Goal: Task Accomplishment & Management: Manage account settings

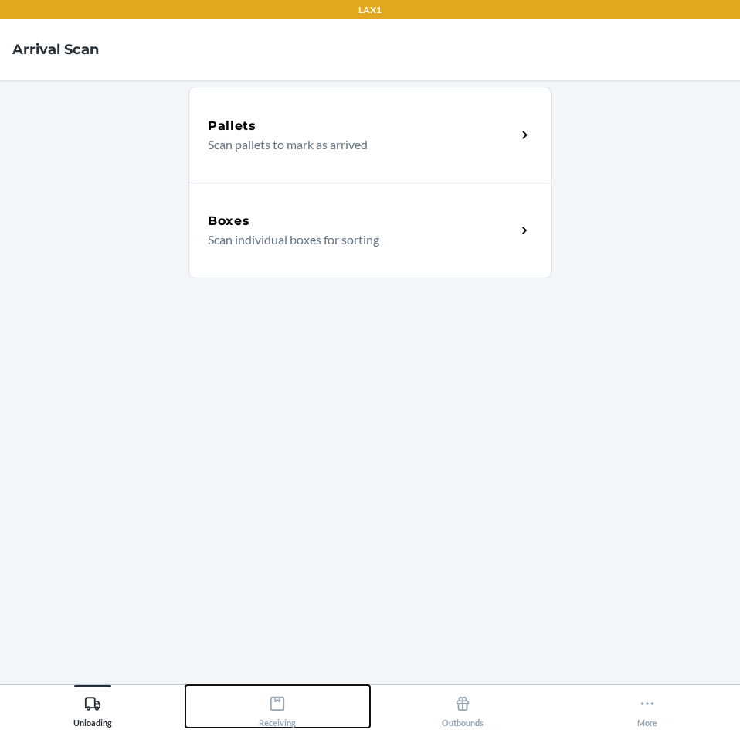
click at [281, 707] on icon at bounding box center [277, 703] width 17 height 17
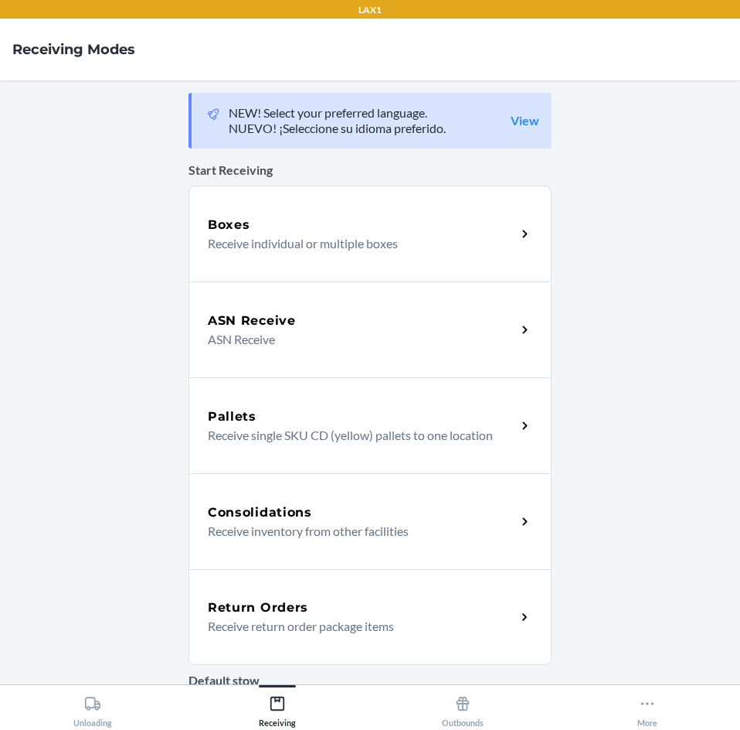
click at [392, 635] on p "Receive return order package items" at bounding box center [356, 626] width 296 height 19
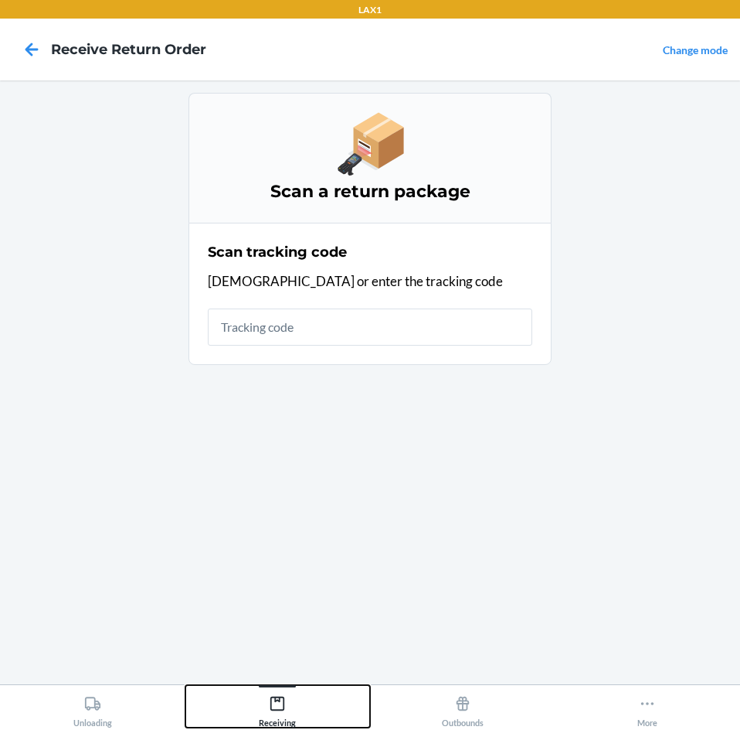
click at [284, 712] on div "Receiving" at bounding box center [277, 708] width 37 height 39
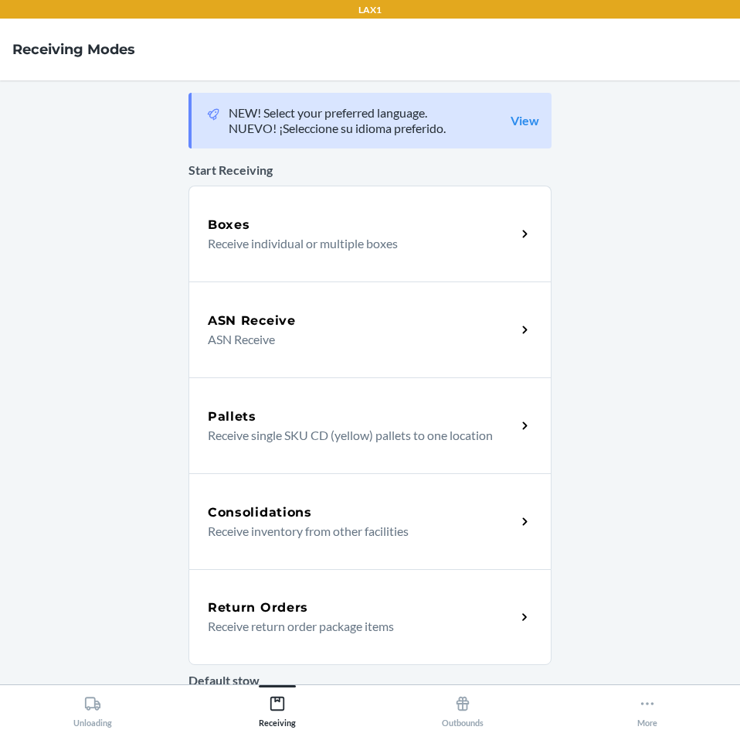
click at [380, 607] on div "Return Orders" at bounding box center [362, 607] width 308 height 19
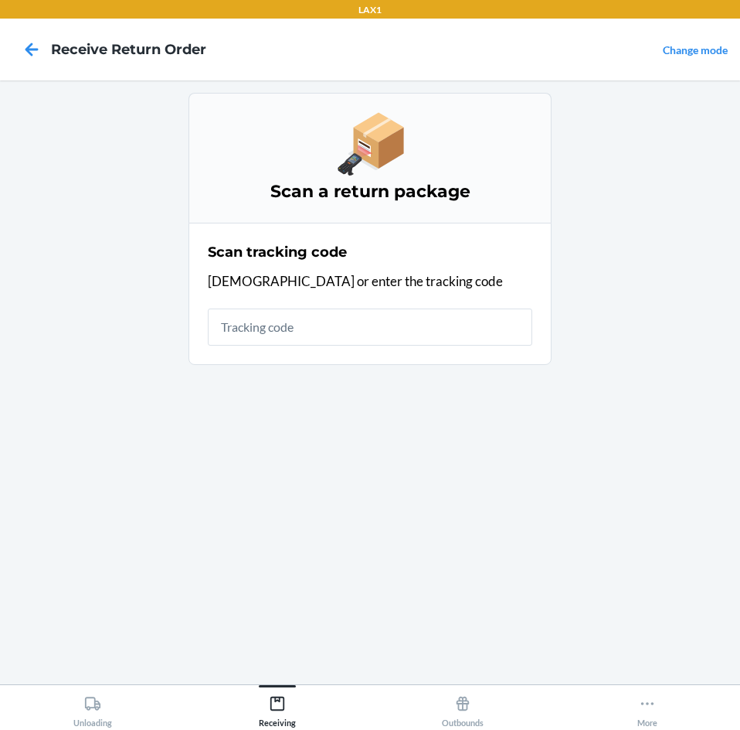
click at [467, 335] on input "text" at bounding box center [370, 326] width 325 height 37
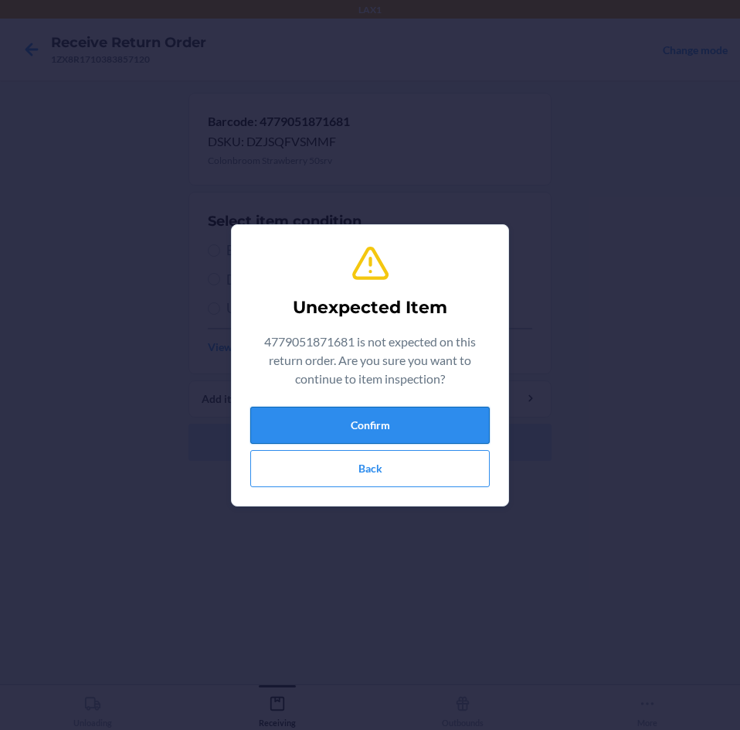
click at [465, 413] on button "Confirm" at bounding box center [370, 425] width 240 height 37
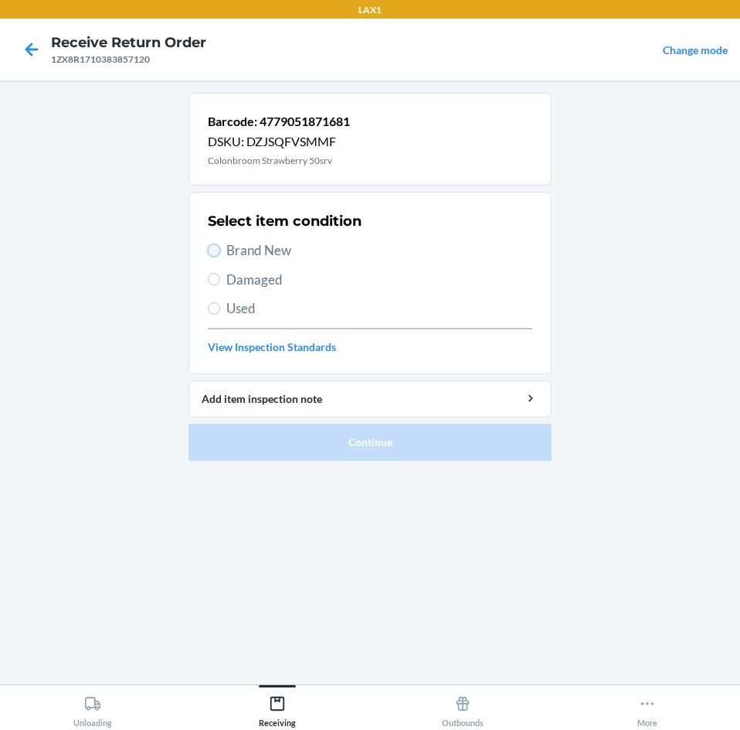
click at [212, 252] on input "Brand New" at bounding box center [214, 250] width 12 height 12
radio input "true"
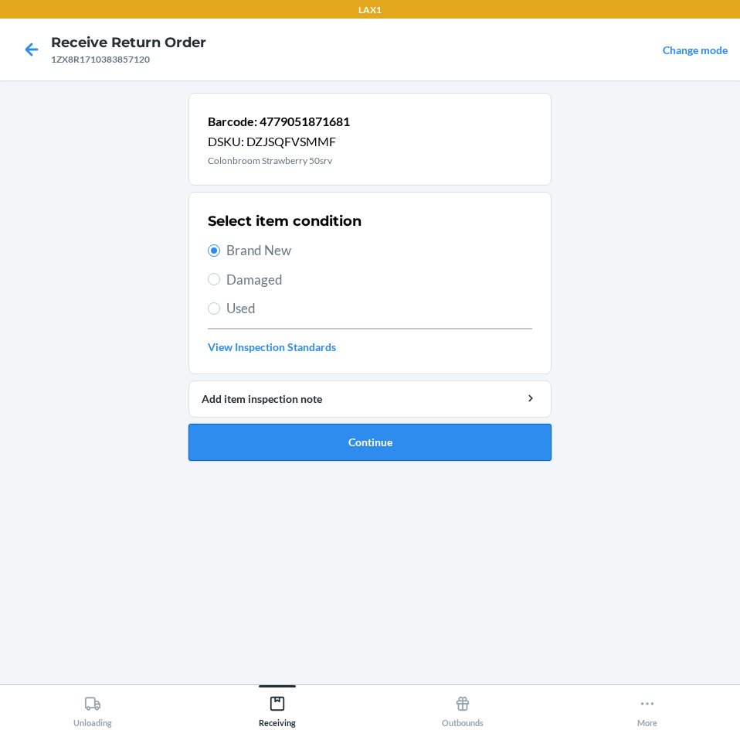
click at [475, 454] on button "Continue" at bounding box center [370, 442] width 363 height 37
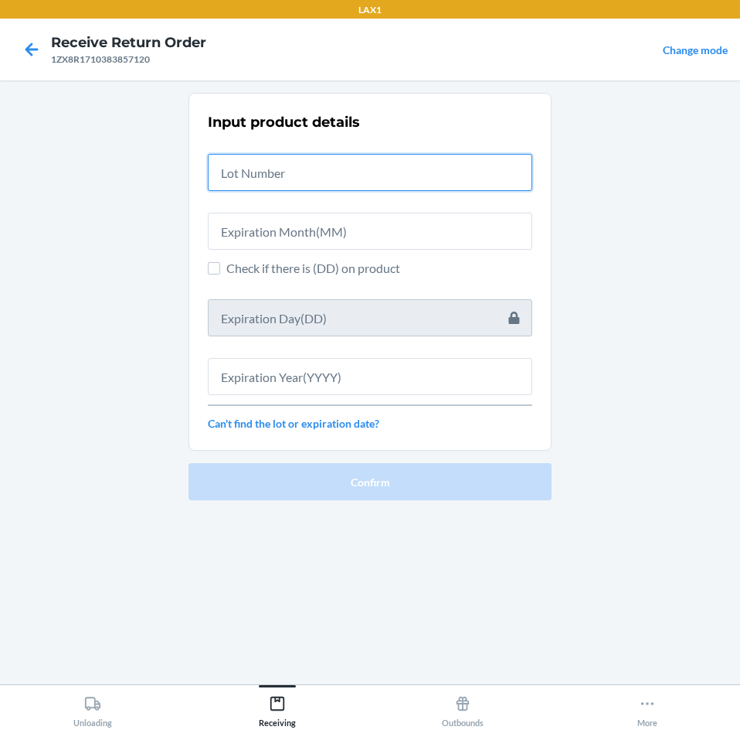
click at [390, 180] on input "text" at bounding box center [370, 172] width 325 height 37
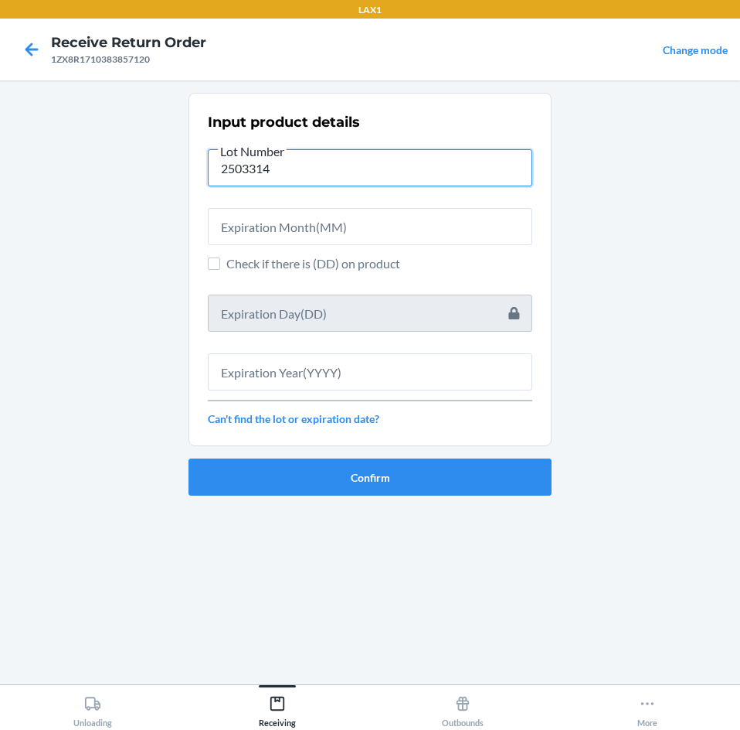
type input "2503314"
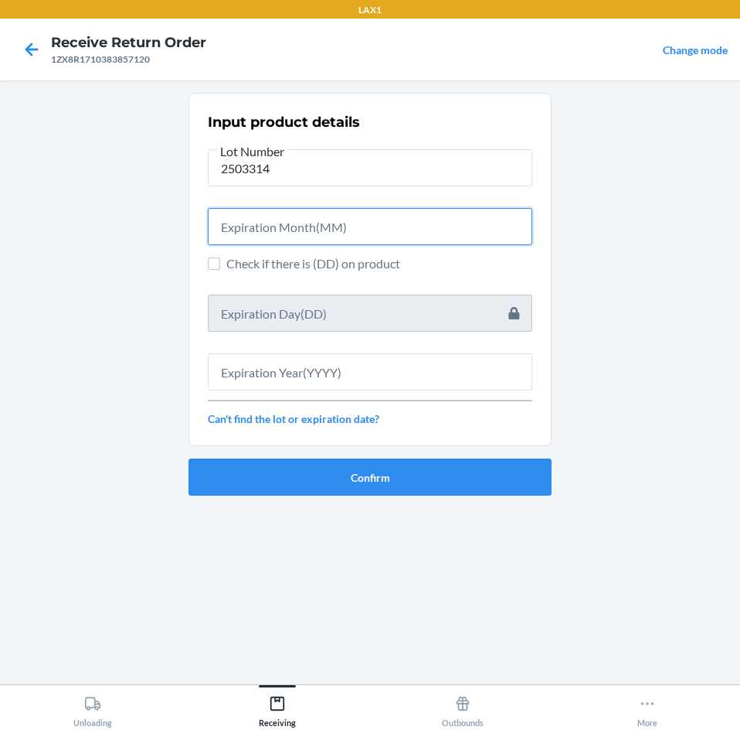
click at [399, 234] on input "text" at bounding box center [370, 226] width 325 height 37
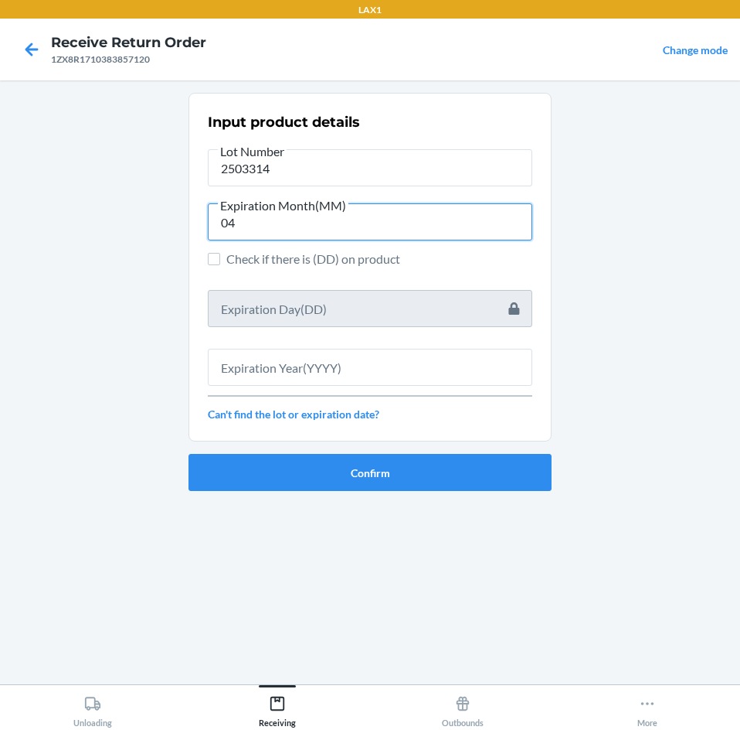
type input "04"
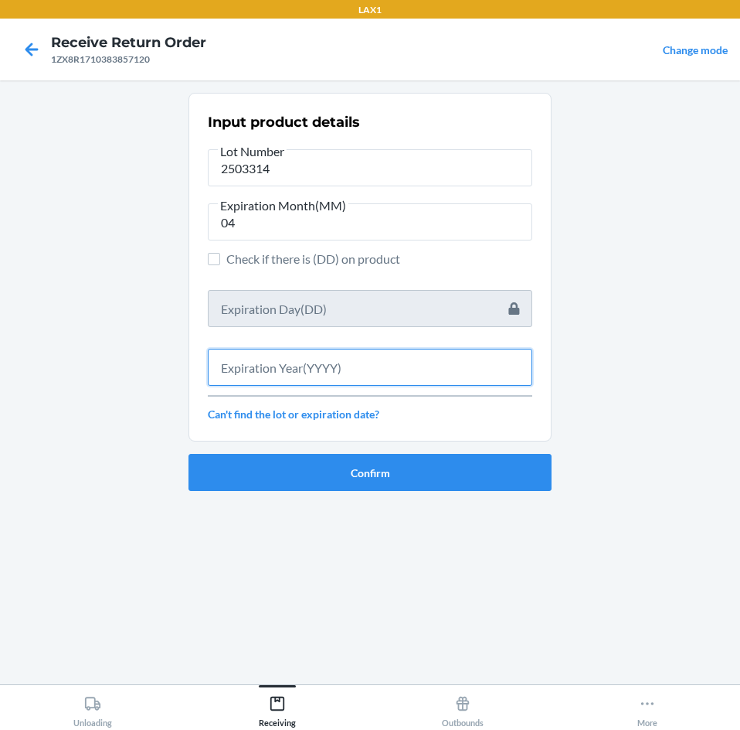
click at [395, 356] on input "text" at bounding box center [370, 367] width 325 height 37
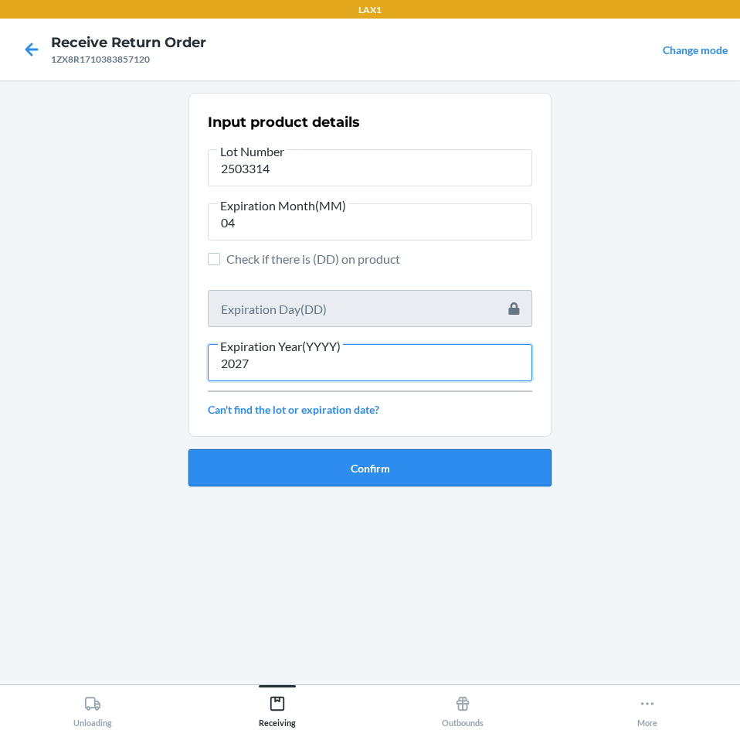
type input "2027"
click at [395, 463] on button "Confirm" at bounding box center [370, 467] width 363 height 37
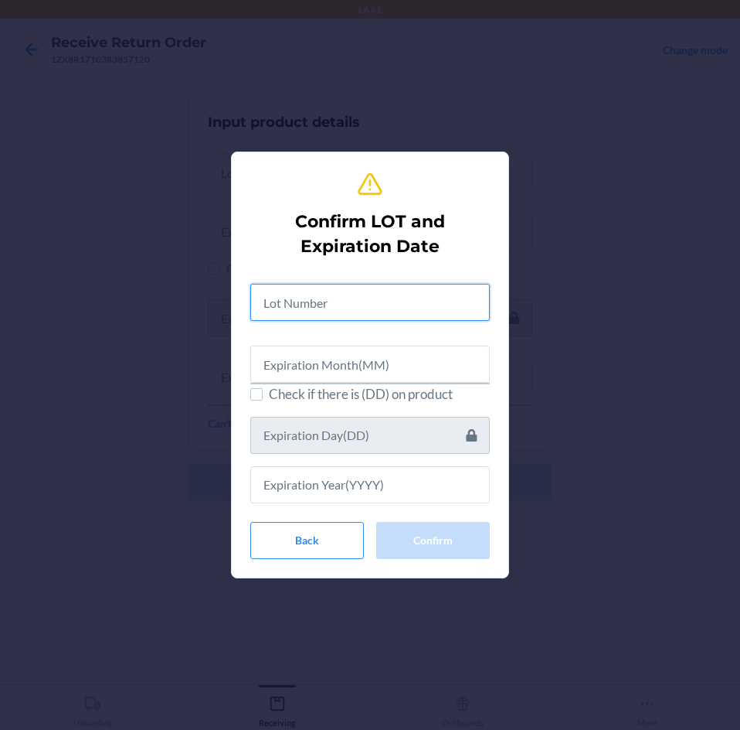
click at [407, 309] on input "text" at bounding box center [370, 302] width 240 height 37
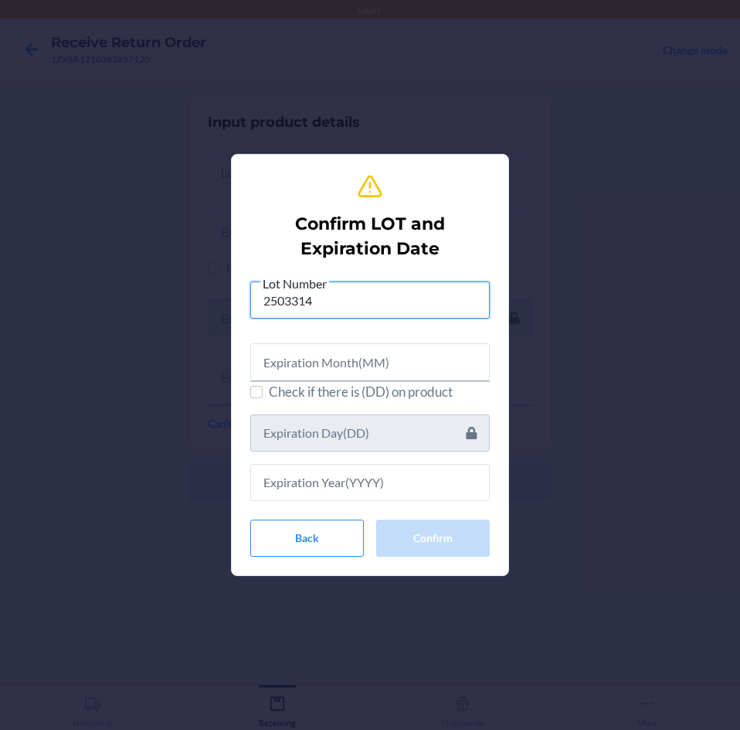
type input "2503314"
click at [396, 371] on input "text" at bounding box center [370, 361] width 240 height 37
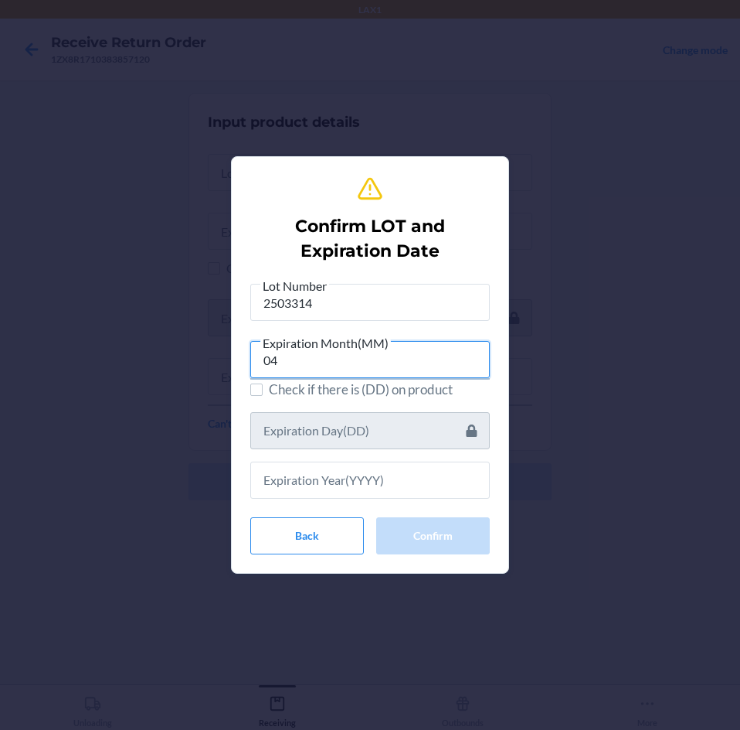
type input "04"
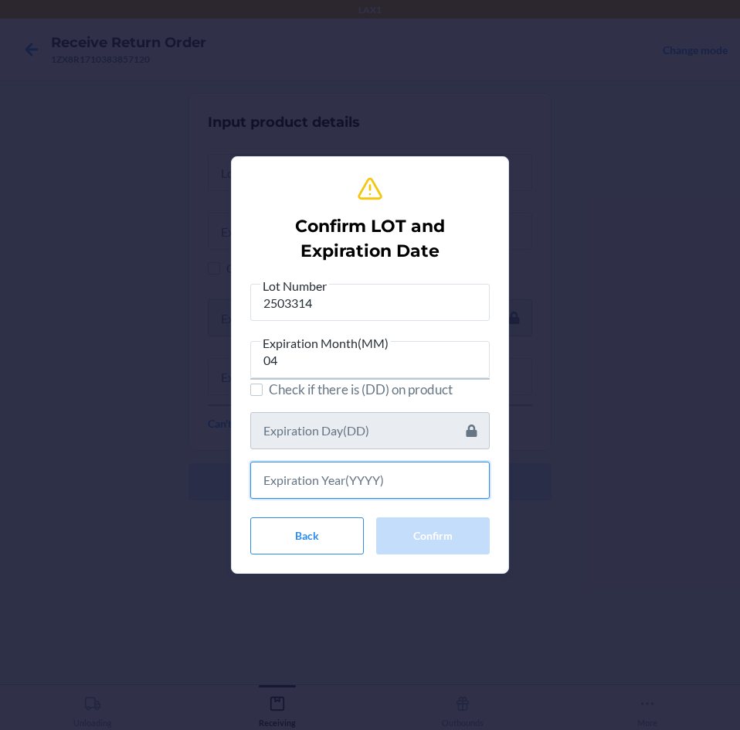
click at [373, 493] on input "text" at bounding box center [370, 479] width 240 height 37
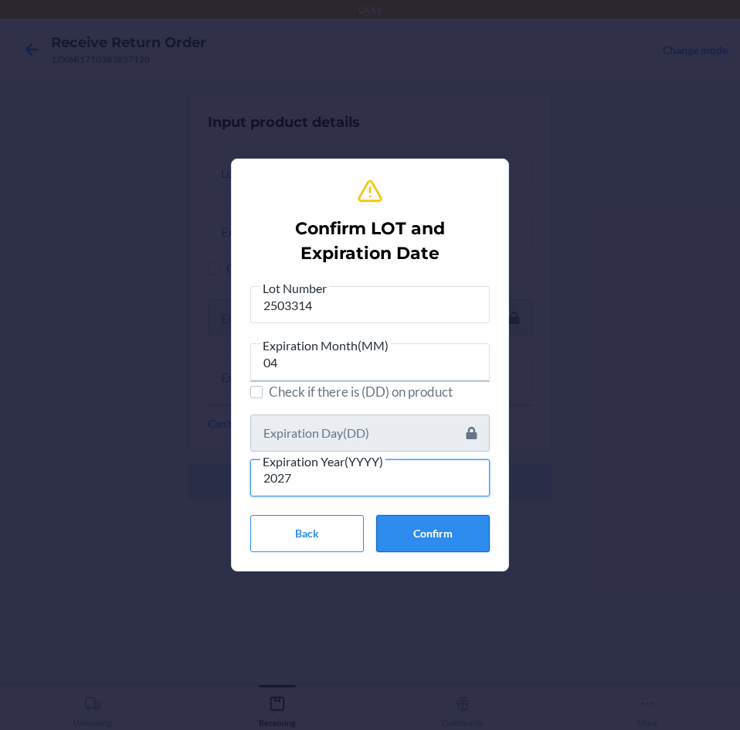
type input "2027"
click at [424, 531] on button "Confirm" at bounding box center [433, 533] width 114 height 37
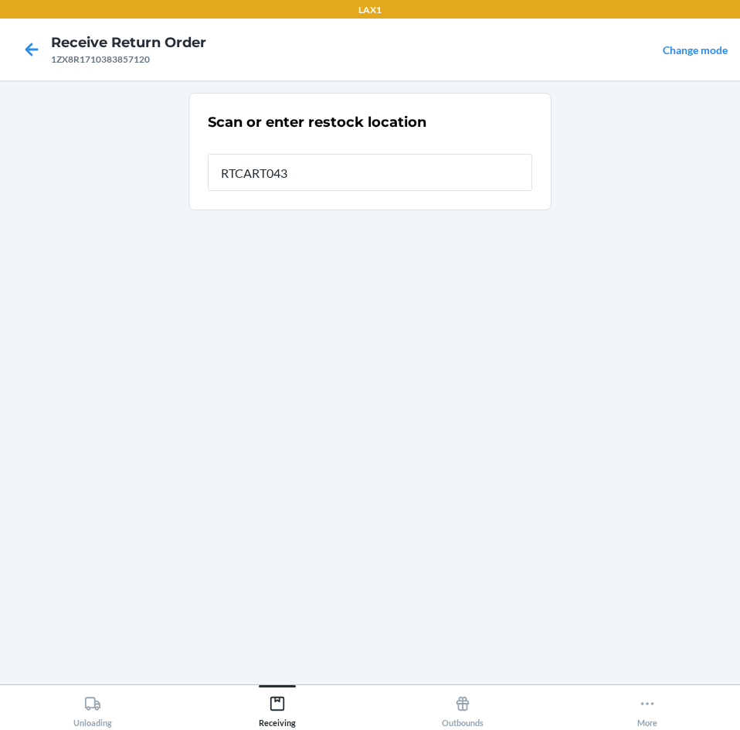
type input "RTCART043"
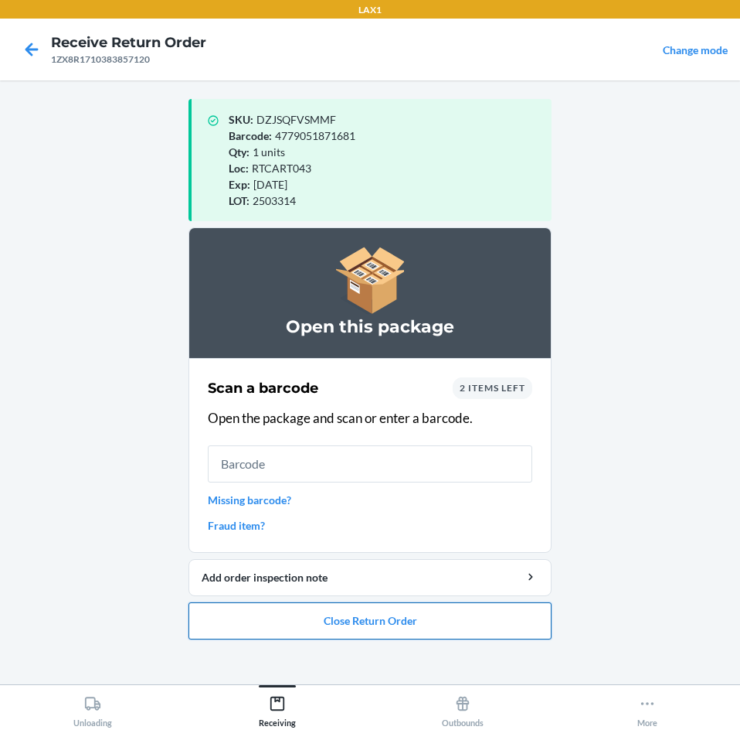
click at [443, 611] on button "Close Return Order" at bounding box center [370, 620] width 363 height 37
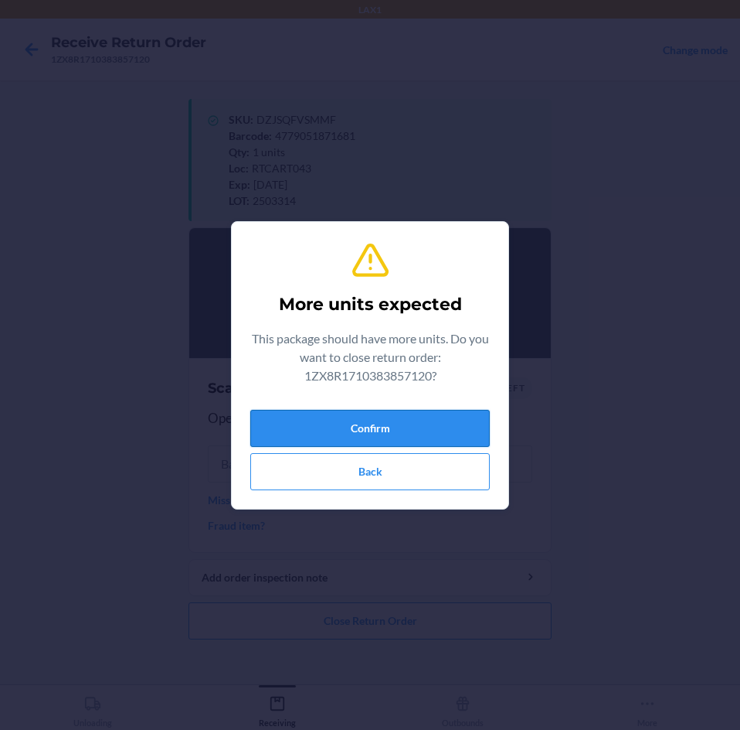
click at [454, 440] on button "Confirm" at bounding box center [370, 428] width 240 height 37
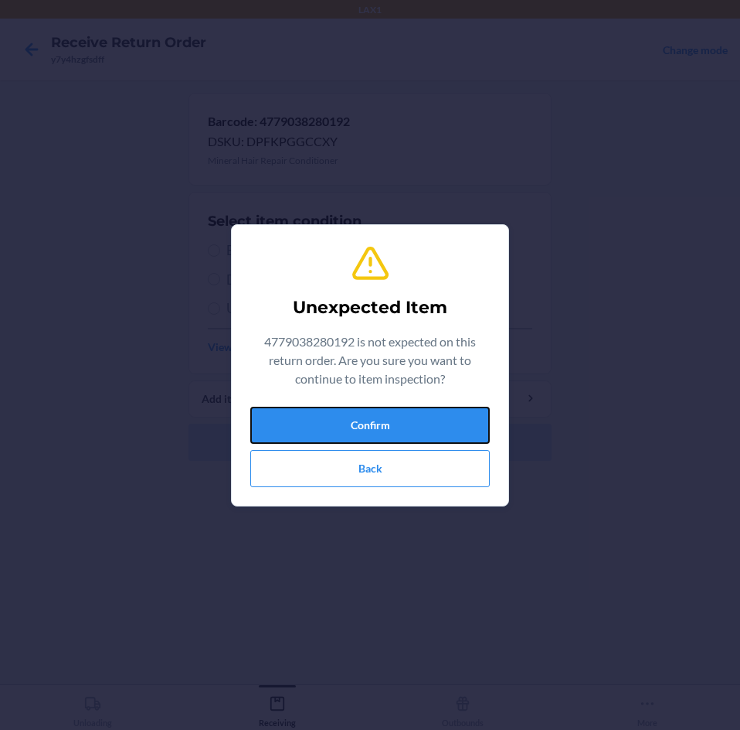
click at [454, 440] on button "Confirm" at bounding box center [370, 425] width 240 height 37
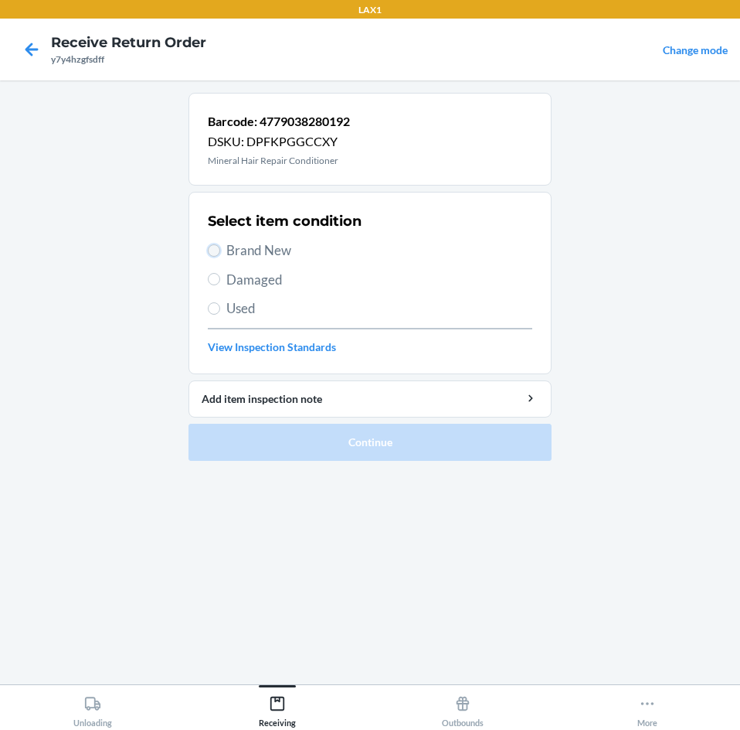
click at [215, 249] on input "Brand New" at bounding box center [214, 250] width 12 height 12
radio input "true"
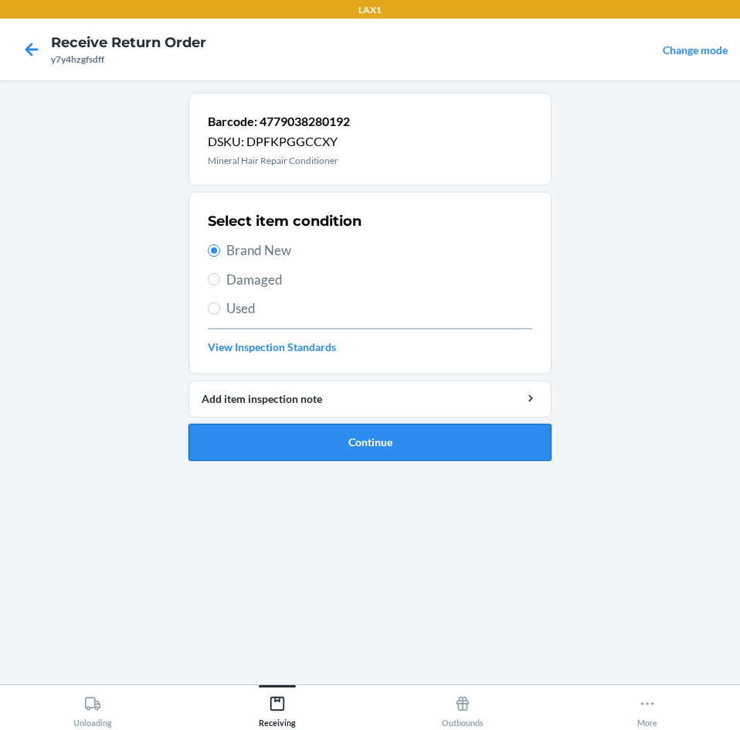
click at [375, 438] on button "Continue" at bounding box center [370, 442] width 363 height 37
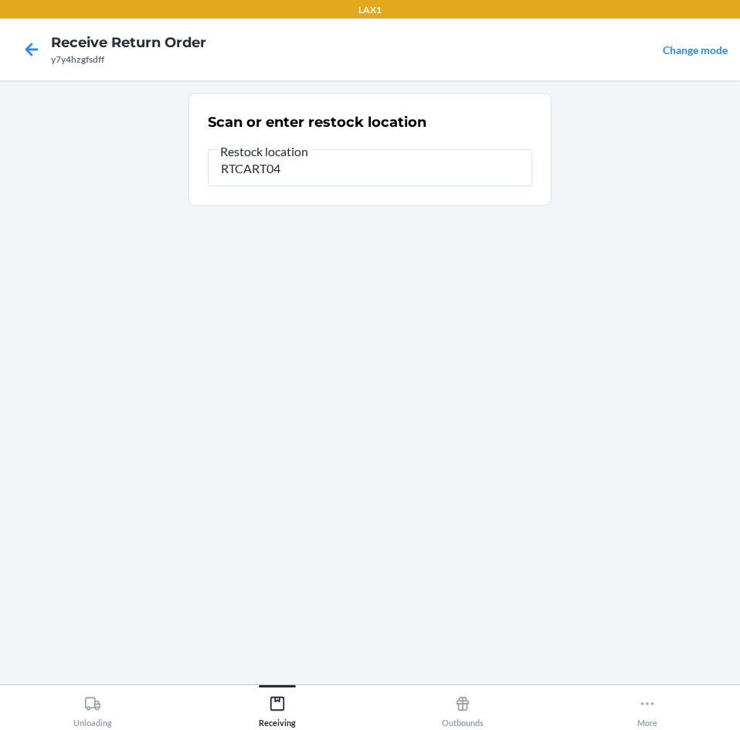
type input "RTCART043"
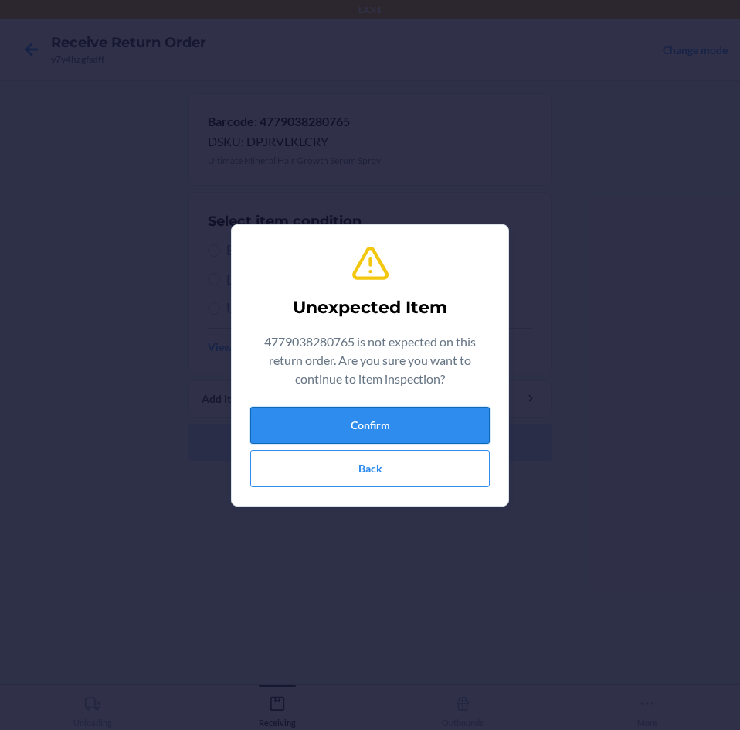
click at [375, 435] on button "Confirm" at bounding box center [370, 425] width 240 height 37
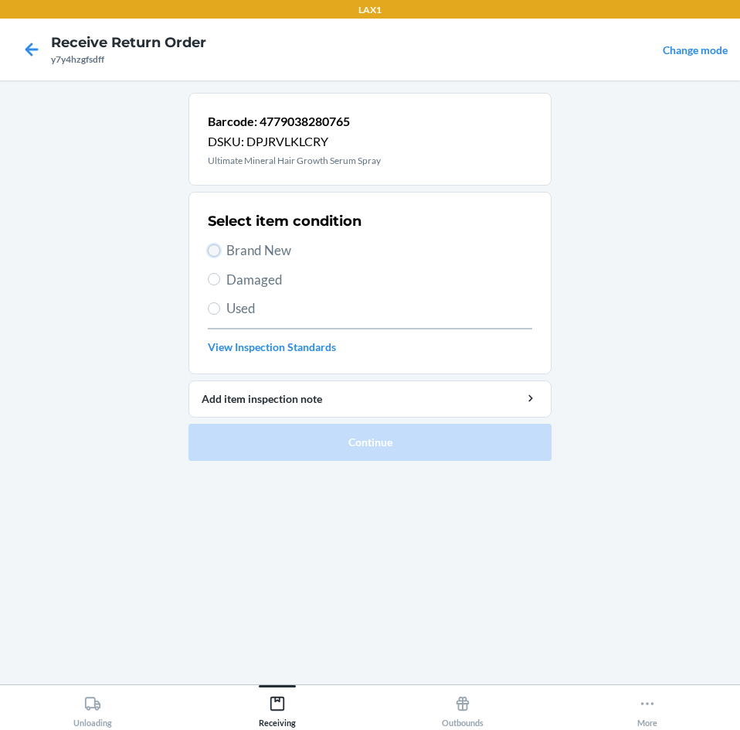
click at [215, 249] on input "Brand New" at bounding box center [214, 250] width 12 height 12
radio input "true"
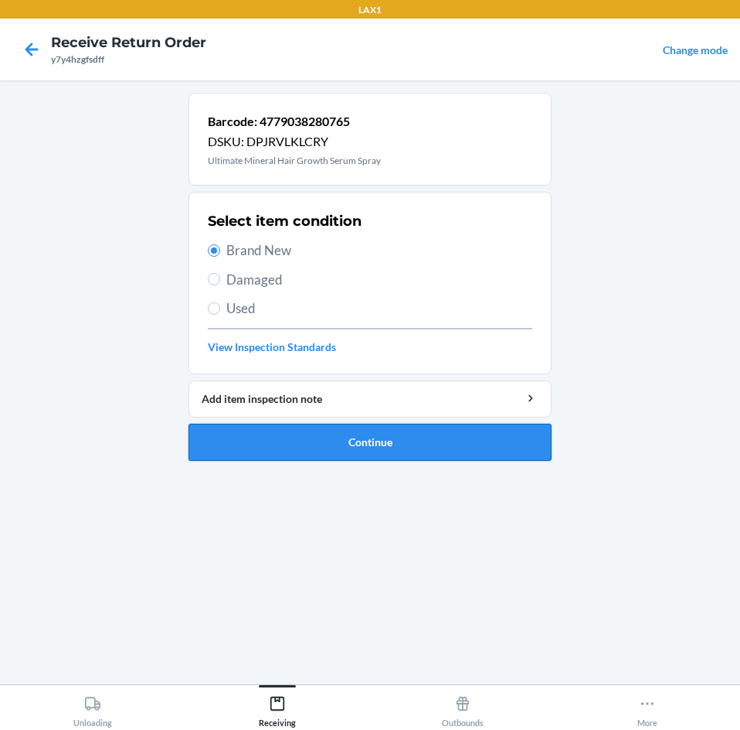
click at [472, 443] on button "Continue" at bounding box center [370, 442] width 363 height 37
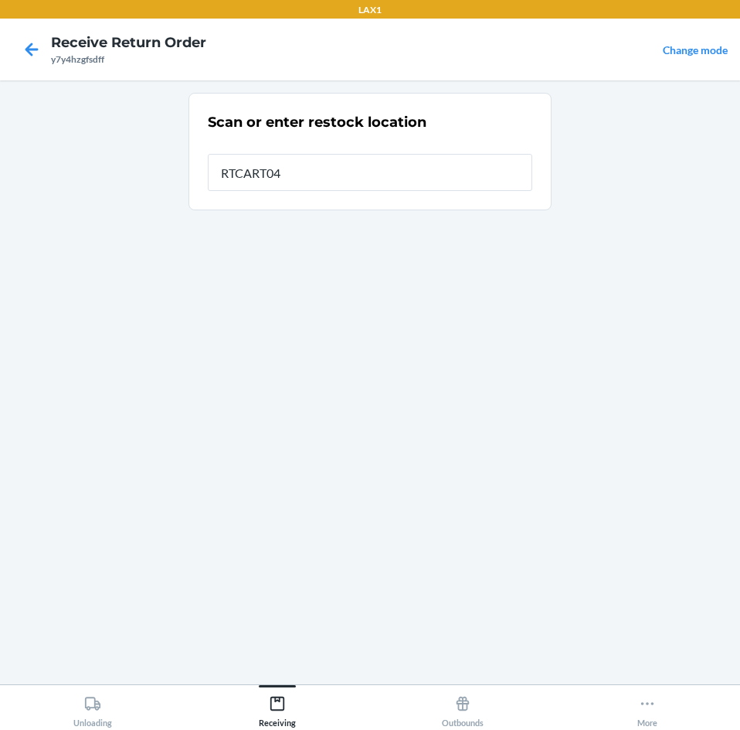
type input "RTCART043"
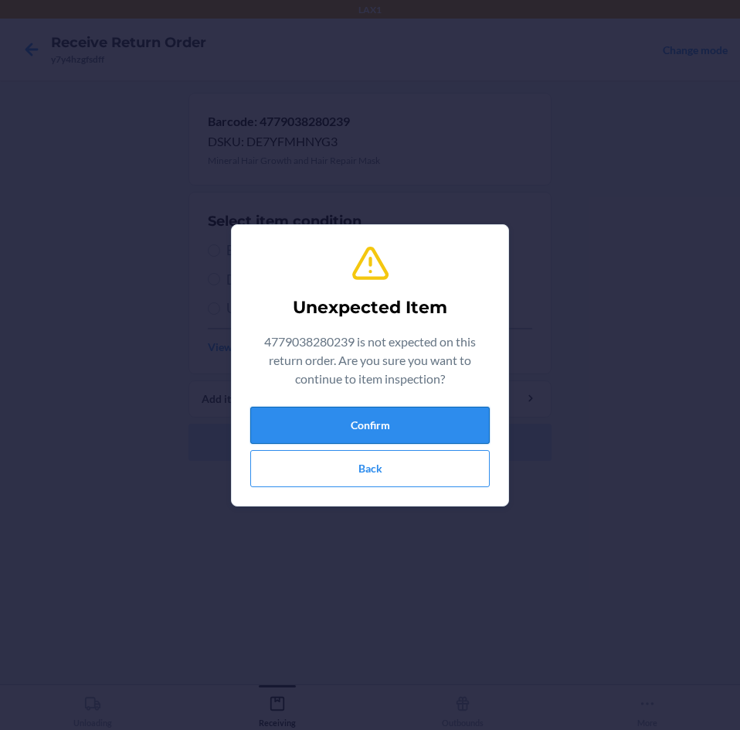
click at [467, 437] on button "Confirm" at bounding box center [370, 425] width 240 height 37
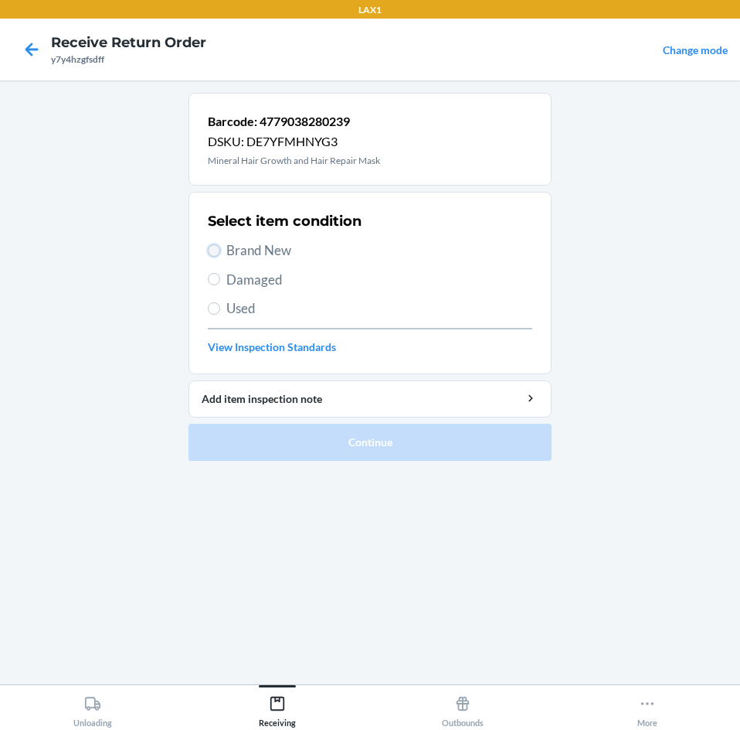
click at [212, 247] on input "Brand New" at bounding box center [214, 250] width 12 height 12
radio input "true"
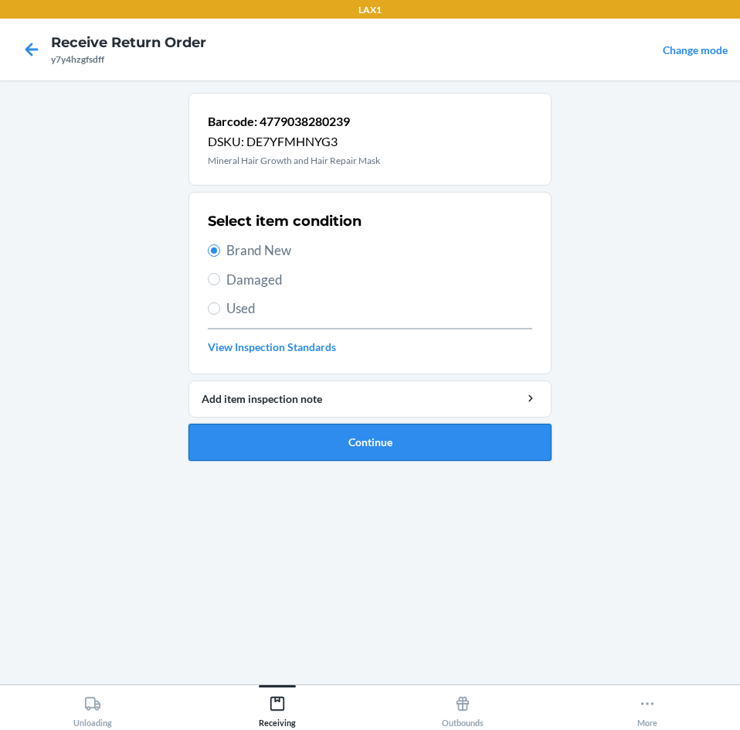
click at [420, 437] on button "Continue" at bounding box center [370, 442] width 363 height 37
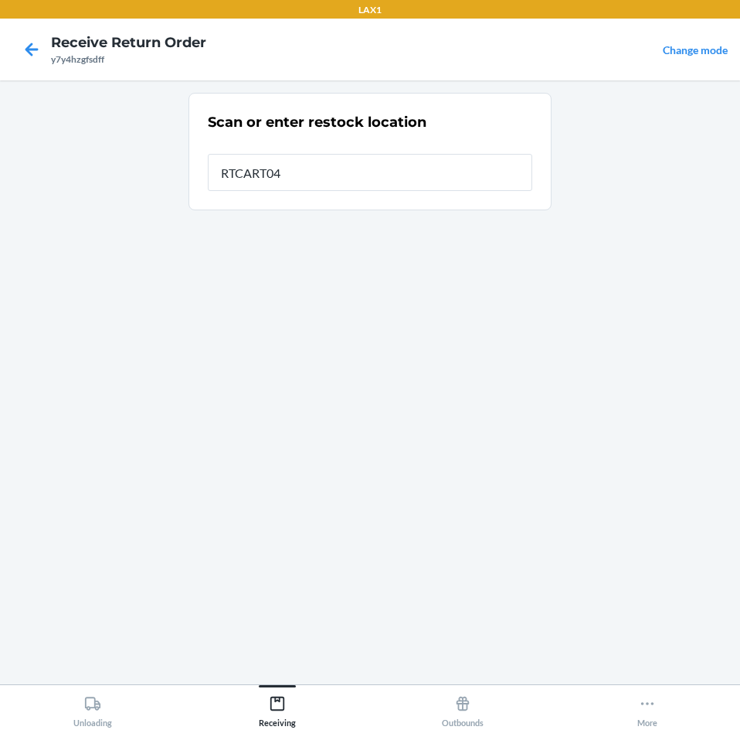
type input "RTCART043"
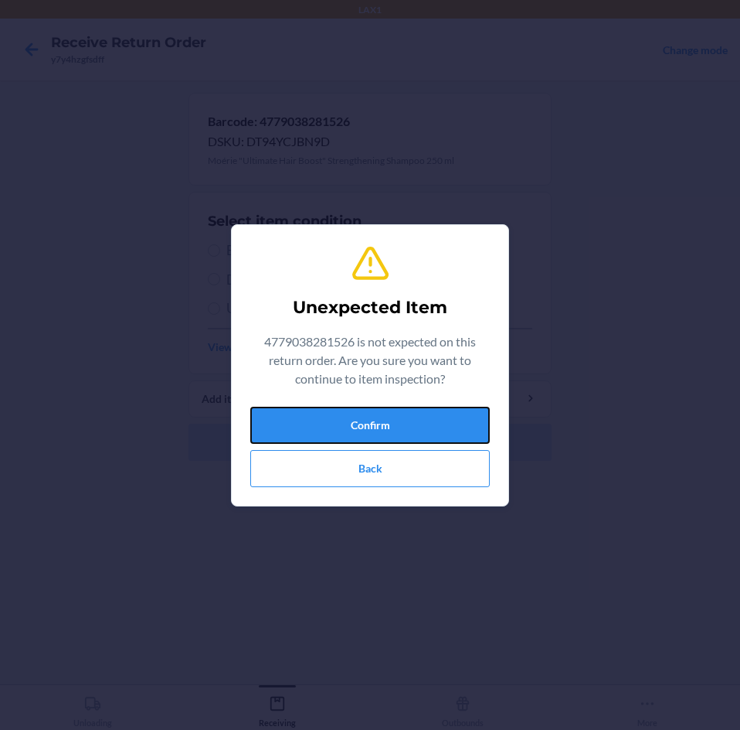
click at [420, 437] on button "Confirm" at bounding box center [370, 425] width 240 height 37
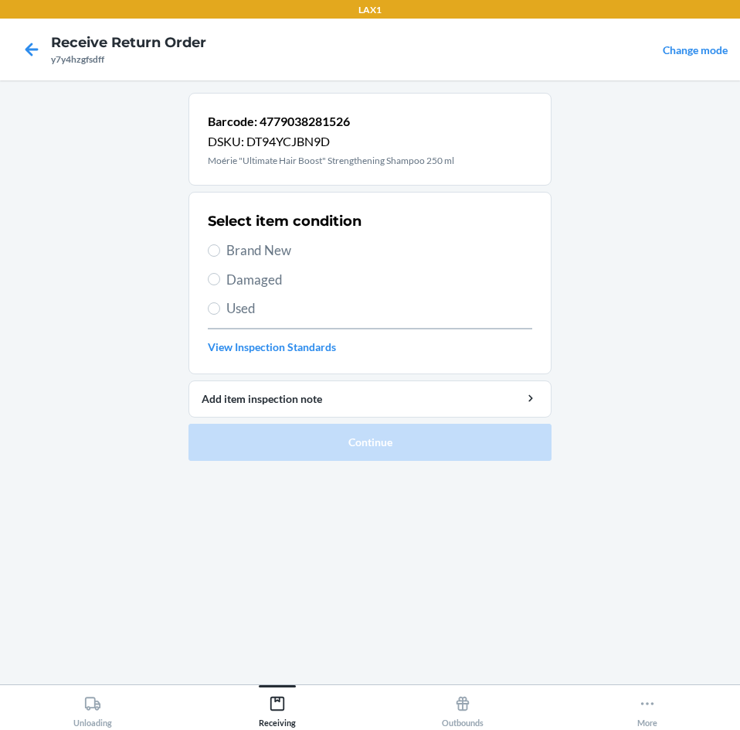
click at [220, 250] on label "Brand New" at bounding box center [370, 250] width 325 height 20
click at [220, 250] on input "Brand New" at bounding box center [214, 250] width 12 height 12
radio input "true"
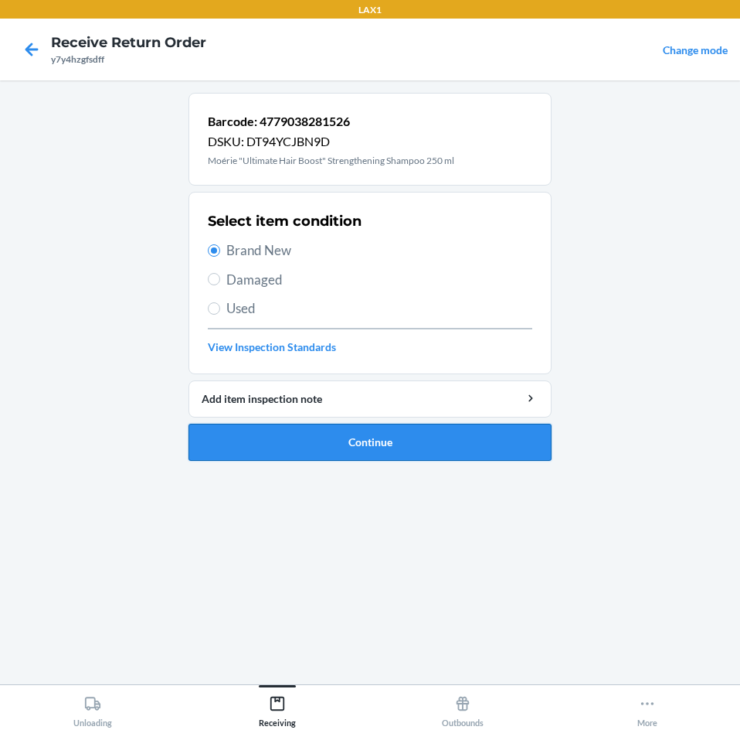
click at [502, 454] on button "Continue" at bounding box center [370, 442] width 363 height 37
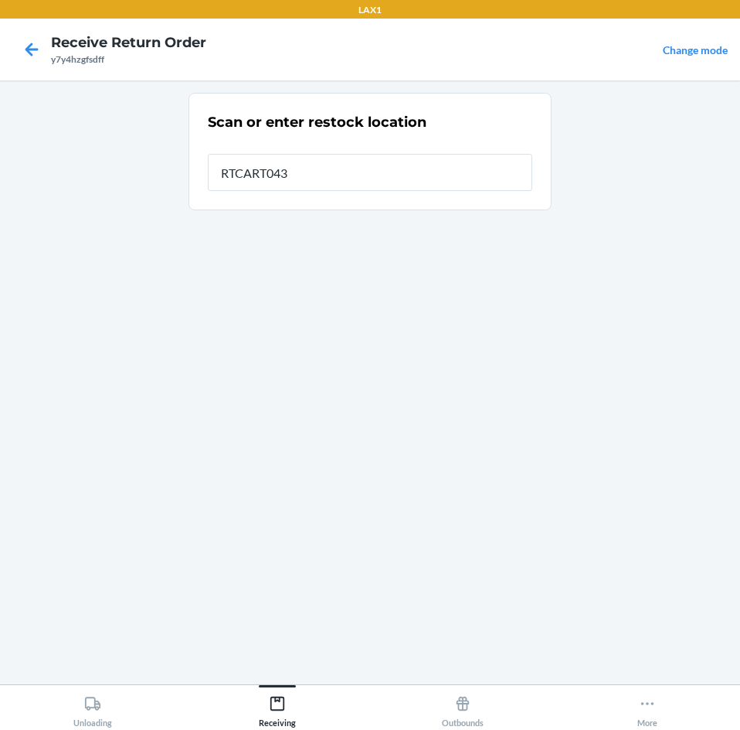
type input "RTCART043"
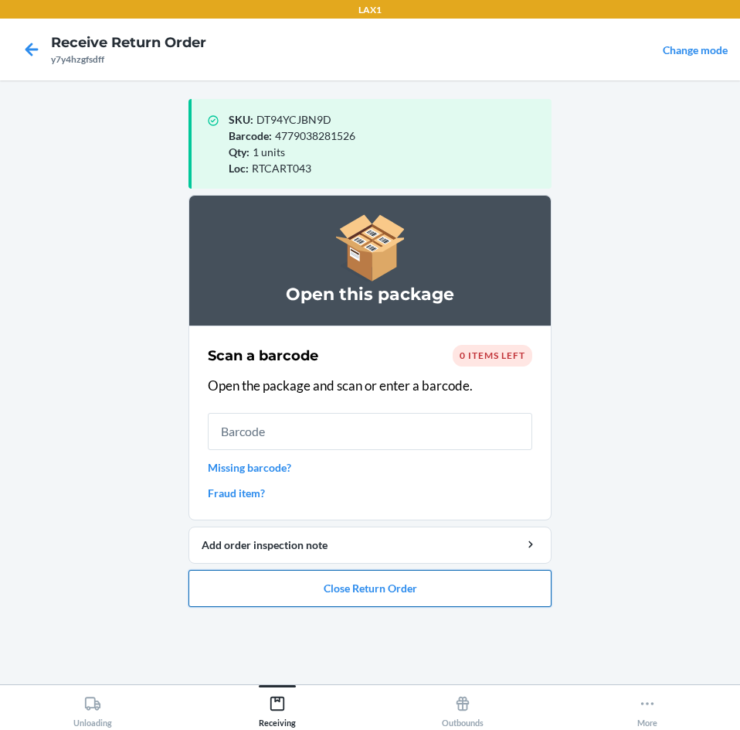
click at [519, 582] on button "Close Return Order" at bounding box center [370, 588] width 363 height 37
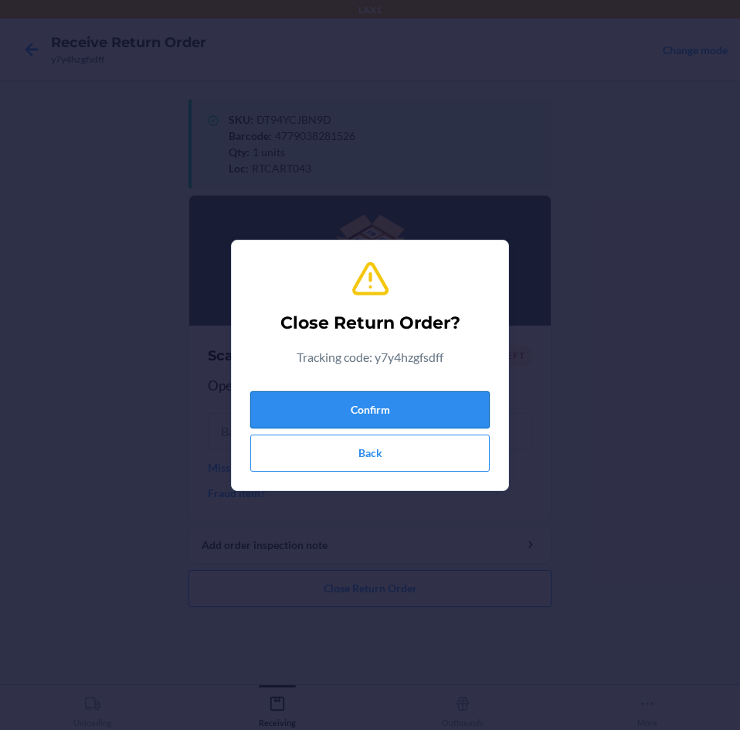
click at [462, 418] on button "Confirm" at bounding box center [370, 409] width 240 height 37
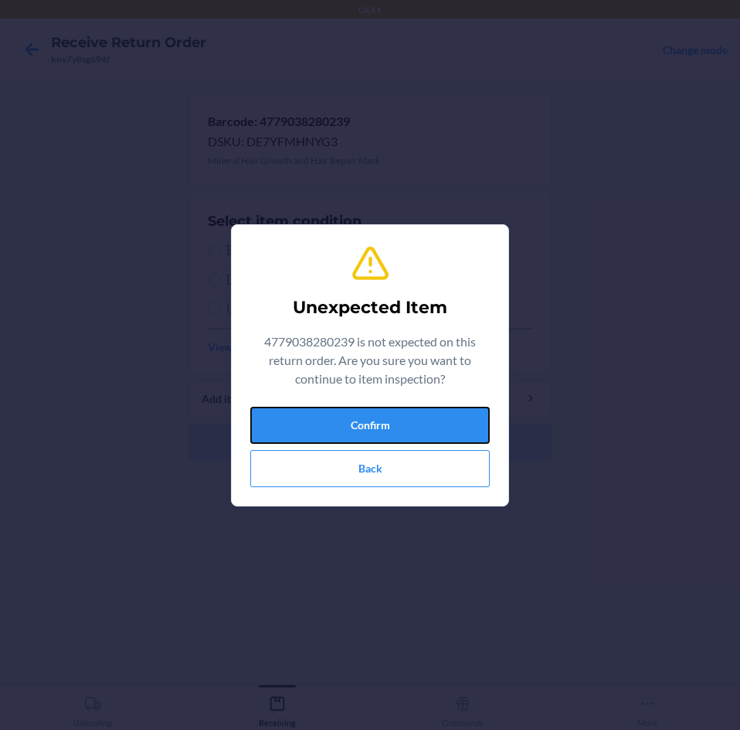
click at [462, 418] on button "Confirm" at bounding box center [370, 425] width 240 height 37
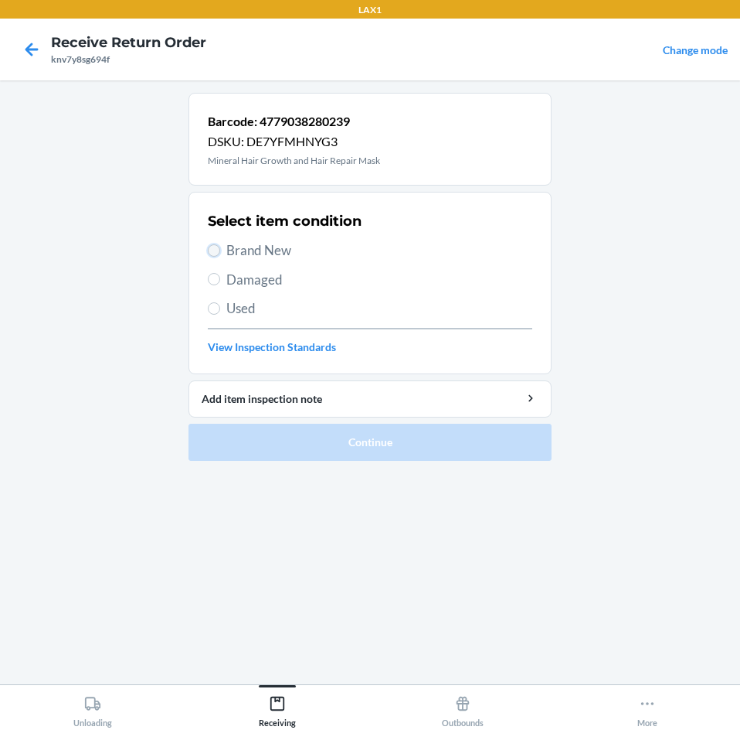
click at [216, 254] on input "Brand New" at bounding box center [214, 250] width 12 height 12
radio input "true"
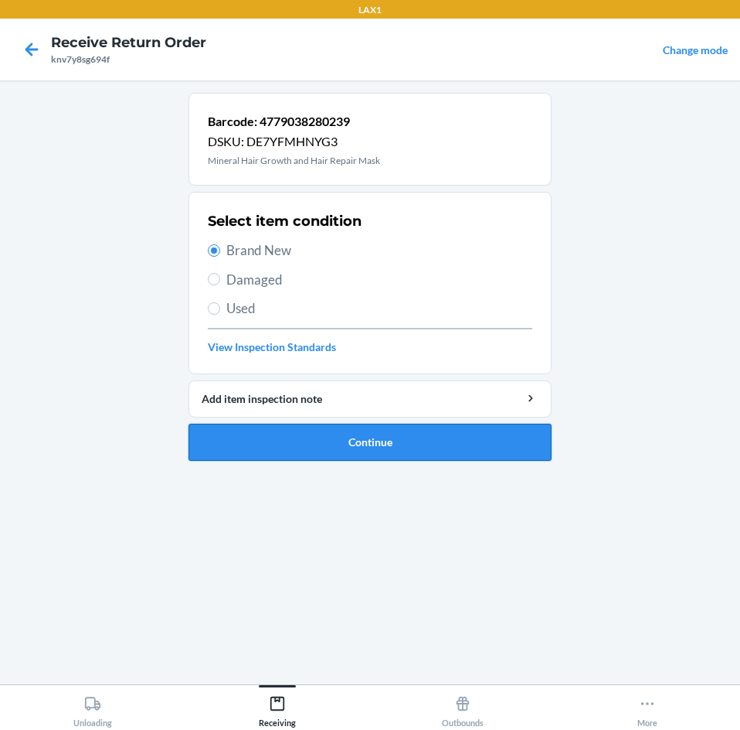
click at [467, 431] on button "Continue" at bounding box center [370, 442] width 363 height 37
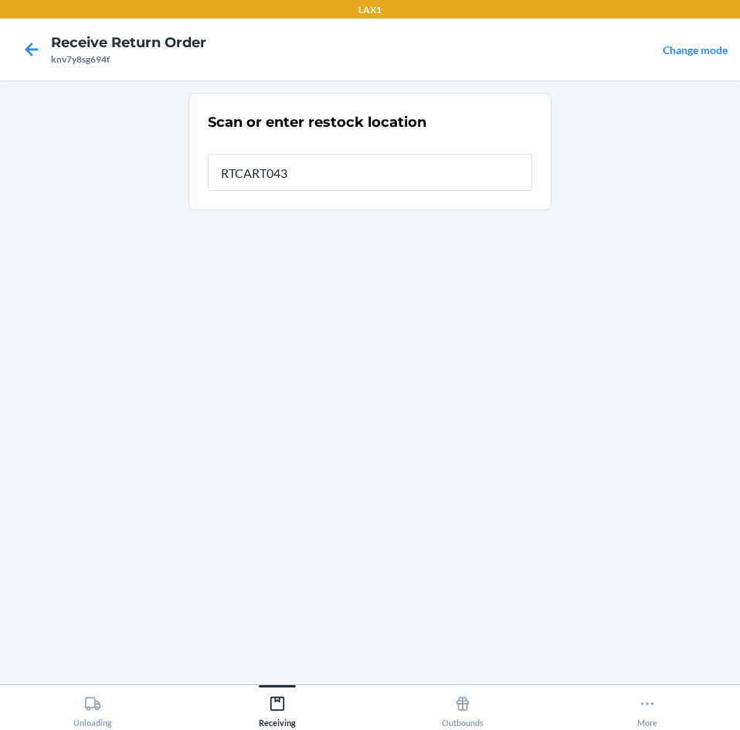
type input "RTCART043"
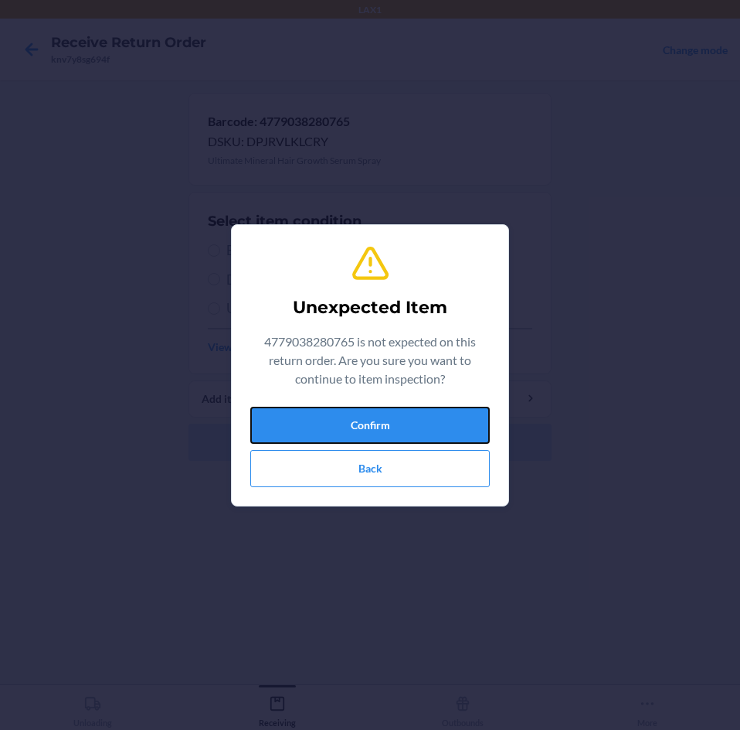
click at [467, 431] on button "Confirm" at bounding box center [370, 425] width 240 height 37
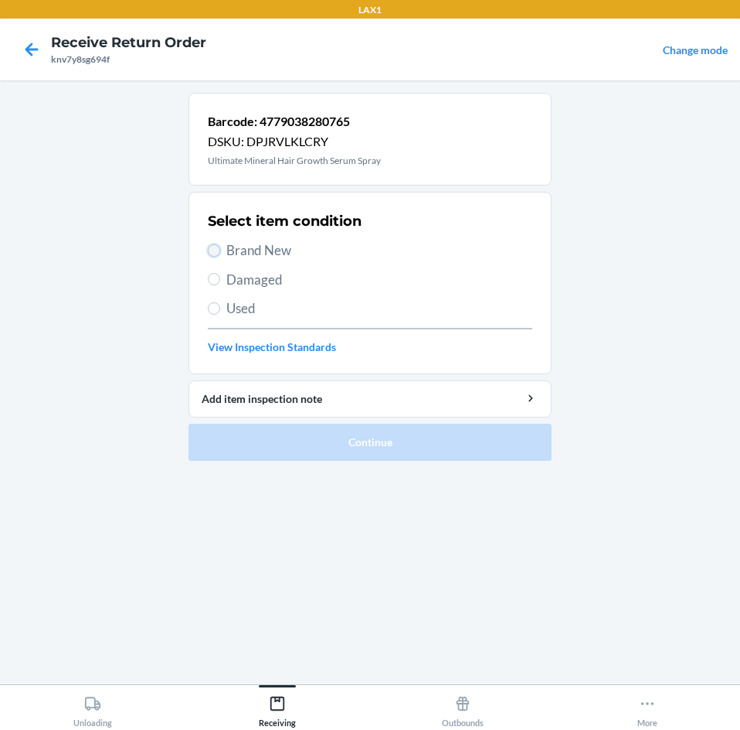
click at [215, 251] on input "Brand New" at bounding box center [214, 250] width 12 height 12
radio input "true"
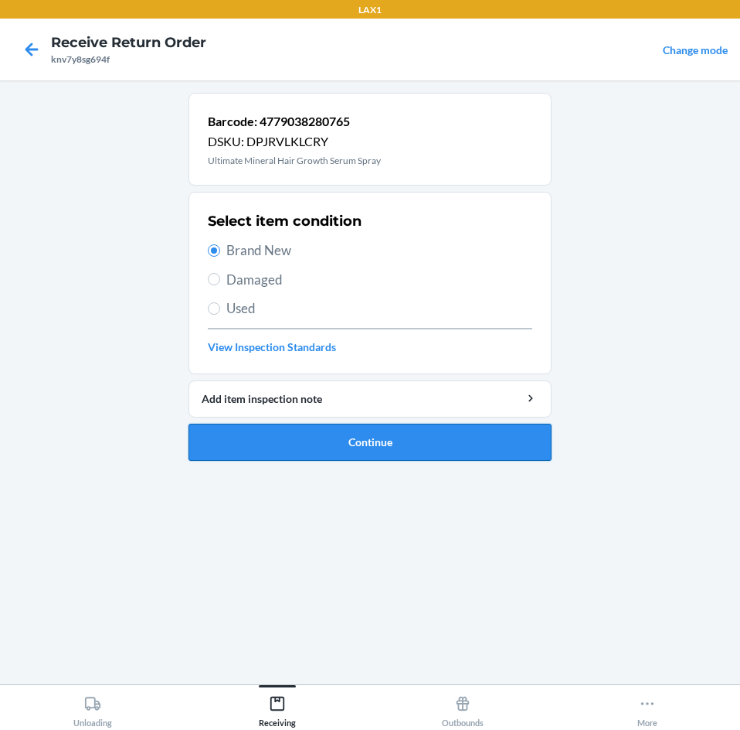
click at [484, 435] on button "Continue" at bounding box center [370, 442] width 363 height 37
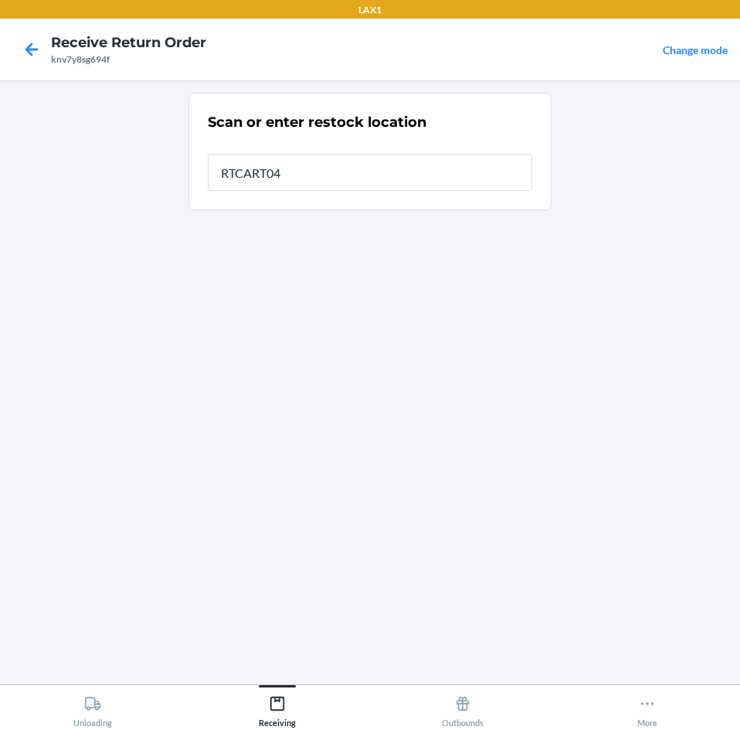
type input "RTCART043"
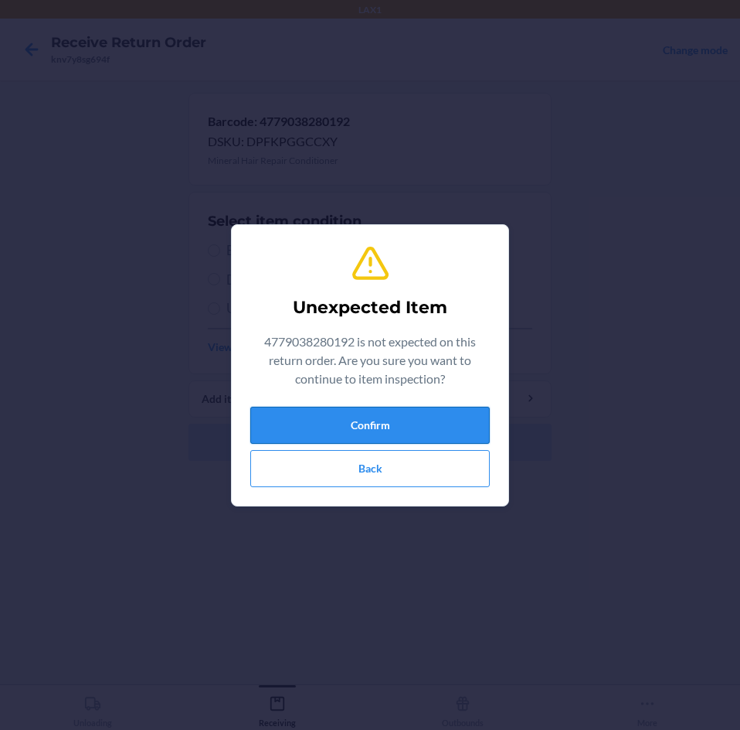
click at [461, 418] on button "Confirm" at bounding box center [370, 425] width 240 height 37
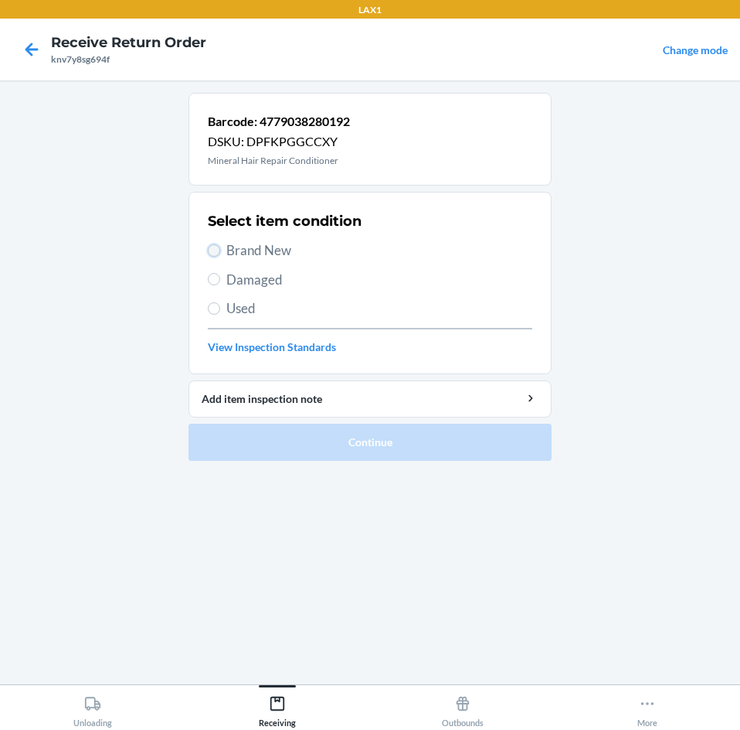
click at [213, 252] on input "Brand New" at bounding box center [214, 250] width 12 height 12
radio input "true"
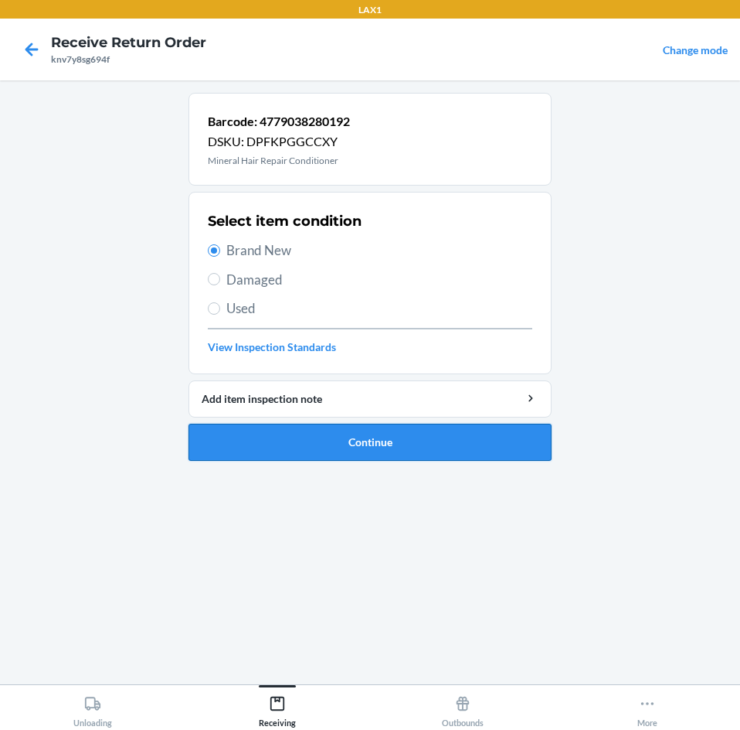
click at [489, 445] on button "Continue" at bounding box center [370, 442] width 363 height 37
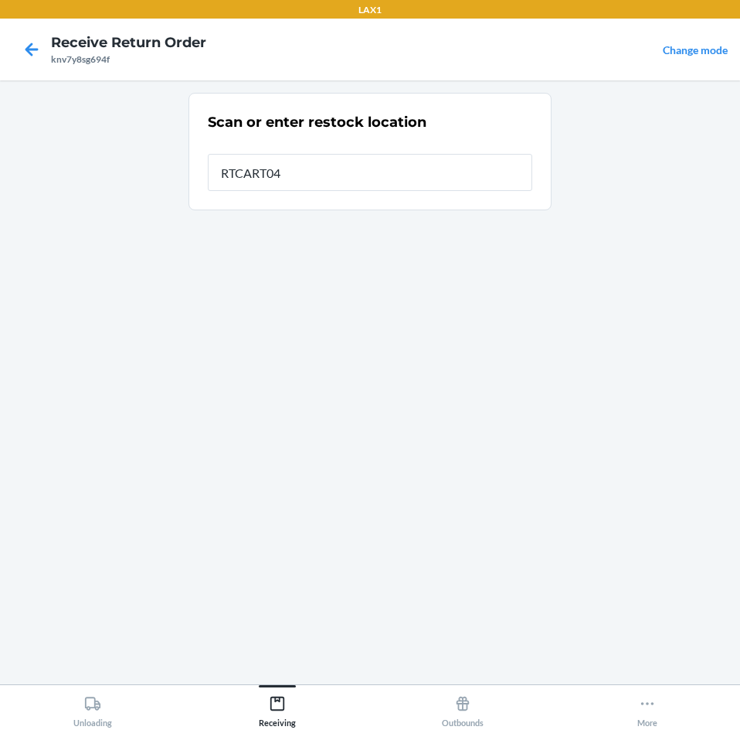
type input "RTCART043"
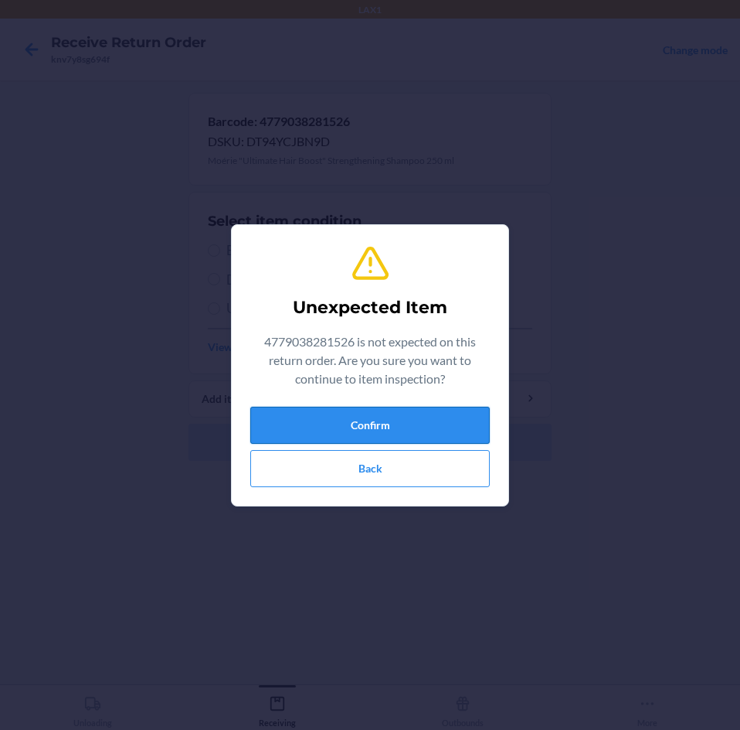
click at [474, 434] on button "Confirm" at bounding box center [370, 425] width 240 height 37
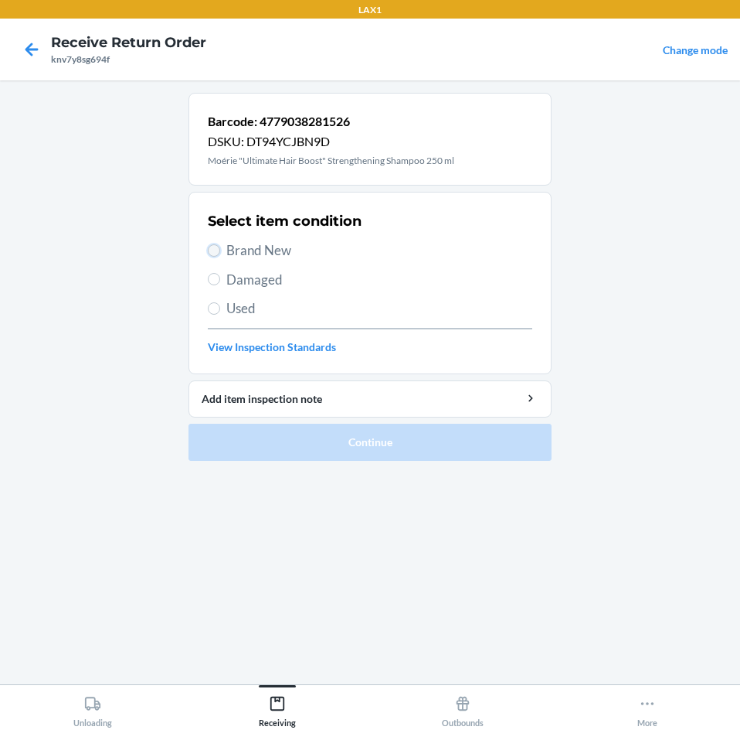
click at [216, 250] on input "Brand New" at bounding box center [214, 250] width 12 height 12
radio input "true"
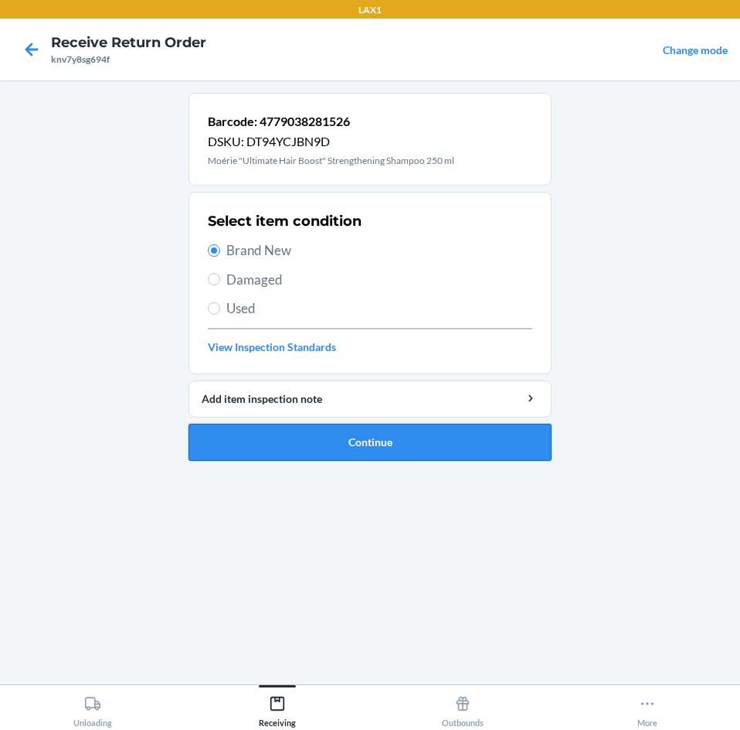
click at [424, 450] on button "Continue" at bounding box center [370, 442] width 363 height 37
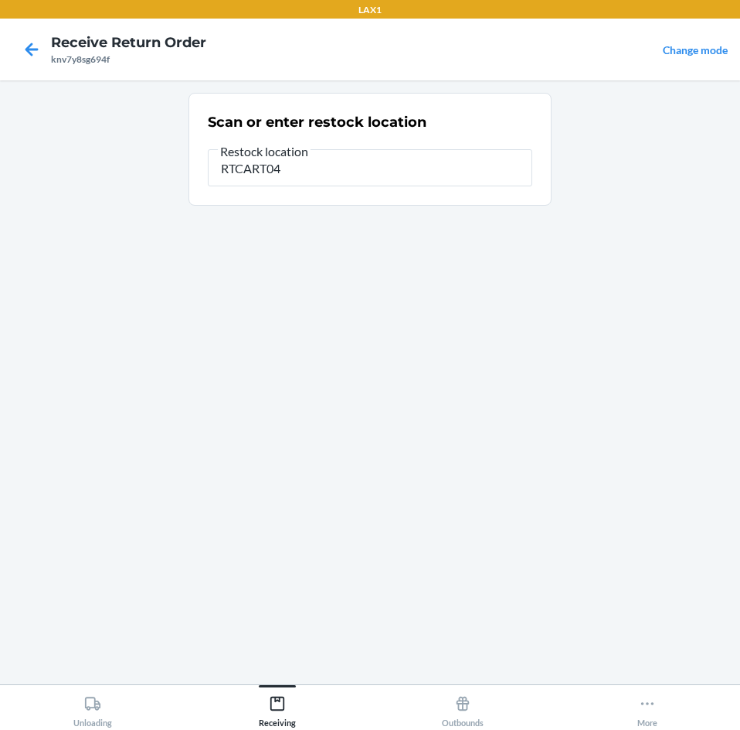
type input "RTCART043"
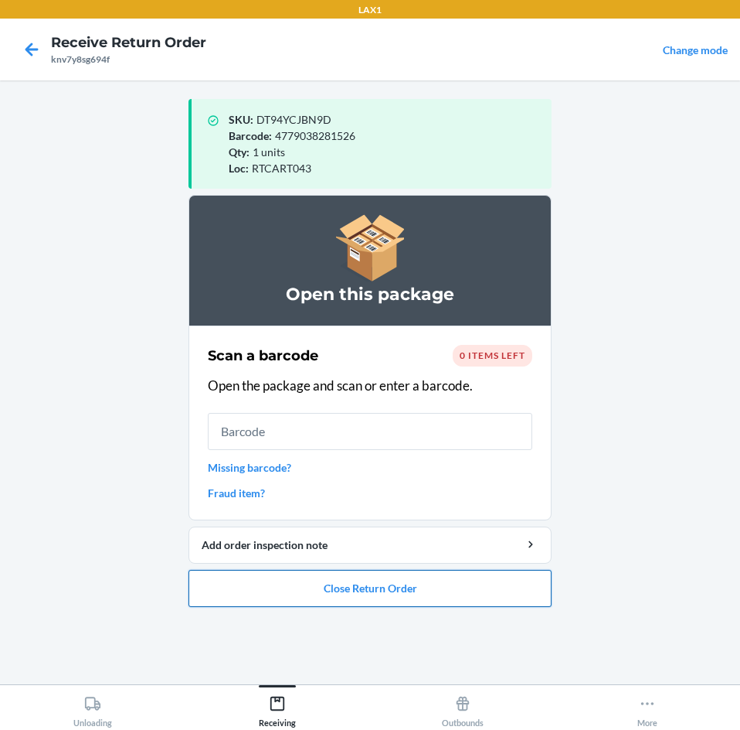
click at [403, 587] on button "Close Return Order" at bounding box center [370, 588] width 363 height 37
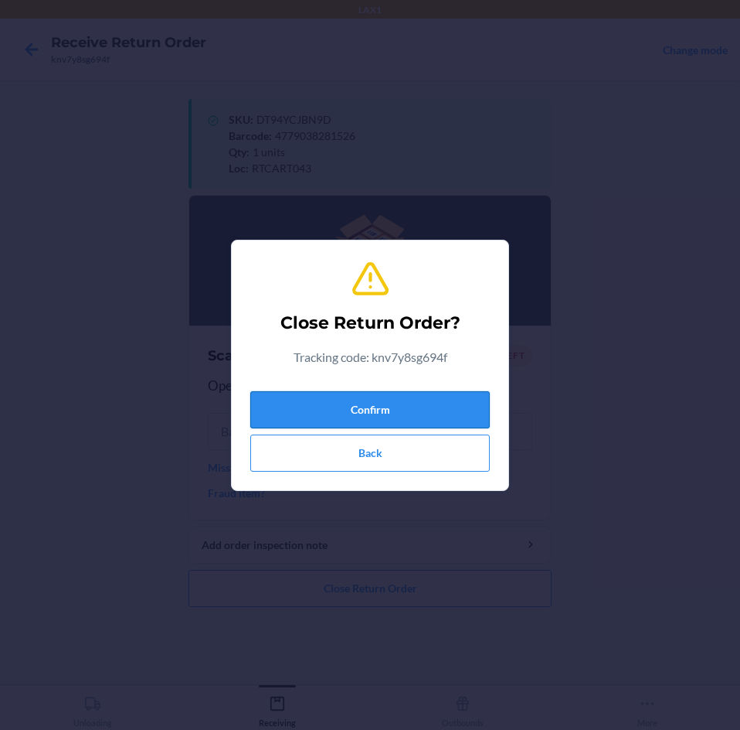
click at [416, 407] on button "Confirm" at bounding box center [370, 409] width 240 height 37
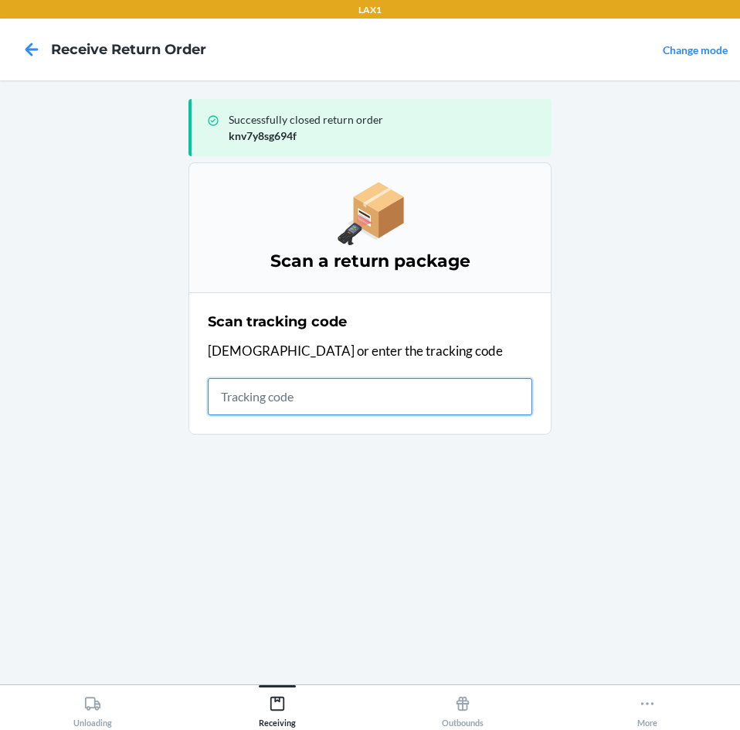
click at [401, 400] on input "text" at bounding box center [370, 396] width 325 height 37
type input "420924080205920209037069250"
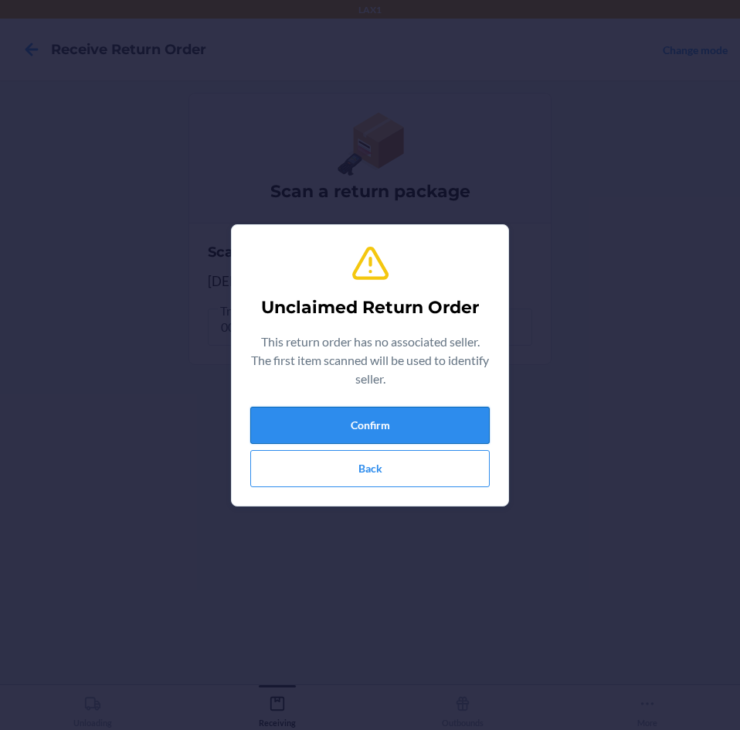
click at [398, 414] on button "Confirm" at bounding box center [370, 425] width 240 height 37
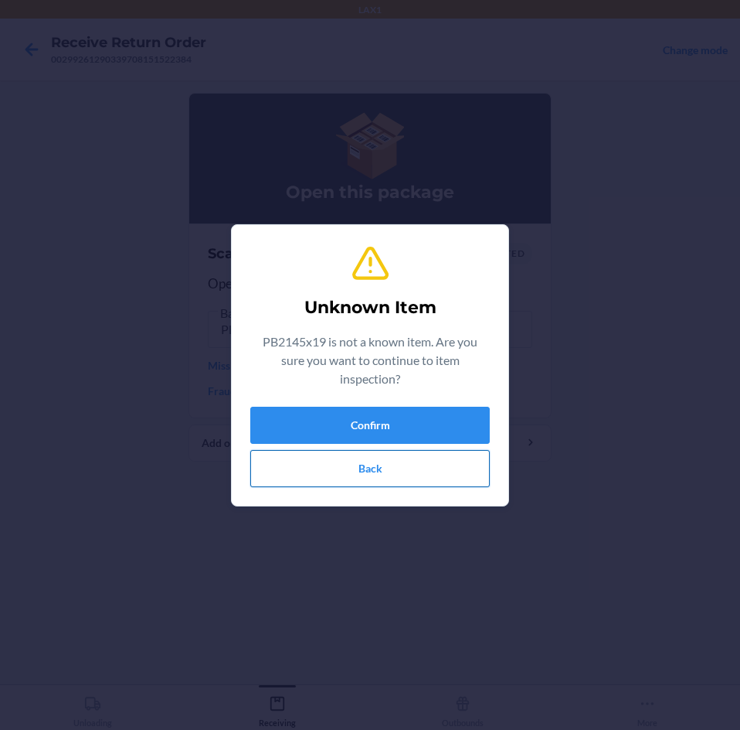
click at [373, 454] on button "Back" at bounding box center [370, 468] width 240 height 37
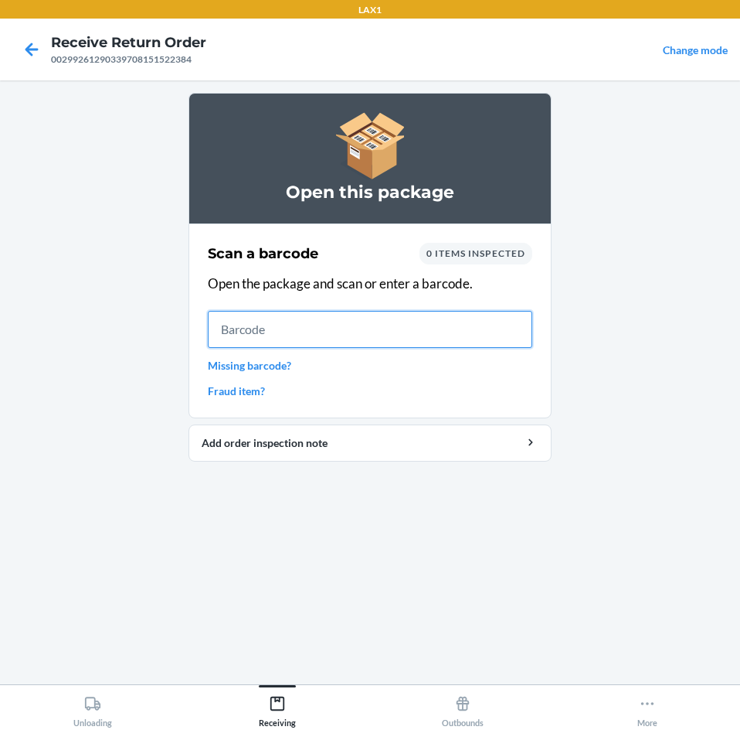
click at [393, 332] on input "text" at bounding box center [370, 329] width 325 height 37
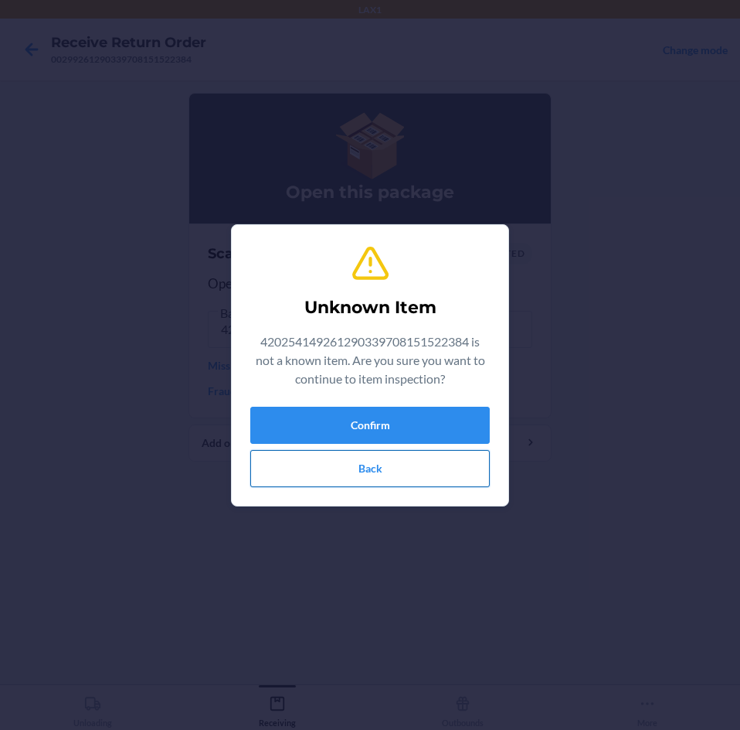
click at [349, 462] on button "Back" at bounding box center [370, 468] width 240 height 37
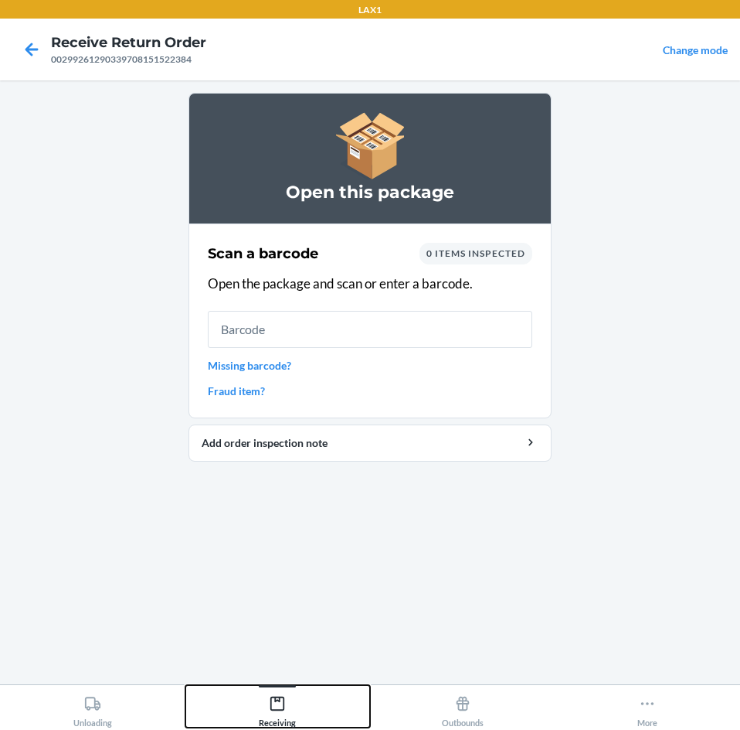
click at [273, 692] on div "Receiving" at bounding box center [277, 708] width 37 height 39
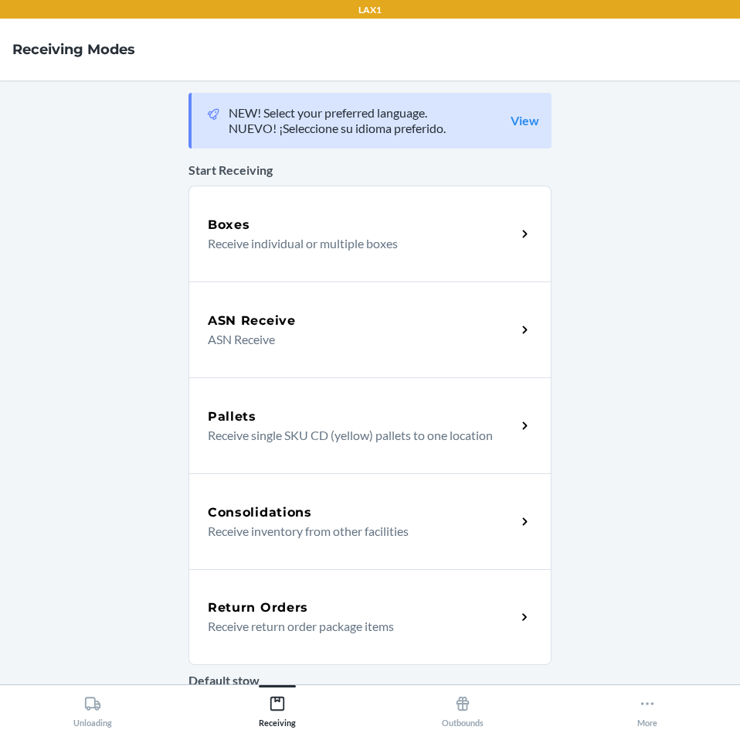
click at [330, 620] on p "Receive return order package items" at bounding box center [356, 626] width 296 height 19
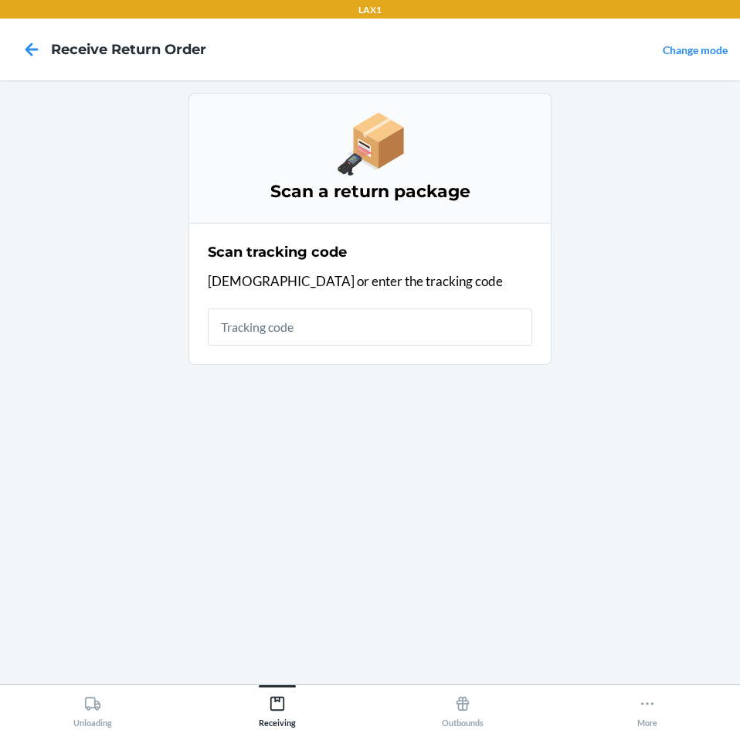
click at [339, 325] on input "text" at bounding box center [370, 326] width 325 height 37
type input "4202541492612903"
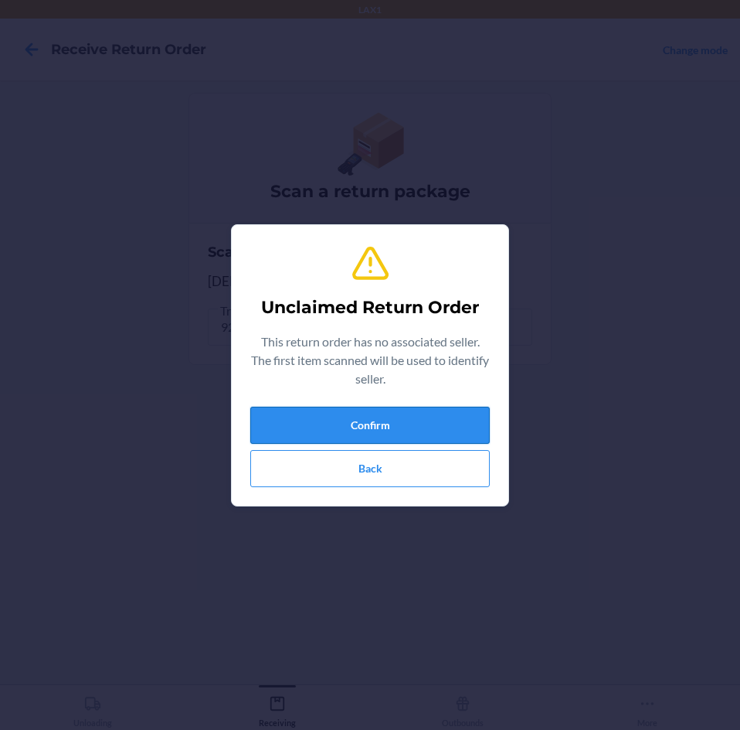
click at [430, 422] on button "Confirm" at bounding box center [370, 425] width 240 height 37
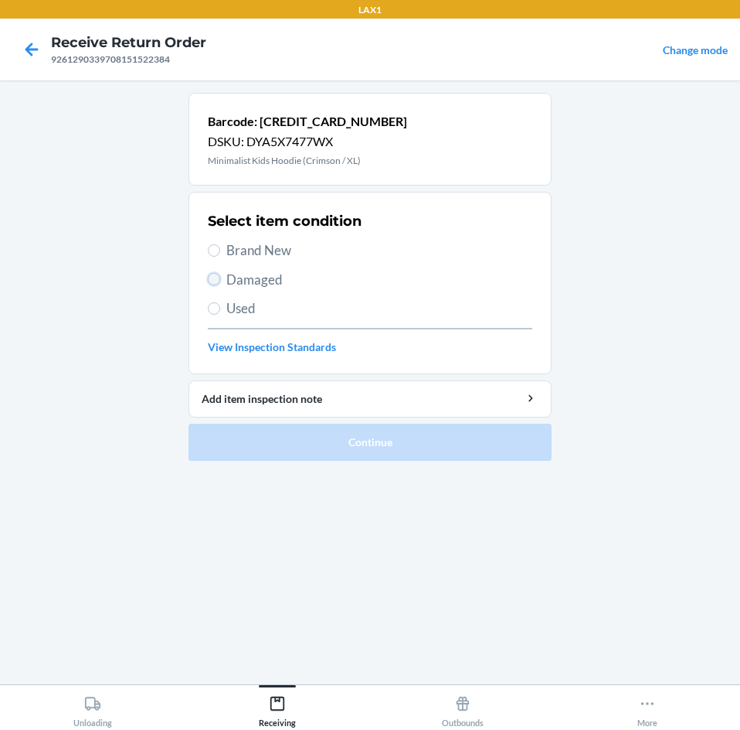
click at [211, 279] on input "Damaged" at bounding box center [214, 279] width 12 height 12
radio input "true"
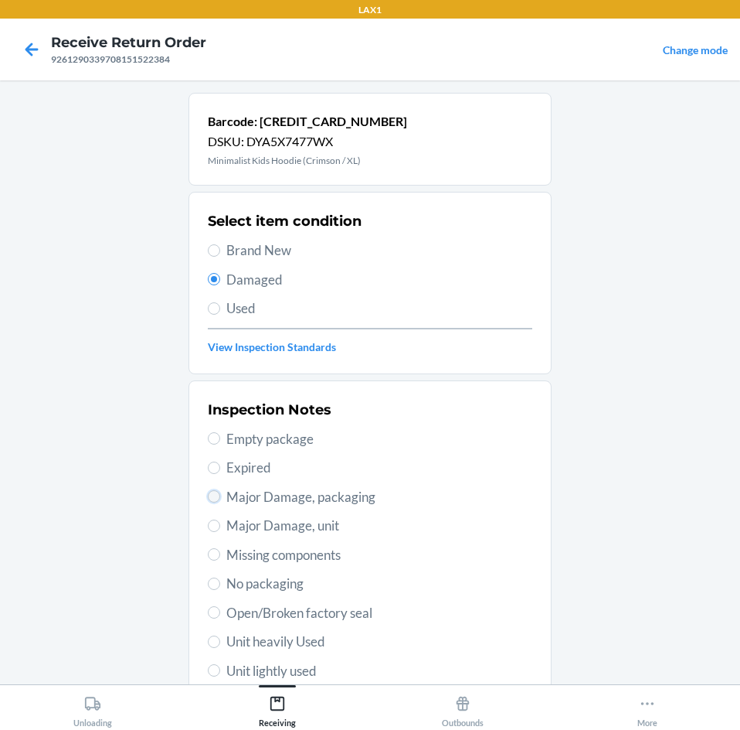
click at [210, 502] on input "Major Damage, packaging" at bounding box center [214, 496] width 12 height 12
radio input "true"
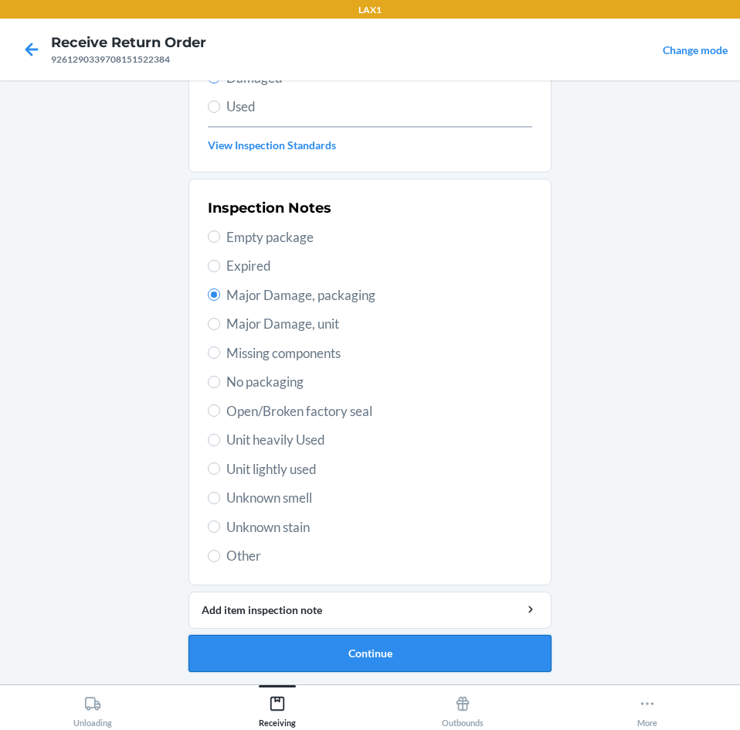
click at [436, 655] on button "Continue" at bounding box center [370, 653] width 363 height 37
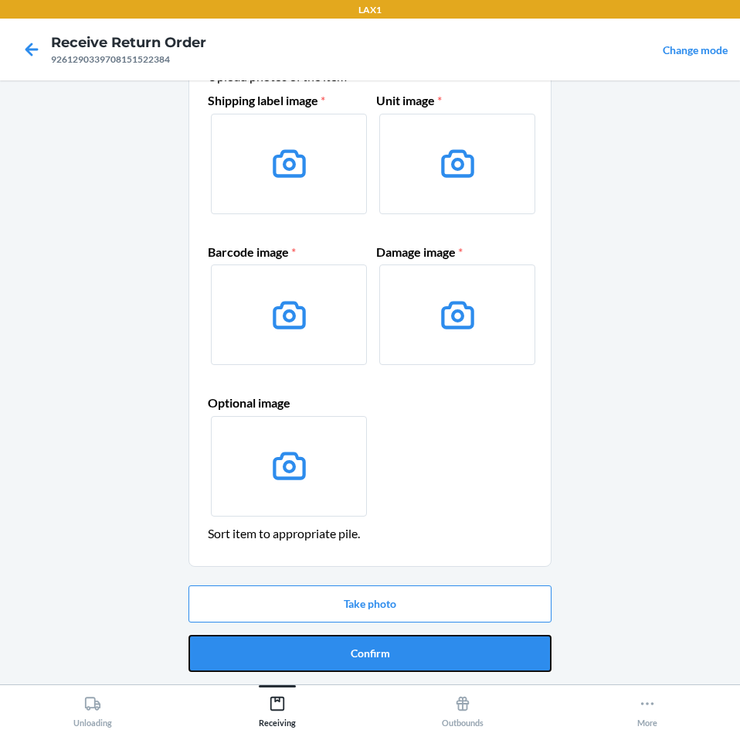
click at [436, 655] on button "Confirm" at bounding box center [370, 653] width 363 height 37
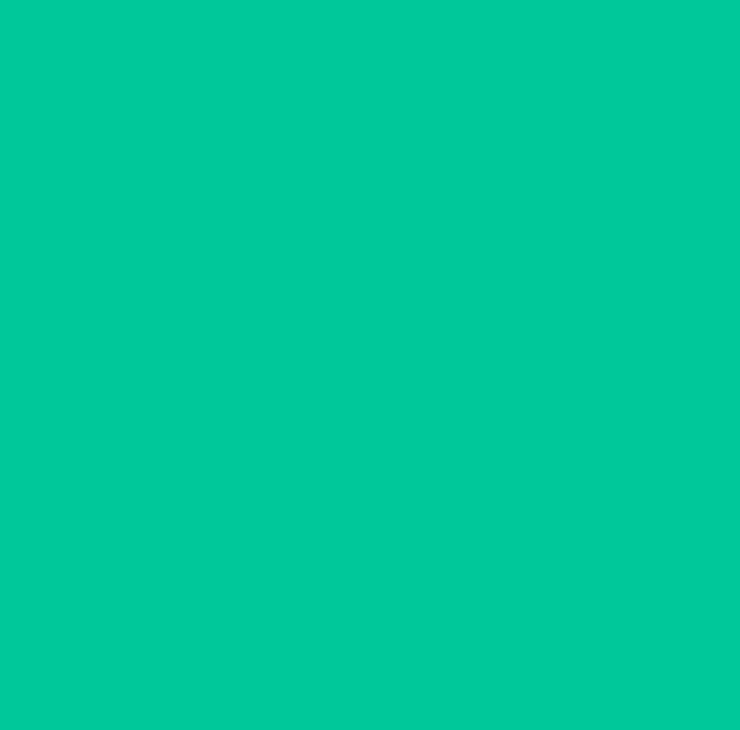
scroll to position [0, 0]
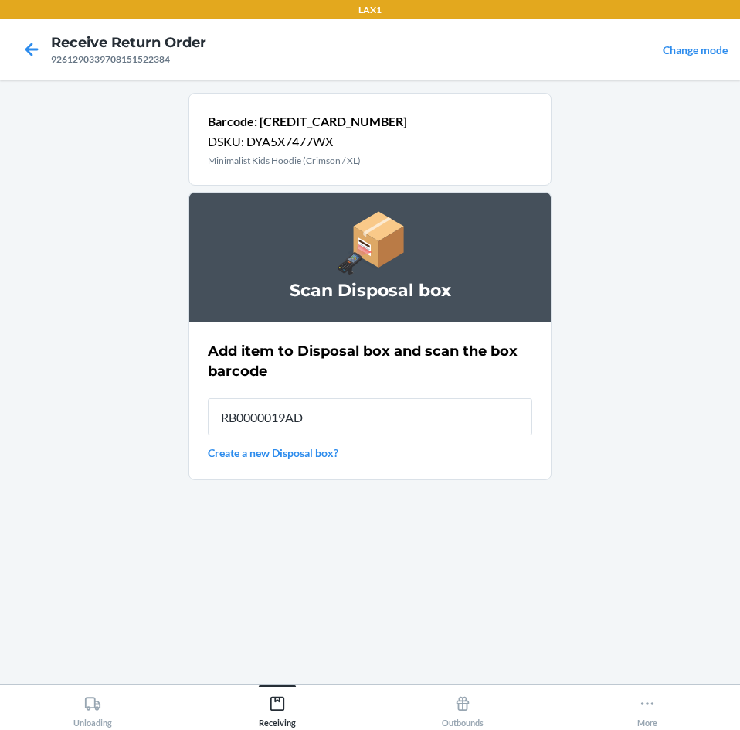
type input "RB0000019AD"
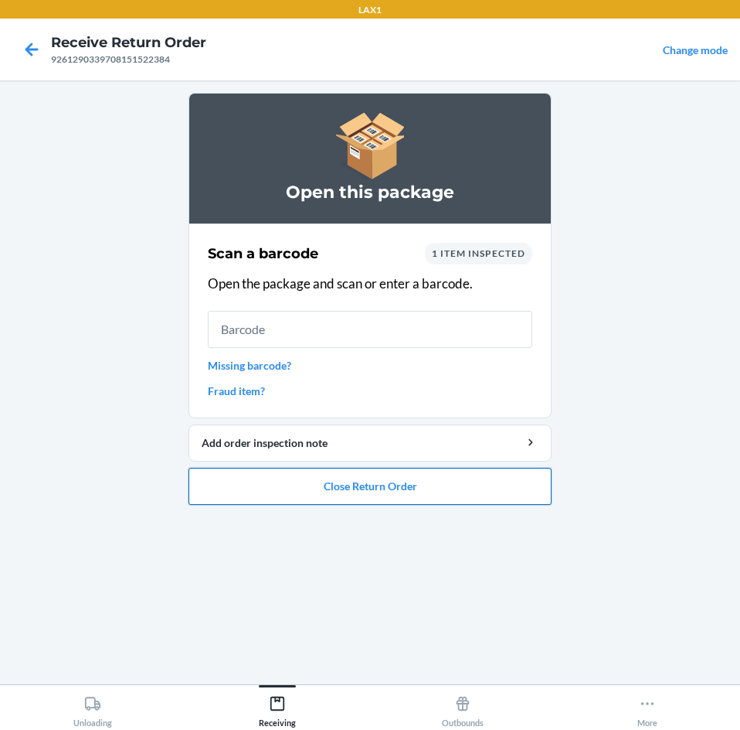
click at [406, 492] on button "Close Return Order" at bounding box center [370, 486] width 363 height 37
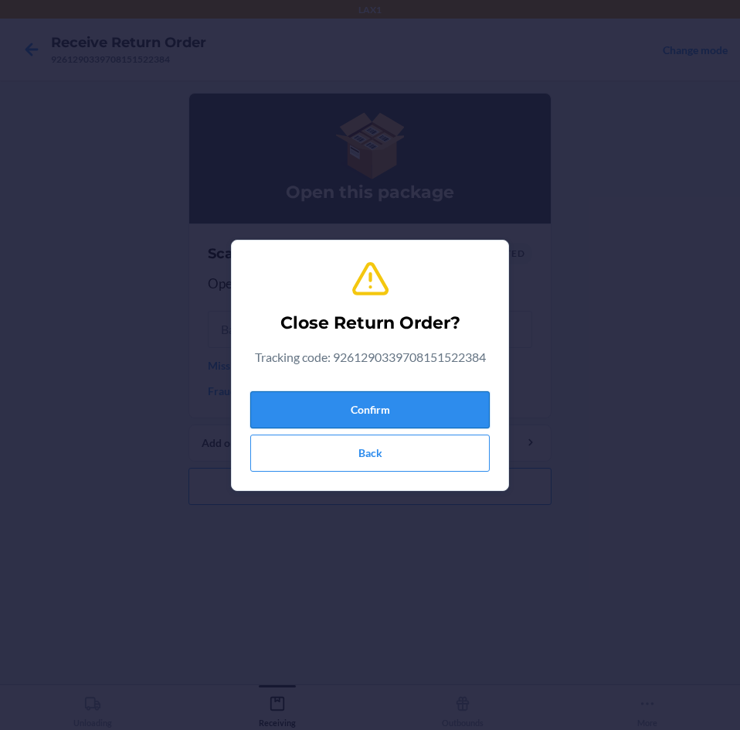
click at [403, 419] on button "Confirm" at bounding box center [370, 409] width 240 height 37
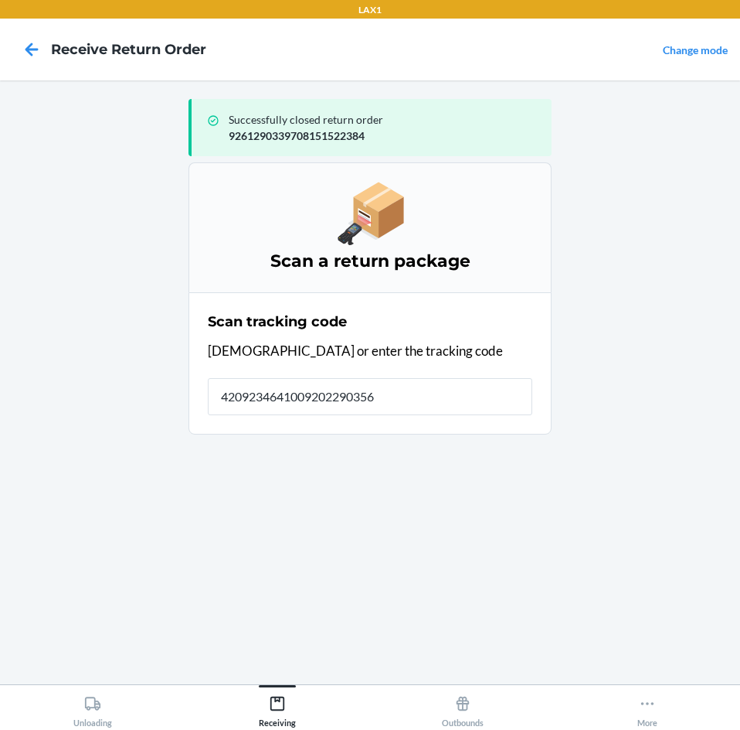
type input "42092346410092022903569"
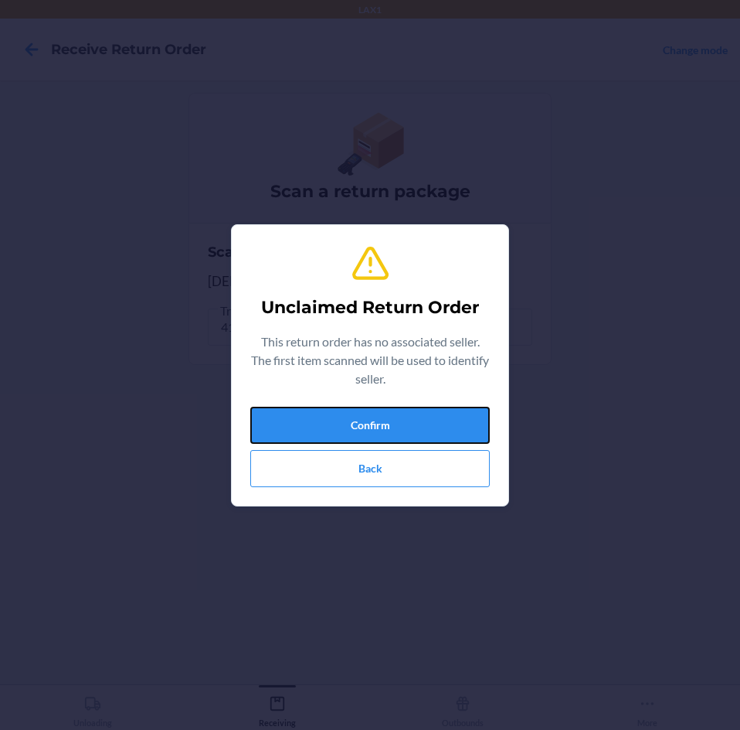
click at [403, 419] on button "Confirm" at bounding box center [370, 425] width 240 height 37
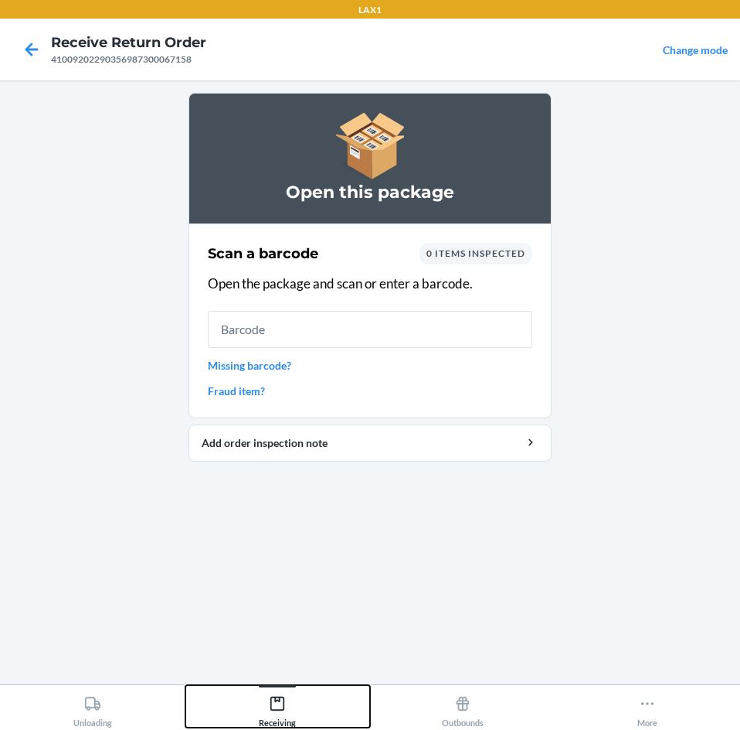
click at [279, 693] on div "Receiving" at bounding box center [277, 708] width 37 height 39
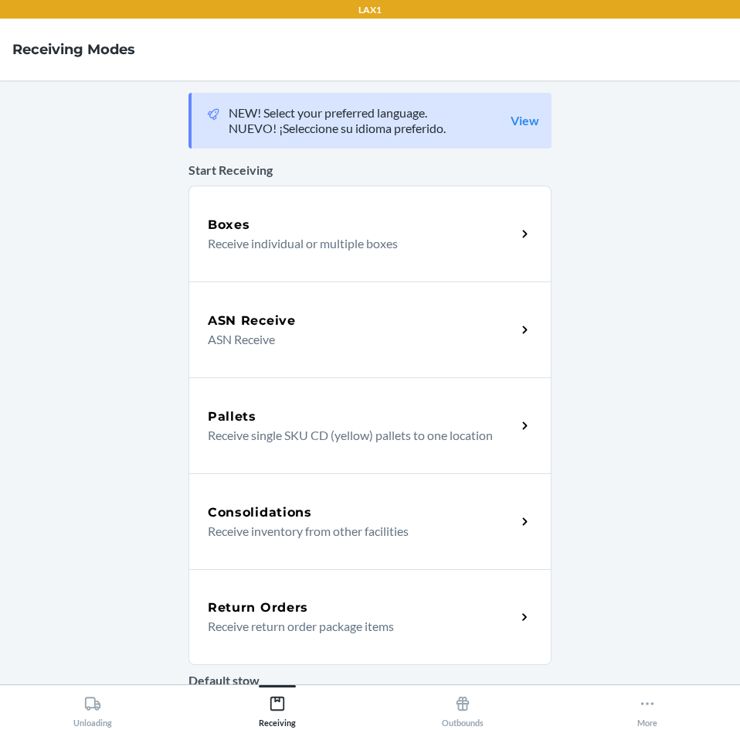
click at [332, 605] on div "Return Orders" at bounding box center [362, 607] width 308 height 19
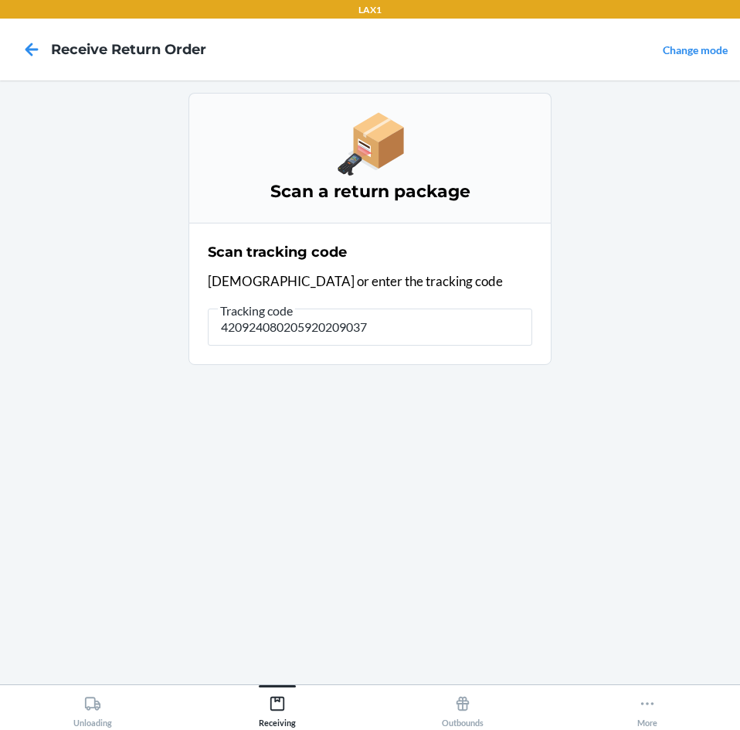
type input "4209240802059202090370"
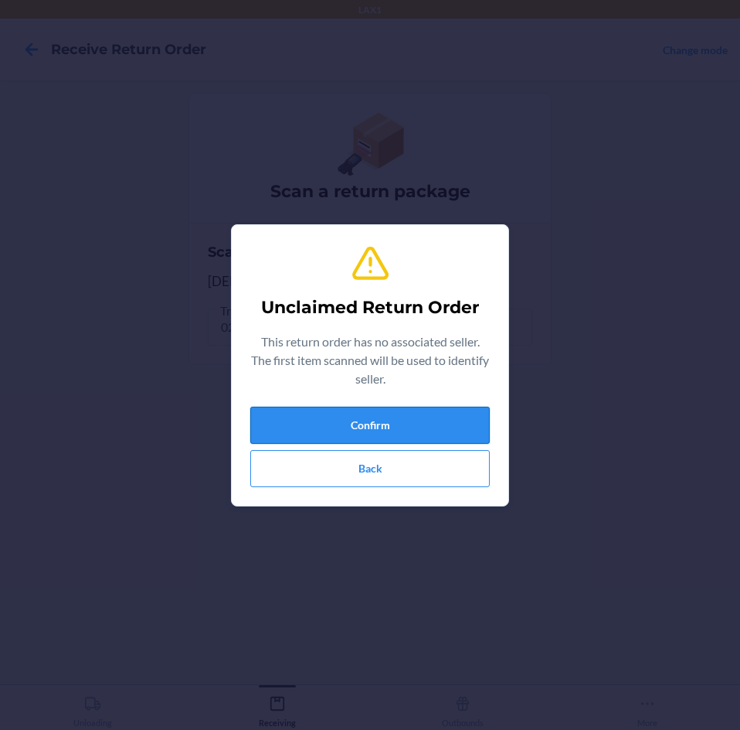
click at [412, 422] on button "Confirm" at bounding box center [370, 425] width 240 height 37
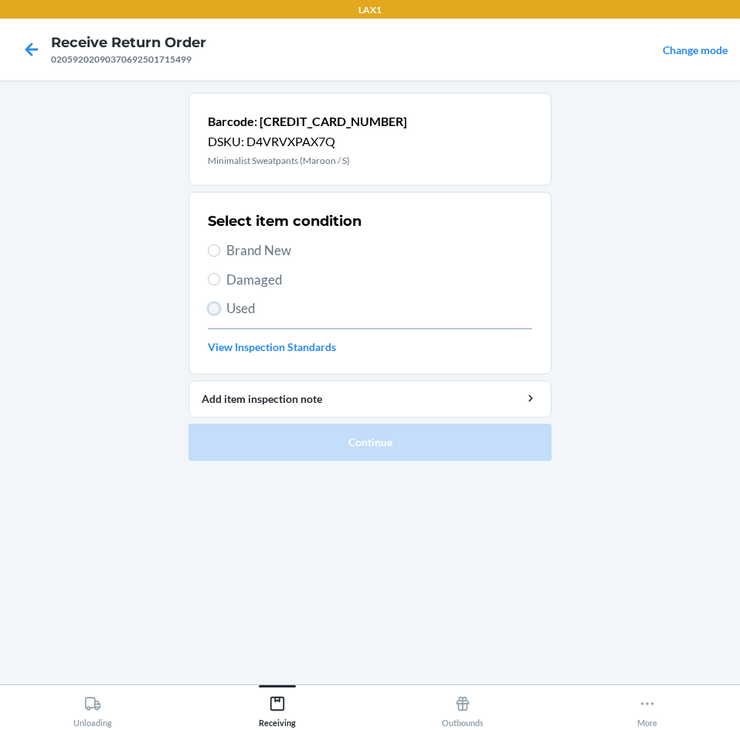
click at [211, 312] on input "Used" at bounding box center [214, 308] width 12 height 12
radio input "true"
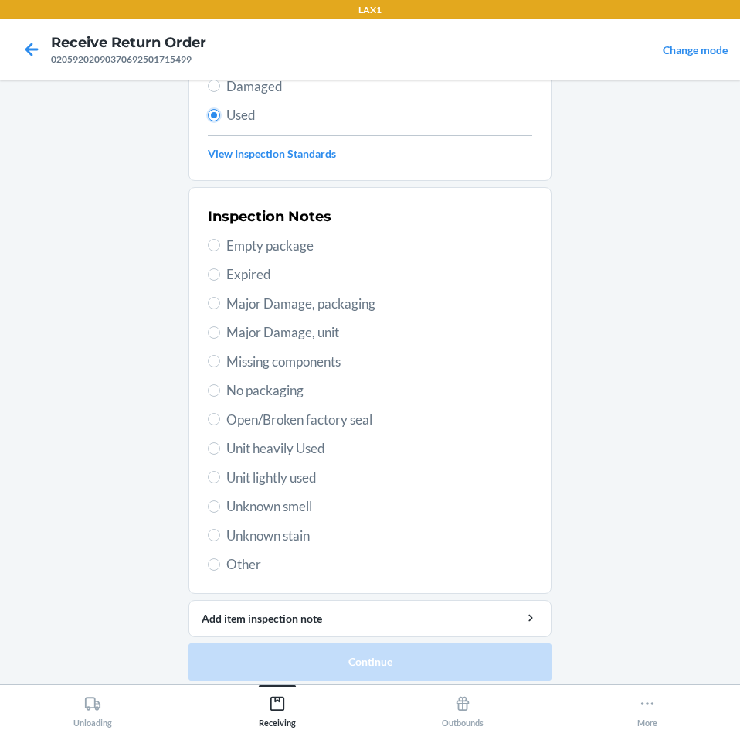
scroll to position [202, 0]
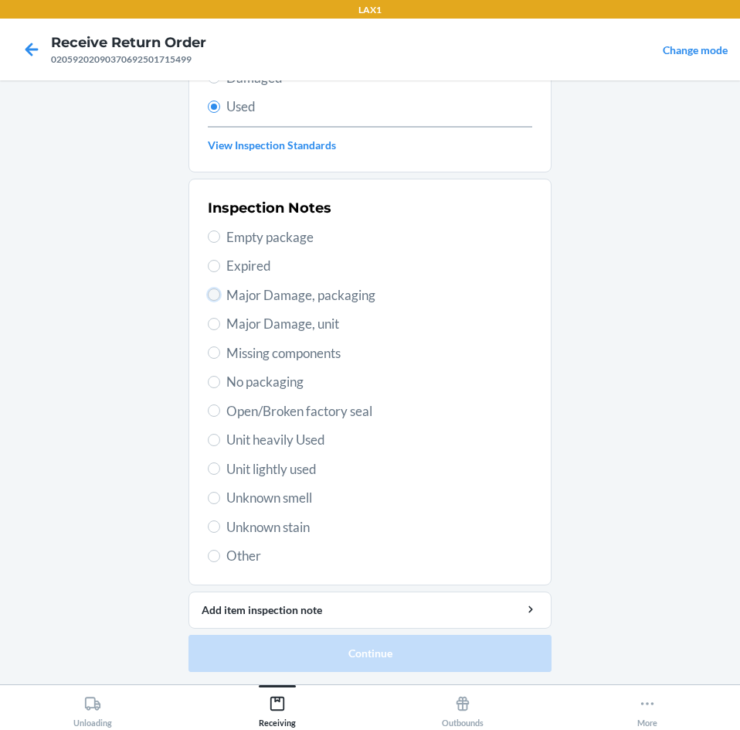
click at [209, 298] on input "Major Damage, packaging" at bounding box center [214, 294] width 12 height 12
radio input "true"
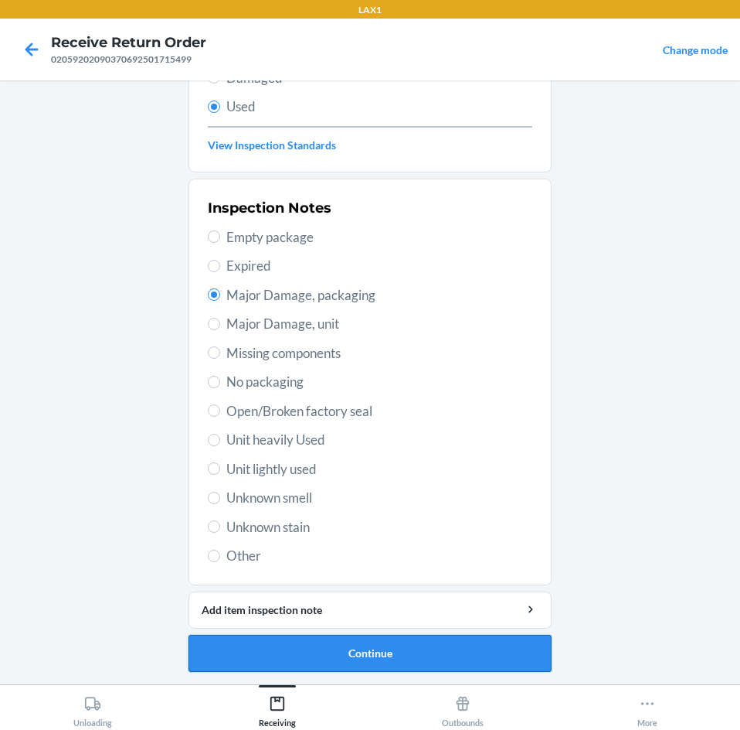
click at [484, 658] on button "Continue" at bounding box center [370, 653] width 363 height 37
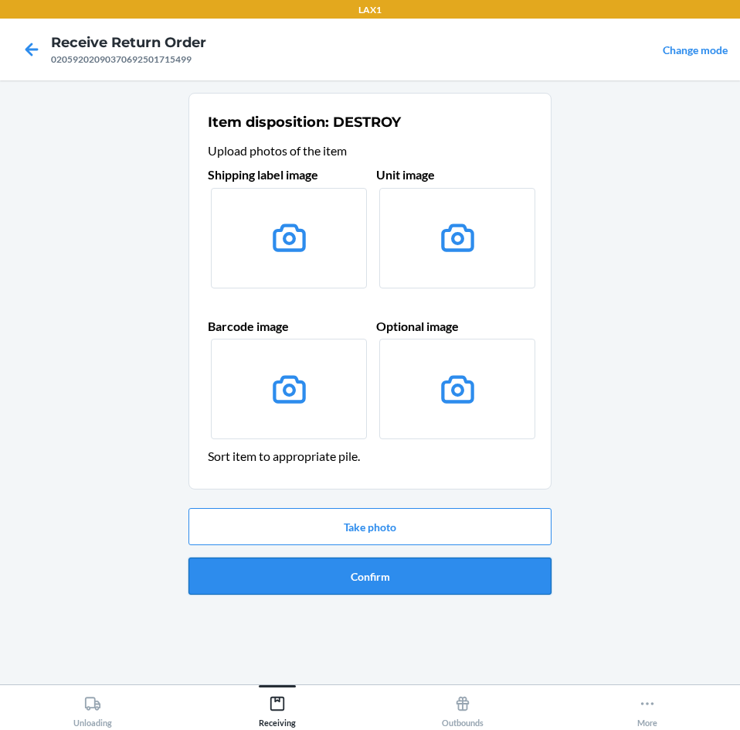
click at [478, 587] on button "Confirm" at bounding box center [370, 575] width 363 height 37
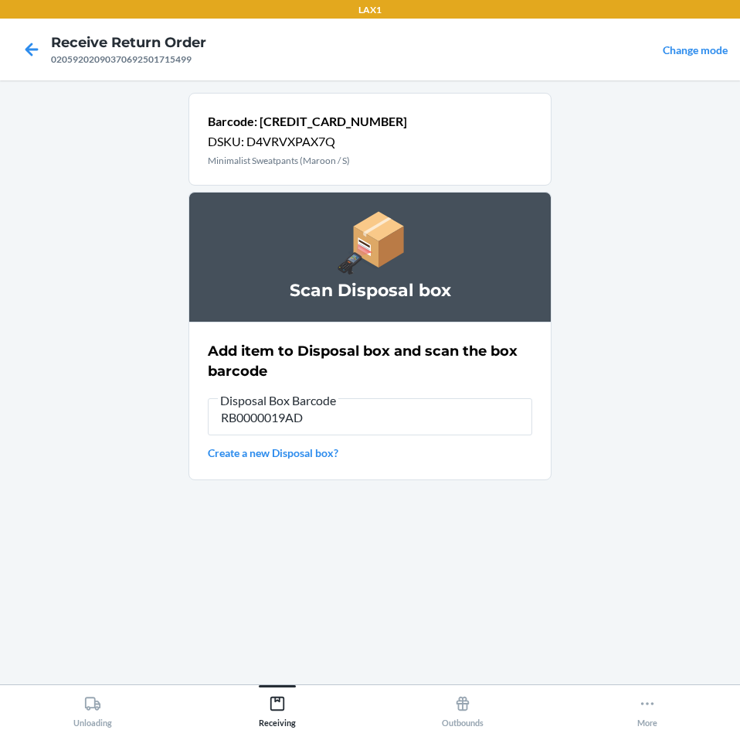
type input "RB0000019AD"
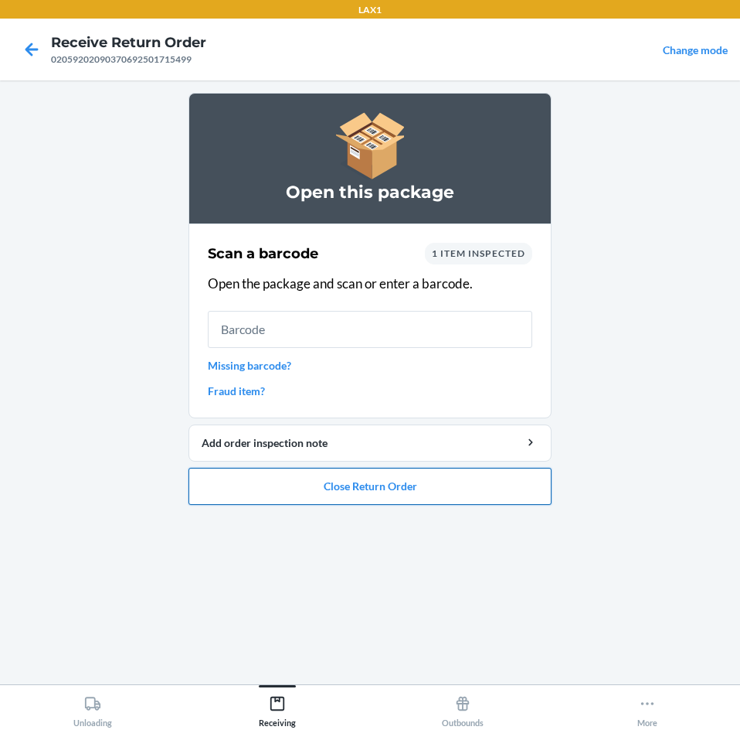
click at [436, 492] on button "Close Return Order" at bounding box center [370, 486] width 363 height 37
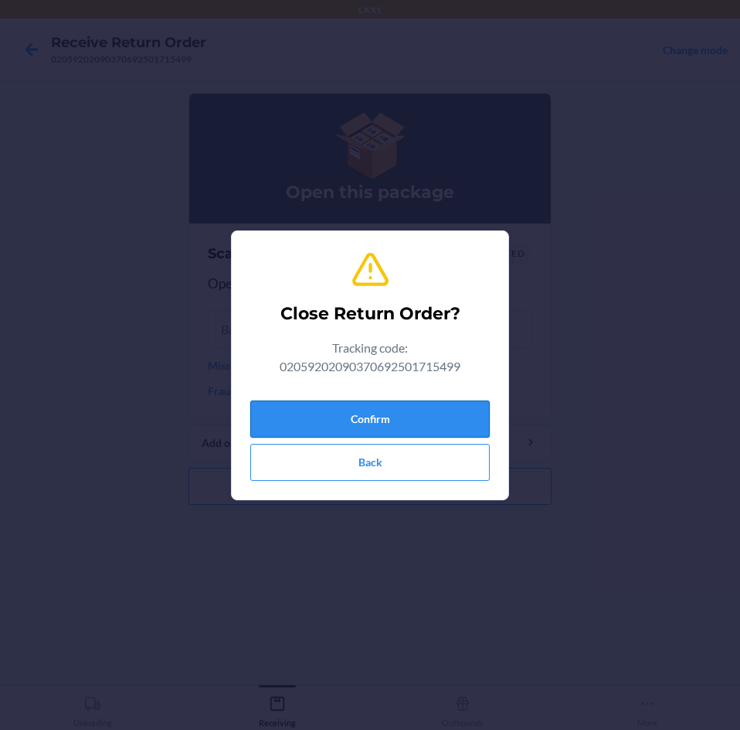
click at [410, 425] on button "Confirm" at bounding box center [370, 418] width 240 height 37
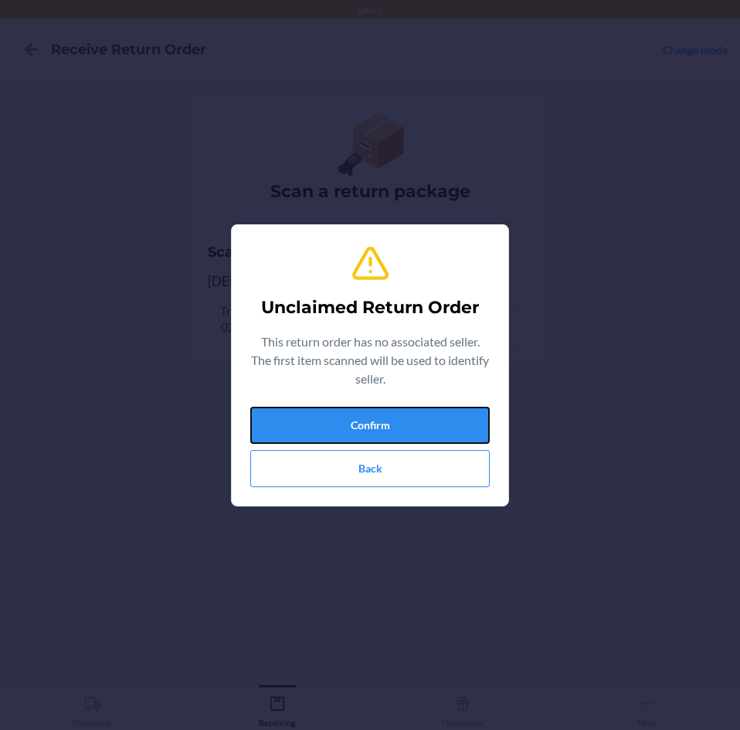
click at [410, 425] on button "Confirm" at bounding box center [370, 425] width 240 height 37
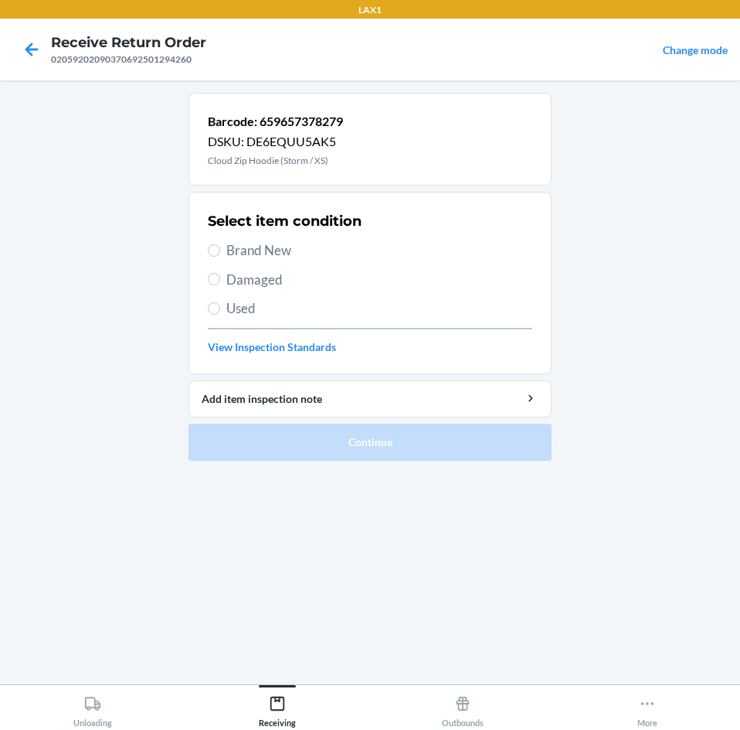
click at [220, 284] on label "Damaged" at bounding box center [370, 280] width 325 height 20
click at [220, 284] on input "Damaged" at bounding box center [214, 279] width 12 height 12
radio input "true"
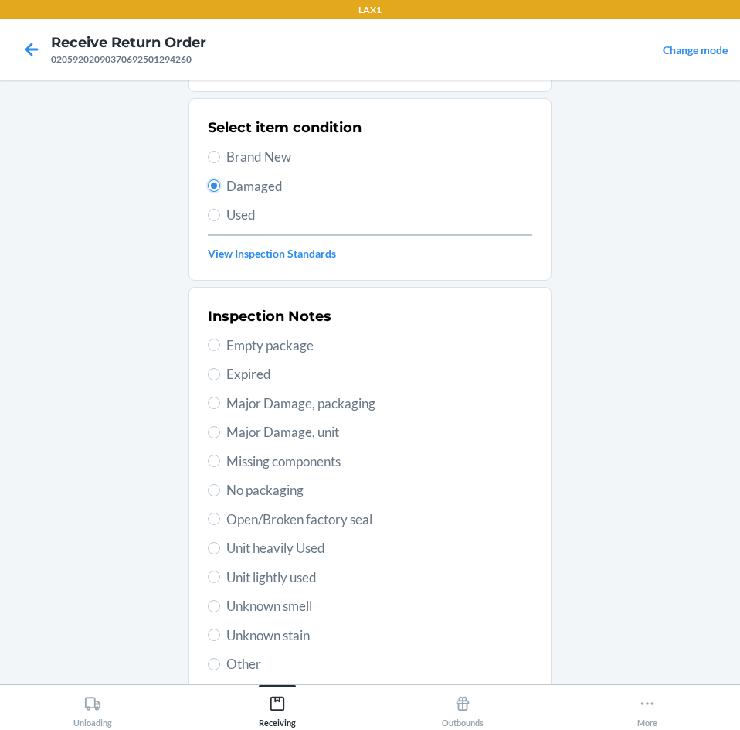
scroll to position [202, 0]
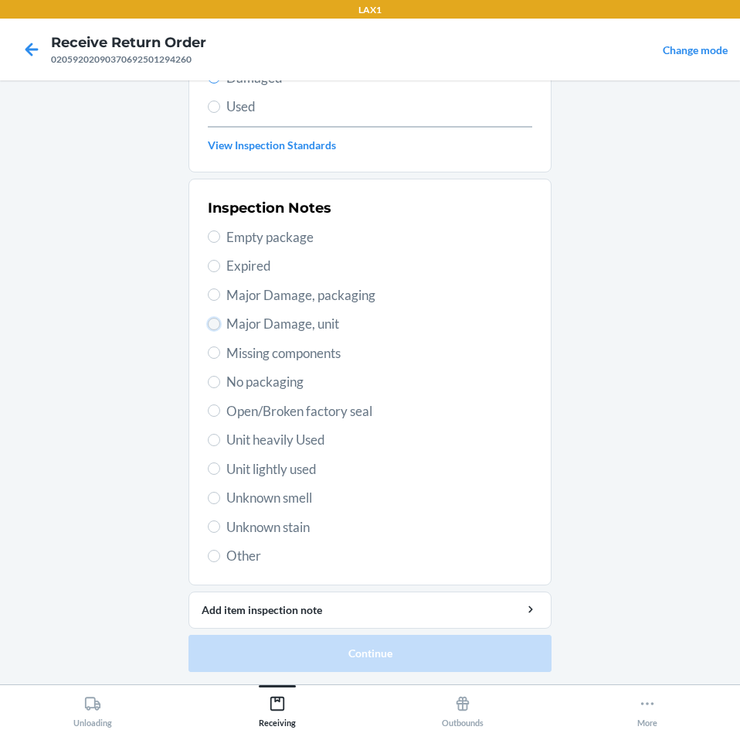
click at [208, 322] on input "Major Damage, unit" at bounding box center [214, 324] width 12 height 12
radio input "true"
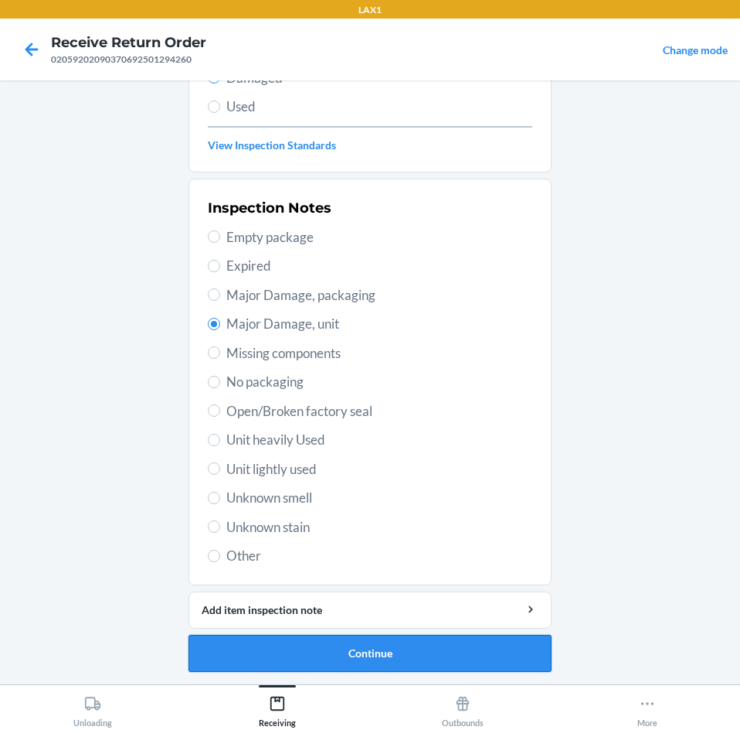
click at [420, 646] on button "Continue" at bounding box center [370, 653] width 363 height 37
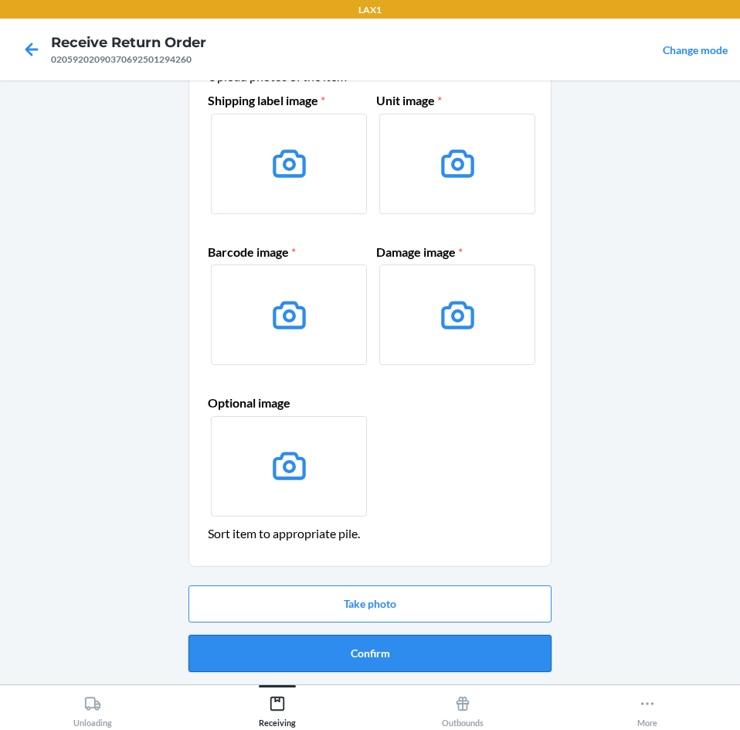
click at [420, 646] on button "Confirm" at bounding box center [370, 653] width 363 height 37
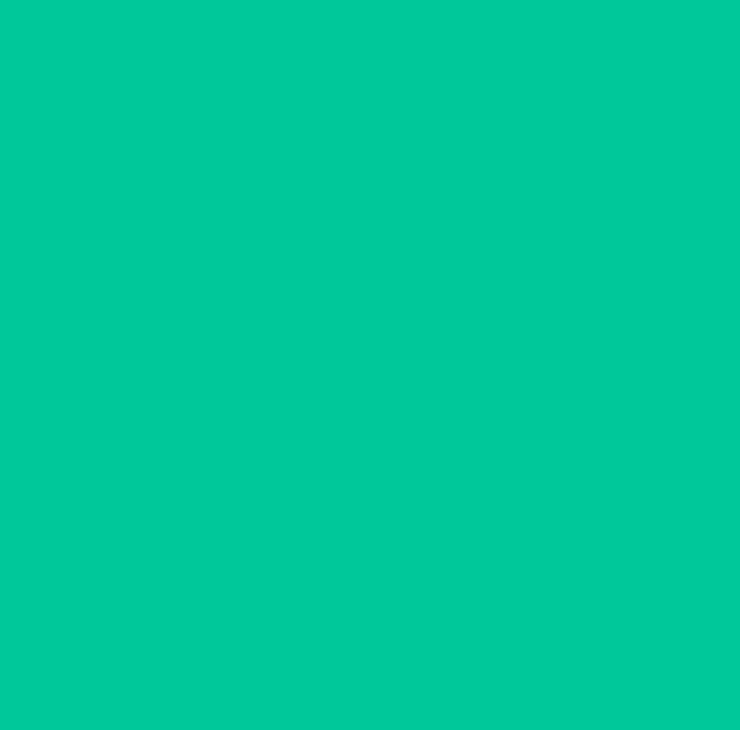
scroll to position [0, 0]
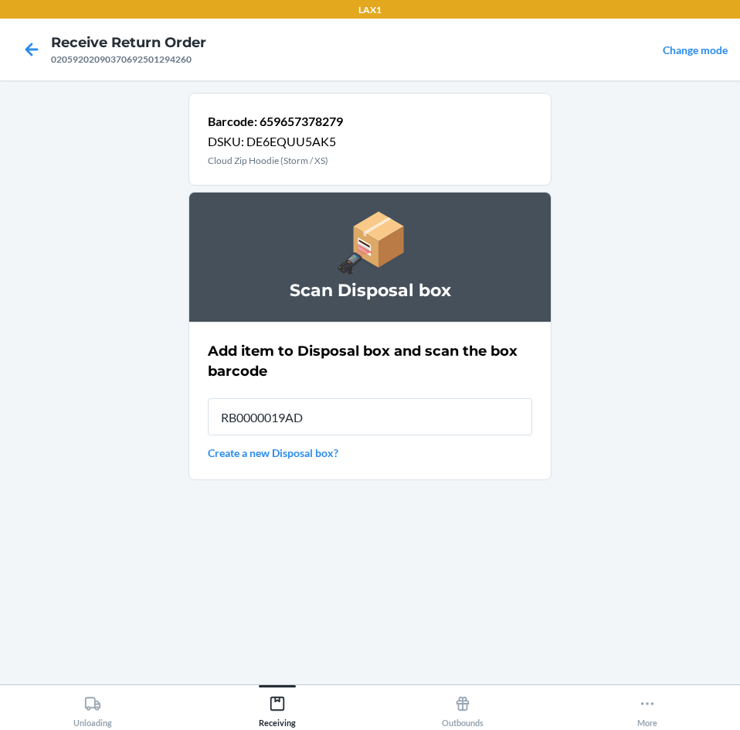
type input "RB0000019AD"
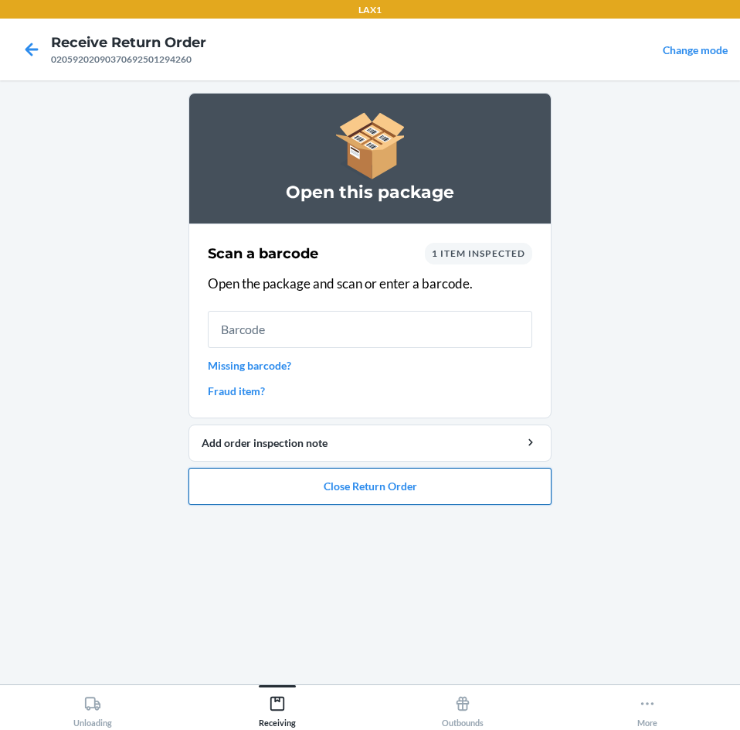
click at [399, 492] on button "Close Return Order" at bounding box center [370, 486] width 363 height 37
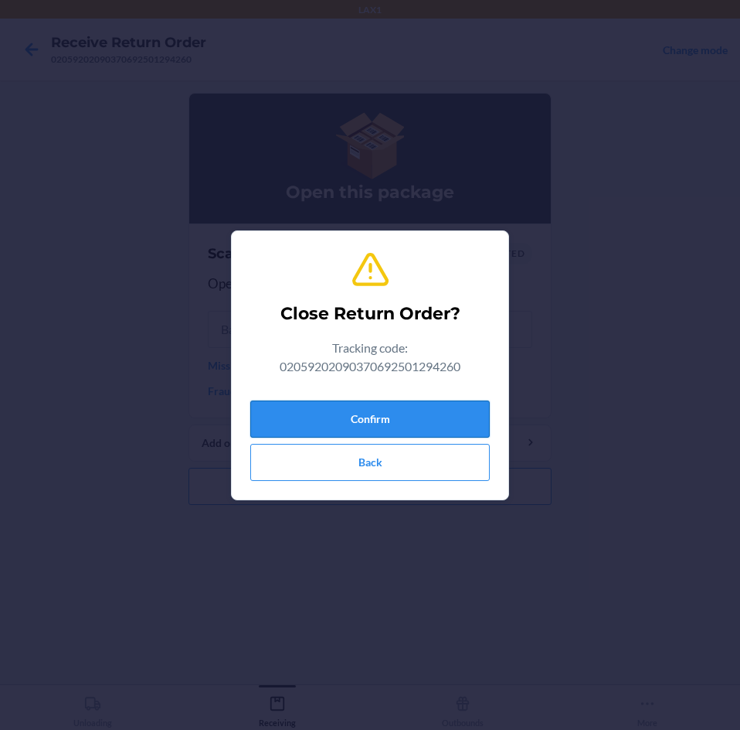
click at [400, 422] on button "Confirm" at bounding box center [370, 418] width 240 height 37
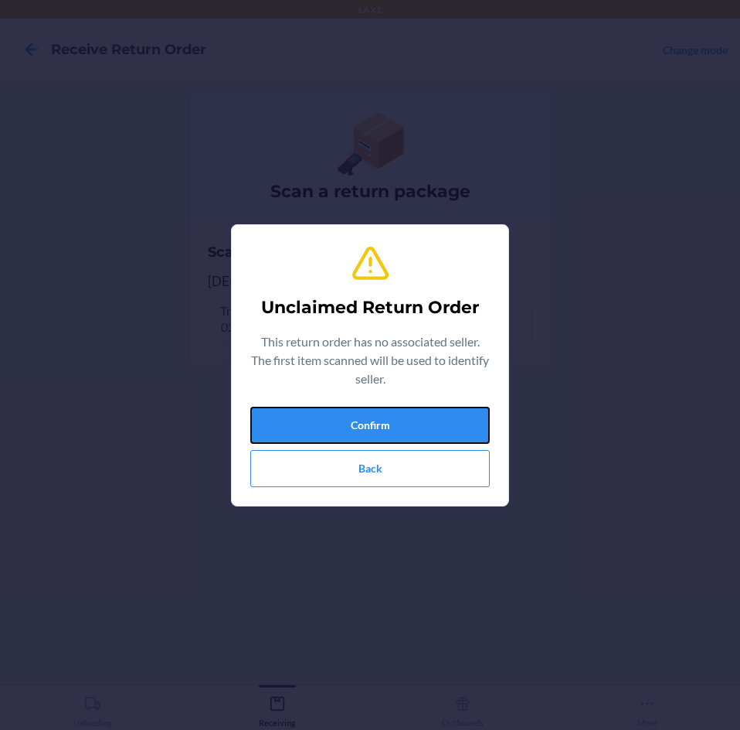
click at [400, 422] on button "Confirm" at bounding box center [370, 425] width 240 height 37
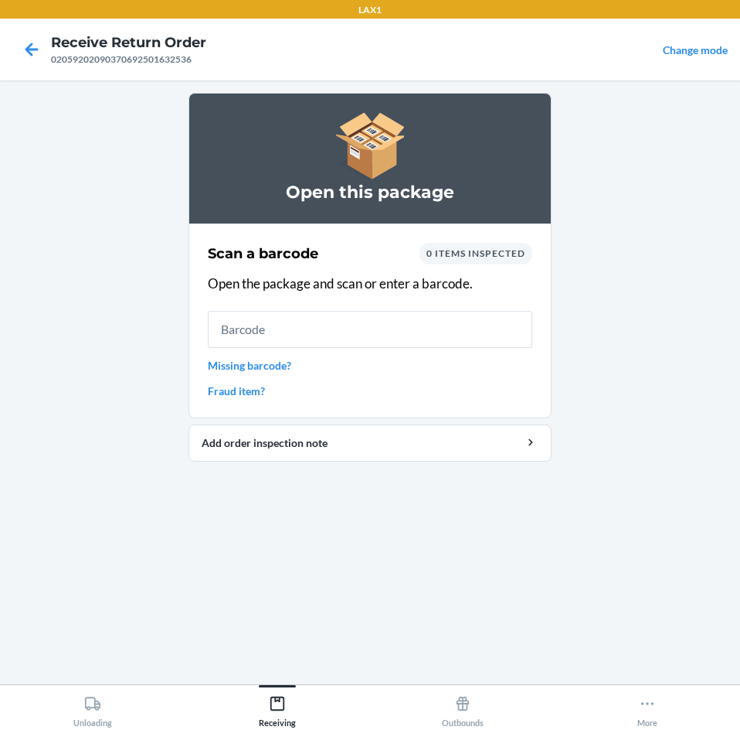
click at [278, 373] on link "Missing barcode?" at bounding box center [370, 365] width 325 height 16
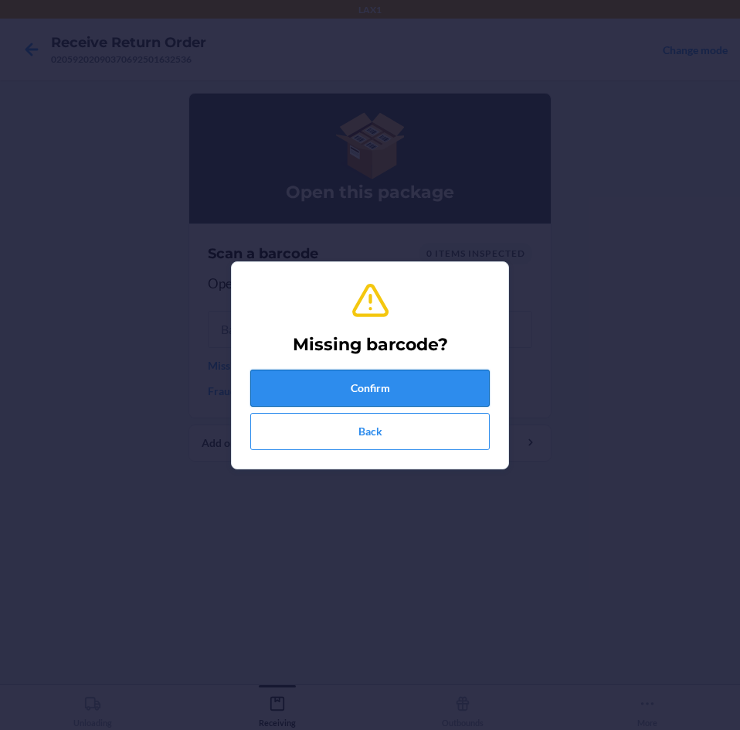
click at [361, 390] on button "Confirm" at bounding box center [370, 387] width 240 height 37
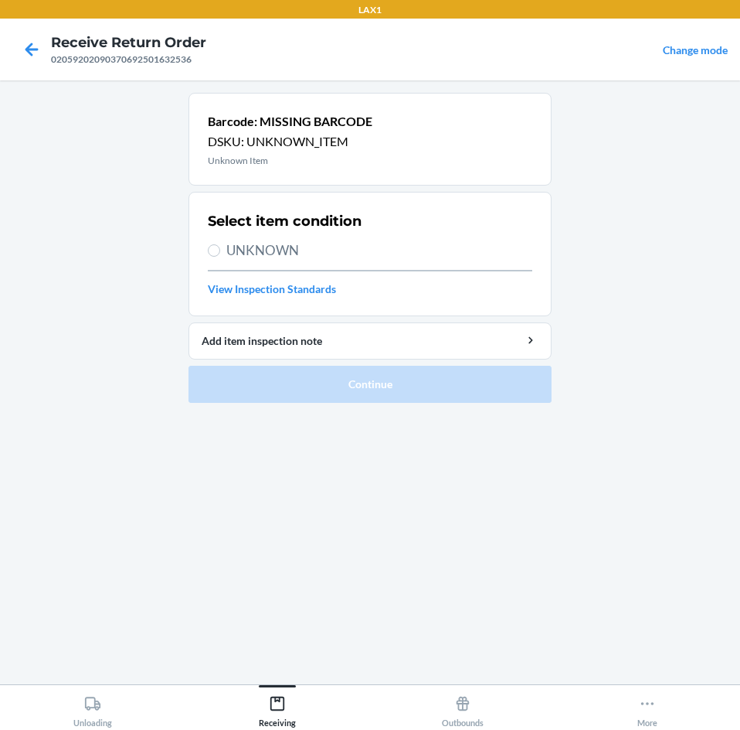
drag, startPoint x: 218, startPoint y: 244, endPoint x: 269, endPoint y: 295, distance: 72.1
click at [219, 248] on label "UNKNOWN" at bounding box center [370, 250] width 325 height 20
click at [219, 248] on input "UNKNOWN" at bounding box center [214, 250] width 12 height 12
radio input "true"
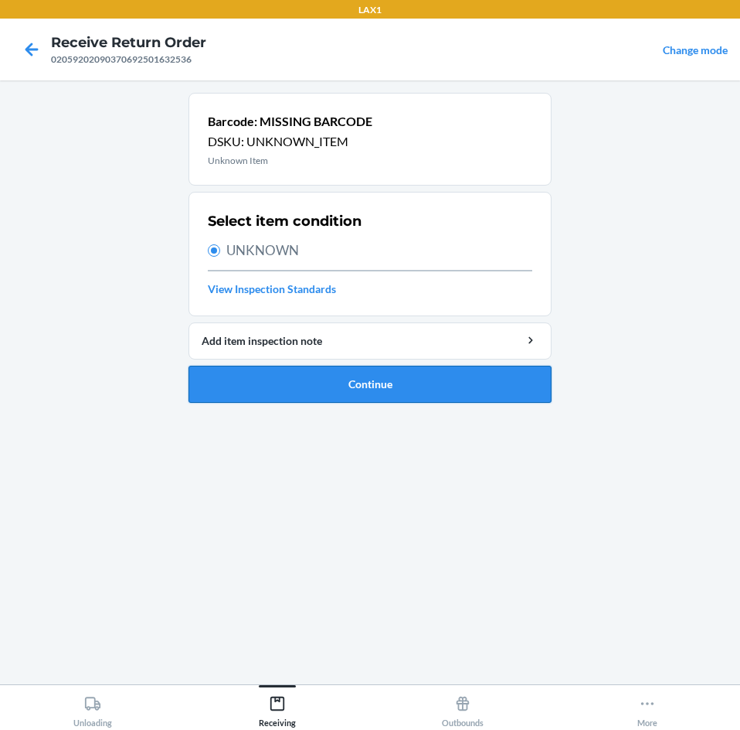
click at [396, 378] on button "Continue" at bounding box center [370, 384] width 363 height 37
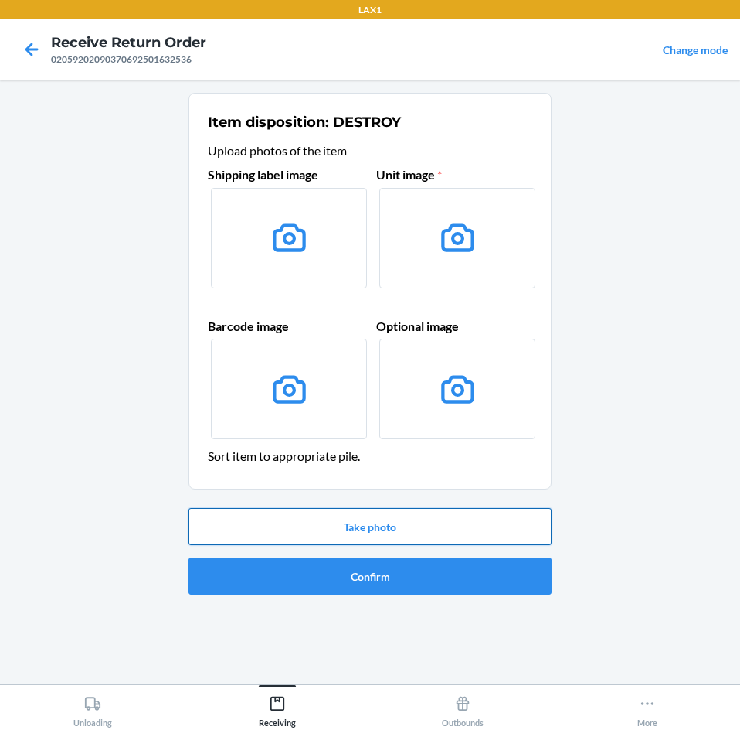
click at [436, 531] on button "Take photo" at bounding box center [370, 526] width 363 height 37
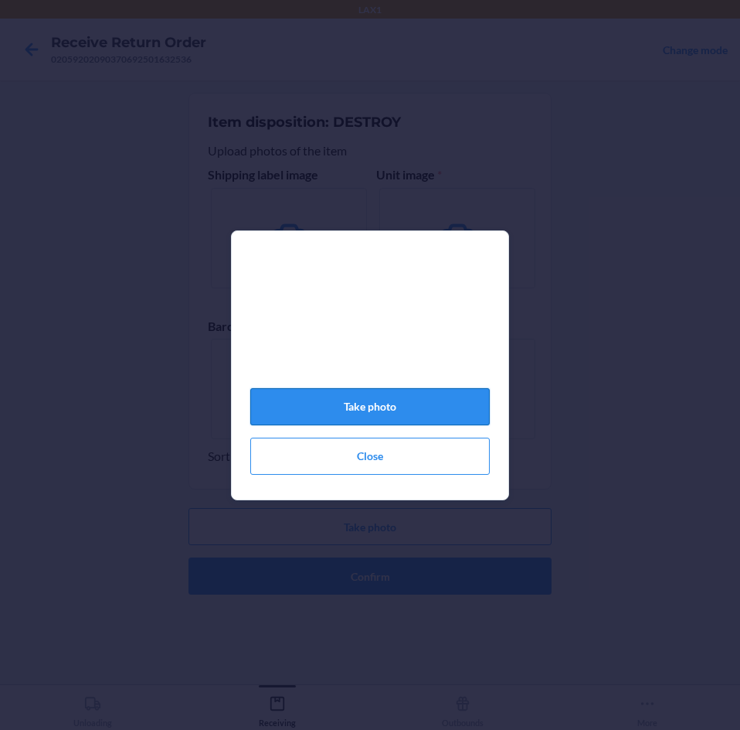
click at [407, 421] on button "Take photo" at bounding box center [370, 406] width 240 height 37
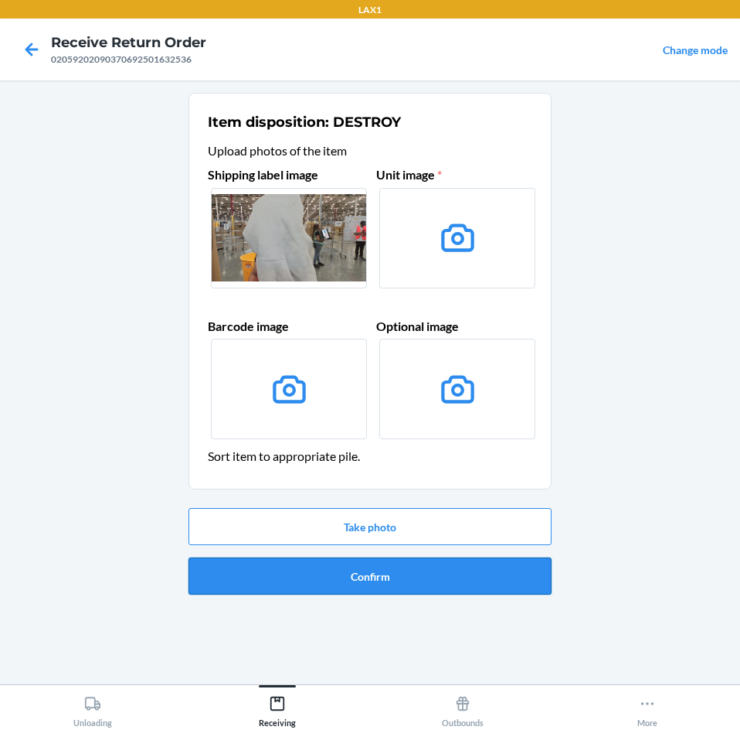
click at [451, 570] on button "Confirm" at bounding box center [370, 575] width 363 height 37
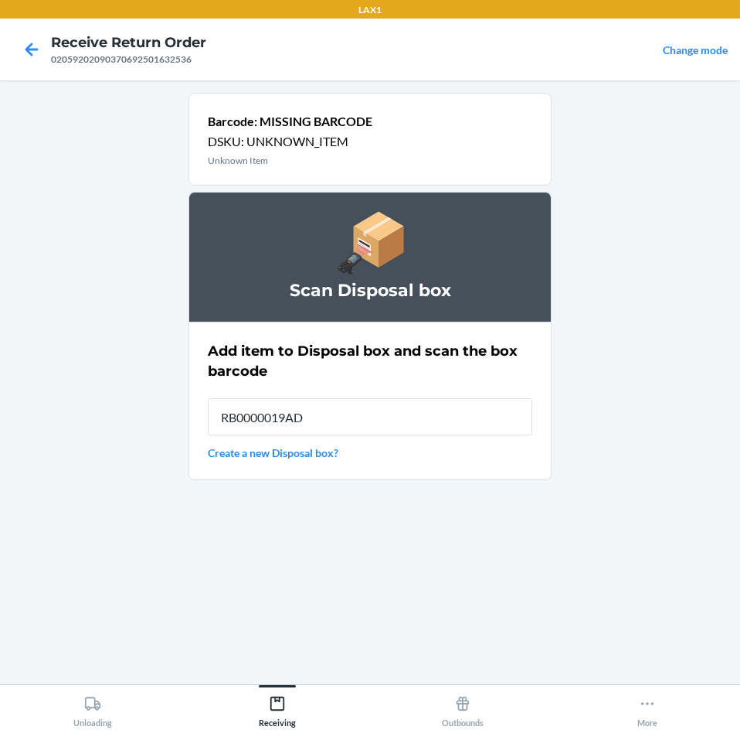
type input "RB0000019AD"
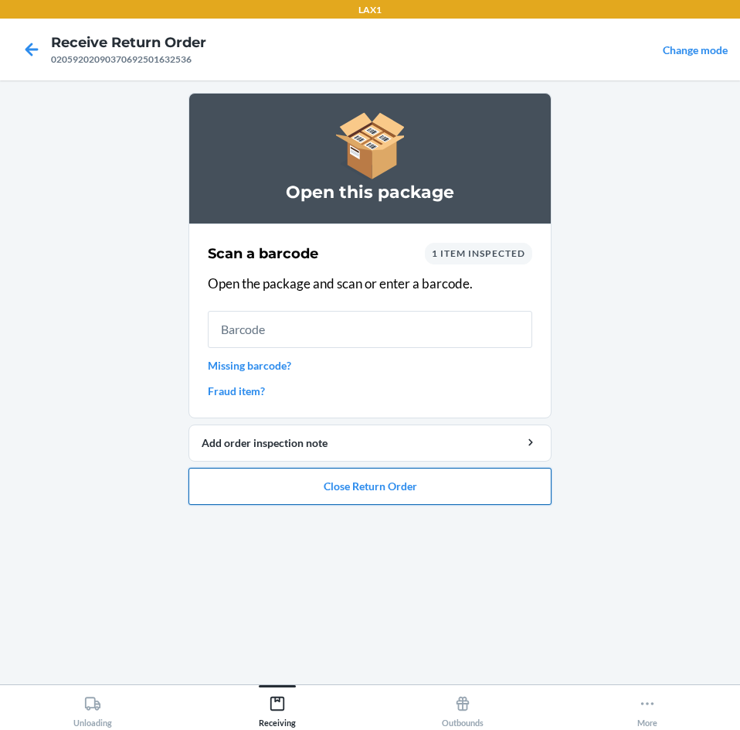
click at [463, 489] on button "Close Return Order" at bounding box center [370, 486] width 363 height 37
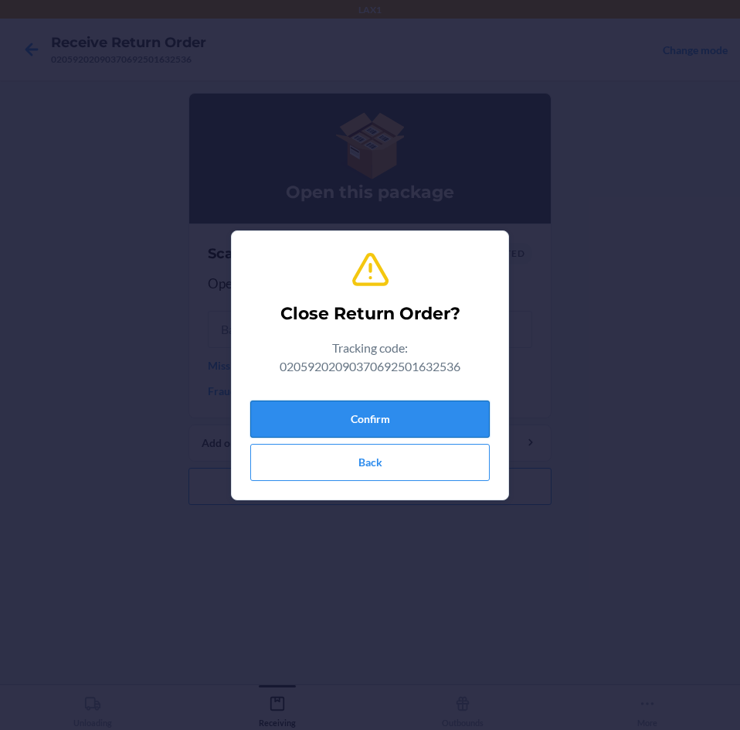
click at [457, 426] on button "Confirm" at bounding box center [370, 418] width 240 height 37
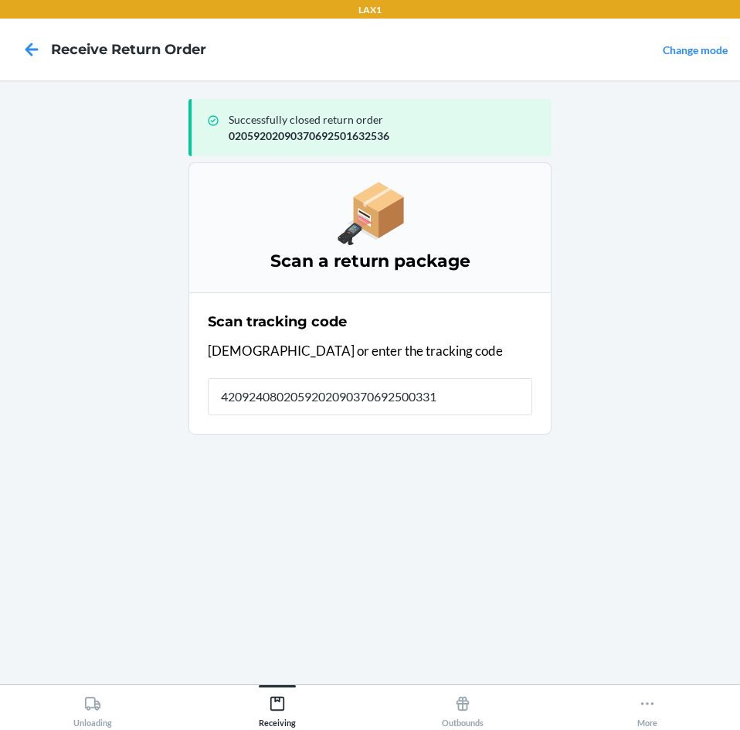
type input "42092408020592020903706925003316"
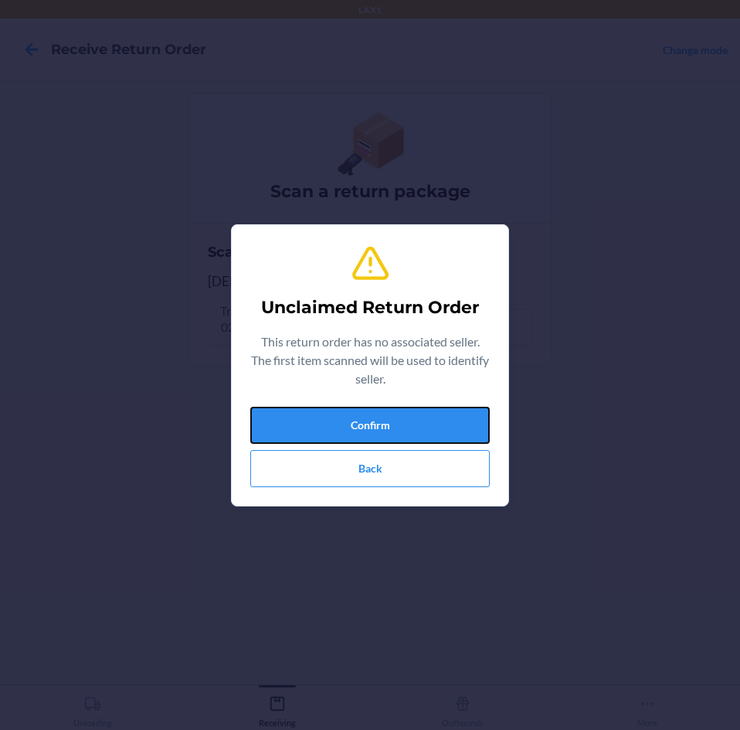
click at [457, 426] on button "Confirm" at bounding box center [370, 425] width 240 height 37
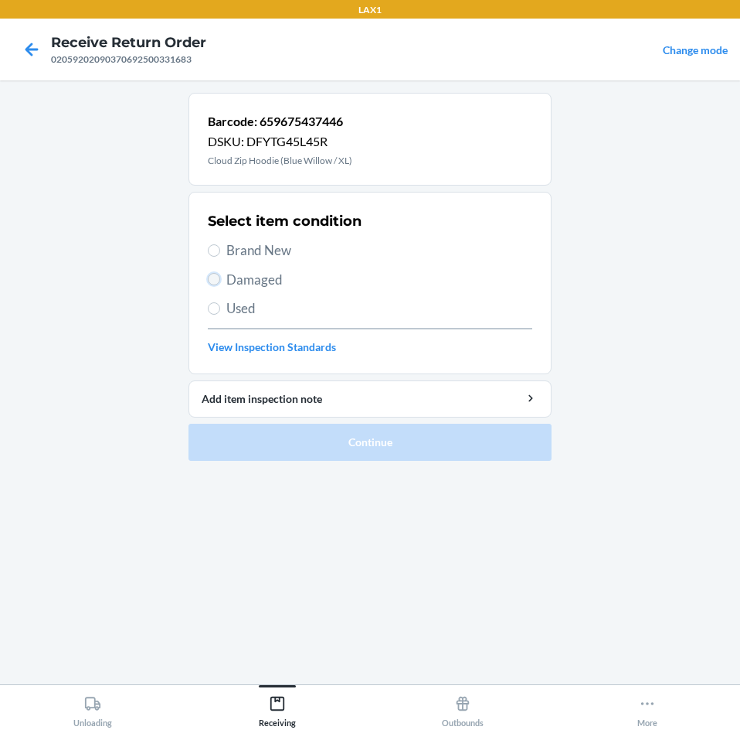
click at [217, 275] on input "Damaged" at bounding box center [214, 279] width 12 height 12
radio input "true"
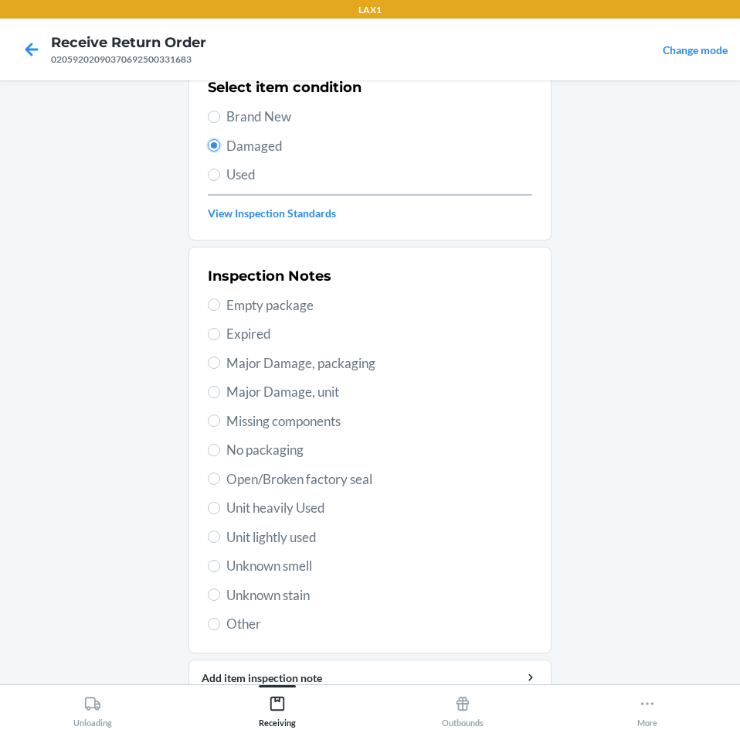
scroll to position [155, 0]
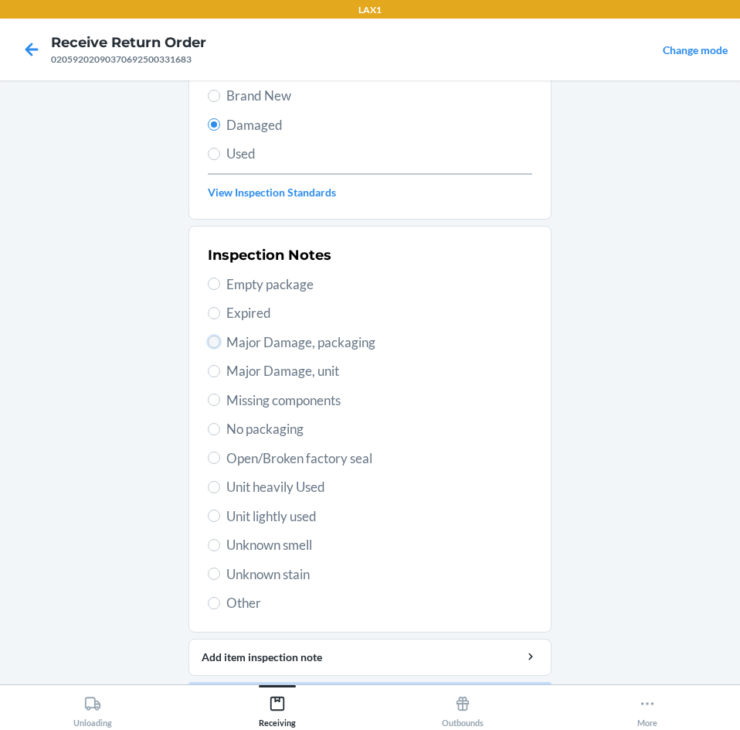
click at [210, 339] on input "Major Damage, packaging" at bounding box center [214, 341] width 12 height 12
radio input "true"
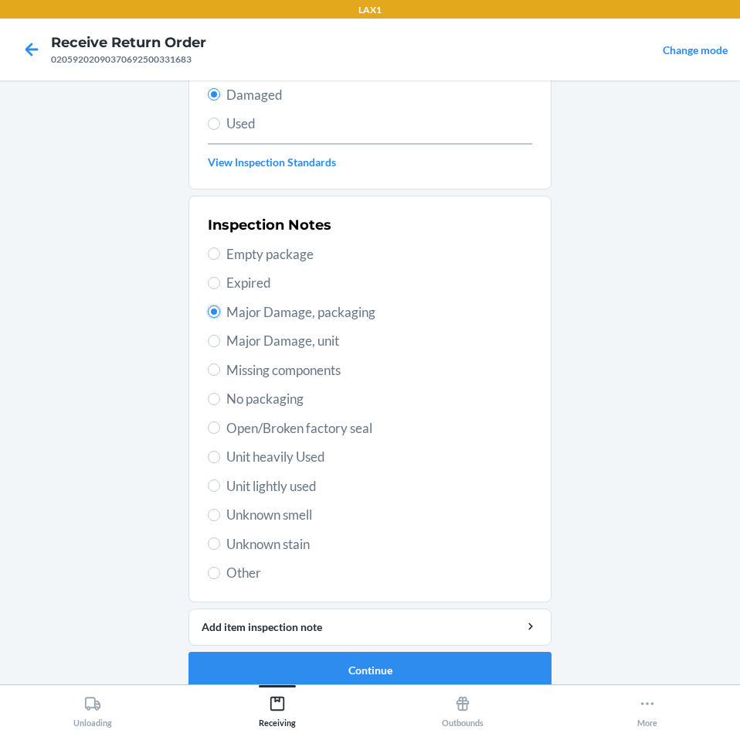
scroll to position [202, 0]
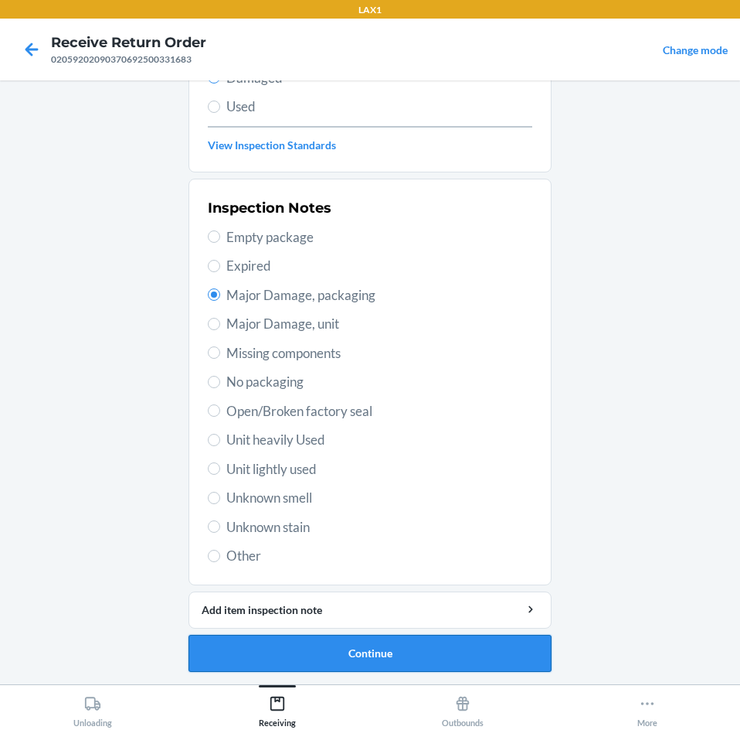
click at [468, 652] on button "Continue" at bounding box center [370, 653] width 363 height 37
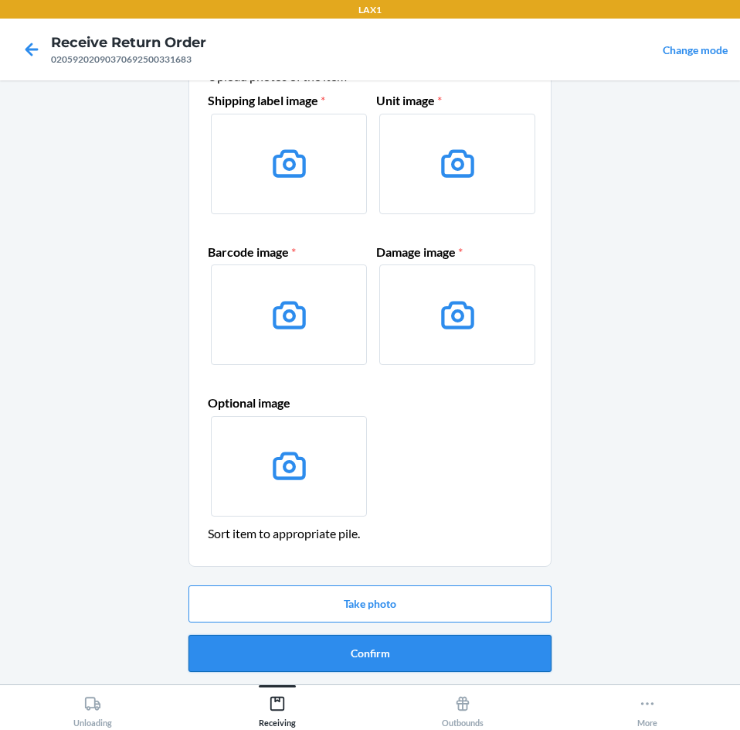
click at [469, 641] on button "Confirm" at bounding box center [370, 653] width 363 height 37
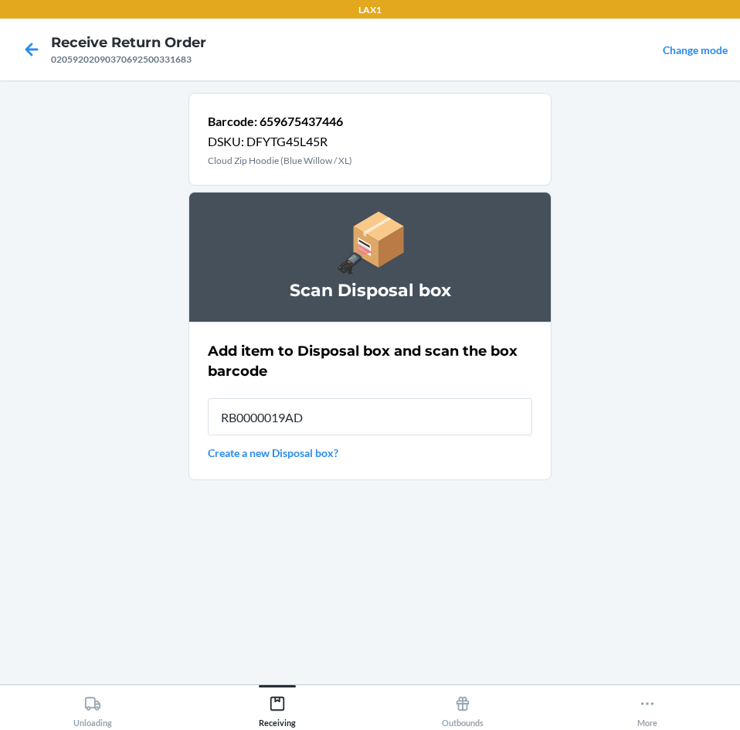
type input "RB0000019AD"
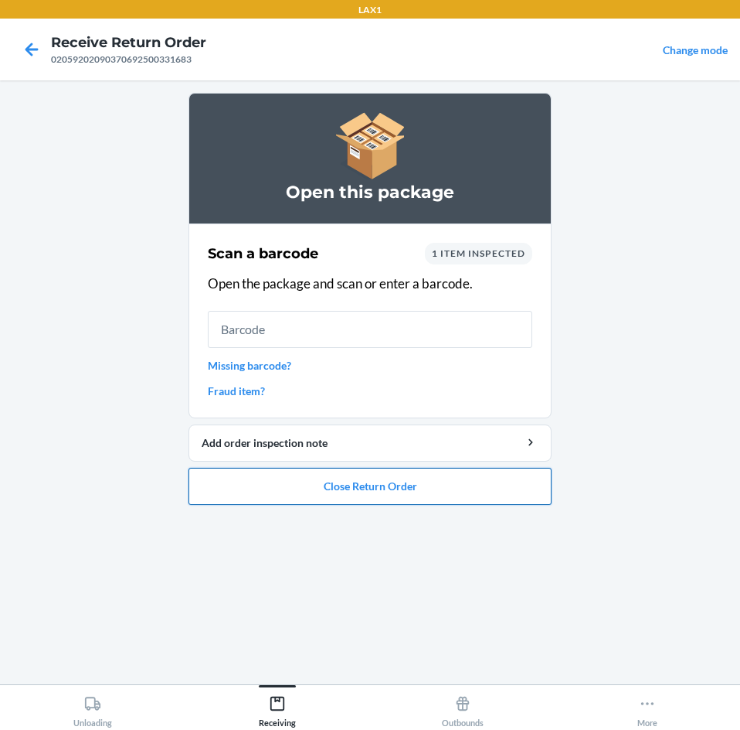
click at [427, 500] on button "Close Return Order" at bounding box center [370, 486] width 363 height 37
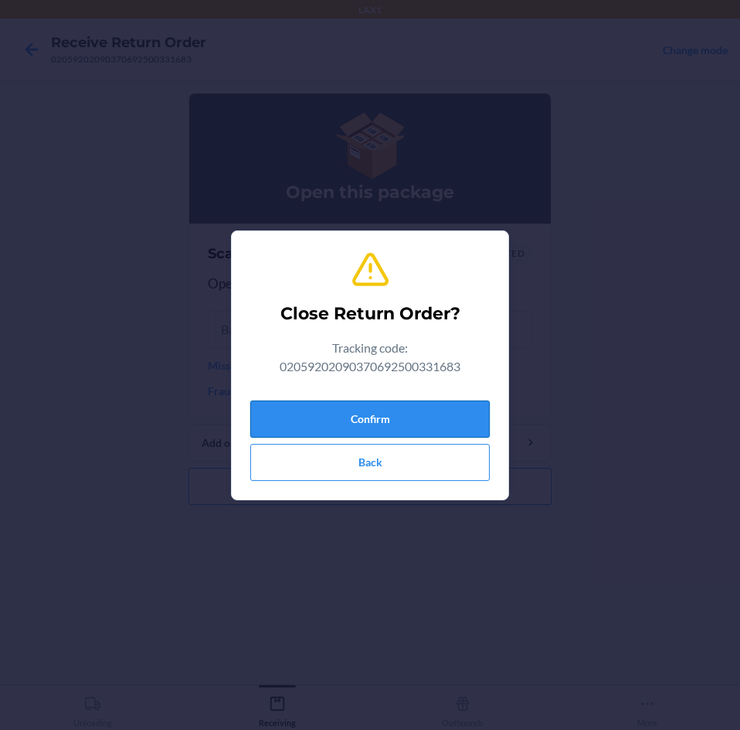
click at [430, 419] on button "Confirm" at bounding box center [370, 418] width 240 height 37
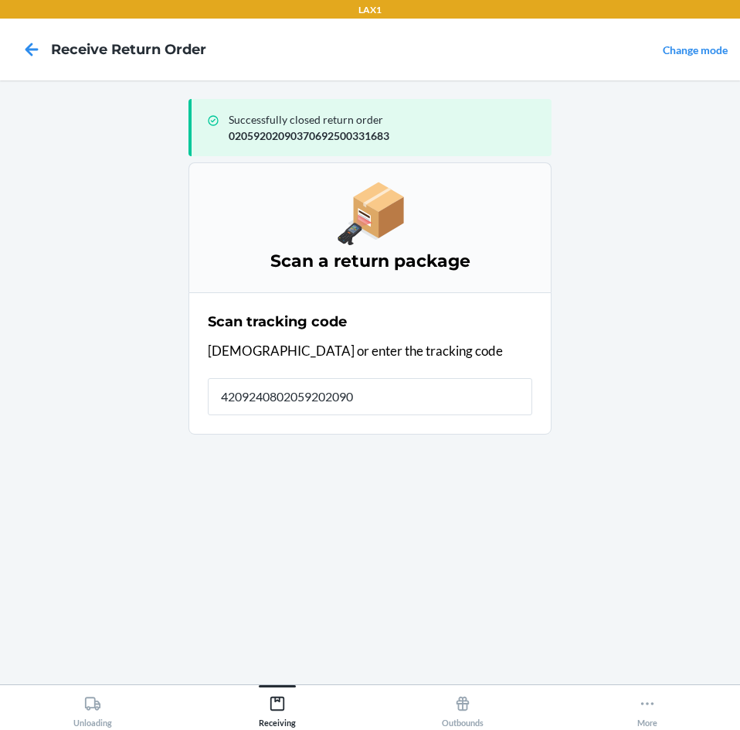
type input "42092408020592020903"
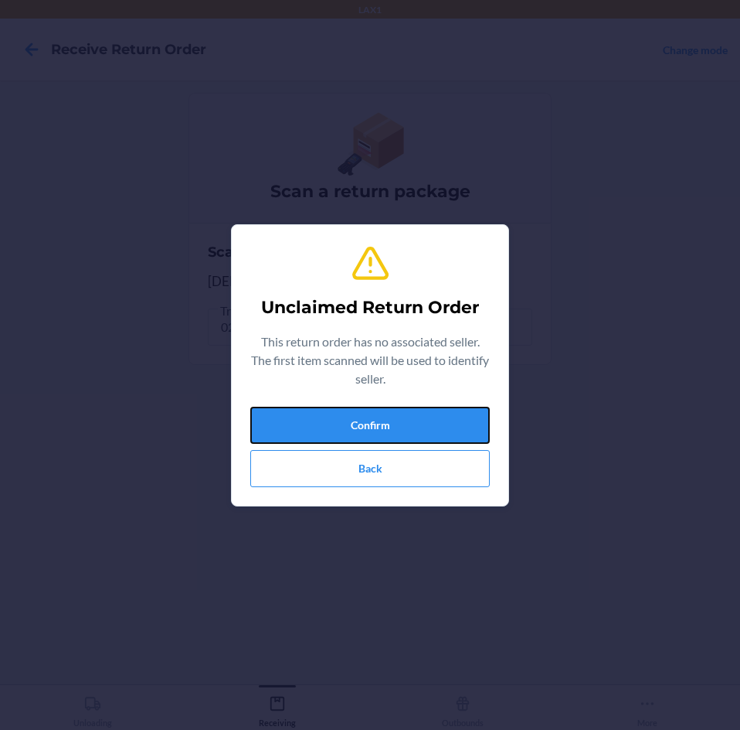
click at [430, 419] on button "Confirm" at bounding box center [370, 425] width 240 height 37
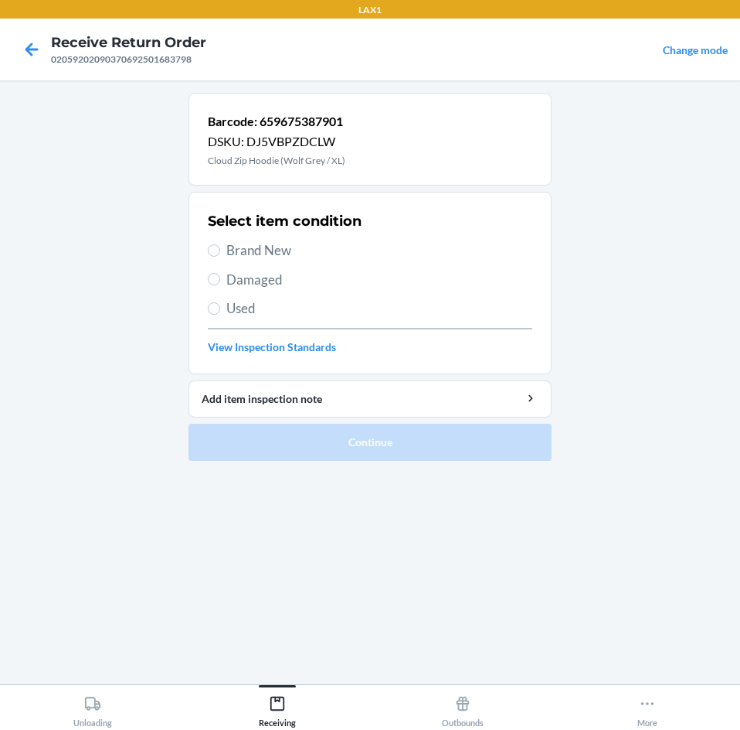
click at [222, 249] on label "Brand New" at bounding box center [370, 250] width 325 height 20
click at [220, 249] on input "Brand New" at bounding box center [214, 250] width 12 height 12
radio input "true"
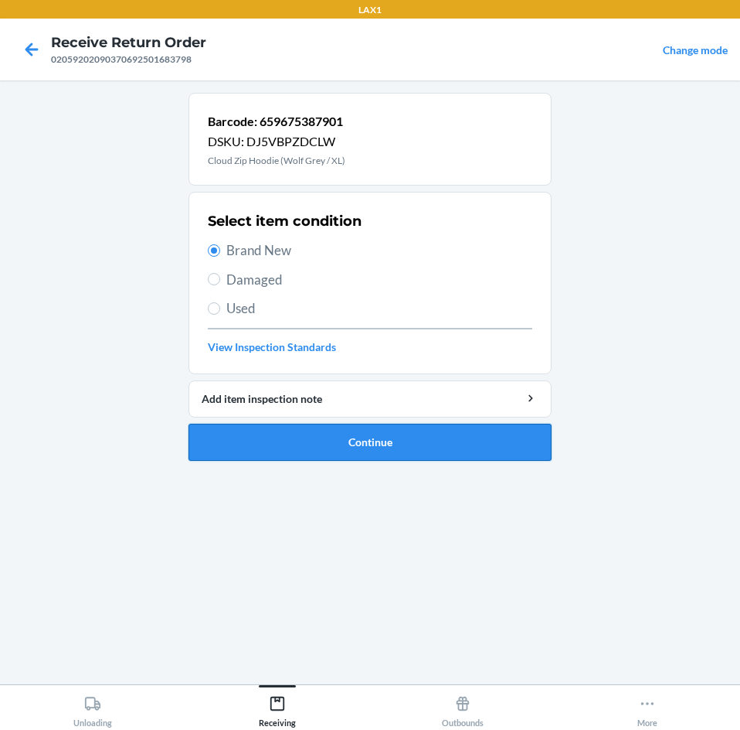
click at [434, 438] on button "Continue" at bounding box center [370, 442] width 363 height 37
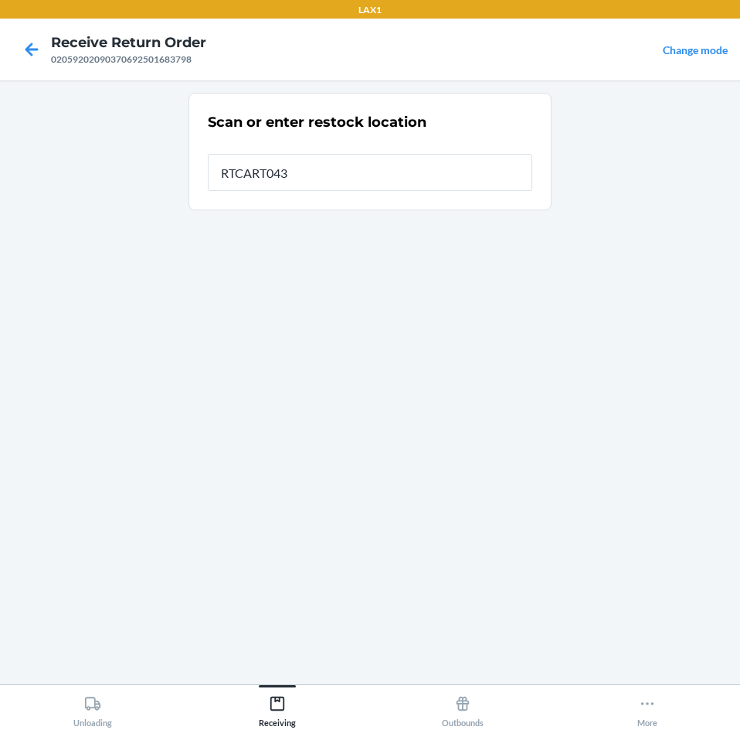
type input "RTCART043"
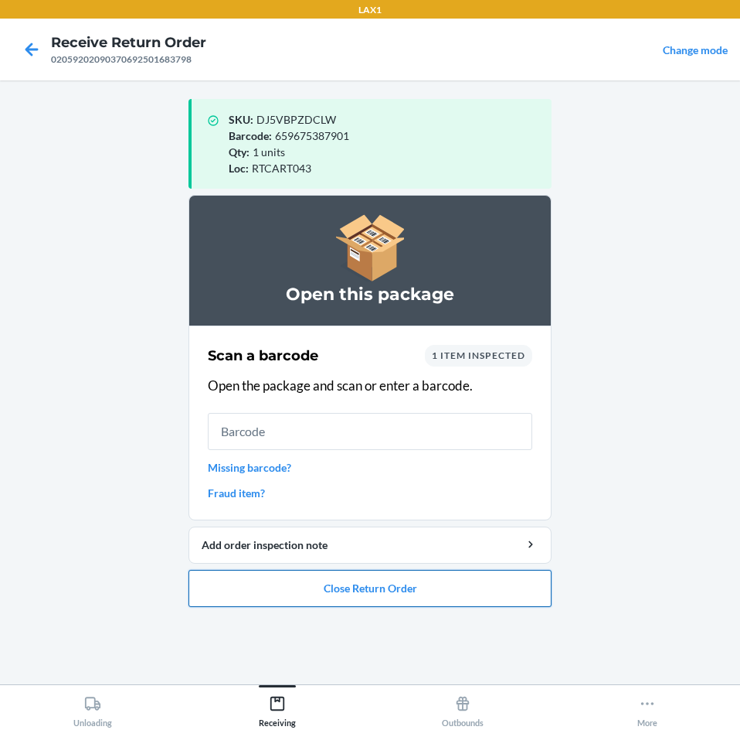
click at [440, 586] on button "Close Return Order" at bounding box center [370, 588] width 363 height 37
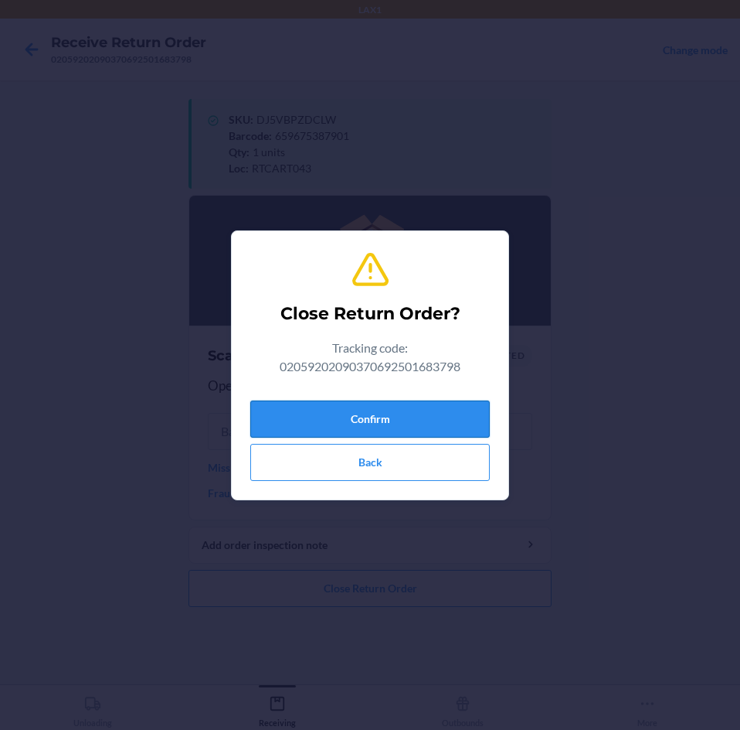
click at [435, 414] on button "Confirm" at bounding box center [370, 418] width 240 height 37
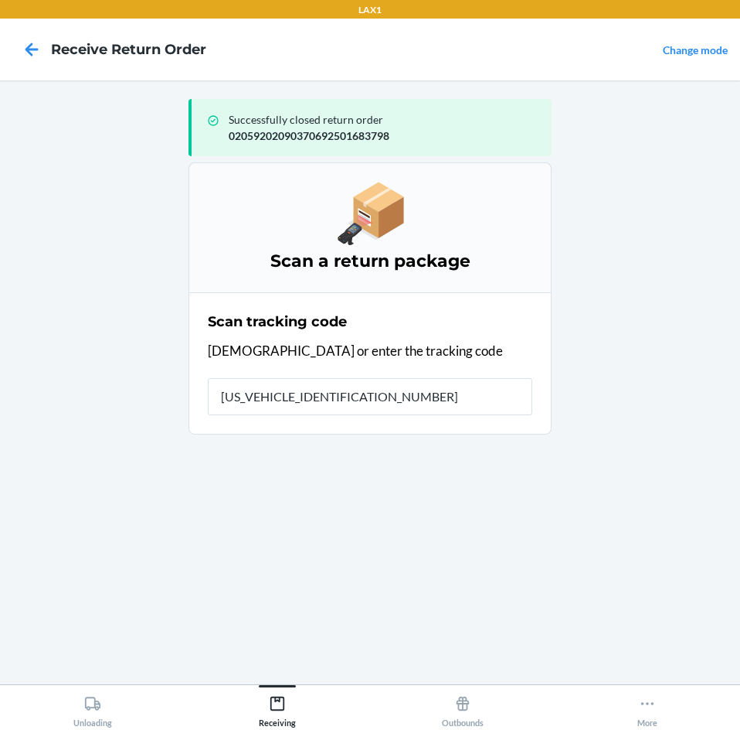
type input "1ZR08H699028325075"
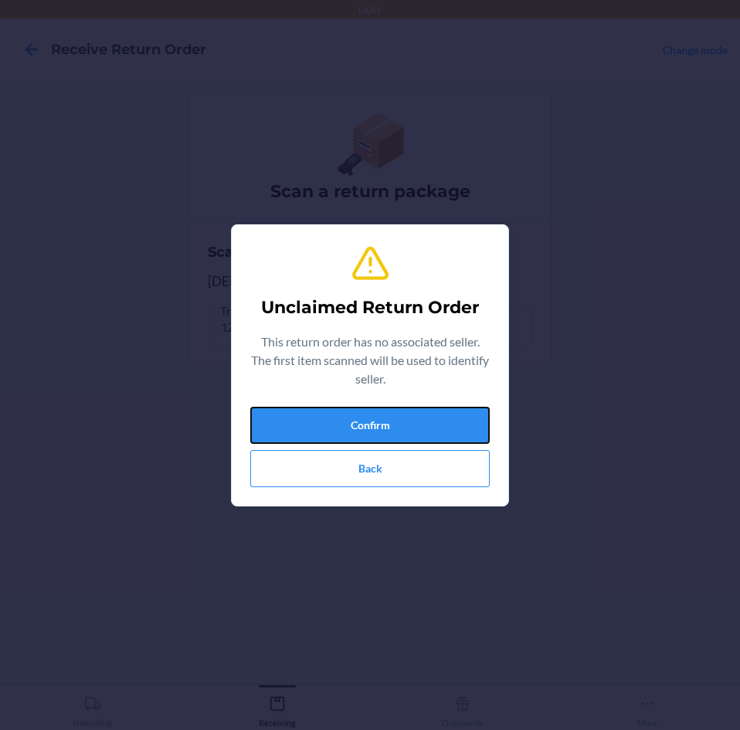
click at [442, 415] on button "Confirm" at bounding box center [370, 425] width 240 height 37
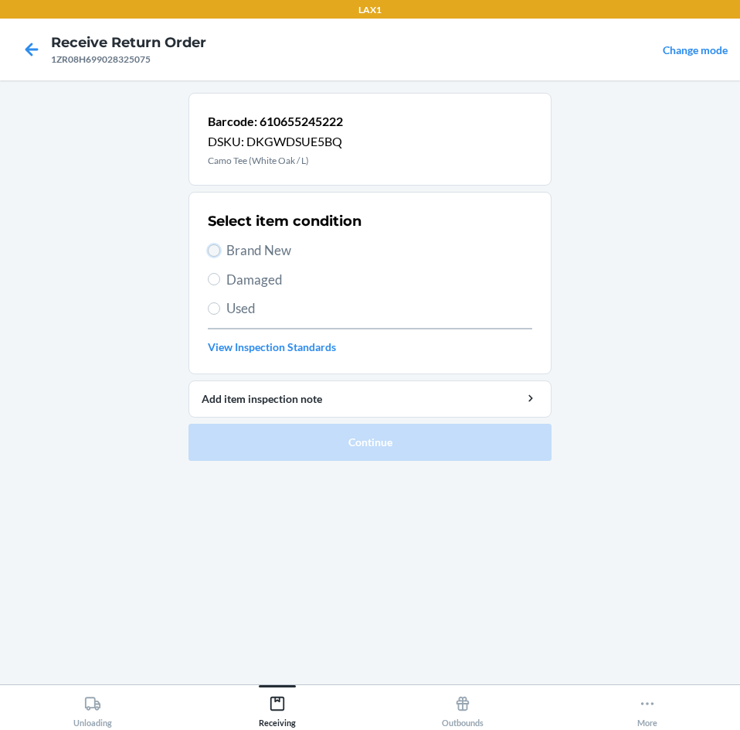
click at [216, 246] on input "Brand New" at bounding box center [214, 250] width 12 height 12
radio input "true"
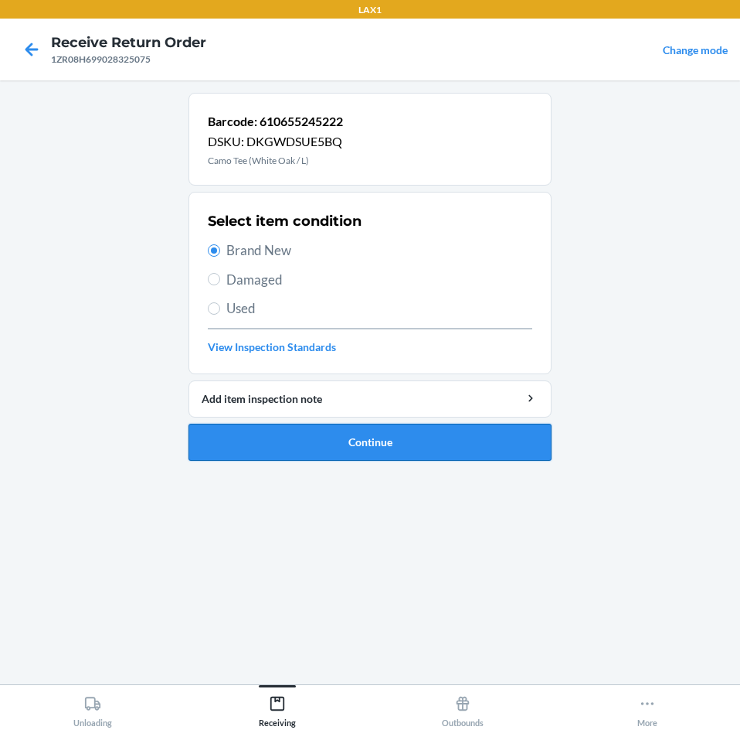
click at [399, 436] on button "Continue" at bounding box center [370, 442] width 363 height 37
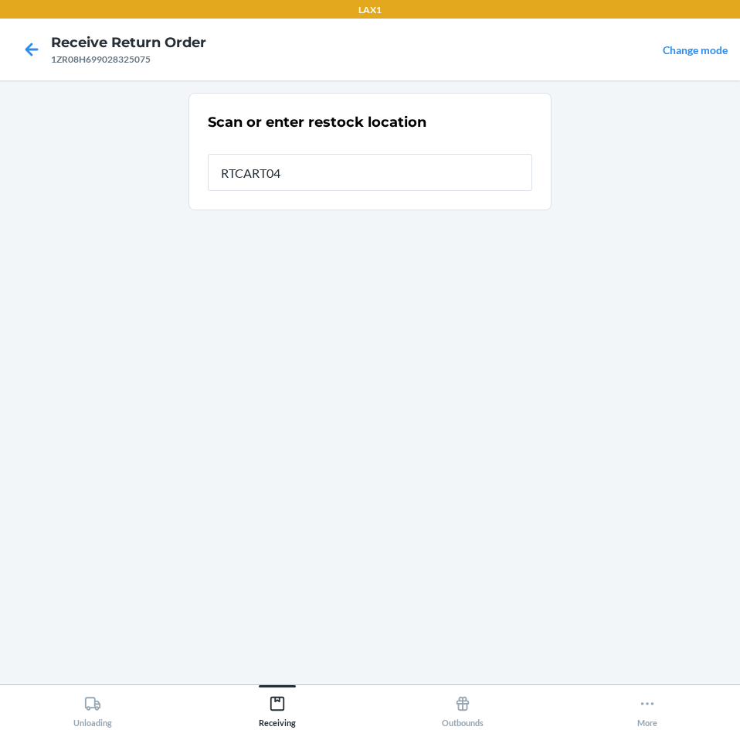
type input "RTCART043"
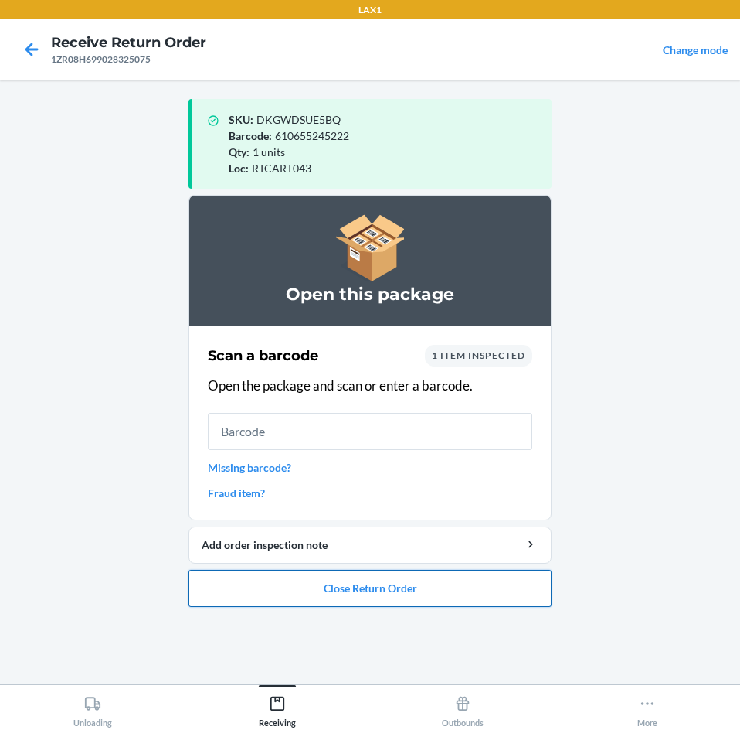
click at [435, 590] on button "Close Return Order" at bounding box center [370, 588] width 363 height 37
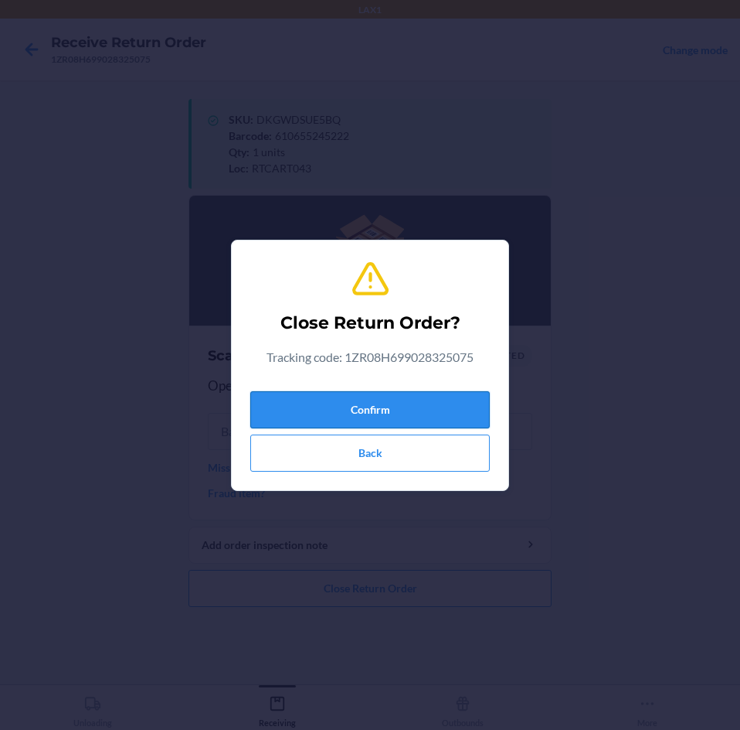
click at [423, 395] on button "Confirm" at bounding box center [370, 409] width 240 height 37
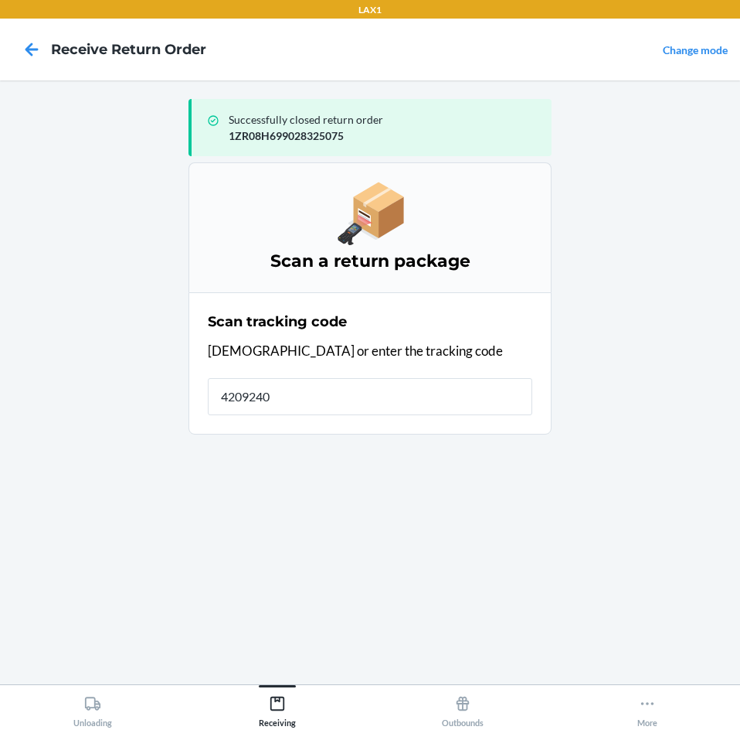
type input "42092408"
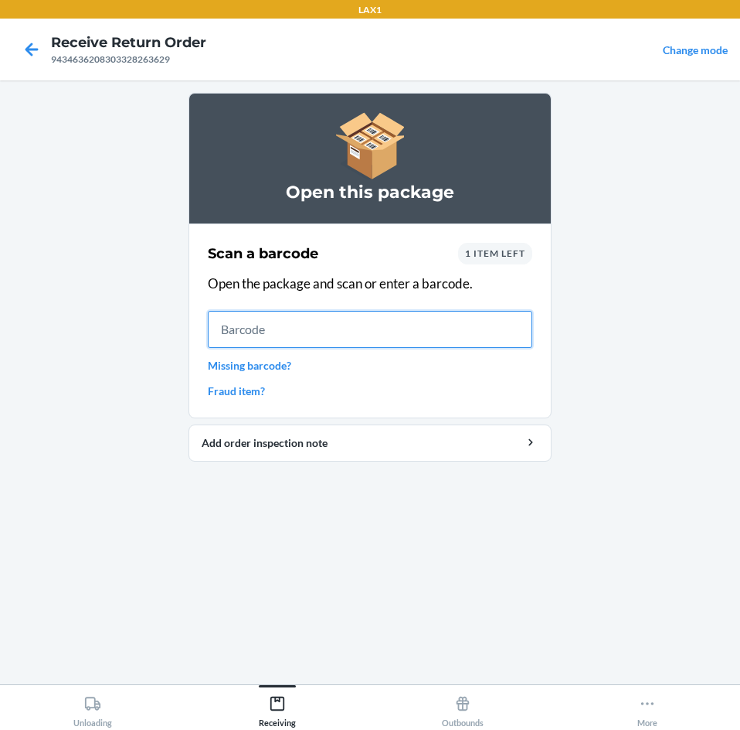
click at [312, 332] on input "text" at bounding box center [370, 329] width 325 height 37
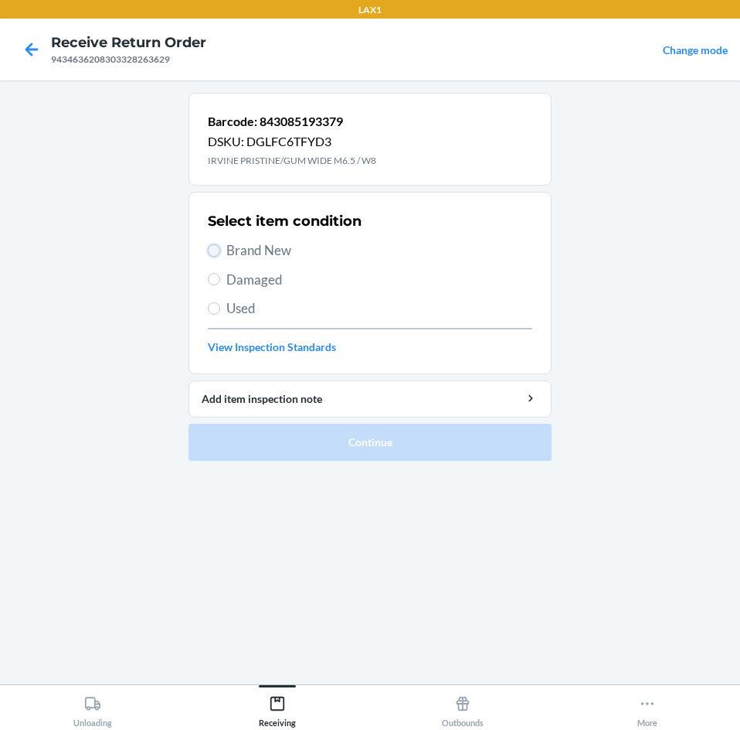
click at [211, 249] on input "Brand New" at bounding box center [214, 250] width 12 height 12
radio input "true"
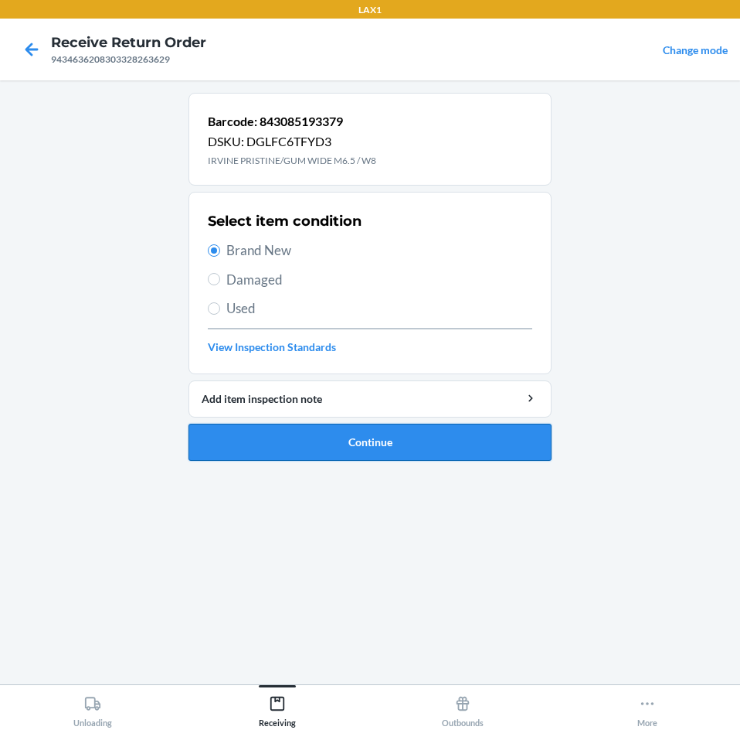
click at [445, 441] on button "Continue" at bounding box center [370, 442] width 363 height 37
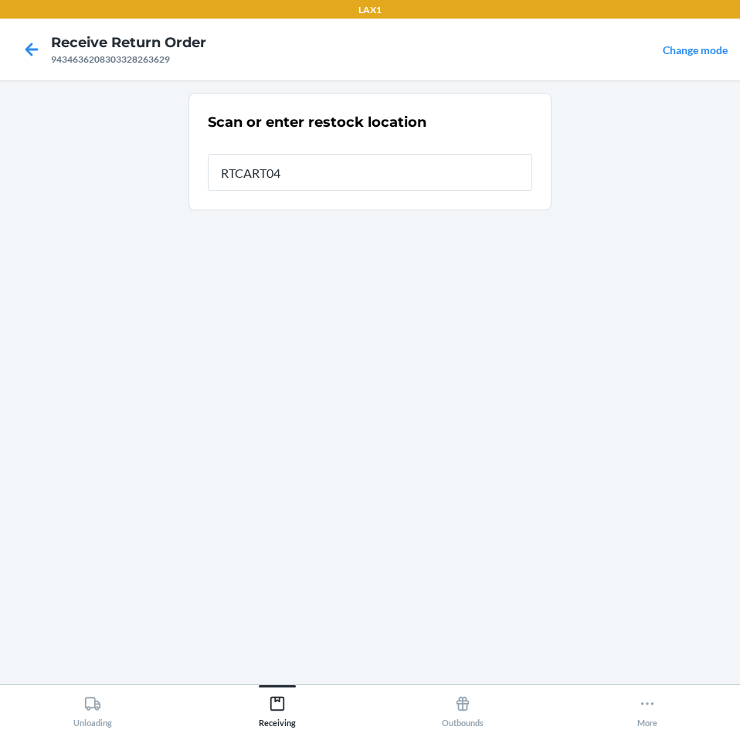
type input "RTCART043"
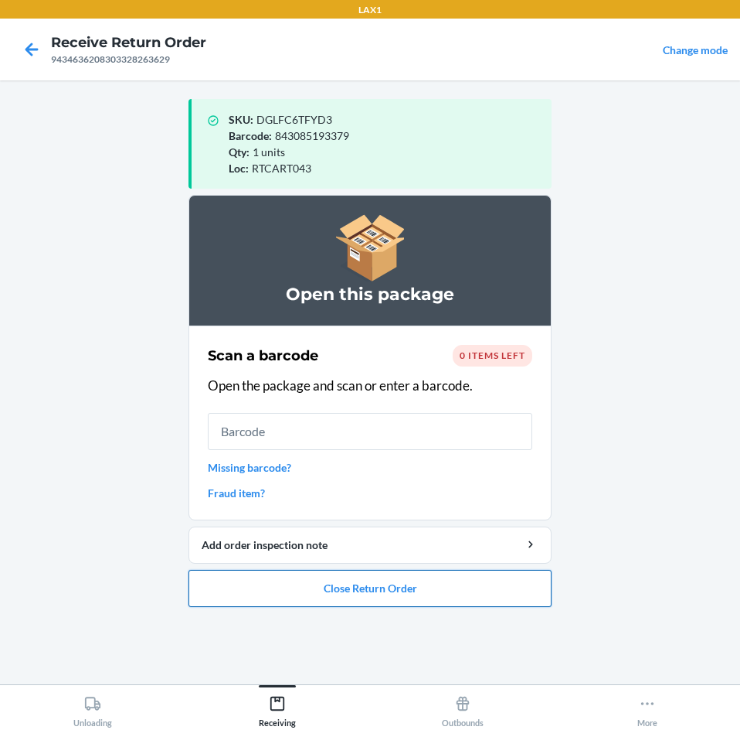
click at [441, 596] on button "Close Return Order" at bounding box center [370, 588] width 363 height 37
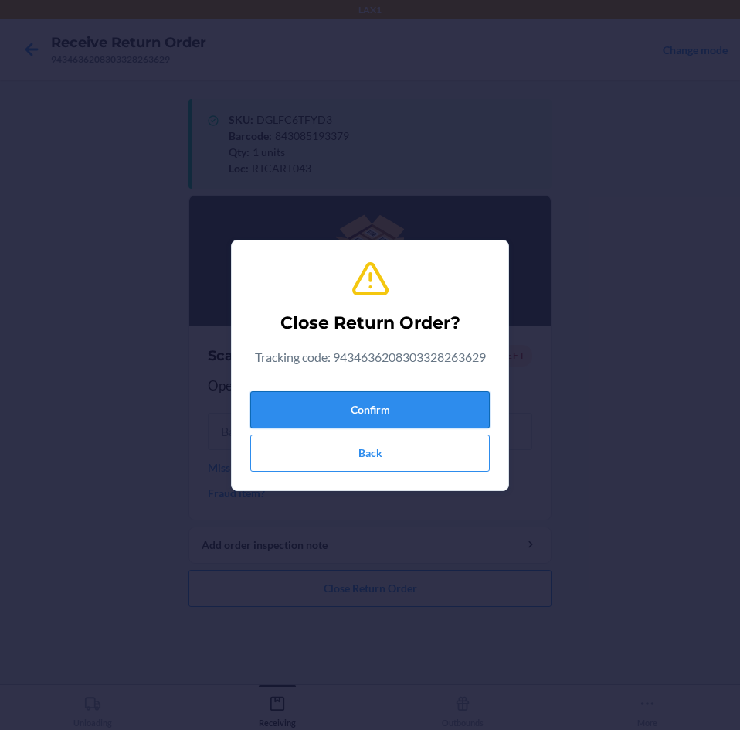
click at [447, 416] on button "Confirm" at bounding box center [370, 409] width 240 height 37
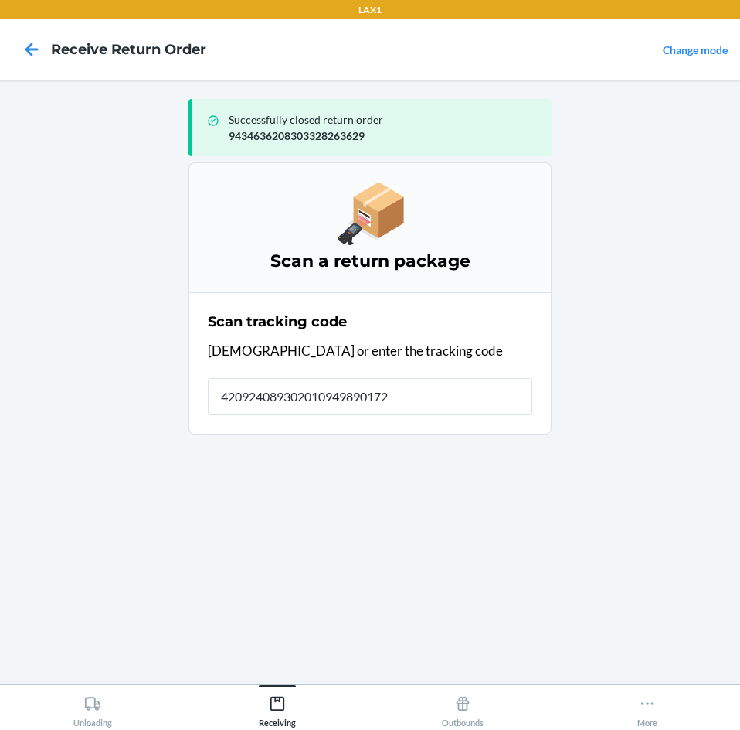
type input "4209240893020109498901724"
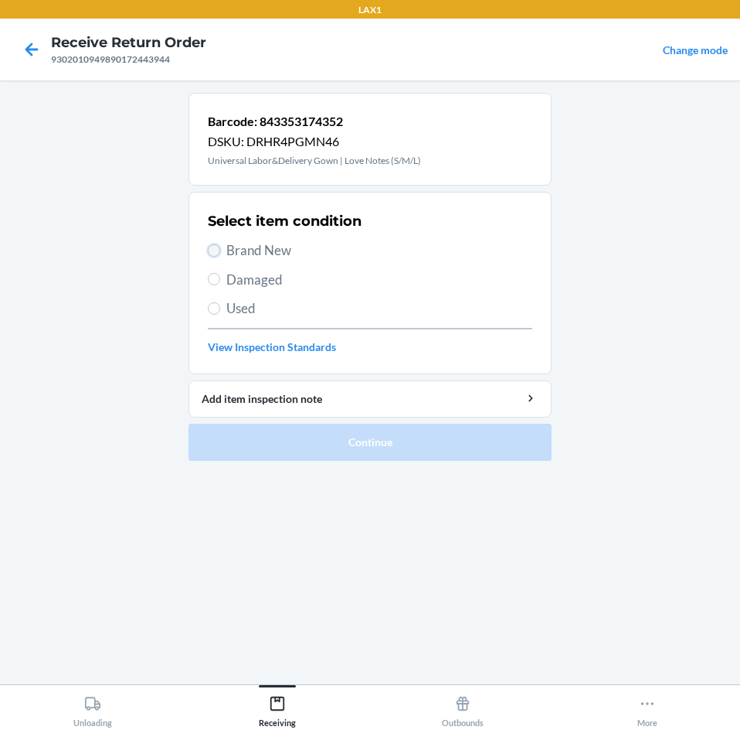
click at [216, 247] on input "Brand New" at bounding box center [214, 250] width 12 height 12
radio input "true"
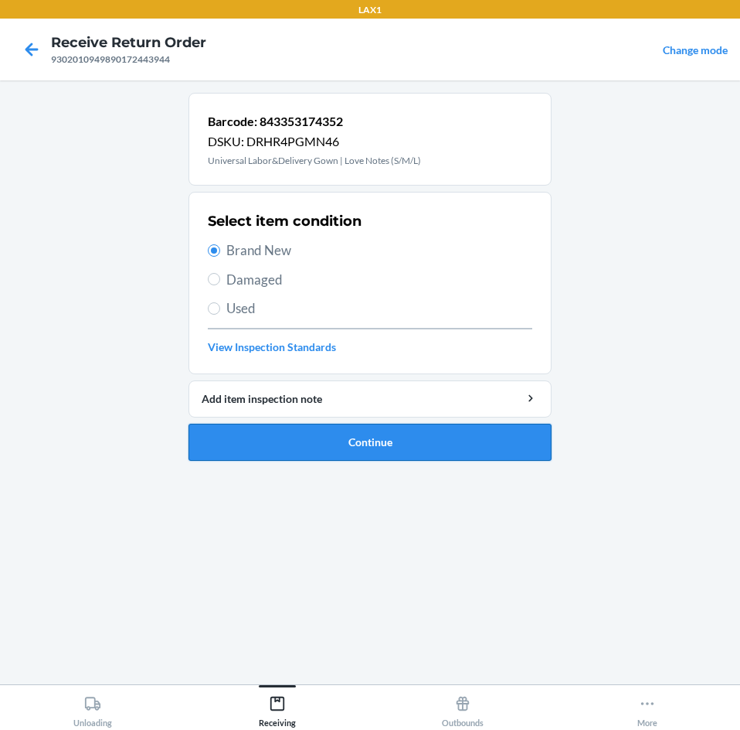
click at [456, 425] on button "Continue" at bounding box center [370, 442] width 363 height 37
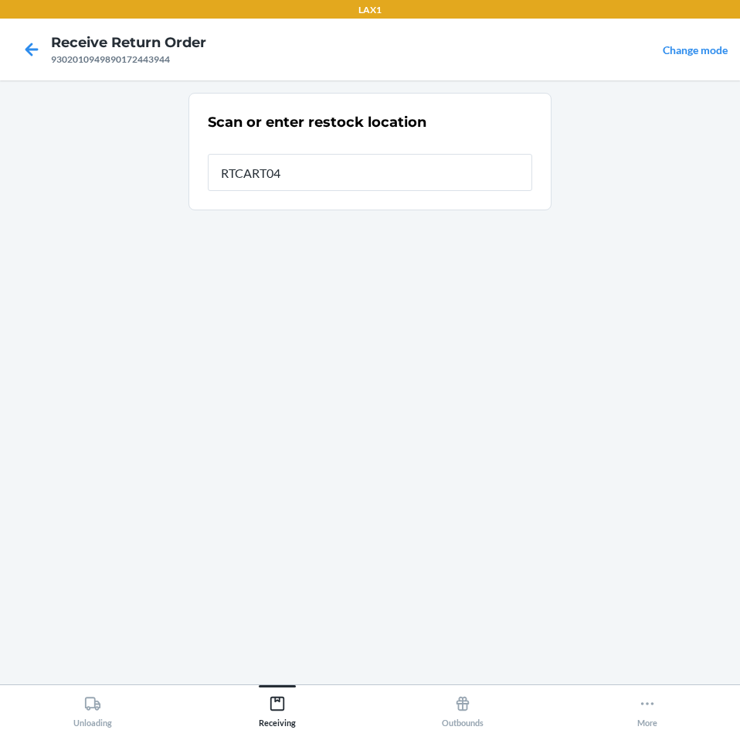
type input "RTCART043"
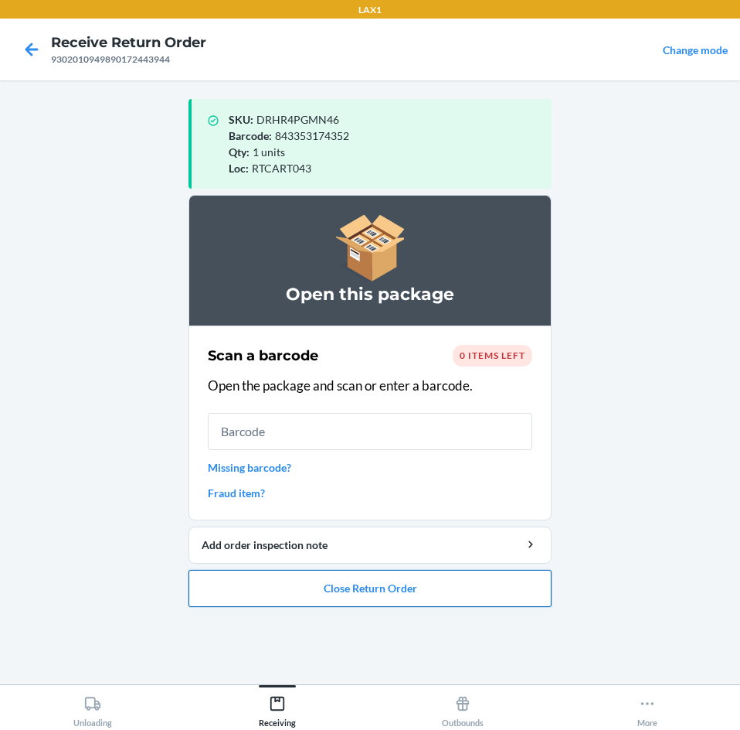
click at [498, 587] on button "Close Return Order" at bounding box center [370, 588] width 363 height 37
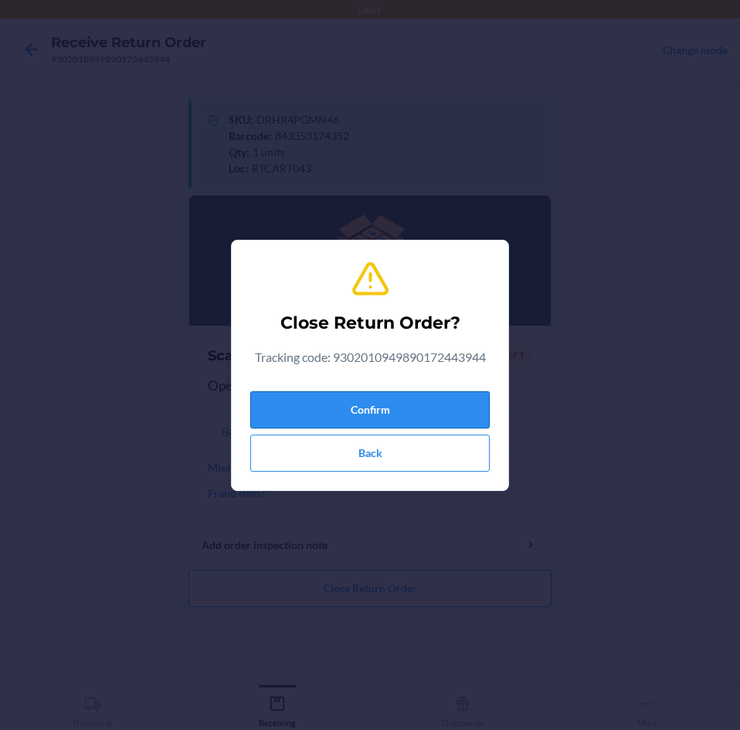
click at [444, 402] on button "Confirm" at bounding box center [370, 409] width 240 height 37
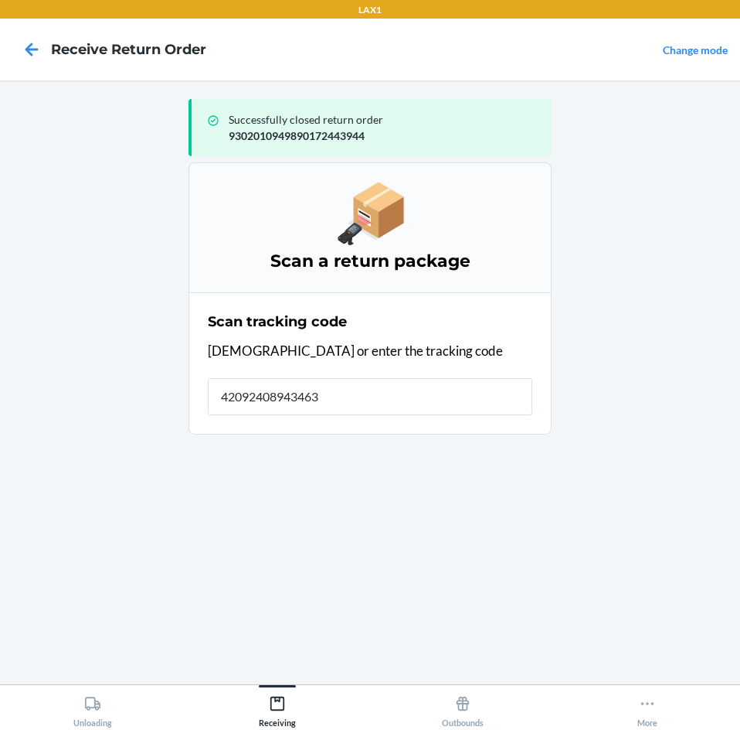
type input "420924089434636"
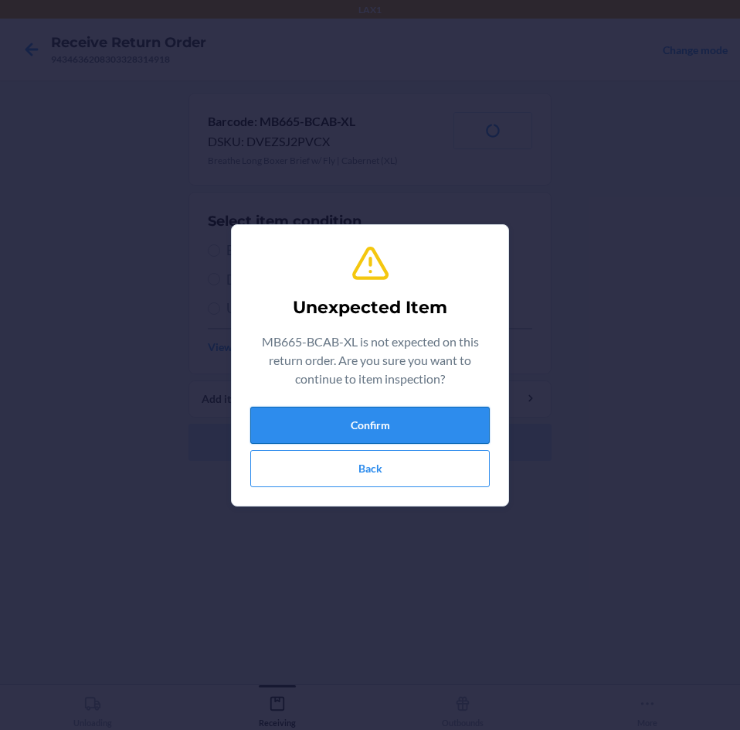
click at [451, 420] on button "Confirm" at bounding box center [370, 425] width 240 height 37
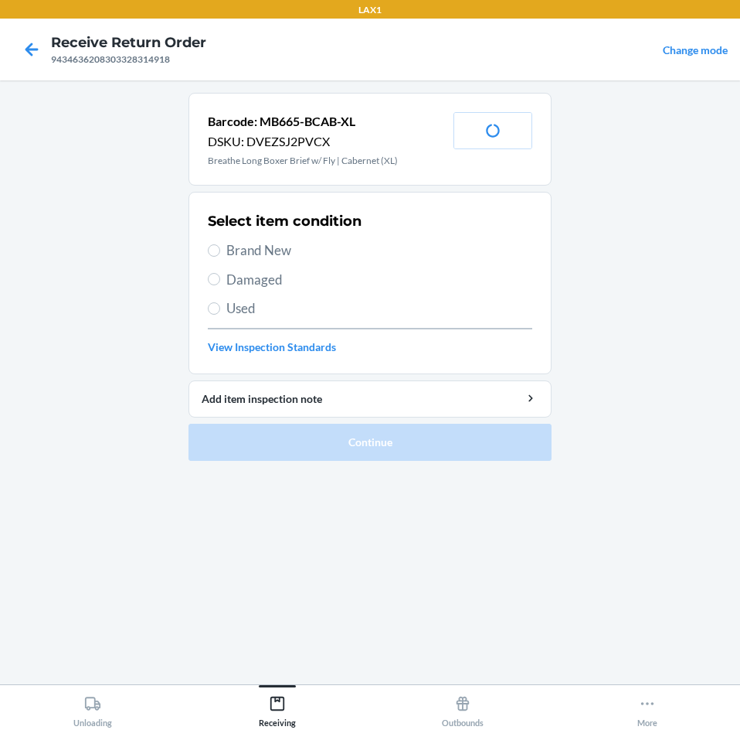
click at [220, 246] on label "Brand New" at bounding box center [370, 250] width 325 height 20
click at [220, 246] on input "Brand New" at bounding box center [214, 250] width 12 height 12
radio input "true"
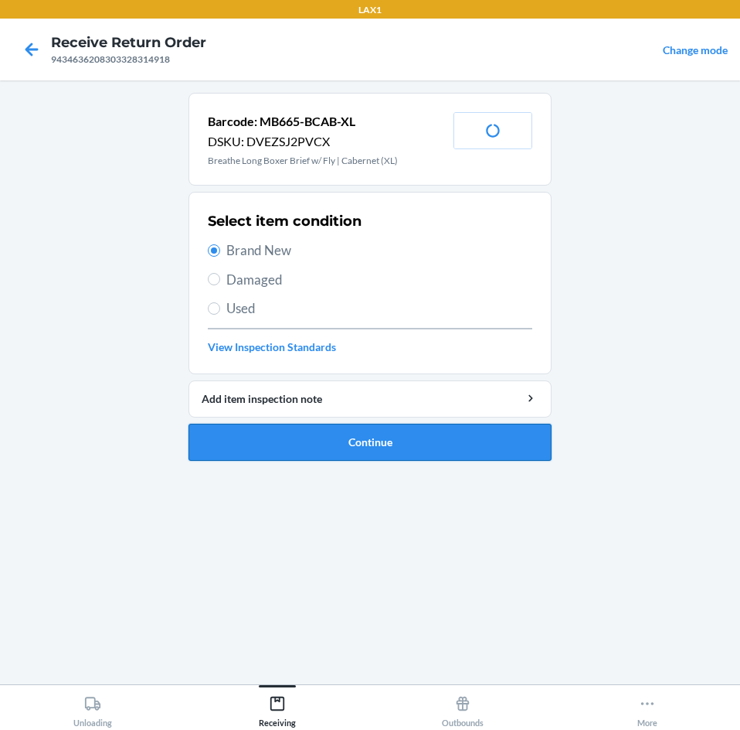
click at [454, 441] on button "Continue" at bounding box center [370, 442] width 363 height 37
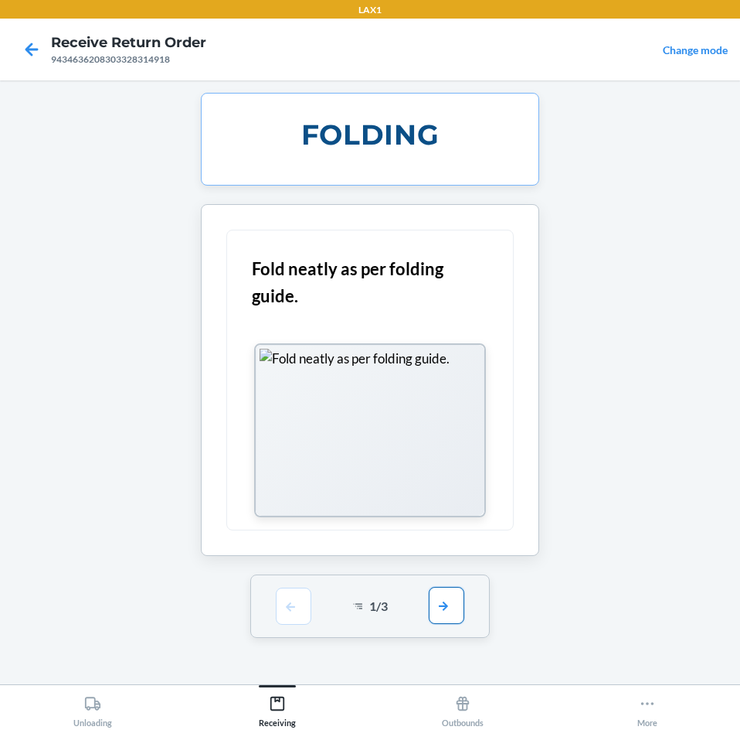
click at [447, 607] on button "button" at bounding box center [447, 605] width 36 height 37
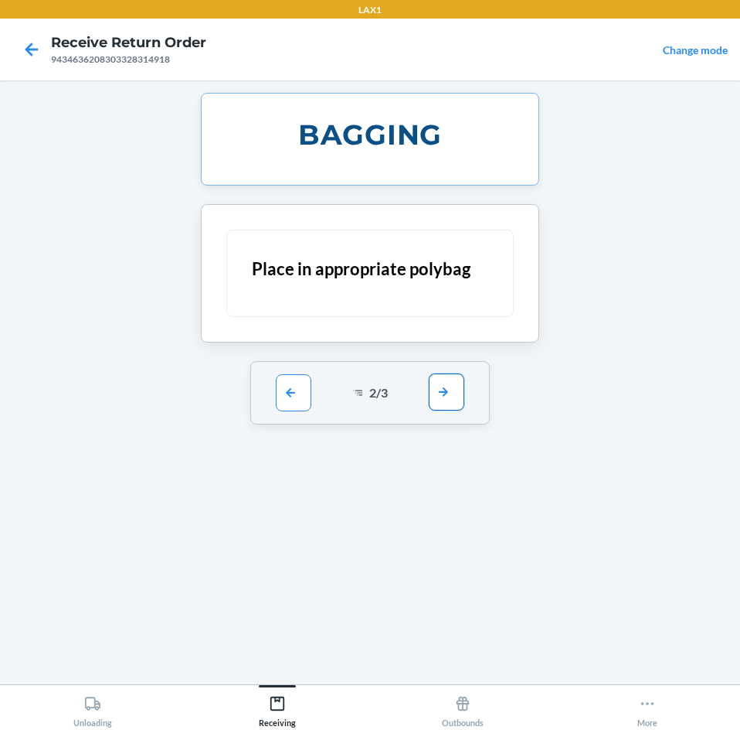
click at [435, 399] on button "button" at bounding box center [447, 391] width 36 height 37
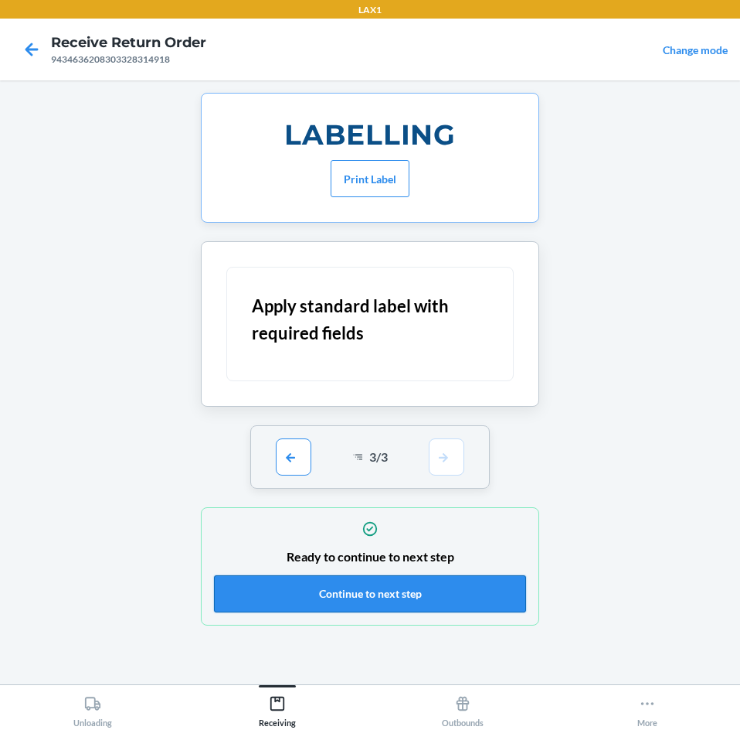
click at [471, 587] on button "Continue to next step" at bounding box center [370, 593] width 312 height 37
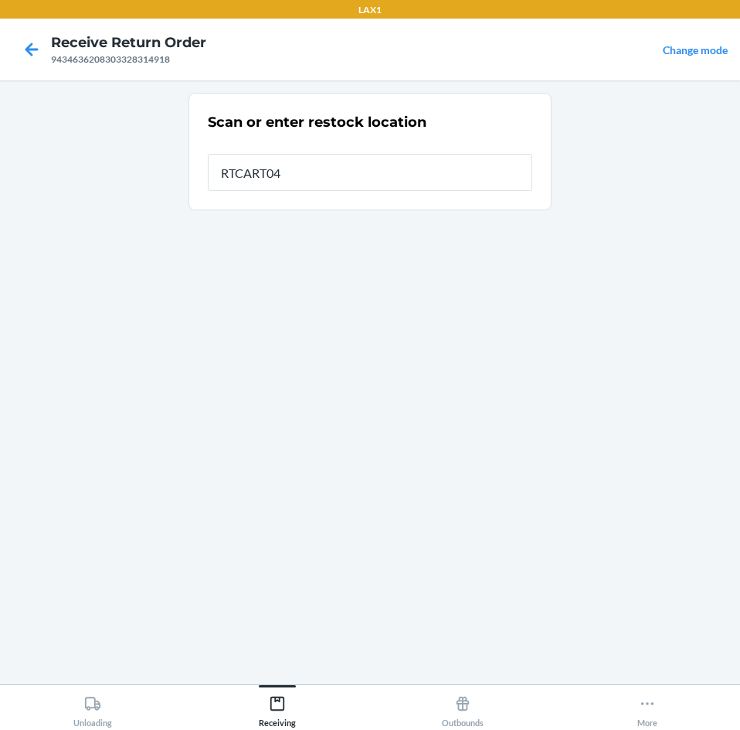
type input "RTCART043"
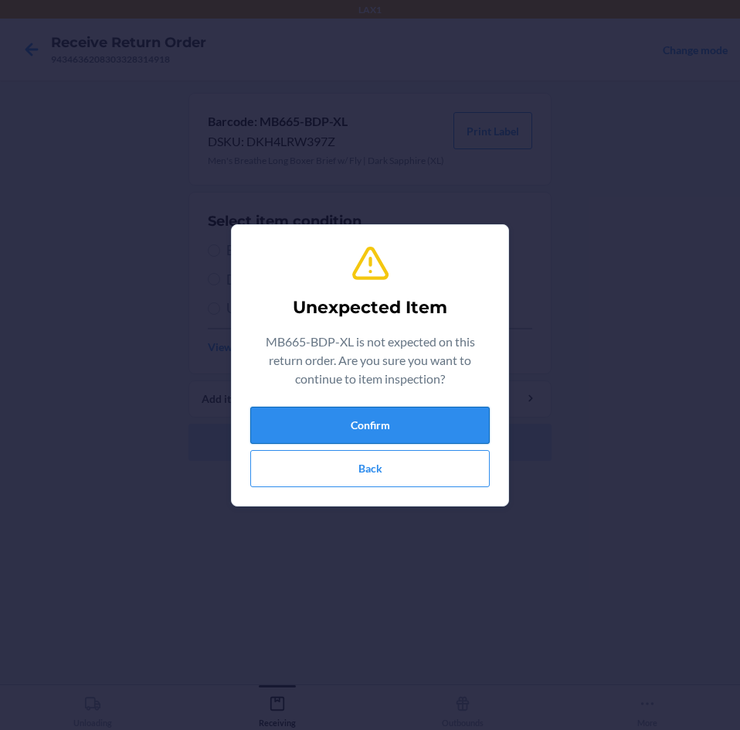
click at [434, 421] on button "Confirm" at bounding box center [370, 425] width 240 height 37
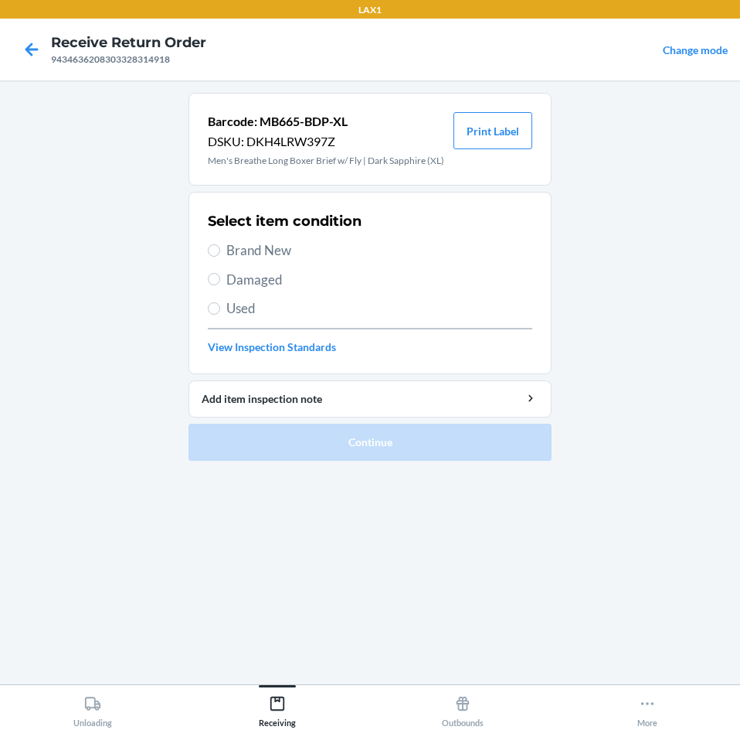
click at [213, 258] on label "Brand New" at bounding box center [370, 250] width 325 height 20
click at [213, 257] on input "Brand New" at bounding box center [214, 250] width 12 height 12
radio input "true"
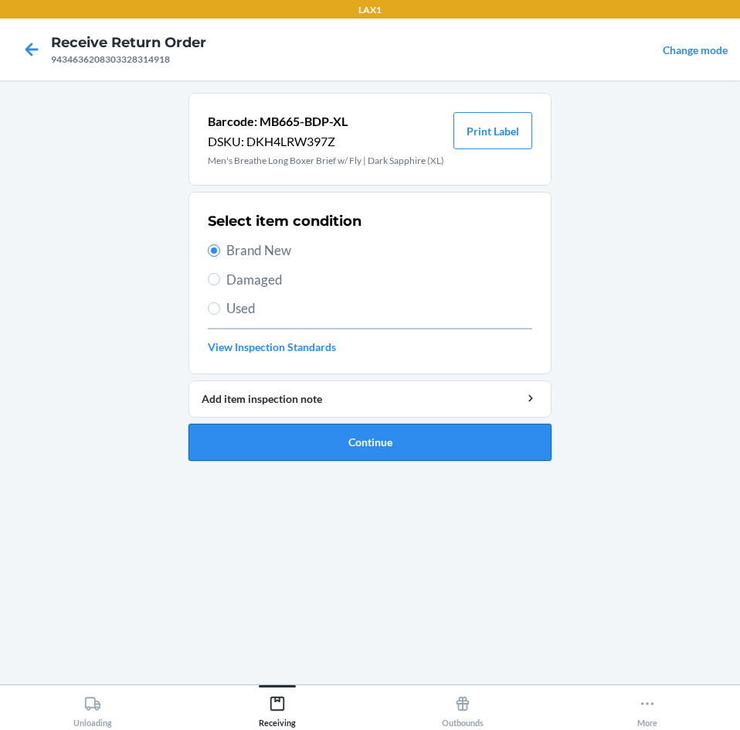
click at [400, 454] on button "Continue" at bounding box center [370, 442] width 363 height 37
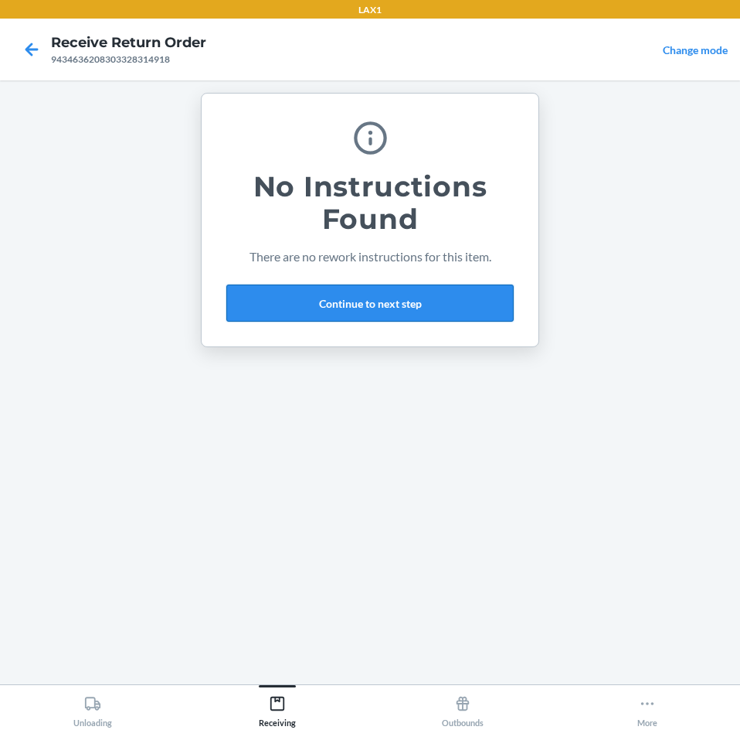
click at [406, 298] on button "Continue to next step" at bounding box center [370, 302] width 288 height 37
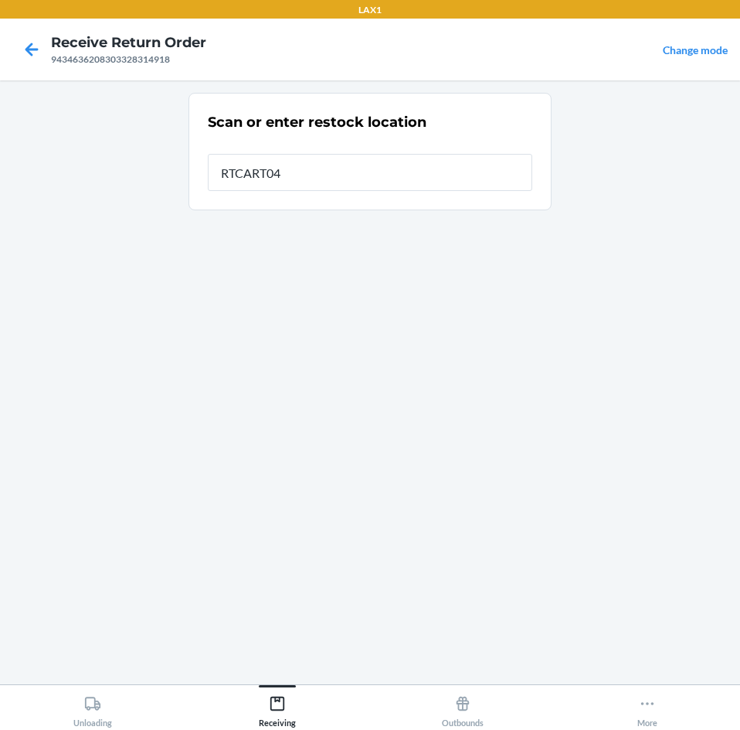
type input "RTCART043"
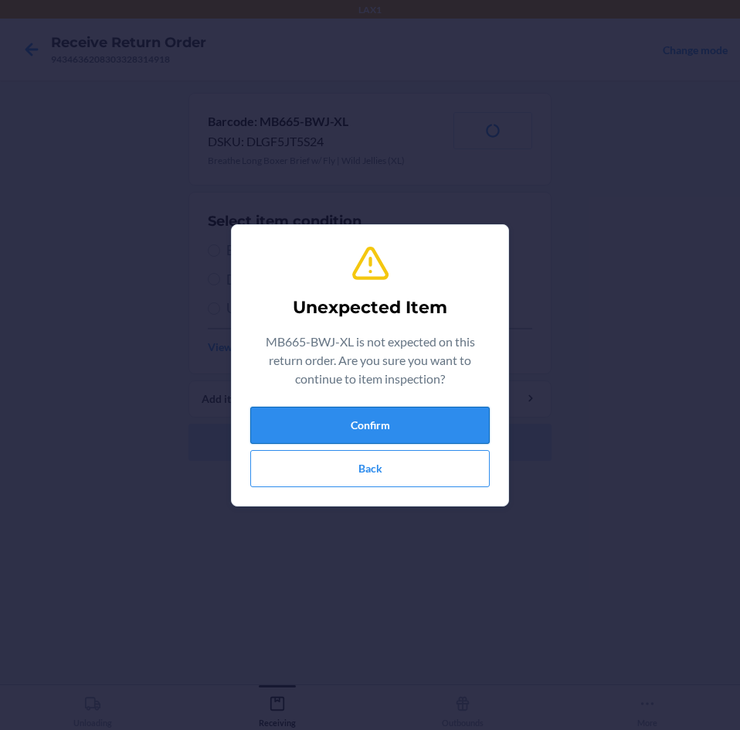
click at [403, 430] on button "Confirm" at bounding box center [370, 425] width 240 height 37
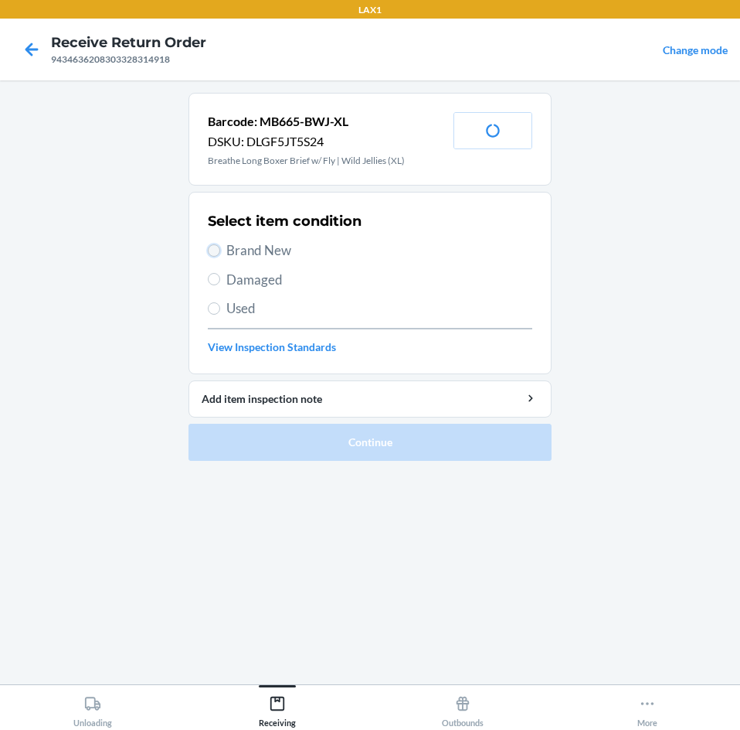
click at [216, 256] on input "Brand New" at bounding box center [214, 250] width 12 height 12
radio input "true"
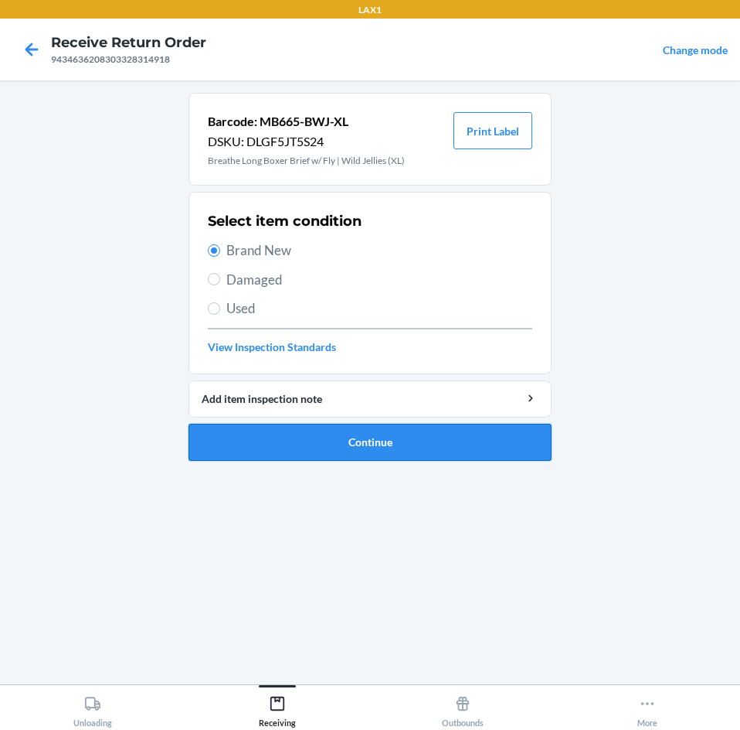
click at [493, 437] on button "Continue" at bounding box center [370, 442] width 363 height 37
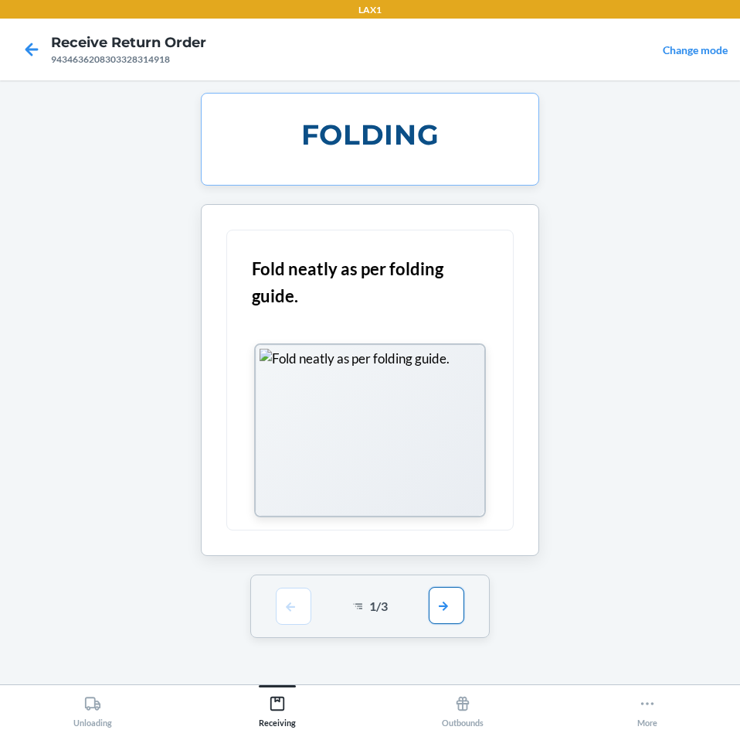
click at [449, 614] on button "button" at bounding box center [447, 605] width 36 height 37
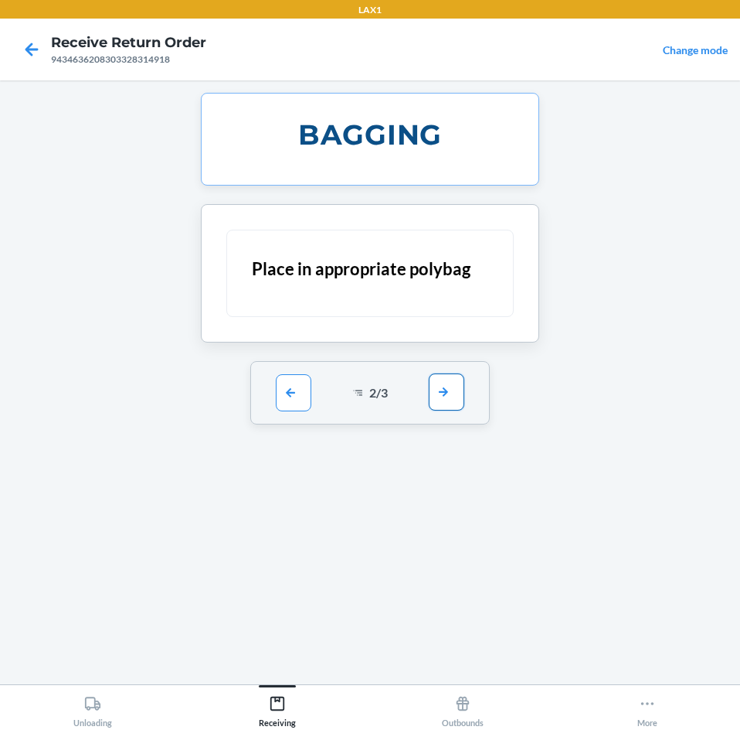
click at [437, 406] on button "button" at bounding box center [447, 391] width 36 height 37
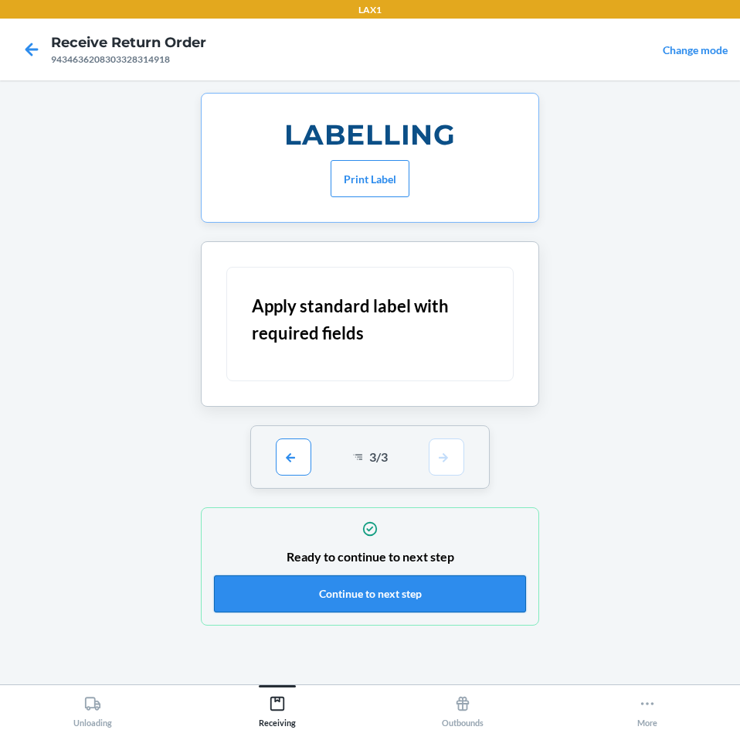
click at [483, 590] on button "Continue to next step" at bounding box center [370, 593] width 312 height 37
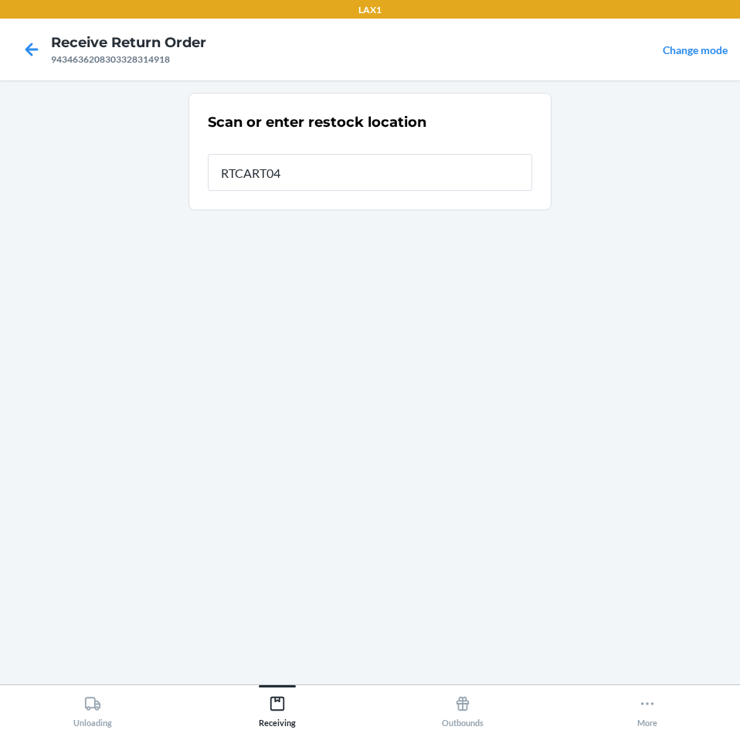
type input "RTCART043"
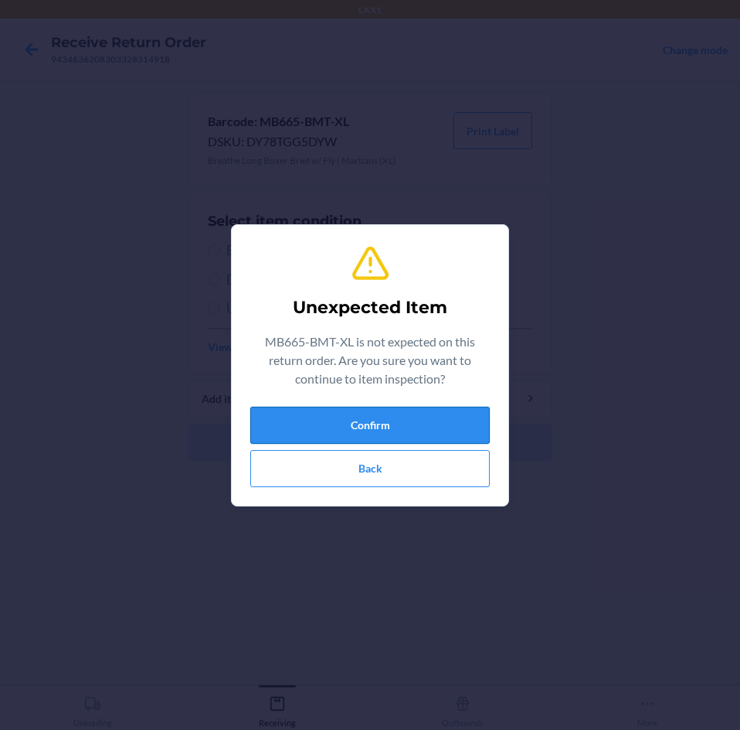
click at [352, 420] on button "Confirm" at bounding box center [370, 425] width 240 height 37
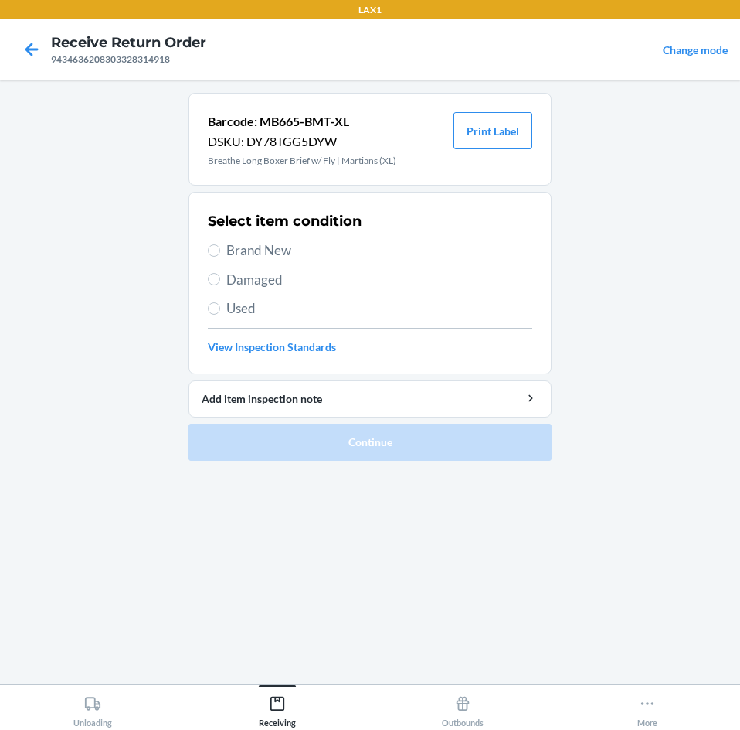
click at [220, 247] on label "Brand New" at bounding box center [370, 250] width 325 height 20
click at [220, 247] on input "Brand New" at bounding box center [214, 250] width 12 height 12
radio input "true"
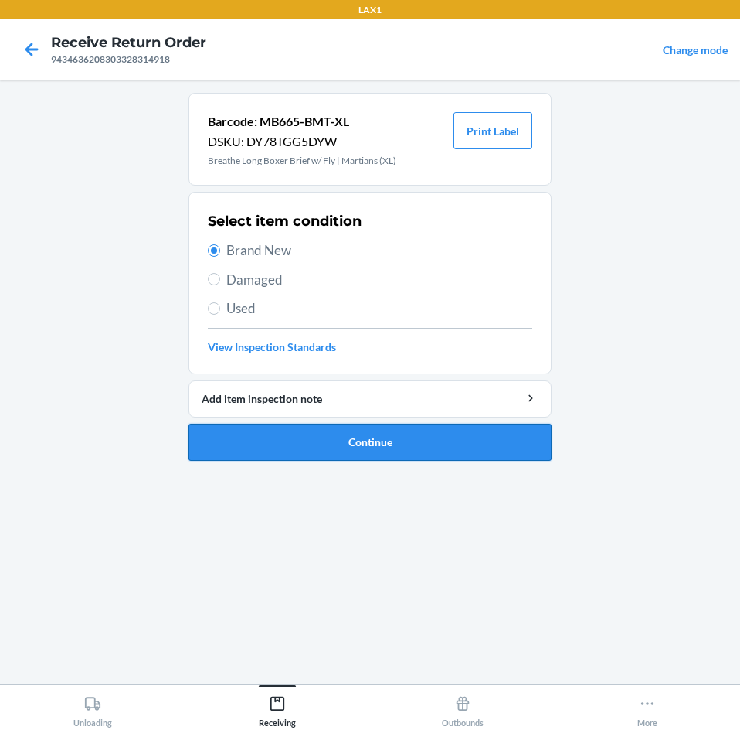
click at [497, 443] on button "Continue" at bounding box center [370, 442] width 363 height 37
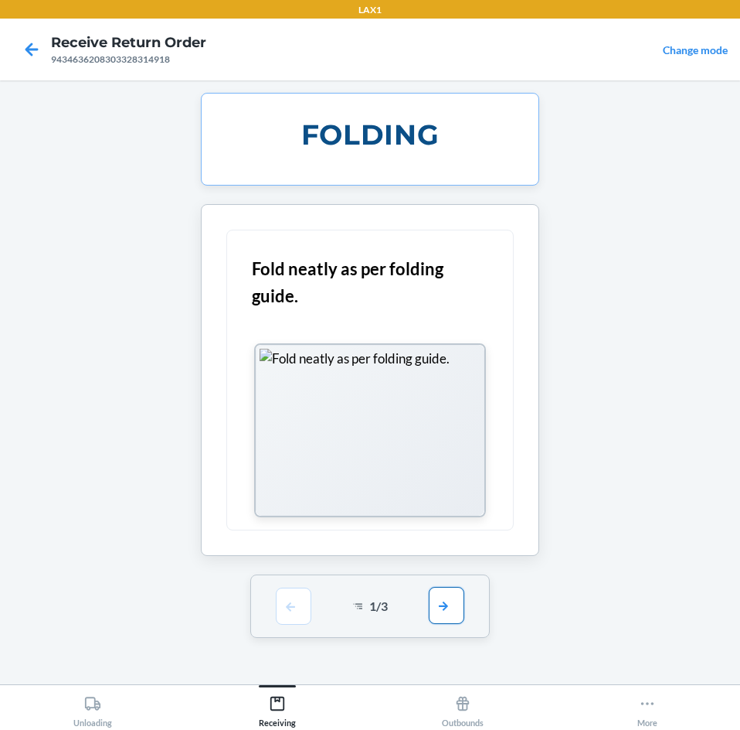
click at [455, 602] on button "button" at bounding box center [447, 605] width 36 height 37
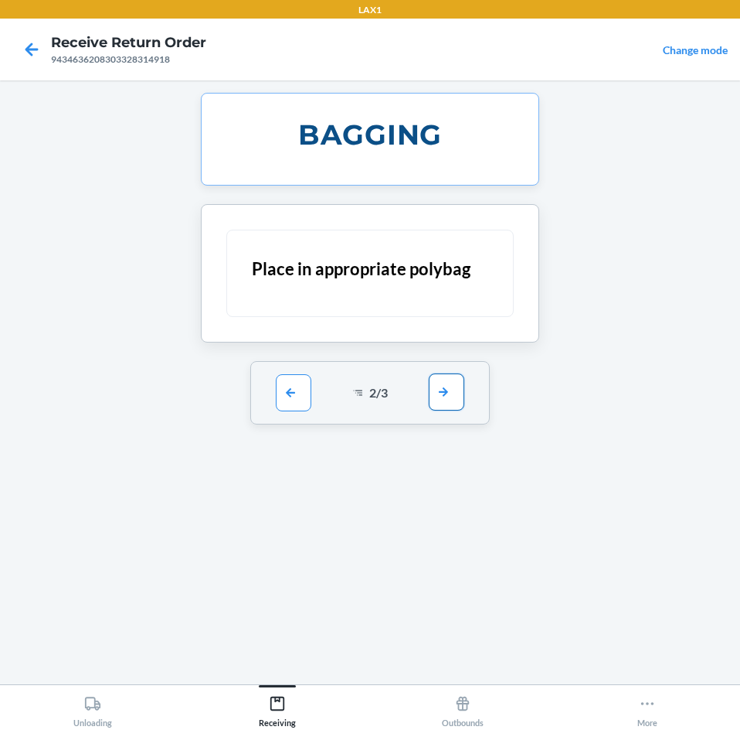
click at [455, 400] on button "button" at bounding box center [447, 391] width 36 height 37
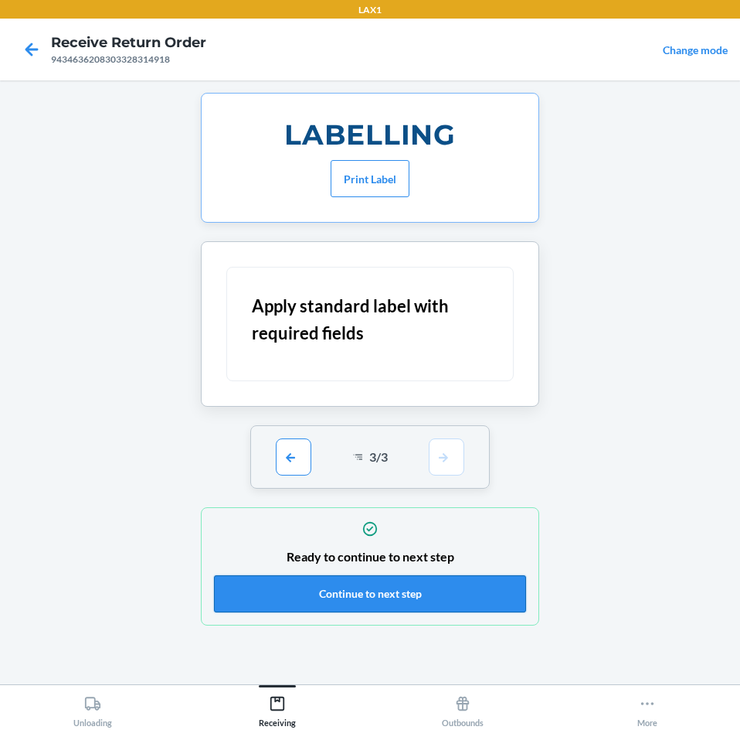
click at [479, 580] on button "Continue to next step" at bounding box center [370, 593] width 312 height 37
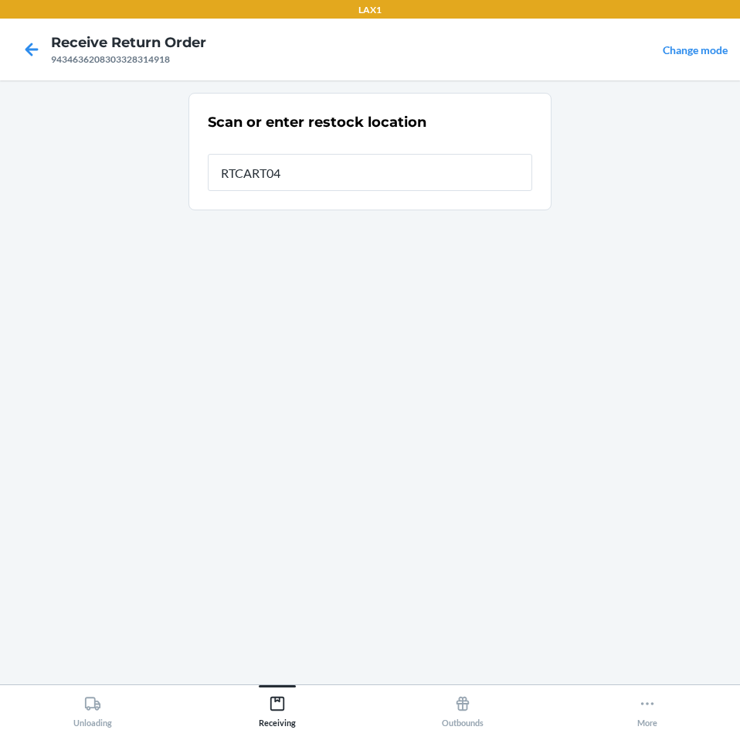
type input "RTCART043"
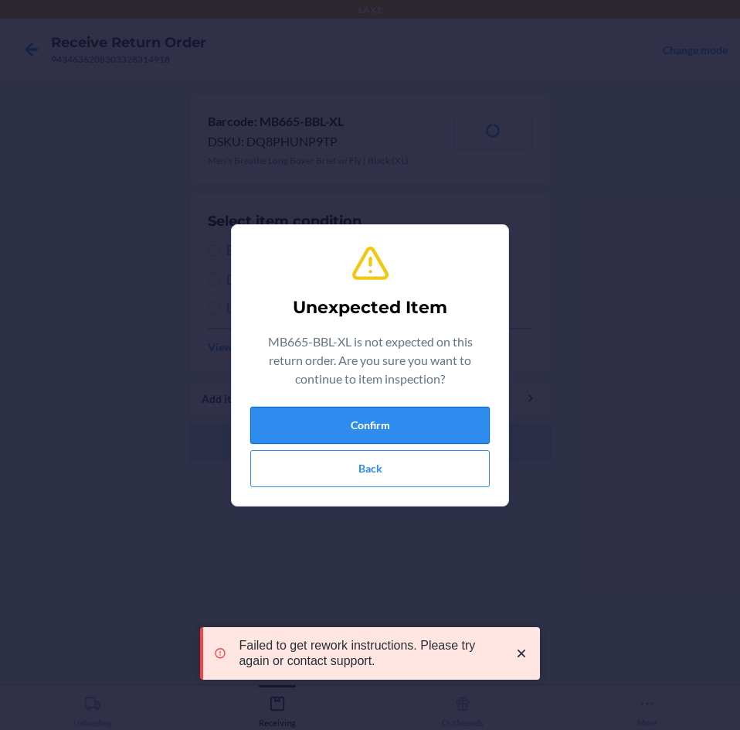
click at [395, 425] on button "Confirm" at bounding box center [370, 425] width 240 height 37
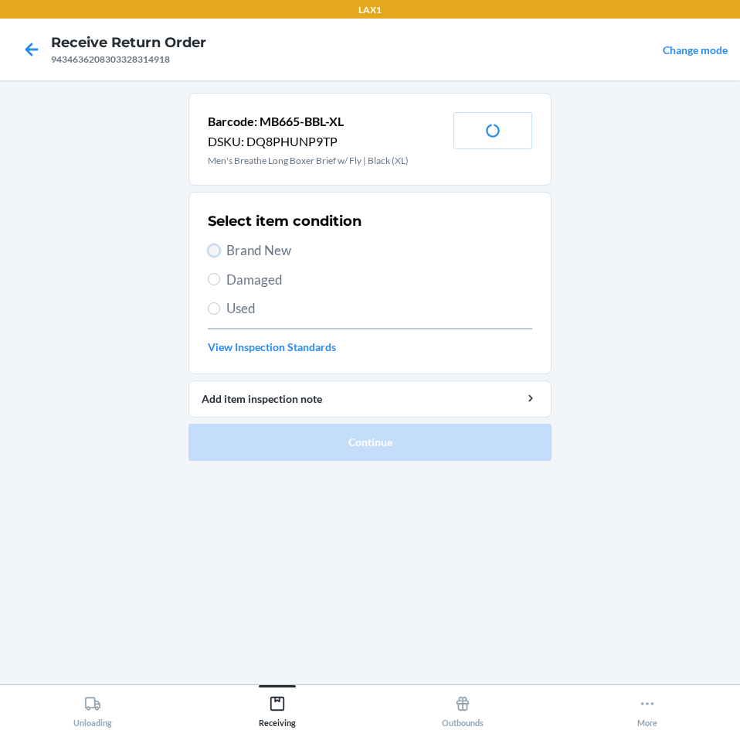
click at [219, 250] on input "Brand New" at bounding box center [214, 250] width 12 height 12
radio input "true"
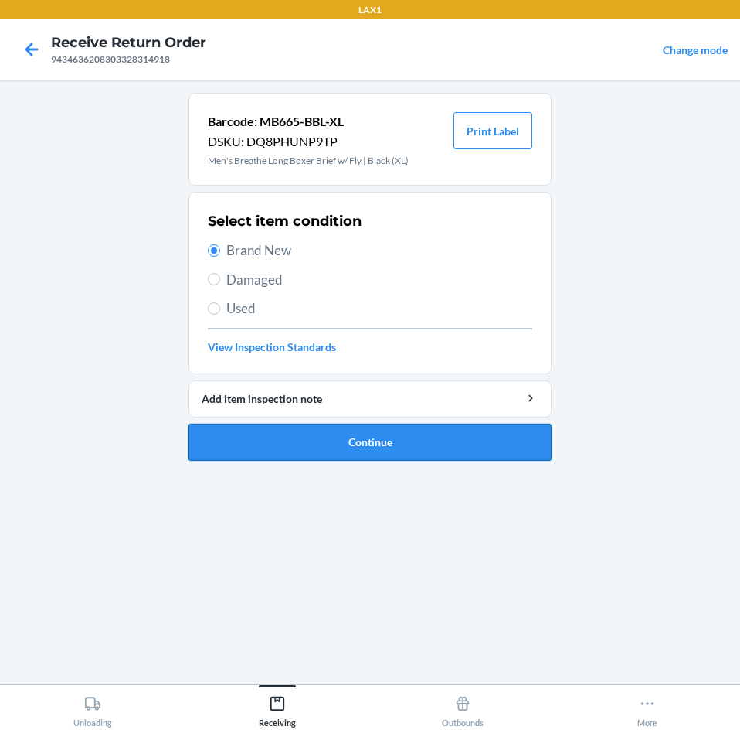
click at [503, 445] on button "Continue" at bounding box center [370, 442] width 363 height 37
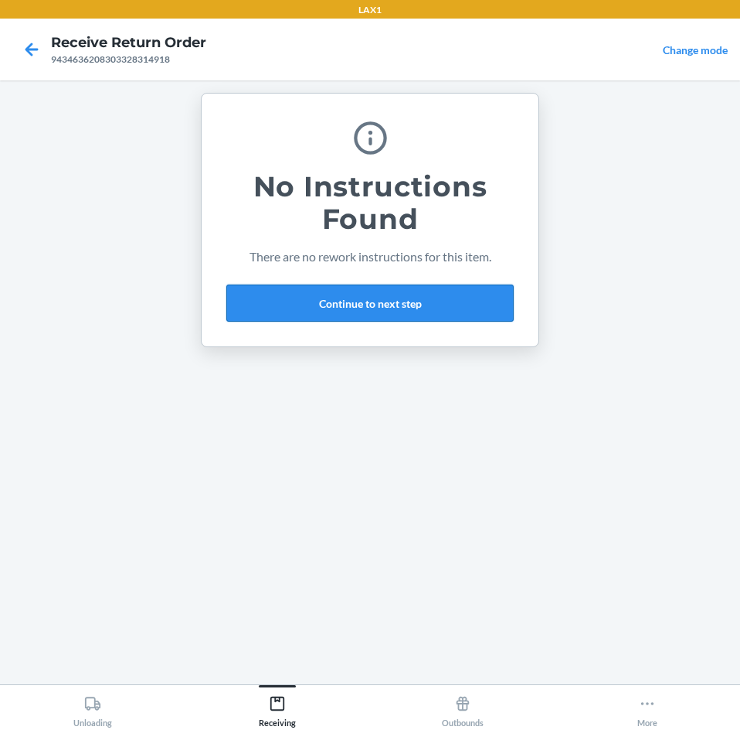
click at [485, 292] on button "Continue to next step" at bounding box center [370, 302] width 288 height 37
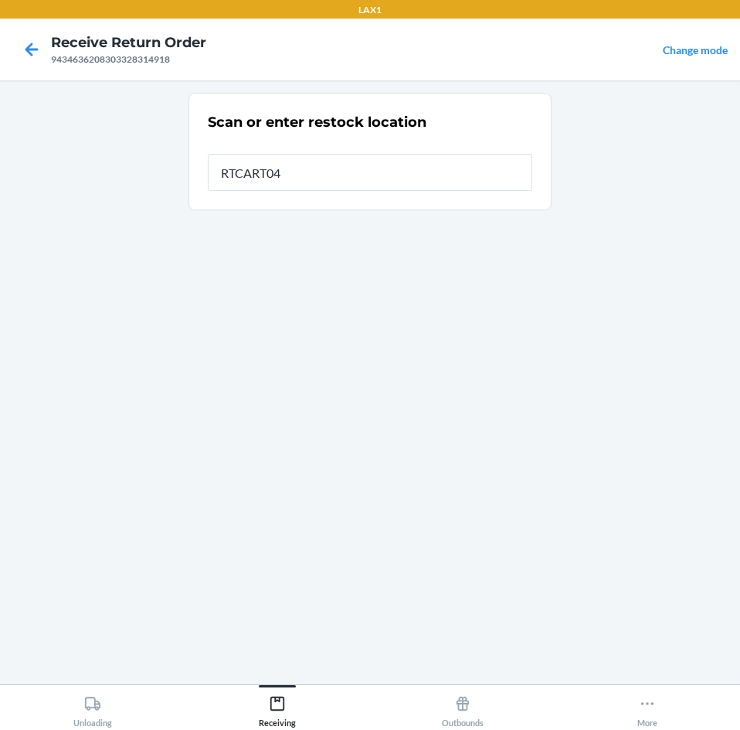
type input "RTCART043"
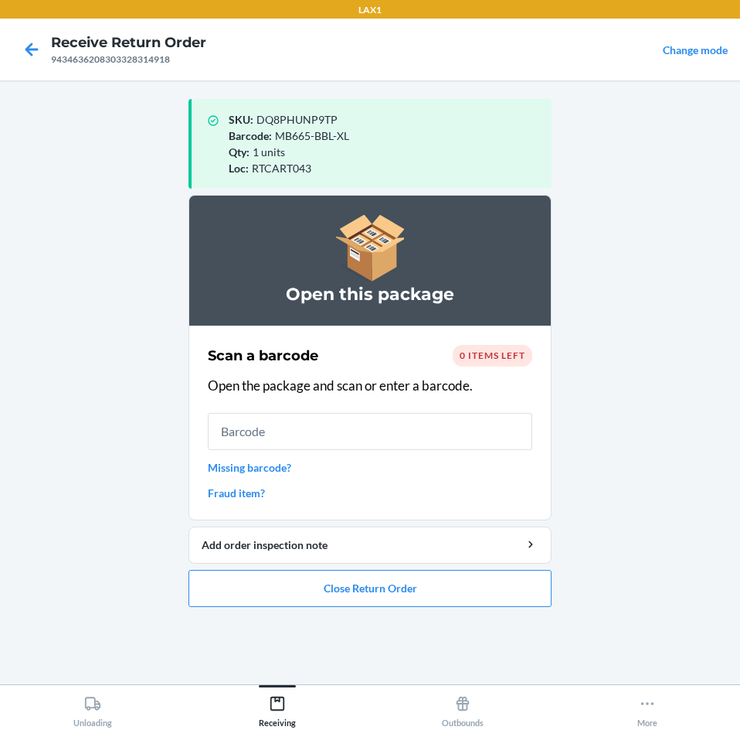
click at [243, 475] on div "Scan a barcode 0 items left Open the package and scan or enter a barcode. Missi…" at bounding box center [370, 422] width 325 height 165
click at [243, 471] on link "Missing barcode?" at bounding box center [370, 467] width 325 height 16
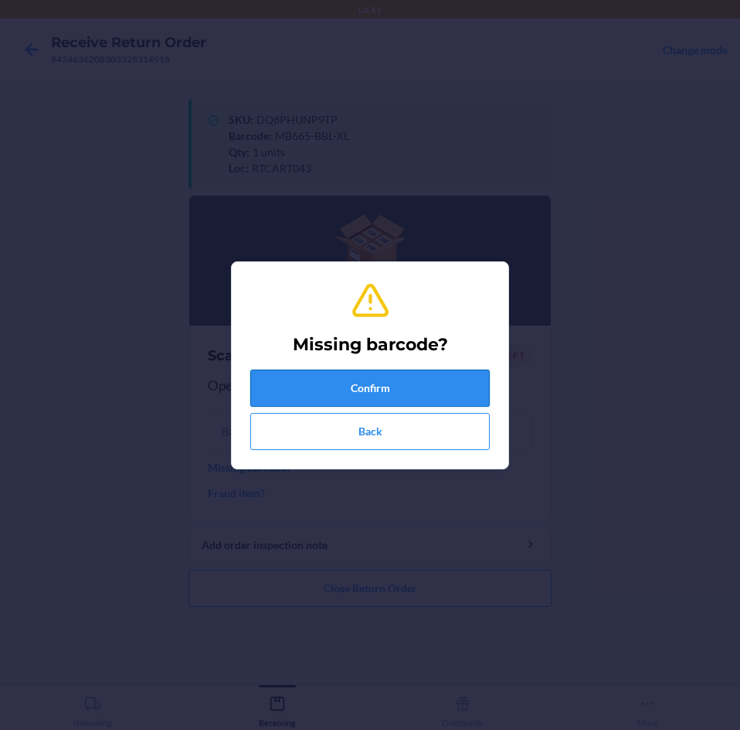
click at [374, 371] on button "Confirm" at bounding box center [370, 387] width 240 height 37
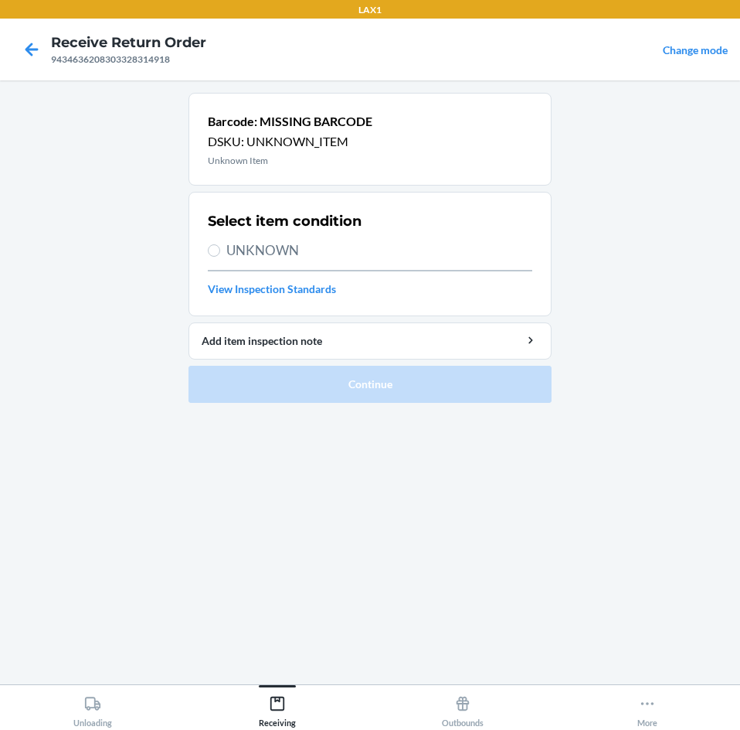
click at [220, 251] on label "UNKNOWN" at bounding box center [370, 250] width 325 height 20
click at [220, 251] on input "UNKNOWN" at bounding box center [214, 250] width 12 height 12
radio input "true"
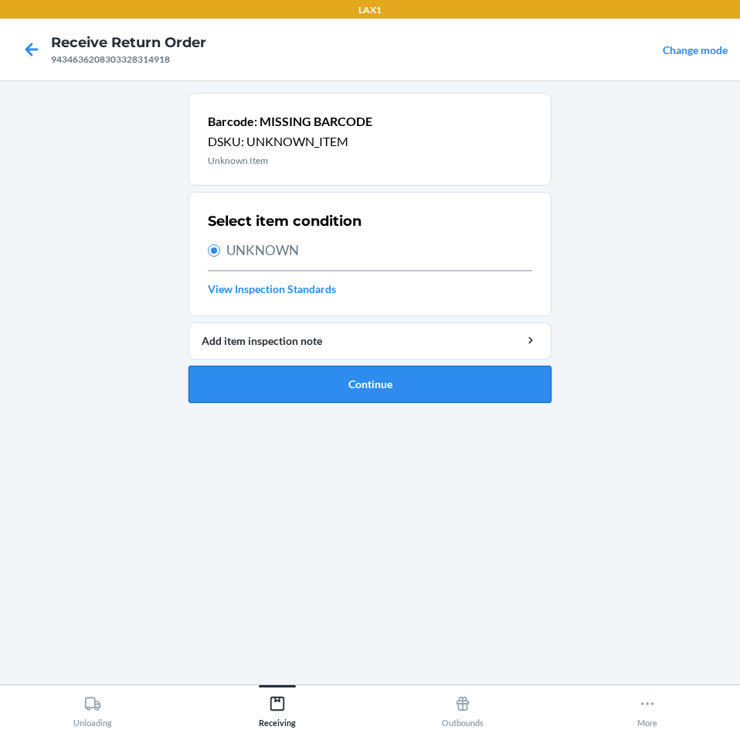
click at [493, 369] on button "Continue" at bounding box center [370, 384] width 363 height 37
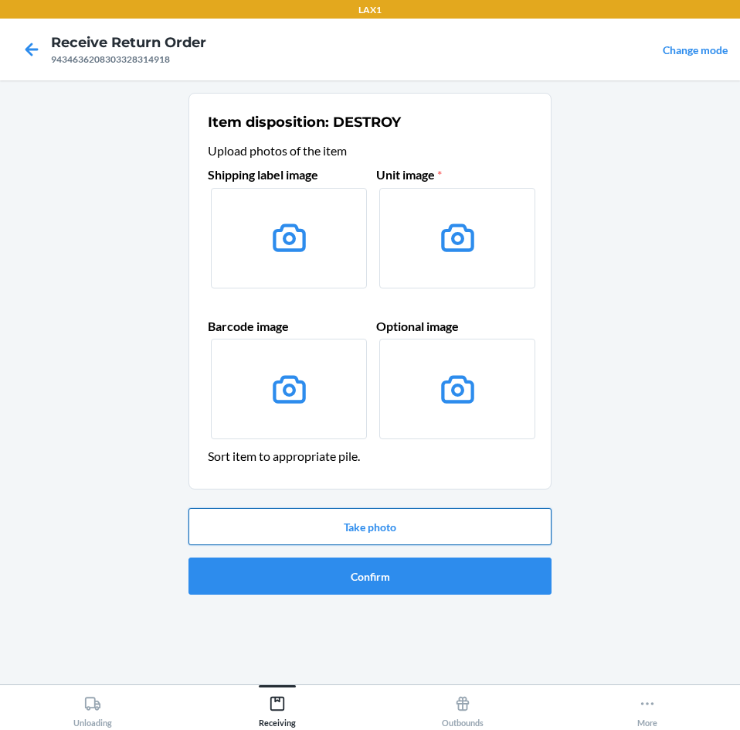
click at [512, 532] on button "Take photo" at bounding box center [370, 526] width 363 height 37
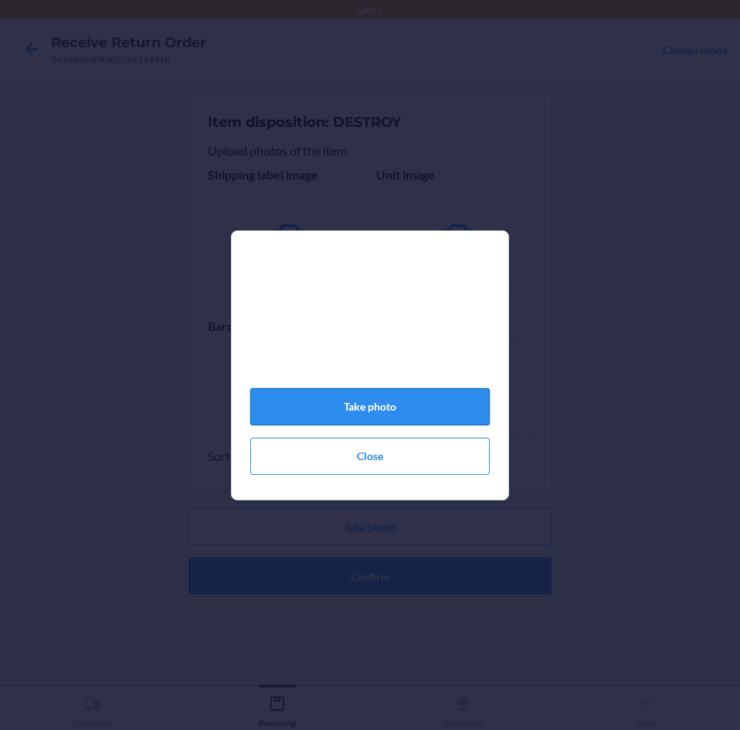
click at [399, 415] on button "Take photo" at bounding box center [370, 406] width 240 height 37
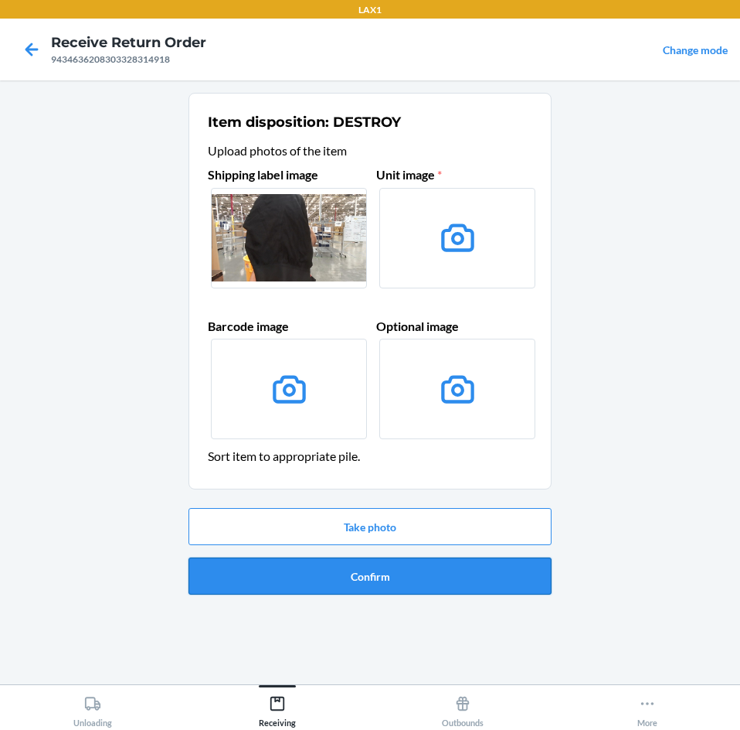
click at [421, 575] on button "Confirm" at bounding box center [370, 575] width 363 height 37
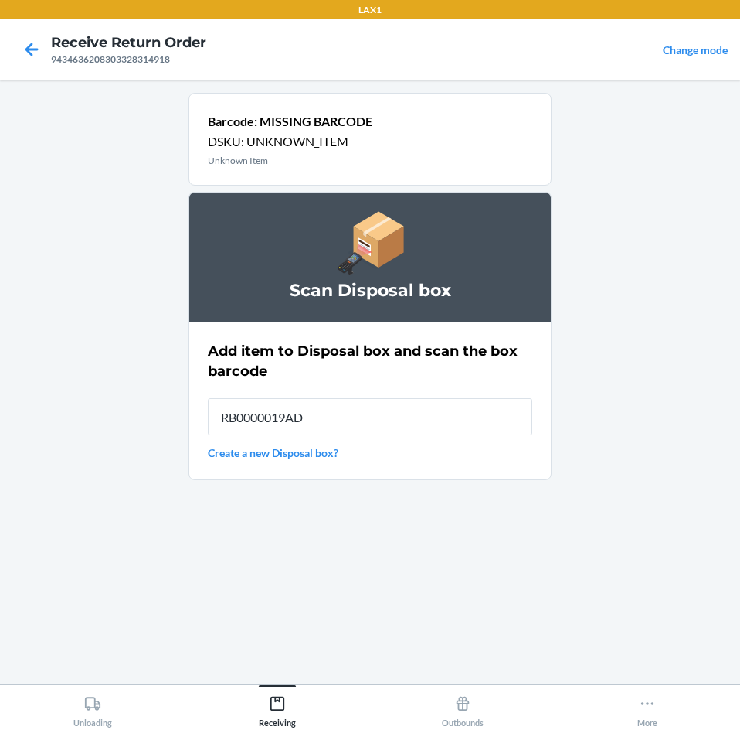
type input "RB0000019AD"
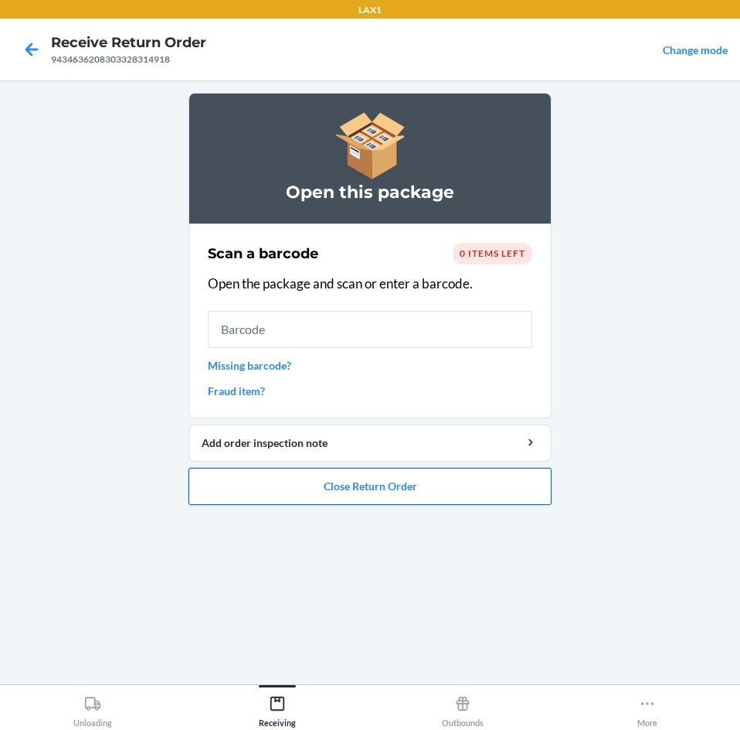
click at [385, 489] on button "Close Return Order" at bounding box center [370, 486] width 363 height 37
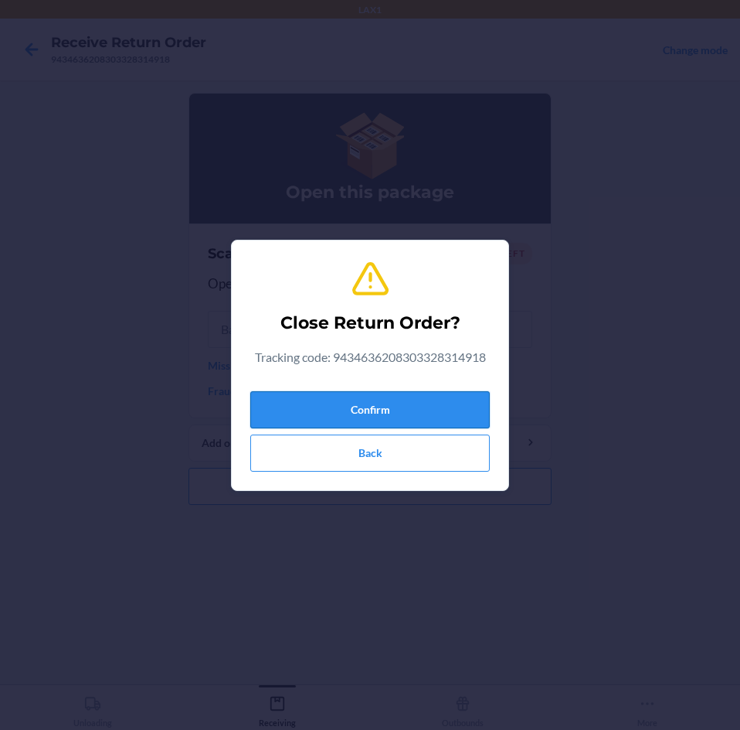
click at [451, 407] on button "Confirm" at bounding box center [370, 409] width 240 height 37
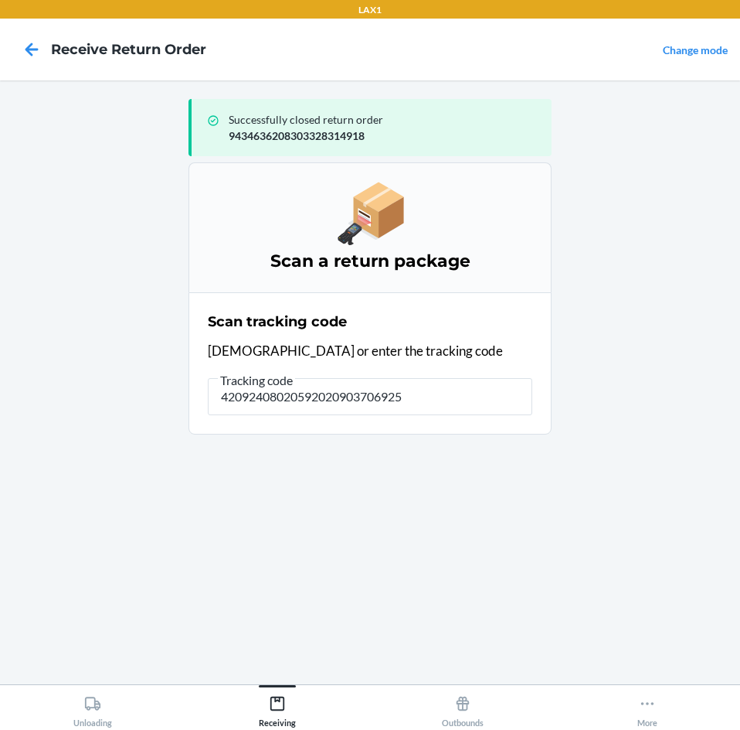
type input "420924080205920209037069250"
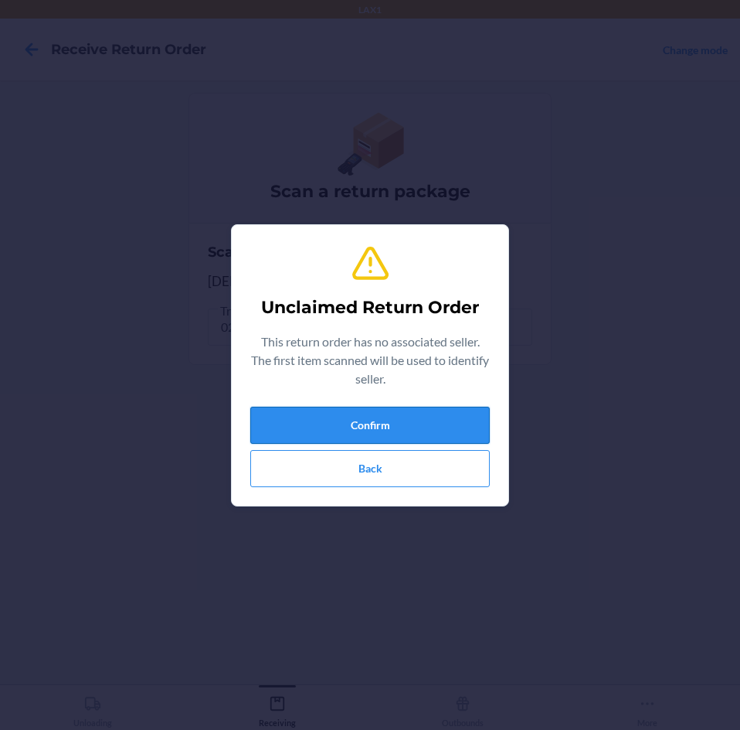
click at [448, 424] on button "Confirm" at bounding box center [370, 425] width 240 height 37
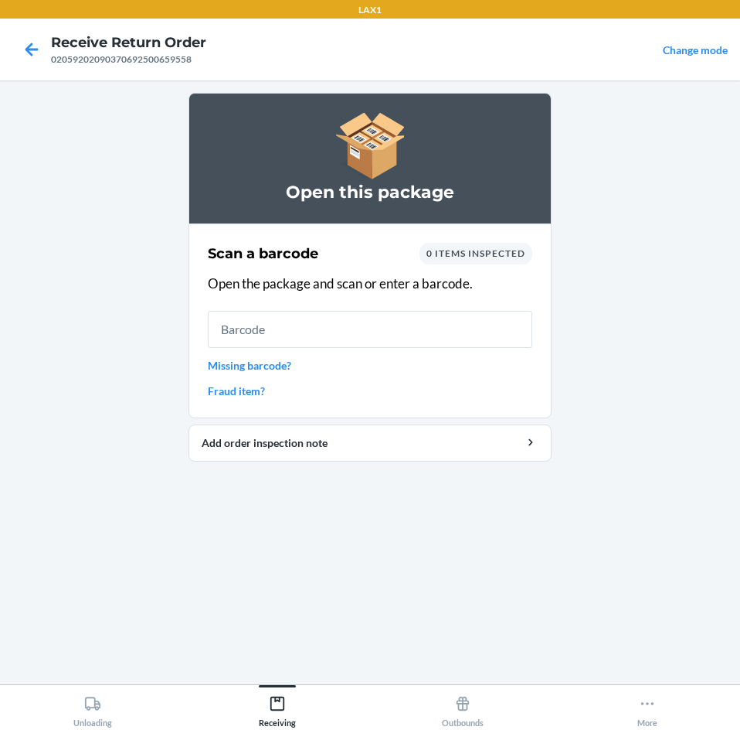
click at [280, 368] on link "Missing barcode?" at bounding box center [370, 365] width 325 height 16
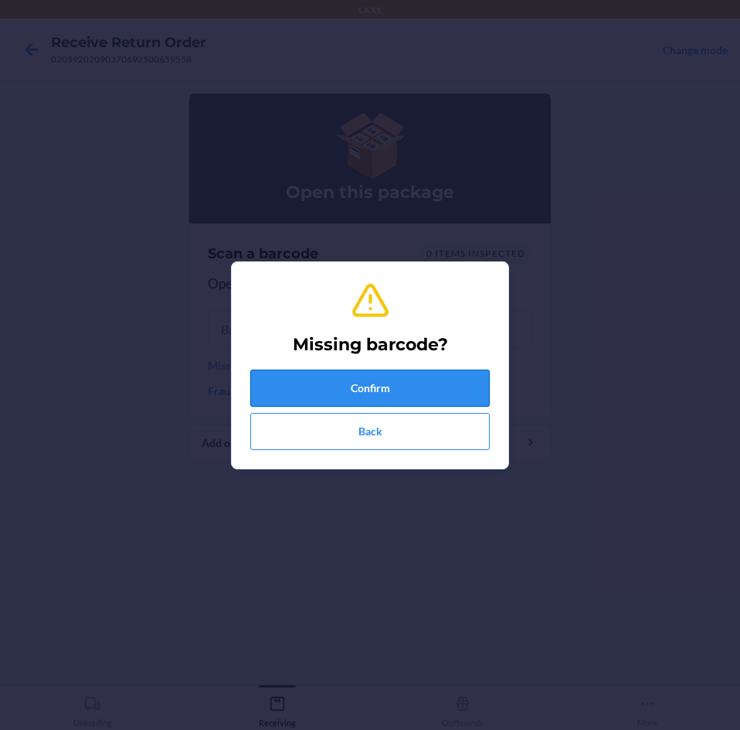
click at [466, 395] on button "Confirm" at bounding box center [370, 387] width 240 height 37
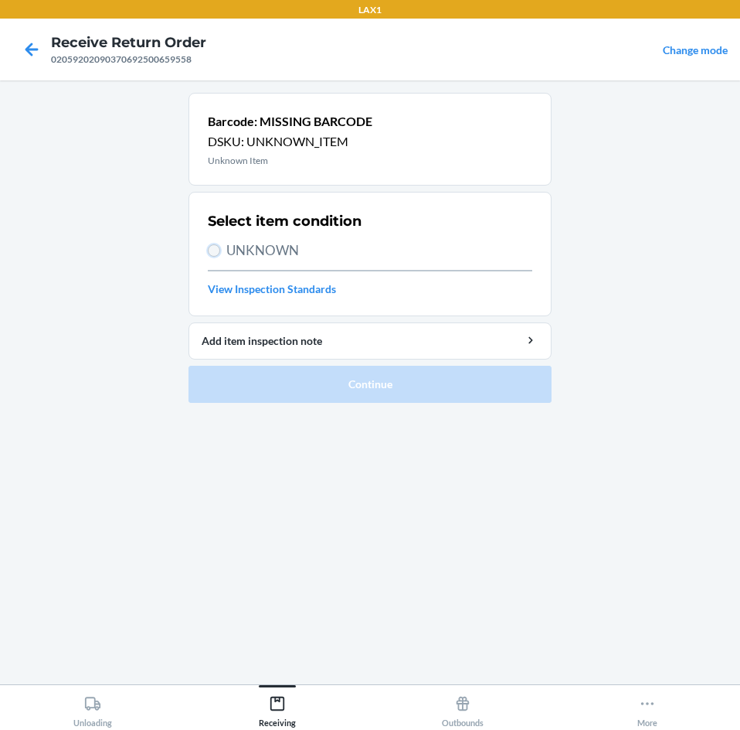
click at [213, 250] on input "UNKNOWN" at bounding box center [214, 250] width 12 height 12
radio input "true"
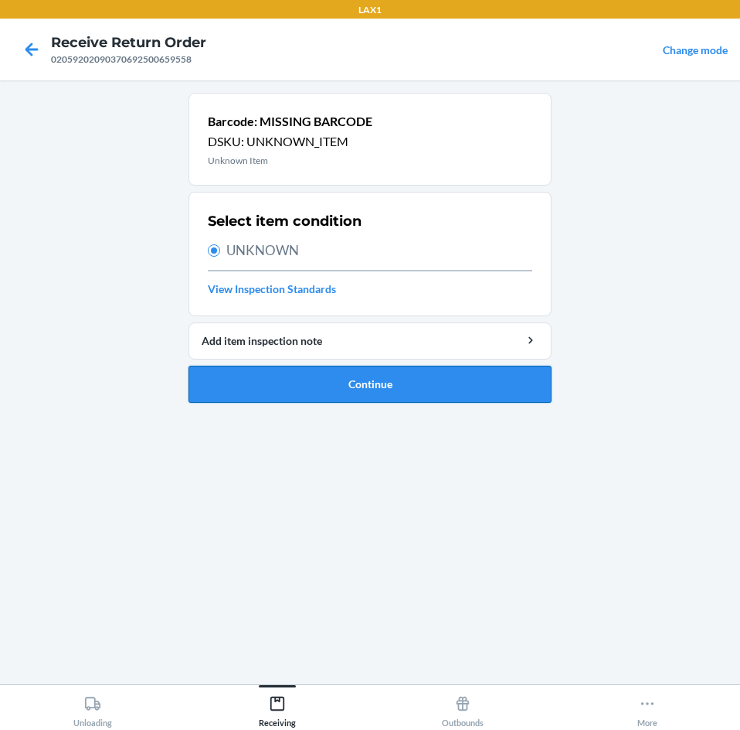
click at [420, 374] on button "Continue" at bounding box center [370, 384] width 363 height 37
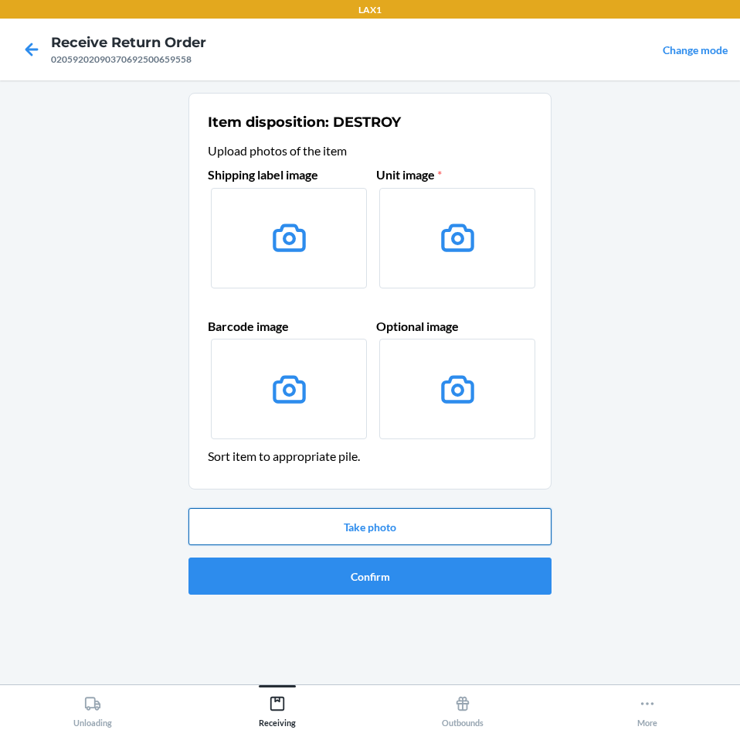
click at [454, 520] on button "Take photo" at bounding box center [370, 526] width 363 height 37
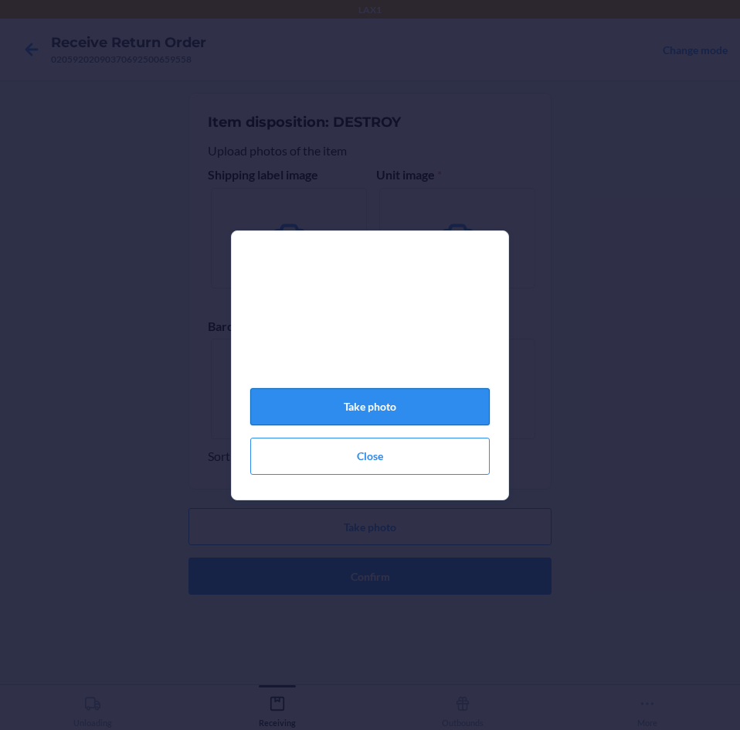
click at [403, 410] on button "Take photo" at bounding box center [370, 406] width 240 height 37
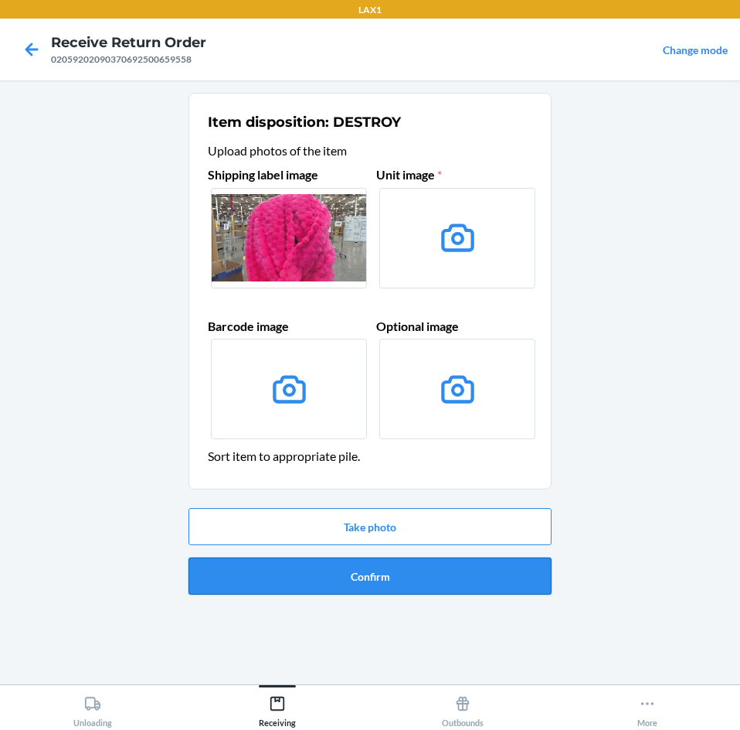
click at [450, 581] on button "Confirm" at bounding box center [370, 575] width 363 height 37
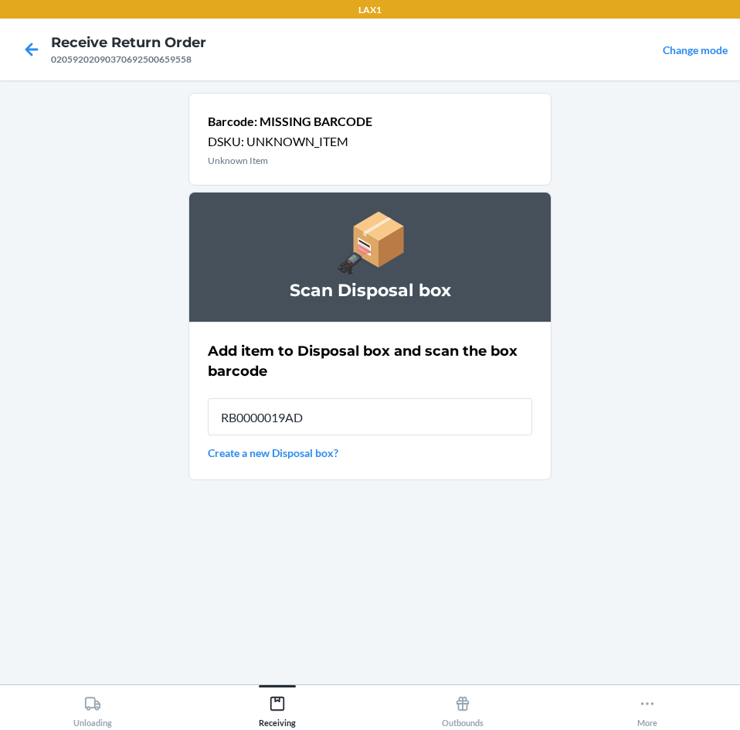
type input "RB0000019AD"
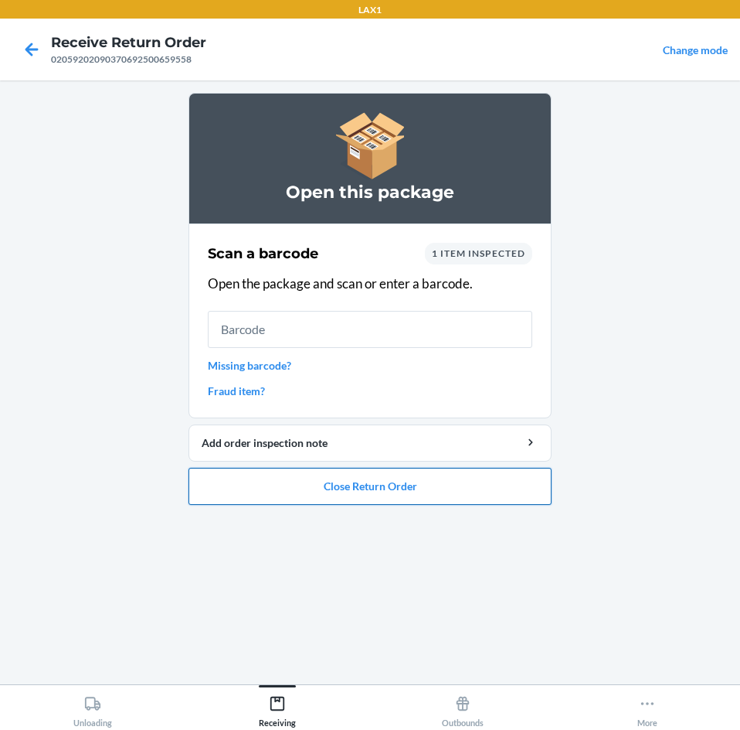
click at [435, 493] on button "Close Return Order" at bounding box center [370, 486] width 363 height 37
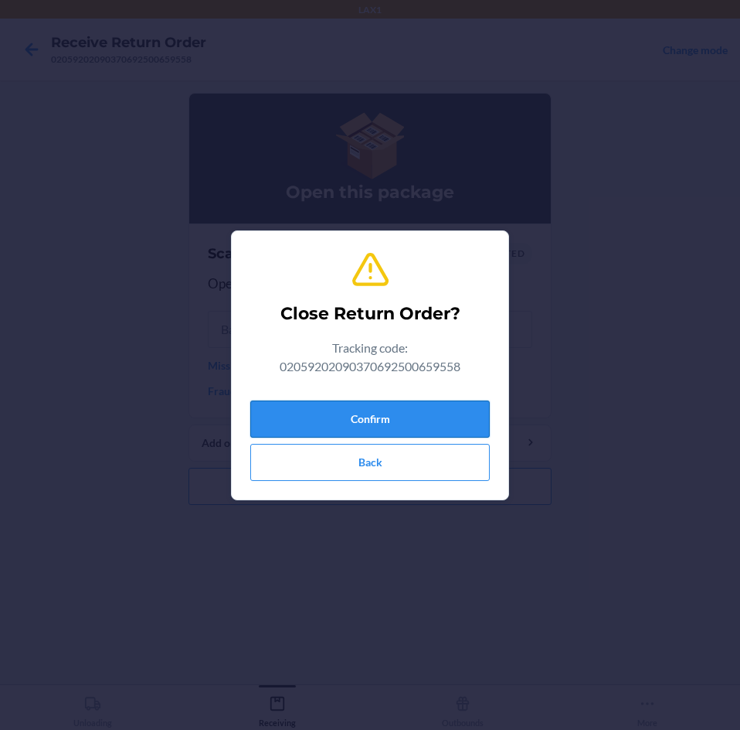
click at [435, 414] on button "Confirm" at bounding box center [370, 418] width 240 height 37
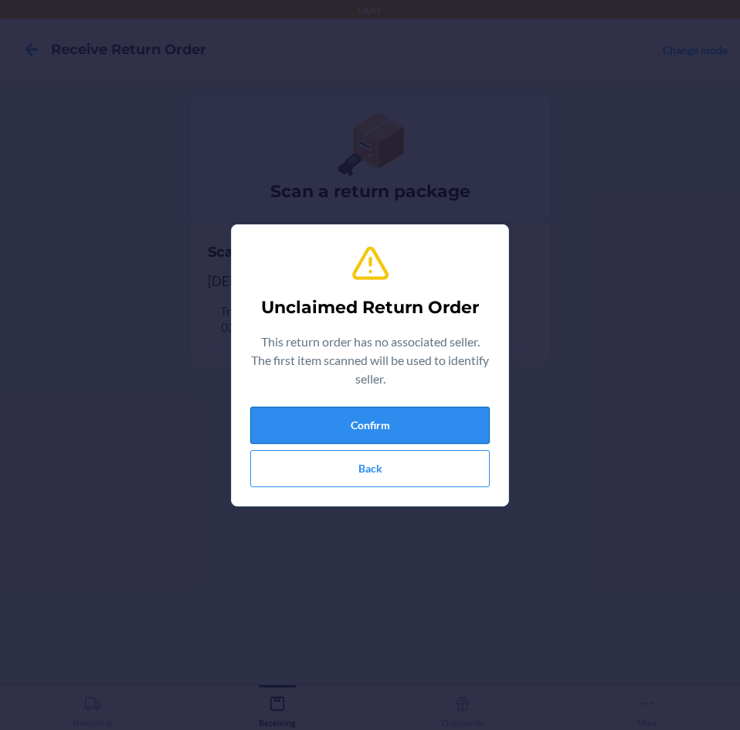
click at [369, 425] on button "Confirm" at bounding box center [370, 425] width 240 height 37
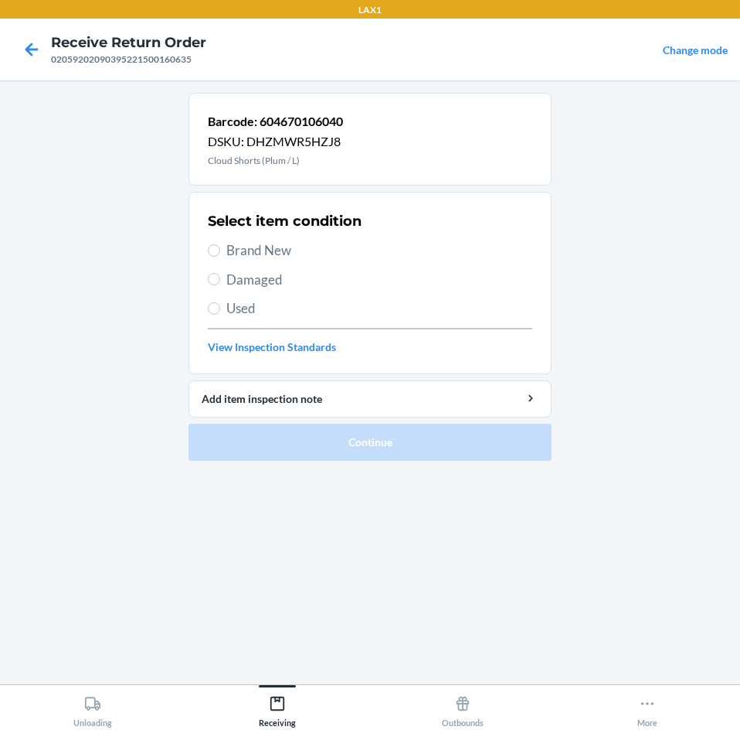
click at [208, 283] on label "Damaged" at bounding box center [370, 280] width 325 height 20
click at [208, 283] on input "Damaged" at bounding box center [214, 279] width 12 height 12
radio input "true"
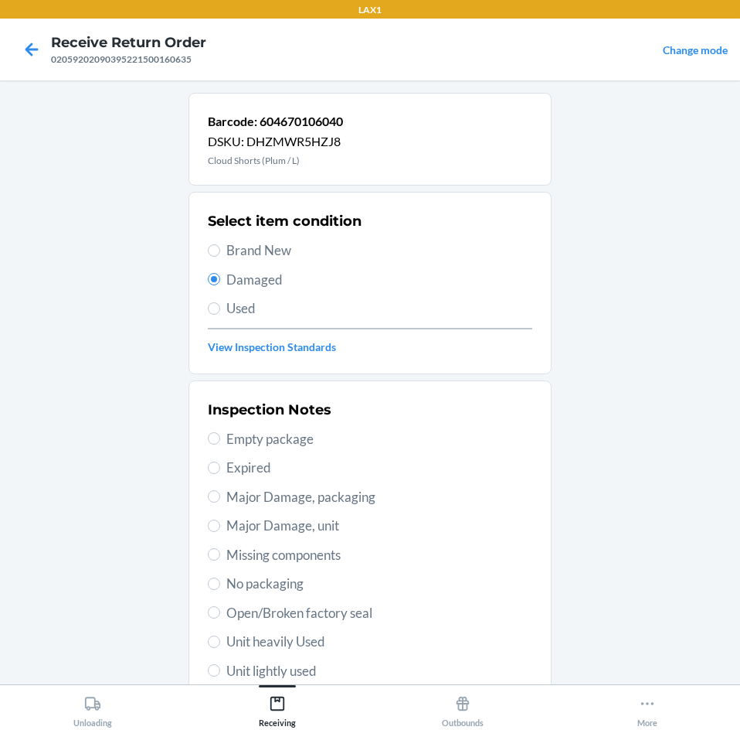
drag, startPoint x: 209, startPoint y: 487, endPoint x: 217, endPoint y: 520, distance: 34.1
click at [209, 495] on label "Major Damage, packaging" at bounding box center [370, 497] width 325 height 20
click at [209, 495] on input "Major Damage, packaging" at bounding box center [214, 496] width 12 height 12
radio input "true"
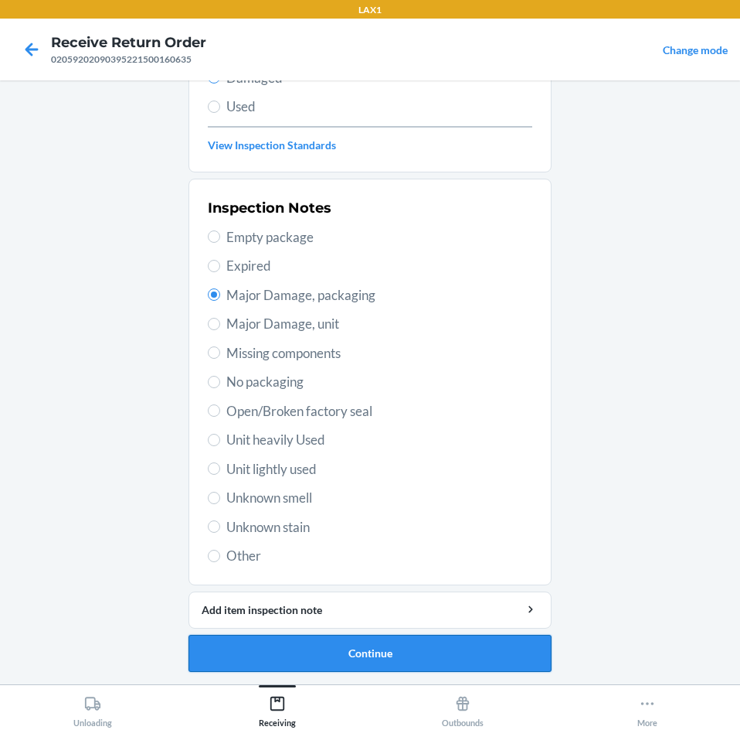
click at [471, 643] on button "Continue" at bounding box center [370, 653] width 363 height 37
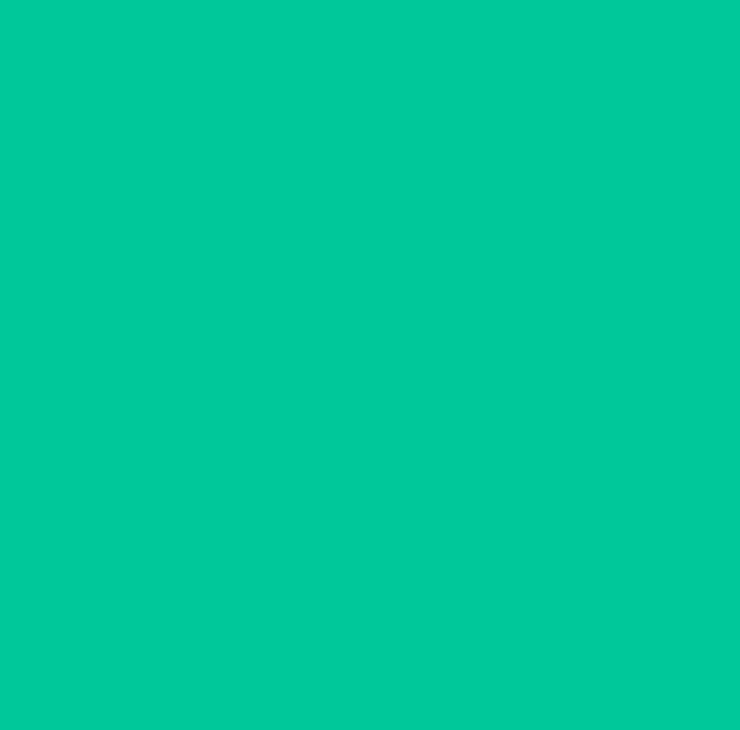
scroll to position [74, 0]
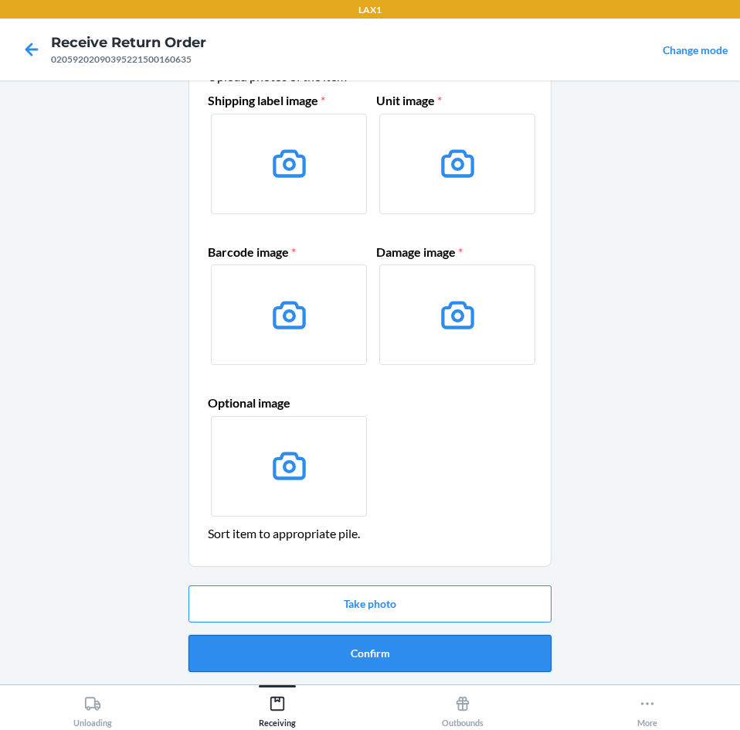
click at [471, 644] on button "Confirm" at bounding box center [370, 653] width 363 height 37
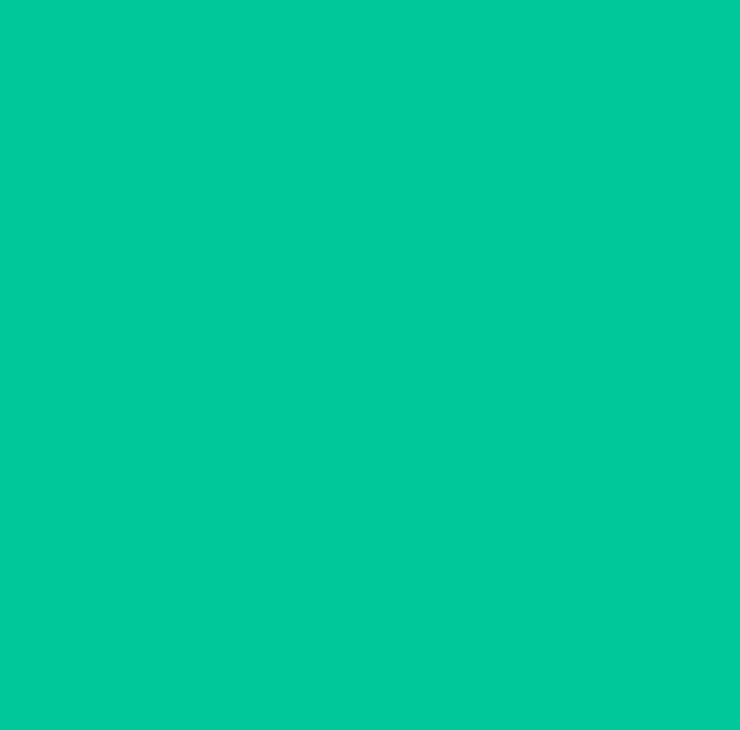
scroll to position [0, 0]
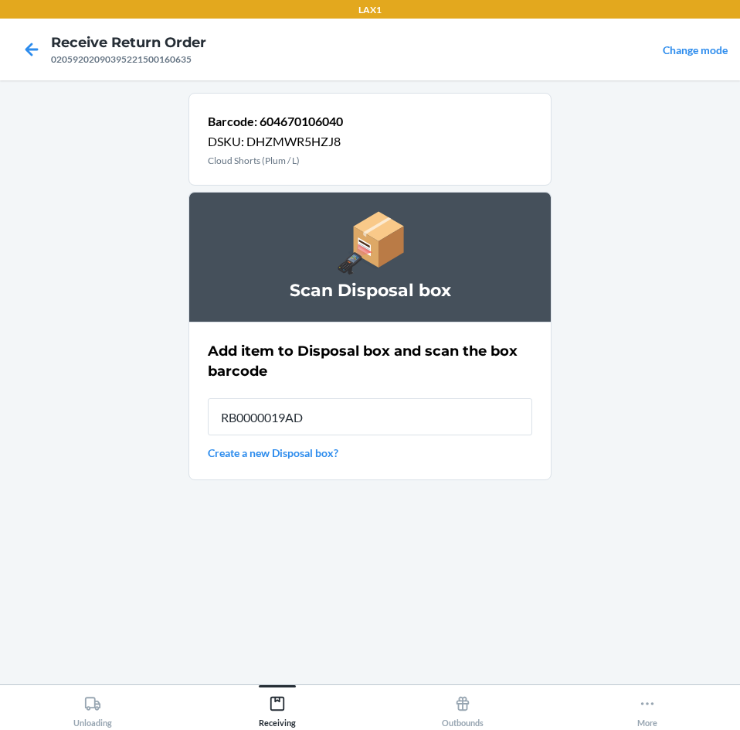
type input "RB0000019AD"
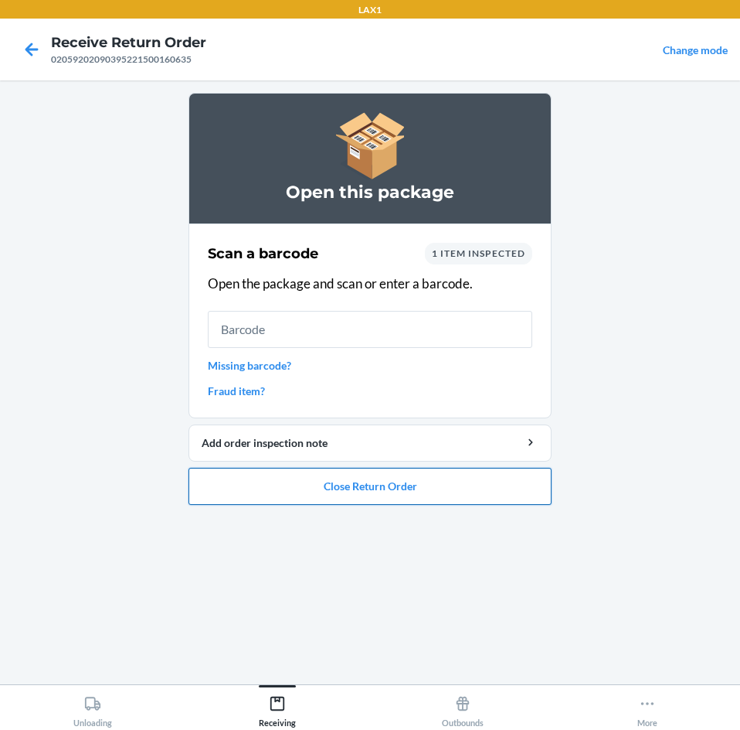
click at [414, 495] on button "Close Return Order" at bounding box center [370, 486] width 363 height 37
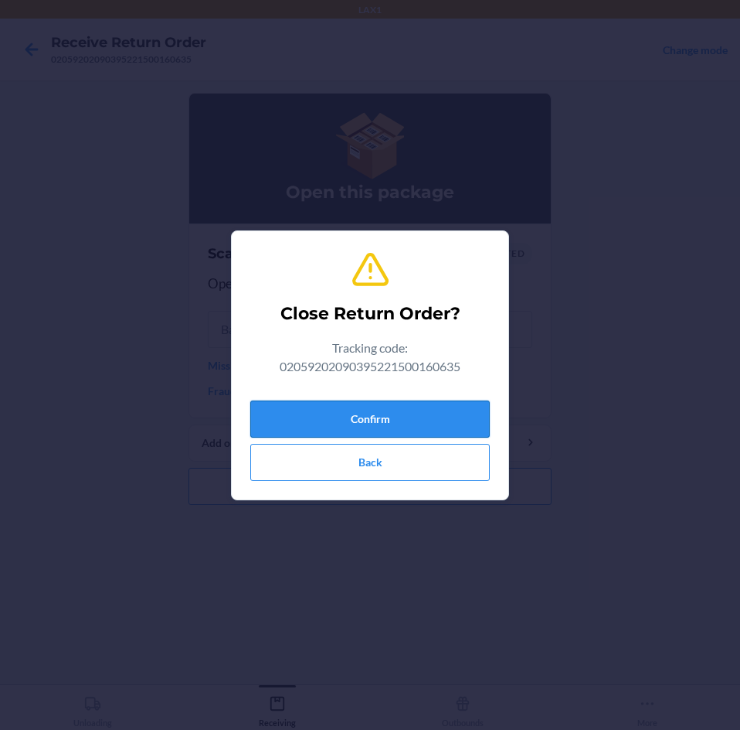
click at [396, 425] on button "Confirm" at bounding box center [370, 418] width 240 height 37
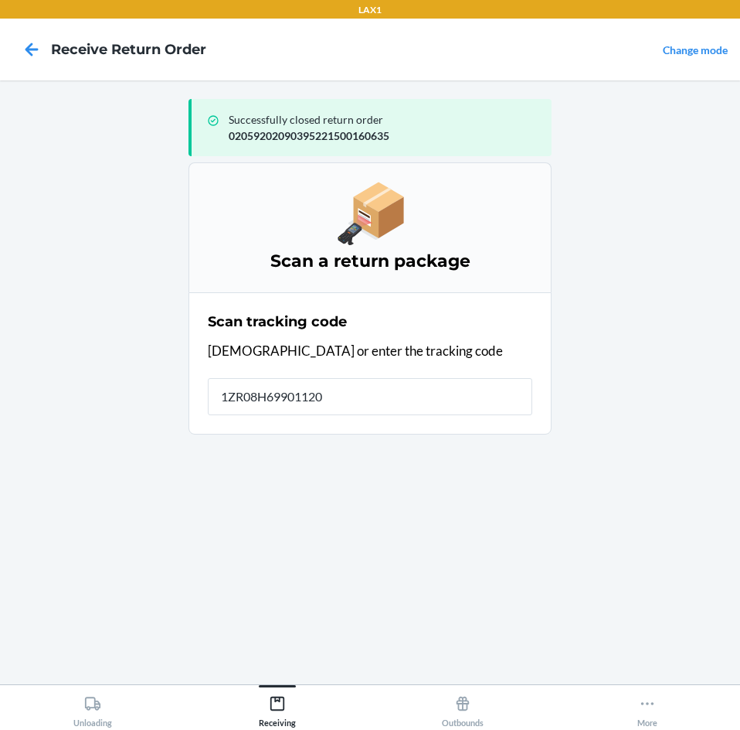
type input "1ZR08H699011205"
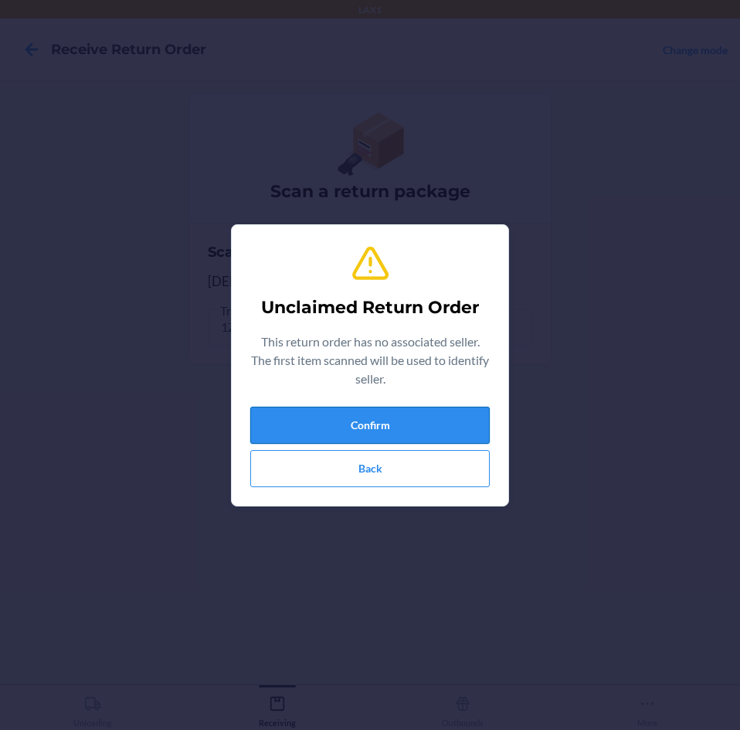
click at [408, 419] on button "Confirm" at bounding box center [370, 425] width 240 height 37
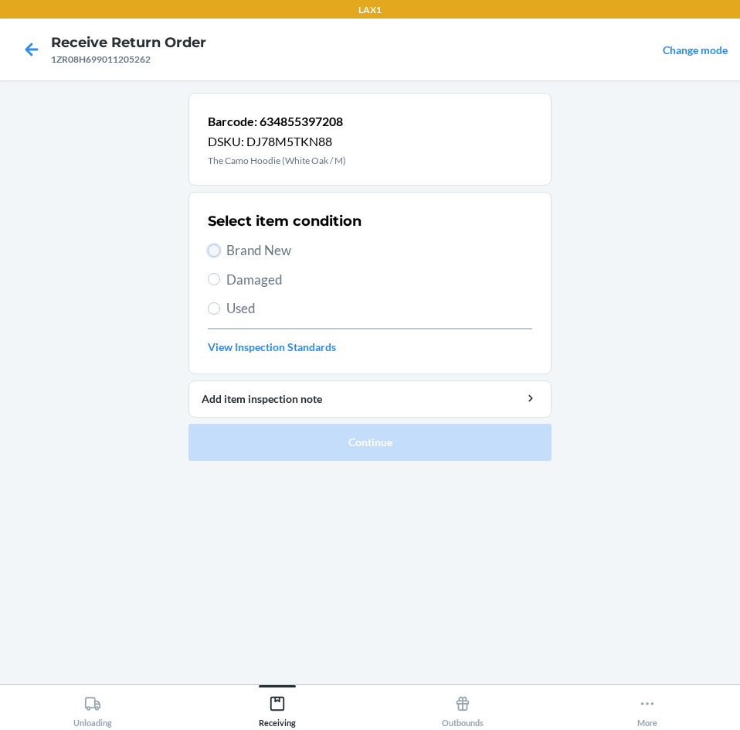
click at [214, 250] on input "Brand New" at bounding box center [214, 250] width 12 height 12
radio input "true"
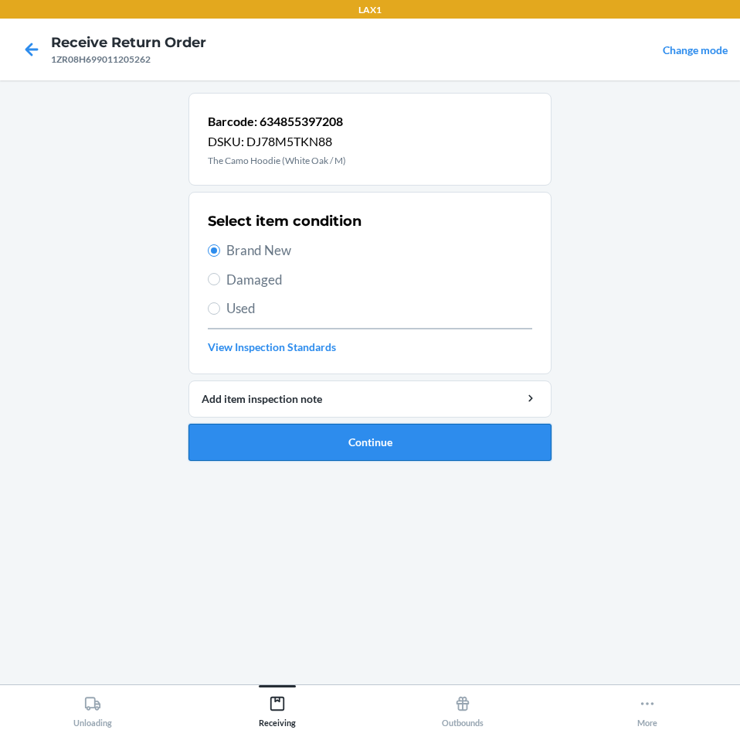
click at [435, 440] on button "Continue" at bounding box center [370, 442] width 363 height 37
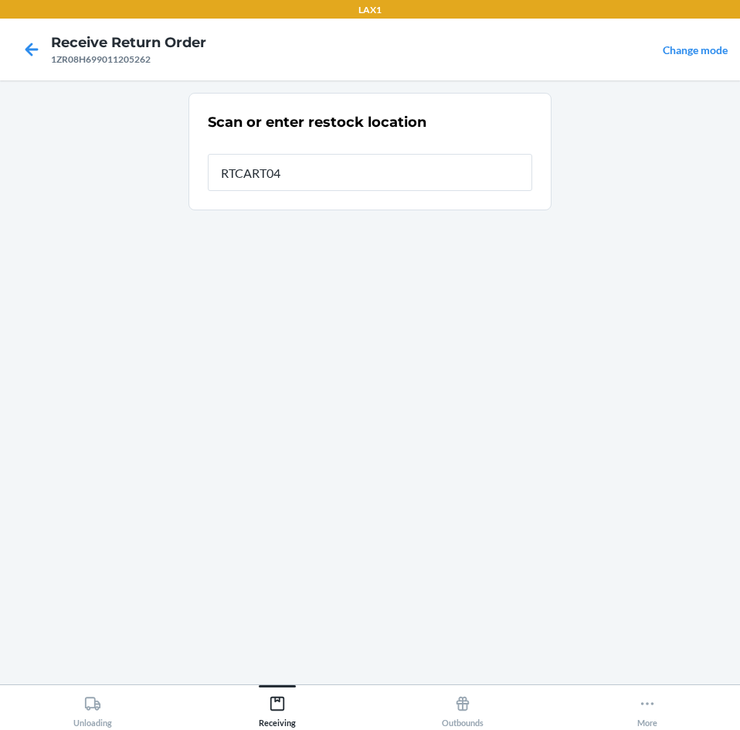
type input "RTCART043"
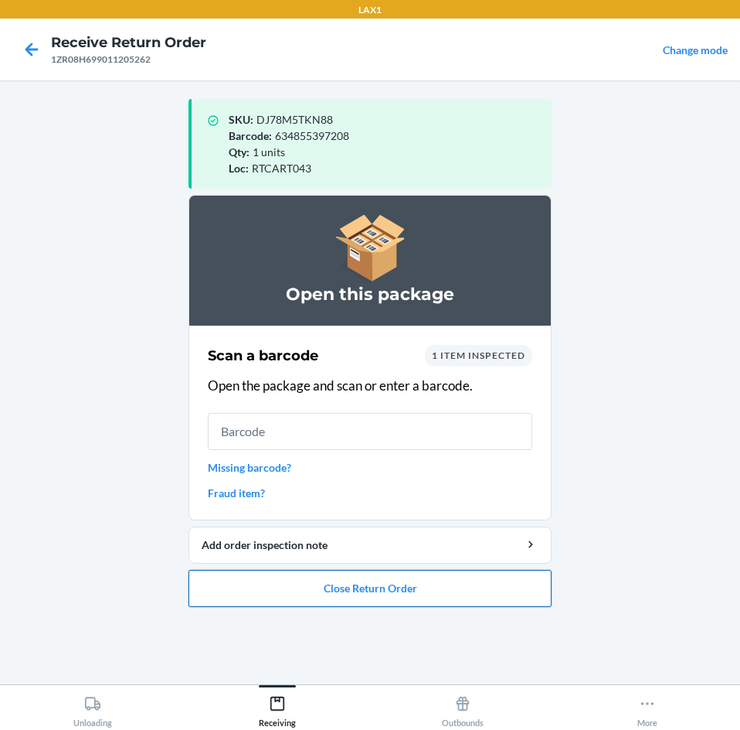
click at [440, 594] on button "Close Return Order" at bounding box center [370, 588] width 363 height 37
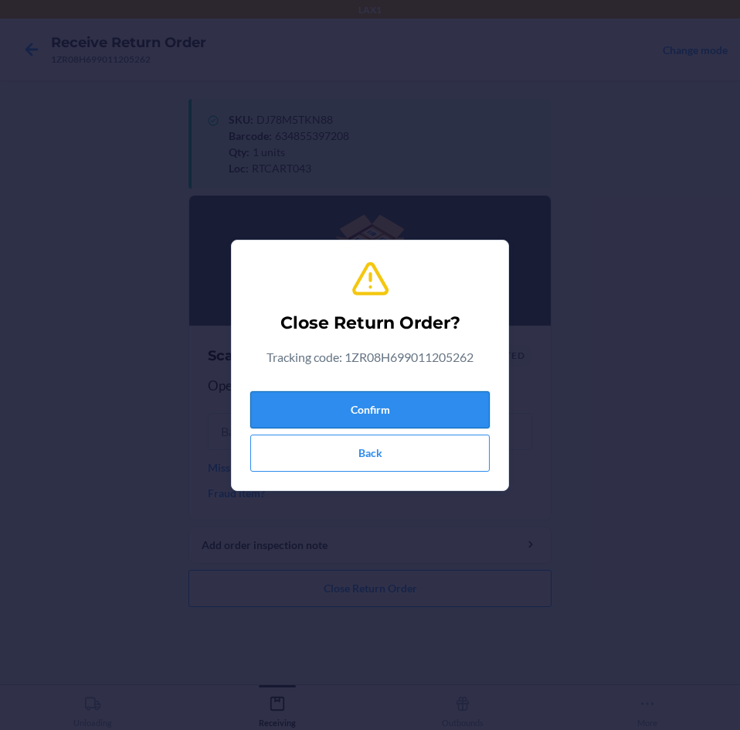
click at [409, 417] on button "Confirm" at bounding box center [370, 409] width 240 height 37
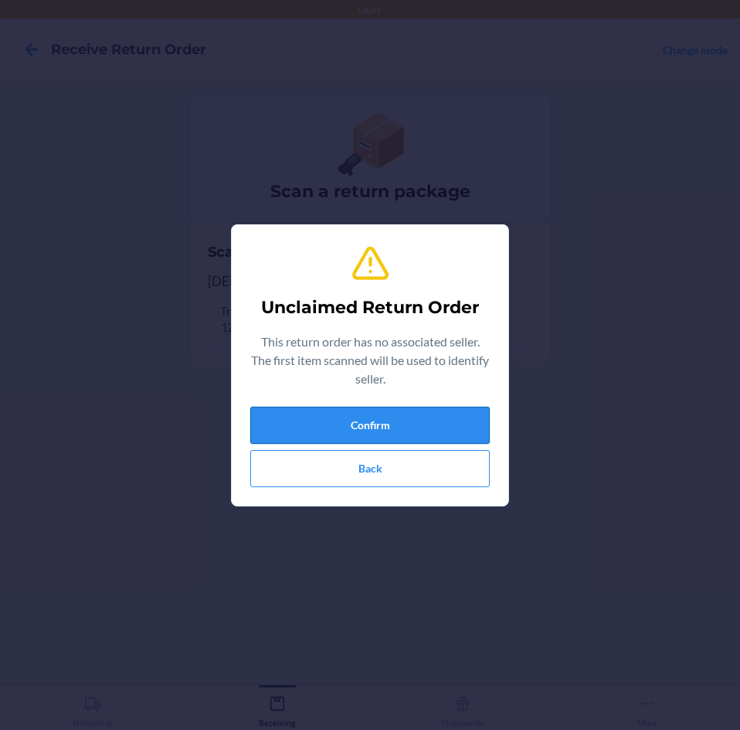
click at [427, 413] on button "Confirm" at bounding box center [370, 425] width 240 height 37
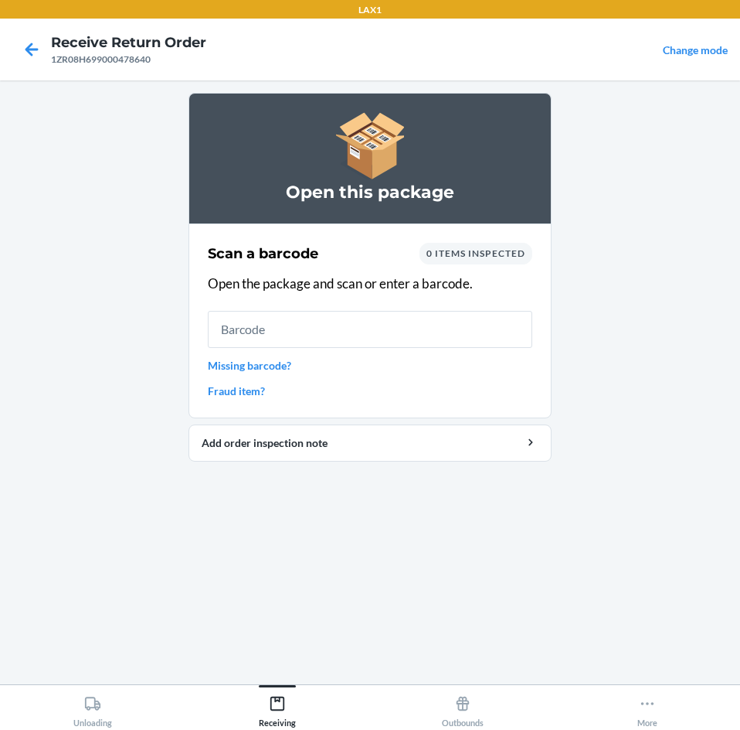
click at [279, 372] on link "Missing barcode?" at bounding box center [370, 365] width 325 height 16
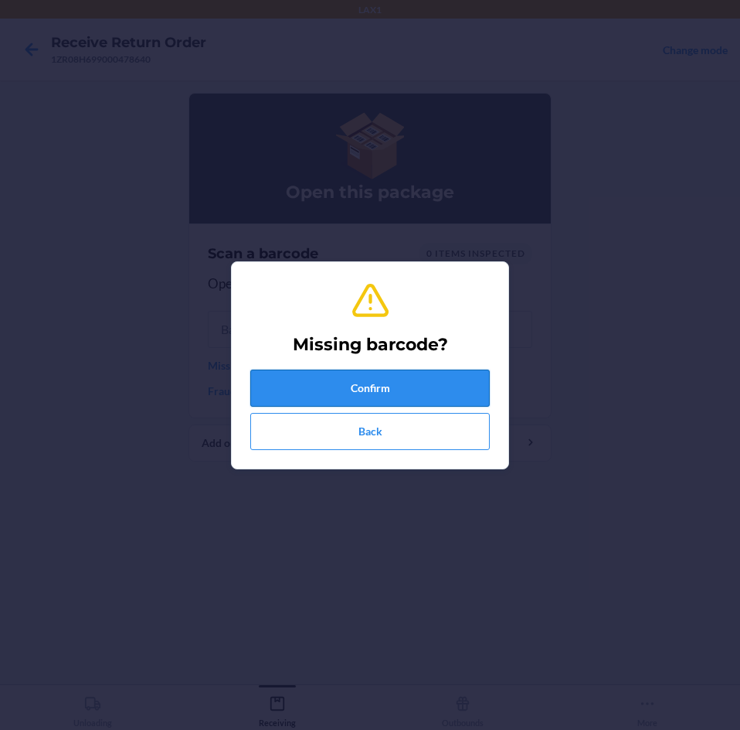
click at [468, 379] on button "Confirm" at bounding box center [370, 387] width 240 height 37
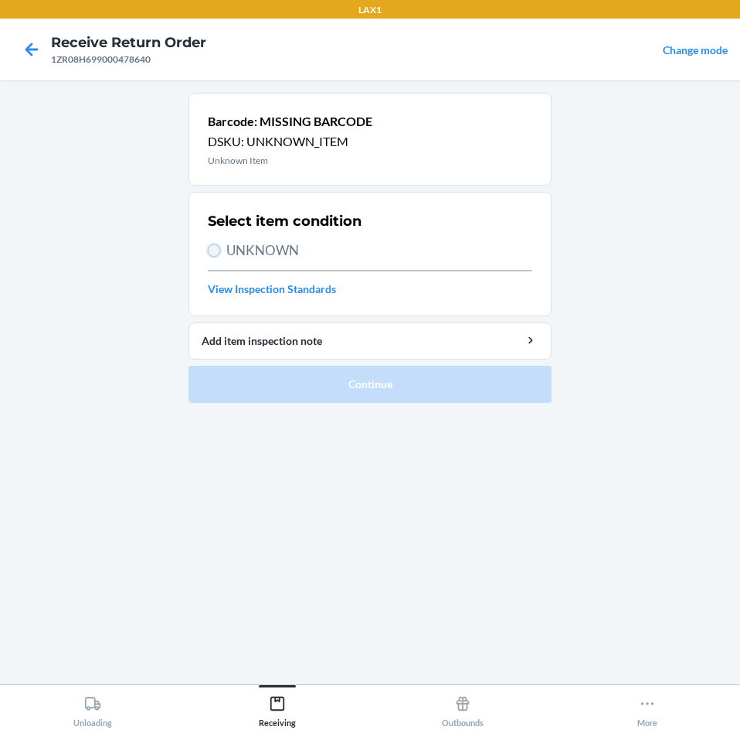
click at [216, 248] on input "UNKNOWN" at bounding box center [214, 250] width 12 height 12
radio input "true"
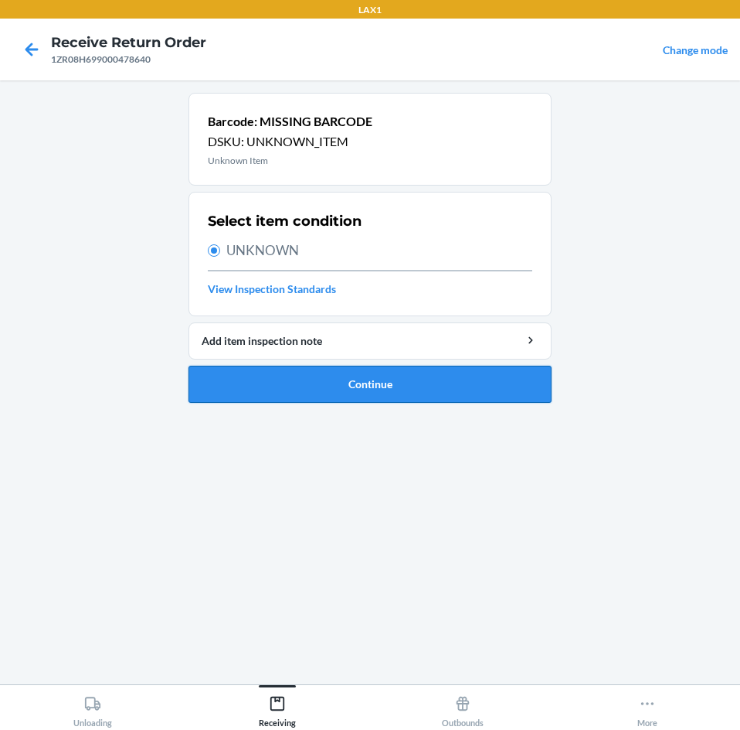
click at [454, 377] on button "Continue" at bounding box center [370, 384] width 363 height 37
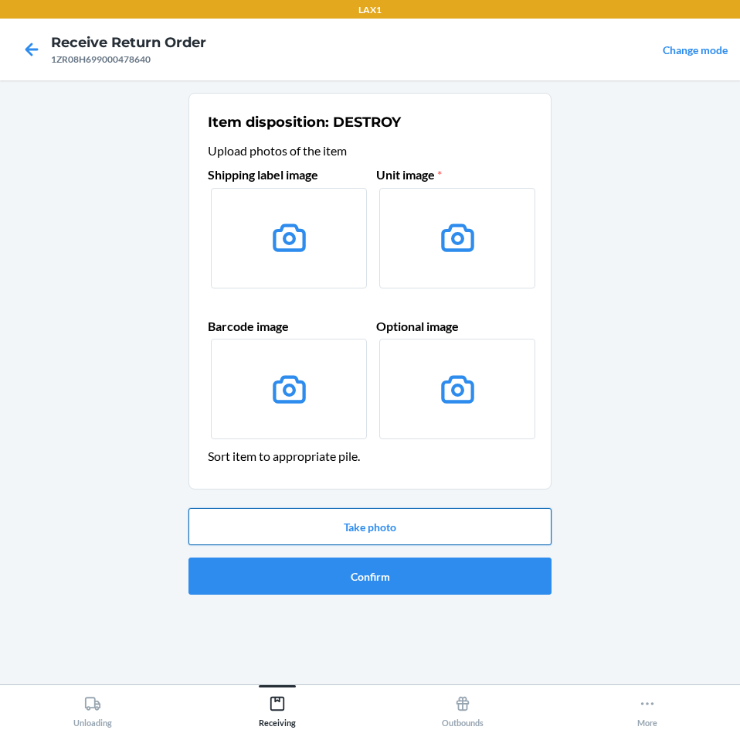
click at [448, 525] on button "Take photo" at bounding box center [370, 526] width 363 height 37
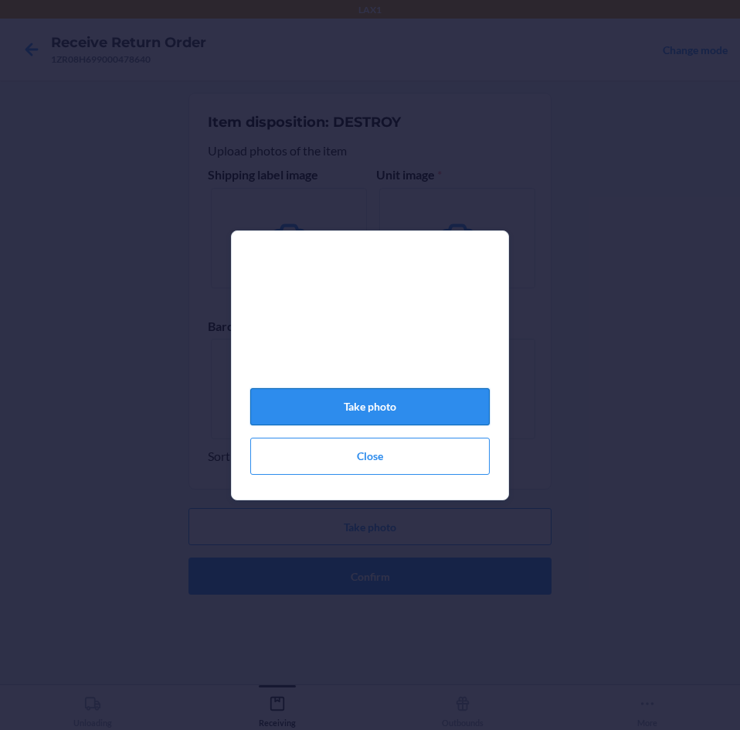
click at [390, 418] on button "Take photo" at bounding box center [370, 406] width 240 height 37
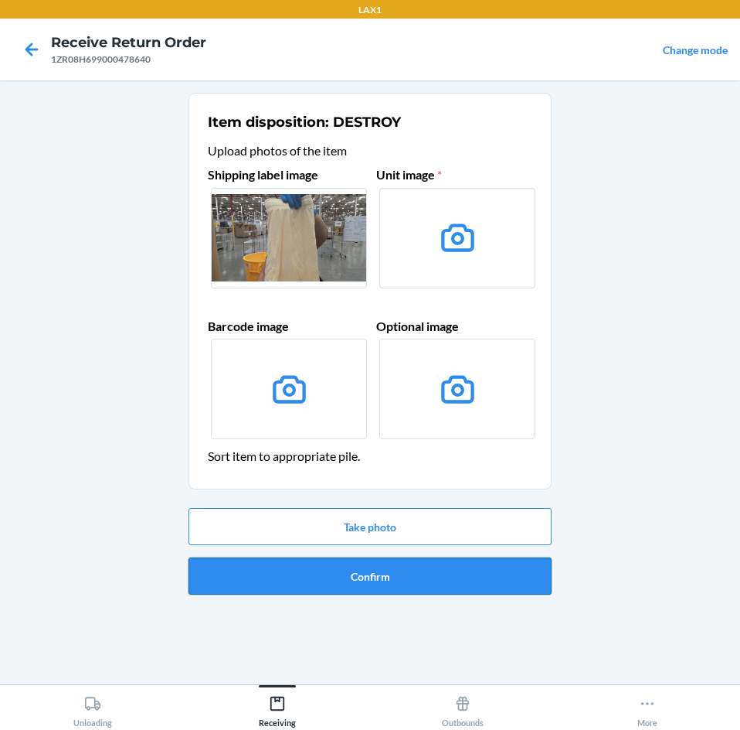
click at [447, 572] on button "Confirm" at bounding box center [370, 575] width 363 height 37
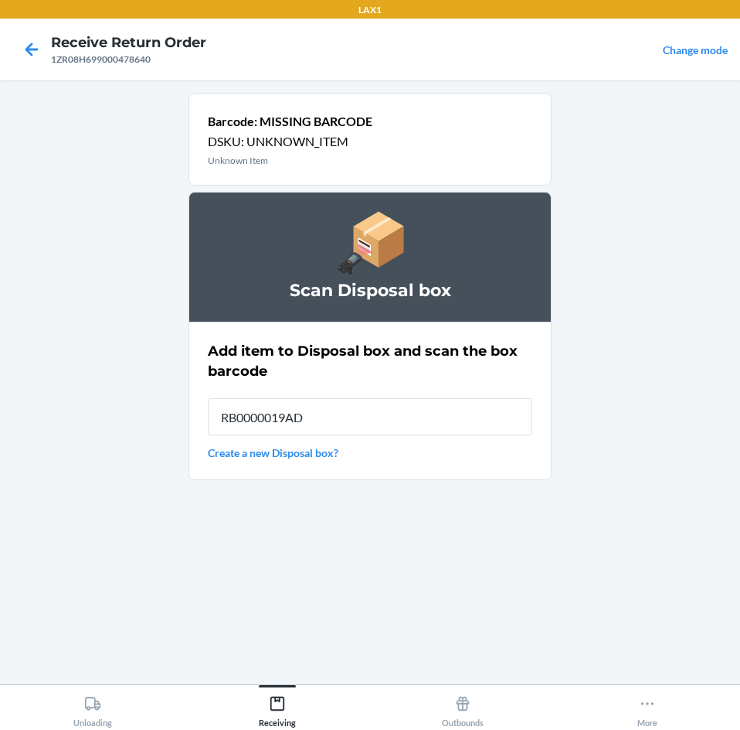
type input "RB0000019AD"
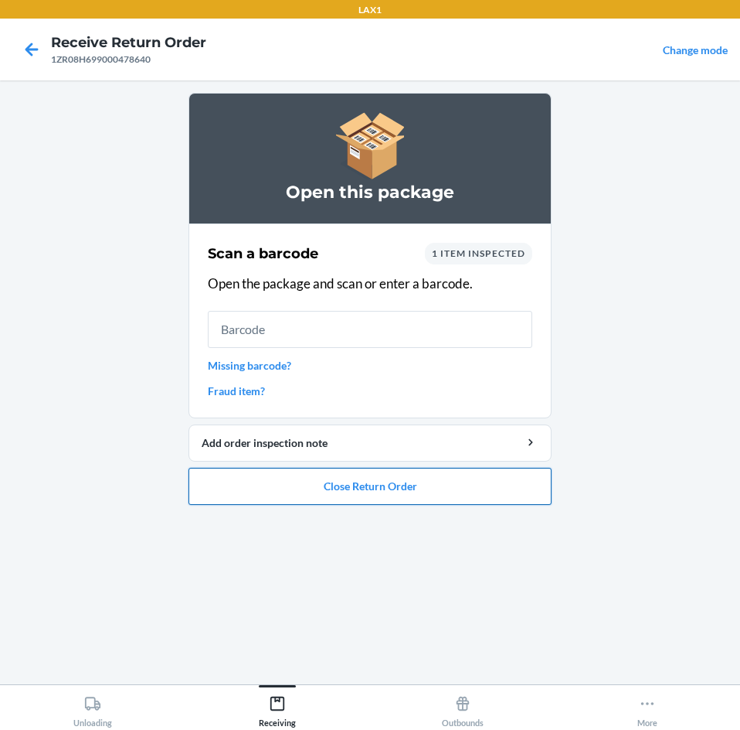
click at [450, 483] on button "Close Return Order" at bounding box center [370, 486] width 363 height 37
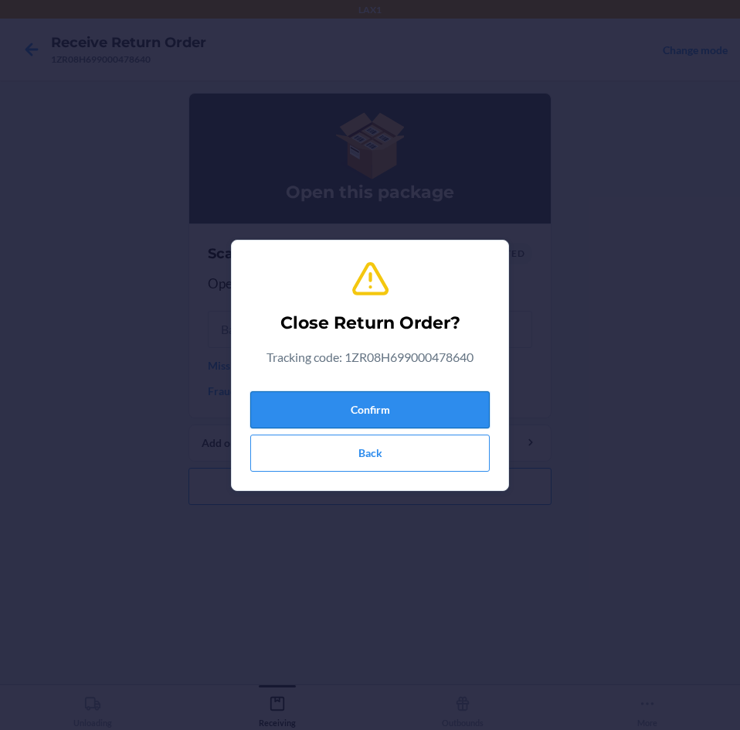
click at [404, 407] on button "Confirm" at bounding box center [370, 409] width 240 height 37
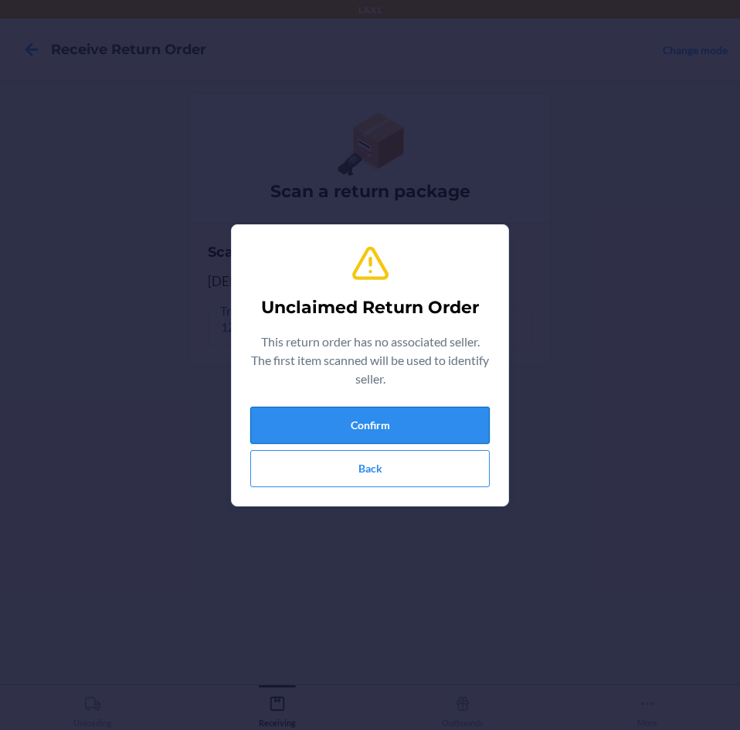
click at [403, 421] on button "Confirm" at bounding box center [370, 425] width 240 height 37
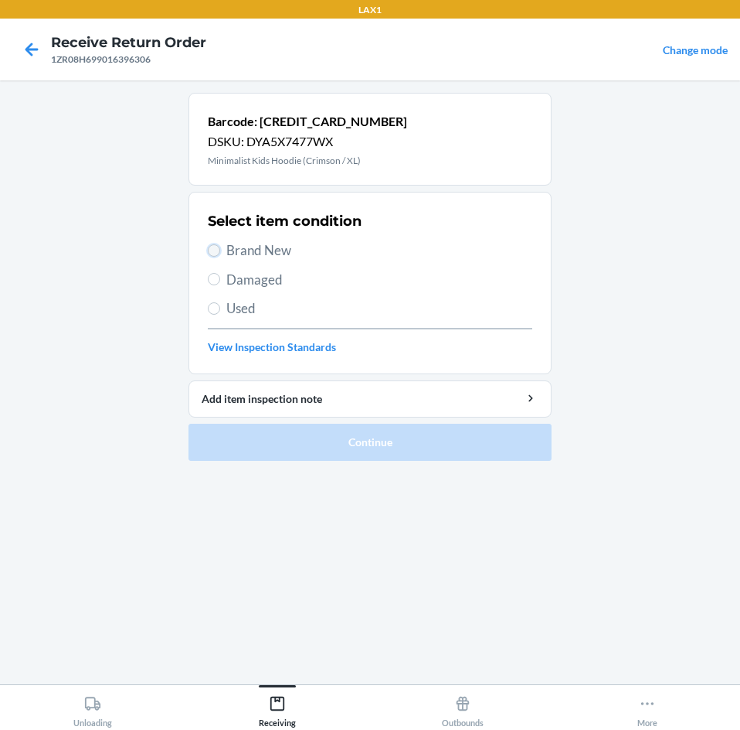
click at [216, 251] on input "Brand New" at bounding box center [214, 250] width 12 height 12
radio input "true"
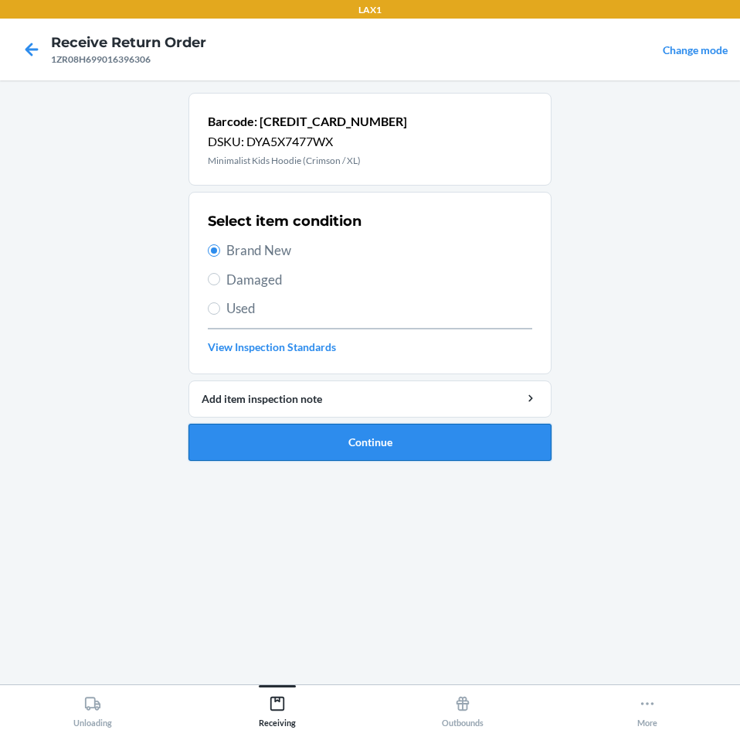
click at [419, 441] on button "Continue" at bounding box center [370, 442] width 363 height 37
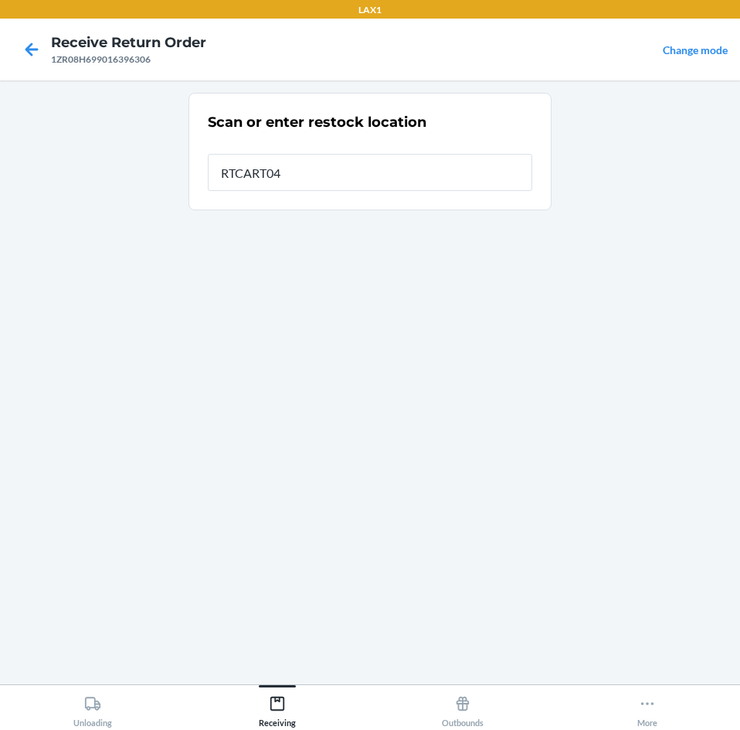
type input "RTCART043"
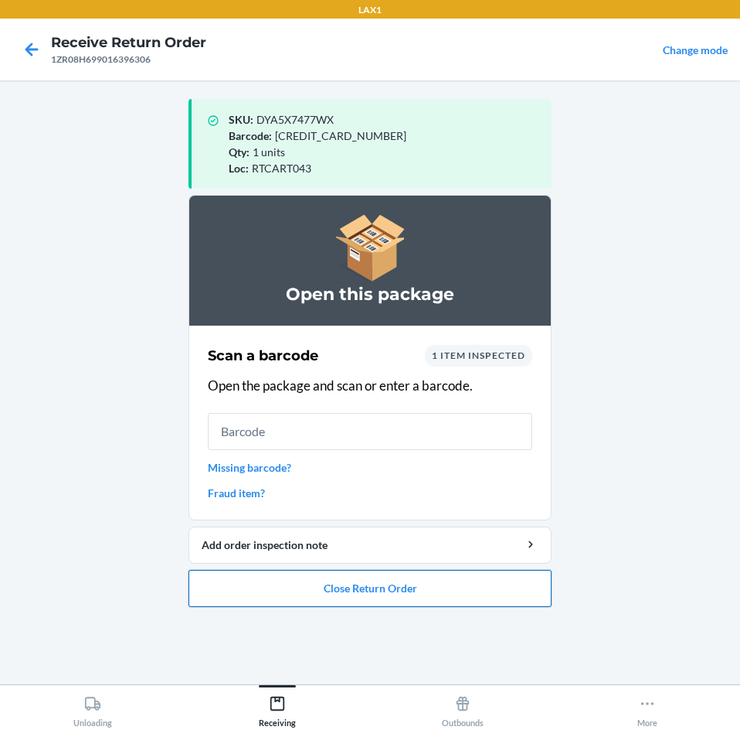
click at [410, 586] on button "Close Return Order" at bounding box center [370, 588] width 363 height 37
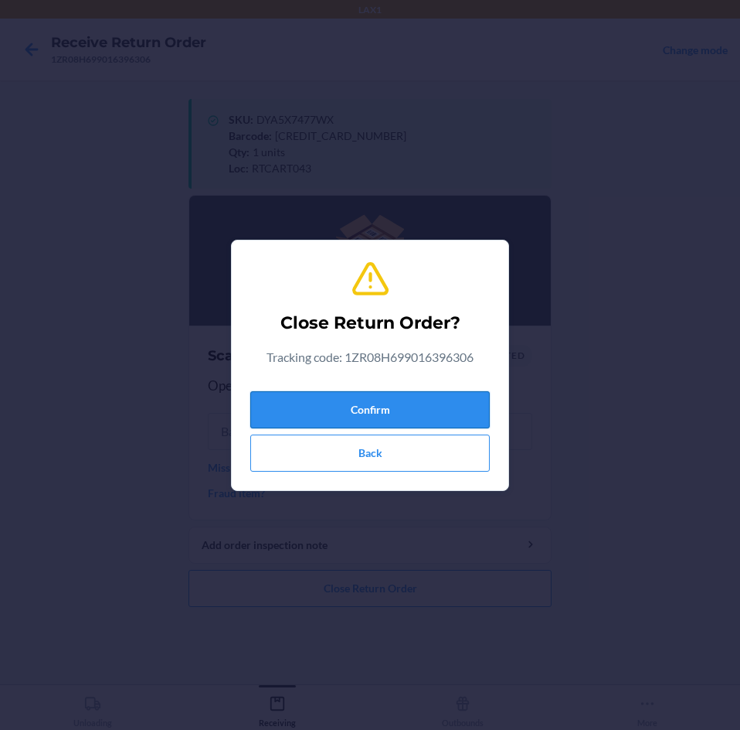
click at [414, 415] on button "Confirm" at bounding box center [370, 409] width 240 height 37
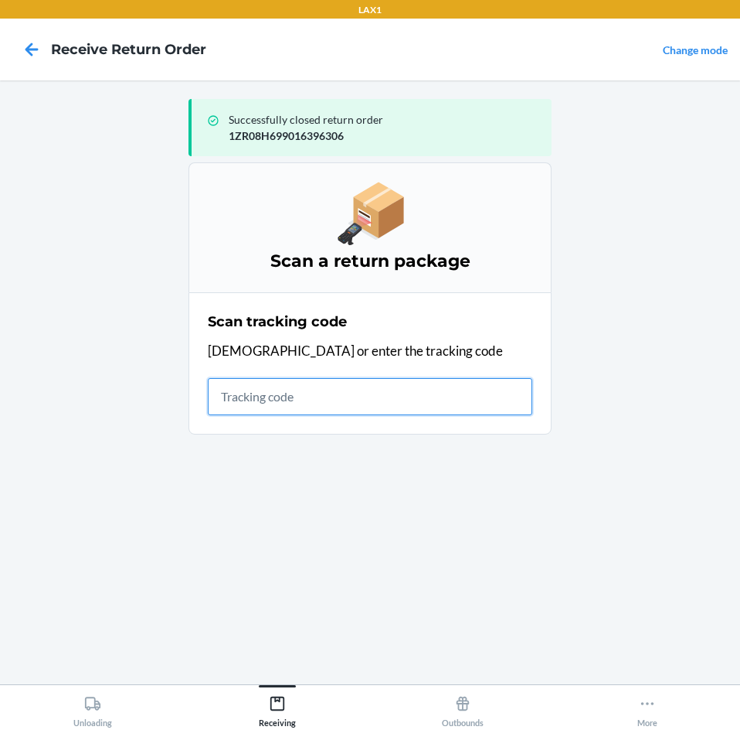
click at [413, 407] on input "text" at bounding box center [370, 396] width 325 height 37
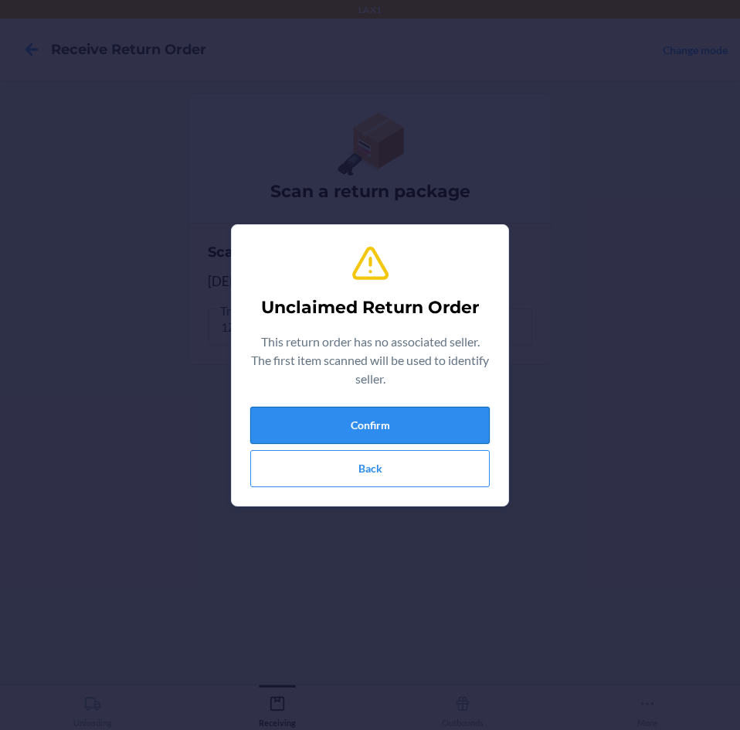
click at [416, 432] on button "Confirm" at bounding box center [370, 425] width 240 height 37
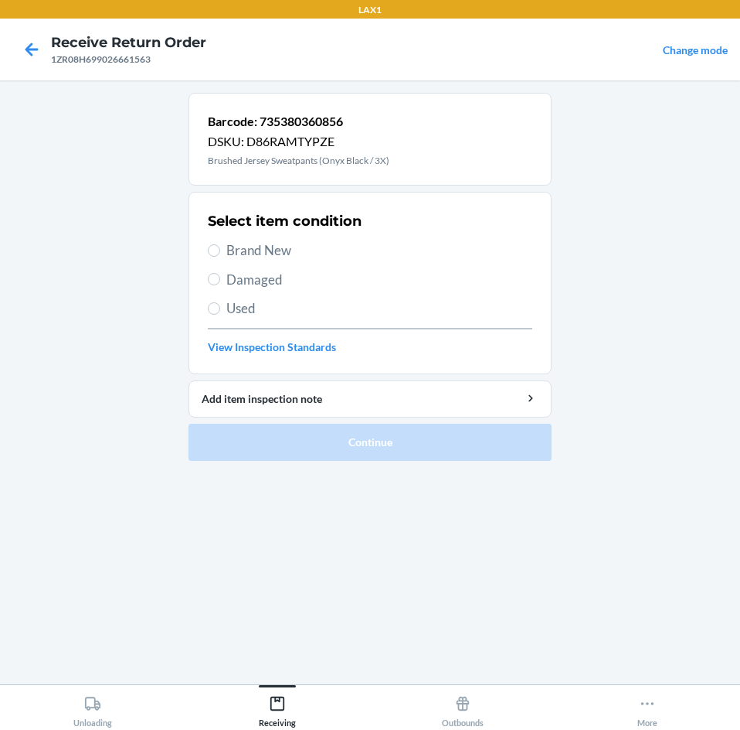
click at [370, 307] on span "Used" at bounding box center [379, 308] width 306 height 20
click at [220, 307] on input "Used" at bounding box center [214, 308] width 12 height 12
radio input "true"
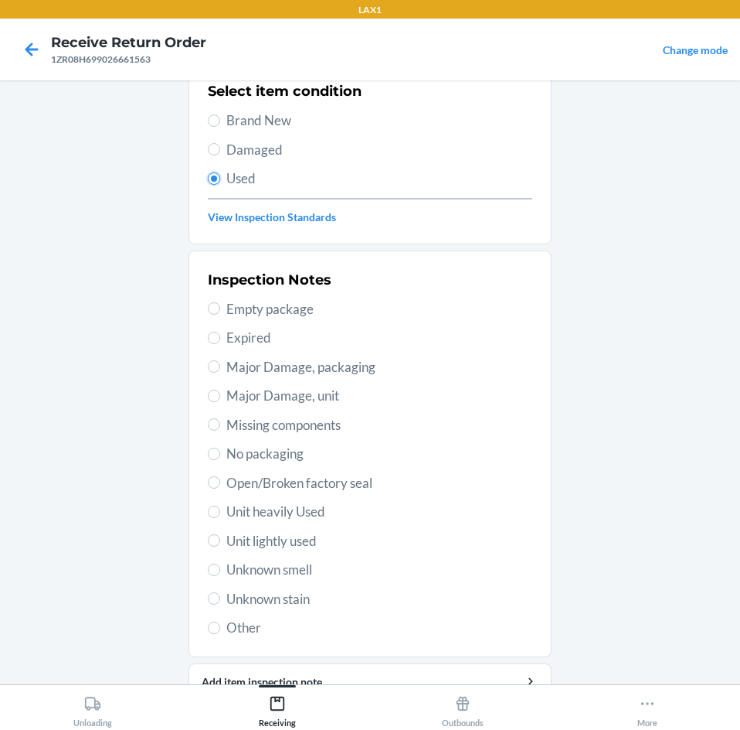
scroll to position [202, 0]
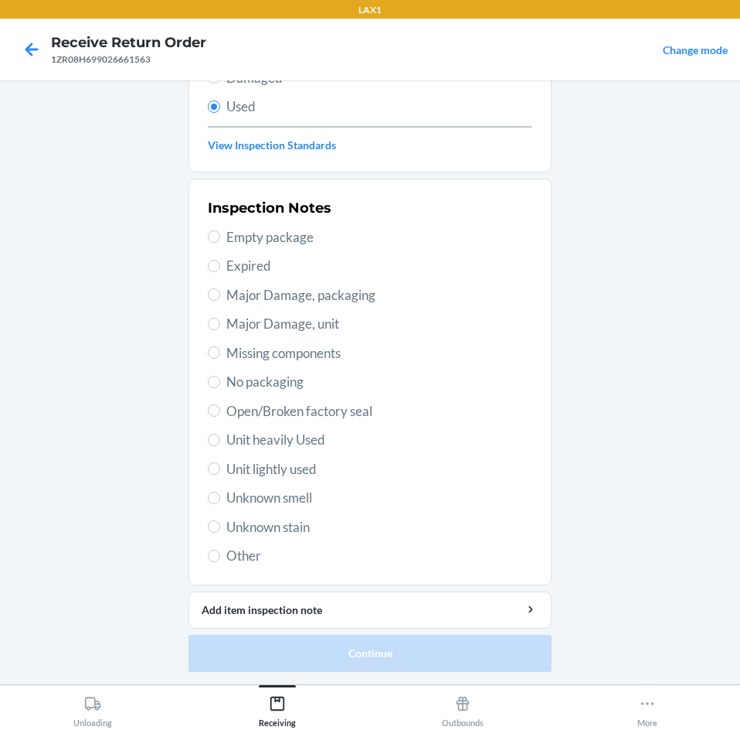
click at [371, 443] on span "Unit heavily Used" at bounding box center [379, 440] width 306 height 20
click at [220, 443] on input "Unit heavily Used" at bounding box center [214, 440] width 12 height 12
radio input "true"
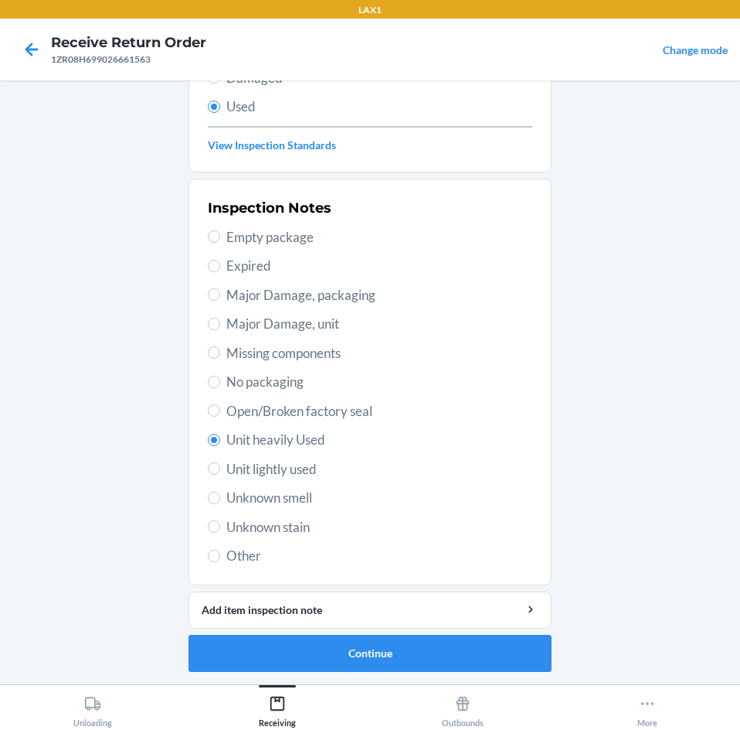
click at [352, 471] on span "Unit lightly used" at bounding box center [379, 469] width 306 height 20
click at [220, 471] on input "Unit lightly used" at bounding box center [214, 468] width 12 height 12
radio input "true"
radio input "false"
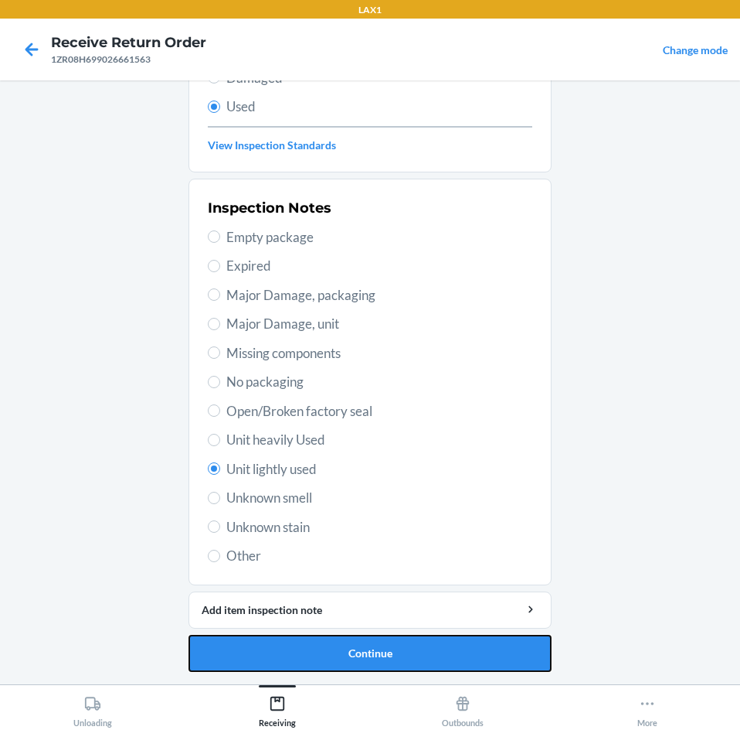
drag, startPoint x: 332, startPoint y: 669, endPoint x: 335, endPoint y: 649, distance: 20.3
click at [335, 658] on button "Continue" at bounding box center [370, 653] width 363 height 37
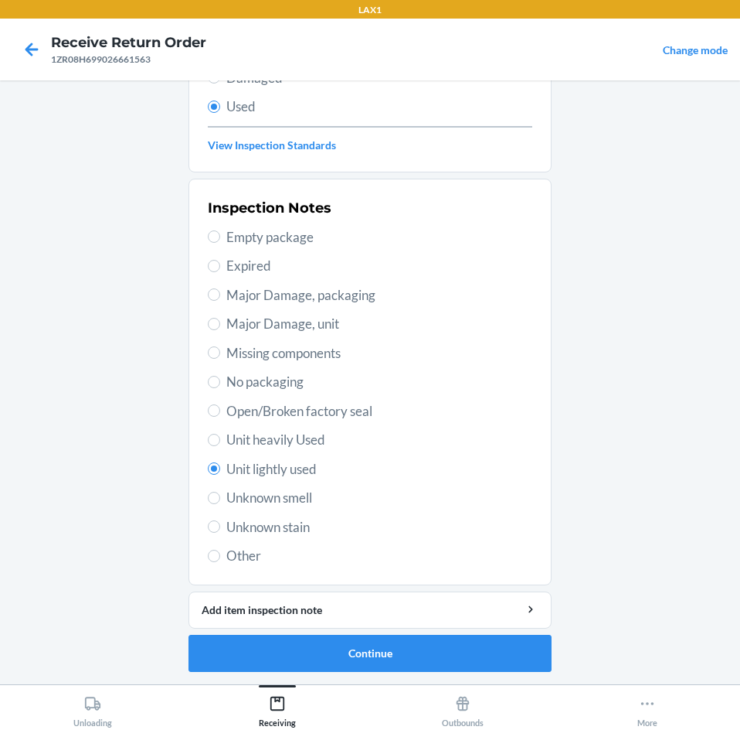
scroll to position [0, 0]
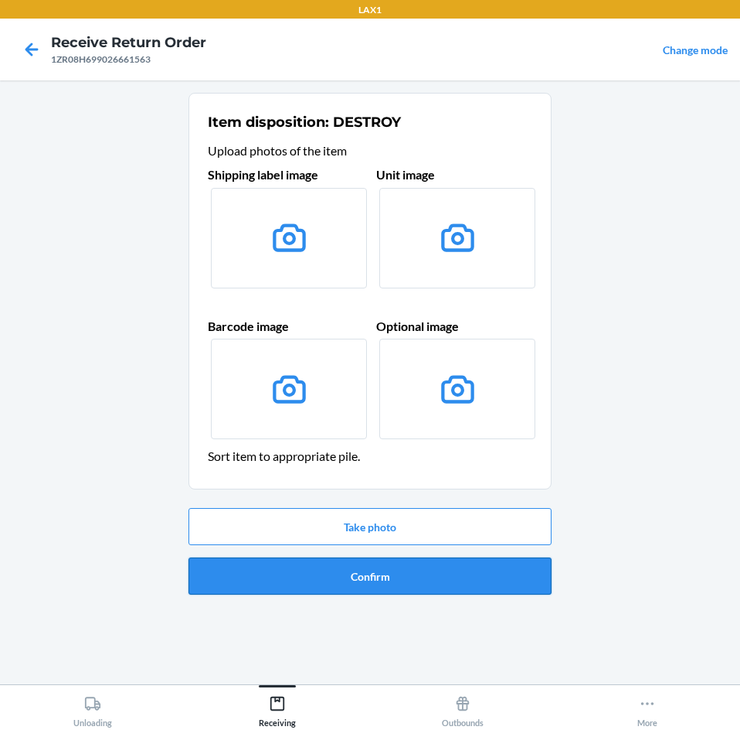
click at [345, 580] on button "Confirm" at bounding box center [370, 575] width 363 height 37
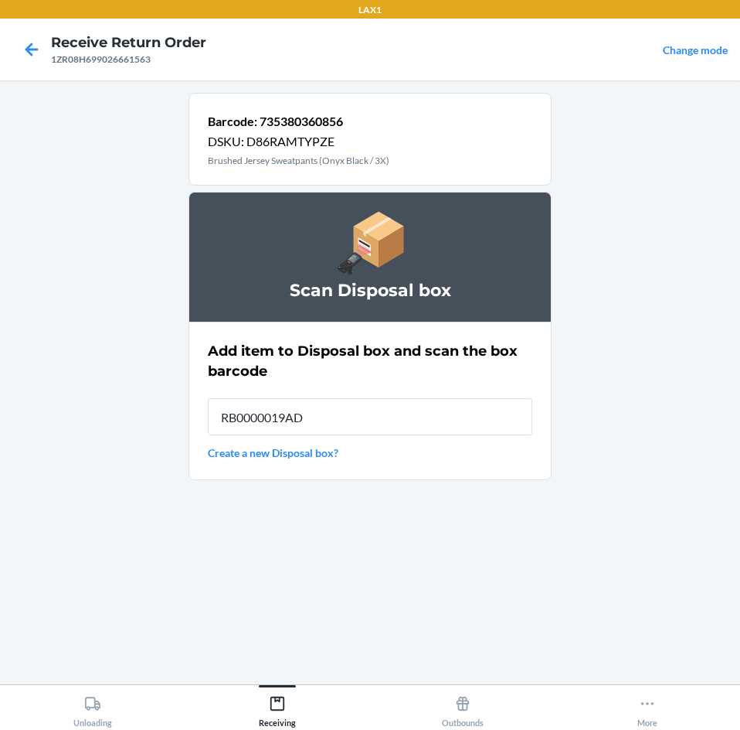
type input "RB0000019AD"
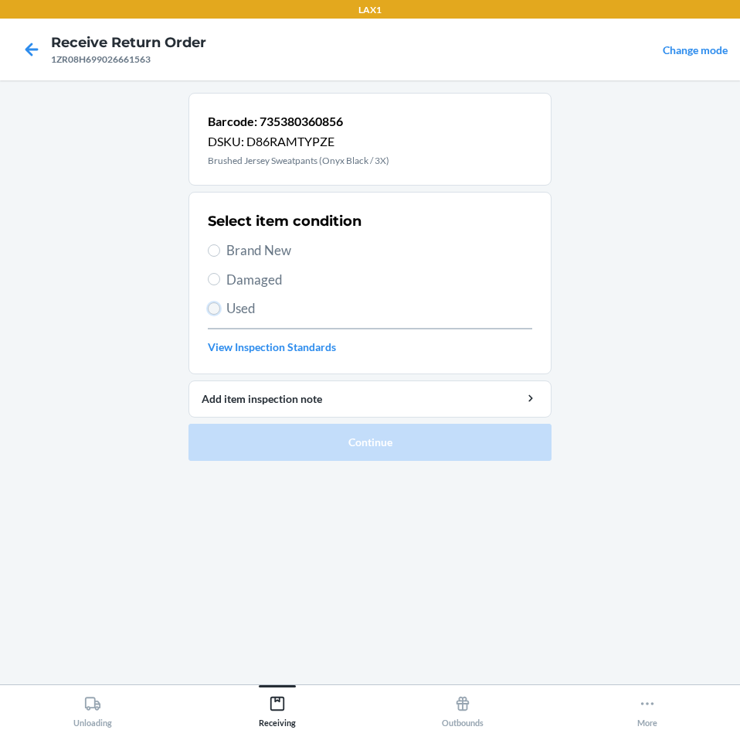
click at [219, 308] on input "Used" at bounding box center [214, 308] width 12 height 12
radio input "true"
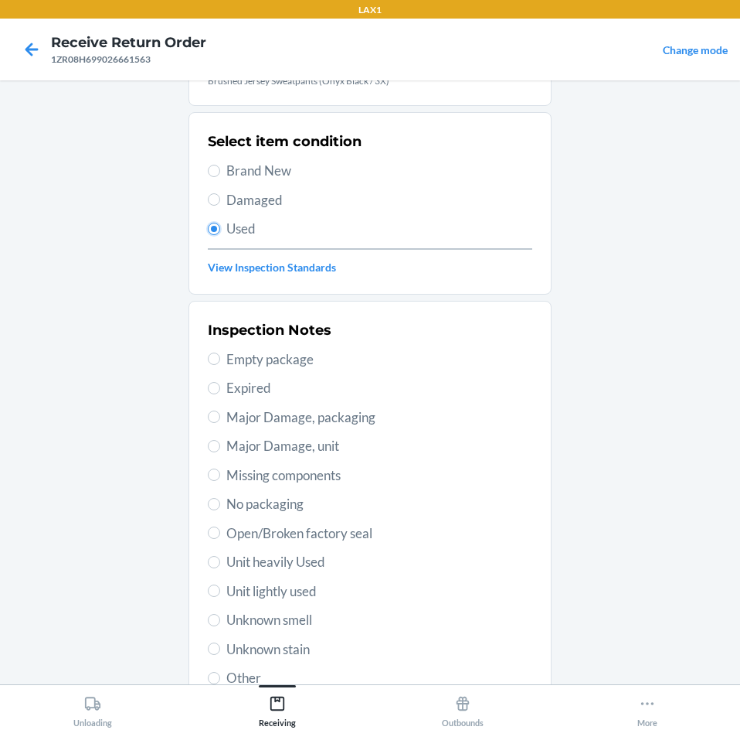
scroll to position [202, 0]
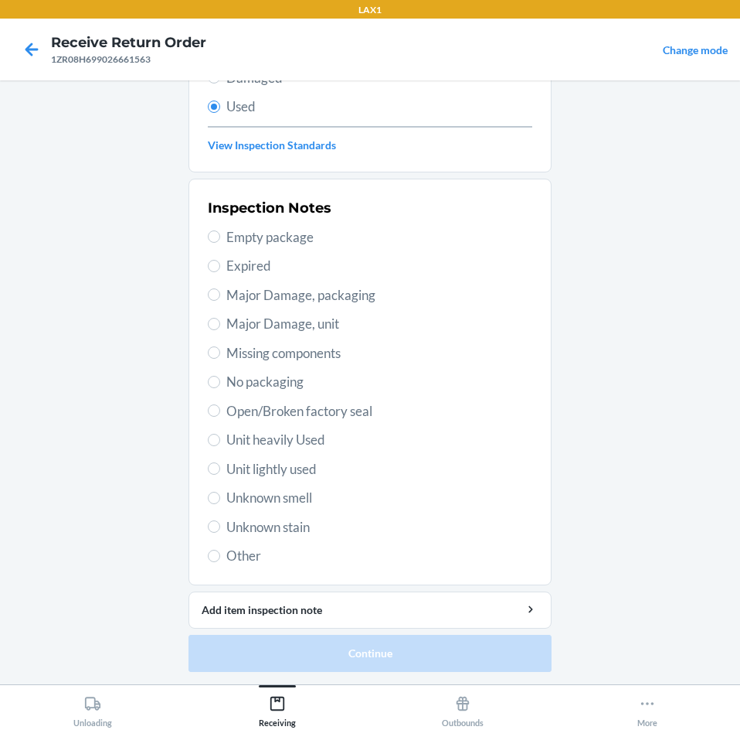
click at [208, 533] on label "Unknown stain" at bounding box center [370, 527] width 325 height 20
click at [208, 533] on input "Unknown stain" at bounding box center [214, 526] width 12 height 12
radio input "true"
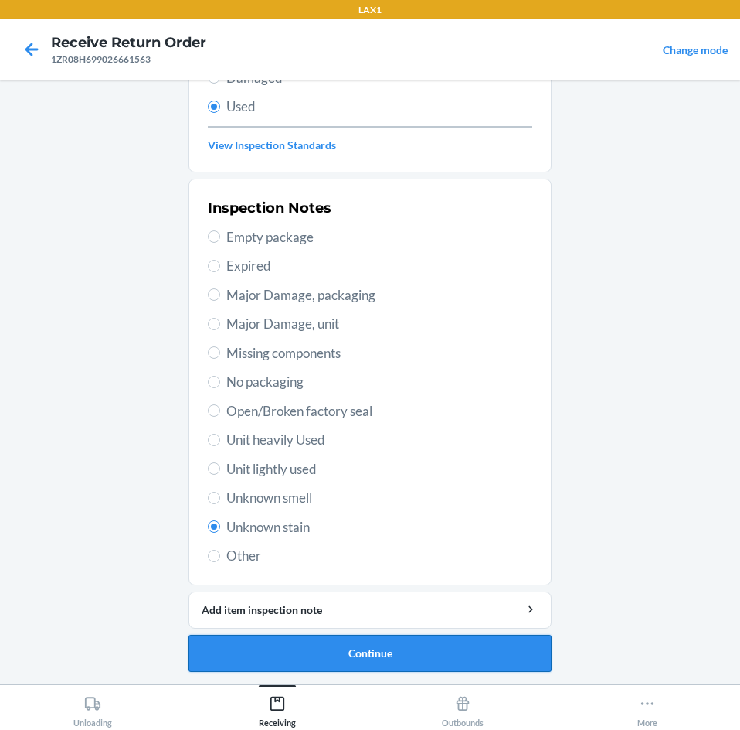
click at [466, 656] on button "Continue" at bounding box center [370, 653] width 363 height 37
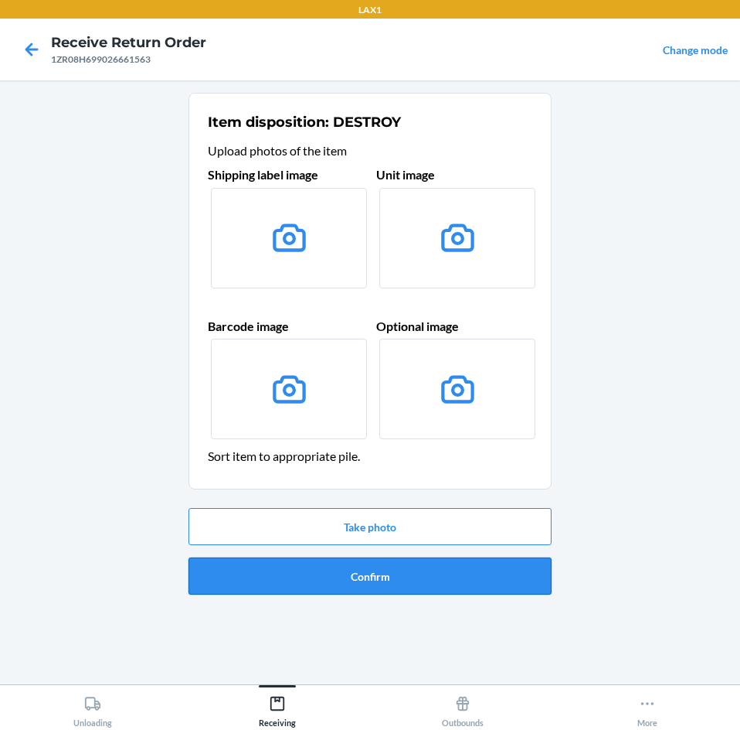
click at [464, 570] on button "Confirm" at bounding box center [370, 575] width 363 height 37
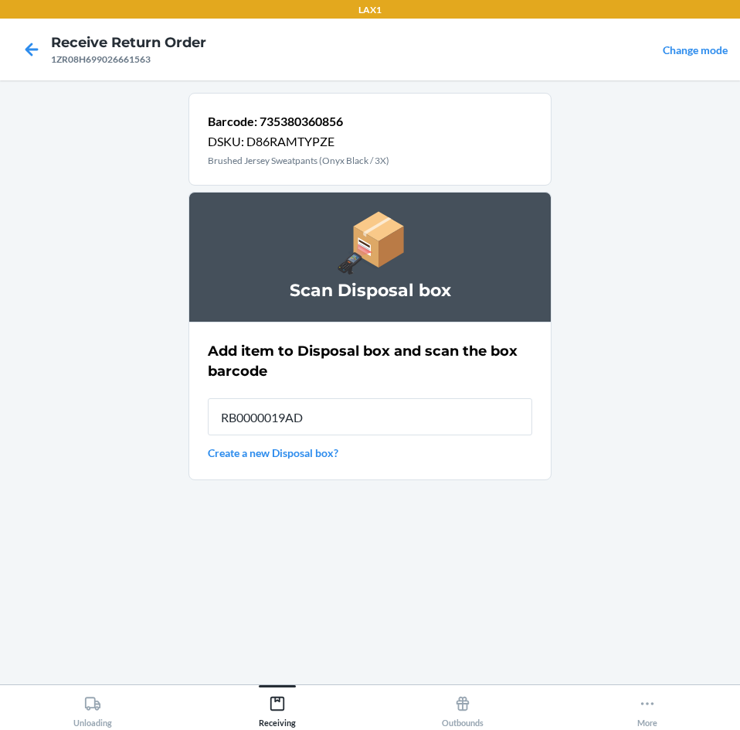
type input "RB0000019AD"
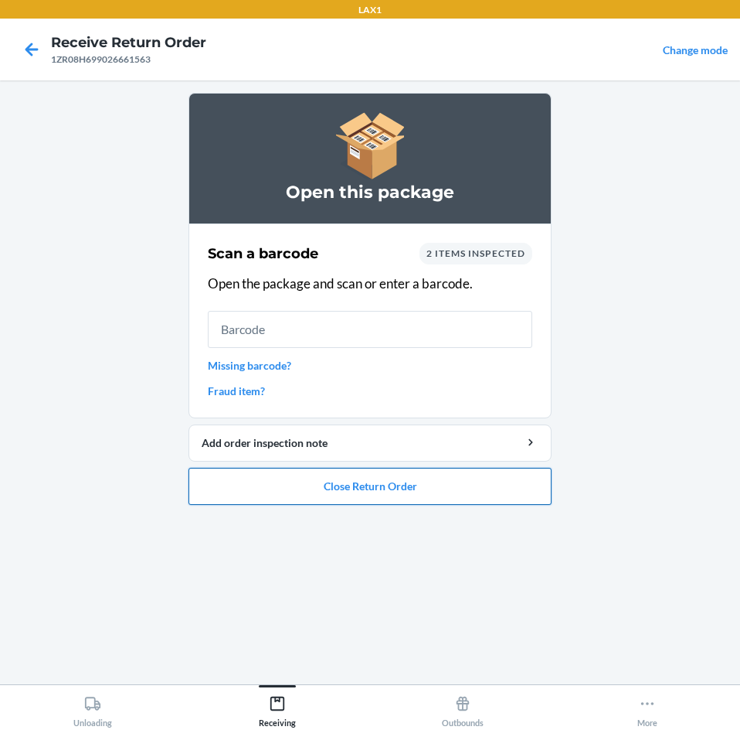
click at [444, 489] on button "Close Return Order" at bounding box center [370, 486] width 363 height 37
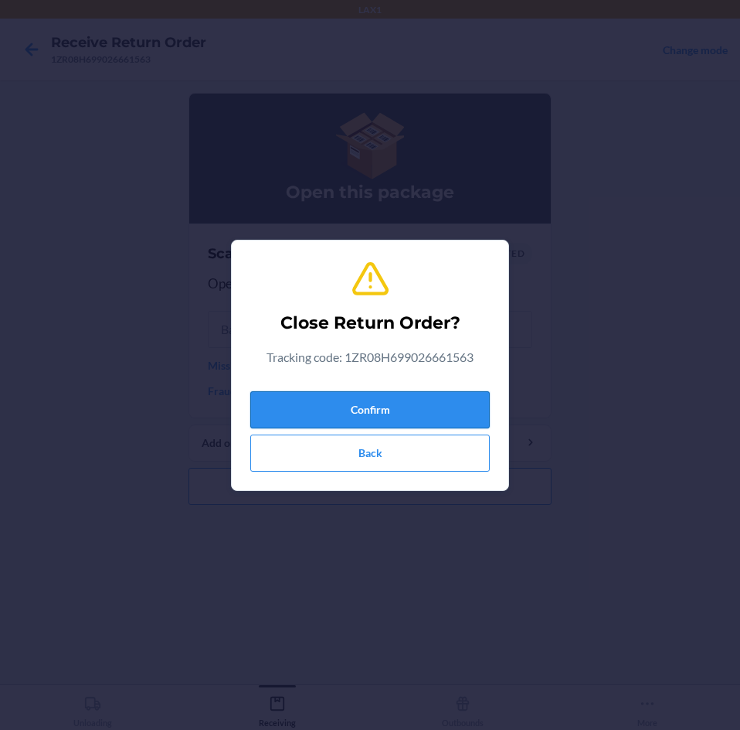
click at [441, 404] on button "Confirm" at bounding box center [370, 409] width 240 height 37
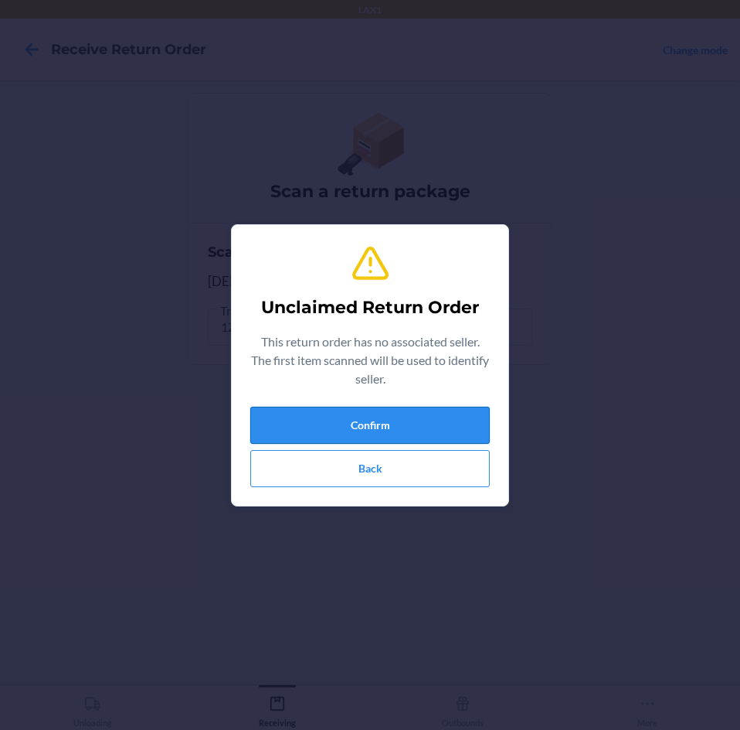
click at [433, 420] on button "Confirm" at bounding box center [370, 425] width 240 height 37
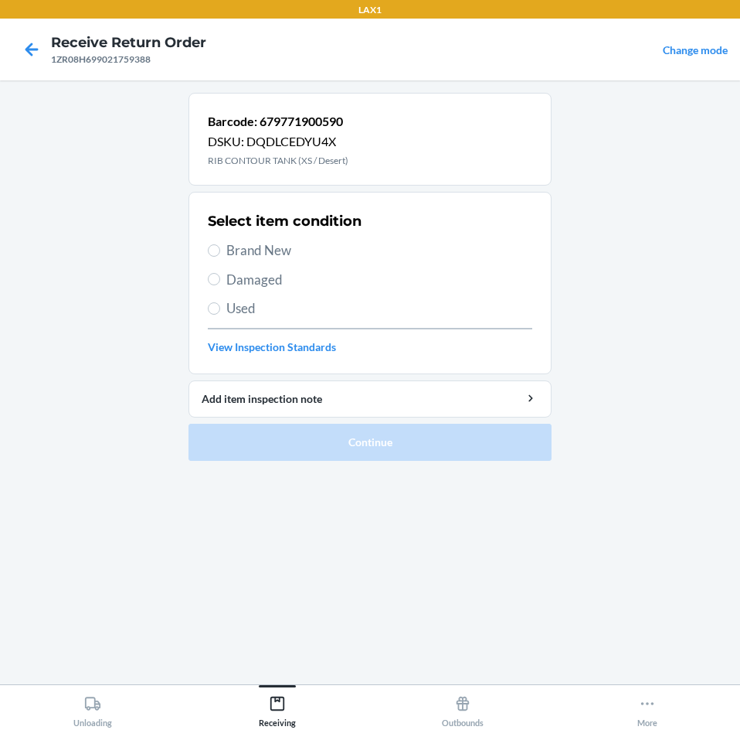
click at [225, 264] on div "Select item condition Brand New Damaged Used View Inspection Standards" at bounding box center [370, 282] width 325 height 153
click at [216, 258] on label "Brand New" at bounding box center [370, 250] width 325 height 20
click at [216, 257] on input "Brand New" at bounding box center [214, 250] width 12 height 12
radio input "true"
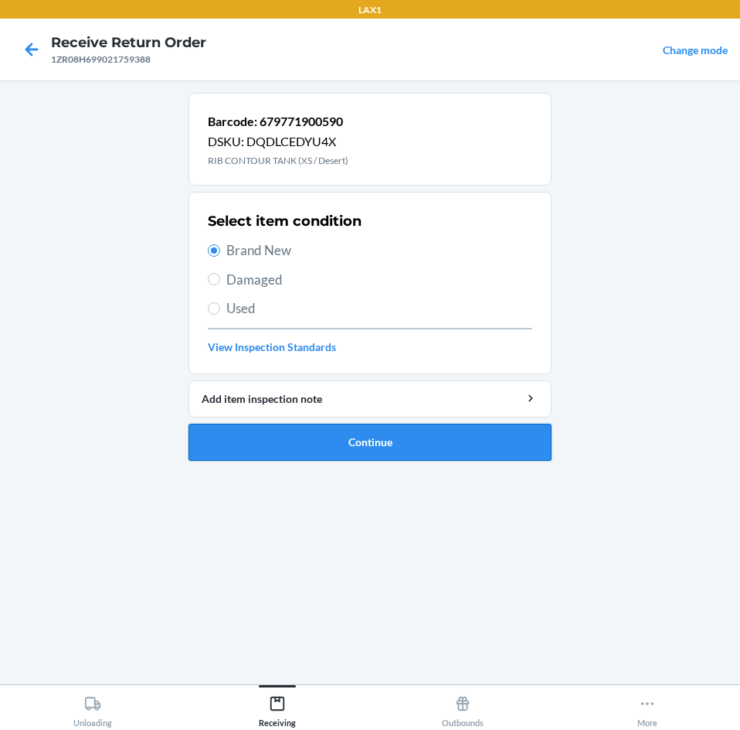
click at [496, 444] on button "Continue" at bounding box center [370, 442] width 363 height 37
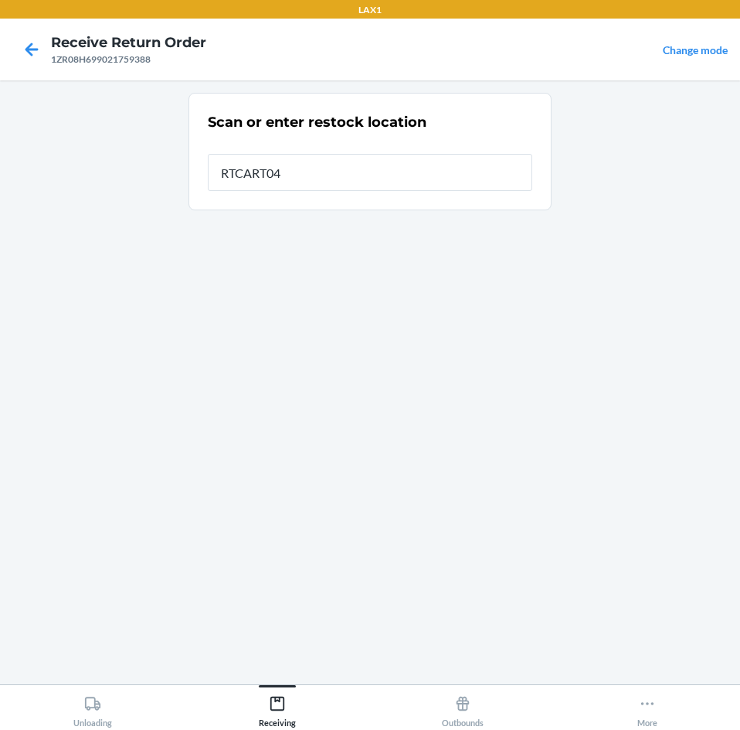
type input "RTCART043"
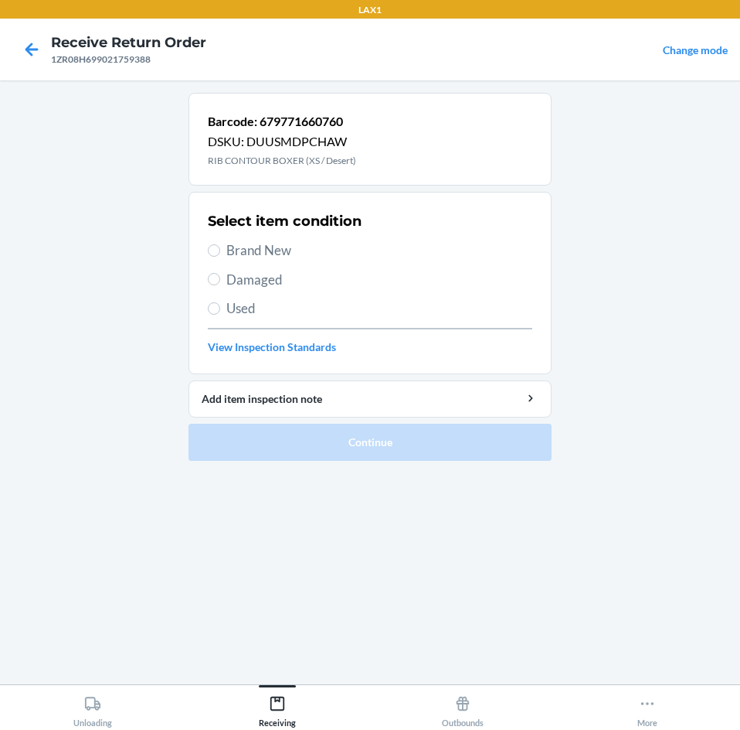
drag, startPoint x: 471, startPoint y: 436, endPoint x: 607, endPoint y: 574, distance: 194.0
click at [618, 627] on main "Barcode: 679771660760 DSKU: DUUSMDPCHAW RIB CONTOUR BOXER (XS / Desert) Select …" at bounding box center [370, 382] width 740 height 604
click at [219, 255] on label "Brand New" at bounding box center [370, 250] width 325 height 20
click at [219, 255] on input "Brand New" at bounding box center [214, 250] width 12 height 12
radio input "true"
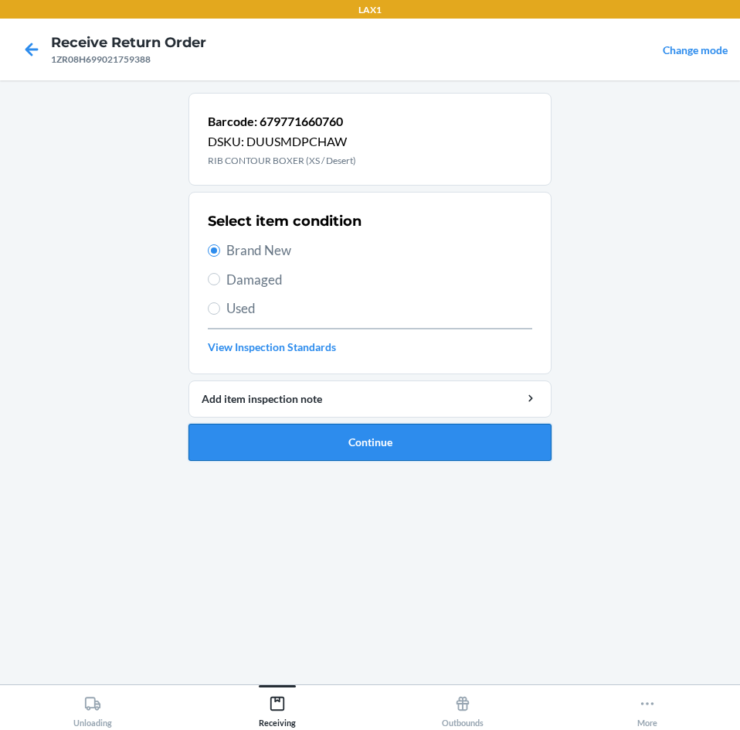
click at [427, 441] on button "Continue" at bounding box center [370, 442] width 363 height 37
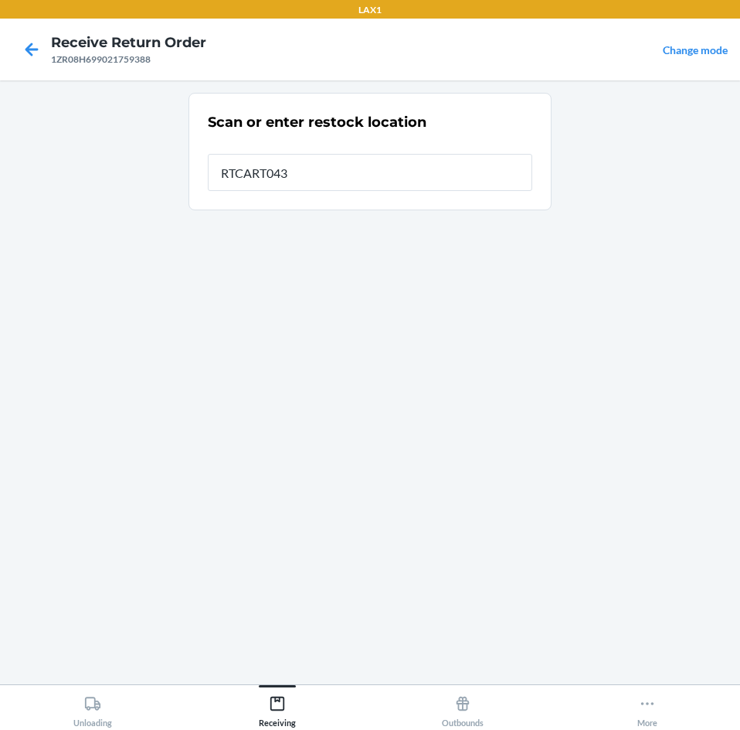
type input "RTCART043"
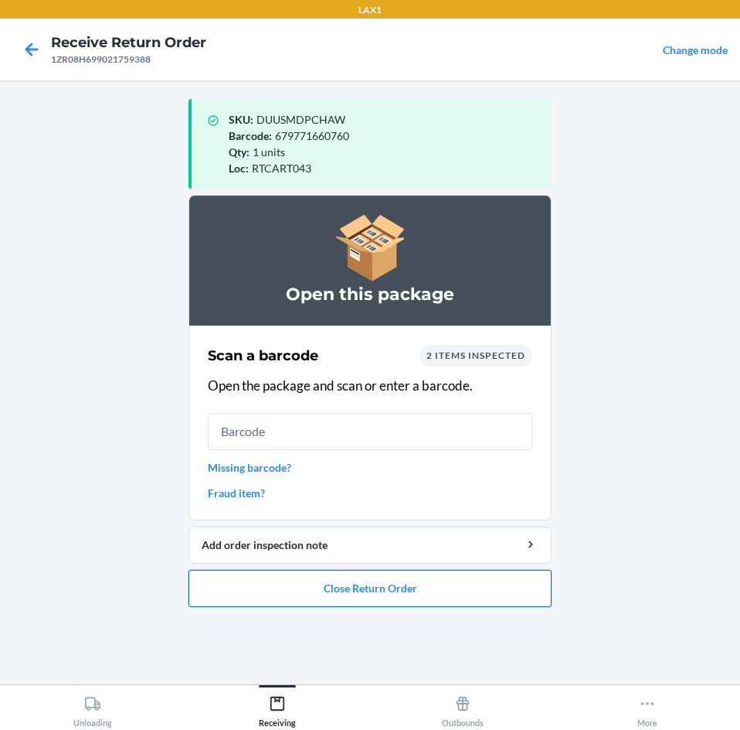
click at [492, 596] on button "Close Return Order" at bounding box center [370, 588] width 363 height 37
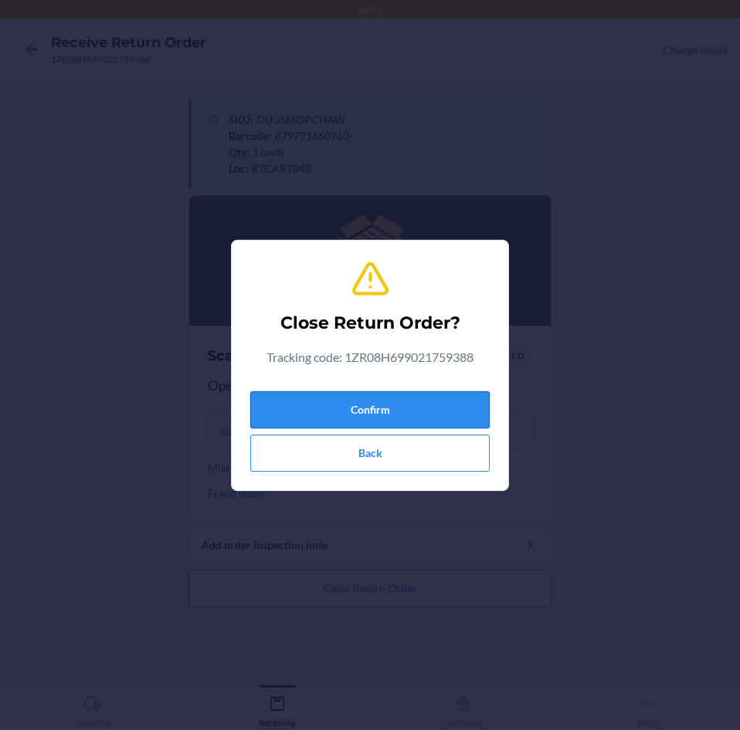
click at [454, 415] on button "Confirm" at bounding box center [370, 409] width 240 height 37
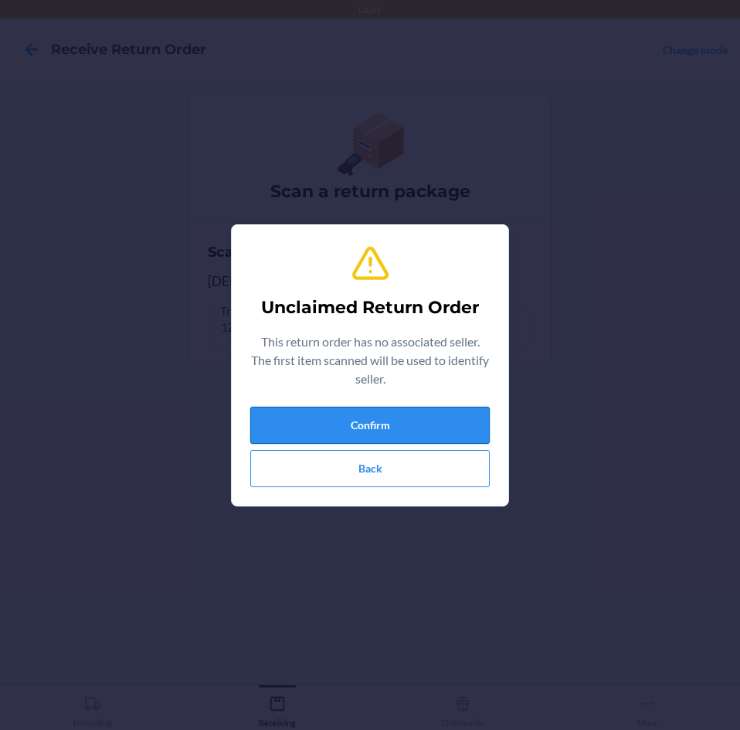
click at [424, 424] on button "Confirm" at bounding box center [370, 425] width 240 height 37
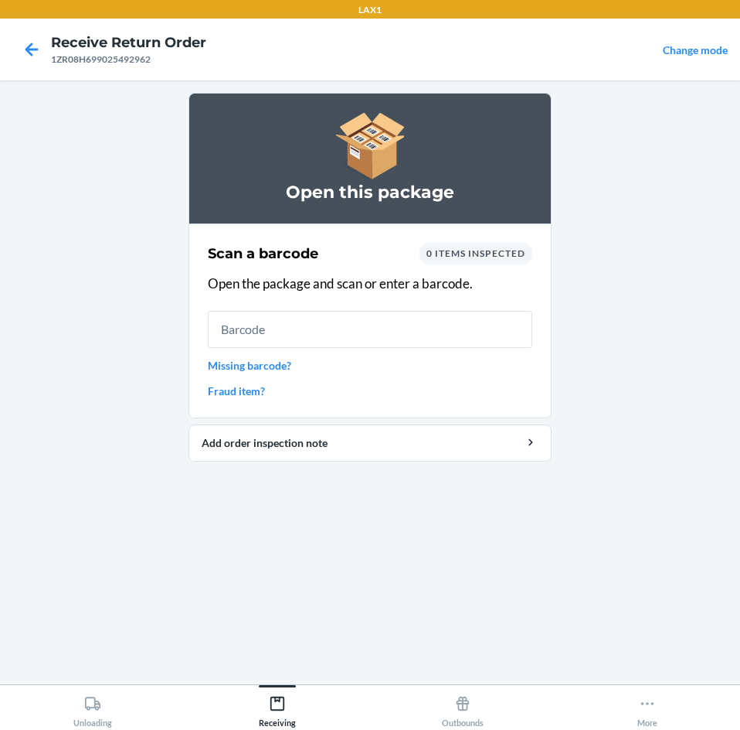
click at [270, 366] on link "Missing barcode?" at bounding box center [370, 365] width 325 height 16
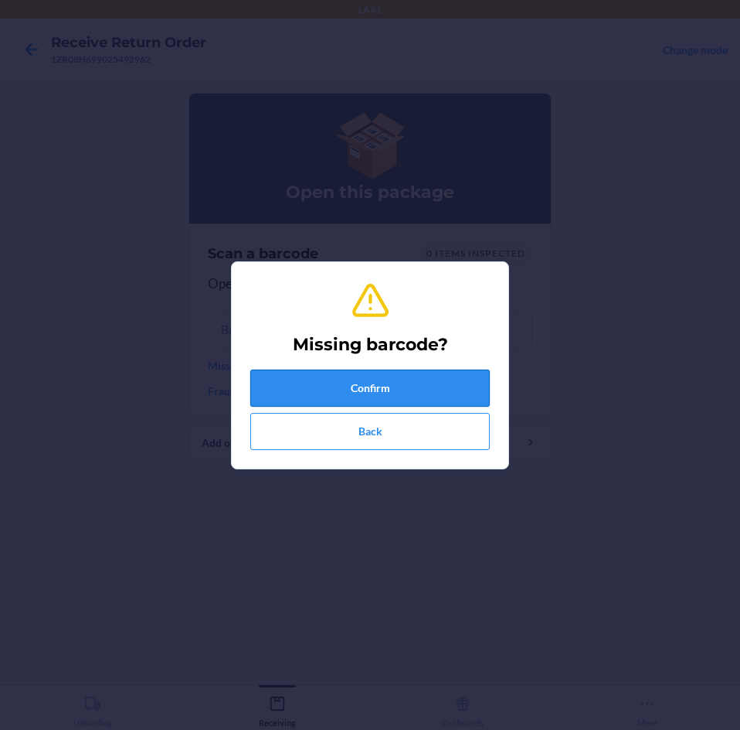
click at [416, 378] on button "Confirm" at bounding box center [370, 387] width 240 height 37
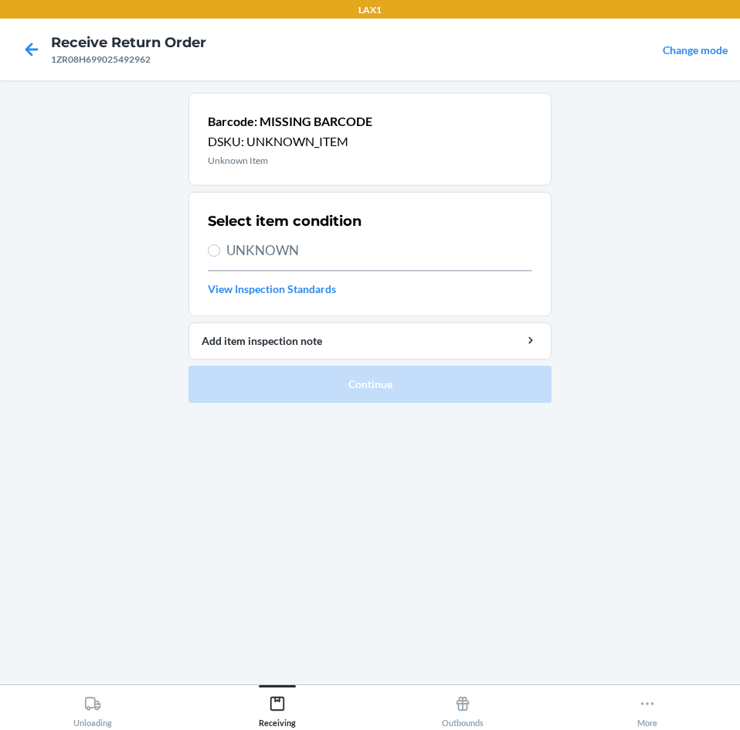
click at [223, 254] on label "UNKNOWN" at bounding box center [370, 250] width 325 height 20
click at [220, 254] on input "UNKNOWN" at bounding box center [214, 250] width 12 height 12
radio input "true"
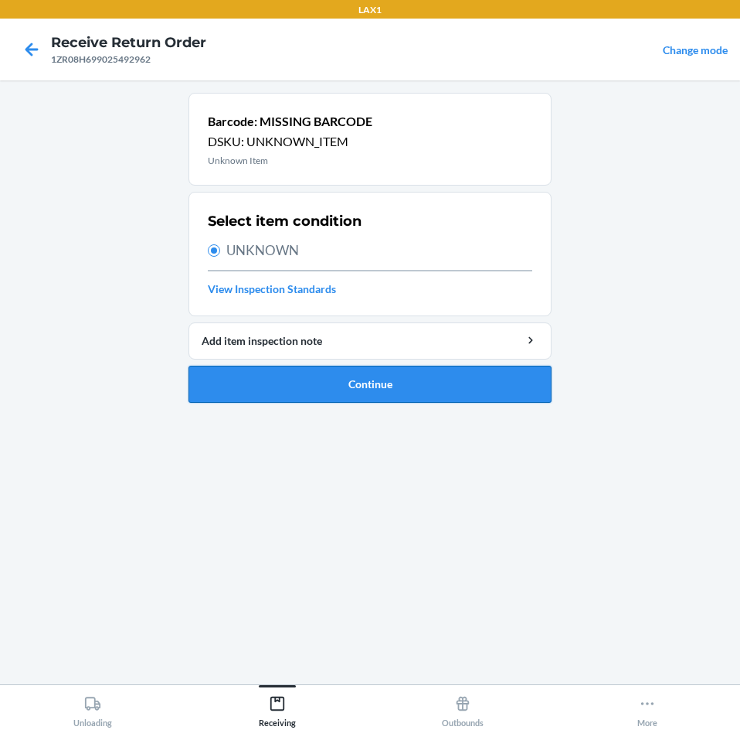
click at [388, 384] on button "Continue" at bounding box center [370, 384] width 363 height 37
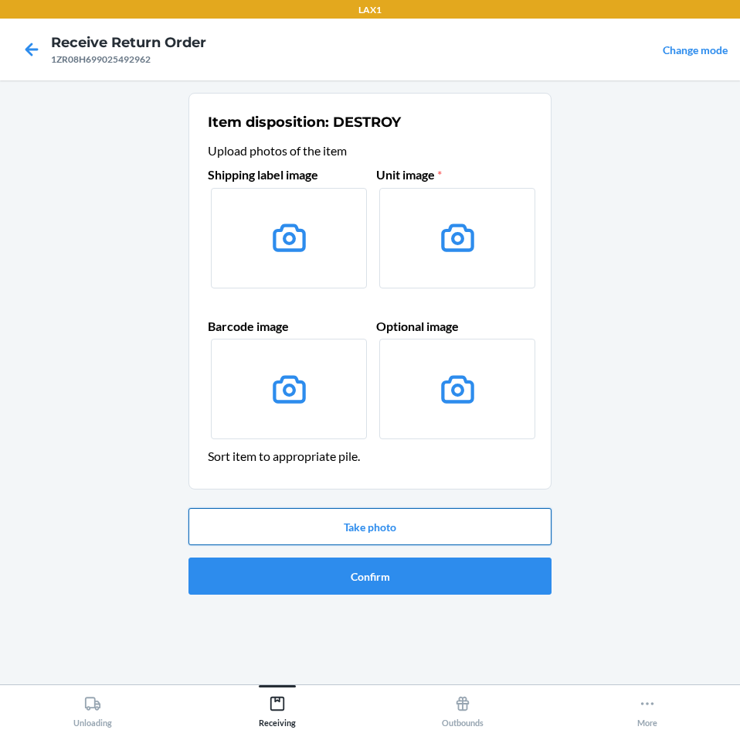
click at [471, 523] on button "Take photo" at bounding box center [370, 526] width 363 height 37
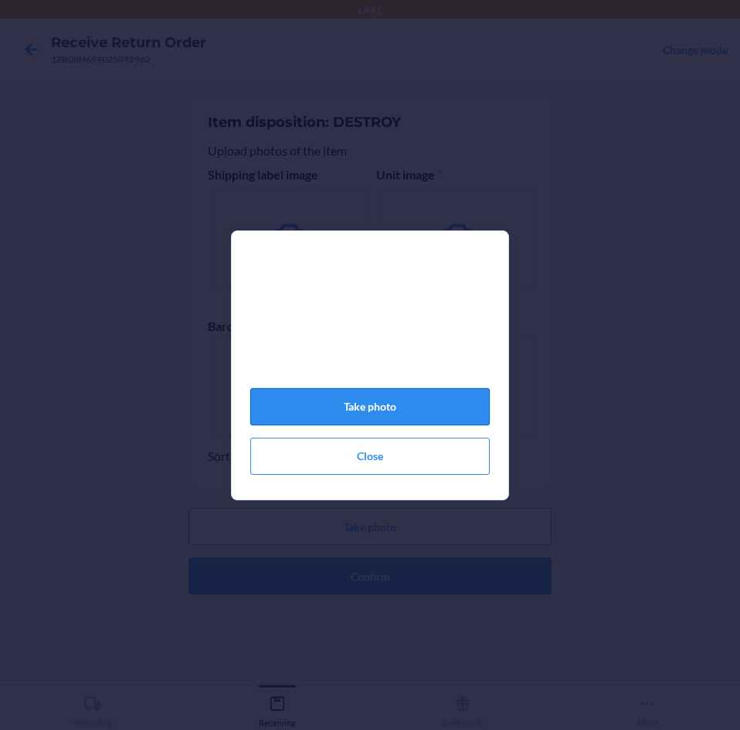
click at [418, 407] on button "Take photo" at bounding box center [370, 406] width 240 height 37
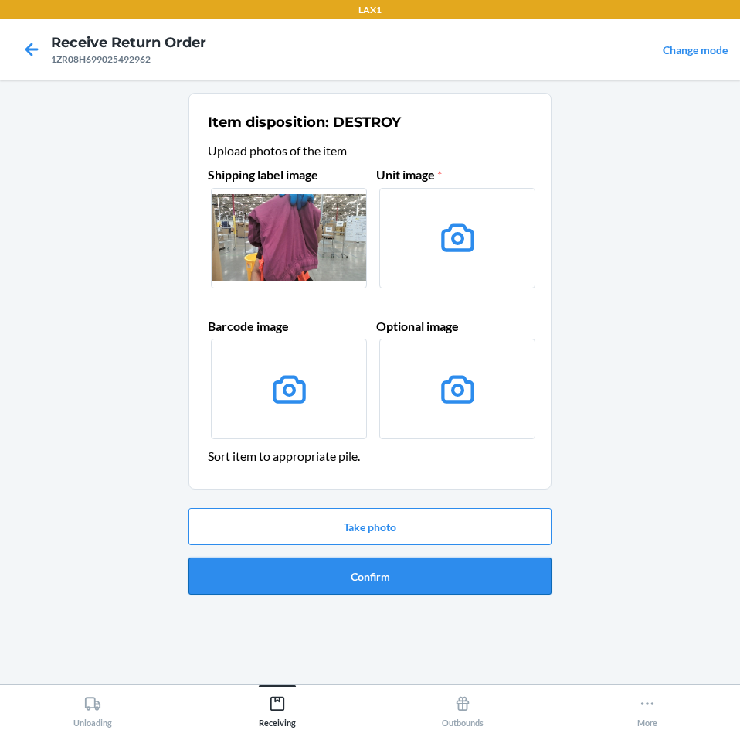
click at [438, 573] on button "Confirm" at bounding box center [370, 575] width 363 height 37
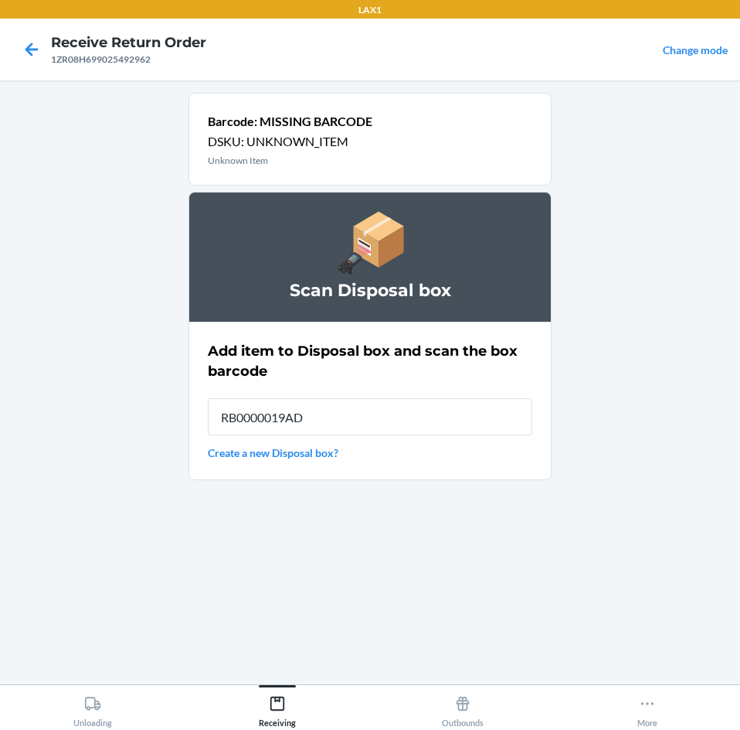
type input "RB0000019AD"
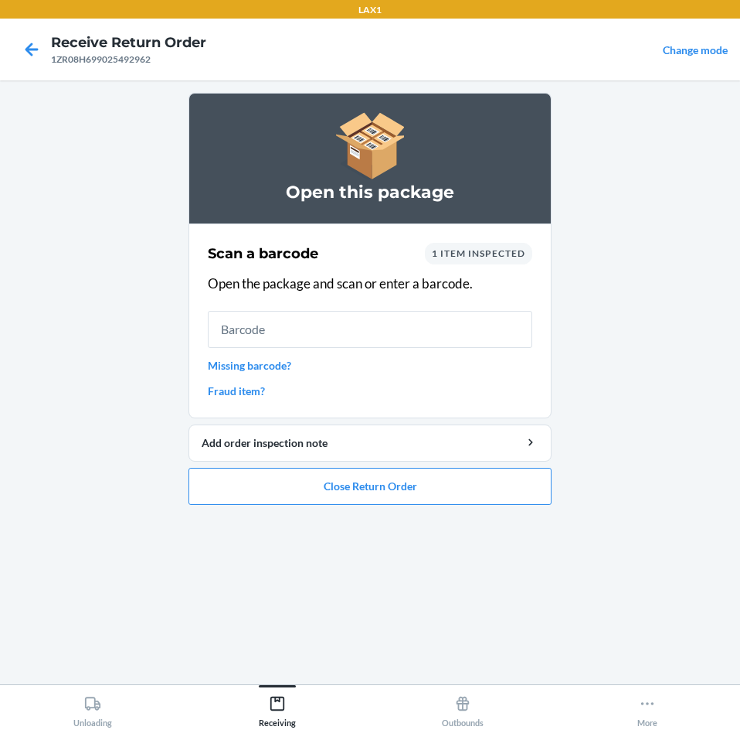
click at [278, 367] on link "Missing barcode?" at bounding box center [370, 365] width 325 height 16
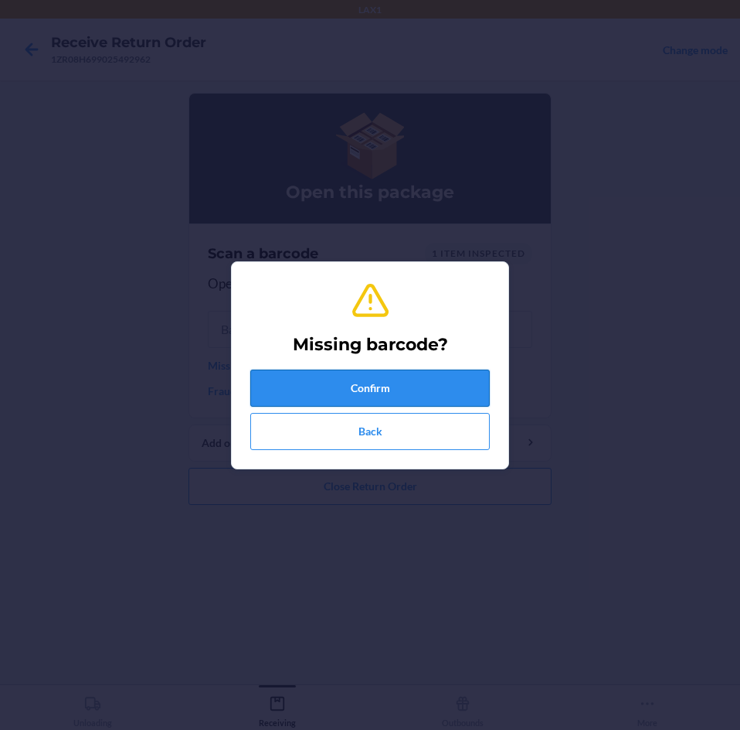
click at [389, 393] on button "Confirm" at bounding box center [370, 387] width 240 height 37
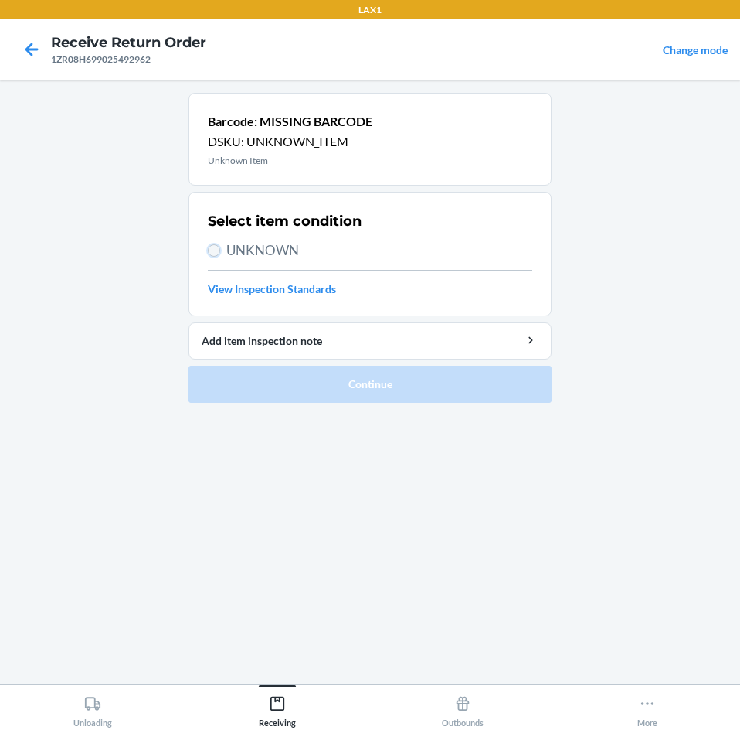
click at [216, 249] on input "UNKNOWN" at bounding box center [214, 250] width 12 height 12
radio input "true"
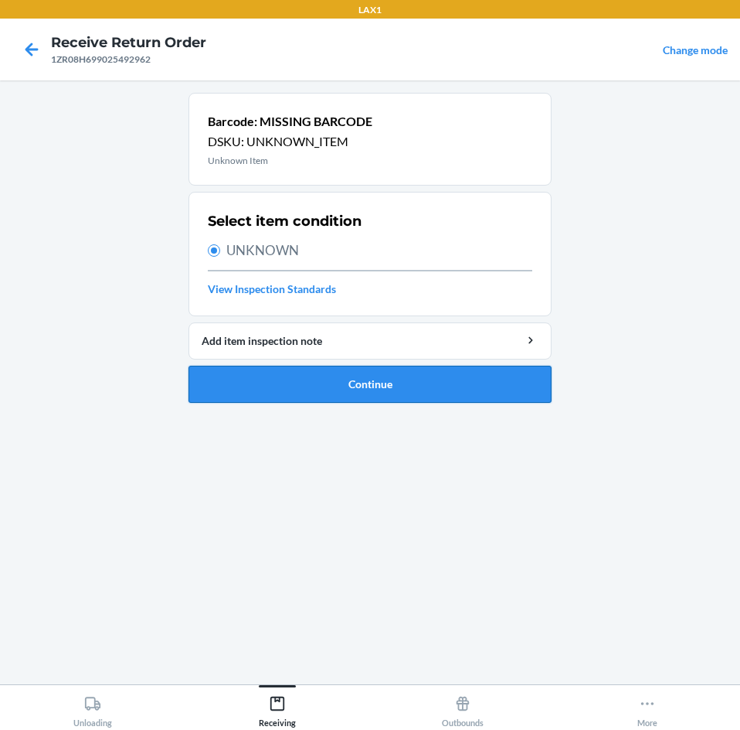
click at [465, 388] on button "Continue" at bounding box center [370, 384] width 363 height 37
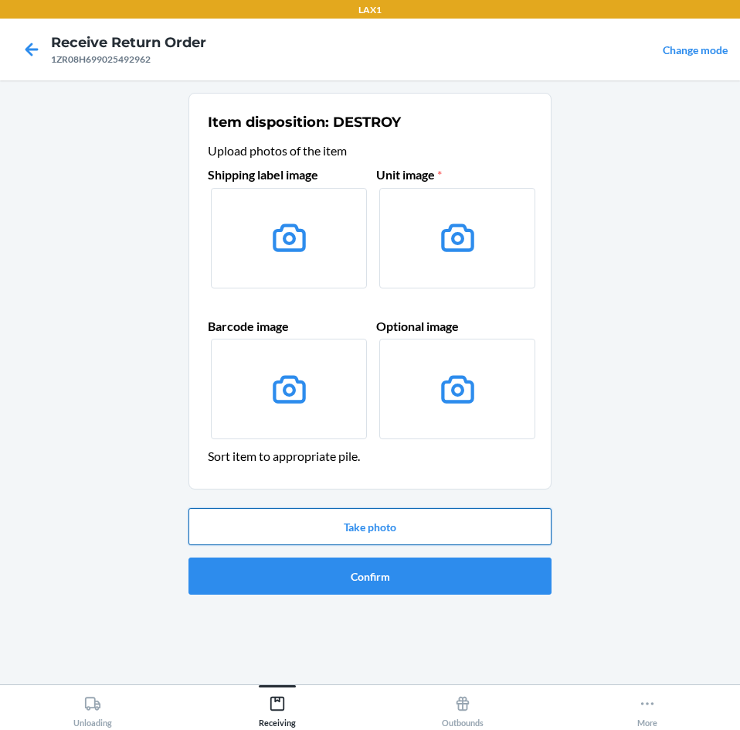
click at [439, 518] on button "Take photo" at bounding box center [370, 526] width 363 height 37
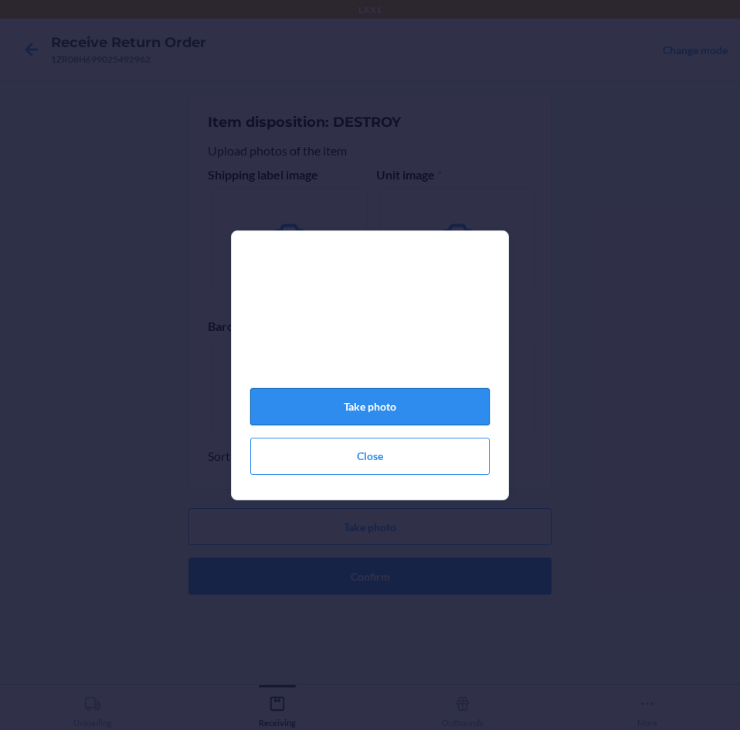
click at [382, 410] on button "Take photo" at bounding box center [370, 406] width 240 height 37
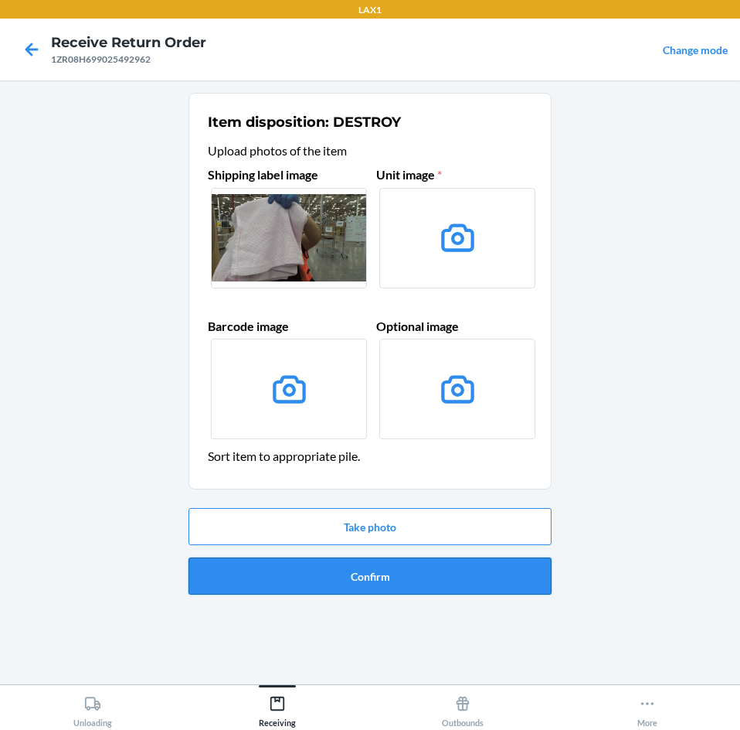
click at [447, 587] on button "Confirm" at bounding box center [370, 575] width 363 height 37
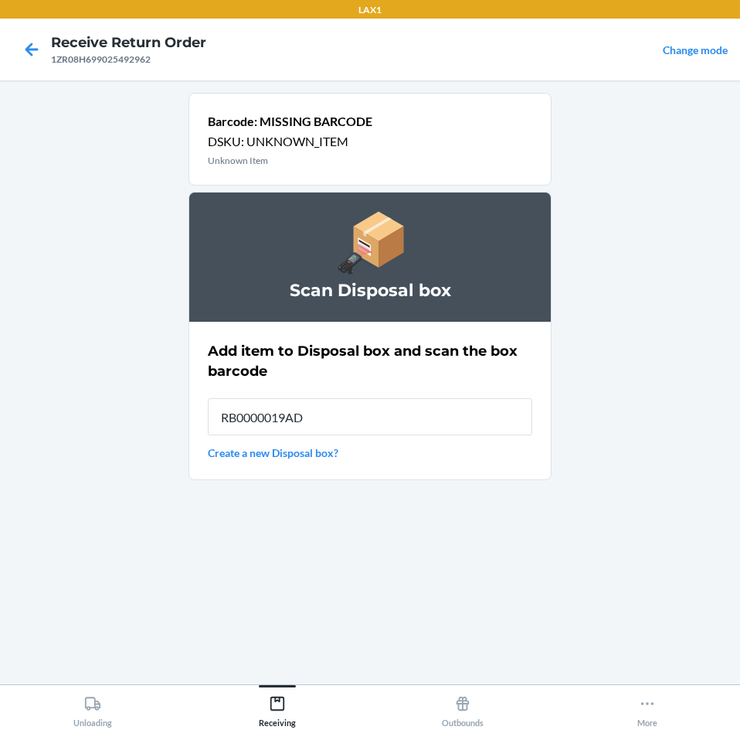
type input "RB0000019AD"
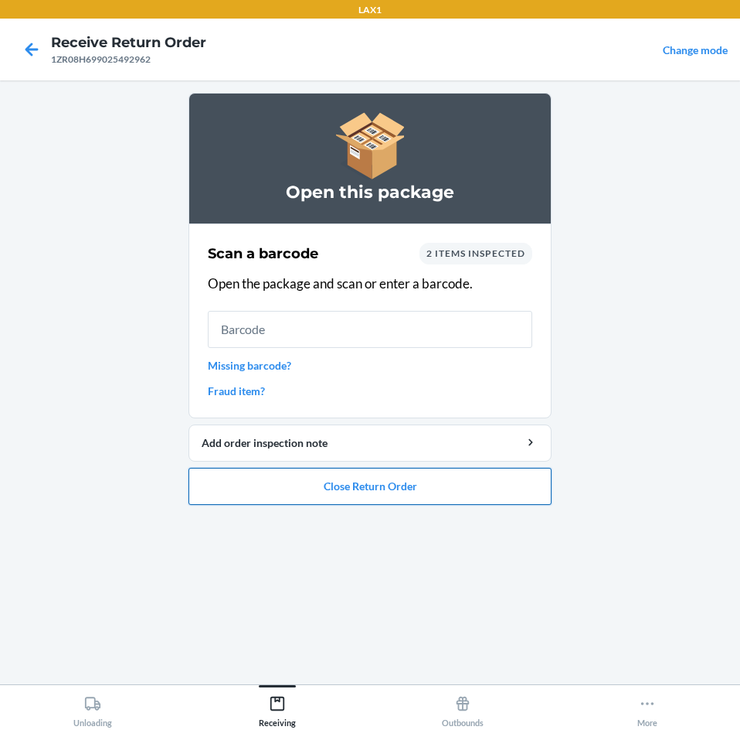
click at [461, 478] on button "Close Return Order" at bounding box center [370, 486] width 363 height 37
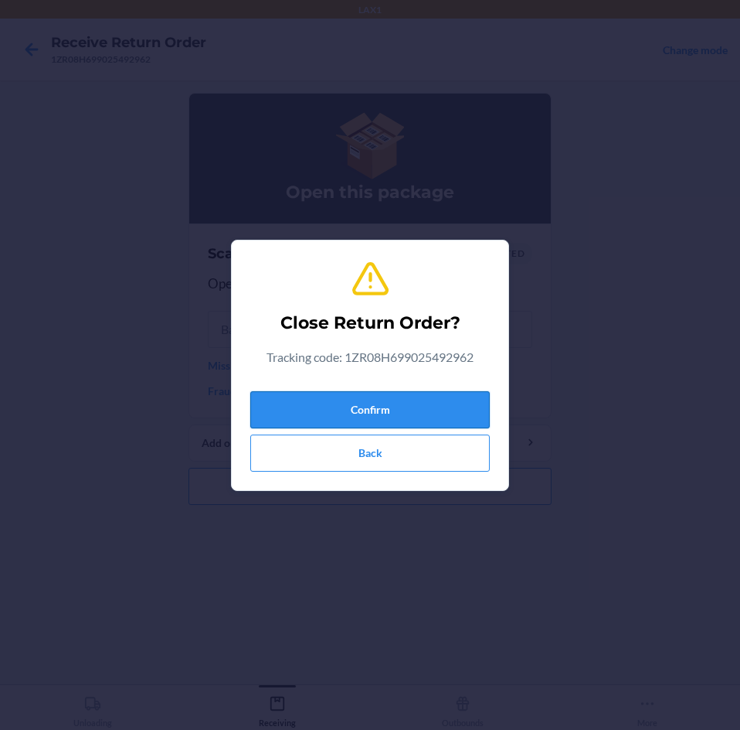
click at [444, 404] on button "Confirm" at bounding box center [370, 409] width 240 height 37
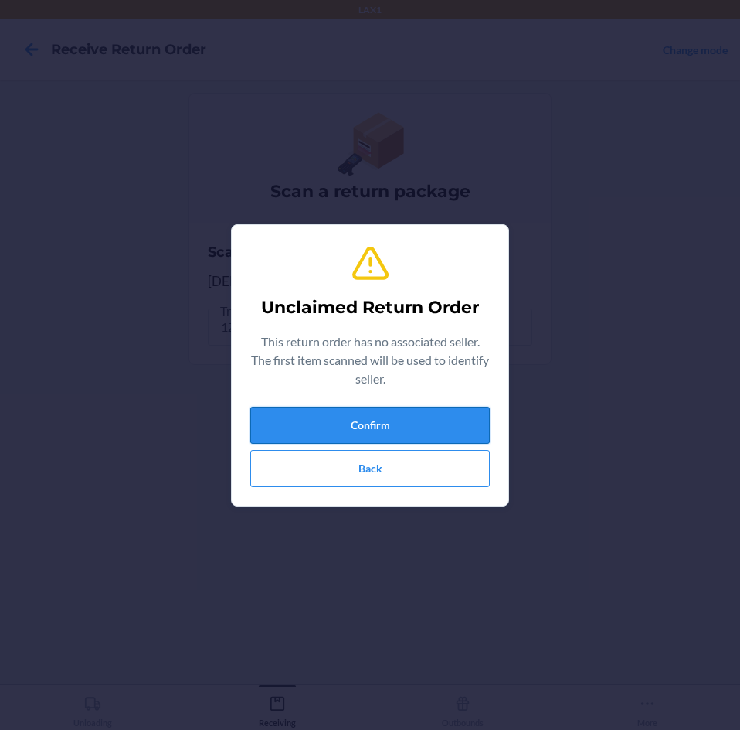
click at [441, 416] on button "Confirm" at bounding box center [370, 425] width 240 height 37
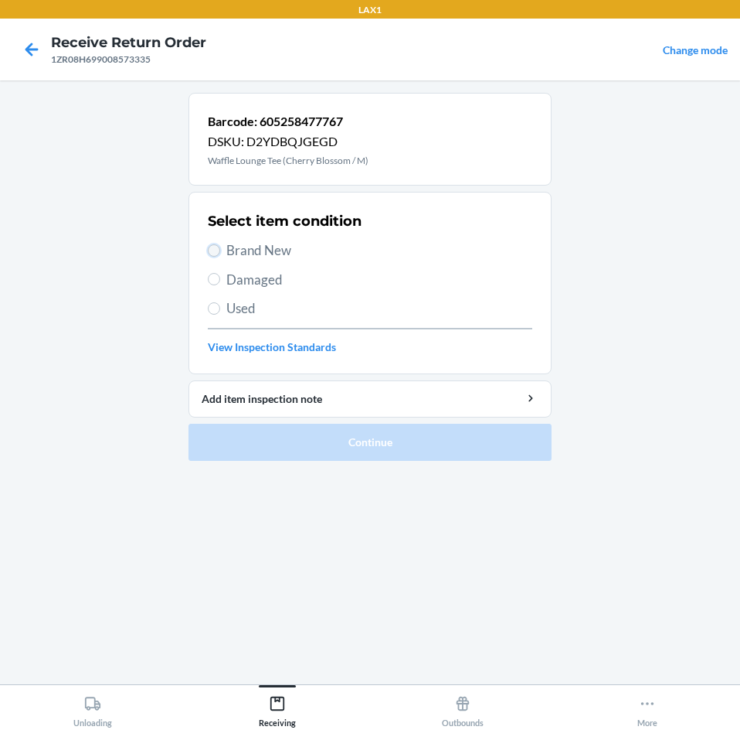
click at [219, 249] on input "Brand New" at bounding box center [214, 250] width 12 height 12
radio input "true"
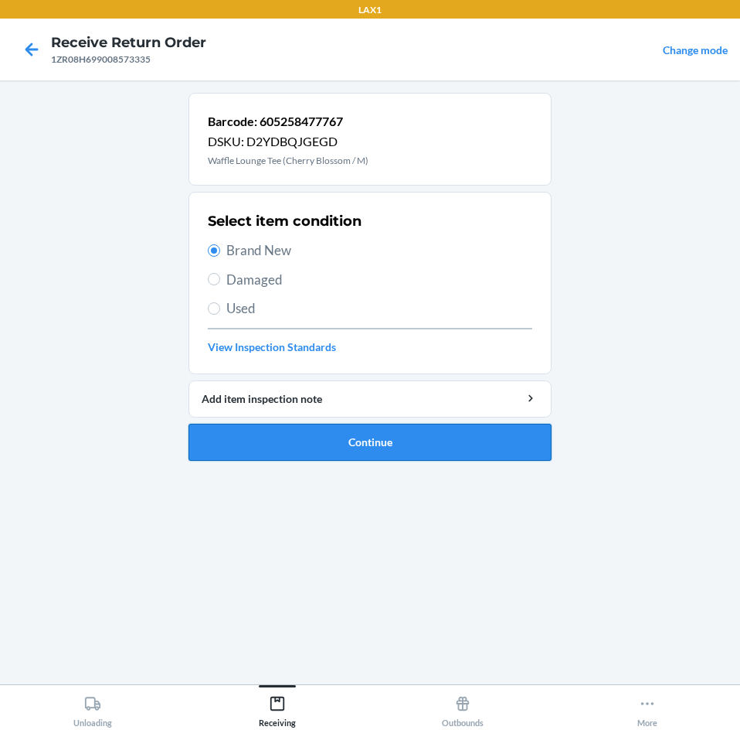
click at [492, 443] on button "Continue" at bounding box center [370, 442] width 363 height 37
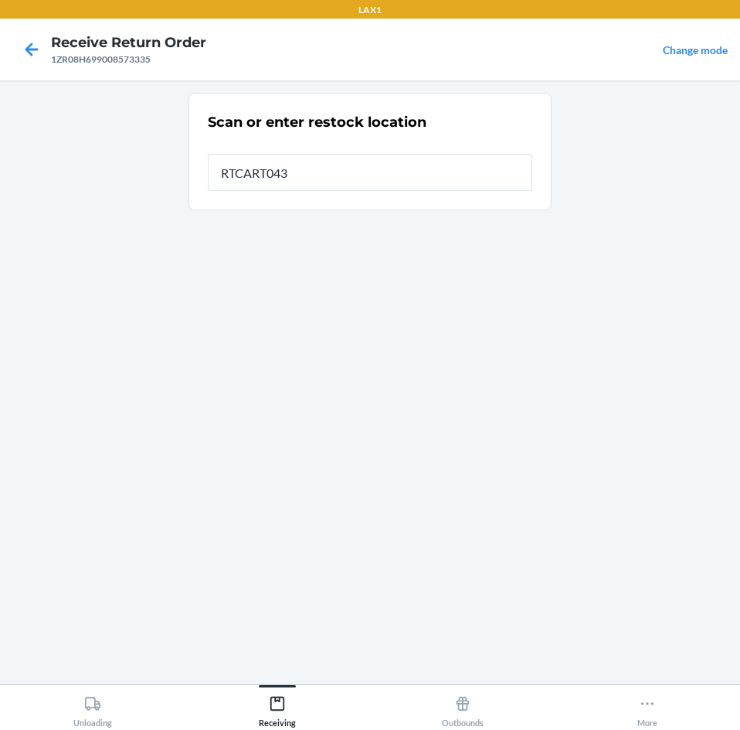
type input "RTCART043"
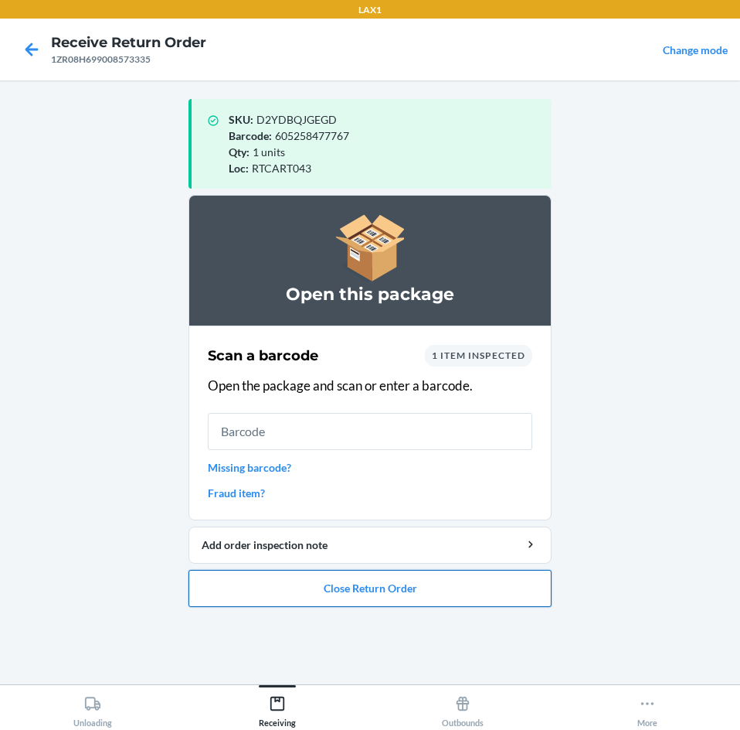
click at [428, 583] on button "Close Return Order" at bounding box center [370, 588] width 363 height 37
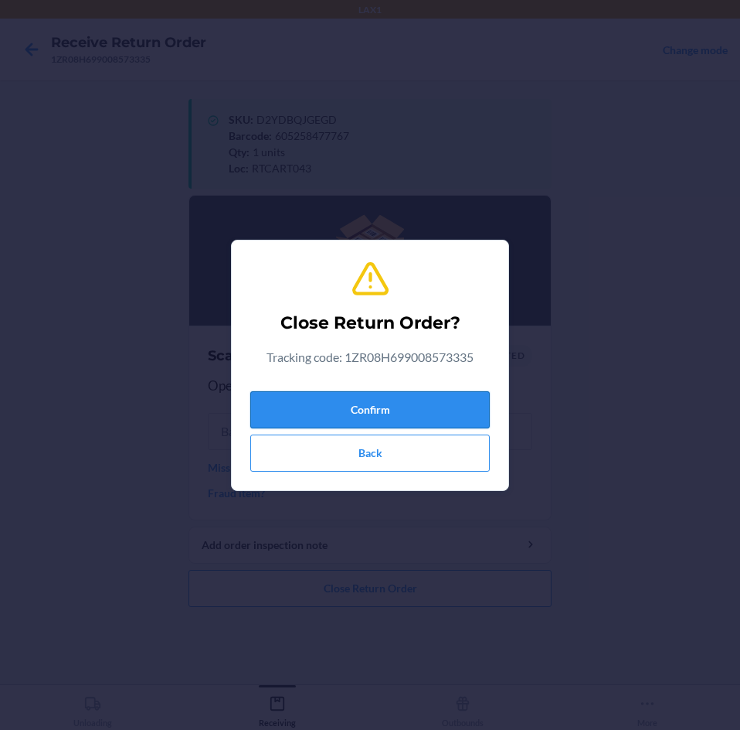
click at [428, 405] on button "Confirm" at bounding box center [370, 409] width 240 height 37
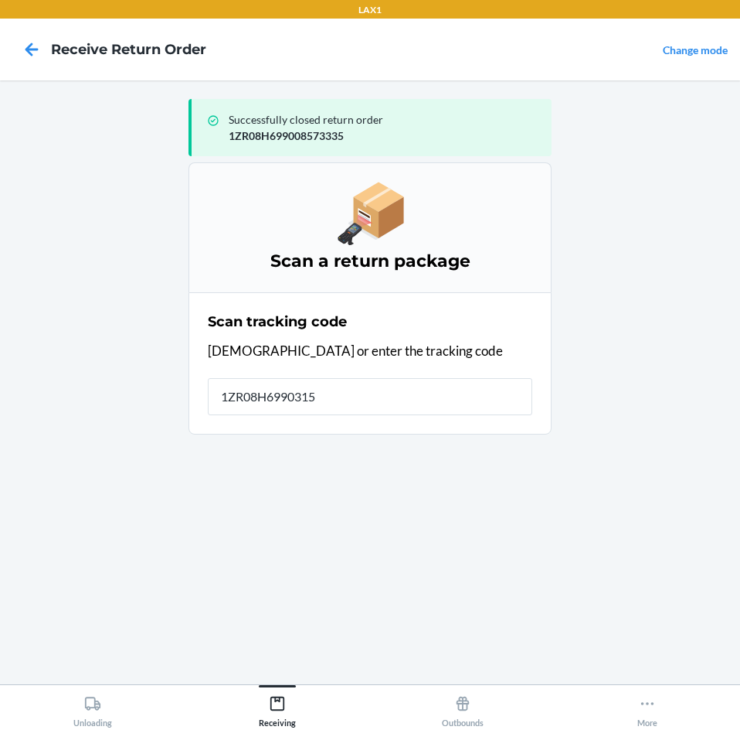
type input "1ZR08H69903152"
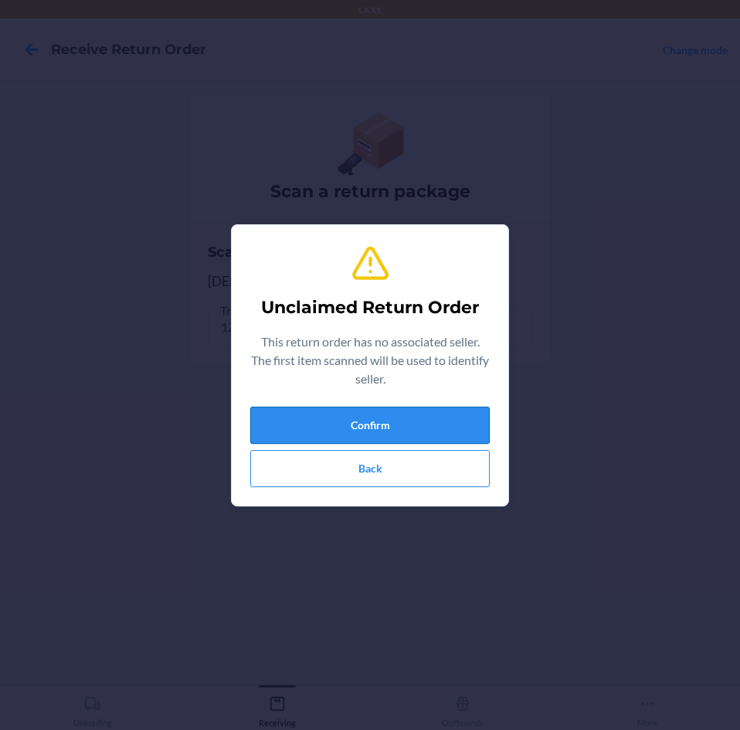
click at [404, 429] on button "Confirm" at bounding box center [370, 425] width 240 height 37
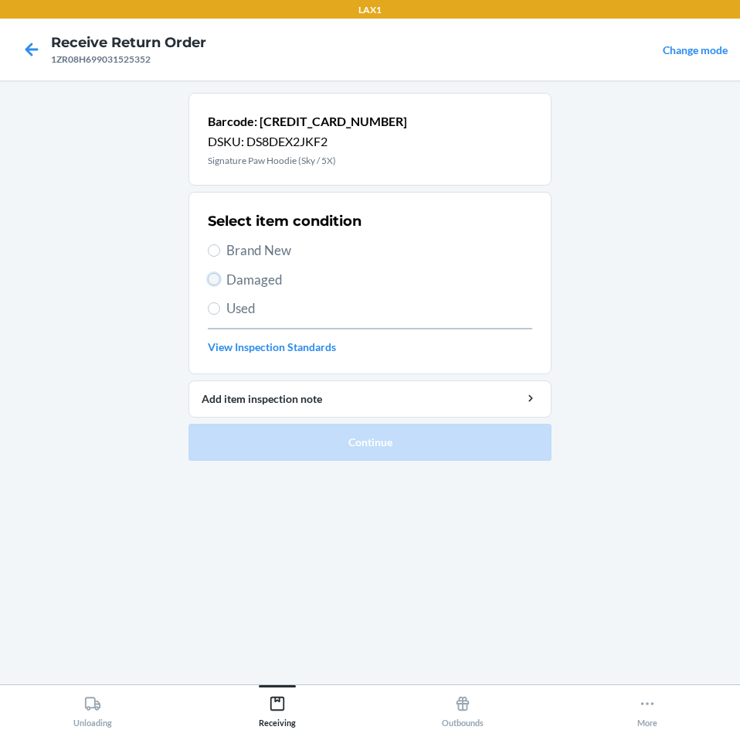
click at [217, 279] on input "Damaged" at bounding box center [214, 279] width 12 height 12
radio input "true"
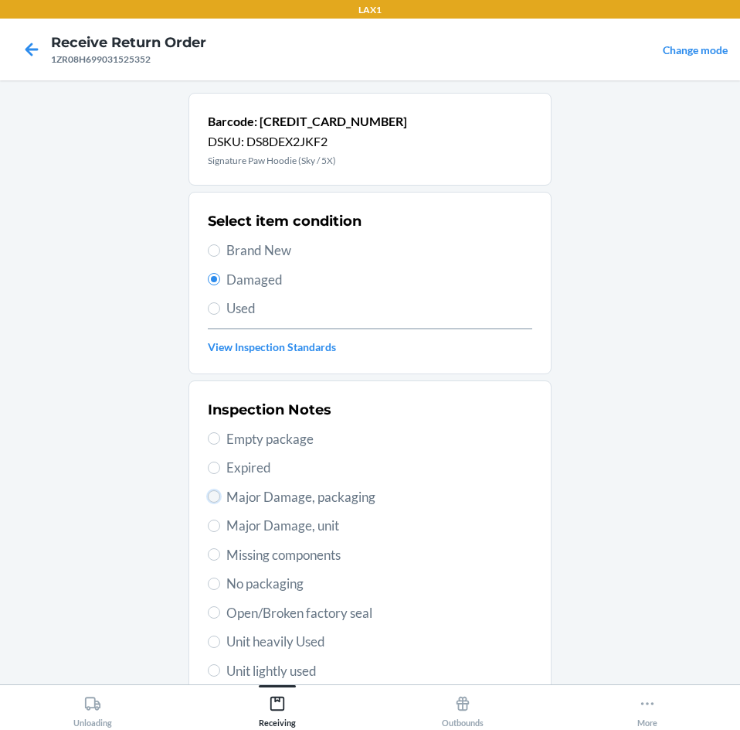
click at [209, 499] on input "Major Damage, packaging" at bounding box center [214, 496] width 12 height 12
radio input "true"
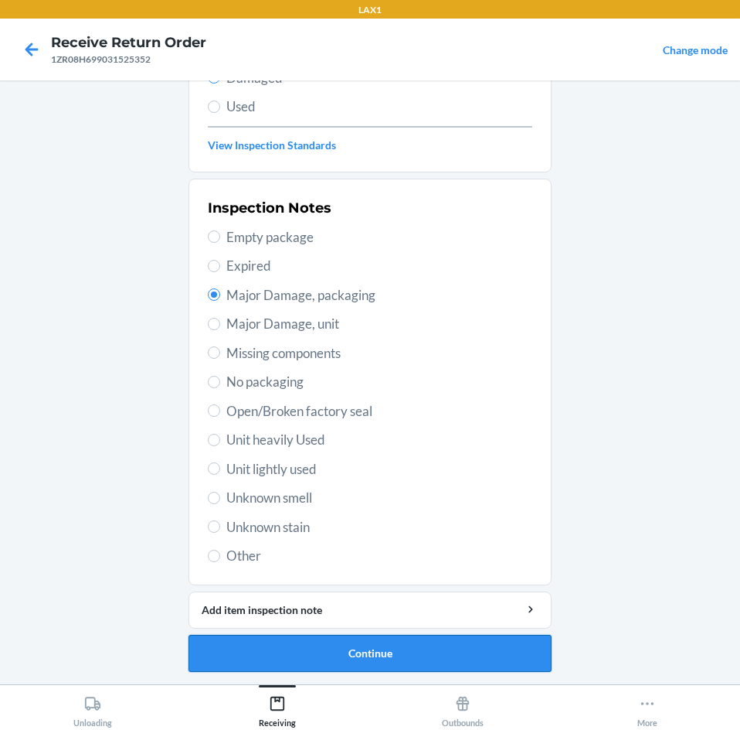
click at [452, 642] on button "Continue" at bounding box center [370, 653] width 363 height 37
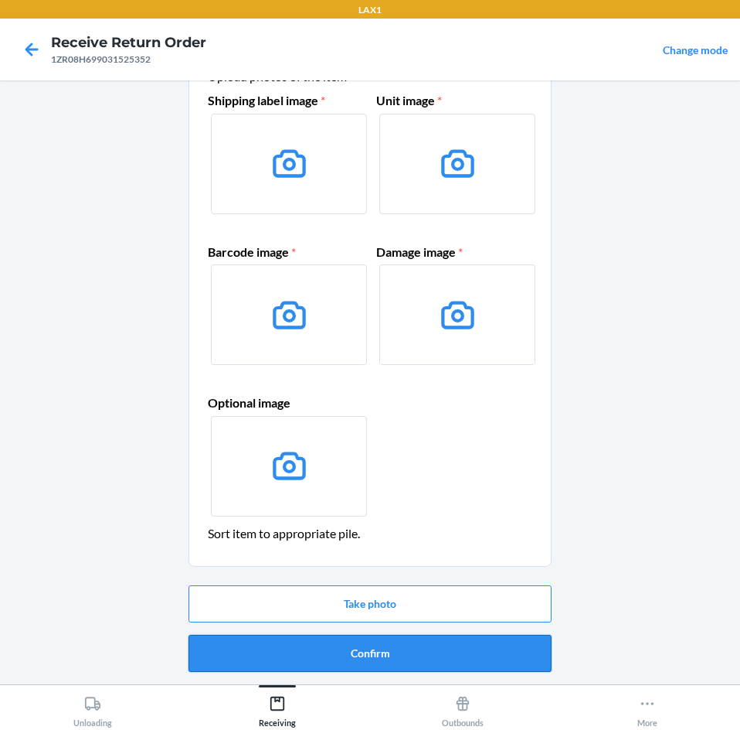
click at [451, 643] on button "Confirm" at bounding box center [370, 653] width 363 height 37
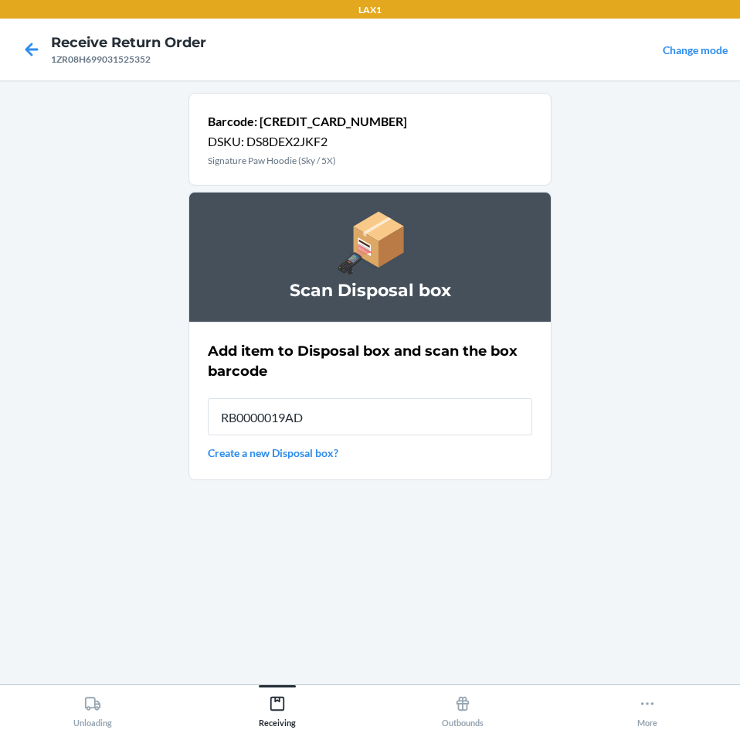
type input "RB0000019AD"
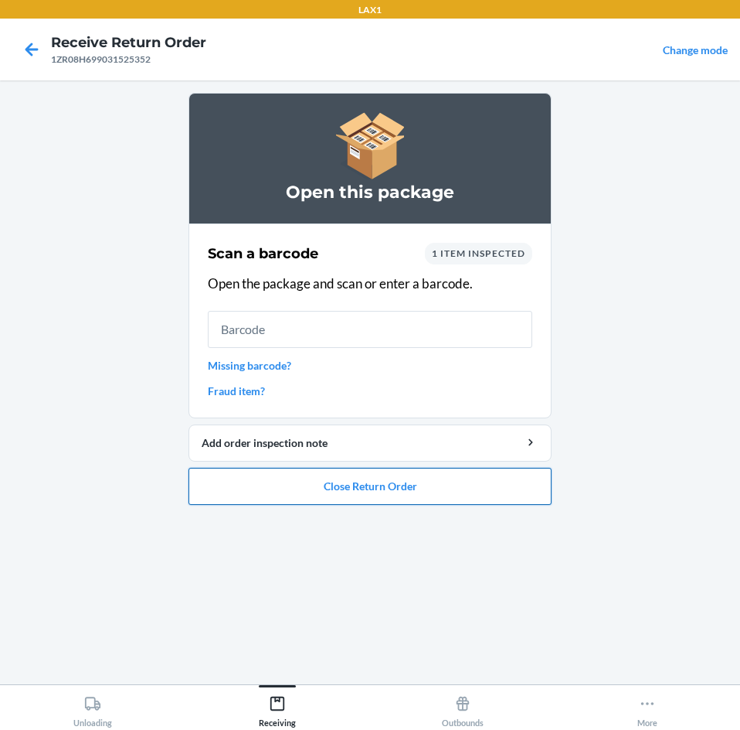
click at [438, 491] on button "Close Return Order" at bounding box center [370, 486] width 363 height 37
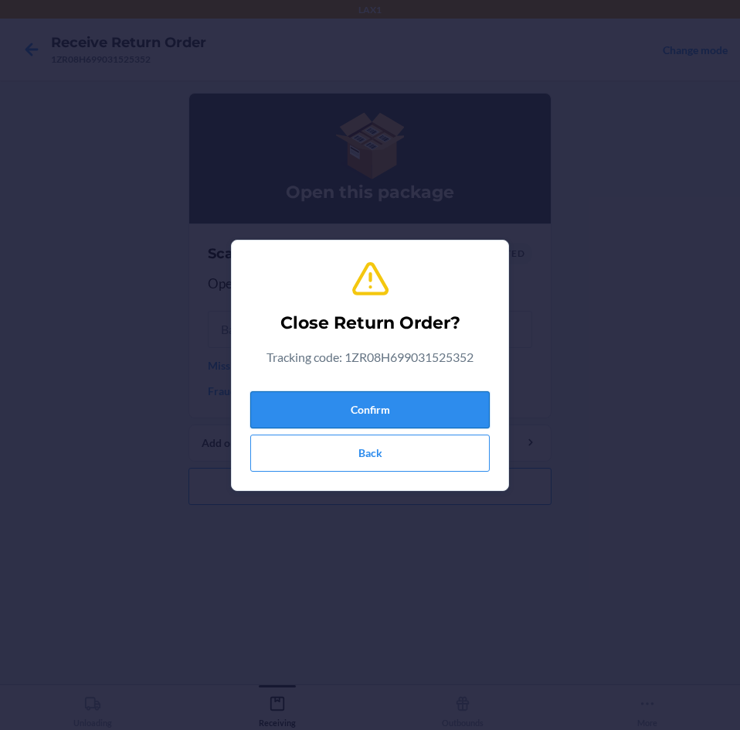
click at [438, 404] on button "Confirm" at bounding box center [370, 409] width 240 height 37
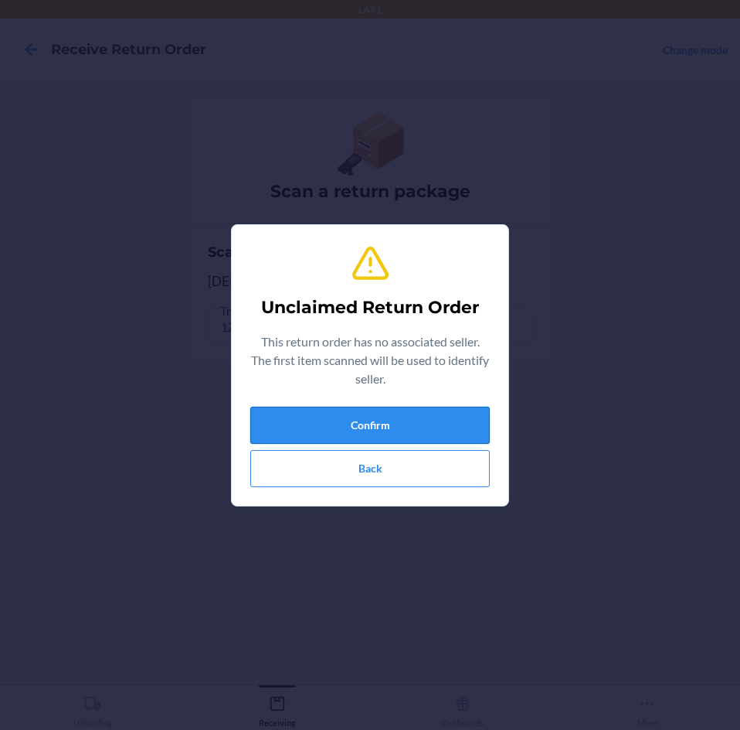
click at [434, 417] on button "Confirm" at bounding box center [370, 425] width 240 height 37
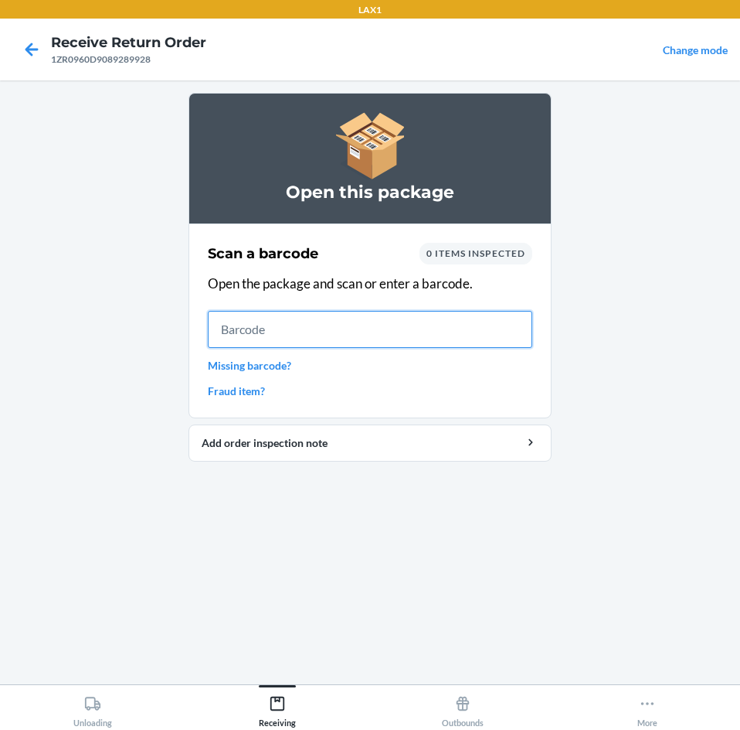
click at [429, 325] on input "text" at bounding box center [370, 329] width 325 height 37
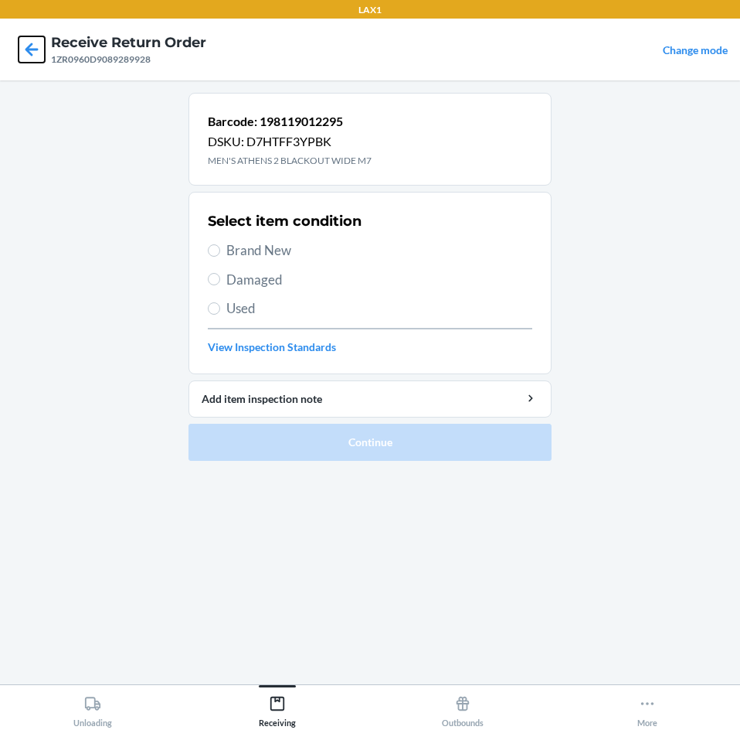
click at [26, 49] on icon at bounding box center [32, 49] width 13 height 13
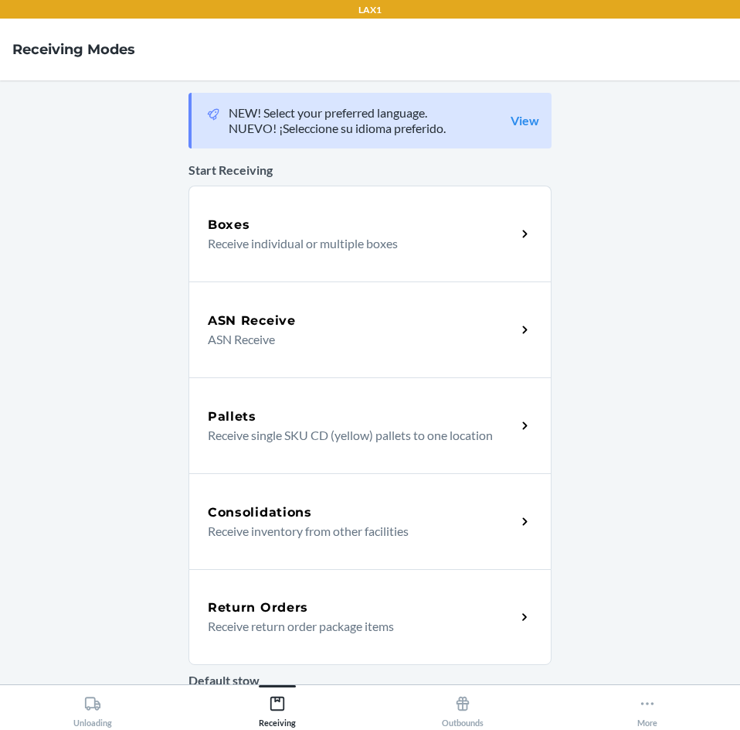
click at [450, 607] on div "Return Orders" at bounding box center [362, 607] width 308 height 19
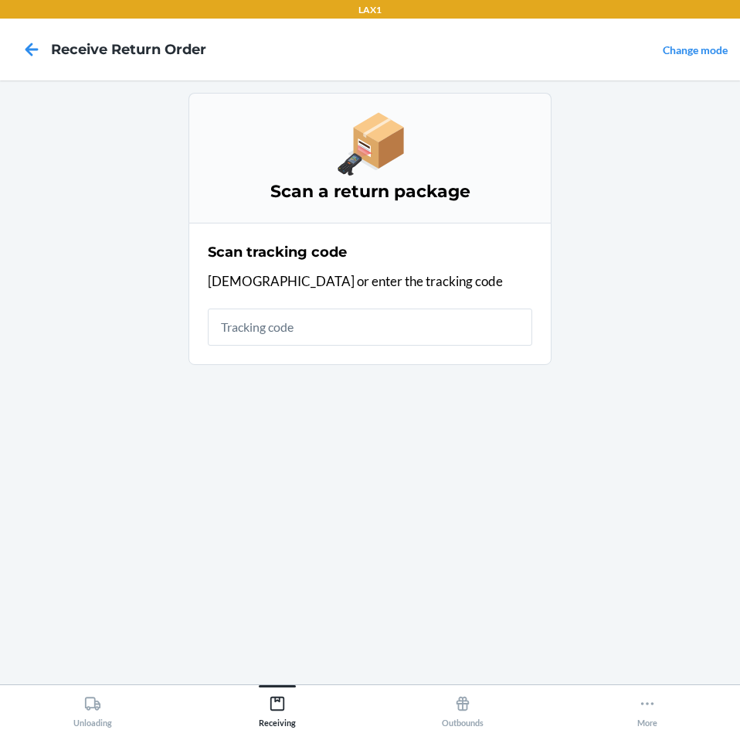
click at [383, 332] on input "text" at bounding box center [370, 326] width 325 height 37
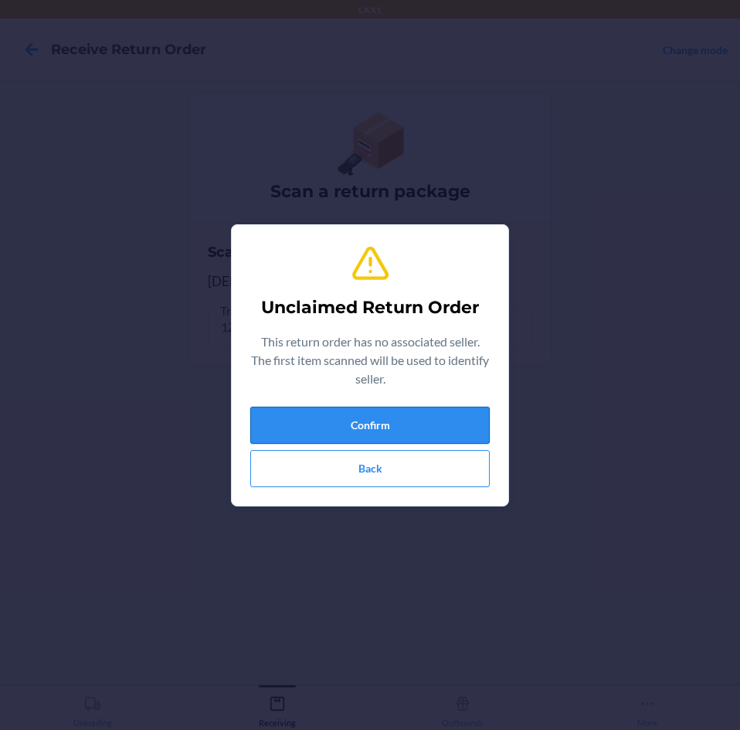
click at [393, 417] on button "Confirm" at bounding box center [370, 425] width 240 height 37
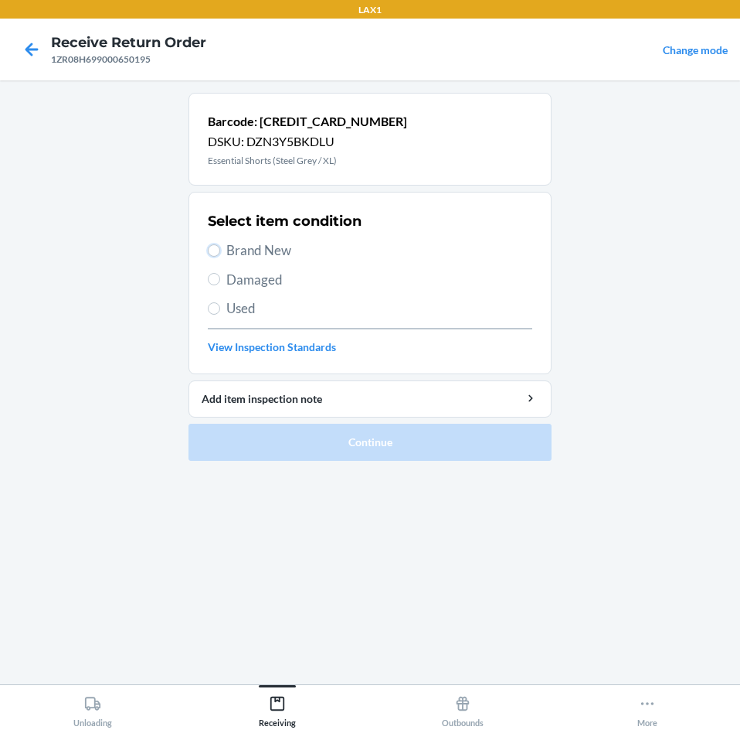
click at [218, 257] on label "Brand New" at bounding box center [370, 250] width 325 height 20
click at [218, 257] on input "Brand New" at bounding box center [214, 250] width 12 height 12
radio input "true"
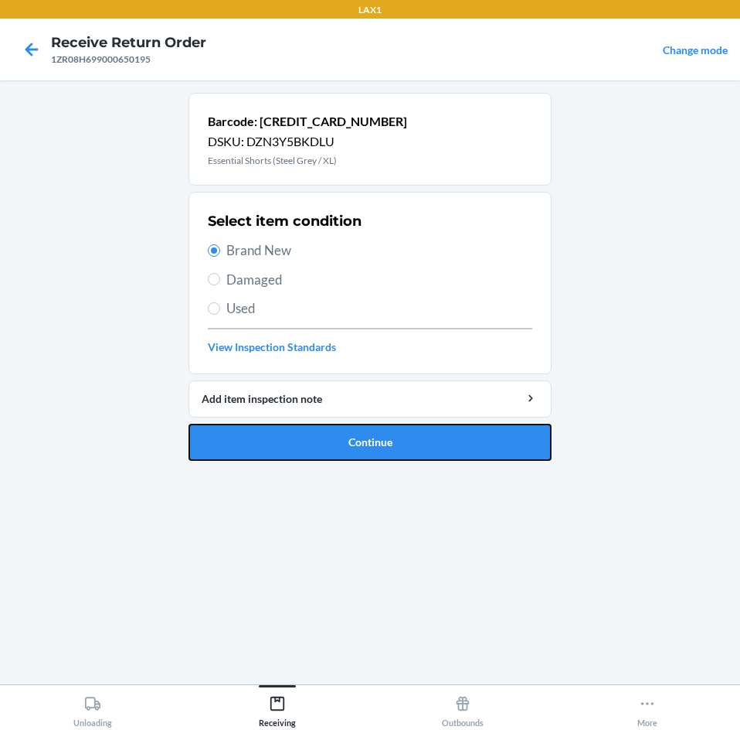
click at [434, 433] on button "Continue" at bounding box center [370, 442] width 363 height 37
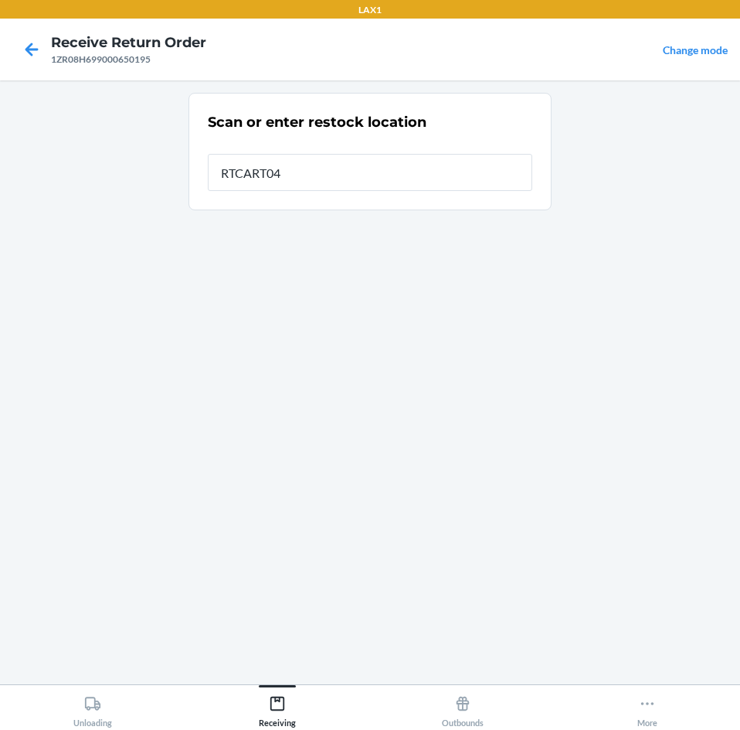
type input "RTCART043"
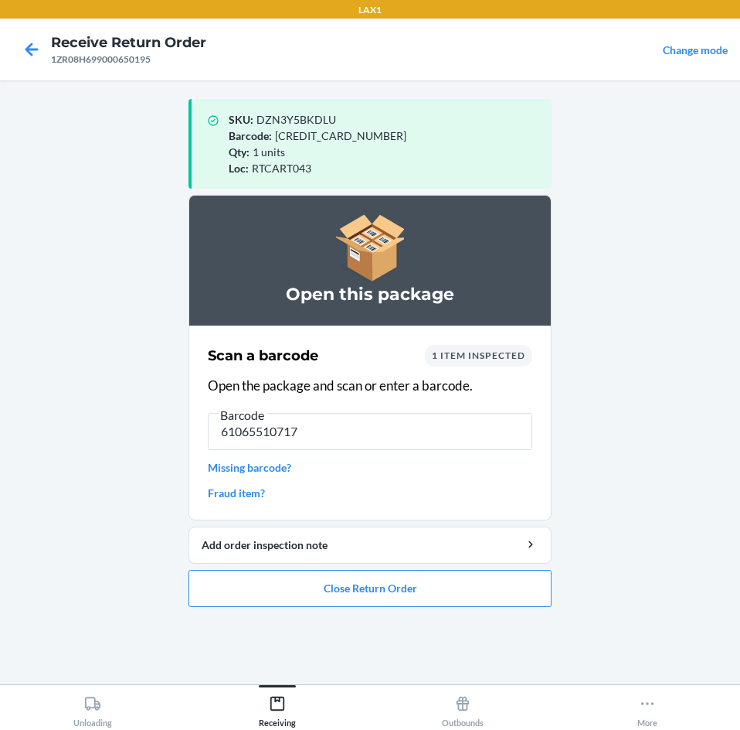
type input "610655107179"
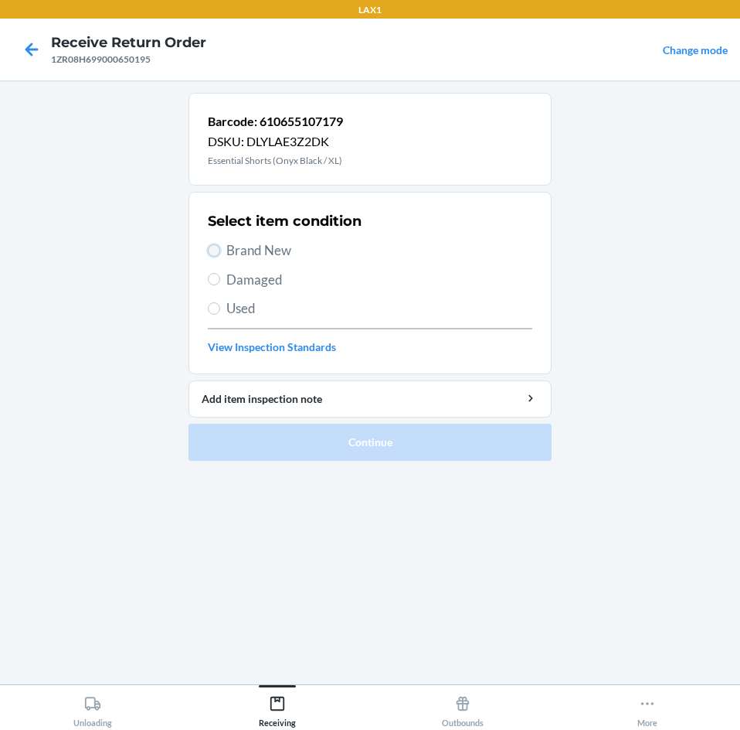
click at [213, 253] on input "Brand New" at bounding box center [214, 250] width 12 height 12
radio input "true"
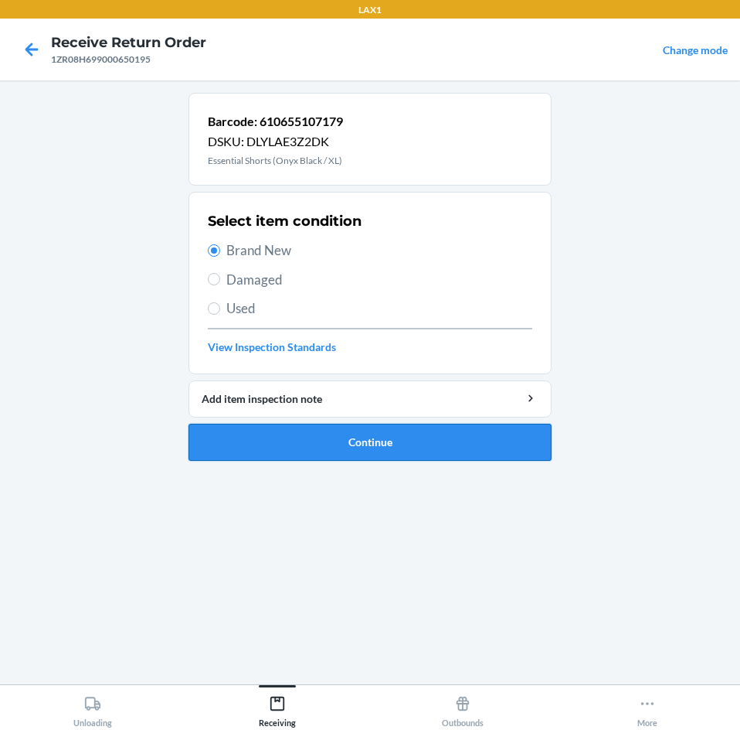
click at [451, 440] on button "Continue" at bounding box center [370, 442] width 363 height 37
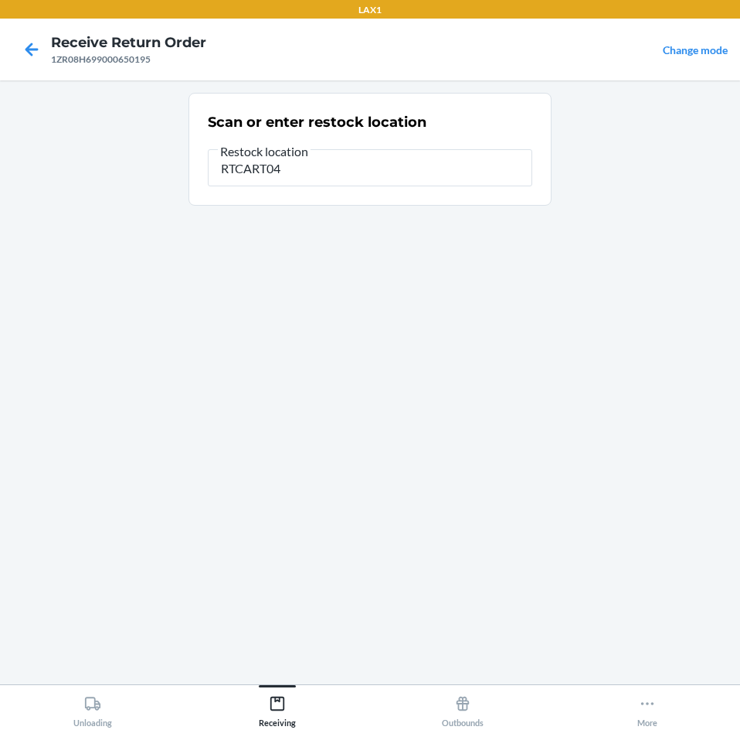
type input "RTCART043"
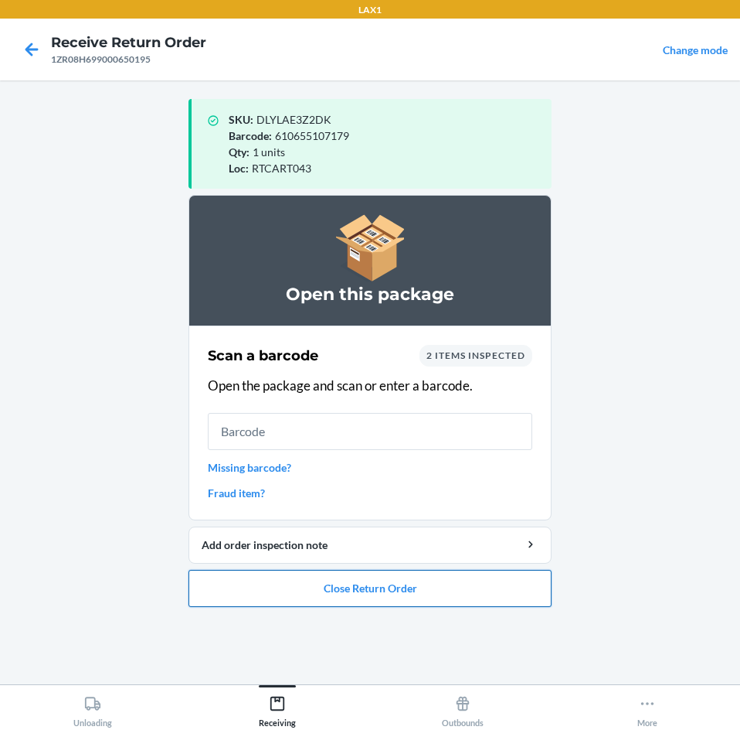
click at [446, 594] on button "Close Return Order" at bounding box center [370, 588] width 363 height 37
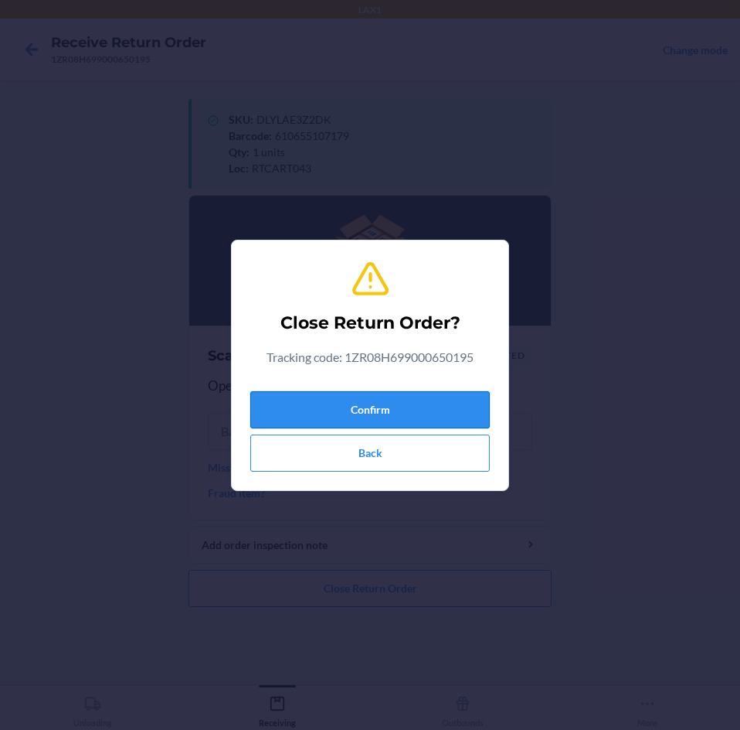
click at [455, 417] on button "Confirm" at bounding box center [370, 409] width 240 height 37
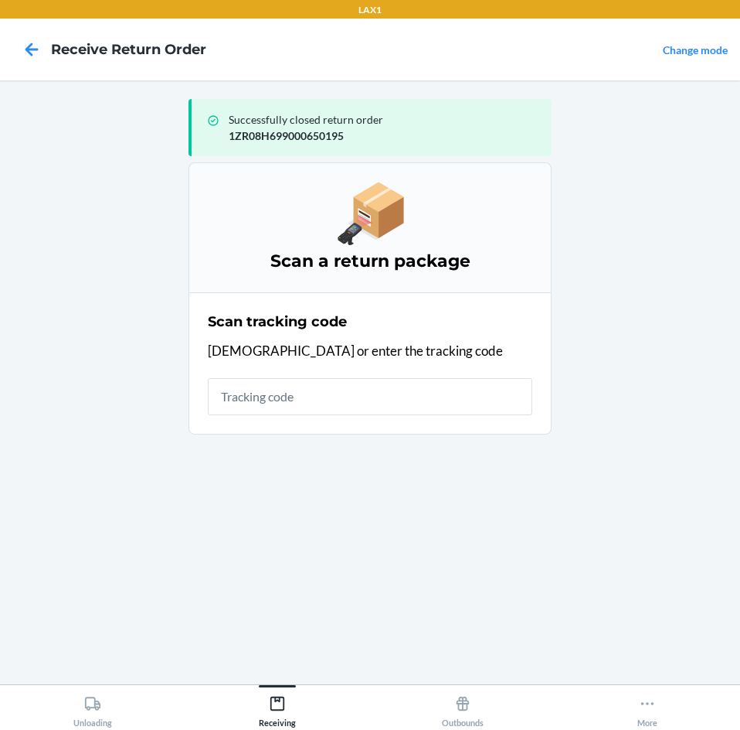
click at [595, 264] on main "Successfully closed return order 1ZR08H699000650195 Scan a return package Scan …" at bounding box center [370, 382] width 740 height 604
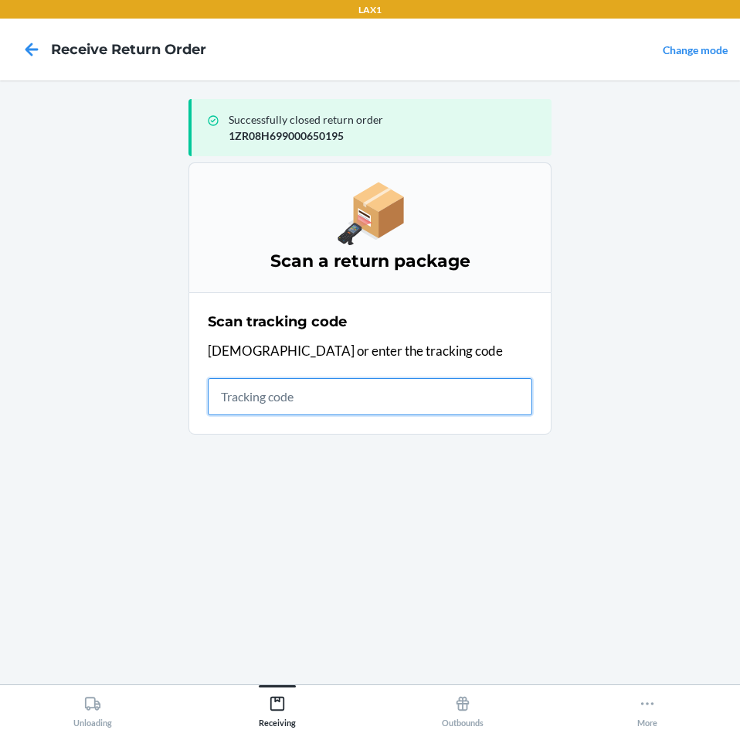
click at [280, 404] on input "text" at bounding box center [370, 396] width 325 height 37
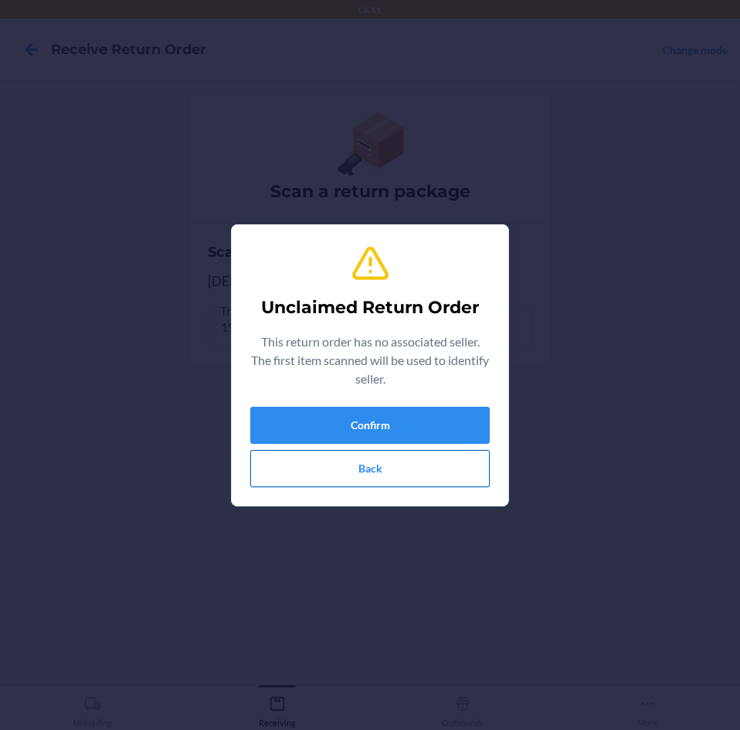
click at [346, 472] on button "Back" at bounding box center [370, 468] width 240 height 37
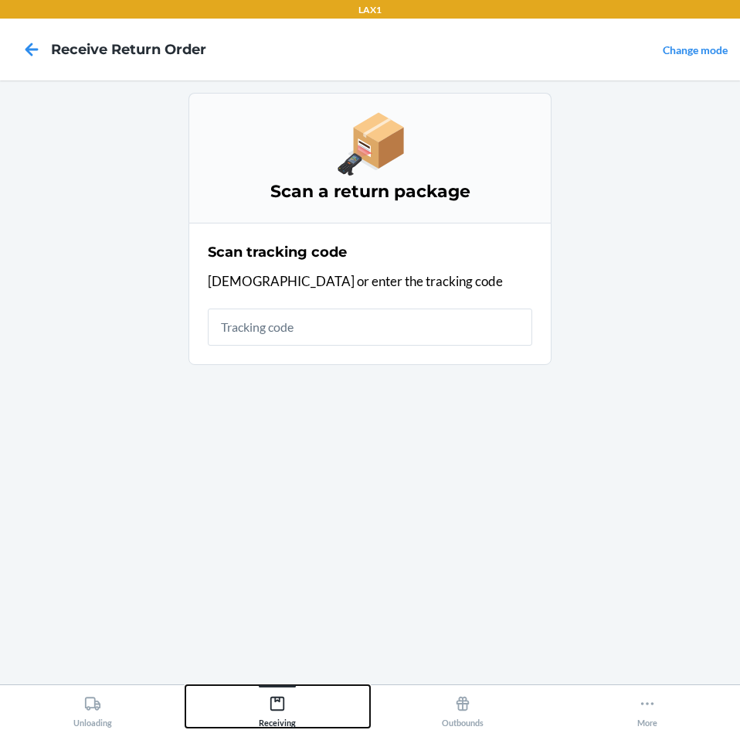
click at [273, 709] on icon at bounding box center [277, 703] width 17 height 17
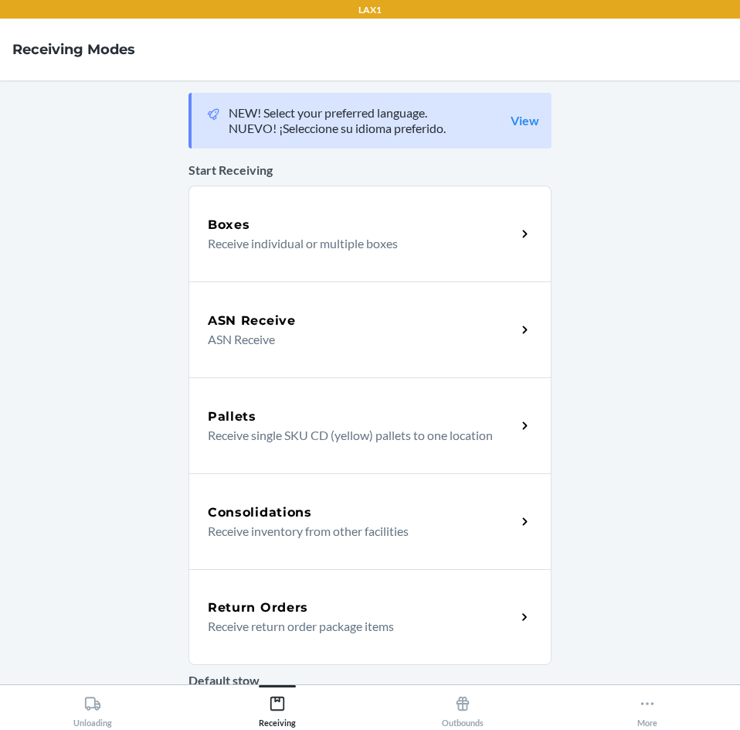
click at [320, 608] on div "Return Orders" at bounding box center [362, 607] width 308 height 19
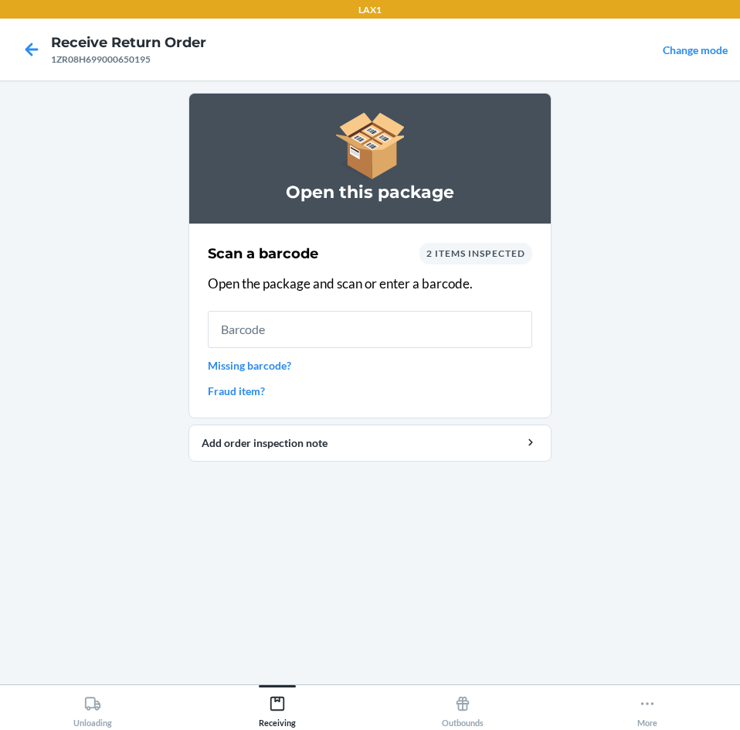
click at [487, 243] on div "2 items inspected" at bounding box center [476, 254] width 113 height 22
click at [288, 335] on input "text" at bounding box center [370, 329] width 325 height 37
click at [276, 704] on icon at bounding box center [277, 703] width 17 height 17
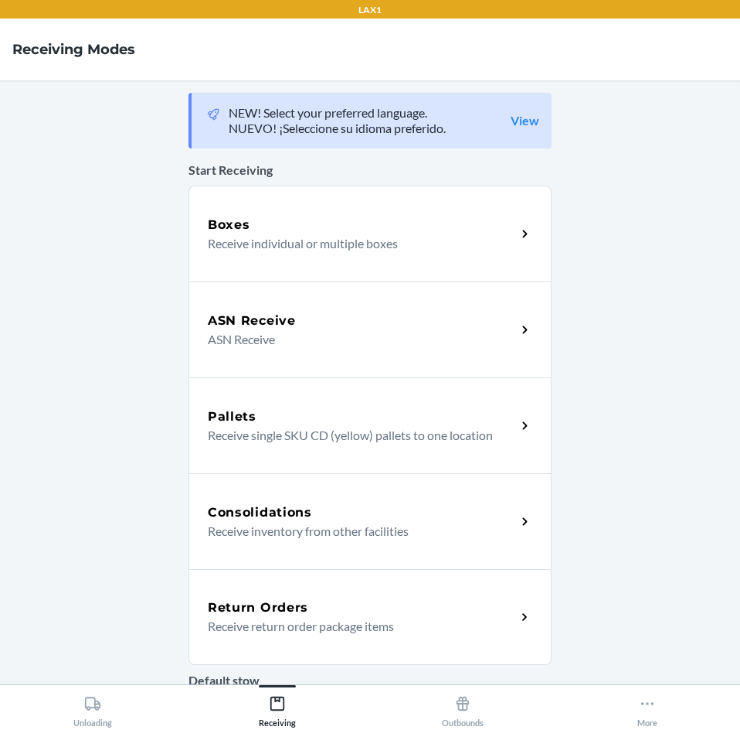
click at [332, 612] on div "Return Orders" at bounding box center [362, 607] width 308 height 19
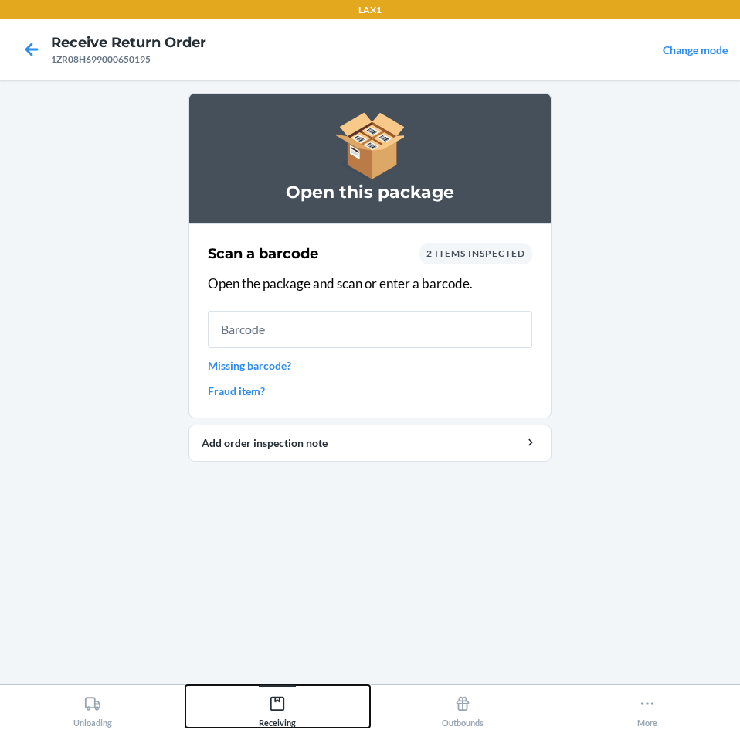
click at [281, 712] on div "Receiving" at bounding box center [277, 708] width 37 height 39
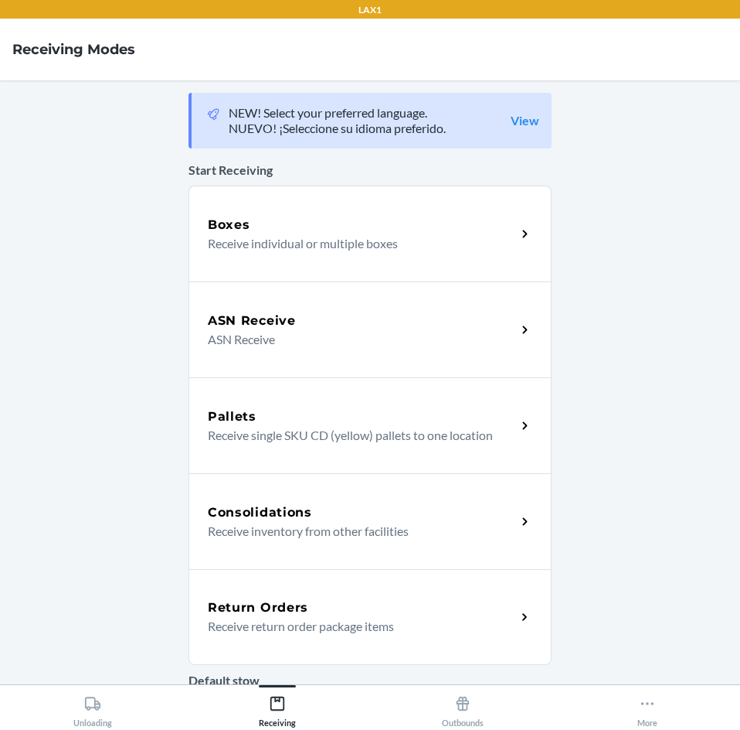
click at [326, 620] on p "Receive return order package items" at bounding box center [356, 626] width 296 height 19
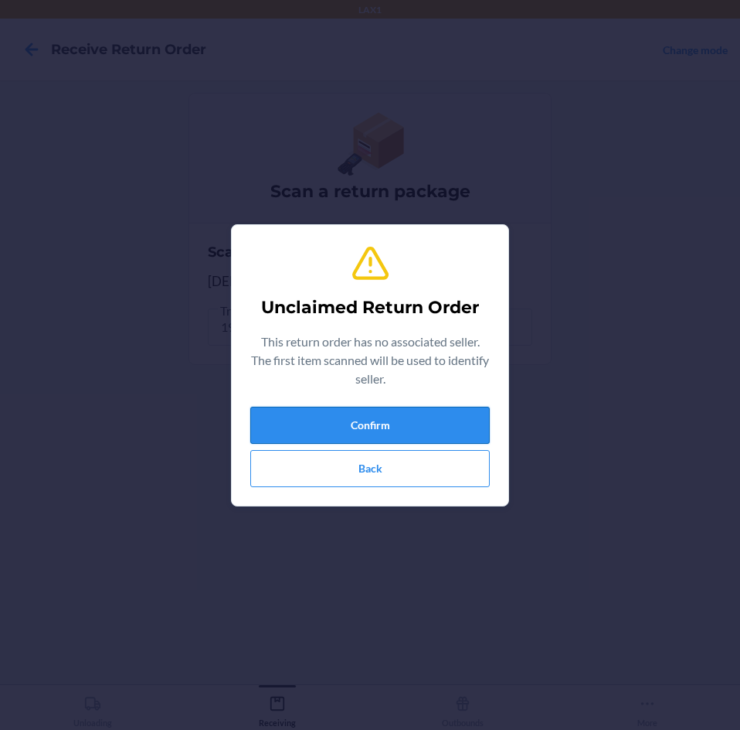
click at [394, 431] on button "Confirm" at bounding box center [370, 425] width 240 height 37
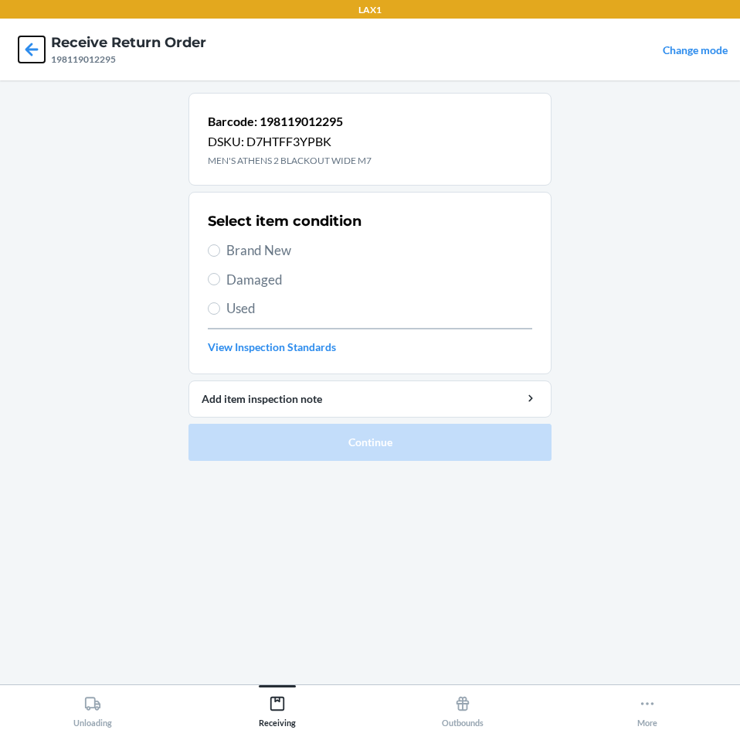
drag, startPoint x: 32, startPoint y: 53, endPoint x: 55, endPoint y: 71, distance: 28.6
click at [32, 53] on icon at bounding box center [32, 49] width 26 height 26
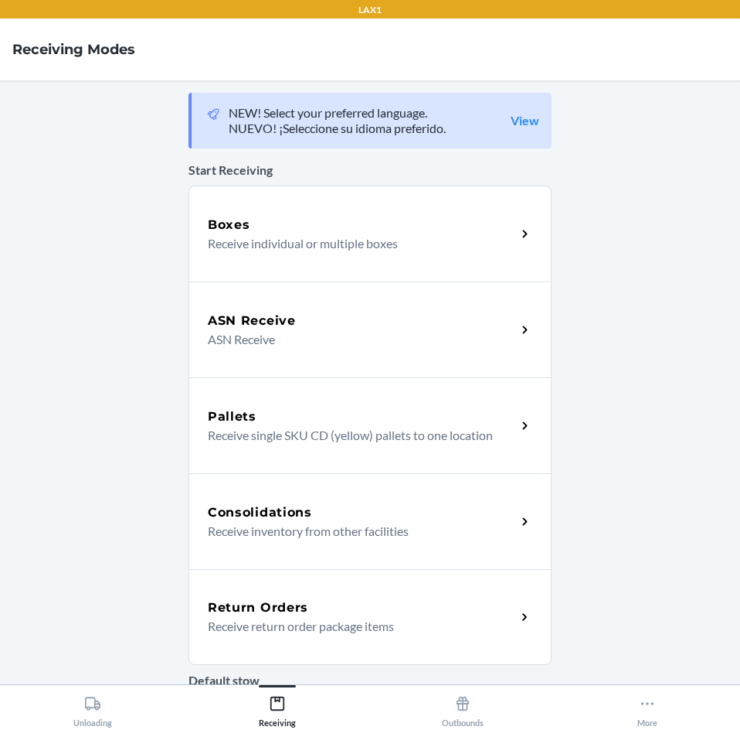
click at [311, 574] on div "Return Orders Receive return order package items" at bounding box center [370, 617] width 363 height 96
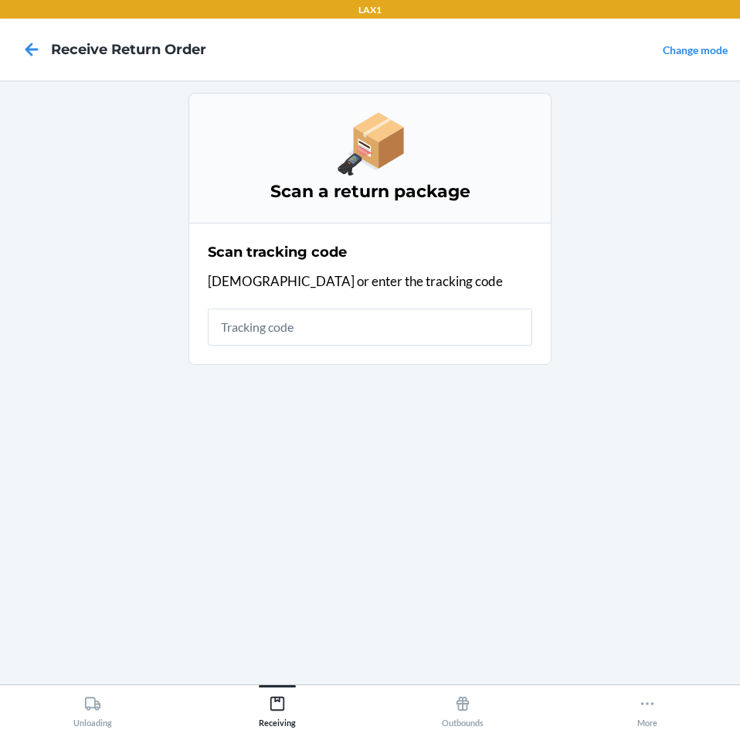
click at [277, 323] on input "text" at bounding box center [370, 326] width 325 height 37
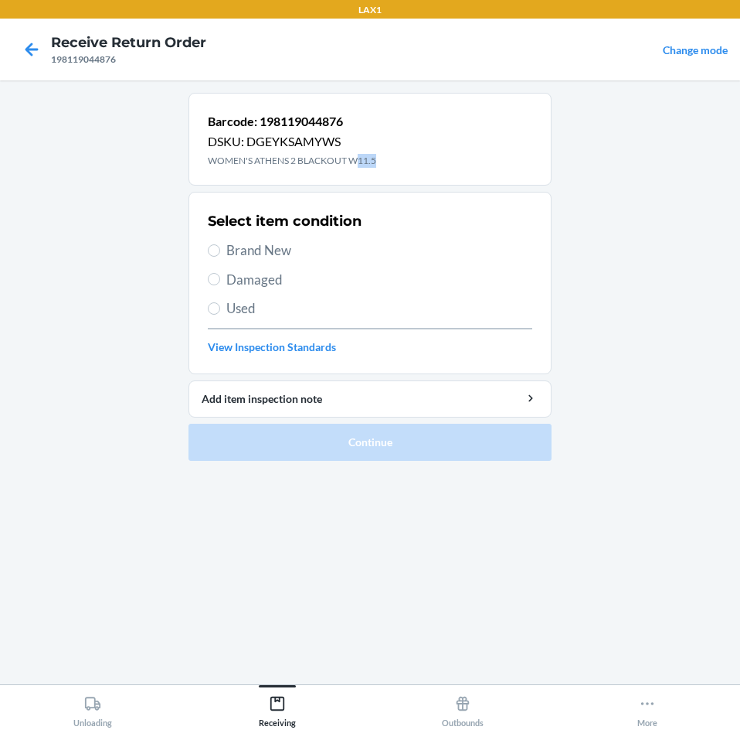
drag, startPoint x: 355, startPoint y: 162, endPoint x: 387, endPoint y: 155, distance: 33.2
click at [387, 155] on div "Barcode: 198119044876 DSKU: DGEYKSAMYWS WOMEN'S ATHENS 2 BLACKOUT W11.5" at bounding box center [370, 139] width 363 height 93
click at [572, 274] on main "Barcode: 198119044876 DSKU: DGEYKSAMYWS WOMEN'S ATHENS 2 BLACKOUT W11.5 Select …" at bounding box center [370, 382] width 740 height 604
click at [24, 50] on icon at bounding box center [32, 49] width 26 height 26
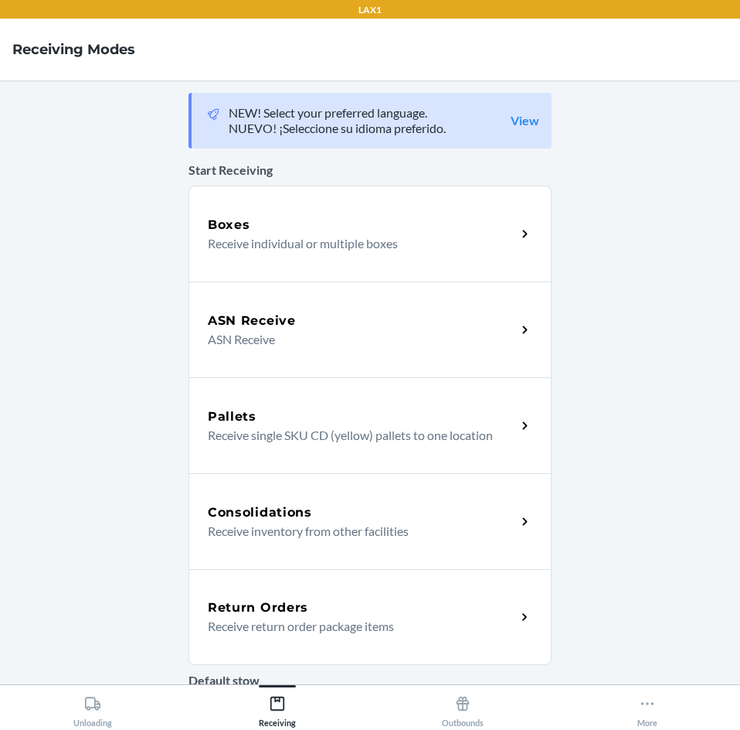
click at [356, 616] on div "Return Orders Receive return order package items" at bounding box center [362, 616] width 308 height 37
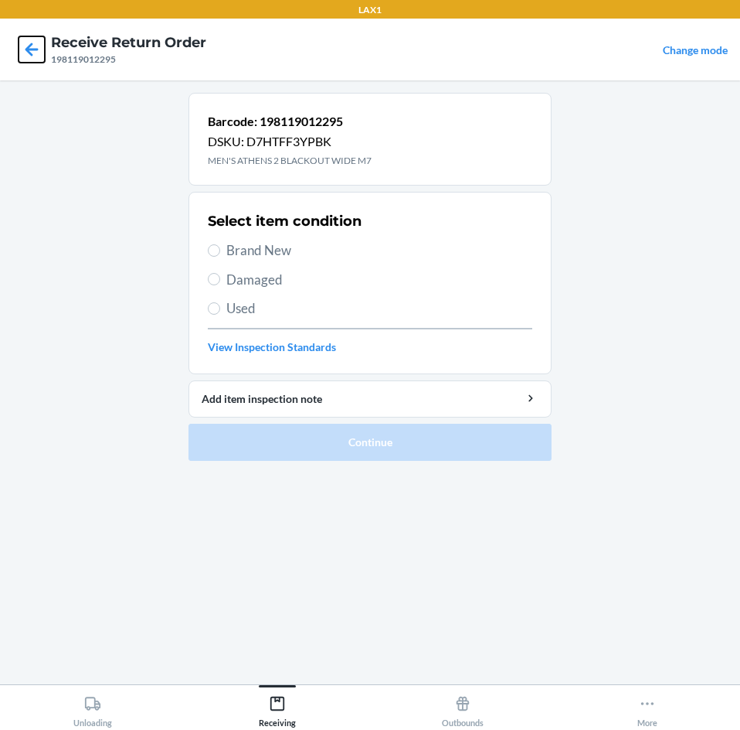
click at [27, 50] on icon at bounding box center [32, 49] width 13 height 13
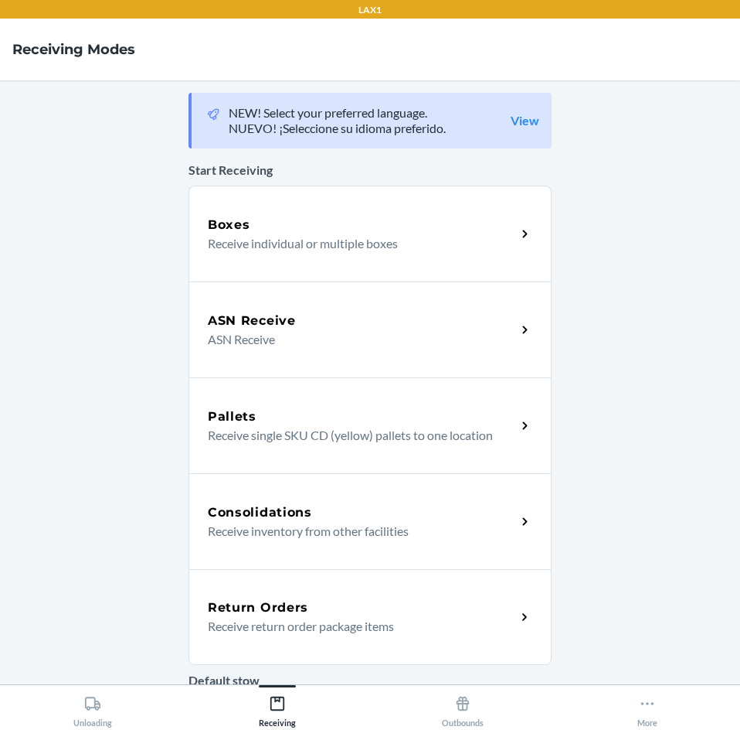
click at [346, 611] on div "Return Orders" at bounding box center [362, 607] width 308 height 19
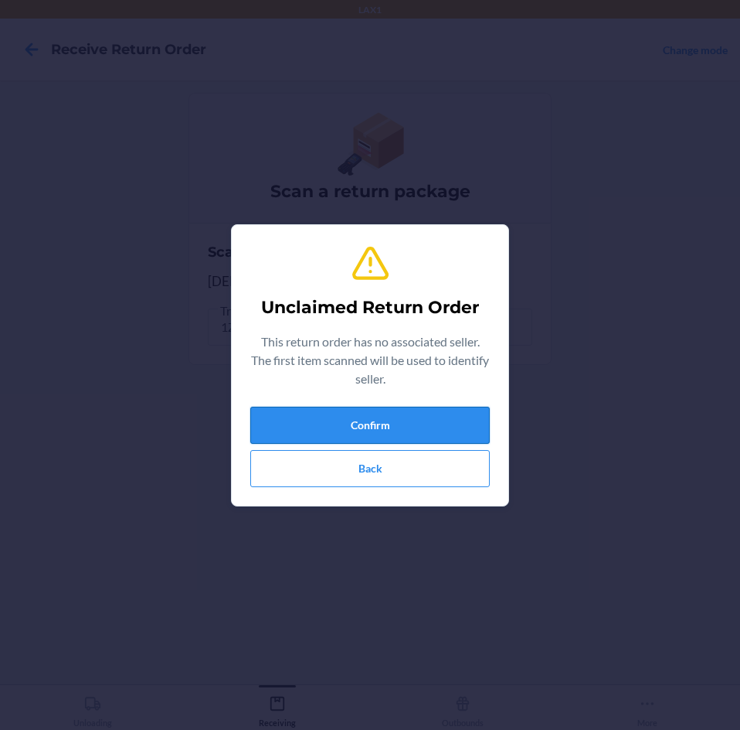
click at [420, 427] on button "Confirm" at bounding box center [370, 425] width 240 height 37
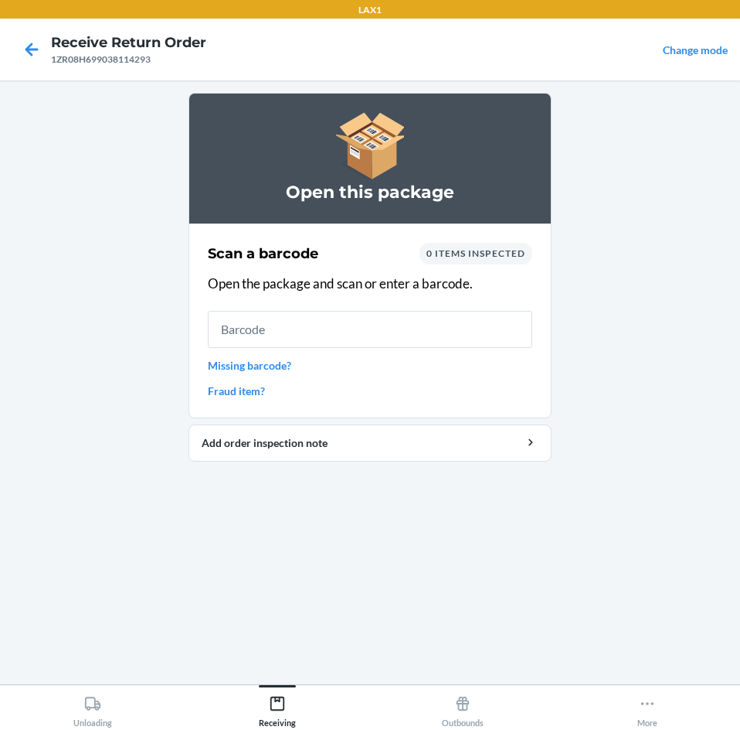
click at [249, 359] on link "Missing barcode?" at bounding box center [370, 365] width 325 height 16
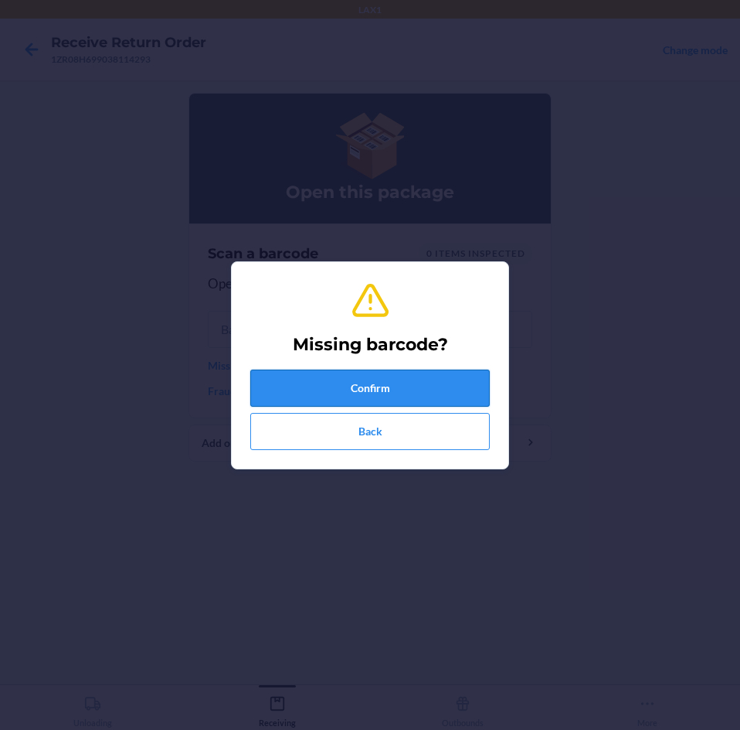
click at [387, 379] on button "Confirm" at bounding box center [370, 387] width 240 height 37
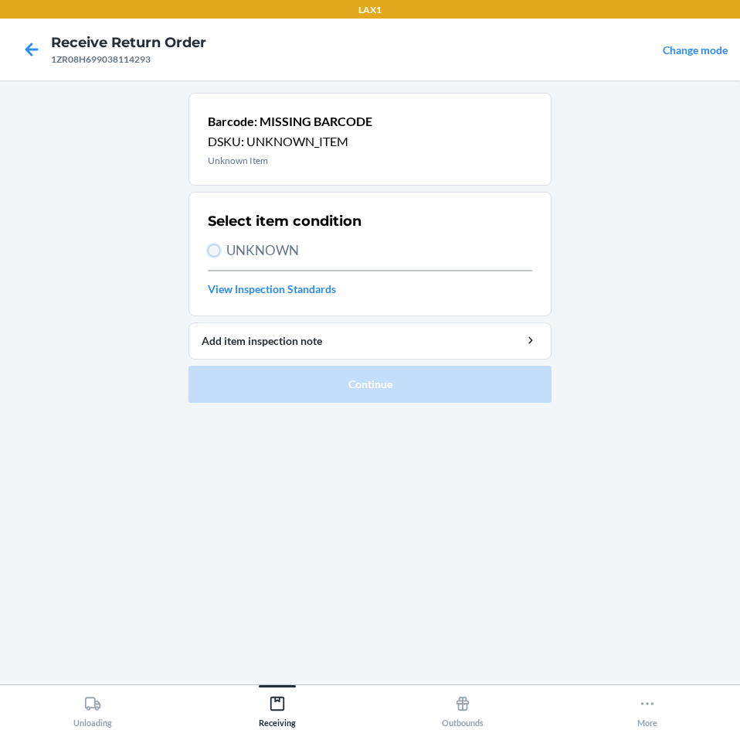
click at [213, 249] on input "UNKNOWN" at bounding box center [214, 250] width 12 height 12
radio input "true"
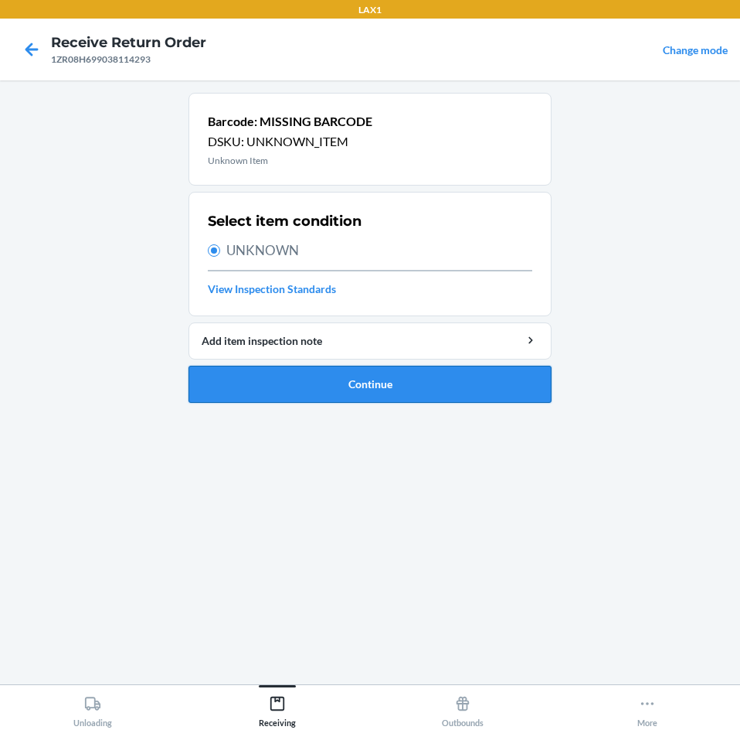
click at [374, 379] on button "Continue" at bounding box center [370, 384] width 363 height 37
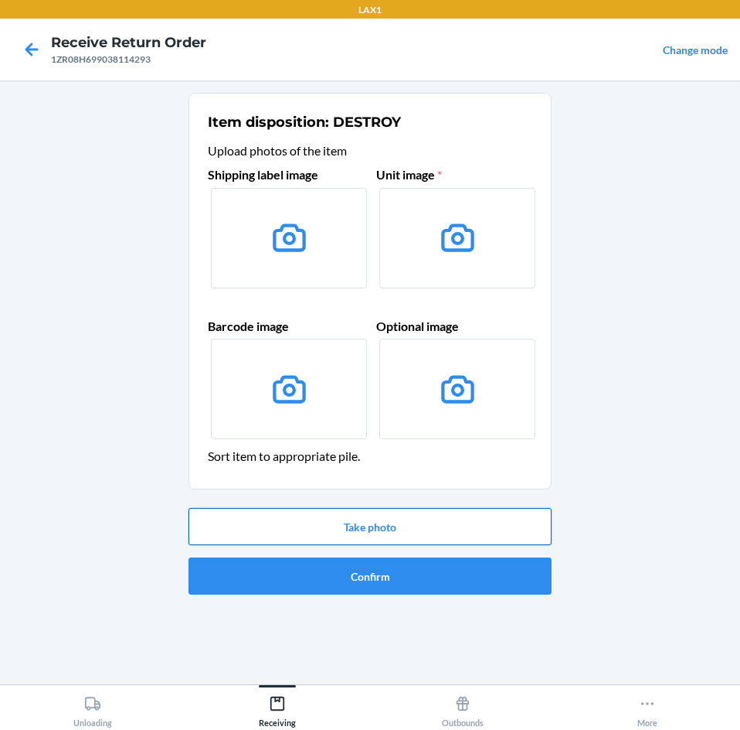
click at [409, 528] on button "Take photo" at bounding box center [370, 526] width 363 height 37
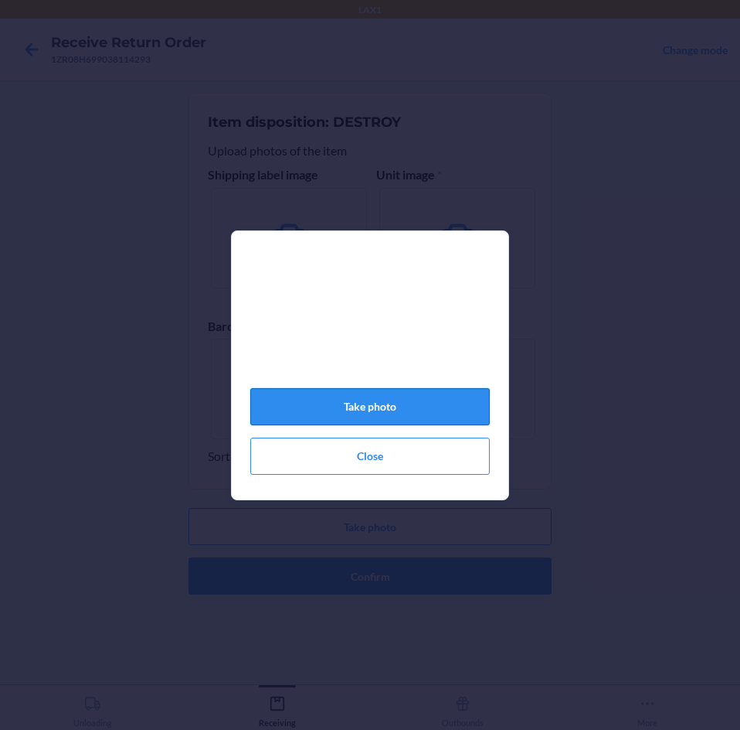
click at [375, 411] on button "Take photo" at bounding box center [370, 406] width 240 height 37
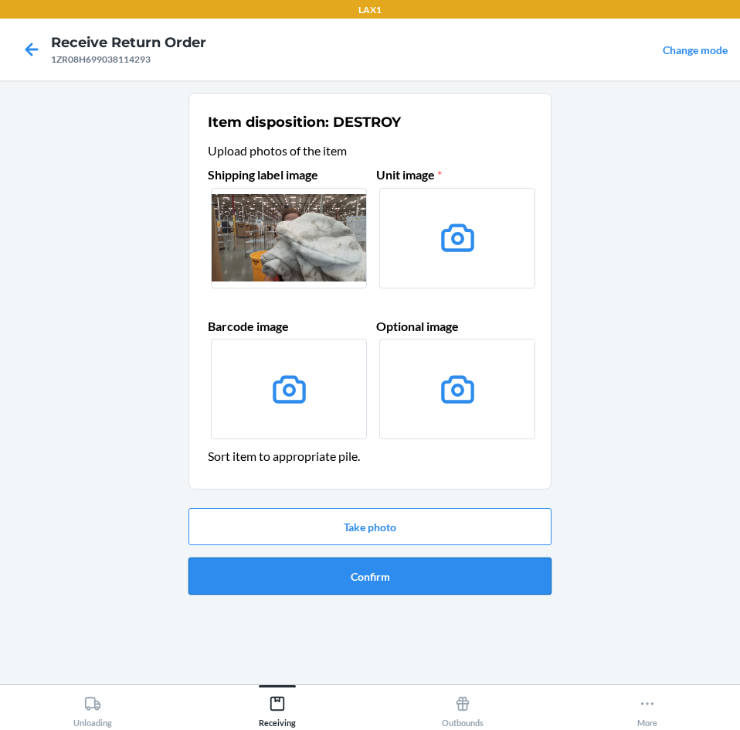
click at [455, 557] on button "Confirm" at bounding box center [370, 575] width 363 height 37
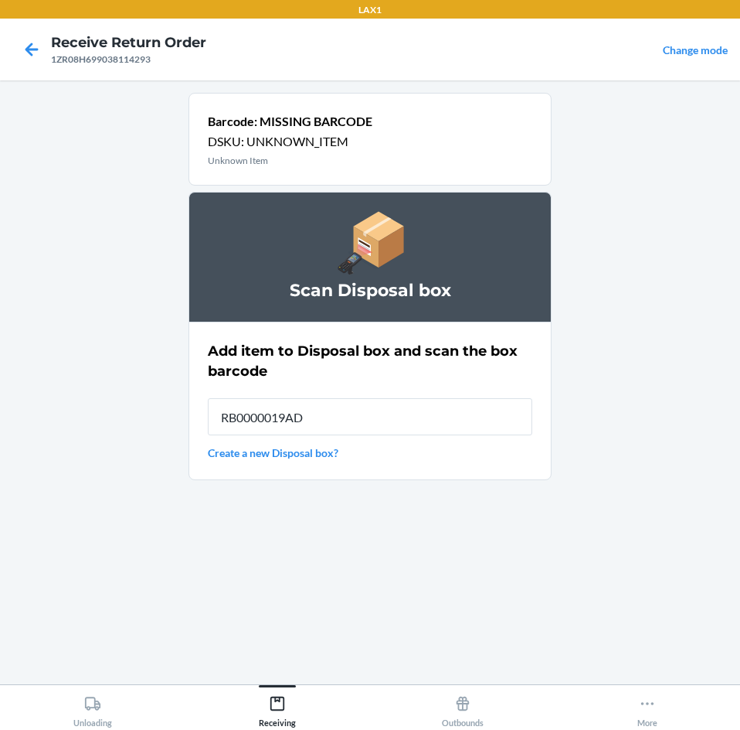
type input "RB0000019AD"
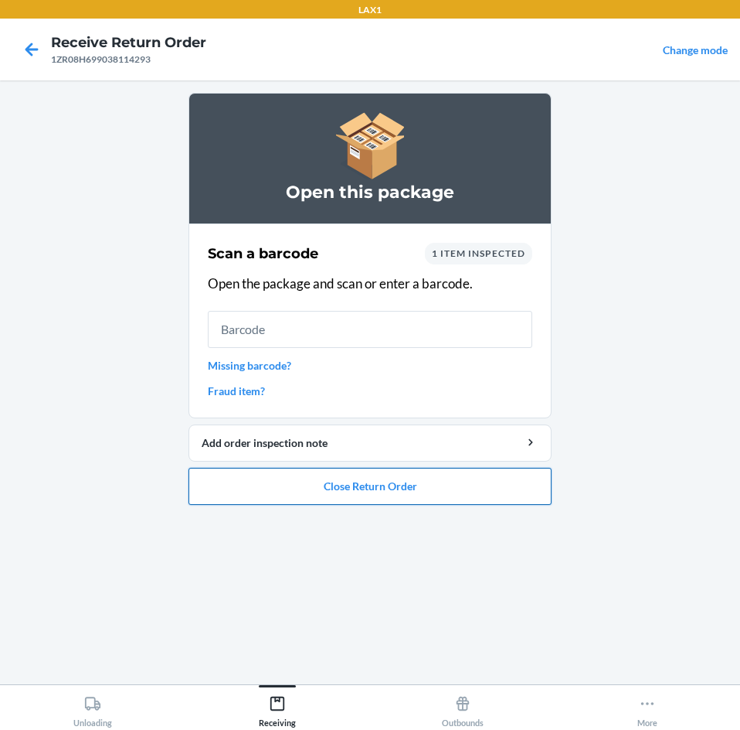
click at [398, 498] on button "Close Return Order" at bounding box center [370, 486] width 363 height 37
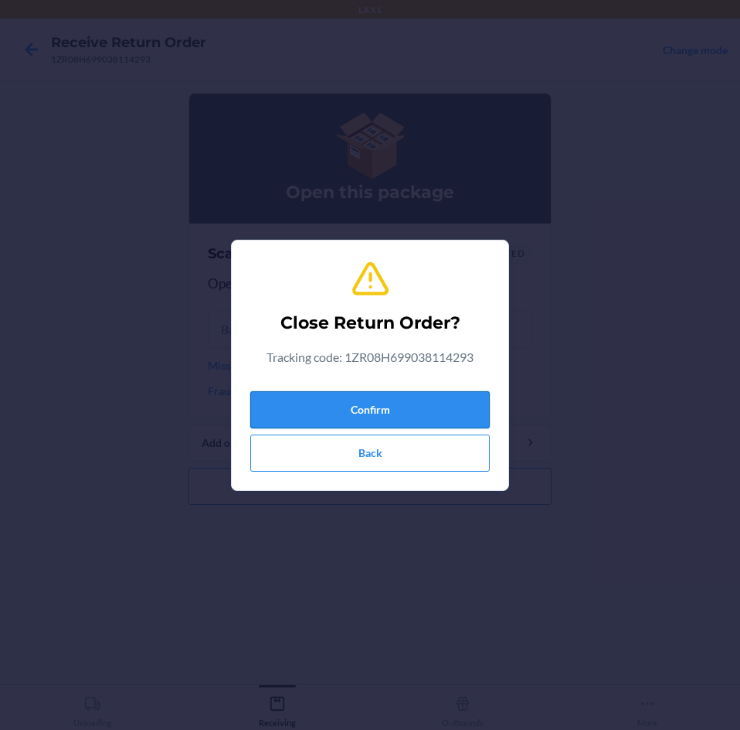
click at [397, 402] on button "Confirm" at bounding box center [370, 409] width 240 height 37
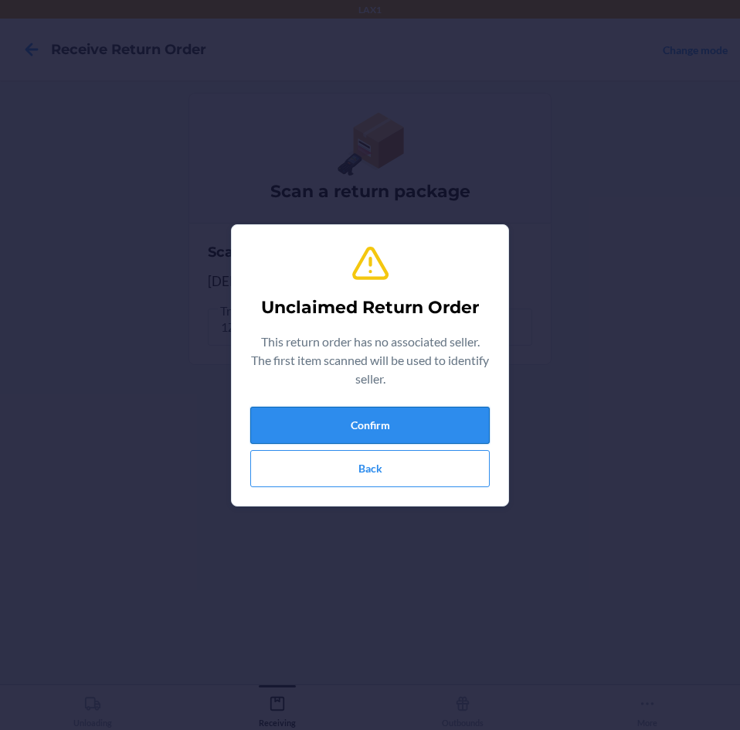
click at [379, 416] on button "Confirm" at bounding box center [370, 425] width 240 height 37
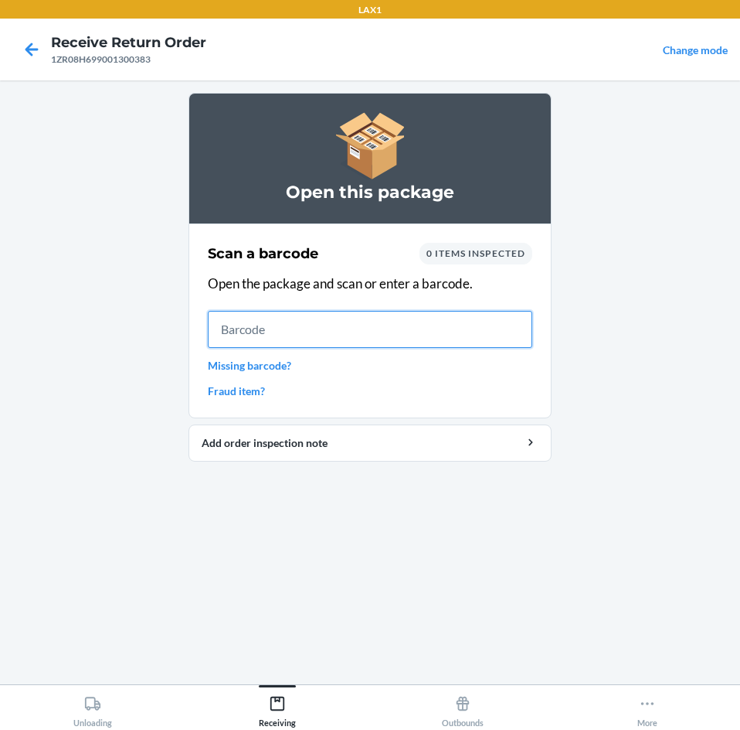
click at [401, 330] on input "text" at bounding box center [370, 329] width 325 height 37
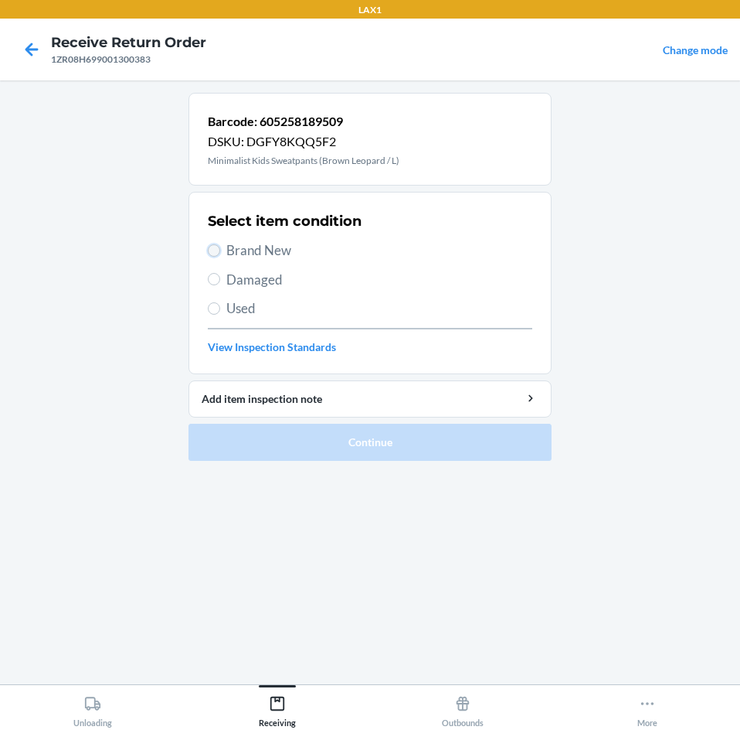
click at [217, 247] on input "Brand New" at bounding box center [214, 250] width 12 height 12
radio input "true"
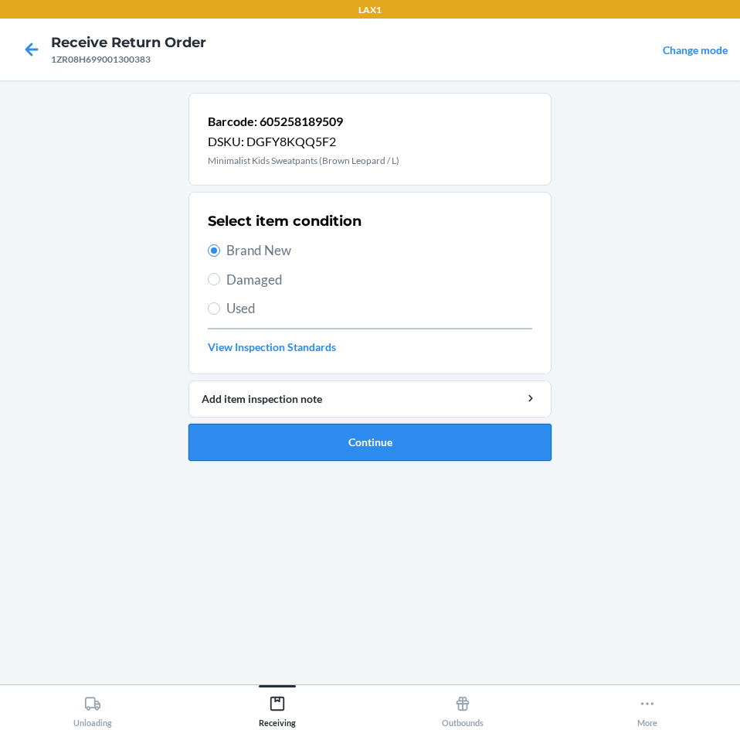
click at [517, 443] on button "Continue" at bounding box center [370, 442] width 363 height 37
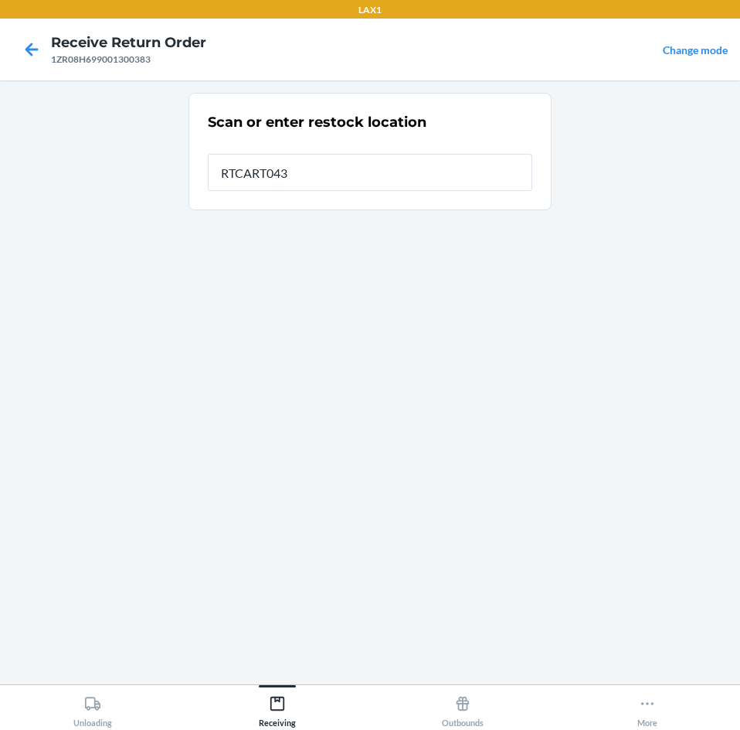
type input "RTCART043"
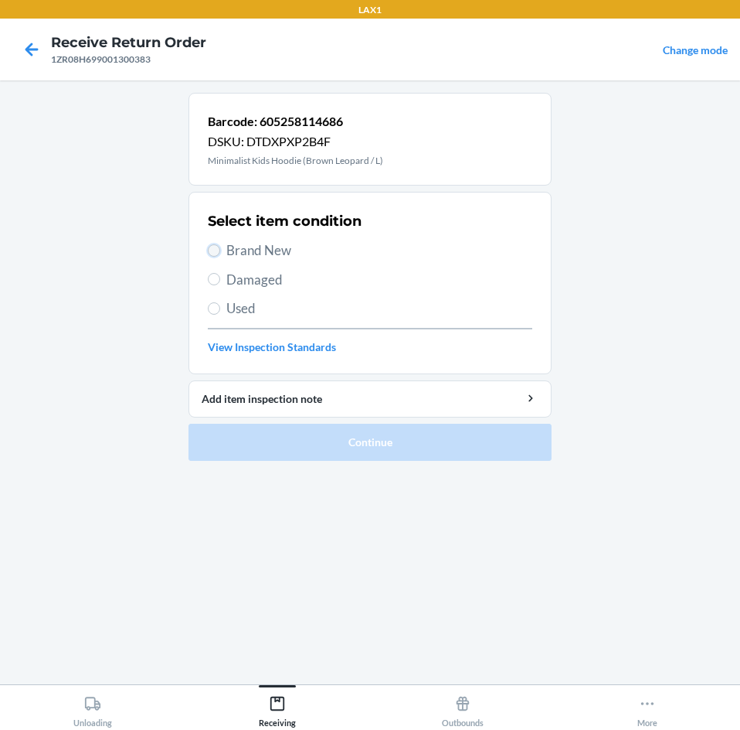
click at [216, 247] on input "Brand New" at bounding box center [214, 250] width 12 height 12
radio input "true"
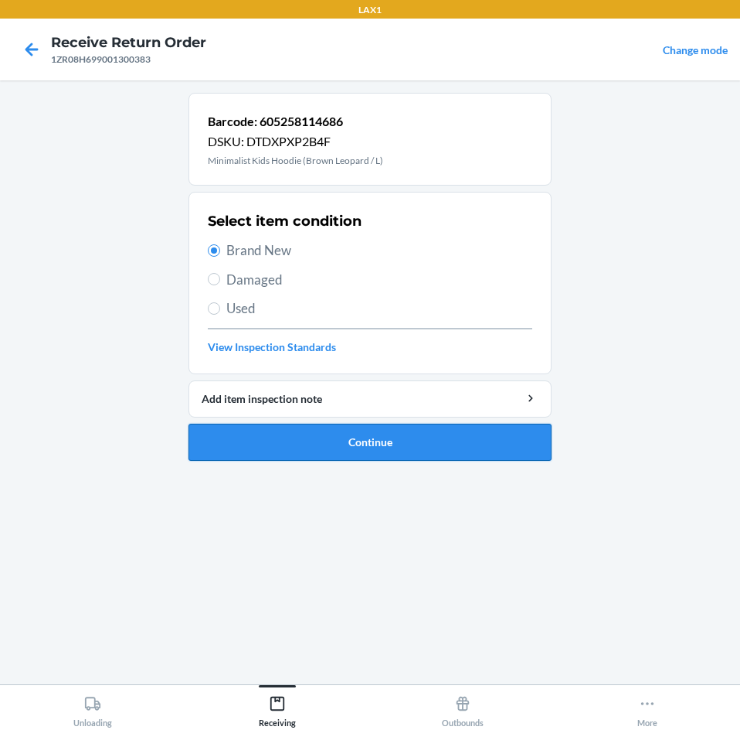
click at [423, 440] on button "Continue" at bounding box center [370, 442] width 363 height 37
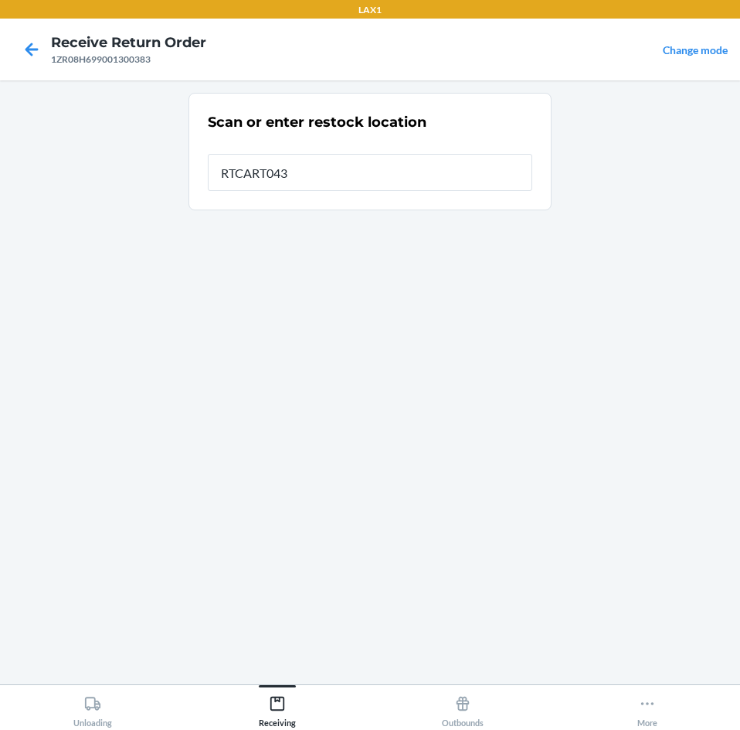
type input "RTCART043"
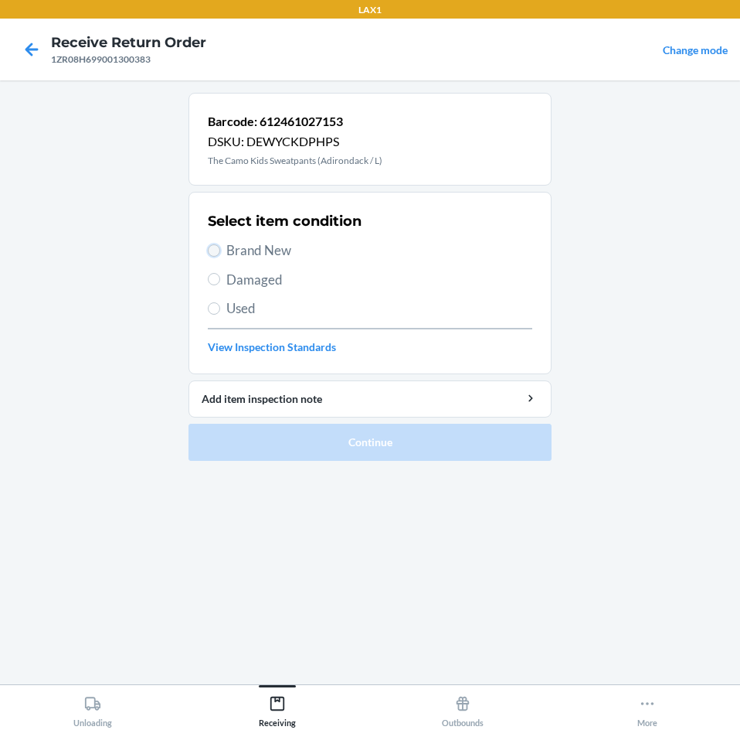
click at [213, 245] on input "Brand New" at bounding box center [214, 250] width 12 height 12
radio input "true"
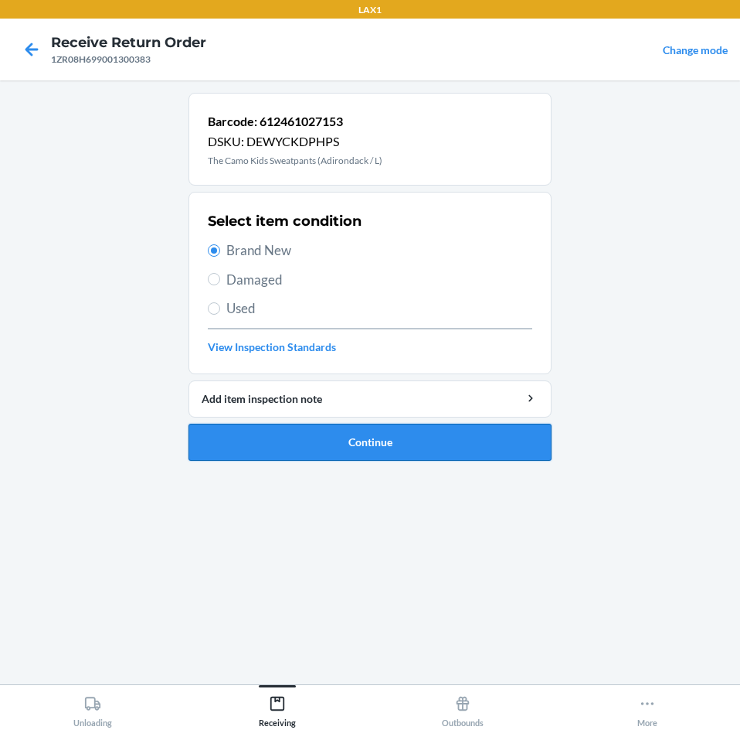
click at [430, 444] on button "Continue" at bounding box center [370, 442] width 363 height 37
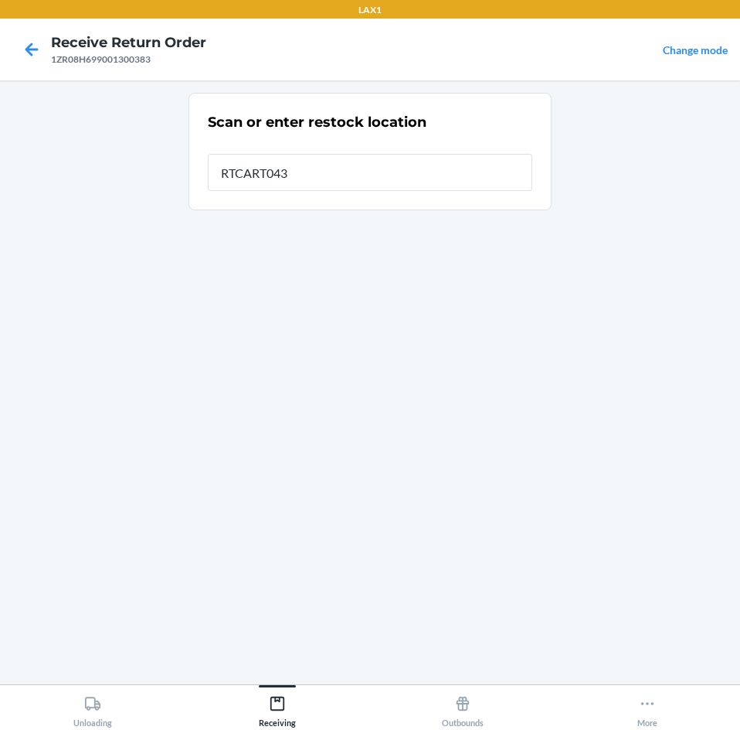
type input "RTCART043"
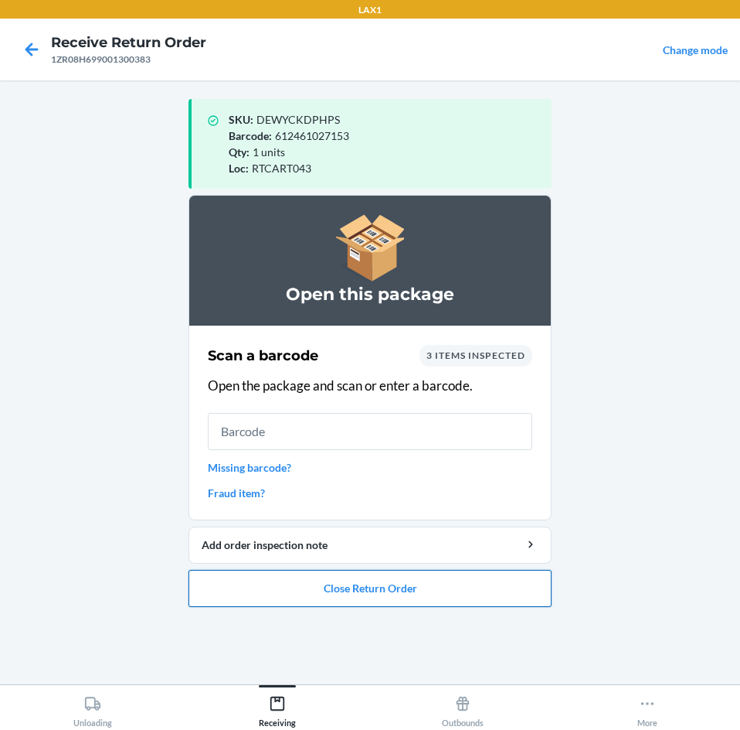
click at [425, 583] on button "Close Return Order" at bounding box center [370, 588] width 363 height 37
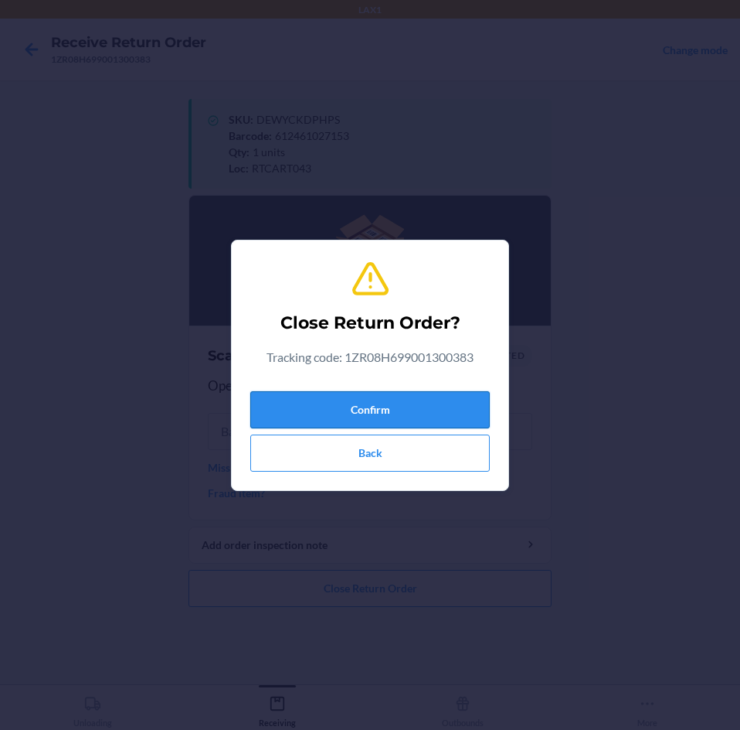
click at [430, 400] on button "Confirm" at bounding box center [370, 409] width 240 height 37
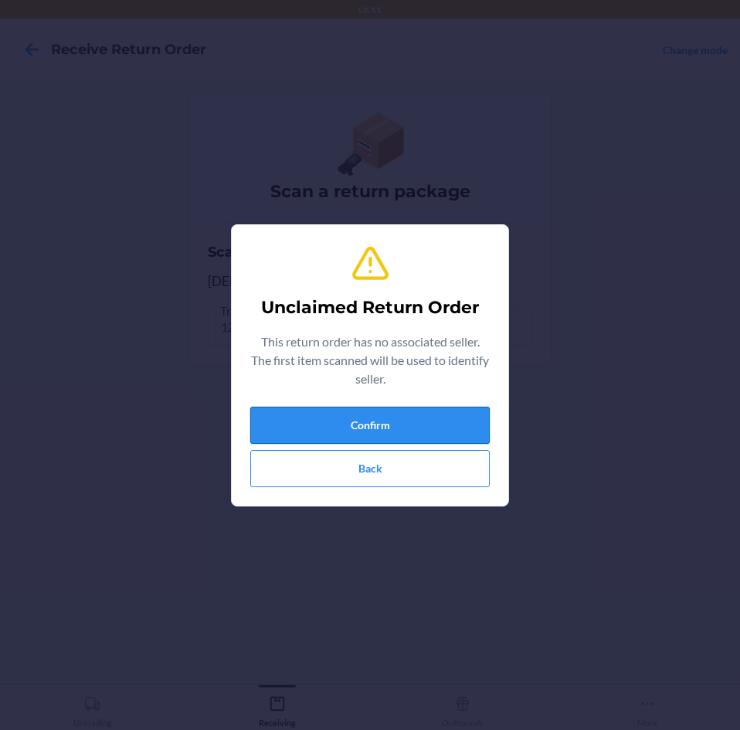
click at [420, 425] on button "Confirm" at bounding box center [370, 425] width 240 height 37
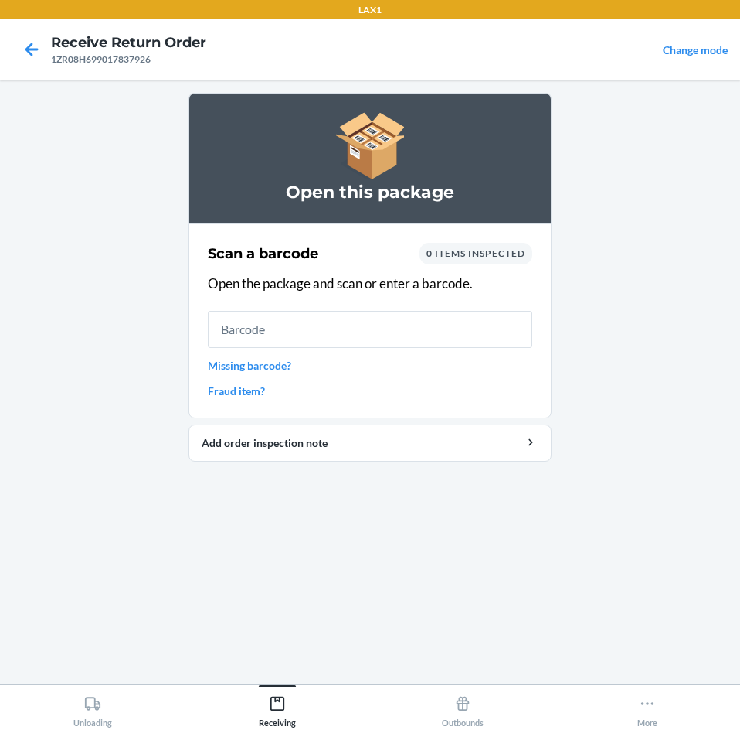
click at [264, 364] on link "Missing barcode?" at bounding box center [370, 365] width 325 height 16
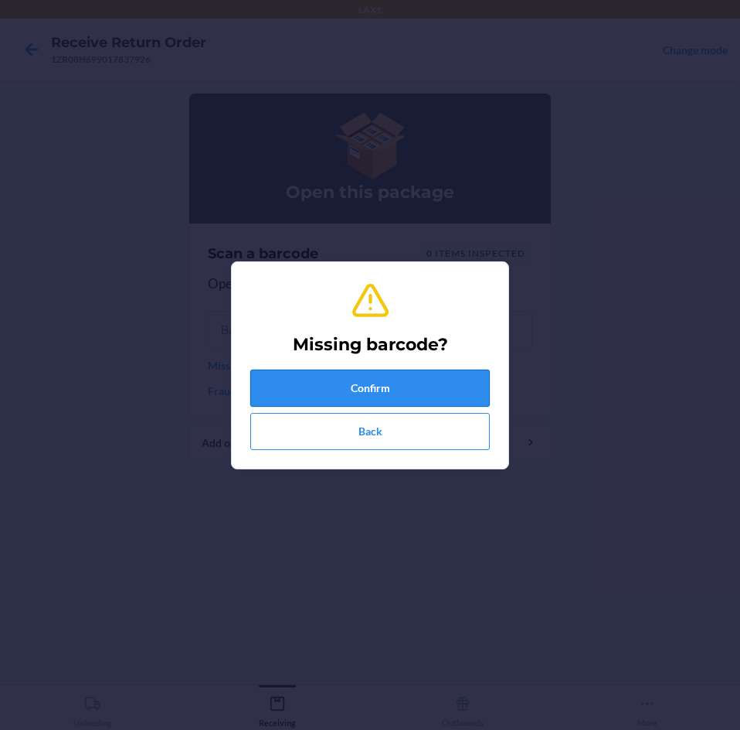
click at [425, 390] on button "Confirm" at bounding box center [370, 387] width 240 height 37
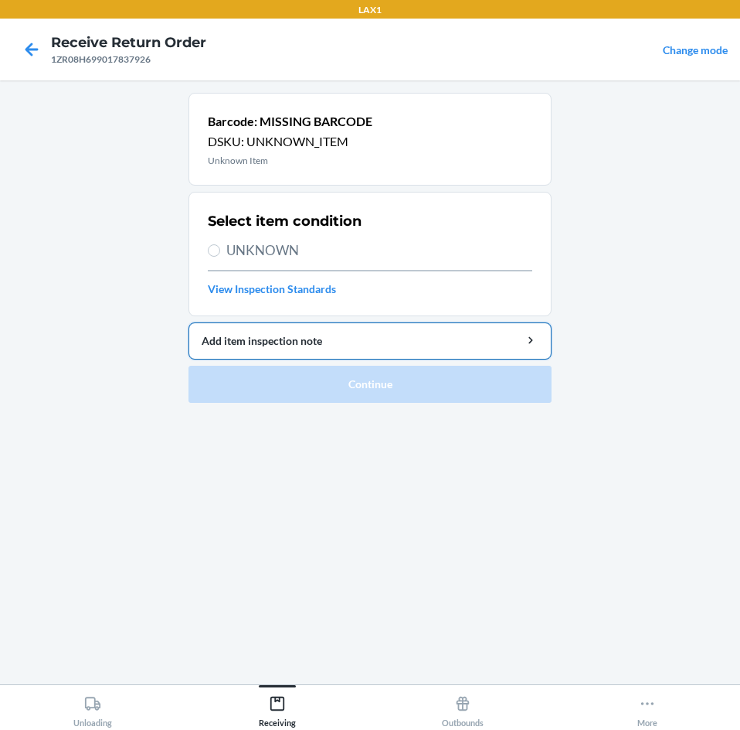
click at [345, 349] on button "Add item inspection note" at bounding box center [370, 340] width 363 height 37
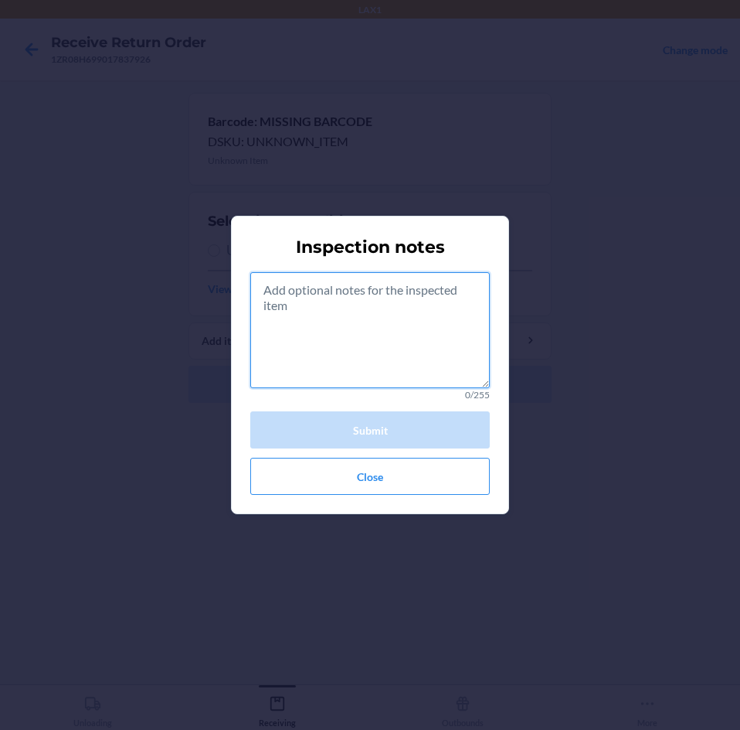
click at [347, 318] on textarea at bounding box center [370, 330] width 240 height 116
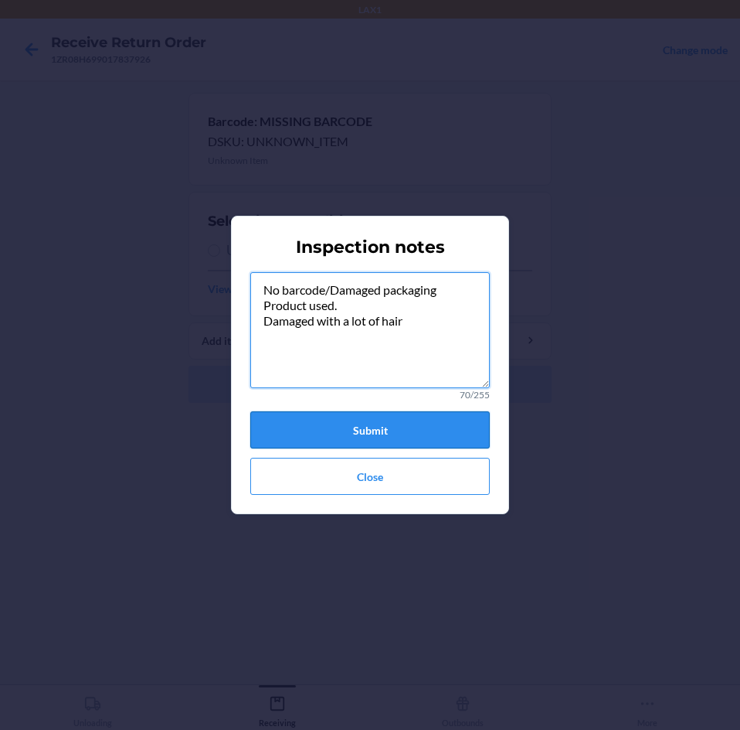
type textarea "No barcode/Damaged packaging Product used. Damaged with a lot of hair"
click at [394, 437] on button "Submit" at bounding box center [370, 429] width 240 height 37
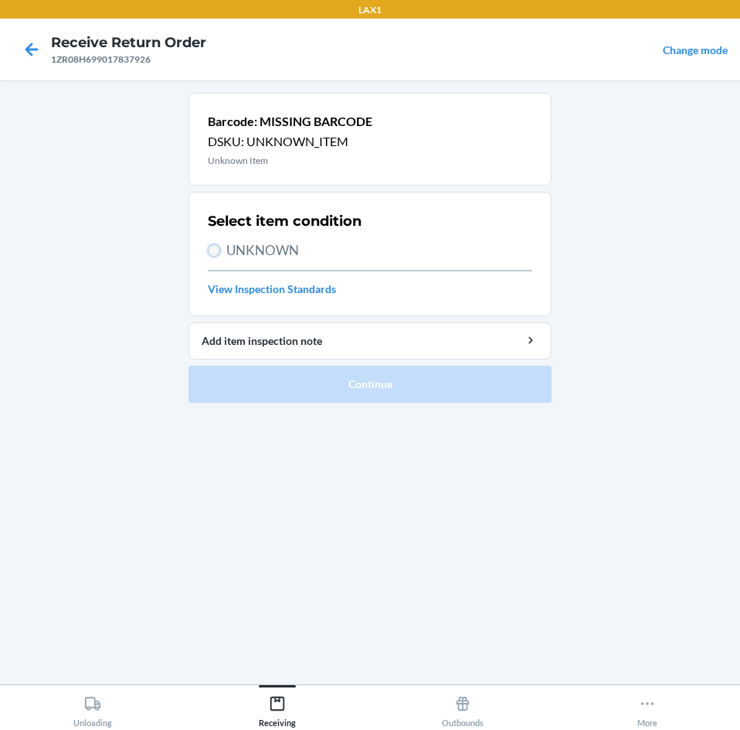
click at [215, 248] on input "UNKNOWN" at bounding box center [214, 250] width 12 height 12
radio input "true"
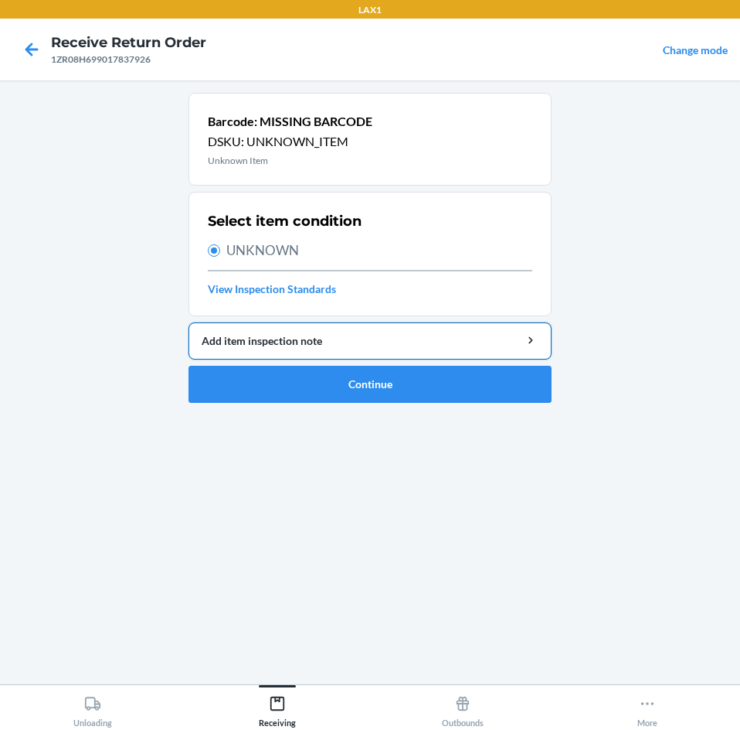
click at [416, 346] on div "Add item inspection note" at bounding box center [370, 340] width 337 height 16
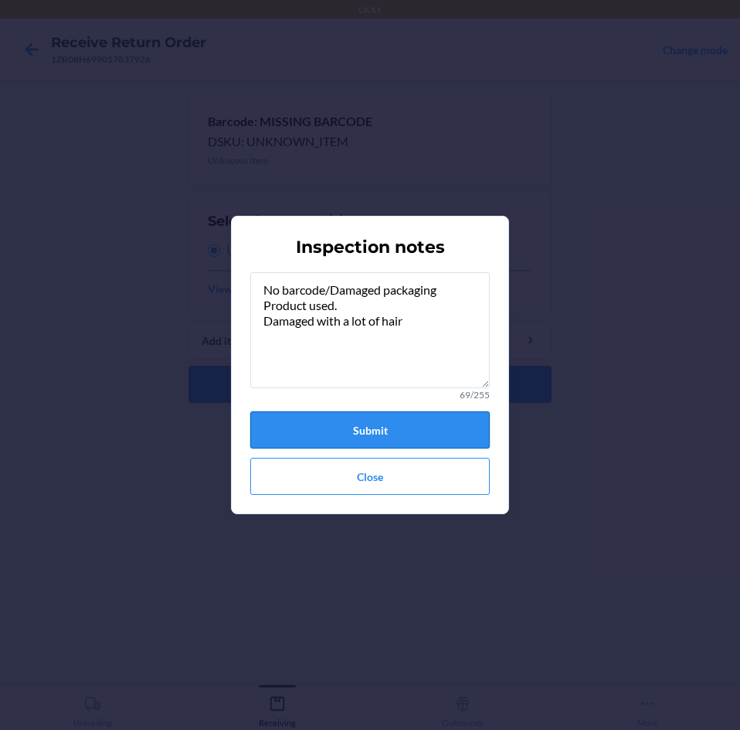
click at [419, 430] on button "Submit" at bounding box center [370, 429] width 240 height 37
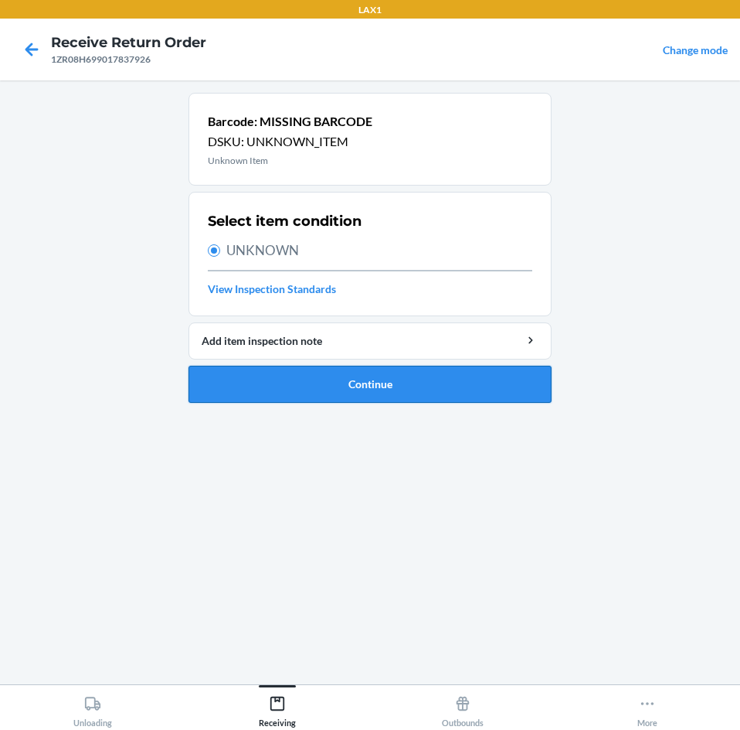
click at [417, 382] on button "Continue" at bounding box center [370, 384] width 363 height 37
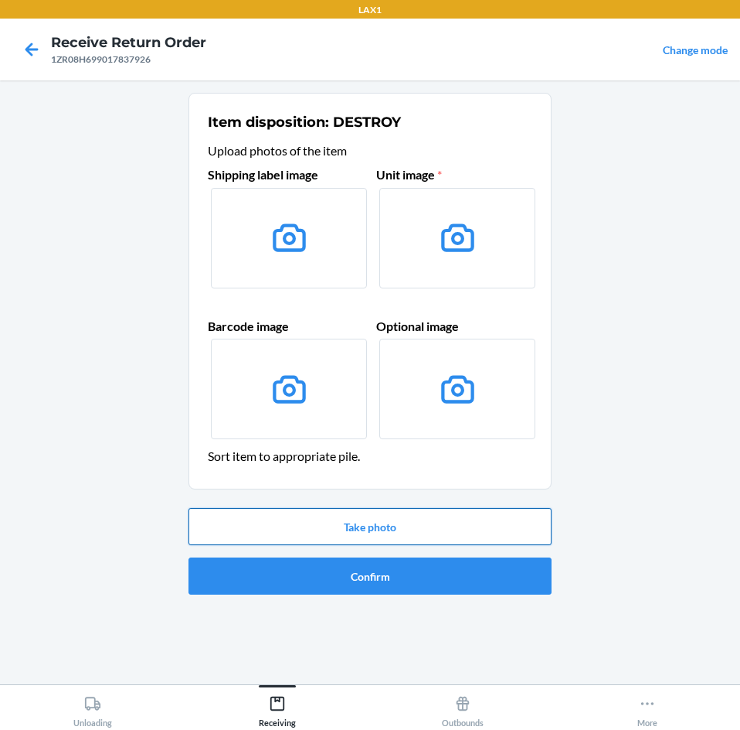
click at [415, 525] on button "Take photo" at bounding box center [370, 526] width 363 height 37
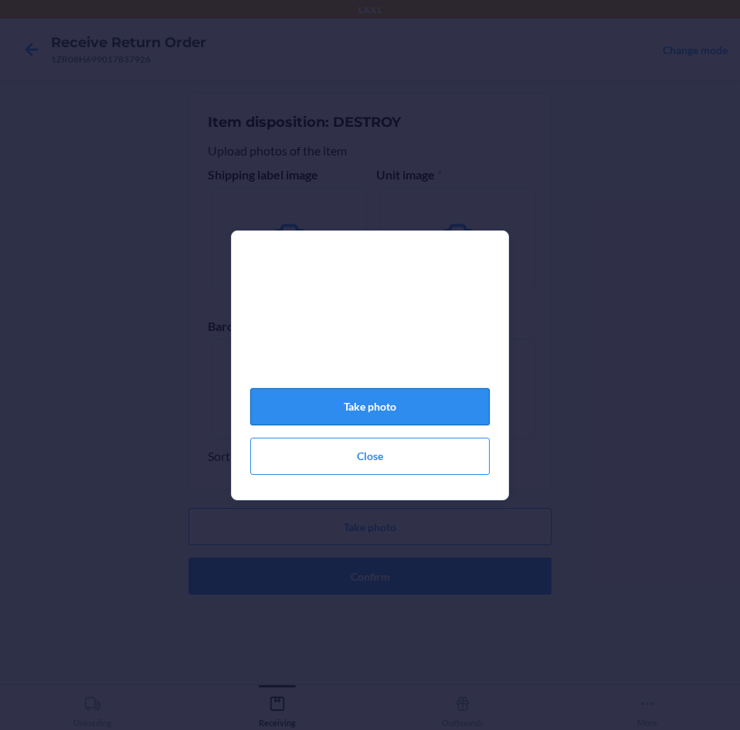
click at [397, 410] on button "Take photo" at bounding box center [370, 406] width 240 height 37
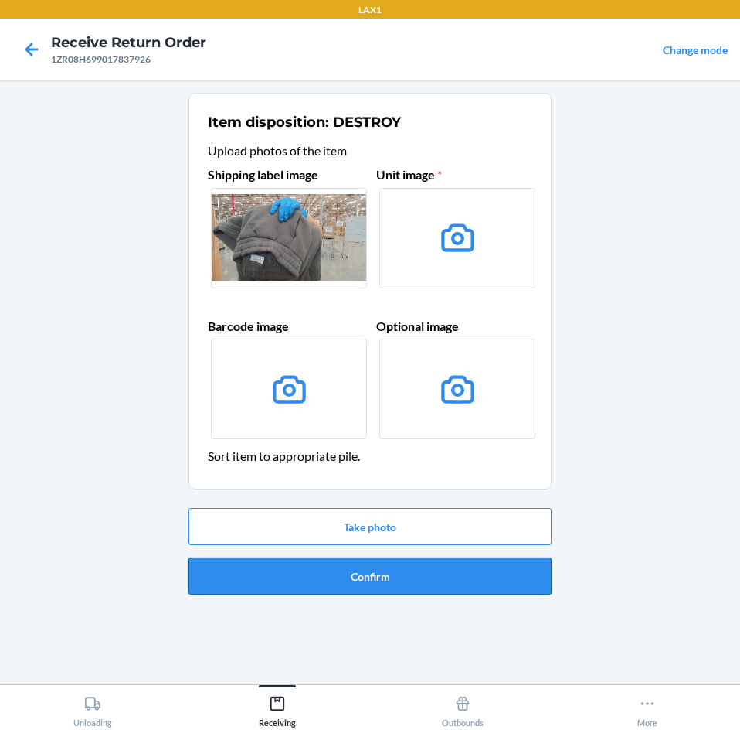
click at [447, 569] on button "Confirm" at bounding box center [370, 575] width 363 height 37
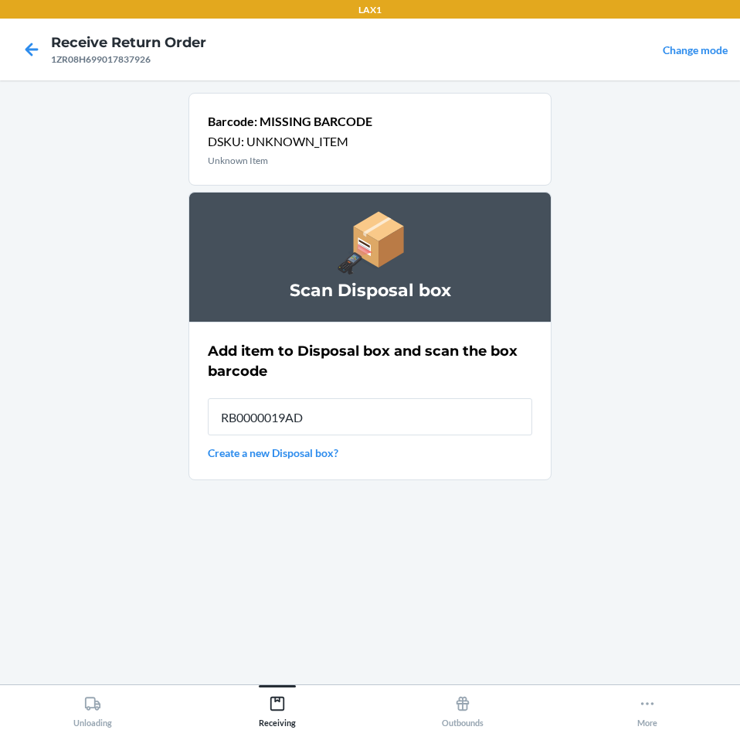
type input "RB0000019AD"
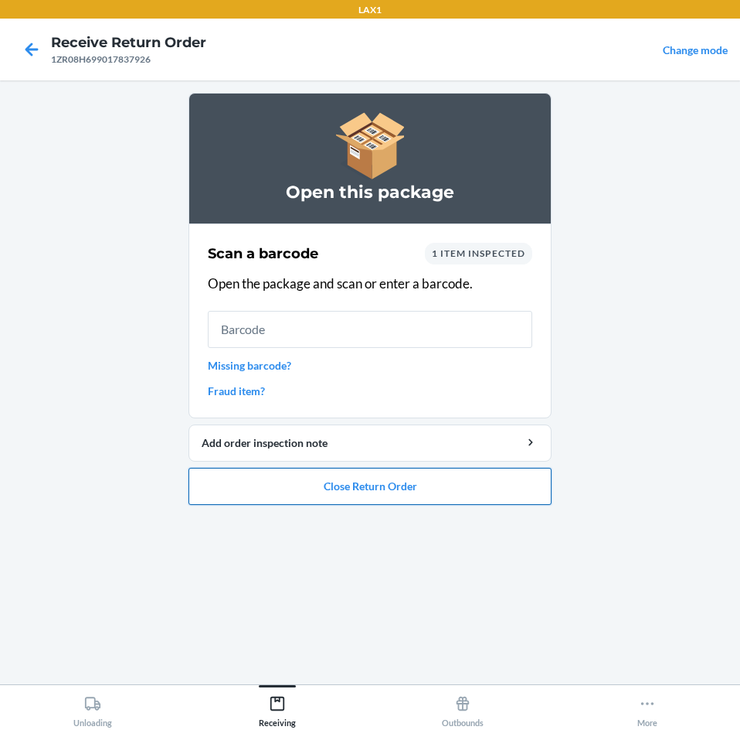
click at [447, 493] on button "Close Return Order" at bounding box center [370, 486] width 363 height 37
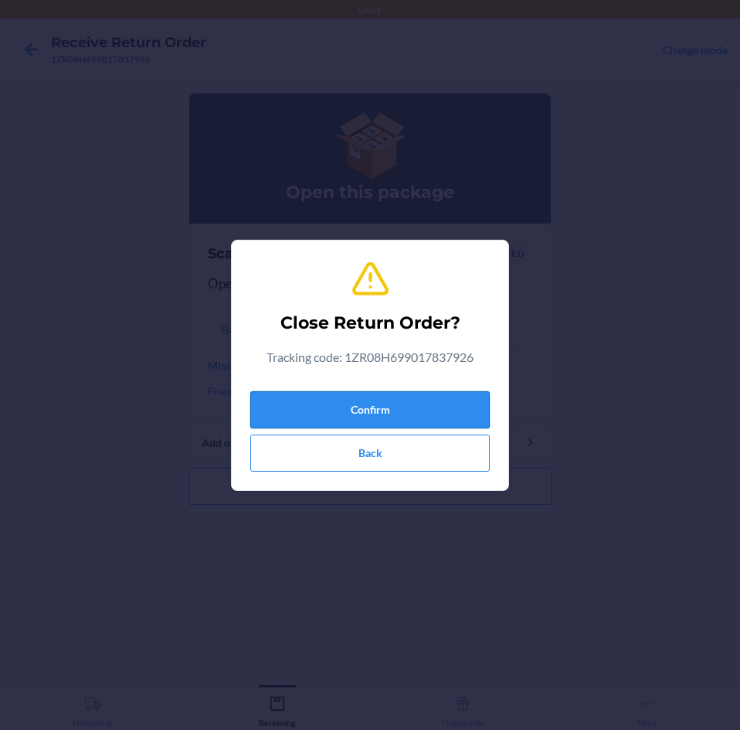
click at [436, 404] on button "Confirm" at bounding box center [370, 409] width 240 height 37
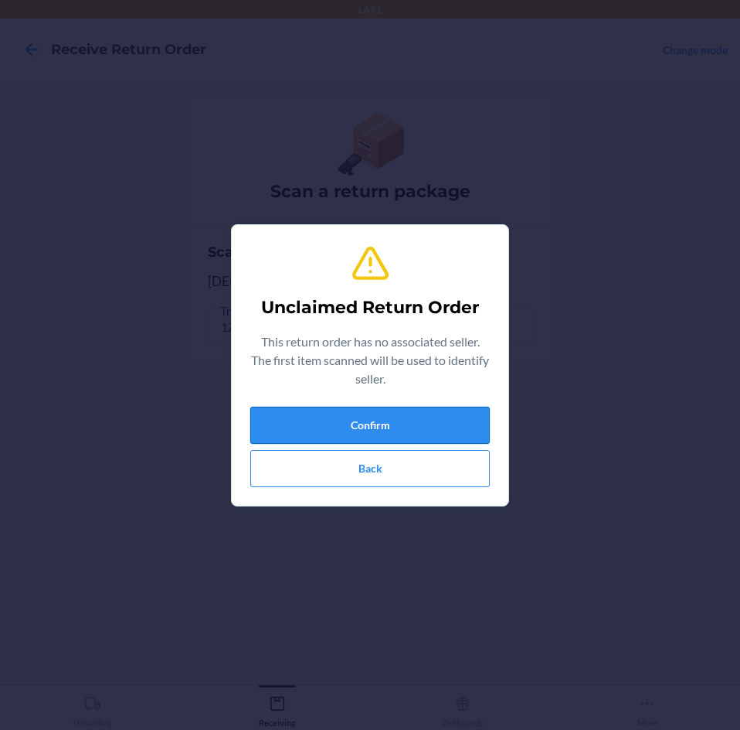
click at [433, 410] on button "Confirm" at bounding box center [370, 425] width 240 height 37
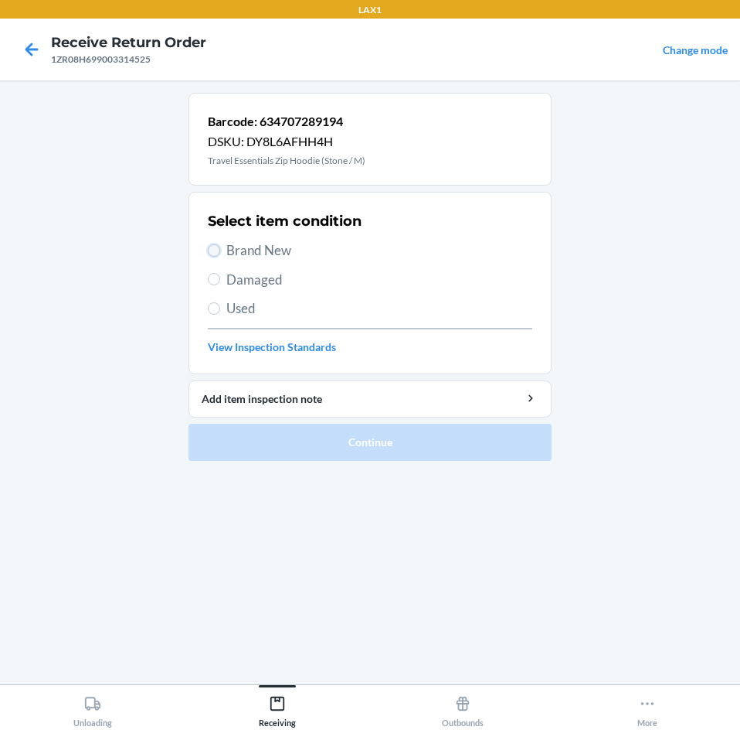
click at [211, 247] on input "Brand New" at bounding box center [214, 250] width 12 height 12
radio input "true"
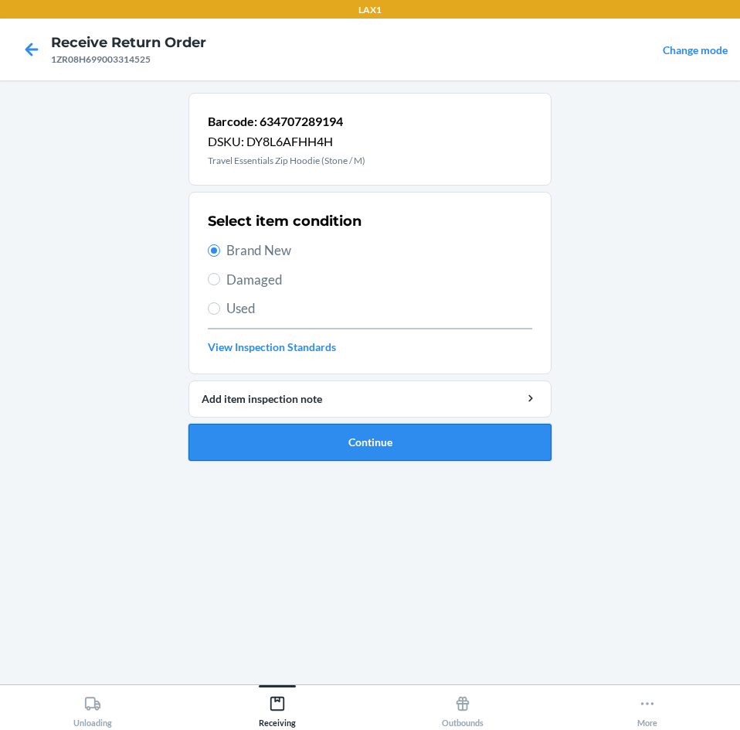
click at [461, 433] on button "Continue" at bounding box center [370, 442] width 363 height 37
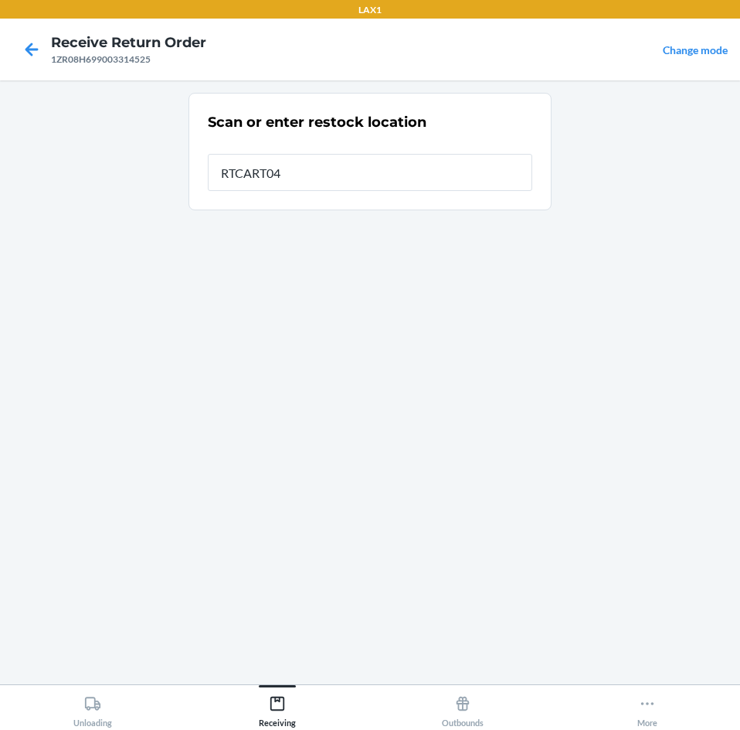
type input "RTCART043"
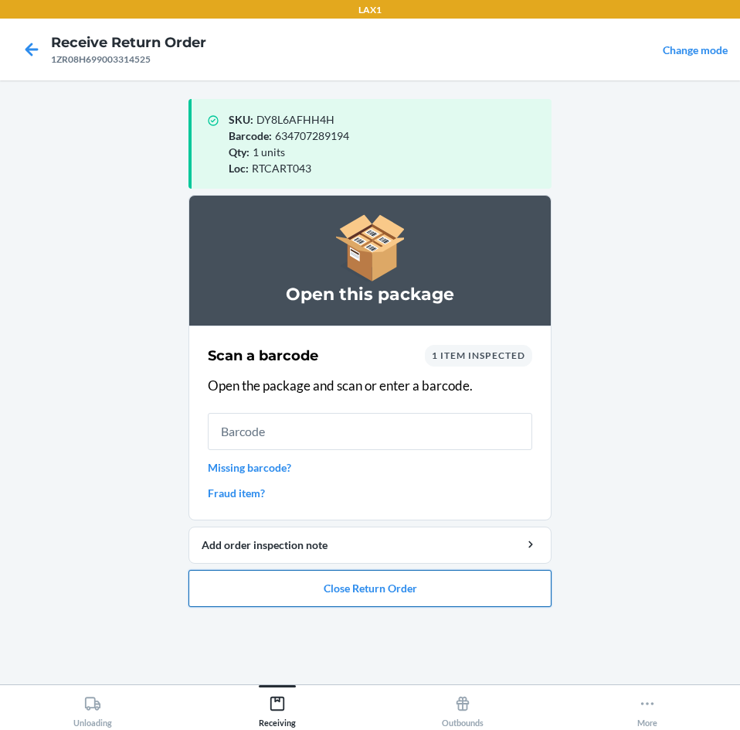
click at [435, 591] on button "Close Return Order" at bounding box center [370, 588] width 363 height 37
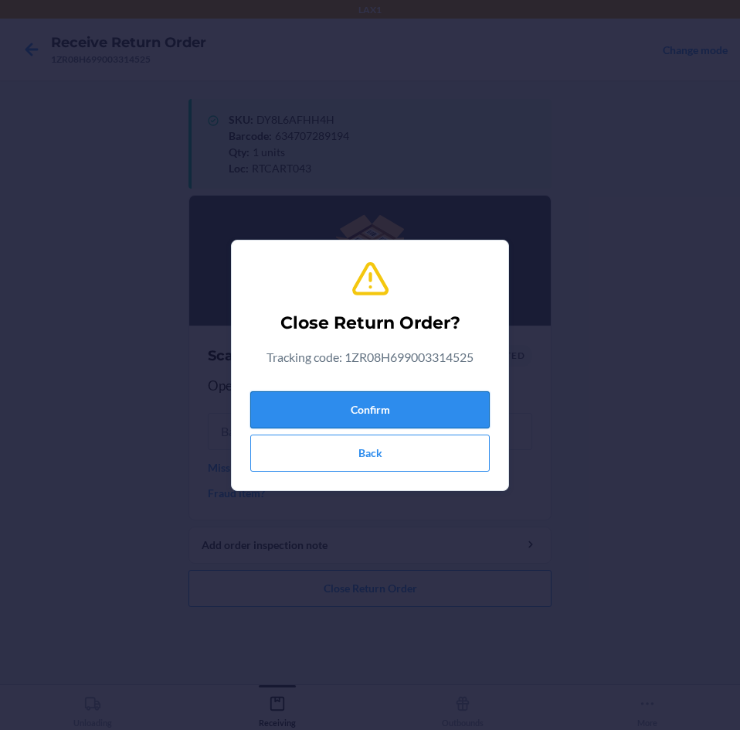
click at [419, 410] on button "Confirm" at bounding box center [370, 409] width 240 height 37
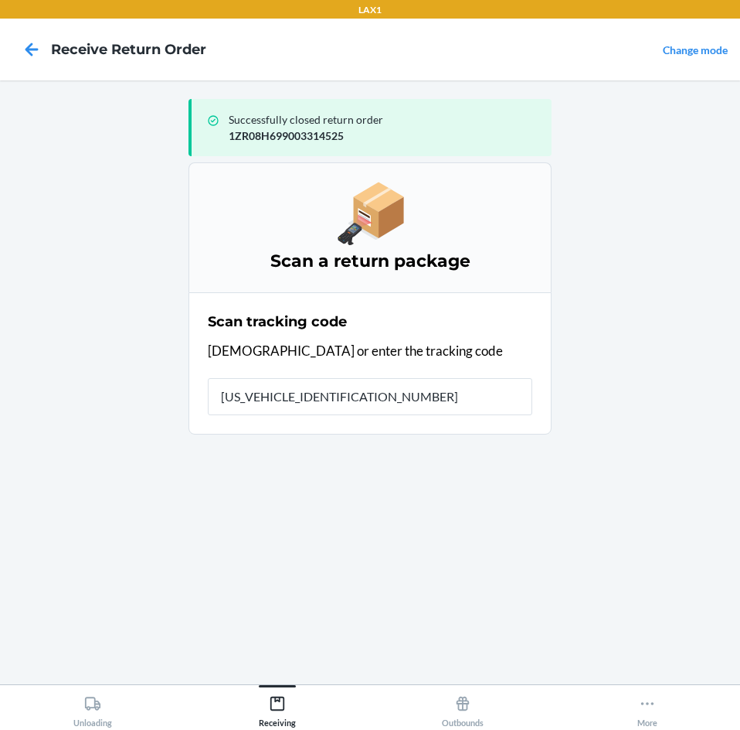
type input "1ZR08H699037859768"
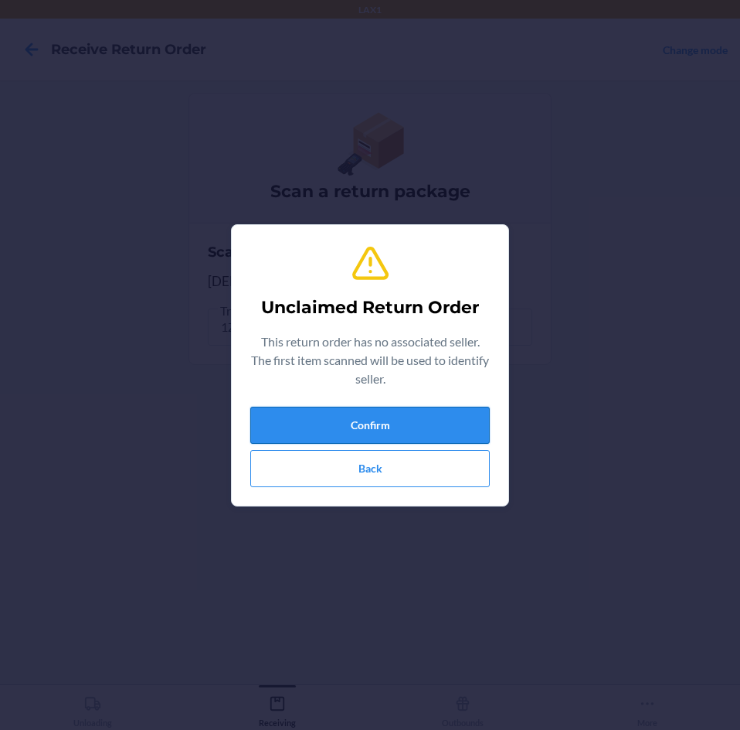
click at [418, 418] on button "Confirm" at bounding box center [370, 425] width 240 height 37
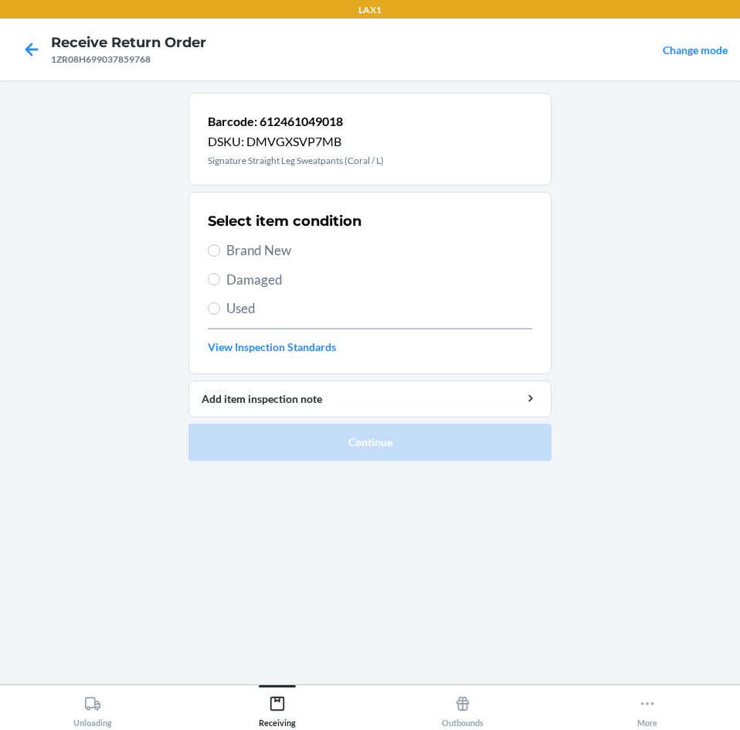
click at [221, 250] on label "Brand New" at bounding box center [370, 250] width 325 height 20
click at [220, 250] on input "Brand New" at bounding box center [214, 250] width 12 height 12
radio input "true"
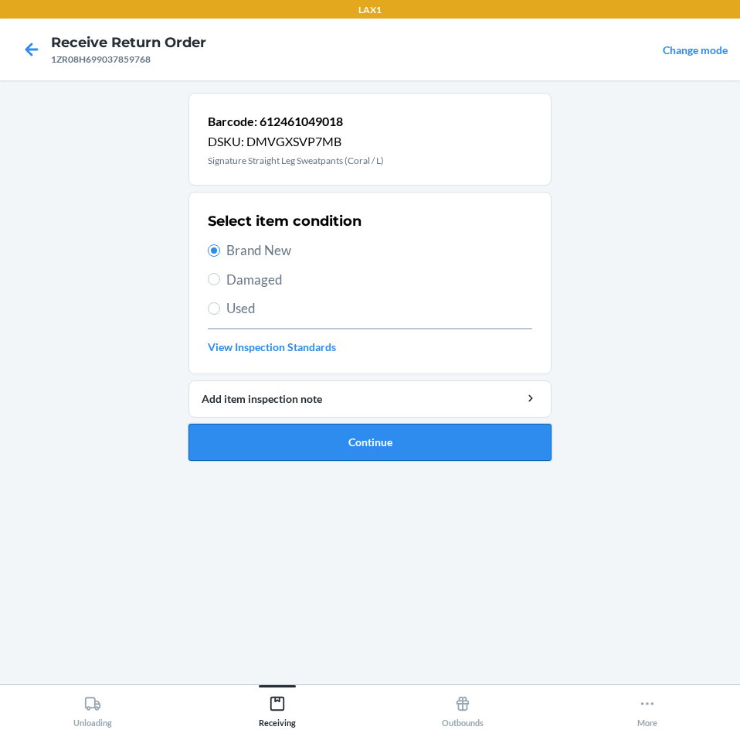
click at [458, 444] on button "Continue" at bounding box center [370, 442] width 363 height 37
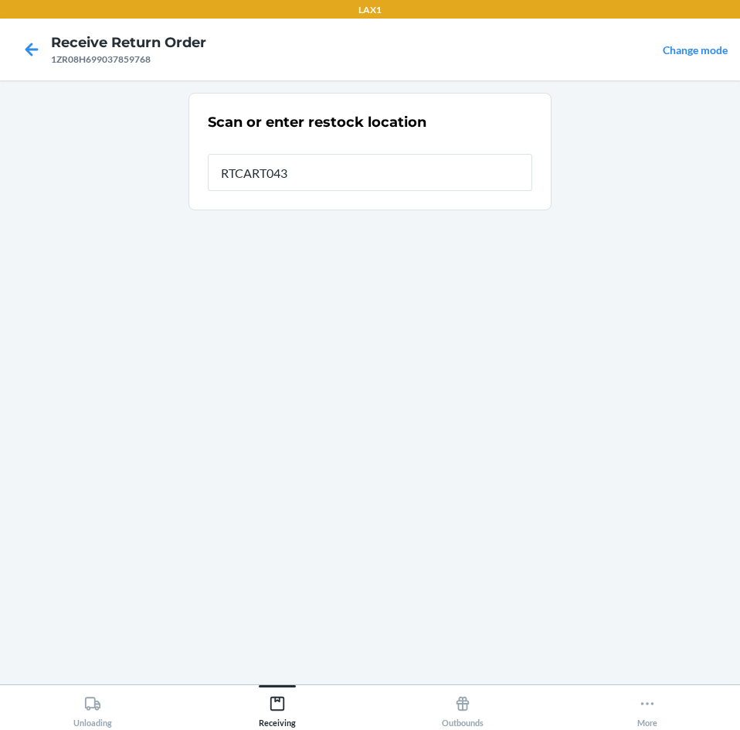
type input "RTCART043"
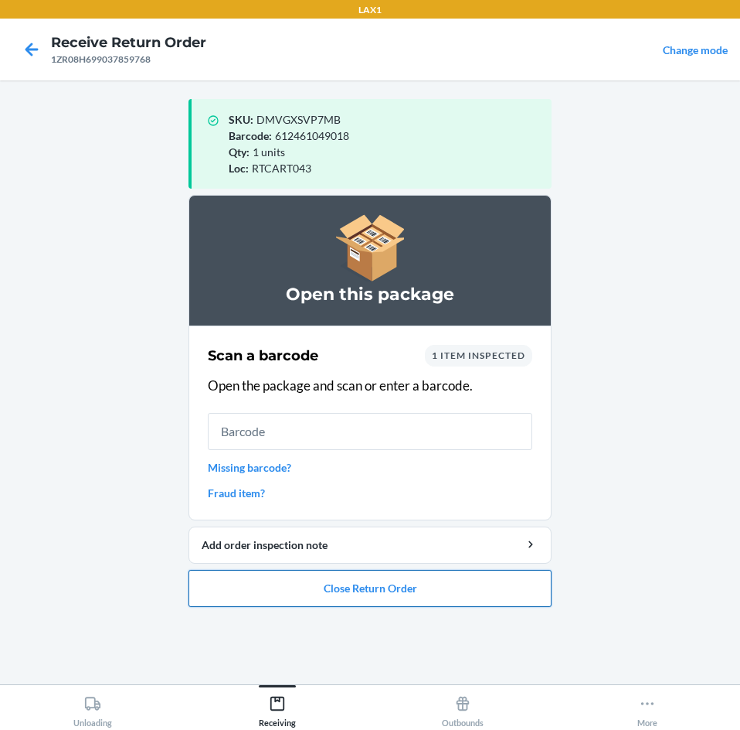
click at [465, 584] on button "Close Return Order" at bounding box center [370, 588] width 363 height 37
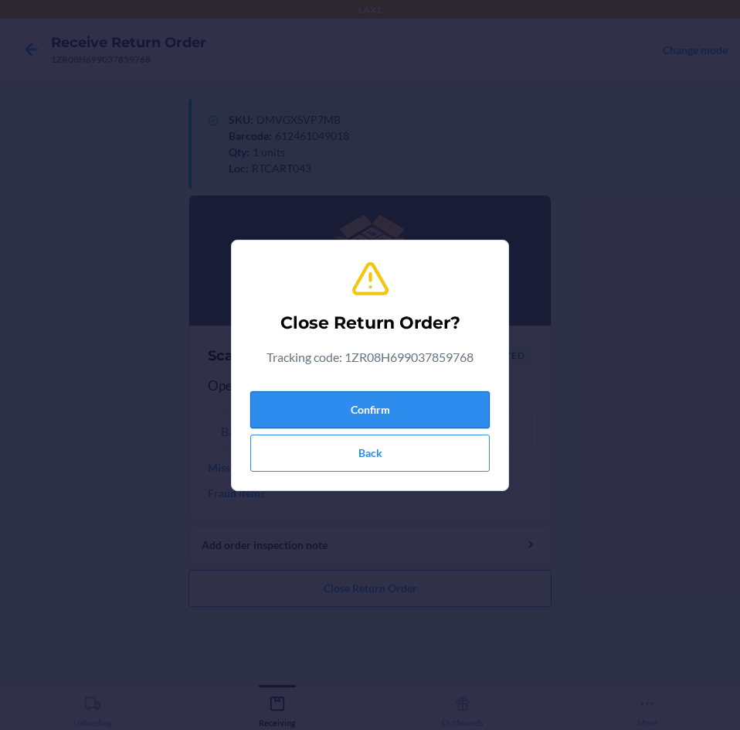
click at [435, 404] on button "Confirm" at bounding box center [370, 409] width 240 height 37
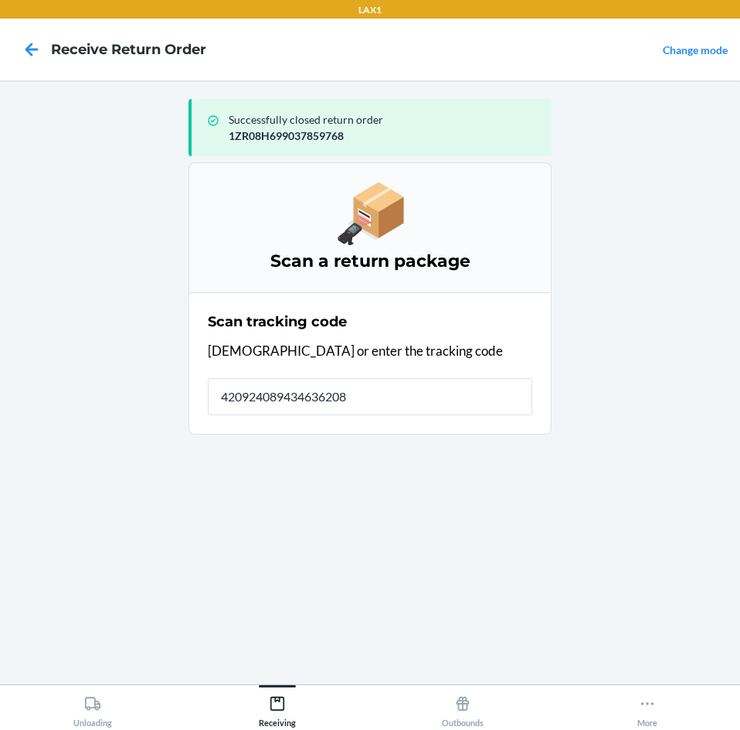
type input "4209240894346362083"
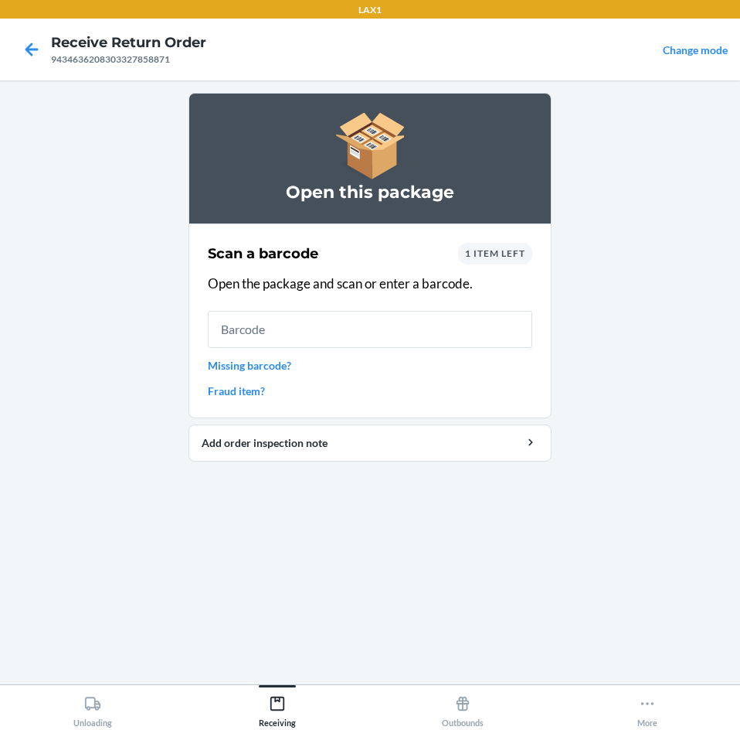
click at [506, 259] on div "1 item left" at bounding box center [495, 254] width 74 height 22
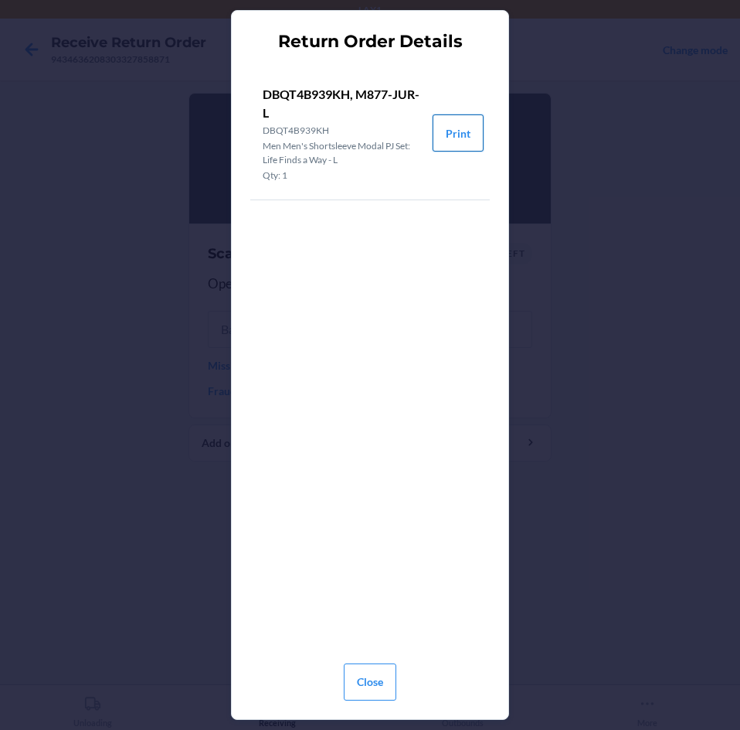
click at [456, 127] on button "Print" at bounding box center [458, 132] width 51 height 37
click at [373, 663] on button "Close" at bounding box center [370, 681] width 53 height 37
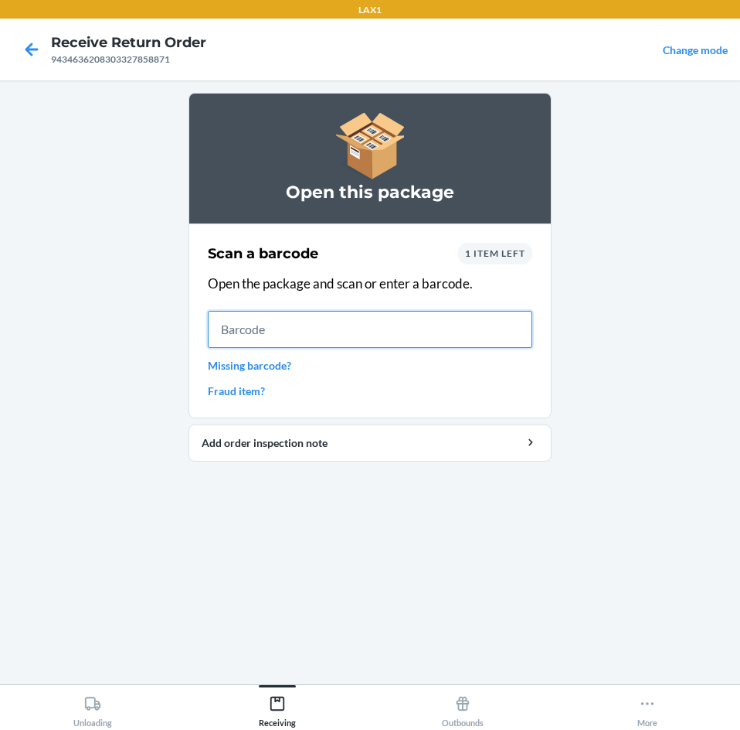
click at [374, 328] on input "text" at bounding box center [370, 329] width 325 height 37
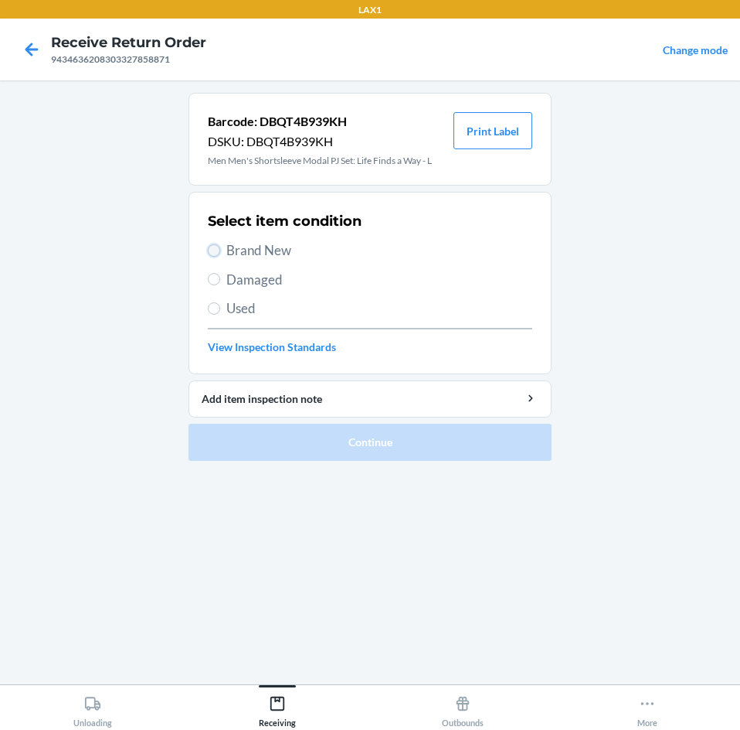
click at [215, 247] on input "Brand New" at bounding box center [214, 250] width 12 height 12
radio input "true"
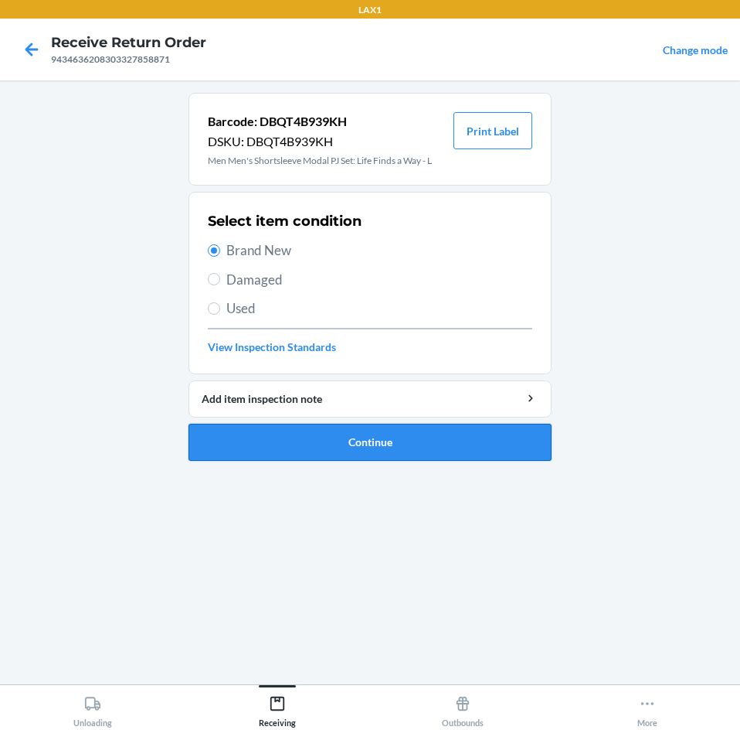
click at [437, 444] on button "Continue" at bounding box center [370, 442] width 363 height 37
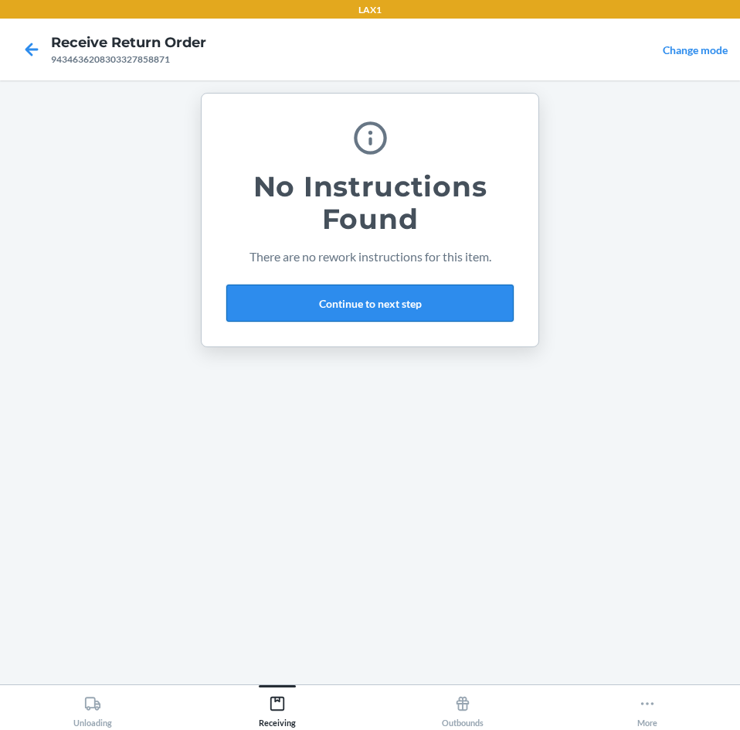
click at [454, 295] on button "Continue to next step" at bounding box center [370, 302] width 288 height 37
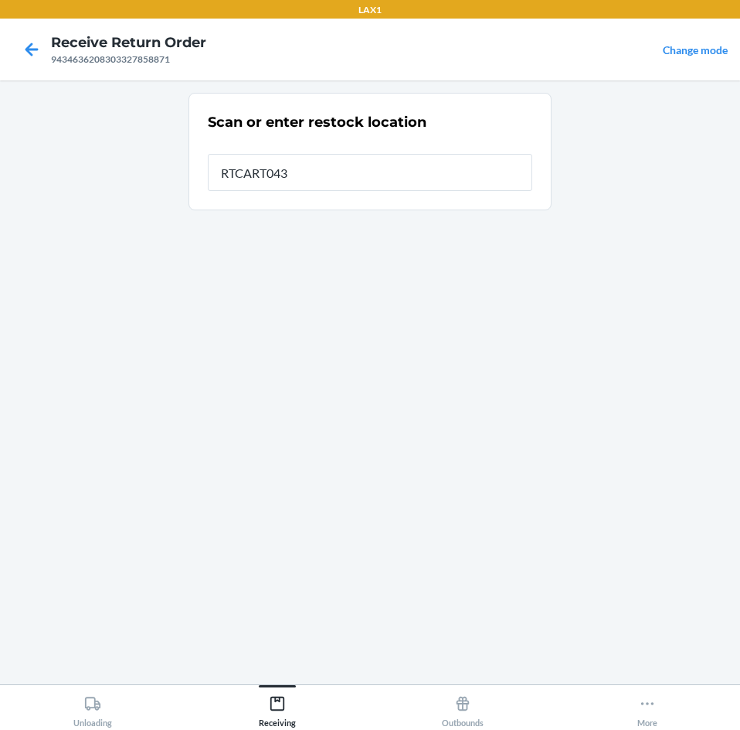
type input "RTCART043"
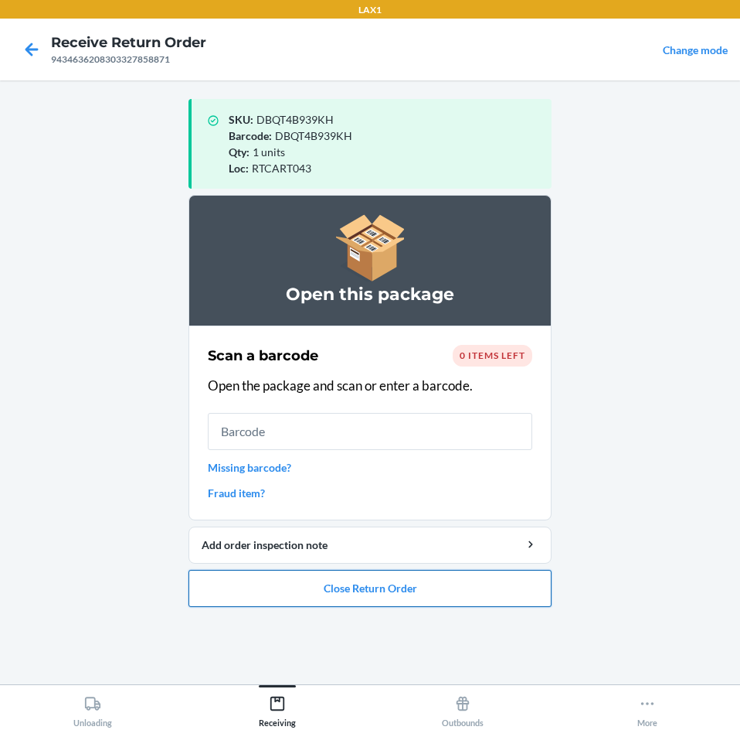
click at [475, 605] on button "Close Return Order" at bounding box center [370, 588] width 363 height 37
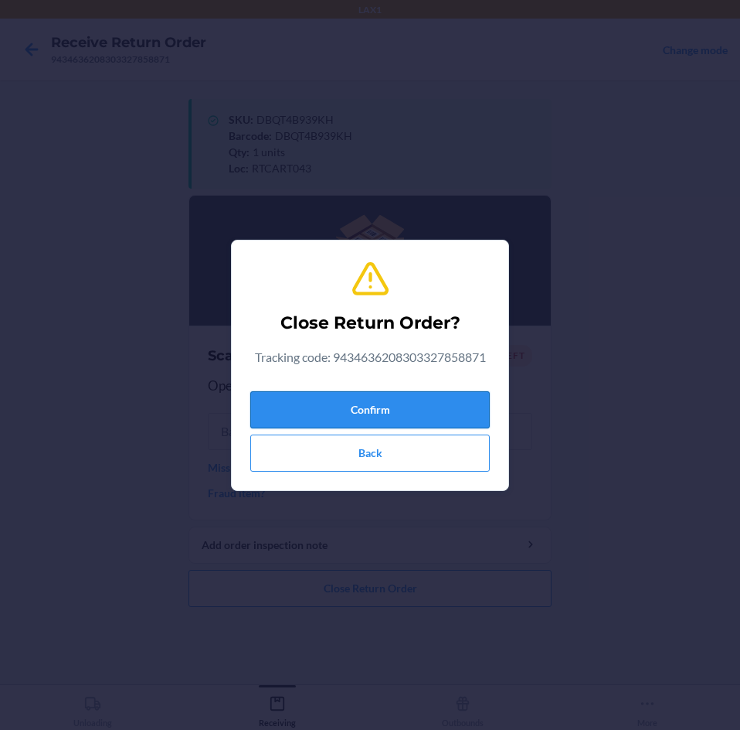
click at [427, 405] on button "Confirm" at bounding box center [370, 409] width 240 height 37
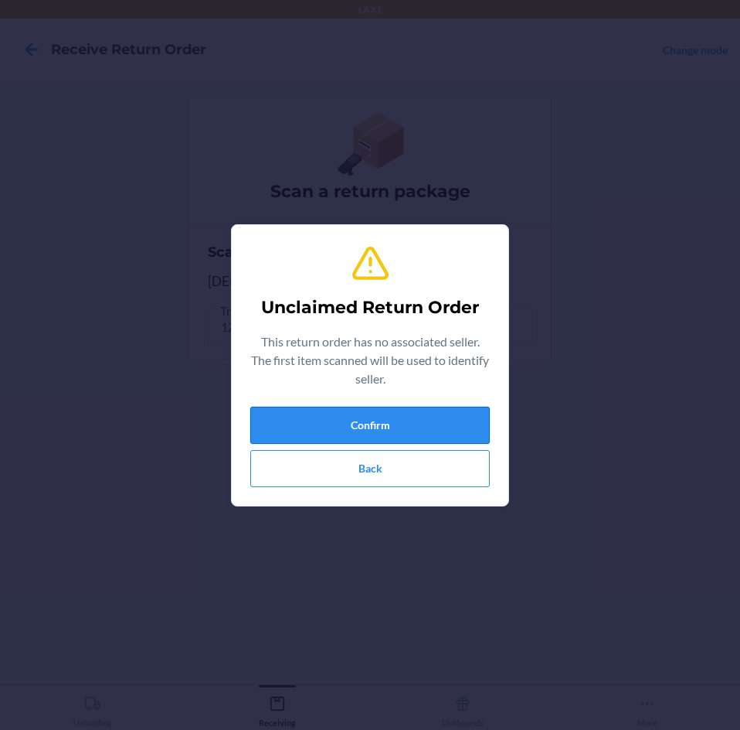
click at [424, 417] on button "Confirm" at bounding box center [370, 425] width 240 height 37
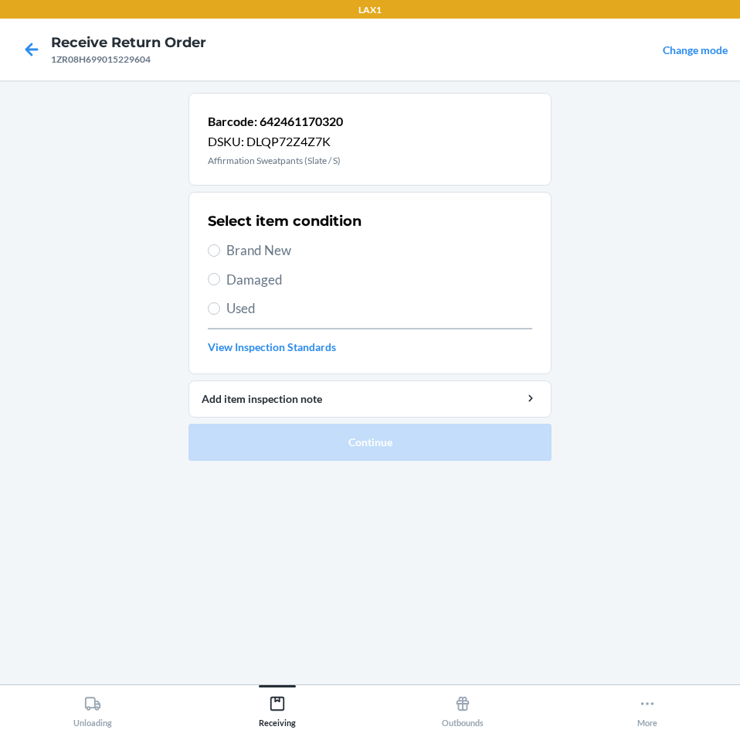
click at [217, 244] on label "Brand New" at bounding box center [370, 250] width 325 height 20
click at [217, 244] on input "Brand New" at bounding box center [214, 250] width 12 height 12
radio input "true"
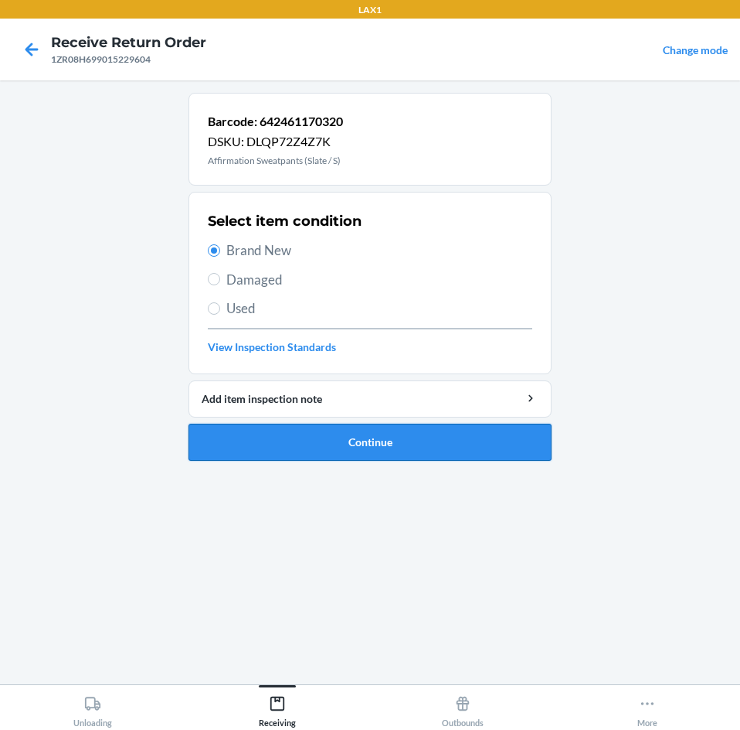
click at [493, 447] on button "Continue" at bounding box center [370, 442] width 363 height 37
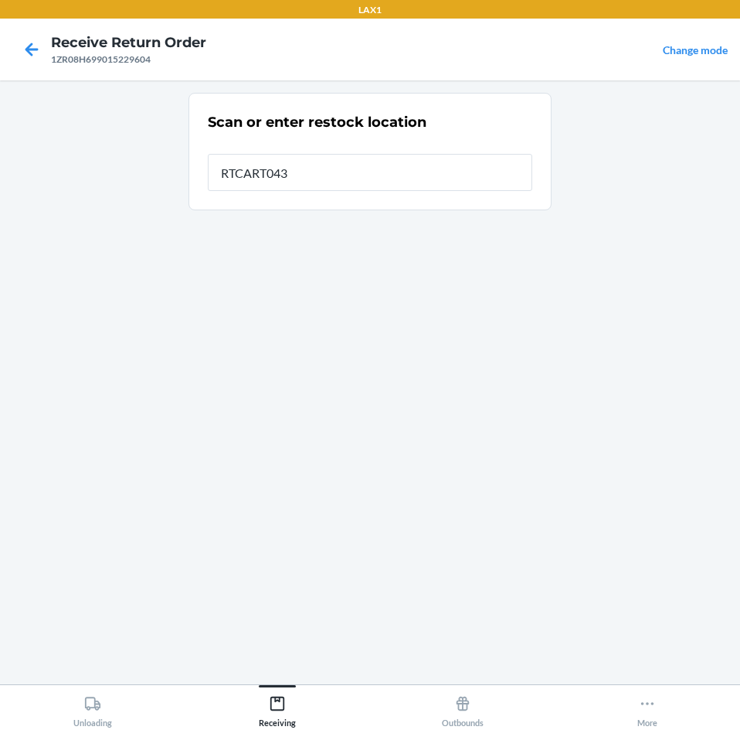
type input "RTCART043"
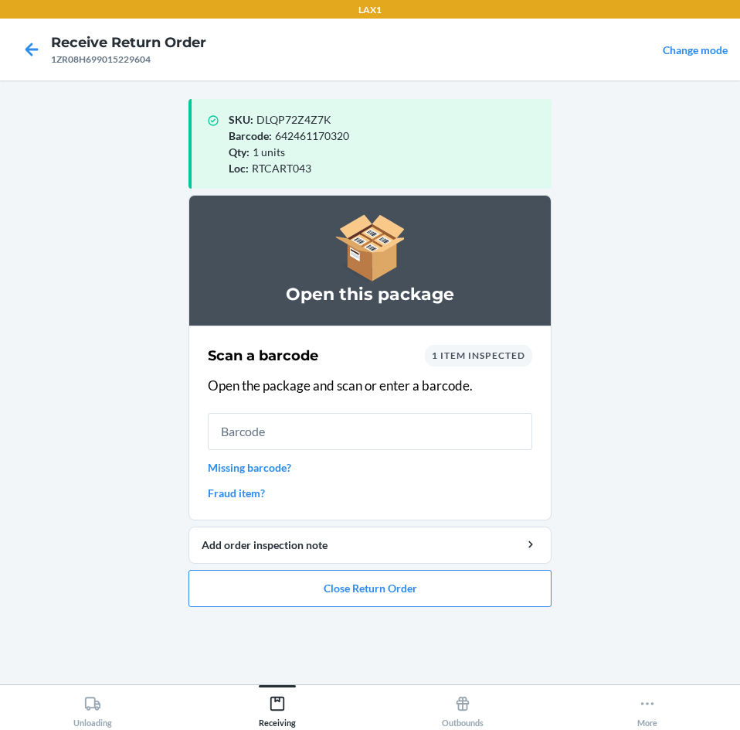
click at [262, 470] on link "Missing barcode?" at bounding box center [370, 467] width 325 height 16
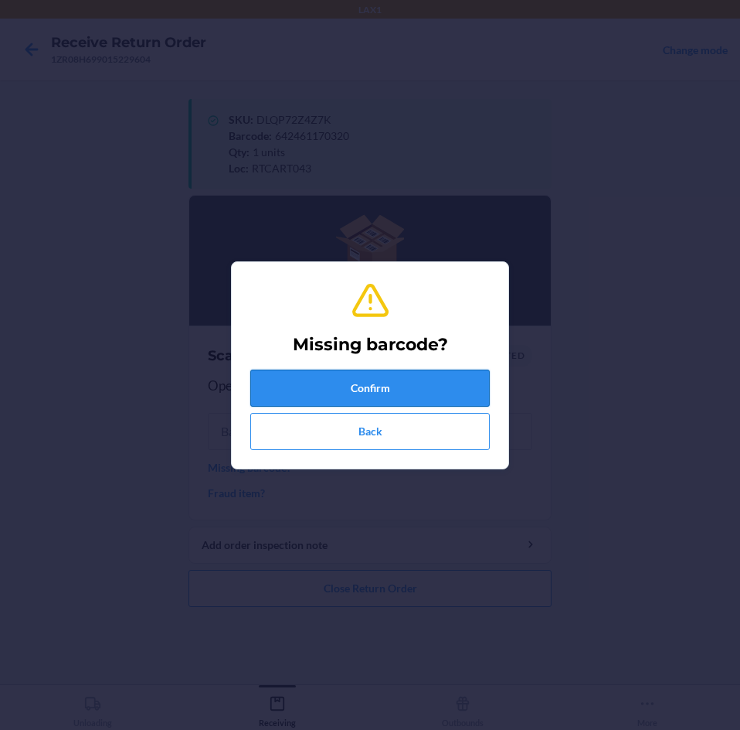
click at [420, 376] on button "Confirm" at bounding box center [370, 387] width 240 height 37
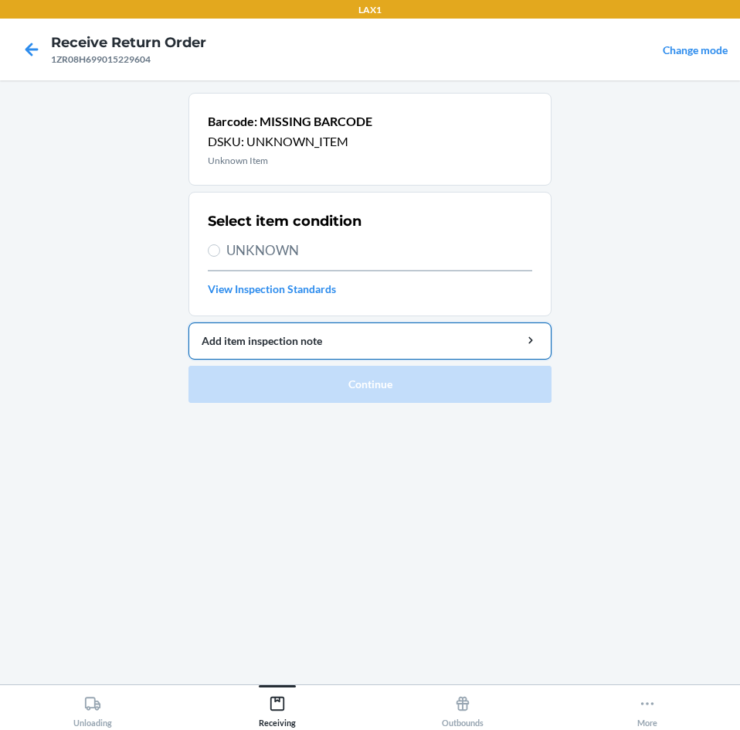
click at [381, 336] on div "Add item inspection note" at bounding box center [370, 340] width 337 height 16
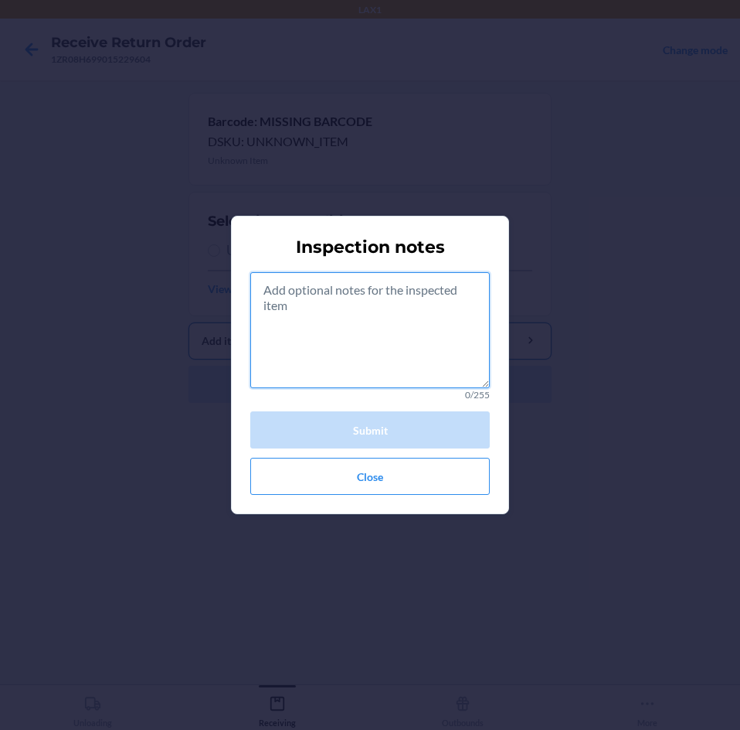
click at [381, 336] on textarea at bounding box center [370, 330] width 240 height 116
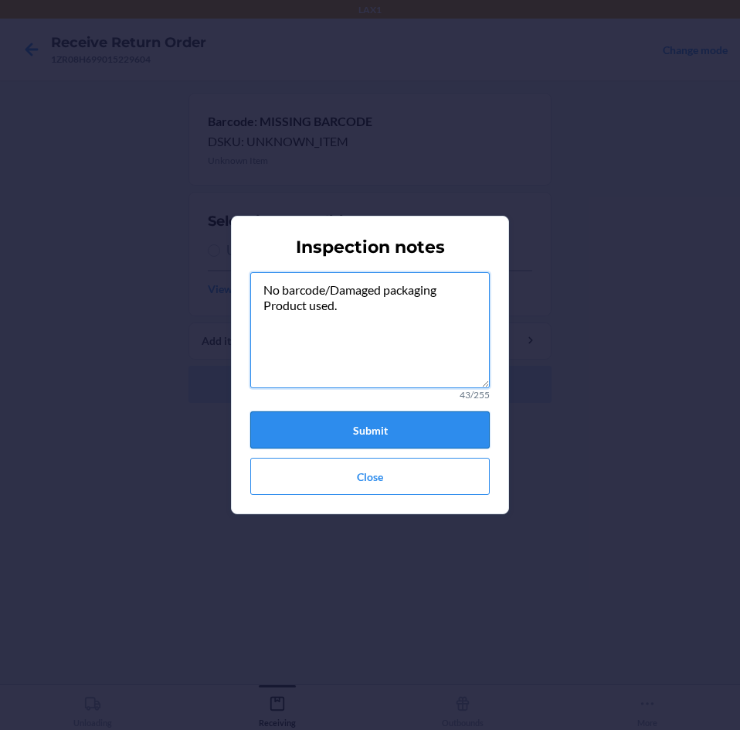
type textarea "No barcode/Damaged packaging Product used."
click at [410, 420] on button "Submit" at bounding box center [370, 429] width 240 height 37
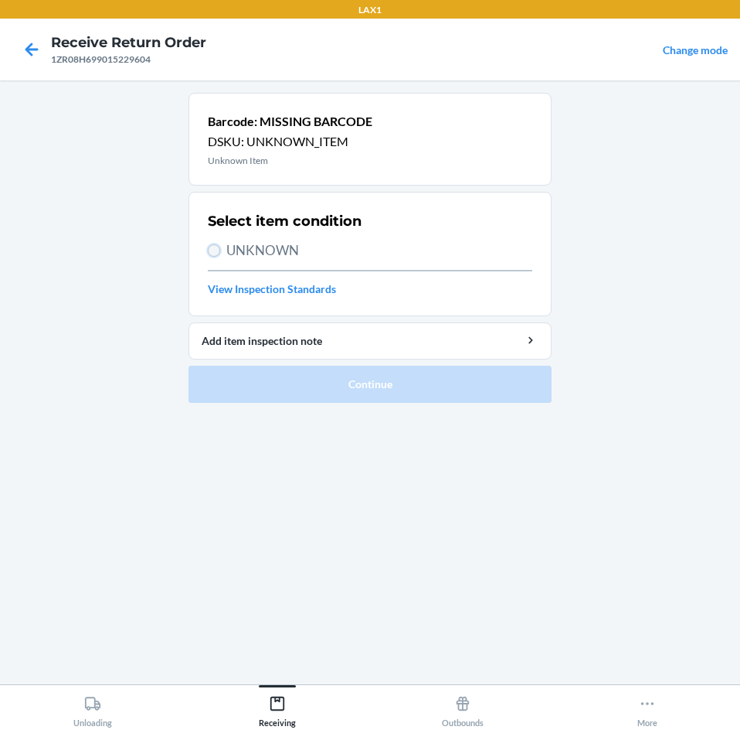
click at [217, 251] on input "UNKNOWN" at bounding box center [214, 250] width 12 height 12
radio input "true"
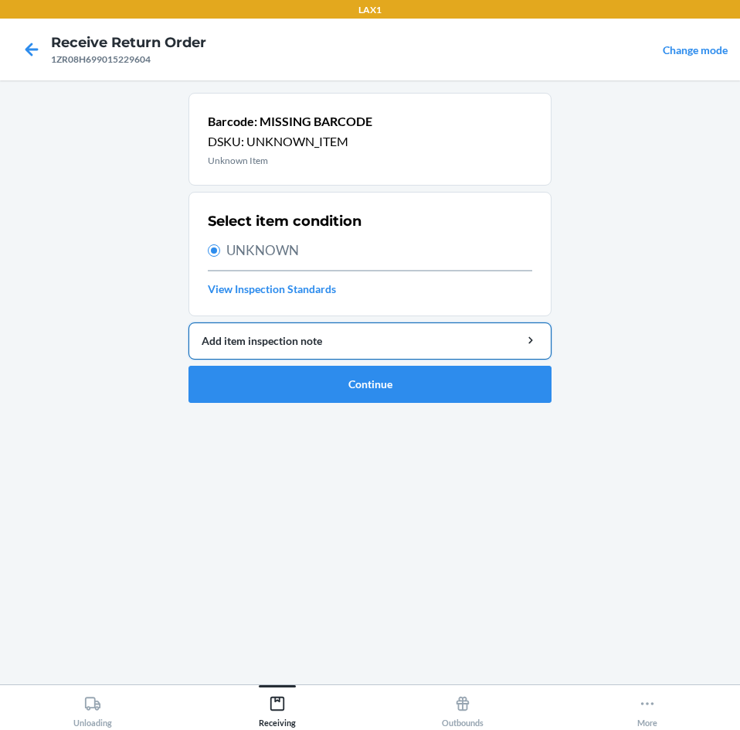
click at [434, 334] on div "Add item inspection note" at bounding box center [370, 340] width 337 height 16
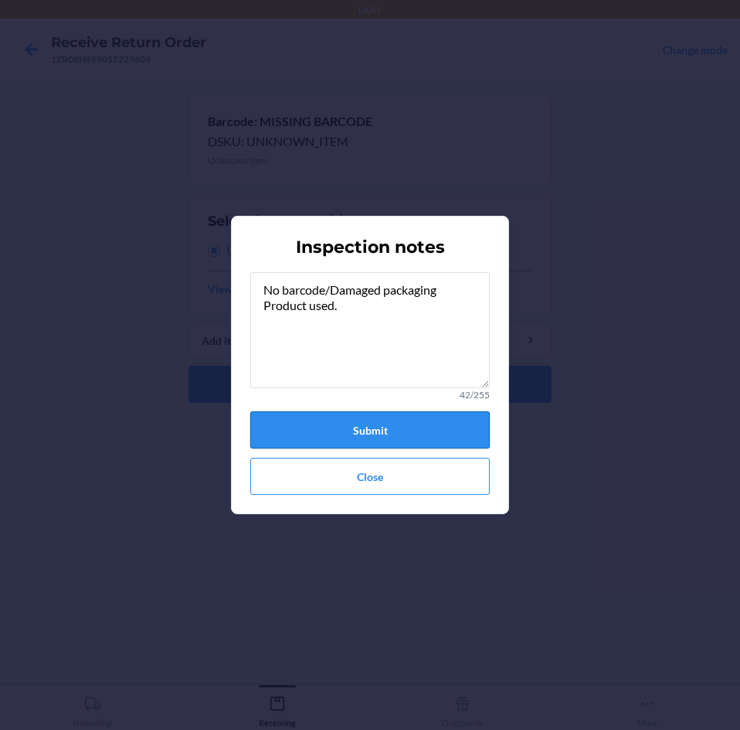
click at [428, 430] on button "Submit" at bounding box center [370, 429] width 240 height 37
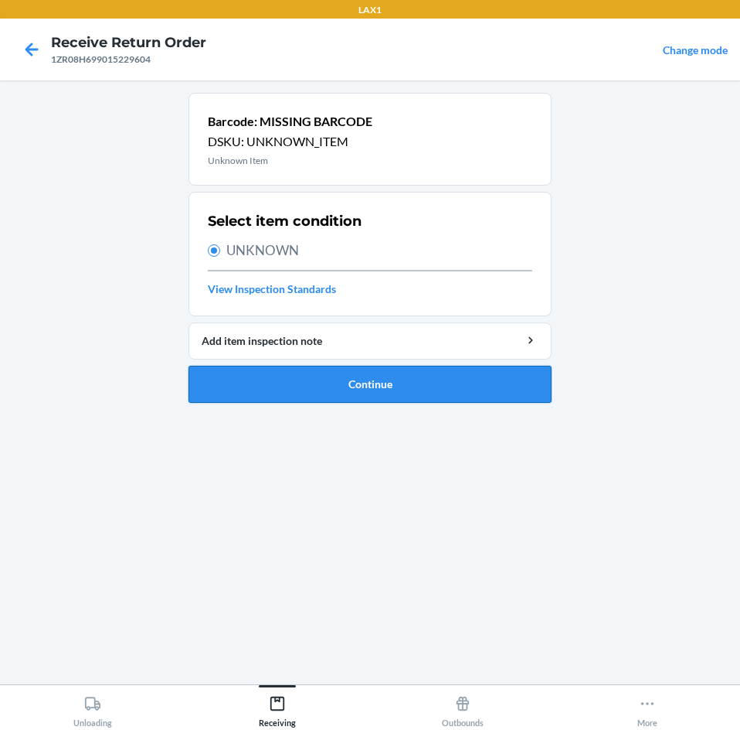
click at [434, 402] on button "Continue" at bounding box center [370, 384] width 363 height 37
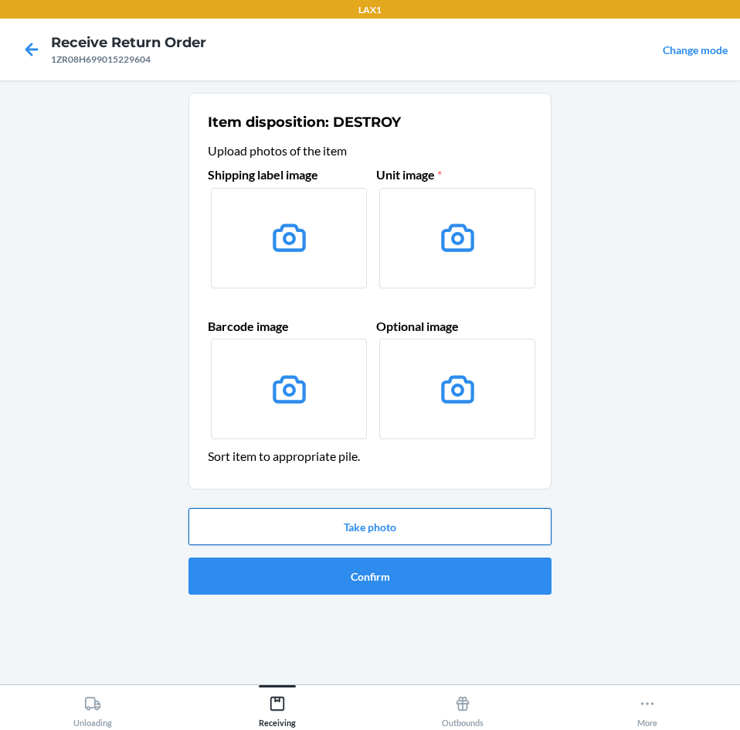
click at [433, 526] on button "Take photo" at bounding box center [370, 526] width 363 height 37
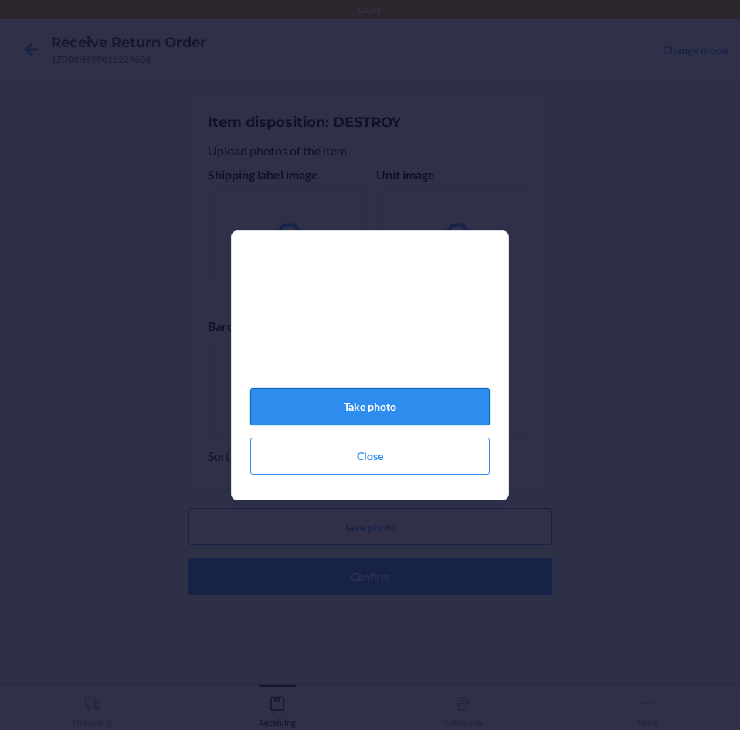
click at [388, 418] on button "Take photo" at bounding box center [370, 406] width 240 height 37
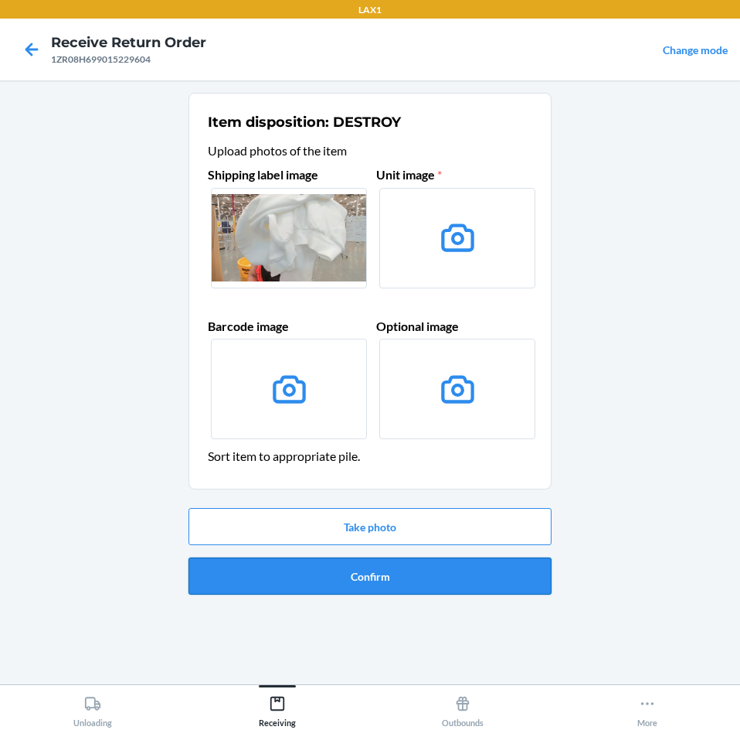
click at [454, 570] on button "Confirm" at bounding box center [370, 575] width 363 height 37
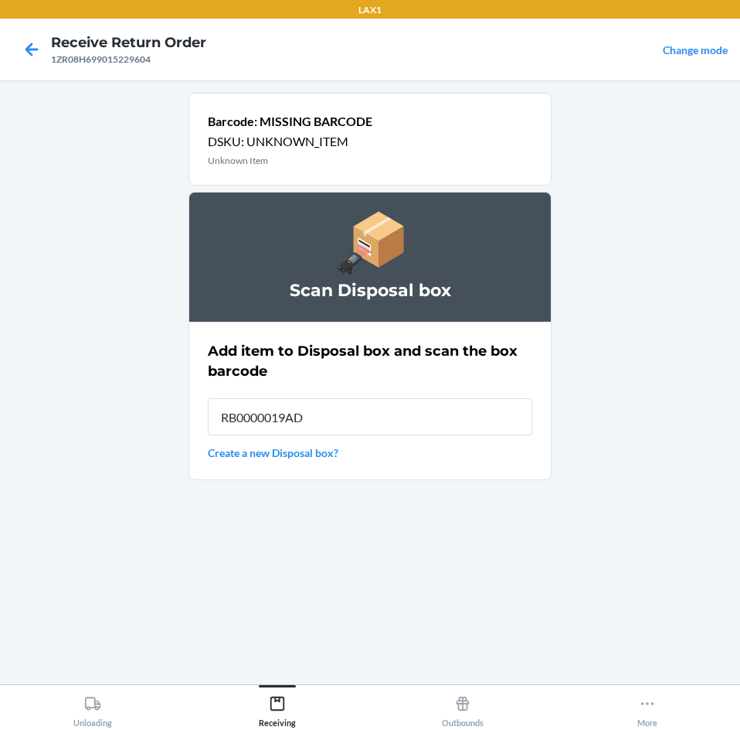
type input "RB0000019AD"
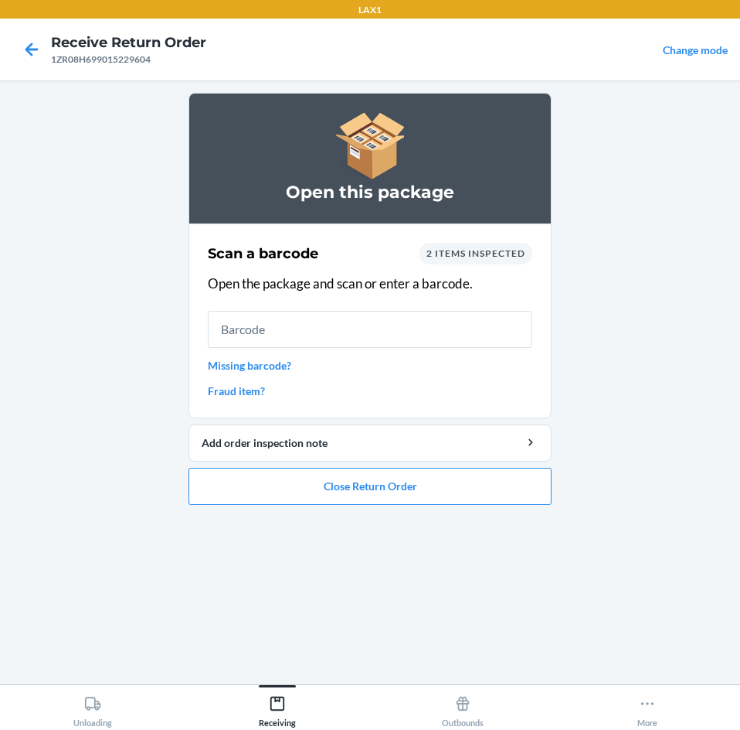
click at [288, 370] on link "Missing barcode?" at bounding box center [370, 365] width 325 height 16
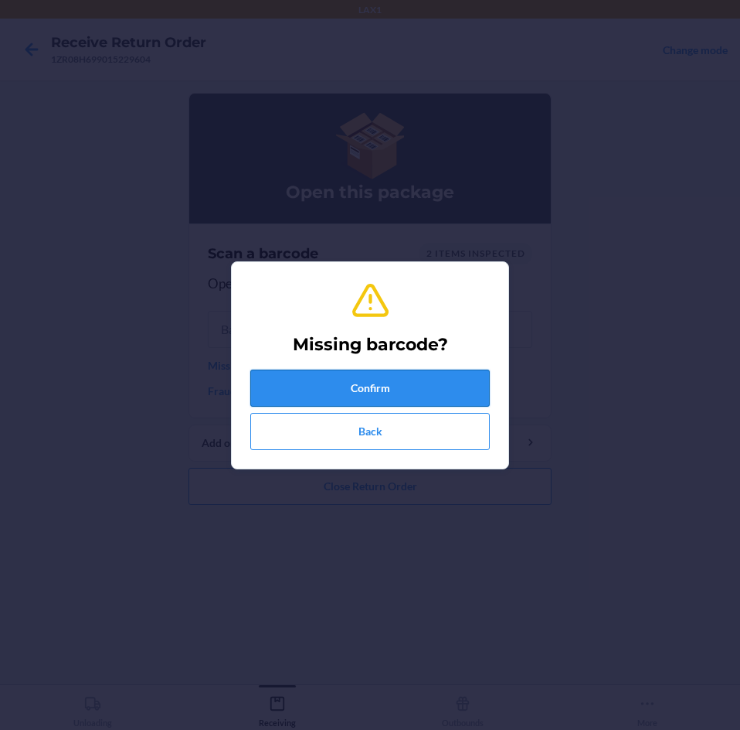
click at [375, 396] on button "Confirm" at bounding box center [370, 387] width 240 height 37
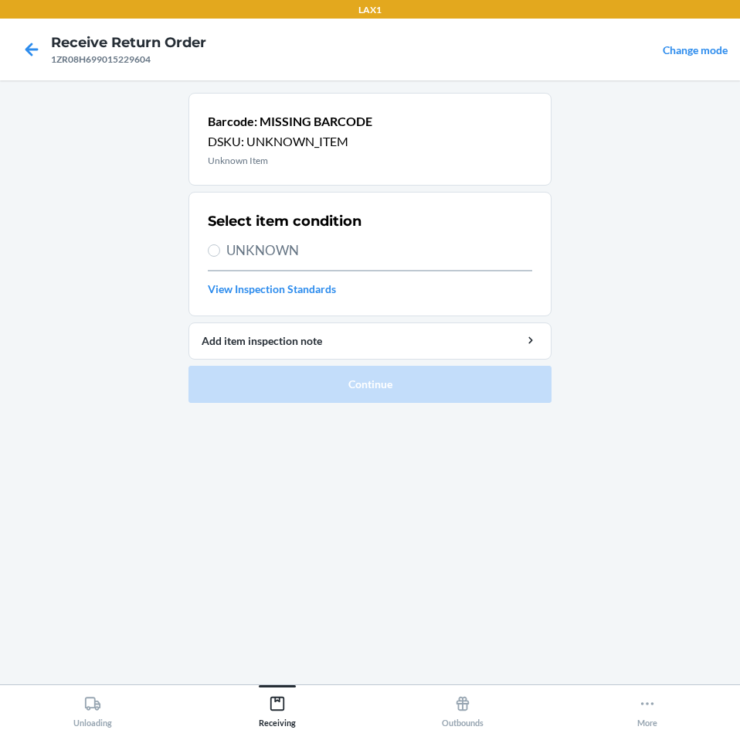
click at [207, 248] on section "Select item condition UNKNOWN View Inspection Standards" at bounding box center [370, 254] width 363 height 124
click at [217, 254] on input "UNKNOWN" at bounding box center [214, 250] width 12 height 12
radio input "true"
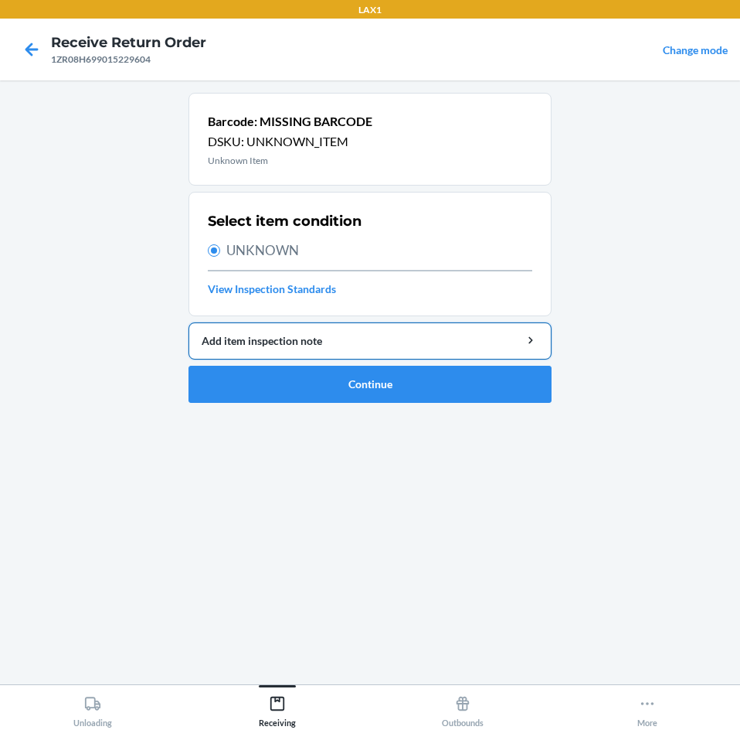
click at [403, 345] on div "Add item inspection note" at bounding box center [370, 340] width 337 height 16
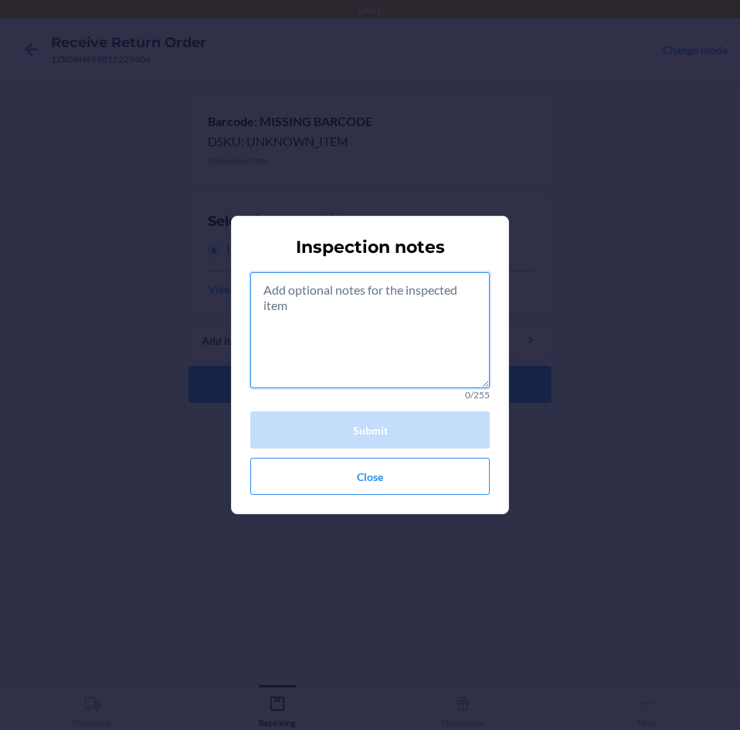
click at [403, 342] on textarea at bounding box center [370, 330] width 240 height 116
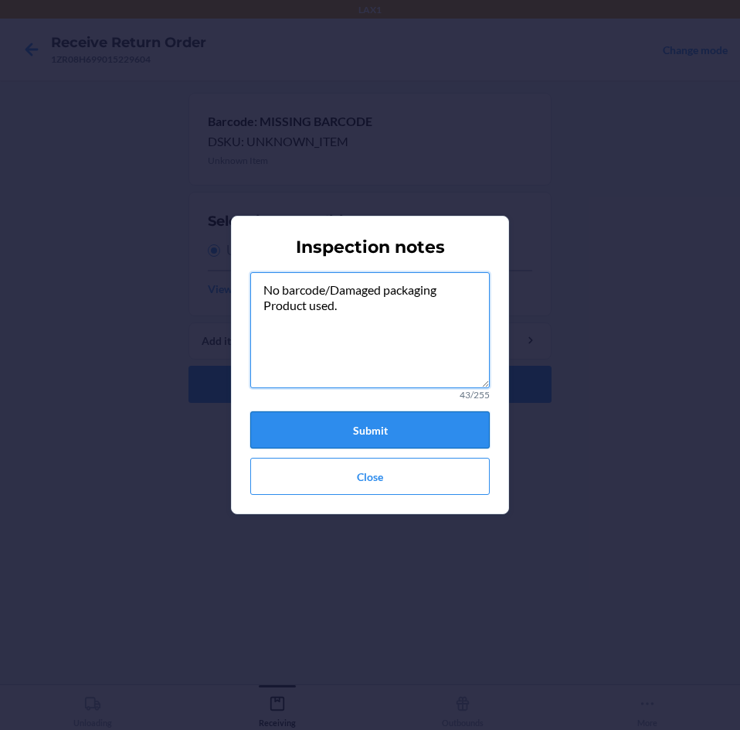
type textarea "No barcode/Damaged packaging Product used."
click at [393, 435] on button "Submit" at bounding box center [370, 429] width 240 height 37
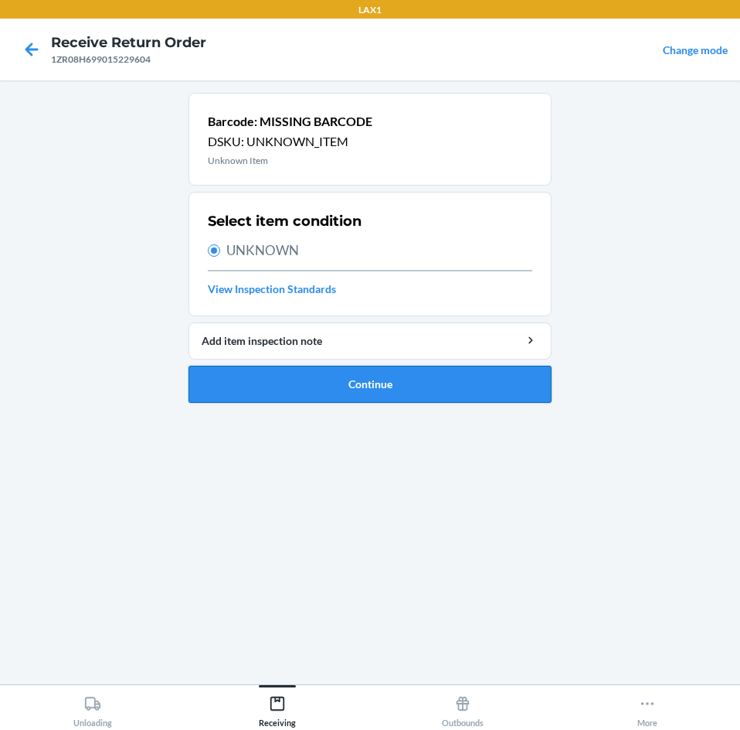
click at [393, 386] on button "Continue" at bounding box center [370, 384] width 363 height 37
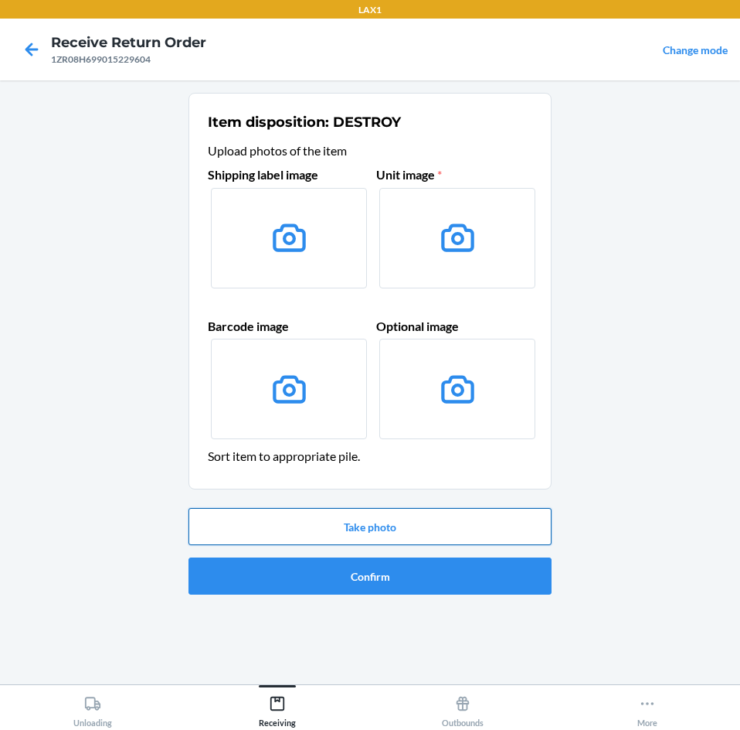
click at [386, 531] on button "Take photo" at bounding box center [370, 526] width 363 height 37
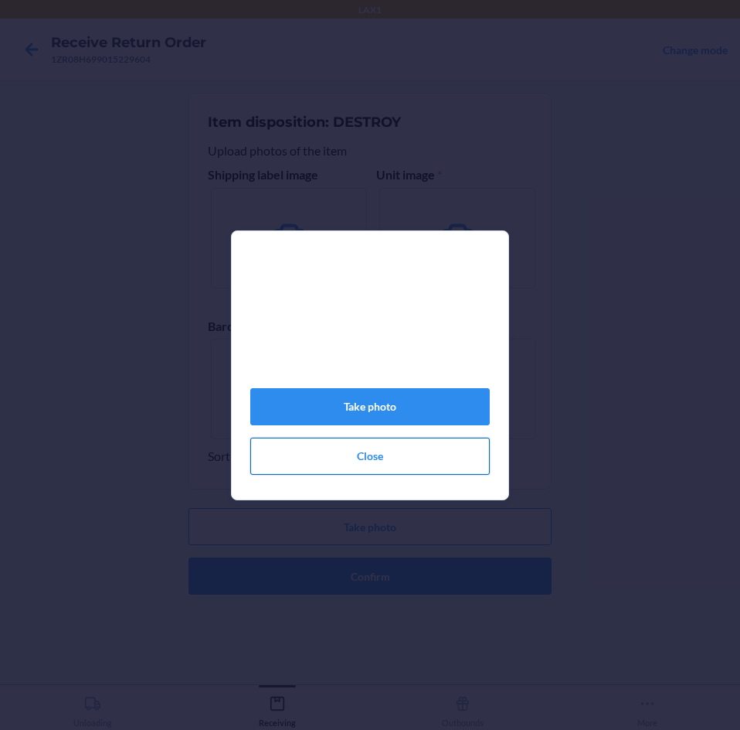
click at [386, 468] on button "Close" at bounding box center [370, 455] width 240 height 37
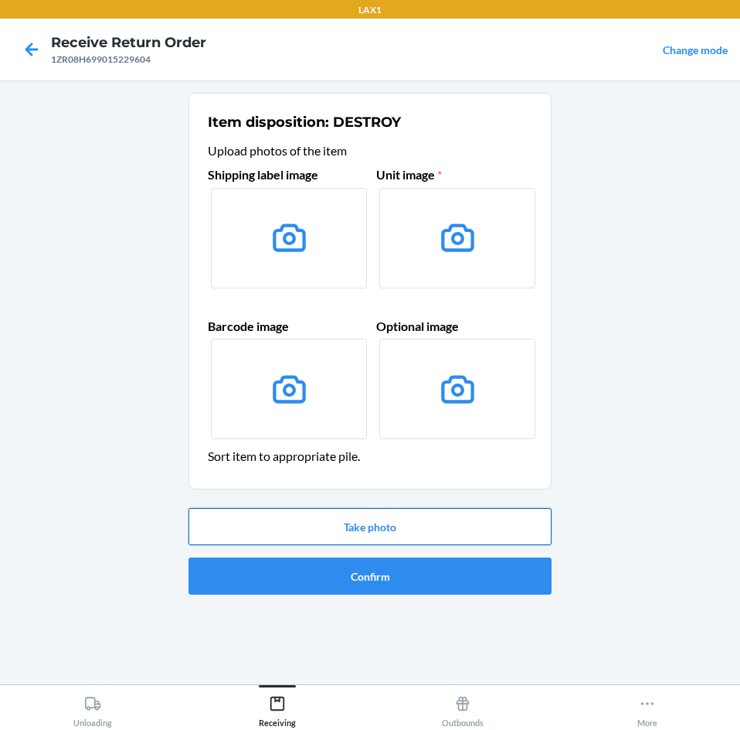
click at [400, 535] on button "Take photo" at bounding box center [370, 526] width 363 height 37
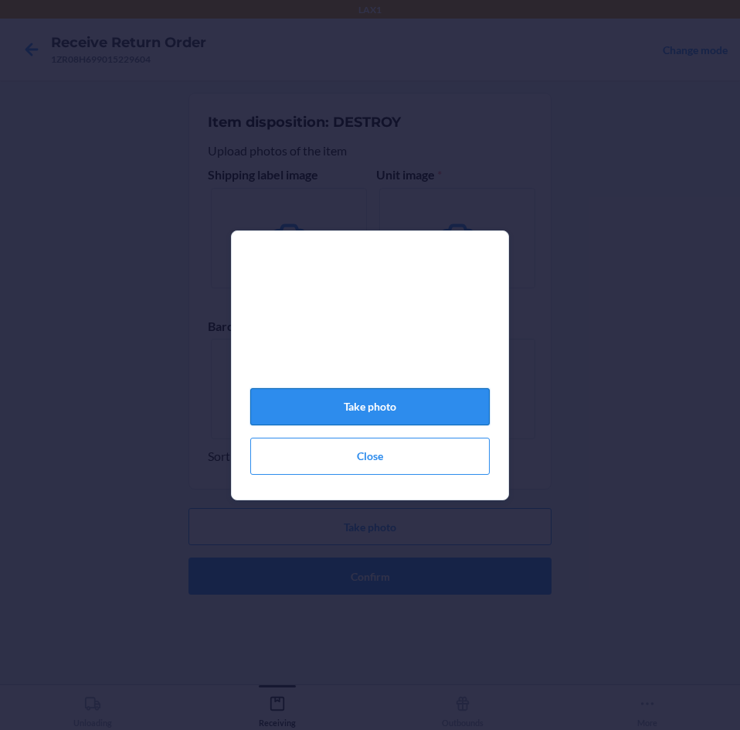
click at [417, 416] on button "Take photo" at bounding box center [370, 406] width 240 height 37
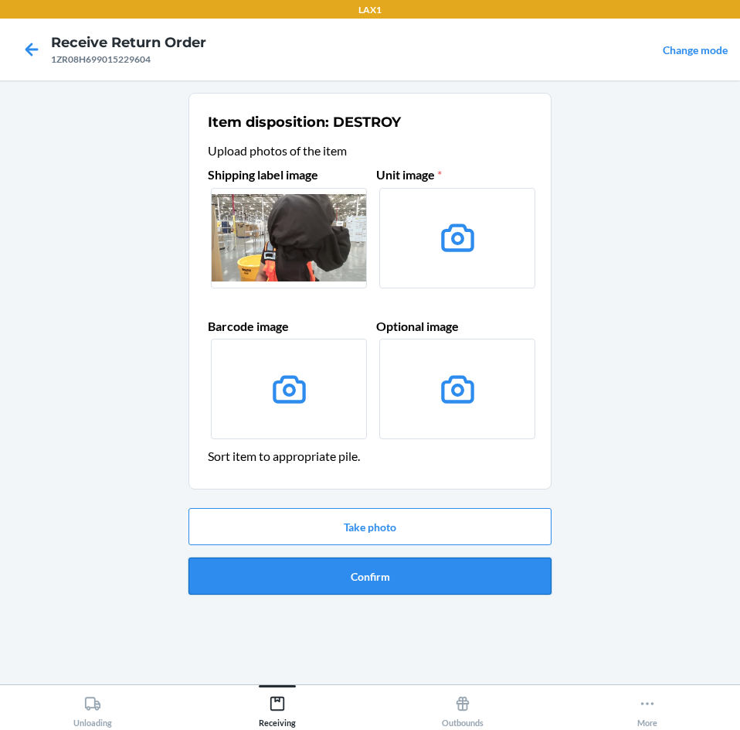
click at [420, 573] on button "Confirm" at bounding box center [370, 575] width 363 height 37
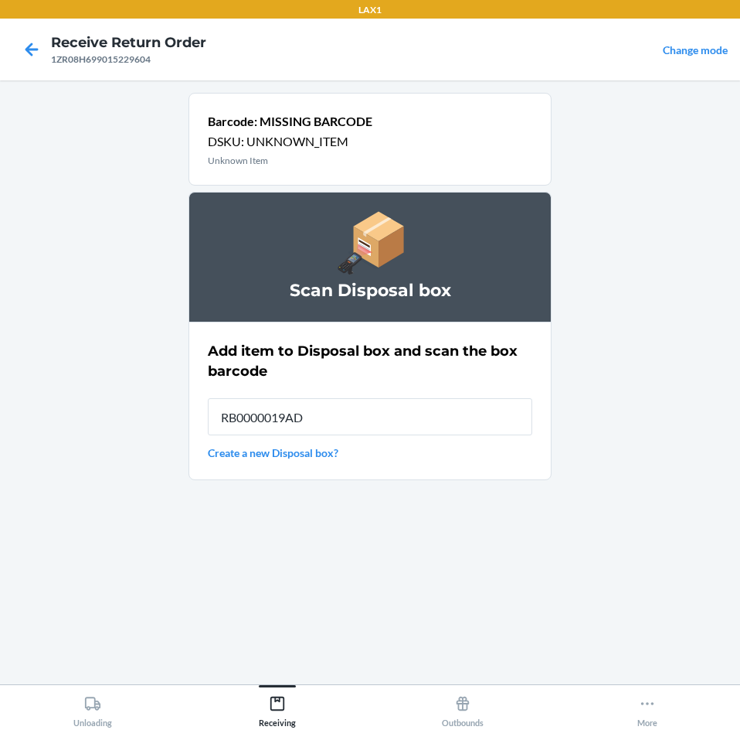
type input "RB0000019AD"
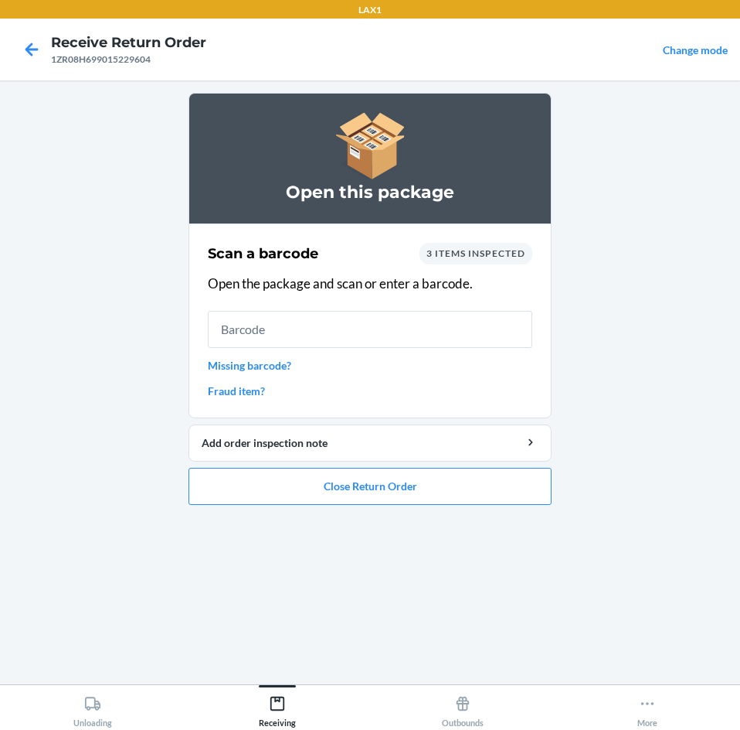
click at [261, 369] on link "Missing barcode?" at bounding box center [370, 365] width 325 height 16
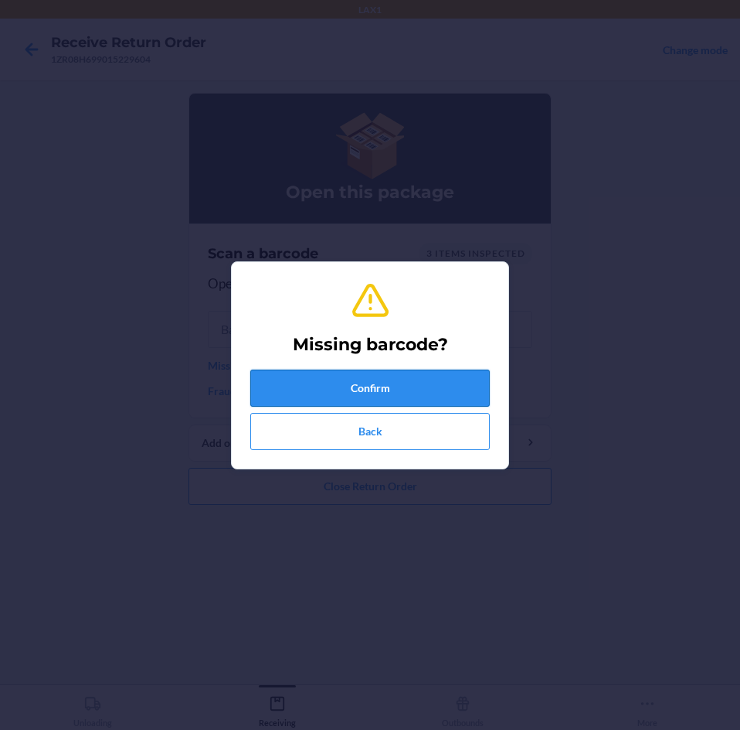
click at [433, 388] on button "Confirm" at bounding box center [370, 387] width 240 height 37
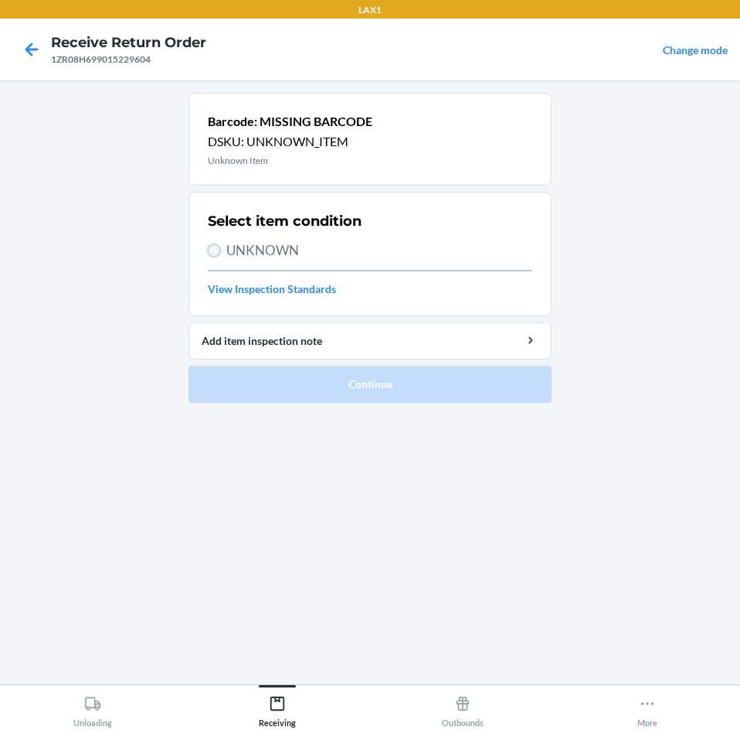
click at [219, 250] on input "UNKNOWN" at bounding box center [214, 250] width 12 height 12
radio input "true"
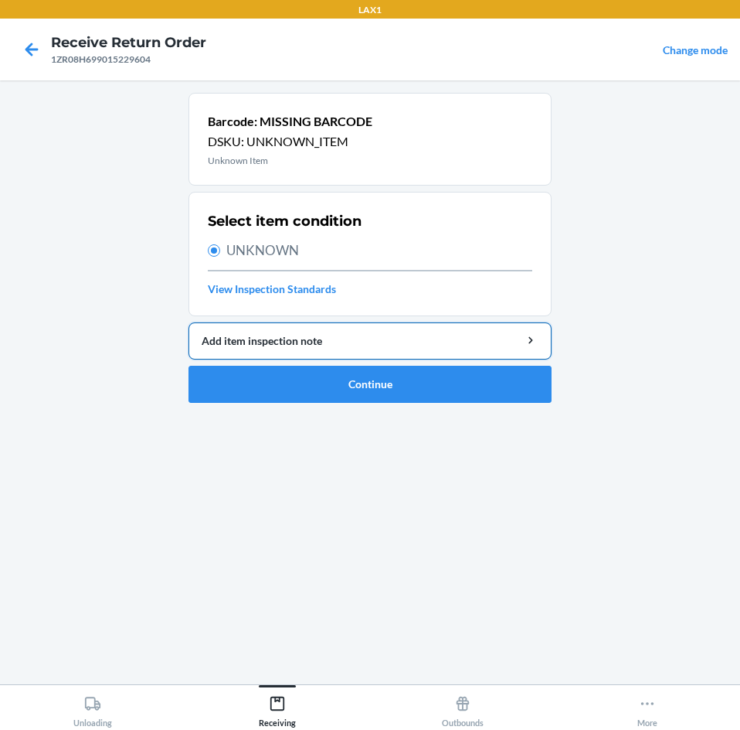
click at [390, 352] on button "Add item inspection note" at bounding box center [370, 340] width 363 height 37
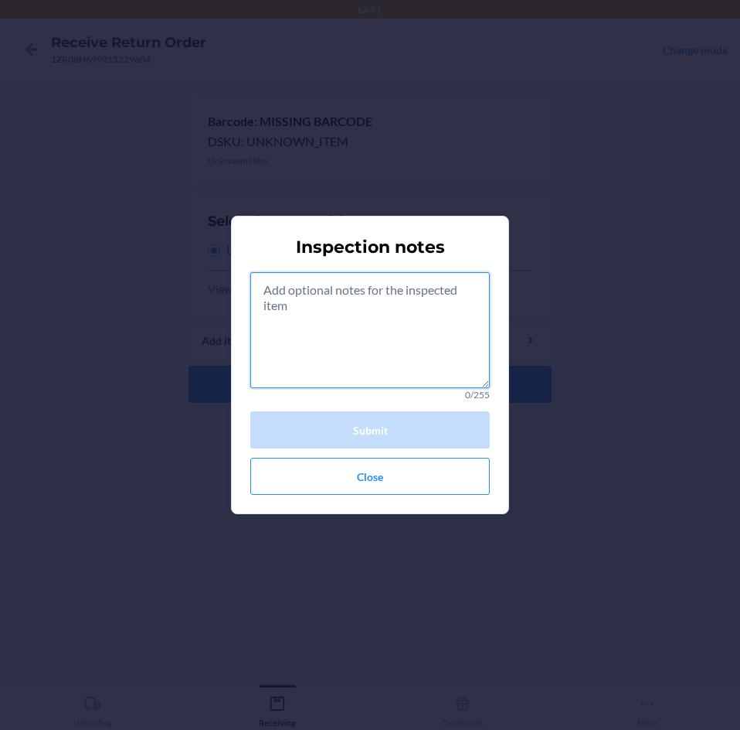
click at [390, 318] on textarea at bounding box center [370, 330] width 240 height 116
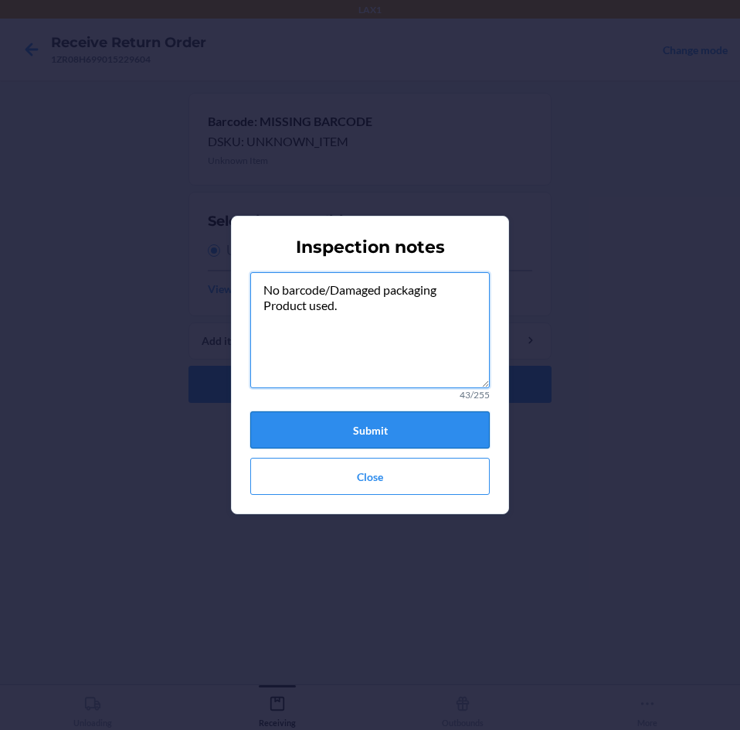
type textarea "No barcode/Damaged packaging Product used."
click at [390, 432] on button "Submit" at bounding box center [370, 429] width 240 height 37
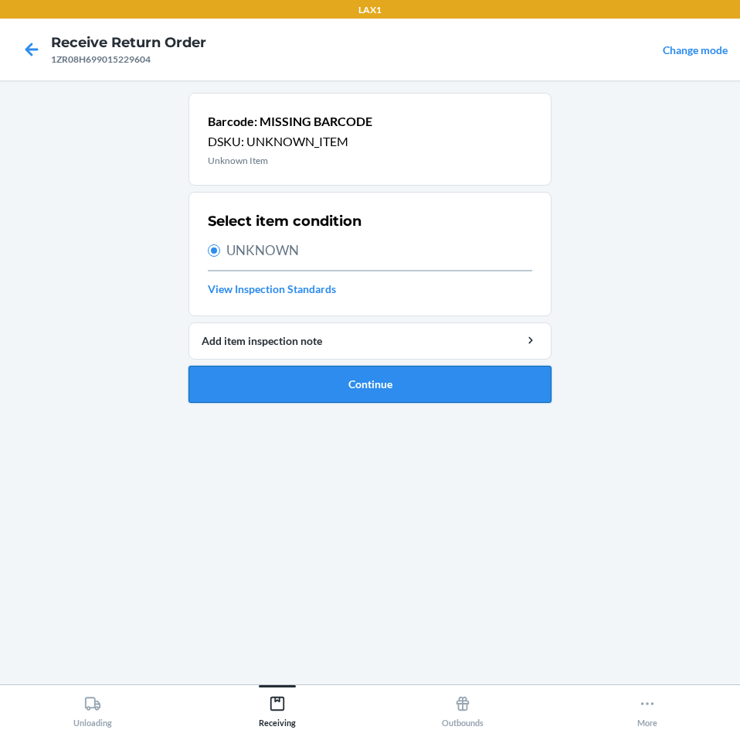
click at [436, 376] on button "Continue" at bounding box center [370, 384] width 363 height 37
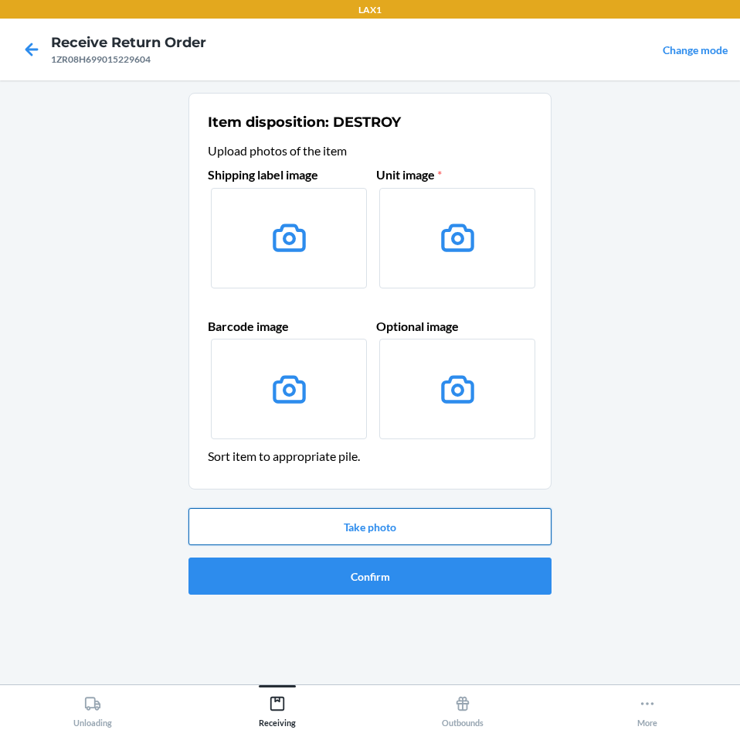
click at [444, 526] on button "Take photo" at bounding box center [370, 526] width 363 height 37
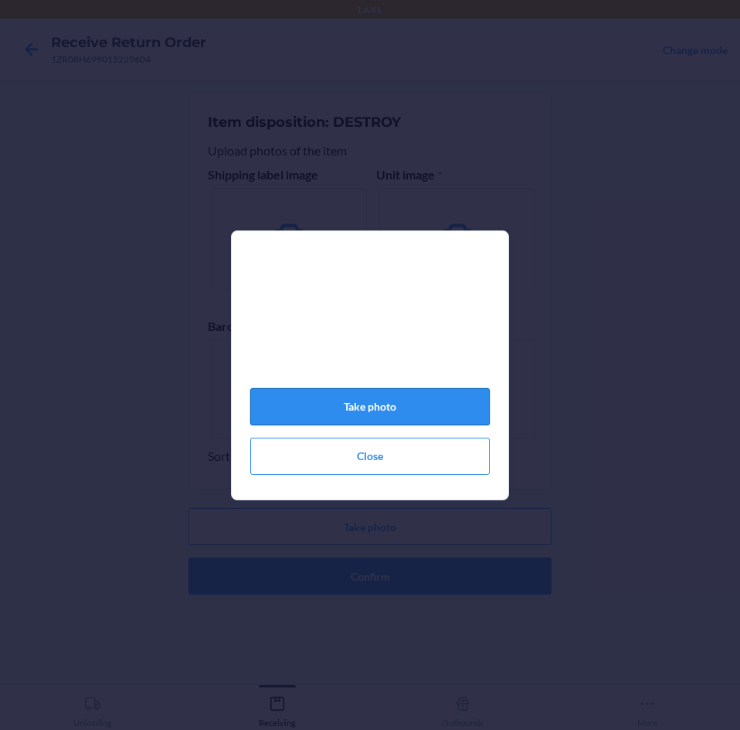
click at [406, 418] on button "Take photo" at bounding box center [370, 406] width 240 height 37
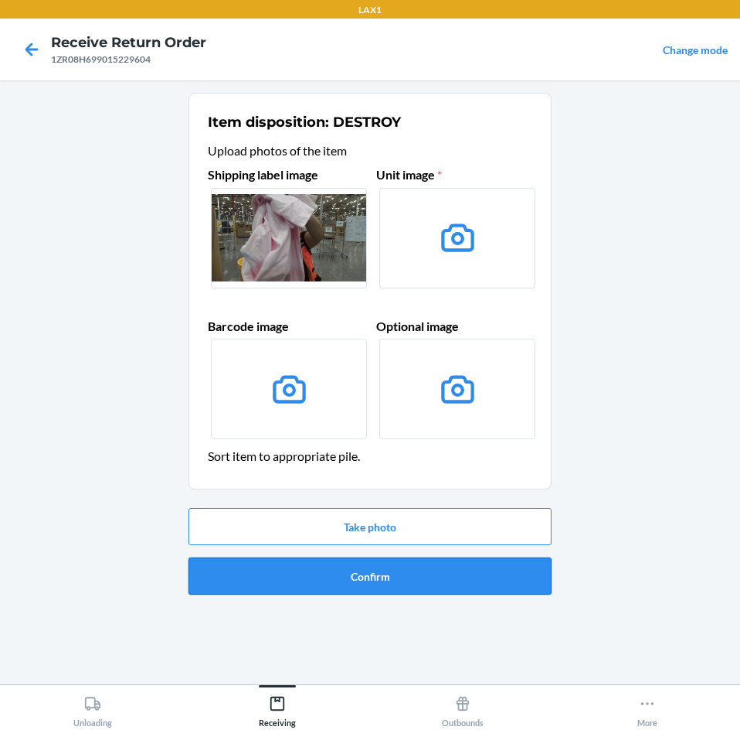
click at [419, 567] on button "Confirm" at bounding box center [370, 575] width 363 height 37
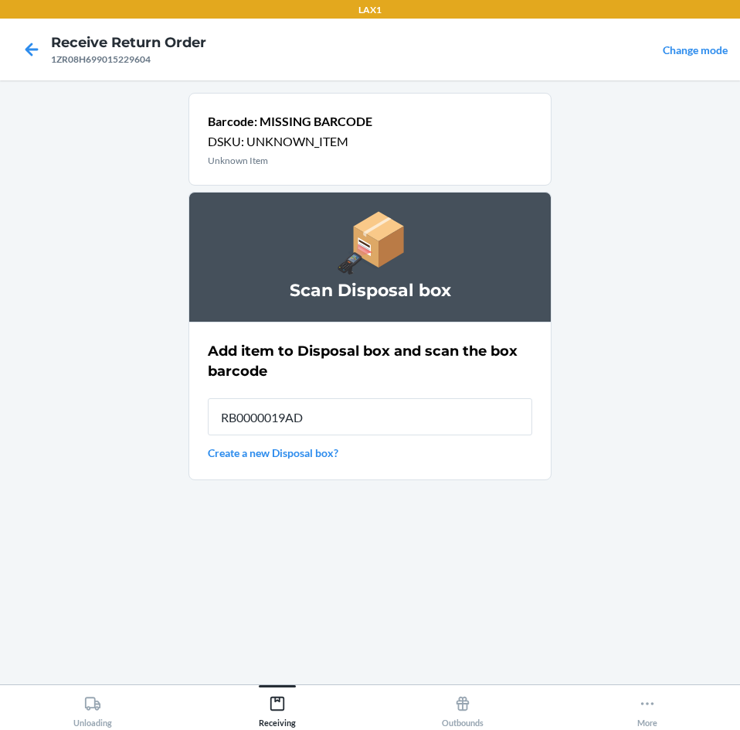
type input "RB0000019AD"
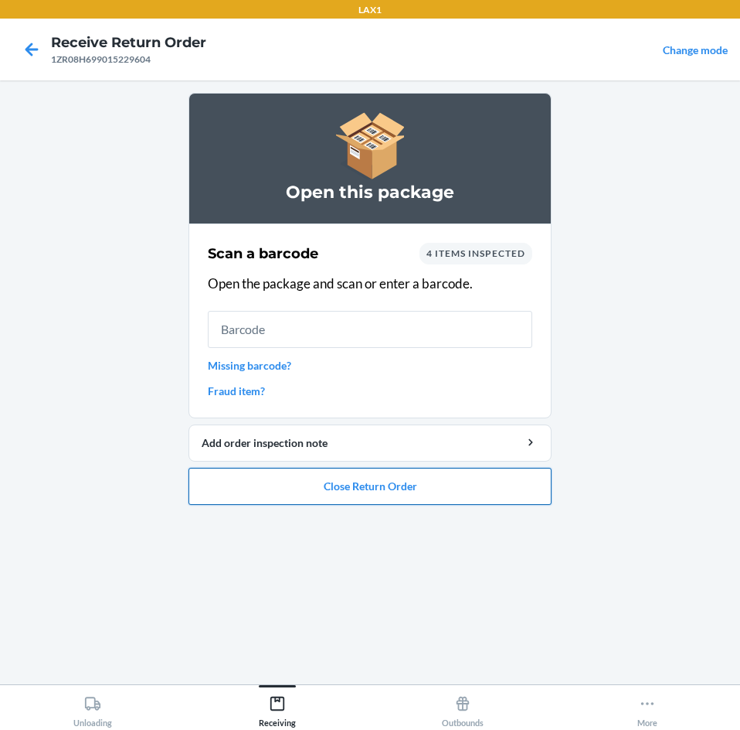
click at [403, 478] on button "Close Return Order" at bounding box center [370, 486] width 363 height 37
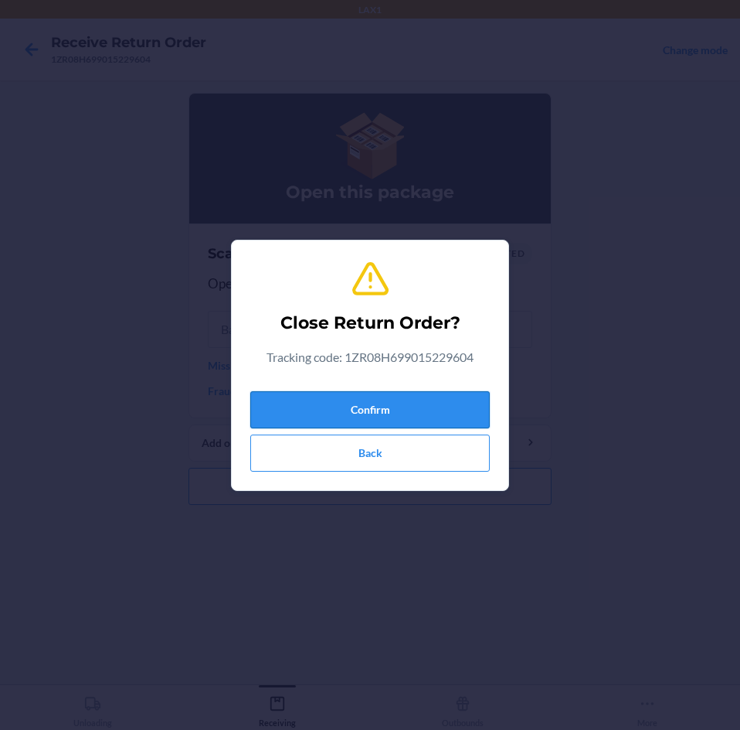
click at [424, 403] on button "Confirm" at bounding box center [370, 409] width 240 height 37
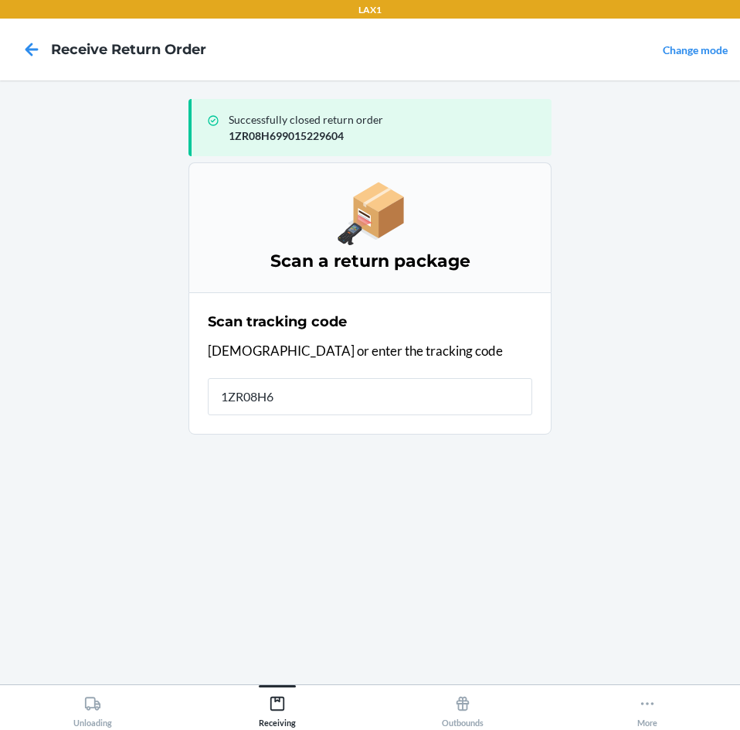
type input "1ZR08H69"
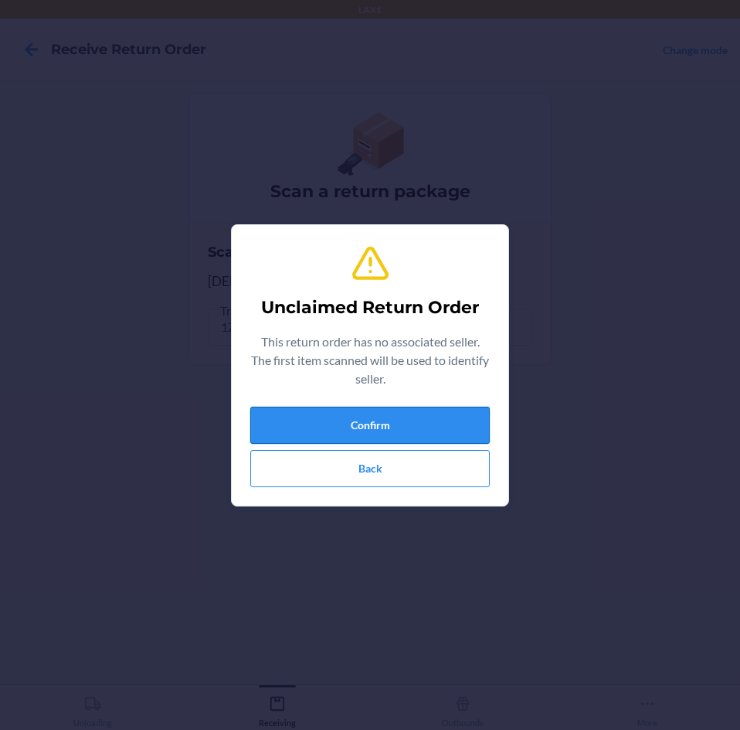
click at [426, 424] on button "Confirm" at bounding box center [370, 425] width 240 height 37
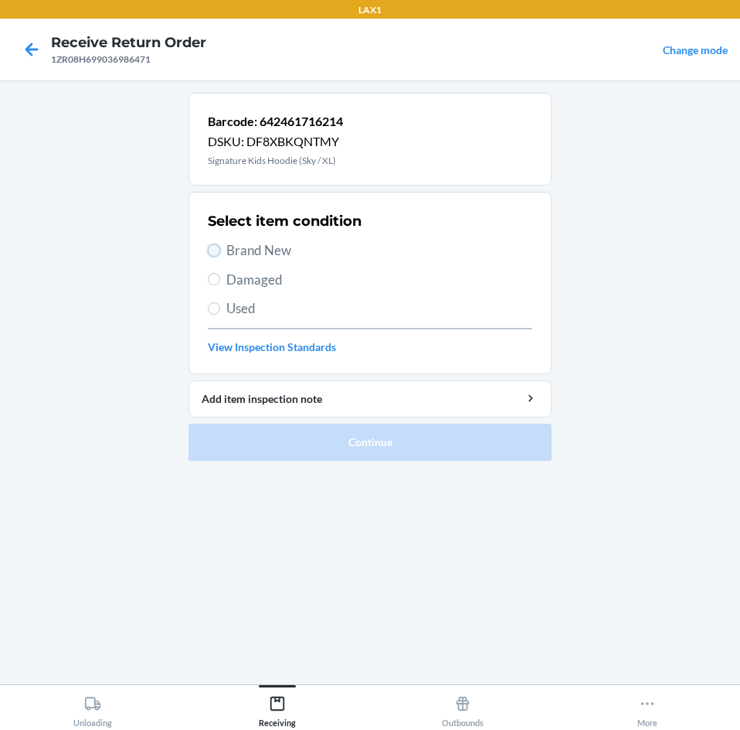
click at [215, 250] on input "Brand New" at bounding box center [214, 250] width 12 height 12
radio input "true"
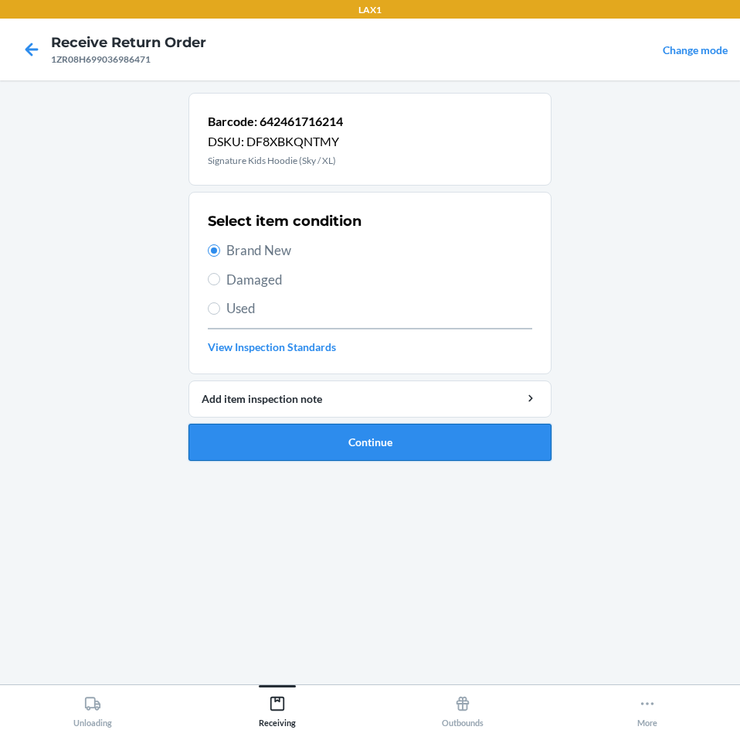
click at [478, 435] on button "Continue" at bounding box center [370, 442] width 363 height 37
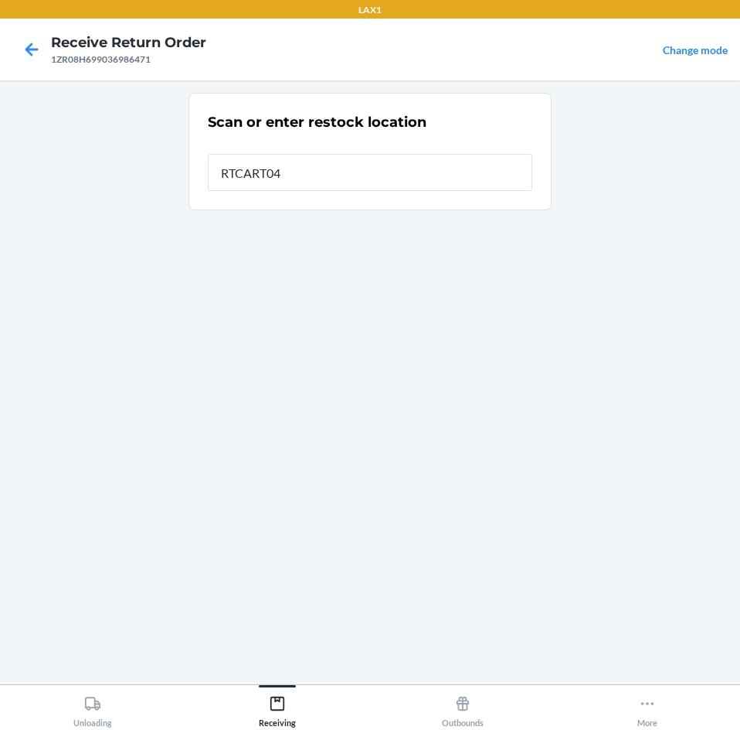
type input "RTCART043"
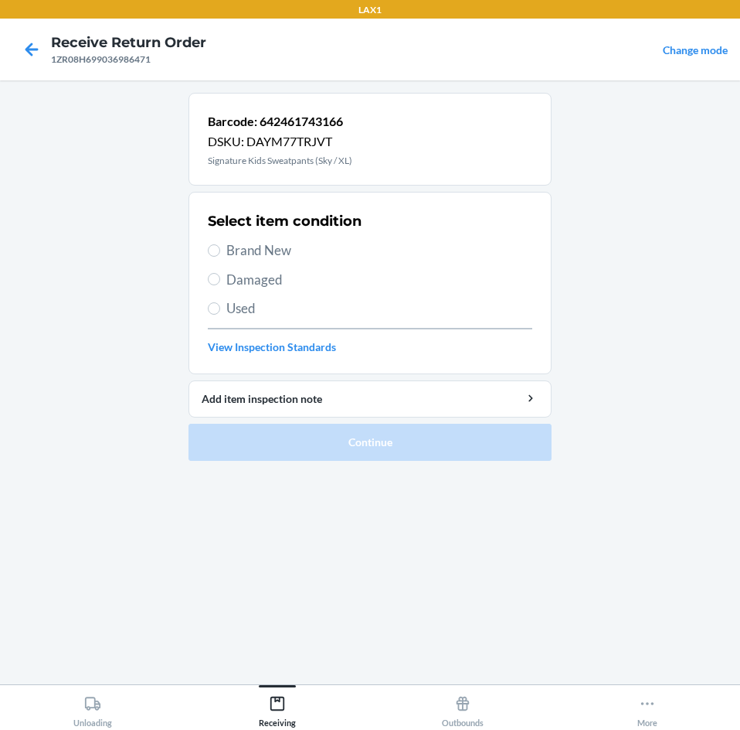
click at [220, 254] on label "Brand New" at bounding box center [370, 250] width 325 height 20
click at [220, 254] on input "Brand New" at bounding box center [214, 250] width 12 height 12
radio input "true"
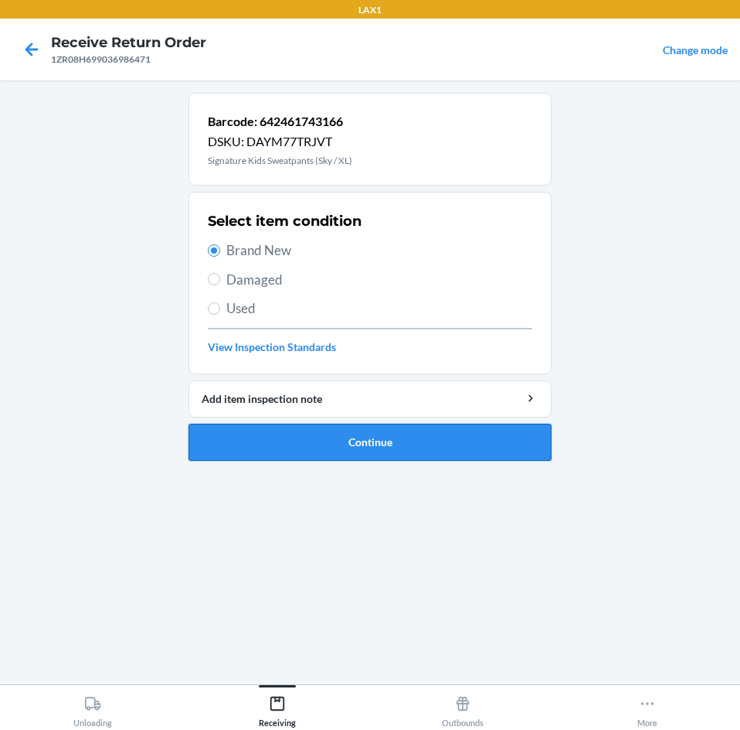
click at [478, 452] on button "Continue" at bounding box center [370, 442] width 363 height 37
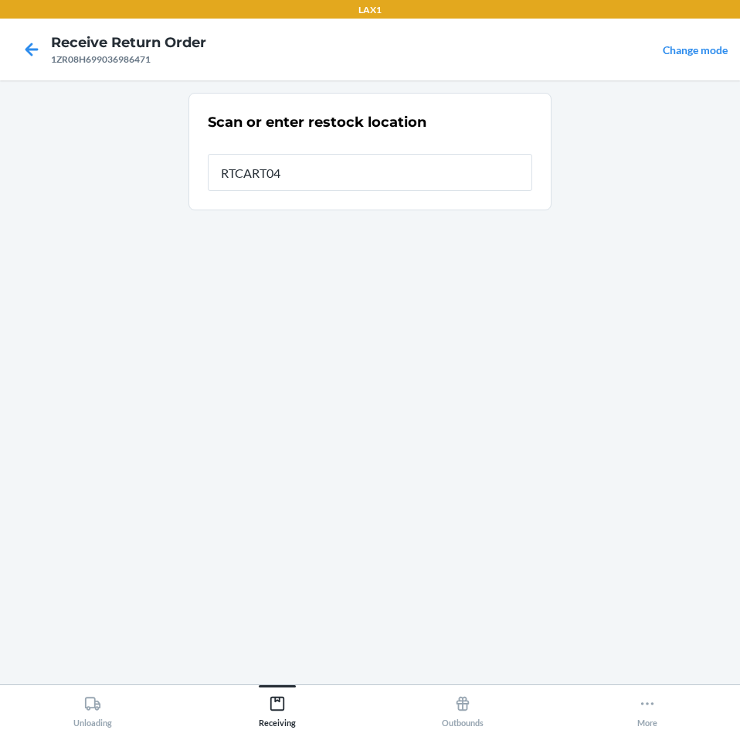
type input "RTCART043"
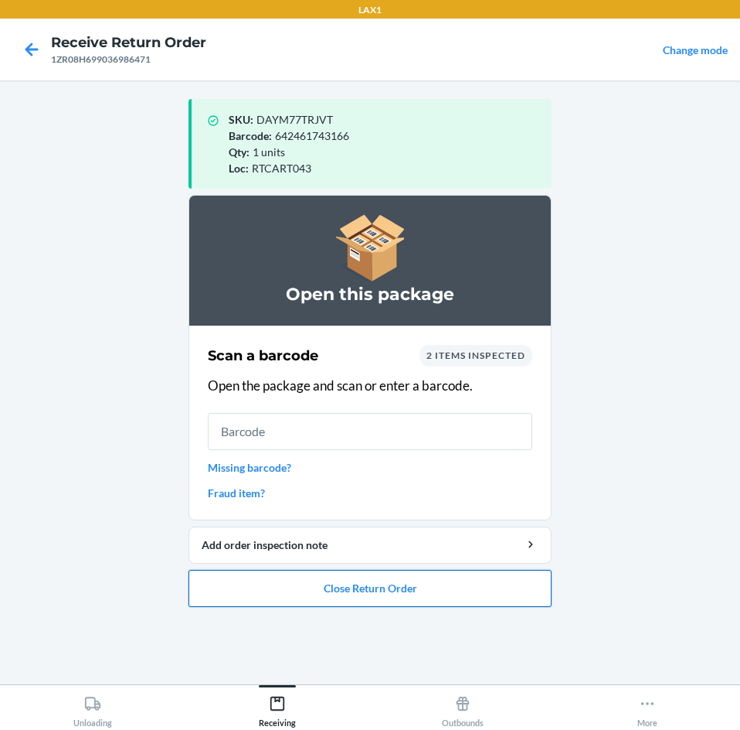
click at [446, 594] on button "Close Return Order" at bounding box center [370, 588] width 363 height 37
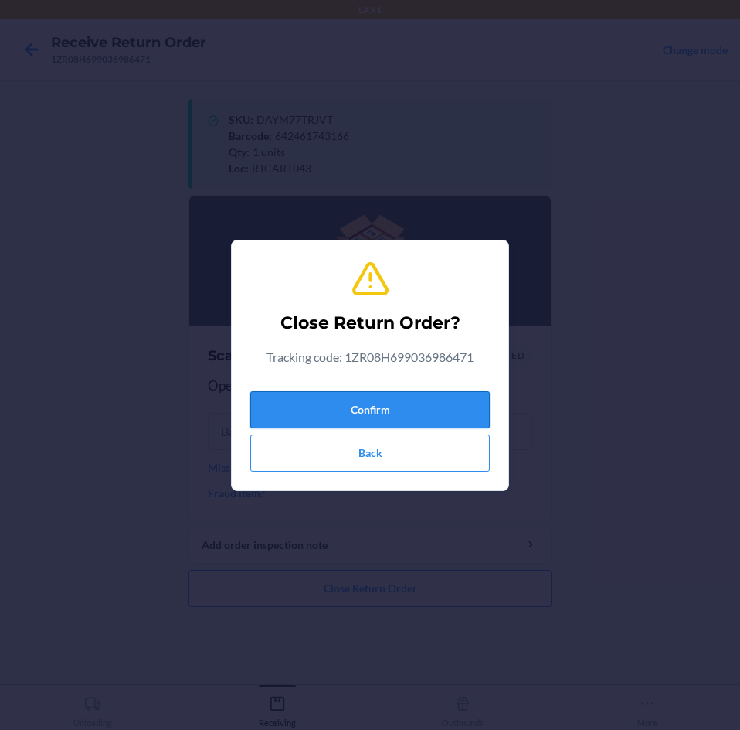
click at [444, 421] on button "Confirm" at bounding box center [370, 409] width 240 height 37
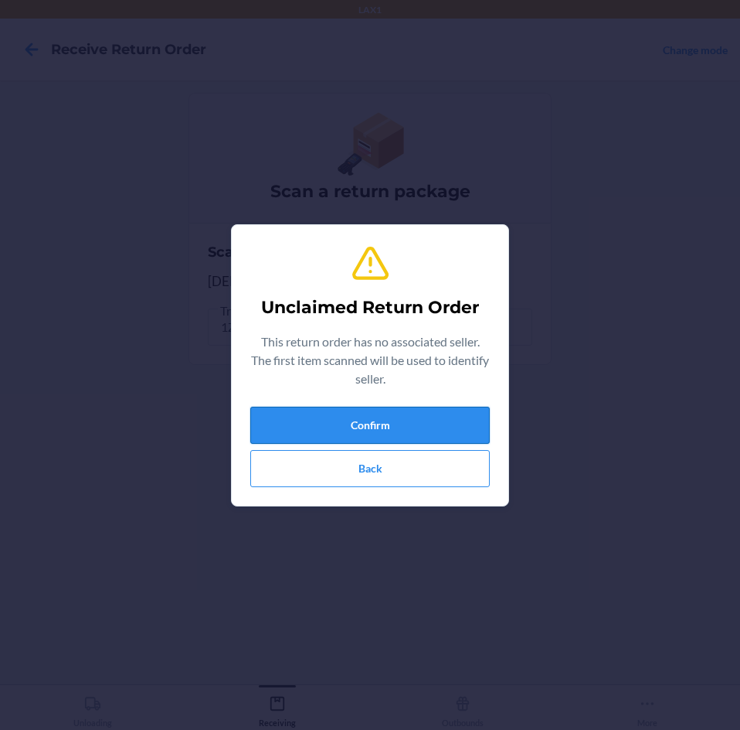
click at [443, 421] on button "Confirm" at bounding box center [370, 425] width 240 height 37
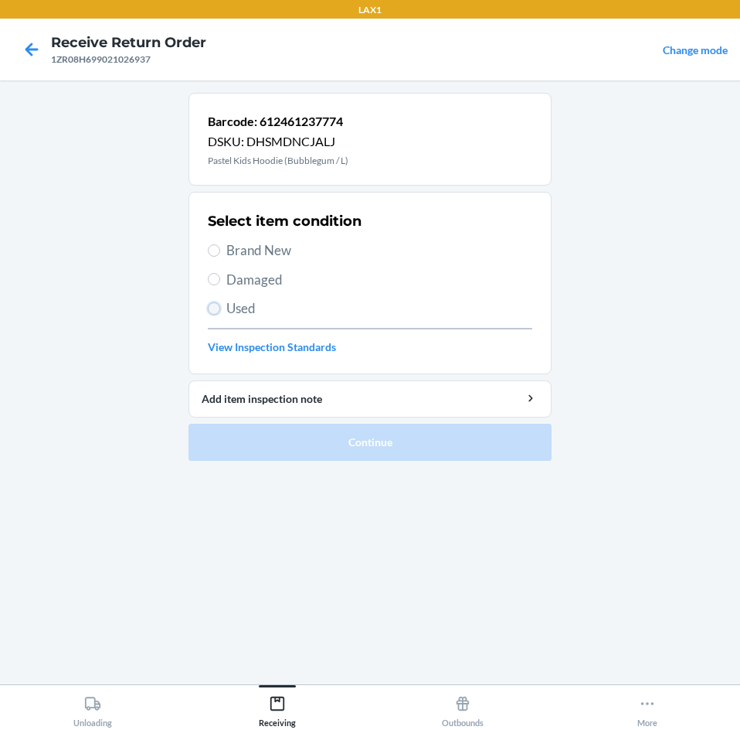
click at [215, 305] on input "Used" at bounding box center [214, 308] width 12 height 12
radio input "true"
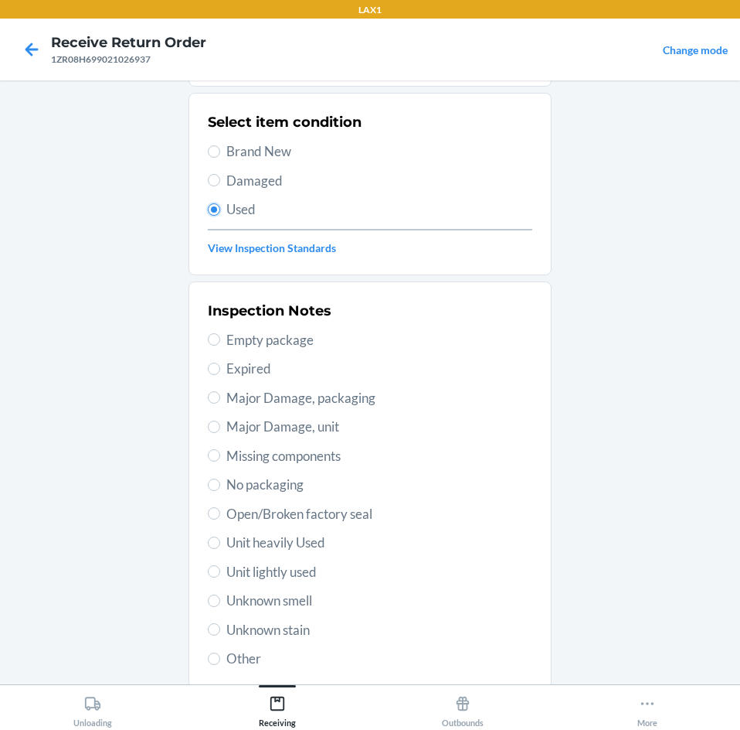
scroll to position [202, 0]
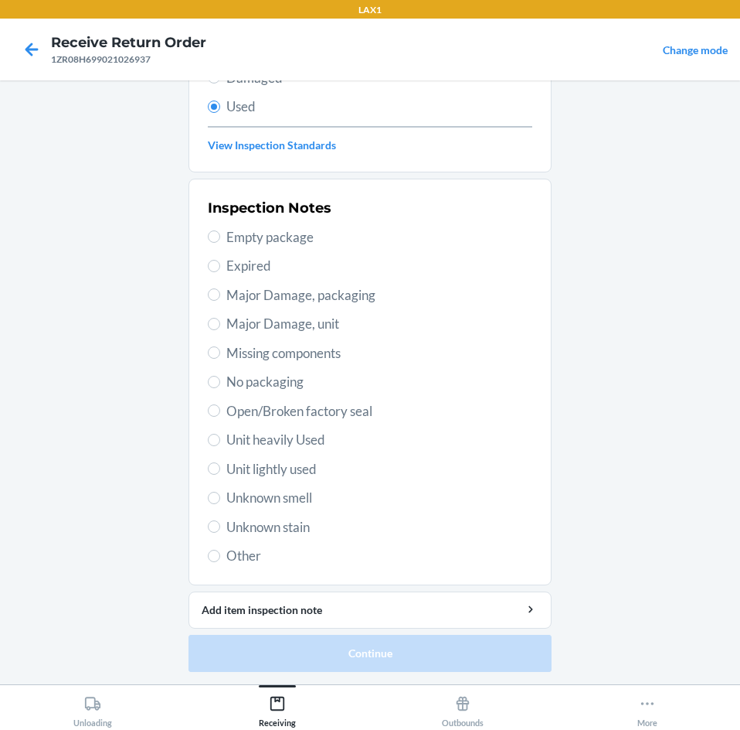
click at [216, 529] on label "Unknown stain" at bounding box center [370, 527] width 325 height 20
click at [216, 529] on input "Unknown stain" at bounding box center [214, 526] width 12 height 12
radio input "true"
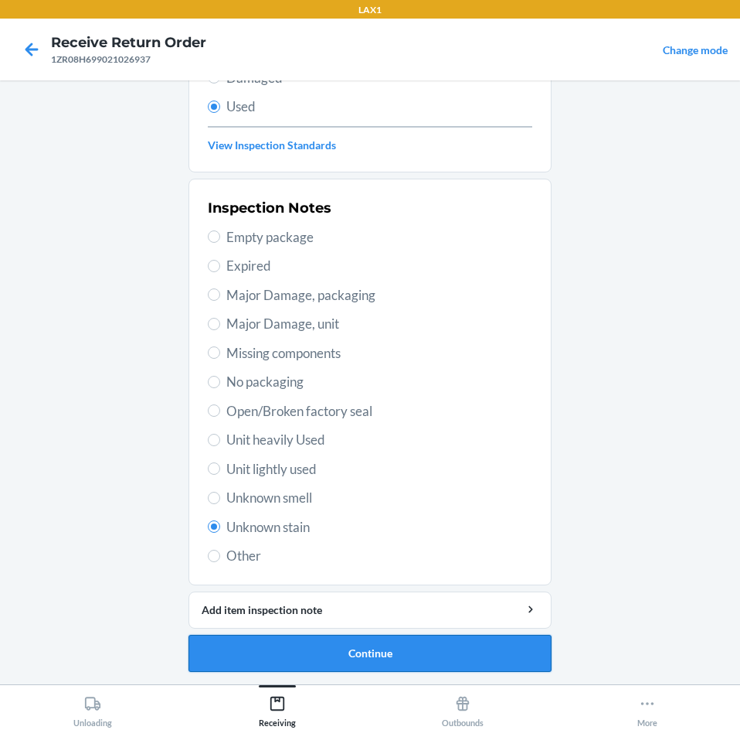
click at [439, 652] on button "Continue" at bounding box center [370, 653] width 363 height 37
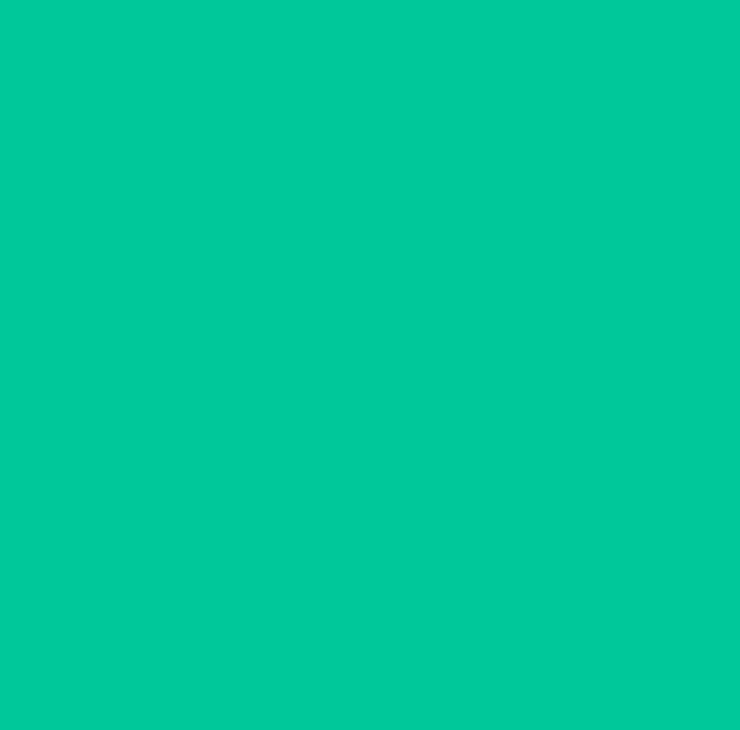
scroll to position [0, 0]
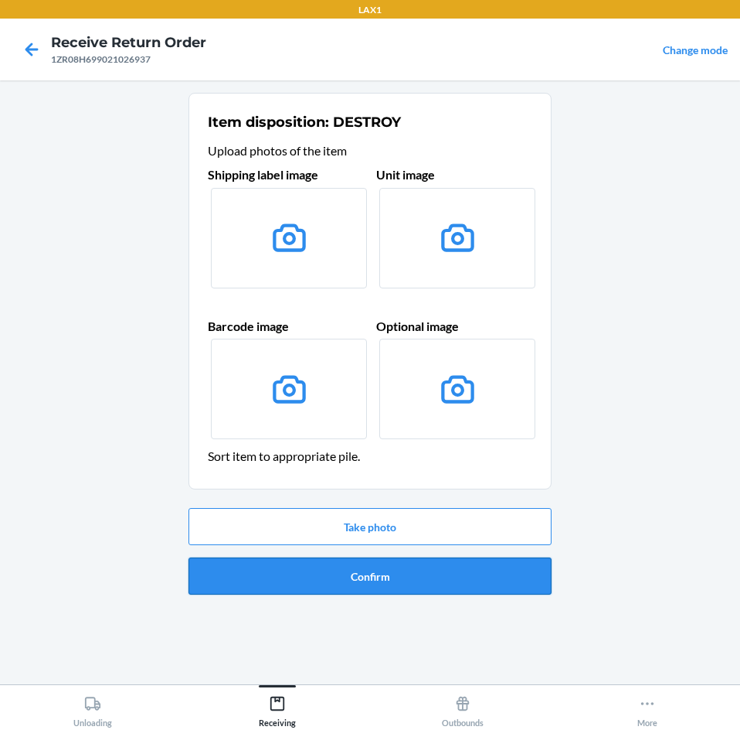
click at [456, 586] on button "Confirm" at bounding box center [370, 575] width 363 height 37
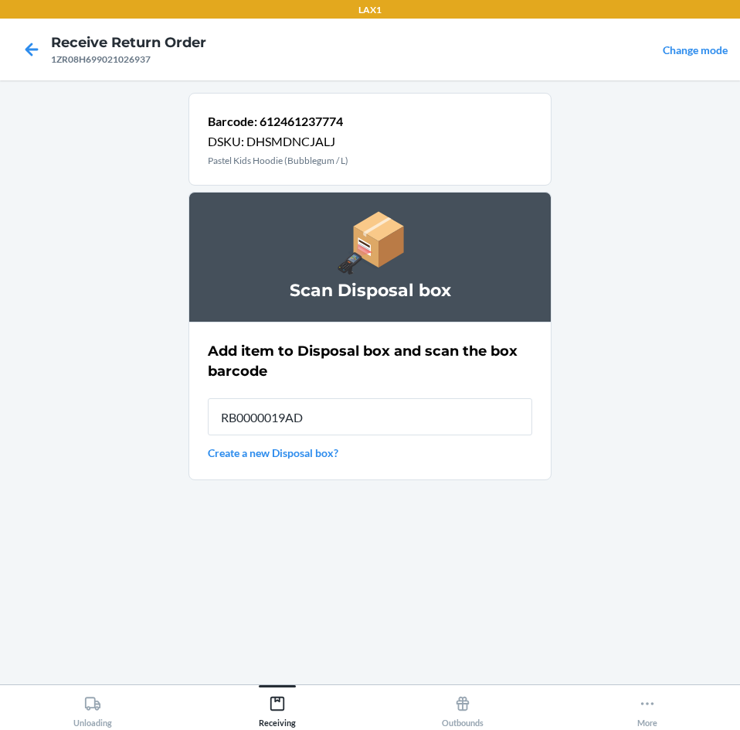
type input "RB0000019AD"
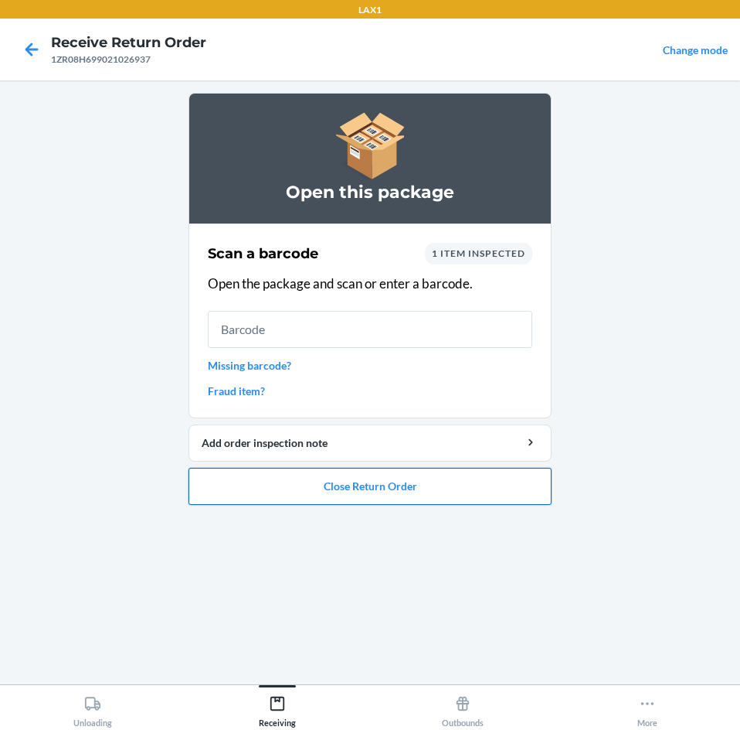
click at [443, 485] on button "Close Return Order" at bounding box center [370, 486] width 363 height 37
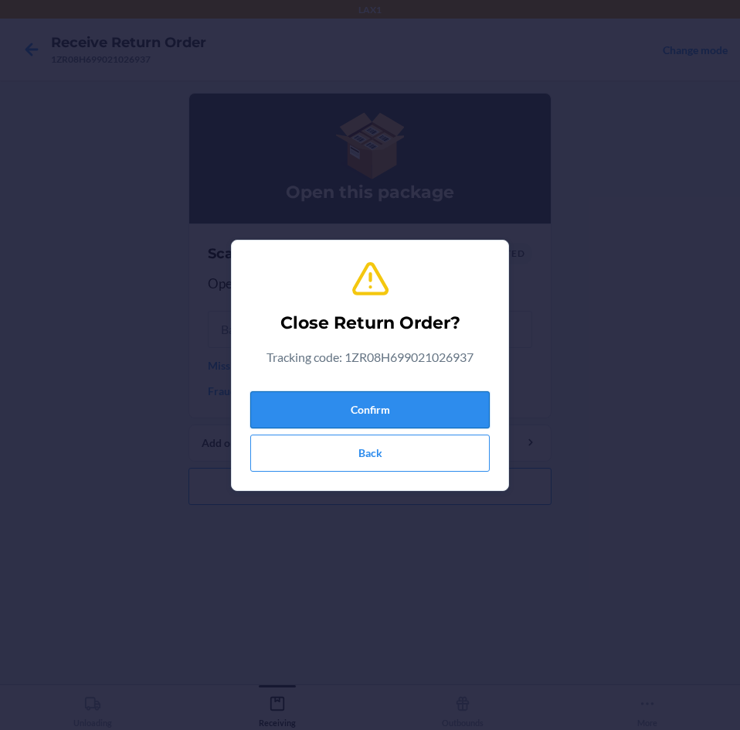
click at [439, 403] on button "Confirm" at bounding box center [370, 409] width 240 height 37
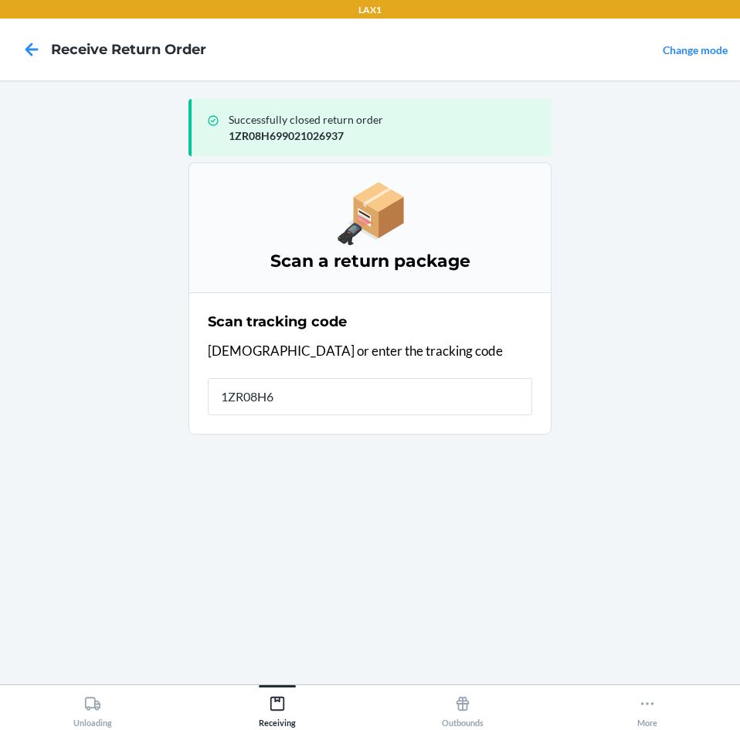
type input "1ZR08H69"
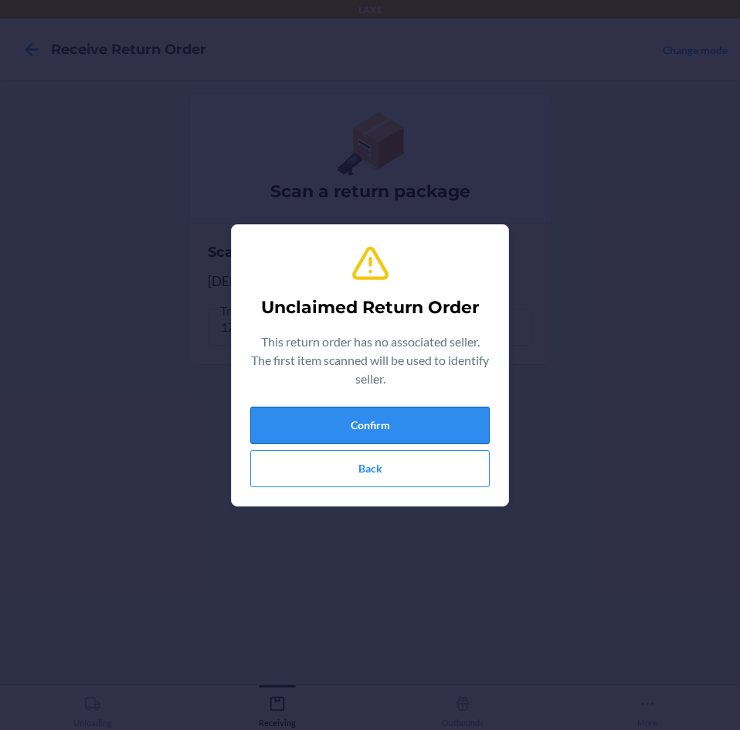
click at [434, 411] on button "Confirm" at bounding box center [370, 425] width 240 height 37
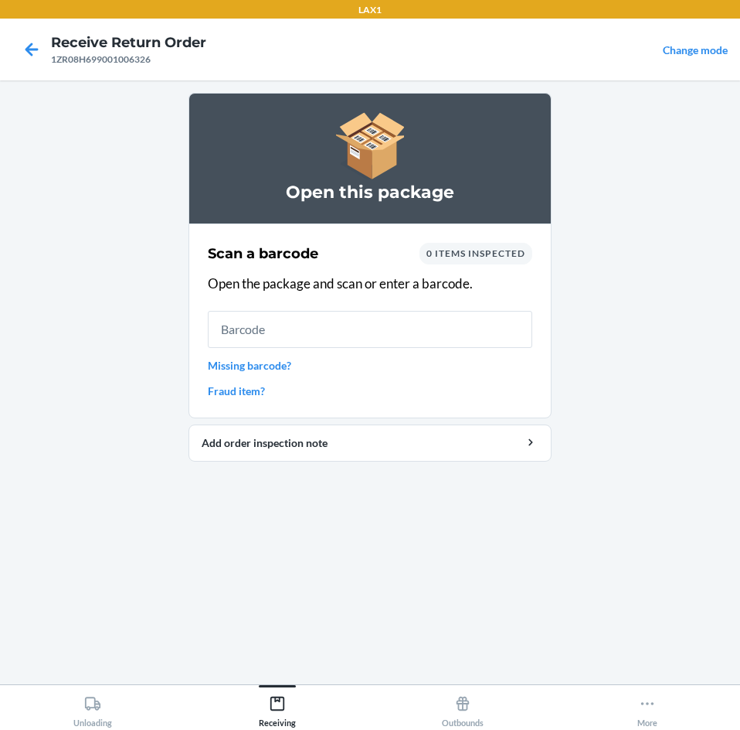
click at [267, 362] on link "Missing barcode?" at bounding box center [370, 365] width 325 height 16
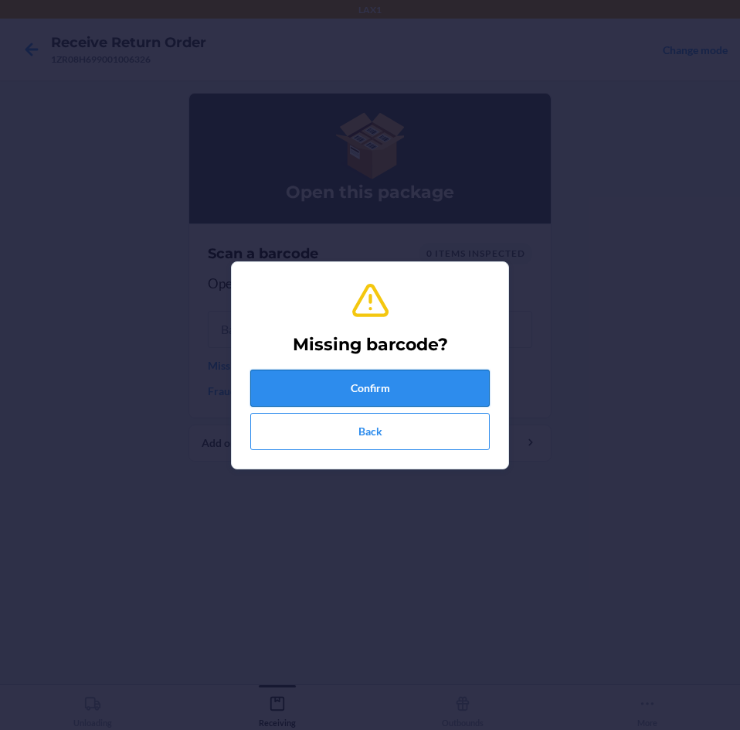
click at [425, 389] on button "Confirm" at bounding box center [370, 387] width 240 height 37
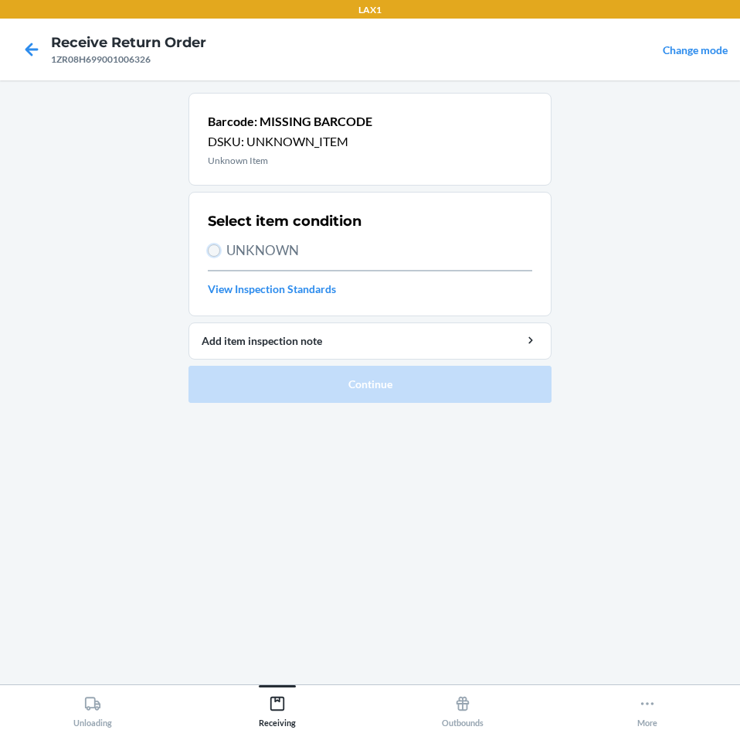
click at [210, 247] on input "UNKNOWN" at bounding box center [214, 250] width 12 height 12
radio input "true"
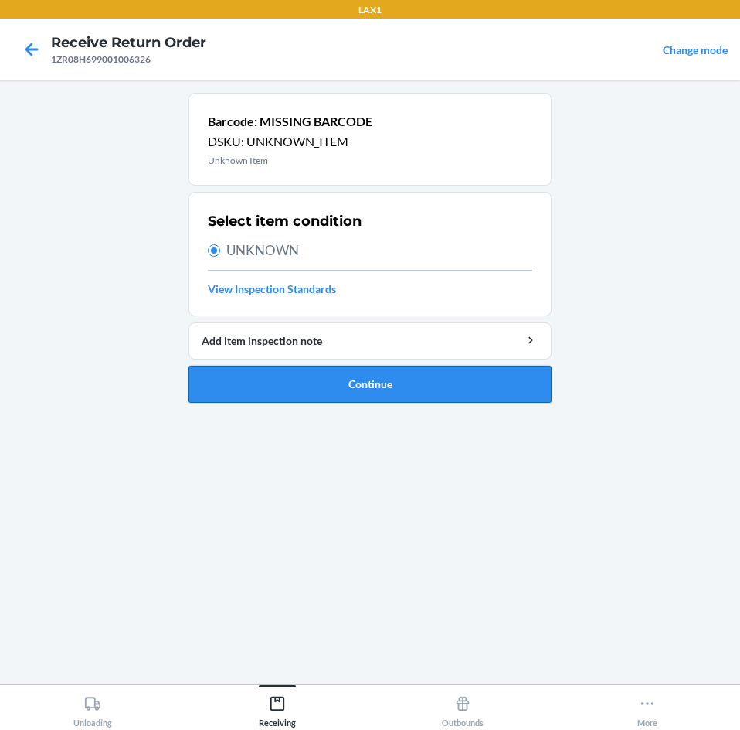
click at [410, 379] on button "Continue" at bounding box center [370, 384] width 363 height 37
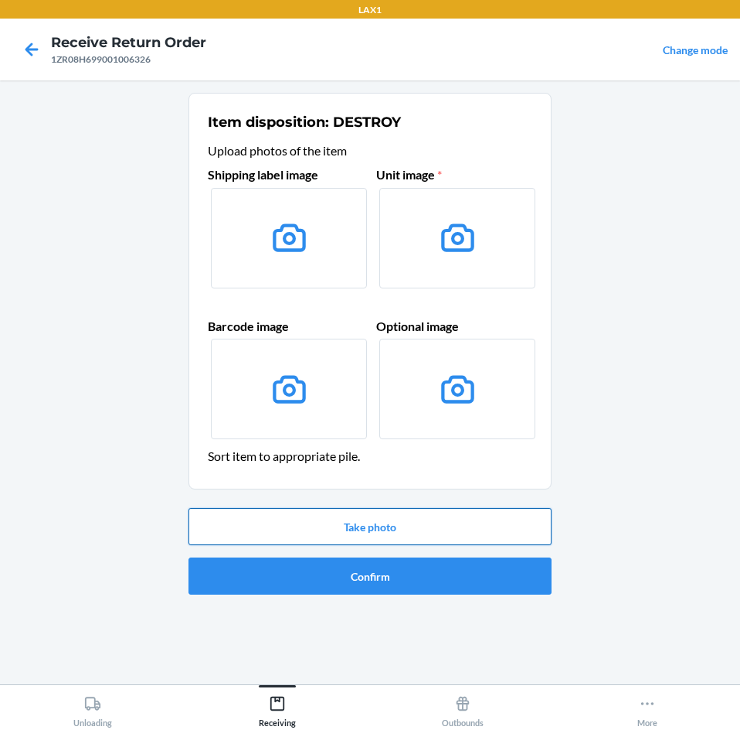
click at [435, 531] on button "Take photo" at bounding box center [370, 526] width 363 height 37
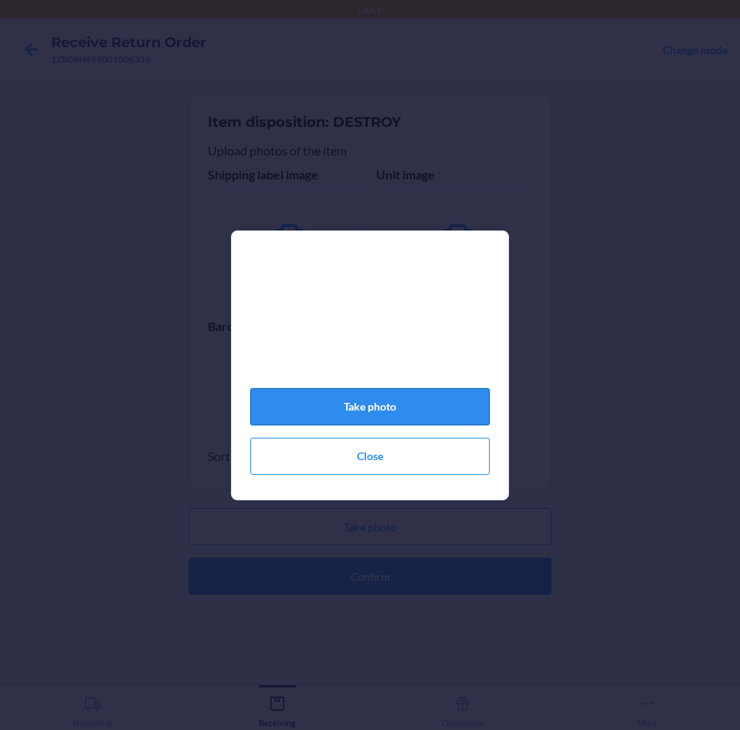
click at [388, 409] on button "Take photo" at bounding box center [370, 406] width 240 height 37
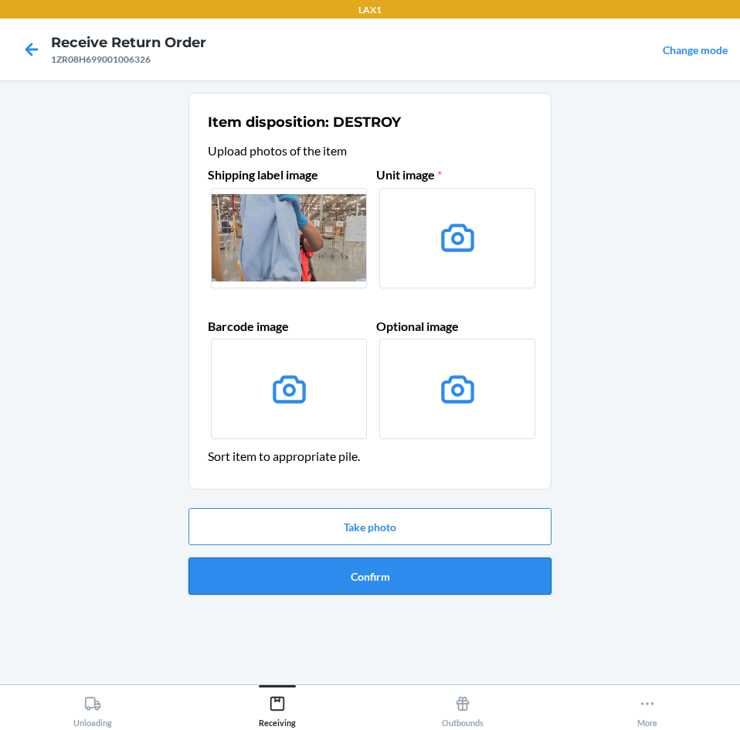
click at [424, 577] on button "Confirm" at bounding box center [370, 575] width 363 height 37
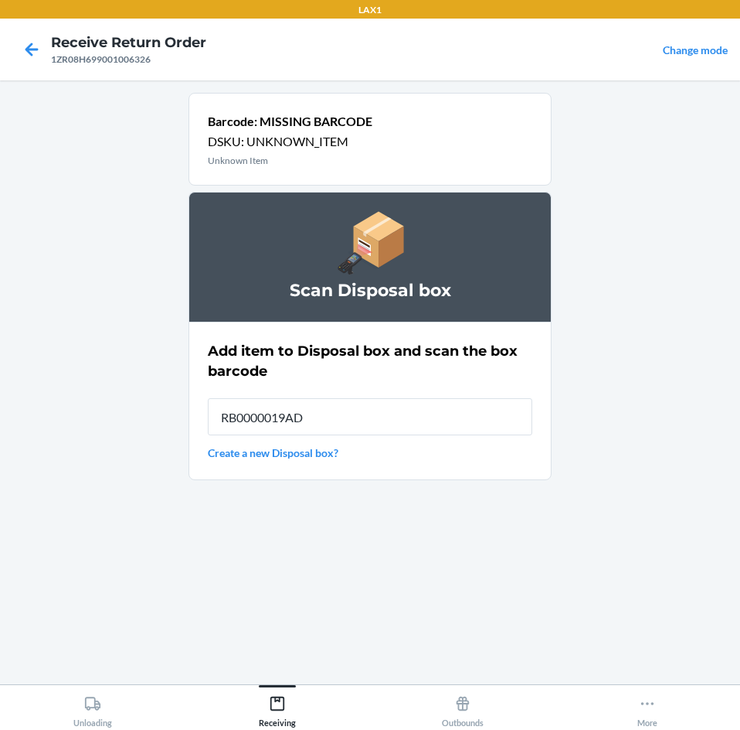
type input "RB0000019AD"
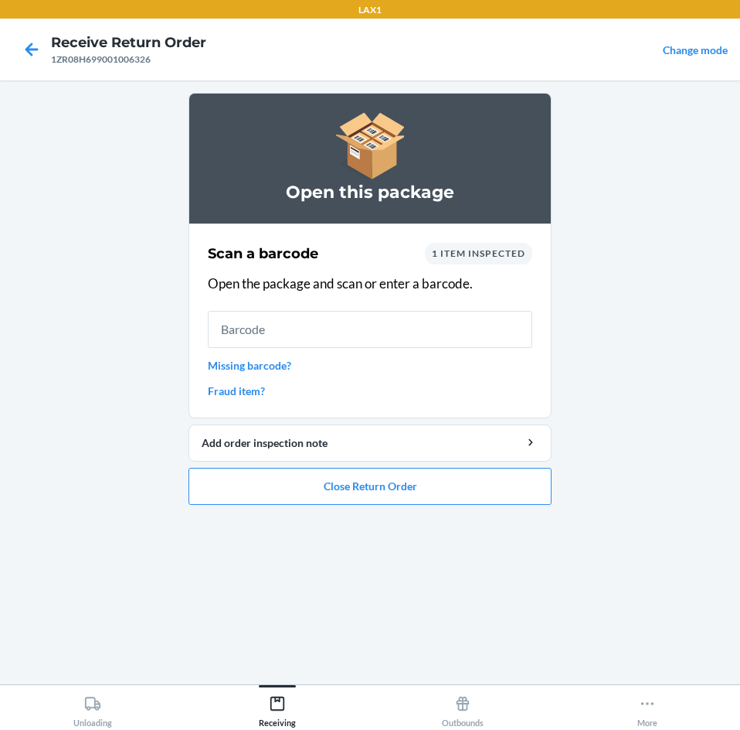
click at [267, 359] on link "Missing barcode?" at bounding box center [370, 365] width 325 height 16
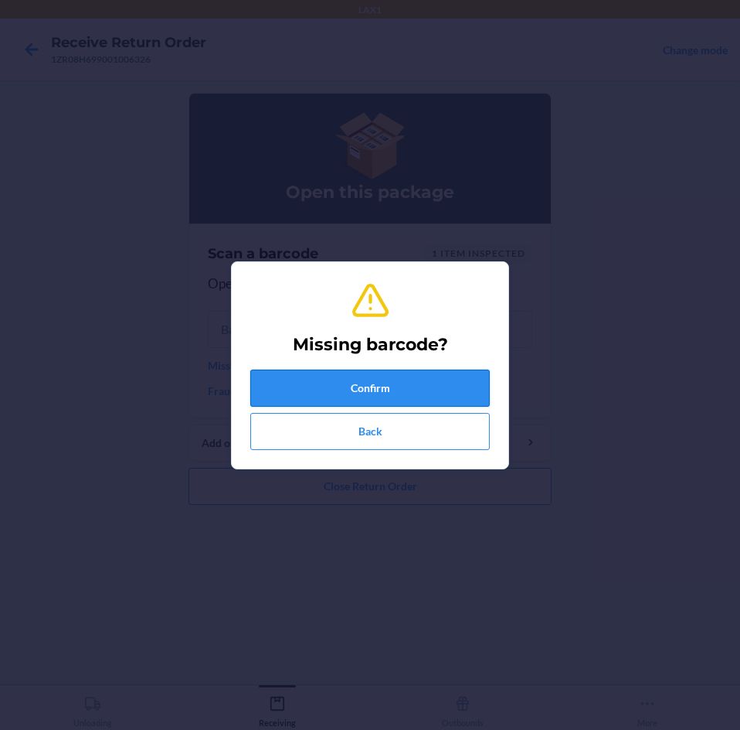
click at [386, 387] on button "Confirm" at bounding box center [370, 387] width 240 height 37
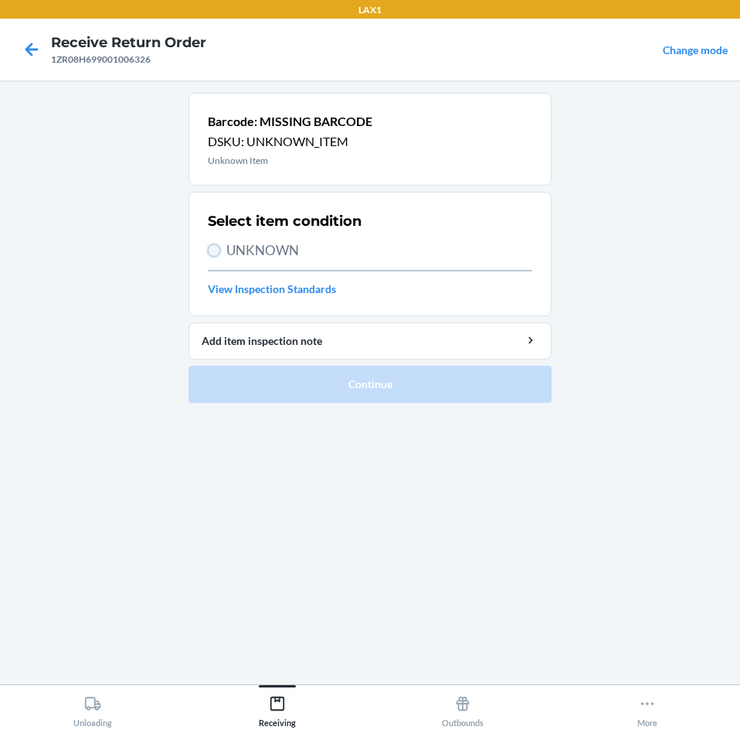
click at [216, 245] on input "UNKNOWN" at bounding box center [214, 250] width 12 height 12
radio input "true"
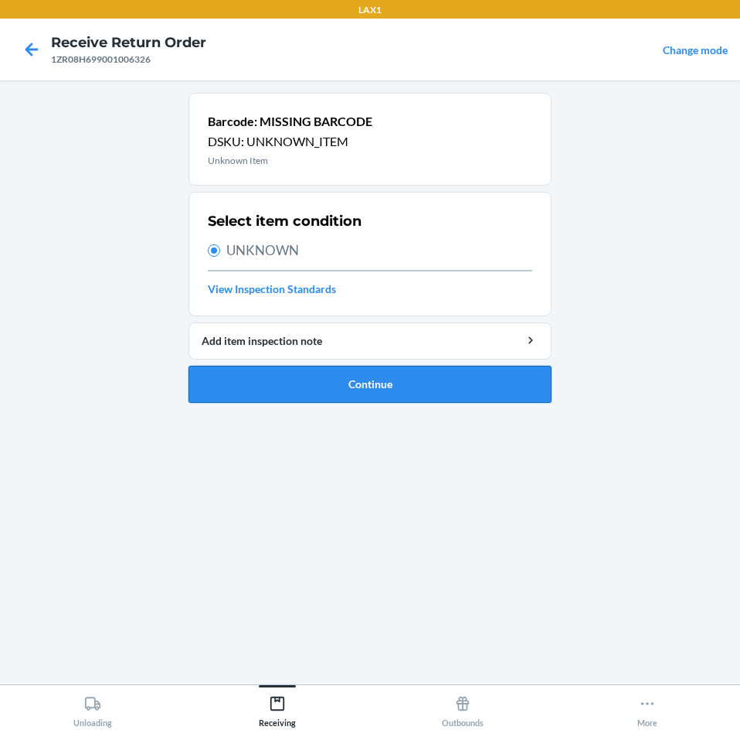
click at [383, 379] on button "Continue" at bounding box center [370, 384] width 363 height 37
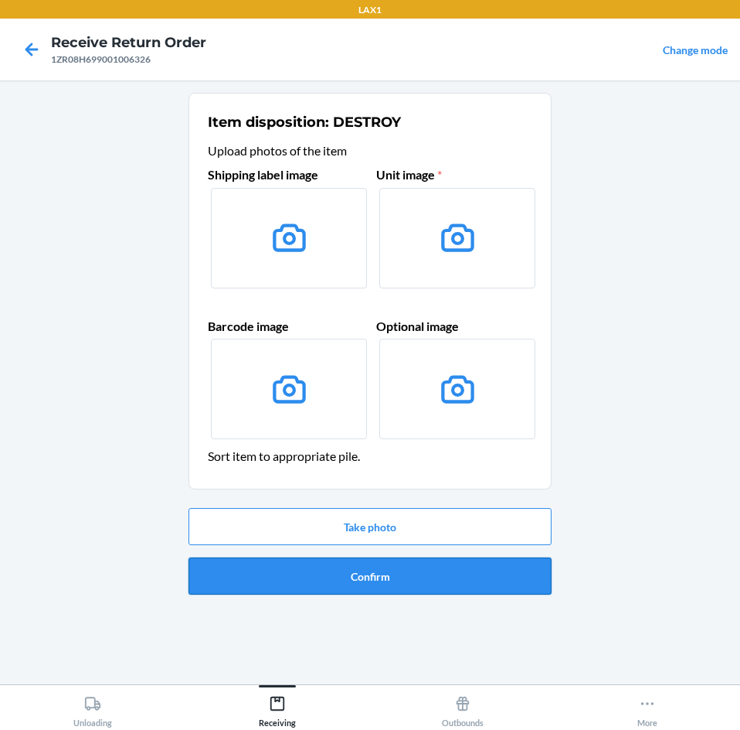
click at [461, 570] on button "Confirm" at bounding box center [370, 575] width 363 height 37
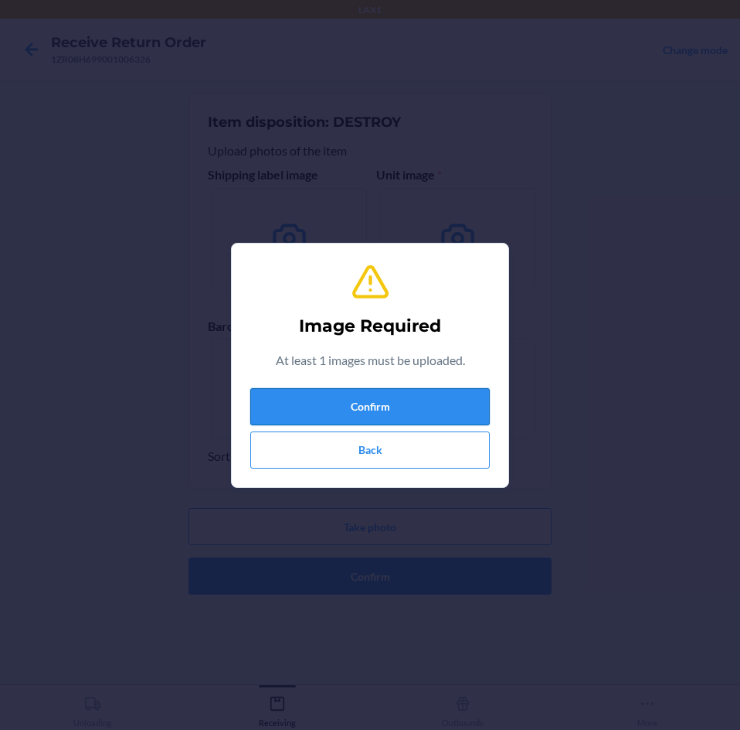
click at [419, 403] on button "Confirm" at bounding box center [370, 406] width 240 height 37
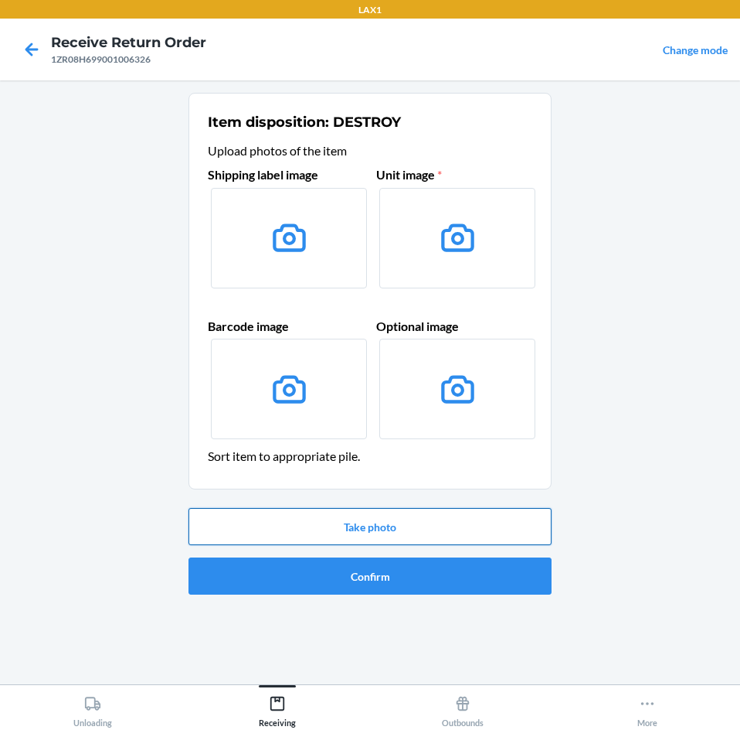
click at [428, 528] on button "Take photo" at bounding box center [370, 526] width 363 height 37
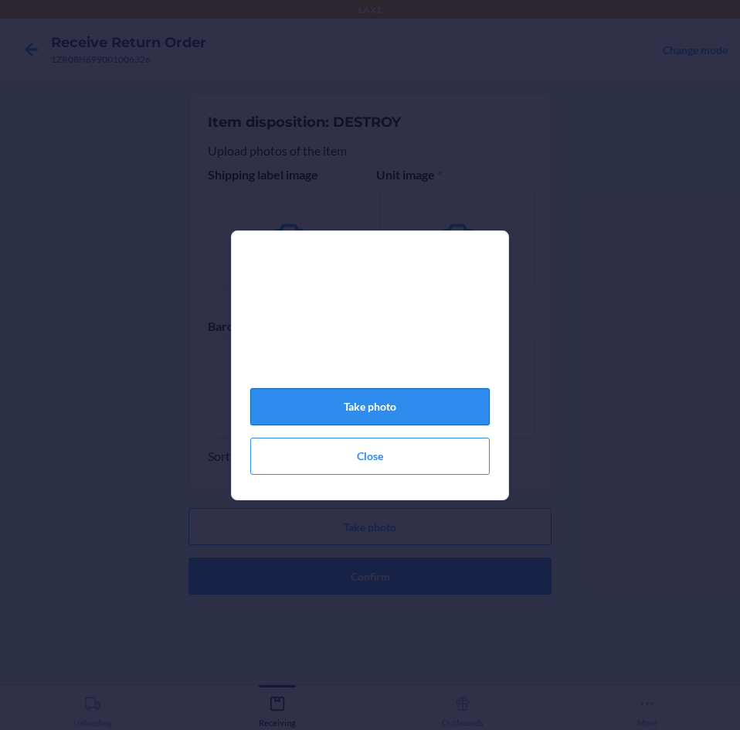
click at [379, 417] on button "Take photo" at bounding box center [370, 406] width 240 height 37
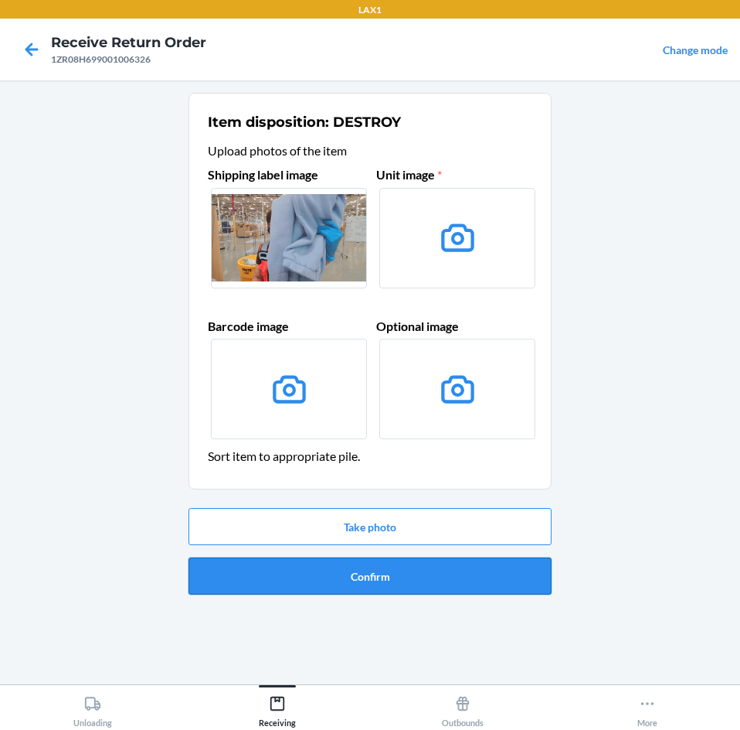
click at [438, 573] on button "Confirm" at bounding box center [370, 575] width 363 height 37
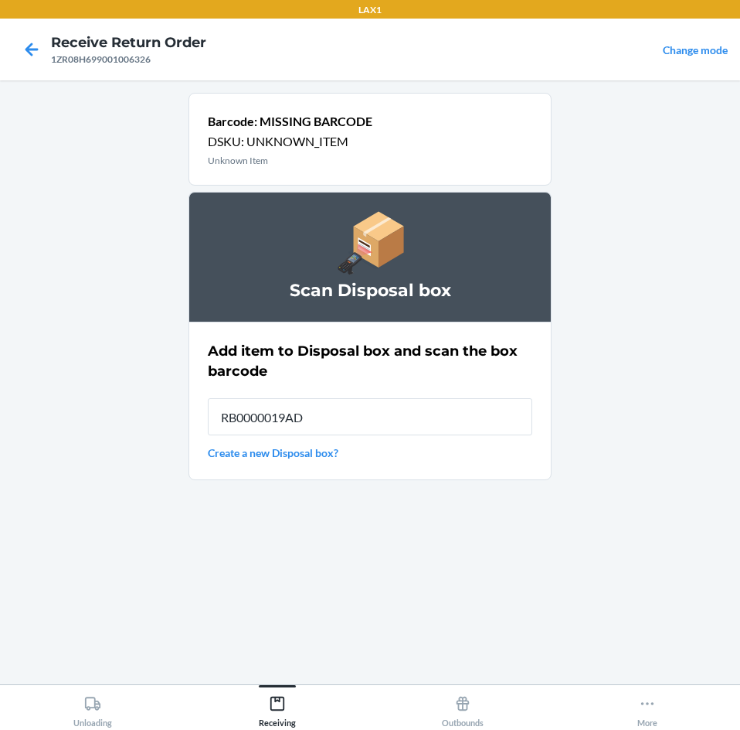
type input "RB0000019AD"
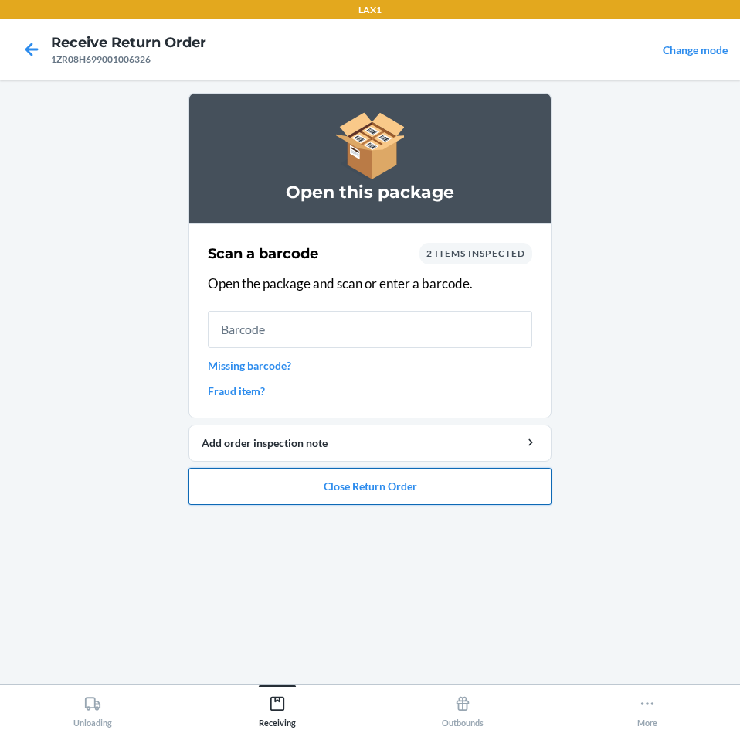
click at [428, 481] on button "Close Return Order" at bounding box center [370, 486] width 363 height 37
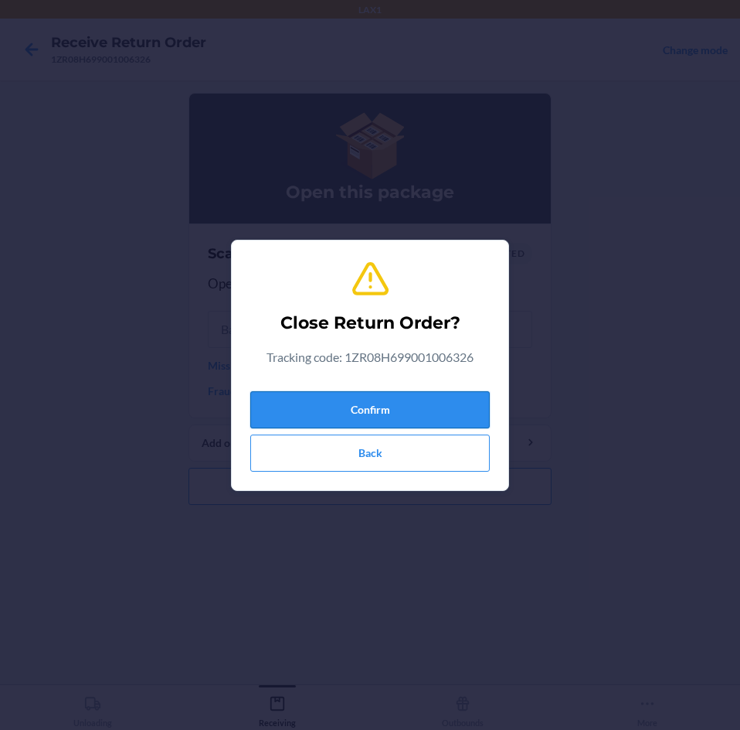
click at [428, 409] on button "Confirm" at bounding box center [370, 409] width 240 height 37
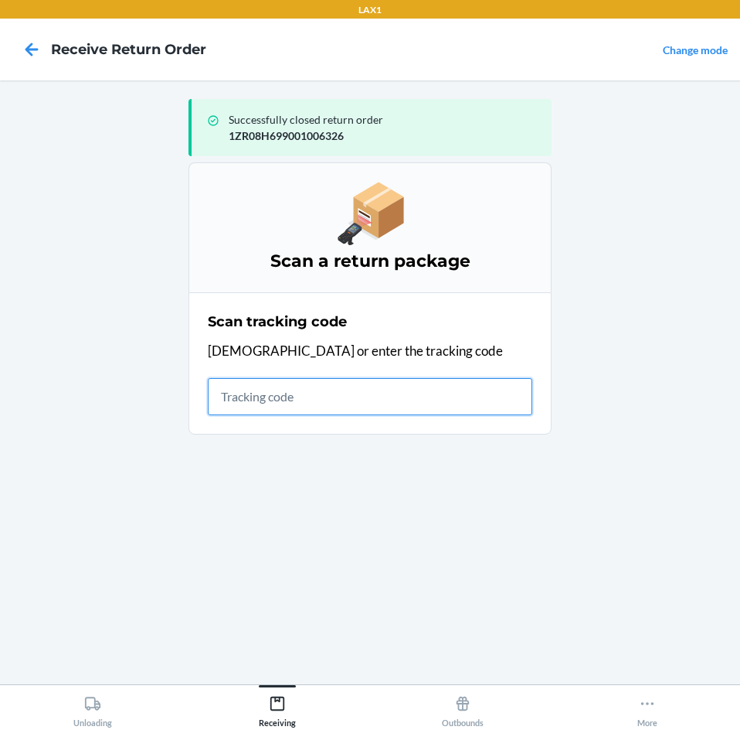
click at [379, 400] on input "text" at bounding box center [370, 396] width 325 height 37
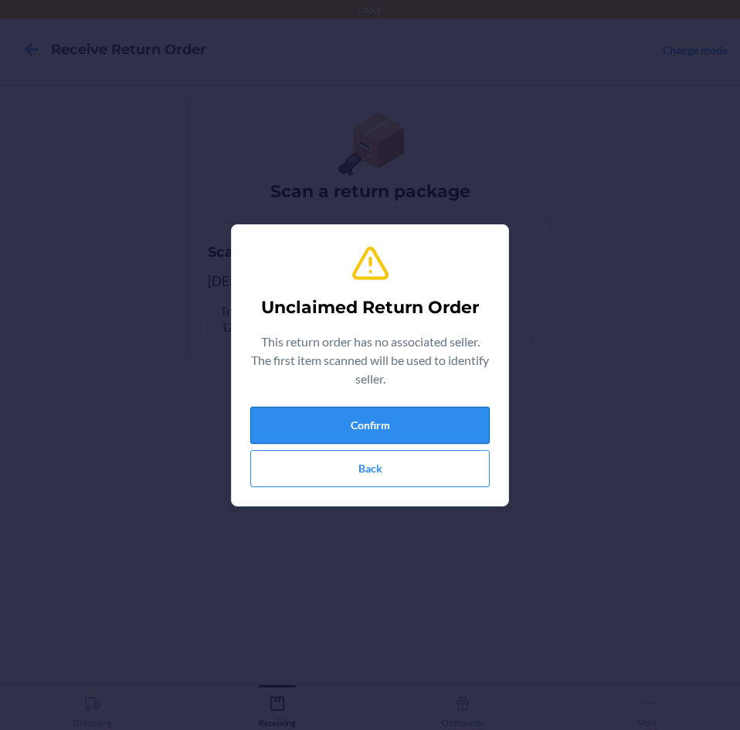
click at [383, 416] on button "Confirm" at bounding box center [370, 425] width 240 height 37
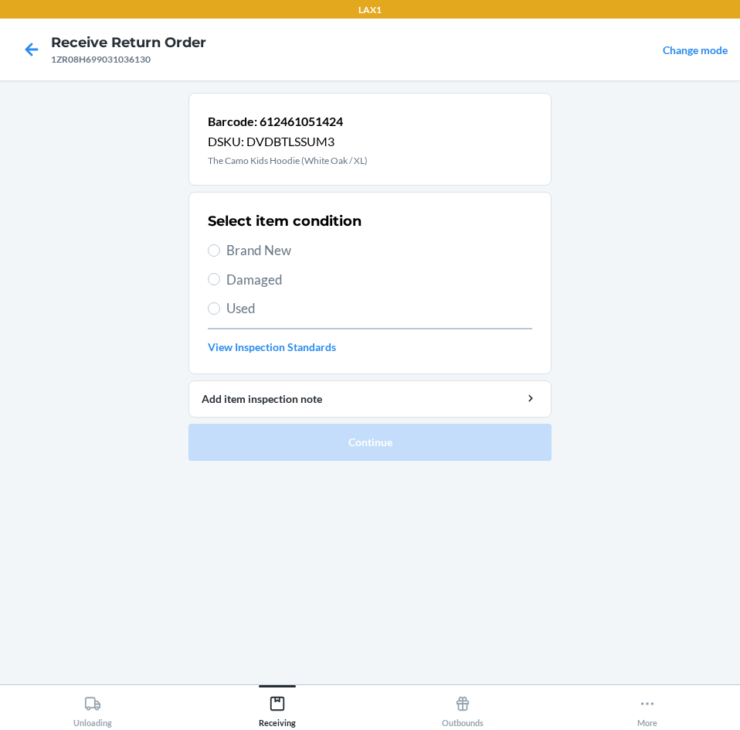
click at [217, 244] on label "Brand New" at bounding box center [370, 250] width 325 height 20
click at [217, 244] on input "Brand New" at bounding box center [214, 250] width 12 height 12
radio input "true"
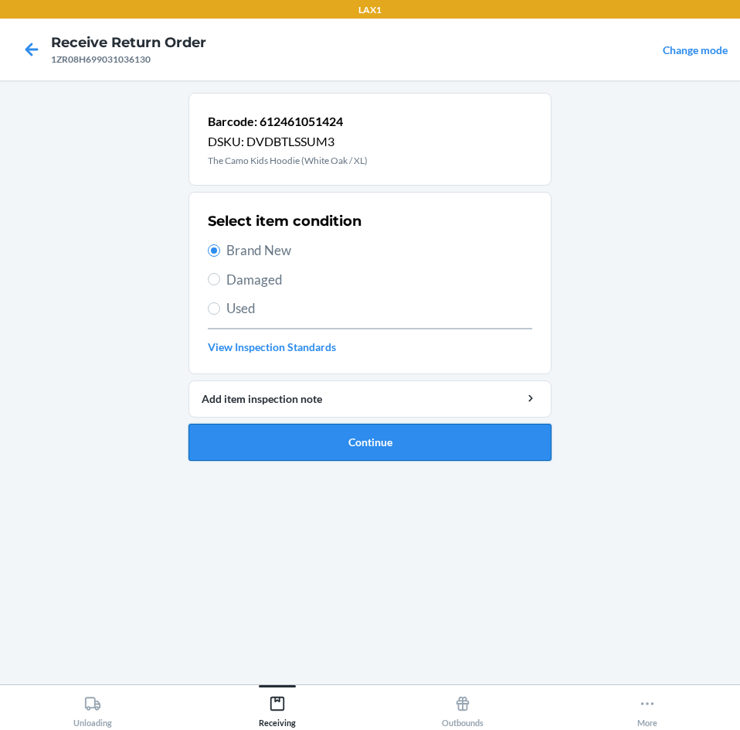
click at [435, 450] on button "Continue" at bounding box center [370, 442] width 363 height 37
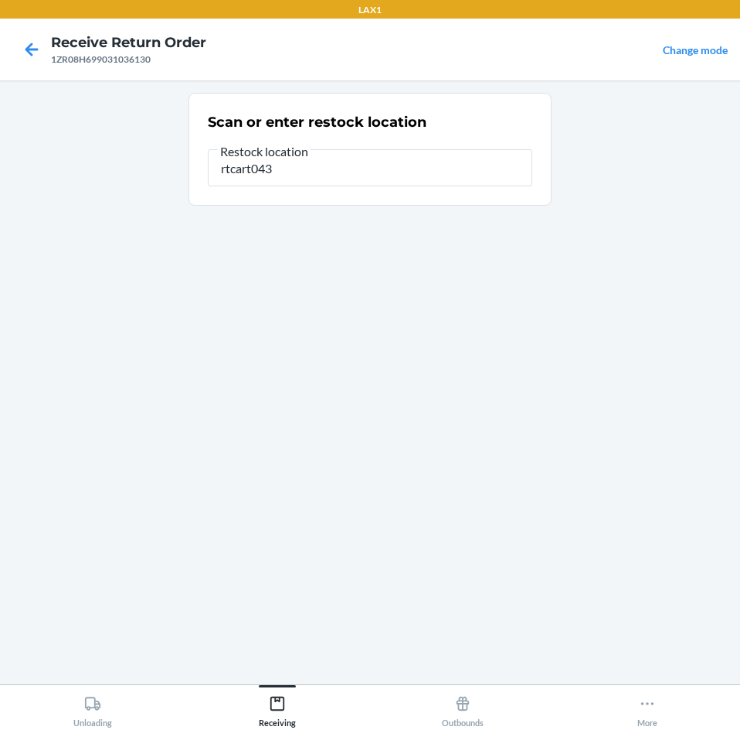
type input "rtcart043"
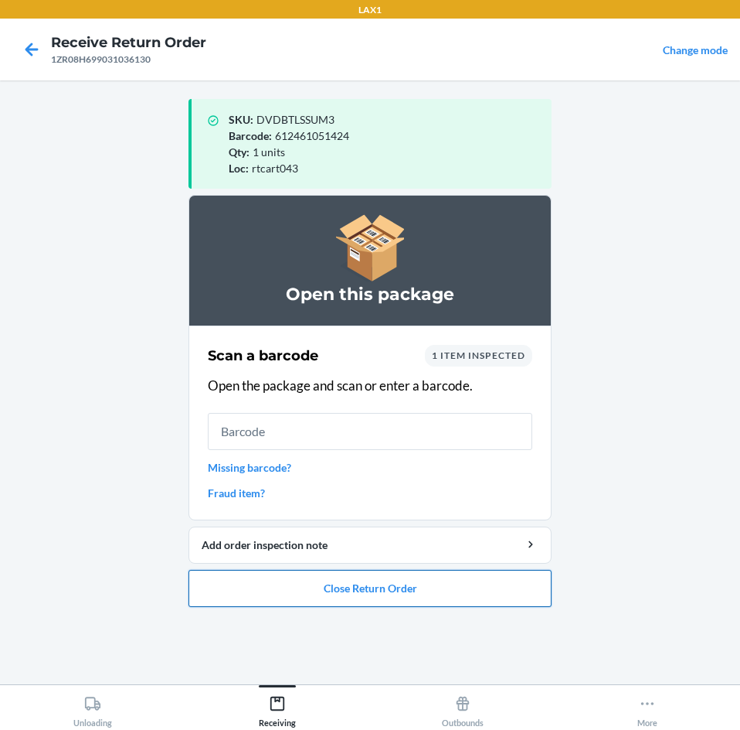
click at [445, 594] on button "Close Return Order" at bounding box center [370, 588] width 363 height 37
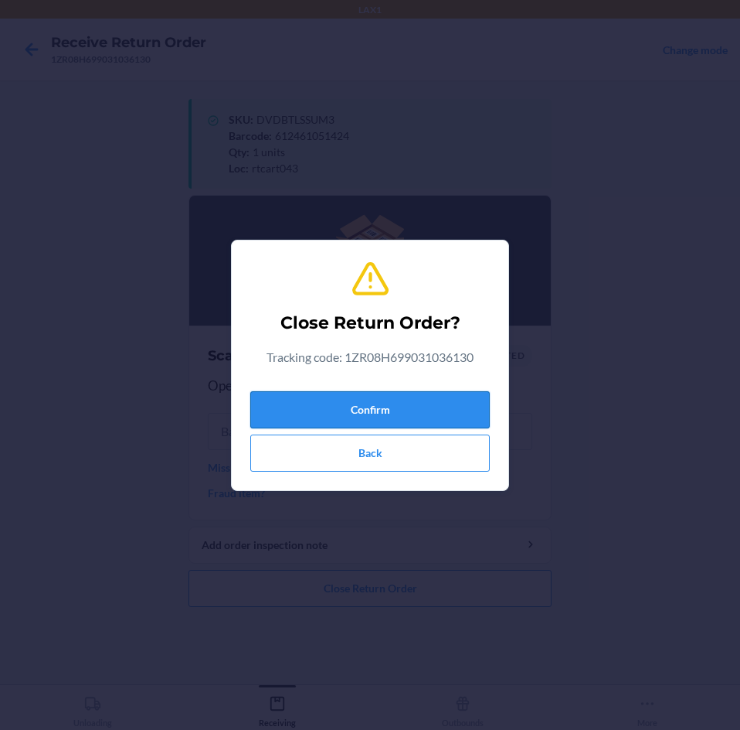
click at [434, 407] on button "Confirm" at bounding box center [370, 409] width 240 height 37
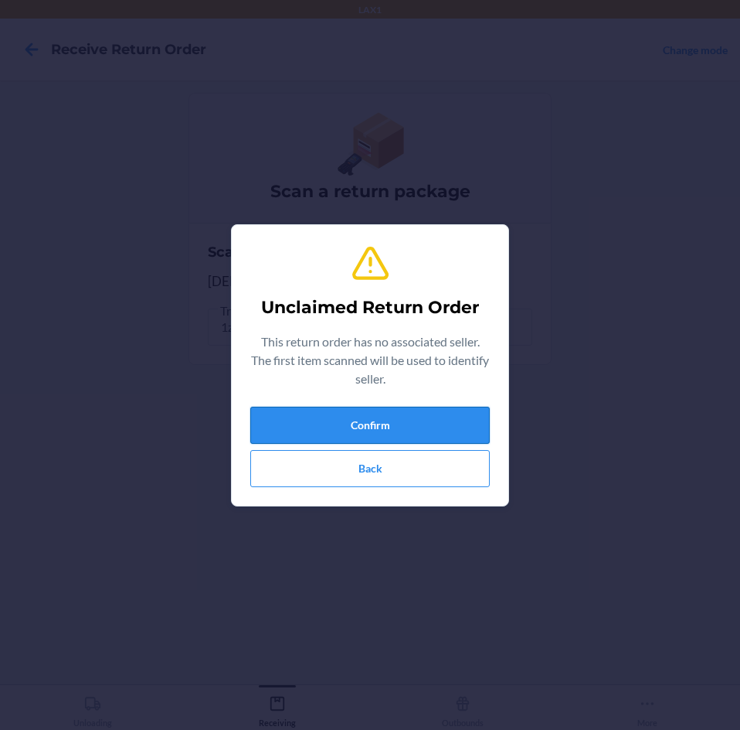
click at [434, 416] on button "Confirm" at bounding box center [370, 425] width 240 height 37
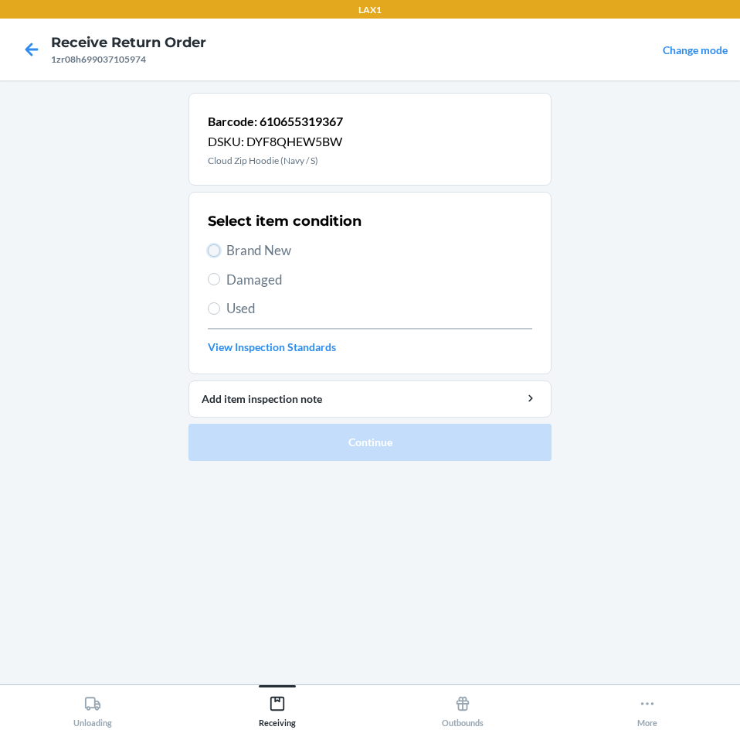
click at [213, 253] on input "Brand New" at bounding box center [214, 250] width 12 height 12
radio input "true"
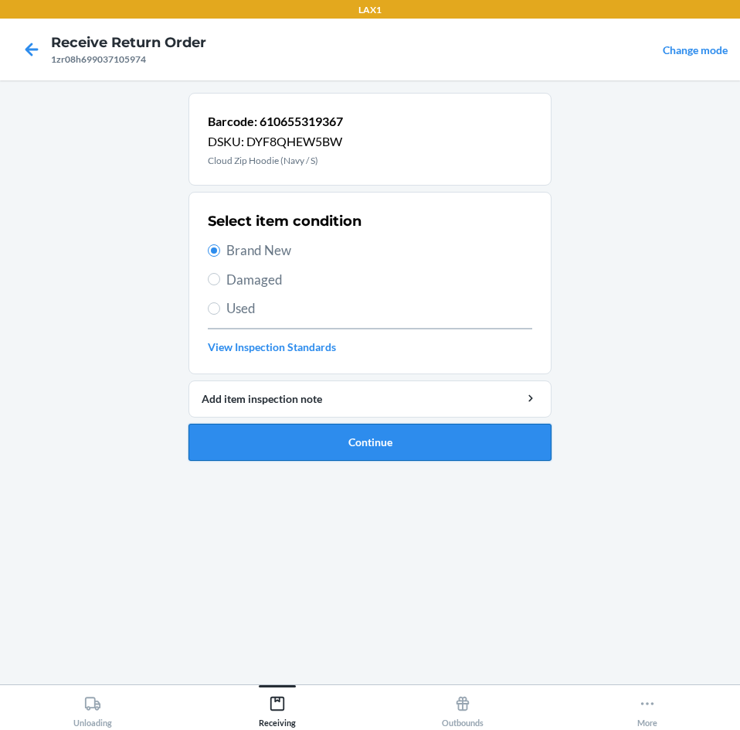
click at [499, 451] on button "Continue" at bounding box center [370, 442] width 363 height 37
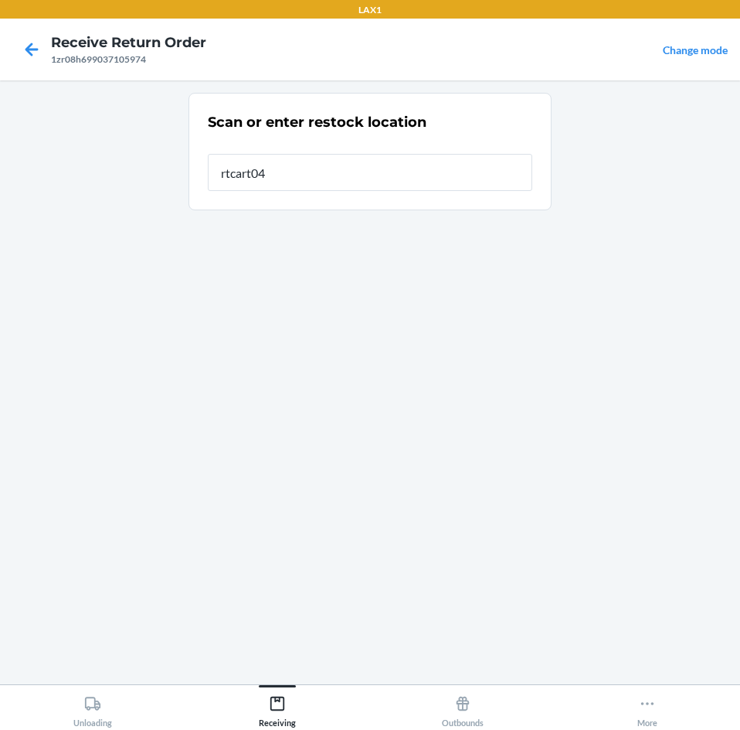
type input "rtcart043"
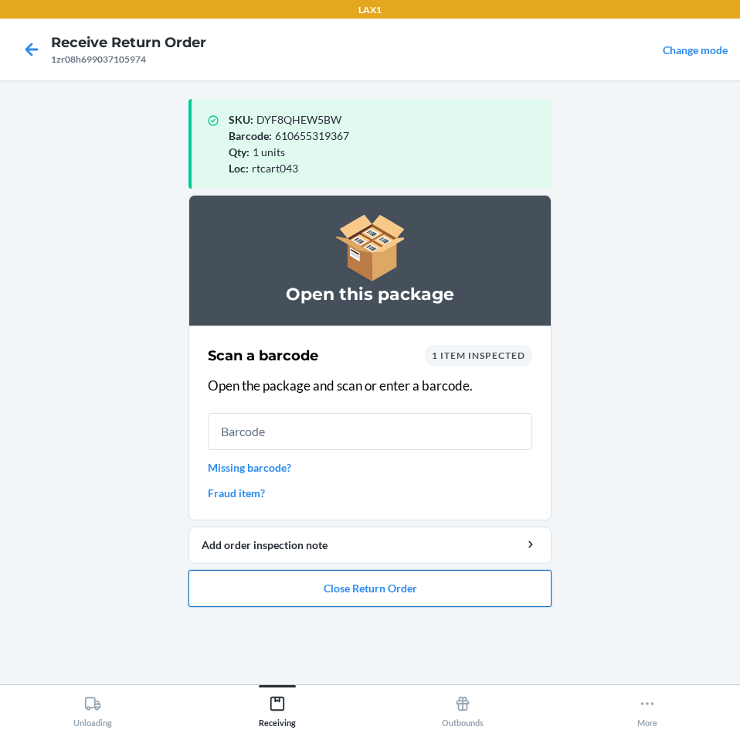
click at [451, 597] on button "Close Return Order" at bounding box center [370, 588] width 363 height 37
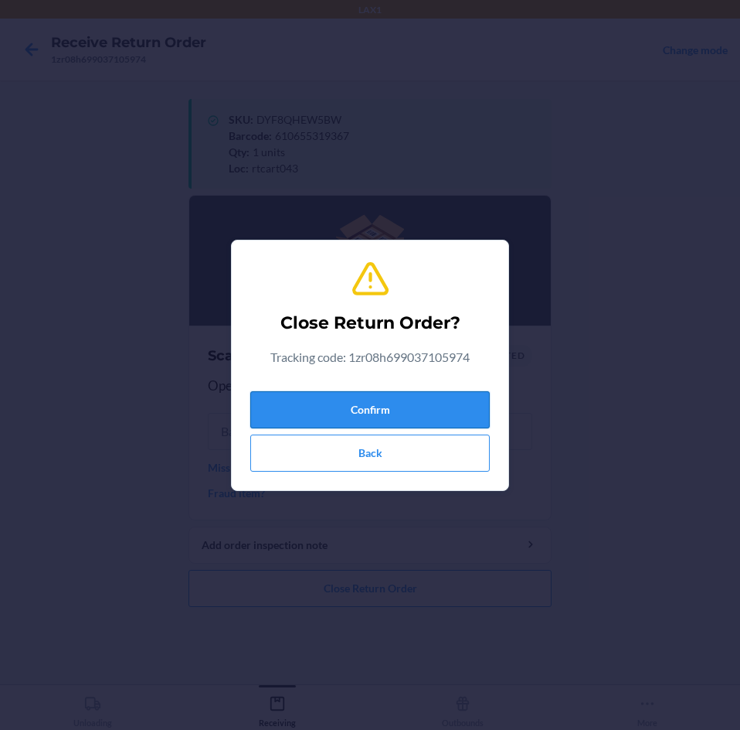
click at [444, 410] on button "Confirm" at bounding box center [370, 409] width 240 height 37
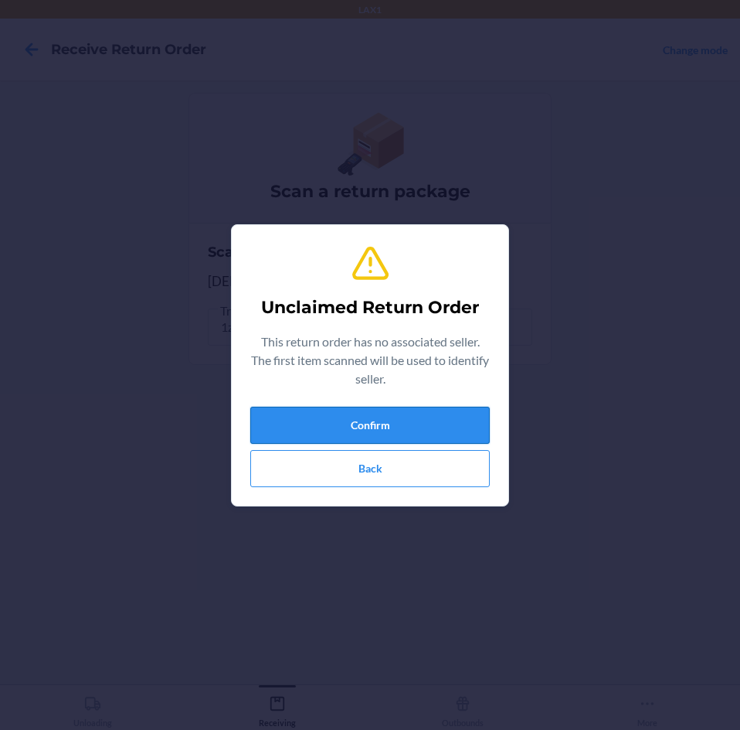
click at [442, 424] on button "Confirm" at bounding box center [370, 425] width 240 height 37
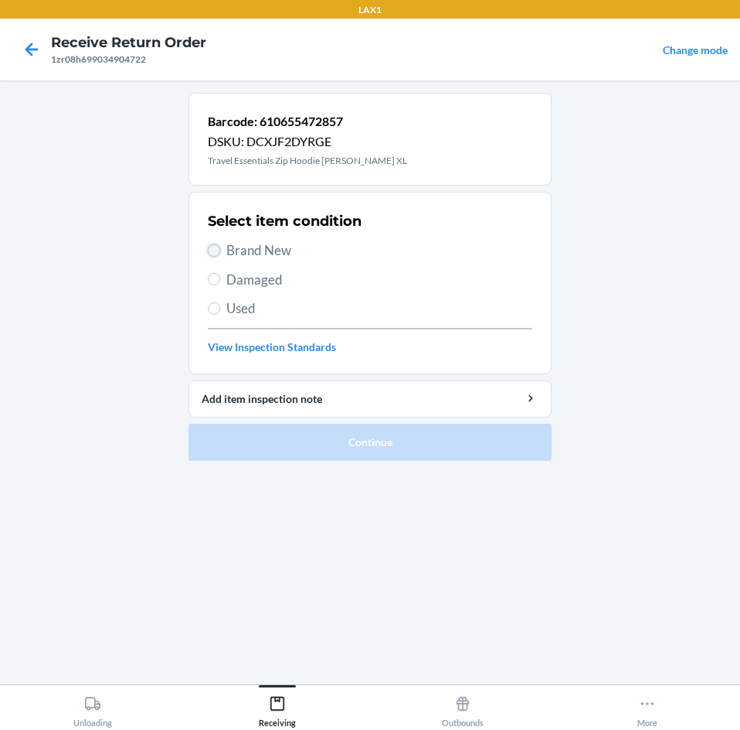
click at [214, 249] on input "Brand New" at bounding box center [214, 250] width 12 height 12
radio input "true"
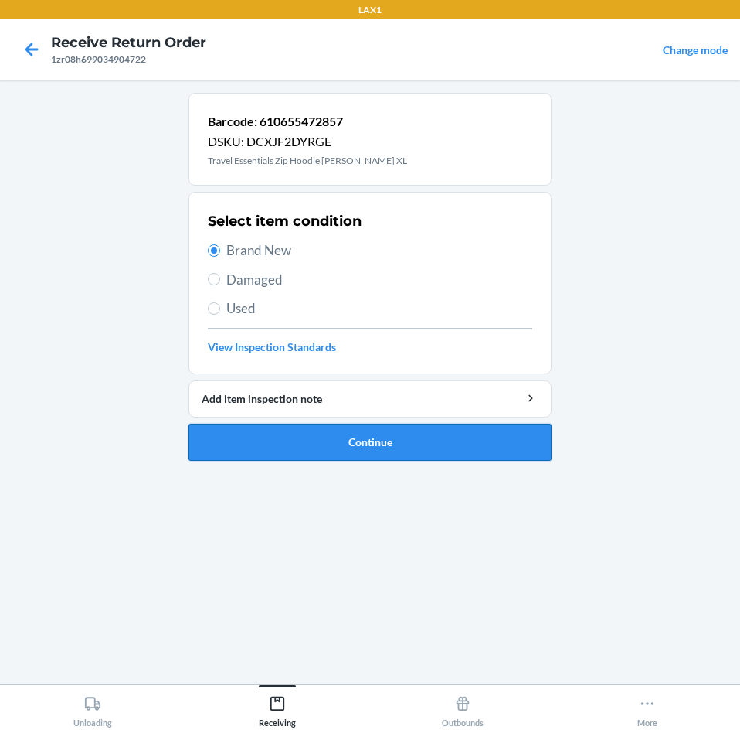
click at [488, 447] on button "Continue" at bounding box center [370, 442] width 363 height 37
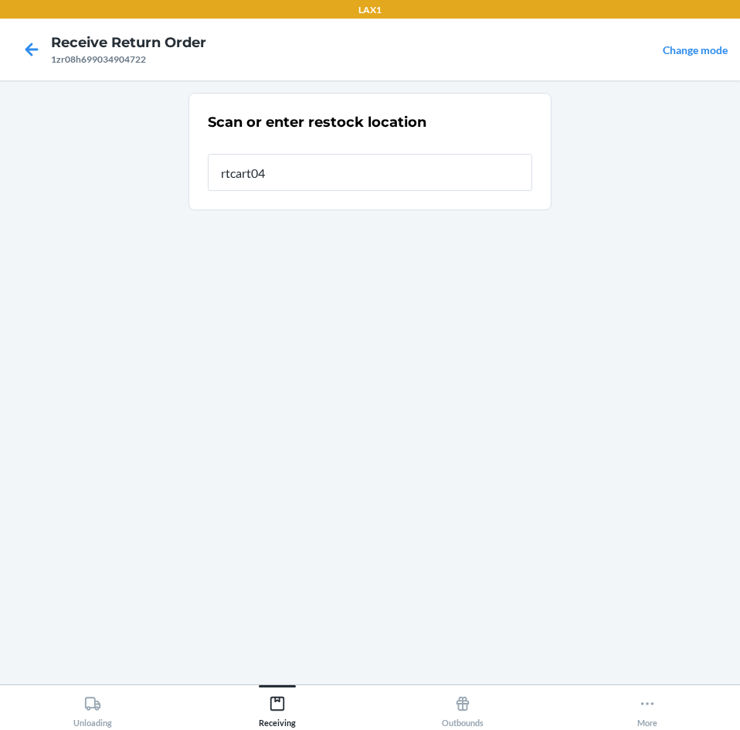
type input "rtcart043"
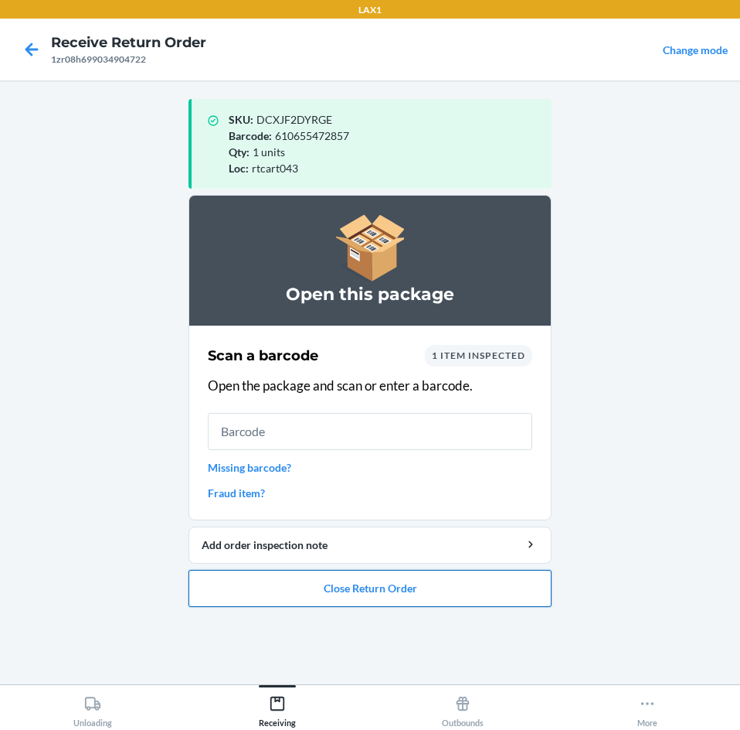
click at [483, 591] on button "Close Return Order" at bounding box center [370, 588] width 363 height 37
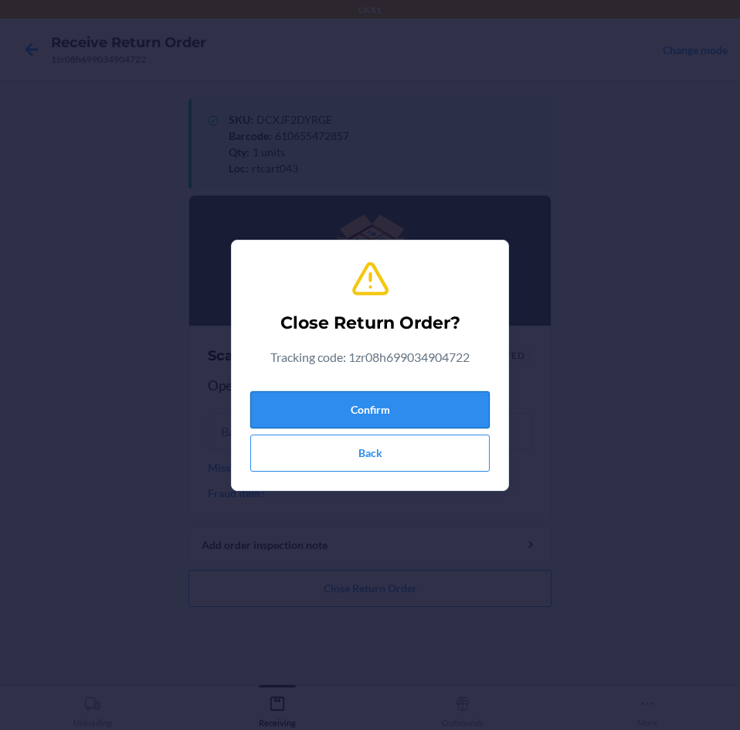
click at [439, 407] on button "Confirm" at bounding box center [370, 409] width 240 height 37
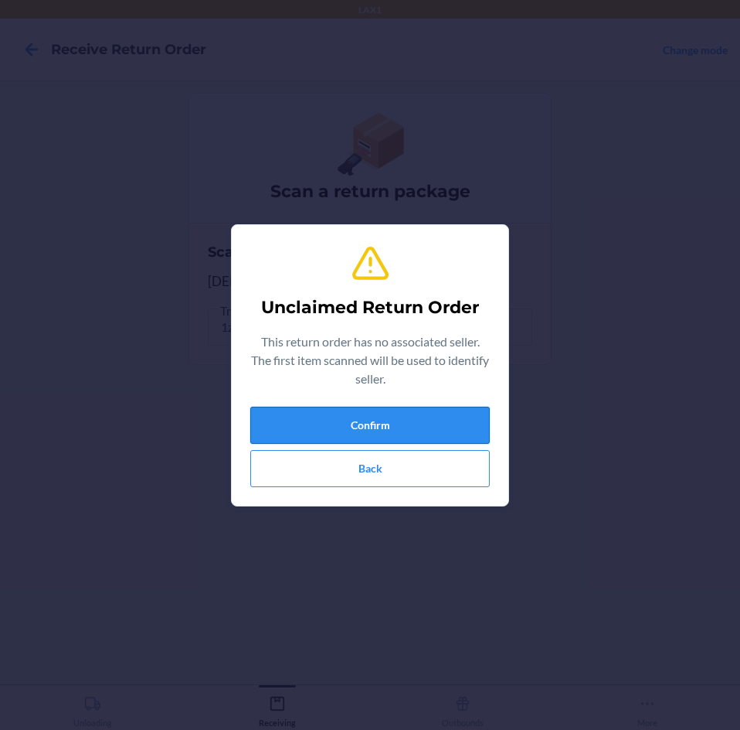
click at [436, 416] on button "Confirm" at bounding box center [370, 425] width 240 height 37
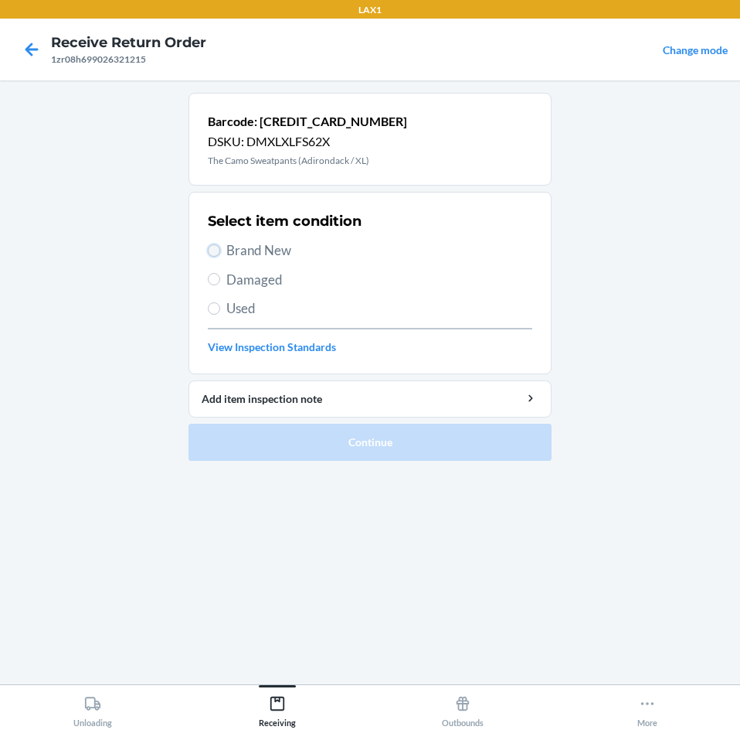
click at [214, 251] on input "Brand New" at bounding box center [214, 250] width 12 height 12
radio input "true"
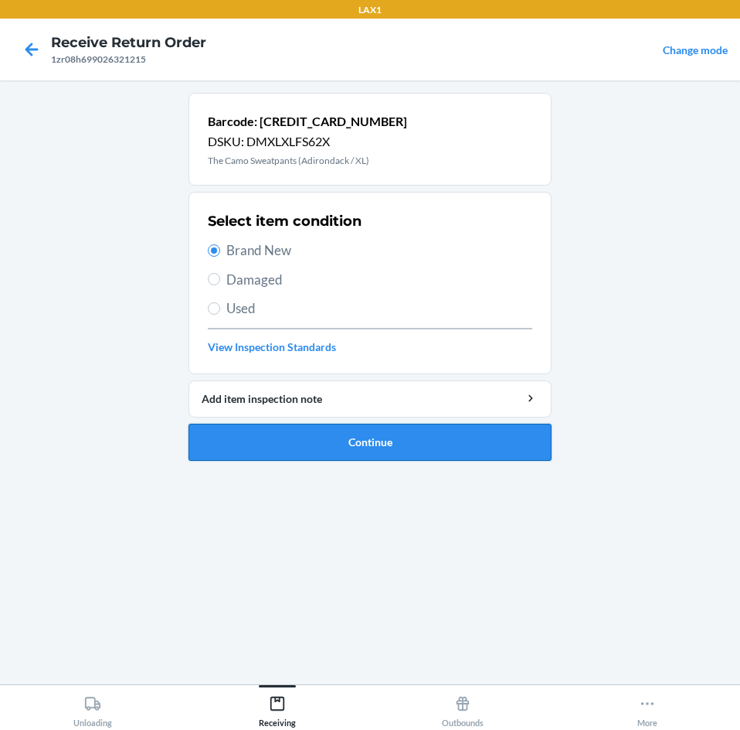
click at [455, 441] on button "Continue" at bounding box center [370, 442] width 363 height 37
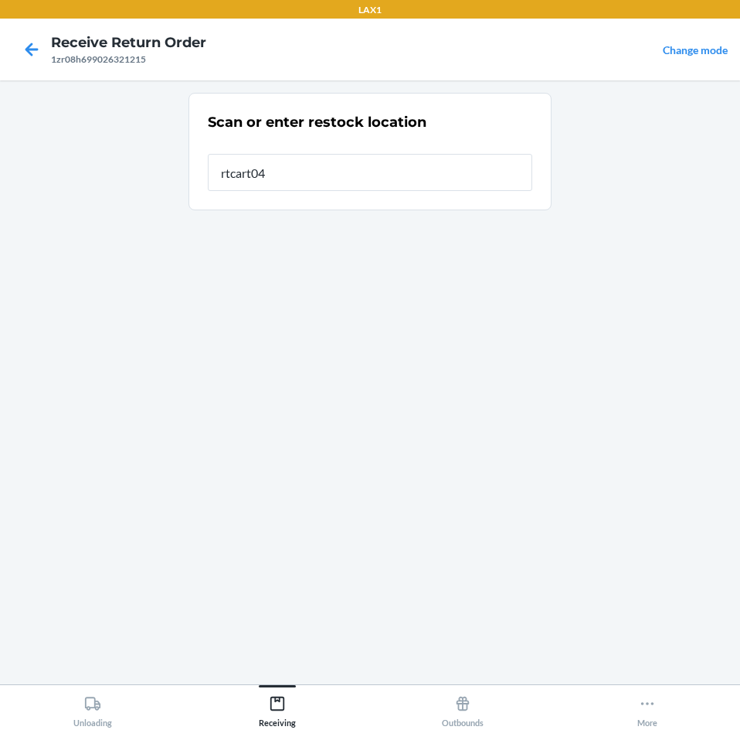
type input "rtcart043"
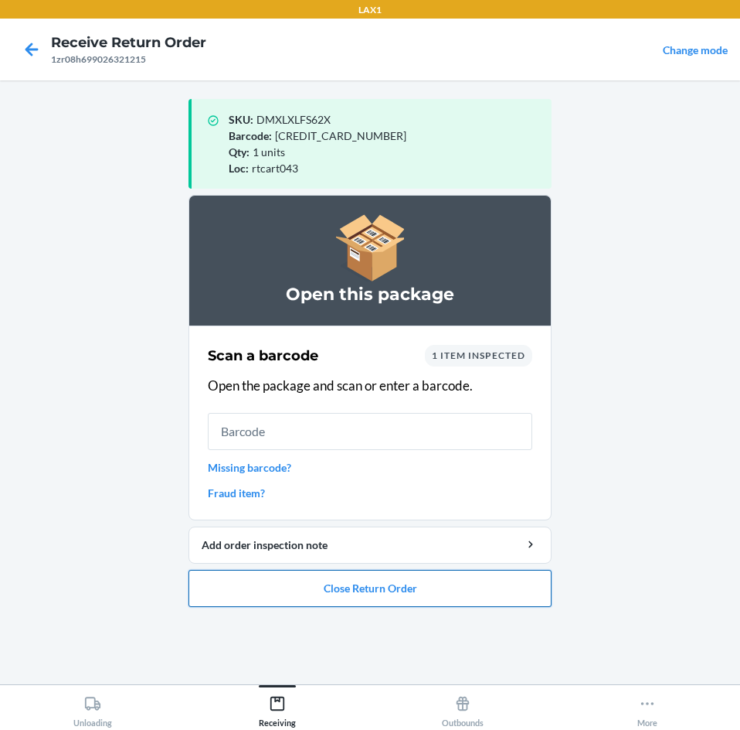
click at [454, 593] on button "Close Return Order" at bounding box center [370, 588] width 363 height 37
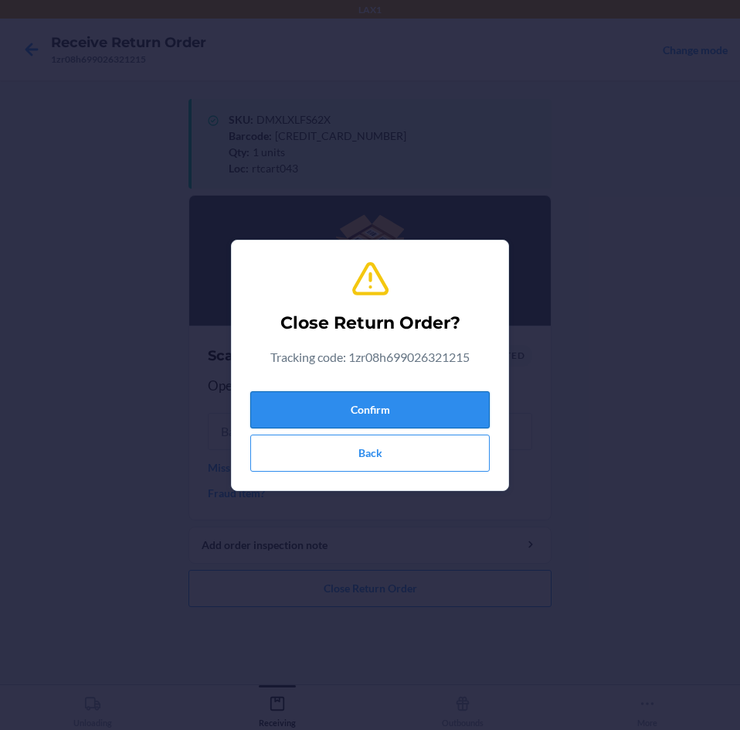
click at [446, 413] on button "Confirm" at bounding box center [370, 409] width 240 height 37
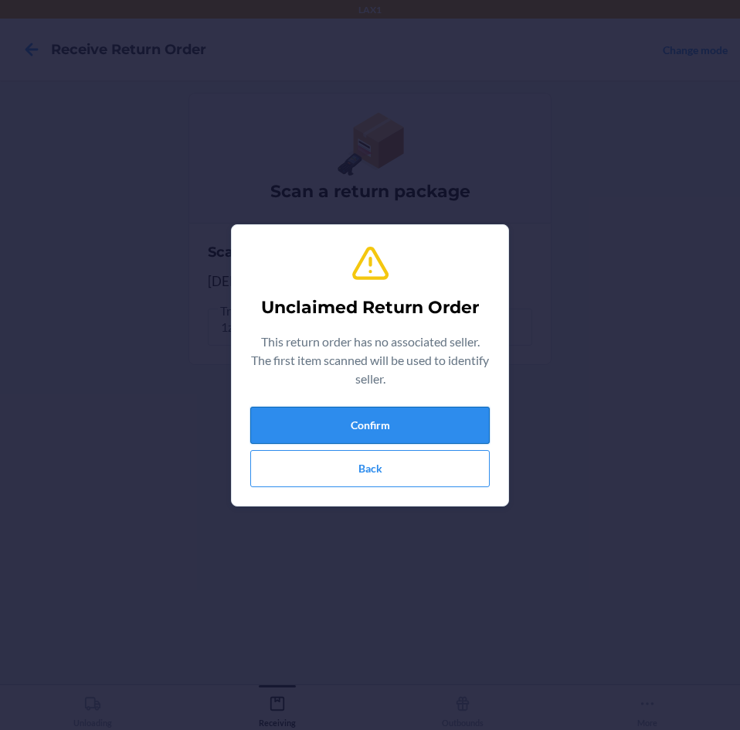
click at [445, 419] on button "Confirm" at bounding box center [370, 425] width 240 height 37
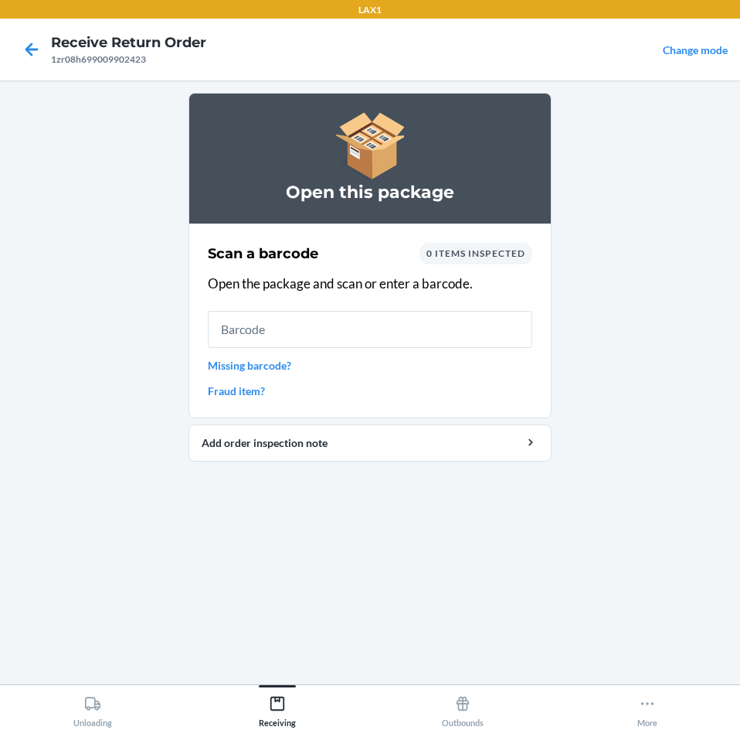
click at [243, 366] on link "Missing barcode?" at bounding box center [370, 365] width 325 height 16
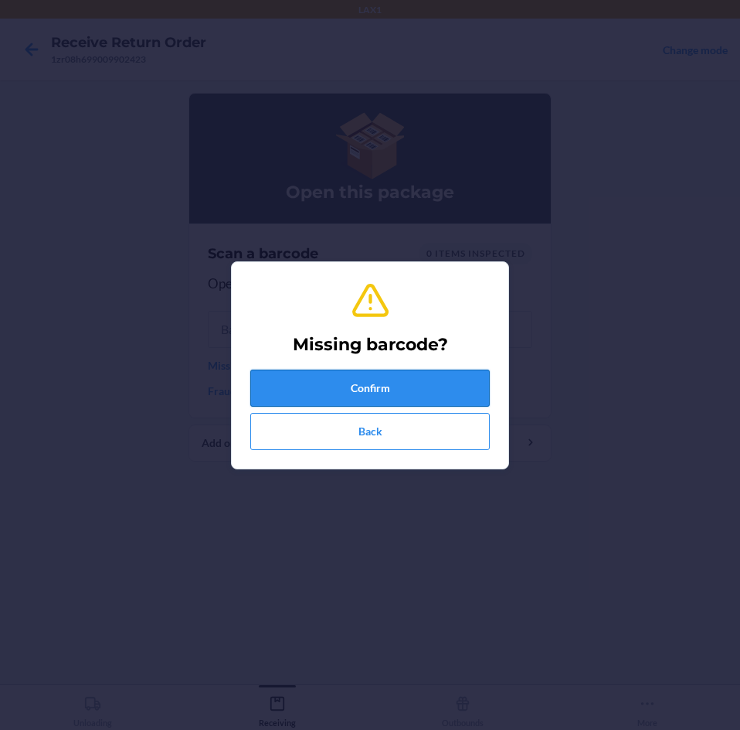
click at [414, 393] on button "Confirm" at bounding box center [370, 387] width 240 height 37
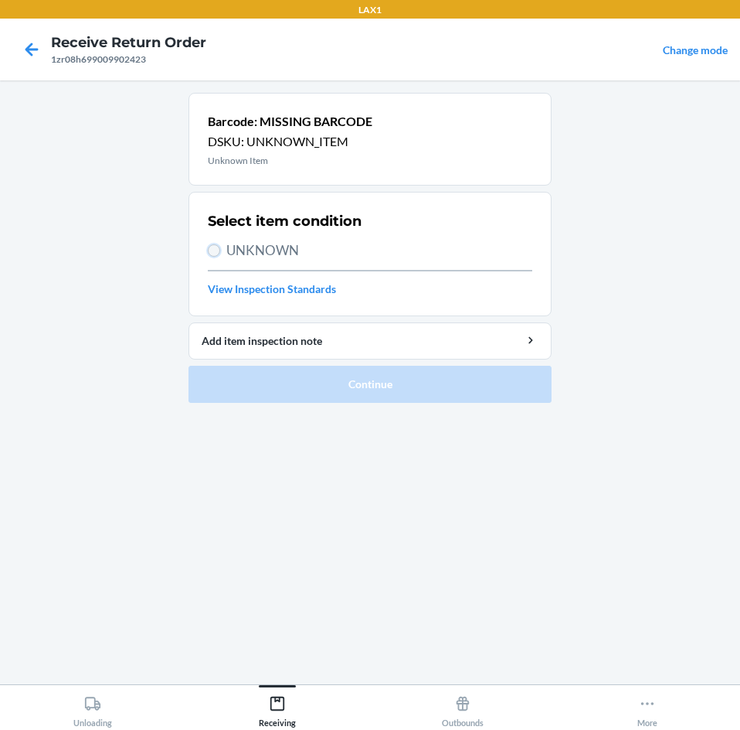
click at [208, 247] on input "UNKNOWN" at bounding box center [214, 250] width 12 height 12
radio input "true"
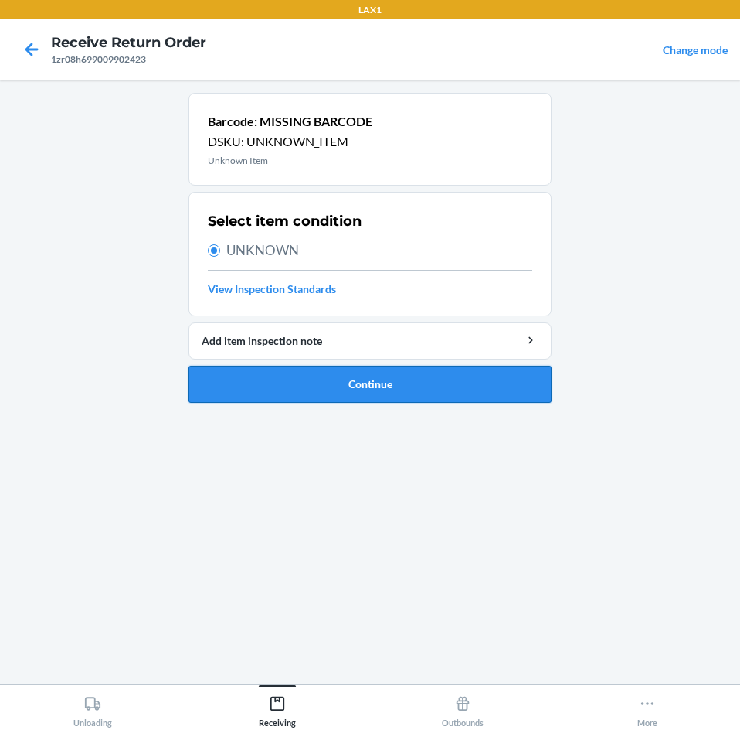
click at [461, 389] on button "Continue" at bounding box center [370, 384] width 363 height 37
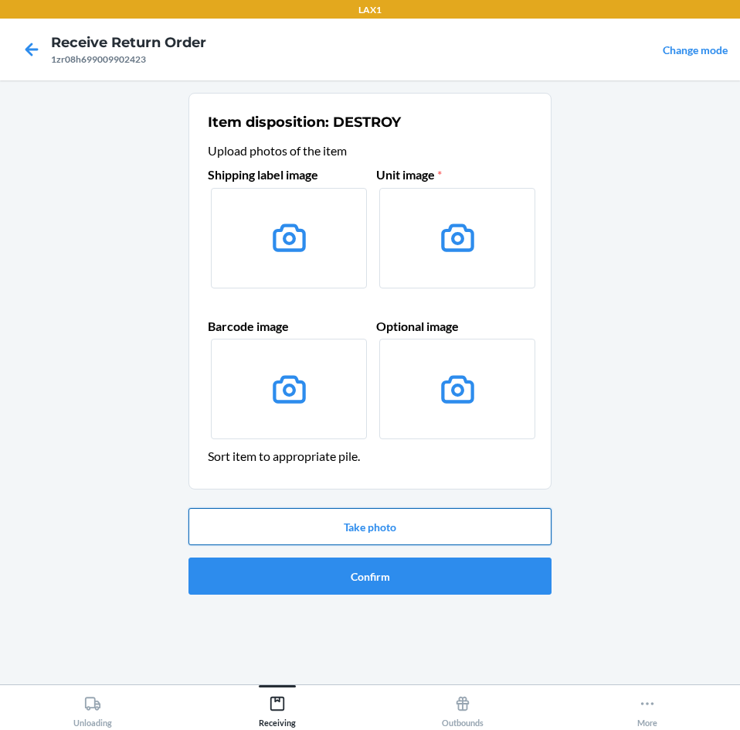
click at [477, 520] on button "Take photo" at bounding box center [370, 526] width 363 height 37
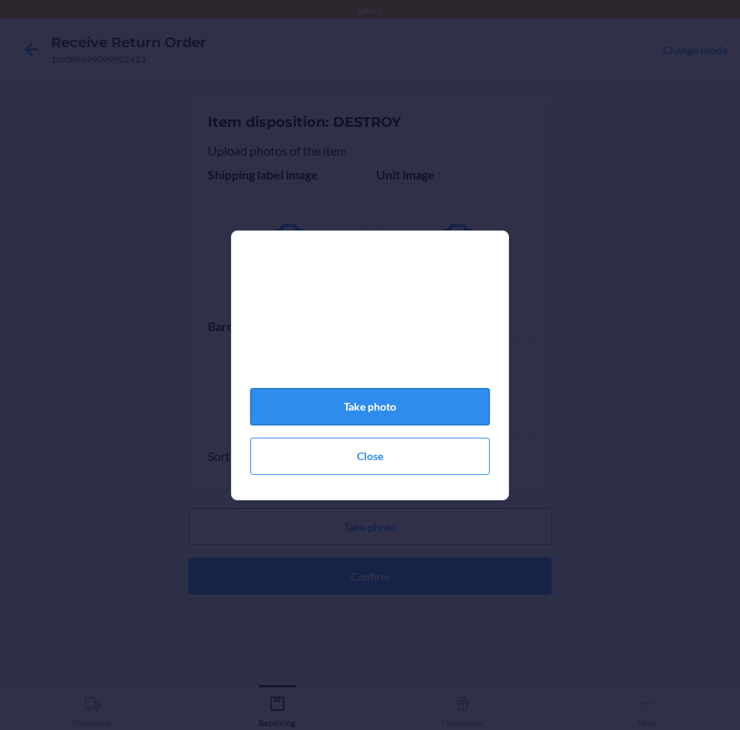
click at [392, 407] on button "Take photo" at bounding box center [370, 406] width 240 height 37
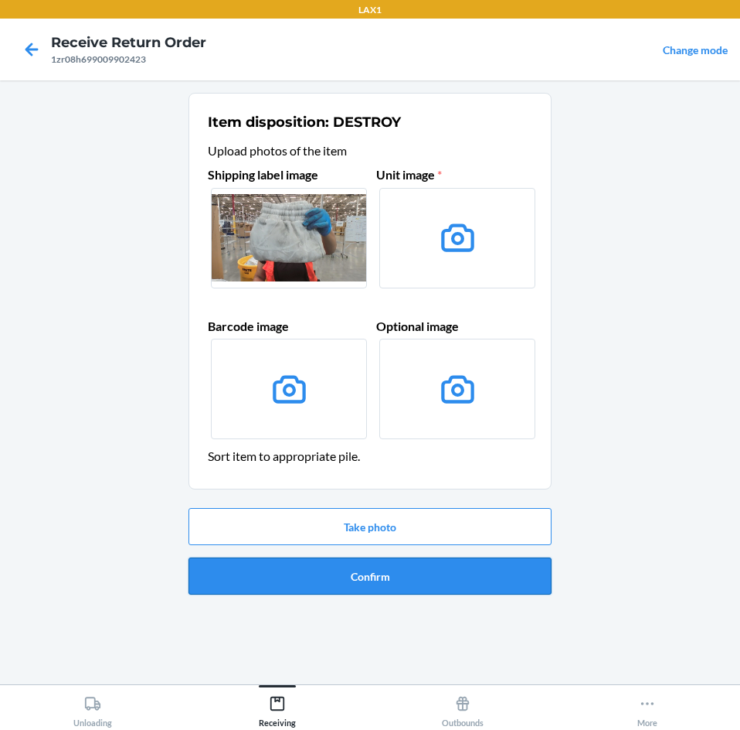
click at [427, 572] on button "Confirm" at bounding box center [370, 575] width 363 height 37
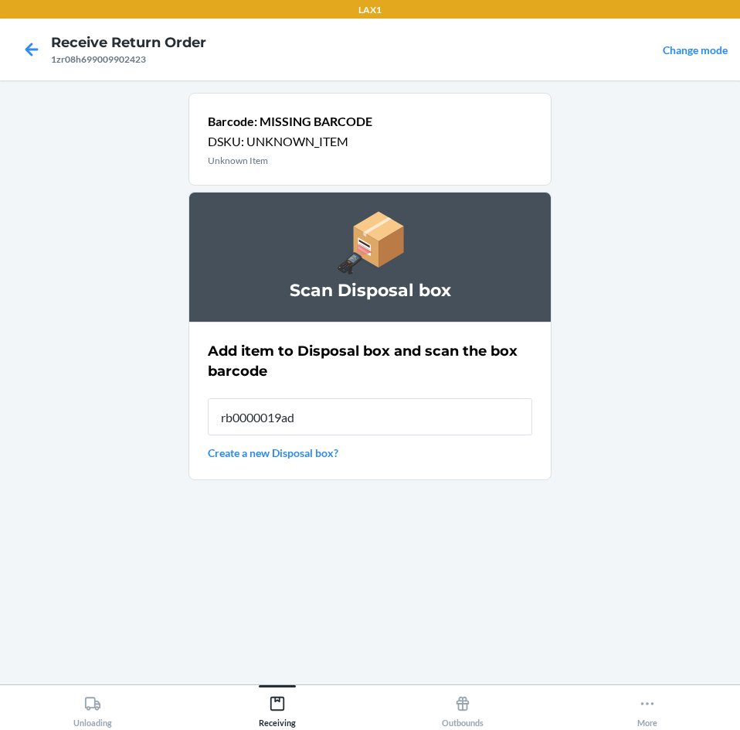
type input "rb0000019ad"
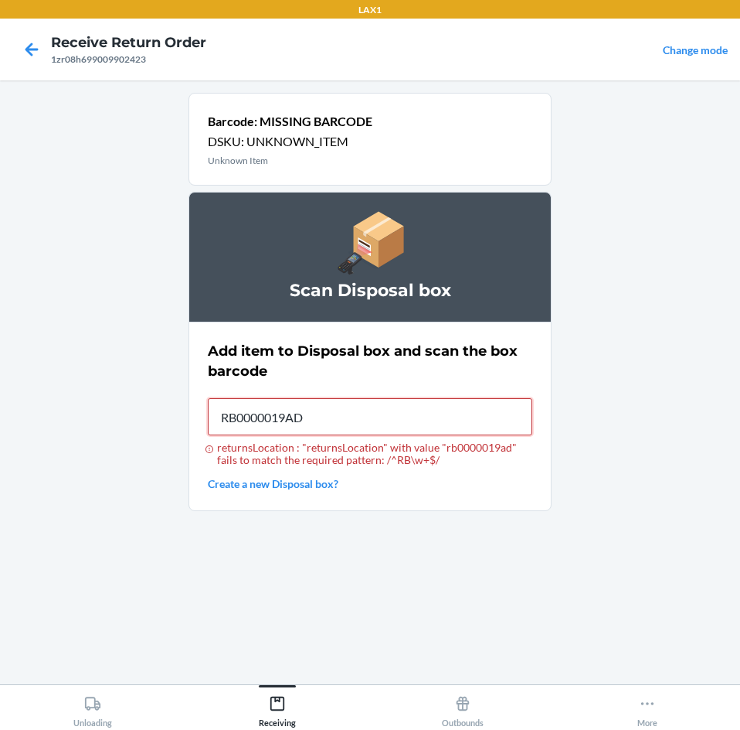
type input "RB0000019AD"
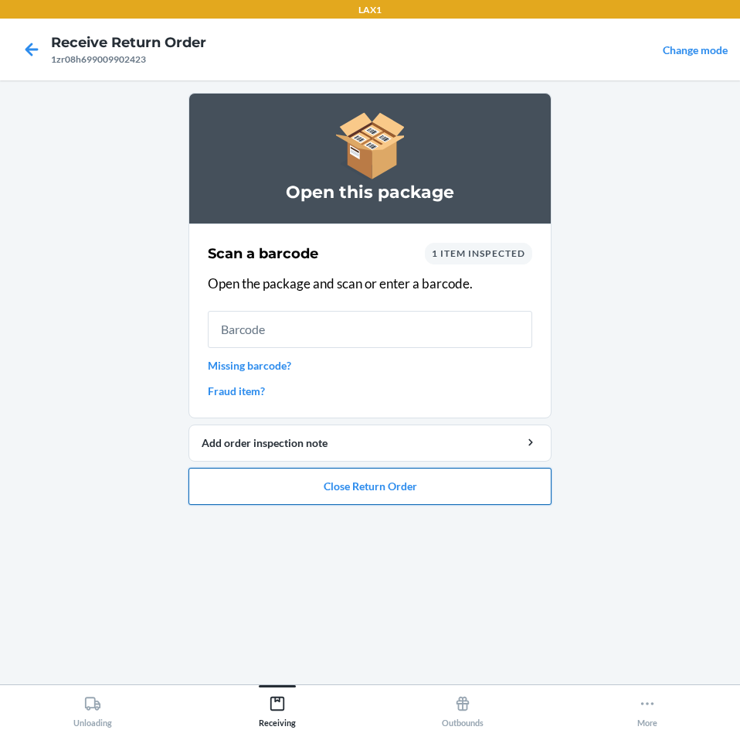
click at [445, 476] on button "Close Return Order" at bounding box center [370, 486] width 363 height 37
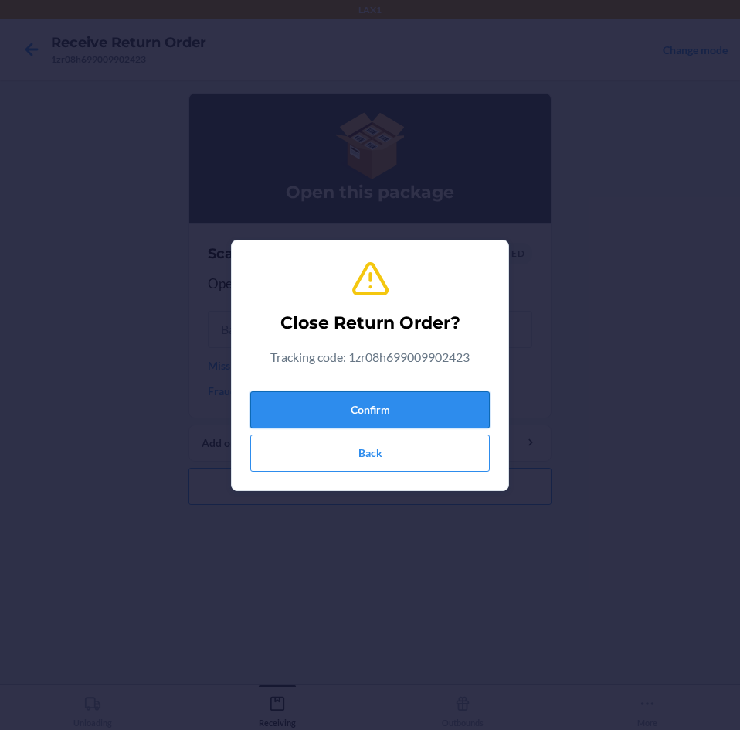
click at [426, 417] on button "Confirm" at bounding box center [370, 409] width 240 height 37
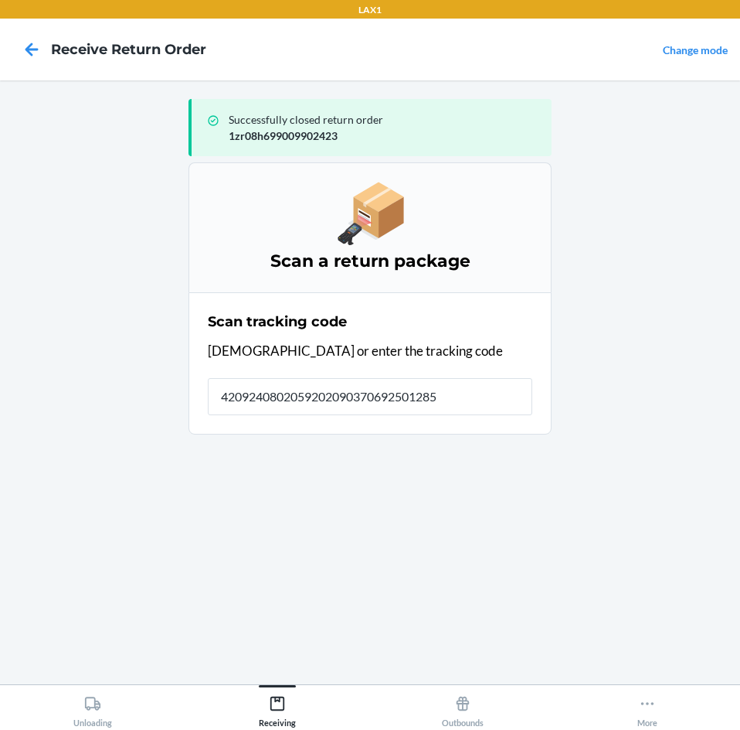
type input "42092408020592020903706925012855"
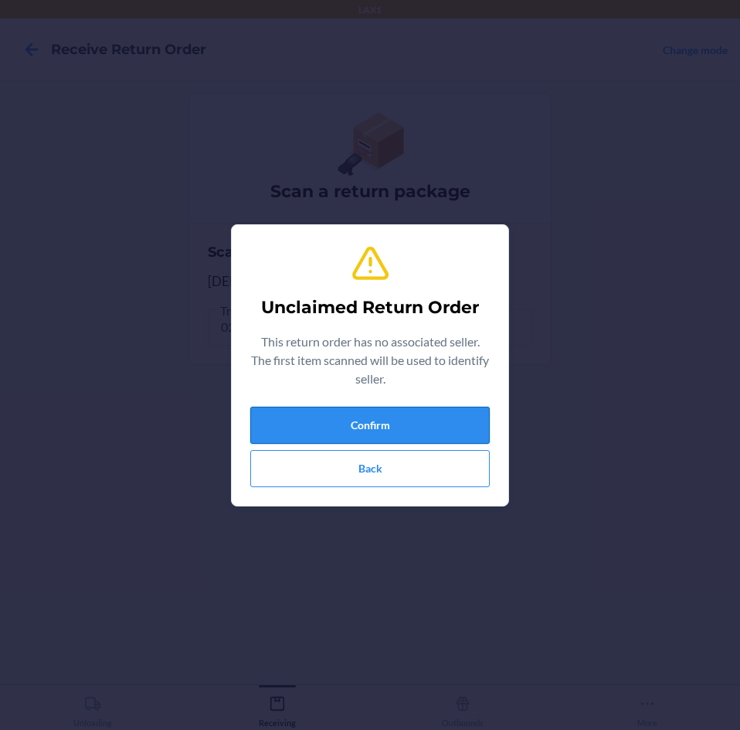
click at [423, 422] on button "Confirm" at bounding box center [370, 425] width 240 height 37
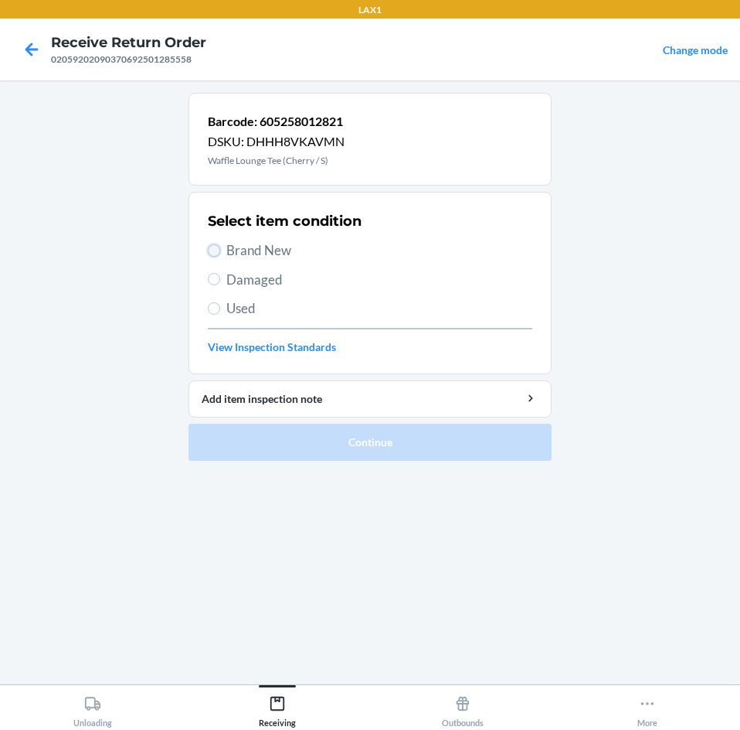
click at [216, 247] on input "Brand New" at bounding box center [214, 250] width 12 height 12
radio input "true"
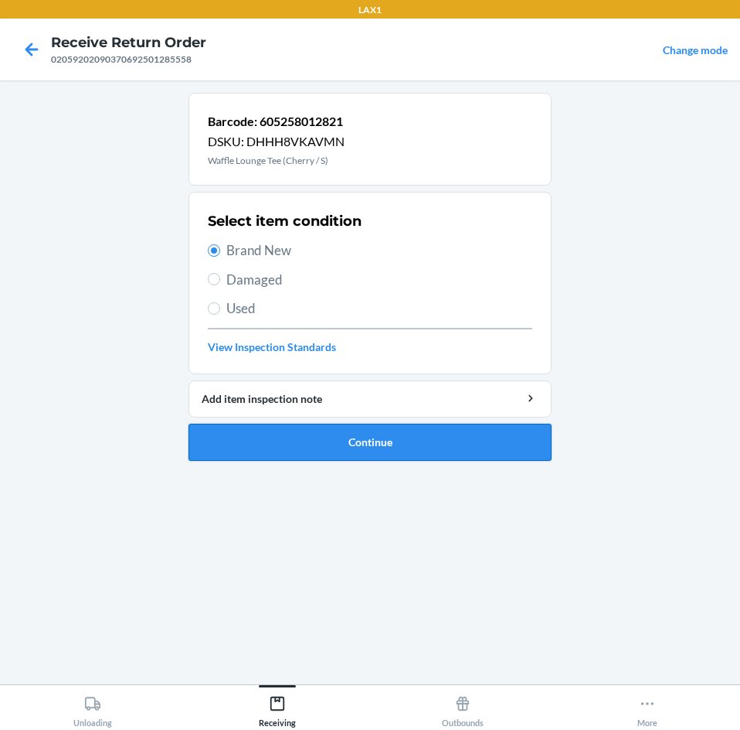
click at [451, 437] on button "Continue" at bounding box center [370, 442] width 363 height 37
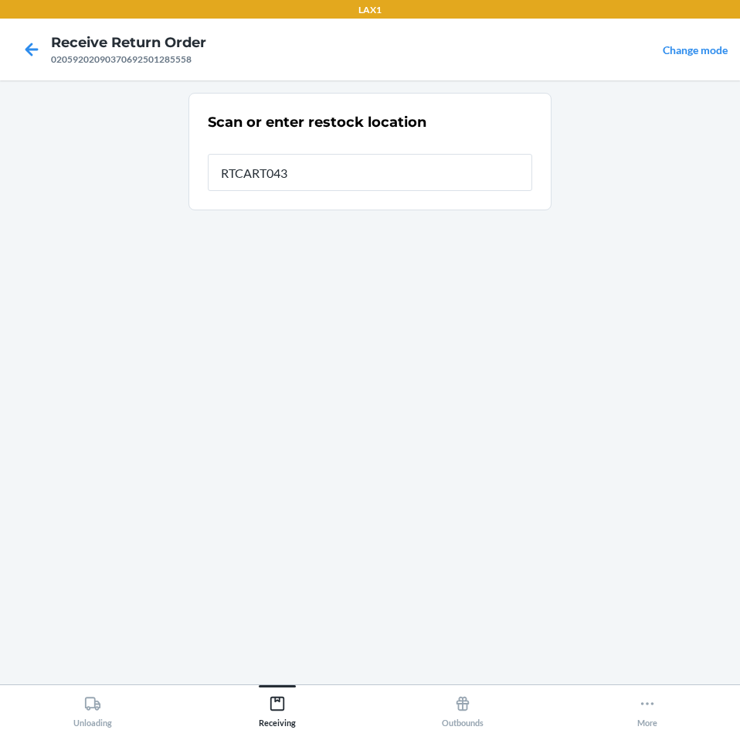
type input "RTCART043"
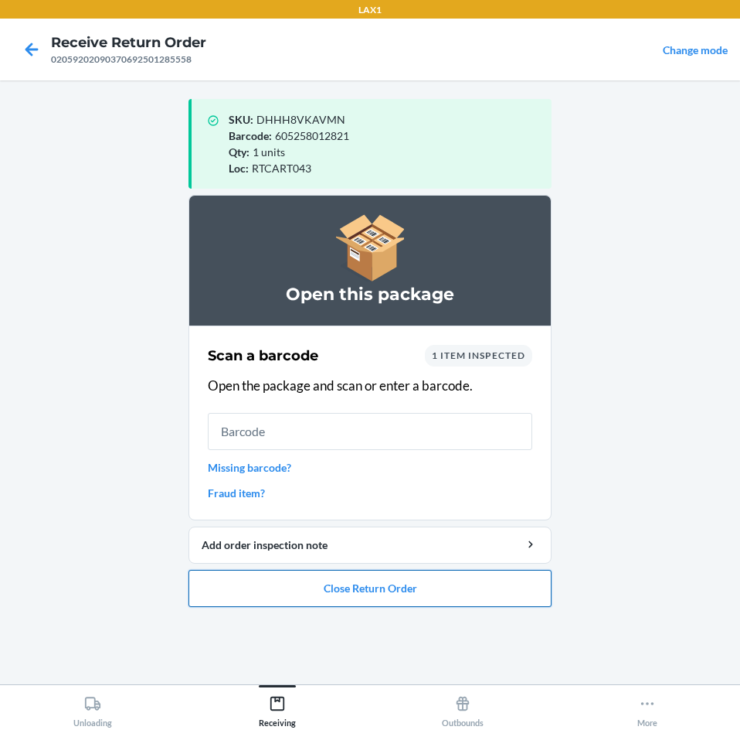
click at [470, 578] on button "Close Return Order" at bounding box center [370, 588] width 363 height 37
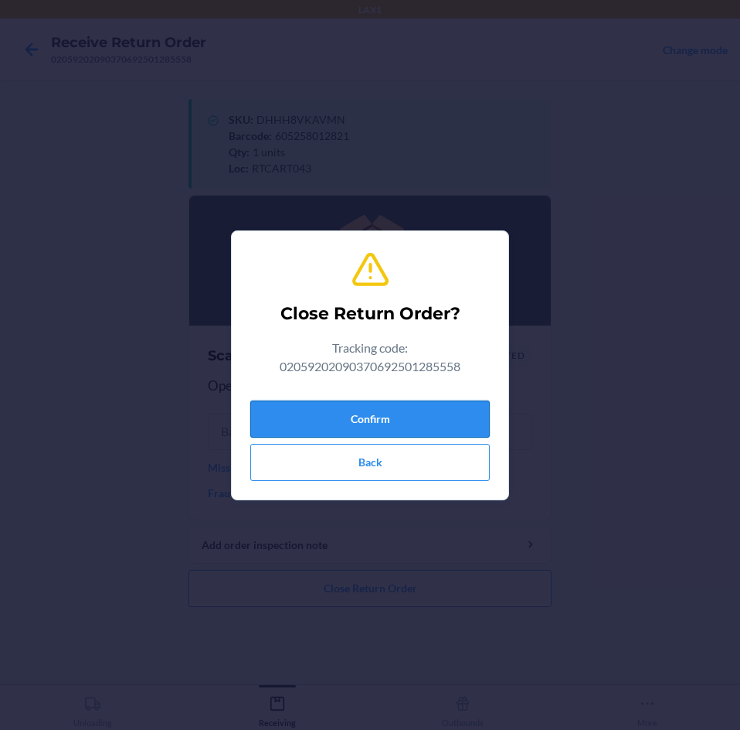
click at [430, 417] on button "Confirm" at bounding box center [370, 418] width 240 height 37
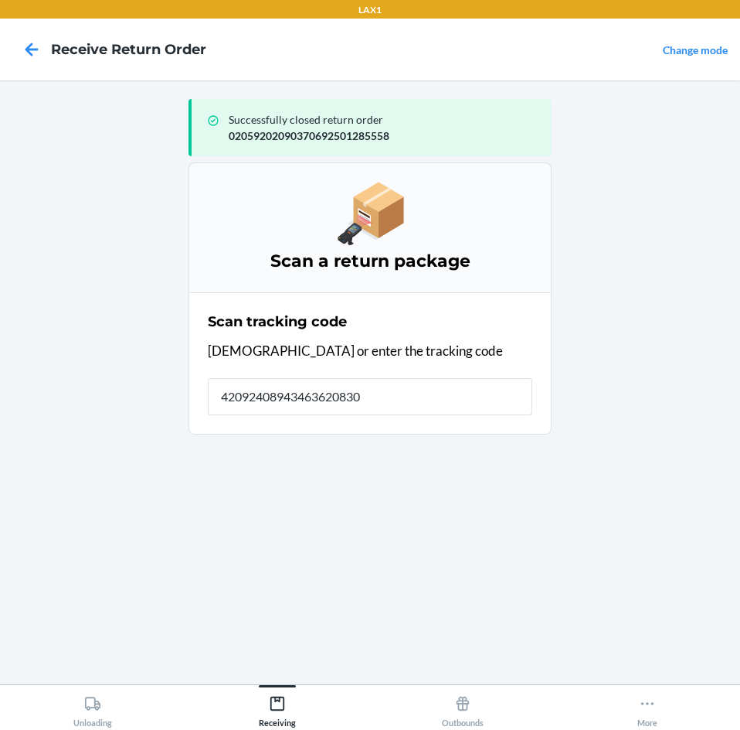
type input "420924089434636208303"
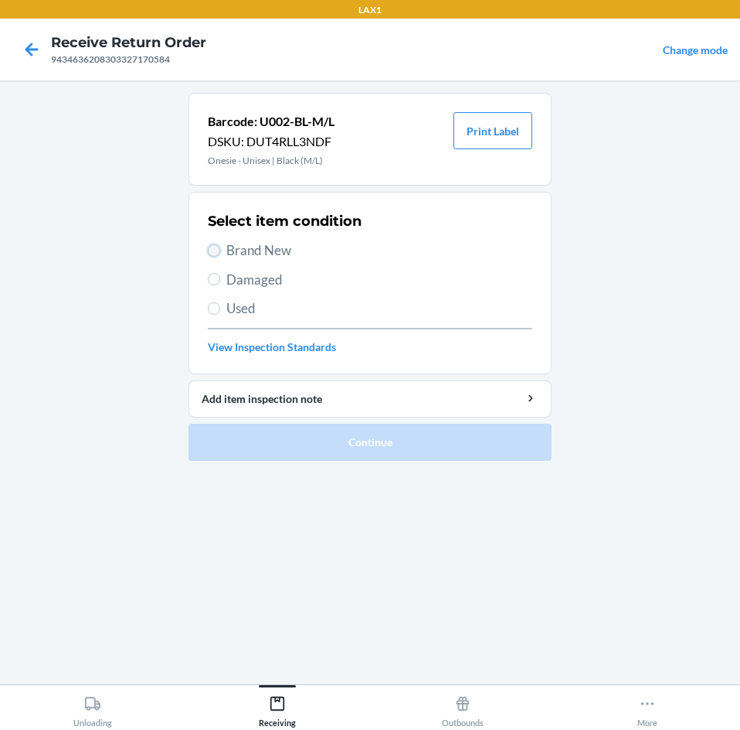
click at [219, 253] on input "Brand New" at bounding box center [214, 250] width 12 height 12
radio input "true"
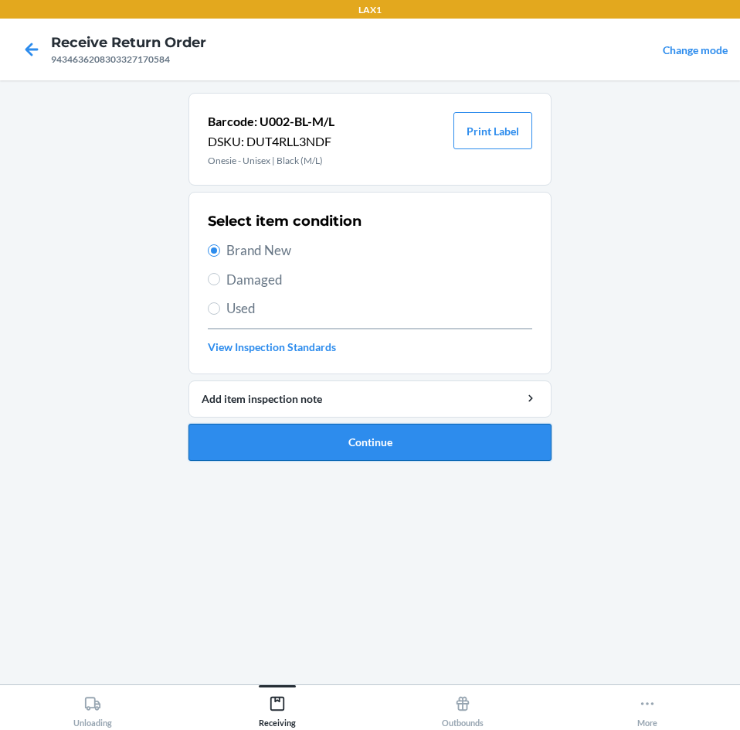
click at [490, 436] on button "Continue" at bounding box center [370, 442] width 363 height 37
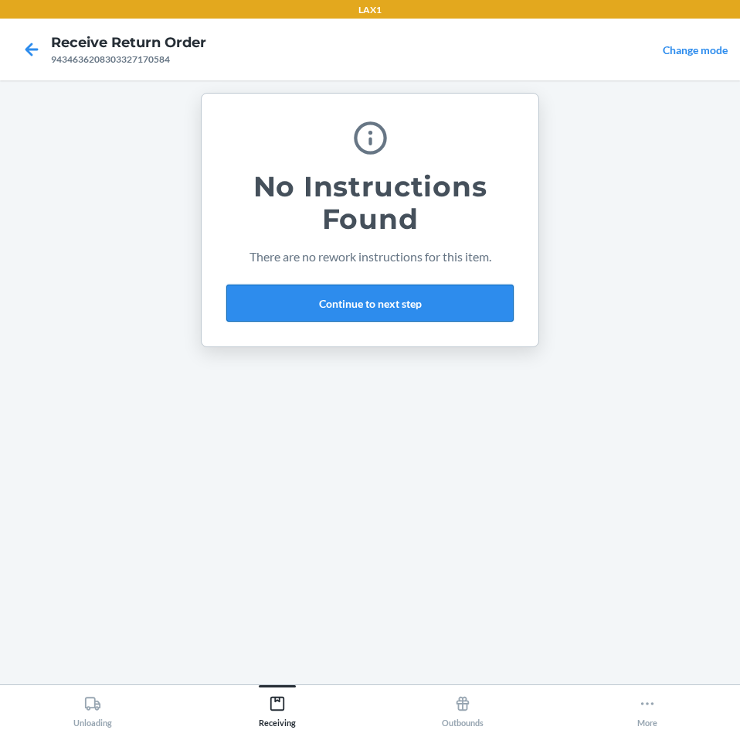
click at [455, 310] on button "Continue to next step" at bounding box center [370, 302] width 288 height 37
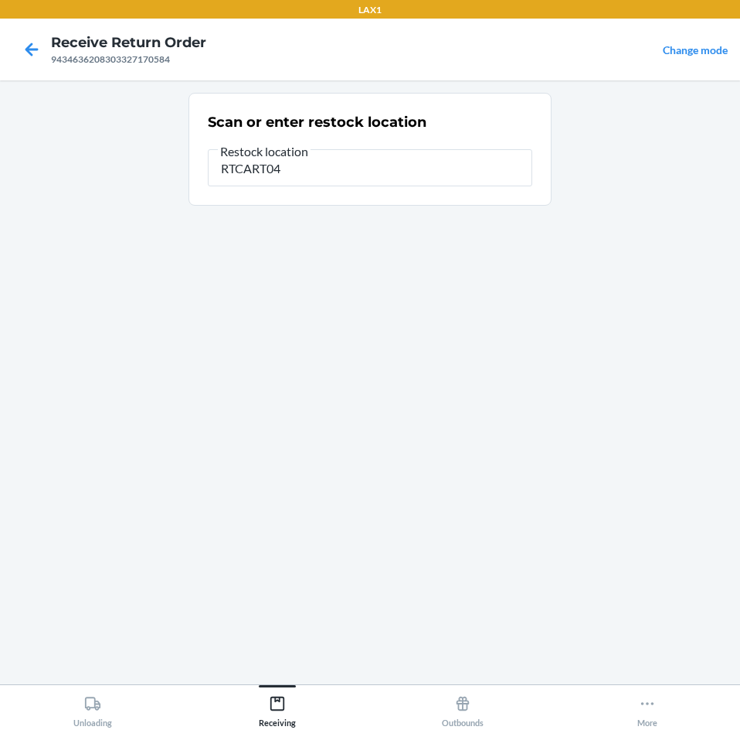
type input "RTCART043"
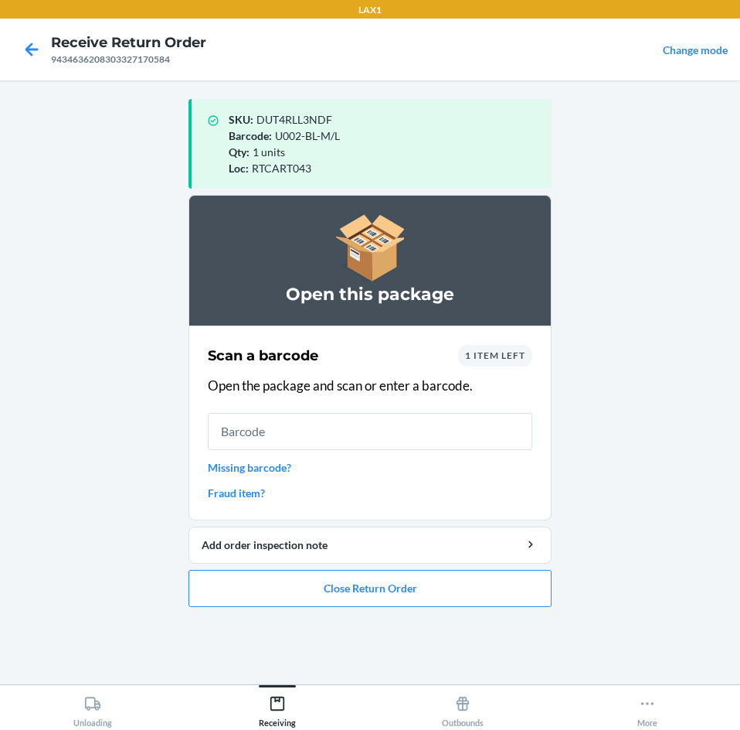
click at [515, 352] on span "1 item left" at bounding box center [495, 355] width 60 height 12
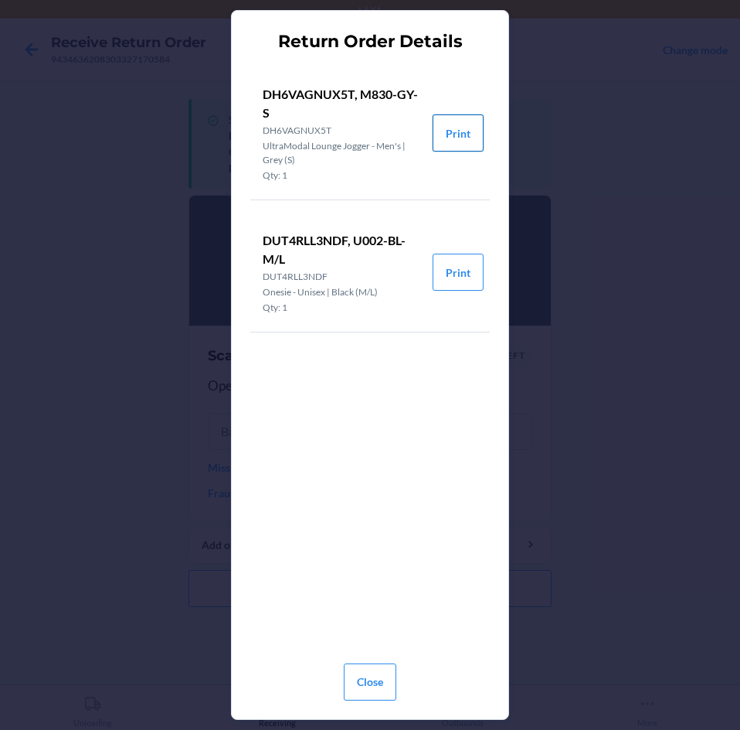
click at [459, 134] on button "Print" at bounding box center [458, 132] width 51 height 37
click at [371, 686] on button "Close" at bounding box center [370, 681] width 53 height 37
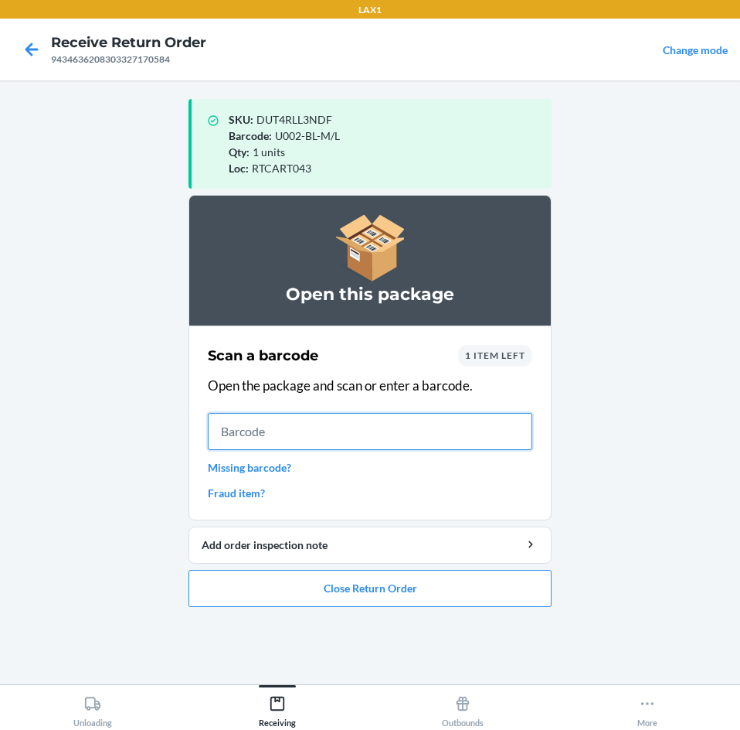
click at [392, 443] on input "text" at bounding box center [370, 431] width 325 height 37
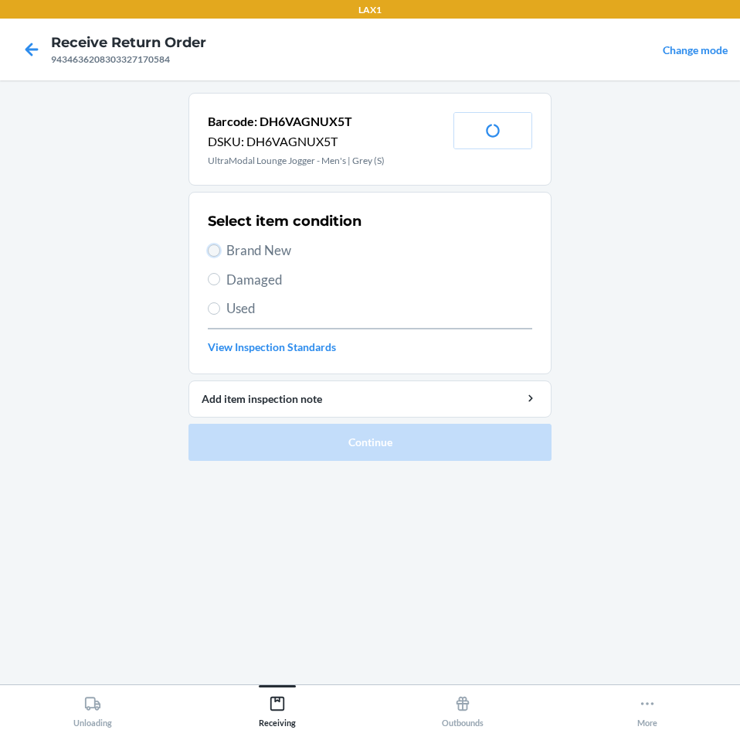
click at [216, 253] on input "Brand New" at bounding box center [214, 250] width 12 height 12
radio input "true"
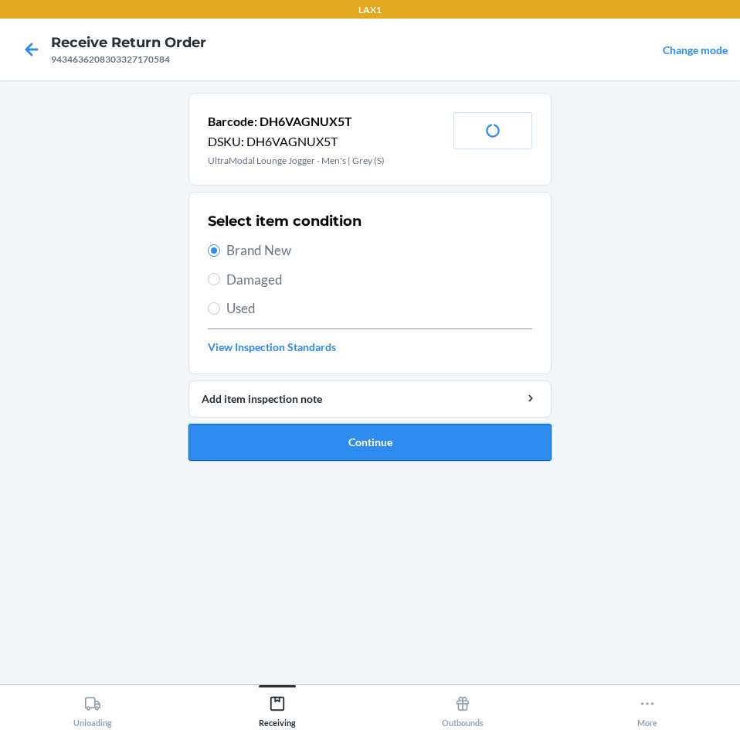
click at [444, 443] on button "Continue" at bounding box center [370, 442] width 363 height 37
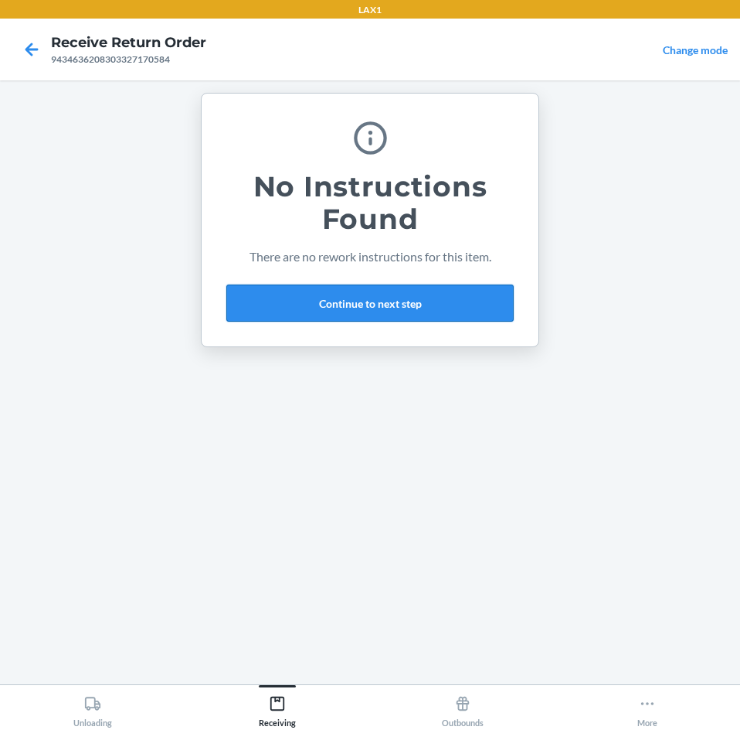
click at [458, 301] on button "Continue to next step" at bounding box center [370, 302] width 288 height 37
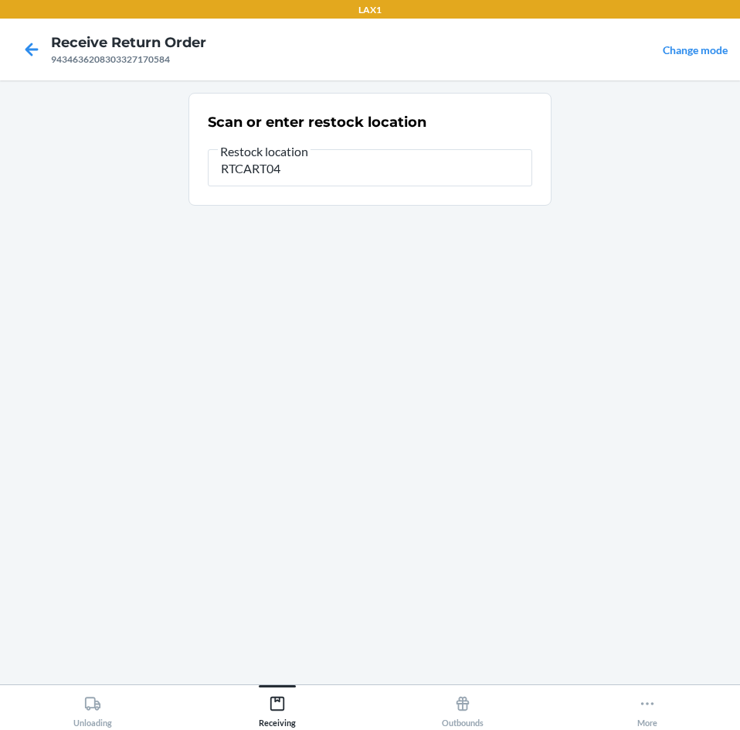
type input "RTCART043"
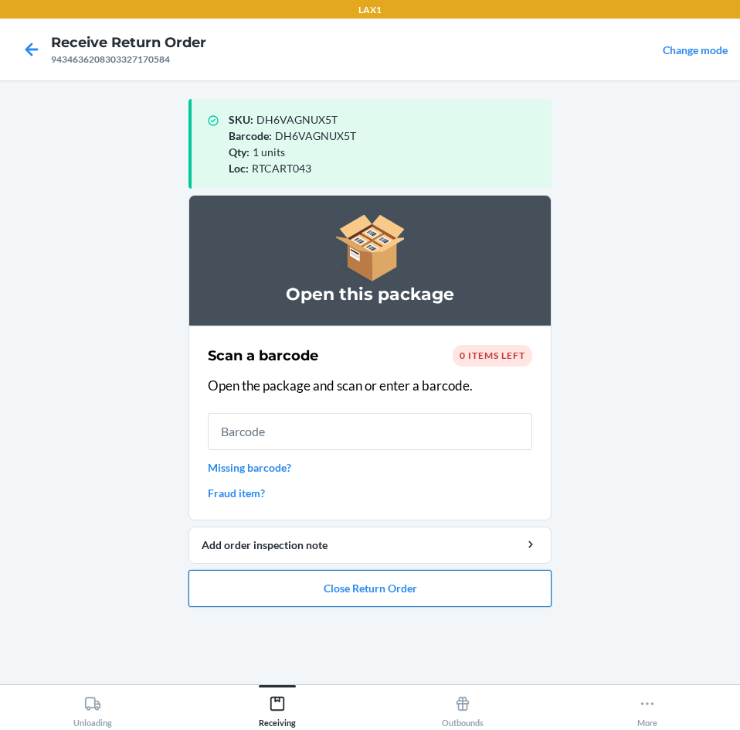
click at [451, 592] on button "Close Return Order" at bounding box center [370, 588] width 363 height 37
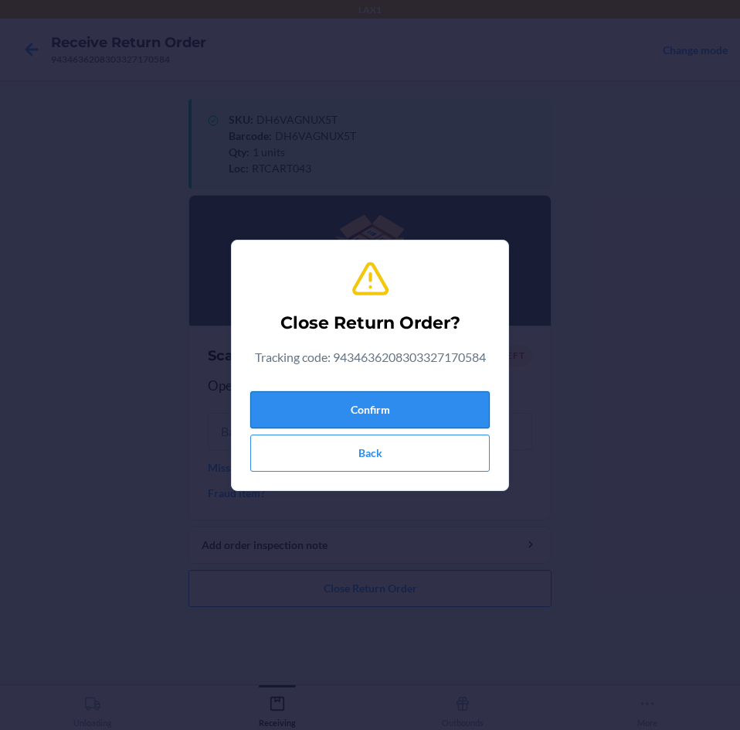
click at [447, 404] on button "Confirm" at bounding box center [370, 409] width 240 height 37
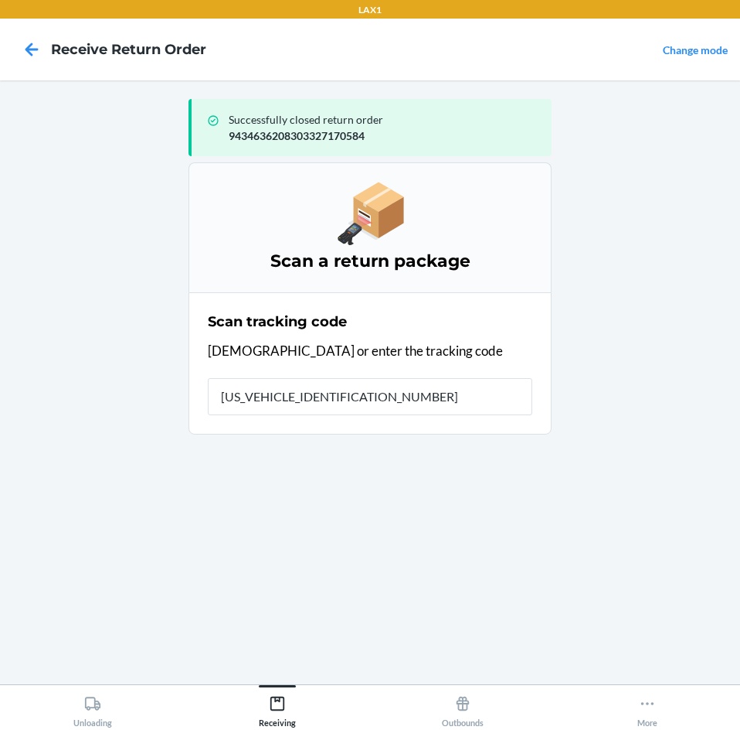
type input "1ZR08H699026081565"
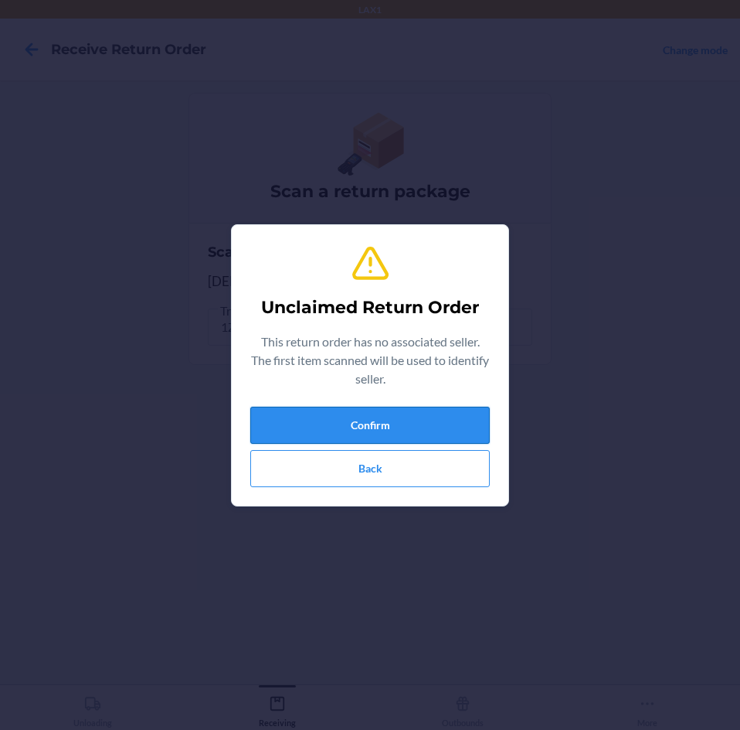
click at [441, 415] on button "Confirm" at bounding box center [370, 425] width 240 height 37
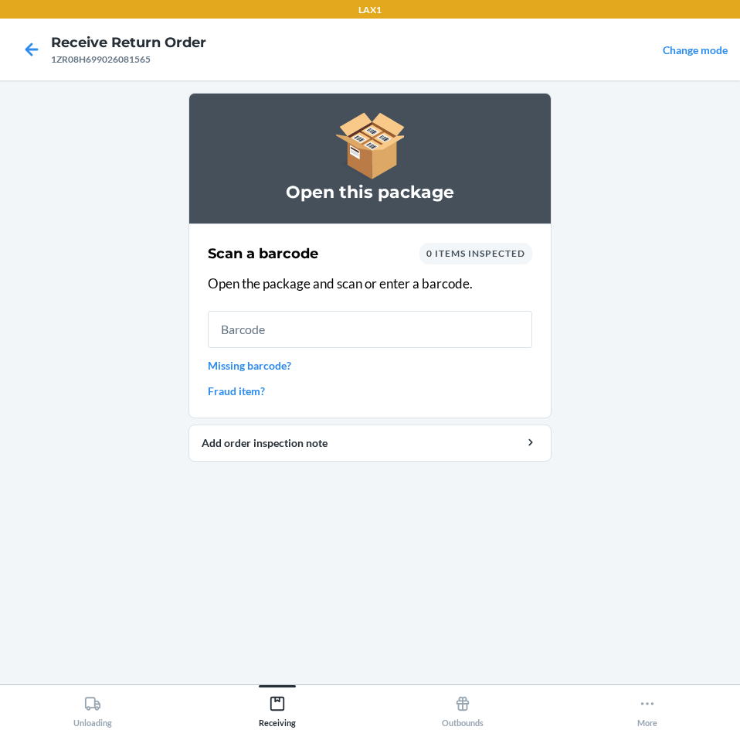
click at [262, 366] on link "Missing barcode?" at bounding box center [370, 365] width 325 height 16
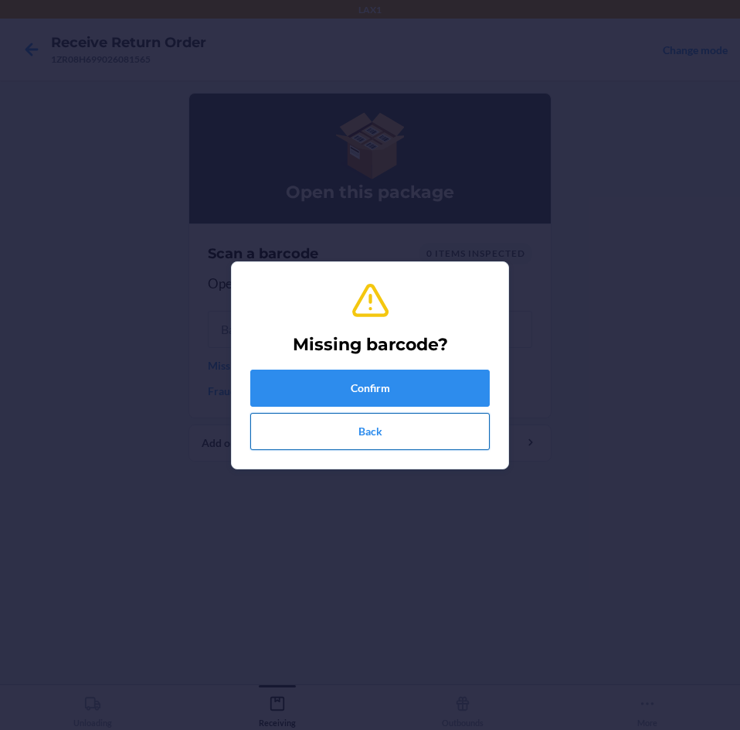
click at [366, 433] on button "Back" at bounding box center [370, 431] width 240 height 37
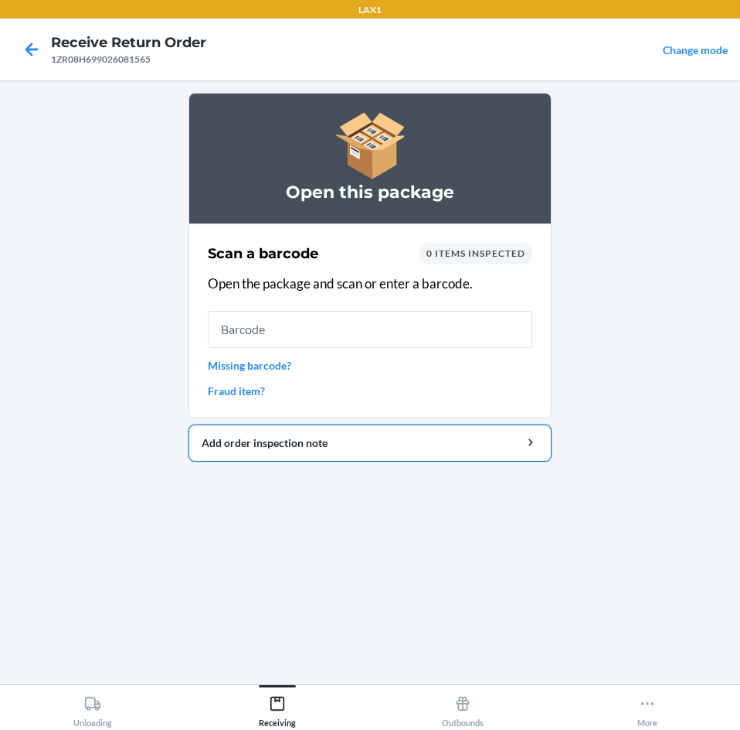
click at [394, 449] on div "Add order inspection note" at bounding box center [370, 442] width 337 height 16
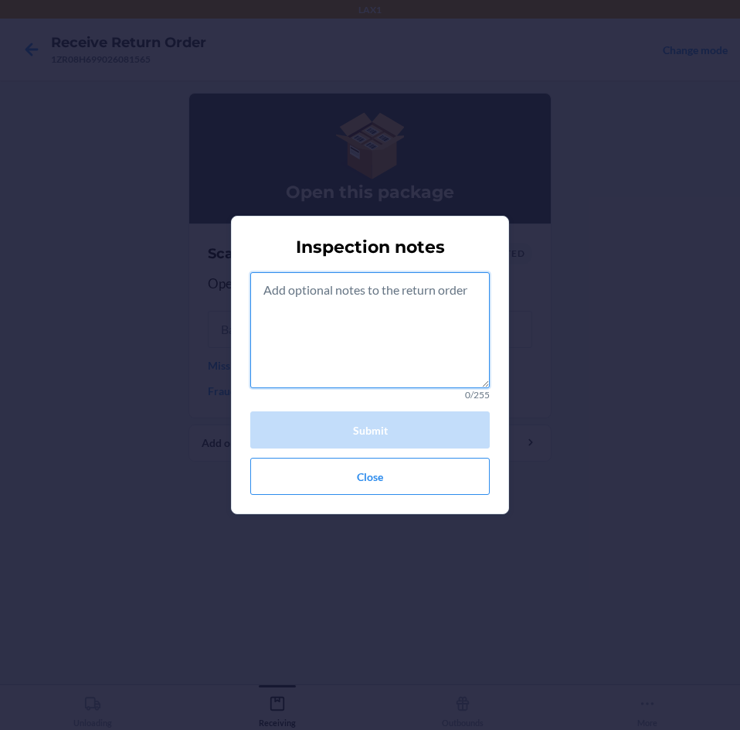
click at [449, 309] on textarea at bounding box center [370, 330] width 240 height 116
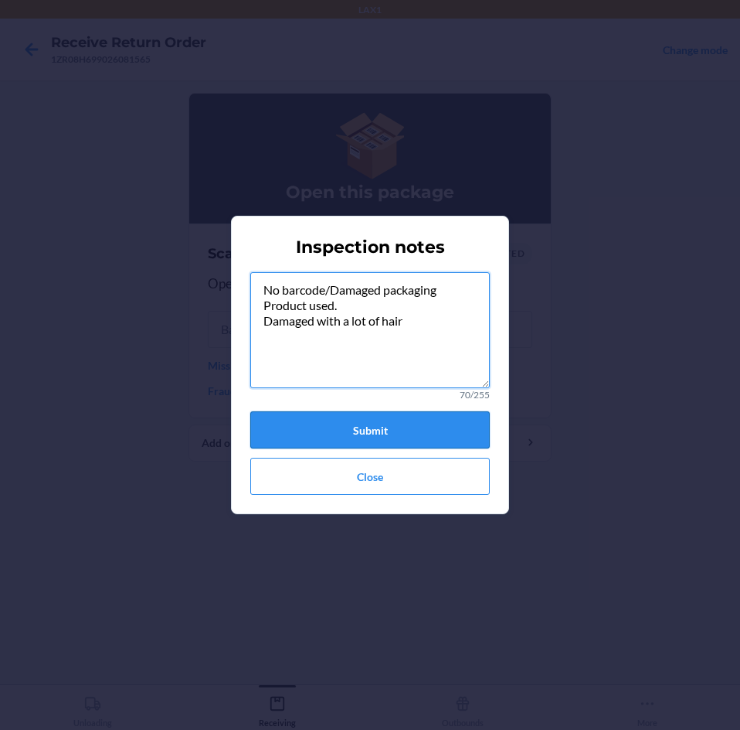
type textarea "No barcode/Damaged packaging Product used. Damaged with a lot of hair"
click at [446, 439] on button "Submit" at bounding box center [370, 429] width 240 height 37
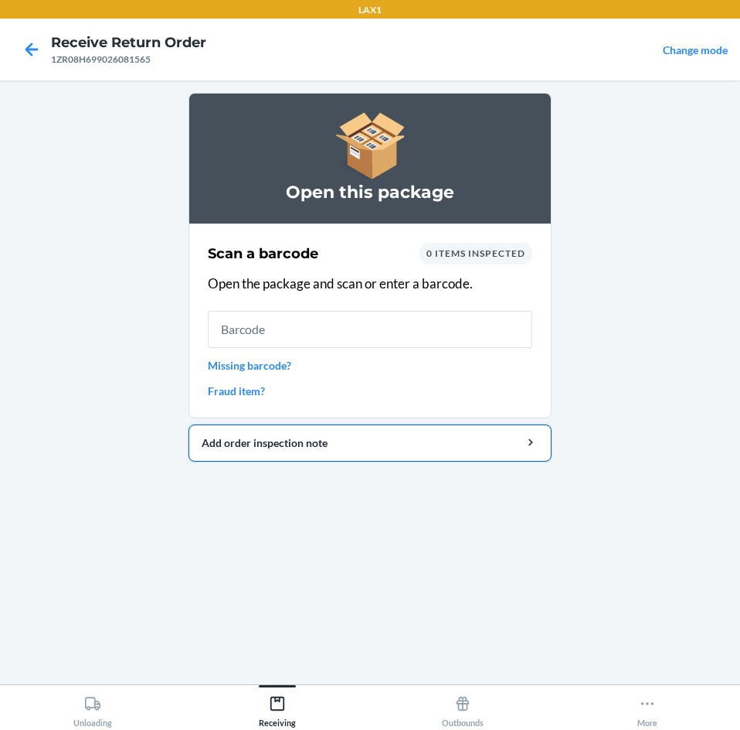
click at [362, 449] on div "Add order inspection note" at bounding box center [370, 442] width 337 height 16
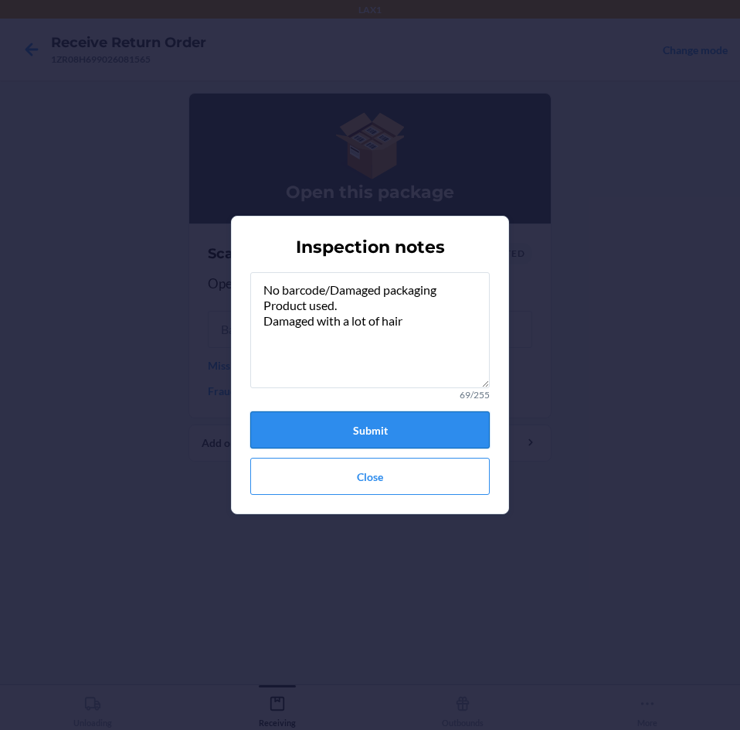
click at [388, 421] on button "Submit" at bounding box center [370, 429] width 240 height 37
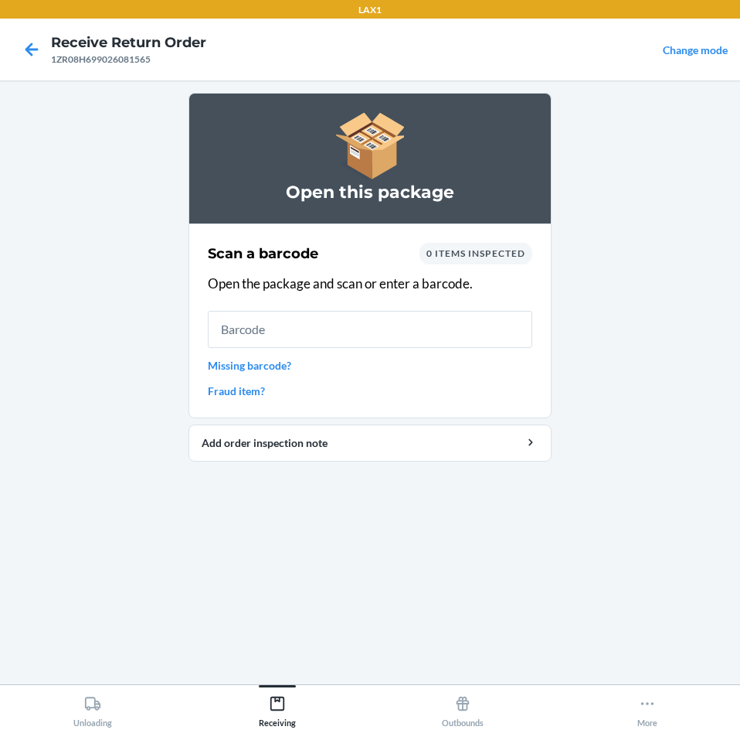
click at [271, 364] on link "Missing barcode?" at bounding box center [370, 365] width 325 height 16
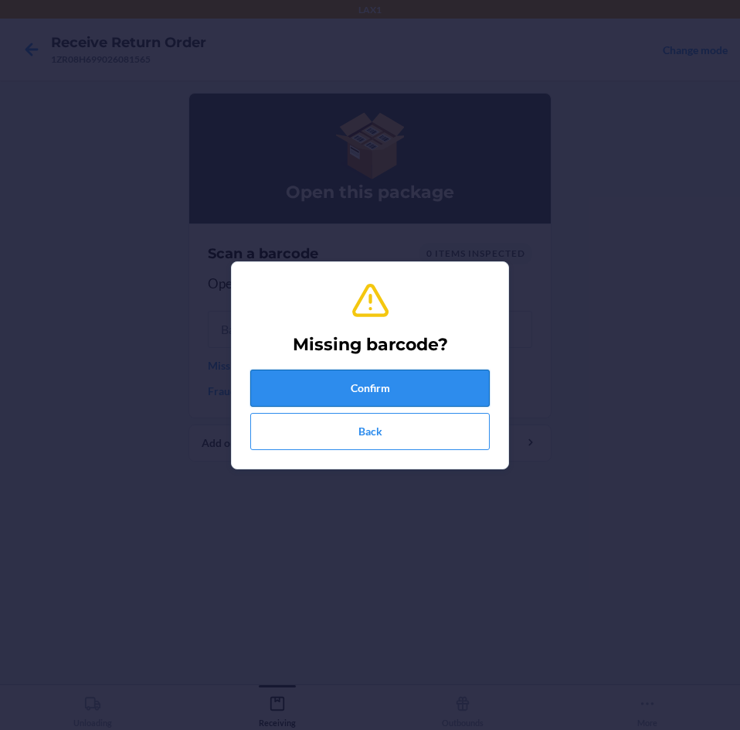
click at [419, 392] on button "Confirm" at bounding box center [370, 387] width 240 height 37
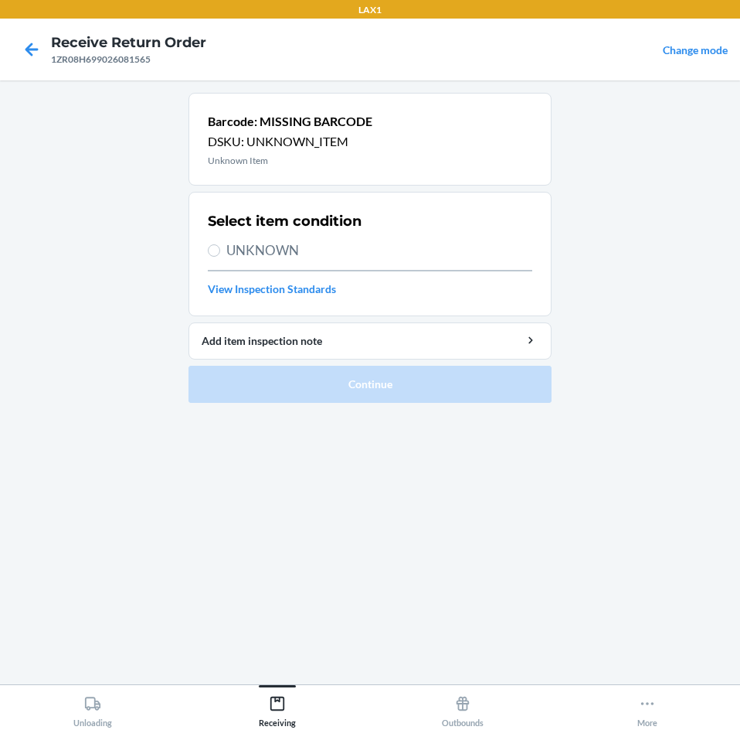
click at [205, 247] on section "Select item condition UNKNOWN View Inspection Standards" at bounding box center [370, 254] width 363 height 124
click at [218, 252] on input "UNKNOWN" at bounding box center [214, 250] width 12 height 12
radio input "true"
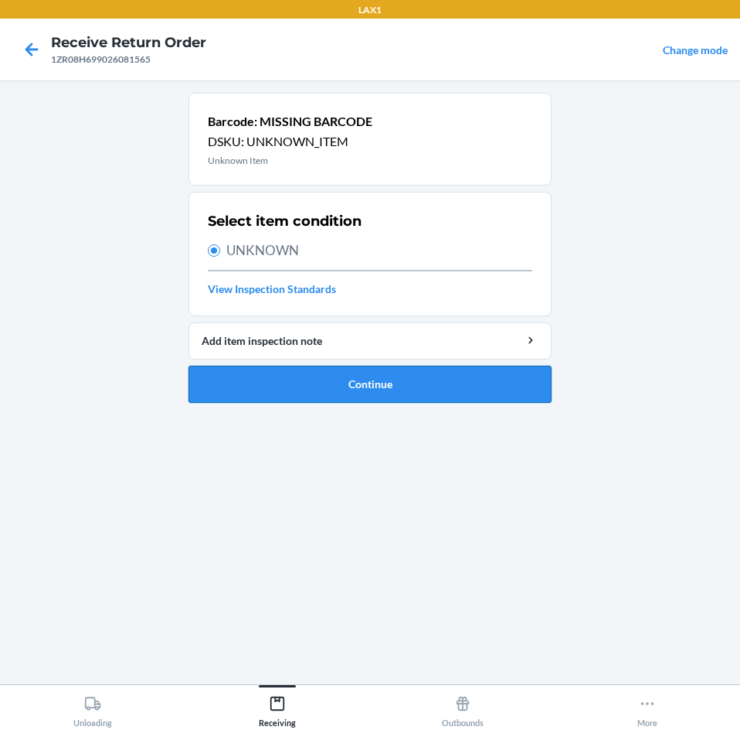
click at [476, 383] on button "Continue" at bounding box center [370, 384] width 363 height 37
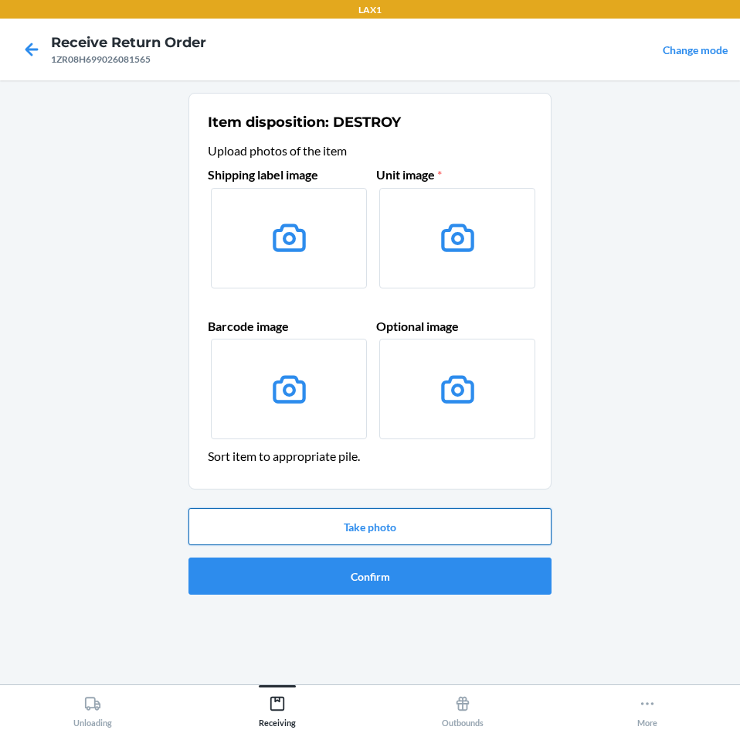
click at [441, 524] on button "Take photo" at bounding box center [370, 526] width 363 height 37
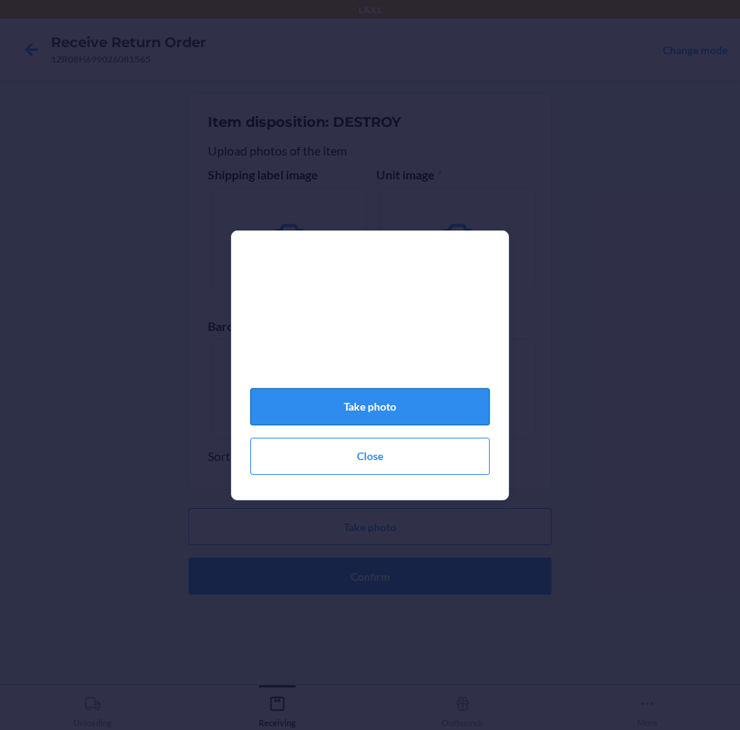
click at [403, 417] on button "Take photo" at bounding box center [370, 406] width 240 height 37
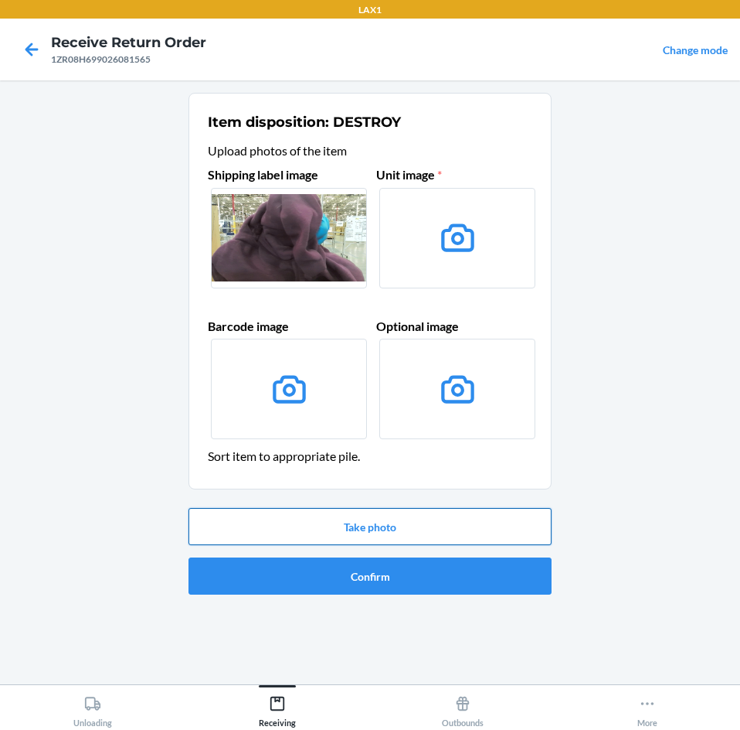
click at [391, 529] on button "Take photo" at bounding box center [370, 526] width 363 height 37
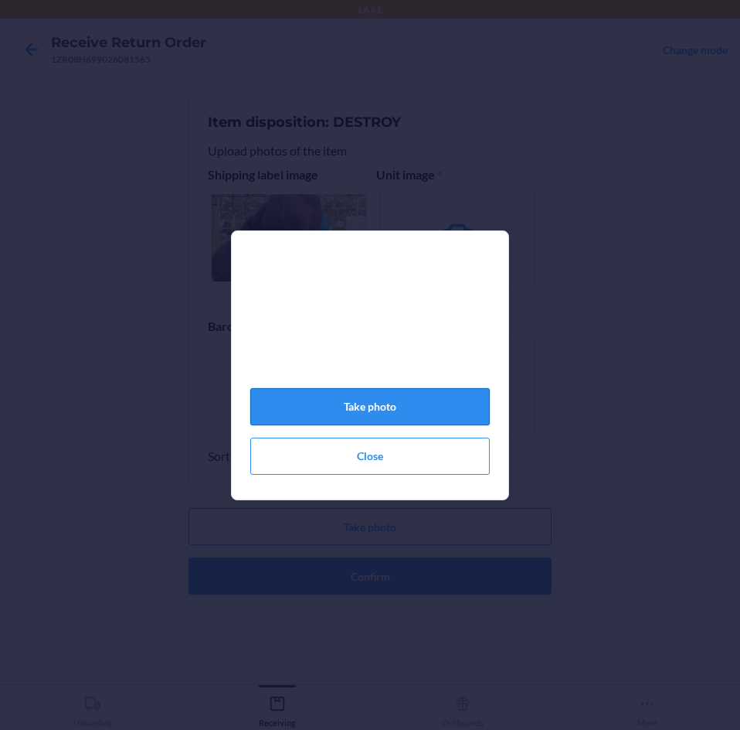
click at [410, 420] on button "Take photo" at bounding box center [370, 406] width 240 height 37
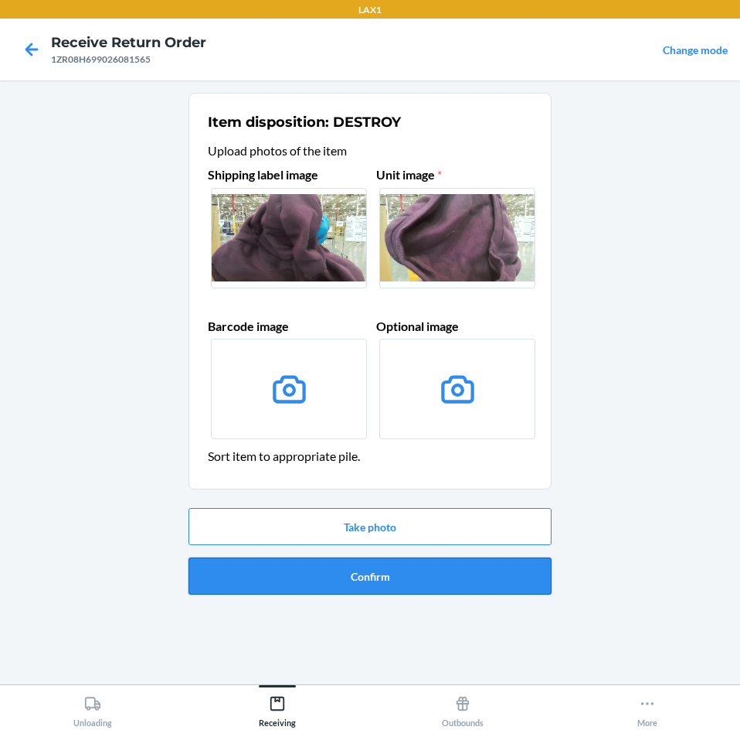
click at [462, 577] on button "Confirm" at bounding box center [370, 575] width 363 height 37
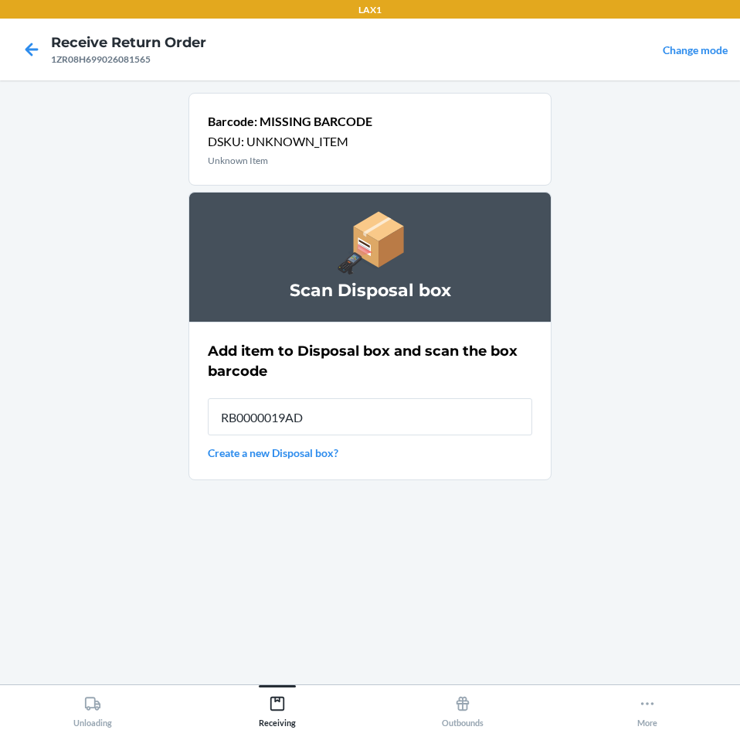
type input "RB0000019AD"
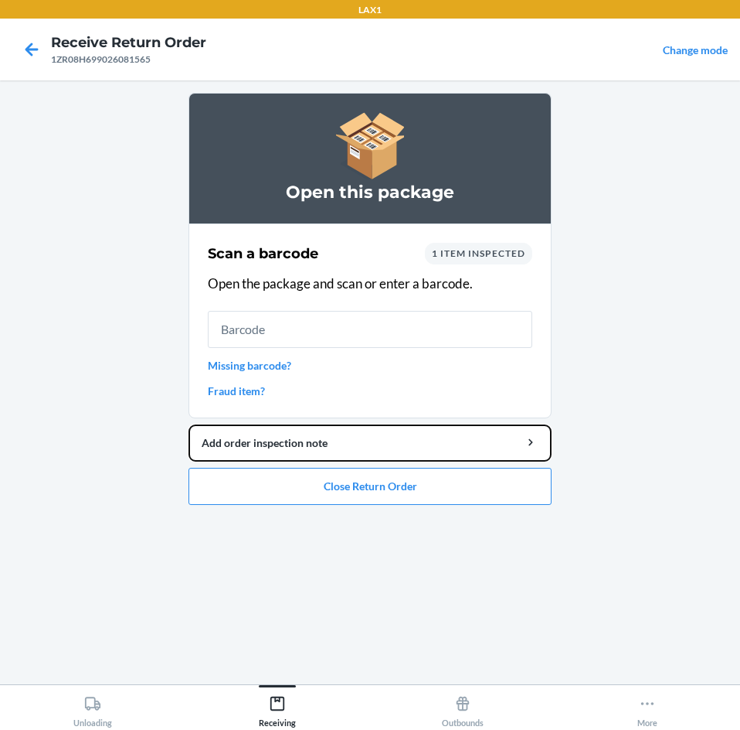
click at [414, 439] on div "Add order inspection note" at bounding box center [370, 442] width 337 height 16
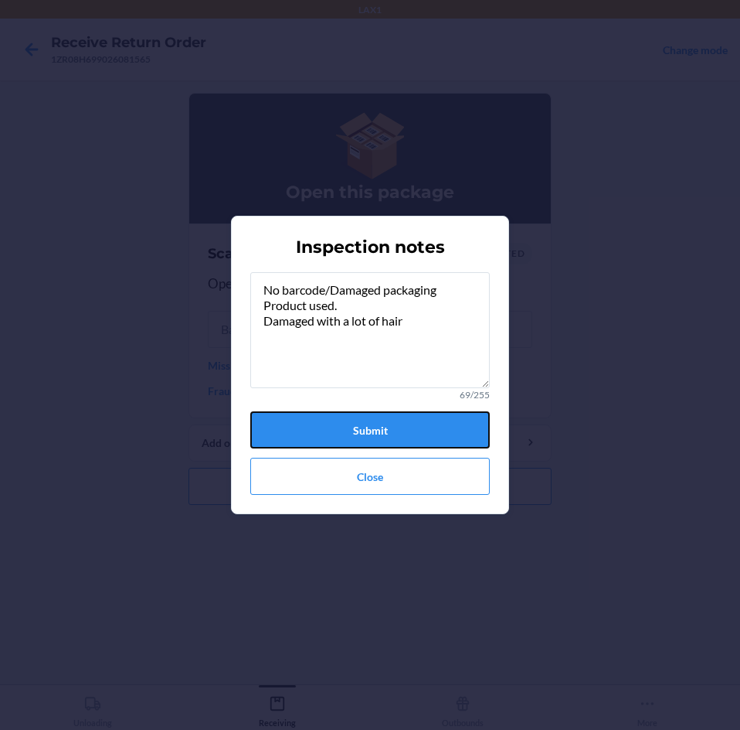
click at [414, 439] on button "Submit" at bounding box center [370, 429] width 240 height 37
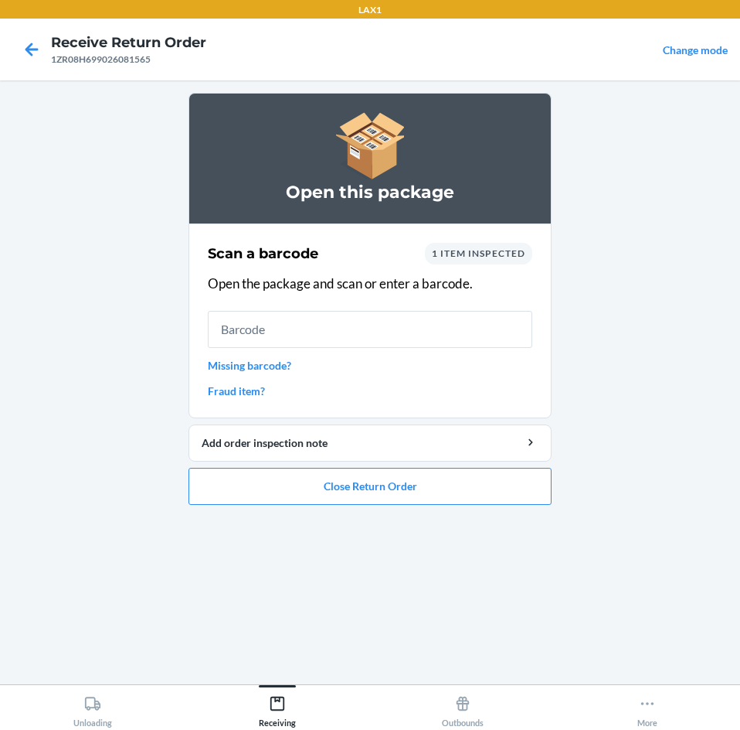
click at [276, 365] on link "Missing barcode?" at bounding box center [370, 365] width 325 height 16
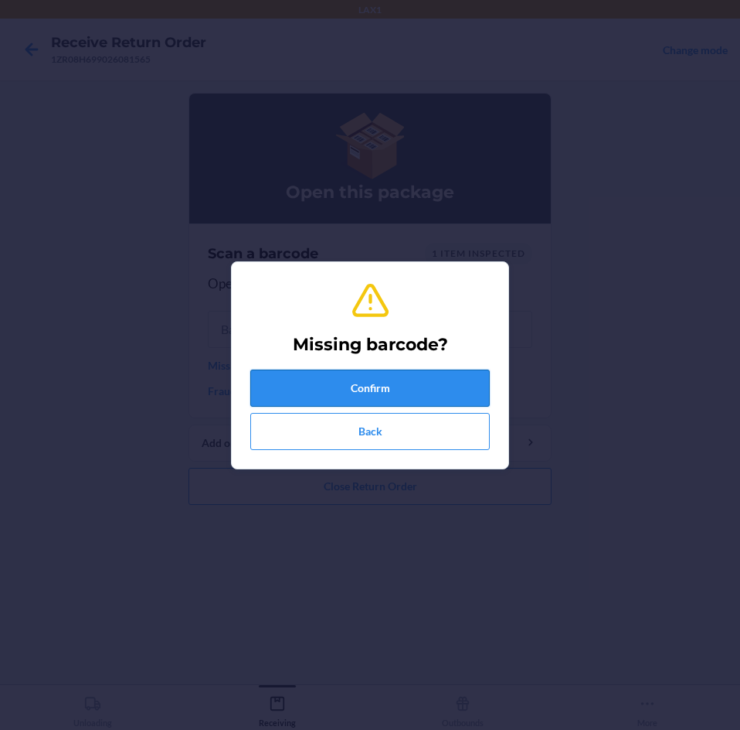
click at [449, 393] on button "Confirm" at bounding box center [370, 387] width 240 height 37
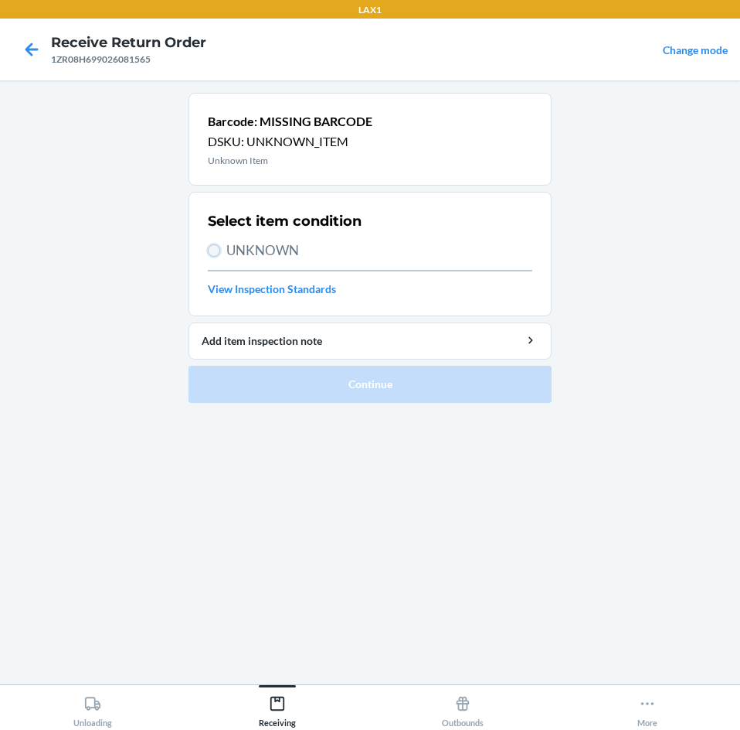
click at [219, 250] on input "UNKNOWN" at bounding box center [214, 250] width 12 height 12
radio input "true"
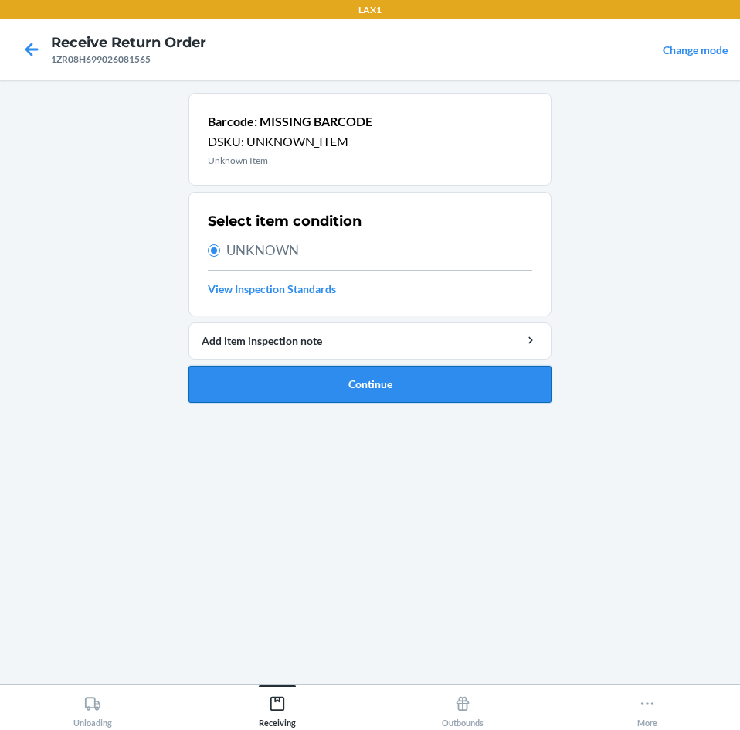
click at [437, 387] on button "Continue" at bounding box center [370, 384] width 363 height 37
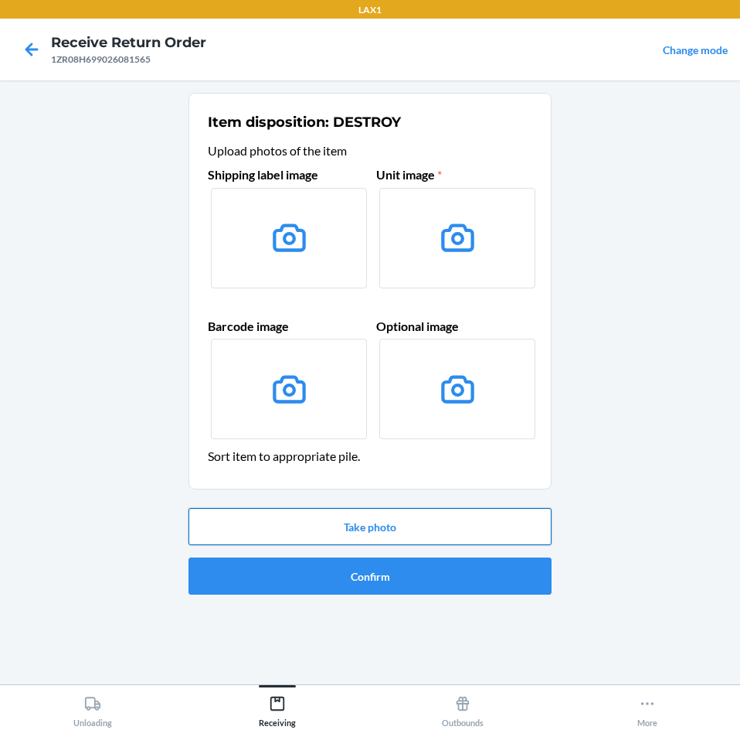
click at [413, 516] on button "Take photo" at bounding box center [370, 526] width 363 height 37
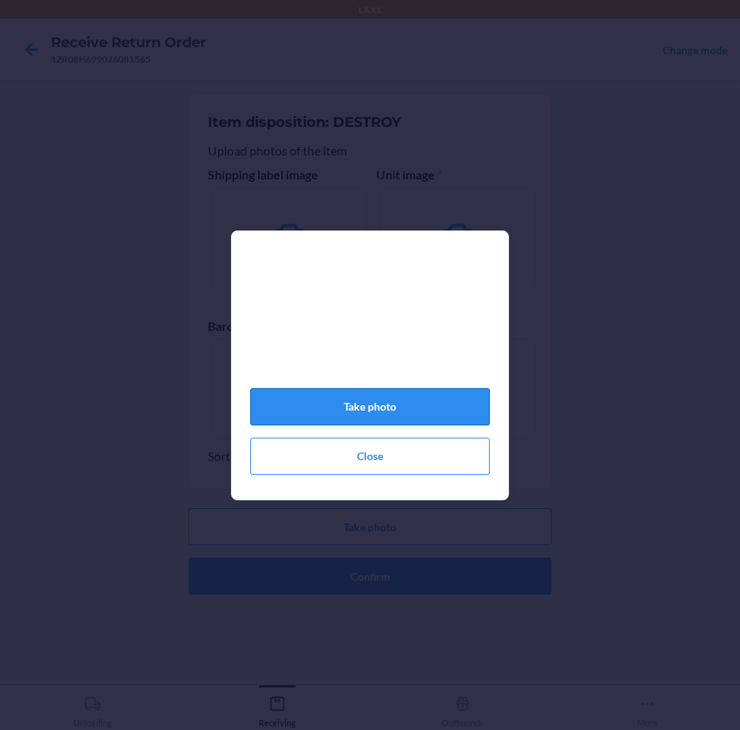
click at [407, 410] on button "Take photo" at bounding box center [370, 406] width 240 height 37
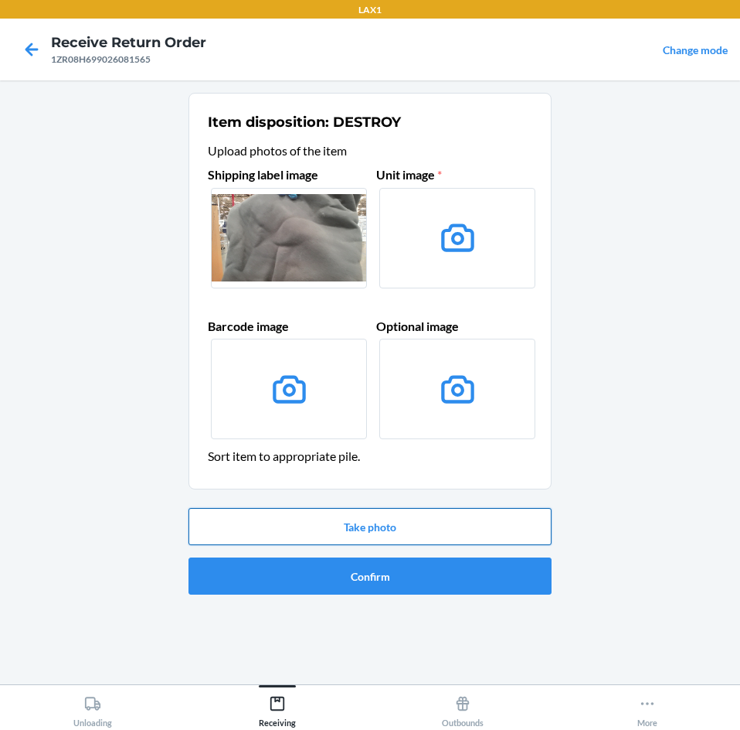
click at [397, 527] on button "Take photo" at bounding box center [370, 526] width 363 height 37
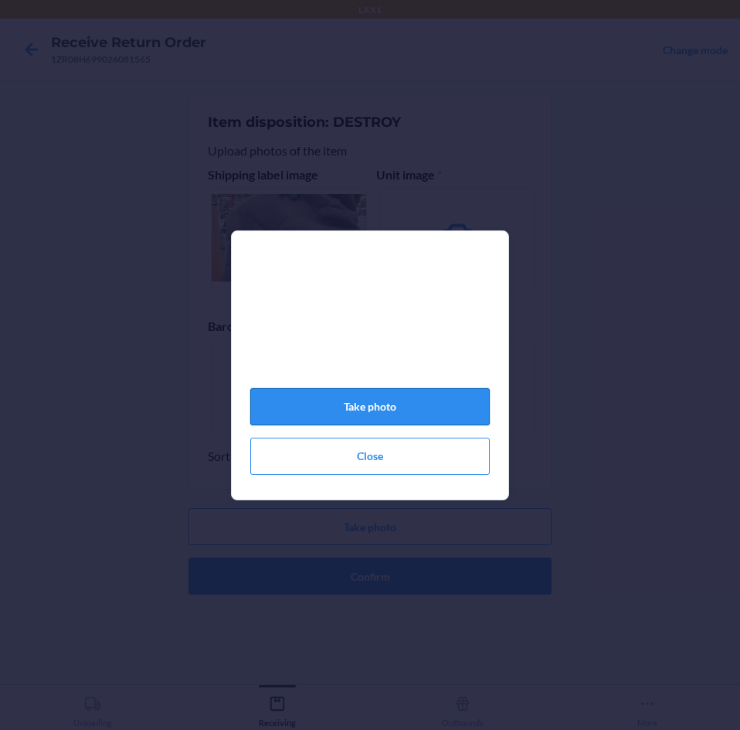
click at [406, 404] on button "Take photo" at bounding box center [370, 406] width 240 height 37
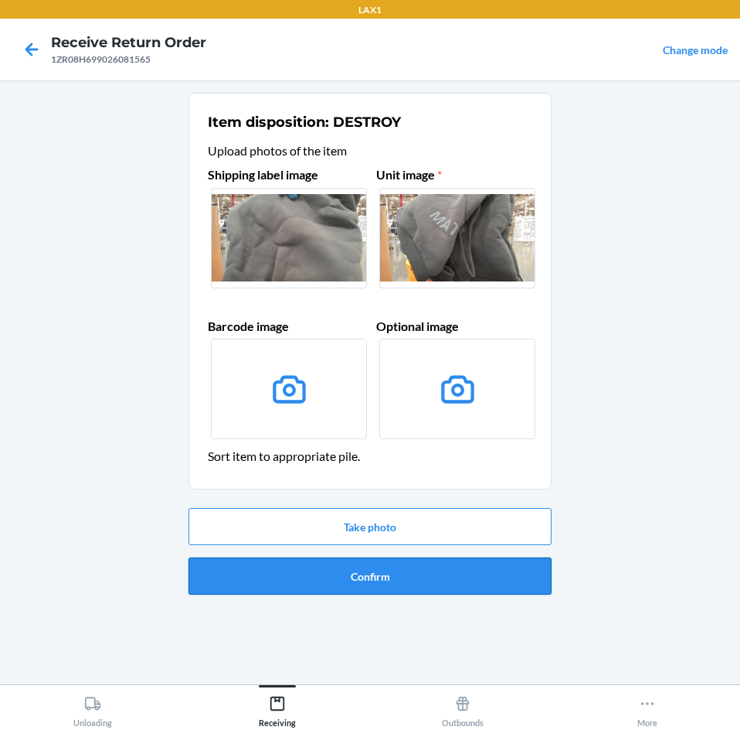
click at [470, 571] on button "Confirm" at bounding box center [370, 575] width 363 height 37
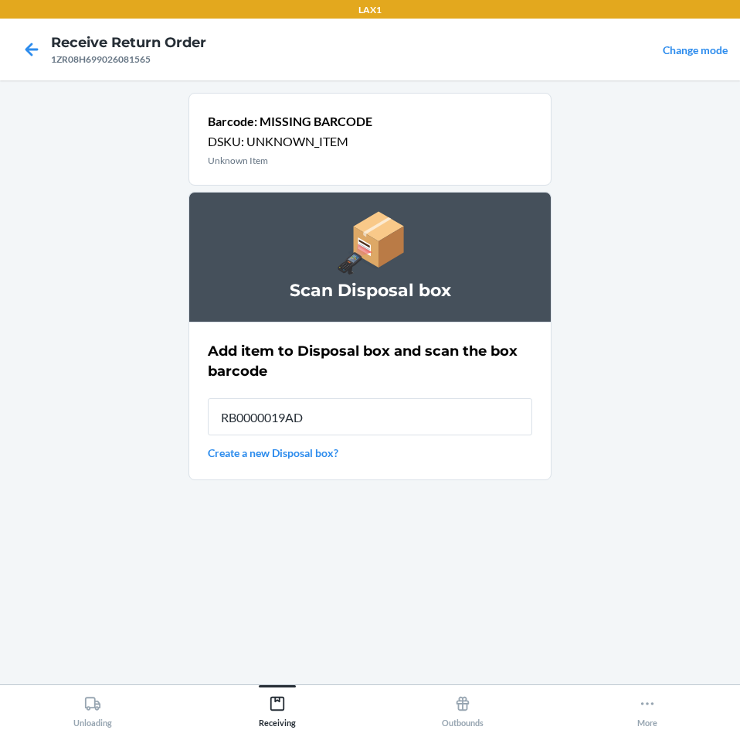
type input "RB0000019AD"
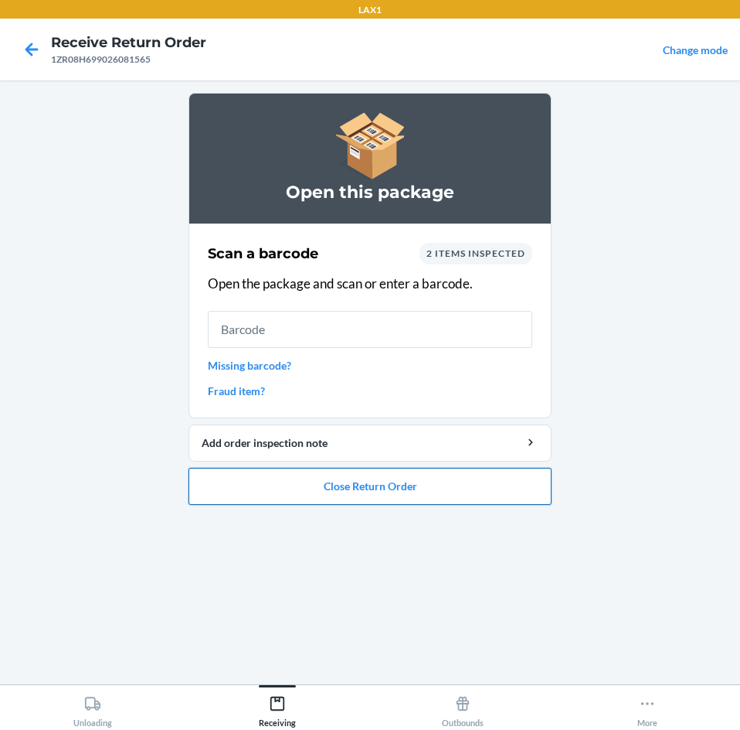
click at [448, 492] on button "Close Return Order" at bounding box center [370, 486] width 363 height 37
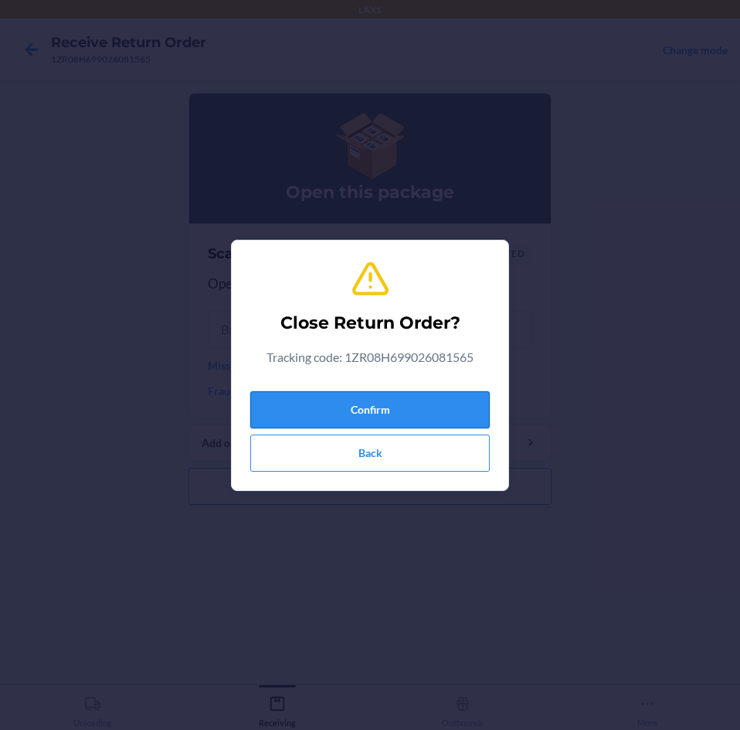
click at [432, 400] on button "Confirm" at bounding box center [370, 409] width 240 height 37
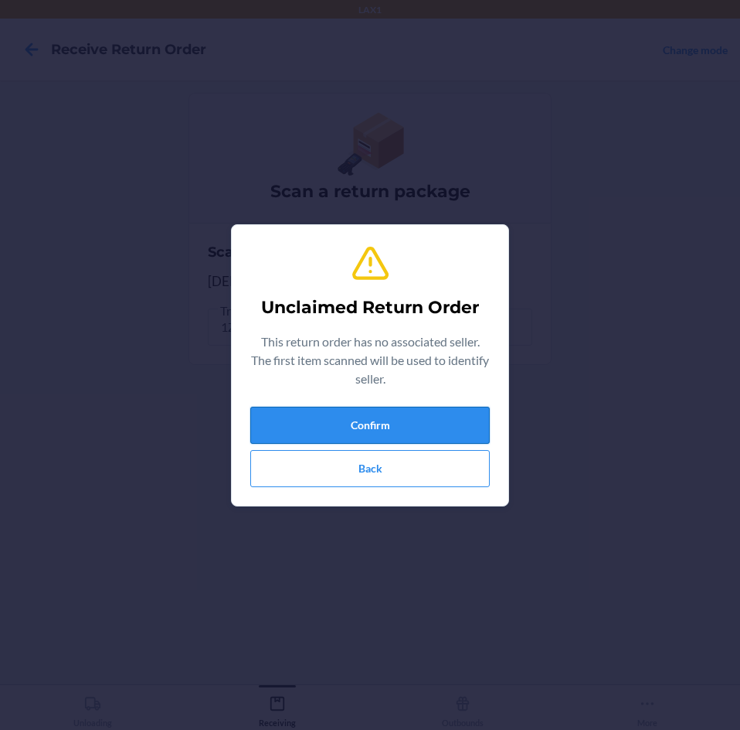
click at [430, 429] on button "Confirm" at bounding box center [370, 425] width 240 height 37
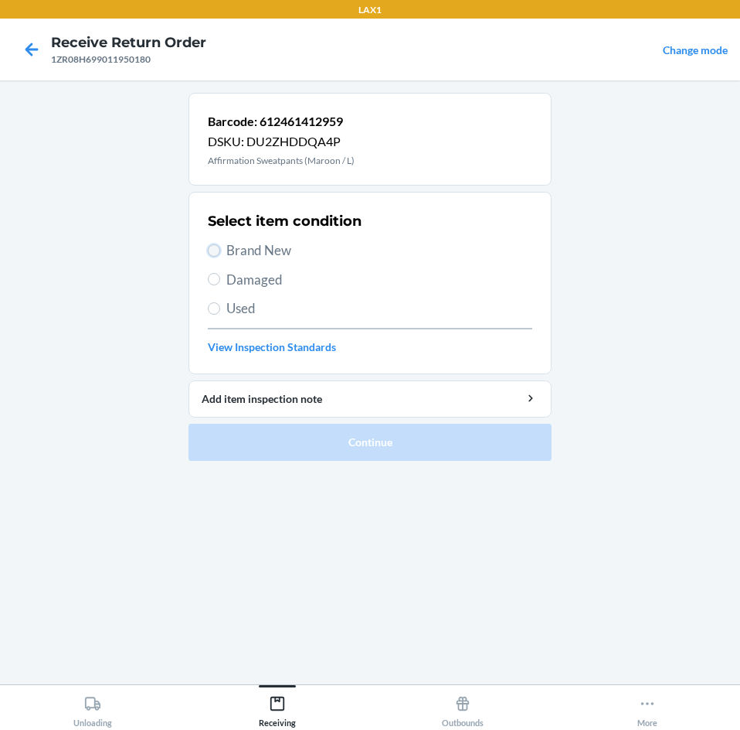
click at [216, 250] on input "Brand New" at bounding box center [214, 250] width 12 height 12
radio input "true"
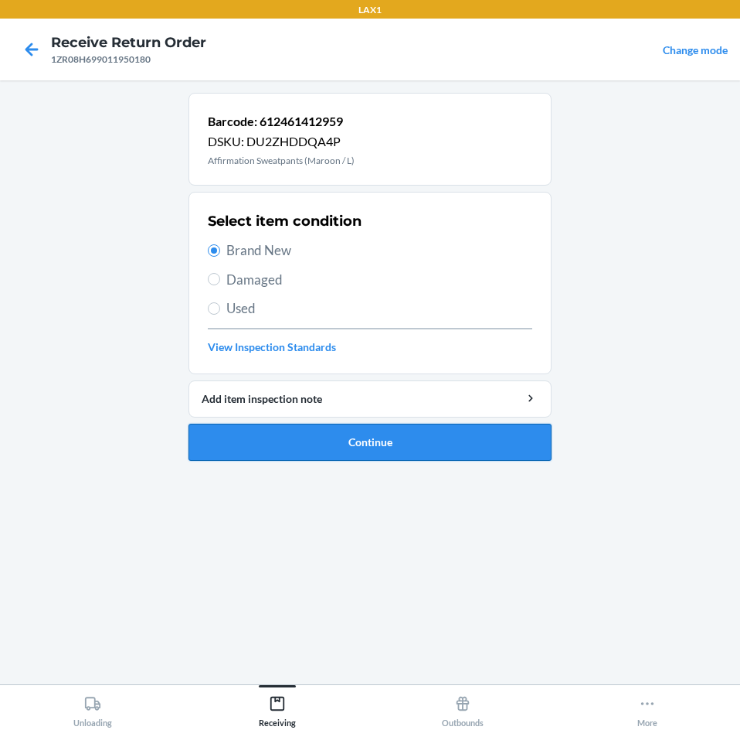
click at [441, 441] on button "Continue" at bounding box center [370, 442] width 363 height 37
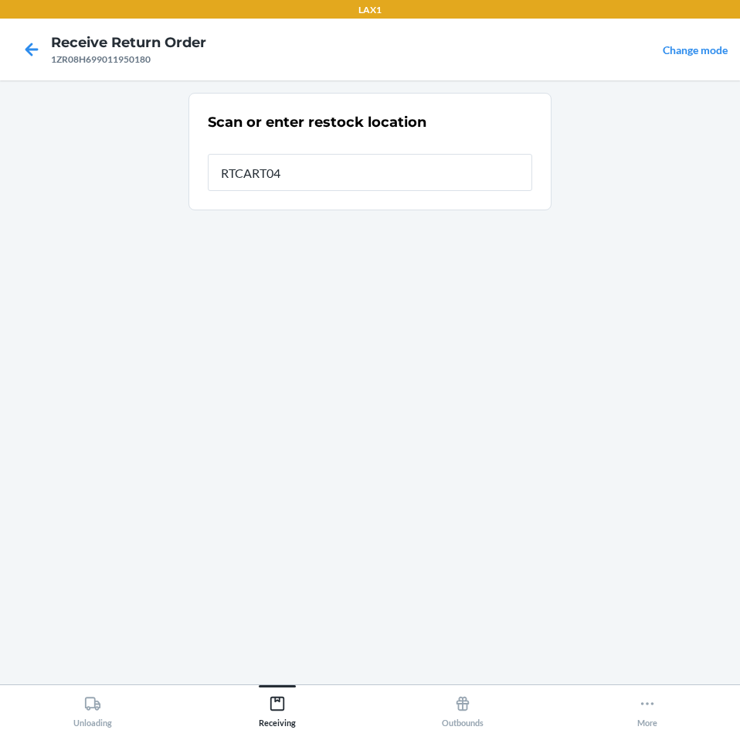
type input "RTCART043"
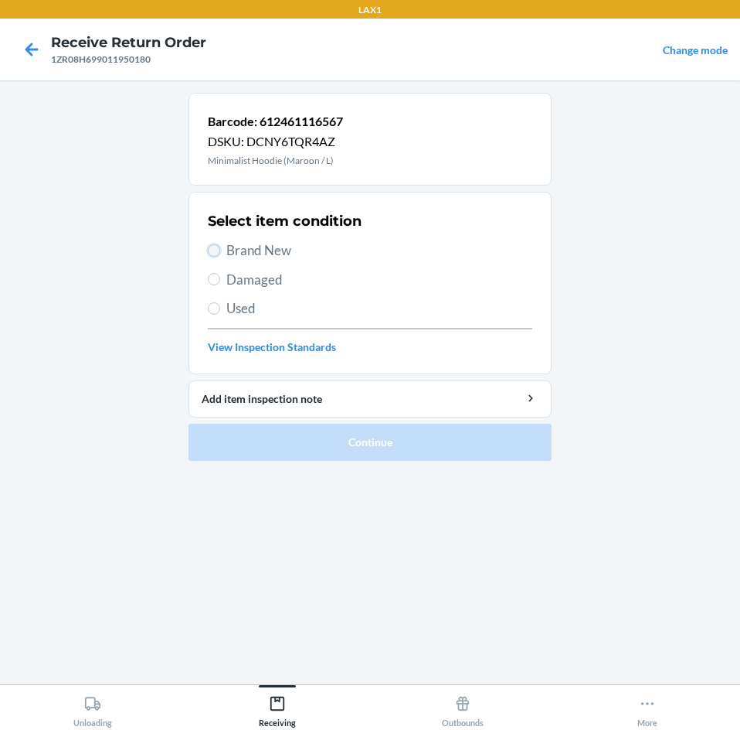
click at [213, 246] on input "Brand New" at bounding box center [214, 250] width 12 height 12
radio input "true"
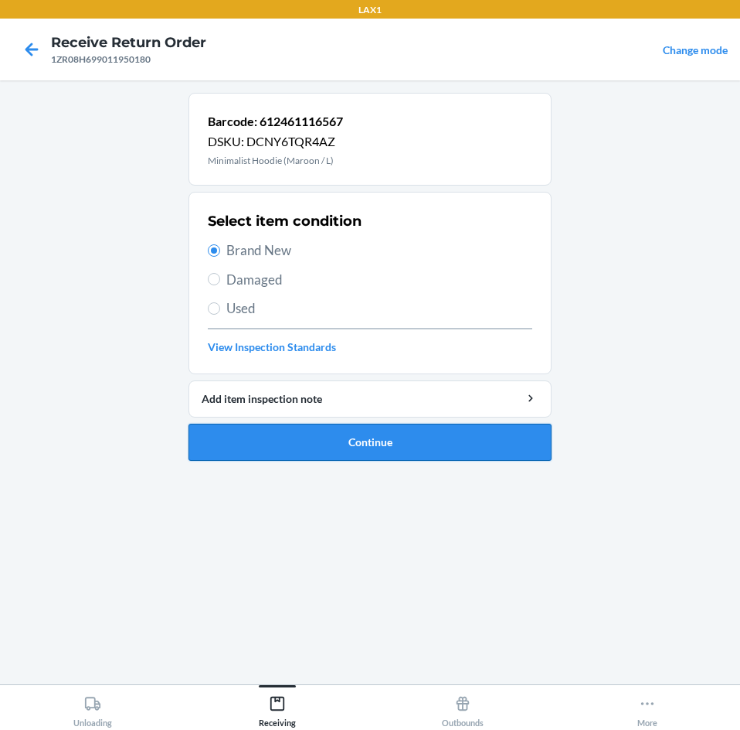
click at [494, 441] on button "Continue" at bounding box center [370, 442] width 363 height 37
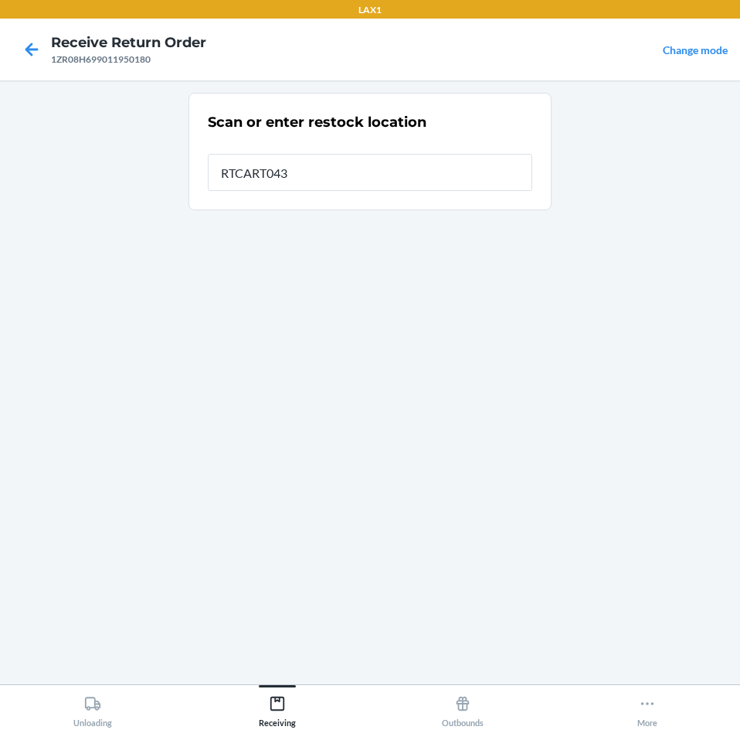
type input "RTCART043"
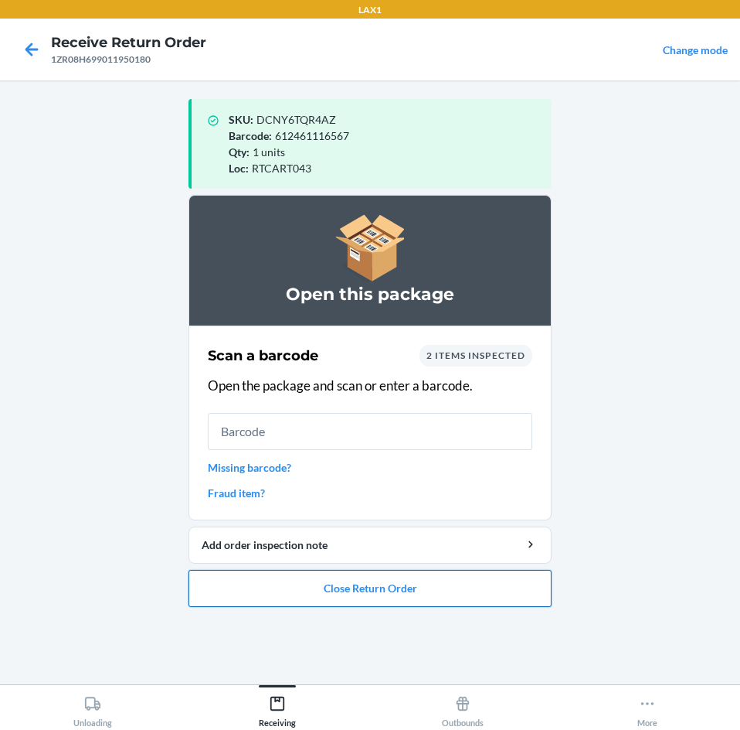
click at [458, 584] on button "Close Return Order" at bounding box center [370, 588] width 363 height 37
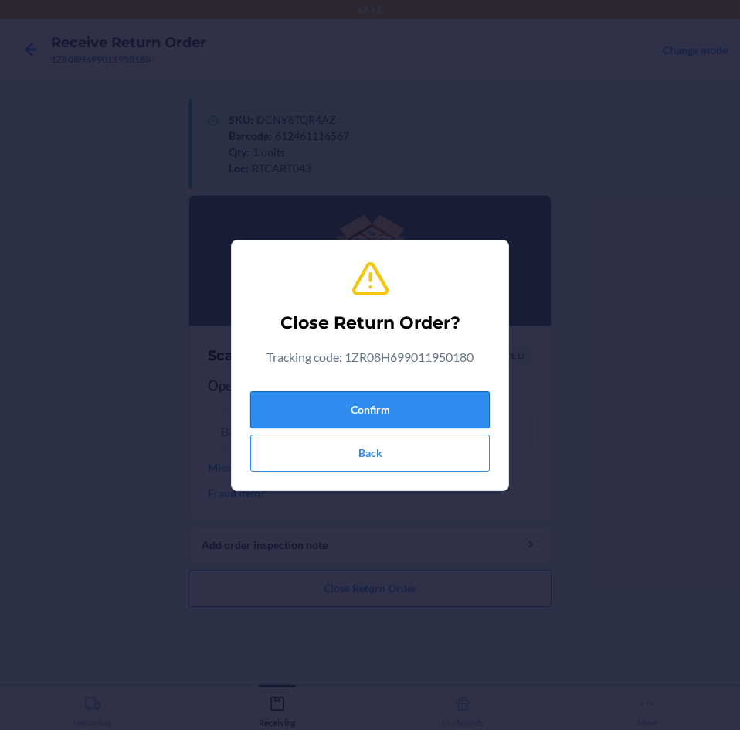
click at [429, 414] on button "Confirm" at bounding box center [370, 409] width 240 height 37
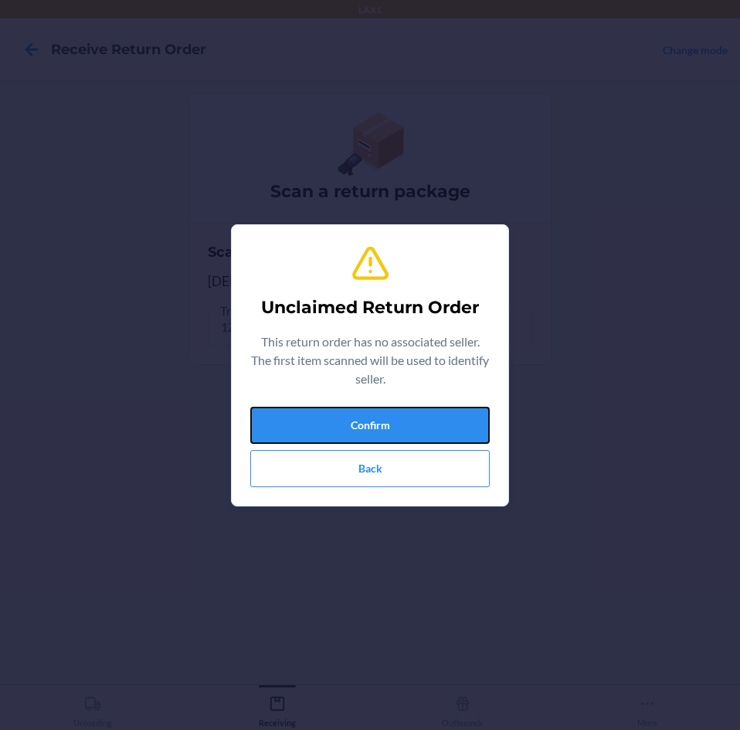
click at [429, 414] on button "Confirm" at bounding box center [370, 425] width 240 height 37
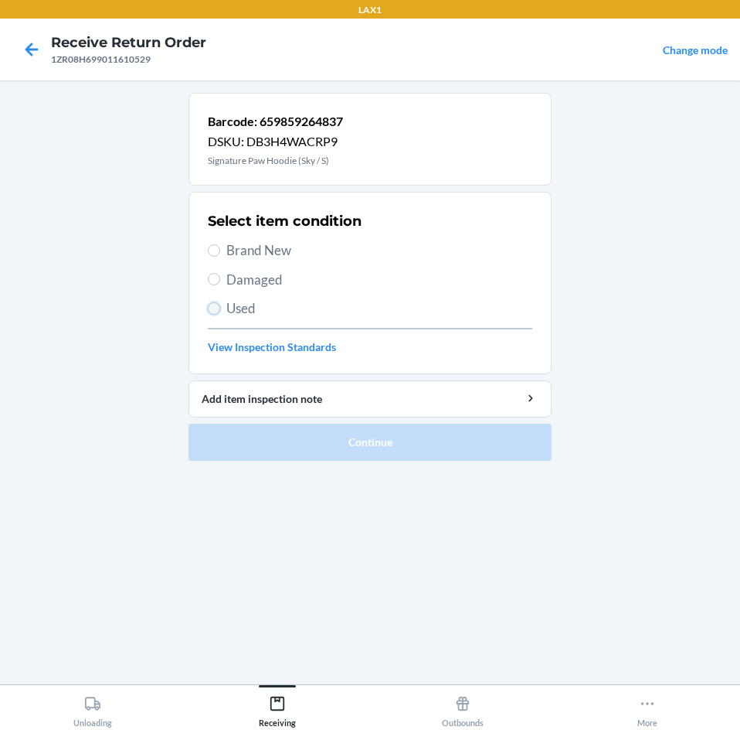
click at [215, 308] on input "Used" at bounding box center [214, 308] width 12 height 12
radio input "true"
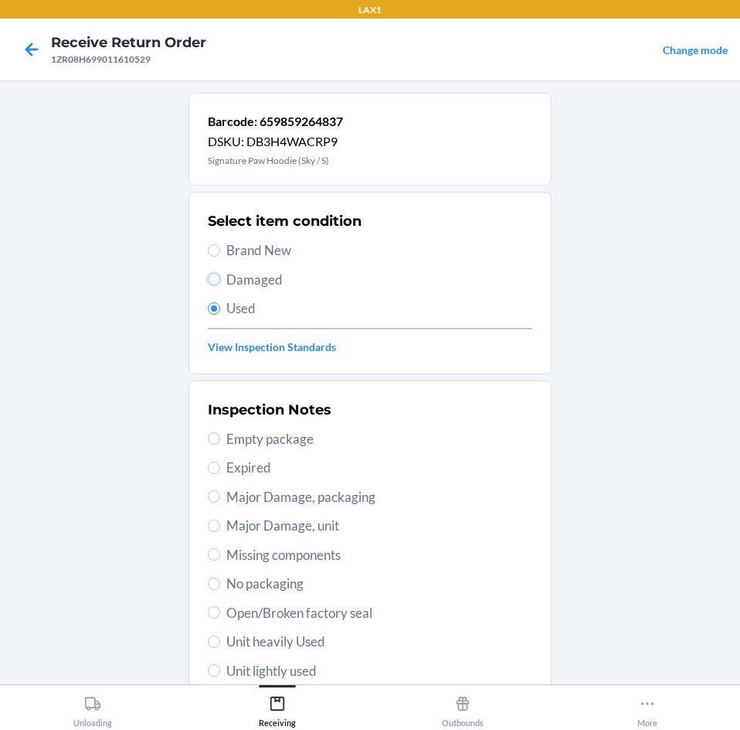
click at [210, 278] on input "Damaged" at bounding box center [214, 279] width 12 height 12
radio input "true"
radio input "false"
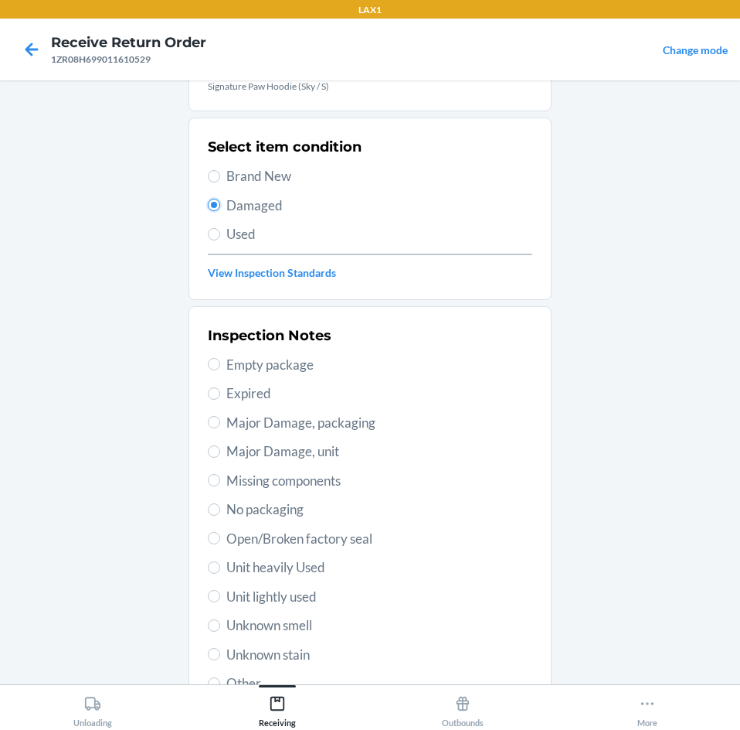
scroll to position [202, 0]
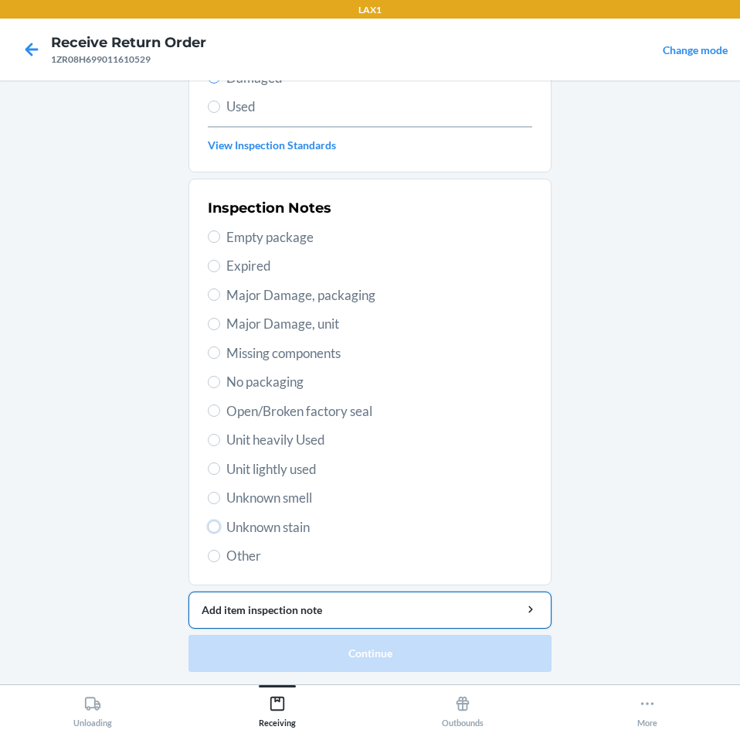
drag, startPoint x: 206, startPoint y: 525, endPoint x: 294, endPoint y: 609, distance: 121.9
click at [208, 526] on input "Unknown stain" at bounding box center [214, 526] width 12 height 12
radio input "true"
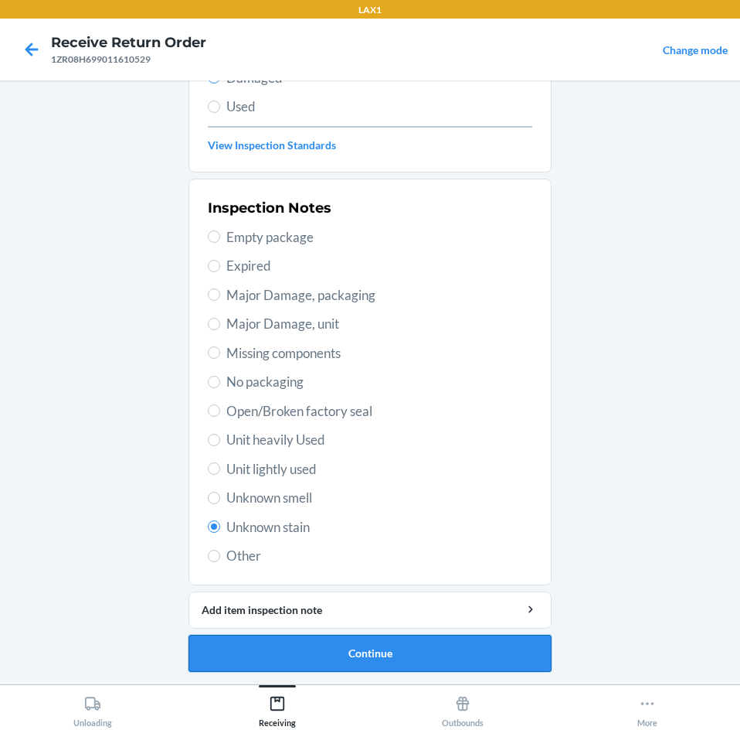
click at [463, 644] on button "Continue" at bounding box center [370, 653] width 363 height 37
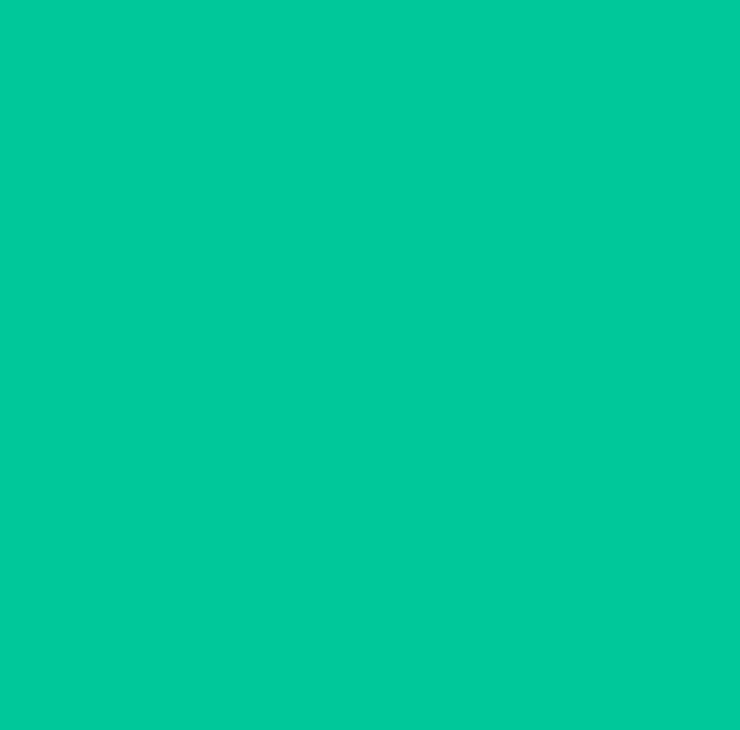
scroll to position [74, 0]
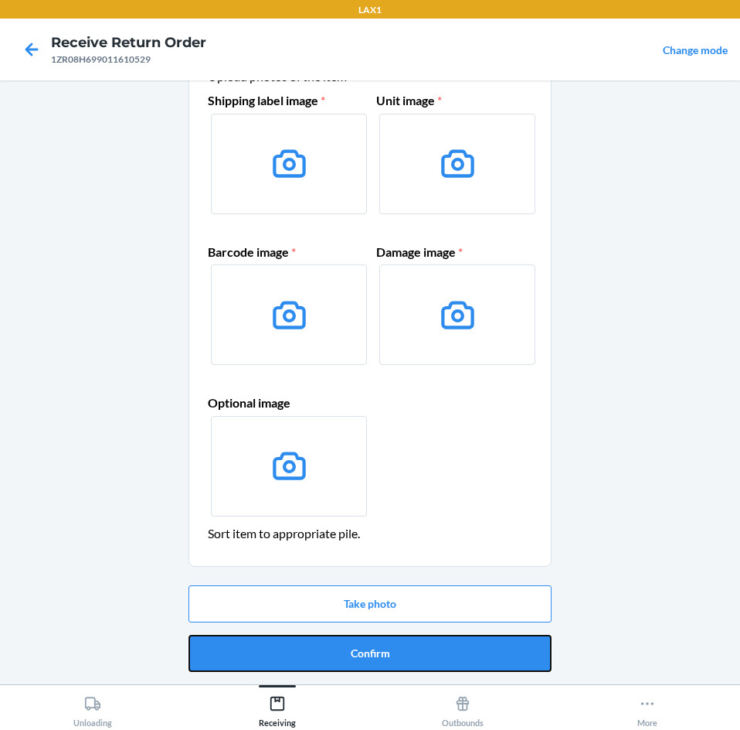
click at [463, 644] on button "Confirm" at bounding box center [370, 653] width 363 height 37
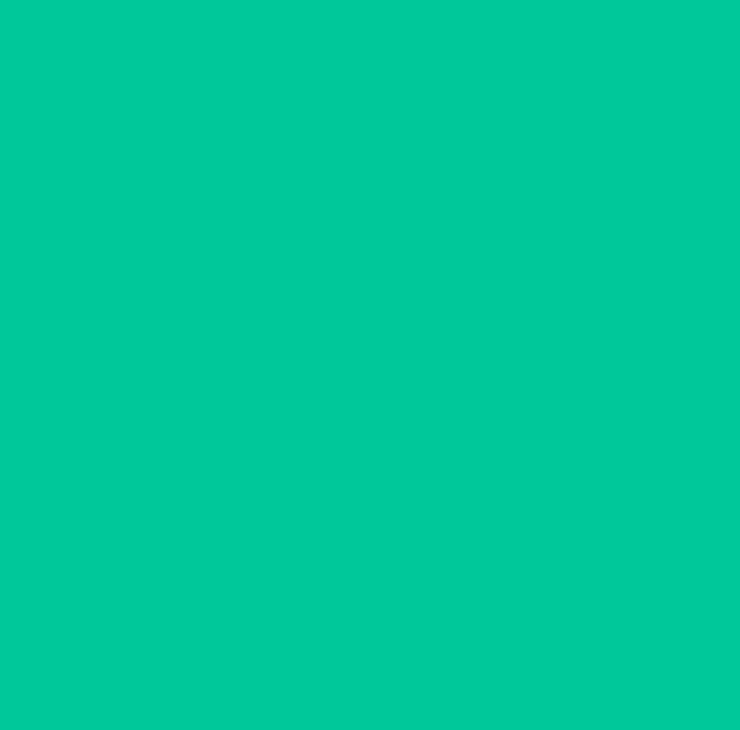
scroll to position [0, 0]
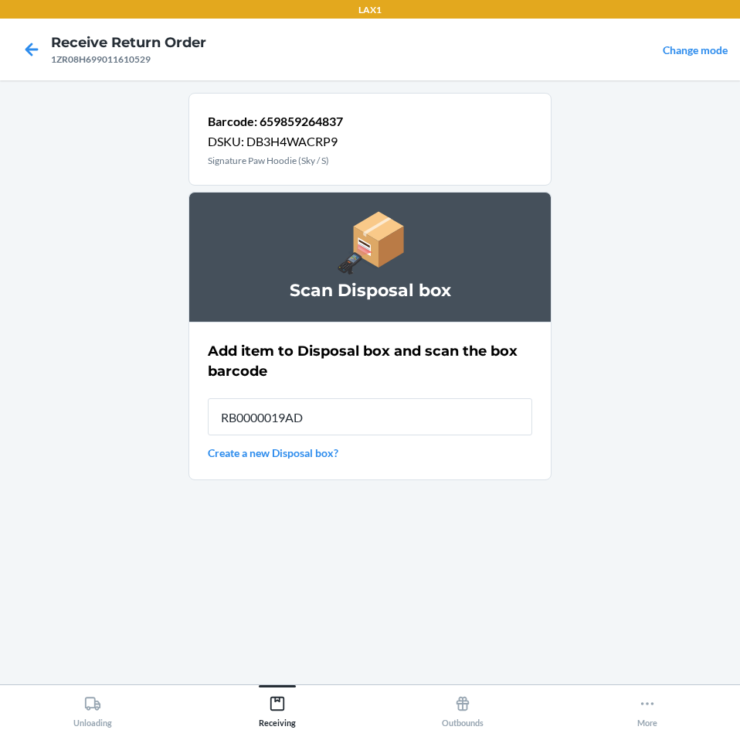
type input "RB0000019AD"
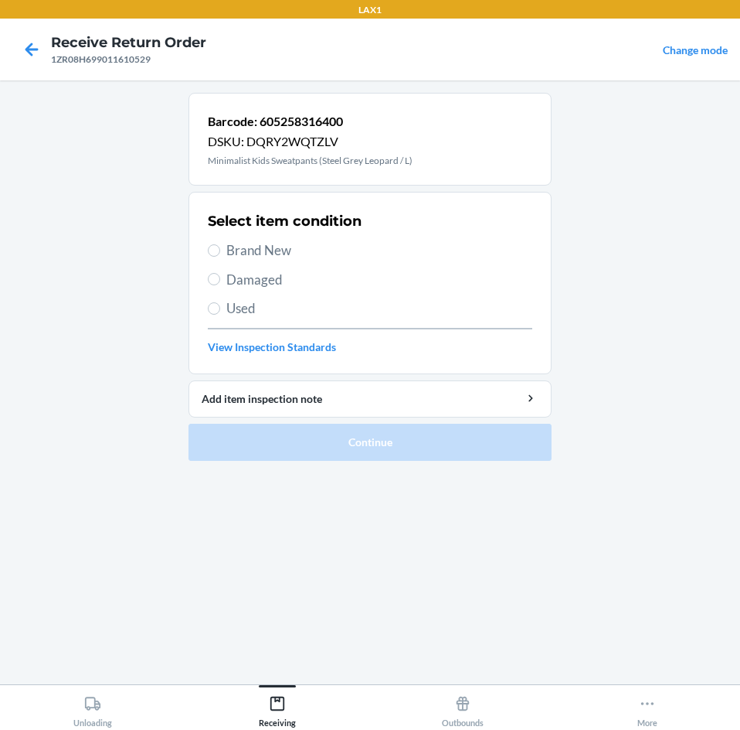
click at [219, 255] on label "Brand New" at bounding box center [370, 250] width 325 height 20
click at [219, 255] on input "Brand New" at bounding box center [214, 250] width 12 height 12
radio input "true"
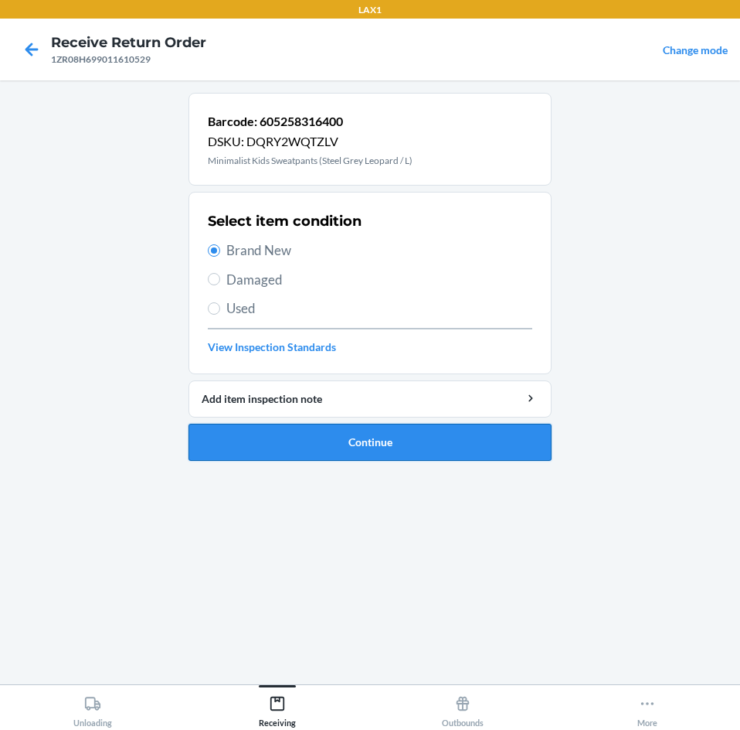
click at [485, 448] on button "Continue" at bounding box center [370, 442] width 363 height 37
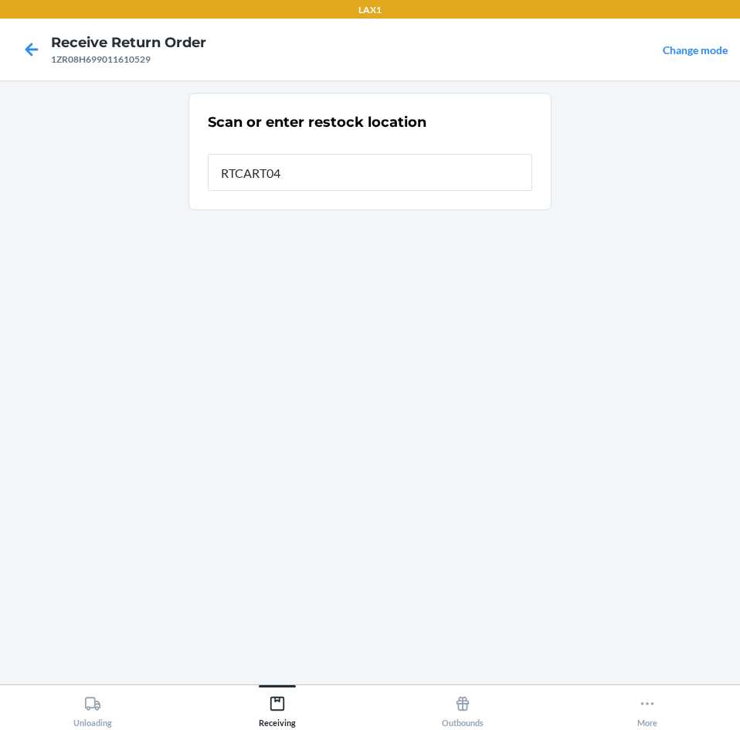
type input "RTCART043"
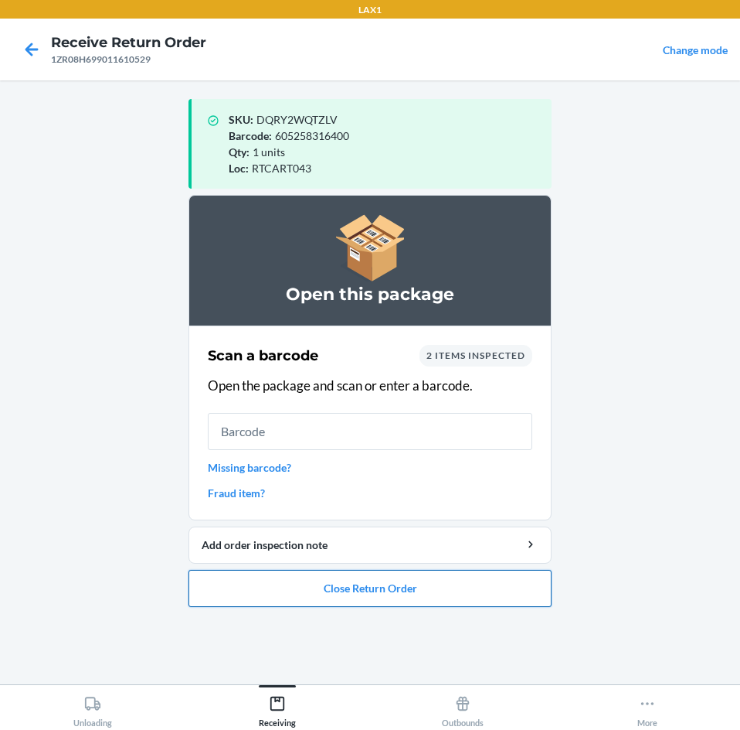
click at [484, 597] on button "Close Return Order" at bounding box center [370, 588] width 363 height 37
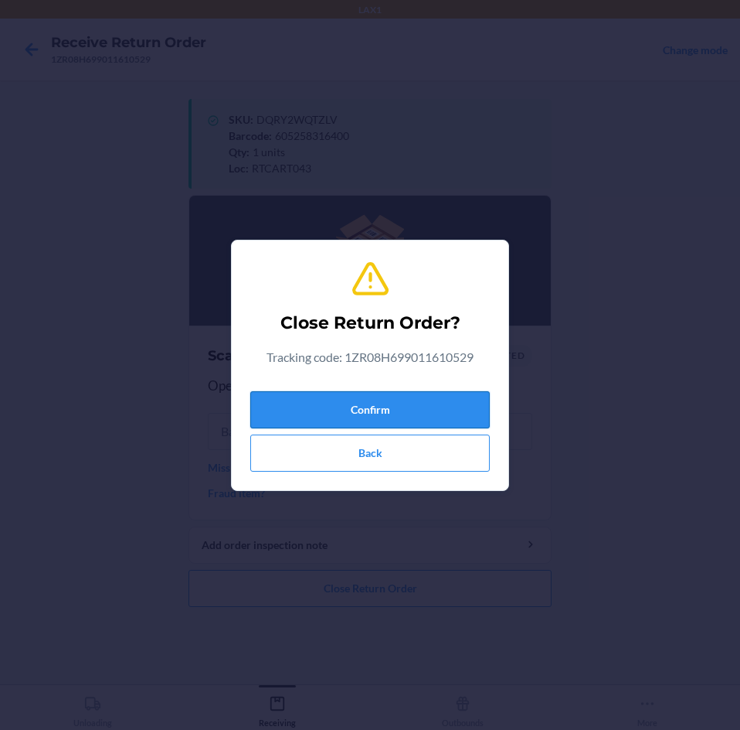
click at [437, 402] on button "Confirm" at bounding box center [370, 409] width 240 height 37
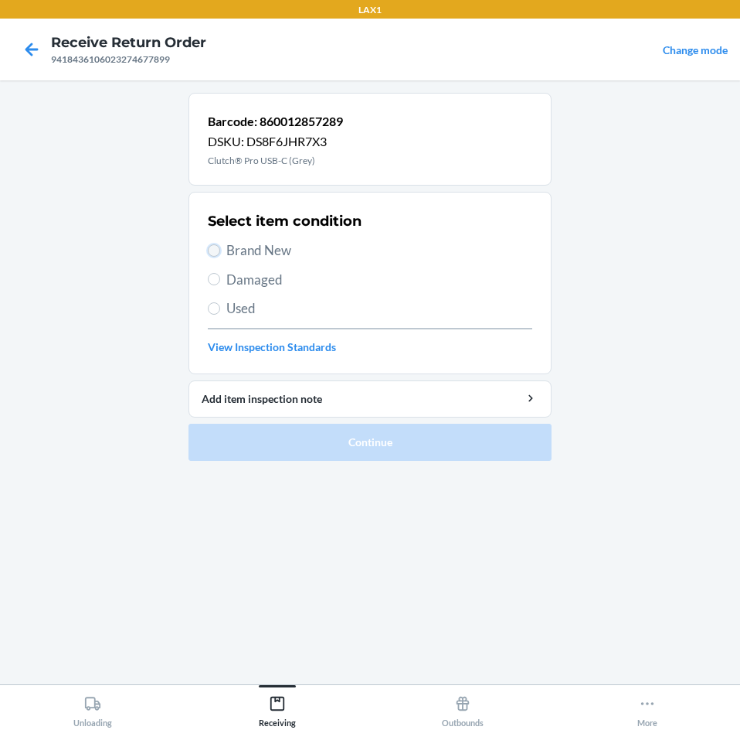
click at [213, 253] on input "Brand New" at bounding box center [214, 250] width 12 height 12
radio input "true"
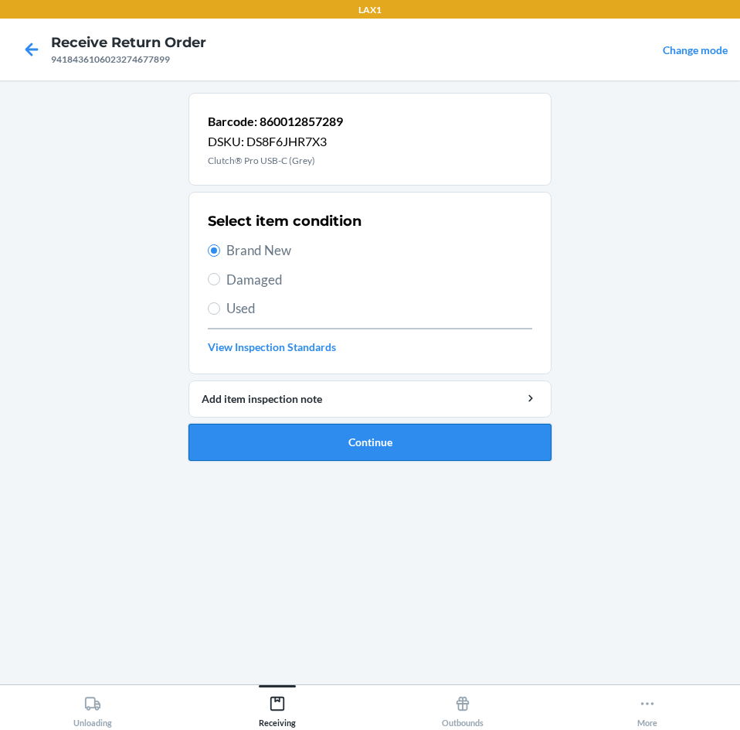
click at [435, 441] on button "Continue" at bounding box center [370, 442] width 363 height 37
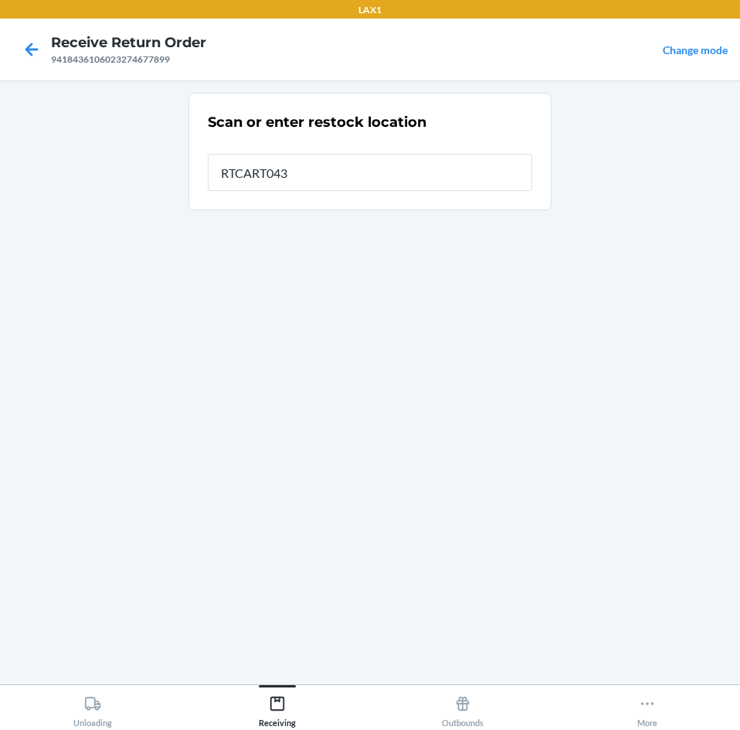
type input "RTCART043"
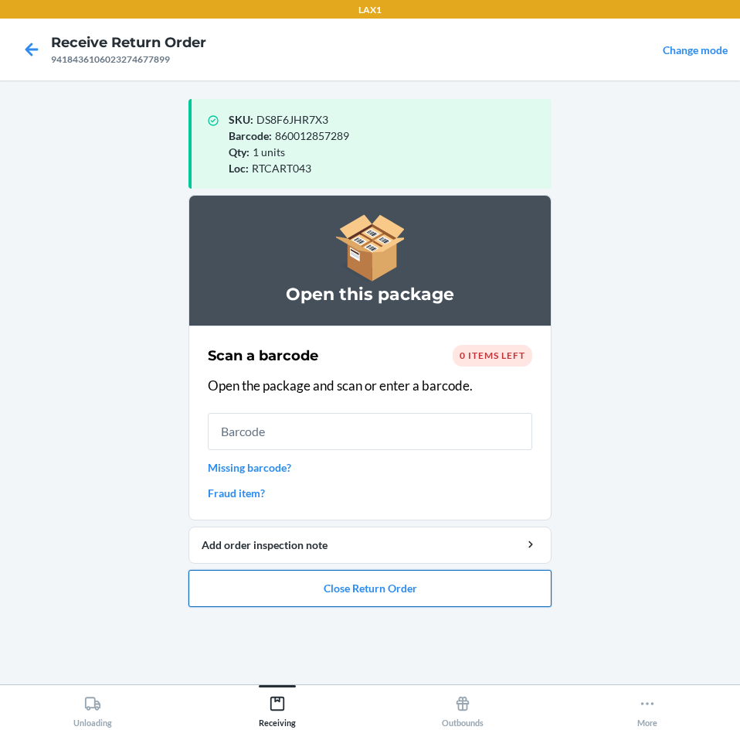
click at [435, 595] on button "Close Return Order" at bounding box center [370, 588] width 363 height 37
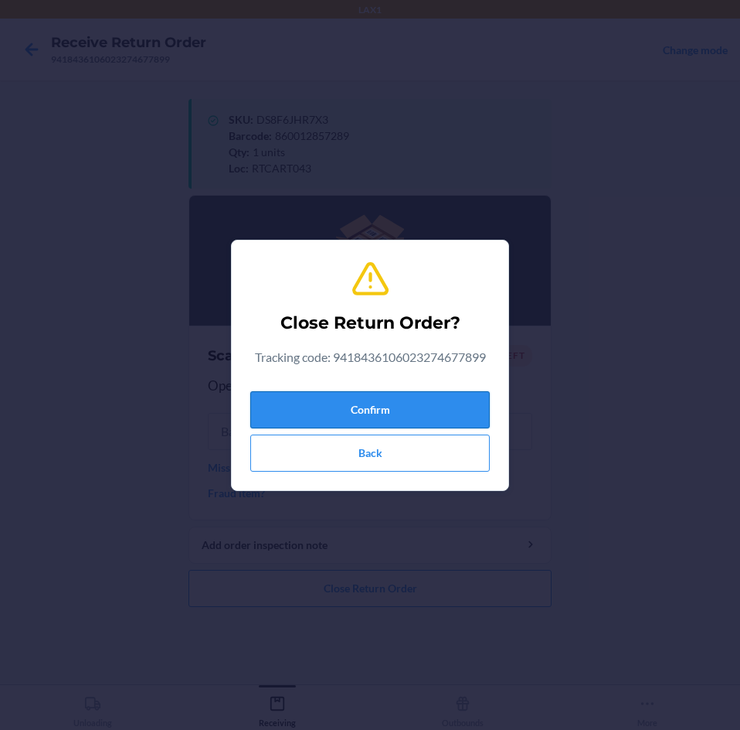
click at [433, 417] on button "Confirm" at bounding box center [370, 409] width 240 height 37
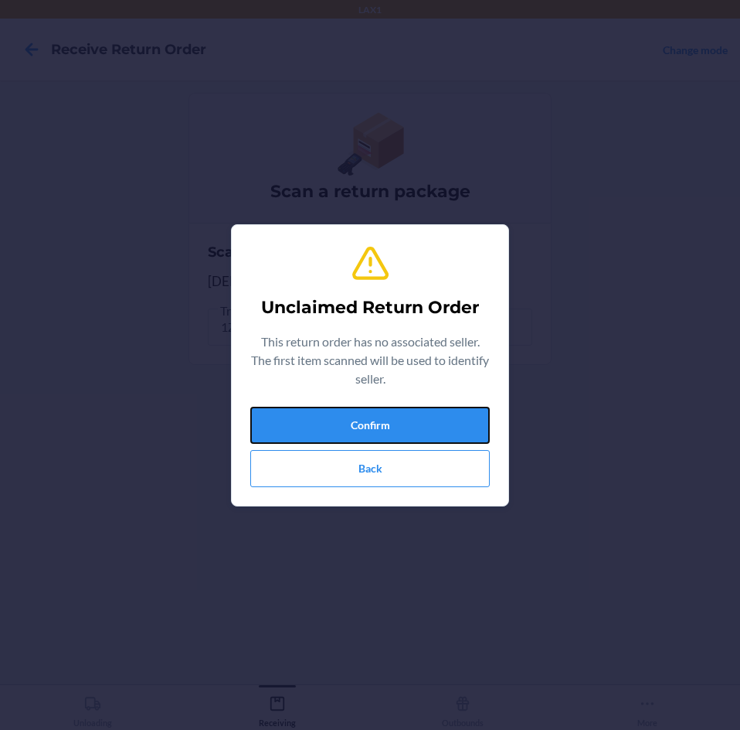
click at [433, 417] on button "Confirm" at bounding box center [370, 425] width 240 height 37
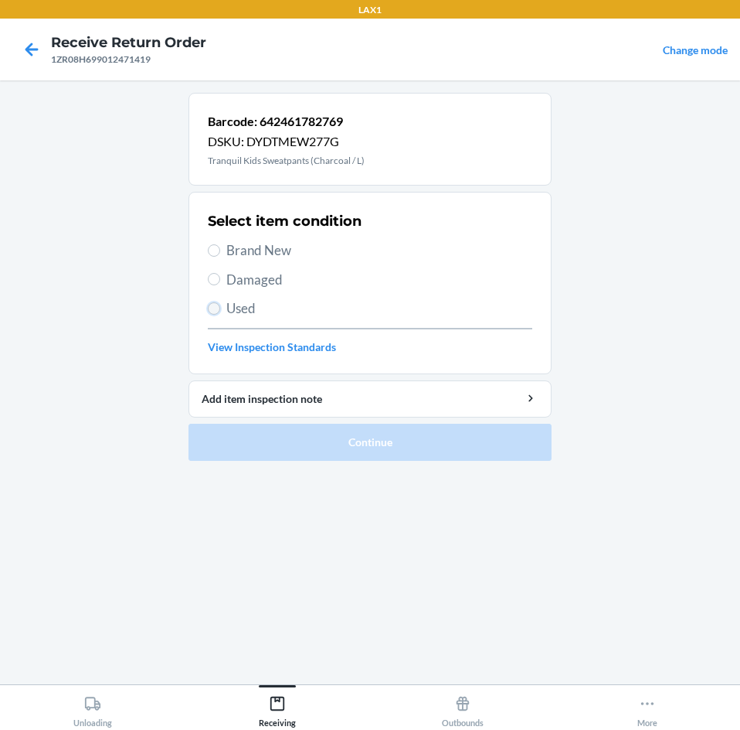
click at [213, 304] on input "Used" at bounding box center [214, 308] width 12 height 12
radio input "true"
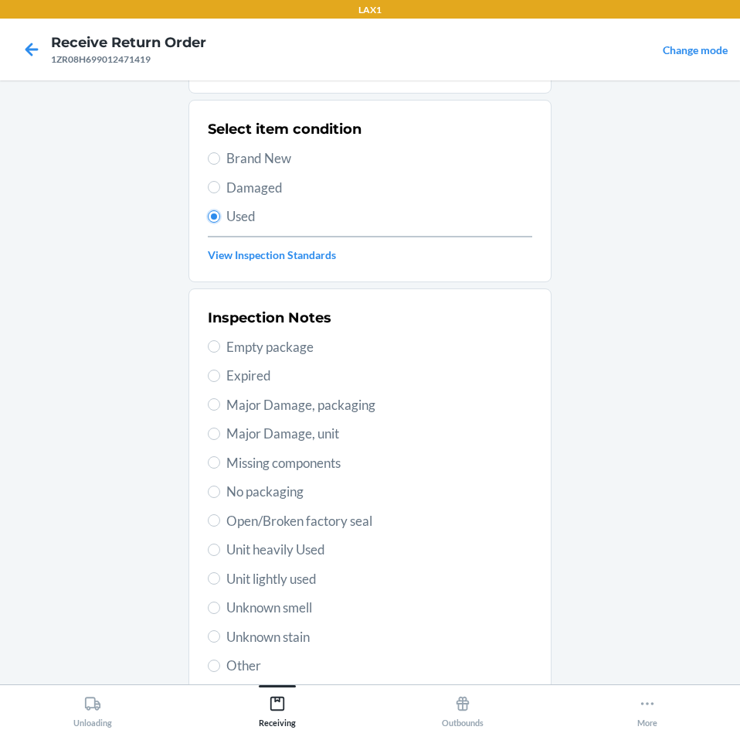
scroll to position [202, 0]
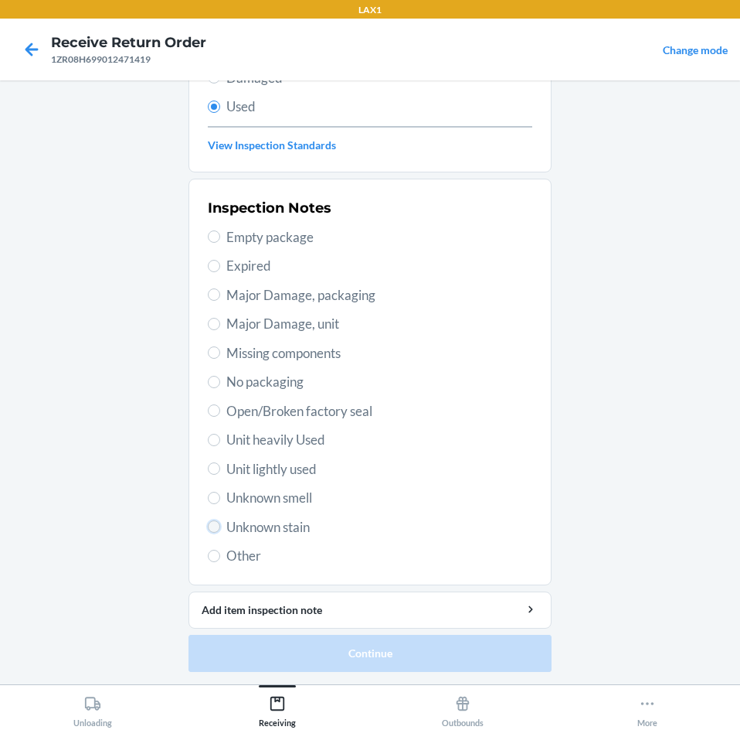
click at [213, 528] on input "Unknown stain" at bounding box center [214, 526] width 12 height 12
radio input "true"
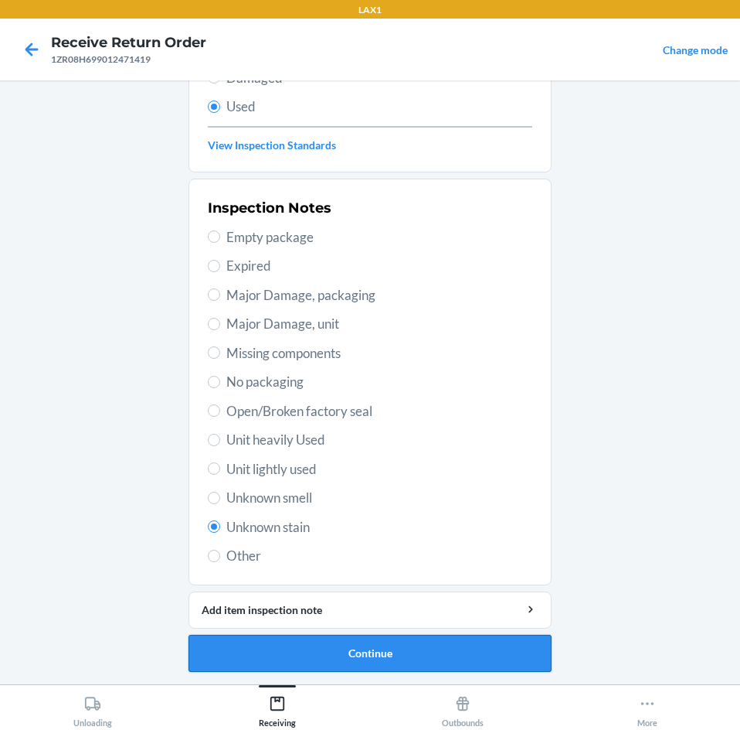
click at [455, 657] on button "Continue" at bounding box center [370, 653] width 363 height 37
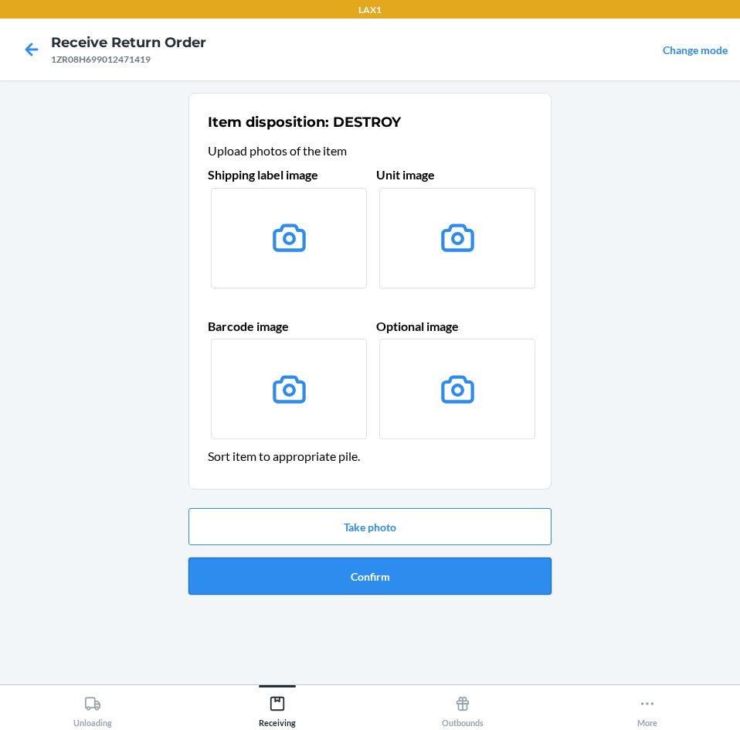
click at [460, 583] on button "Confirm" at bounding box center [370, 575] width 363 height 37
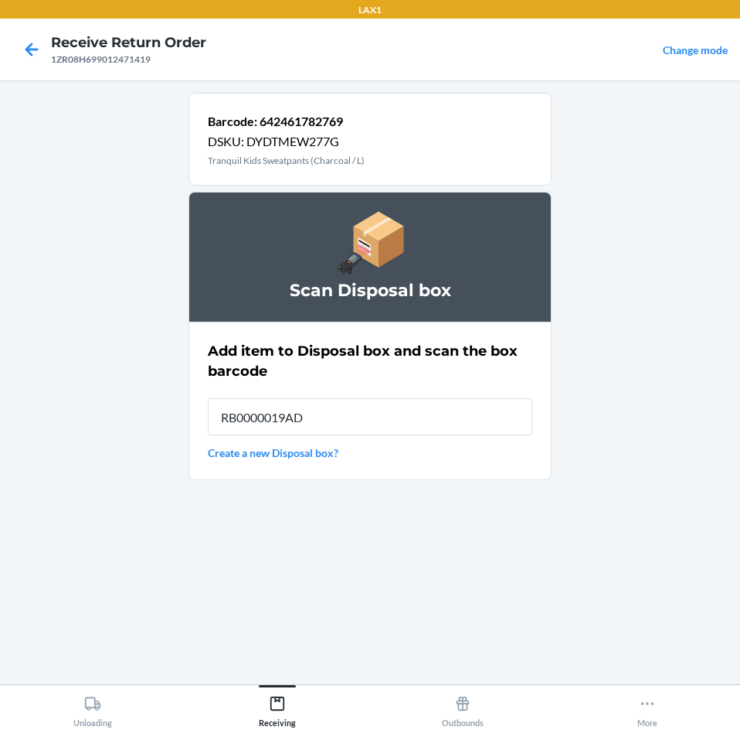
type input "RB0000019AD"
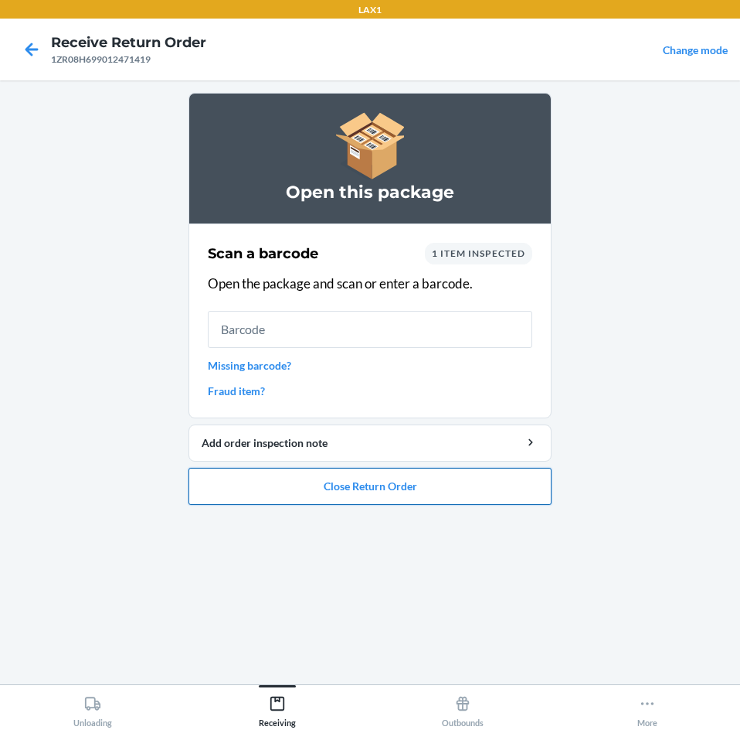
click at [444, 493] on button "Close Return Order" at bounding box center [370, 486] width 363 height 37
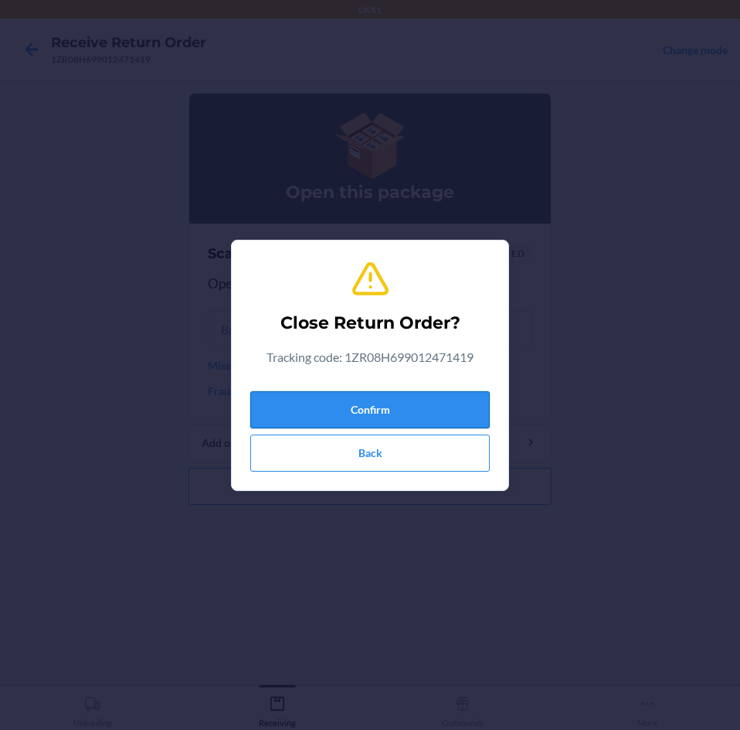
click at [419, 403] on button "Confirm" at bounding box center [370, 409] width 240 height 37
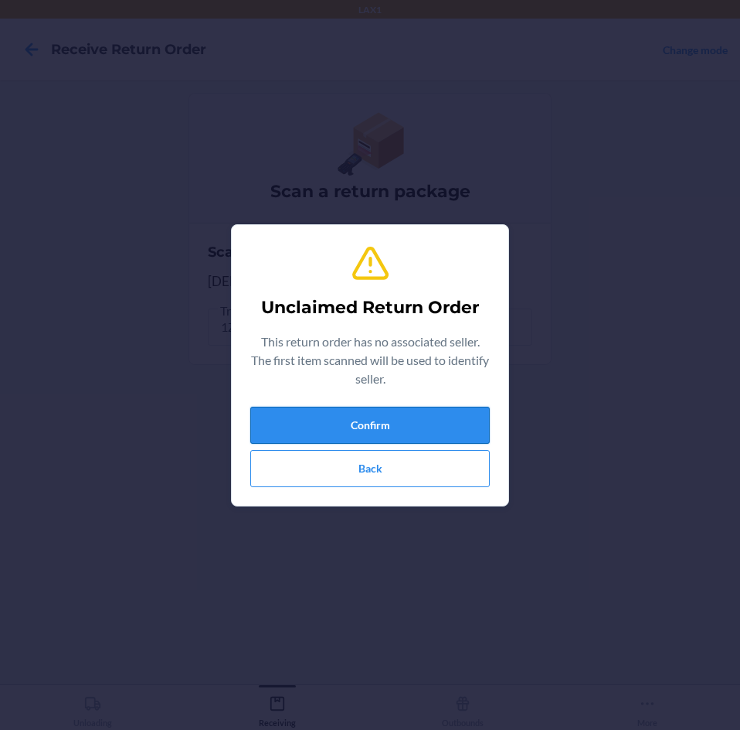
click at [418, 428] on button "Confirm" at bounding box center [370, 425] width 240 height 37
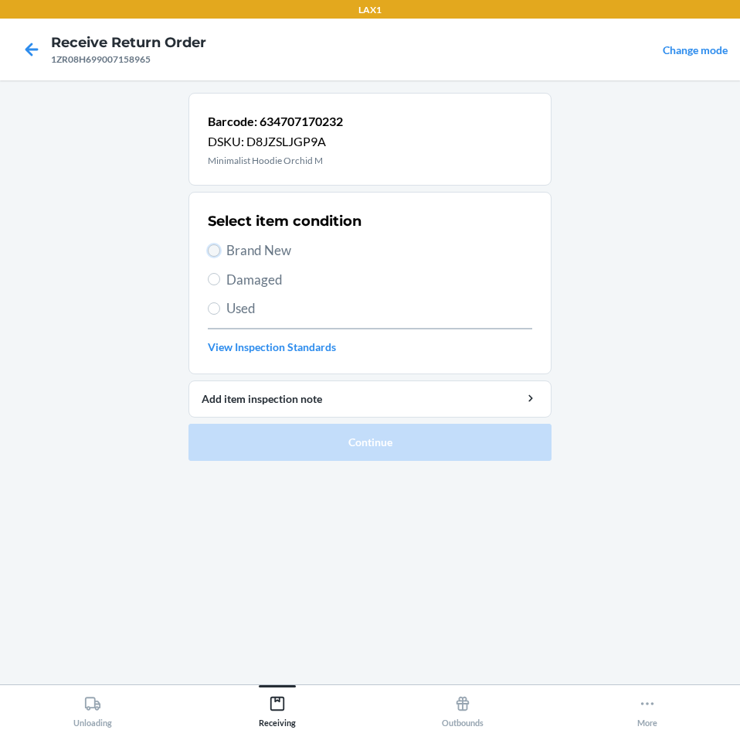
click at [213, 248] on input "Brand New" at bounding box center [214, 250] width 12 height 12
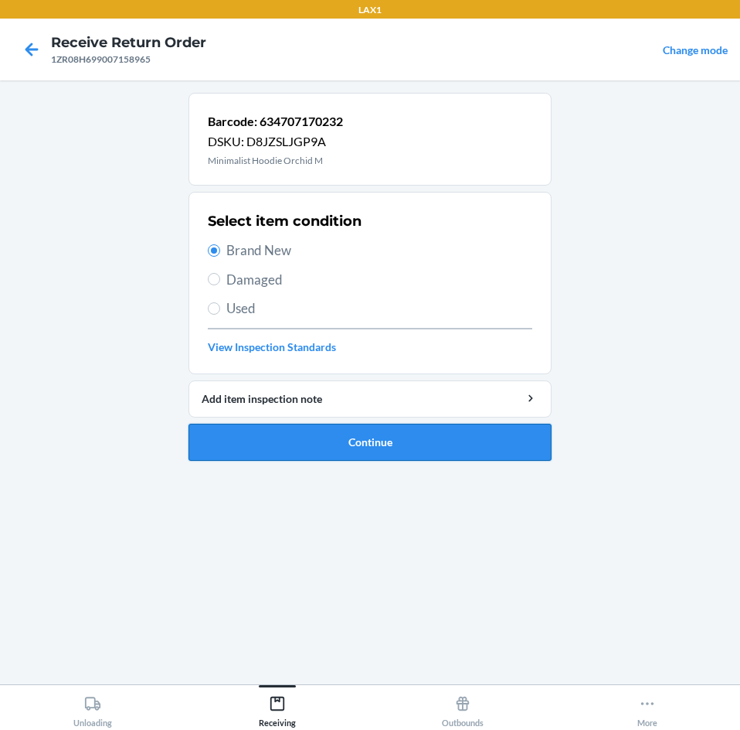
click at [439, 430] on button "Continue" at bounding box center [370, 442] width 363 height 37
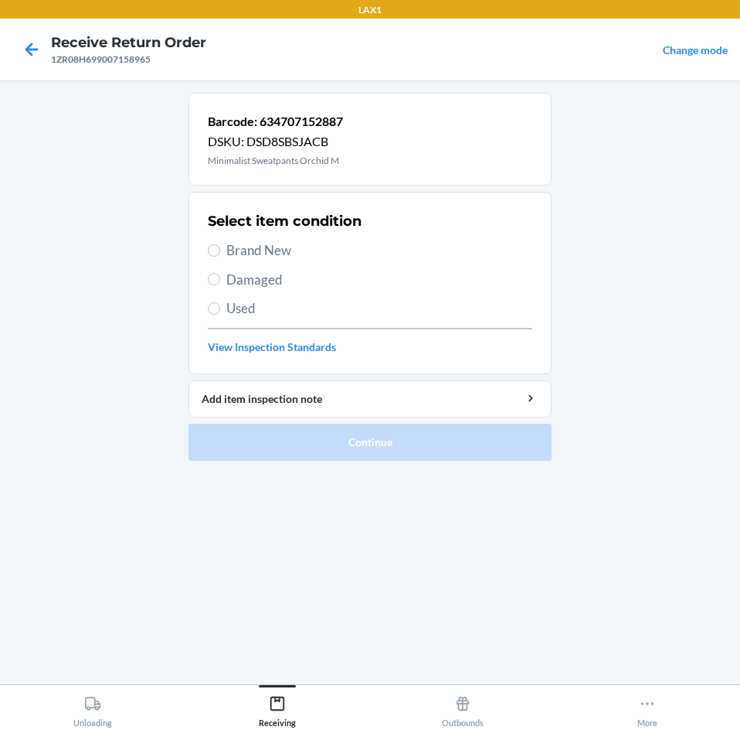
click at [221, 247] on label "Brand New" at bounding box center [370, 250] width 325 height 20
click at [220, 247] on input "Brand New" at bounding box center [214, 250] width 12 height 12
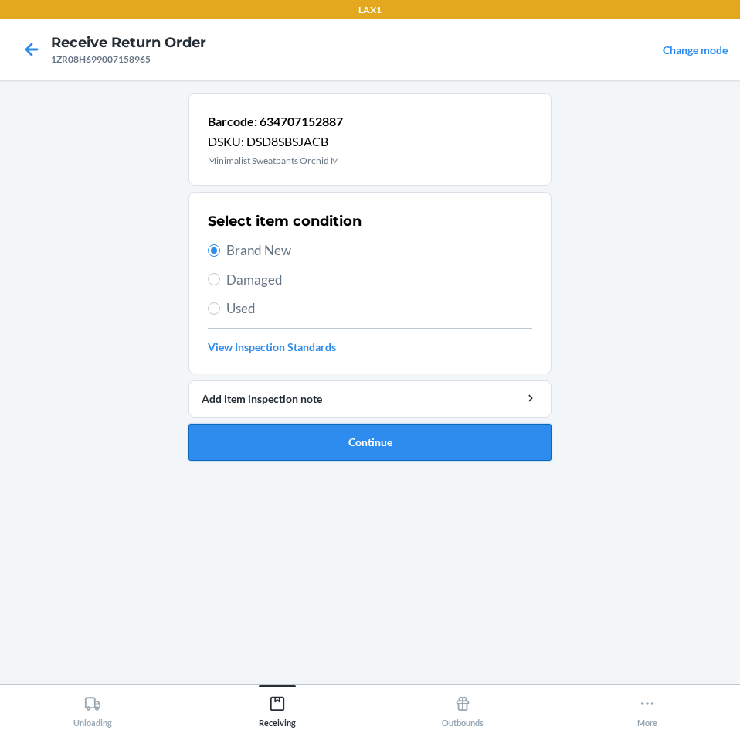
click at [429, 431] on button "Continue" at bounding box center [370, 442] width 363 height 37
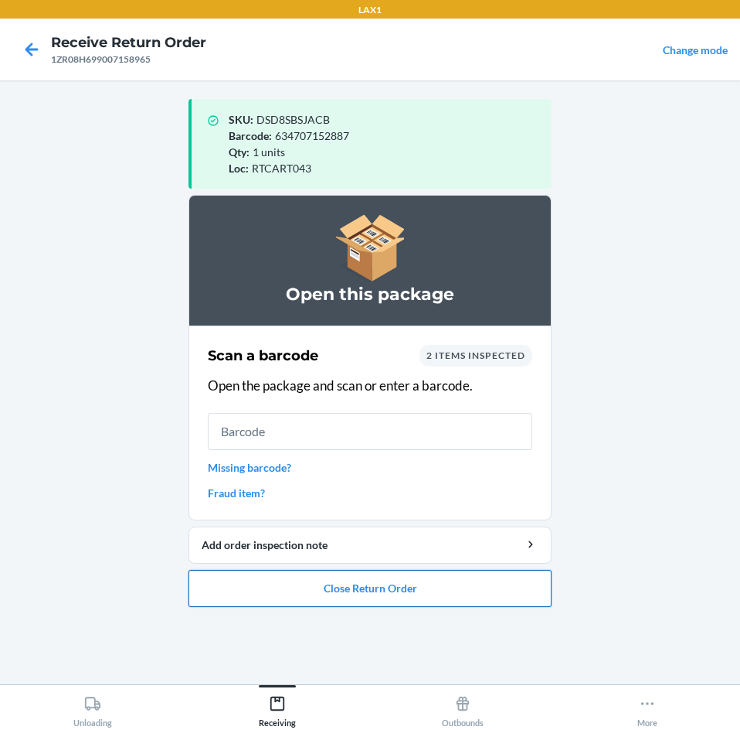
click at [401, 580] on button "Close Return Order" at bounding box center [370, 588] width 363 height 37
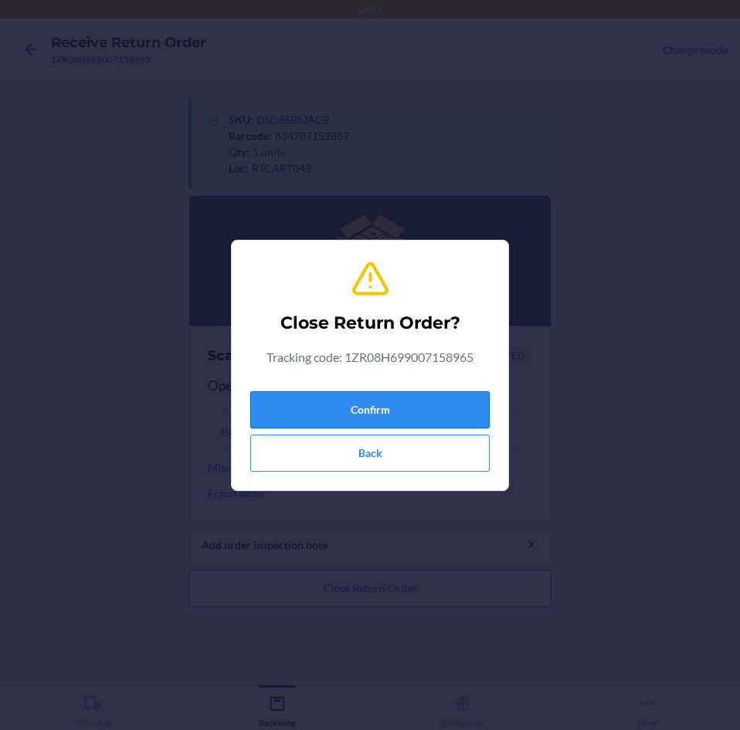
click at [406, 409] on button "Confirm" at bounding box center [370, 409] width 240 height 37
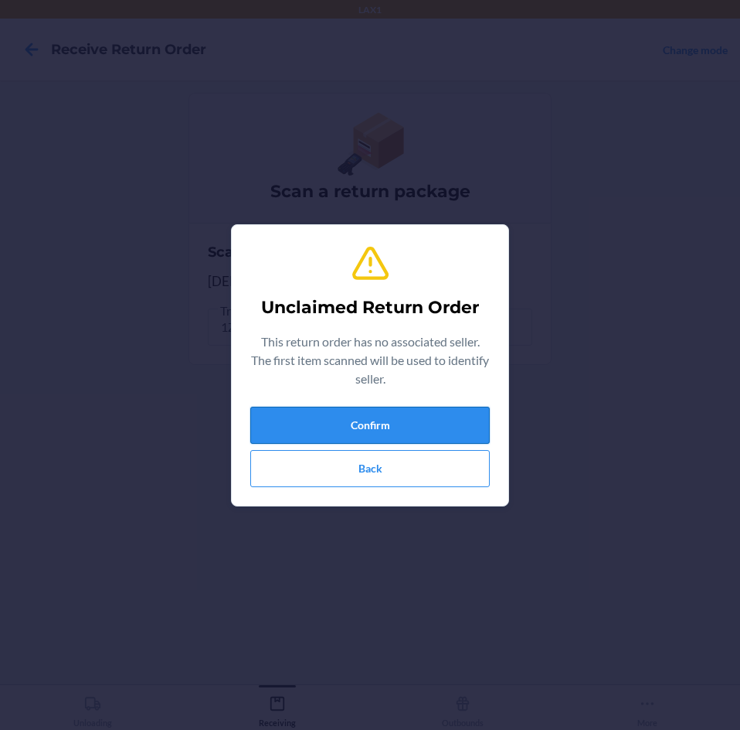
click at [413, 427] on button "Confirm" at bounding box center [370, 425] width 240 height 37
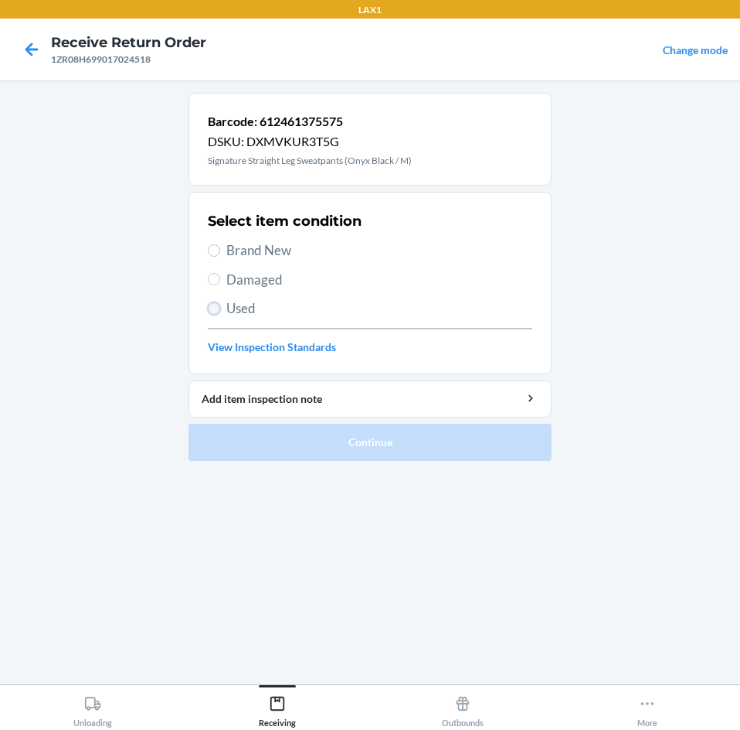
click at [216, 308] on input "Used" at bounding box center [214, 308] width 12 height 12
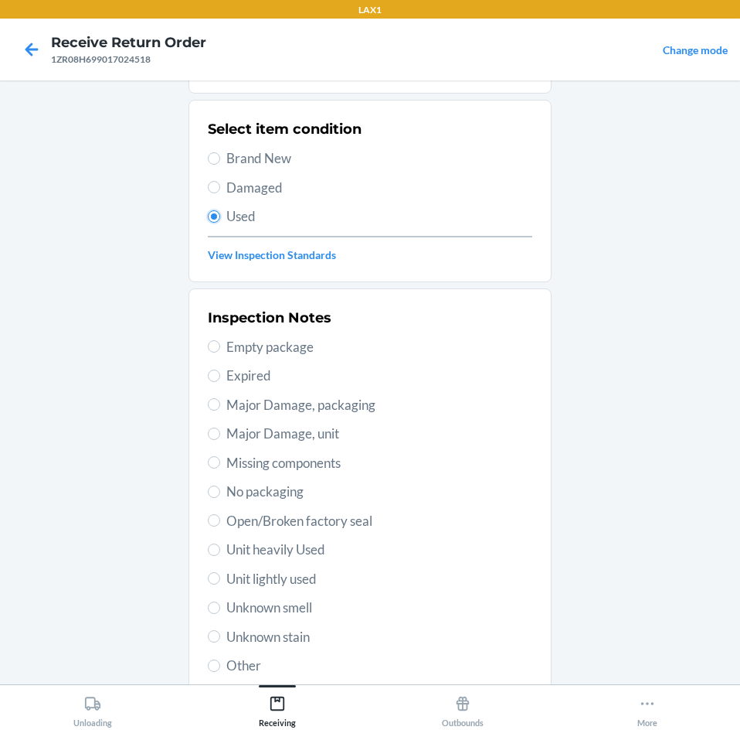
scroll to position [202, 0]
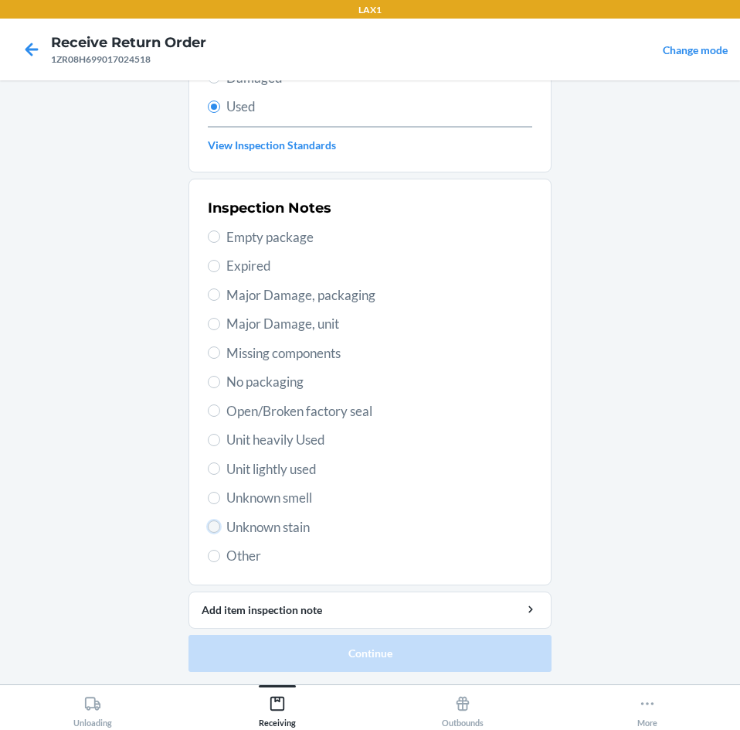
click at [214, 526] on input "Unknown stain" at bounding box center [214, 526] width 12 height 12
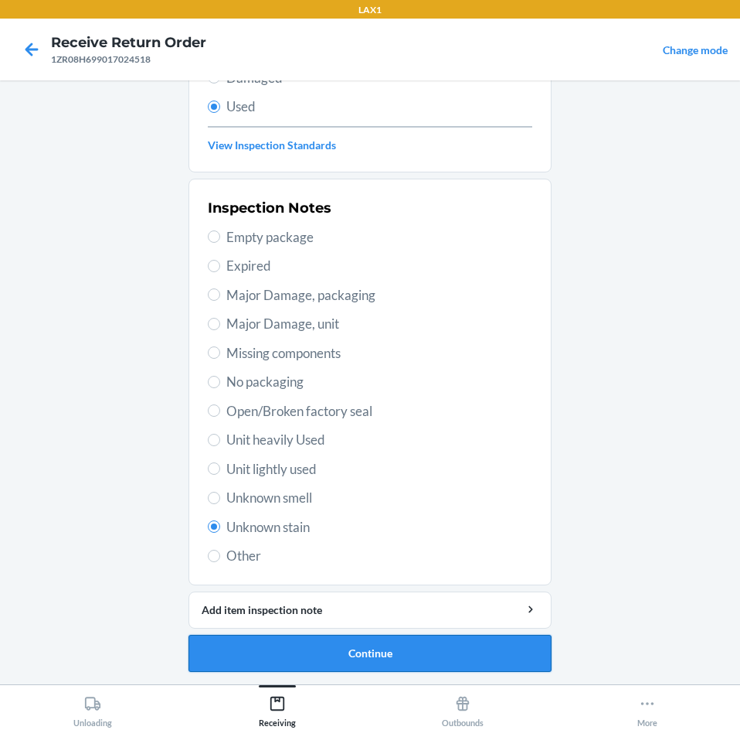
click at [410, 652] on button "Continue" at bounding box center [370, 653] width 363 height 37
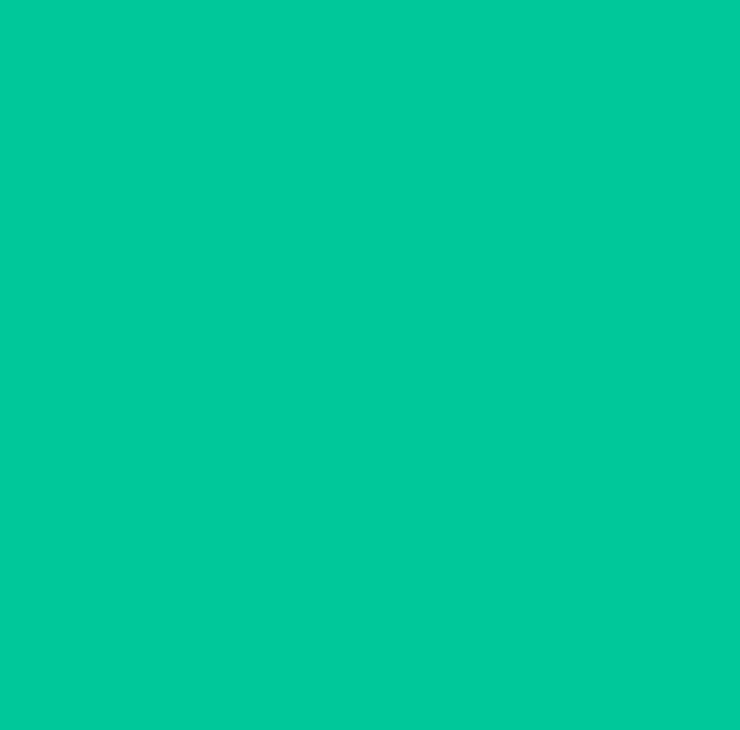
scroll to position [0, 0]
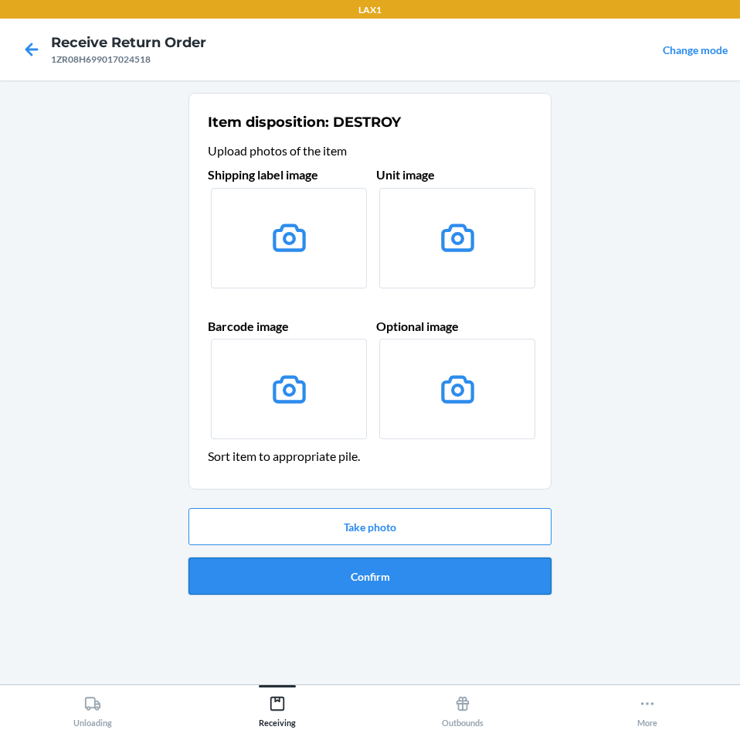
click at [424, 578] on button "Confirm" at bounding box center [370, 575] width 363 height 37
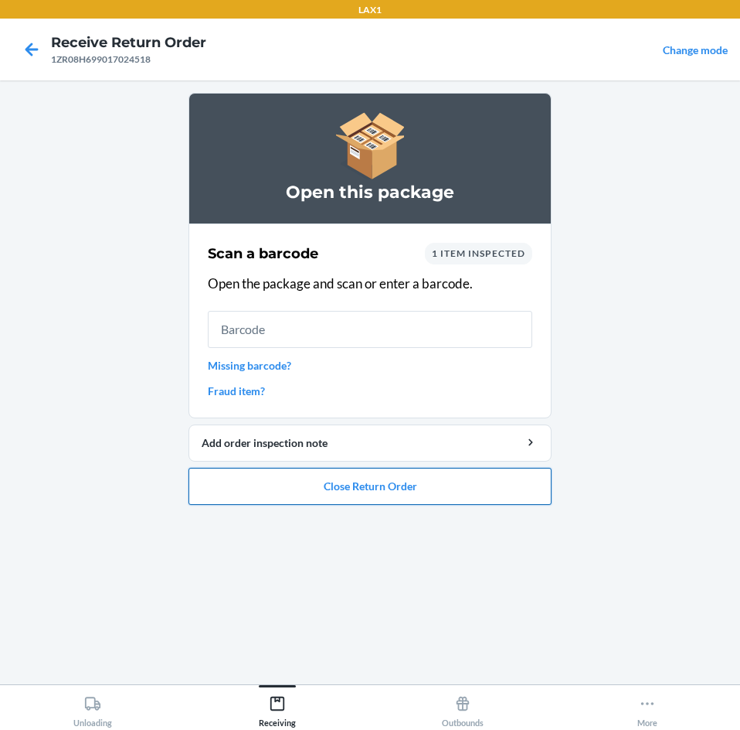
click at [420, 486] on button "Close Return Order" at bounding box center [370, 486] width 363 height 37
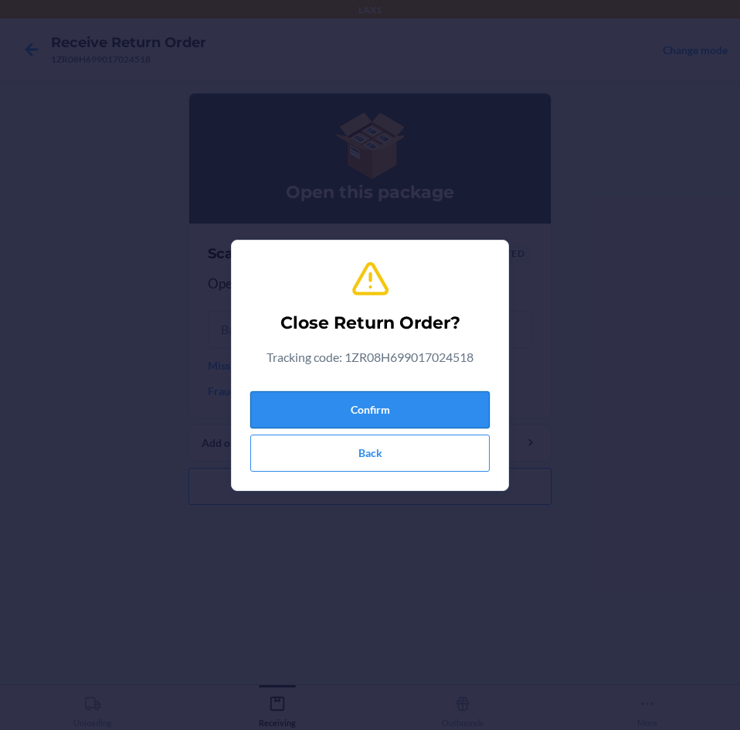
click at [417, 411] on button "Confirm" at bounding box center [370, 409] width 240 height 37
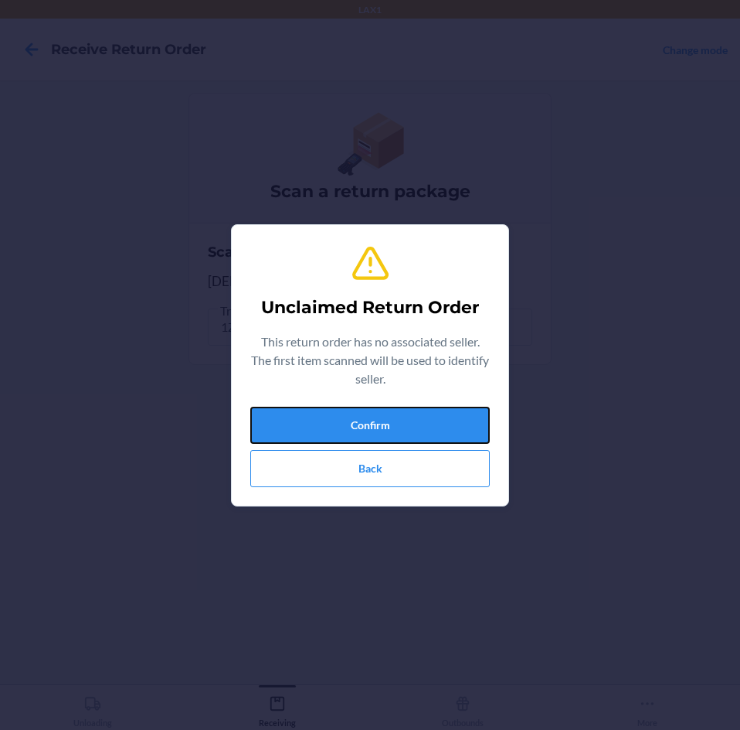
click at [417, 411] on button "Confirm" at bounding box center [370, 425] width 240 height 37
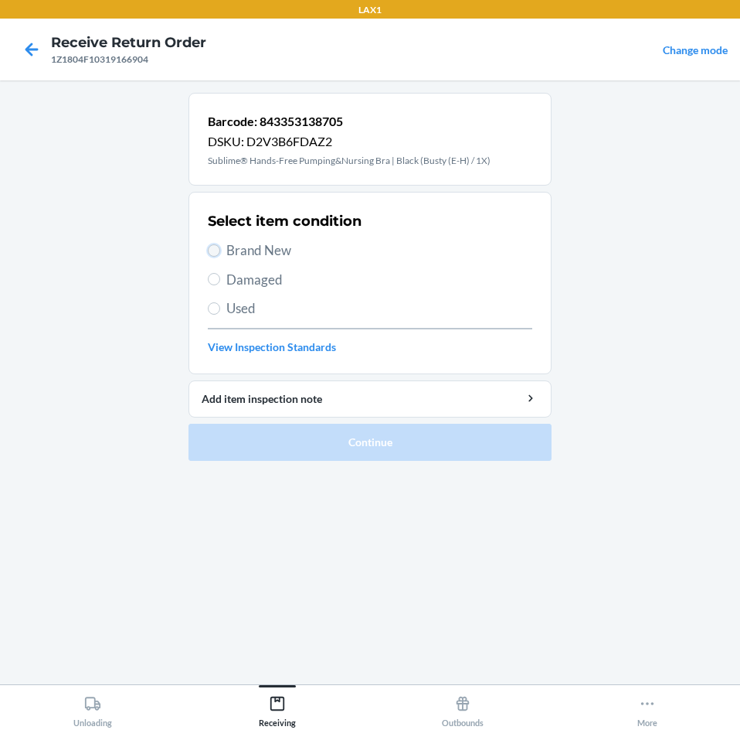
click at [214, 251] on input "Brand New" at bounding box center [214, 250] width 12 height 12
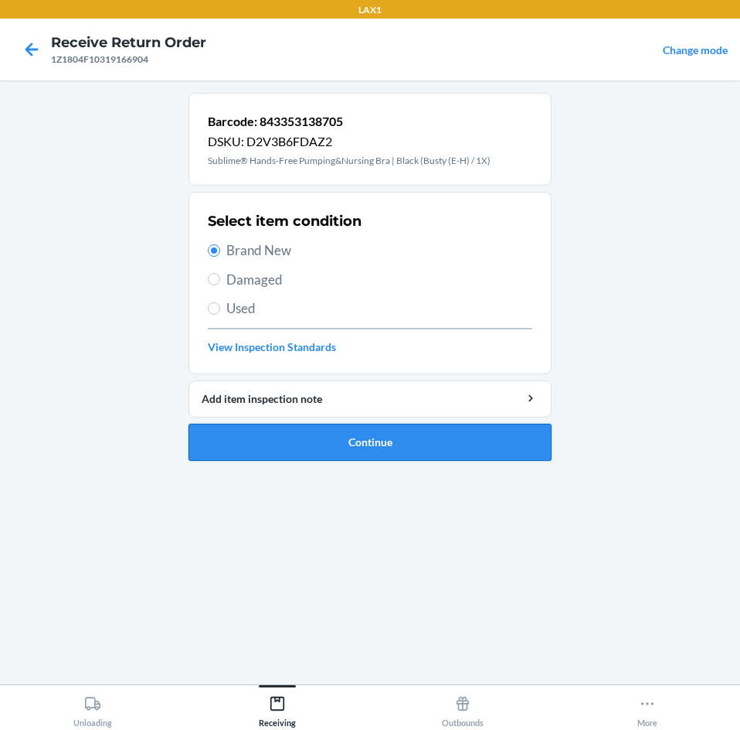
click at [444, 442] on button "Continue" at bounding box center [370, 442] width 363 height 37
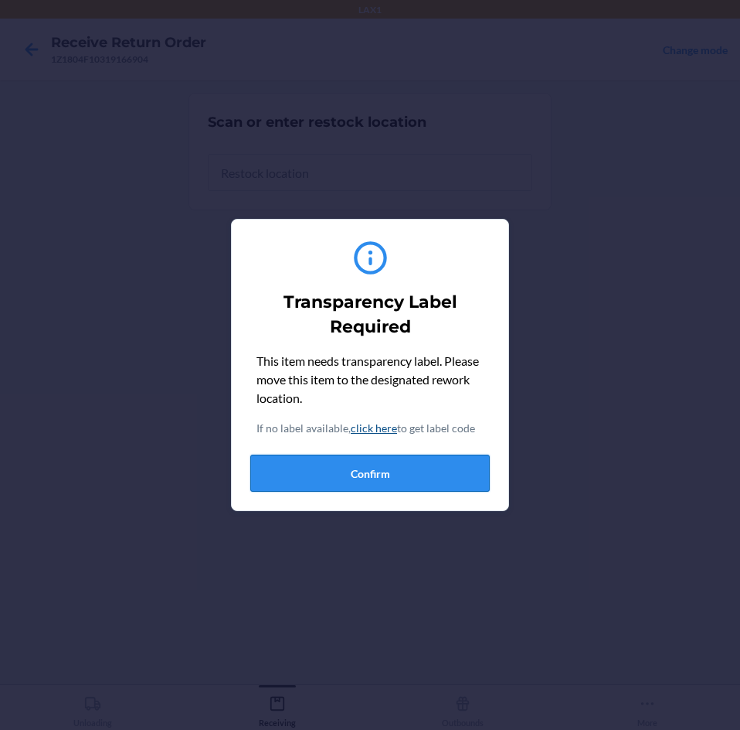
click at [417, 470] on button "Confirm" at bounding box center [370, 472] width 240 height 37
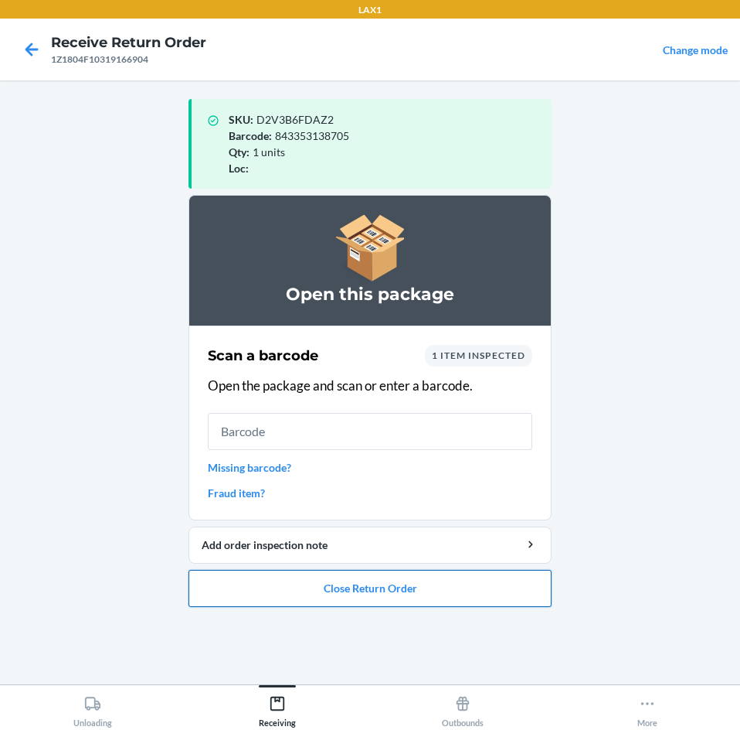
click at [430, 584] on button "Close Return Order" at bounding box center [370, 588] width 363 height 37
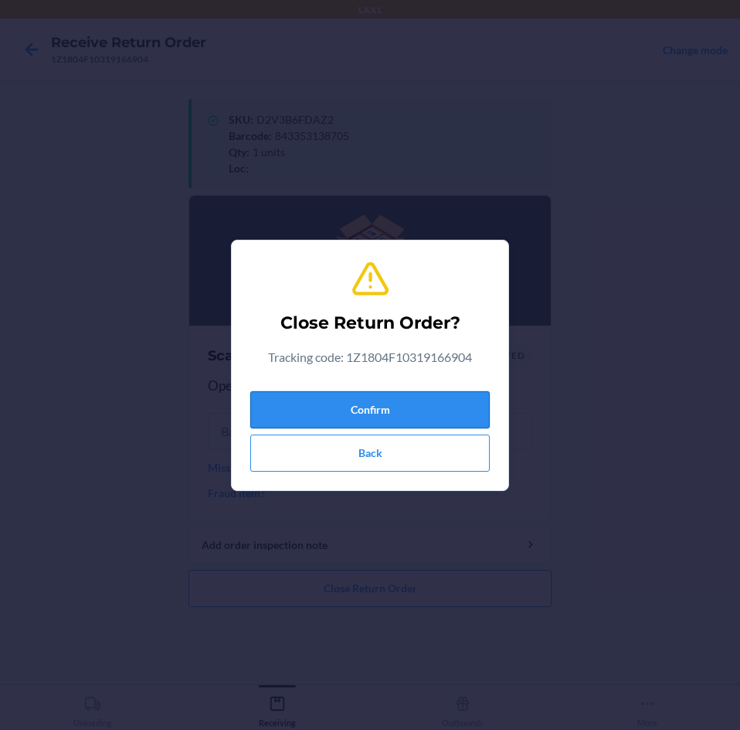
click at [410, 405] on button "Confirm" at bounding box center [370, 409] width 240 height 37
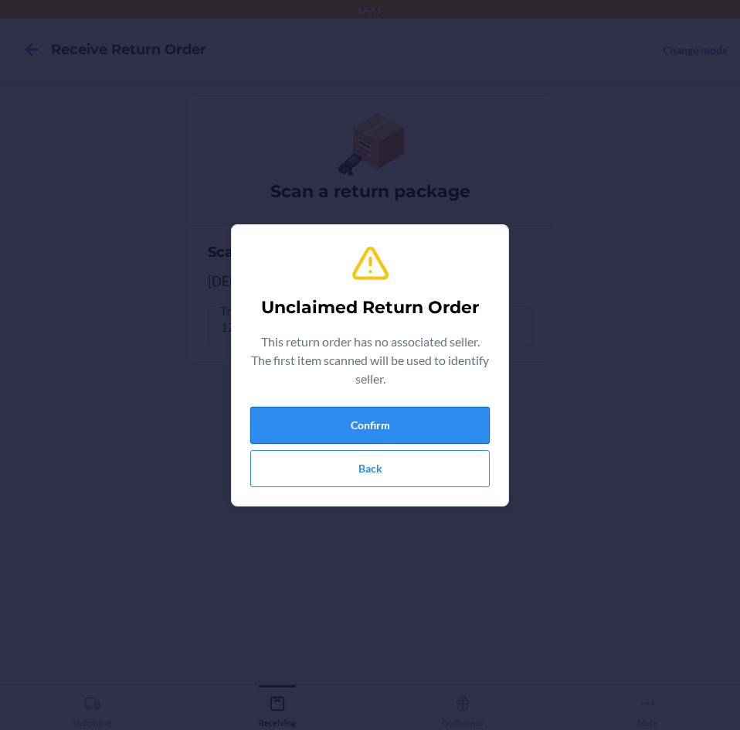
click at [410, 414] on button "Confirm" at bounding box center [370, 425] width 240 height 37
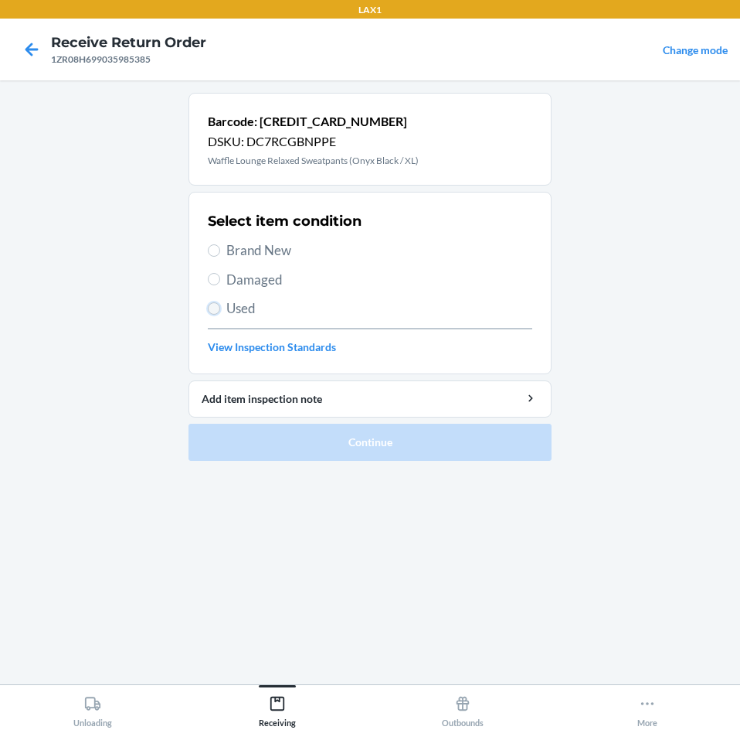
click at [214, 307] on input "Used" at bounding box center [214, 308] width 12 height 12
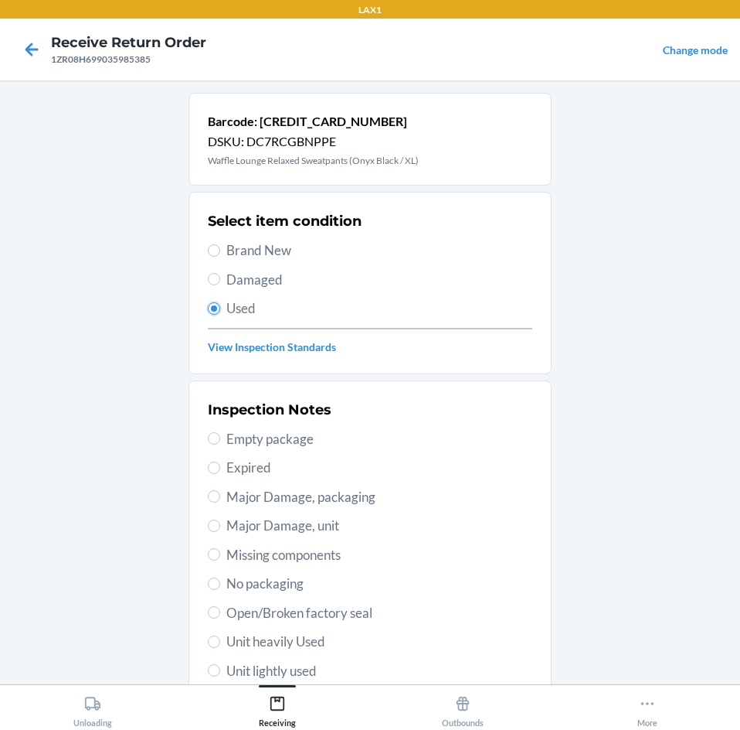
scroll to position [202, 0]
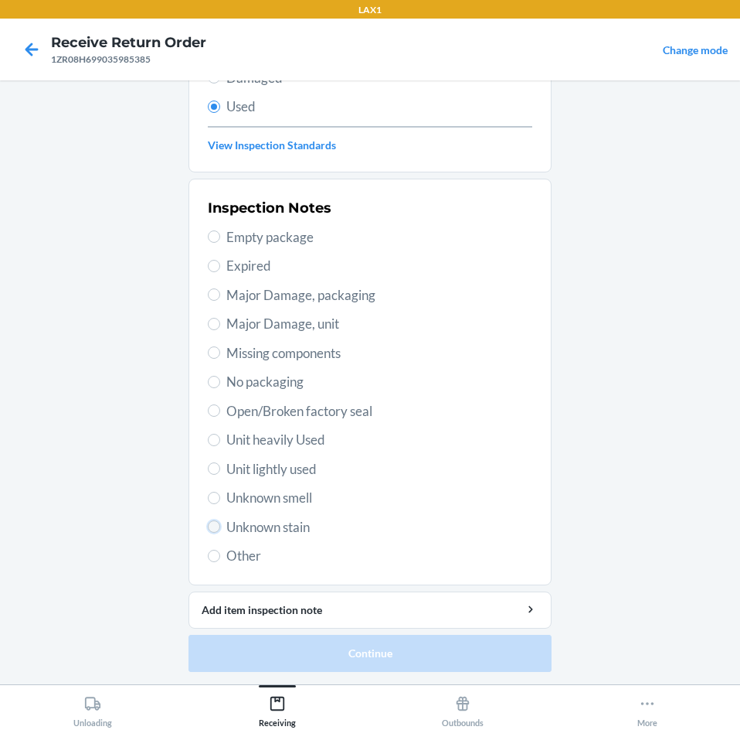
click at [211, 530] on input "Unknown stain" at bounding box center [214, 526] width 12 height 12
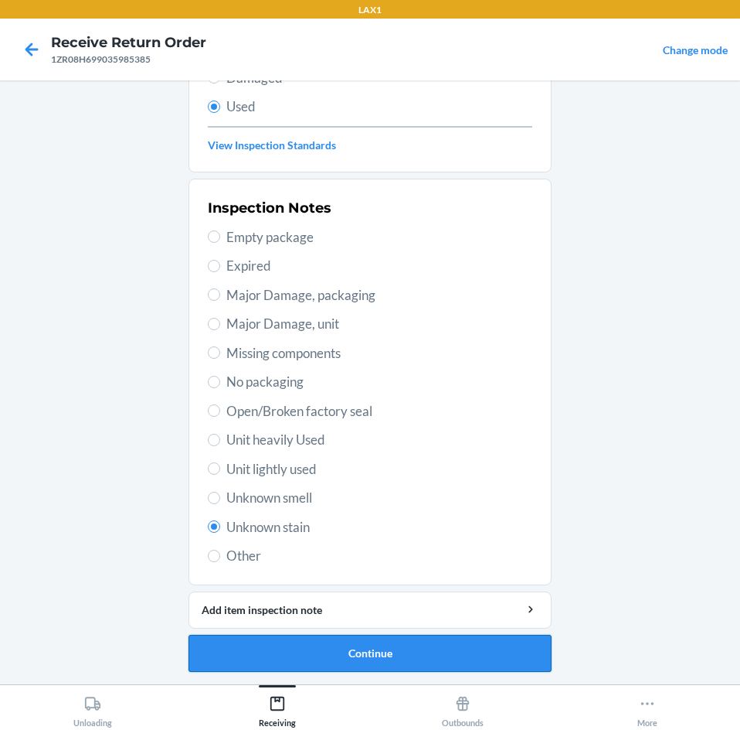
click at [453, 661] on button "Continue" at bounding box center [370, 653] width 363 height 37
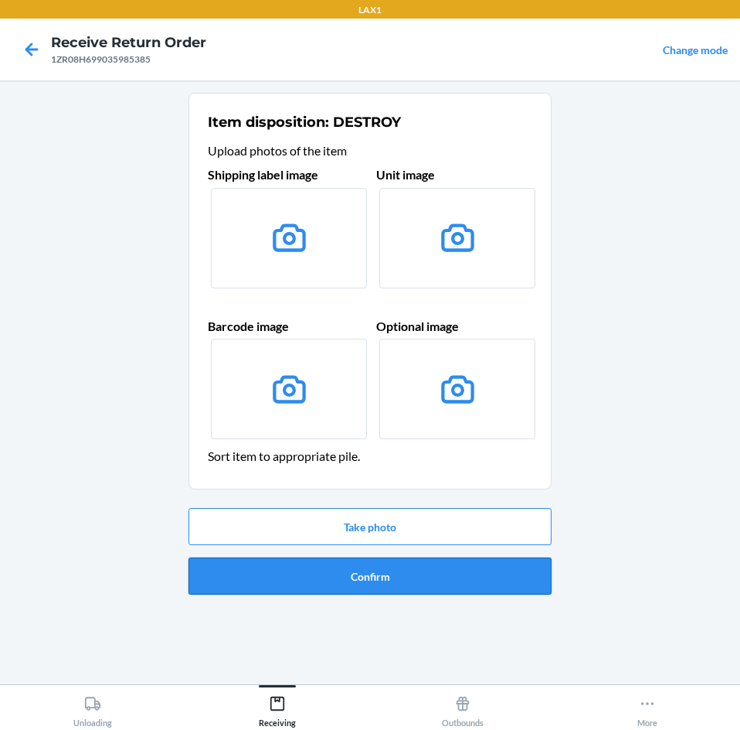
click at [465, 581] on button "Confirm" at bounding box center [370, 575] width 363 height 37
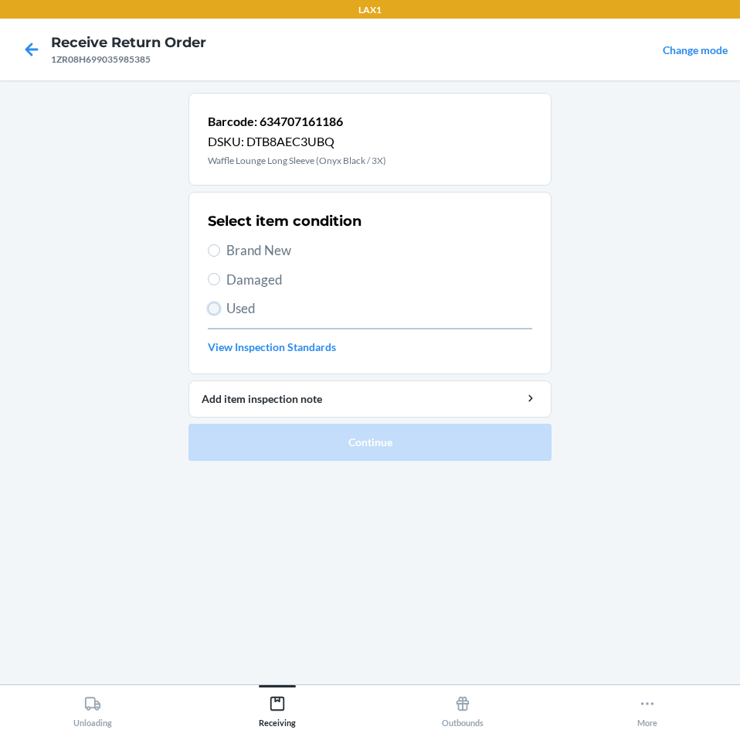
click at [217, 307] on input "Used" at bounding box center [214, 308] width 12 height 12
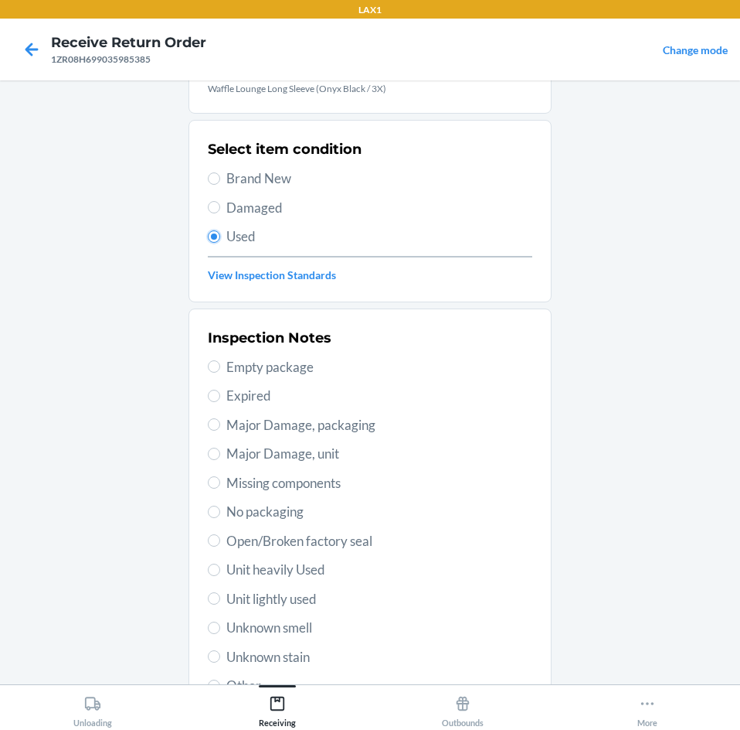
scroll to position [202, 0]
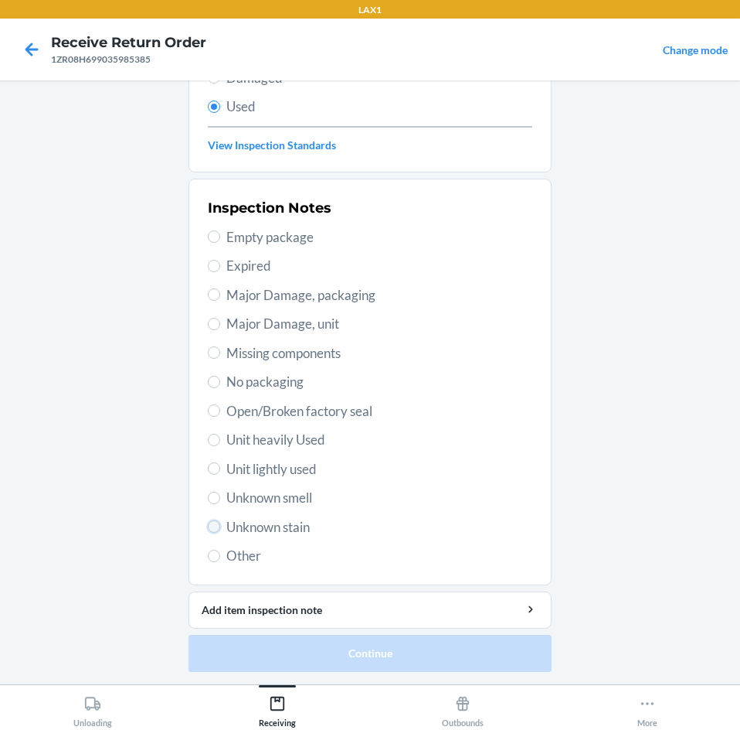
click at [208, 527] on input "Unknown stain" at bounding box center [214, 526] width 12 height 12
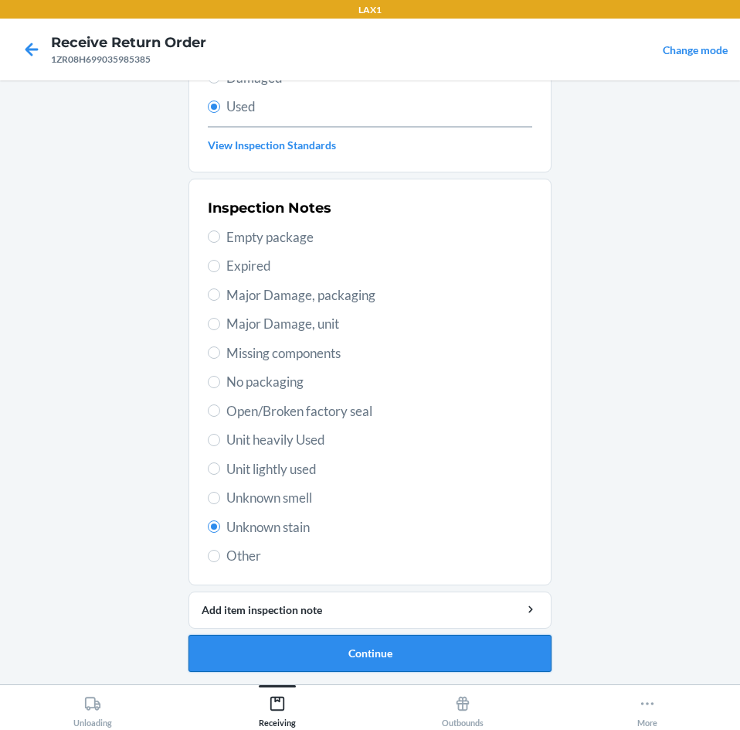
click at [408, 657] on button "Continue" at bounding box center [370, 653] width 363 height 37
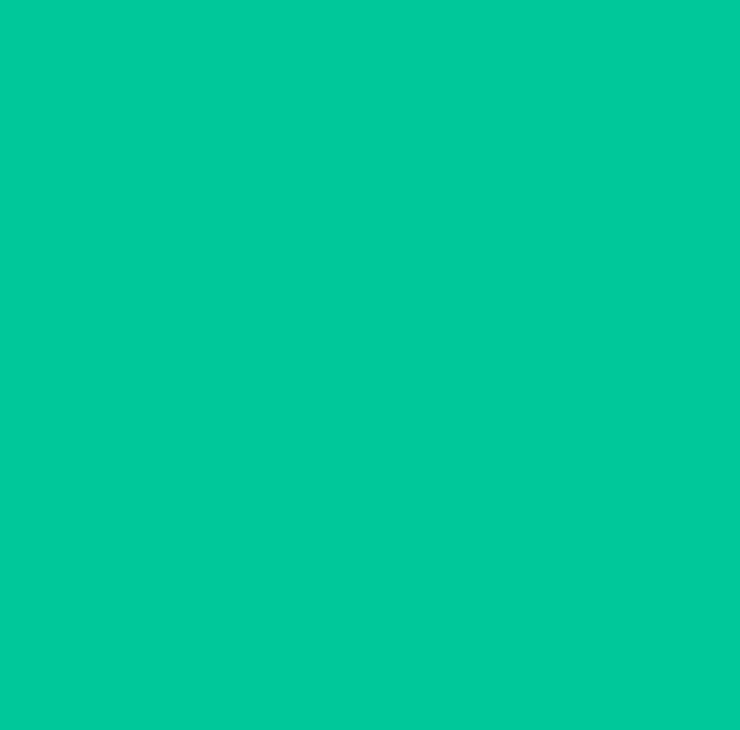
scroll to position [0, 0]
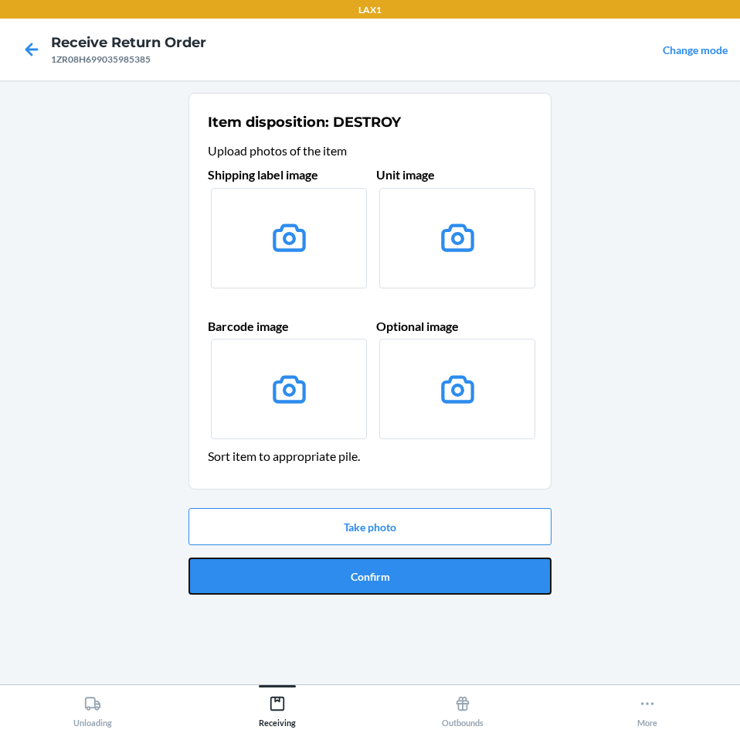
click at [438, 584] on button "Confirm" at bounding box center [370, 575] width 363 height 37
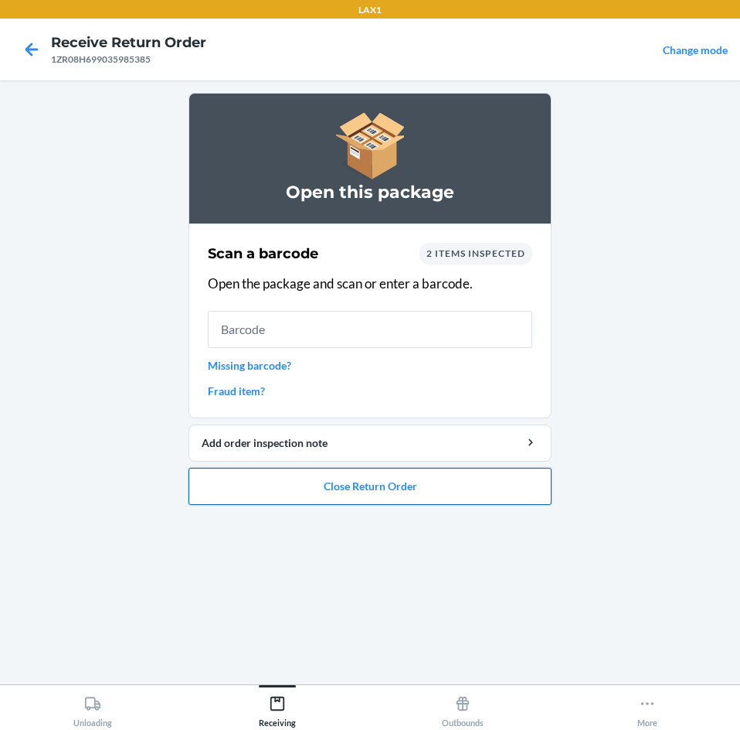
click at [425, 482] on button "Close Return Order" at bounding box center [370, 486] width 363 height 37
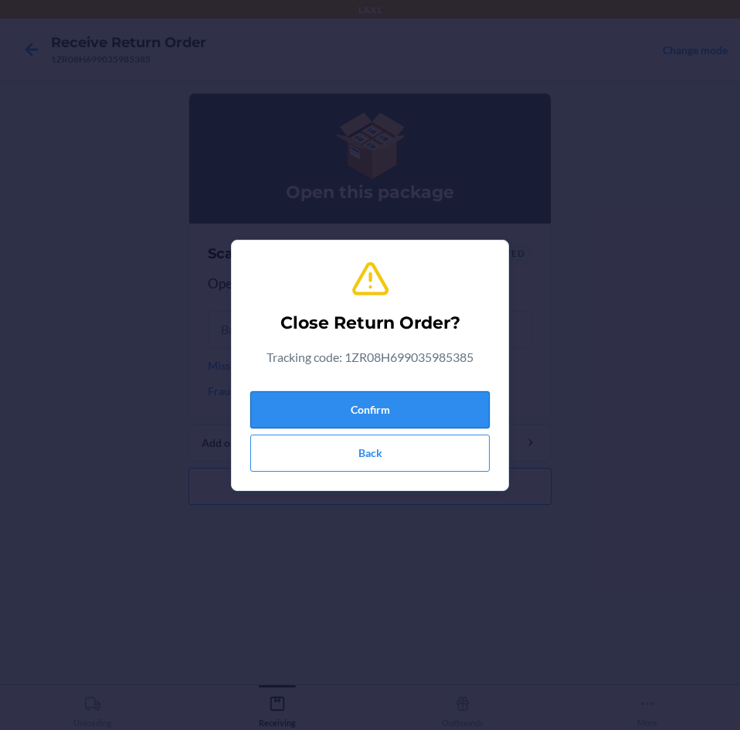
click at [405, 399] on button "Confirm" at bounding box center [370, 409] width 240 height 37
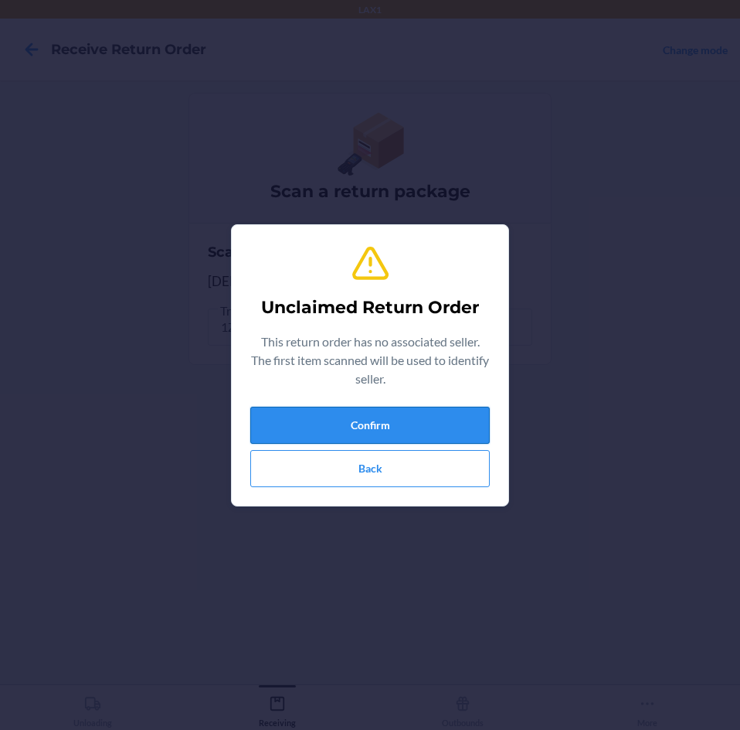
click at [402, 422] on button "Confirm" at bounding box center [370, 425] width 240 height 37
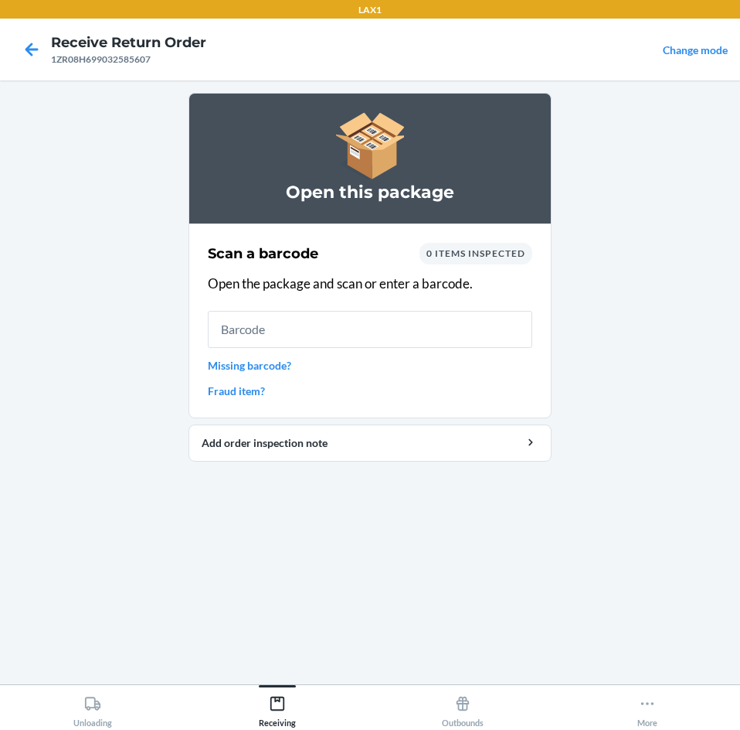
click at [270, 362] on link "Missing barcode?" at bounding box center [370, 365] width 325 height 16
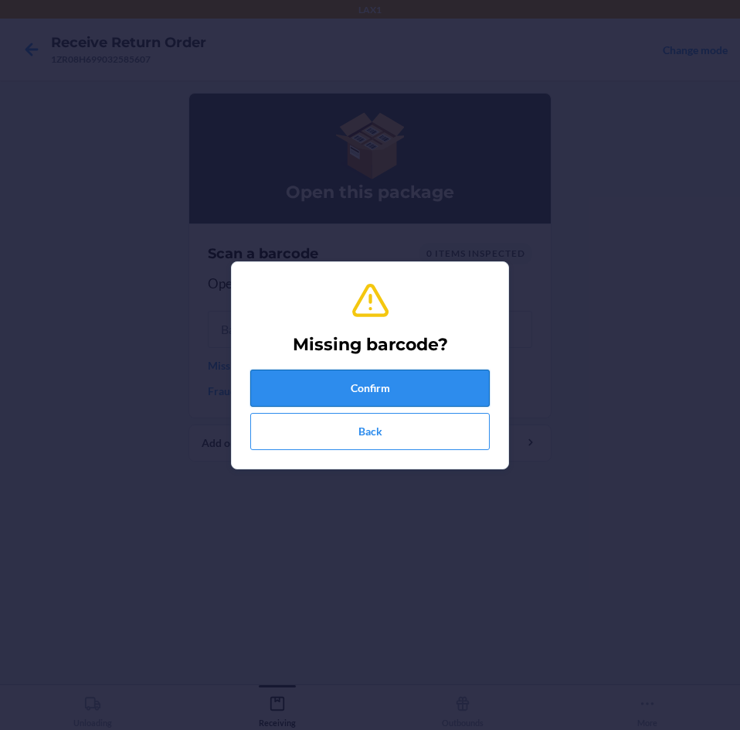
click at [435, 387] on button "Confirm" at bounding box center [370, 387] width 240 height 37
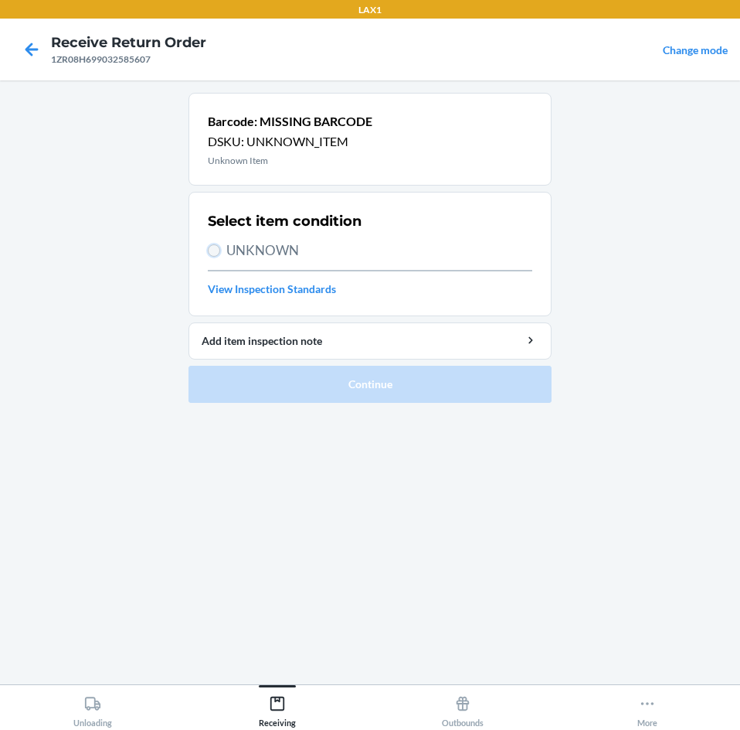
click at [219, 248] on input "UNKNOWN" at bounding box center [214, 250] width 12 height 12
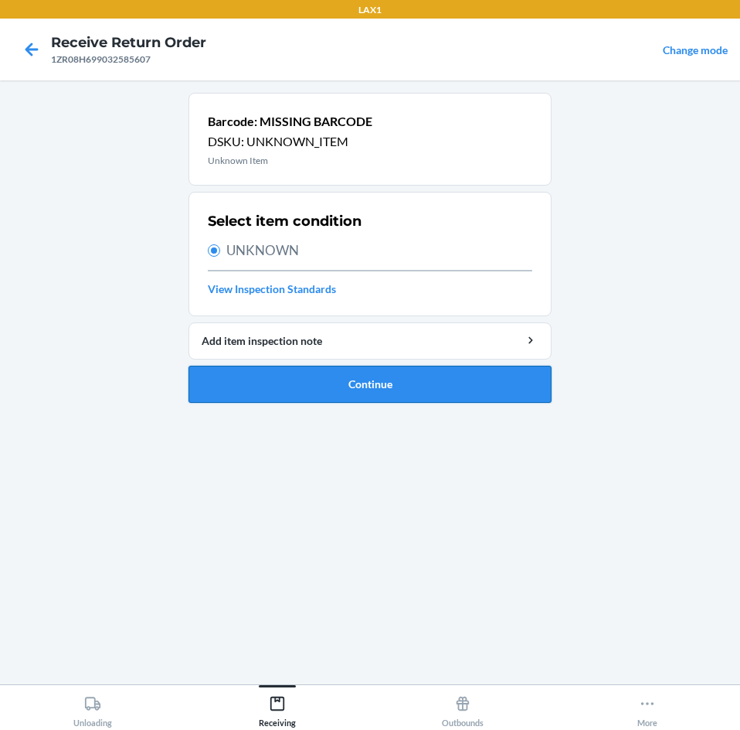
click at [470, 384] on button "Continue" at bounding box center [370, 384] width 363 height 37
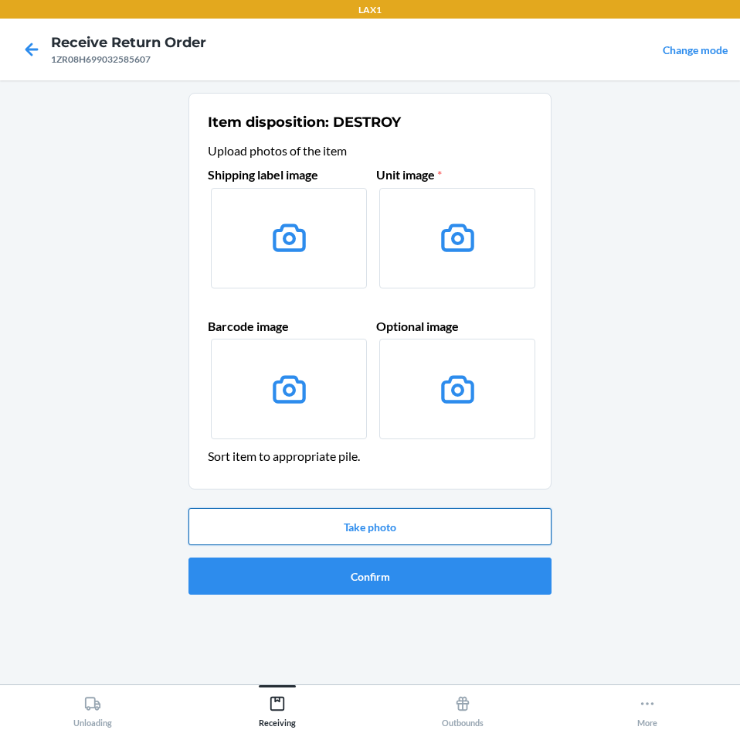
click at [454, 529] on button "Take photo" at bounding box center [370, 526] width 363 height 37
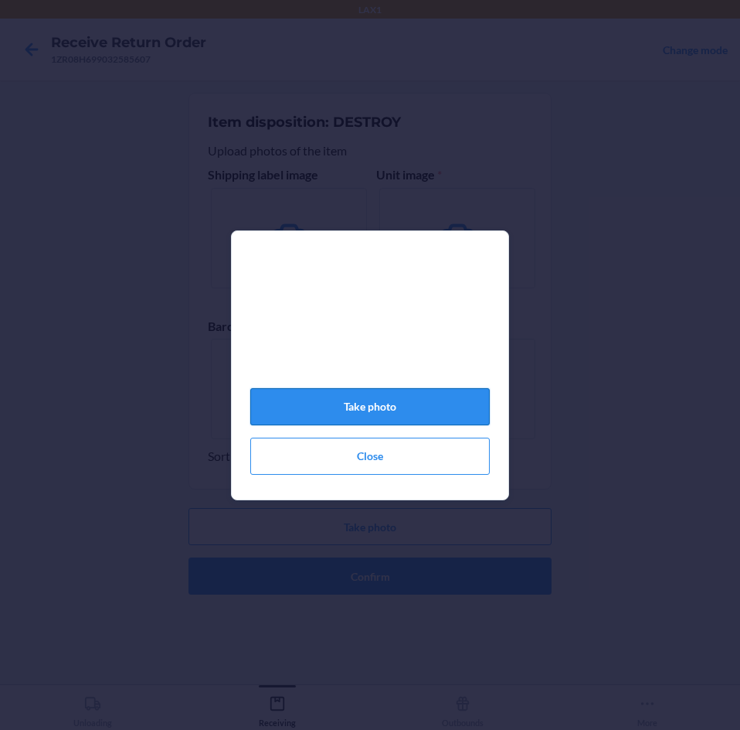
click at [384, 404] on button "Take photo" at bounding box center [370, 406] width 240 height 37
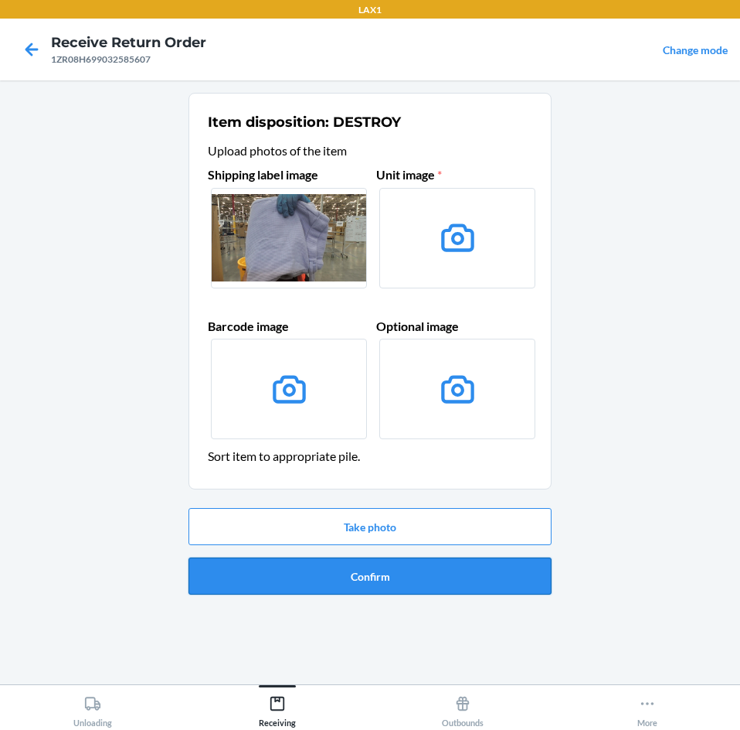
click at [429, 574] on button "Confirm" at bounding box center [370, 575] width 363 height 37
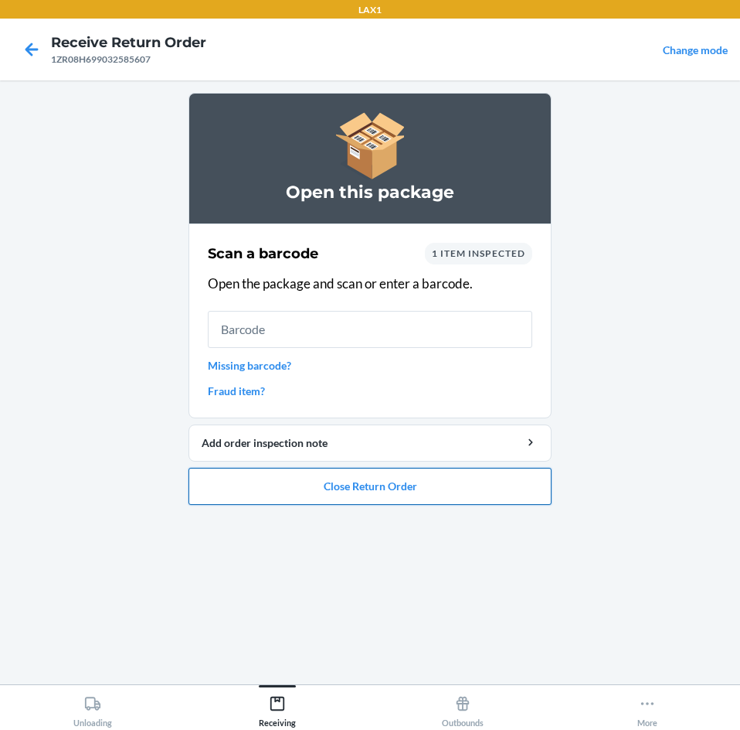
click at [473, 491] on button "Close Return Order" at bounding box center [370, 486] width 363 height 37
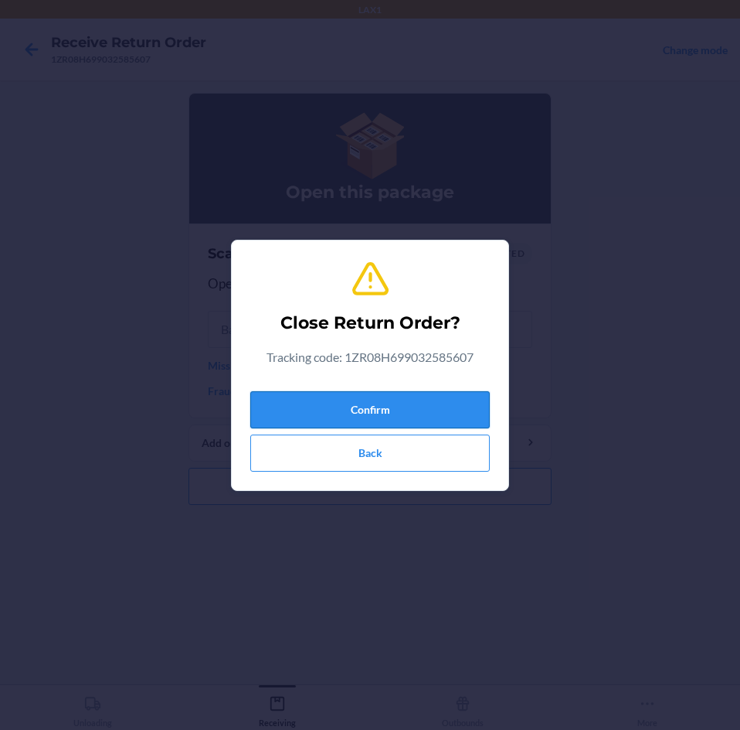
click at [452, 417] on button "Confirm" at bounding box center [370, 409] width 240 height 37
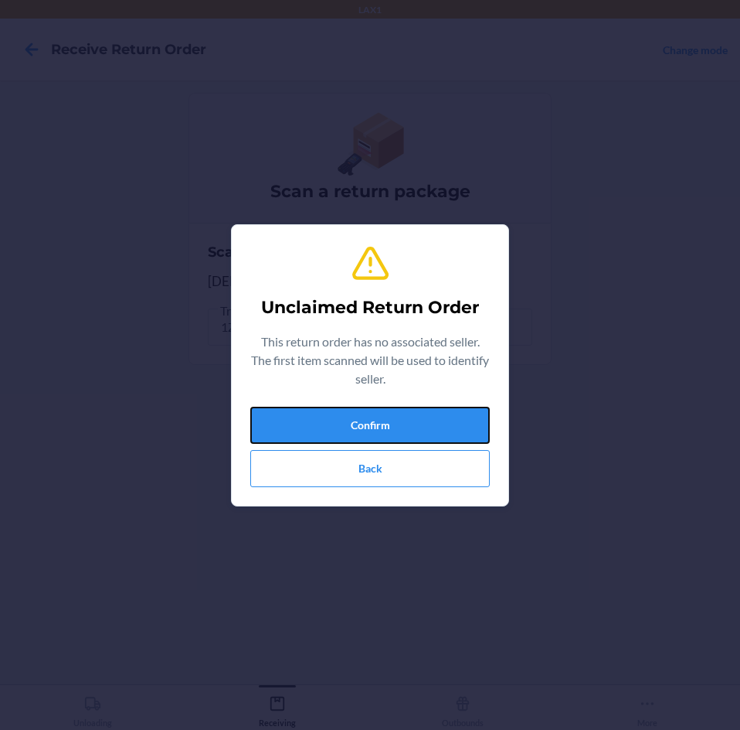
click at [452, 417] on button "Confirm" at bounding box center [370, 425] width 240 height 37
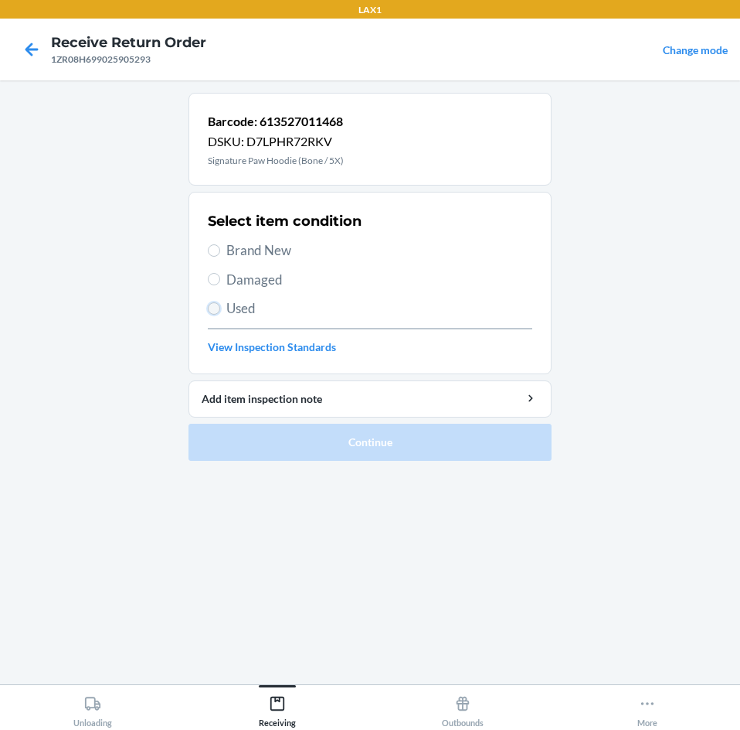
click at [216, 311] on input "Used" at bounding box center [214, 308] width 12 height 12
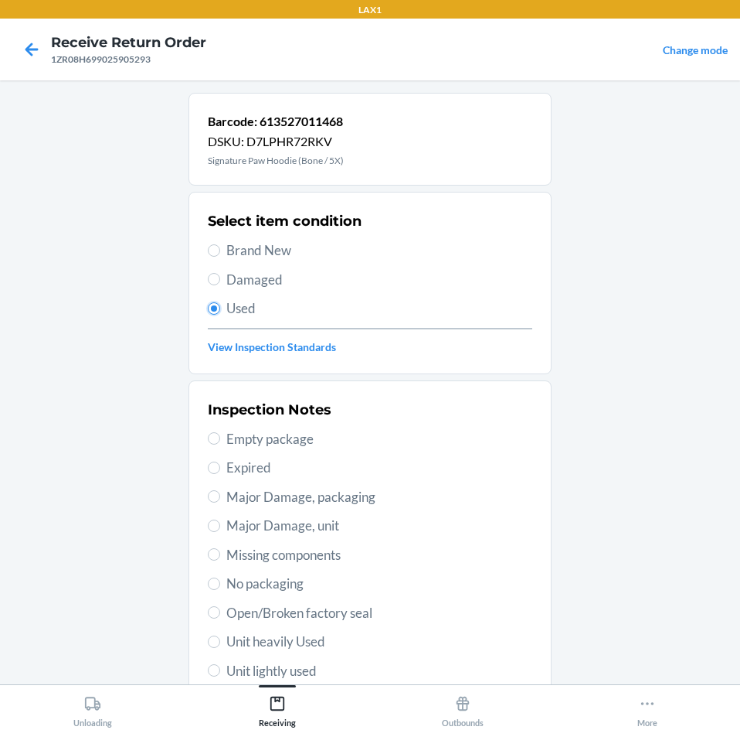
scroll to position [202, 0]
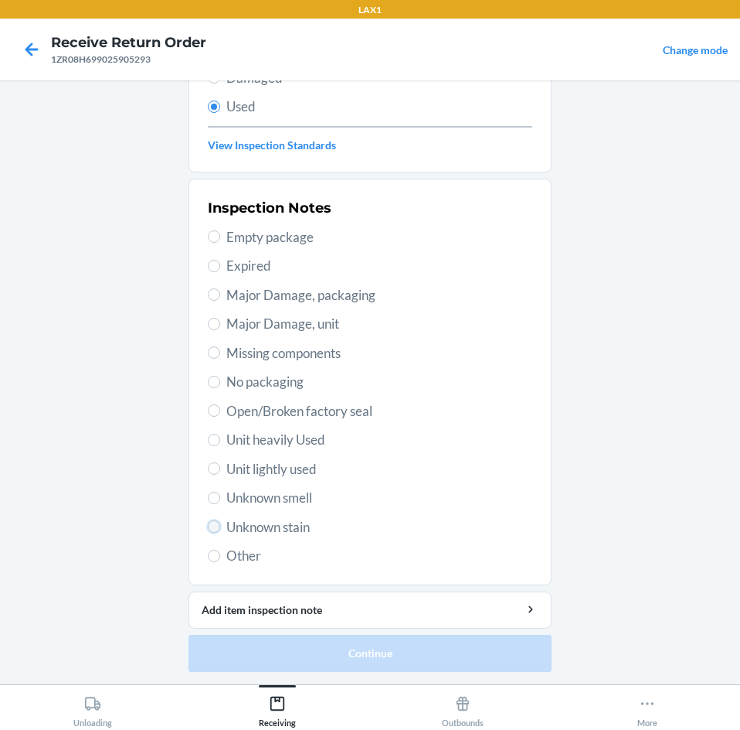
click at [213, 524] on input "Unknown stain" at bounding box center [214, 526] width 12 height 12
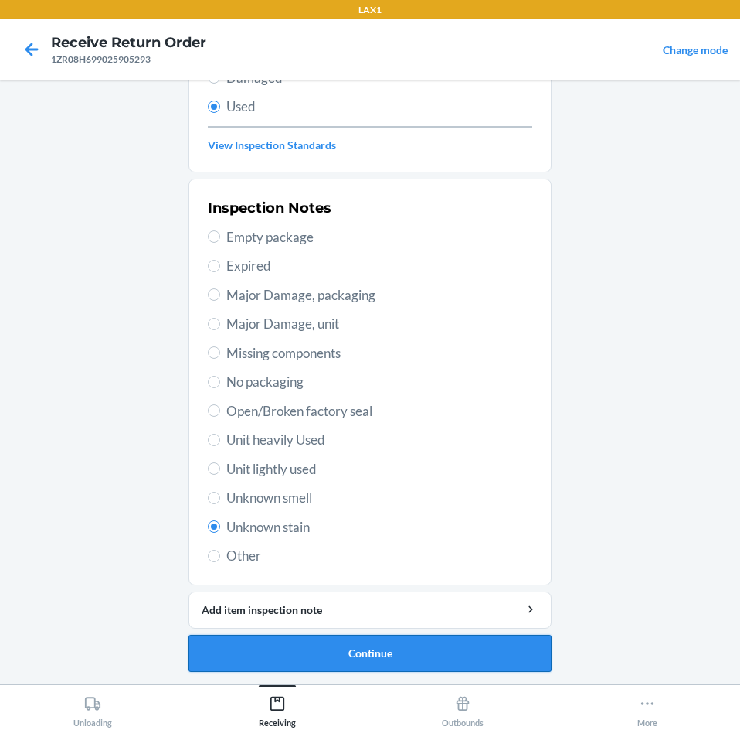
click at [465, 659] on button "Continue" at bounding box center [370, 653] width 363 height 37
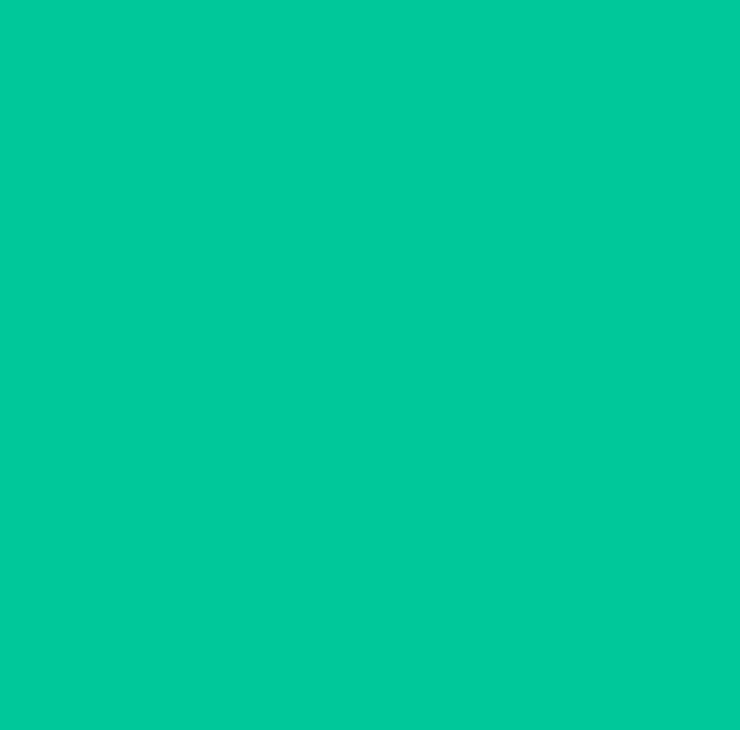
scroll to position [0, 0]
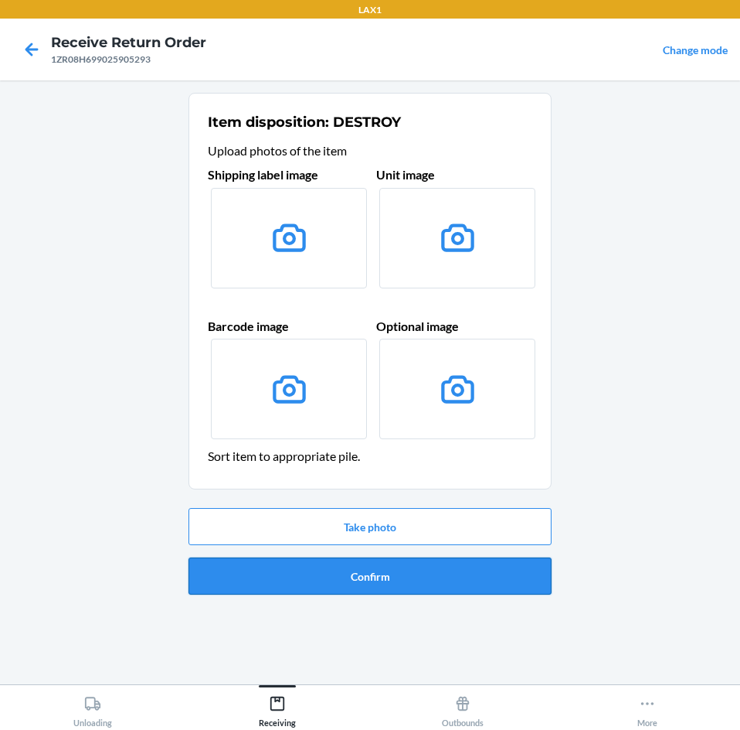
click at [478, 577] on button "Confirm" at bounding box center [370, 575] width 363 height 37
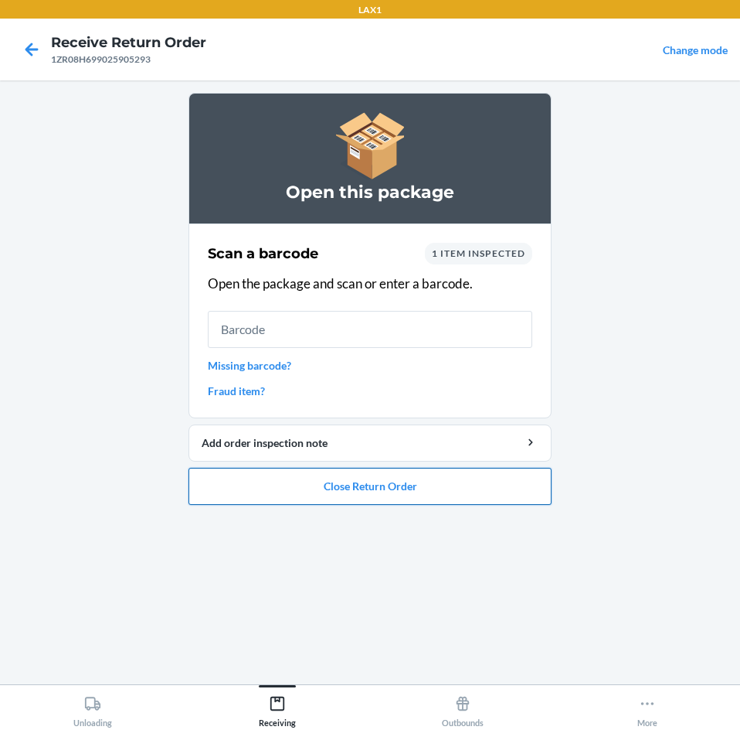
click at [478, 492] on button "Close Return Order" at bounding box center [370, 486] width 363 height 37
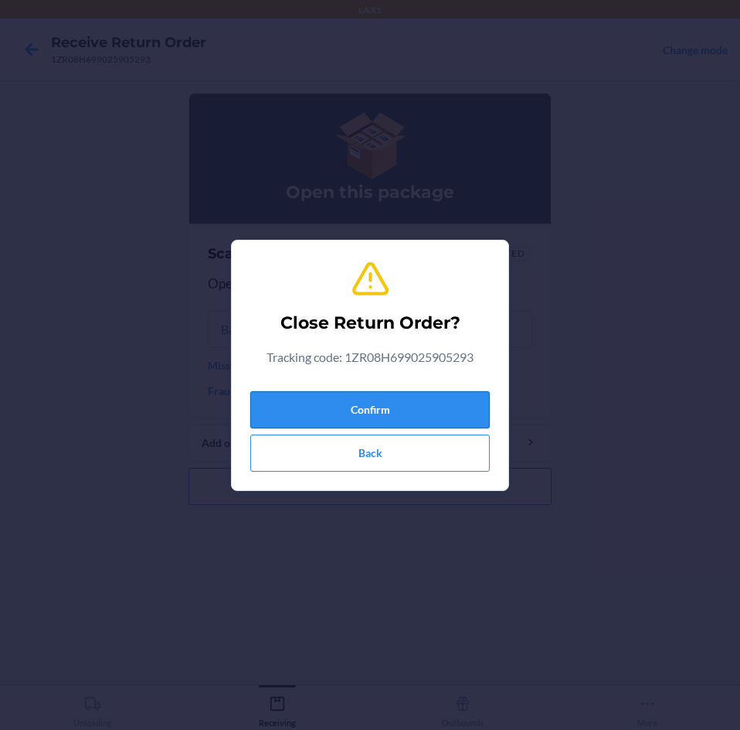
click at [462, 412] on button "Confirm" at bounding box center [370, 409] width 240 height 37
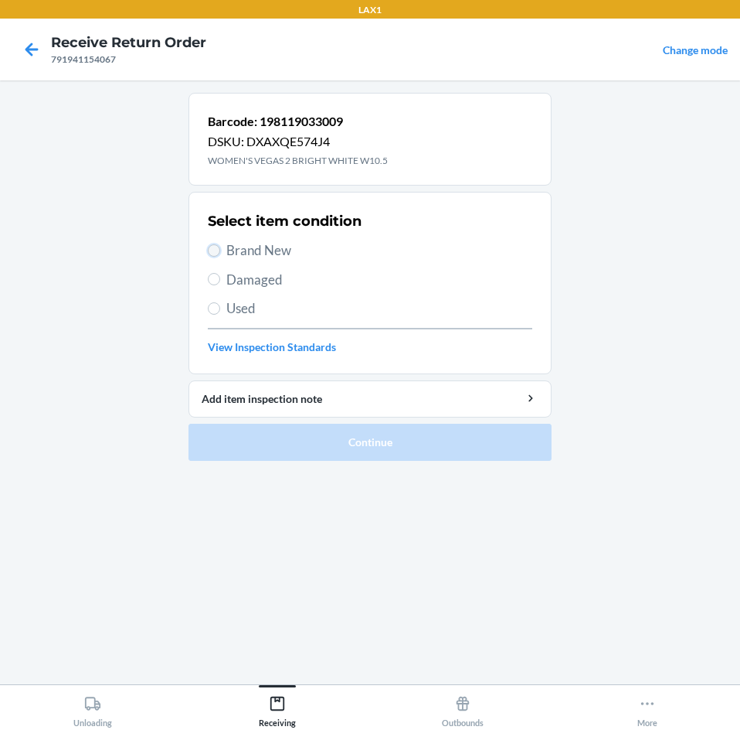
click at [213, 251] on input "Brand New" at bounding box center [214, 250] width 12 height 12
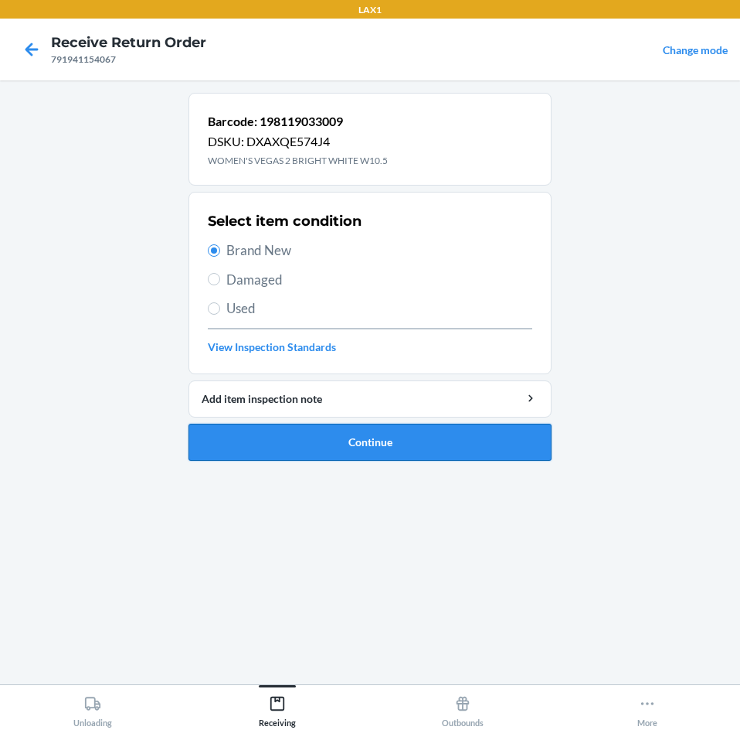
click at [472, 441] on button "Continue" at bounding box center [370, 442] width 363 height 37
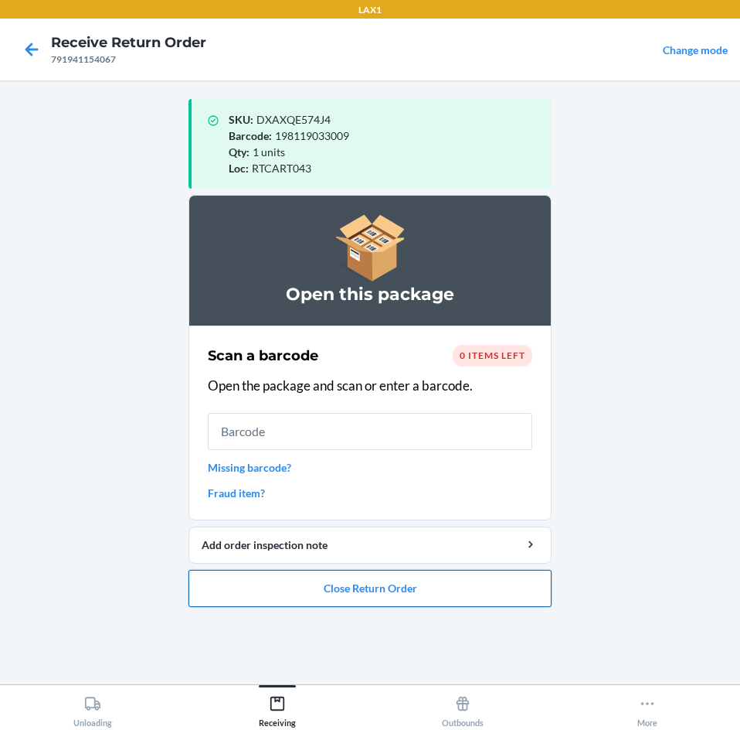
click at [471, 583] on button "Close Return Order" at bounding box center [370, 588] width 363 height 37
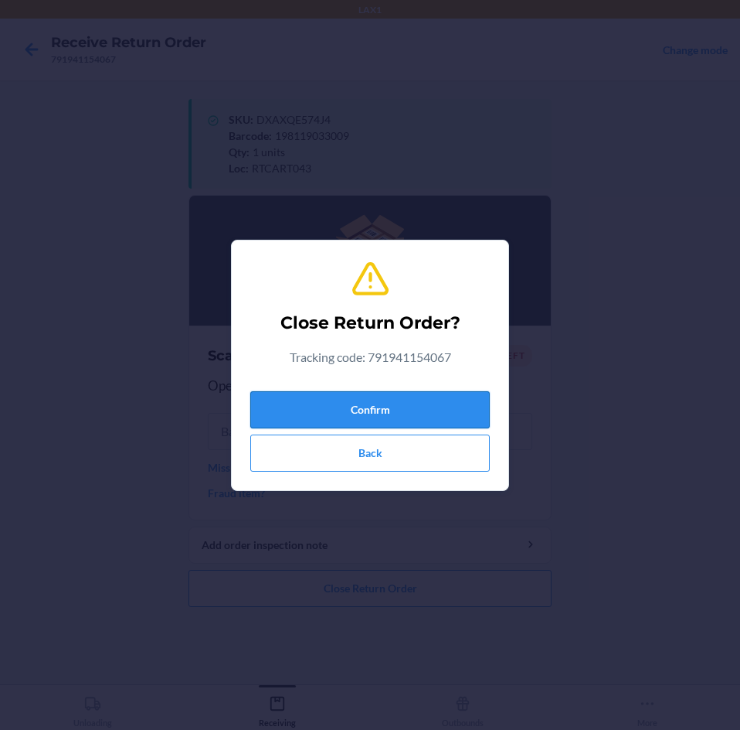
click at [462, 412] on button "Confirm" at bounding box center [370, 409] width 240 height 37
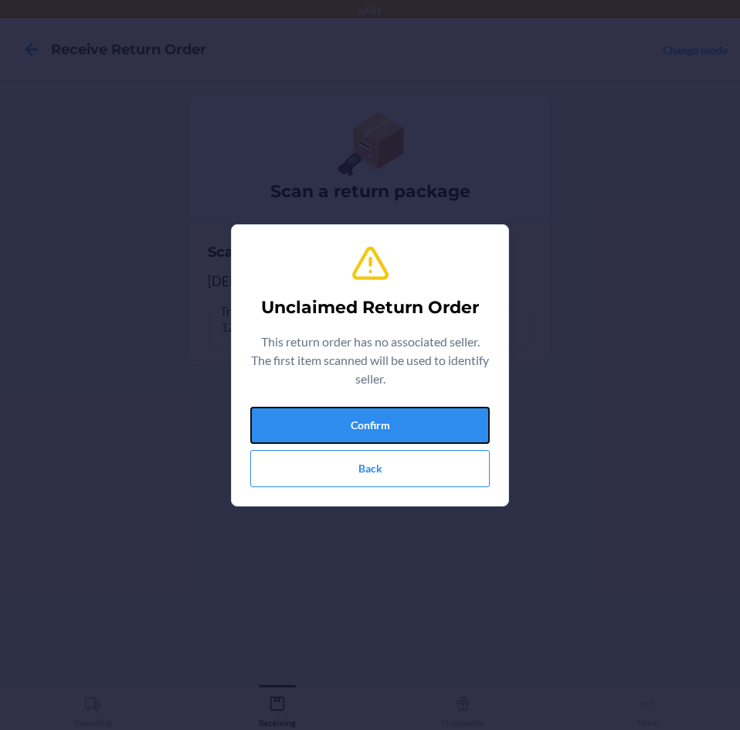
click at [462, 412] on button "Confirm" at bounding box center [370, 425] width 240 height 37
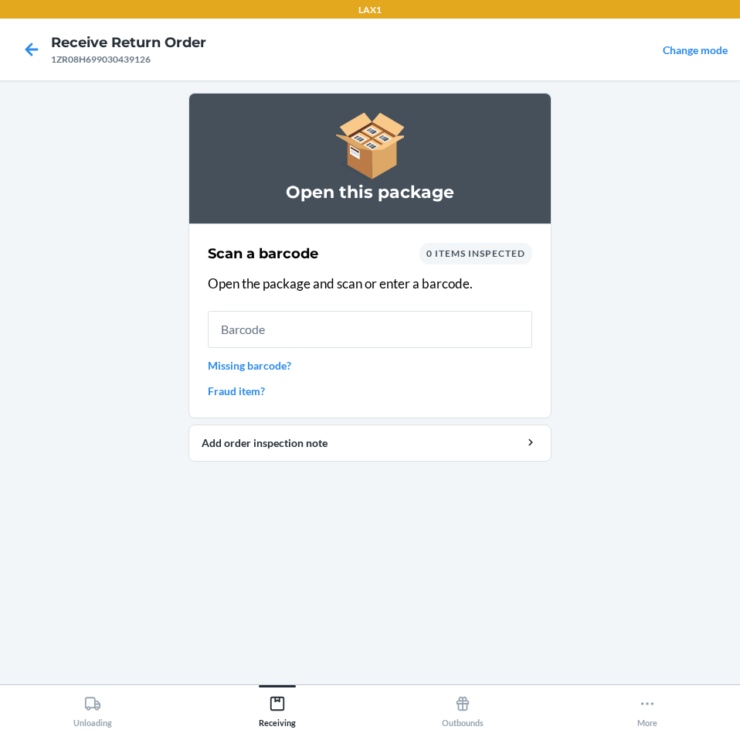
drag, startPoint x: 462, startPoint y: 412, endPoint x: 530, endPoint y: 629, distance: 227.6
click at [530, 629] on div "Open this package Scan a barcode 0 items inspected Open the package and scan or…" at bounding box center [370, 382] width 363 height 579
click at [345, 327] on input "text" at bounding box center [370, 329] width 325 height 37
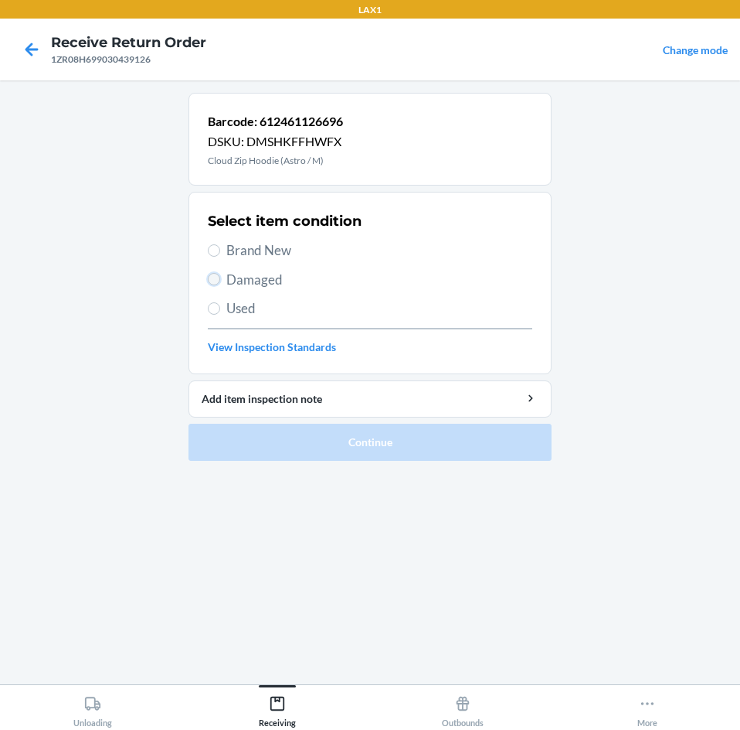
click at [214, 283] on input "Damaged" at bounding box center [214, 279] width 12 height 12
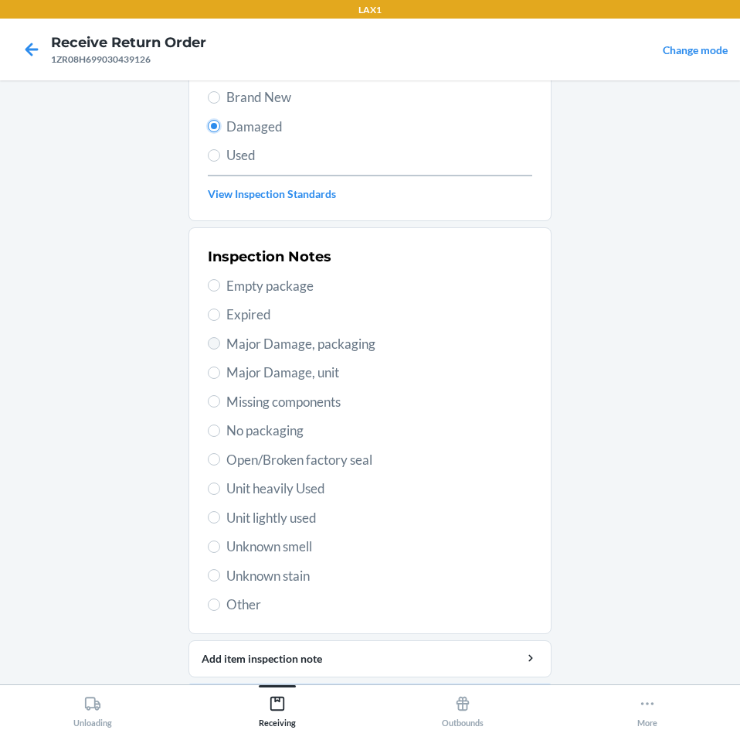
scroll to position [155, 0]
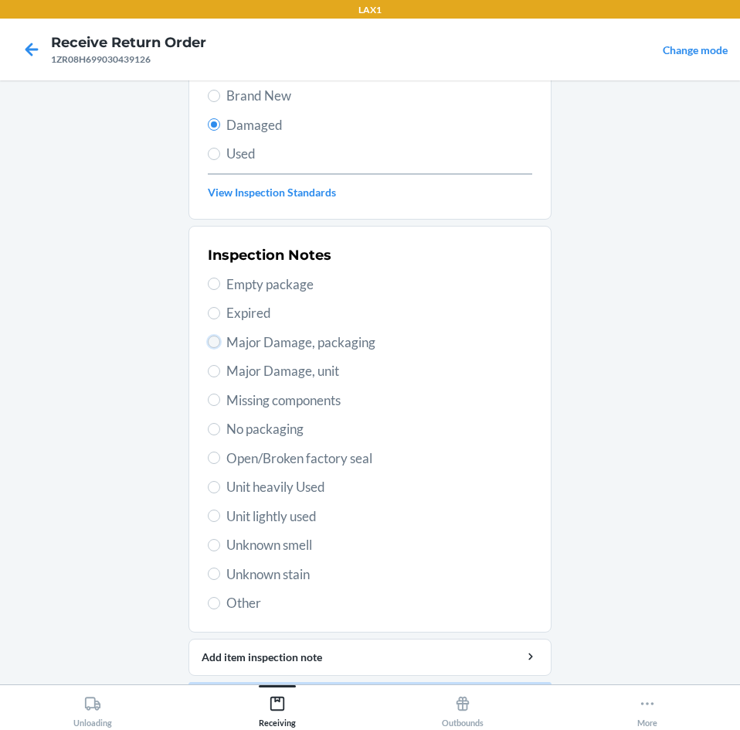
drag, startPoint x: 211, startPoint y: 342, endPoint x: 247, endPoint y: 445, distance: 108.8
click at [211, 343] on input "Major Damage, packaging" at bounding box center [214, 341] width 12 height 12
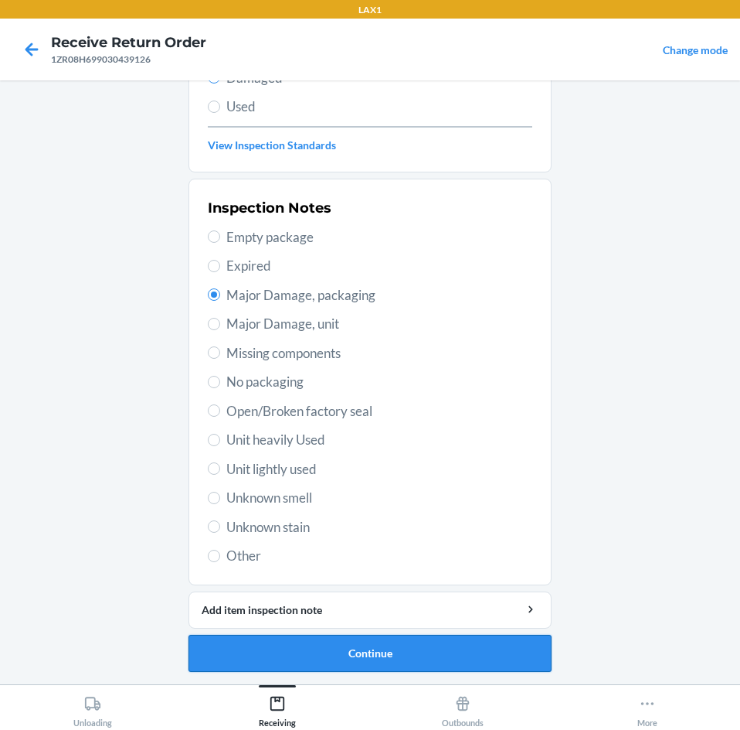
click at [478, 657] on button "Continue" at bounding box center [370, 653] width 363 height 37
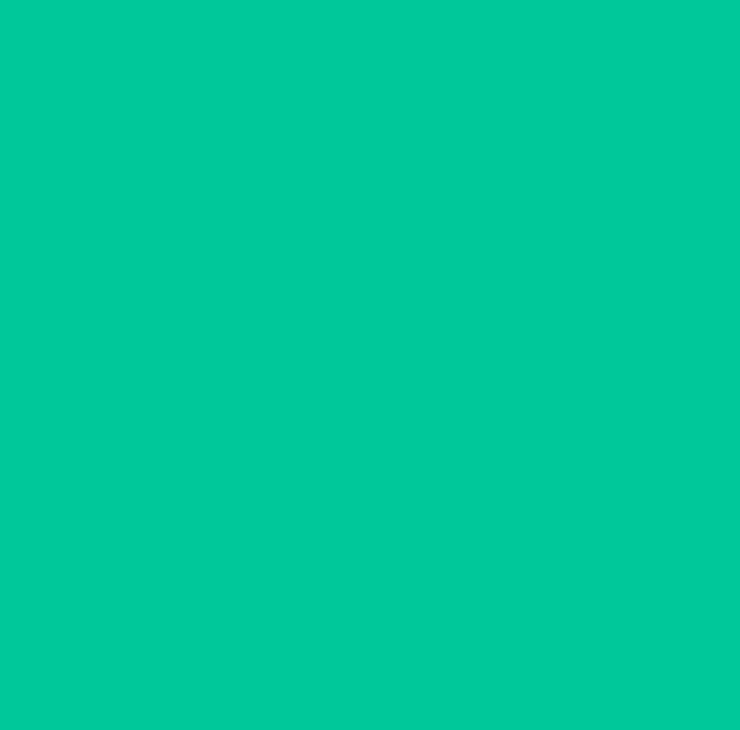
scroll to position [74, 0]
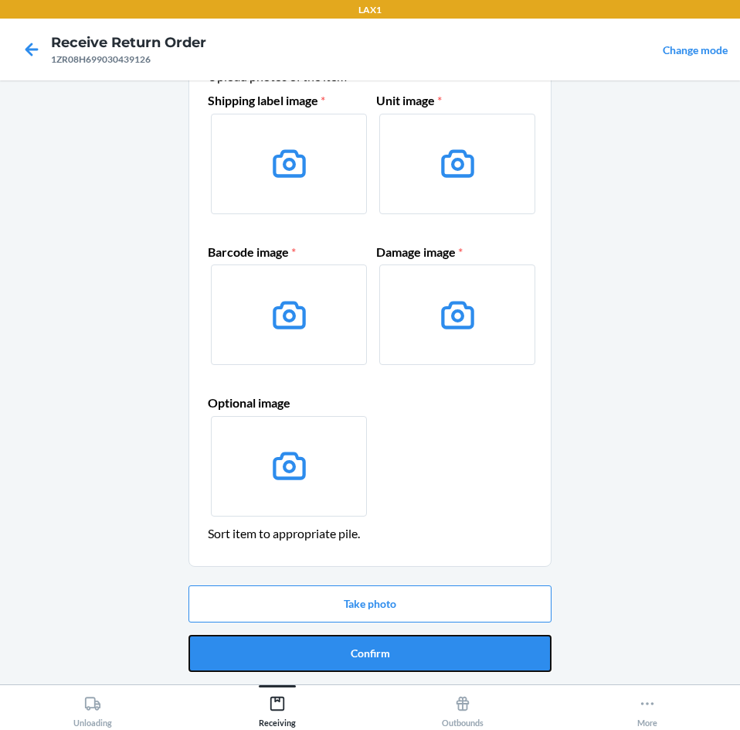
click at [478, 657] on button "Confirm" at bounding box center [370, 653] width 363 height 37
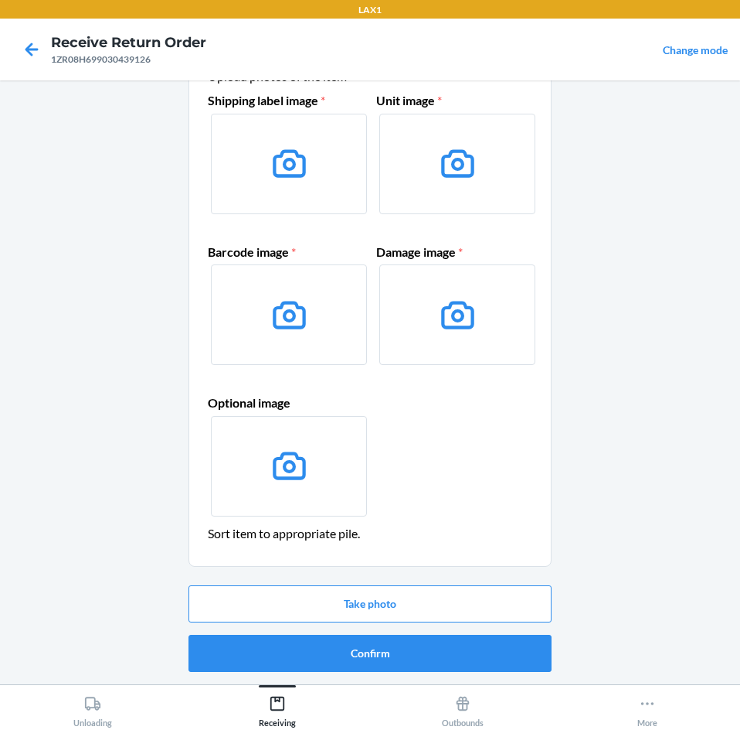
scroll to position [0, 0]
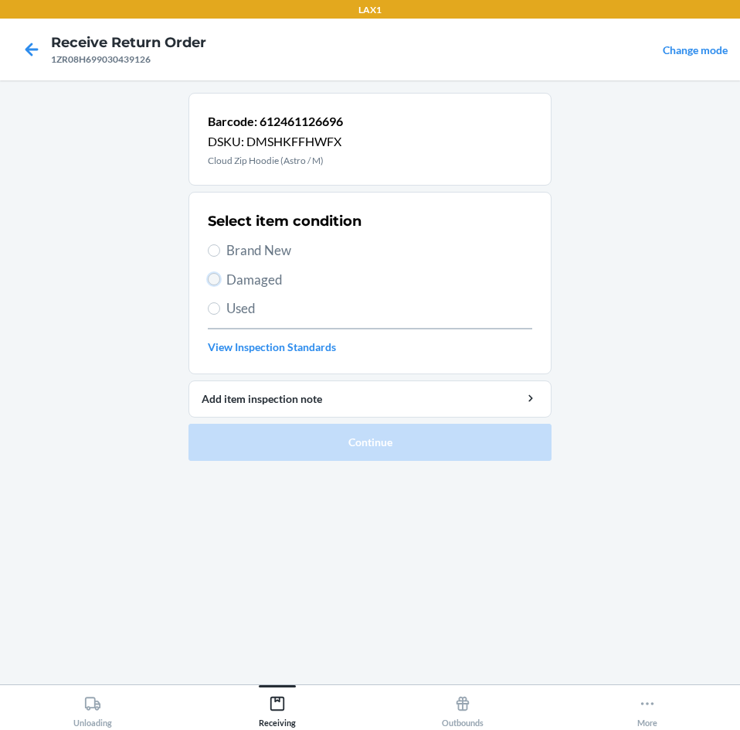
click at [215, 281] on input "Damaged" at bounding box center [214, 279] width 12 height 12
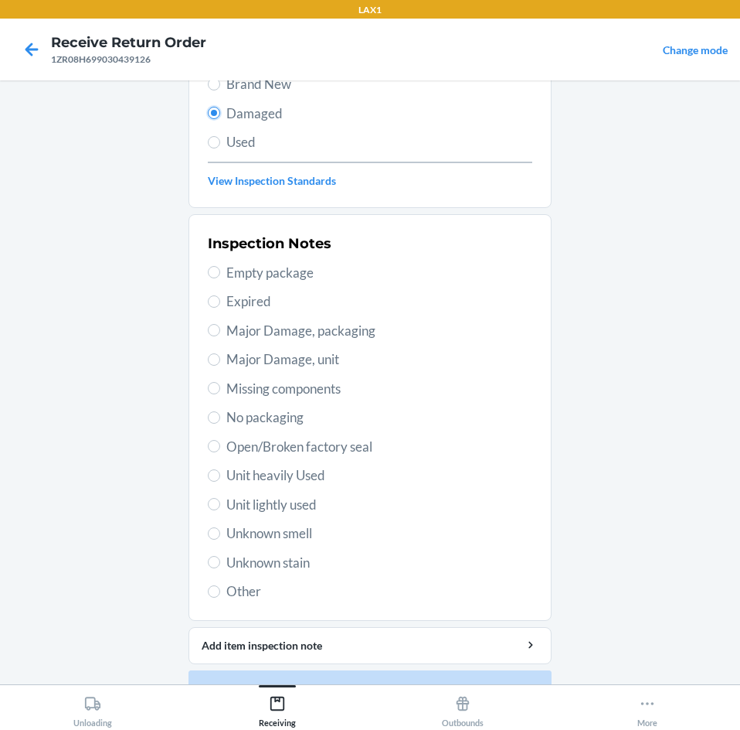
scroll to position [202, 0]
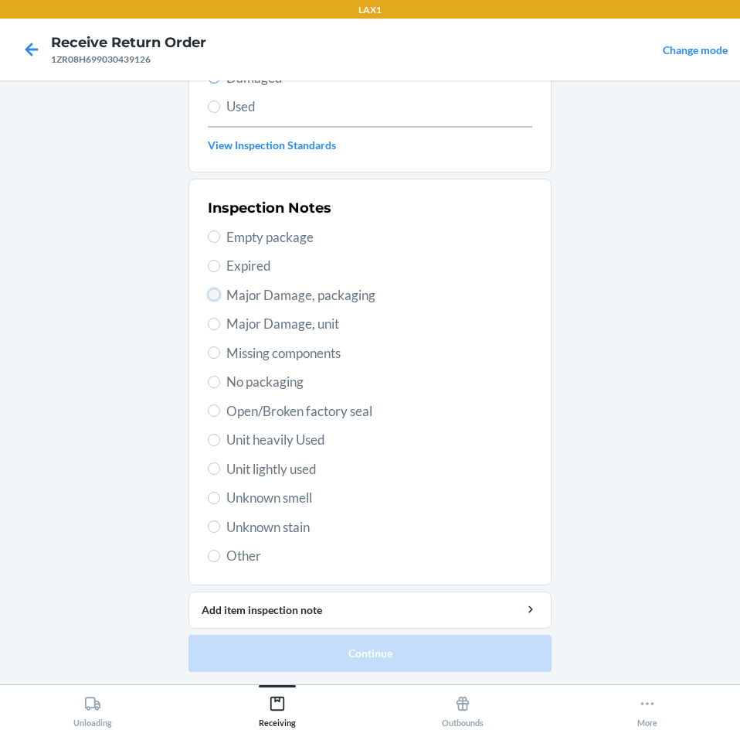
click at [208, 291] on input "Major Damage, packaging" at bounding box center [214, 294] width 12 height 12
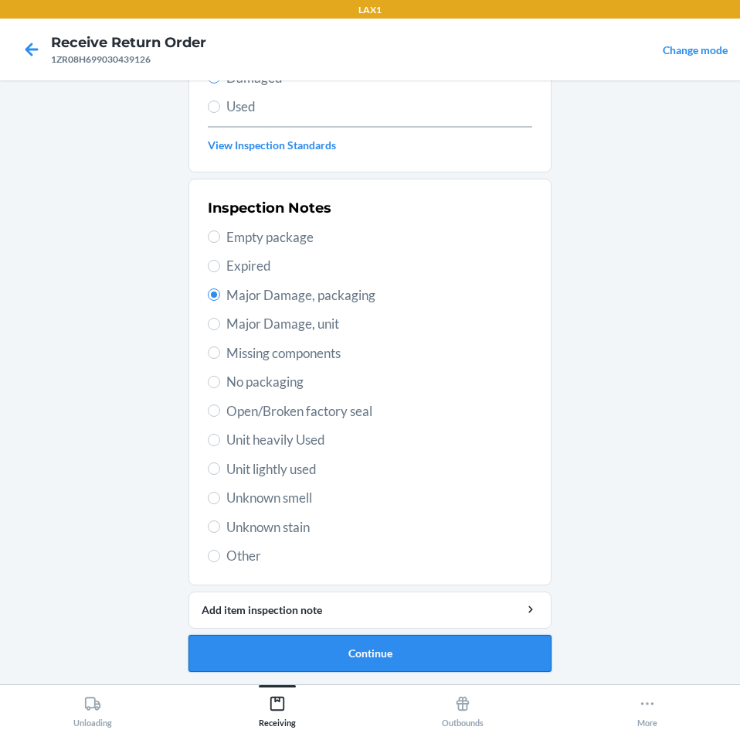
click at [504, 657] on button "Continue" at bounding box center [370, 653] width 363 height 37
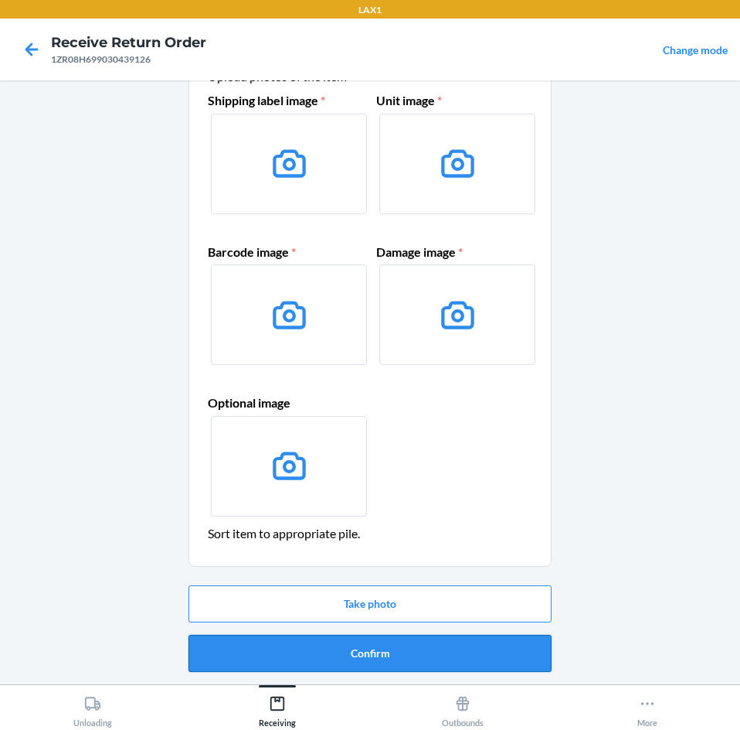
click at [504, 655] on button "Confirm" at bounding box center [370, 653] width 363 height 37
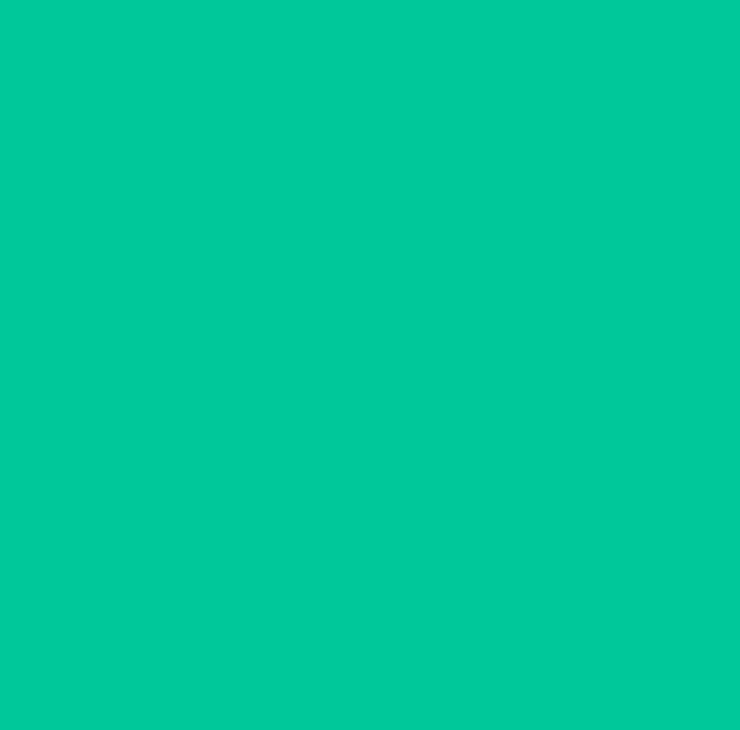
scroll to position [0, 0]
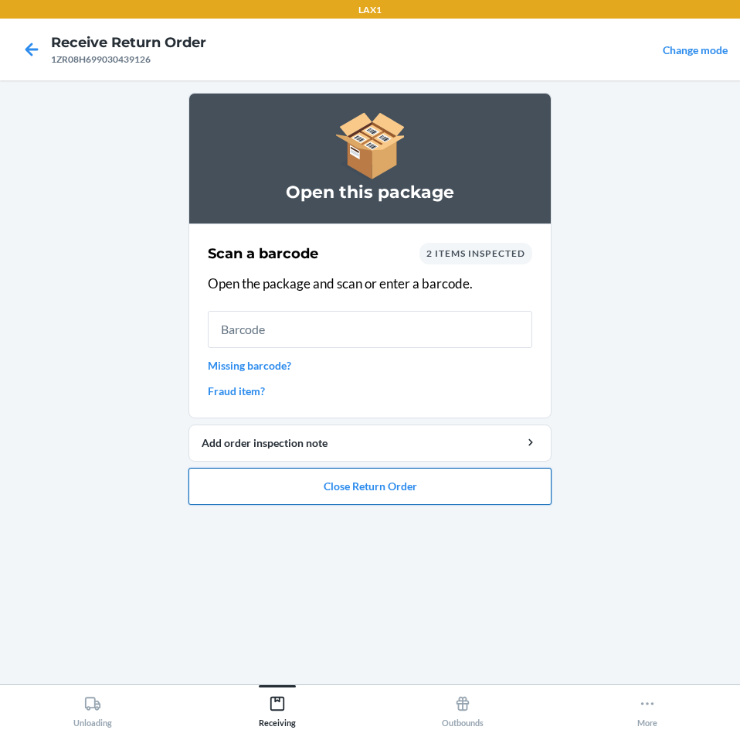
click at [458, 487] on button "Close Return Order" at bounding box center [370, 486] width 363 height 37
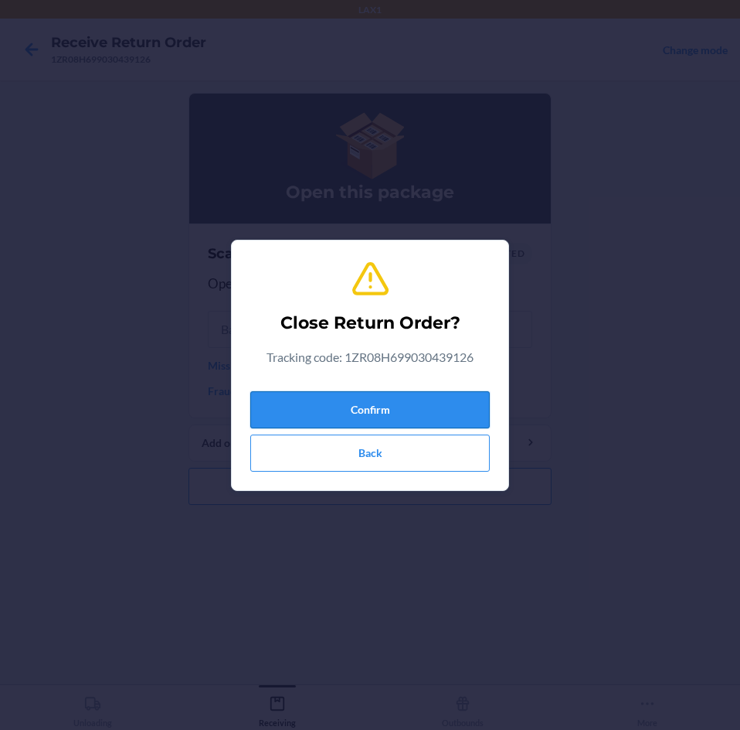
click at [445, 400] on button "Confirm" at bounding box center [370, 409] width 240 height 37
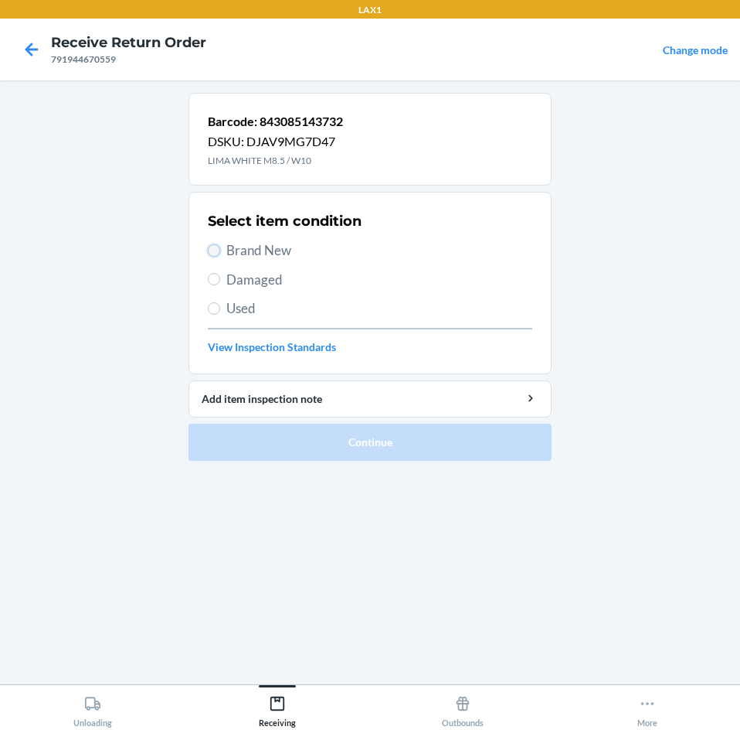
click at [214, 248] on input "Brand New" at bounding box center [214, 250] width 12 height 12
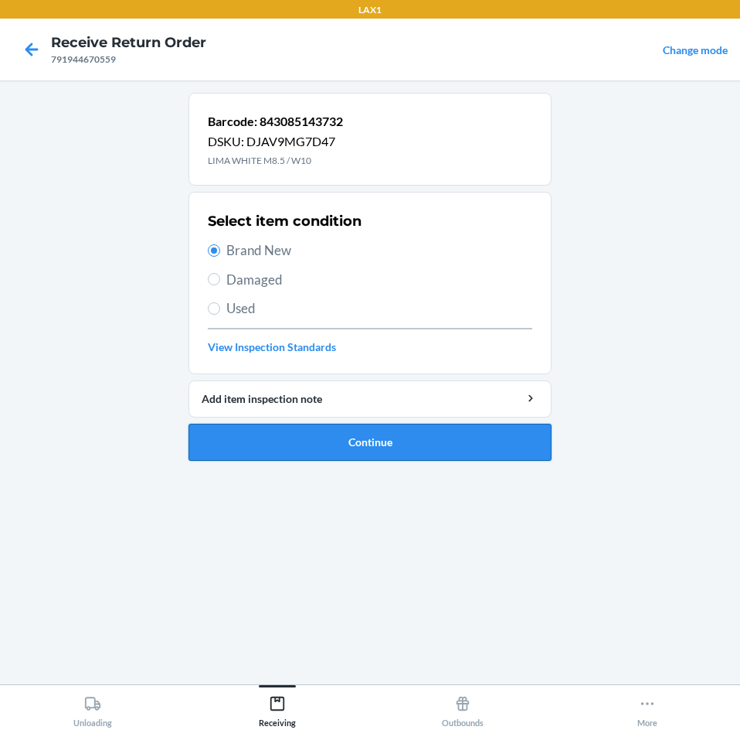
click at [385, 439] on button "Continue" at bounding box center [370, 442] width 363 height 37
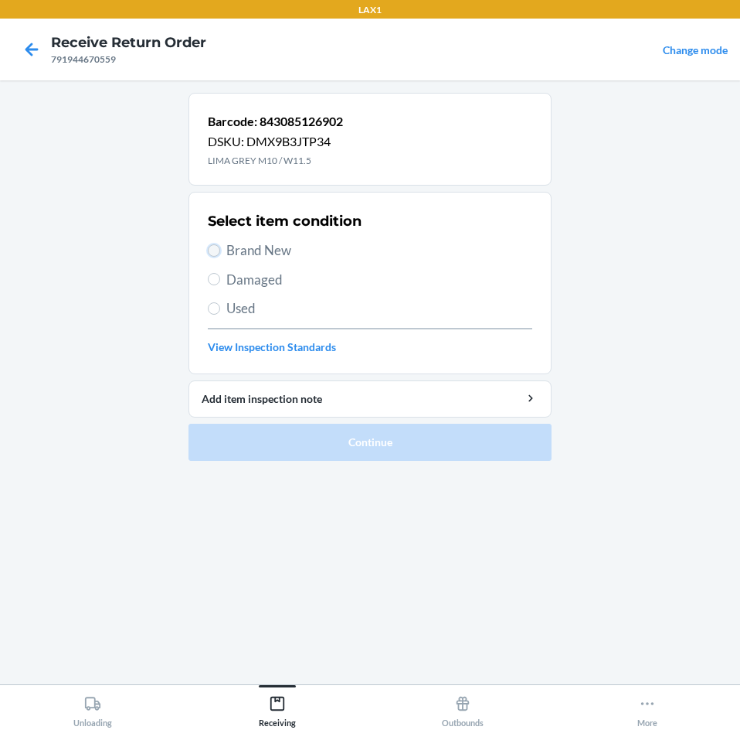
click at [217, 249] on input "Brand New" at bounding box center [214, 250] width 12 height 12
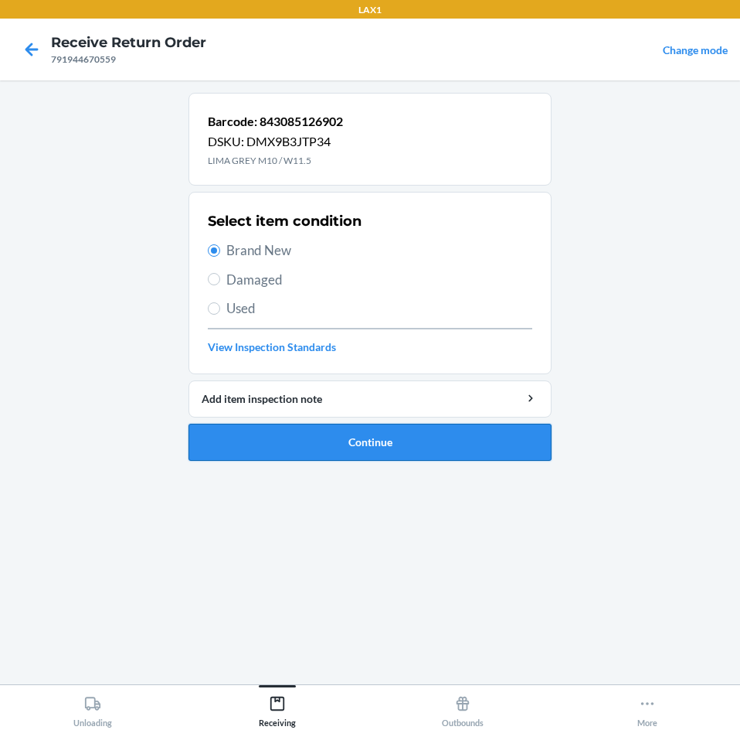
click at [445, 441] on button "Continue" at bounding box center [370, 442] width 363 height 37
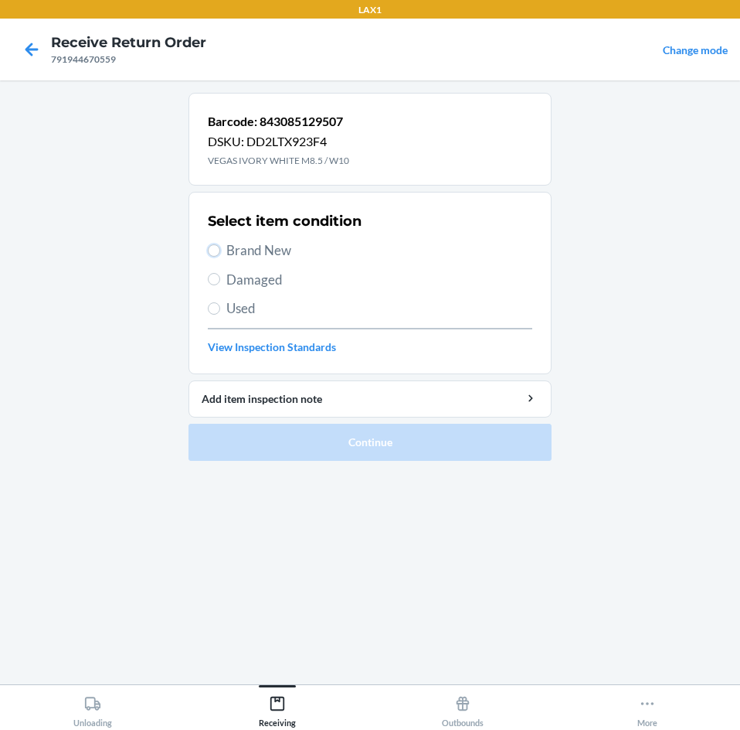
drag, startPoint x: 219, startPoint y: 250, endPoint x: 275, endPoint y: 310, distance: 82.0
click at [219, 250] on input "Brand New" at bounding box center [214, 250] width 12 height 12
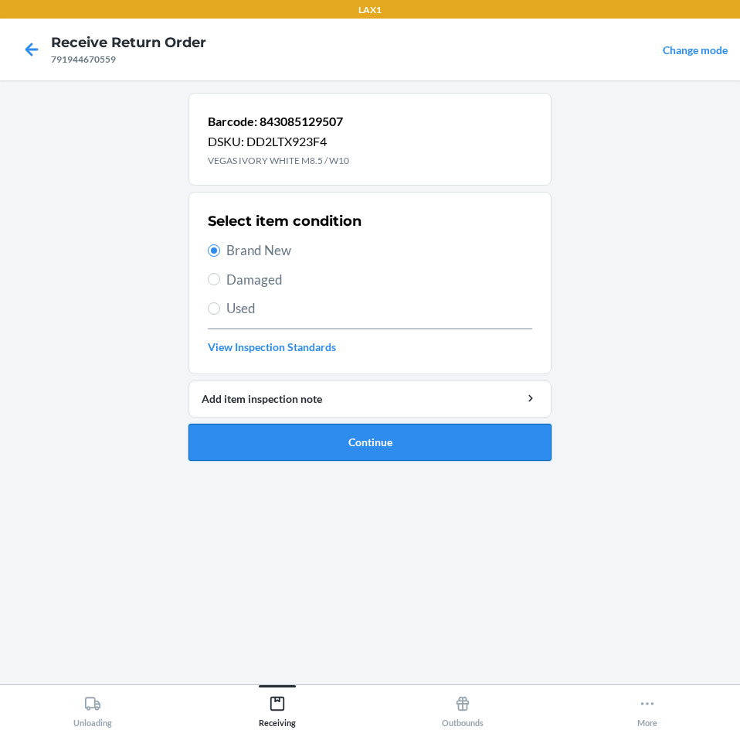
click at [455, 435] on button "Continue" at bounding box center [370, 442] width 363 height 37
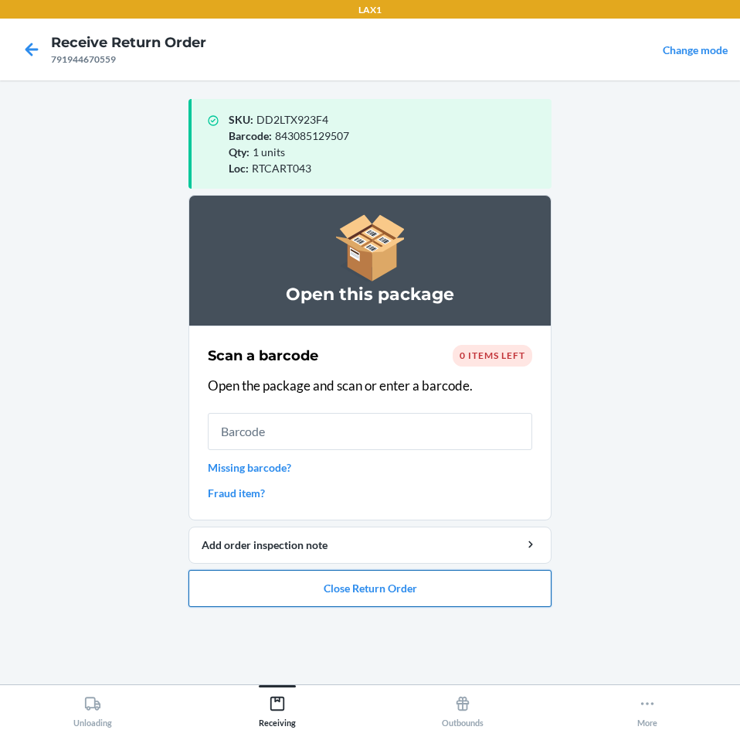
click at [478, 584] on button "Close Return Order" at bounding box center [370, 588] width 363 height 37
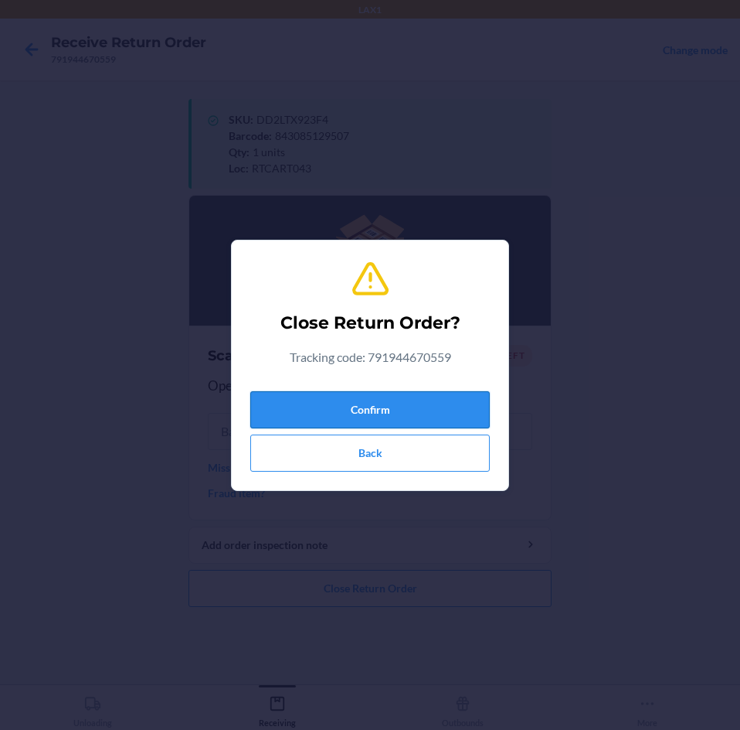
click at [453, 412] on button "Confirm" at bounding box center [370, 409] width 240 height 37
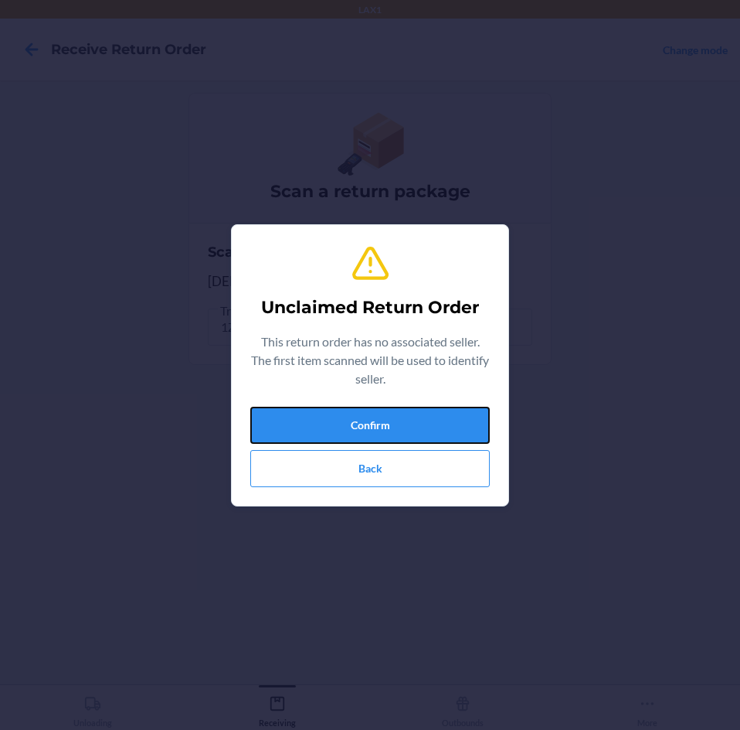
click at [453, 412] on button "Confirm" at bounding box center [370, 425] width 240 height 37
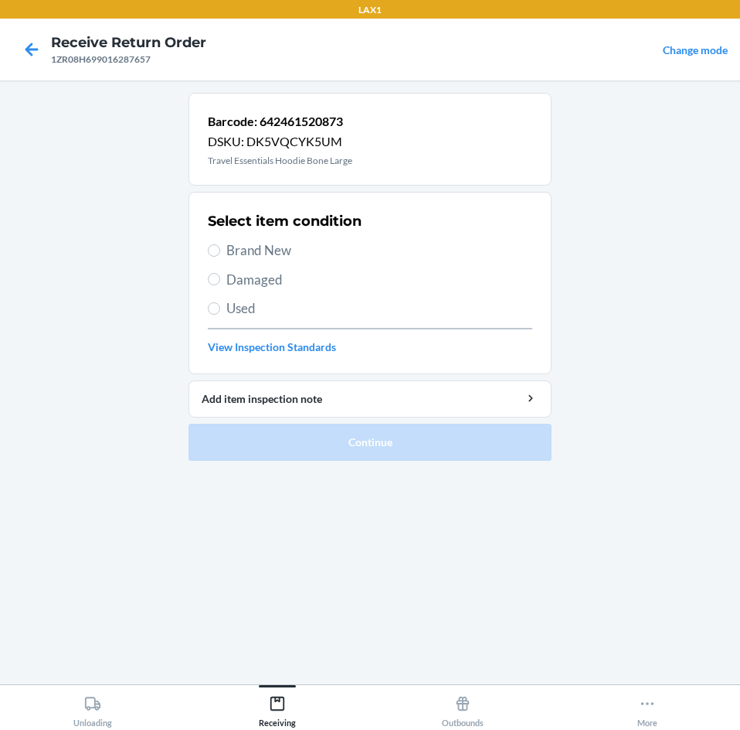
click at [221, 248] on label "Brand New" at bounding box center [370, 250] width 325 height 20
click at [220, 248] on input "Brand New" at bounding box center [214, 250] width 12 height 12
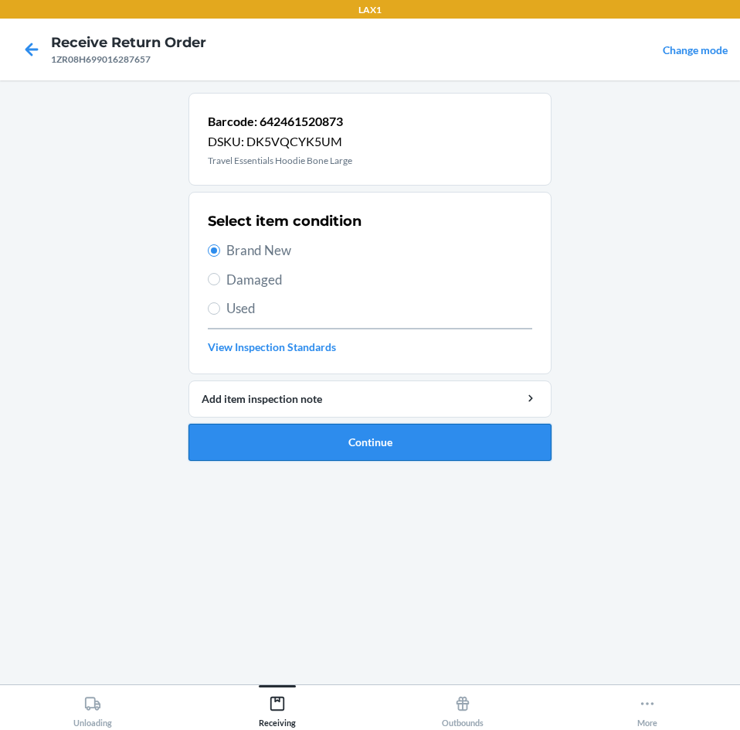
click at [403, 439] on button "Continue" at bounding box center [370, 442] width 363 height 37
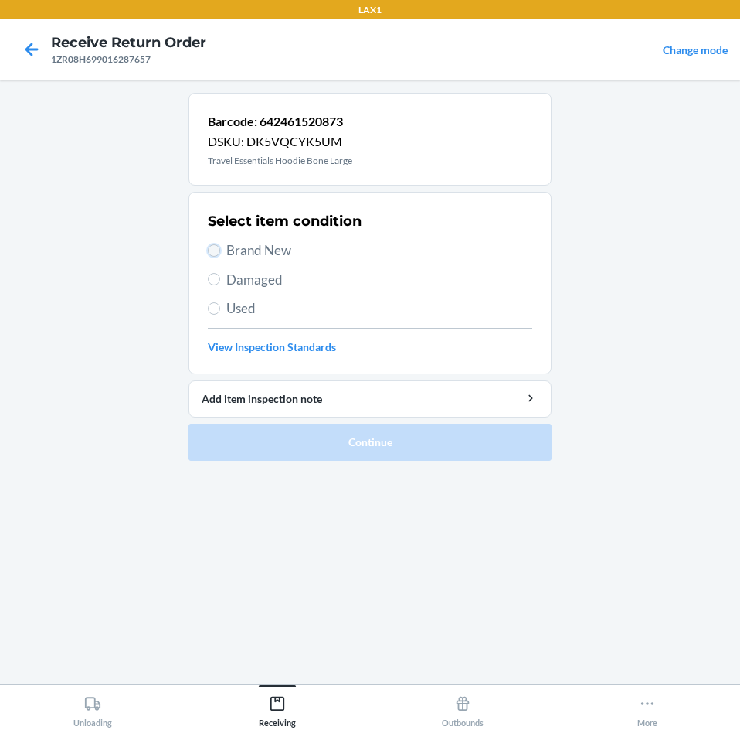
click at [214, 250] on input "Brand New" at bounding box center [214, 250] width 12 height 12
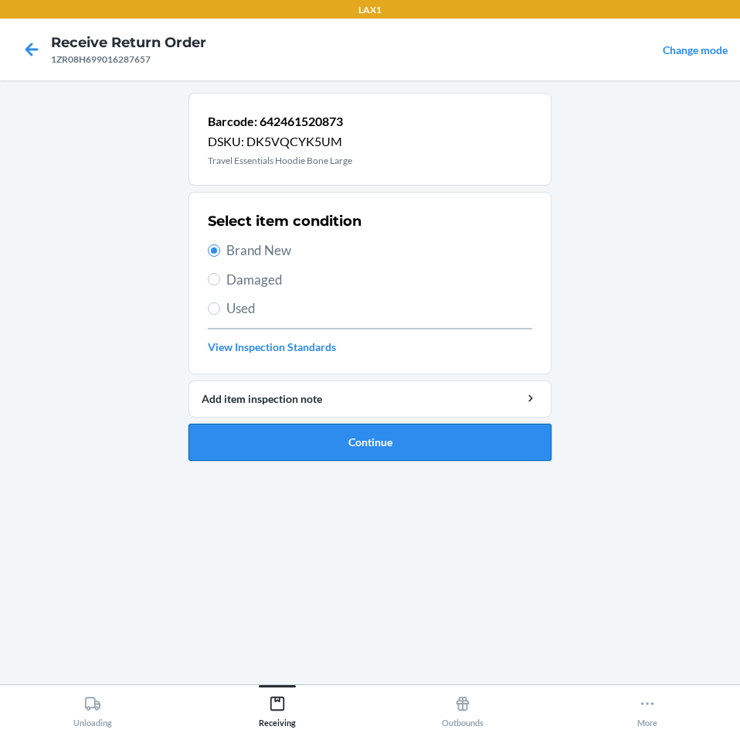
click at [403, 439] on button "Continue" at bounding box center [370, 442] width 363 height 37
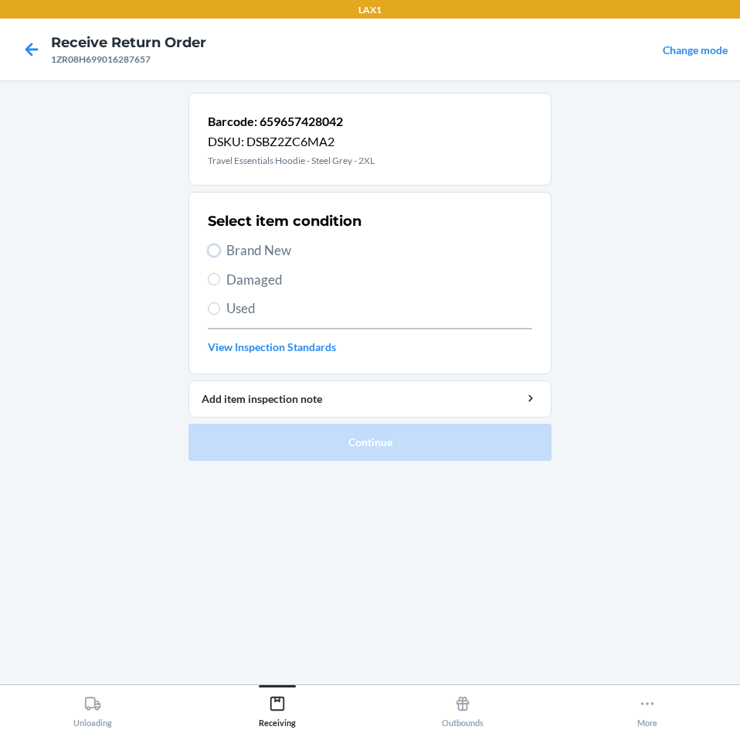
drag, startPoint x: 214, startPoint y: 243, endPoint x: 261, endPoint y: 333, distance: 101.3
click at [214, 244] on input "Brand New" at bounding box center [214, 250] width 12 height 12
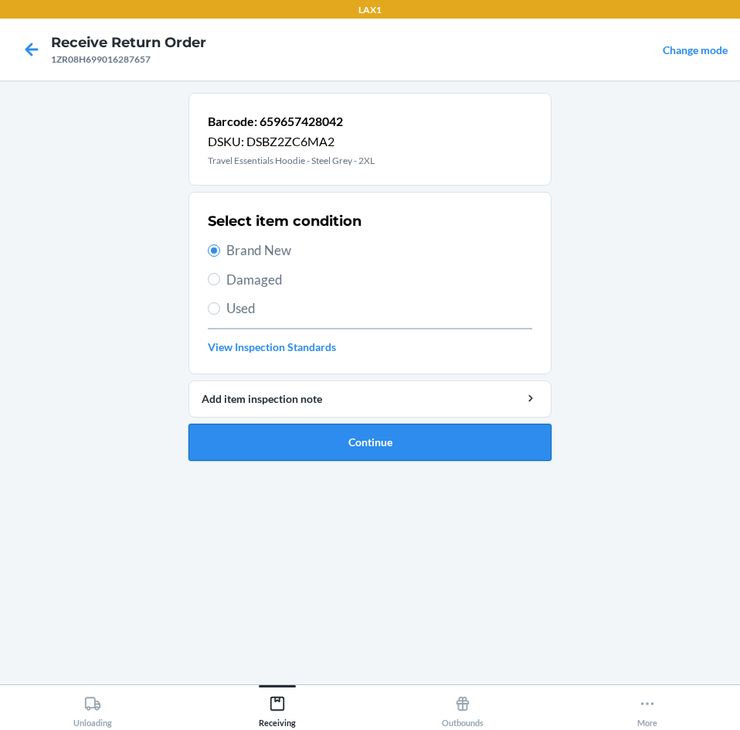
click at [482, 441] on button "Continue" at bounding box center [370, 442] width 363 height 37
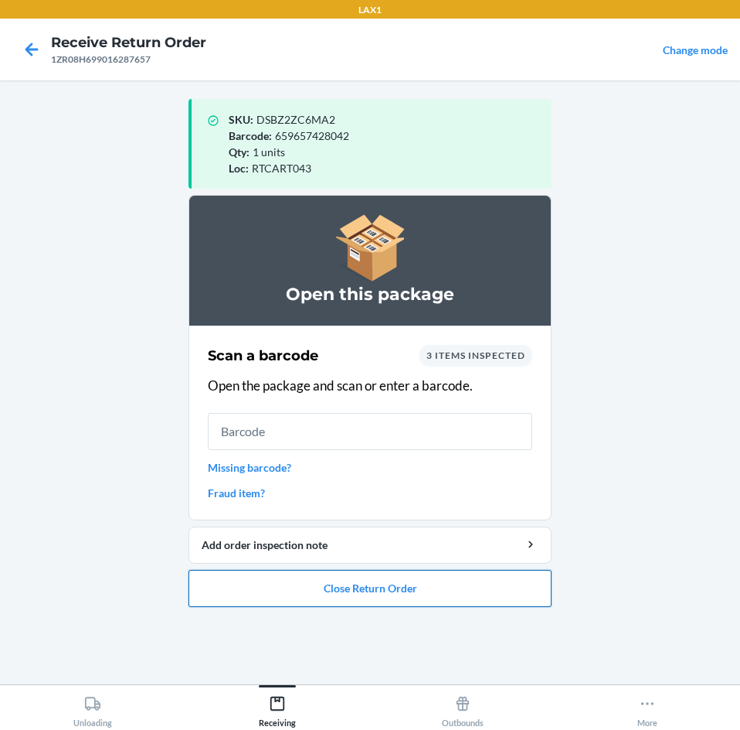
click at [475, 579] on button "Close Return Order" at bounding box center [370, 588] width 363 height 37
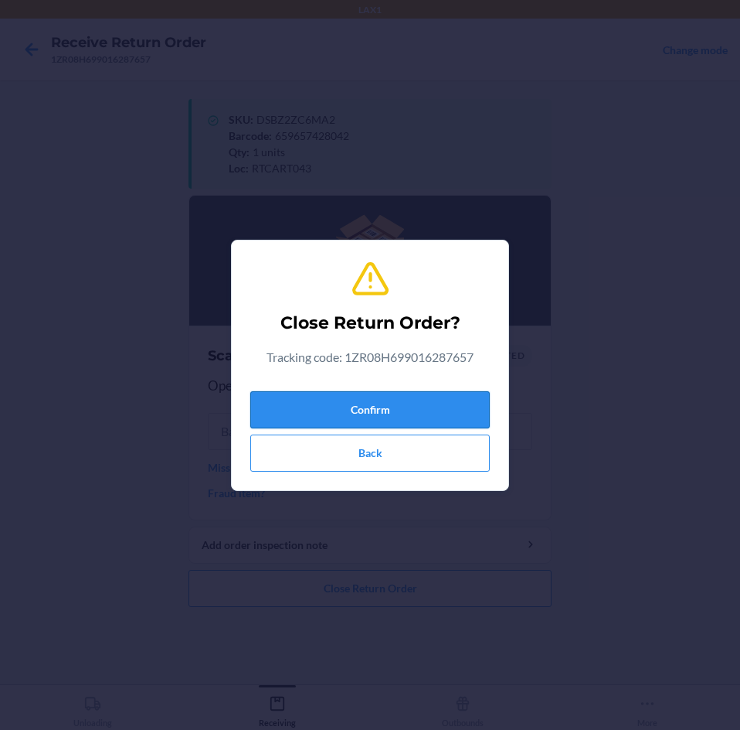
click at [467, 403] on button "Confirm" at bounding box center [370, 409] width 240 height 37
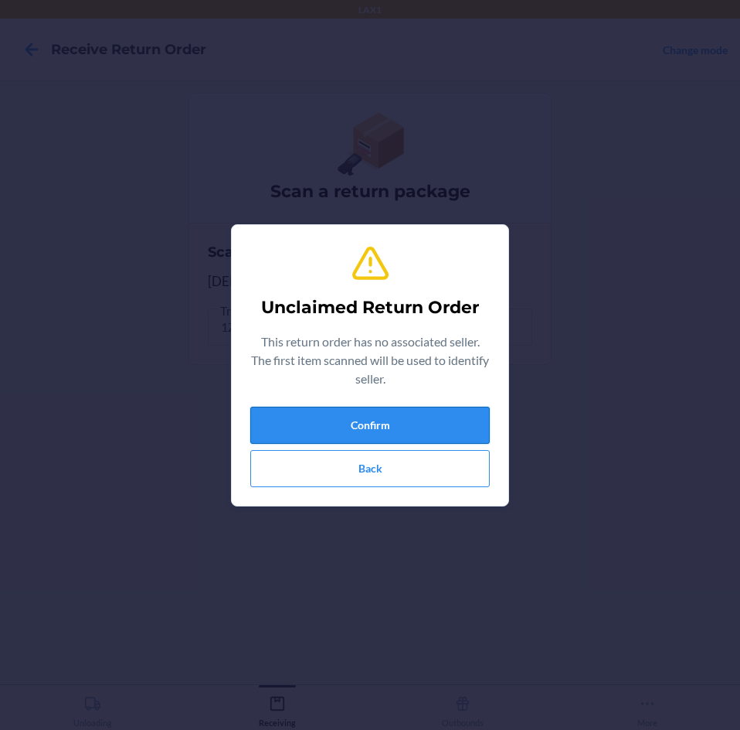
click at [465, 410] on button "Confirm" at bounding box center [370, 425] width 240 height 37
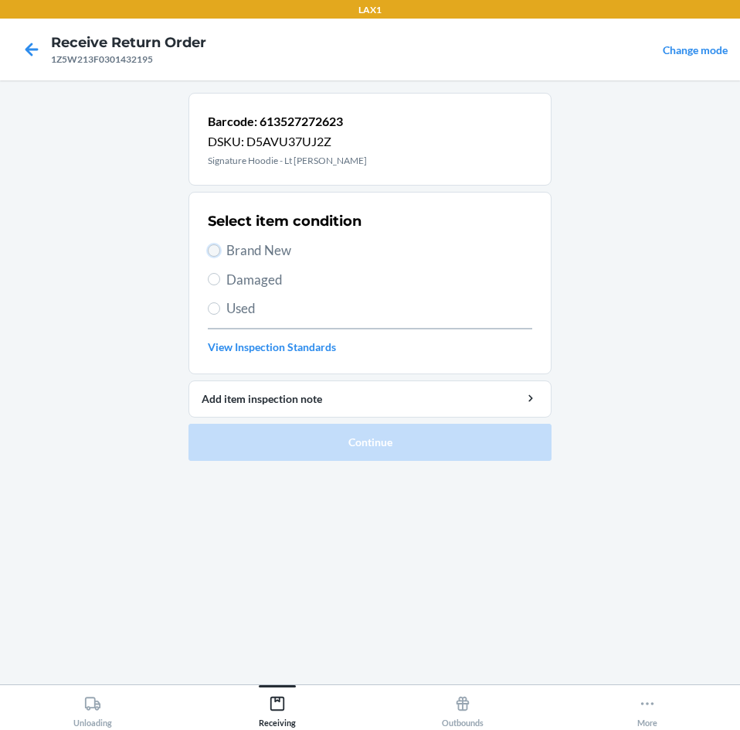
click at [215, 248] on input "Brand New" at bounding box center [214, 250] width 12 height 12
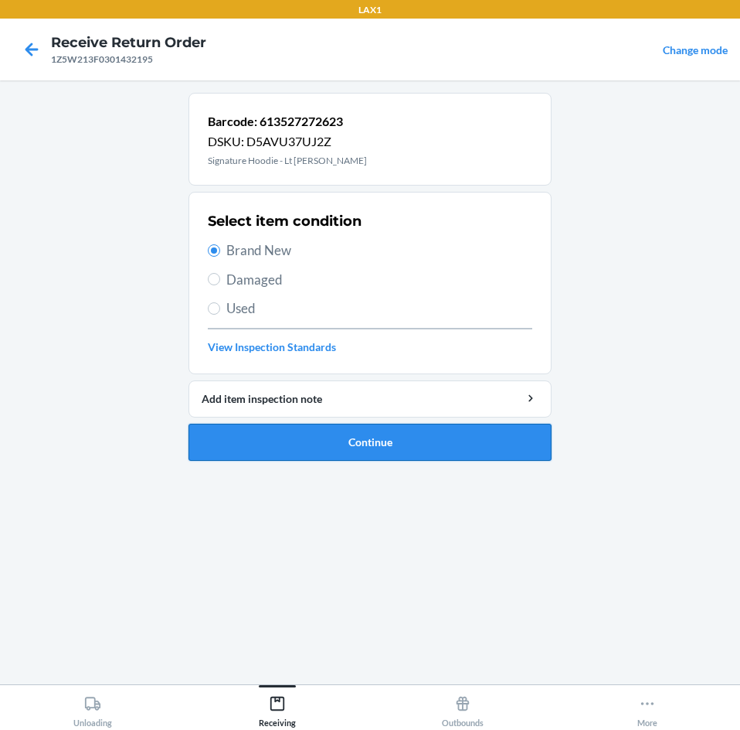
click at [449, 444] on button "Continue" at bounding box center [370, 442] width 363 height 37
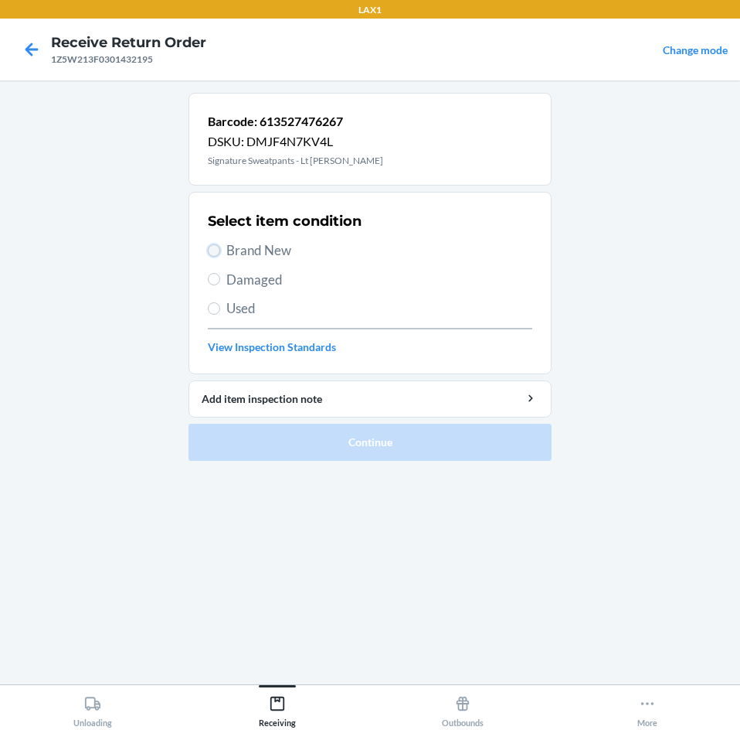
click at [215, 252] on input "Brand New" at bounding box center [214, 250] width 12 height 12
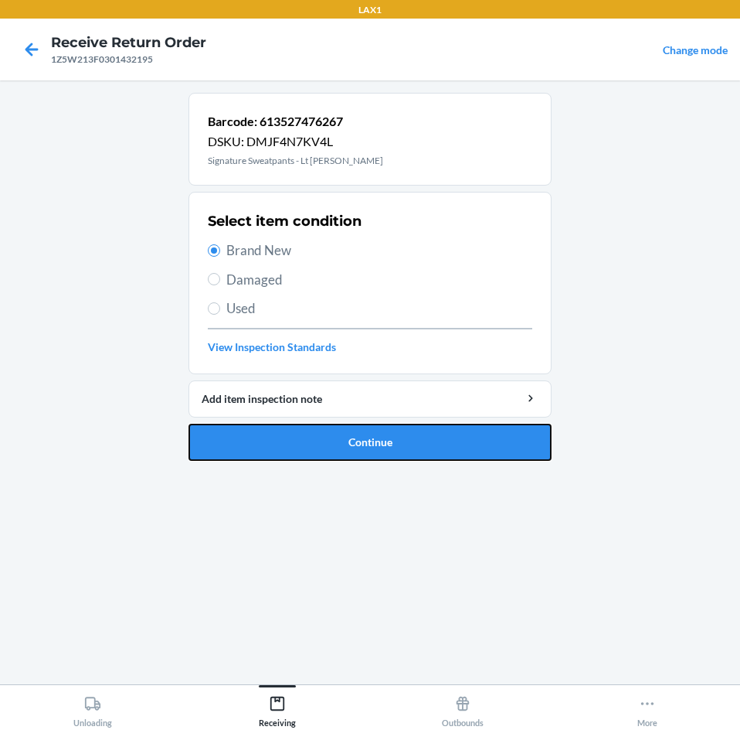
click at [439, 444] on button "Continue" at bounding box center [370, 442] width 363 height 37
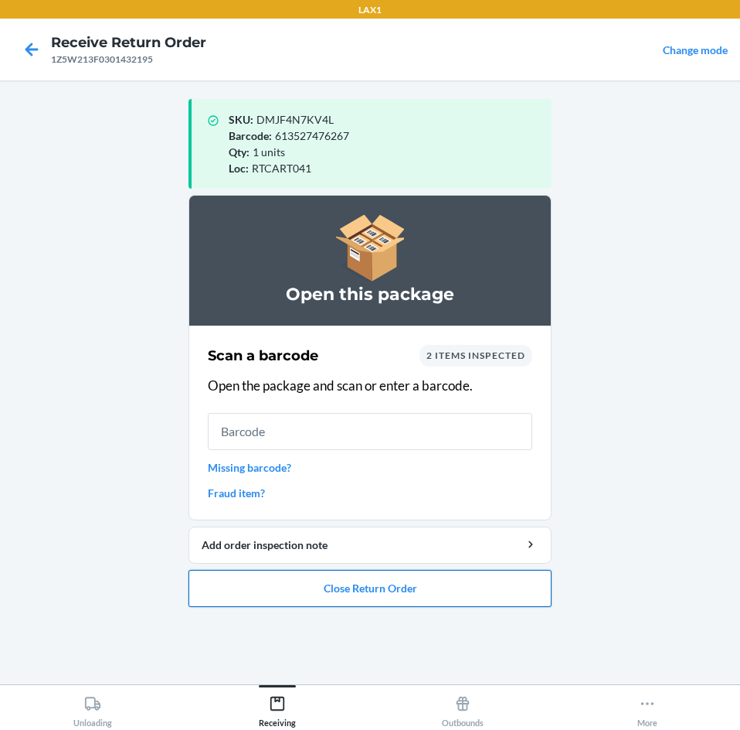
click at [456, 577] on button "Close Return Order" at bounding box center [370, 588] width 363 height 37
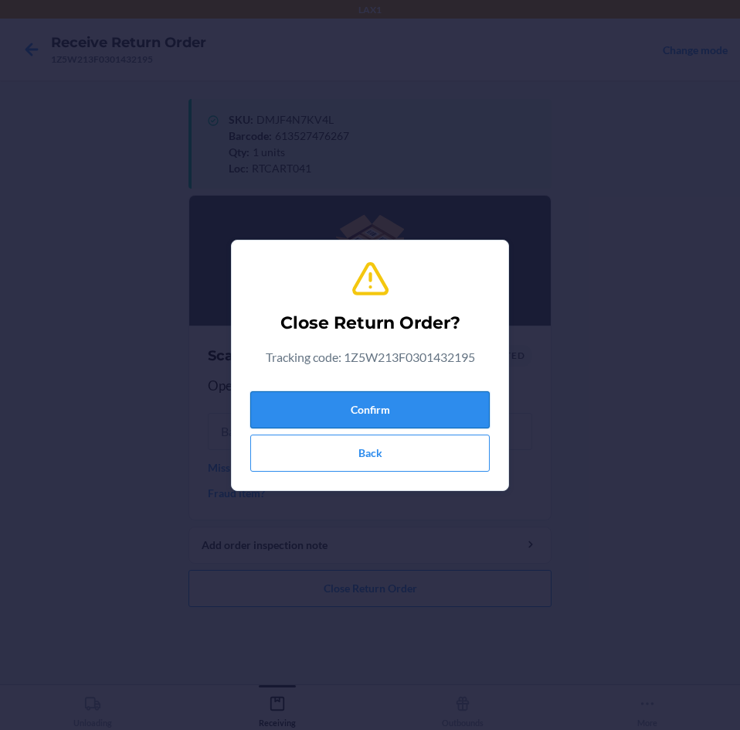
click at [447, 410] on button "Confirm" at bounding box center [370, 409] width 240 height 37
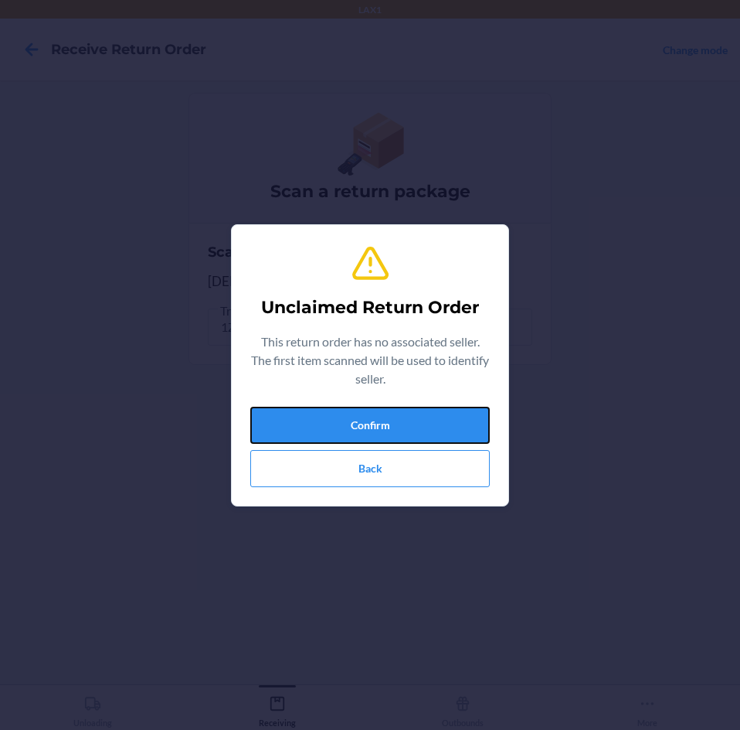
click at [447, 410] on button "Confirm" at bounding box center [370, 425] width 240 height 37
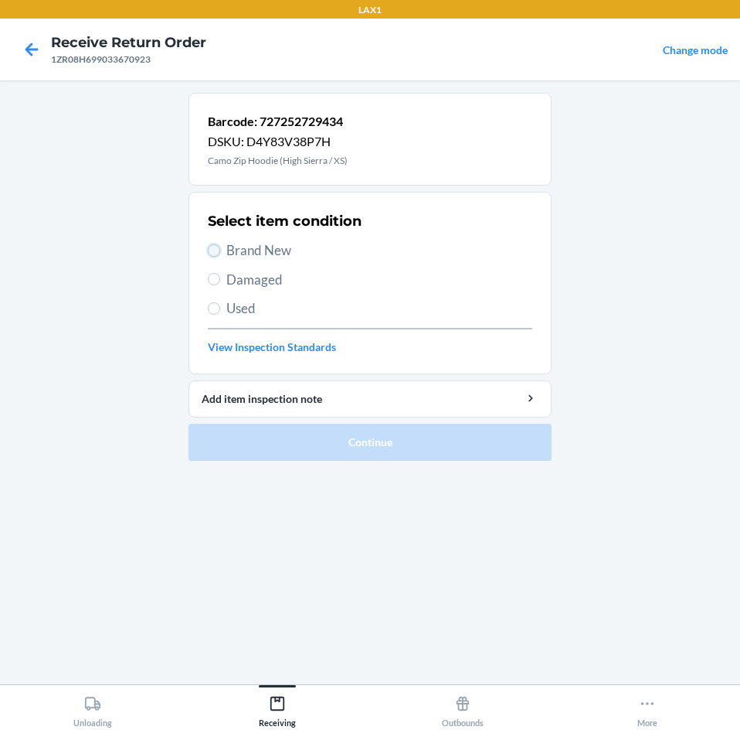
click at [214, 253] on input "Brand New" at bounding box center [214, 250] width 12 height 12
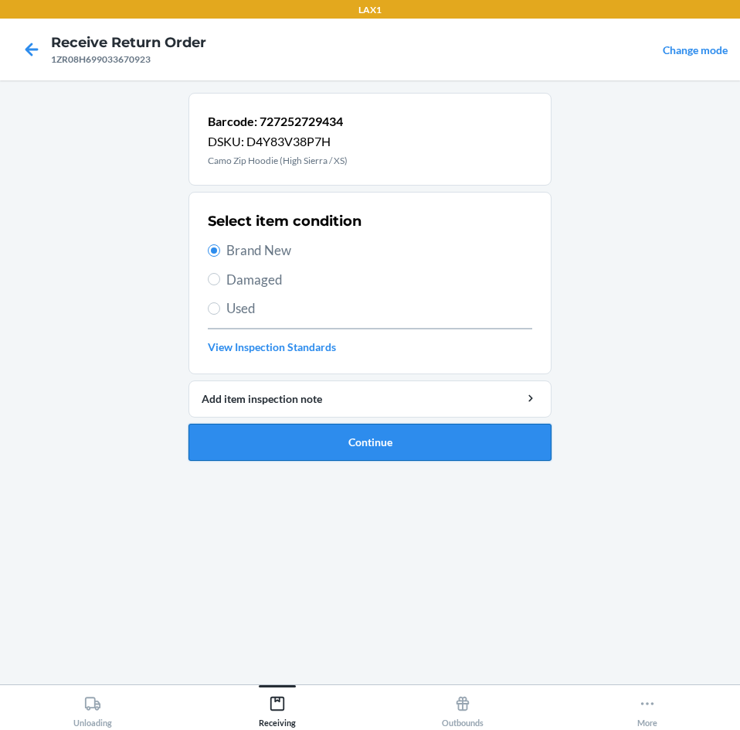
click at [454, 441] on button "Continue" at bounding box center [370, 442] width 363 height 37
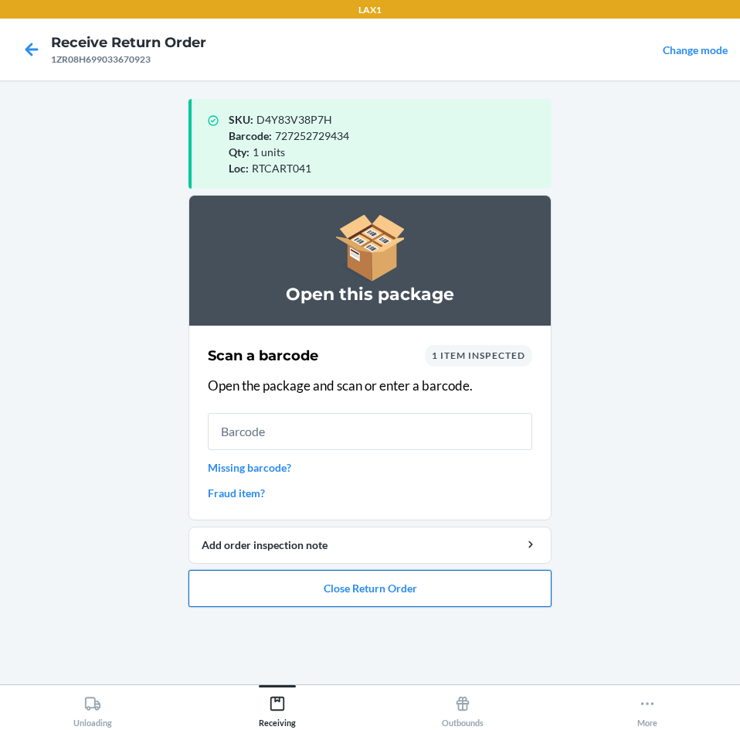
click at [454, 586] on button "Close Return Order" at bounding box center [370, 588] width 363 height 37
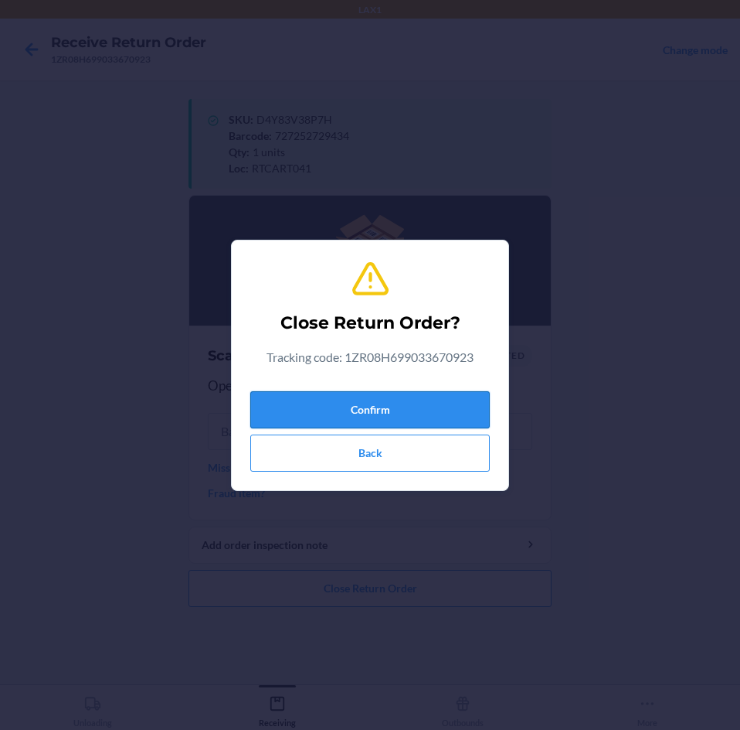
click at [443, 419] on button "Confirm" at bounding box center [370, 409] width 240 height 37
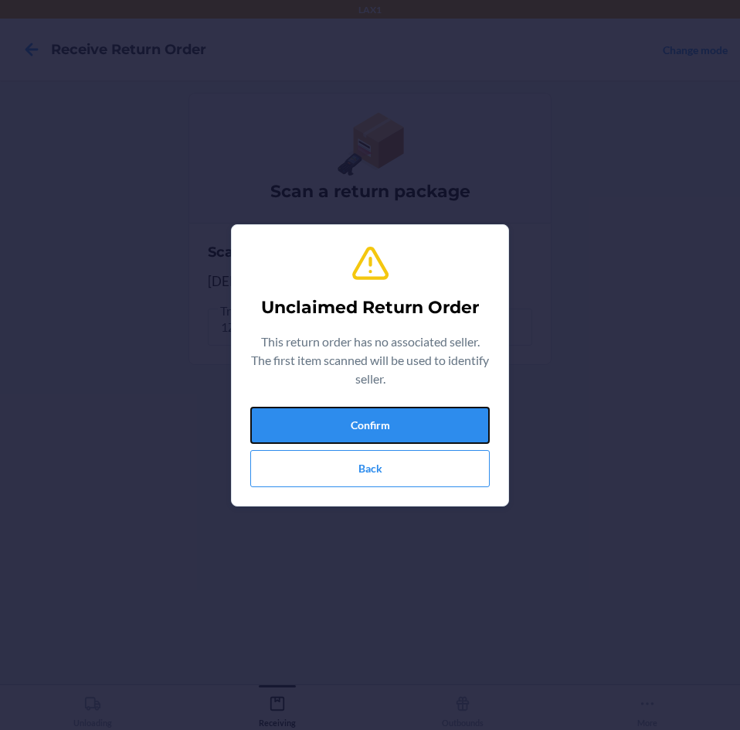
click at [443, 419] on button "Confirm" at bounding box center [370, 425] width 240 height 37
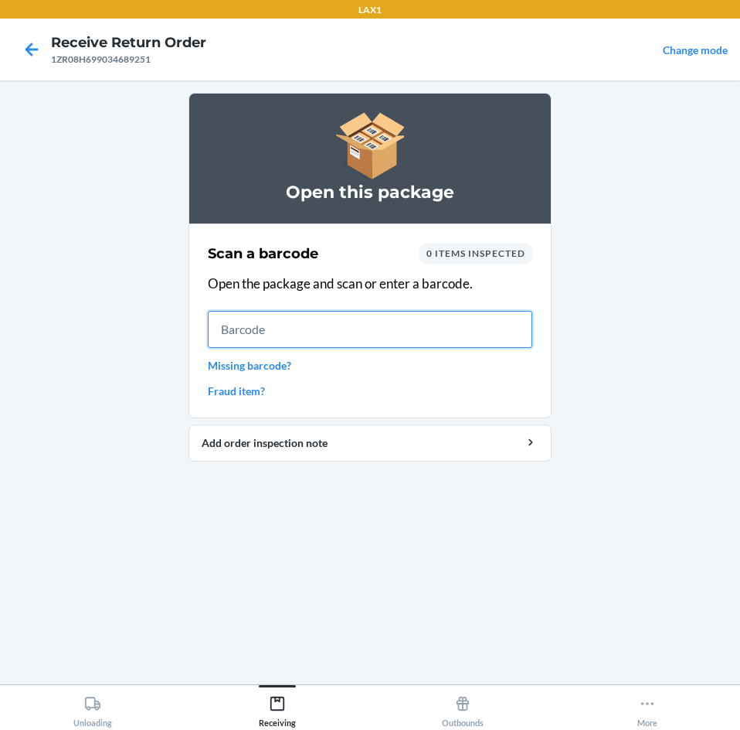
click at [451, 325] on input "text" at bounding box center [370, 329] width 325 height 37
click at [482, 328] on input "text" at bounding box center [370, 329] width 325 height 37
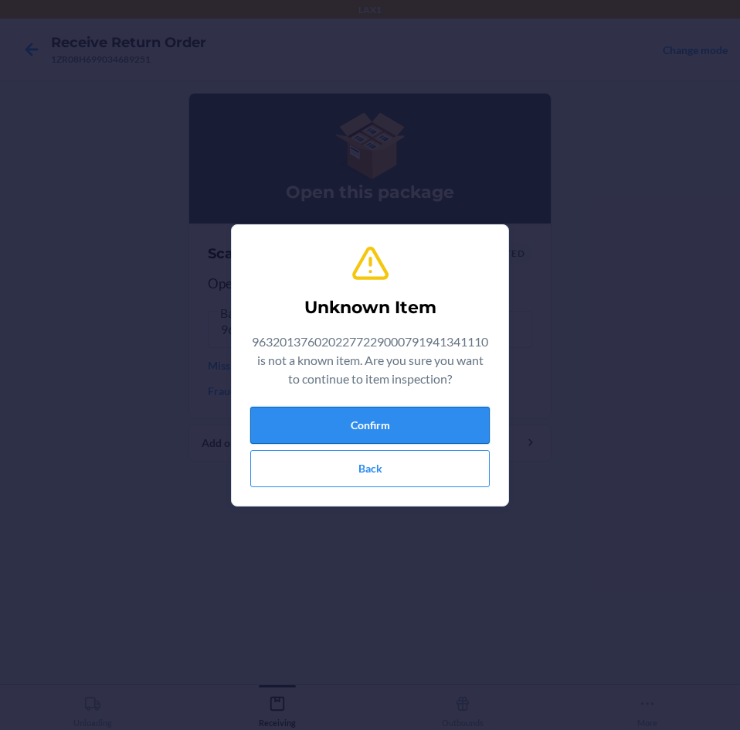
click at [446, 425] on button "Confirm" at bounding box center [370, 425] width 240 height 37
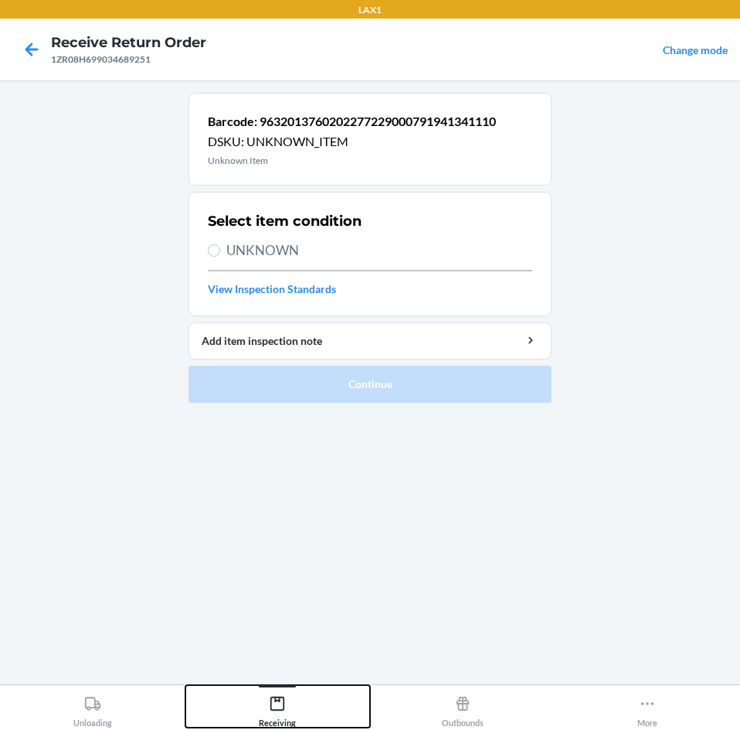
click at [272, 706] on icon at bounding box center [277, 703] width 17 height 17
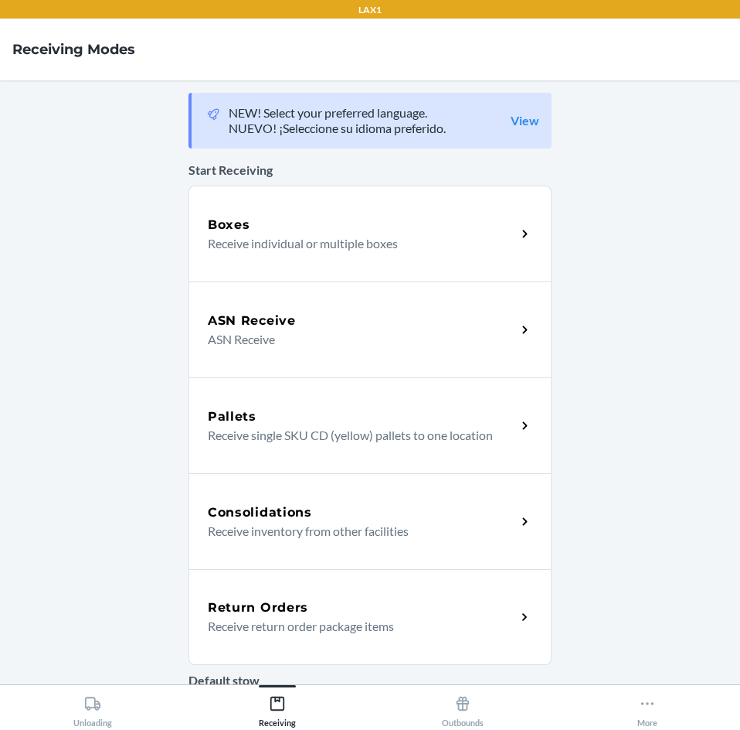
click at [395, 600] on div "Return Orders" at bounding box center [362, 607] width 308 height 19
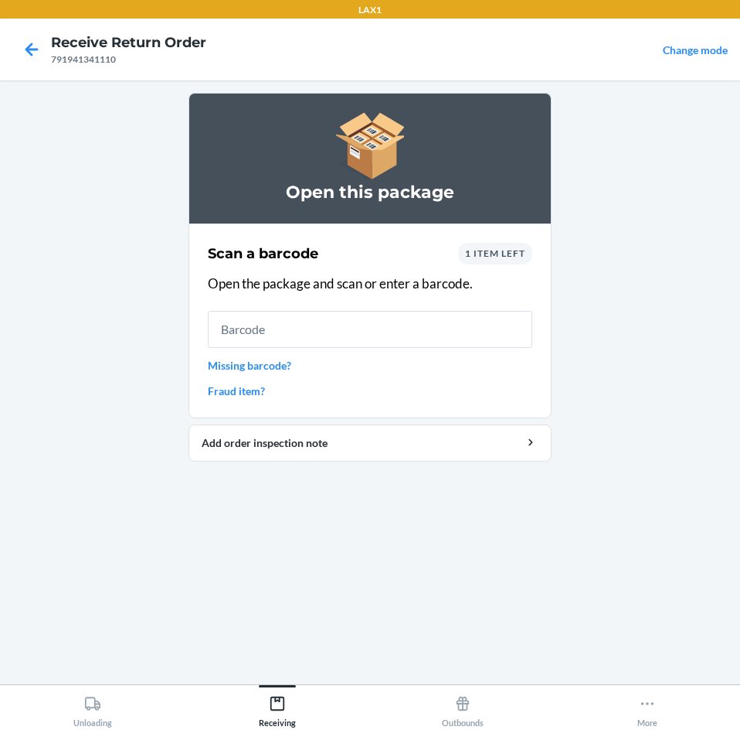
click at [526, 247] on div "1 item left" at bounding box center [495, 254] width 74 height 22
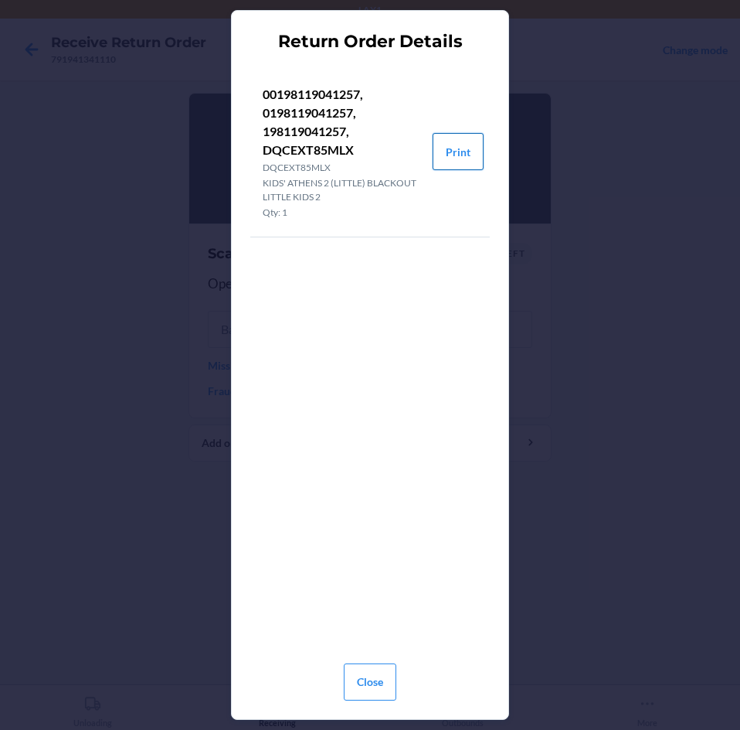
click at [456, 155] on button "Print" at bounding box center [458, 151] width 51 height 37
click at [366, 690] on button "Close" at bounding box center [370, 681] width 53 height 37
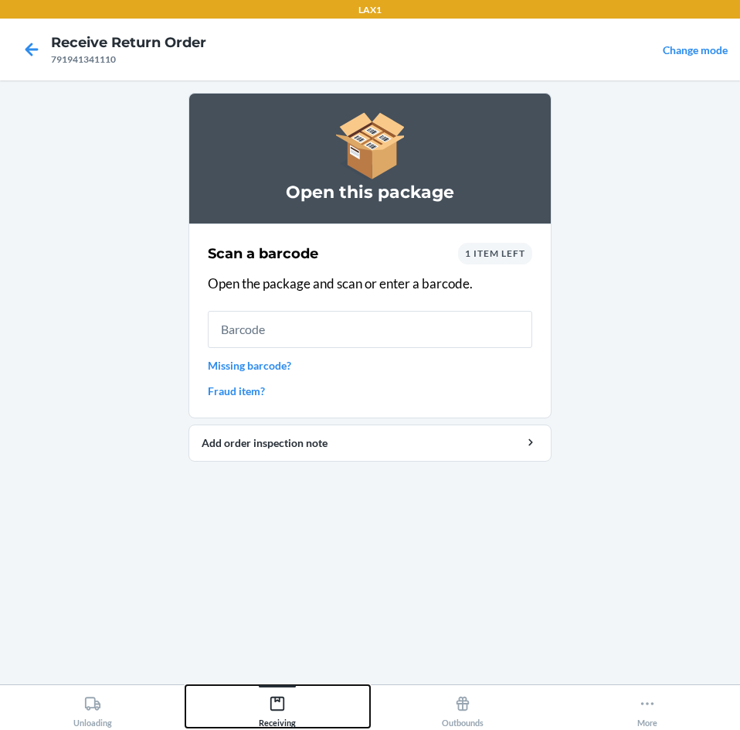
drag, startPoint x: 279, startPoint y: 709, endPoint x: 279, endPoint y: 687, distance: 21.6
click at [279, 709] on icon at bounding box center [277, 703] width 17 height 17
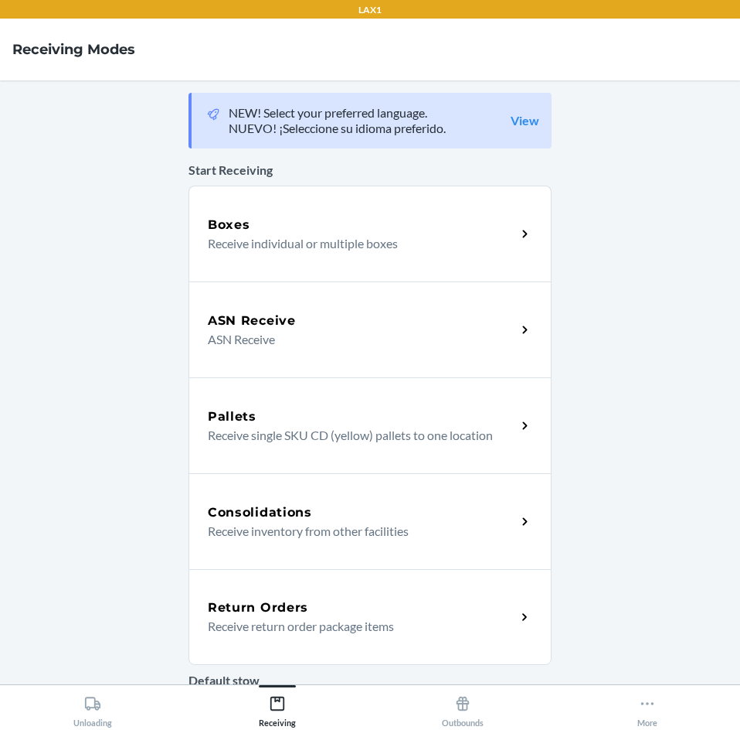
click at [389, 601] on div "Return Orders" at bounding box center [362, 607] width 308 height 19
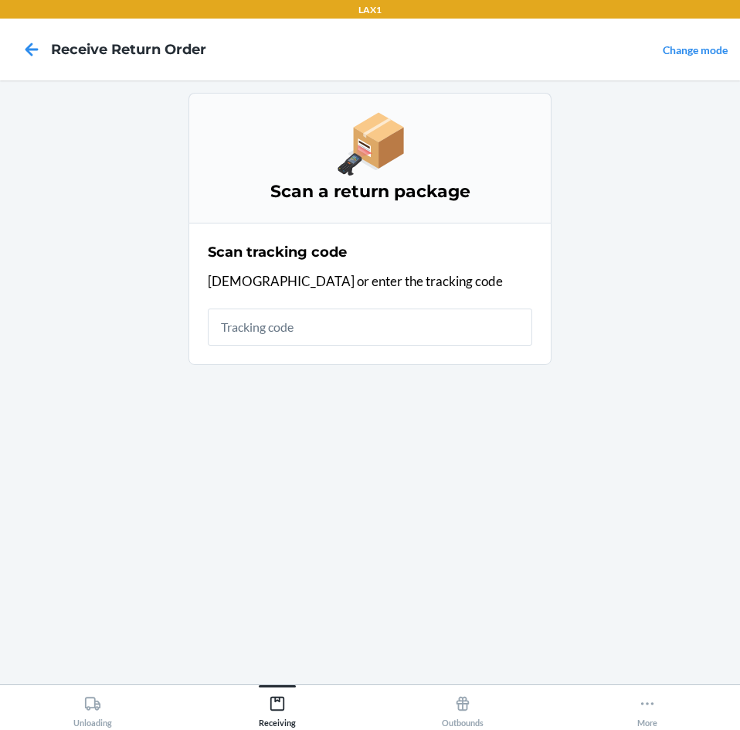
click at [407, 339] on input "text" at bounding box center [370, 326] width 325 height 37
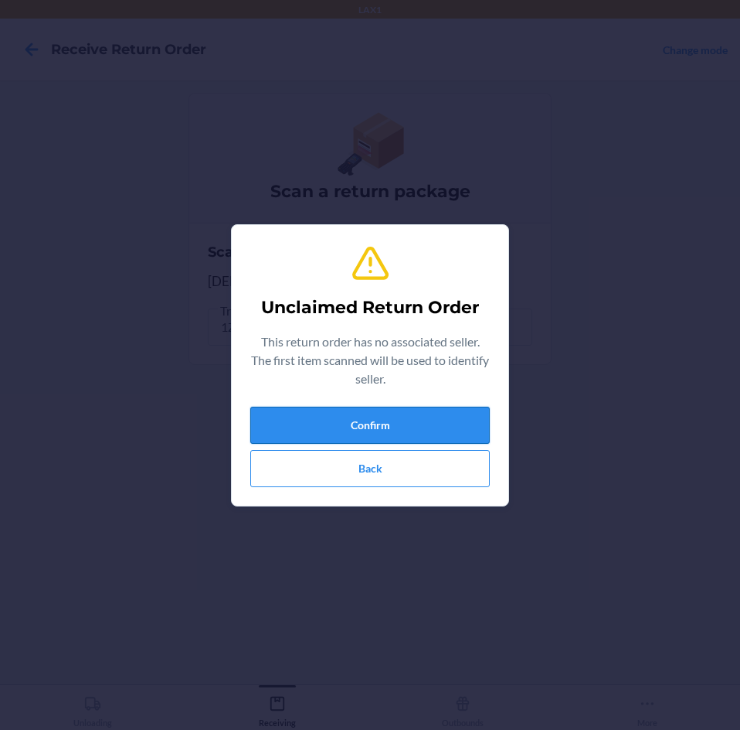
click at [424, 422] on button "Confirm" at bounding box center [370, 425] width 240 height 37
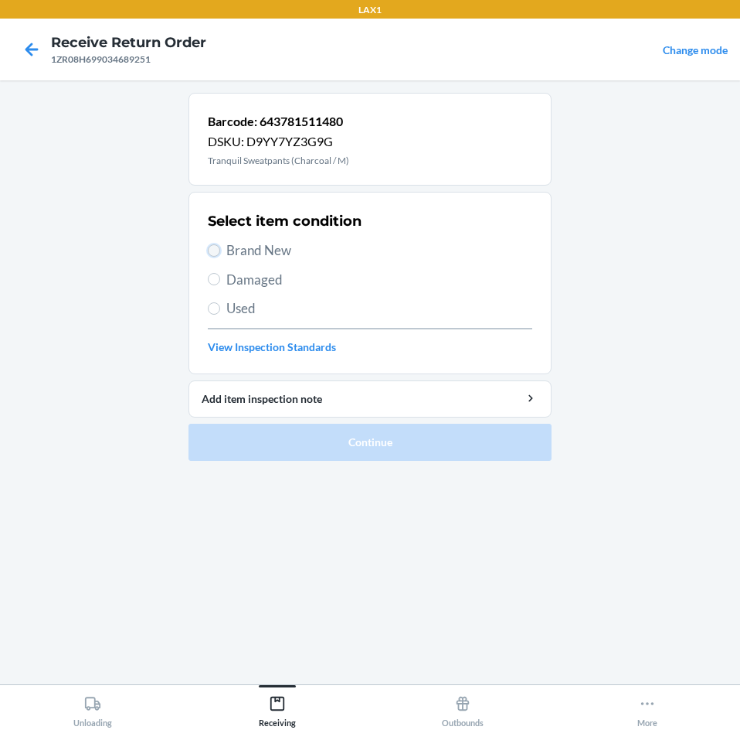
click at [217, 246] on input "Brand New" at bounding box center [214, 250] width 12 height 12
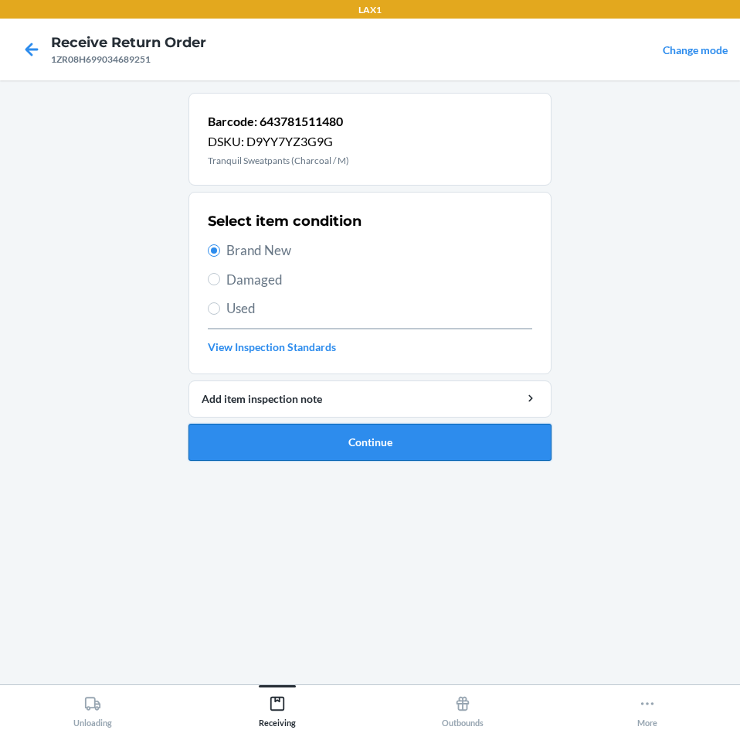
click at [504, 451] on button "Continue" at bounding box center [370, 442] width 363 height 37
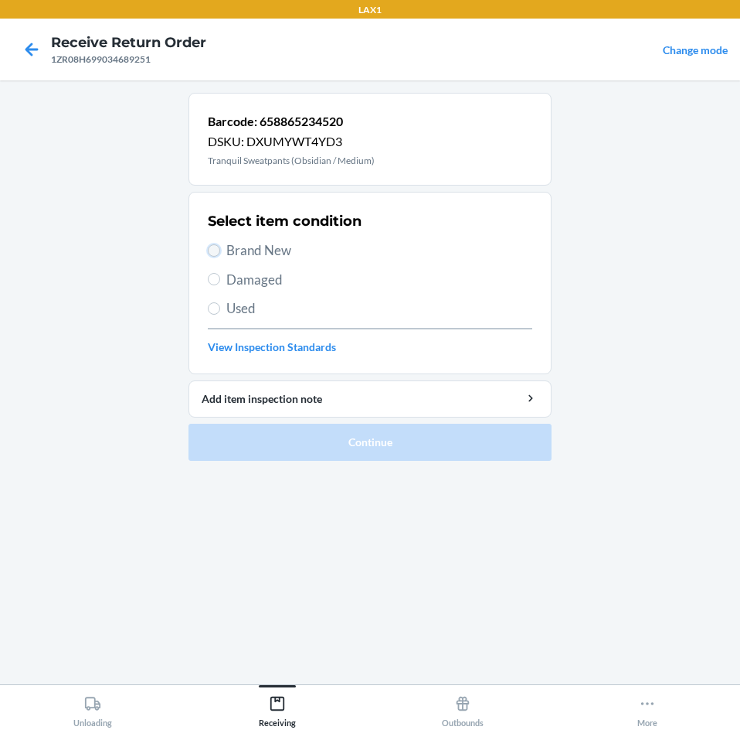
click at [216, 253] on input "Brand New" at bounding box center [214, 250] width 12 height 12
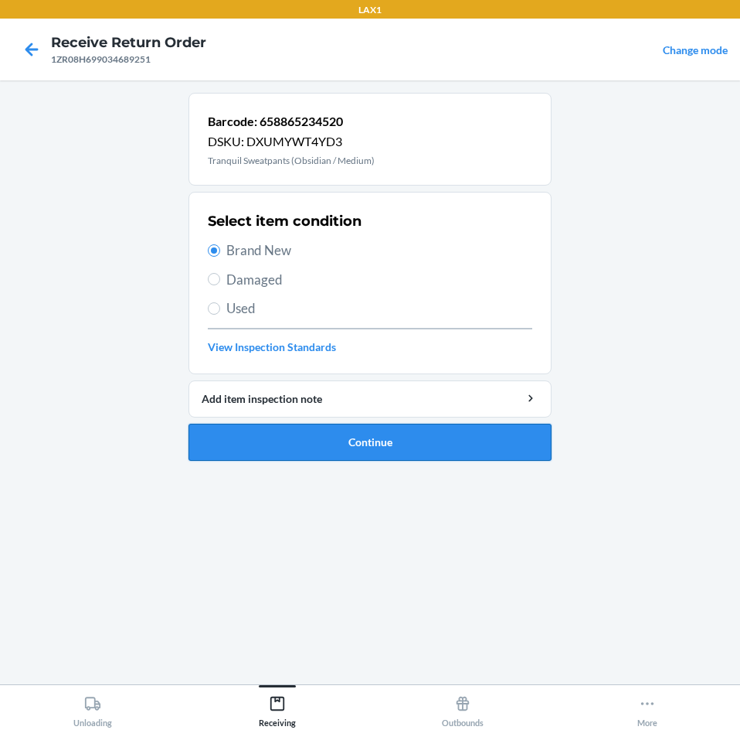
click at [444, 439] on button "Continue" at bounding box center [370, 442] width 363 height 37
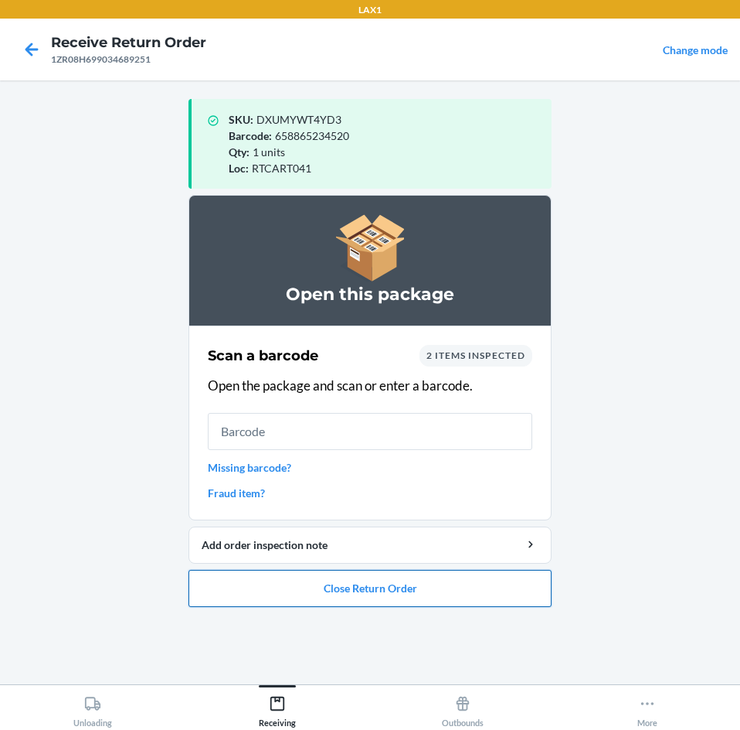
click at [444, 577] on button "Close Return Order" at bounding box center [370, 588] width 363 height 37
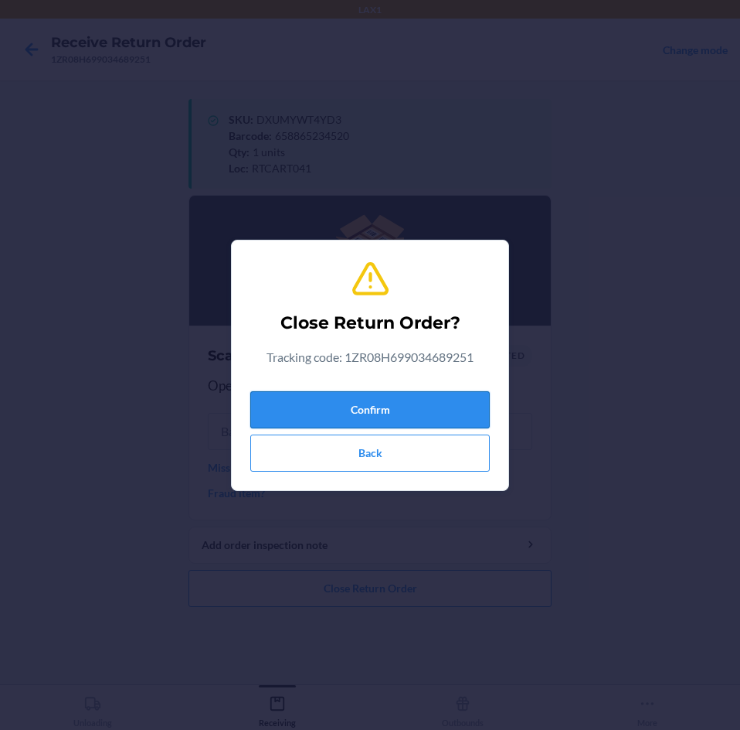
click at [430, 409] on button "Confirm" at bounding box center [370, 409] width 240 height 37
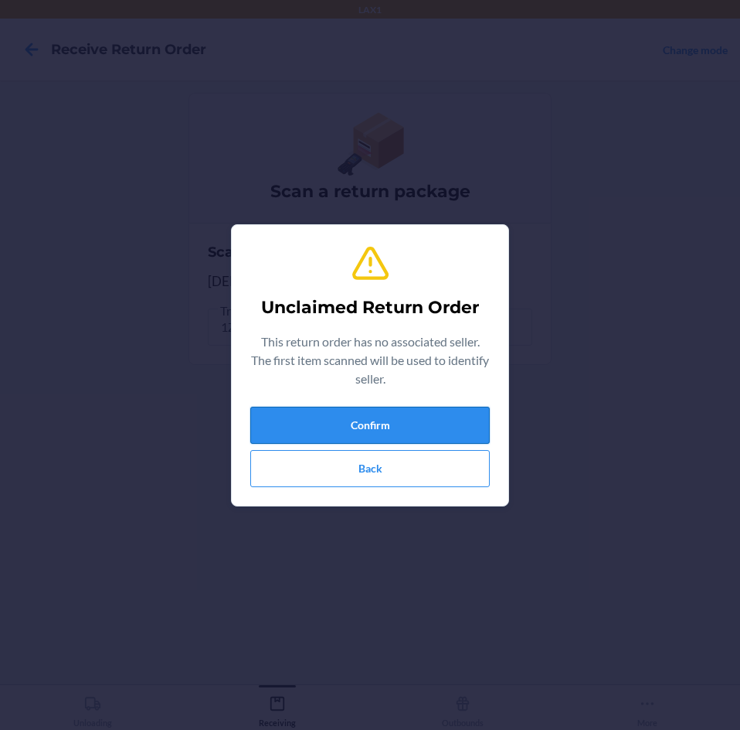
click at [430, 410] on button "Confirm" at bounding box center [370, 425] width 240 height 37
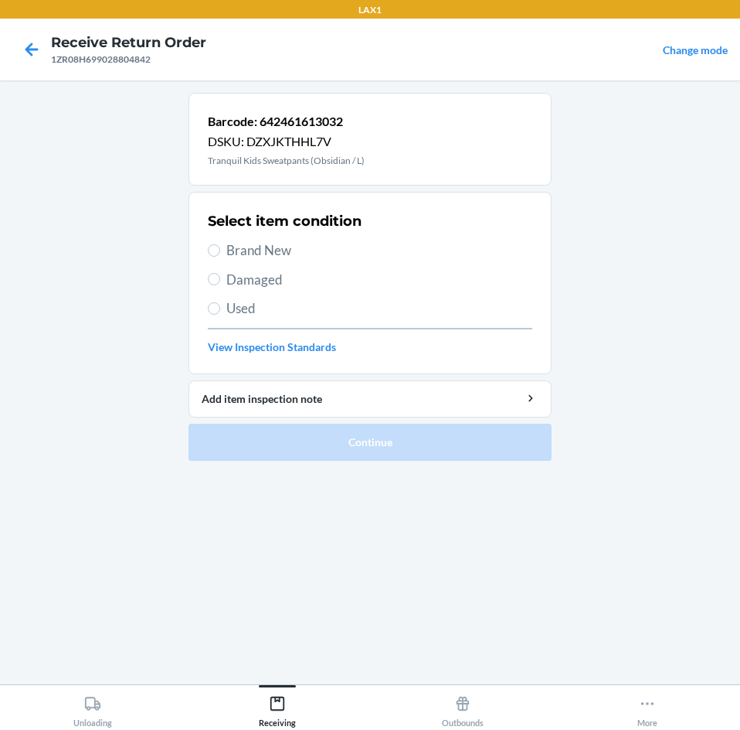
click at [221, 312] on label "Used" at bounding box center [370, 308] width 325 height 20
click at [220, 312] on input "Used" at bounding box center [214, 308] width 12 height 12
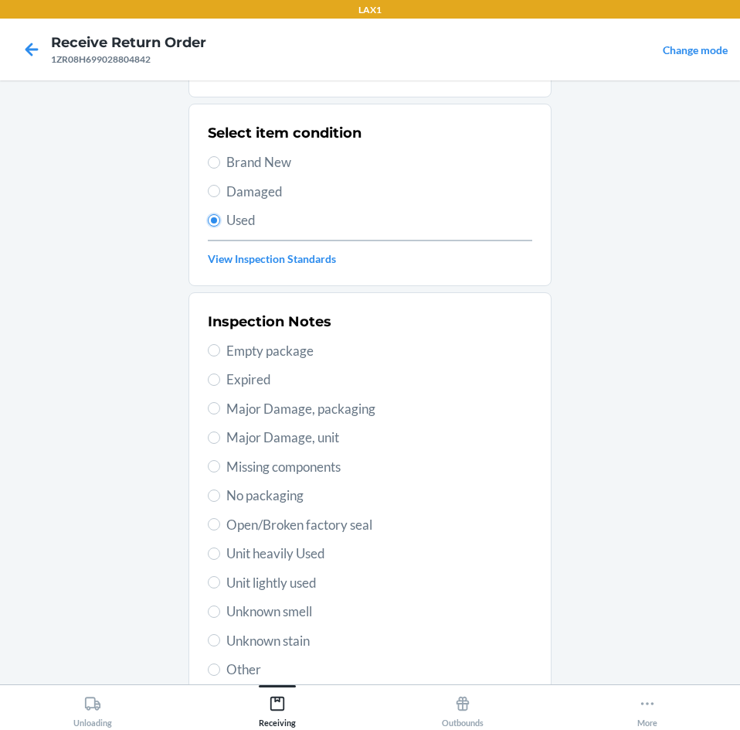
scroll to position [202, 0]
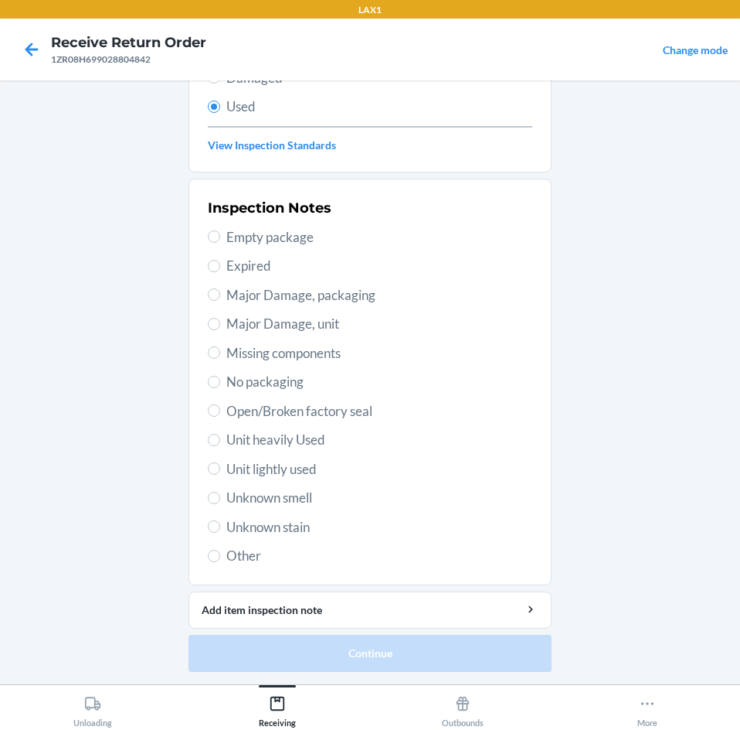
click at [226, 523] on span "Unknown stain" at bounding box center [379, 527] width 306 height 20
click at [220, 523] on input "Unknown stain" at bounding box center [214, 526] width 12 height 12
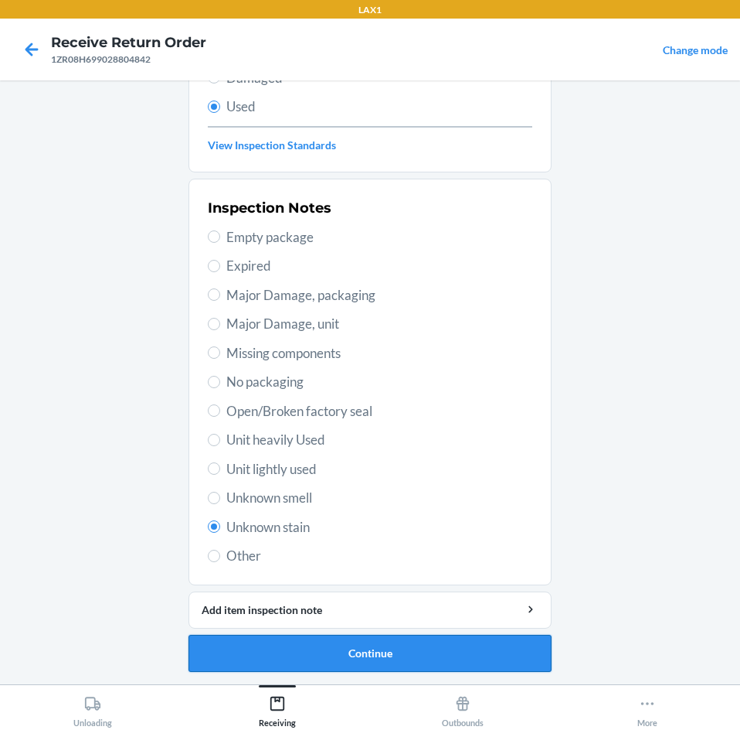
click at [484, 656] on button "Continue" at bounding box center [370, 653] width 363 height 37
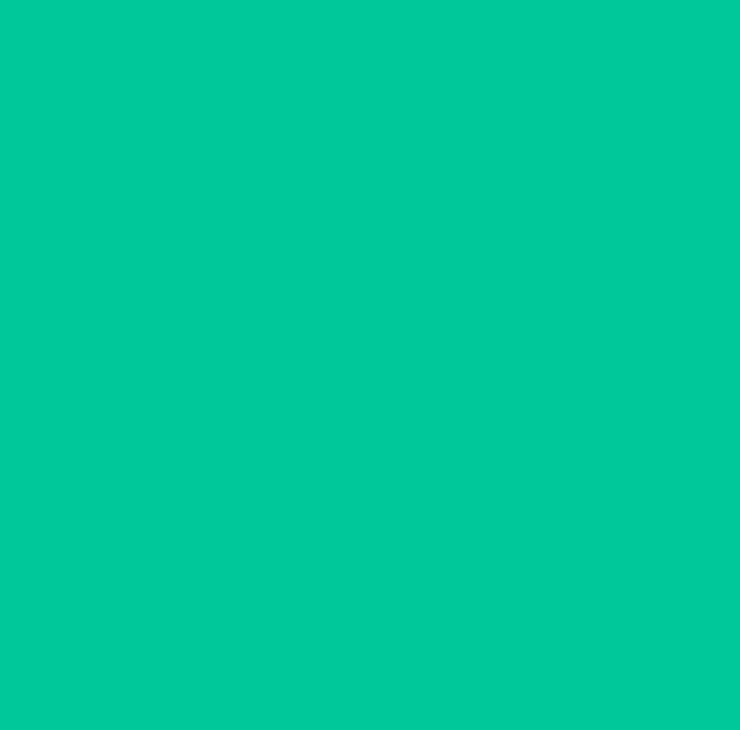
scroll to position [0, 0]
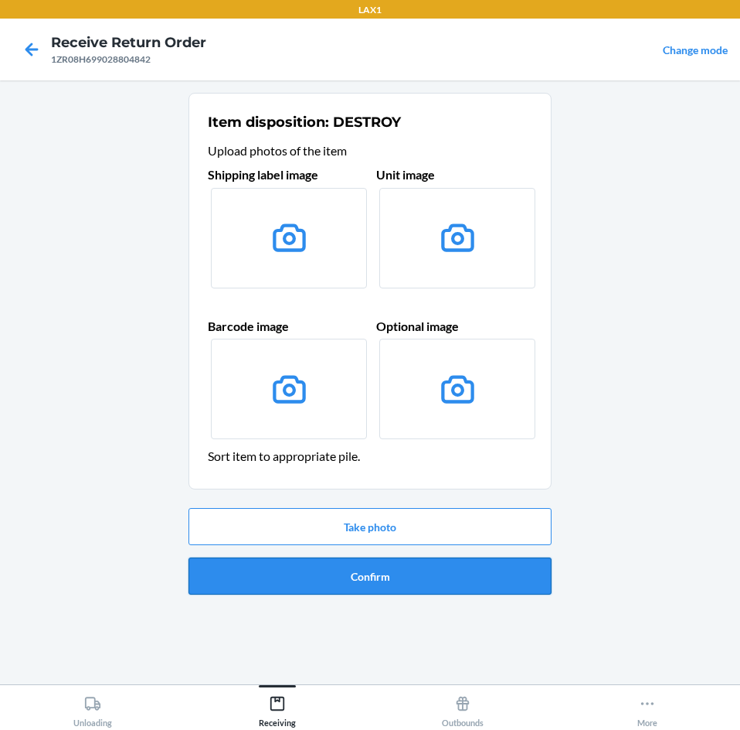
click at [498, 574] on button "Confirm" at bounding box center [370, 575] width 363 height 37
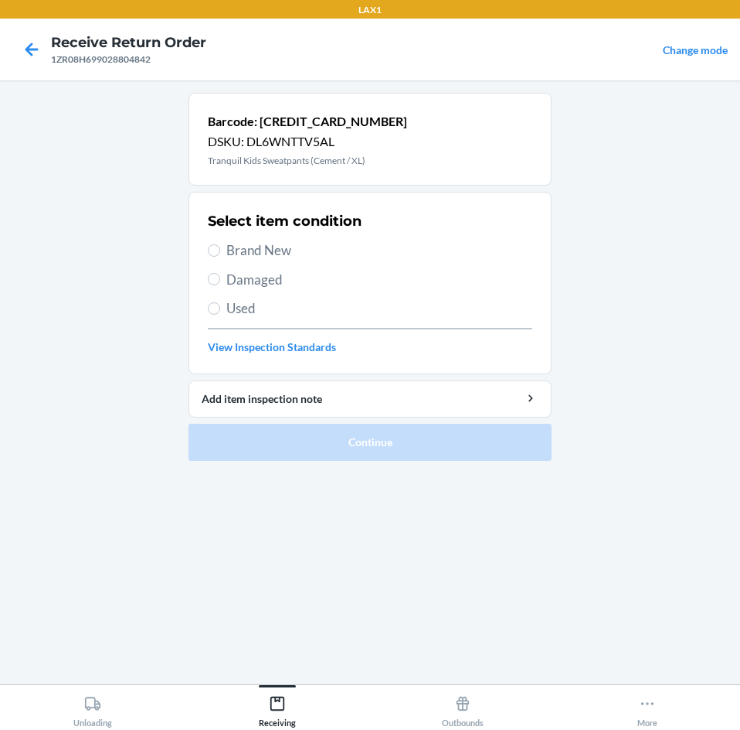
drag, startPoint x: 209, startPoint y: 244, endPoint x: 202, endPoint y: 279, distance: 35.3
click at [202, 250] on section "Select item condition Brand New Damaged Used View Inspection Standards" at bounding box center [370, 283] width 363 height 182
click at [230, 252] on span "Brand New" at bounding box center [379, 250] width 306 height 20
click at [220, 252] on input "Brand New" at bounding box center [214, 250] width 12 height 12
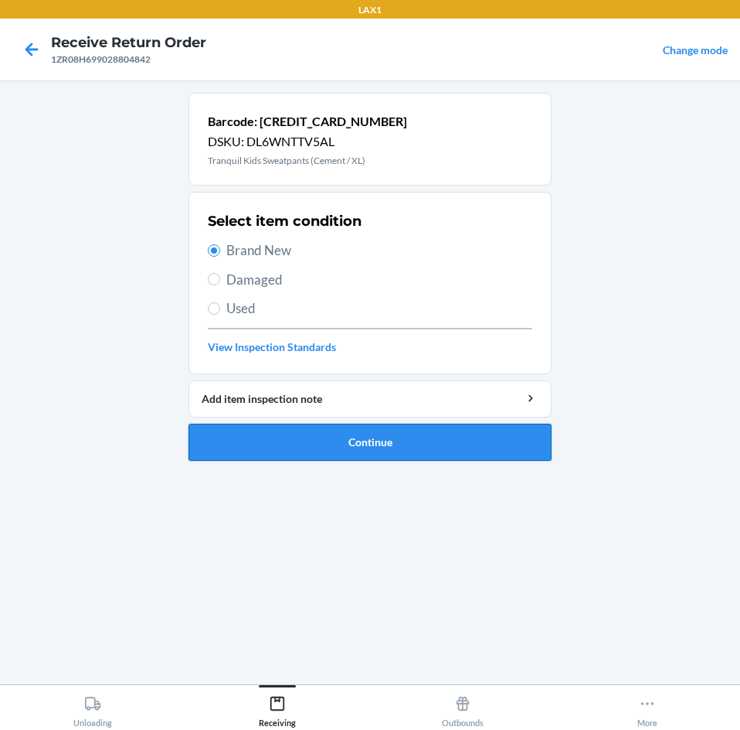
click at [526, 454] on button "Continue" at bounding box center [370, 442] width 363 height 37
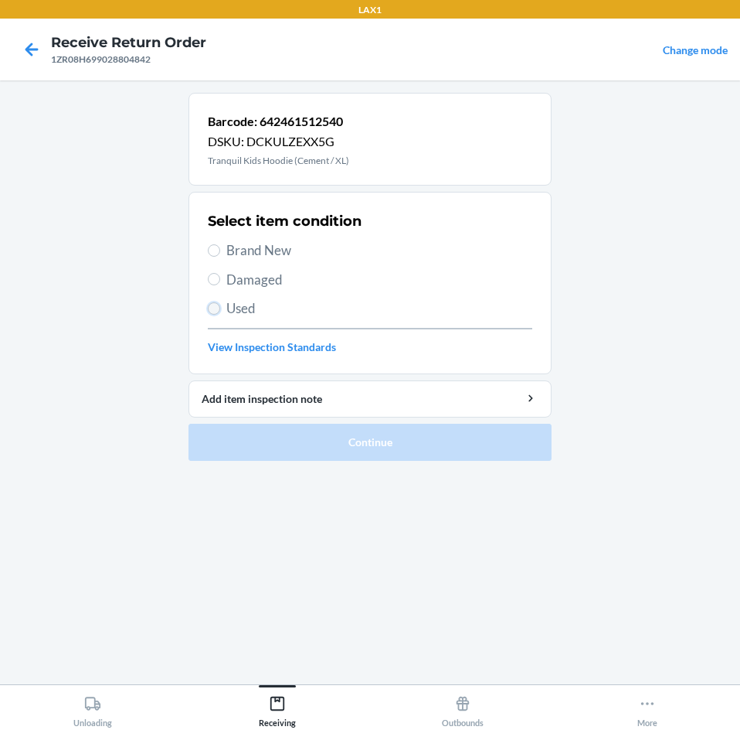
click at [208, 305] on input "Used" at bounding box center [214, 308] width 12 height 12
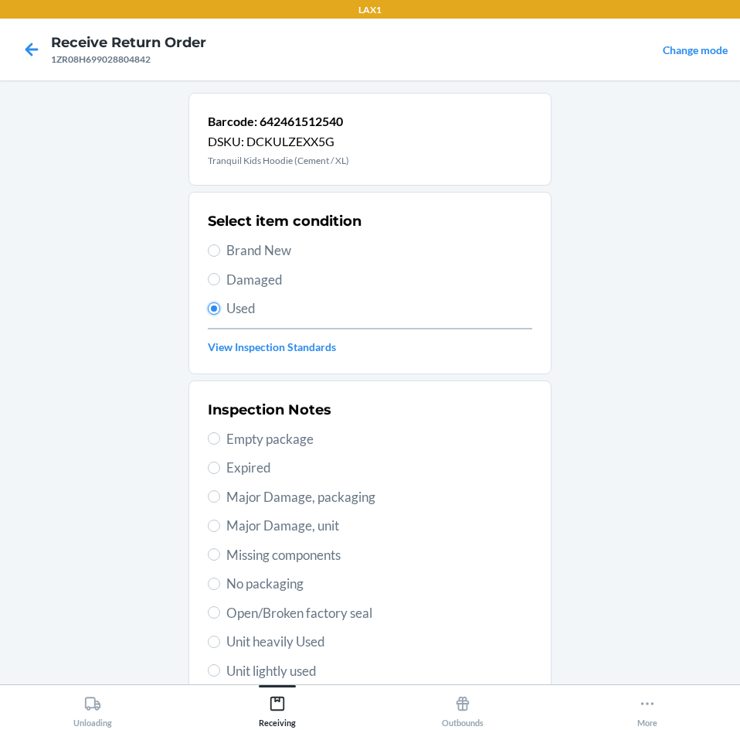
scroll to position [202, 0]
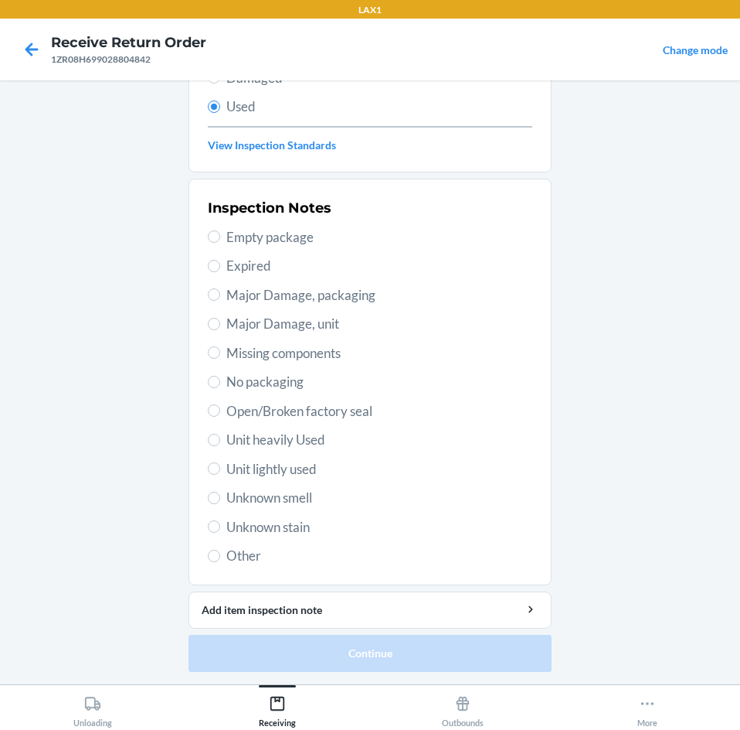
click at [216, 528] on label "Unknown stain" at bounding box center [370, 527] width 325 height 20
click at [216, 528] on input "Unknown stain" at bounding box center [214, 526] width 12 height 12
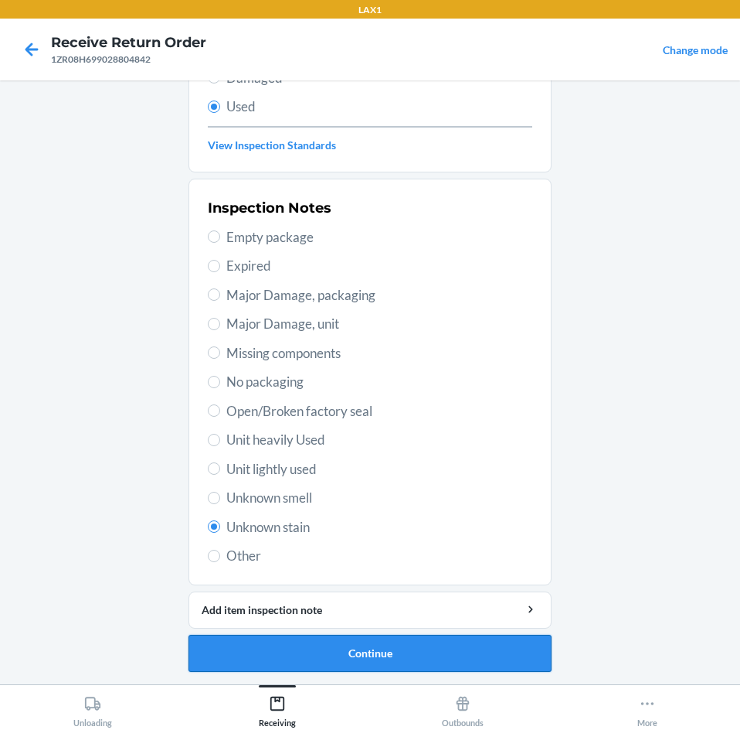
click at [461, 655] on button "Continue" at bounding box center [370, 653] width 363 height 37
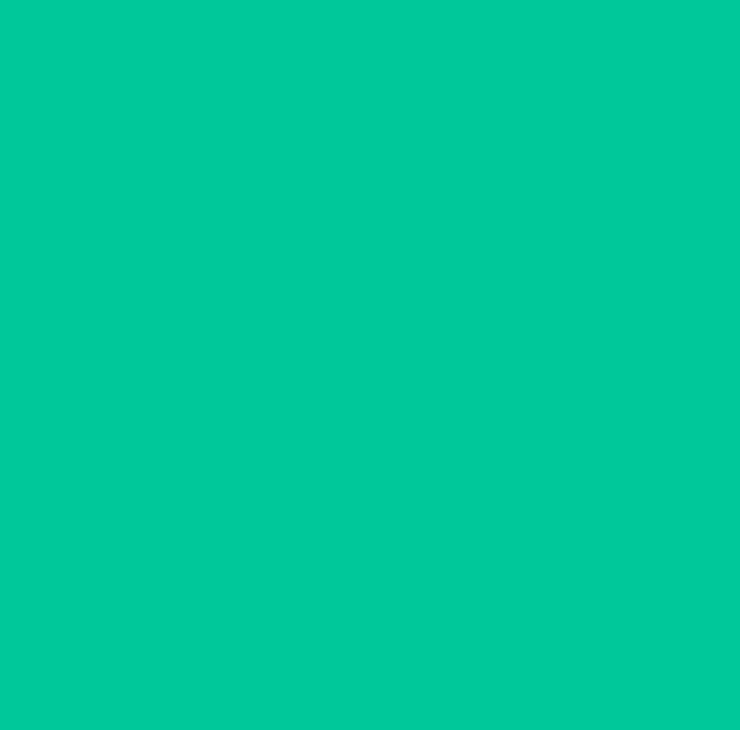
scroll to position [0, 0]
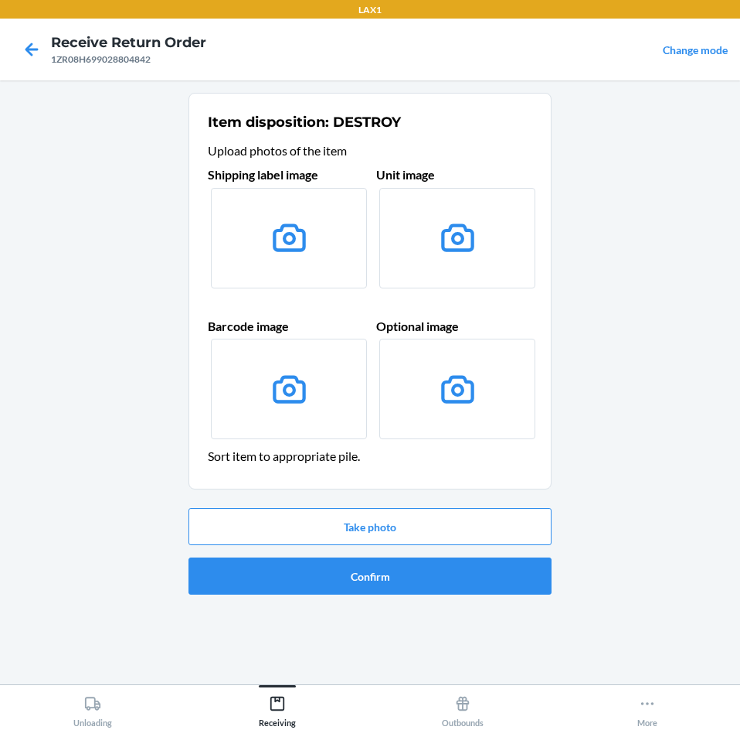
click at [465, 596] on div "Take photo Confirm" at bounding box center [370, 551] width 363 height 99
click at [465, 575] on button "Confirm" at bounding box center [370, 575] width 363 height 37
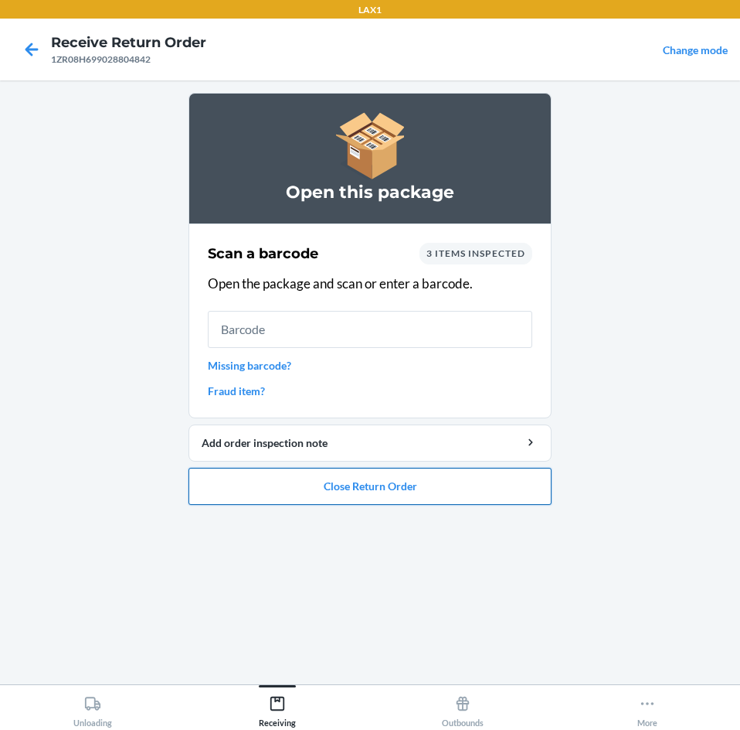
click at [458, 490] on button "Close Return Order" at bounding box center [370, 486] width 363 height 37
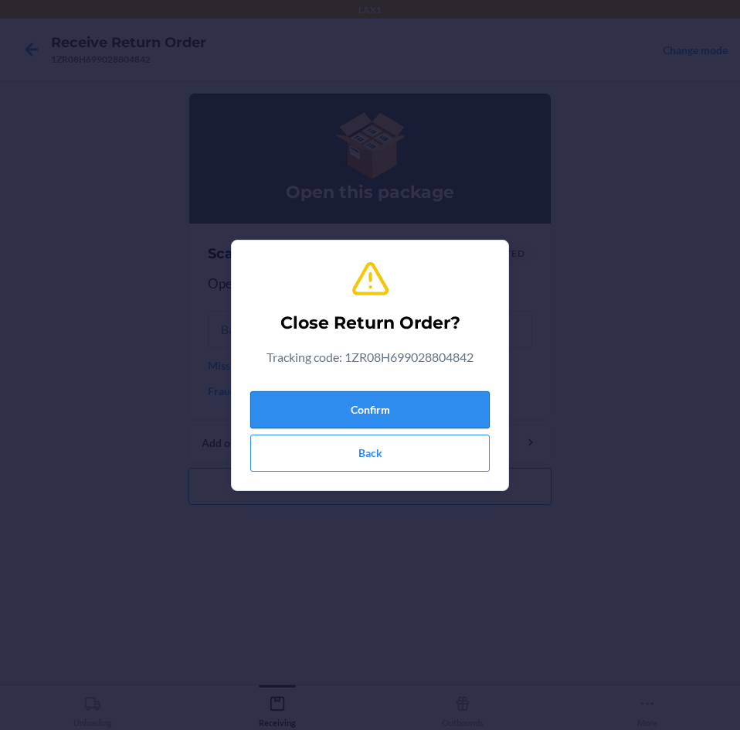
click at [441, 403] on button "Confirm" at bounding box center [370, 409] width 240 height 37
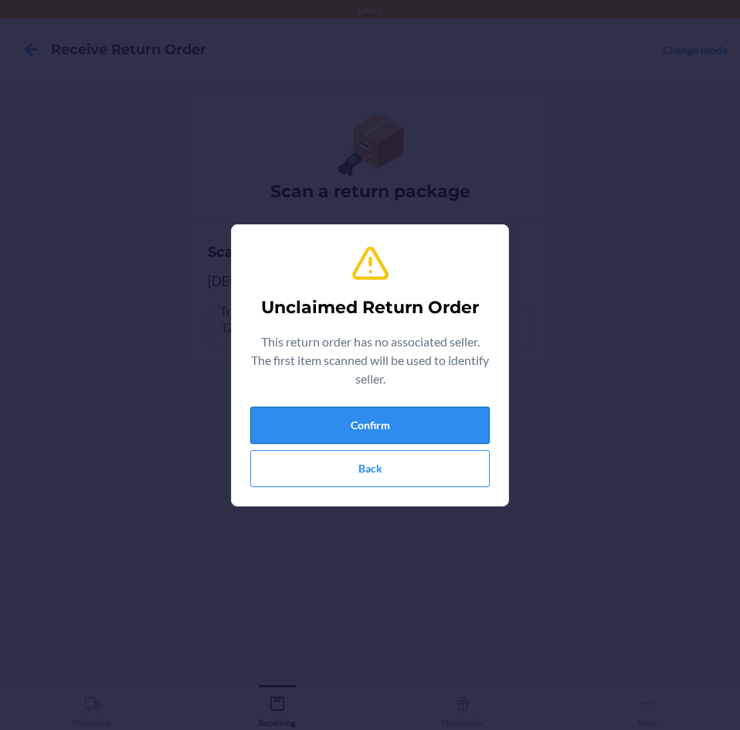
click at [437, 420] on button "Confirm" at bounding box center [370, 425] width 240 height 37
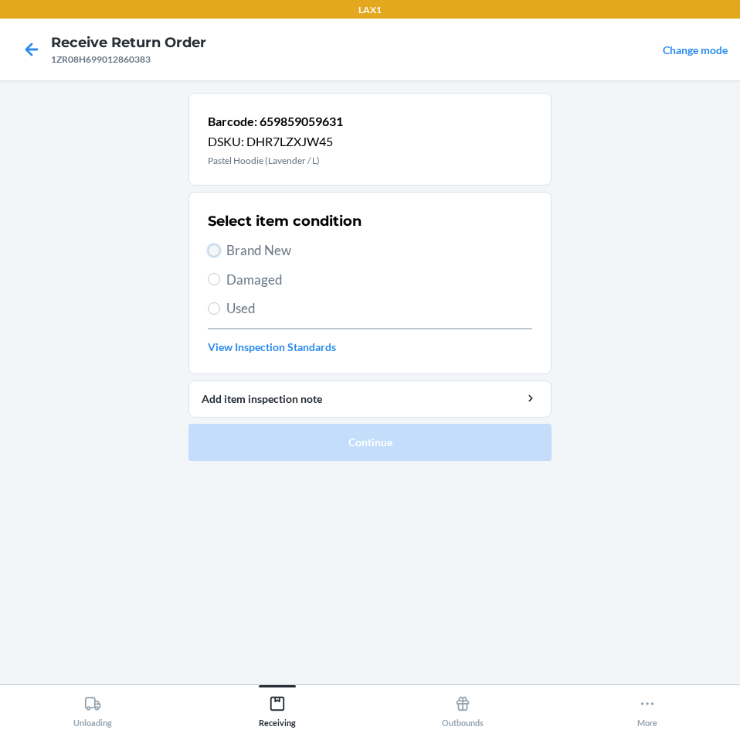
click at [216, 250] on input "Brand New" at bounding box center [214, 250] width 12 height 12
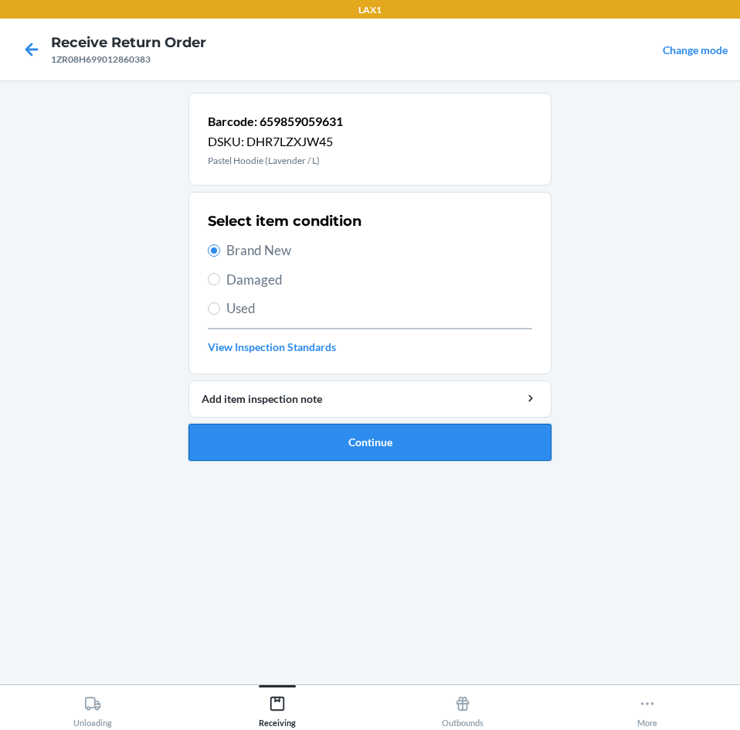
click at [470, 432] on button "Continue" at bounding box center [370, 442] width 363 height 37
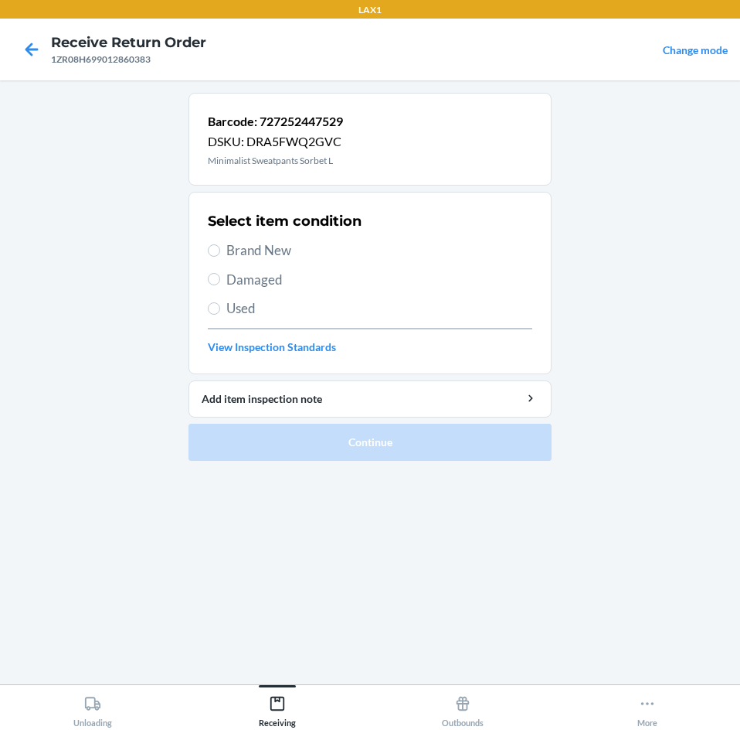
click at [212, 240] on label "Brand New" at bounding box center [370, 250] width 325 height 20
click at [212, 244] on input "Brand New" at bounding box center [214, 250] width 12 height 12
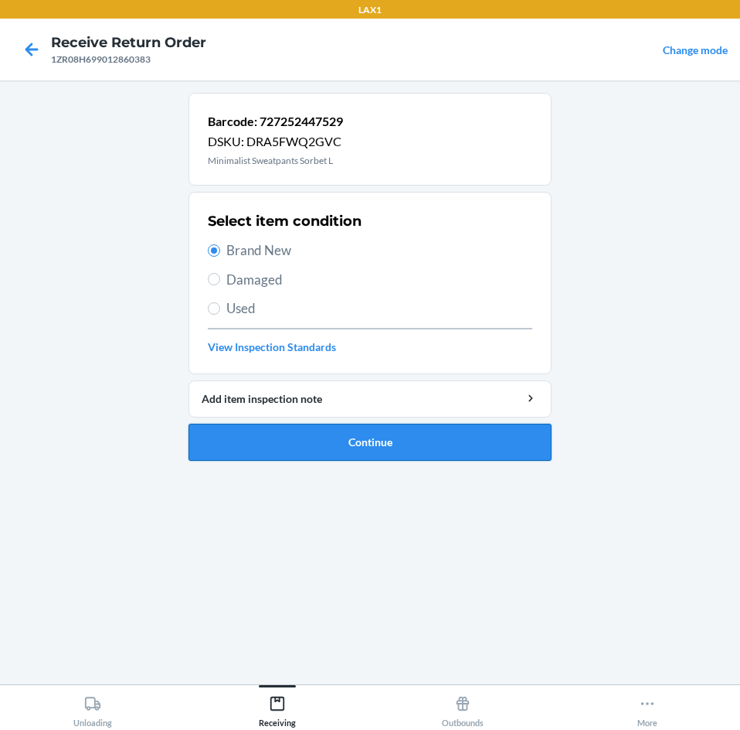
click at [446, 438] on button "Continue" at bounding box center [370, 442] width 363 height 37
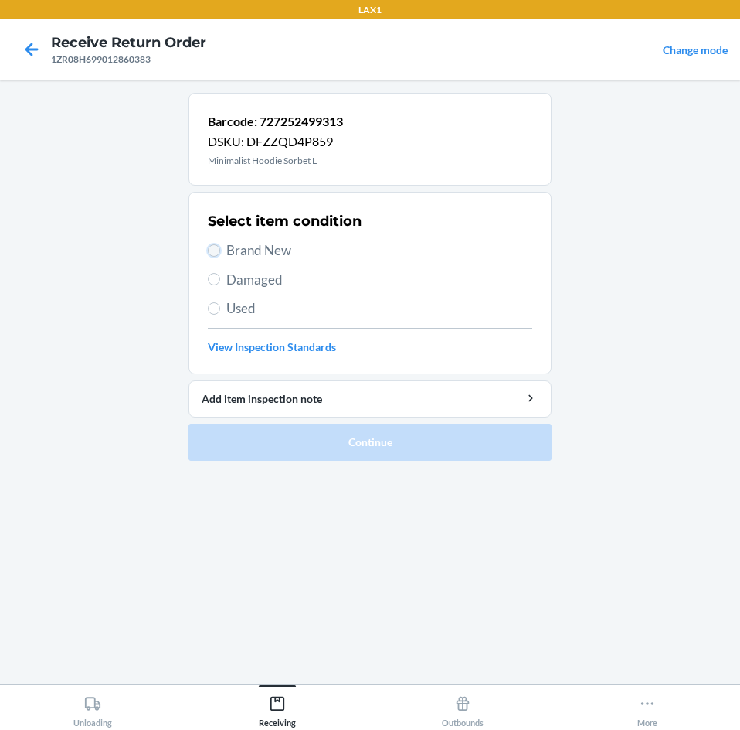
click at [213, 246] on input "Brand New" at bounding box center [214, 250] width 12 height 12
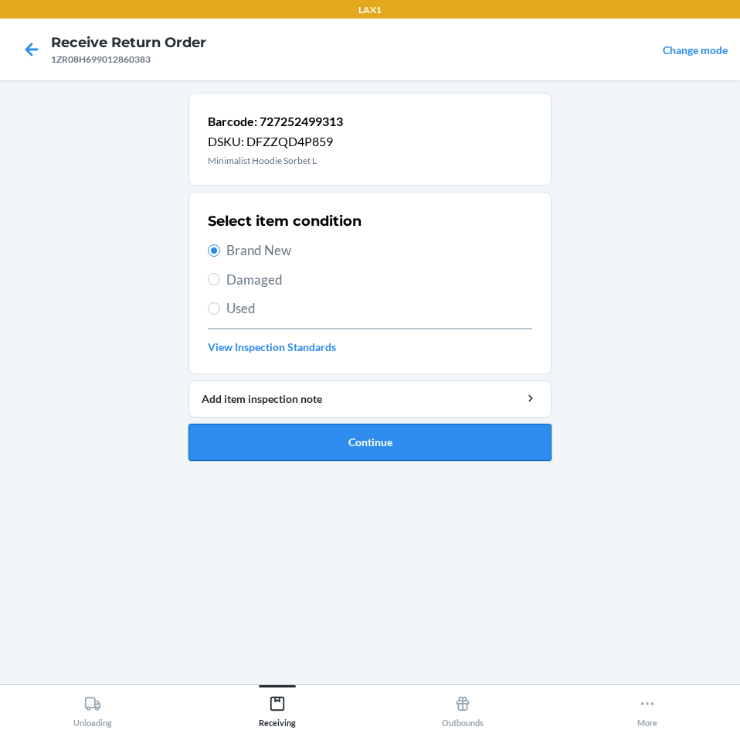
click at [440, 434] on button "Continue" at bounding box center [370, 442] width 363 height 37
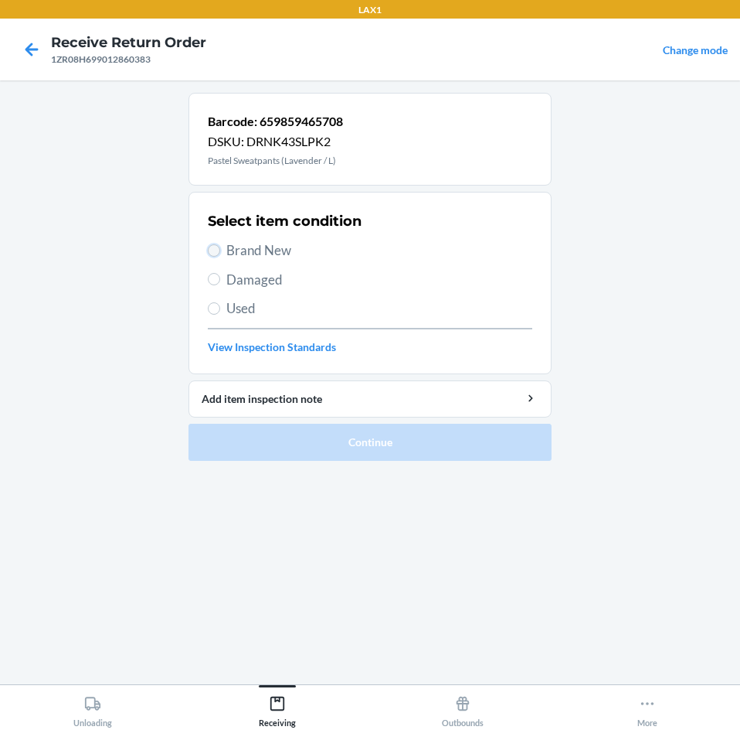
click at [219, 250] on input "Brand New" at bounding box center [214, 250] width 12 height 12
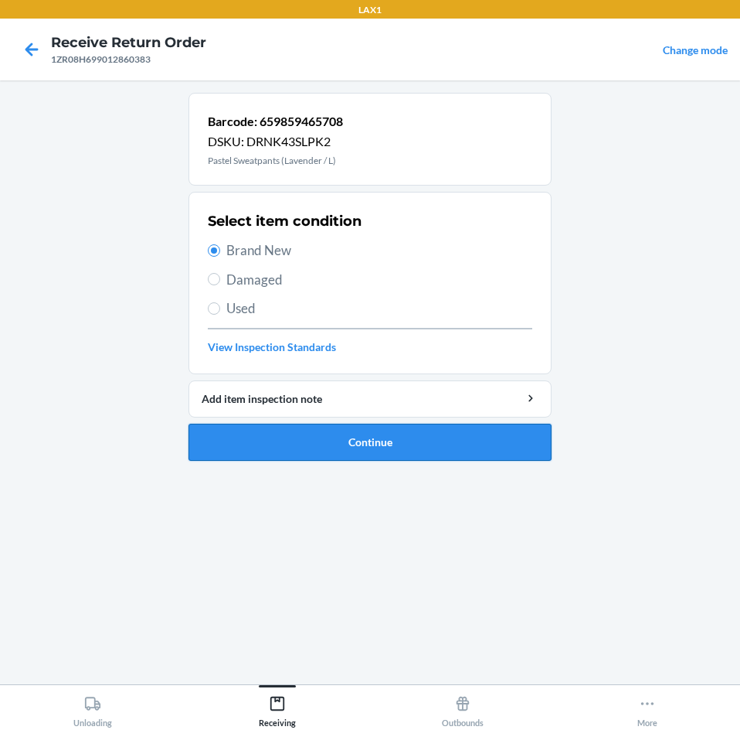
click at [449, 436] on button "Continue" at bounding box center [370, 442] width 363 height 37
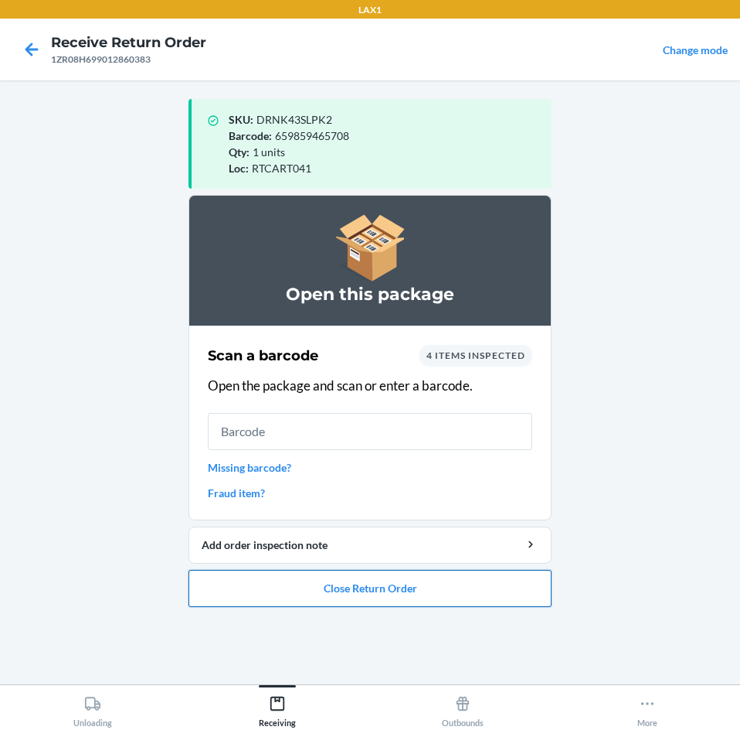
click at [447, 587] on button "Close Return Order" at bounding box center [370, 588] width 363 height 37
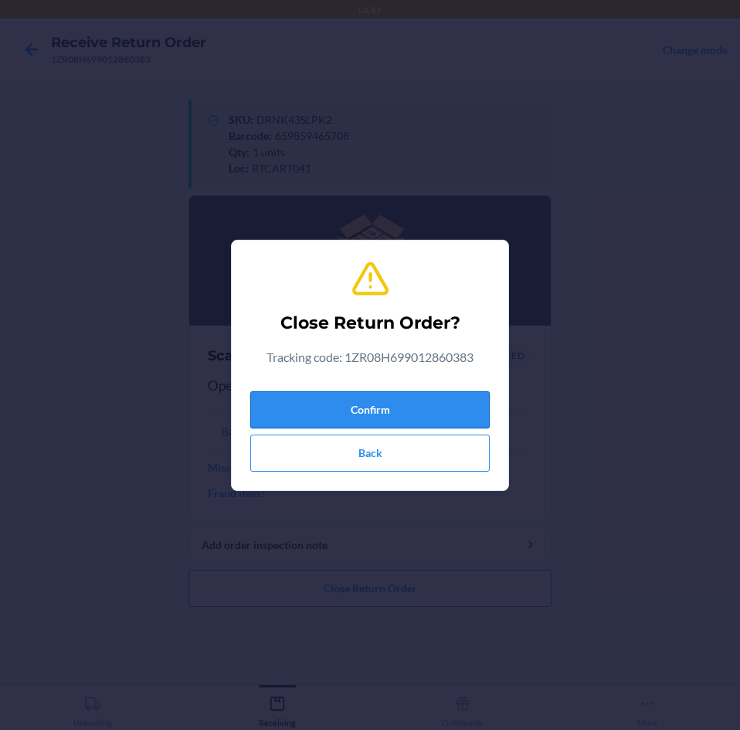
click at [464, 414] on button "Confirm" at bounding box center [370, 409] width 240 height 37
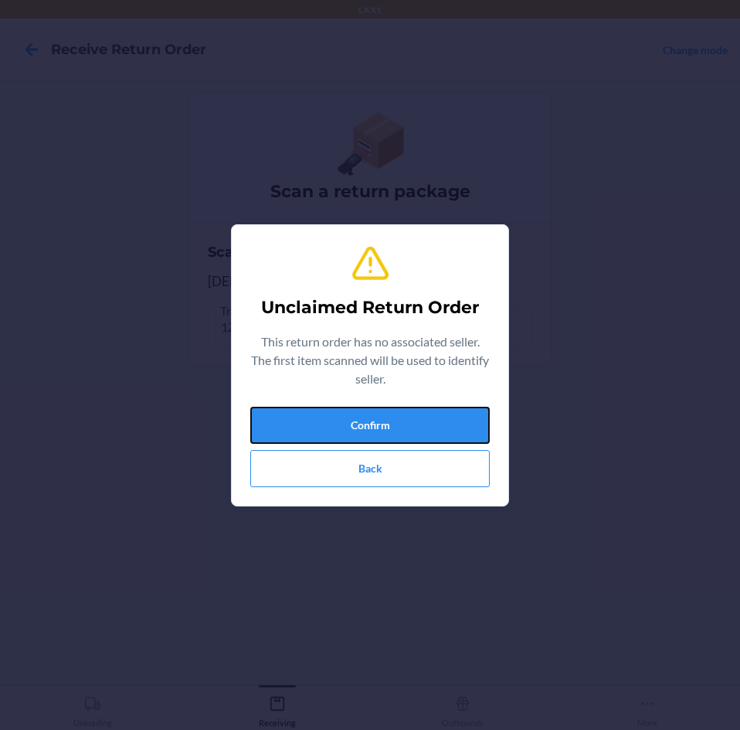
click at [464, 414] on button "Confirm" at bounding box center [370, 425] width 240 height 37
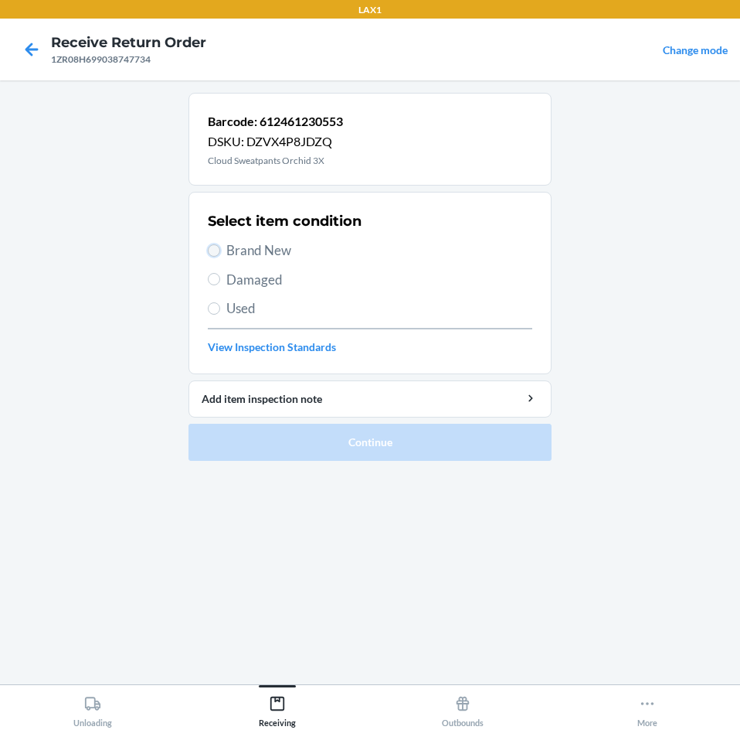
click at [218, 249] on input "Brand New" at bounding box center [214, 250] width 12 height 12
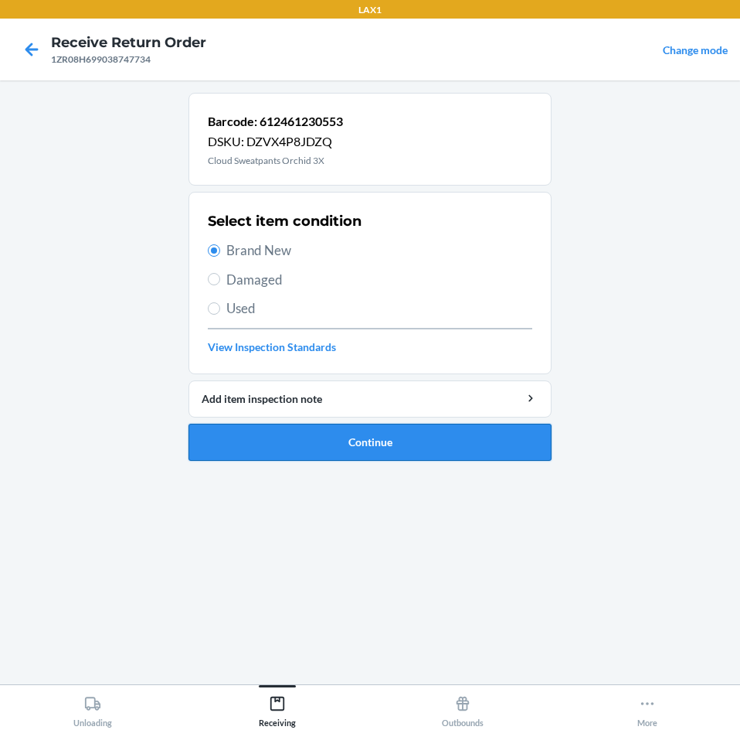
click at [495, 437] on button "Continue" at bounding box center [370, 442] width 363 height 37
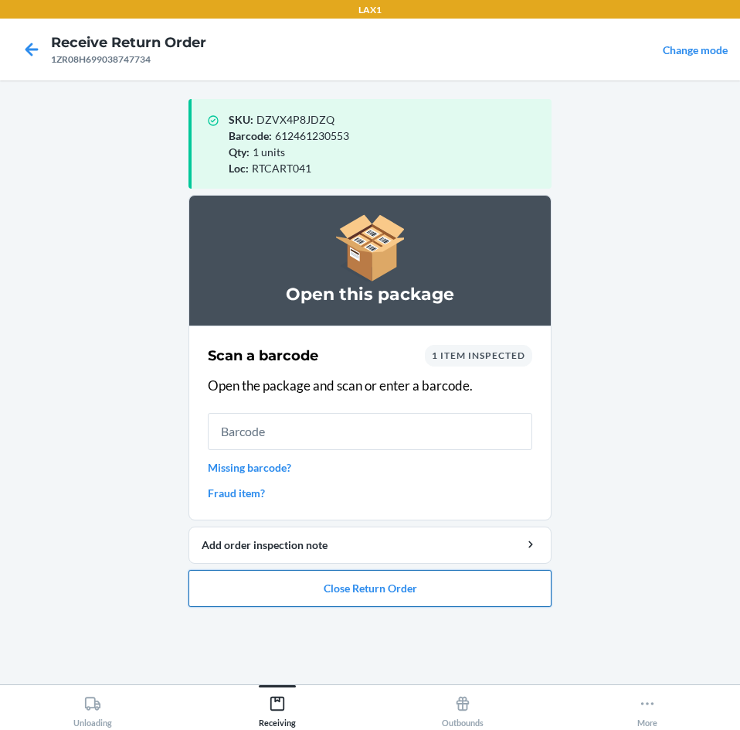
click at [478, 593] on button "Close Return Order" at bounding box center [370, 588] width 363 height 37
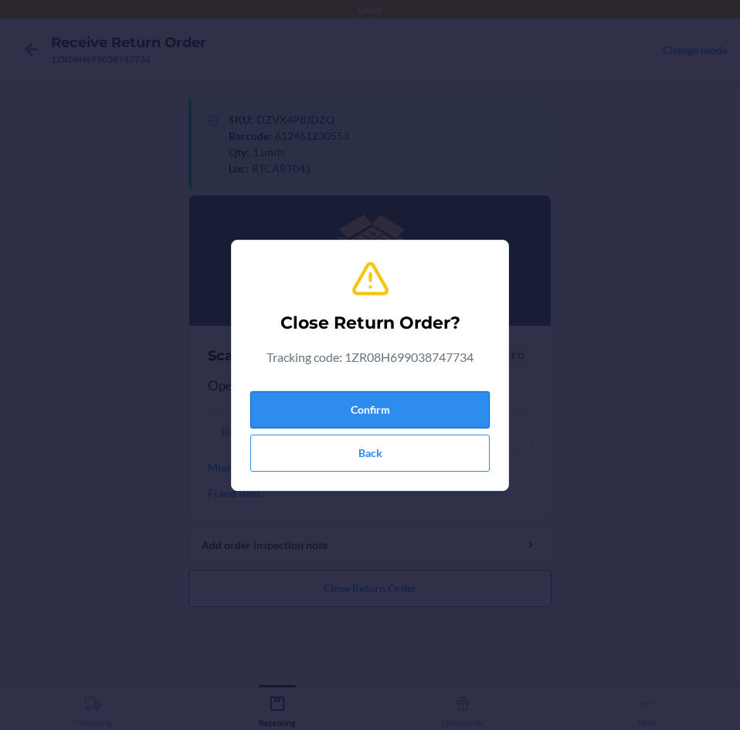
click at [458, 417] on button "Confirm" at bounding box center [370, 409] width 240 height 37
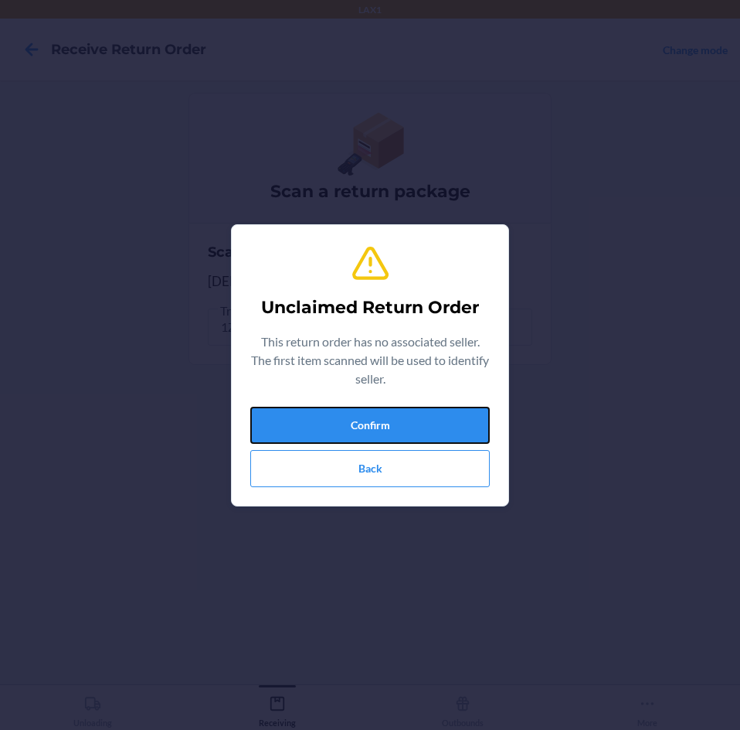
click at [458, 417] on button "Confirm" at bounding box center [370, 425] width 240 height 37
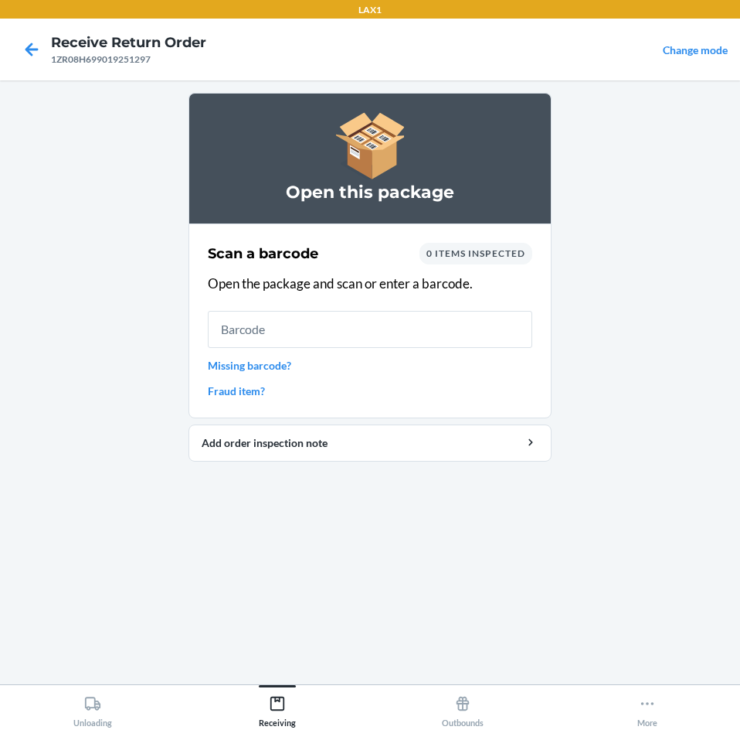
click at [260, 366] on link "Missing barcode?" at bounding box center [370, 365] width 325 height 16
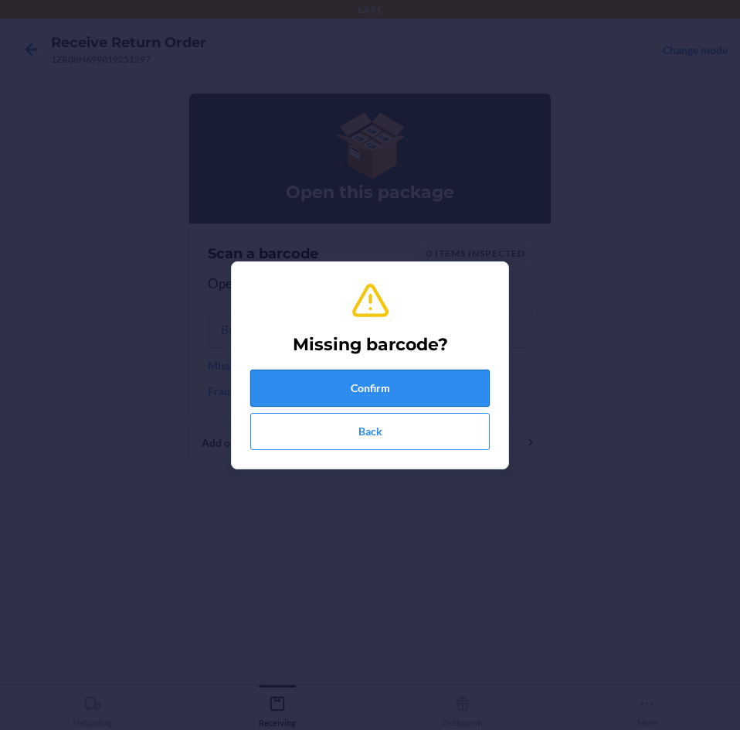
click at [411, 386] on button "Confirm" at bounding box center [370, 387] width 240 height 37
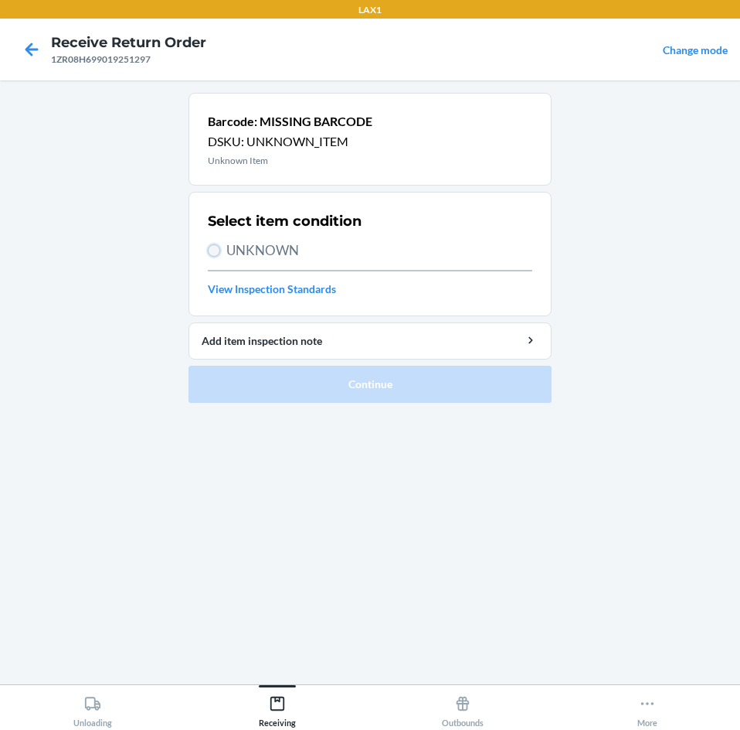
click at [216, 252] on input "UNKNOWN" at bounding box center [214, 250] width 12 height 12
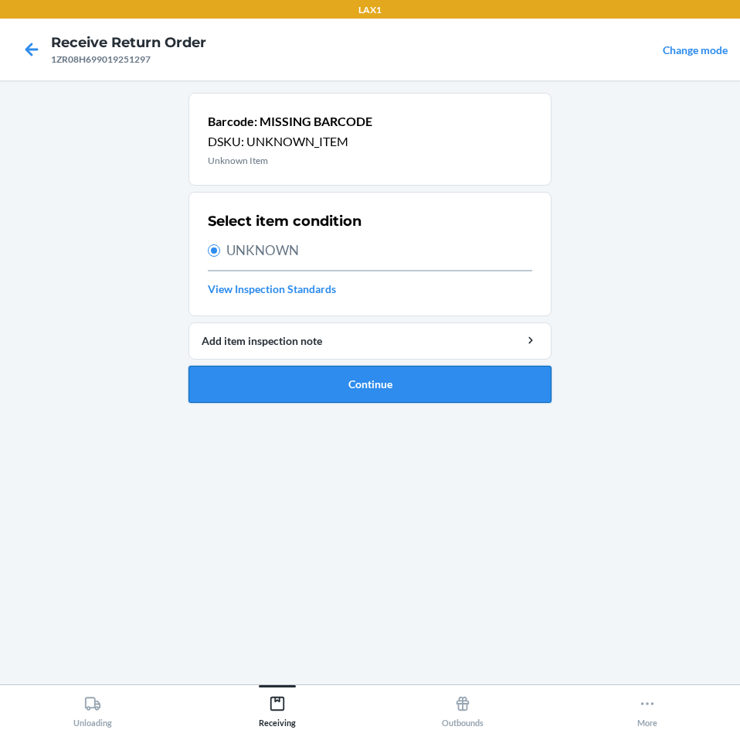
click at [465, 387] on button "Continue" at bounding box center [370, 384] width 363 height 37
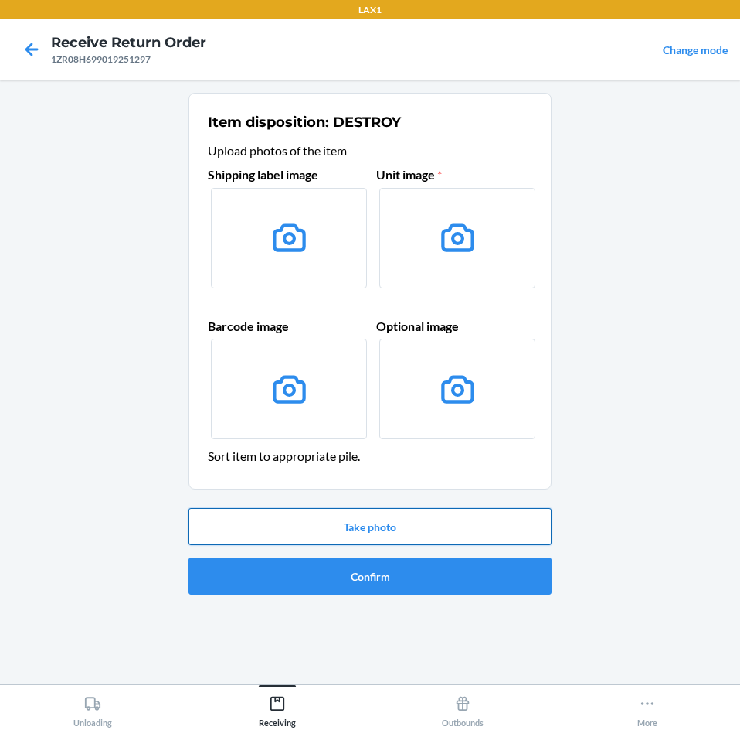
click at [503, 535] on button "Take photo" at bounding box center [370, 526] width 363 height 37
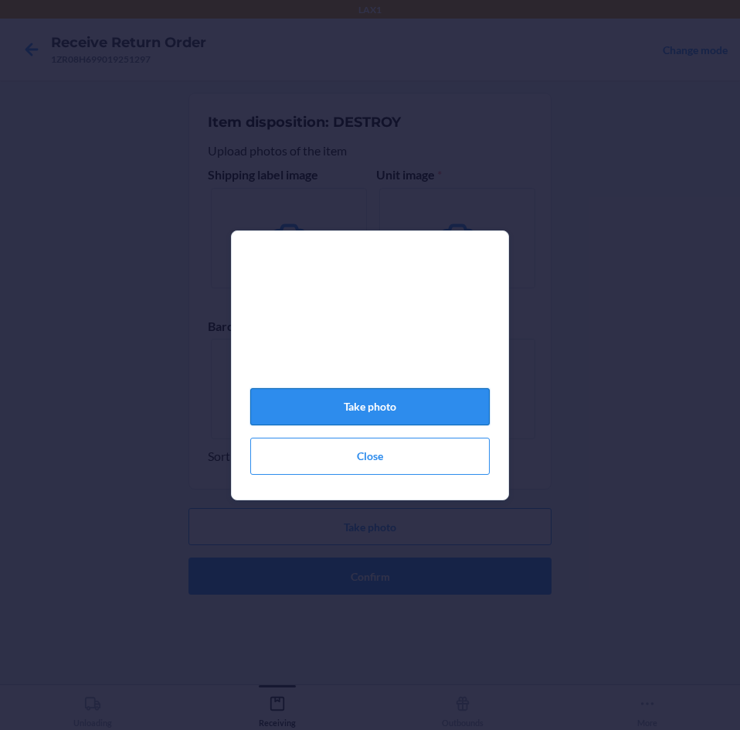
click at [369, 411] on button "Take photo" at bounding box center [370, 406] width 240 height 37
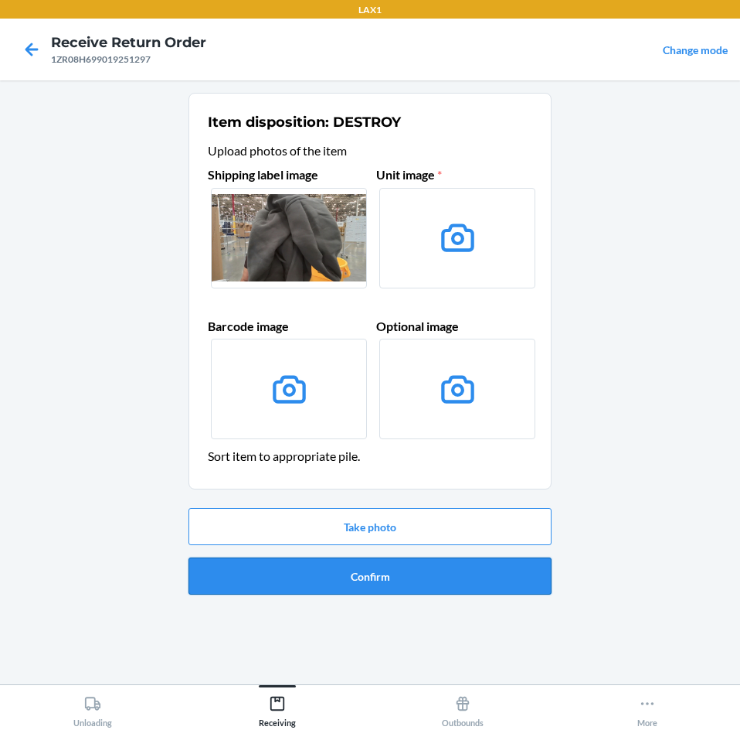
click at [399, 572] on button "Confirm" at bounding box center [370, 575] width 363 height 37
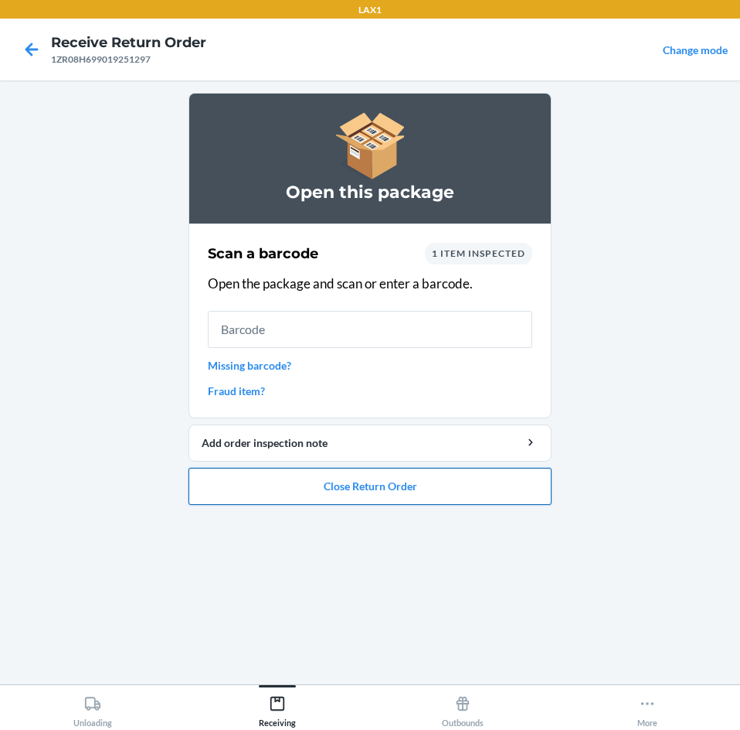
click at [437, 491] on button "Close Return Order" at bounding box center [370, 486] width 363 height 37
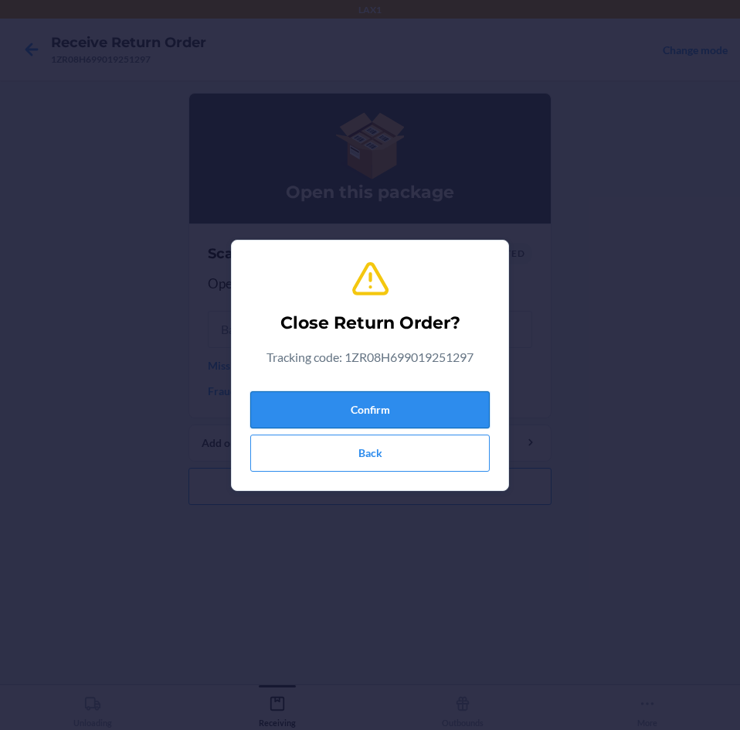
click at [437, 400] on button "Confirm" at bounding box center [370, 409] width 240 height 37
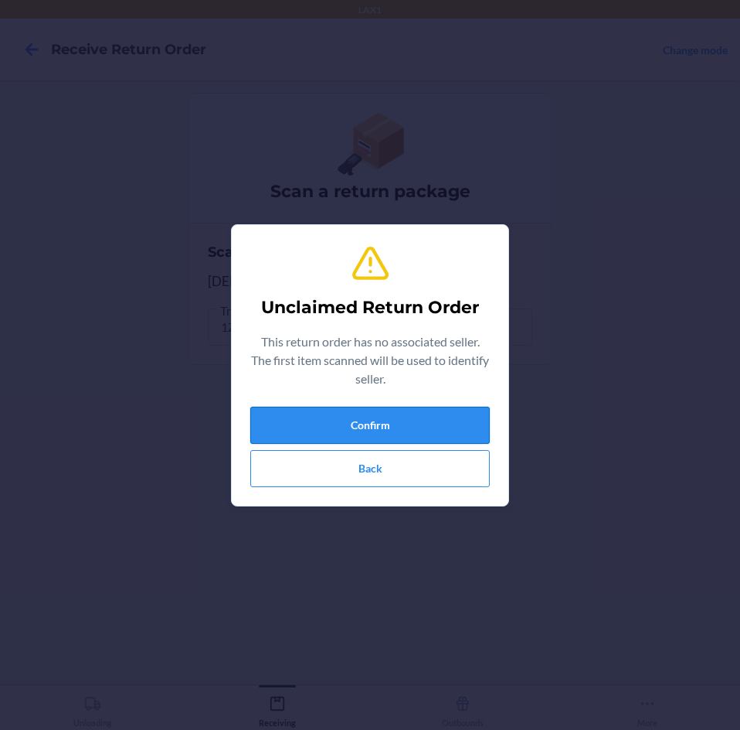
click at [428, 410] on button "Confirm" at bounding box center [370, 425] width 240 height 37
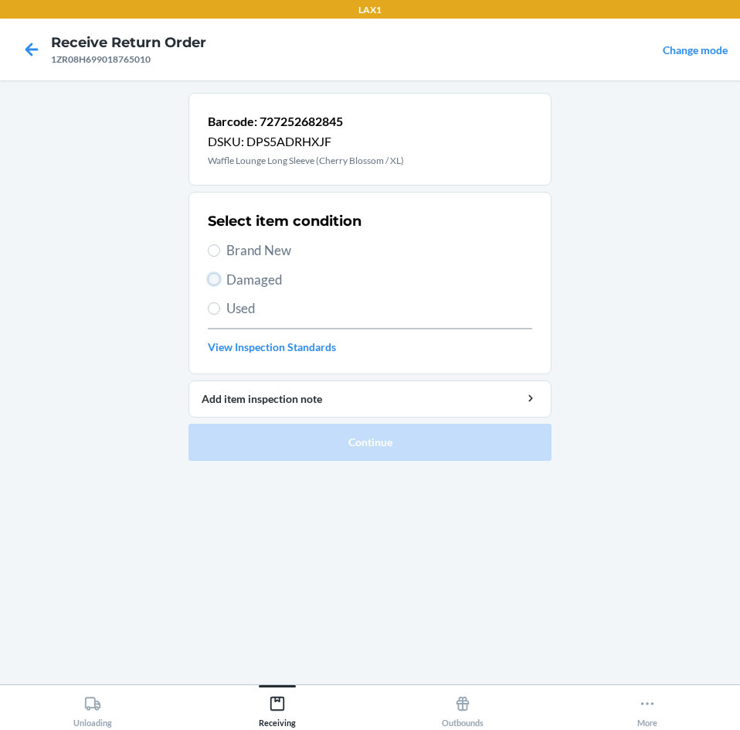
click at [215, 280] on input "Damaged" at bounding box center [214, 279] width 12 height 12
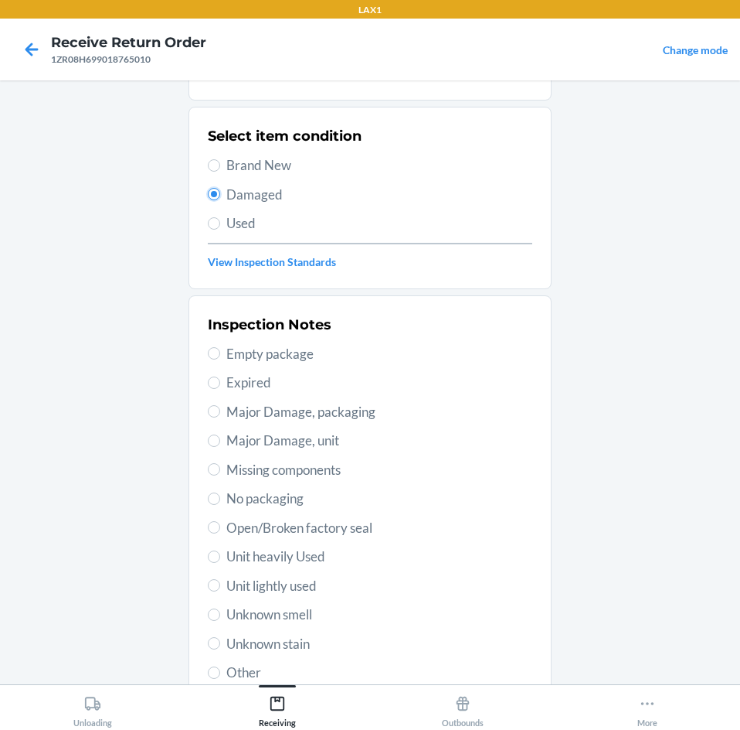
scroll to position [202, 0]
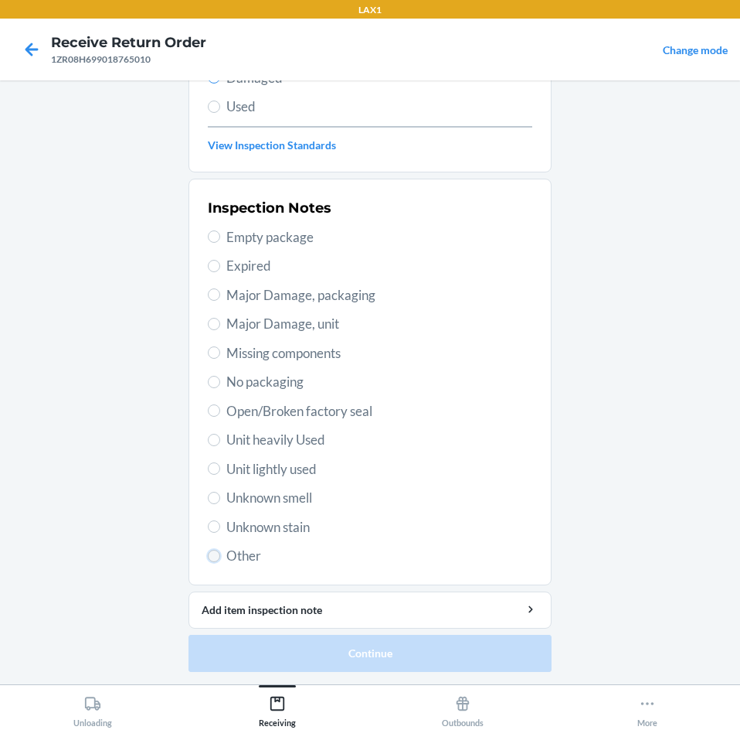
click at [208, 551] on input "Other" at bounding box center [214, 556] width 12 height 12
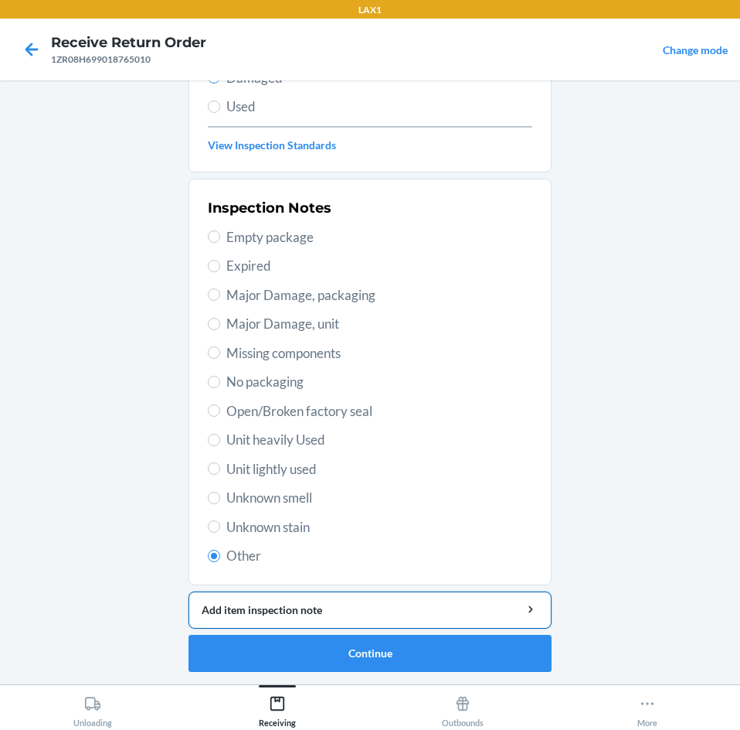
click at [379, 614] on div "Add item inspection note" at bounding box center [370, 609] width 337 height 16
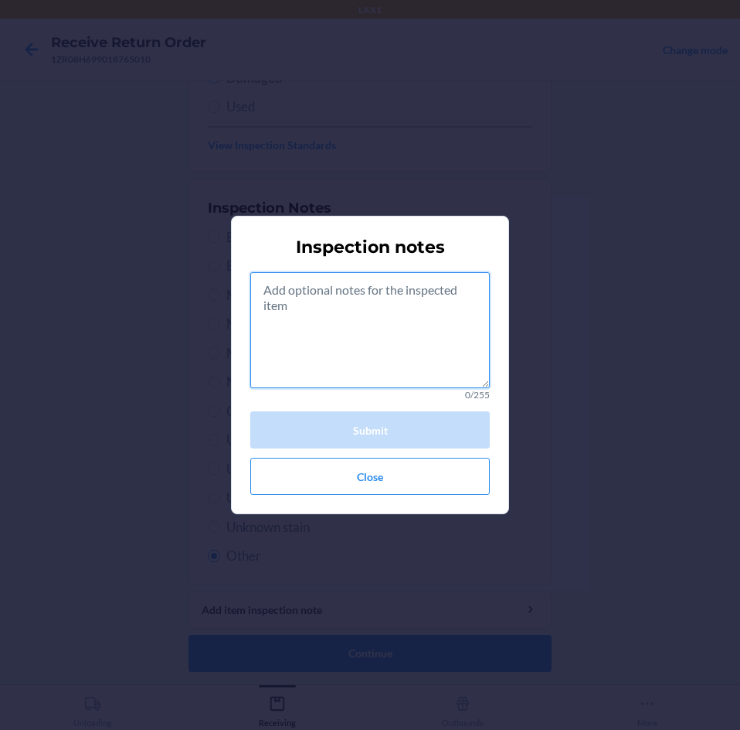
click at [366, 305] on textarea at bounding box center [370, 330] width 240 height 116
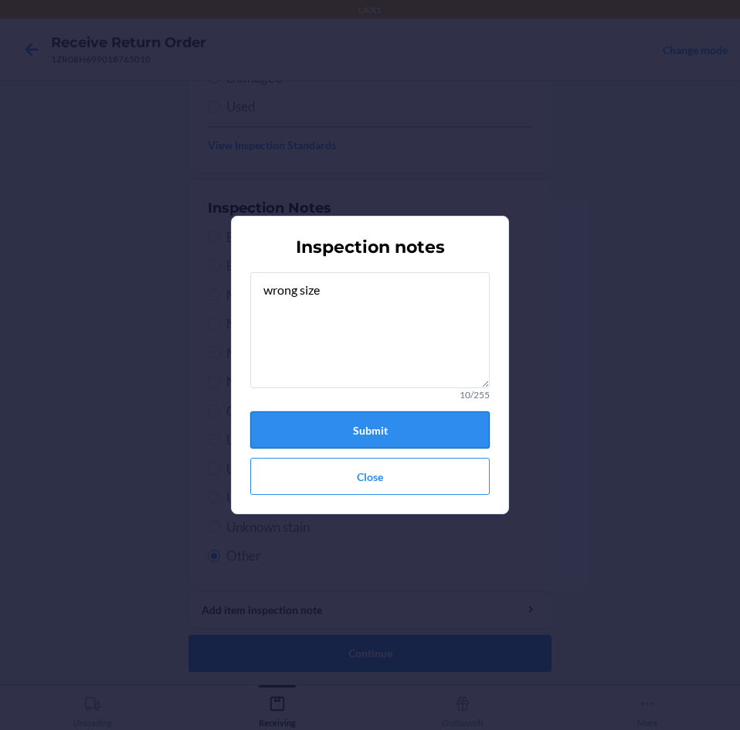
click at [408, 437] on button "Submit" at bounding box center [370, 429] width 240 height 37
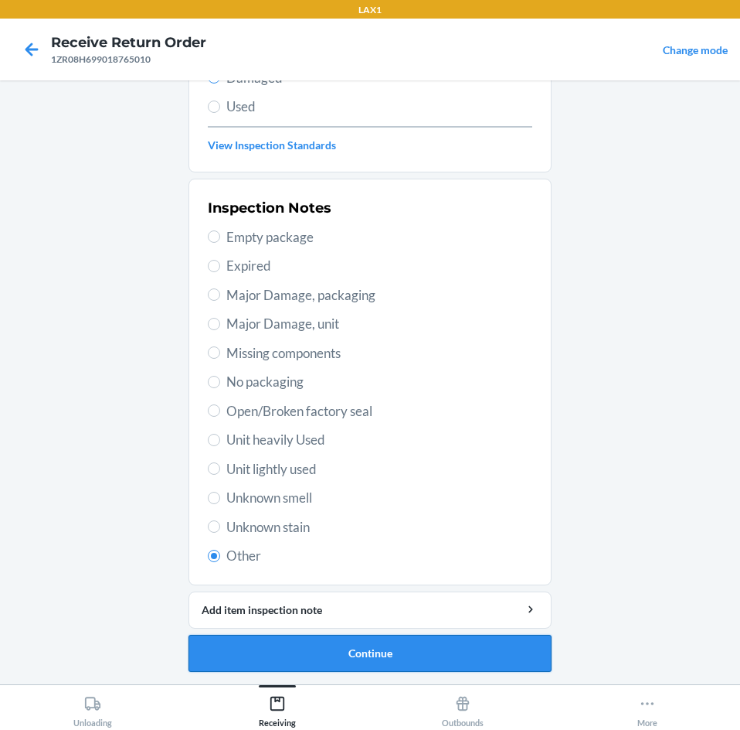
click at [468, 652] on button "Continue" at bounding box center [370, 653] width 363 height 37
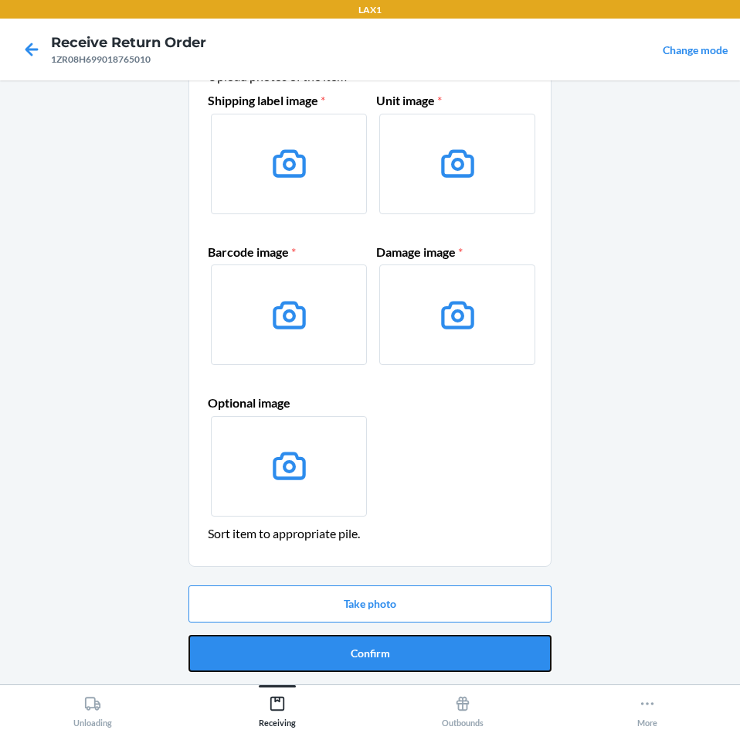
click at [468, 652] on button "Confirm" at bounding box center [370, 653] width 363 height 37
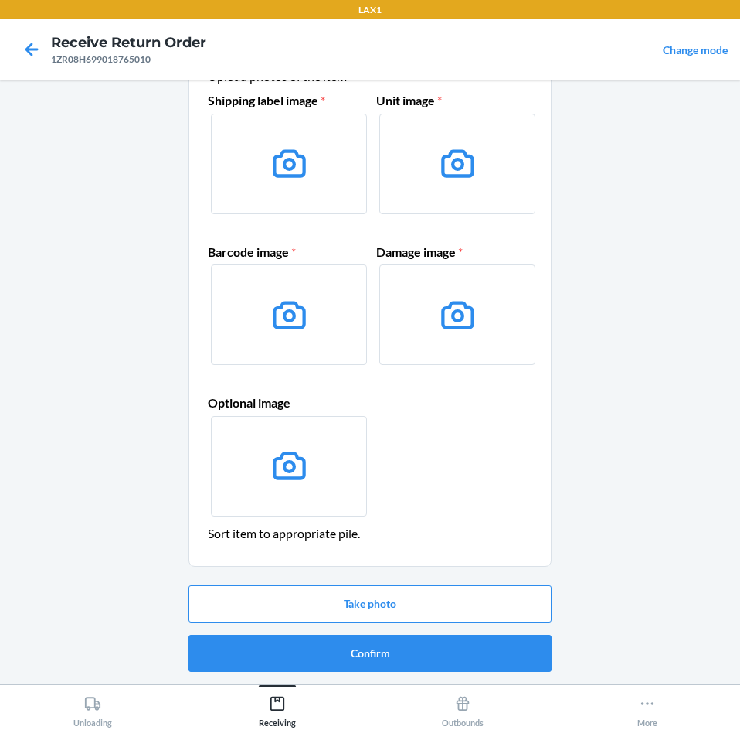
scroll to position [0, 0]
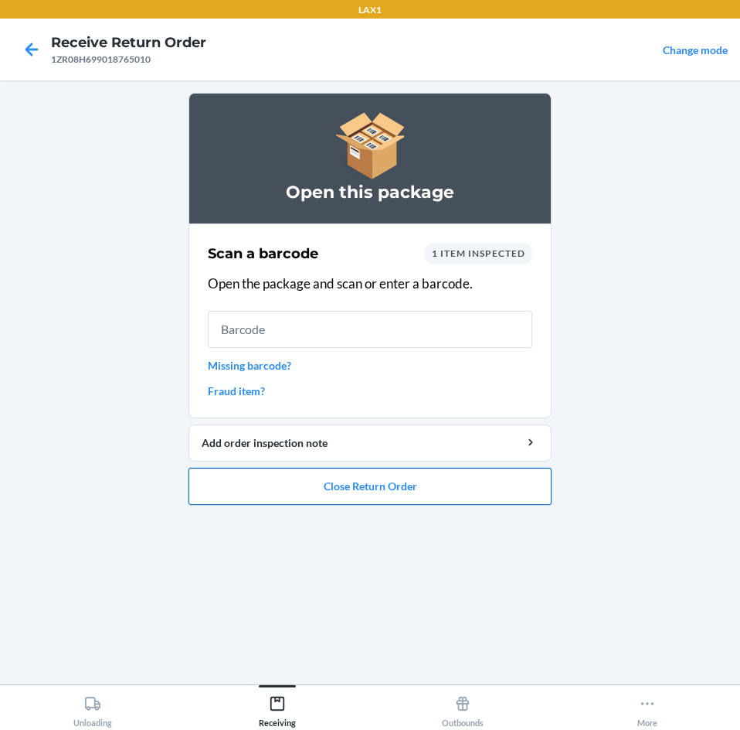
click at [491, 490] on button "Close Return Order" at bounding box center [370, 486] width 363 height 37
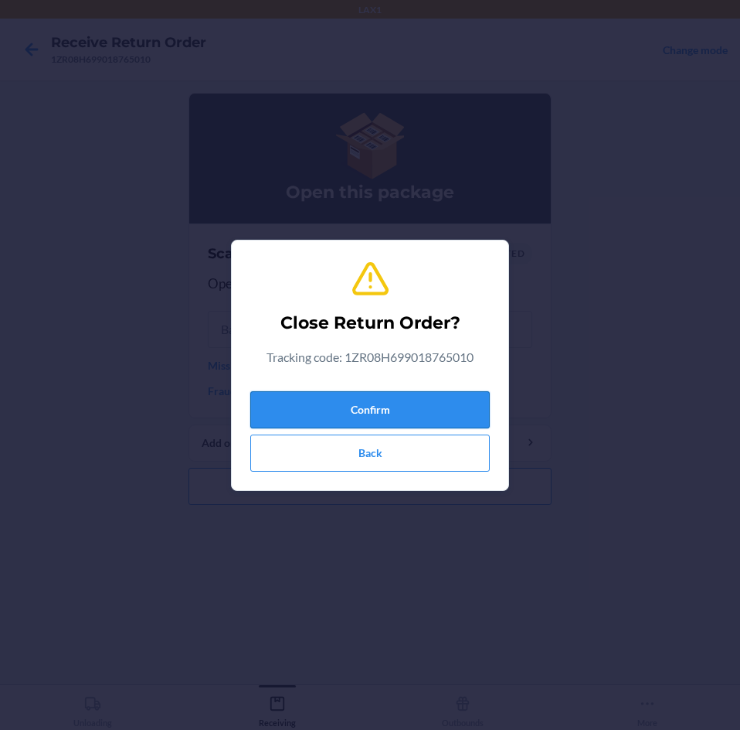
click at [423, 403] on button "Confirm" at bounding box center [370, 409] width 240 height 37
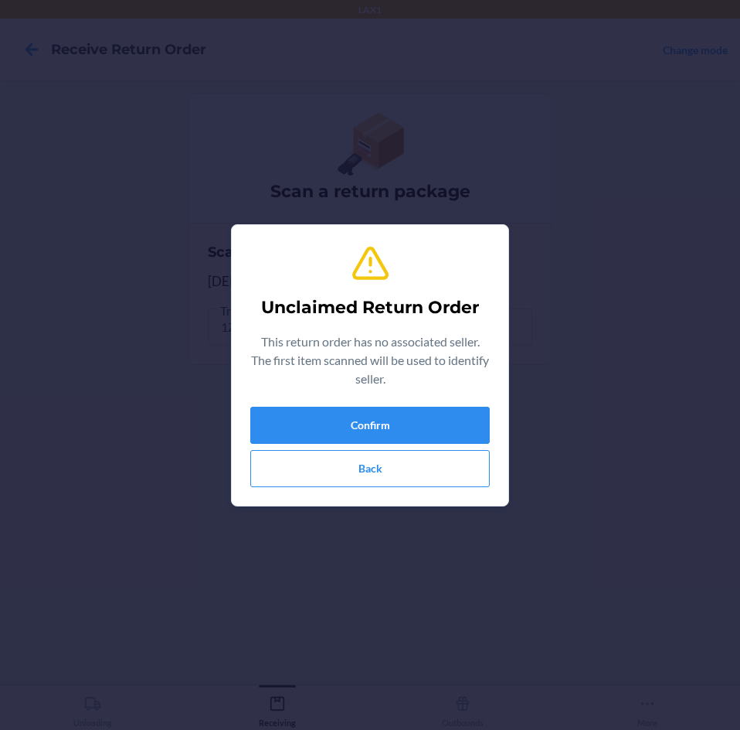
click at [423, 403] on div "Unclaimed Return Order This return order has no associated seller. The first it…" at bounding box center [370, 365] width 240 height 256
click at [434, 436] on button "Confirm" at bounding box center [370, 425] width 240 height 37
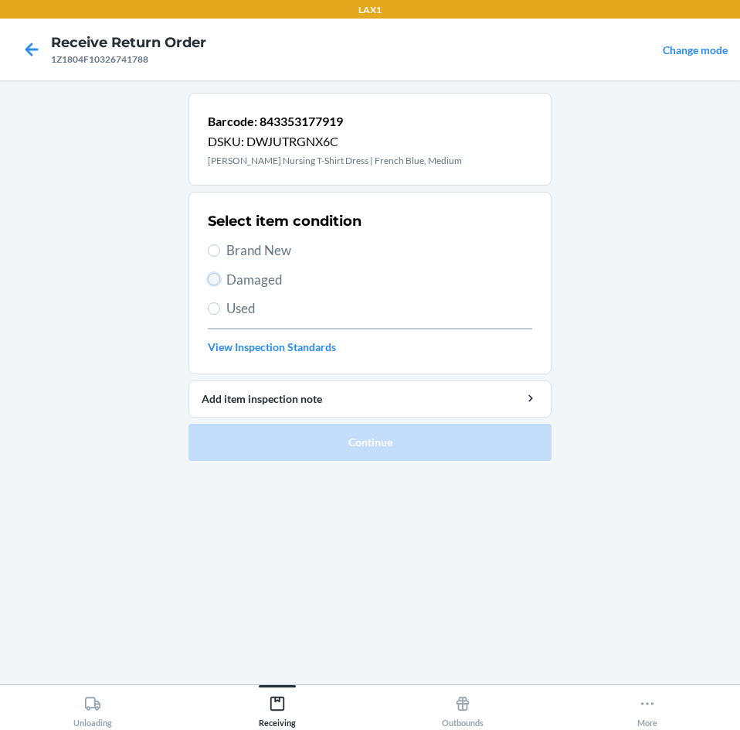
click at [216, 278] on input "Damaged" at bounding box center [214, 279] width 12 height 12
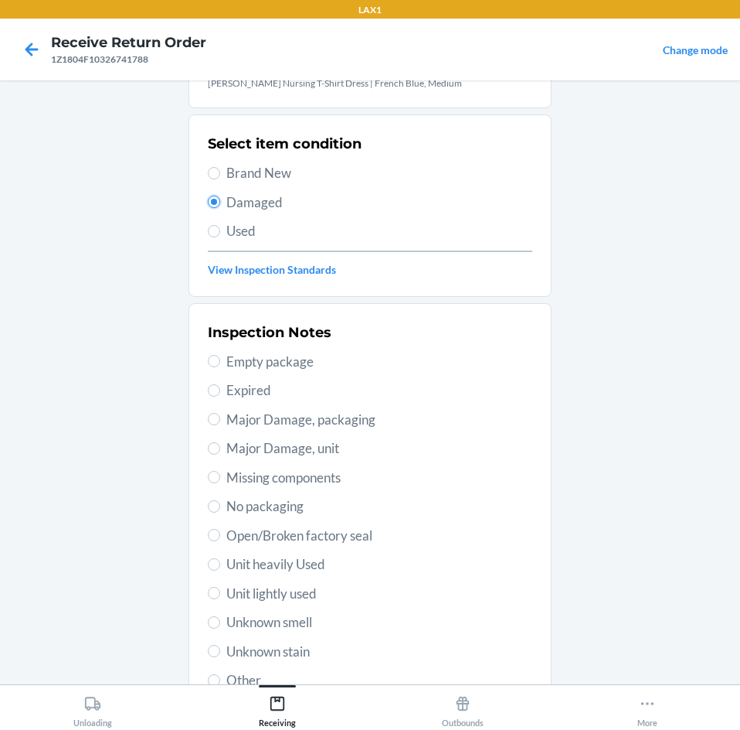
scroll to position [155, 0]
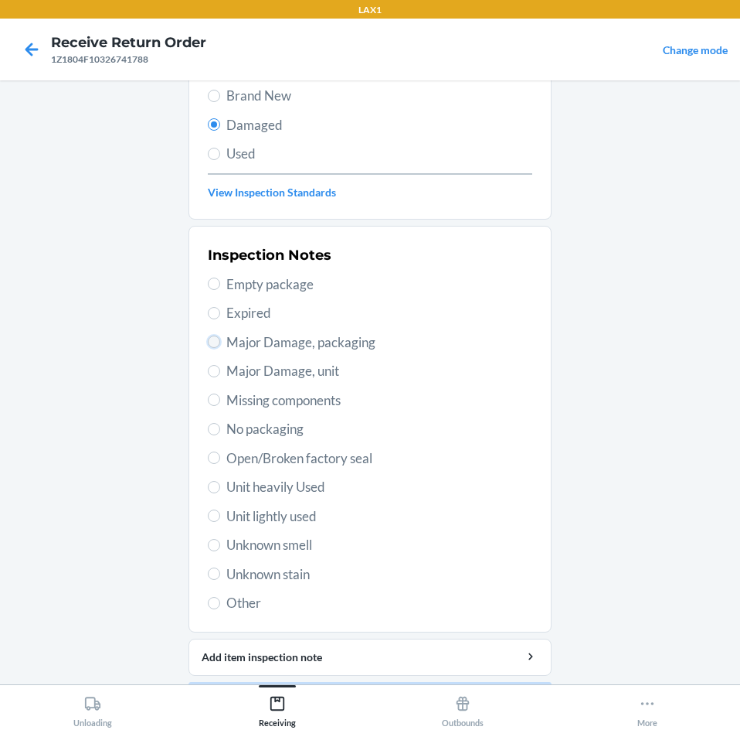
click at [209, 342] on input "Major Damage, packaging" at bounding box center [214, 341] width 12 height 12
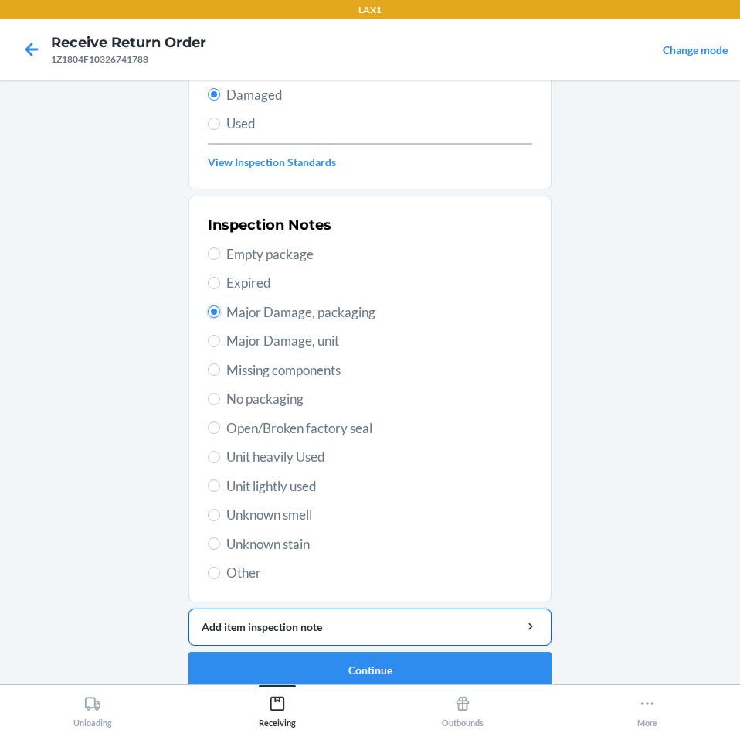
scroll to position [202, 0]
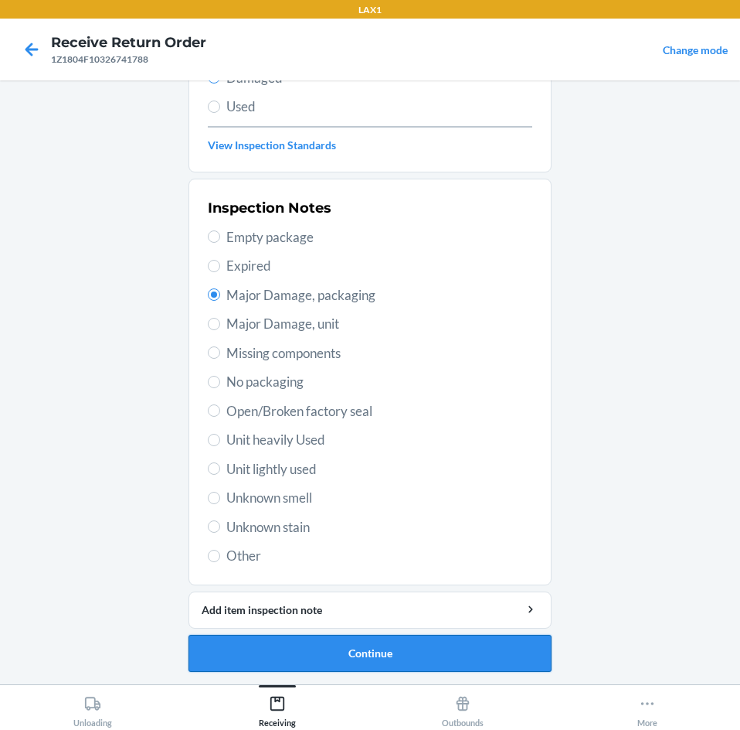
click at [441, 652] on button "Continue" at bounding box center [370, 653] width 363 height 37
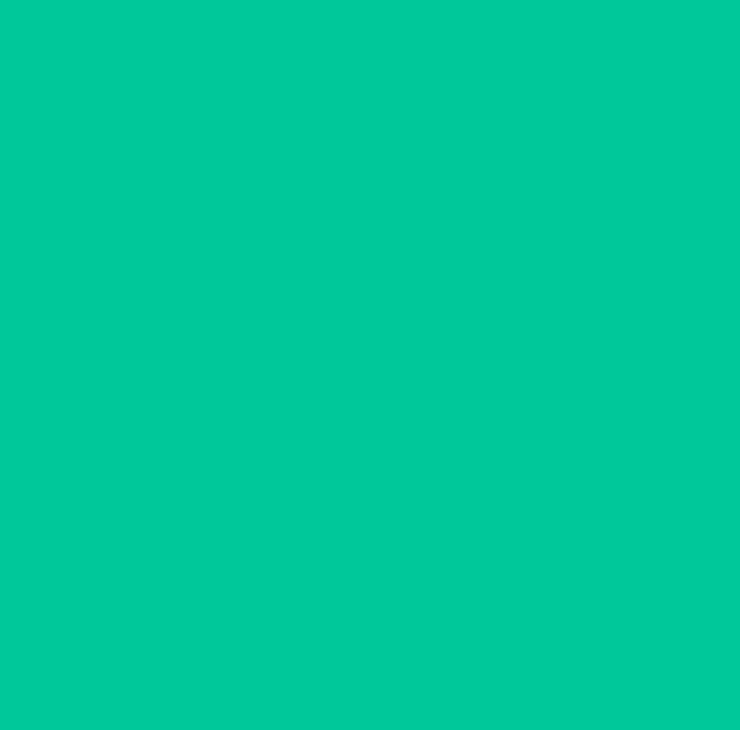
scroll to position [74, 0]
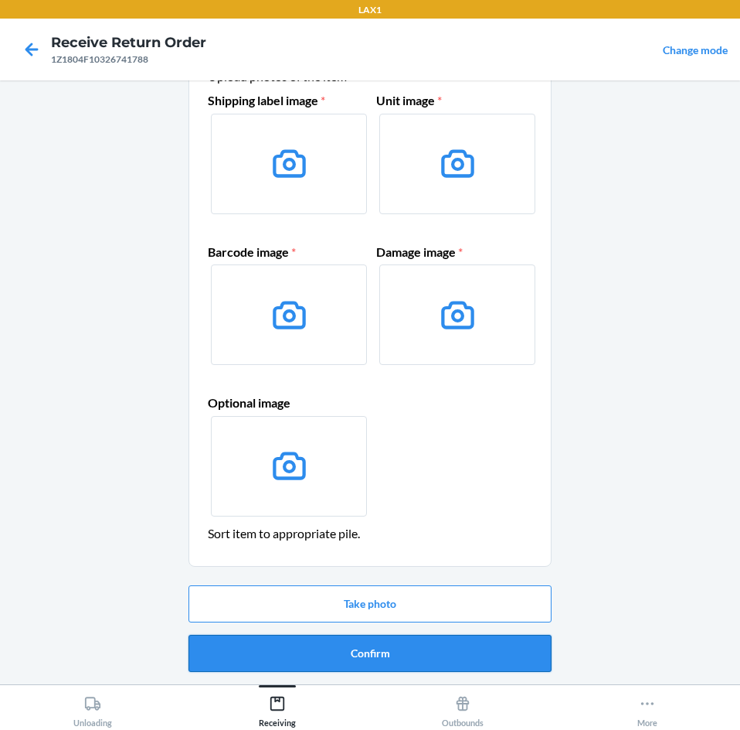
click at [441, 652] on button "Confirm" at bounding box center [370, 653] width 363 height 37
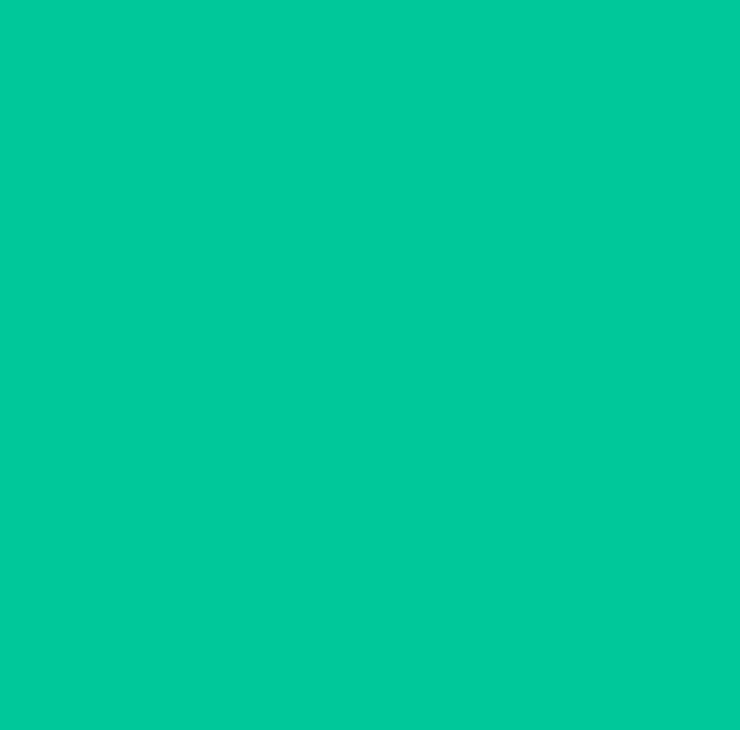
scroll to position [0, 0]
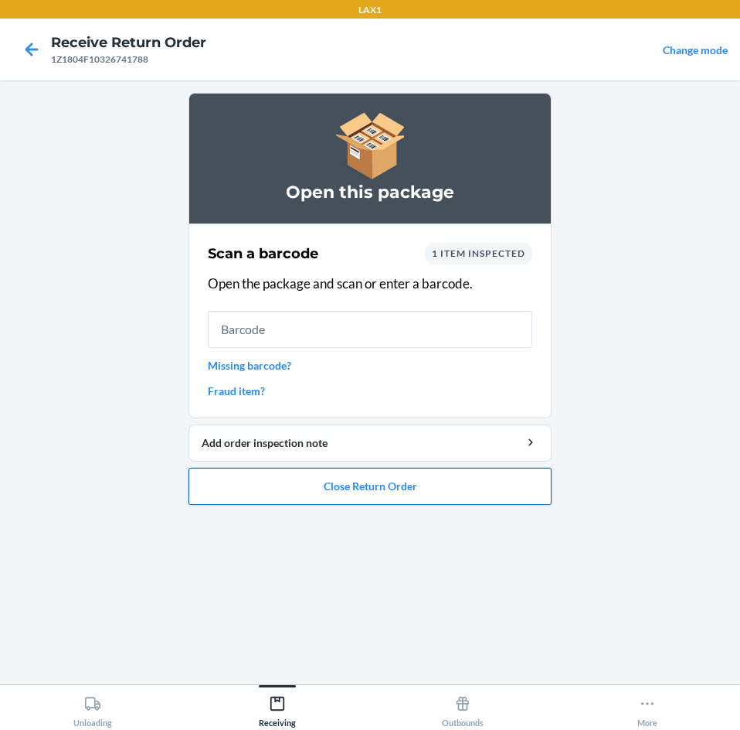
click at [417, 499] on button "Close Return Order" at bounding box center [370, 486] width 363 height 37
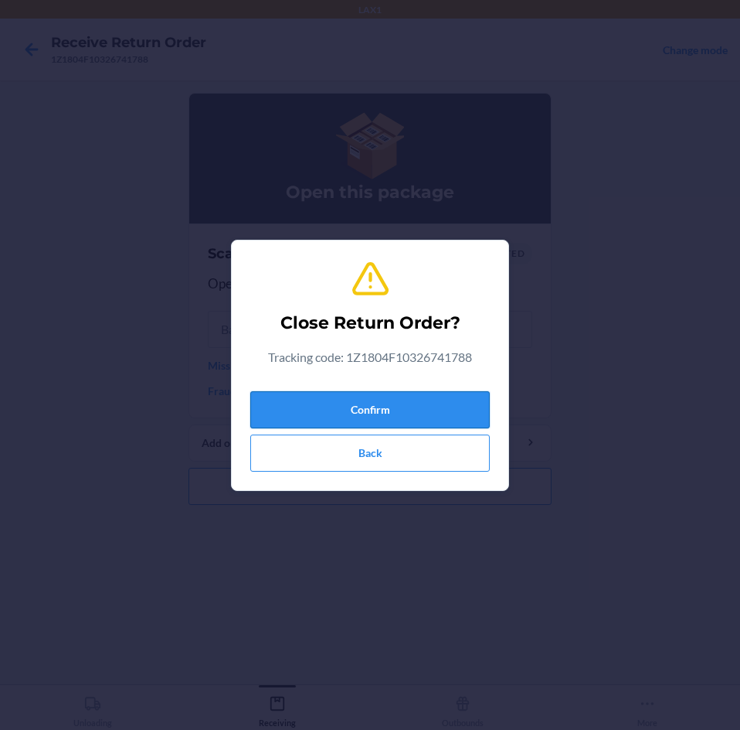
click at [410, 408] on button "Confirm" at bounding box center [370, 409] width 240 height 37
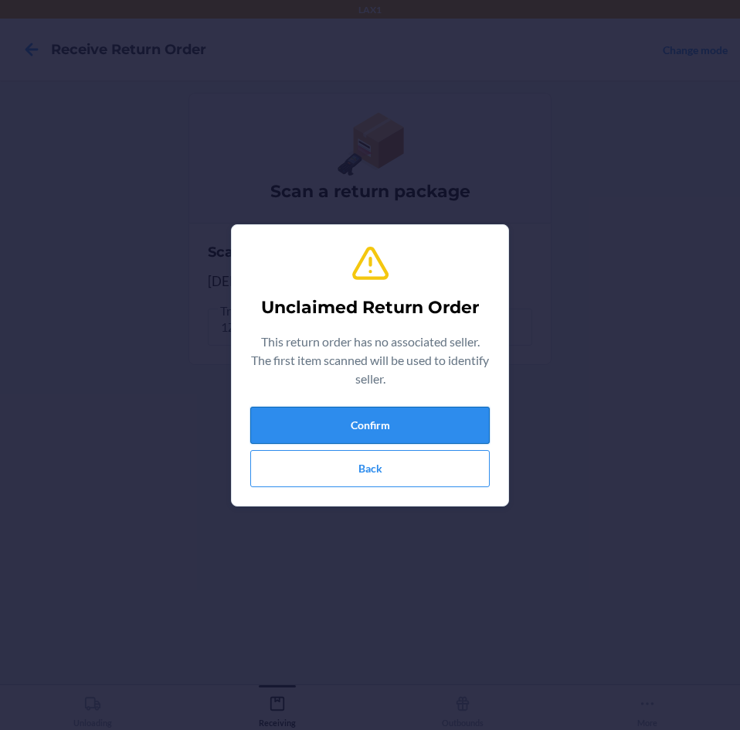
click at [411, 415] on button "Confirm" at bounding box center [370, 425] width 240 height 37
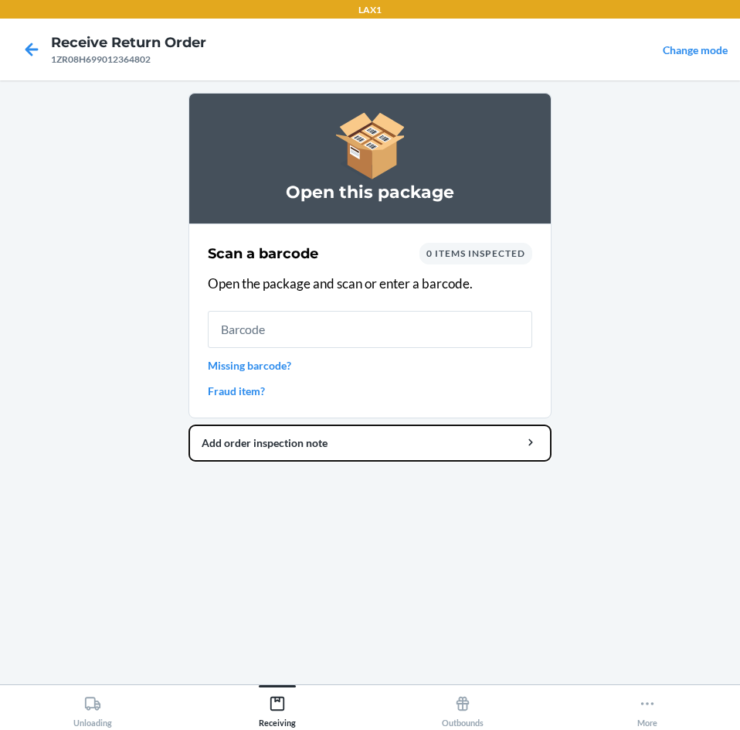
click at [189, 424] on button "Add order inspection note" at bounding box center [370, 442] width 363 height 37
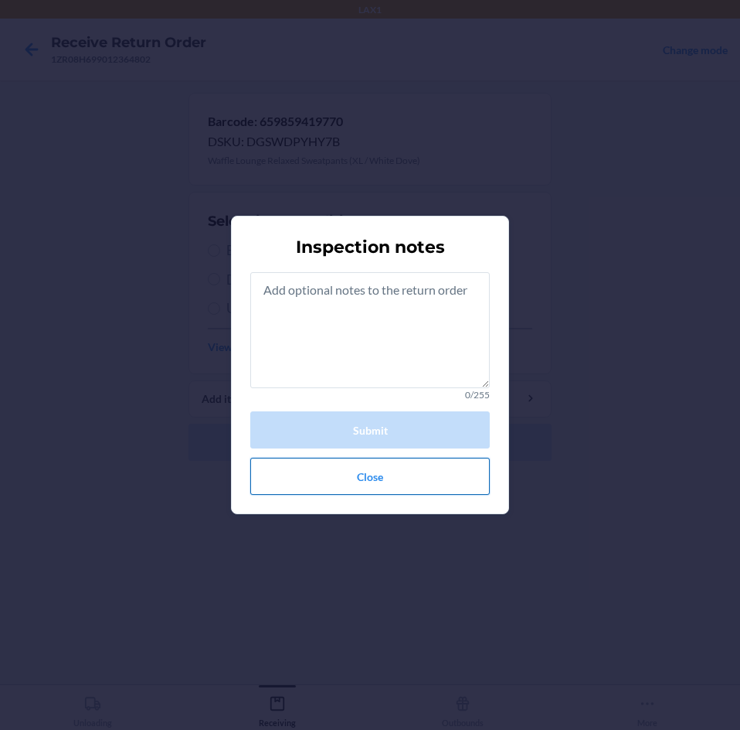
click at [406, 492] on button "Close" at bounding box center [370, 476] width 240 height 37
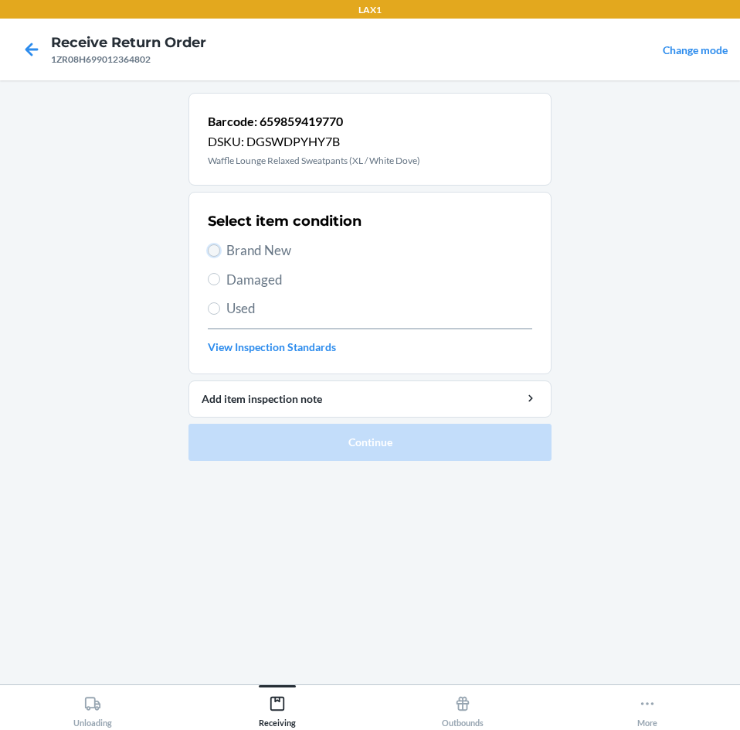
click at [217, 247] on input "Brand New" at bounding box center [214, 250] width 12 height 12
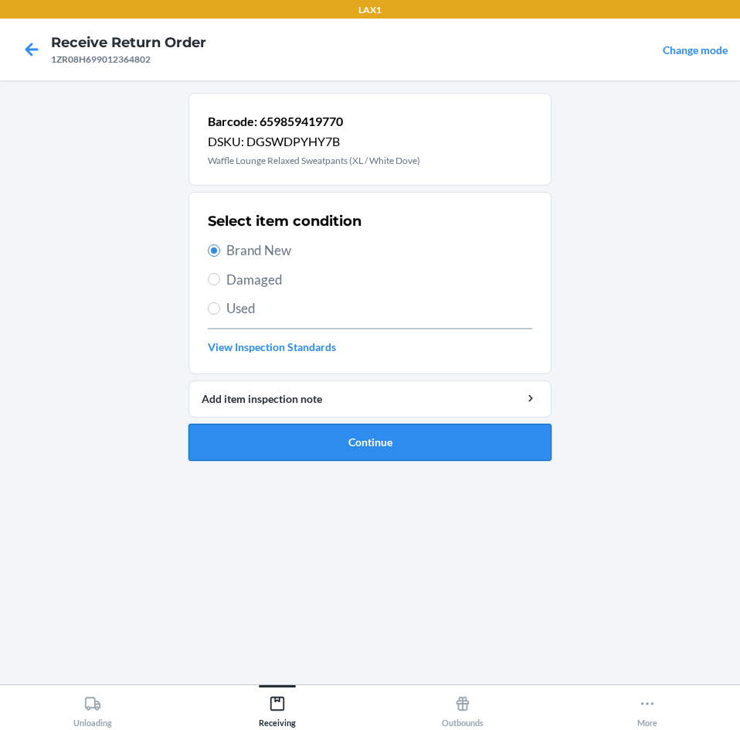
click at [400, 437] on button "Continue" at bounding box center [370, 442] width 363 height 37
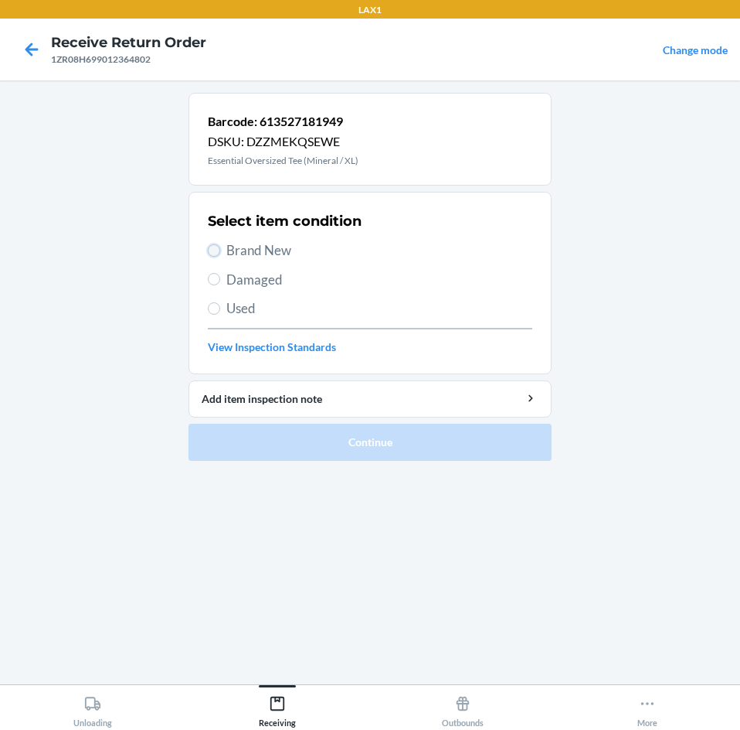
click at [216, 250] on input "Brand New" at bounding box center [214, 250] width 12 height 12
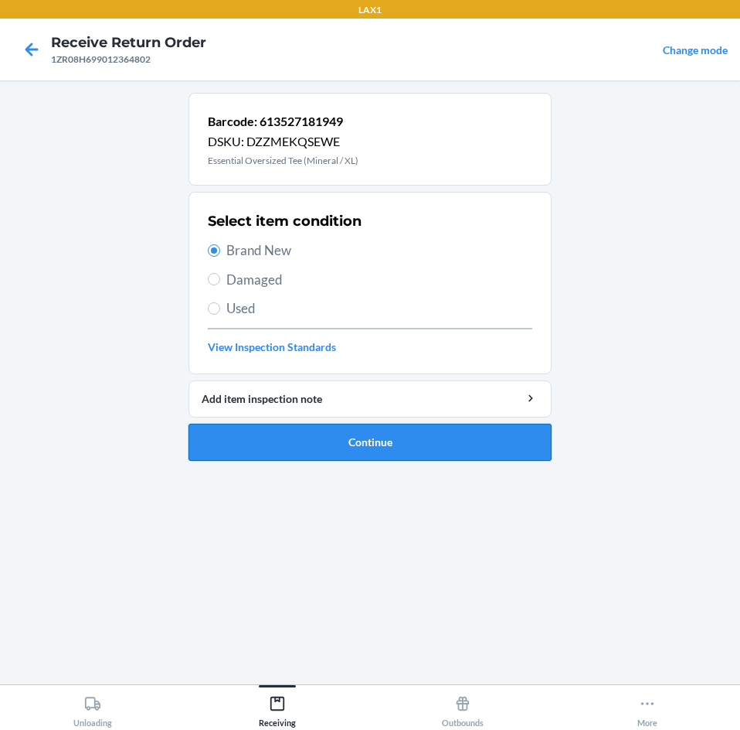
click at [509, 435] on button "Continue" at bounding box center [370, 442] width 363 height 37
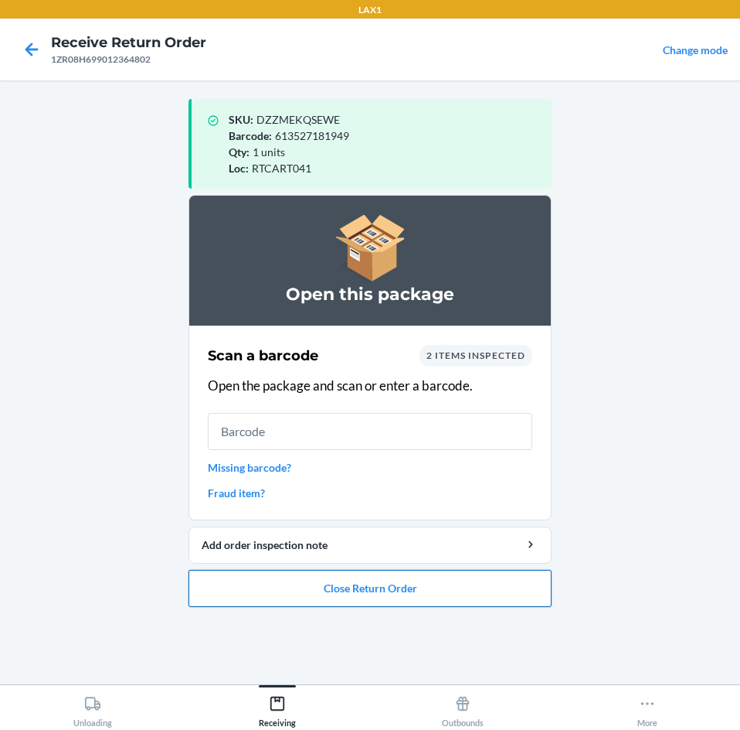
click at [484, 579] on button "Close Return Order" at bounding box center [370, 588] width 363 height 37
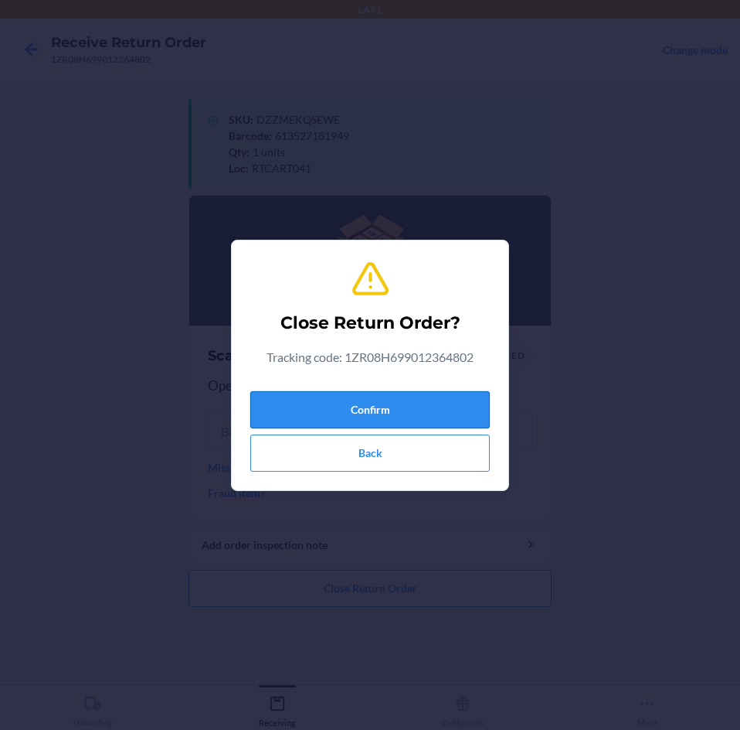
click at [470, 414] on button "Confirm" at bounding box center [370, 409] width 240 height 37
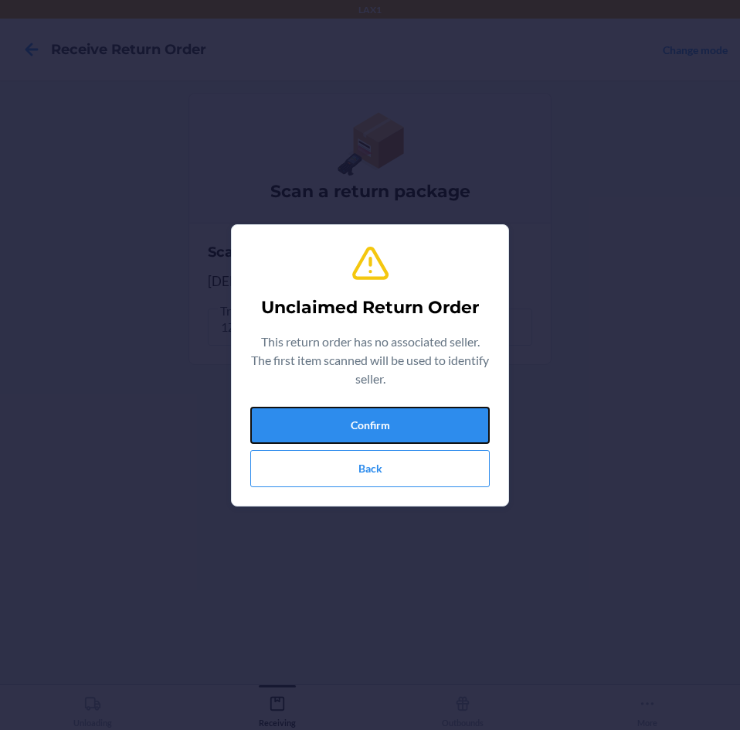
click at [470, 414] on button "Confirm" at bounding box center [370, 425] width 240 height 37
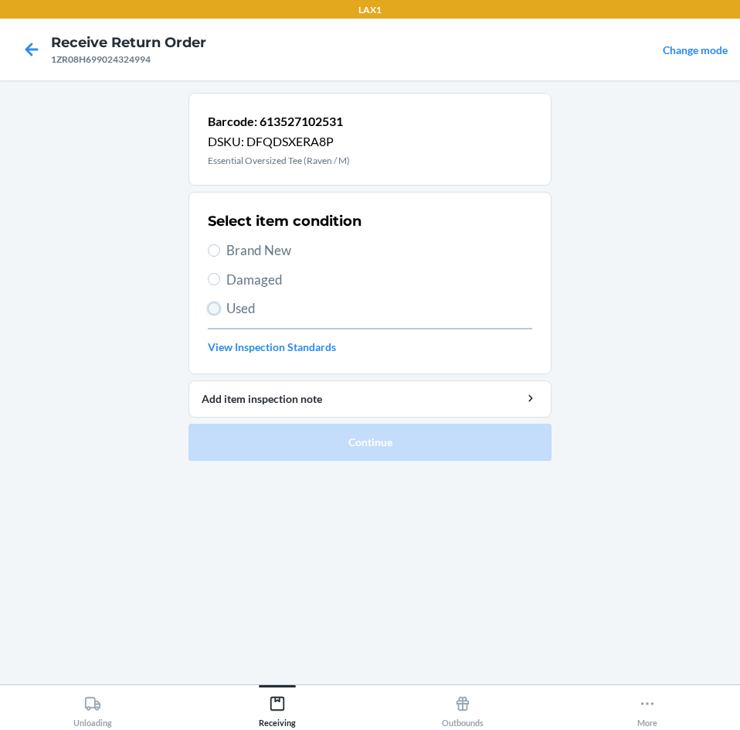
click at [213, 305] on input "Used" at bounding box center [214, 308] width 12 height 12
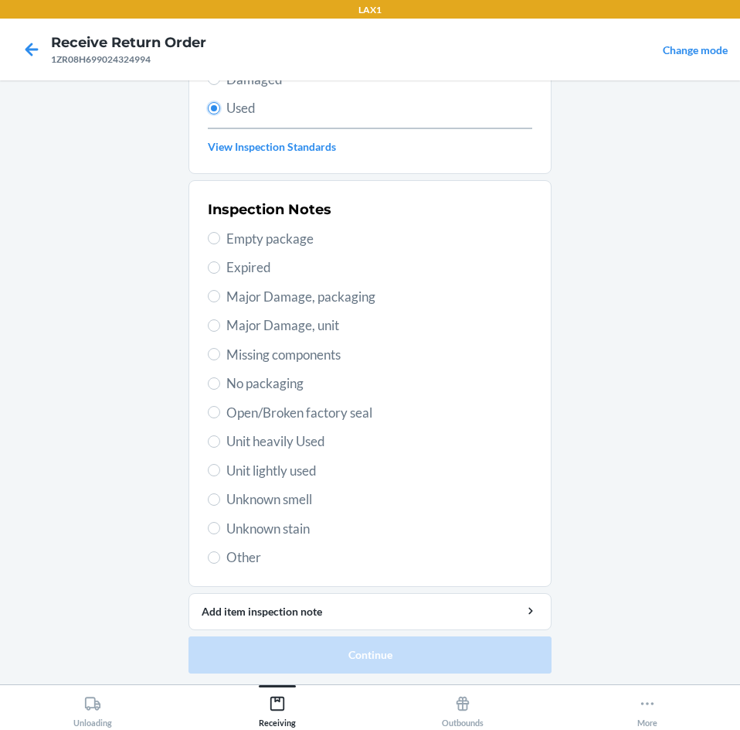
scroll to position [202, 0]
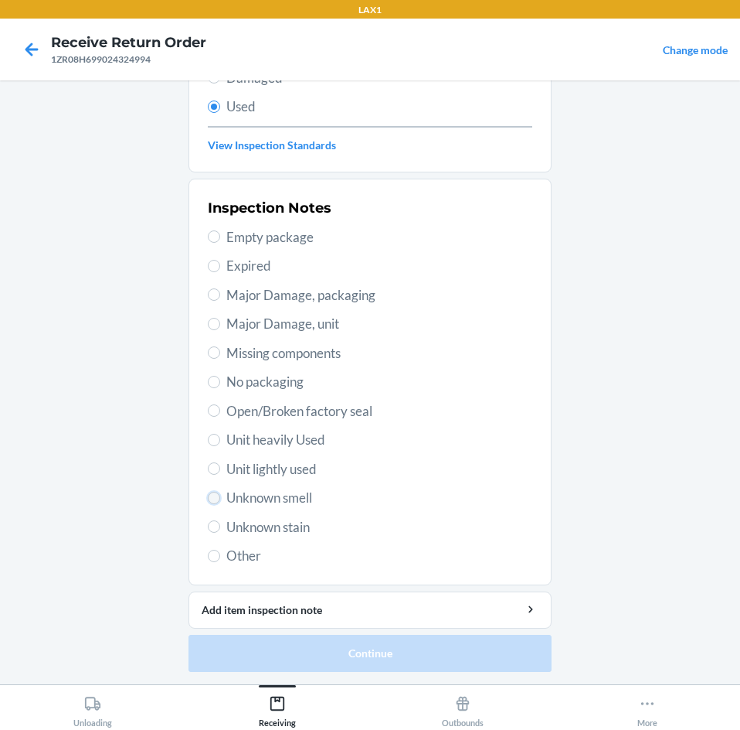
click at [213, 495] on input "Unknown smell" at bounding box center [214, 498] width 12 height 12
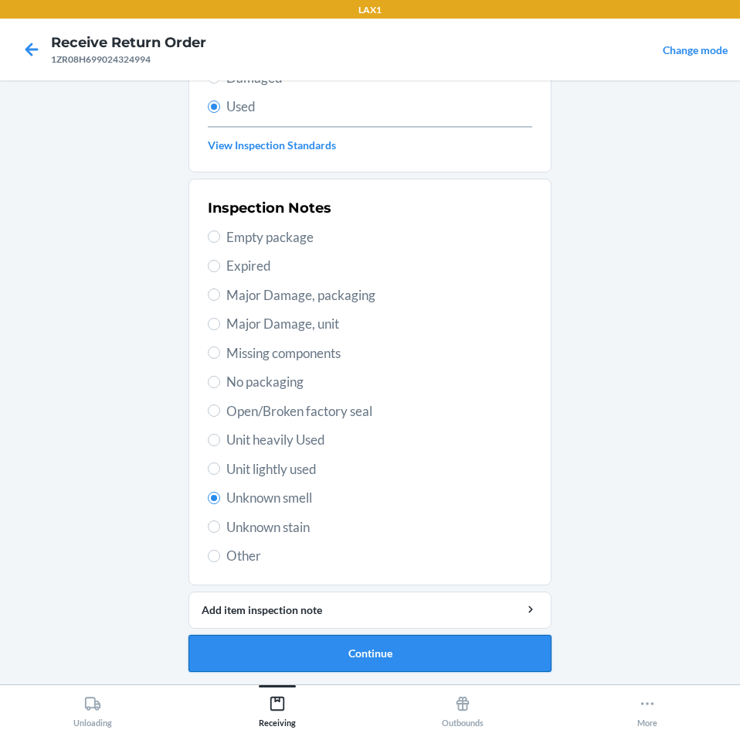
click at [409, 654] on button "Continue" at bounding box center [370, 653] width 363 height 37
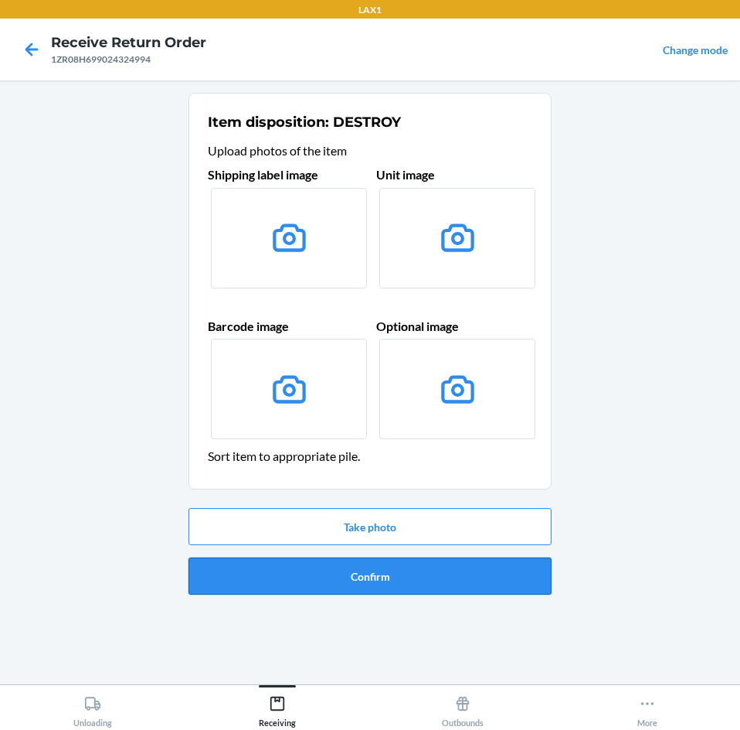
click at [420, 577] on button "Confirm" at bounding box center [370, 575] width 363 height 37
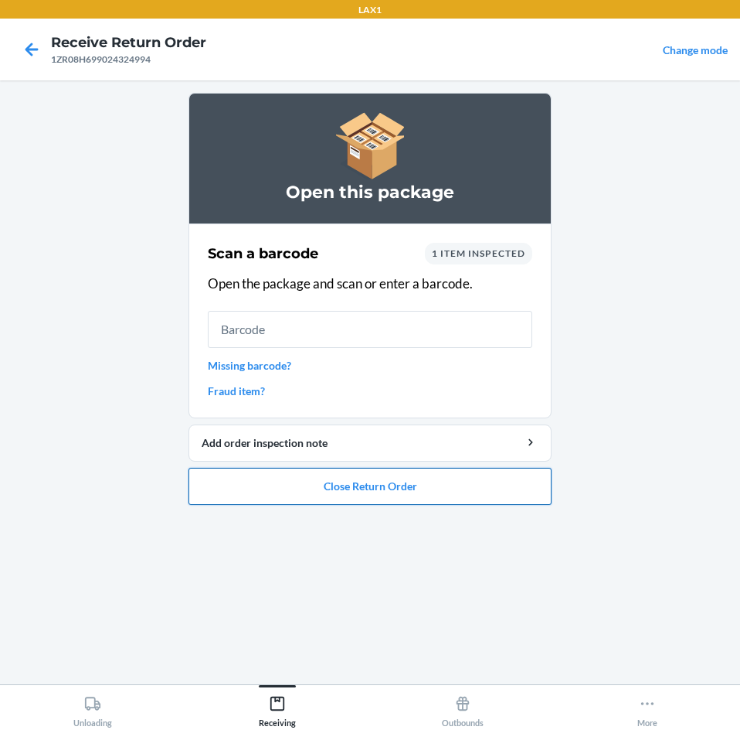
click at [425, 488] on button "Close Return Order" at bounding box center [370, 486] width 363 height 37
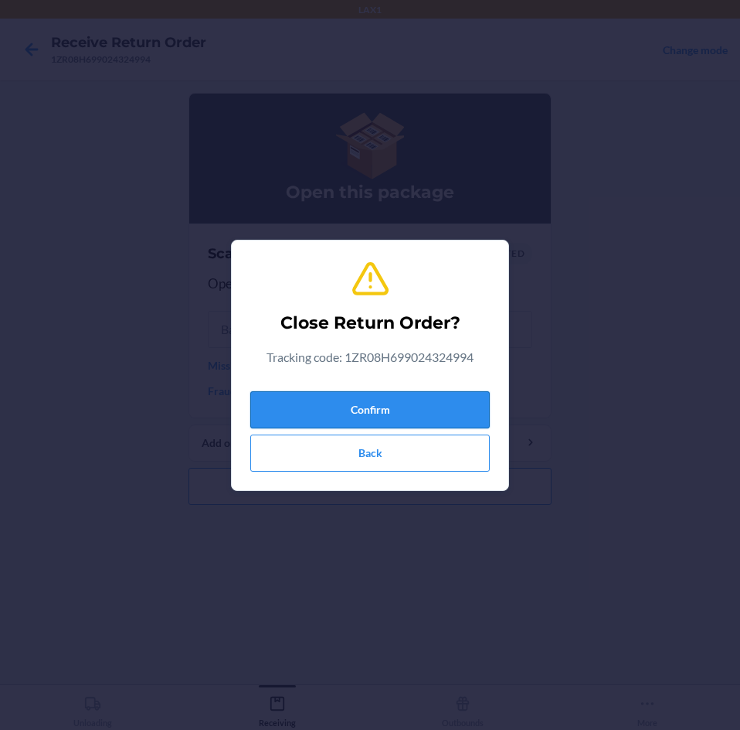
click at [426, 409] on button "Confirm" at bounding box center [370, 409] width 240 height 37
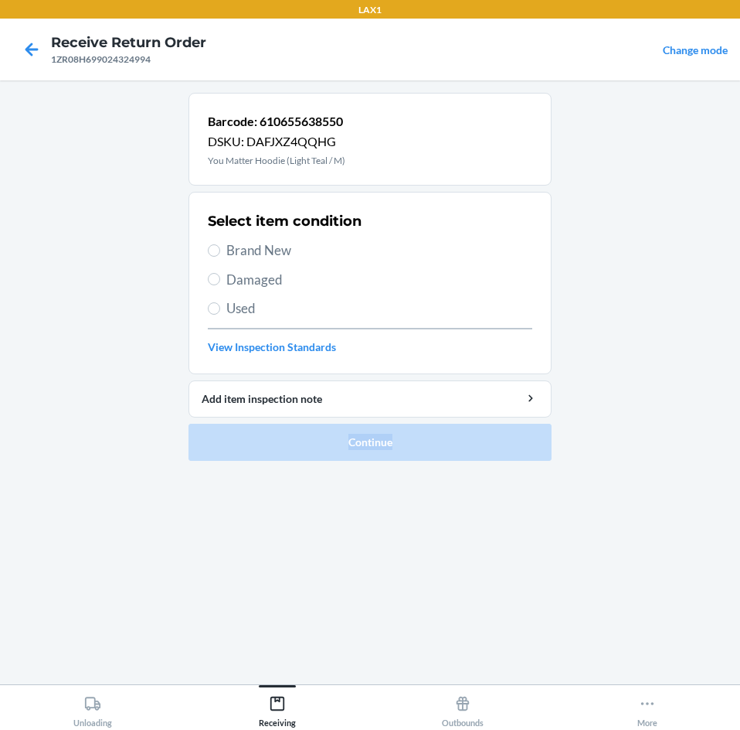
click at [427, 424] on li "Barcode: 610655638550 DSKU: DAFJXZ4QQHG You Matter Hoodie (Light Teal / M) Sele…" at bounding box center [370, 277] width 363 height 368
click at [279, 712] on div "Receiving" at bounding box center [277, 708] width 37 height 39
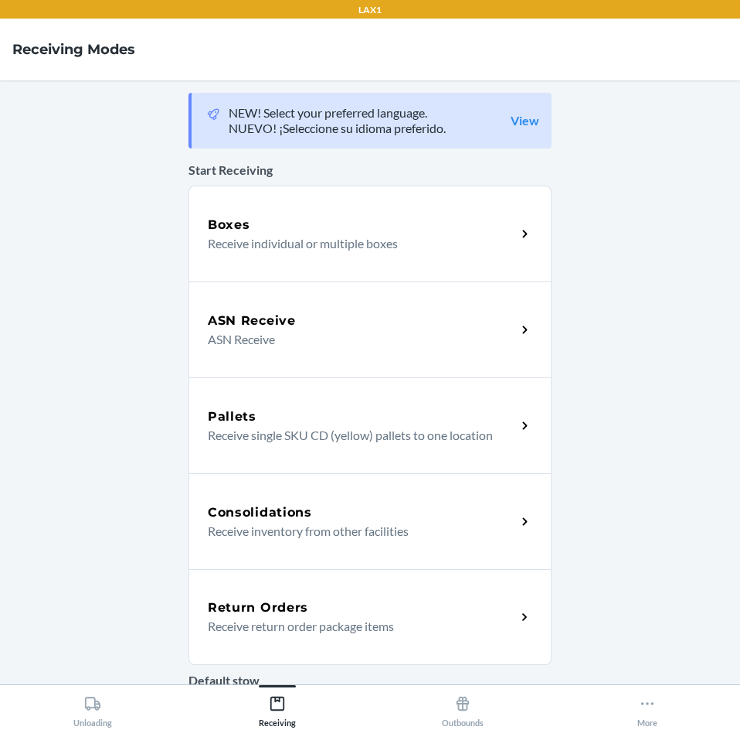
click at [281, 604] on h5 "Return Orders" at bounding box center [258, 607] width 100 height 19
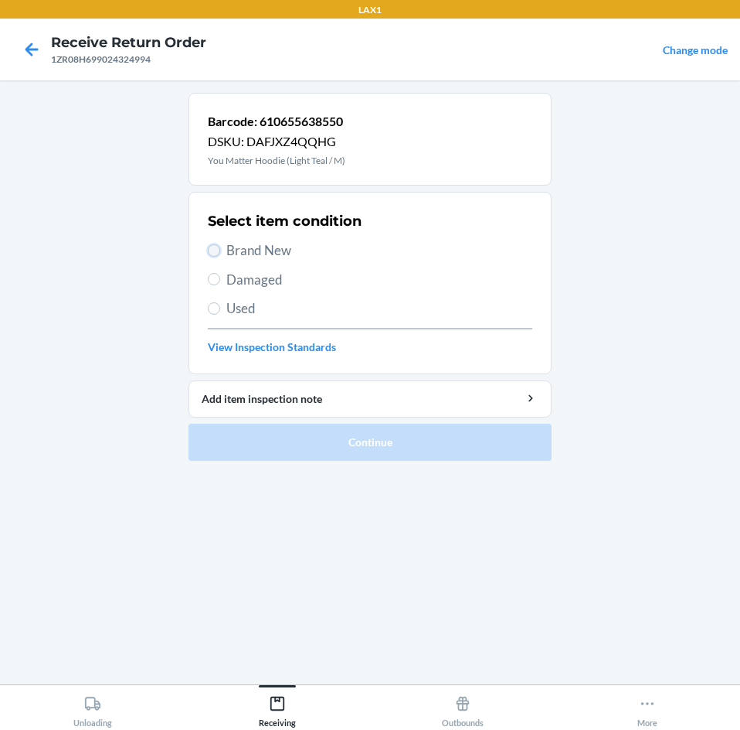
click at [212, 248] on input "Brand New" at bounding box center [214, 250] width 12 height 12
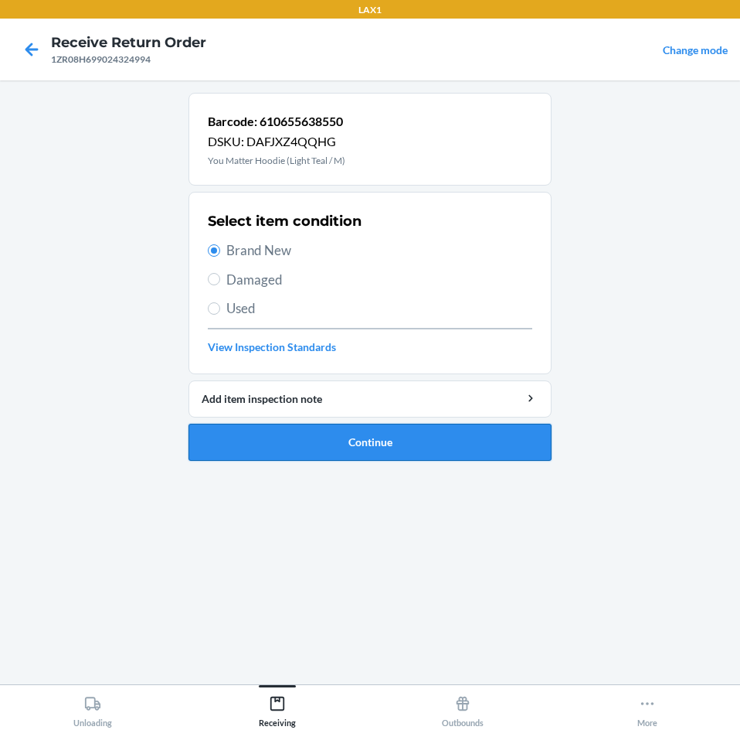
click at [410, 437] on button "Continue" at bounding box center [370, 442] width 363 height 37
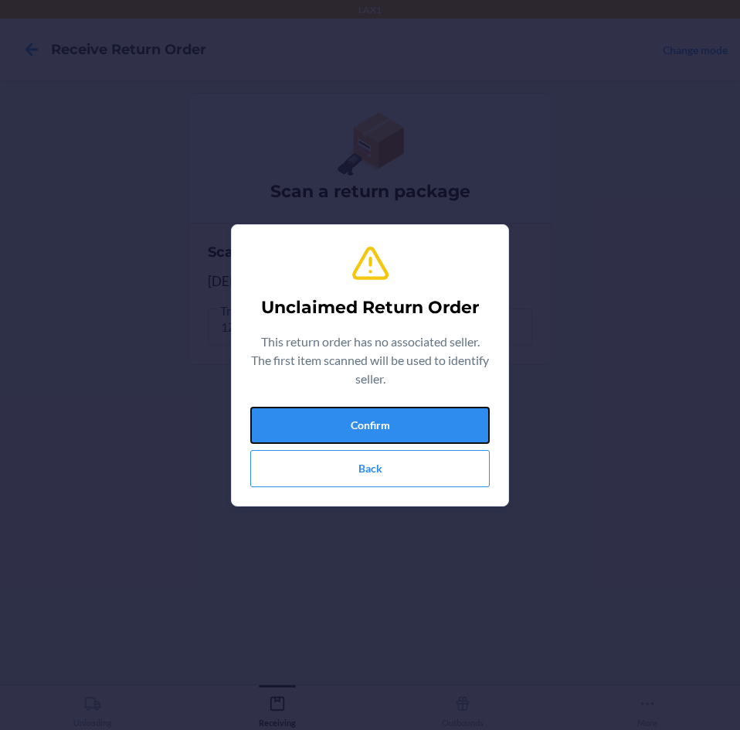
click at [393, 436] on button "Confirm" at bounding box center [370, 425] width 240 height 37
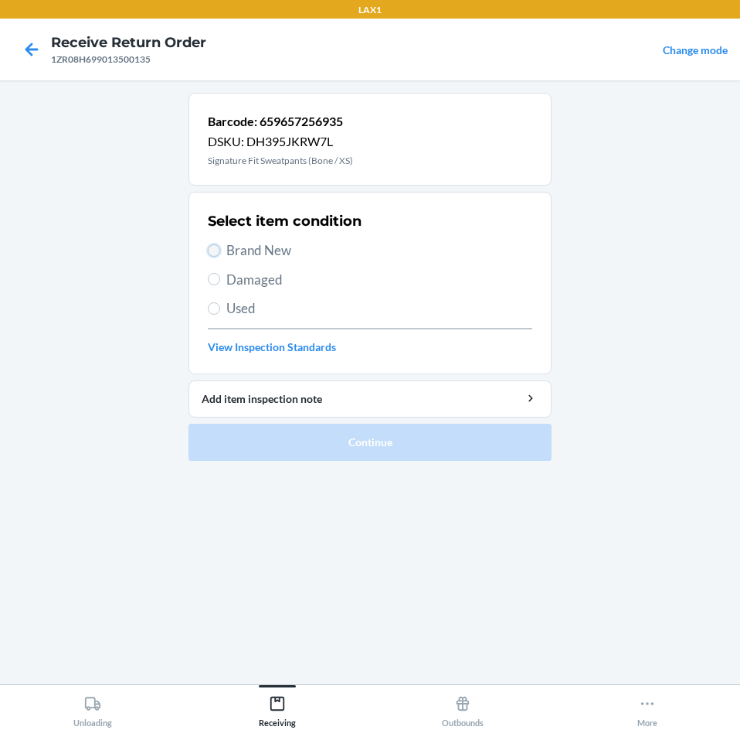
click at [217, 252] on input "Brand New" at bounding box center [214, 250] width 12 height 12
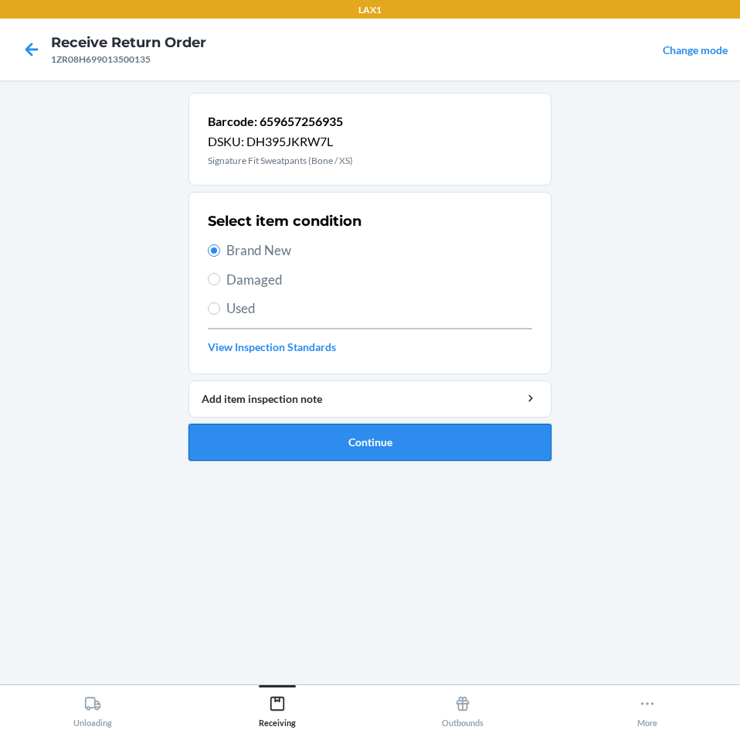
click at [418, 446] on button "Continue" at bounding box center [370, 442] width 363 height 37
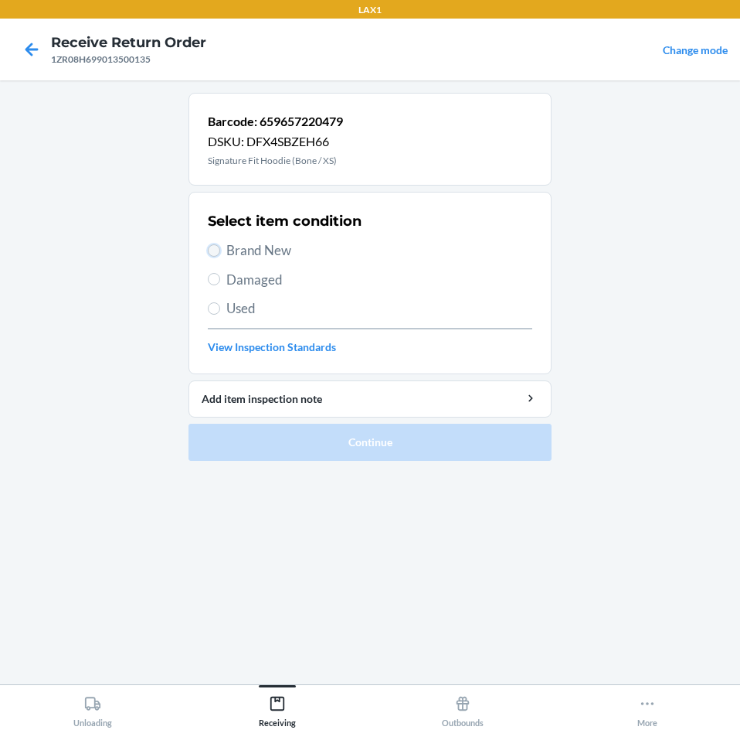
click at [213, 252] on input "Brand New" at bounding box center [214, 250] width 12 height 12
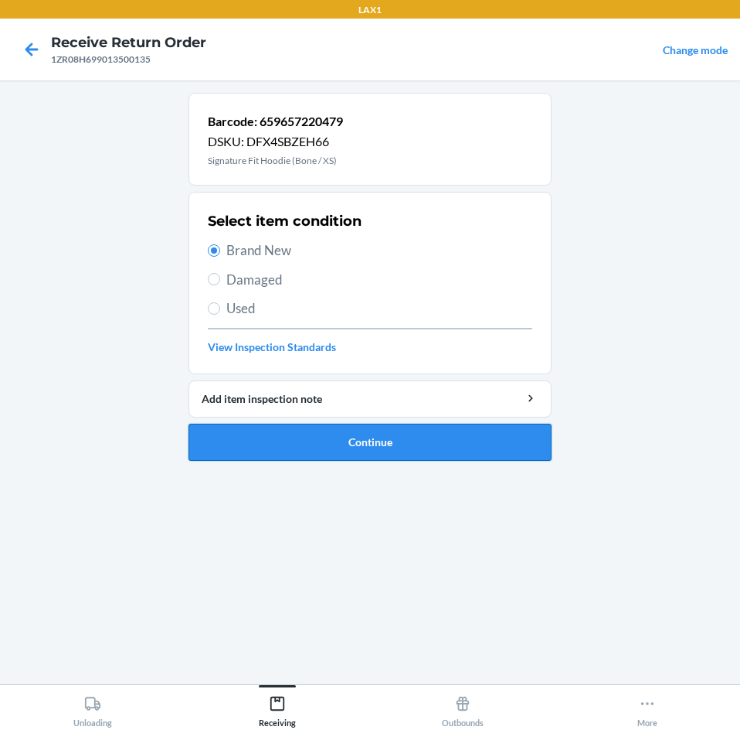
click at [432, 448] on button "Continue" at bounding box center [370, 442] width 363 height 37
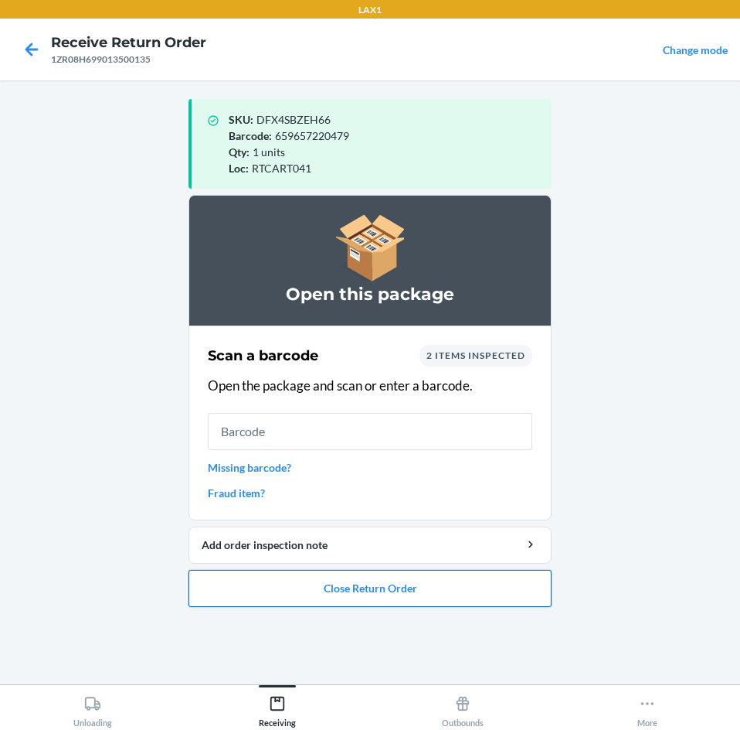
click at [431, 587] on button "Close Return Order" at bounding box center [370, 588] width 363 height 37
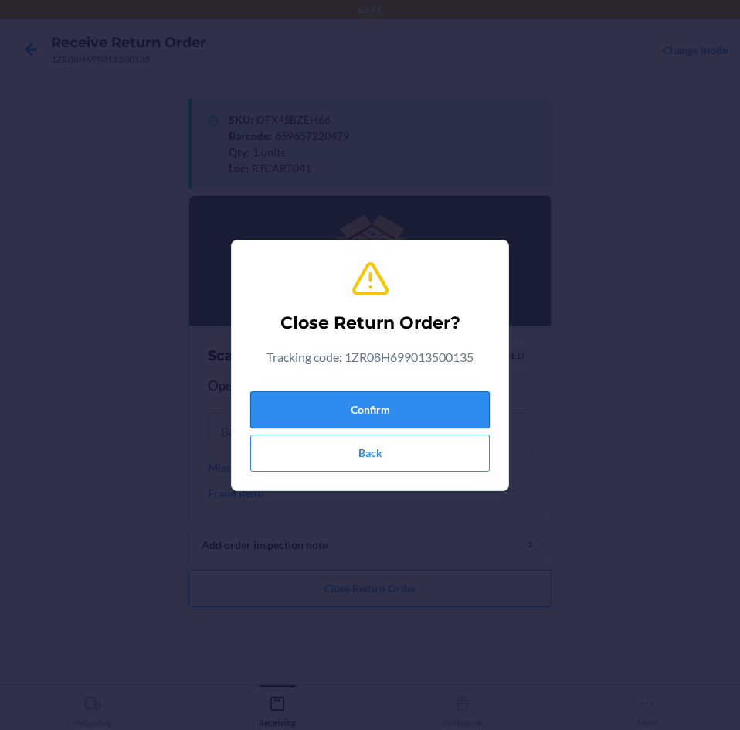
click at [403, 411] on button "Confirm" at bounding box center [370, 409] width 240 height 37
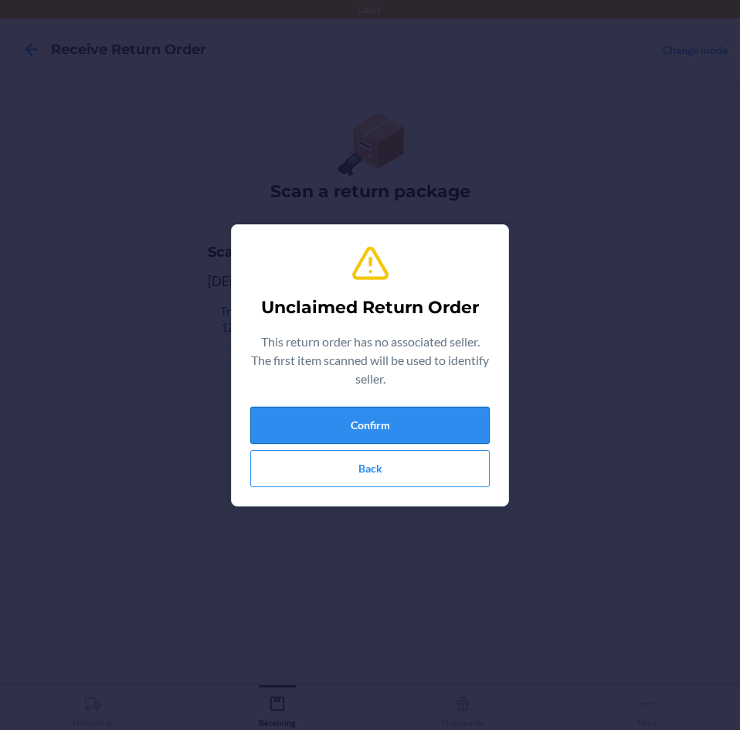
click at [401, 416] on button "Confirm" at bounding box center [370, 425] width 240 height 37
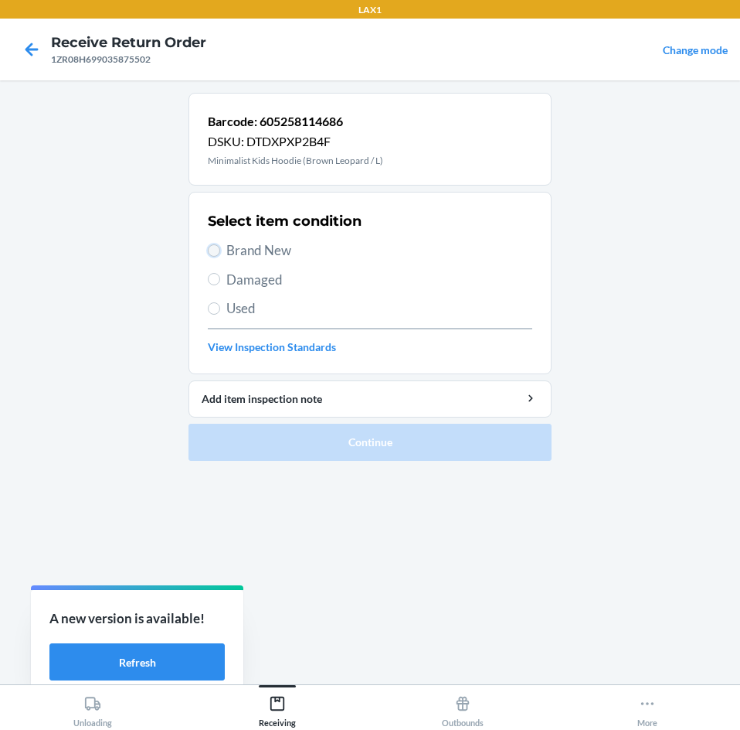
click at [215, 253] on input "Brand New" at bounding box center [214, 250] width 12 height 12
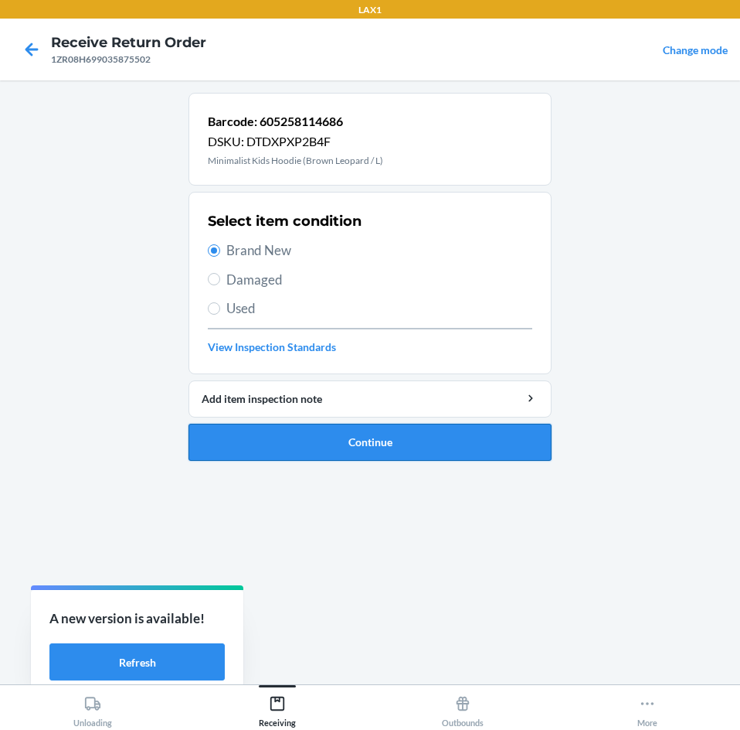
click at [445, 437] on button "Continue" at bounding box center [370, 442] width 363 height 37
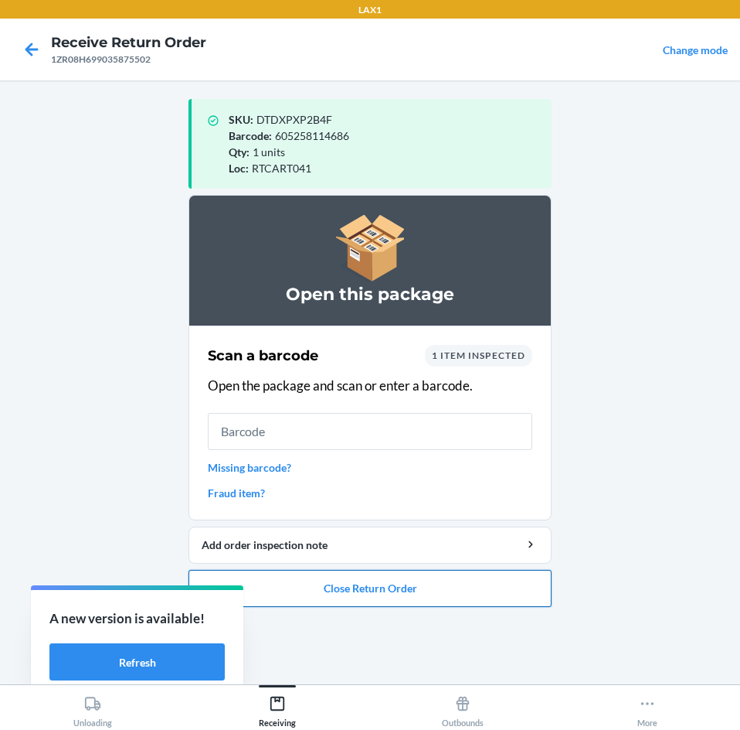
click at [459, 596] on button "Close Return Order" at bounding box center [370, 588] width 363 height 37
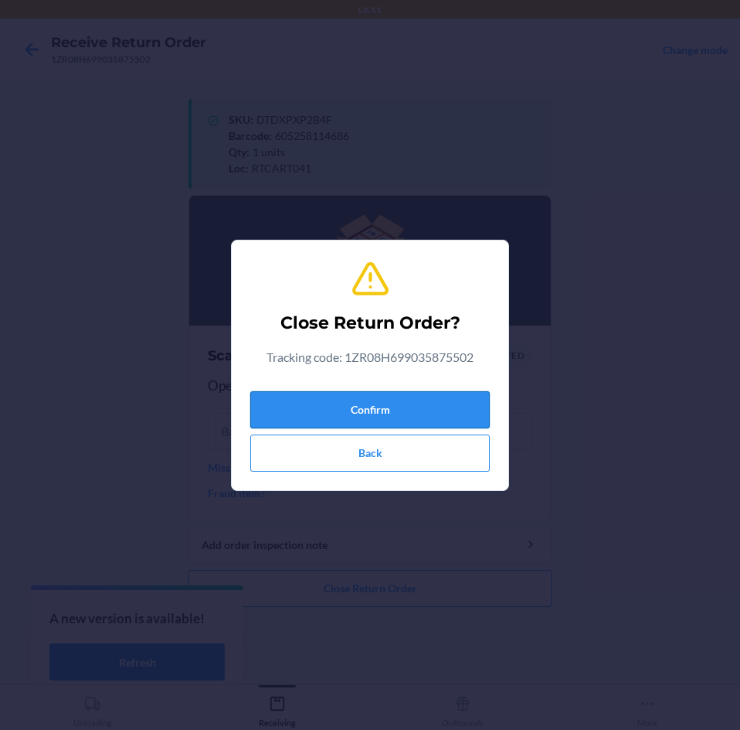
click at [444, 414] on button "Confirm" at bounding box center [370, 409] width 240 height 37
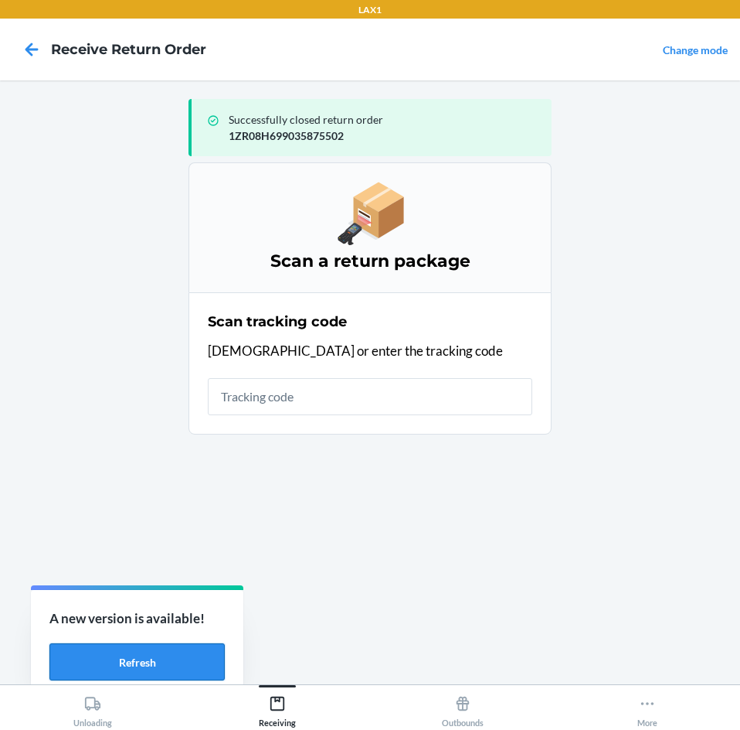
click at [175, 662] on button "Refresh" at bounding box center [136, 661] width 175 height 37
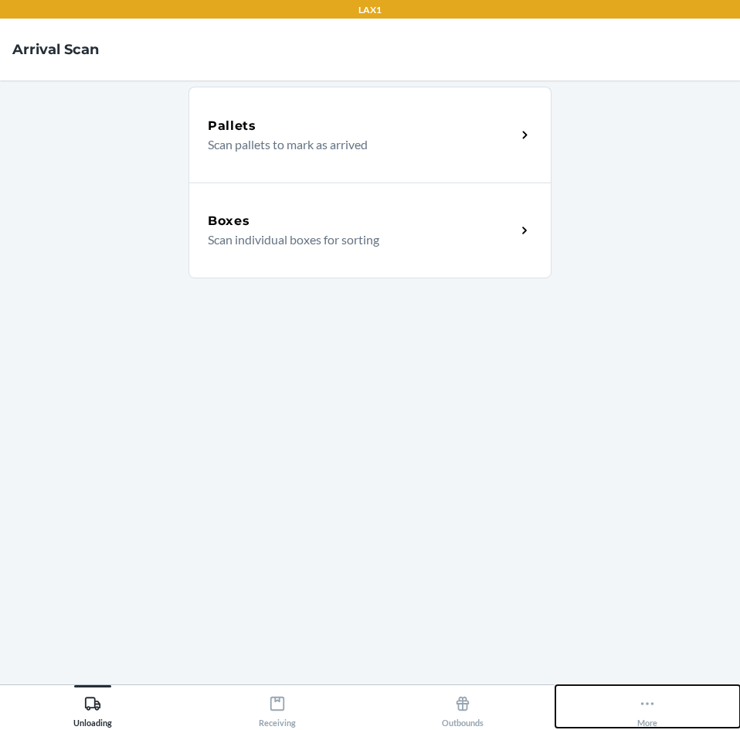
click at [645, 705] on icon at bounding box center [647, 703] width 17 height 17
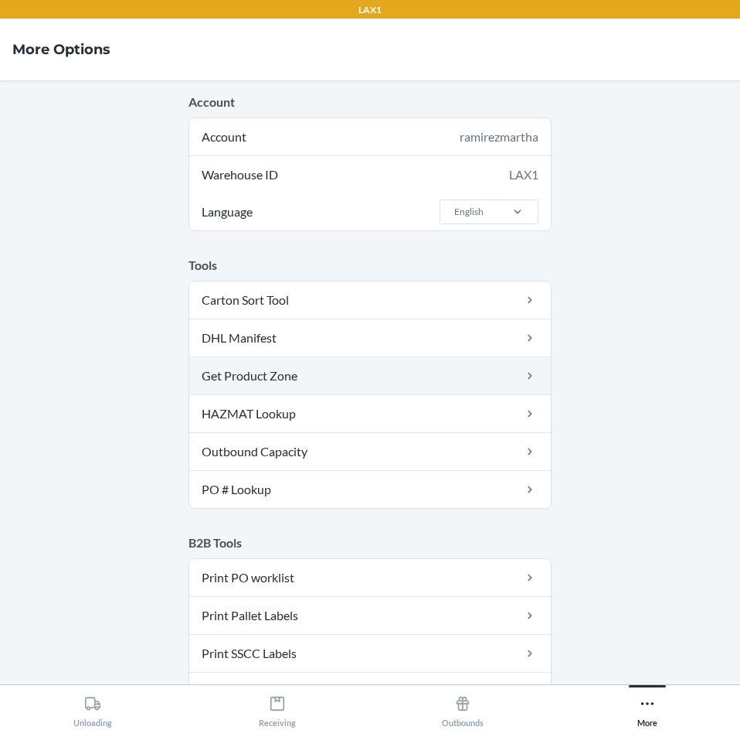
click at [436, 376] on link "Get Product Zone" at bounding box center [370, 375] width 362 height 37
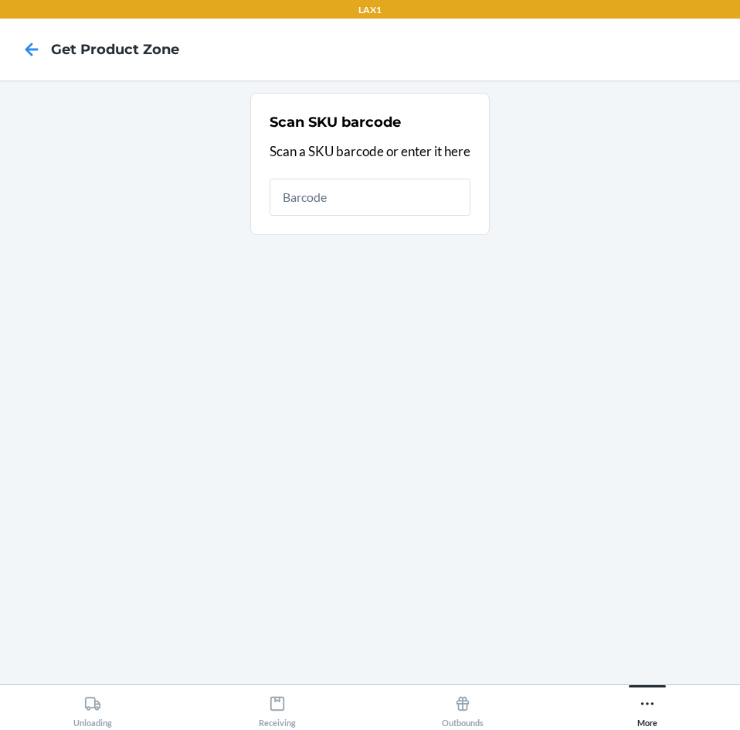
click at [361, 655] on main "Scan SKU barcode Scan a SKU barcode or enter it here" at bounding box center [370, 382] width 740 height 604
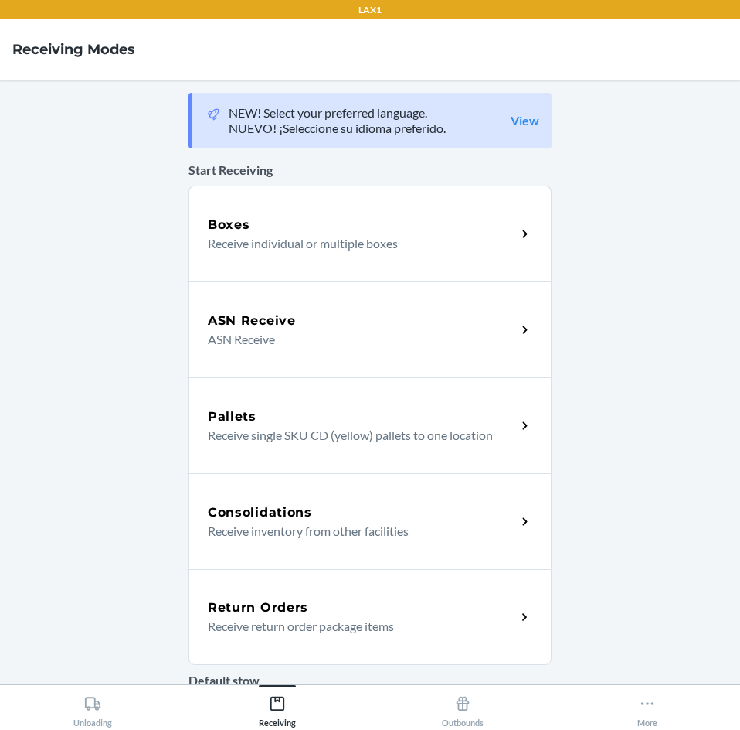
click at [390, 632] on p "Receive return order package items" at bounding box center [356, 626] width 296 height 19
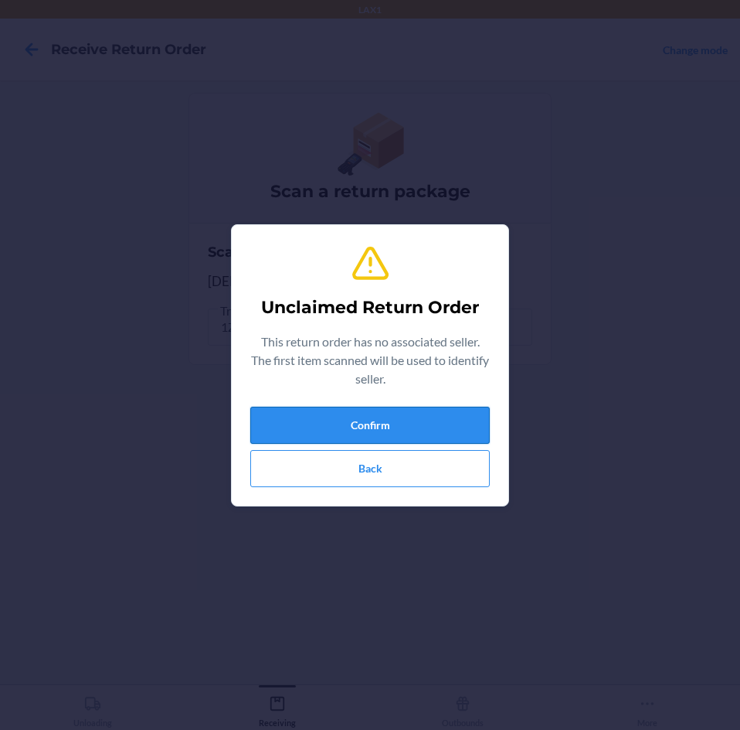
click at [386, 430] on button "Confirm" at bounding box center [370, 425] width 240 height 37
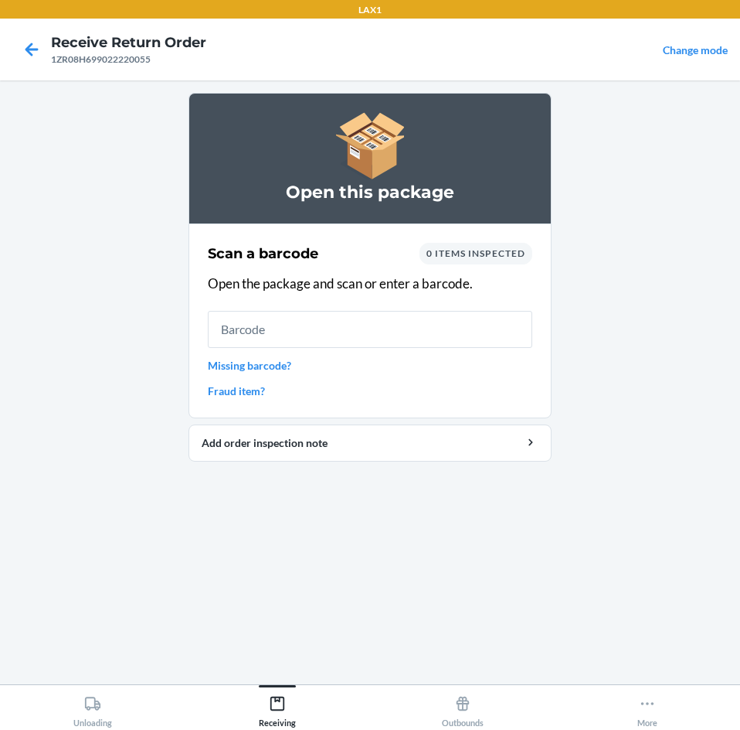
click at [240, 366] on link "Missing barcode?" at bounding box center [370, 365] width 325 height 16
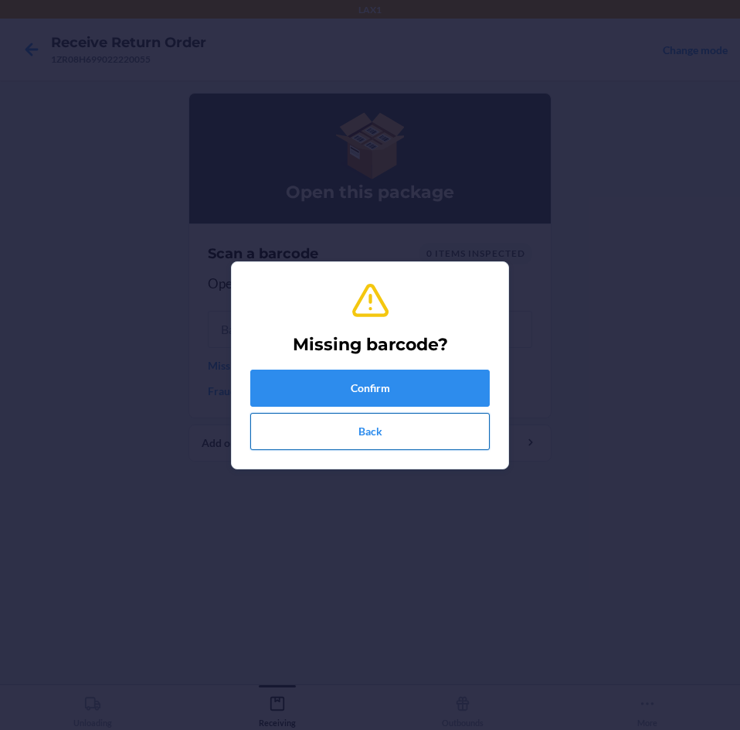
click at [382, 430] on button "Back" at bounding box center [370, 431] width 240 height 37
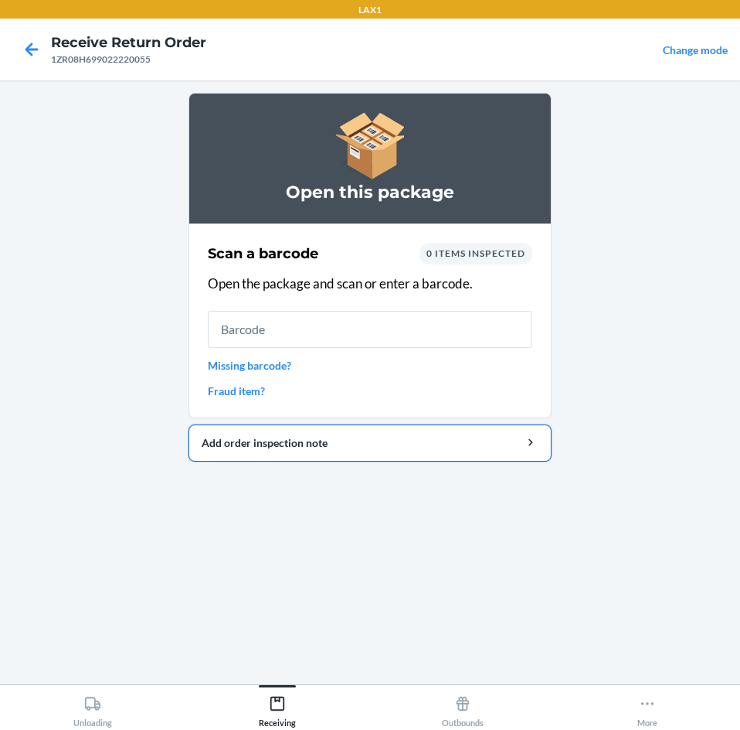
click at [326, 442] on div "Add order inspection note" at bounding box center [370, 442] width 337 height 16
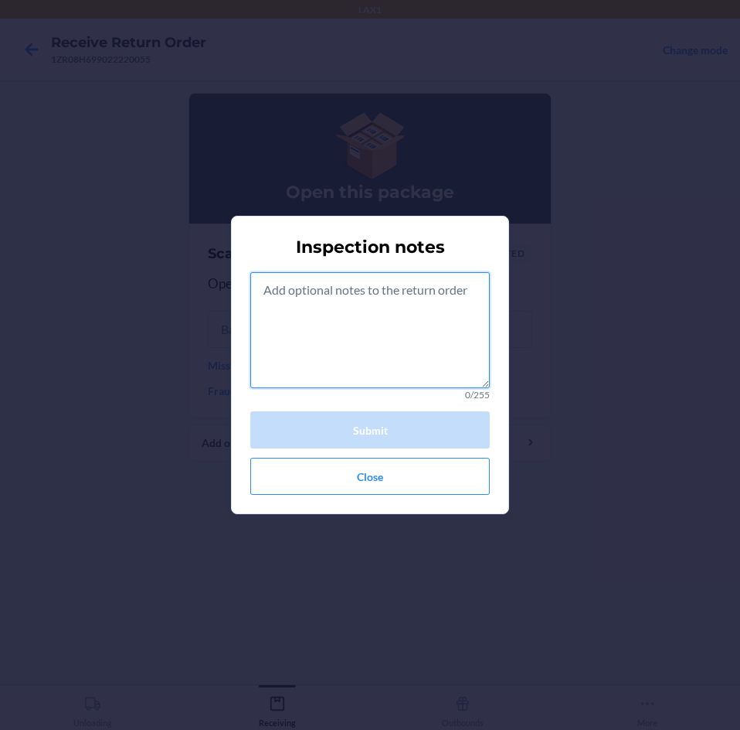
click at [348, 324] on textarea at bounding box center [370, 330] width 240 height 116
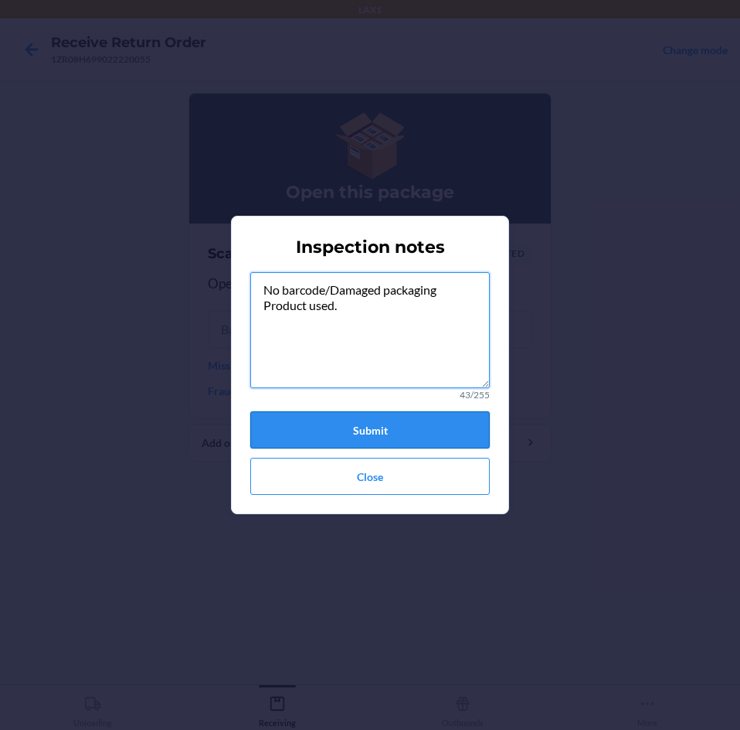
type textarea "No barcode/Damaged packaging Product used."
click at [392, 427] on button "Submit" at bounding box center [370, 429] width 240 height 37
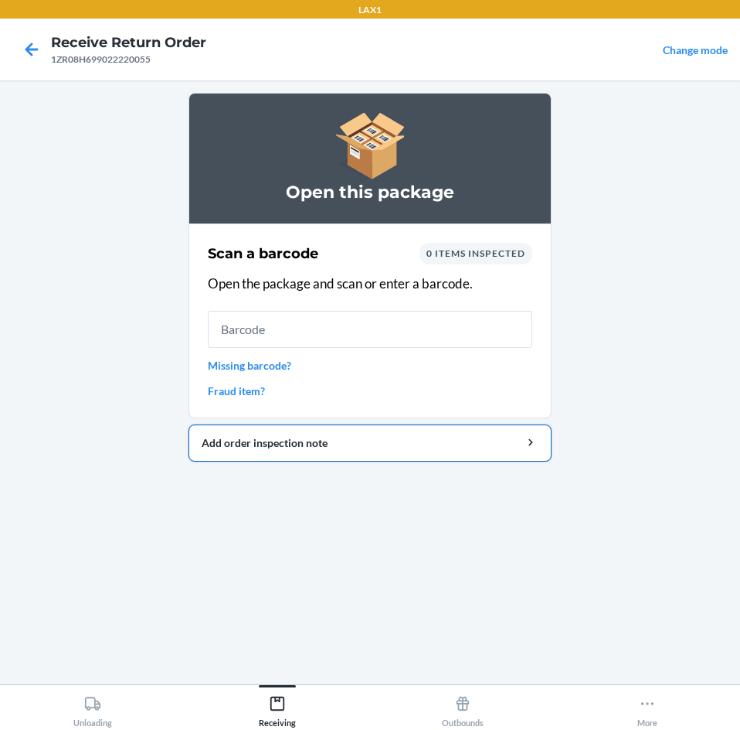
click at [392, 439] on div "Add order inspection note" at bounding box center [370, 442] width 337 height 16
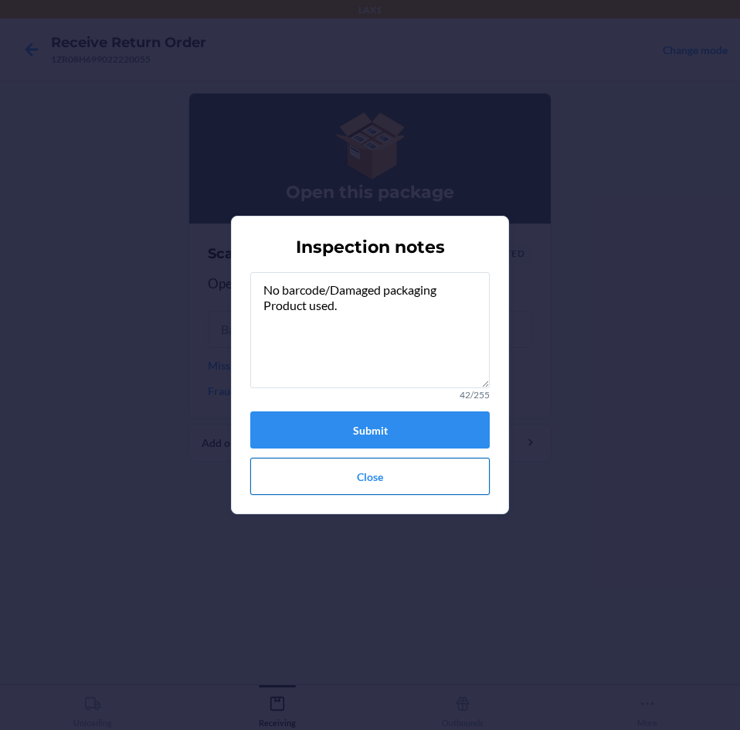
click at [380, 475] on button "Close" at bounding box center [370, 476] width 240 height 37
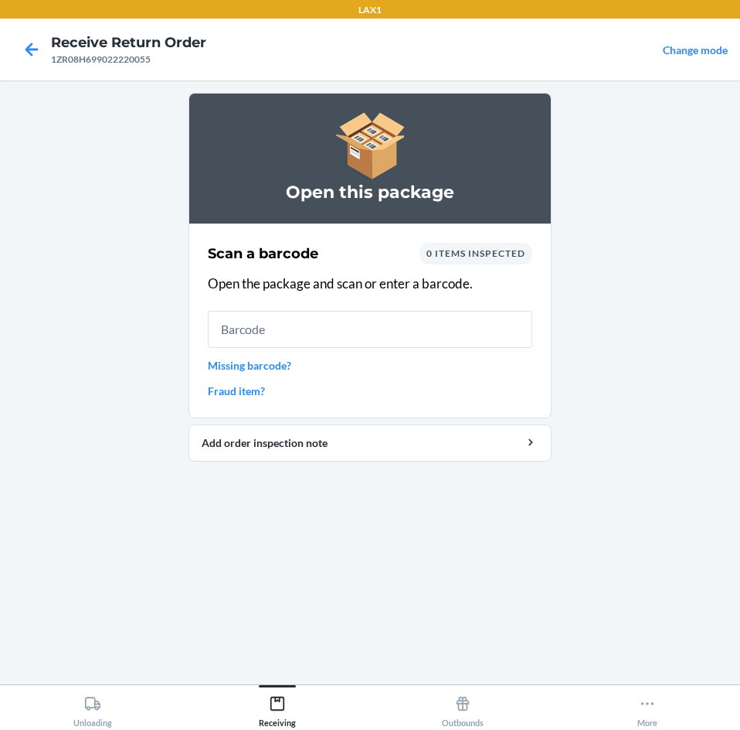
click at [273, 367] on link "Missing barcode?" at bounding box center [370, 365] width 325 height 16
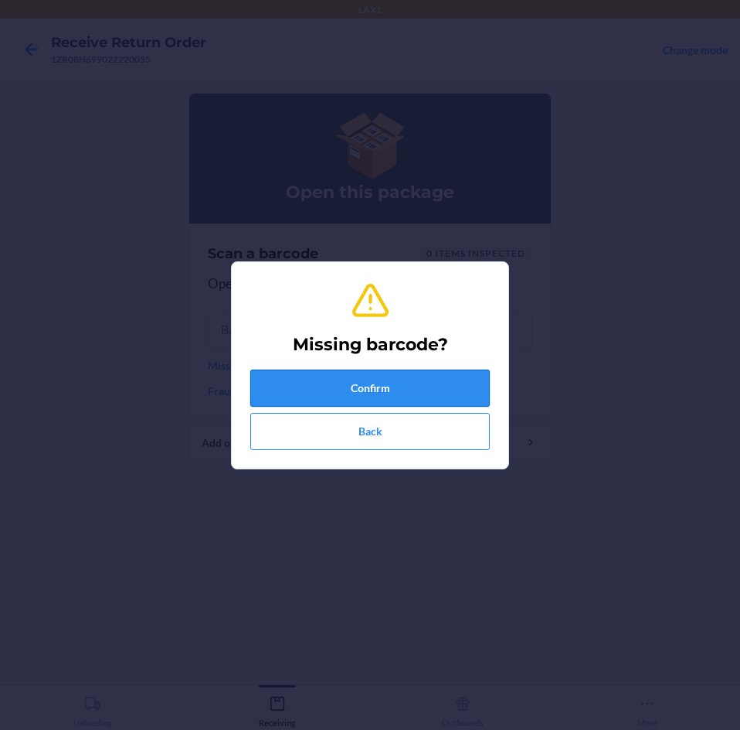
click at [425, 386] on button "Confirm" at bounding box center [370, 387] width 240 height 37
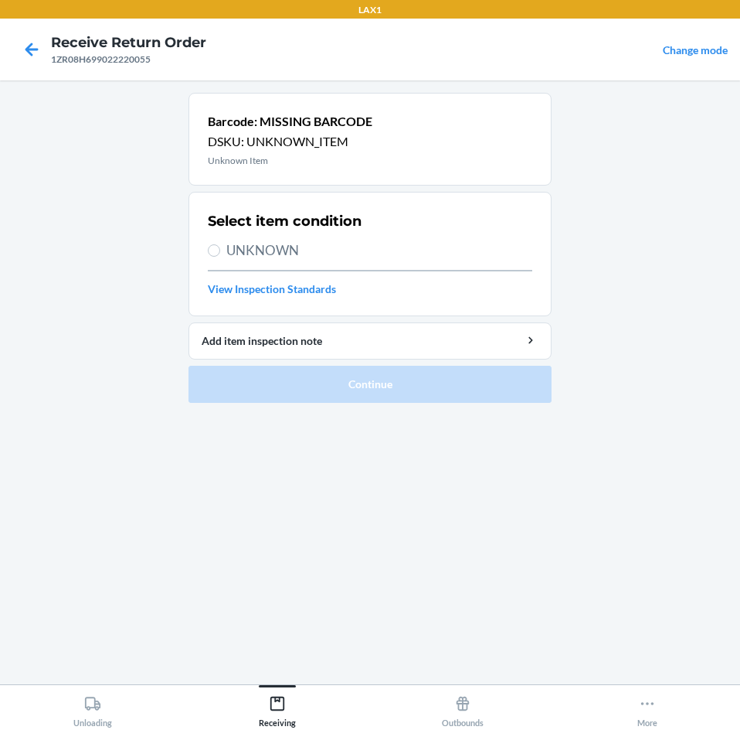
click at [220, 253] on label "UNKNOWN" at bounding box center [370, 250] width 325 height 20
click at [220, 253] on input "UNKNOWN" at bounding box center [214, 250] width 12 height 12
radio input "true"
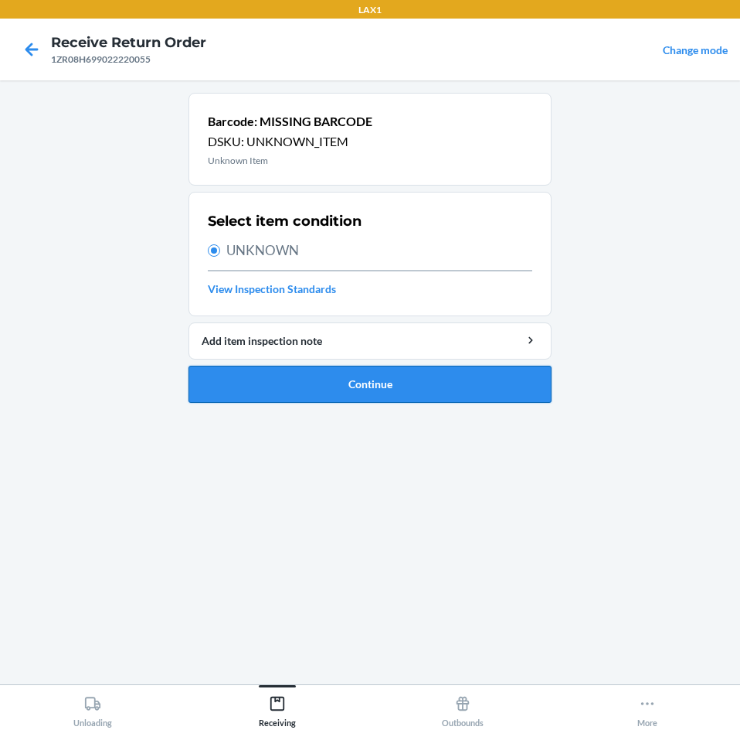
click at [437, 377] on button "Continue" at bounding box center [370, 384] width 363 height 37
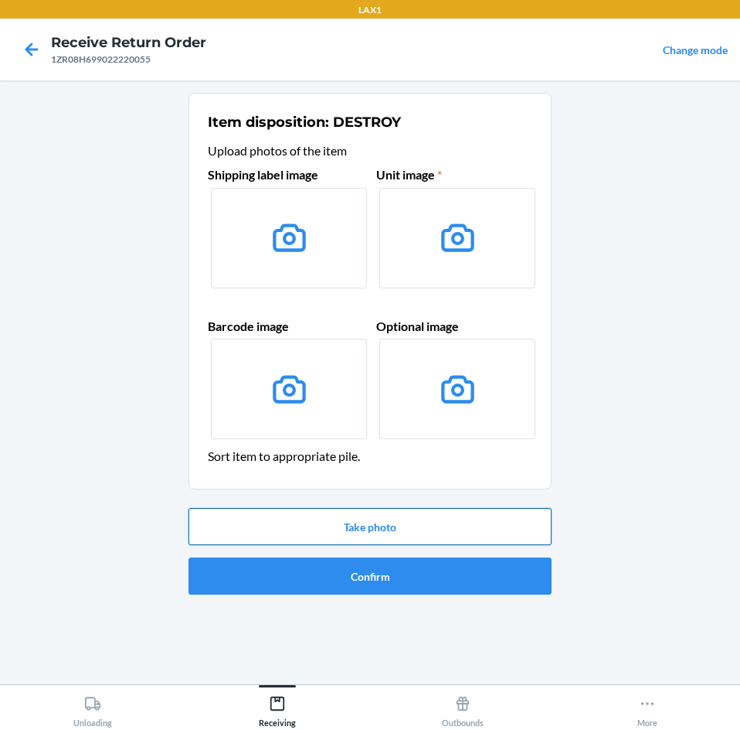
click at [433, 520] on button "Take photo" at bounding box center [370, 526] width 363 height 37
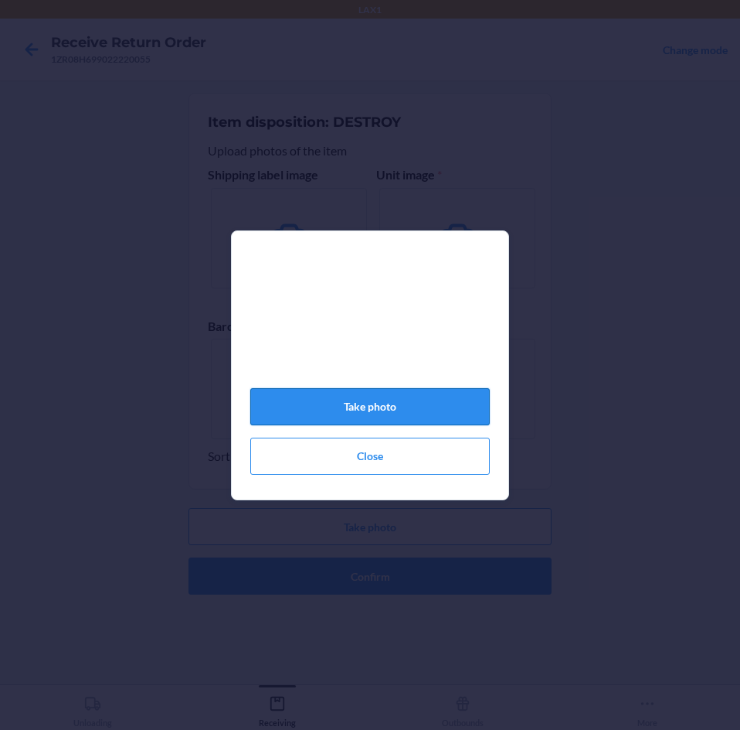
click at [377, 411] on button "Take photo" at bounding box center [370, 406] width 240 height 37
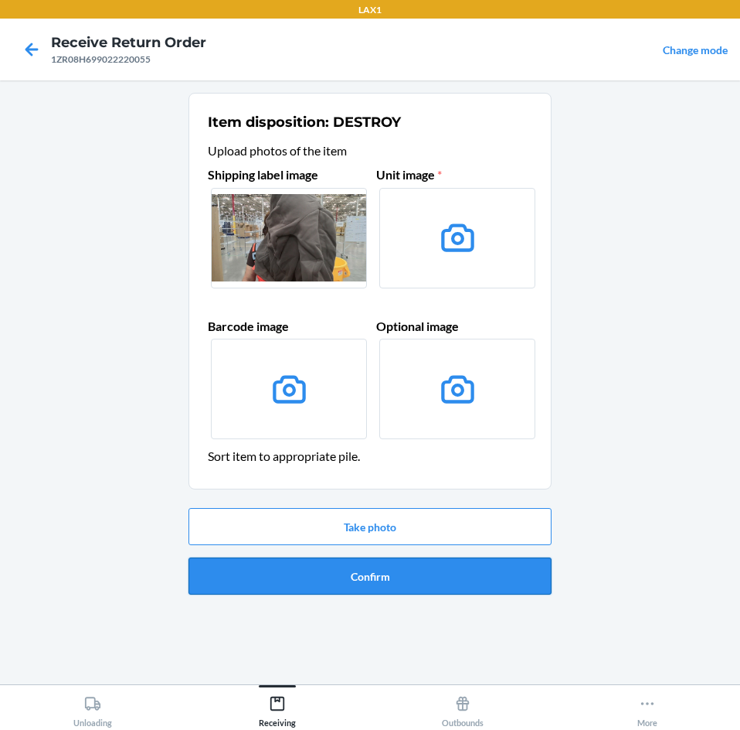
click at [430, 575] on button "Confirm" at bounding box center [370, 575] width 363 height 37
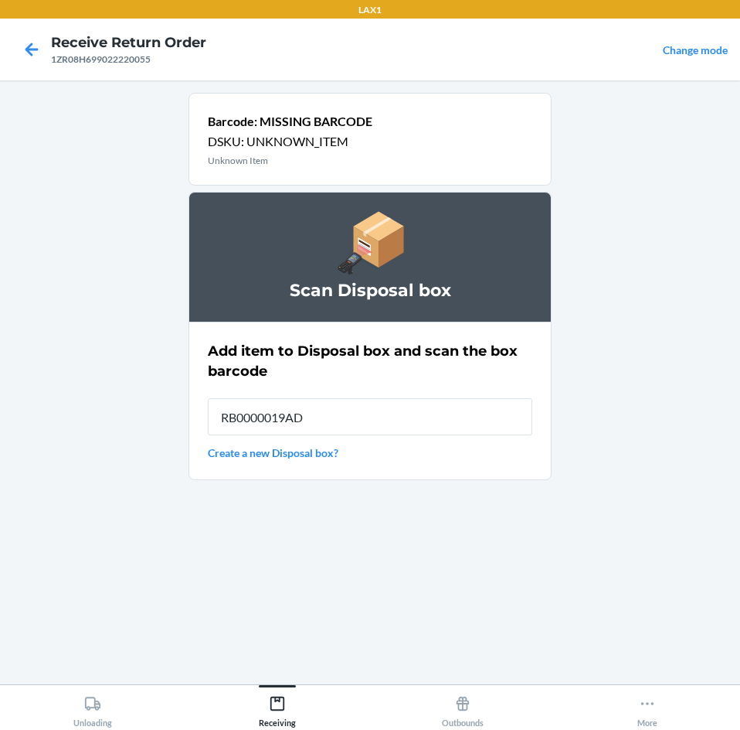
type input "RB0000019AD"
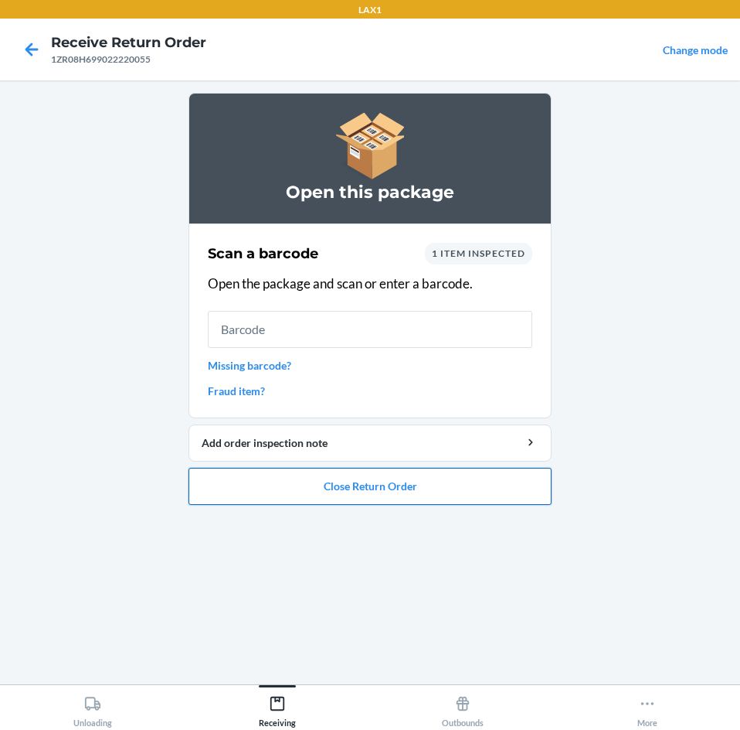
click at [456, 480] on button "Close Return Order" at bounding box center [370, 486] width 363 height 37
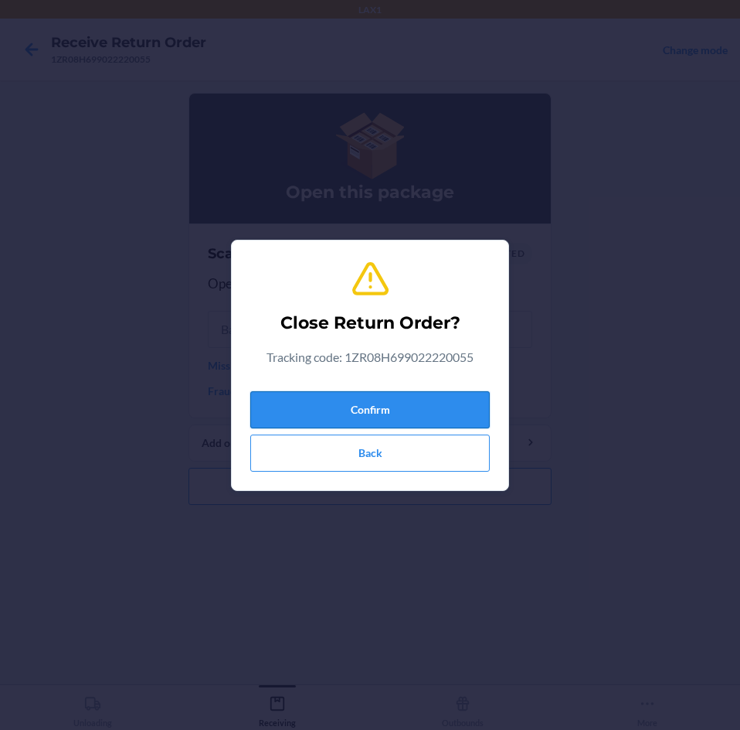
click at [451, 412] on button "Confirm" at bounding box center [370, 409] width 240 height 37
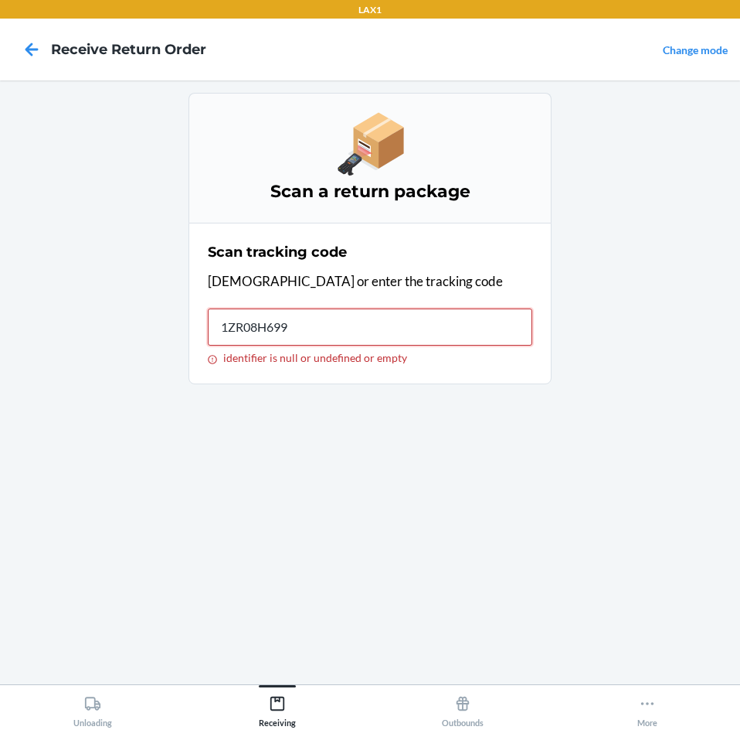
type input "1ZR08H6990"
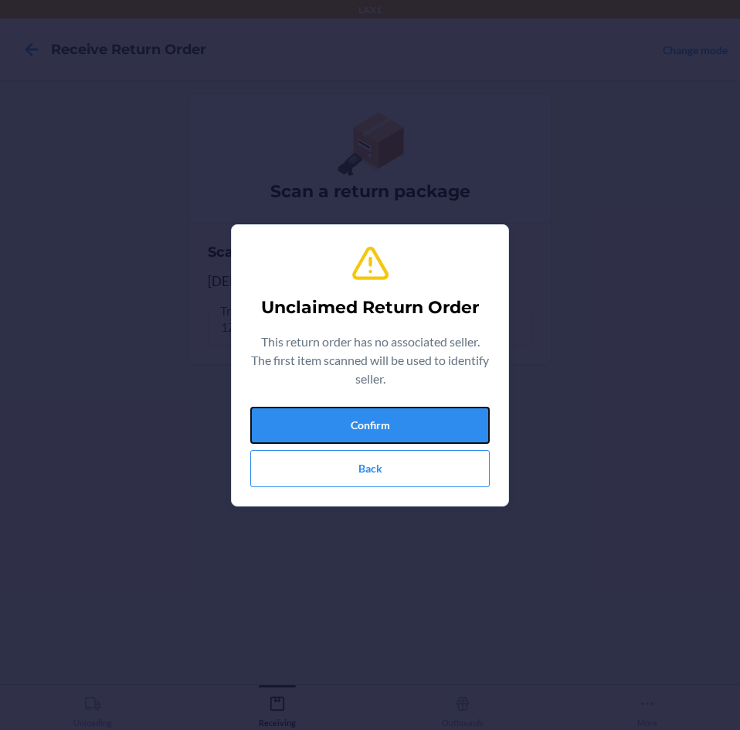
click at [451, 412] on button "Confirm" at bounding box center [370, 425] width 240 height 37
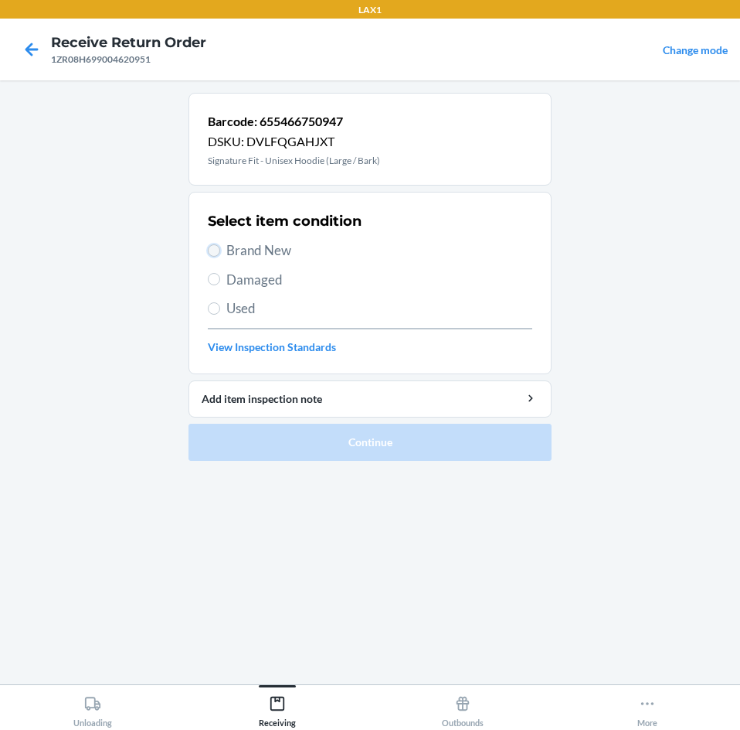
click at [216, 253] on input "Brand New" at bounding box center [214, 250] width 12 height 12
radio input "true"
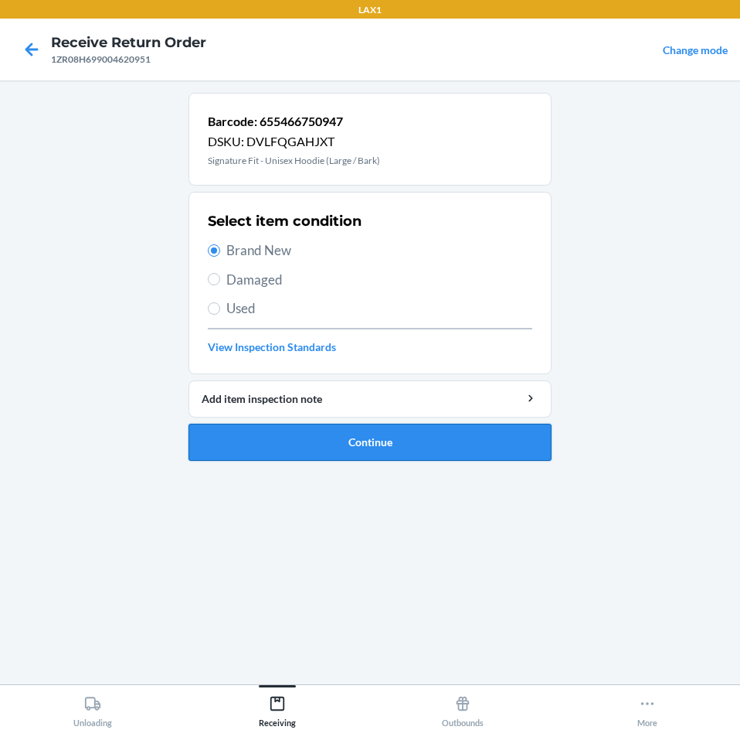
click at [469, 451] on button "Continue" at bounding box center [370, 442] width 363 height 37
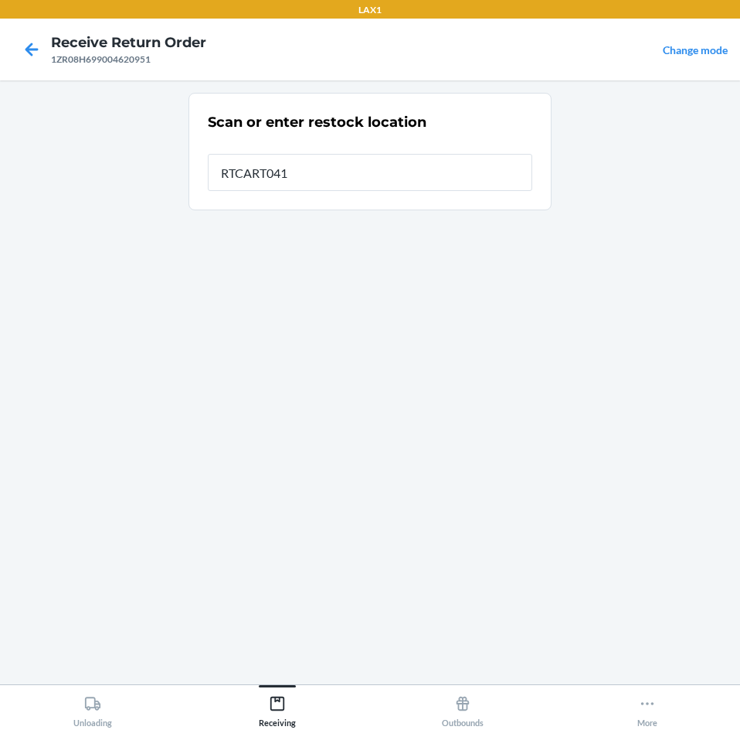
type input "RTCART041"
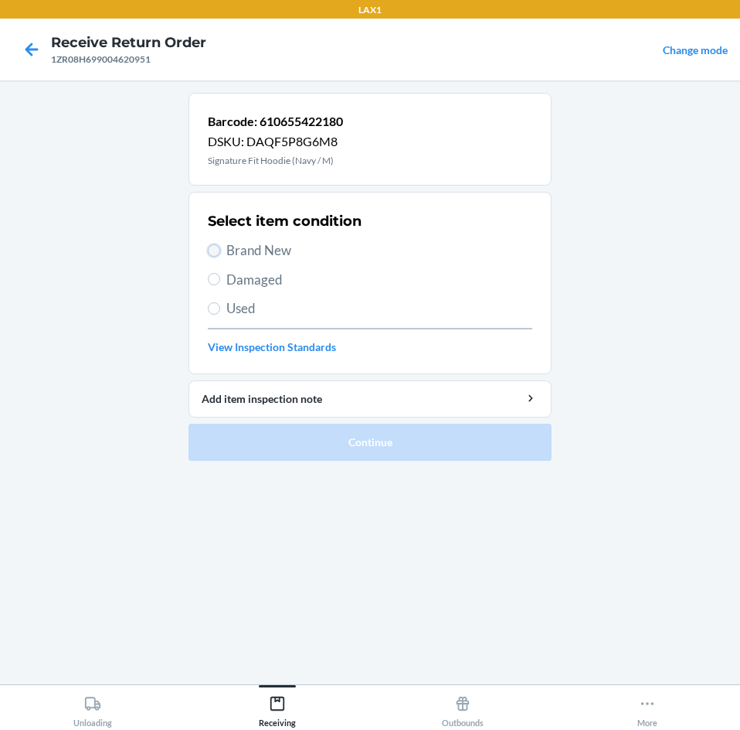
click at [209, 250] on input "Brand New" at bounding box center [214, 250] width 12 height 12
radio input "true"
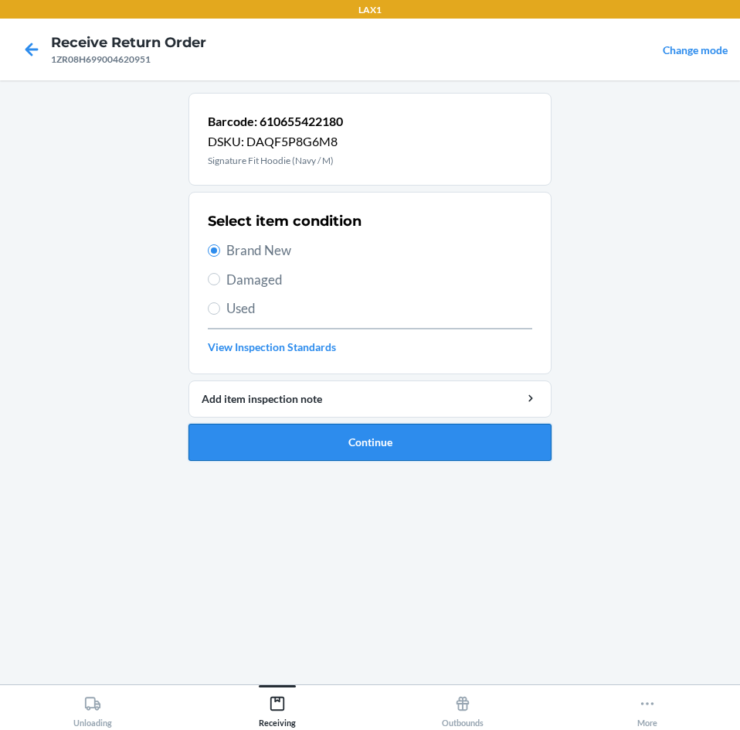
click at [450, 442] on button "Continue" at bounding box center [370, 442] width 363 height 37
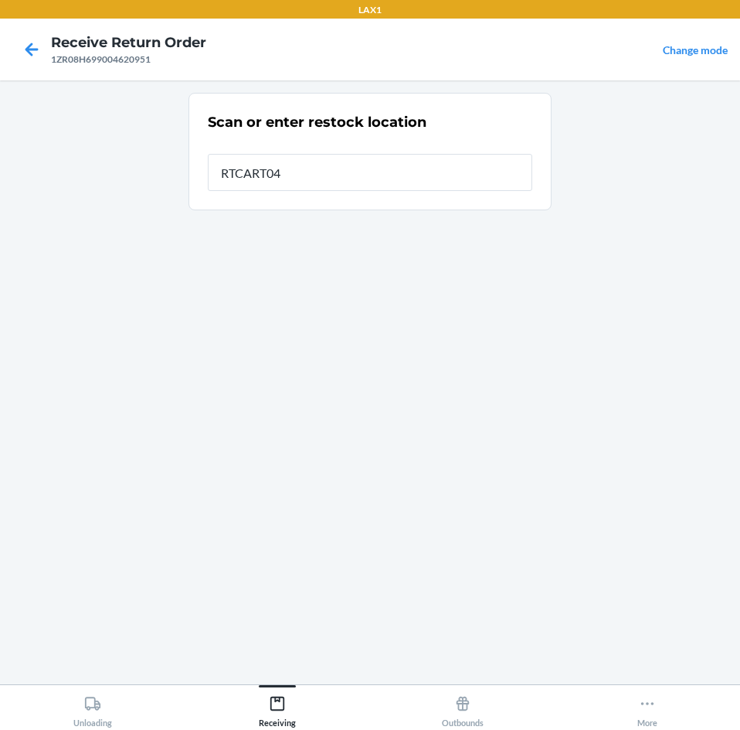
type input "RTCART041"
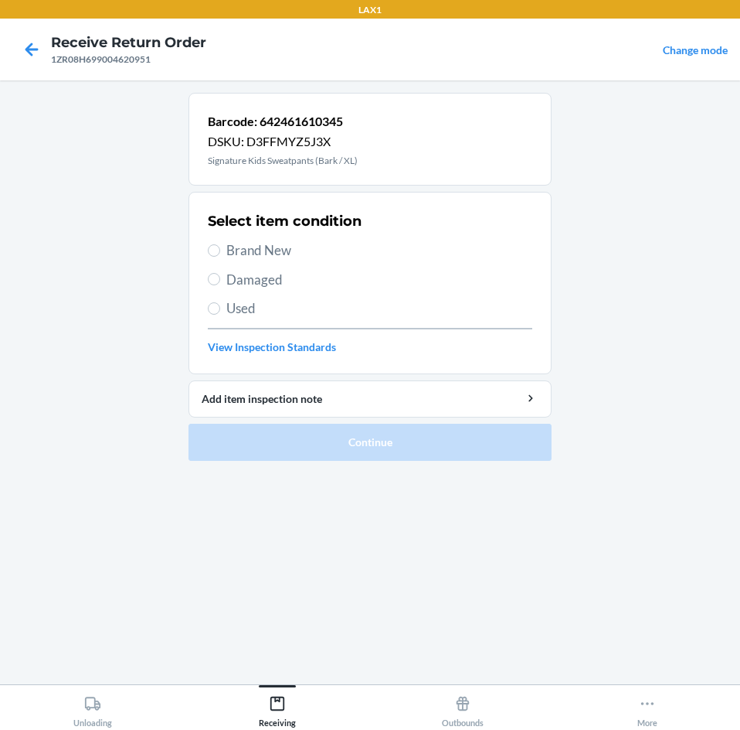
click at [210, 244] on label "Brand New" at bounding box center [370, 250] width 325 height 20
click at [210, 244] on input "Brand New" at bounding box center [214, 250] width 12 height 12
radio input "true"
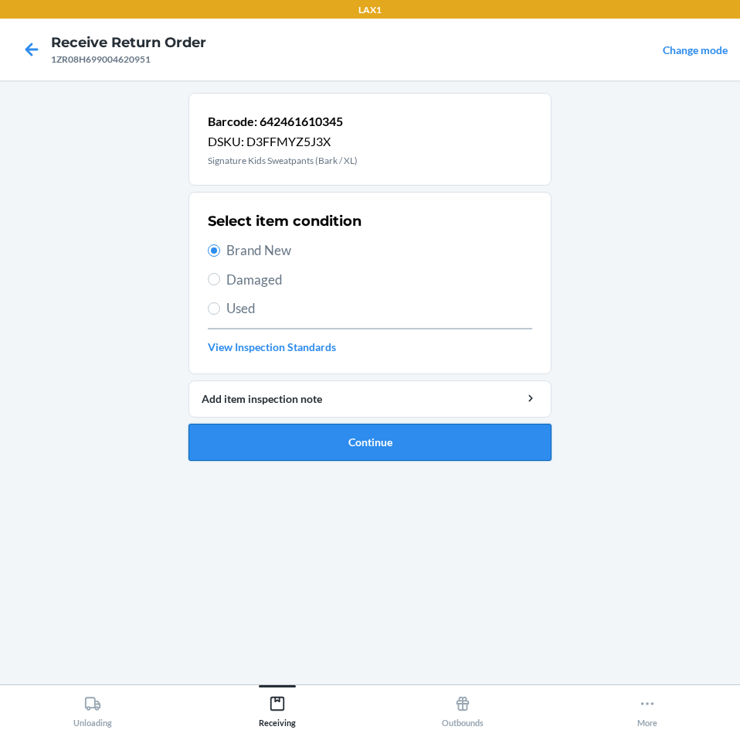
click at [522, 427] on button "Continue" at bounding box center [370, 442] width 363 height 37
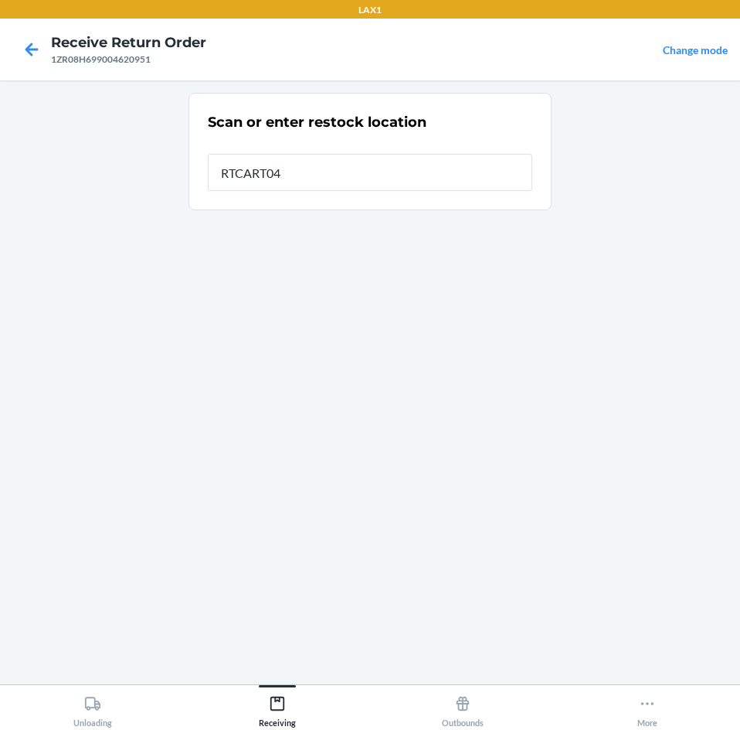
type input "RTCART041"
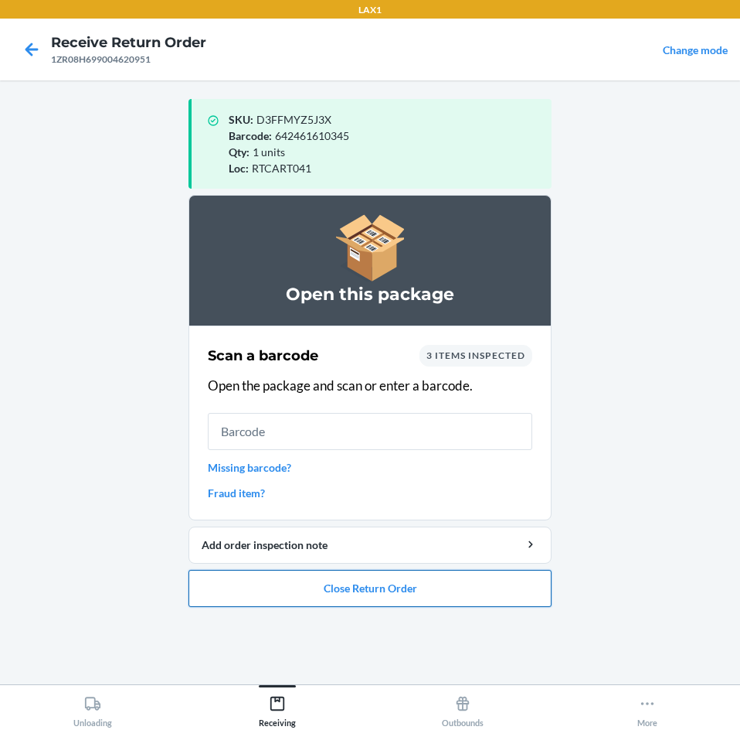
click at [489, 589] on button "Close Return Order" at bounding box center [370, 588] width 363 height 37
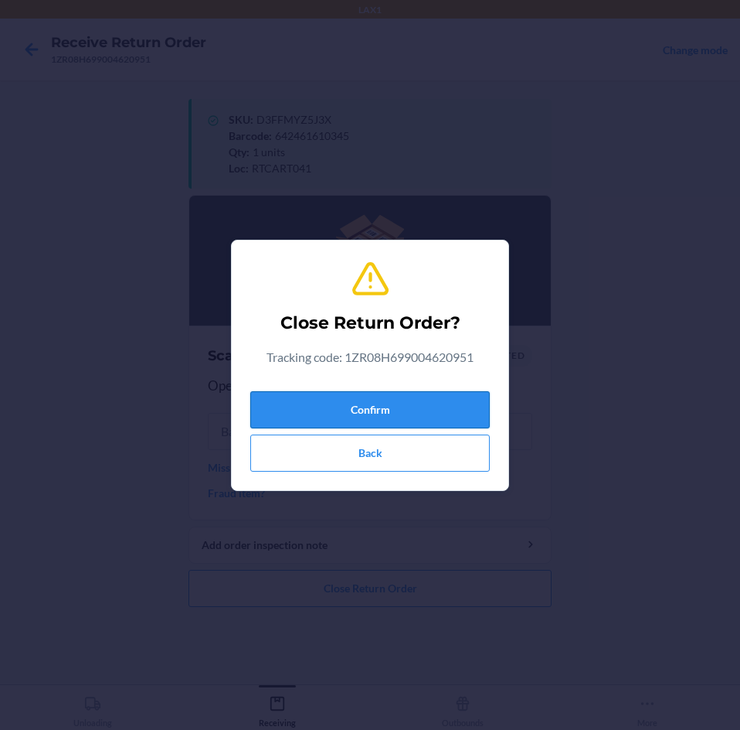
click at [443, 401] on button "Confirm" at bounding box center [370, 409] width 240 height 37
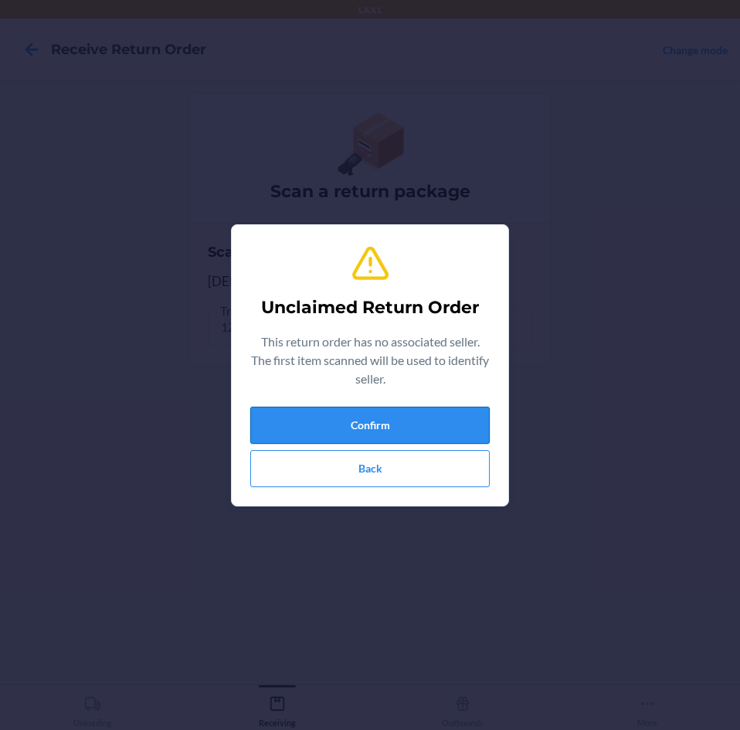
click at [444, 420] on button "Confirm" at bounding box center [370, 425] width 240 height 37
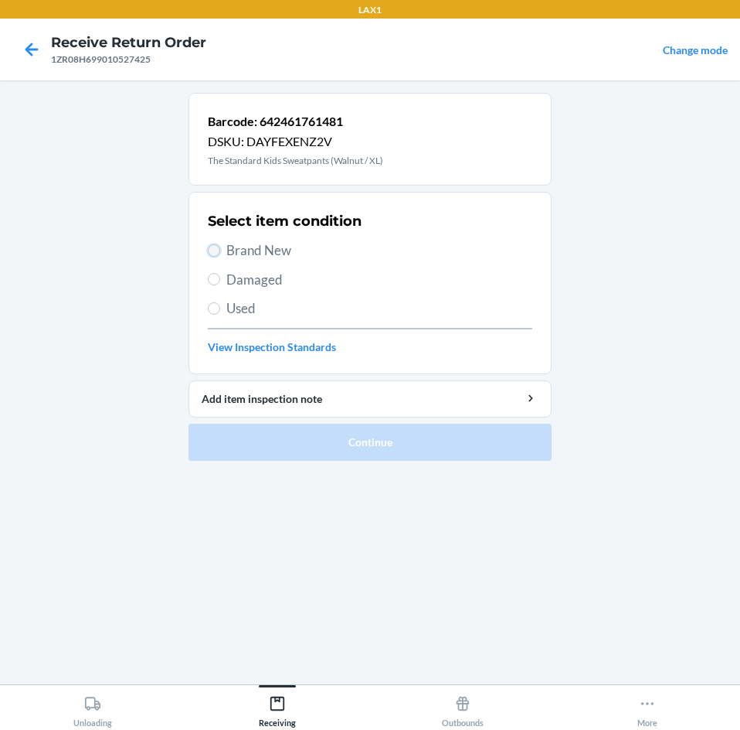
click at [219, 253] on input "Brand New" at bounding box center [214, 250] width 12 height 12
radio input "true"
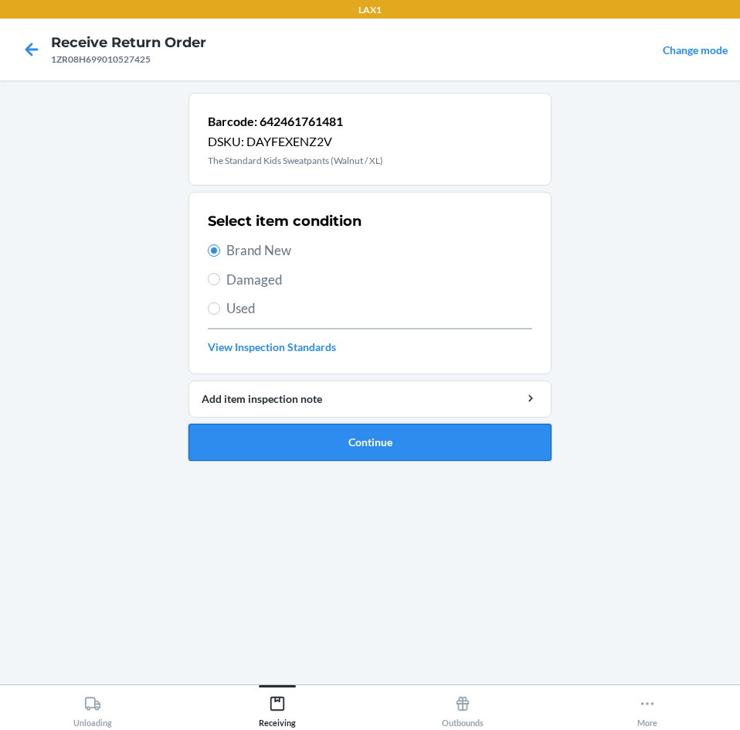
click at [476, 439] on button "Continue" at bounding box center [370, 442] width 363 height 37
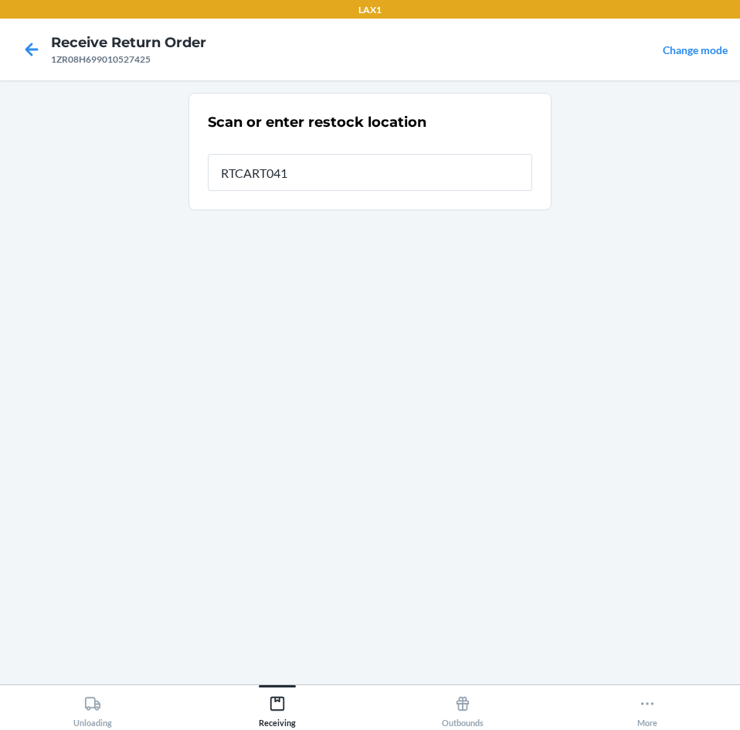
type input "RTCART041"
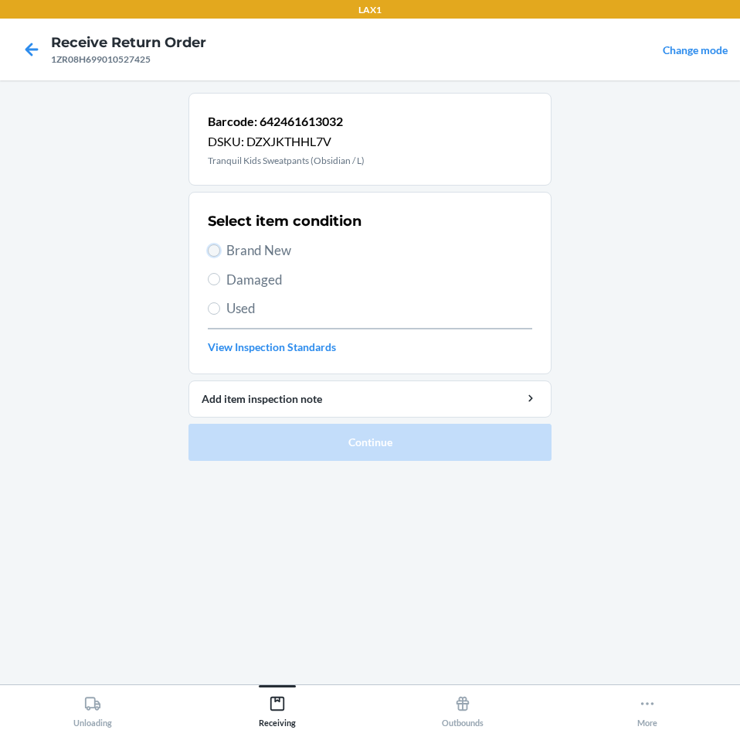
click at [215, 250] on input "Brand New" at bounding box center [214, 250] width 12 height 12
radio input "true"
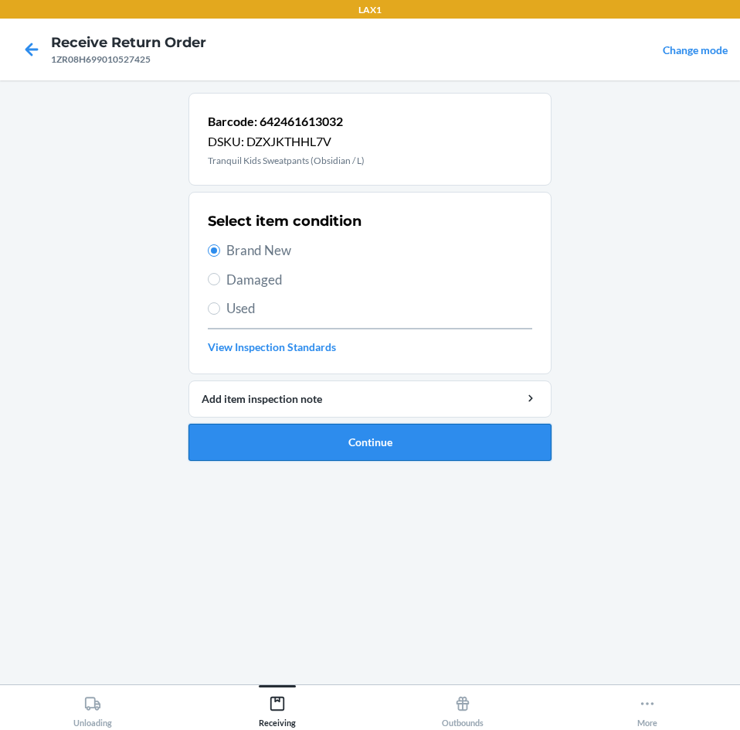
click at [481, 447] on button "Continue" at bounding box center [370, 442] width 363 height 37
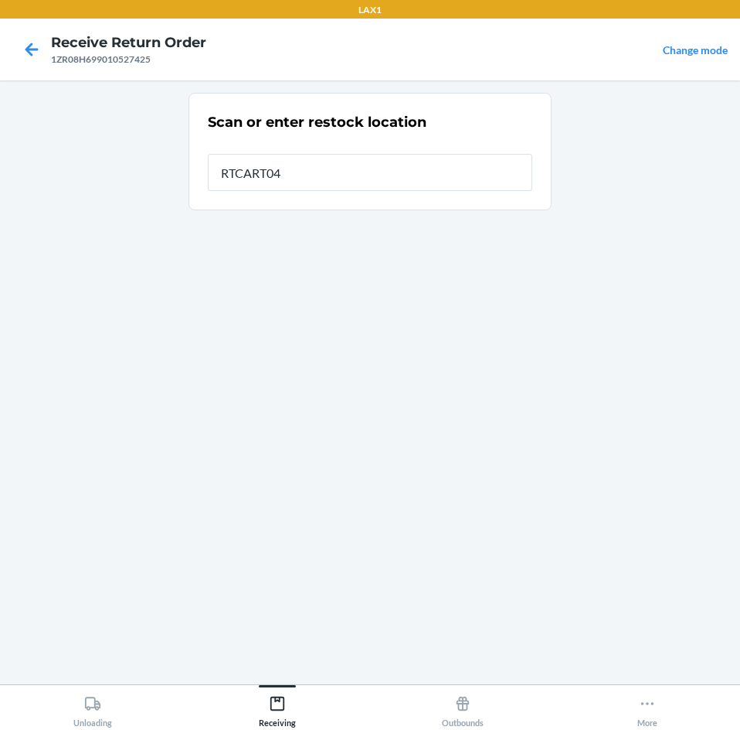
type input "RTCART041"
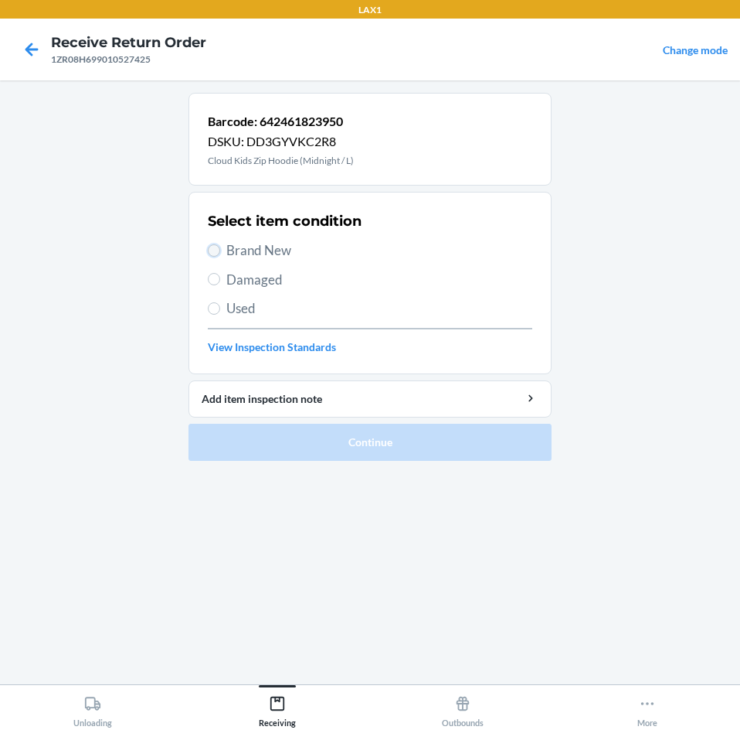
click at [211, 251] on input "Brand New" at bounding box center [214, 250] width 12 height 12
radio input "true"
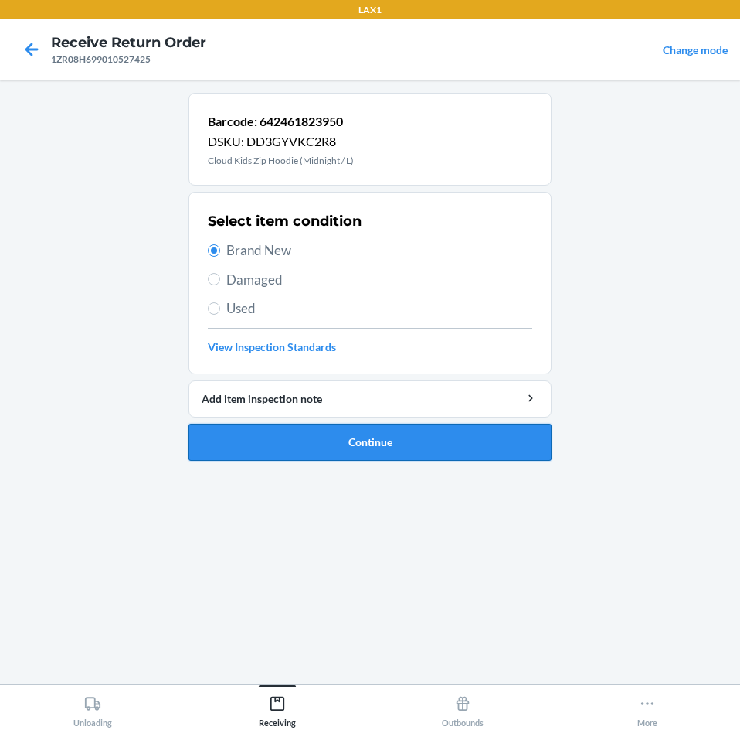
click at [445, 446] on button "Continue" at bounding box center [370, 442] width 363 height 37
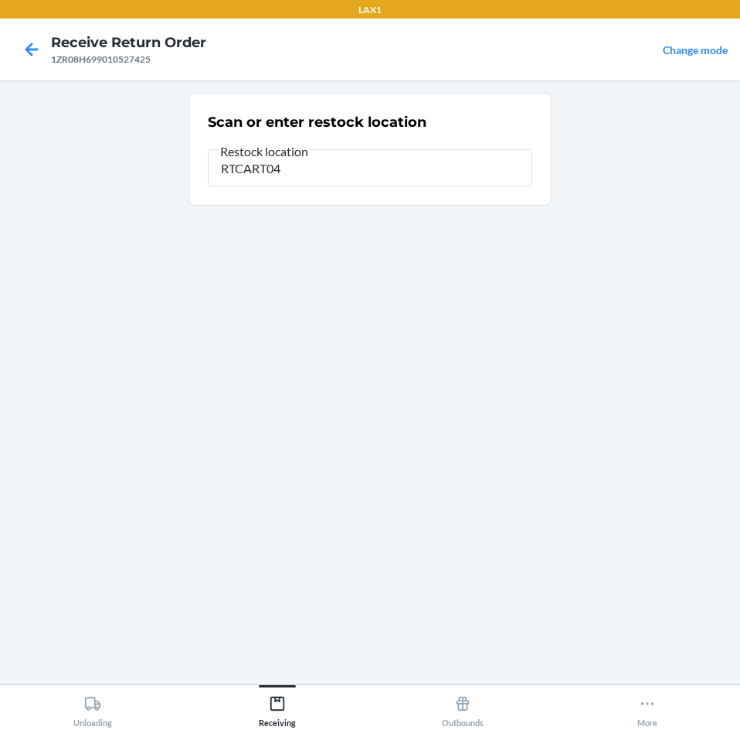
type input "RTCART041"
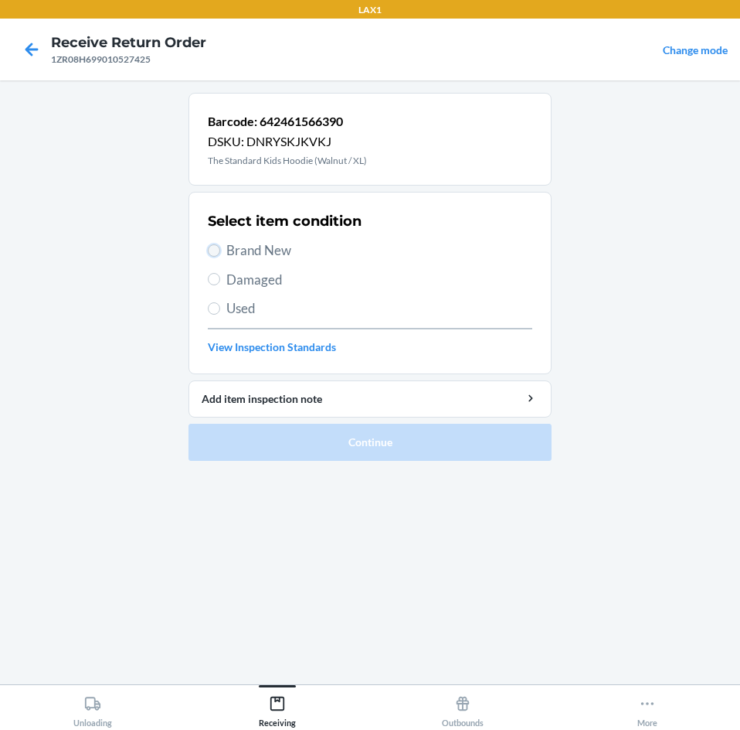
click at [215, 251] on input "Brand New" at bounding box center [214, 250] width 12 height 12
radio input "true"
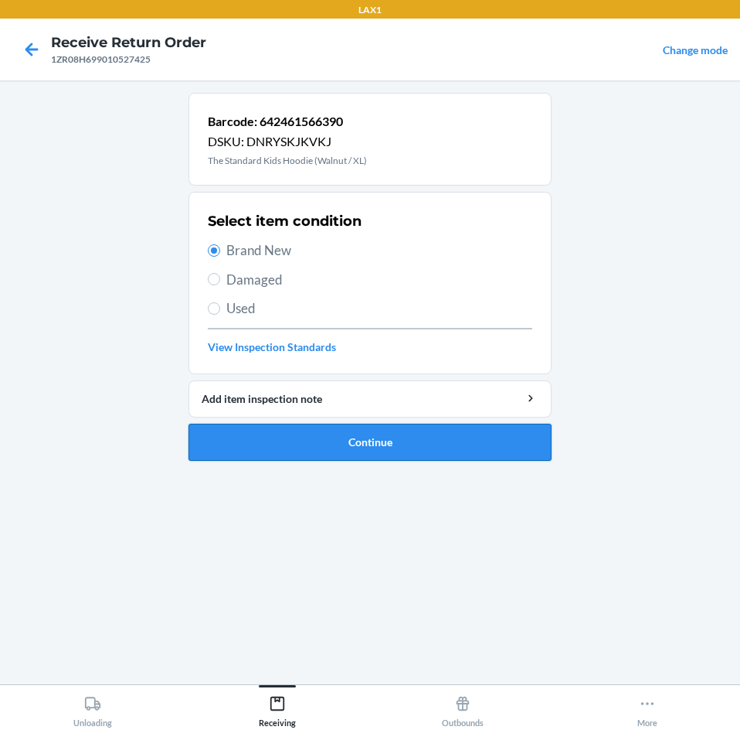
click at [467, 441] on button "Continue" at bounding box center [370, 442] width 363 height 37
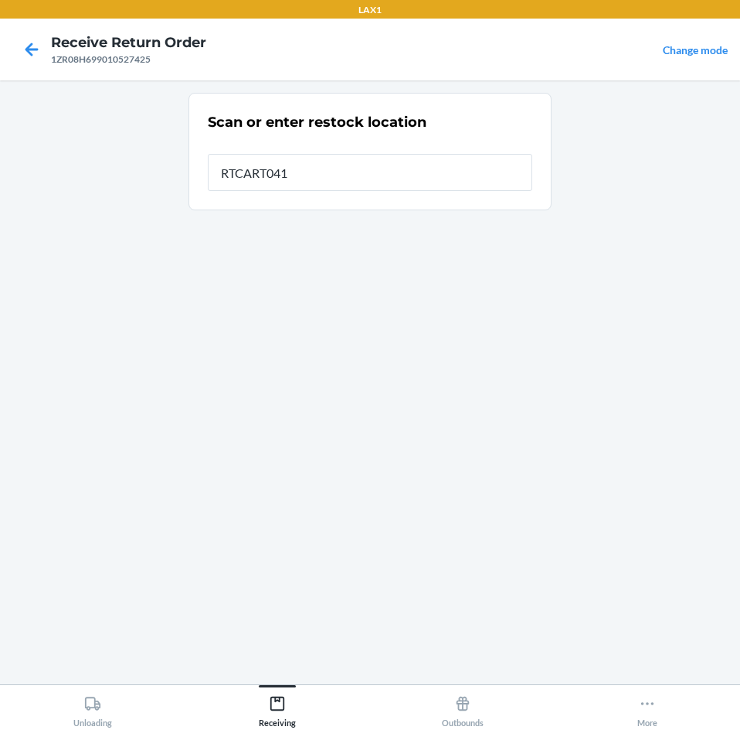
type input "RTCART041"
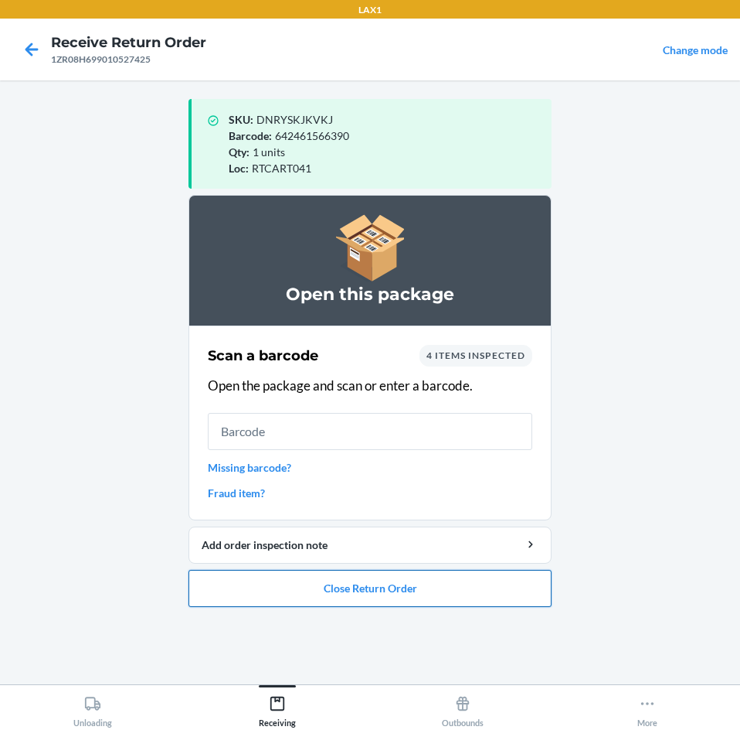
click at [482, 577] on button "Close Return Order" at bounding box center [370, 588] width 363 height 37
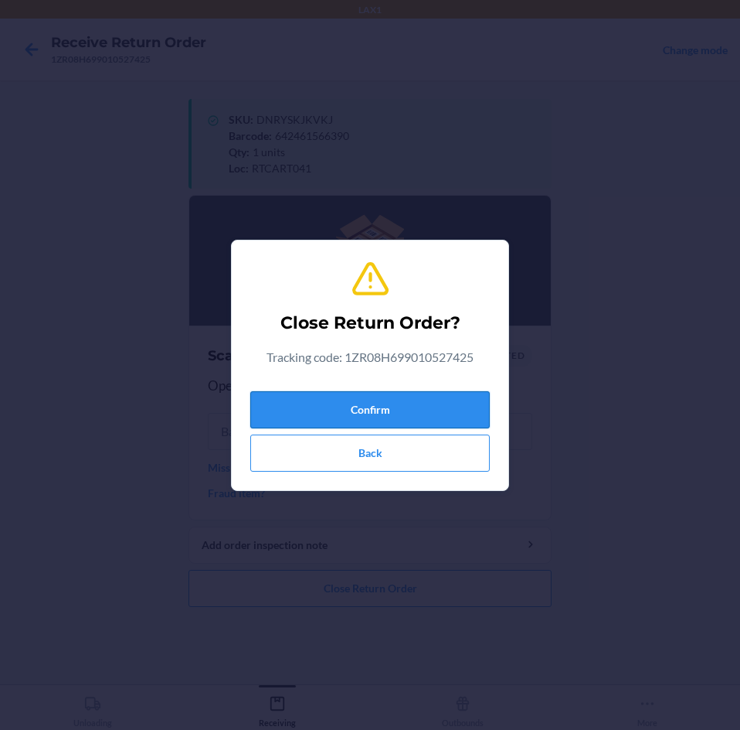
click at [449, 415] on button "Confirm" at bounding box center [370, 409] width 240 height 37
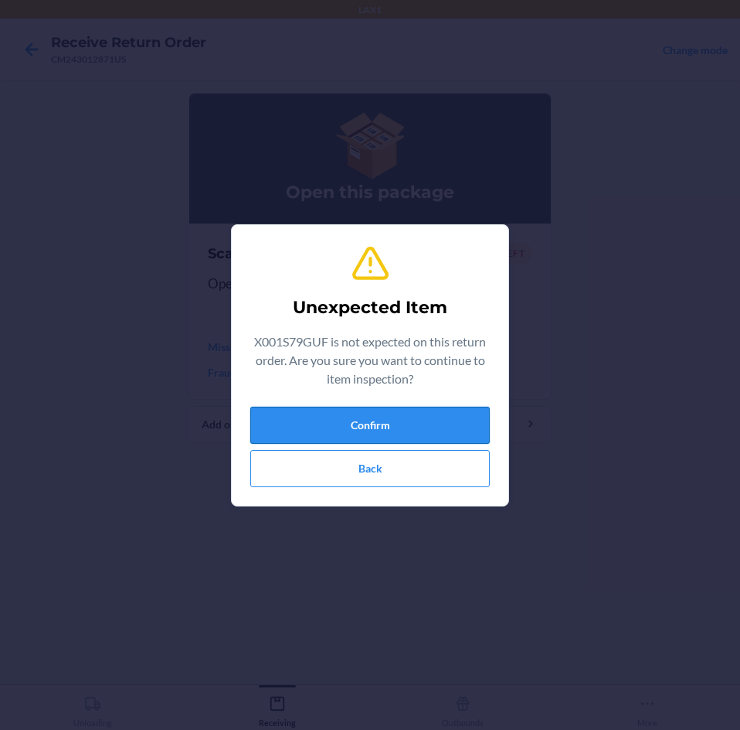
click at [453, 430] on button "Confirm" at bounding box center [370, 425] width 240 height 37
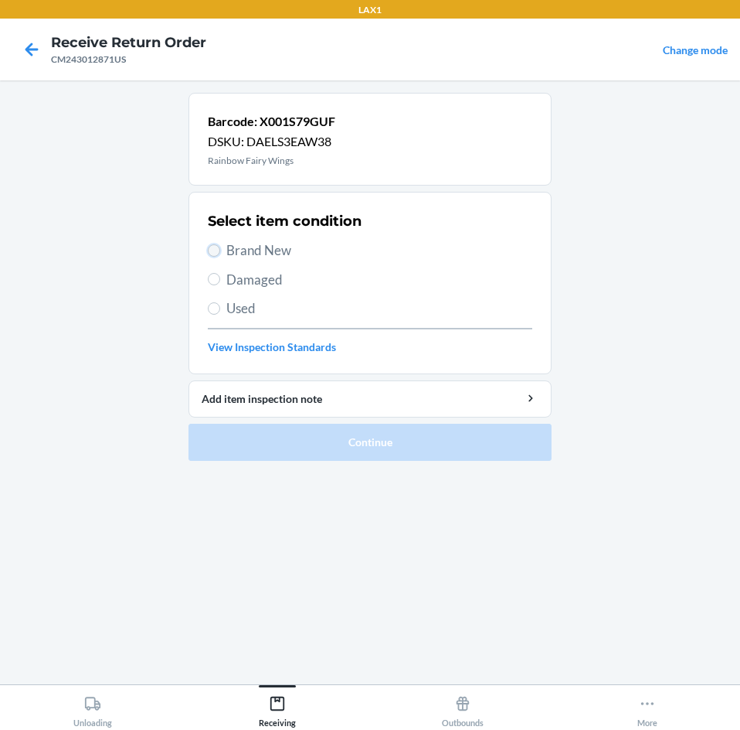
click at [219, 253] on input "Brand New" at bounding box center [214, 250] width 12 height 12
radio input "true"
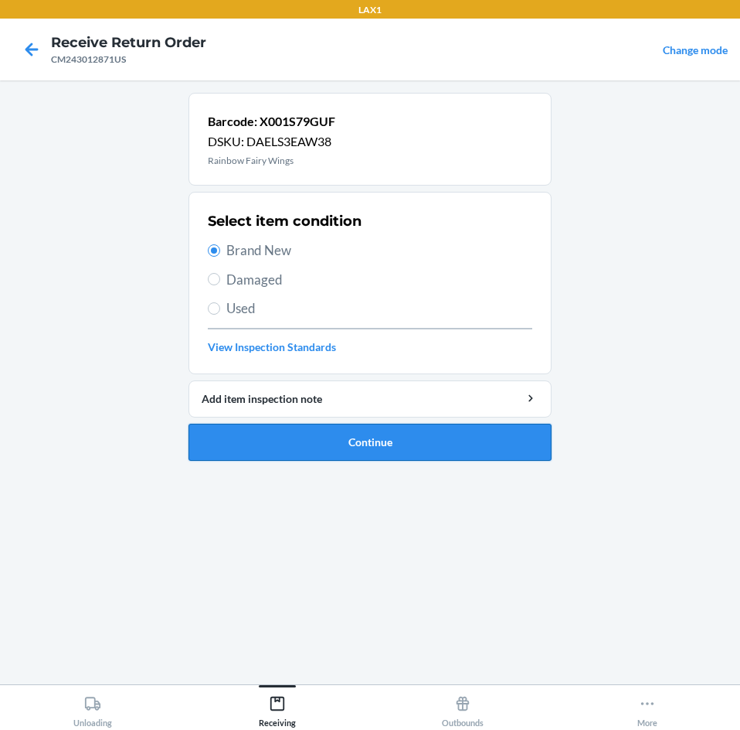
click at [526, 458] on button "Continue" at bounding box center [370, 442] width 363 height 37
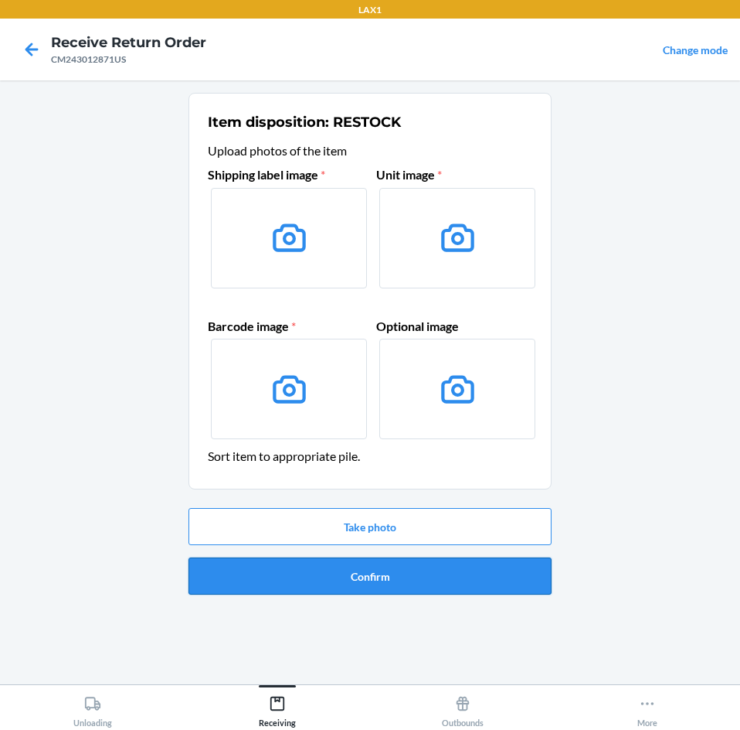
click at [497, 581] on button "Confirm" at bounding box center [370, 575] width 363 height 37
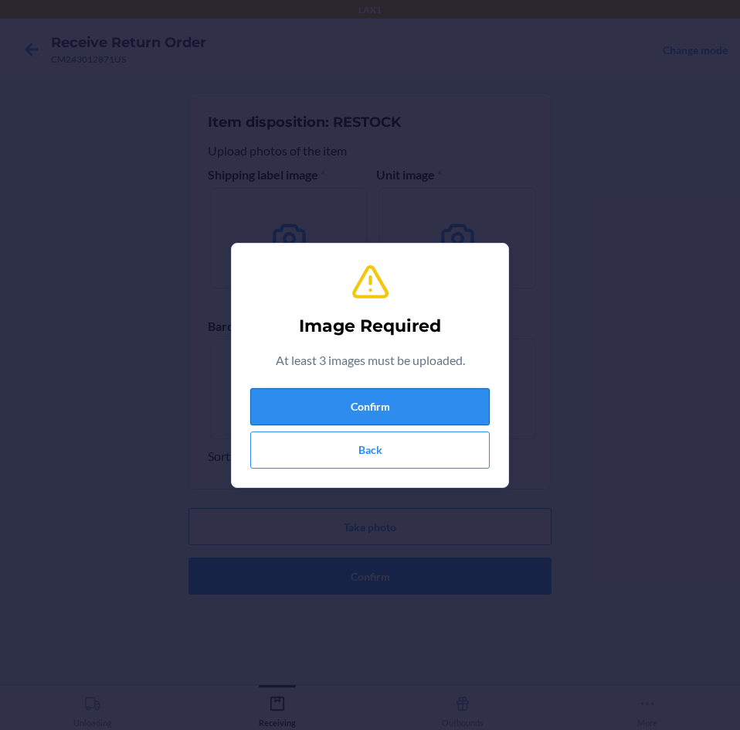
click at [407, 400] on button "Confirm" at bounding box center [370, 406] width 240 height 37
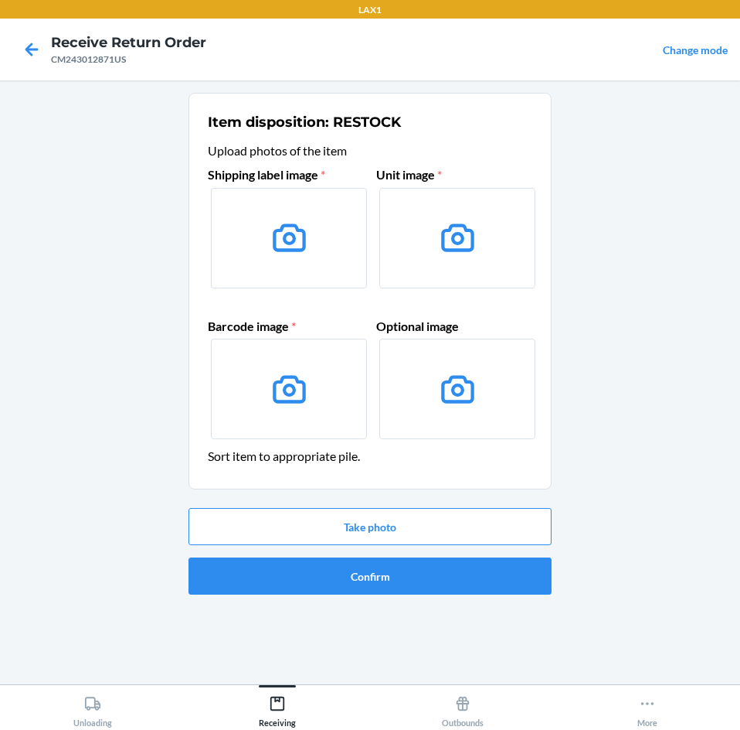
click at [324, 268] on label at bounding box center [289, 238] width 156 height 100
click at [0, 0] on input "file" at bounding box center [0, 0] width 0 height 0
click at [451, 516] on button "Take photo" at bounding box center [370, 526] width 363 height 37
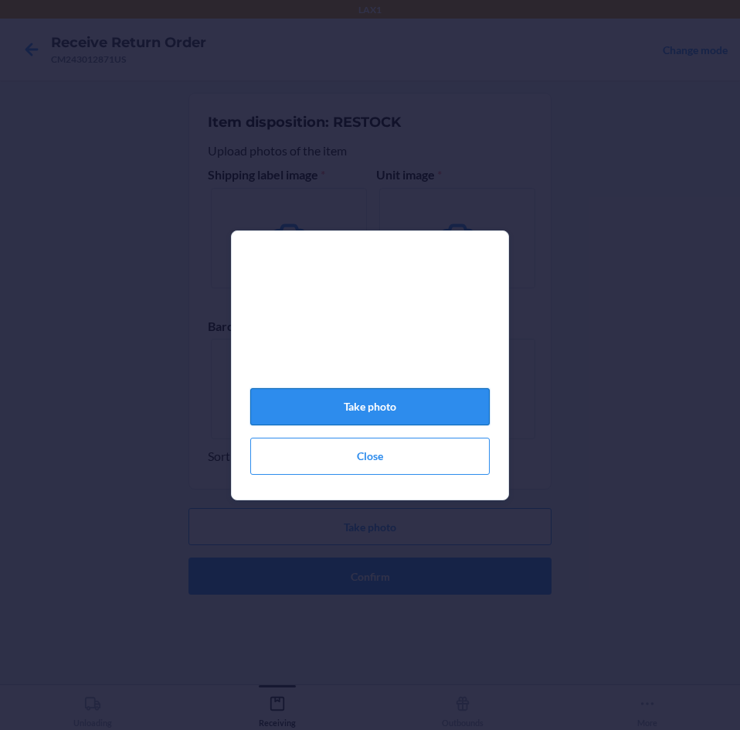
click at [385, 413] on button "Take photo" at bounding box center [370, 406] width 240 height 37
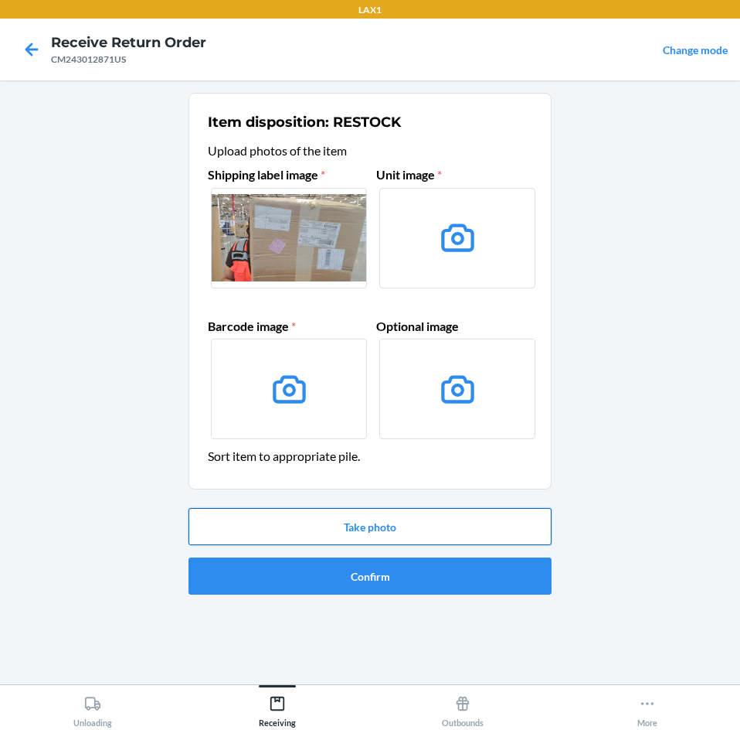
click at [499, 535] on button "Take photo" at bounding box center [370, 526] width 363 height 37
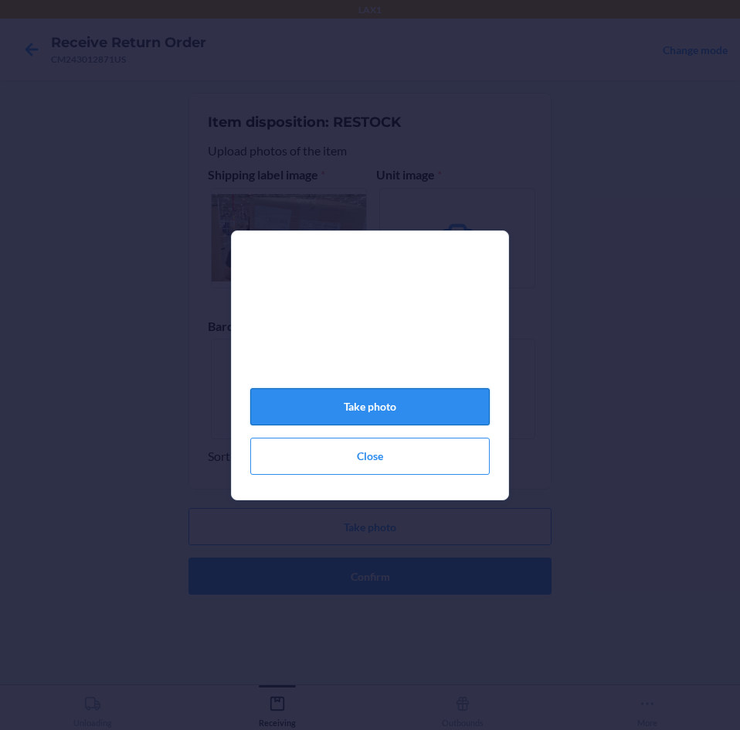
click at [420, 413] on button "Take photo" at bounding box center [370, 406] width 240 height 37
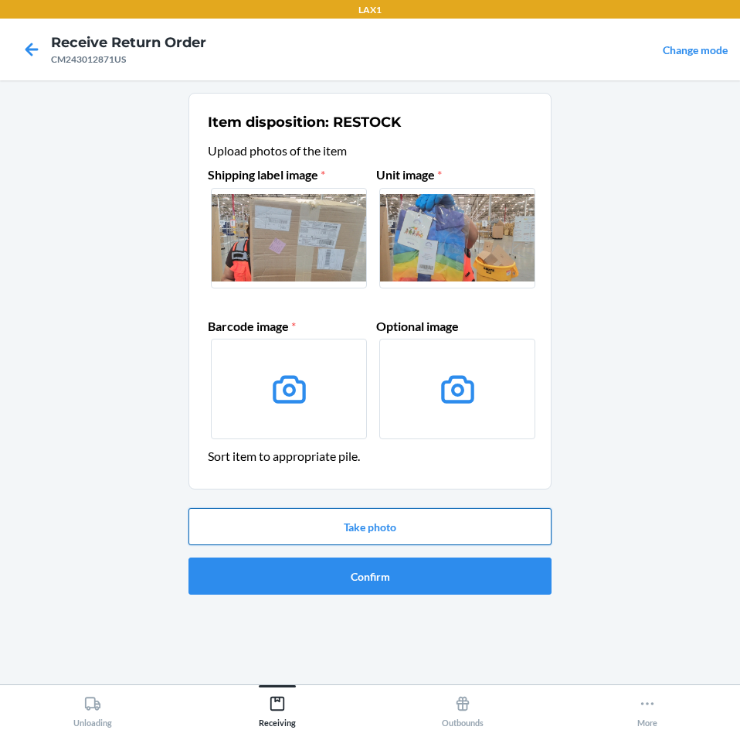
click at [410, 534] on button "Take photo" at bounding box center [370, 526] width 363 height 37
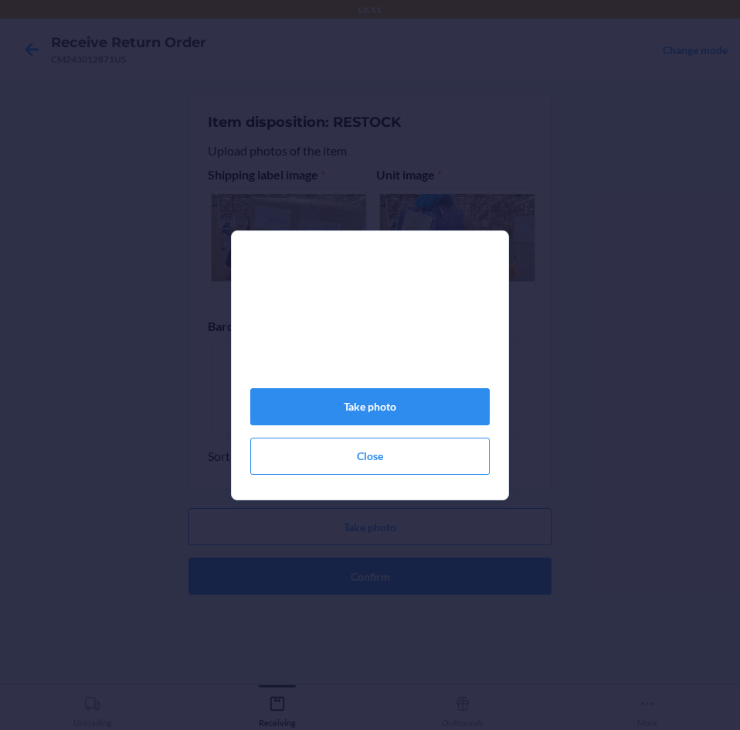
click at [452, 439] on div "Take photo Close" at bounding box center [370, 371] width 240 height 219
click at [392, 410] on button "Take photo" at bounding box center [370, 406] width 240 height 37
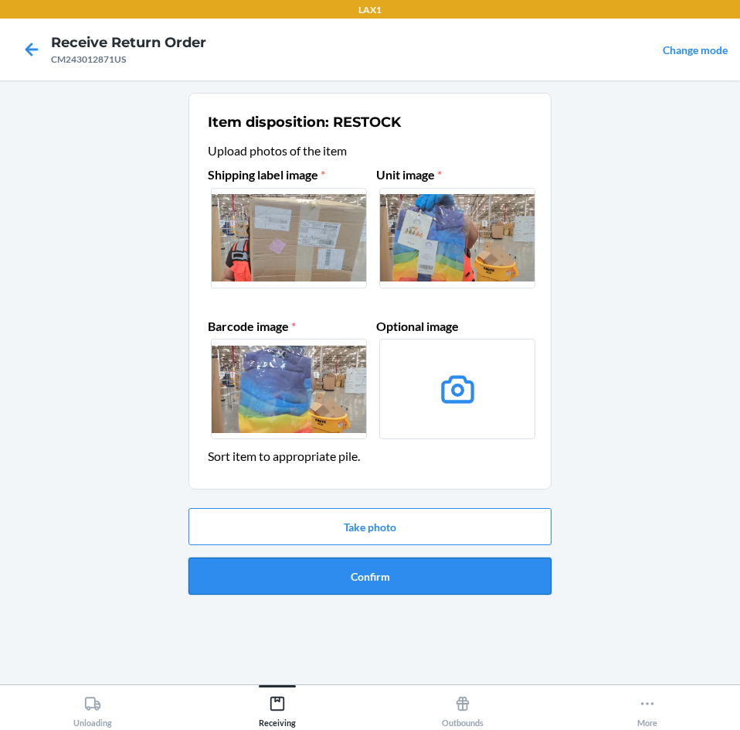
click at [423, 576] on button "Confirm" at bounding box center [370, 575] width 363 height 37
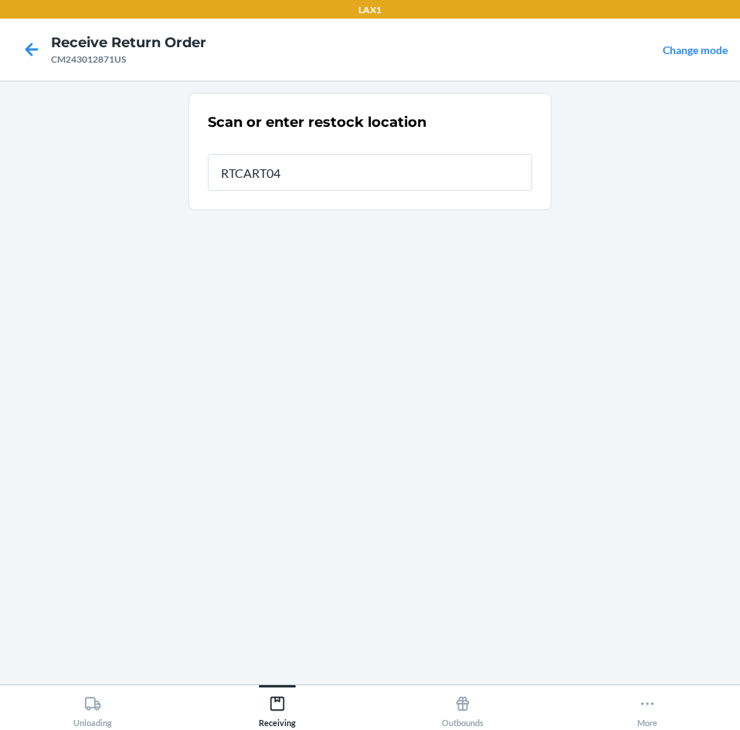
type input "RTCART041"
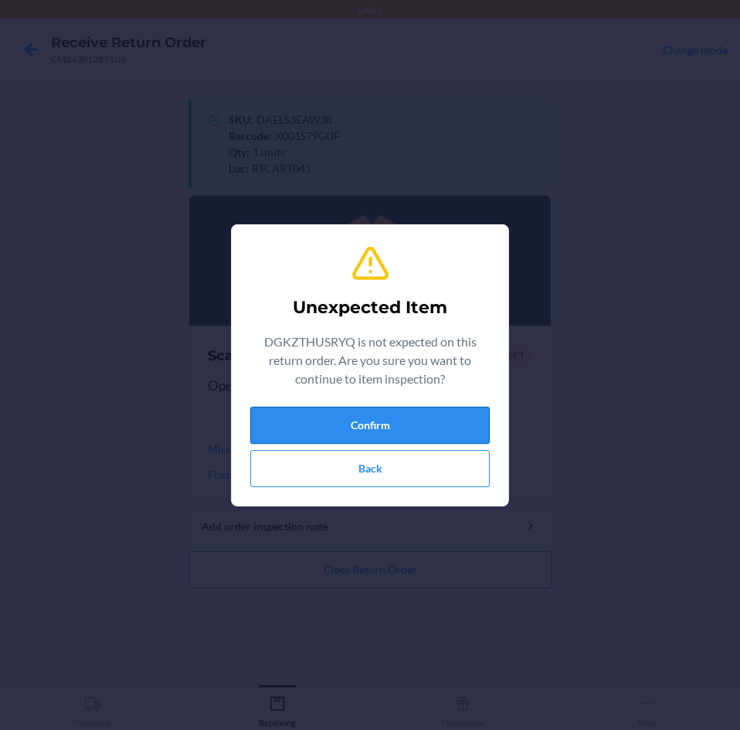
click at [458, 428] on button "Confirm" at bounding box center [370, 425] width 240 height 37
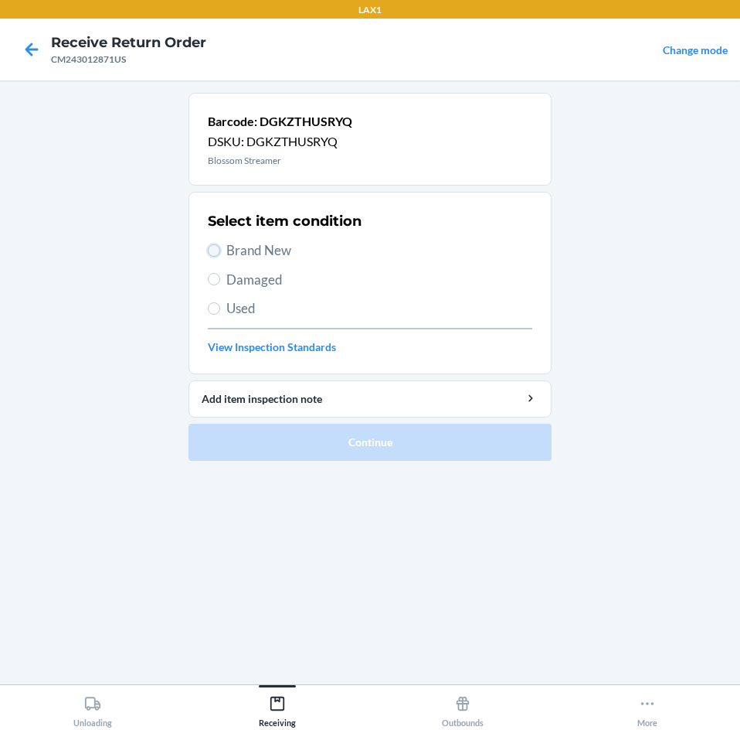
click at [213, 249] on input "Brand New" at bounding box center [214, 250] width 12 height 12
radio input "true"
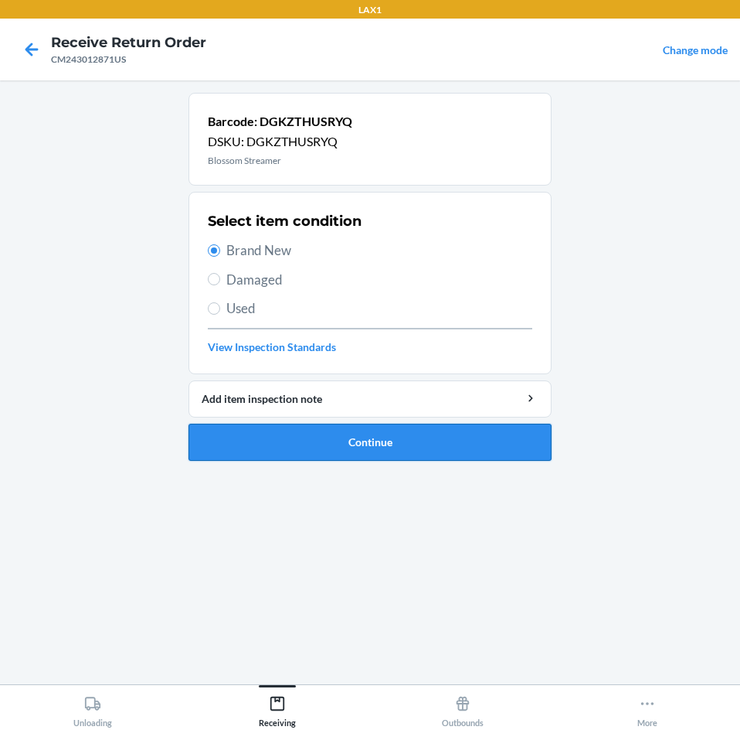
click at [502, 450] on button "Continue" at bounding box center [370, 442] width 363 height 37
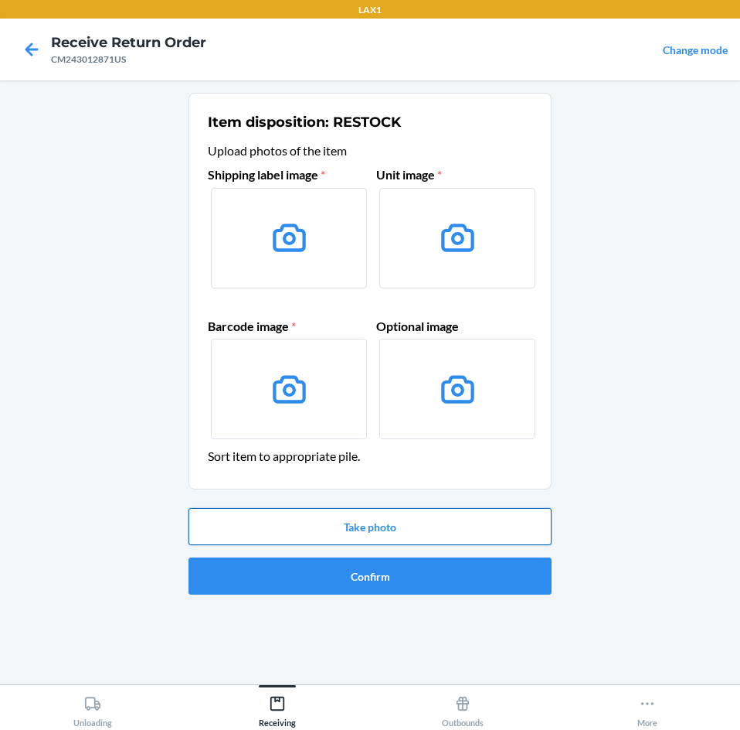
click at [402, 527] on button "Take photo" at bounding box center [370, 526] width 363 height 37
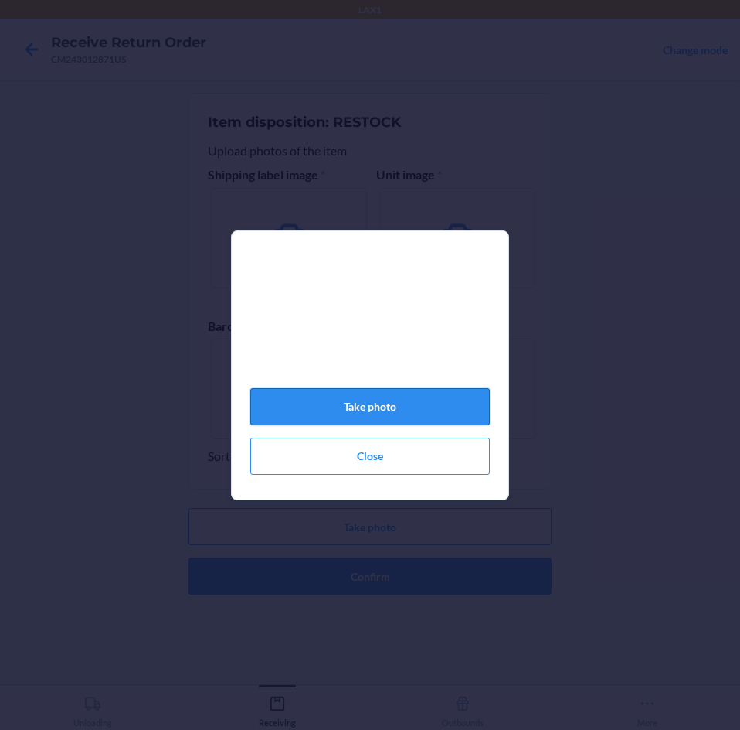
click at [400, 411] on button "Take photo" at bounding box center [370, 406] width 240 height 37
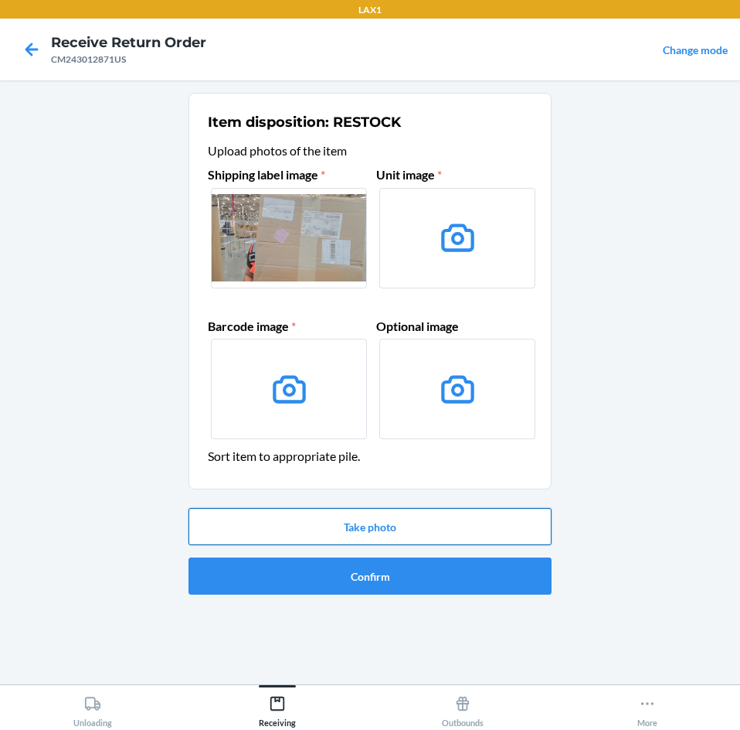
click at [410, 536] on button "Take photo" at bounding box center [370, 526] width 363 height 37
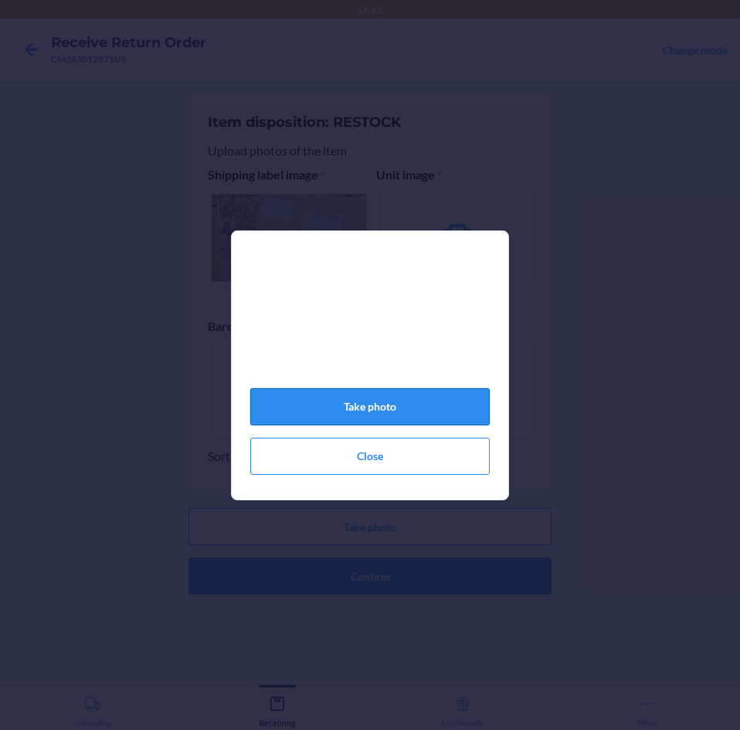
click at [417, 407] on button "Take photo" at bounding box center [370, 406] width 240 height 37
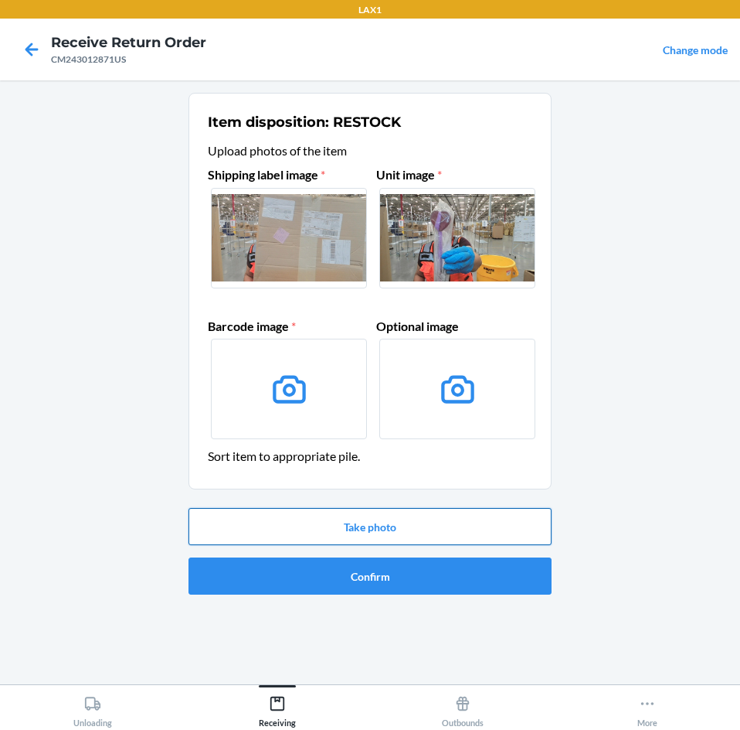
click at [429, 522] on button "Take photo" at bounding box center [370, 526] width 363 height 37
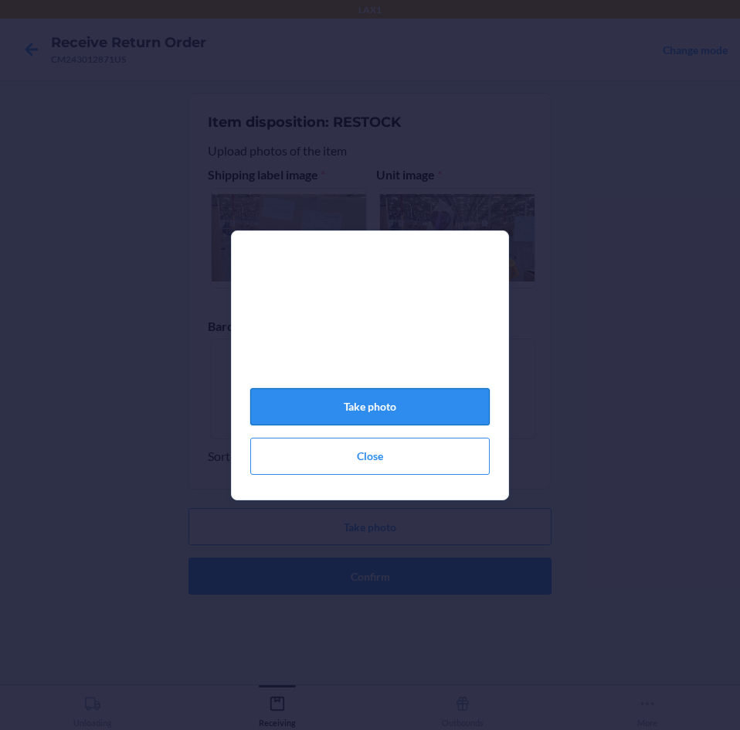
click at [409, 420] on button "Take photo" at bounding box center [370, 406] width 240 height 37
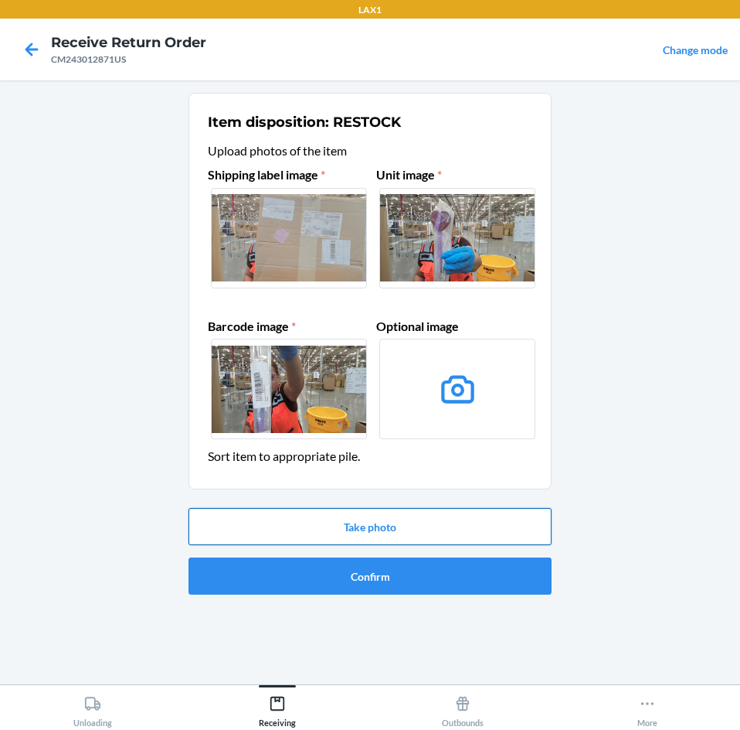
click at [432, 528] on button "Take photo" at bounding box center [370, 526] width 363 height 37
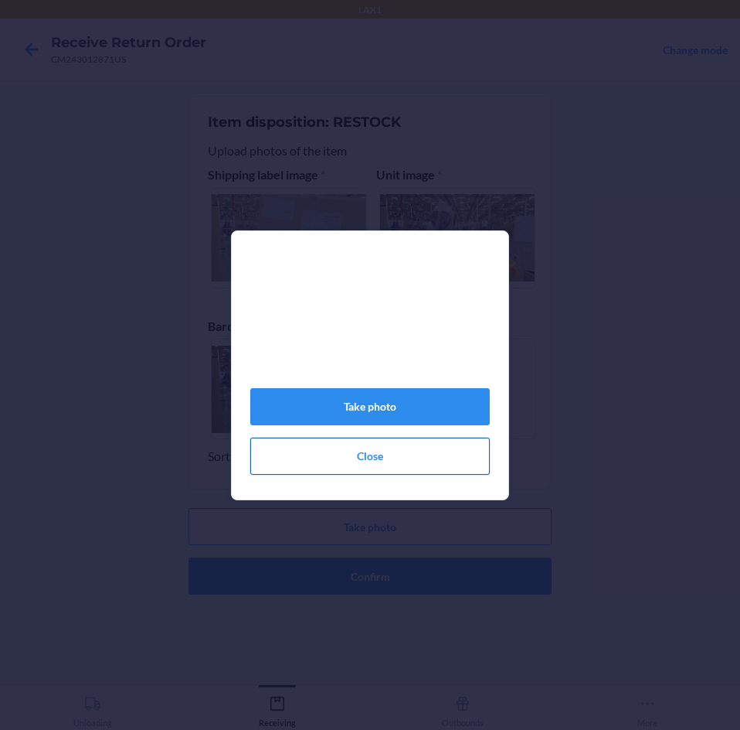
click at [420, 454] on button "Close" at bounding box center [370, 455] width 240 height 37
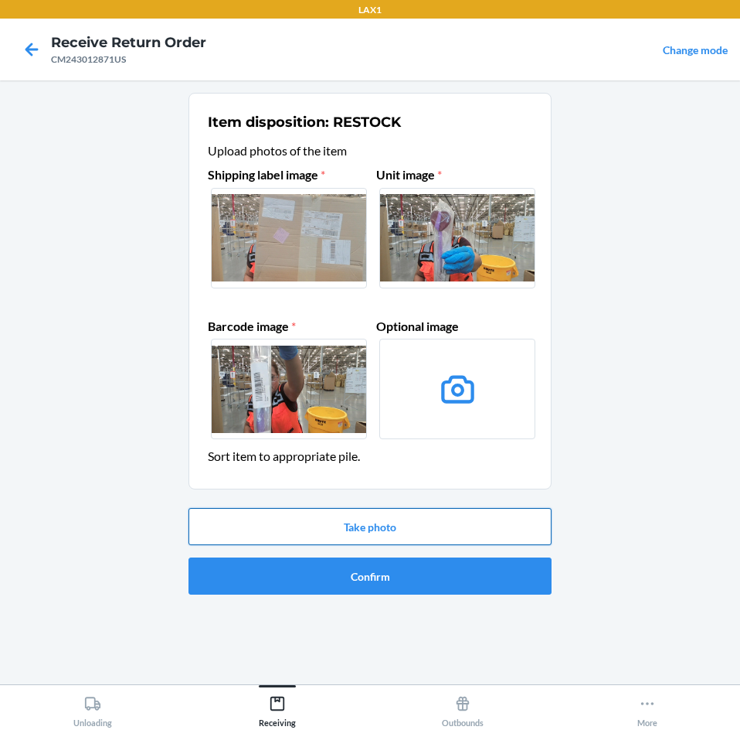
click at [430, 533] on button "Take photo" at bounding box center [370, 526] width 363 height 37
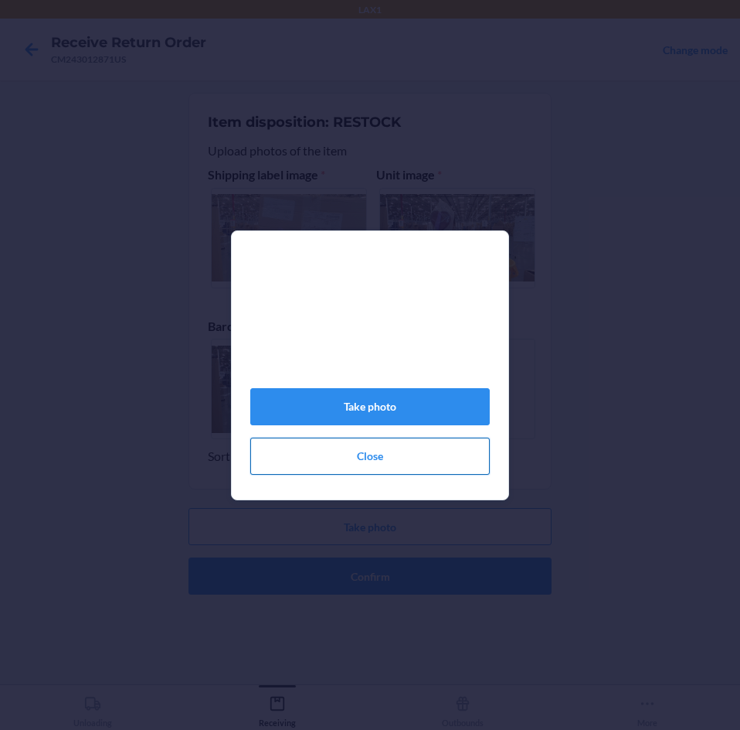
click at [418, 468] on button "Close" at bounding box center [370, 455] width 240 height 37
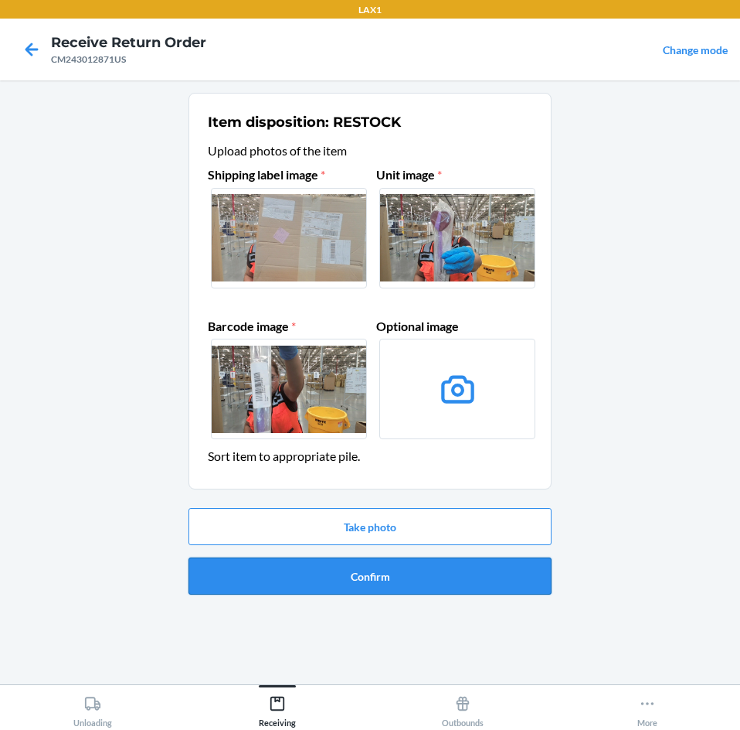
click at [428, 573] on button "Confirm" at bounding box center [370, 575] width 363 height 37
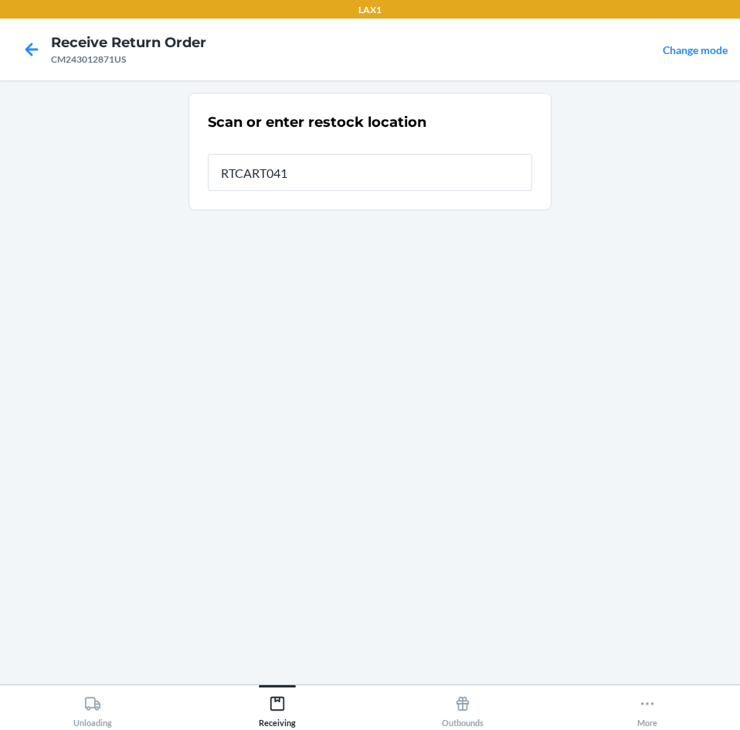
type input "RTCART041"
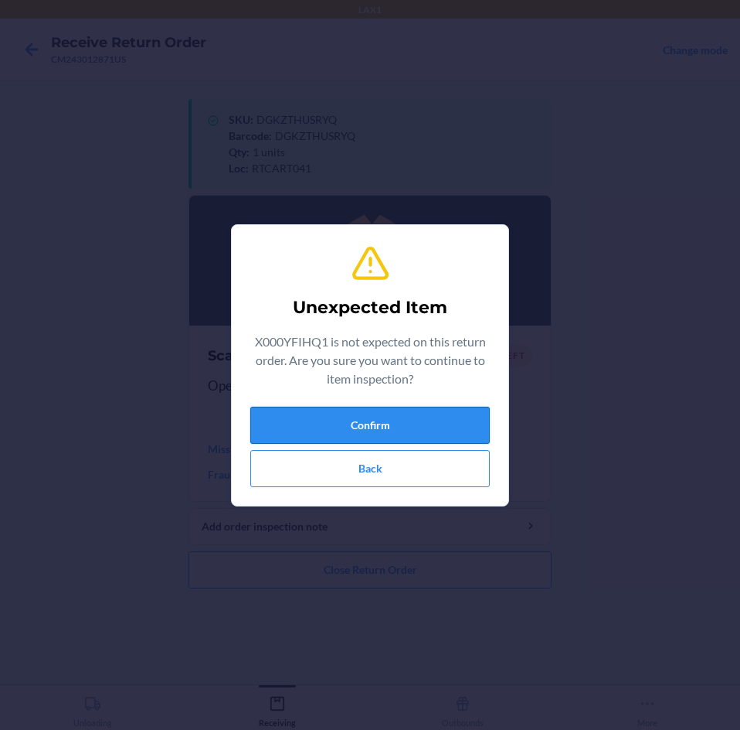
click at [414, 427] on button "Confirm" at bounding box center [370, 425] width 240 height 37
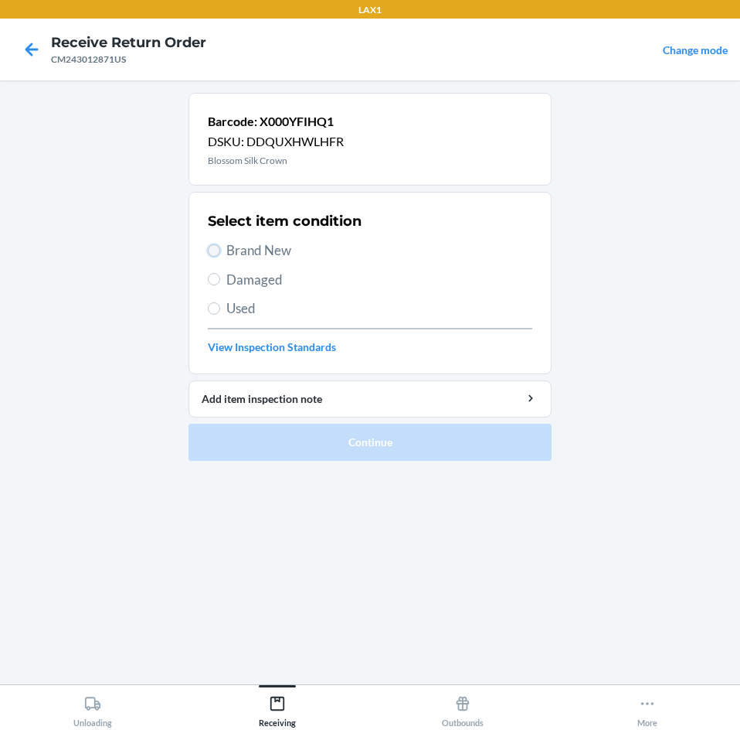
click at [211, 247] on input "Brand New" at bounding box center [214, 250] width 12 height 12
radio input "true"
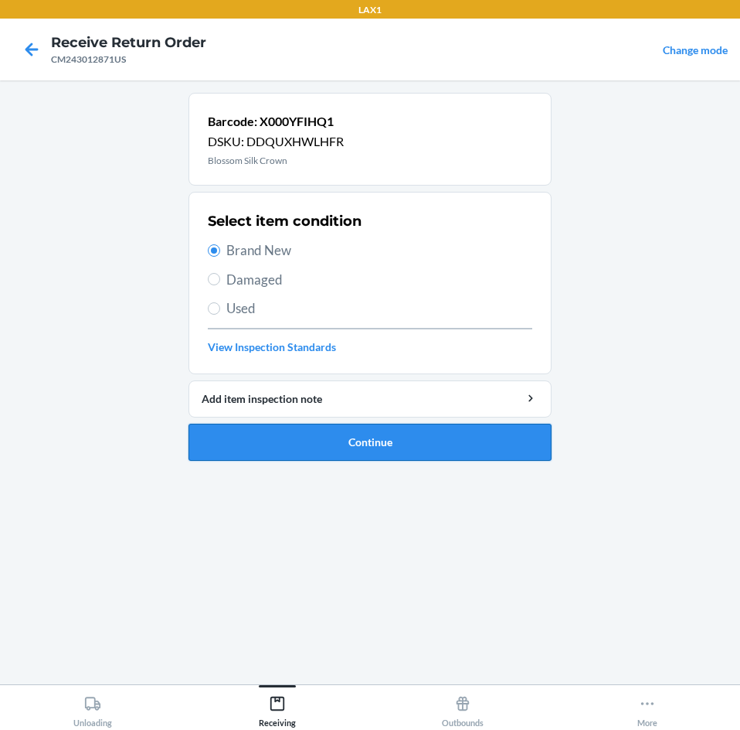
click at [383, 437] on button "Continue" at bounding box center [370, 442] width 363 height 37
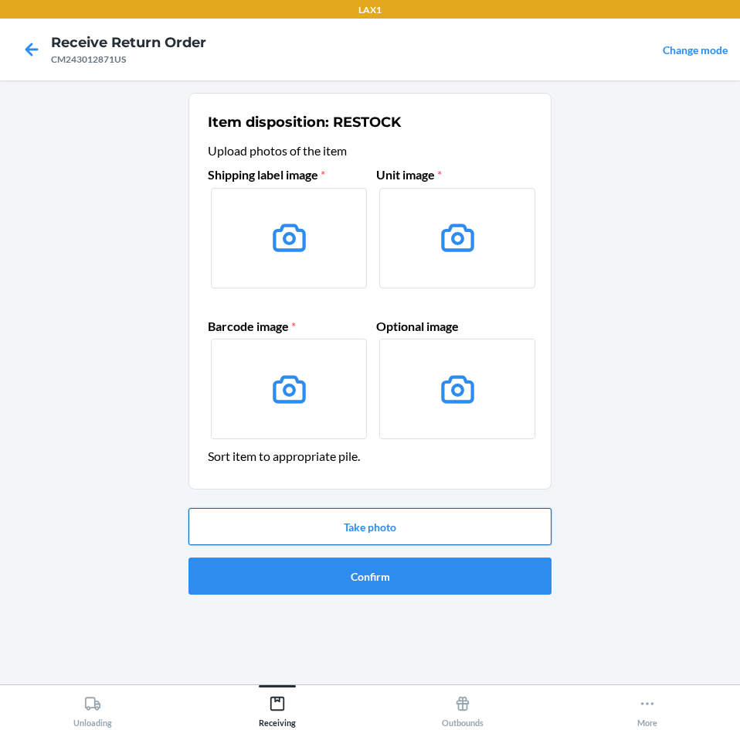
click at [414, 536] on button "Take photo" at bounding box center [370, 526] width 363 height 37
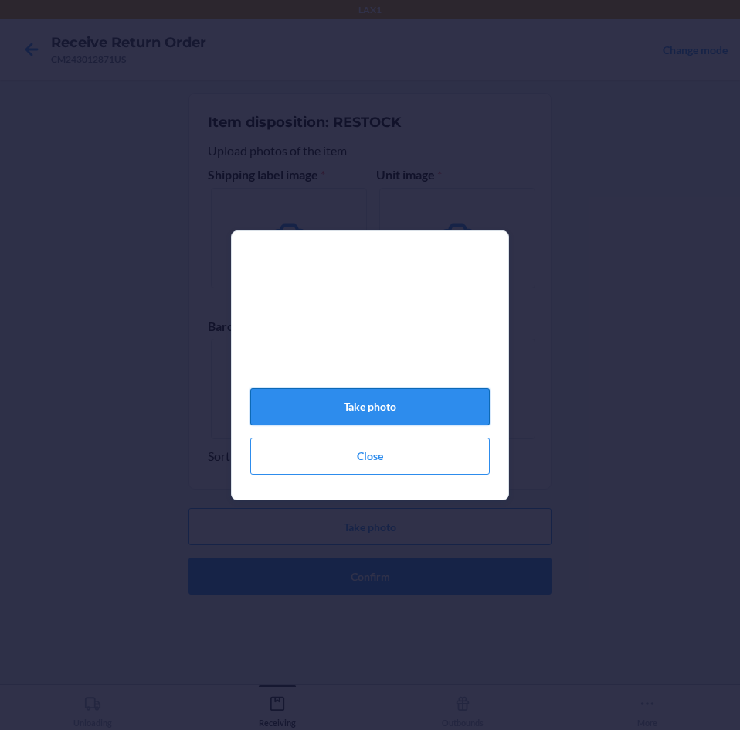
click at [424, 407] on button "Take photo" at bounding box center [370, 406] width 240 height 37
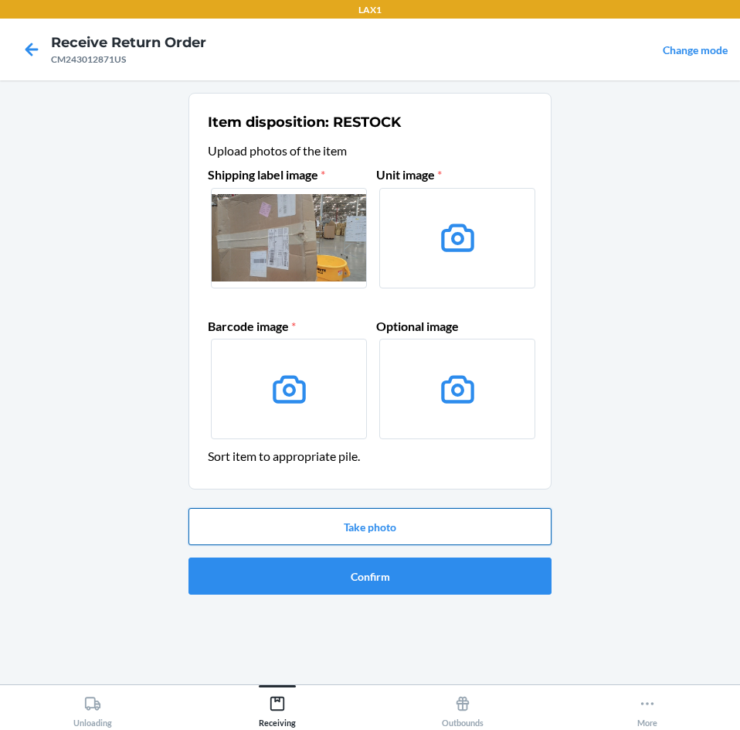
click at [389, 529] on button "Take photo" at bounding box center [370, 526] width 363 height 37
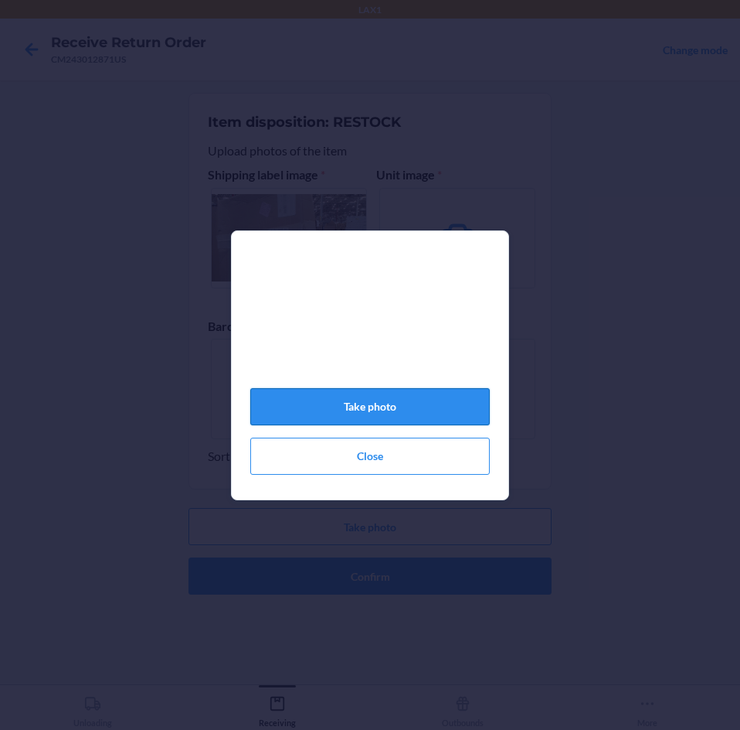
click at [401, 410] on button "Take photo" at bounding box center [370, 406] width 240 height 37
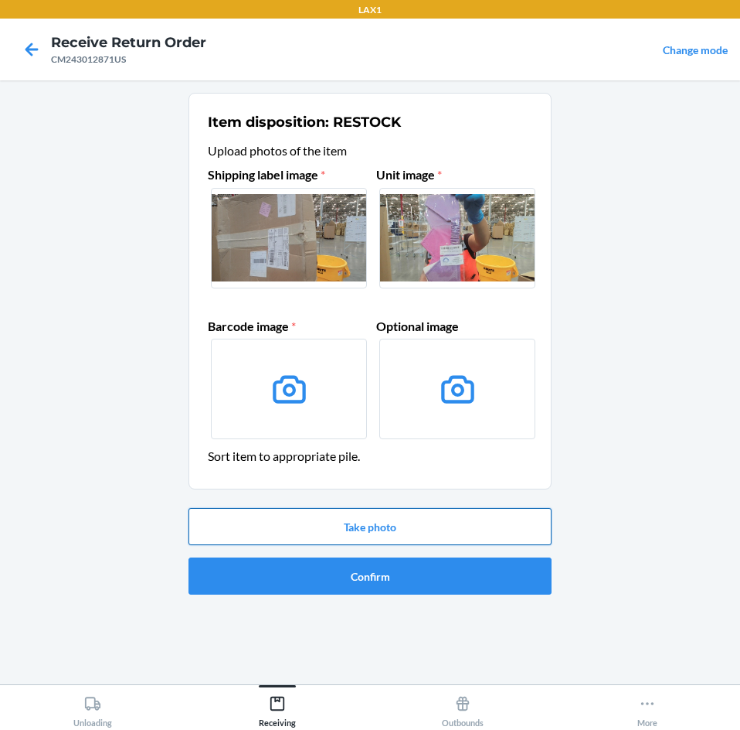
click at [413, 522] on button "Take photo" at bounding box center [370, 526] width 363 height 37
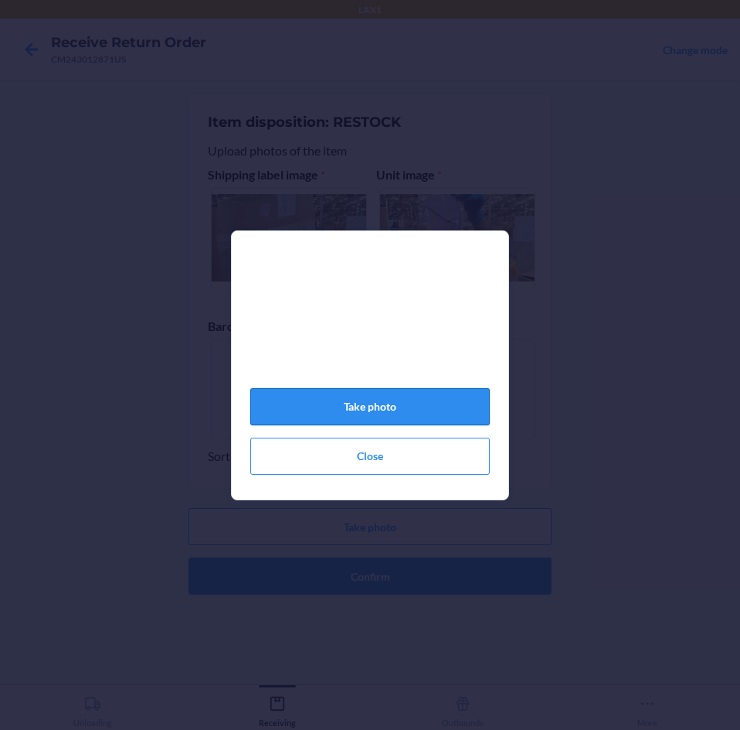
click at [424, 420] on button "Take photo" at bounding box center [370, 406] width 240 height 37
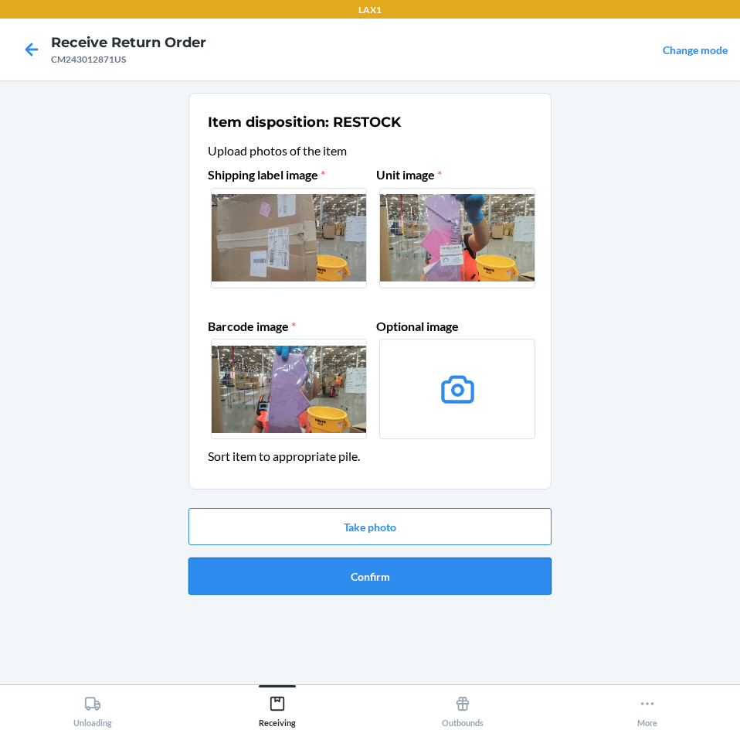
click at [383, 585] on button "Confirm" at bounding box center [370, 575] width 363 height 37
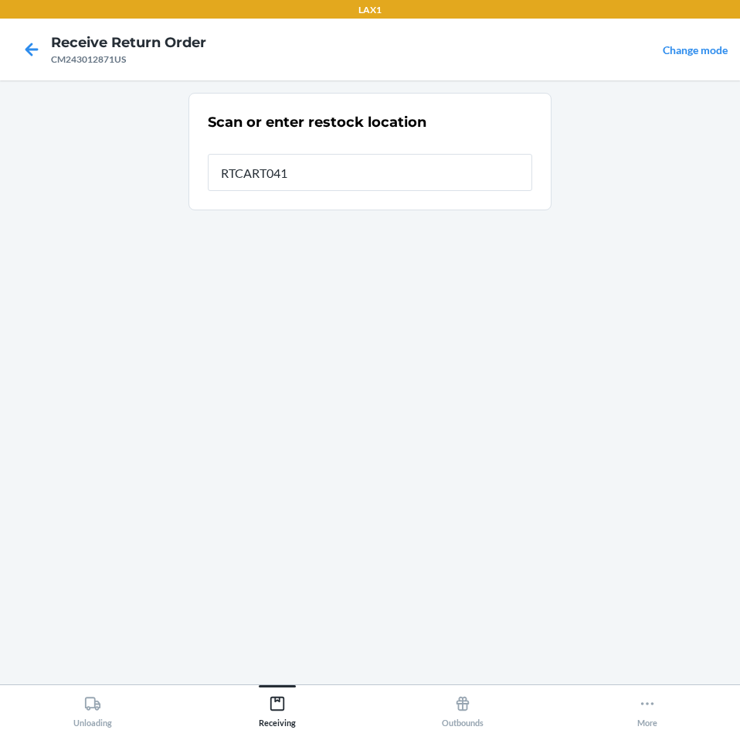
type input "RTCART041"
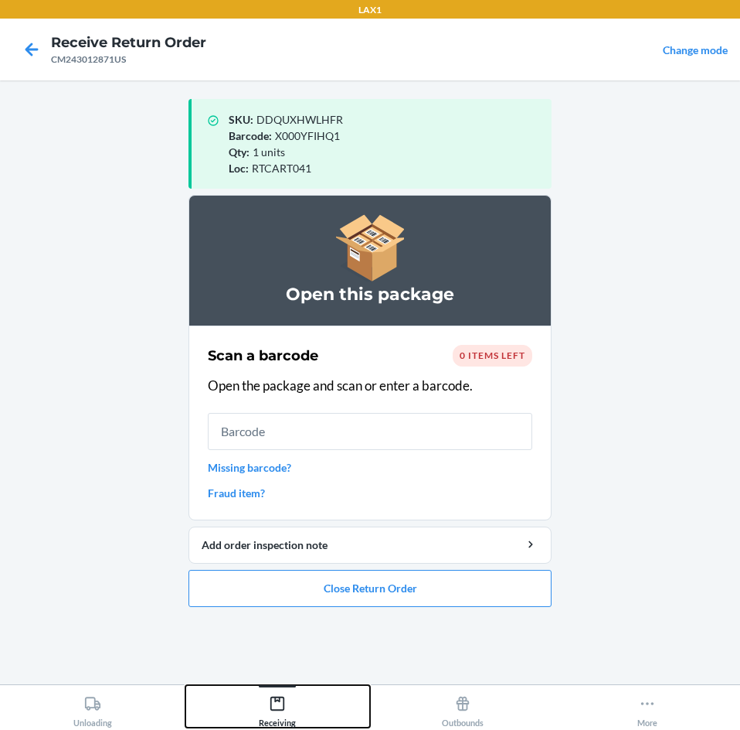
click at [284, 705] on icon at bounding box center [278, 703] width 14 height 14
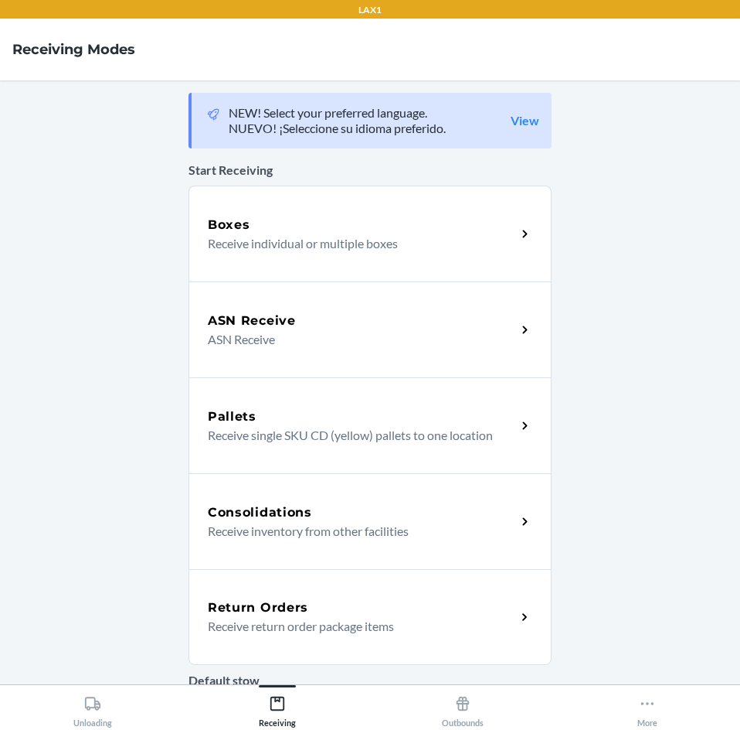
click at [358, 621] on p "Receive return order package items" at bounding box center [356, 626] width 296 height 19
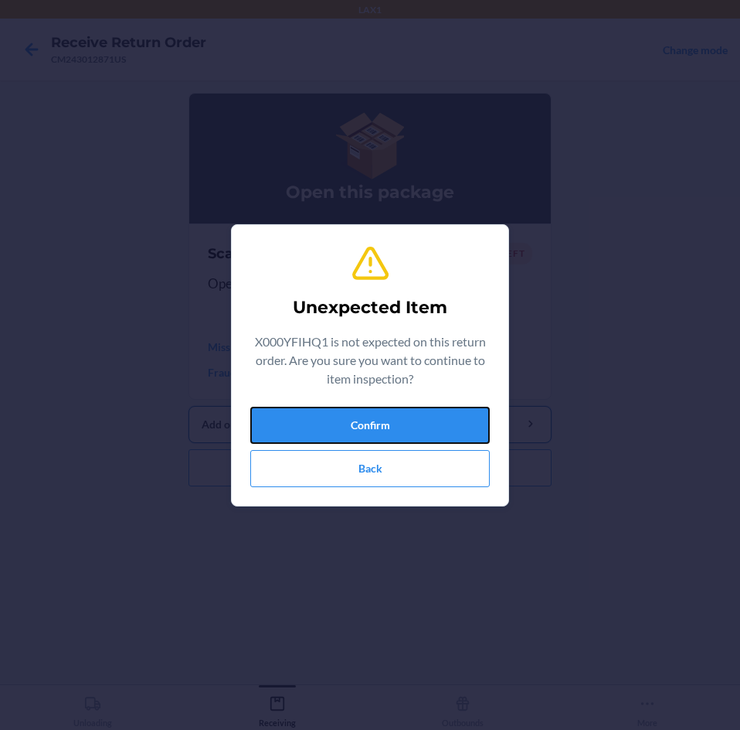
click at [370, 441] on button "Confirm" at bounding box center [370, 425] width 240 height 37
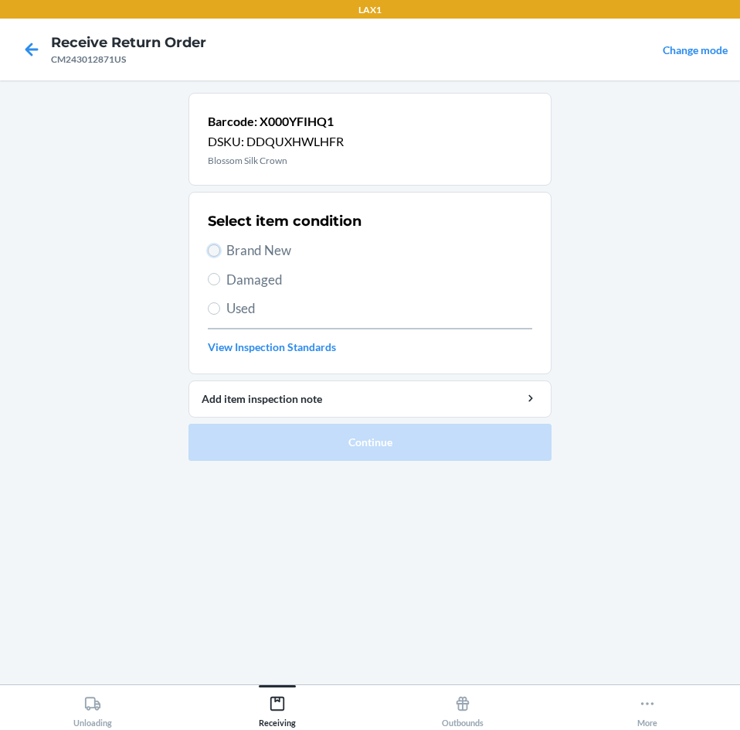
click at [211, 249] on input "Brand New" at bounding box center [214, 250] width 12 height 12
radio input "true"
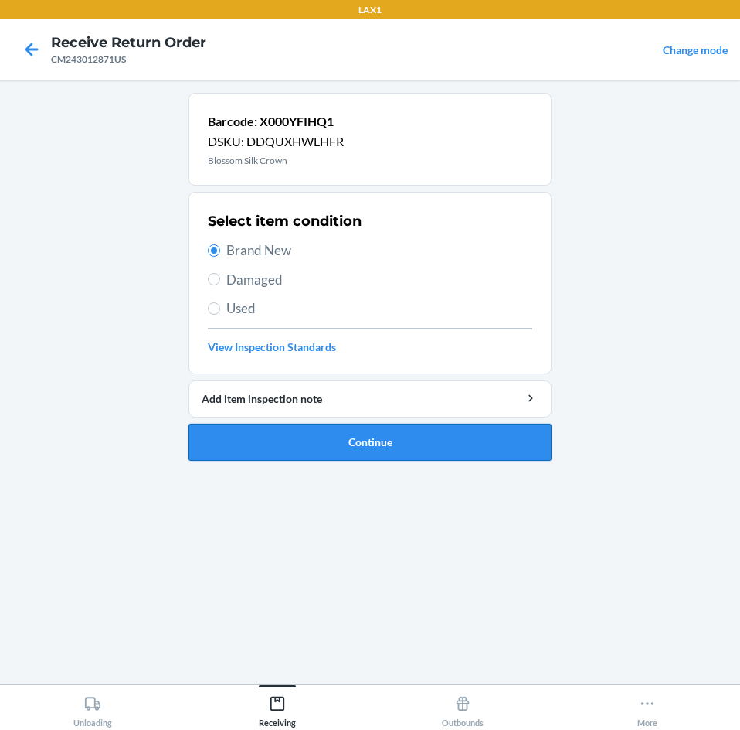
click at [461, 434] on button "Continue" at bounding box center [370, 442] width 363 height 37
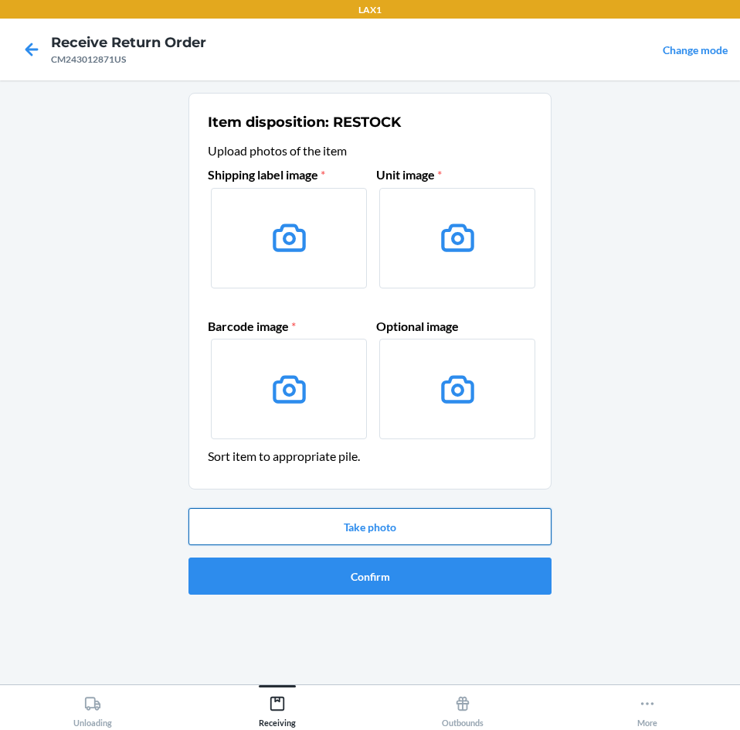
click at [439, 522] on button "Take photo" at bounding box center [370, 526] width 363 height 37
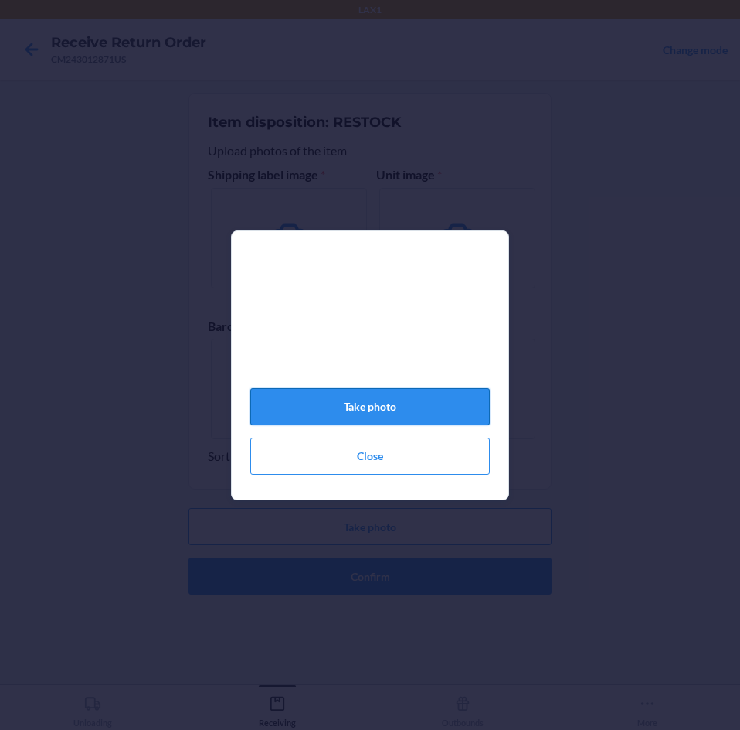
click at [402, 413] on button "Take photo" at bounding box center [370, 406] width 240 height 37
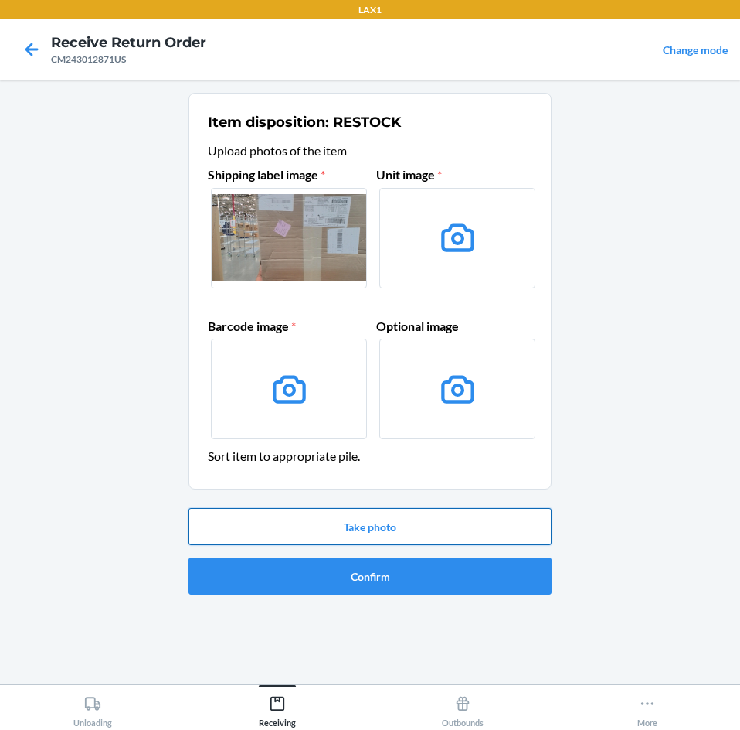
click at [413, 525] on button "Take photo" at bounding box center [370, 526] width 363 height 37
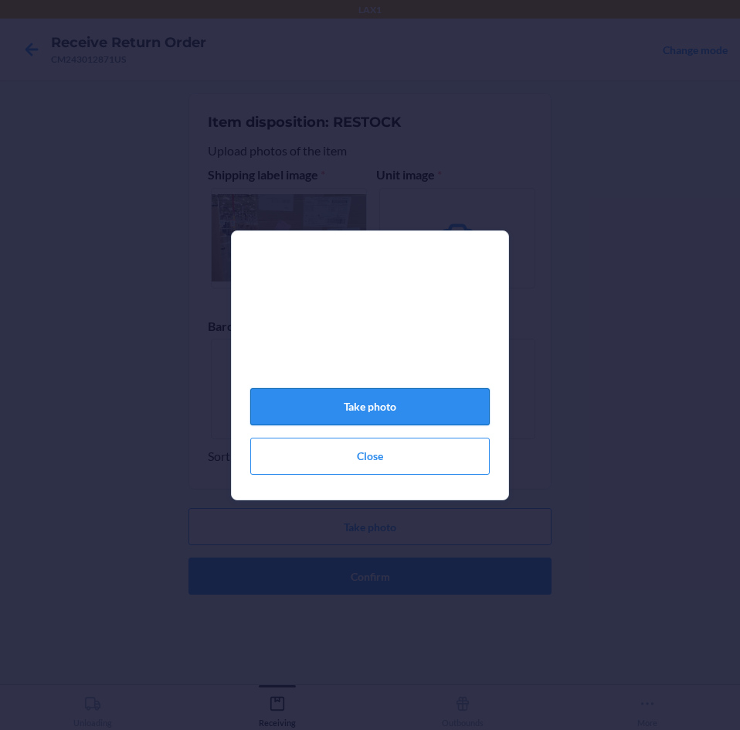
click at [413, 419] on button "Take photo" at bounding box center [370, 406] width 240 height 37
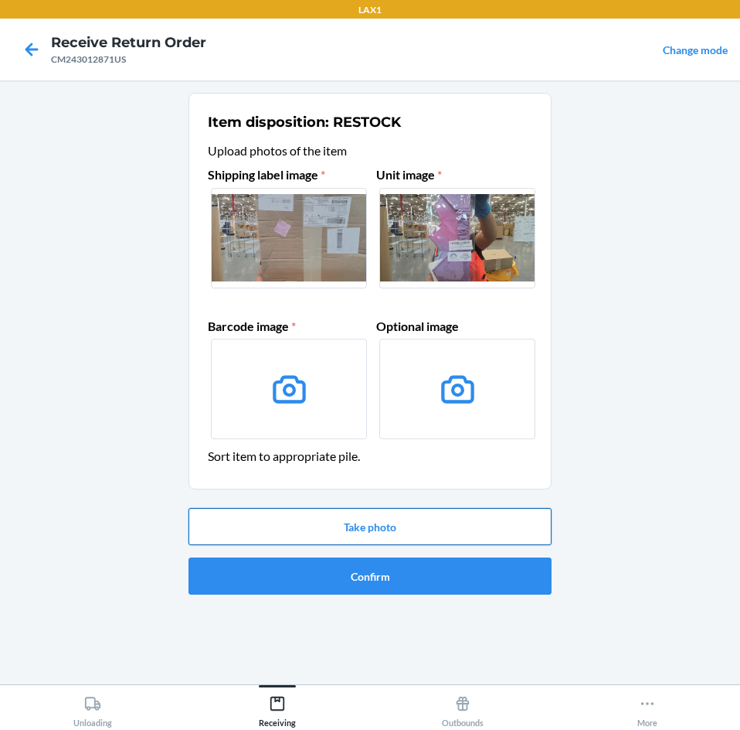
click at [434, 526] on button "Take photo" at bounding box center [370, 526] width 363 height 37
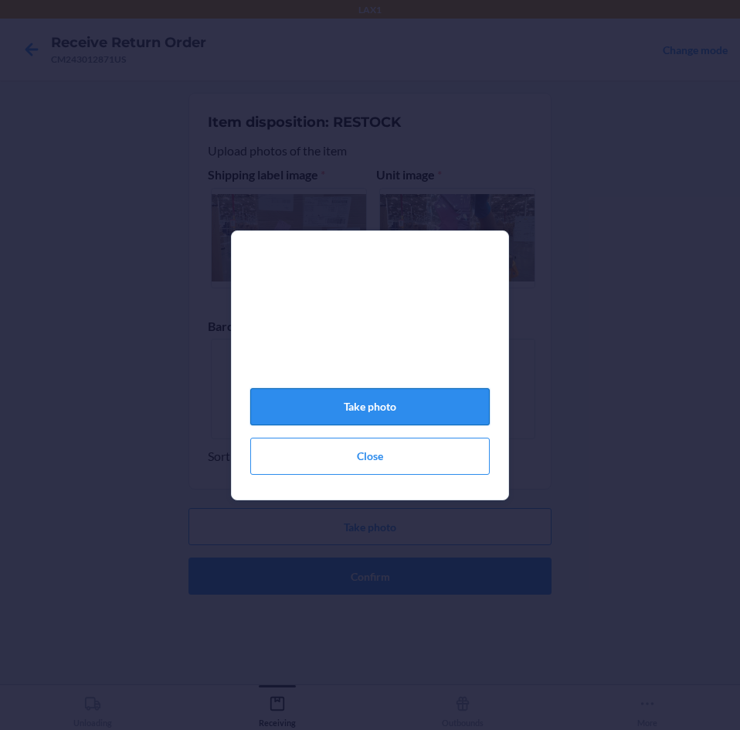
click at [425, 399] on button "Take photo" at bounding box center [370, 406] width 240 height 37
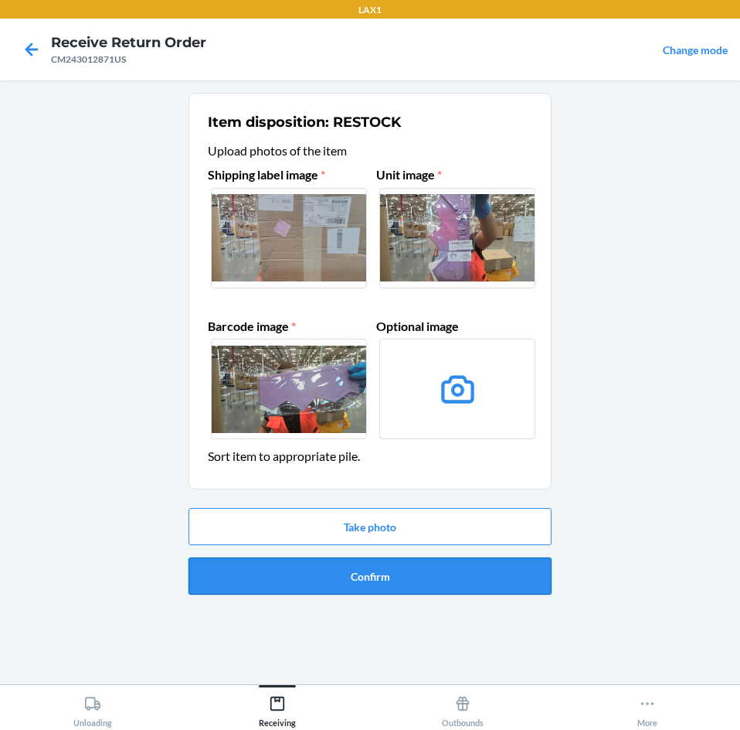
click at [444, 573] on button "Confirm" at bounding box center [370, 575] width 363 height 37
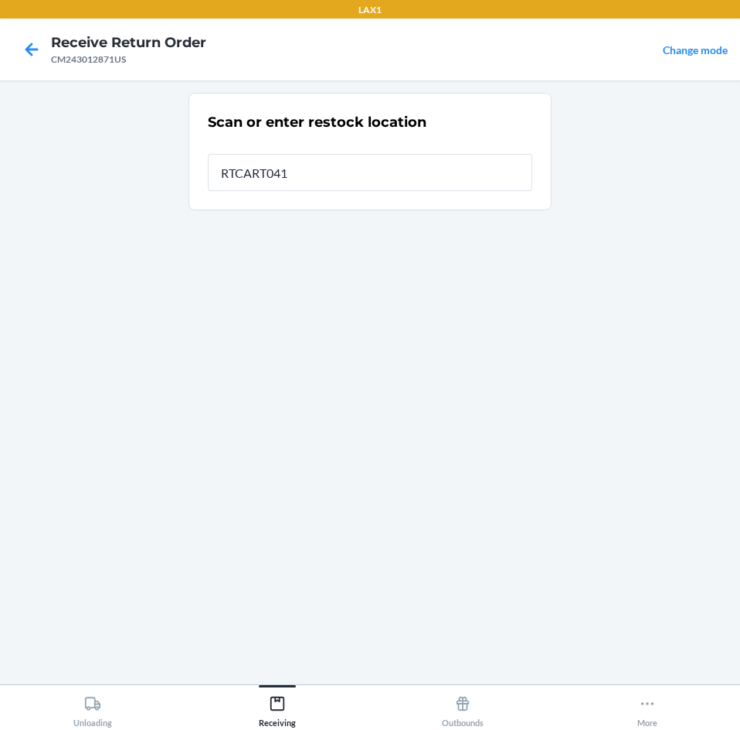
type input "RTCART041"
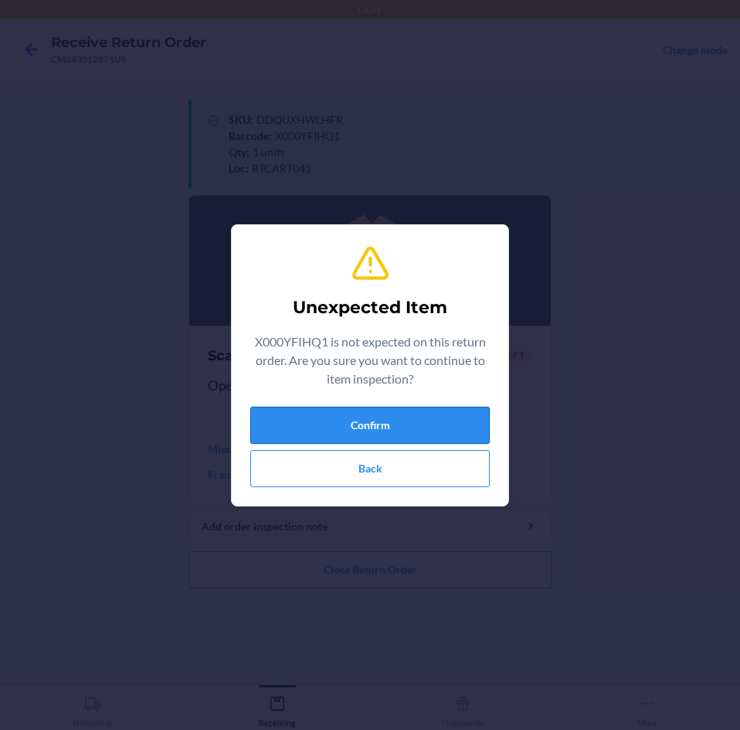
click at [405, 421] on button "Confirm" at bounding box center [370, 425] width 240 height 37
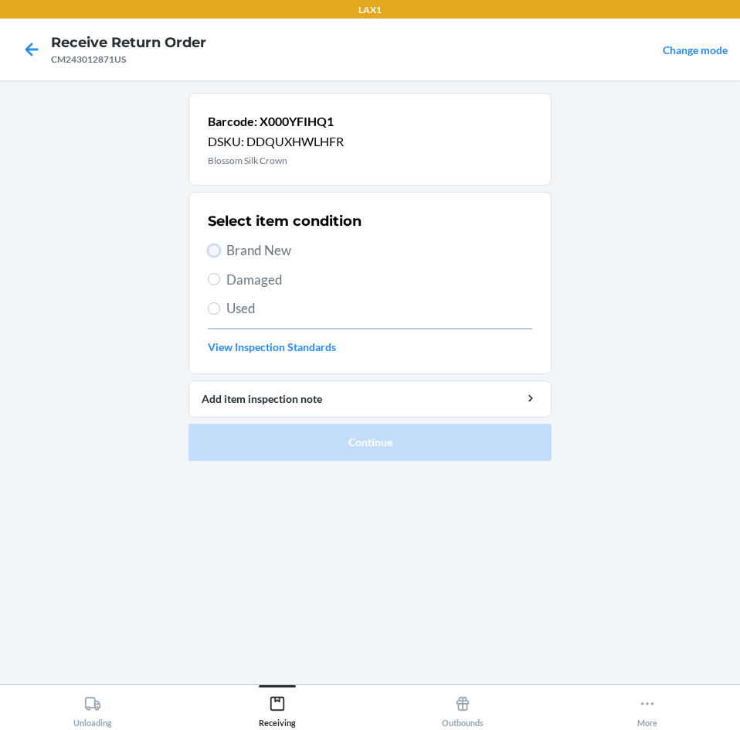
click at [214, 247] on input "Brand New" at bounding box center [214, 250] width 12 height 12
radio input "true"
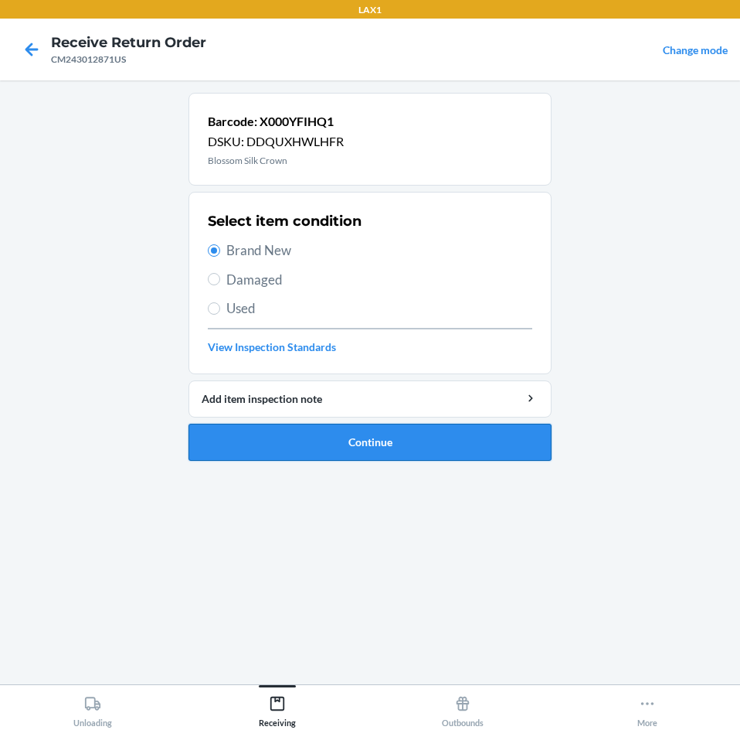
click at [432, 437] on button "Continue" at bounding box center [370, 442] width 363 height 37
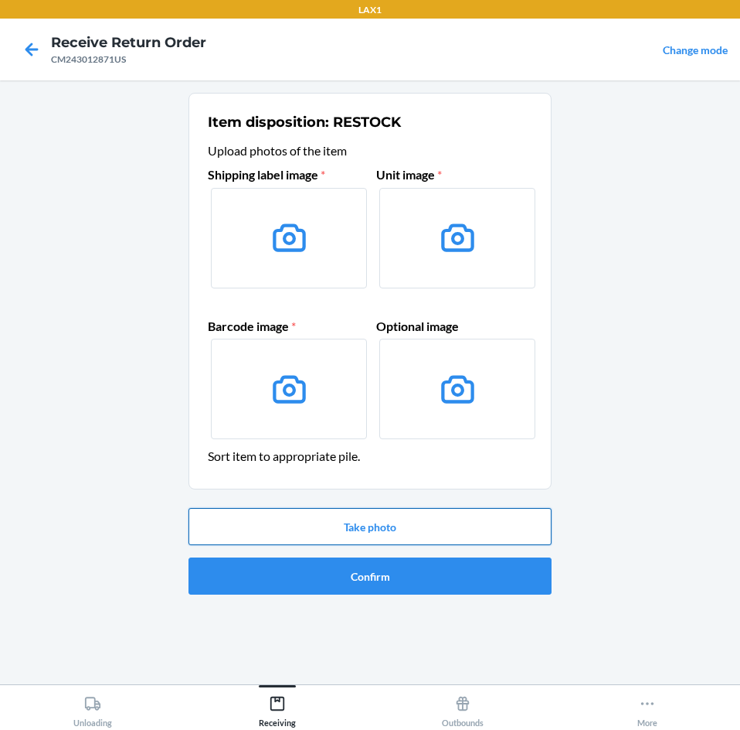
click at [431, 527] on button "Take photo" at bounding box center [370, 526] width 363 height 37
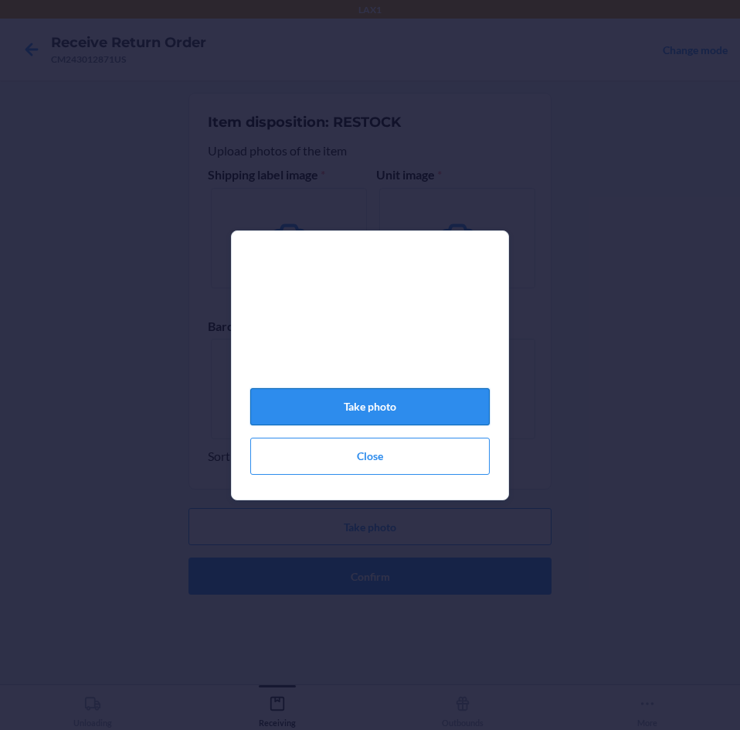
click at [404, 408] on button "Take photo" at bounding box center [370, 406] width 240 height 37
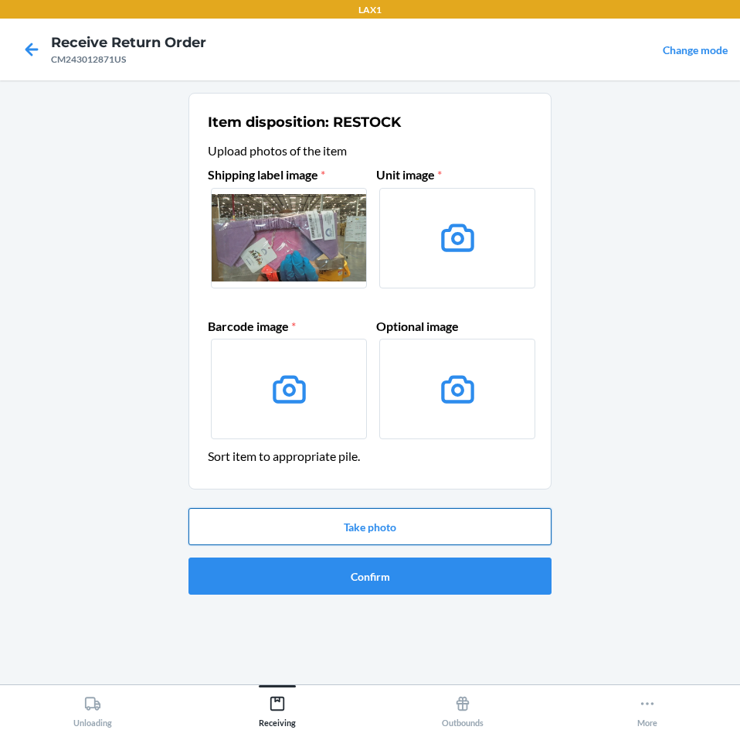
click at [451, 524] on button "Take photo" at bounding box center [370, 526] width 363 height 37
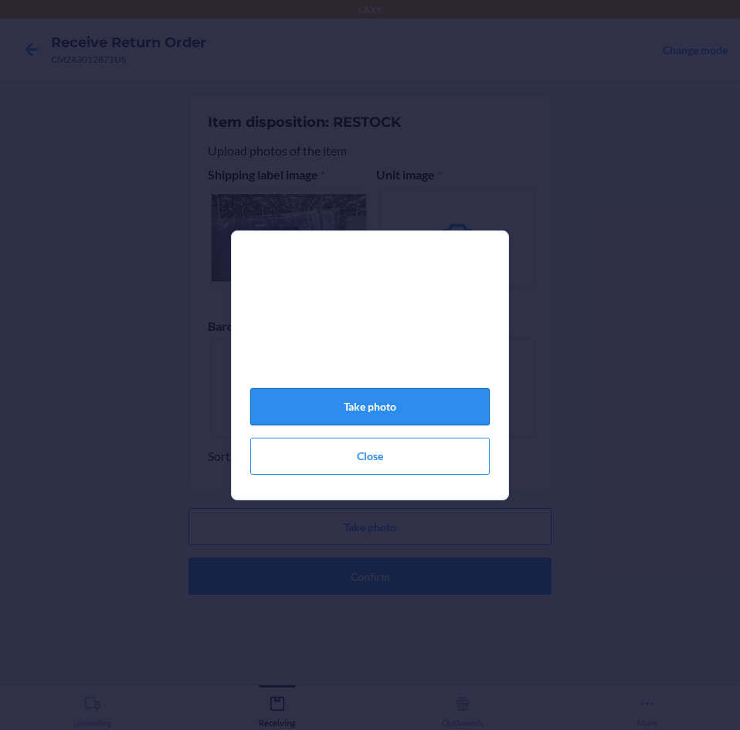
click at [439, 410] on button "Take photo" at bounding box center [370, 406] width 240 height 37
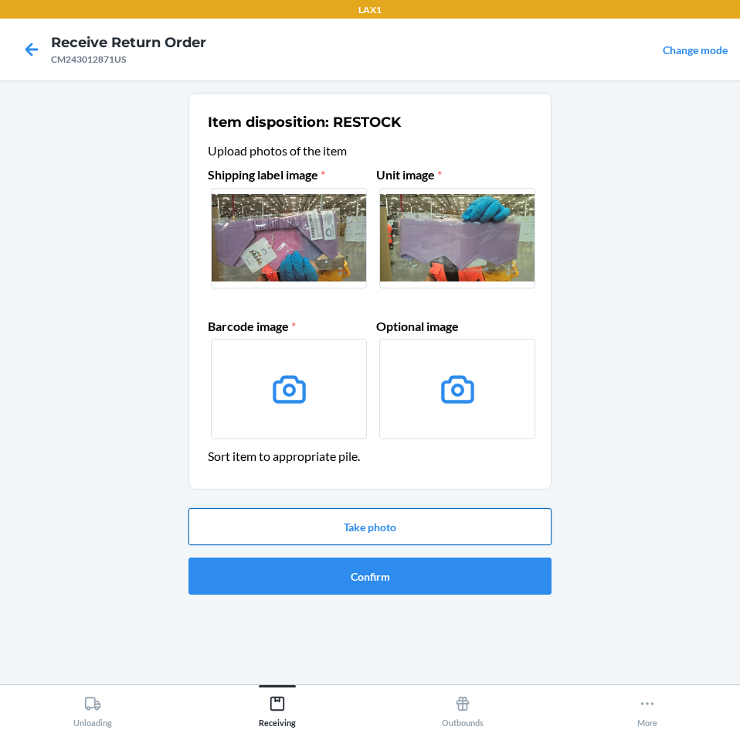
click at [458, 526] on button "Take photo" at bounding box center [370, 526] width 363 height 37
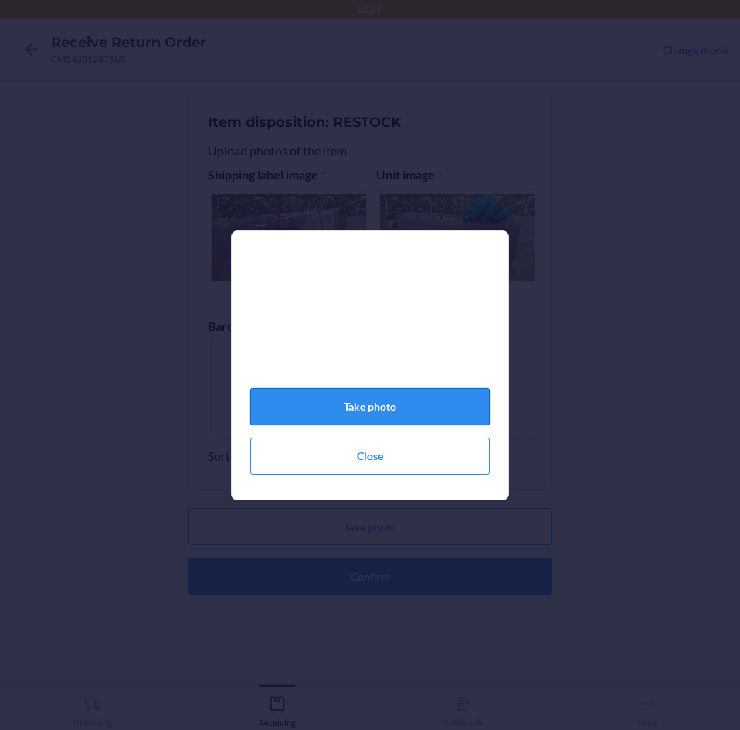
click at [427, 421] on button "Take photo" at bounding box center [370, 406] width 240 height 37
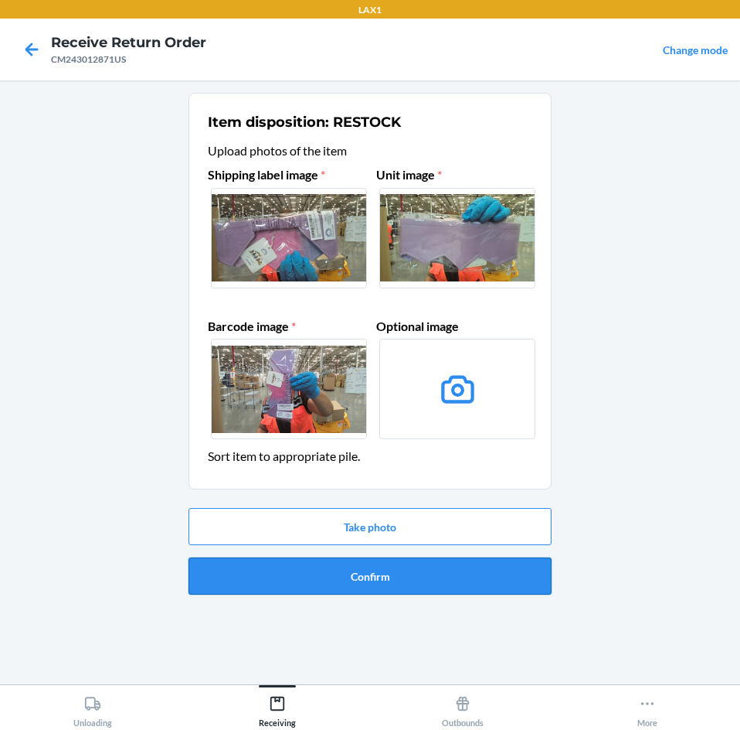
click at [460, 573] on button "Confirm" at bounding box center [370, 575] width 363 height 37
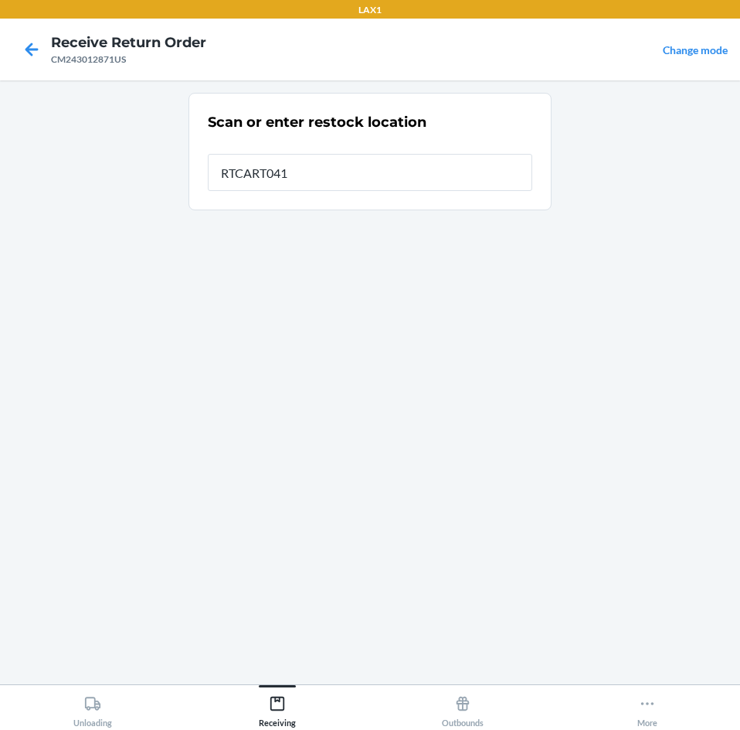
type input "RTCART041"
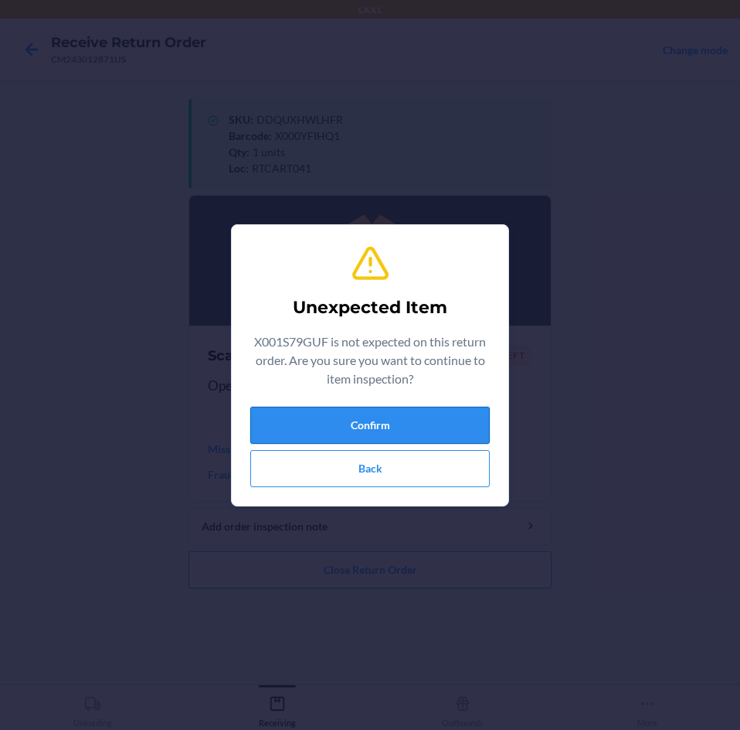
click at [415, 421] on button "Confirm" at bounding box center [370, 425] width 240 height 37
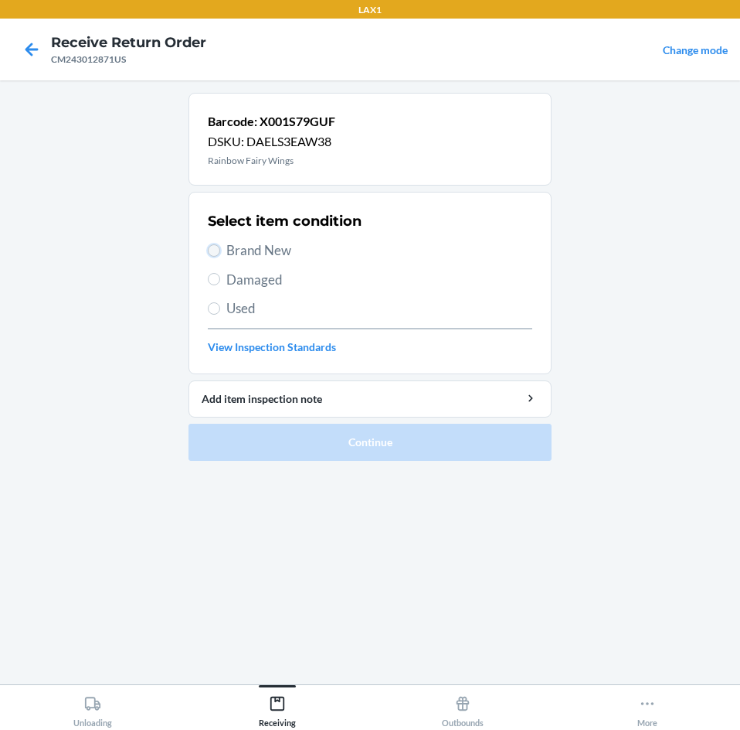
click at [214, 244] on input "Brand New" at bounding box center [214, 250] width 12 height 12
radio input "true"
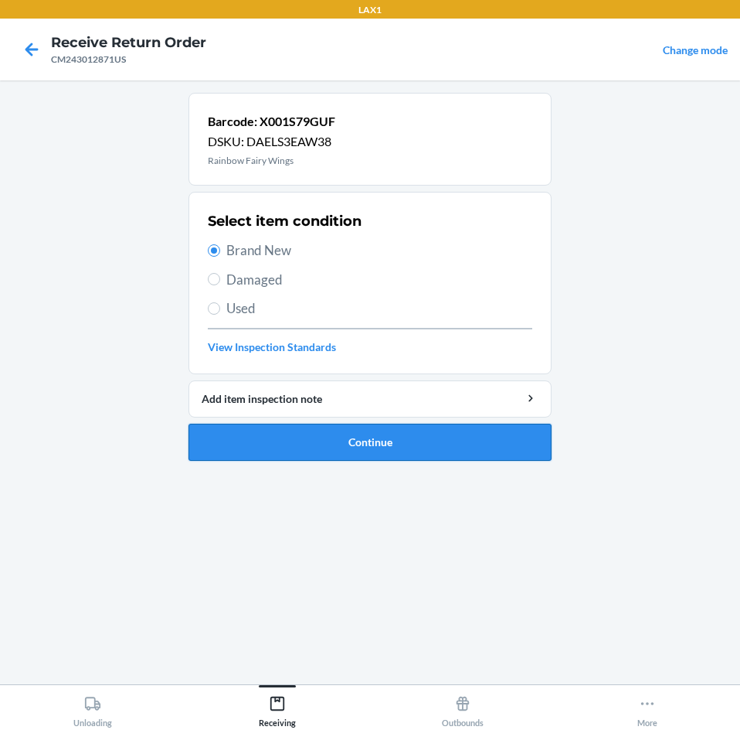
click at [434, 434] on button "Continue" at bounding box center [370, 442] width 363 height 37
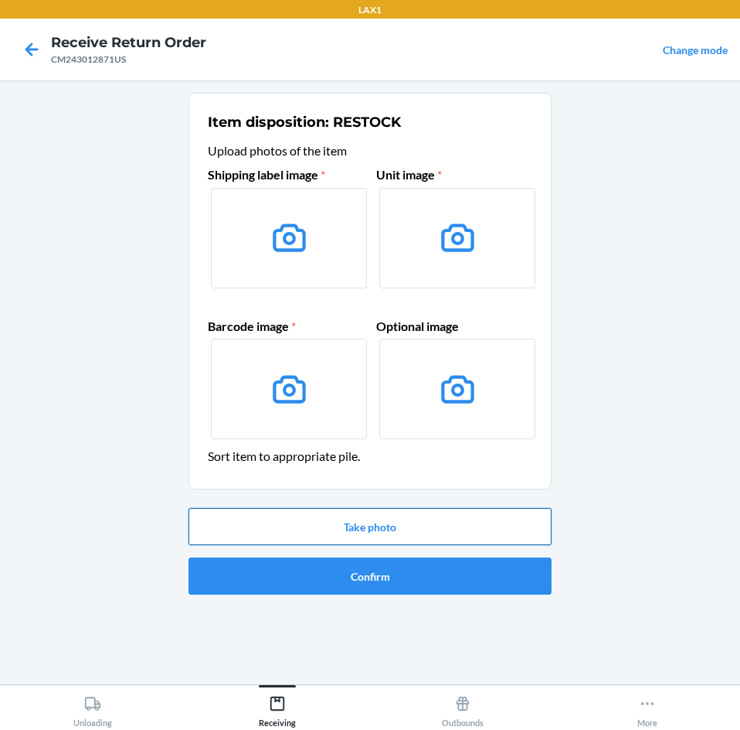
click at [430, 528] on button "Take photo" at bounding box center [370, 526] width 363 height 37
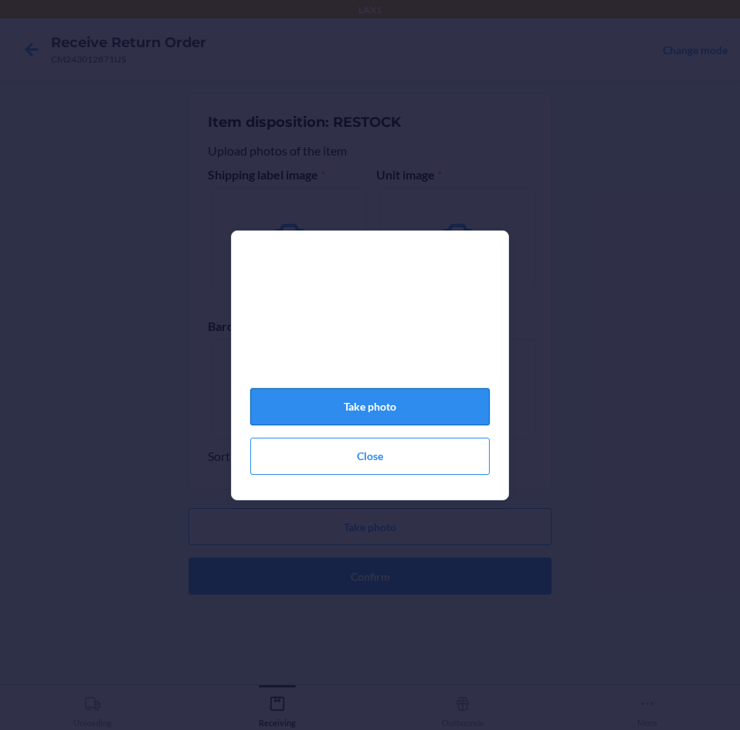
click at [393, 412] on button "Take photo" at bounding box center [370, 406] width 240 height 37
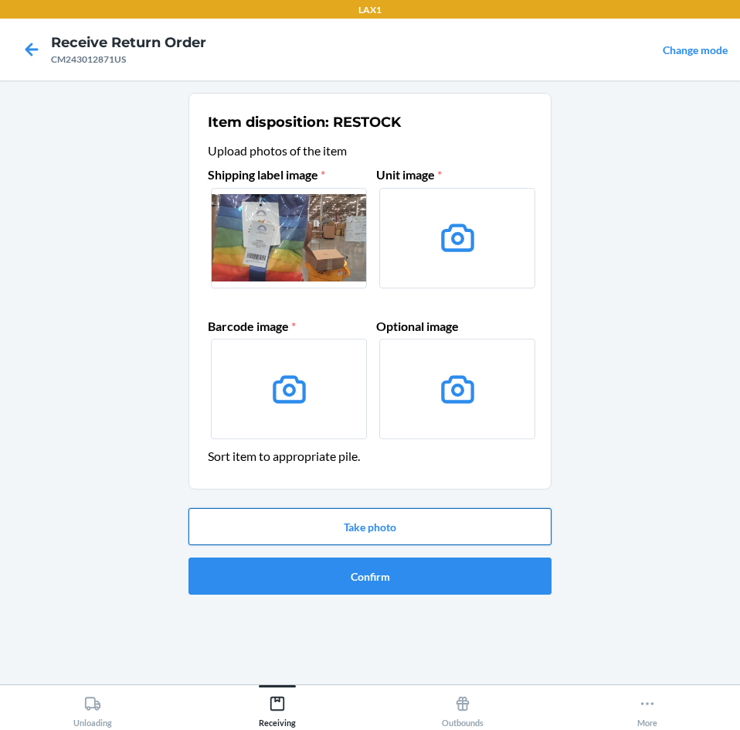
click at [444, 532] on button "Take photo" at bounding box center [370, 526] width 363 height 37
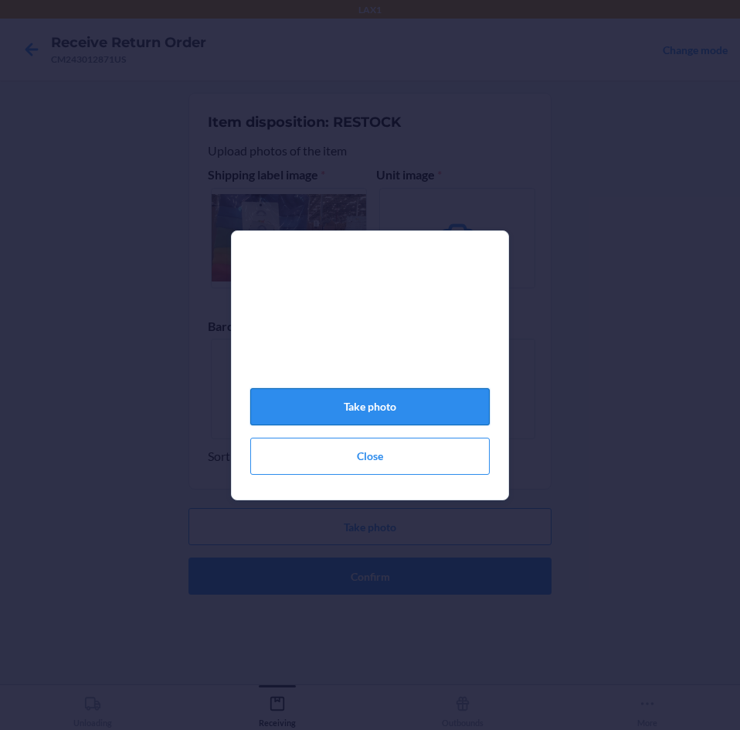
click at [367, 405] on button "Take photo" at bounding box center [370, 406] width 240 height 37
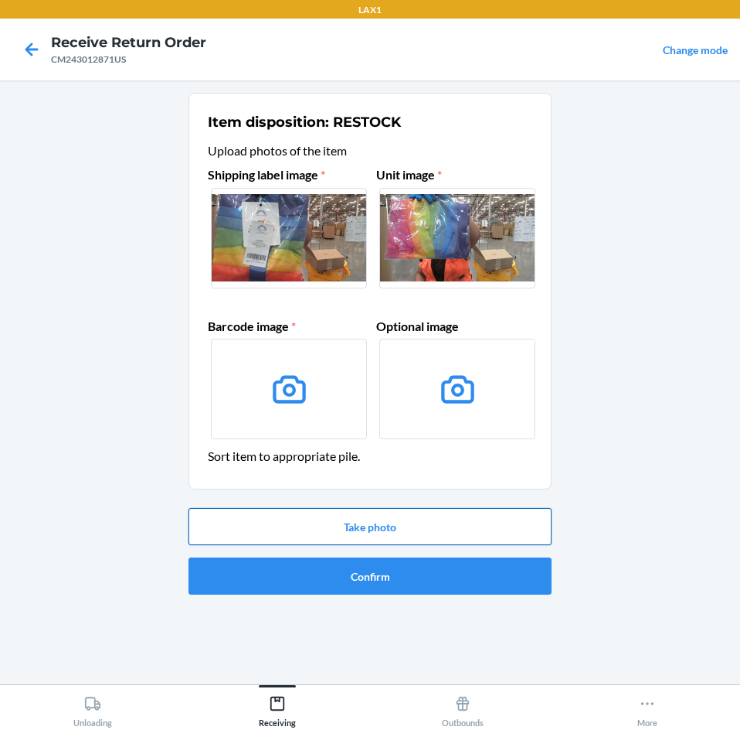
click at [432, 525] on button "Take photo" at bounding box center [370, 526] width 363 height 37
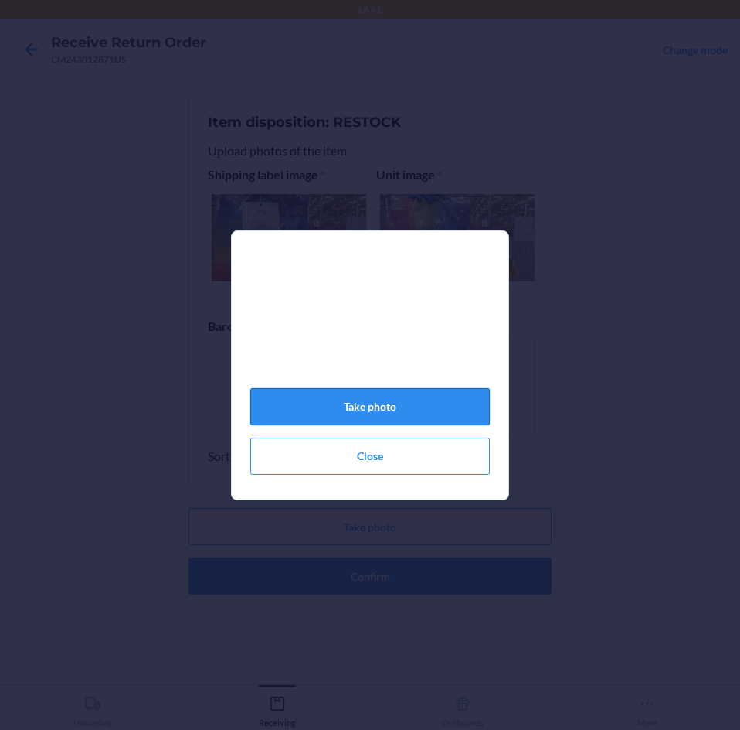
click at [378, 408] on button "Take photo" at bounding box center [370, 406] width 240 height 37
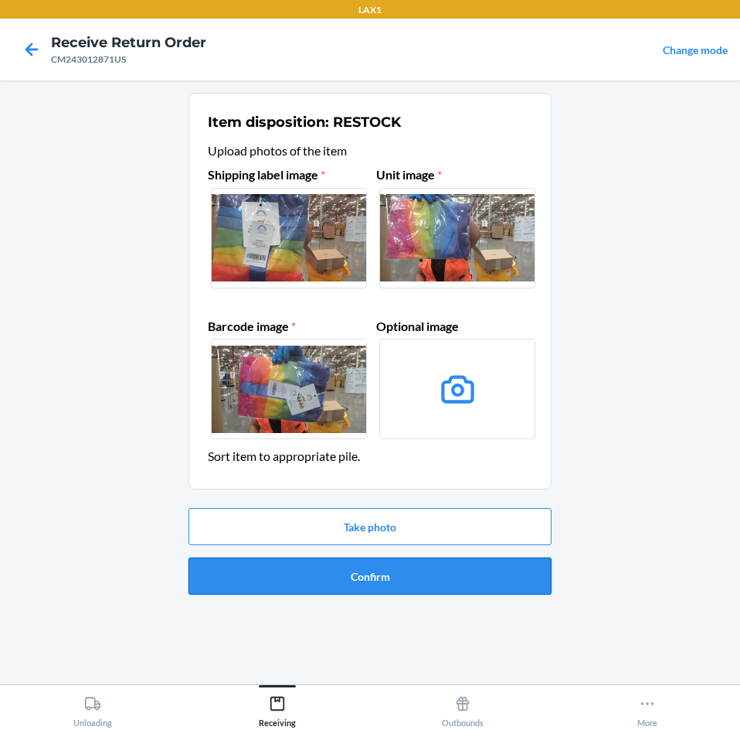
click at [411, 572] on button "Confirm" at bounding box center [370, 575] width 363 height 37
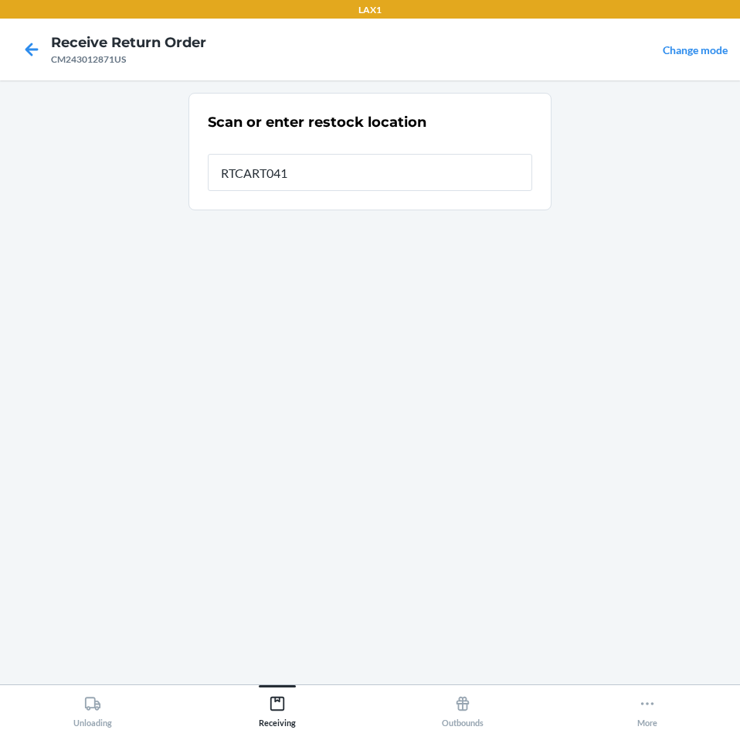
type input "RTCART041"
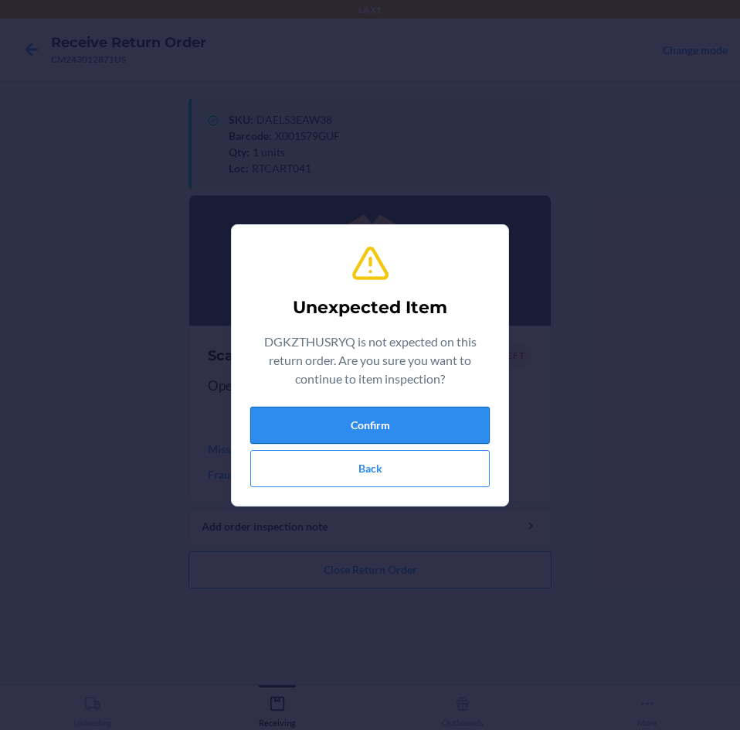
click at [403, 423] on button "Confirm" at bounding box center [370, 425] width 240 height 37
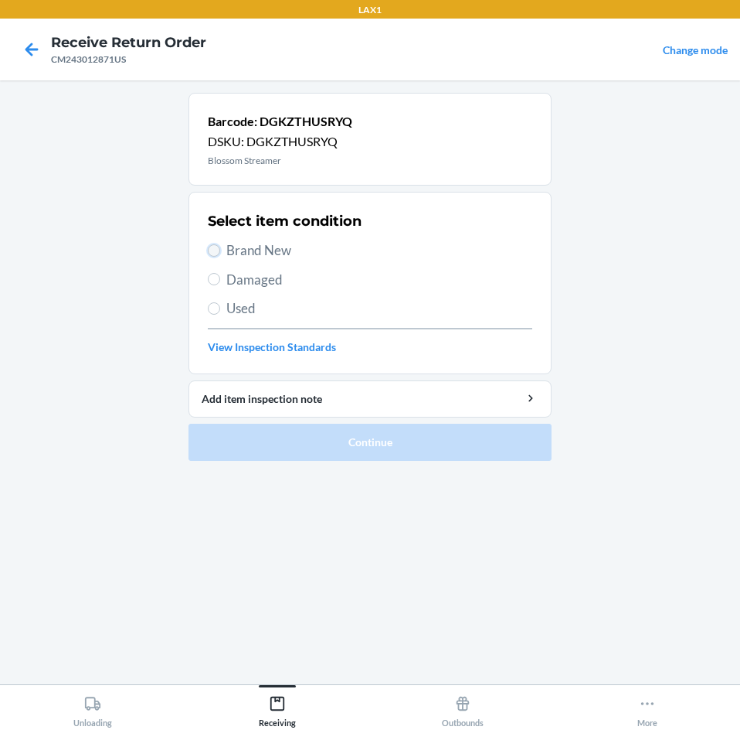
click at [213, 249] on input "Brand New" at bounding box center [214, 250] width 12 height 12
radio input "true"
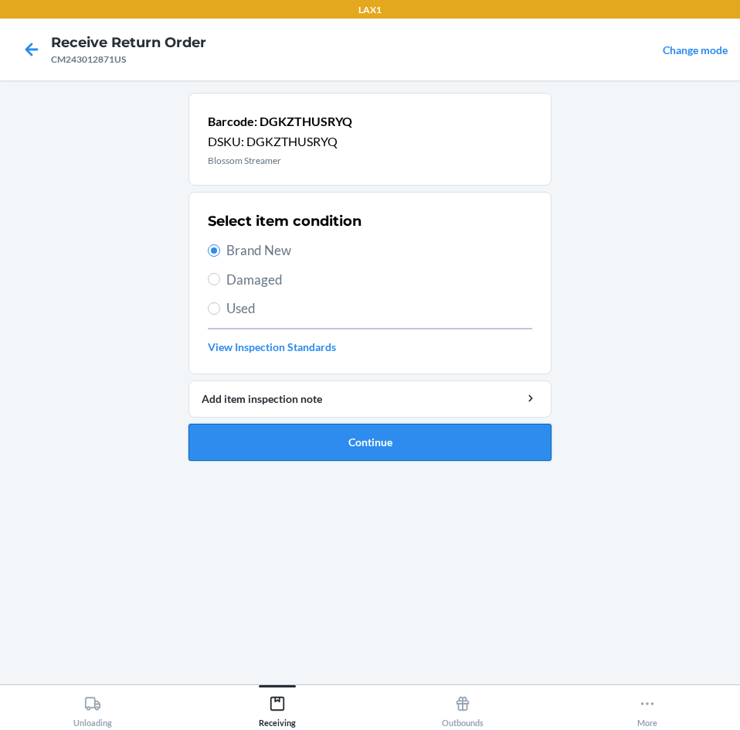
click at [390, 437] on button "Continue" at bounding box center [370, 442] width 363 height 37
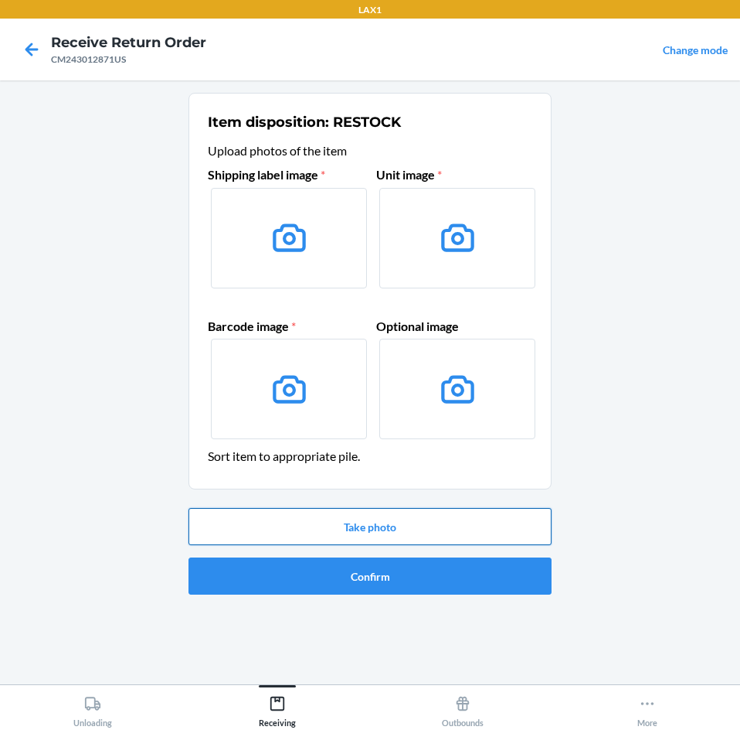
click at [397, 526] on button "Take photo" at bounding box center [370, 526] width 363 height 37
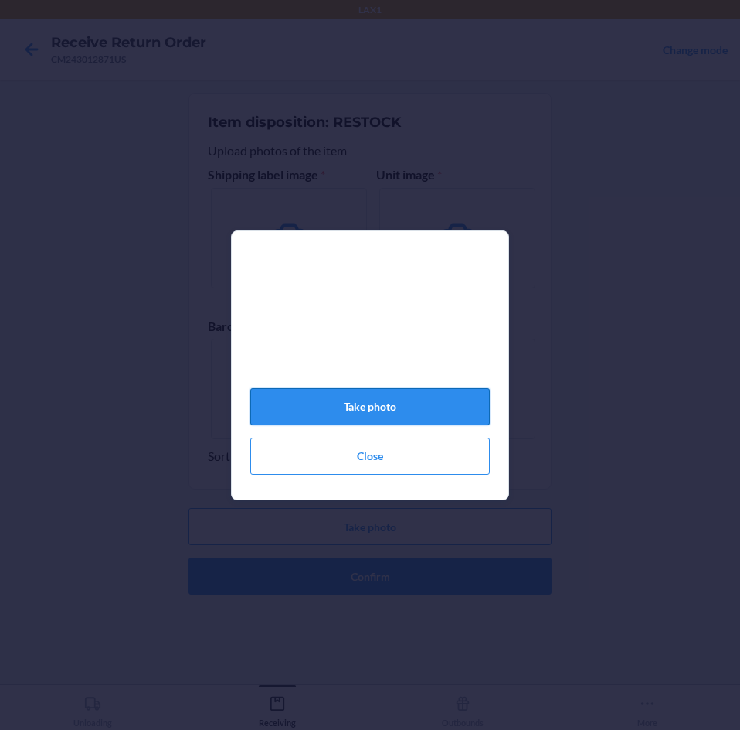
click at [390, 417] on button "Take photo" at bounding box center [370, 406] width 240 height 37
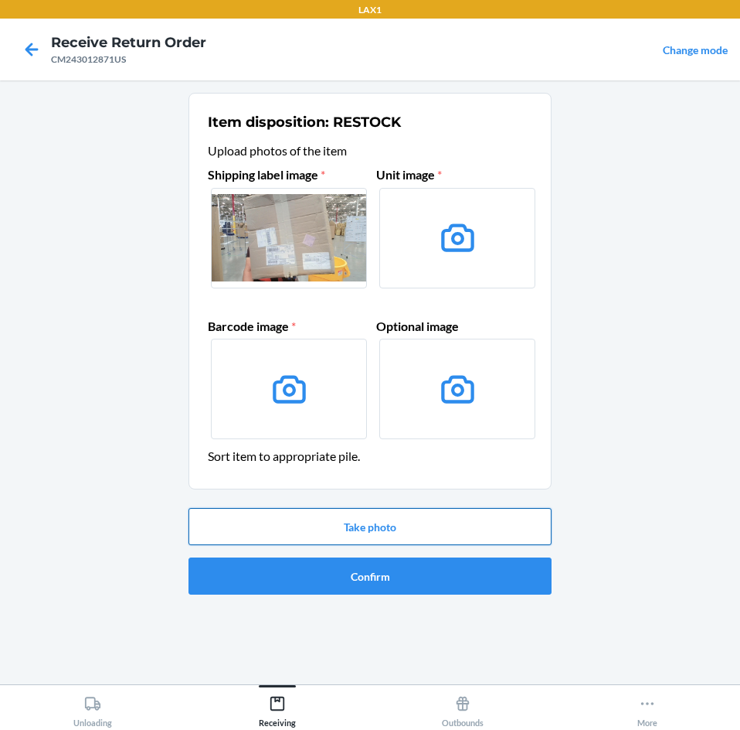
click at [494, 524] on button "Take photo" at bounding box center [370, 526] width 363 height 37
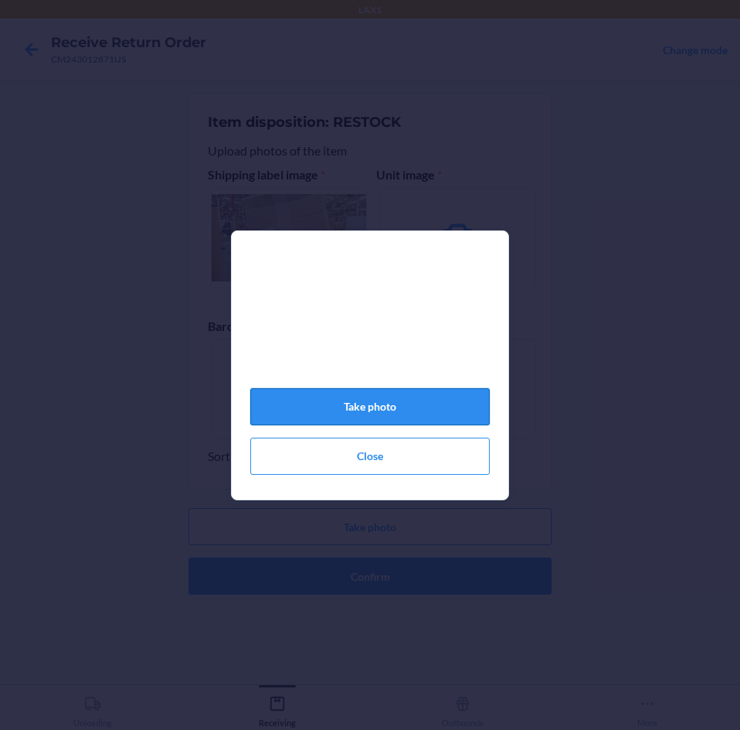
click at [382, 410] on button "Take photo" at bounding box center [370, 406] width 240 height 37
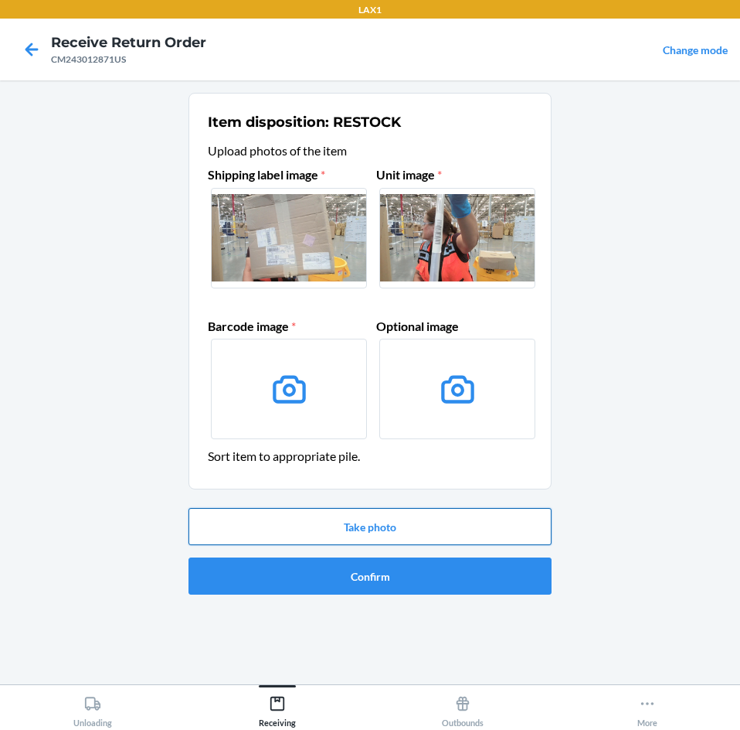
click at [422, 528] on button "Take photo" at bounding box center [370, 526] width 363 height 37
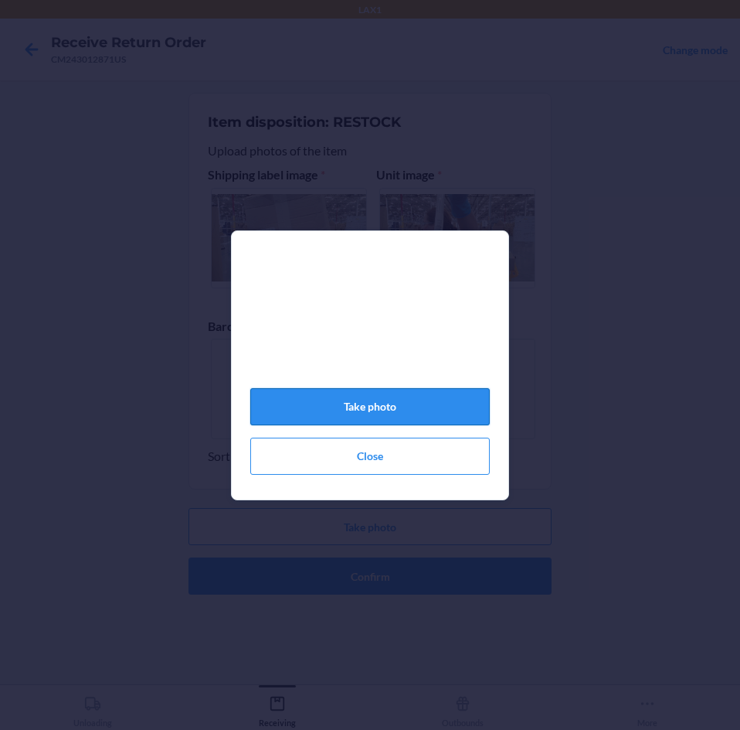
click at [423, 407] on button "Take photo" at bounding box center [370, 406] width 240 height 37
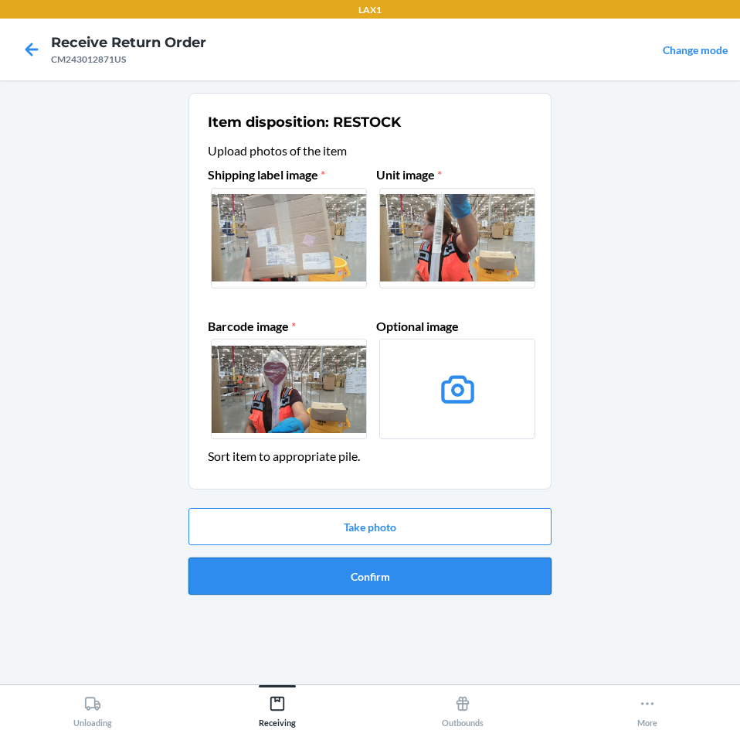
click at [450, 560] on button "Confirm" at bounding box center [370, 575] width 363 height 37
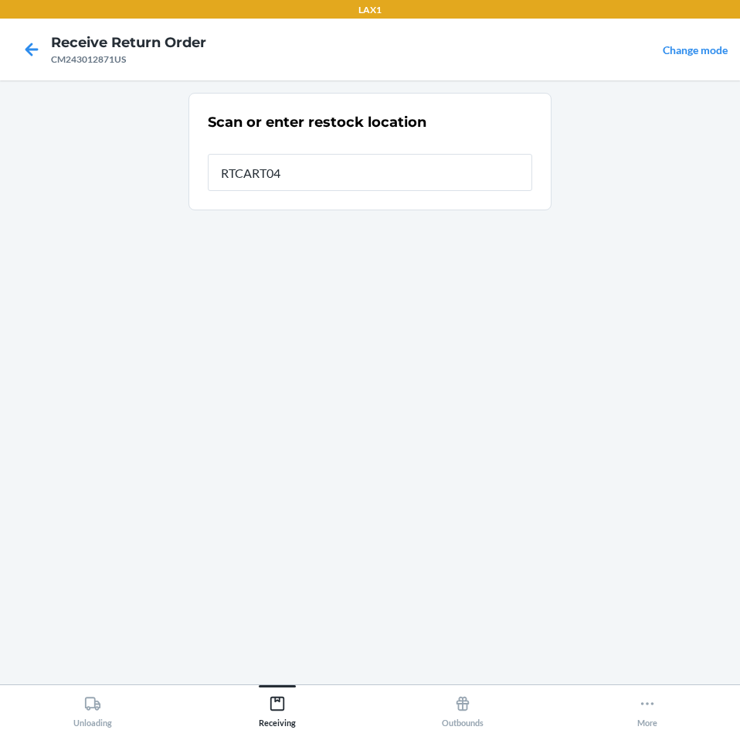
type input "RTCART041"
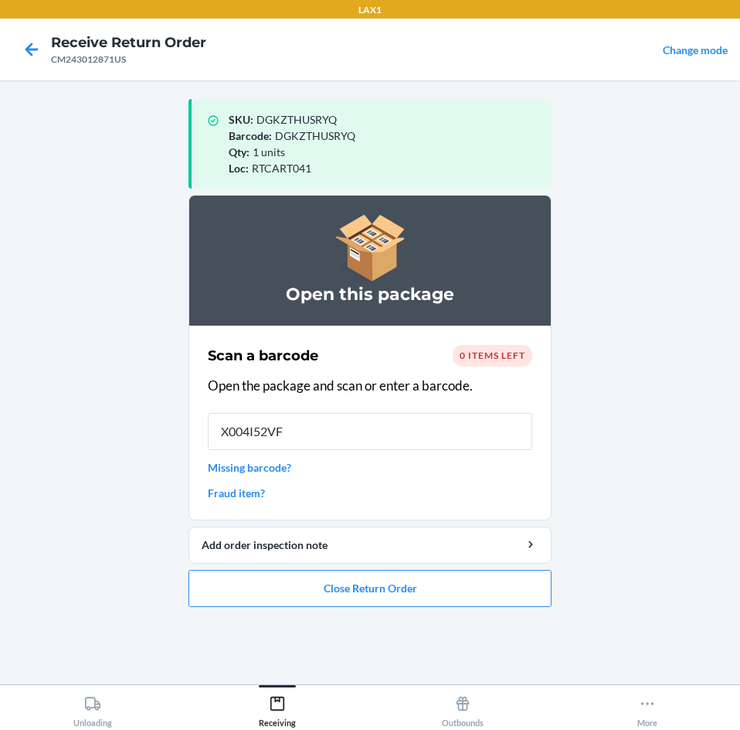
type input "X004I52VFB"
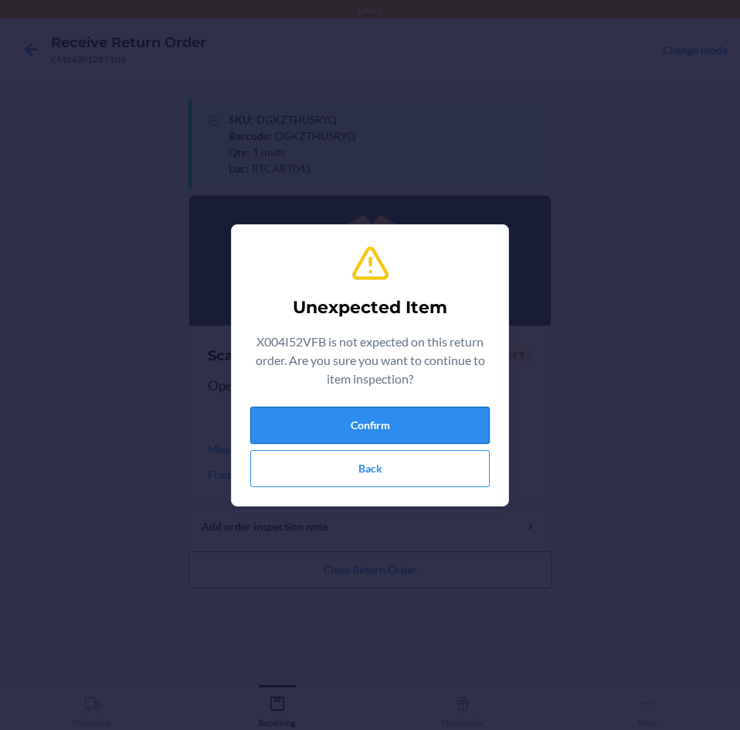
click at [432, 417] on button "Confirm" at bounding box center [370, 425] width 240 height 37
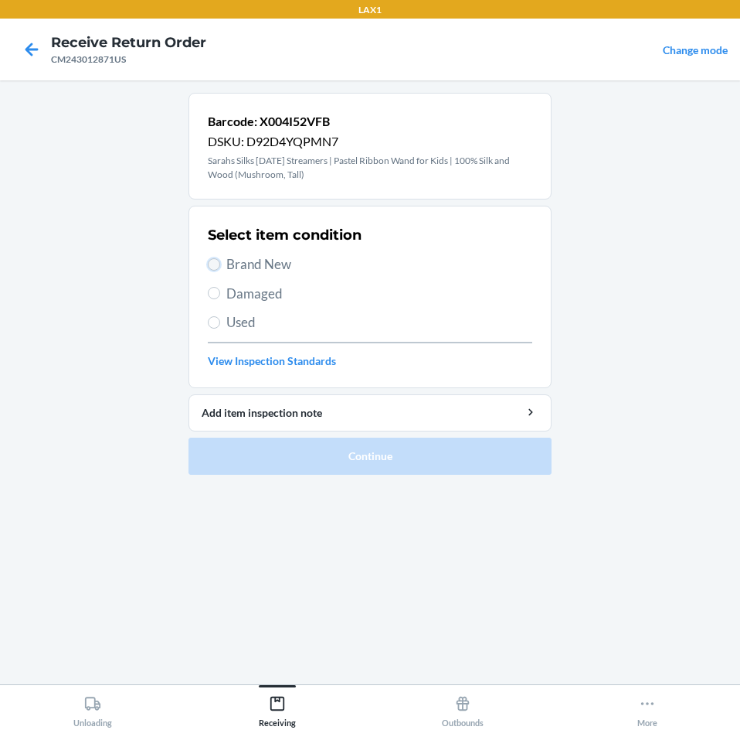
click at [219, 262] on input "Brand New" at bounding box center [214, 264] width 12 height 12
radio input "true"
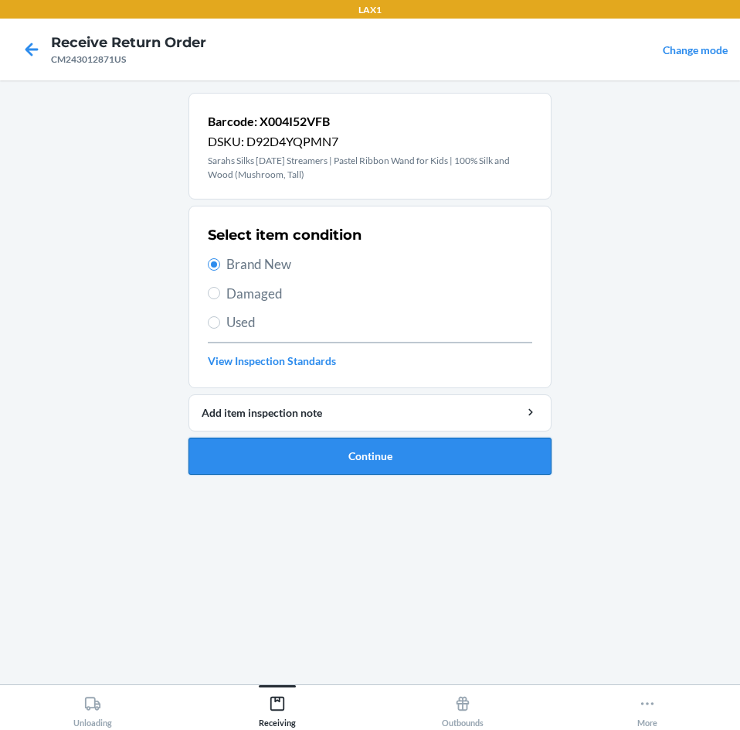
click at [445, 457] on button "Continue" at bounding box center [370, 455] width 363 height 37
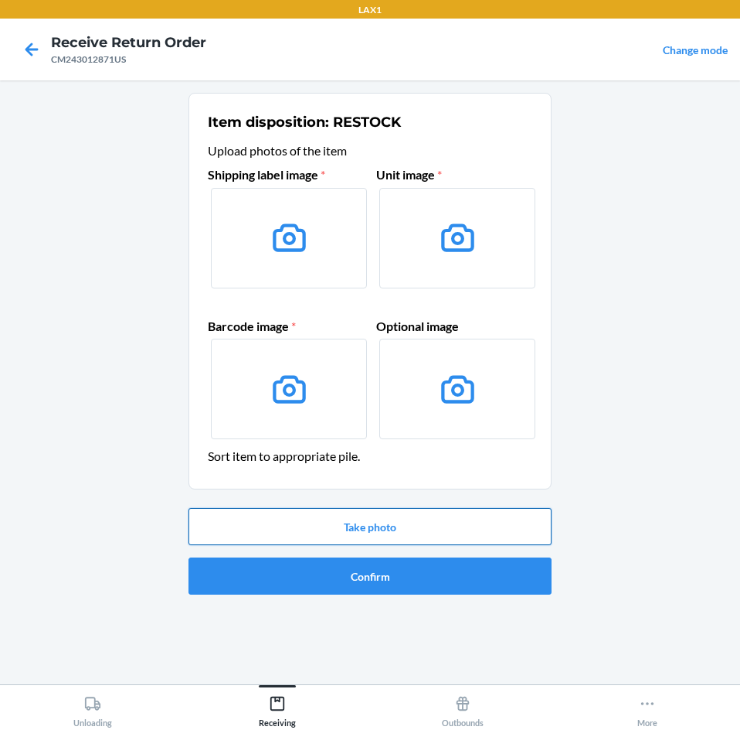
click at [479, 520] on button "Take photo" at bounding box center [370, 526] width 363 height 37
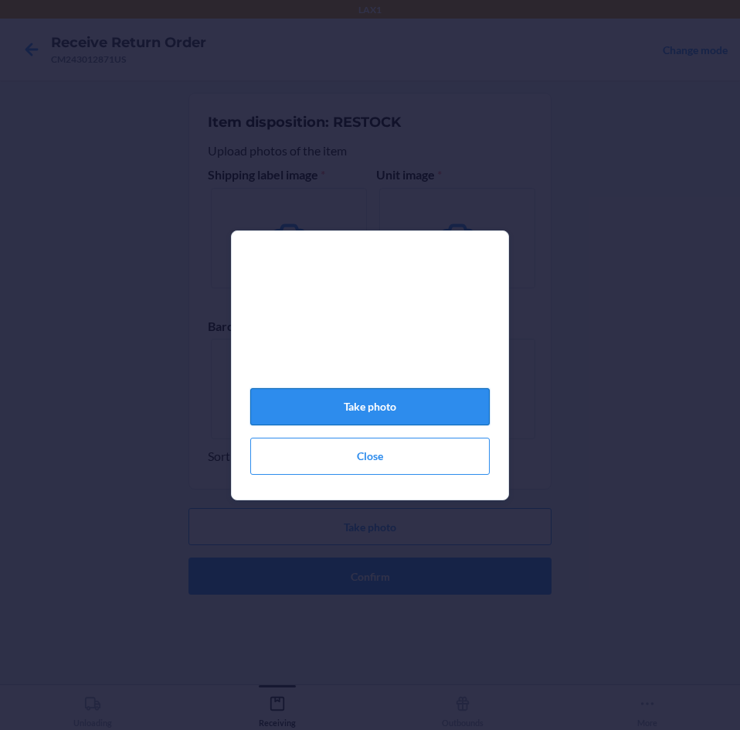
click at [448, 411] on button "Take photo" at bounding box center [370, 406] width 240 height 37
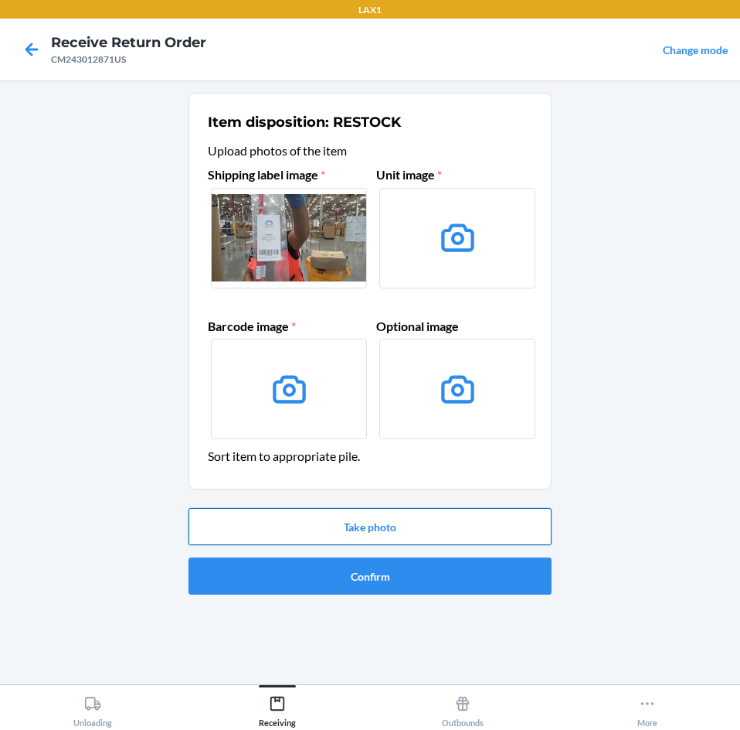
click at [442, 536] on button "Take photo" at bounding box center [370, 526] width 363 height 37
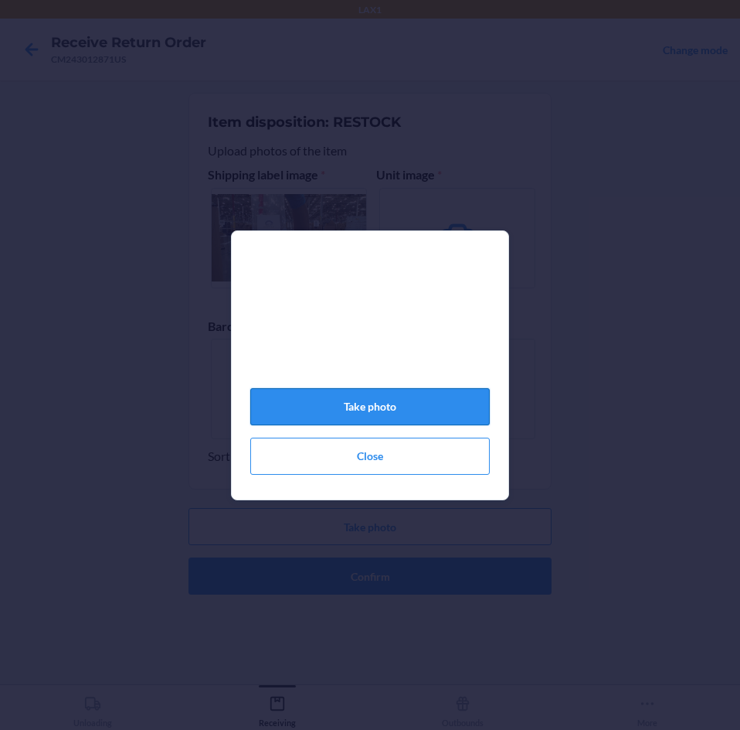
click at [452, 425] on button "Take photo" at bounding box center [370, 406] width 240 height 37
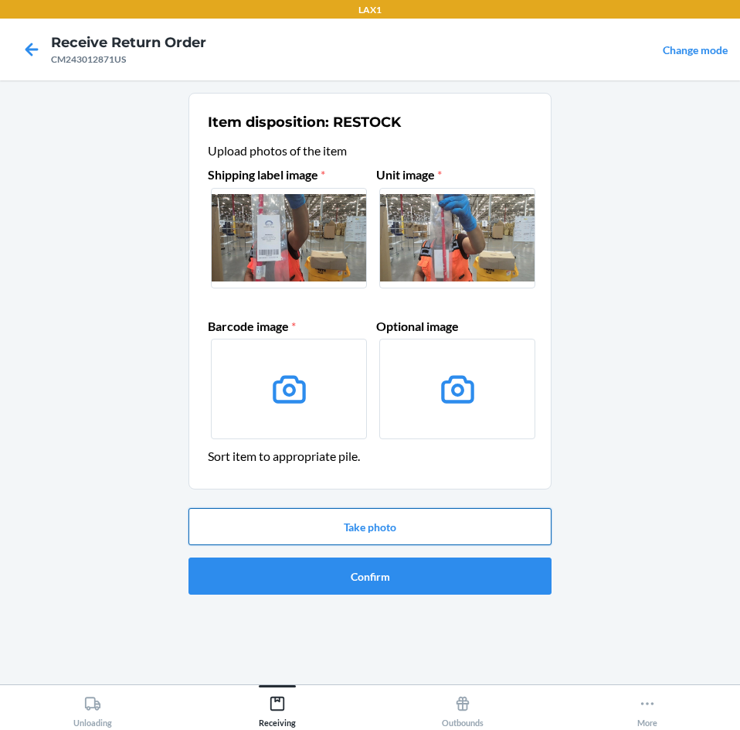
click at [455, 534] on button "Take photo" at bounding box center [370, 526] width 363 height 37
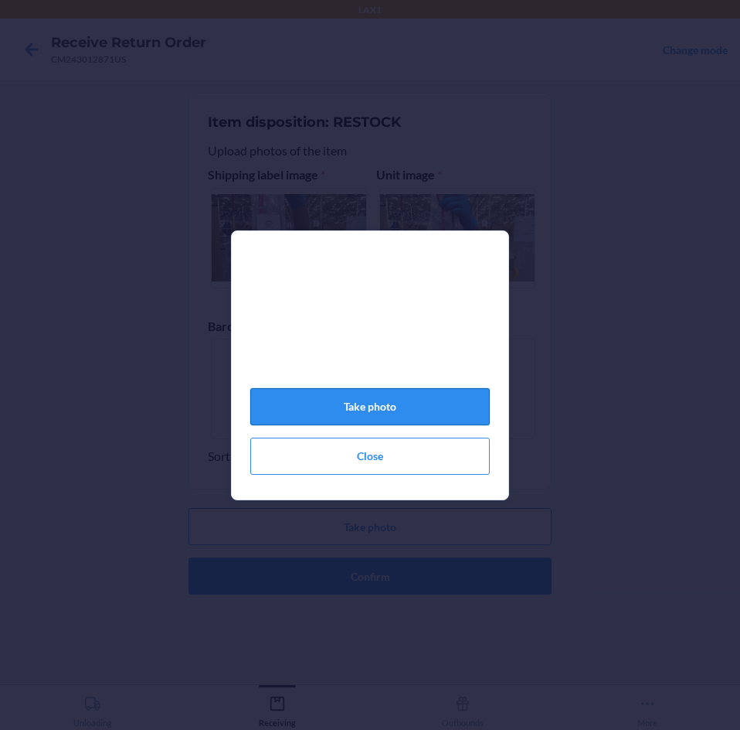
click at [436, 415] on button "Take photo" at bounding box center [370, 406] width 240 height 37
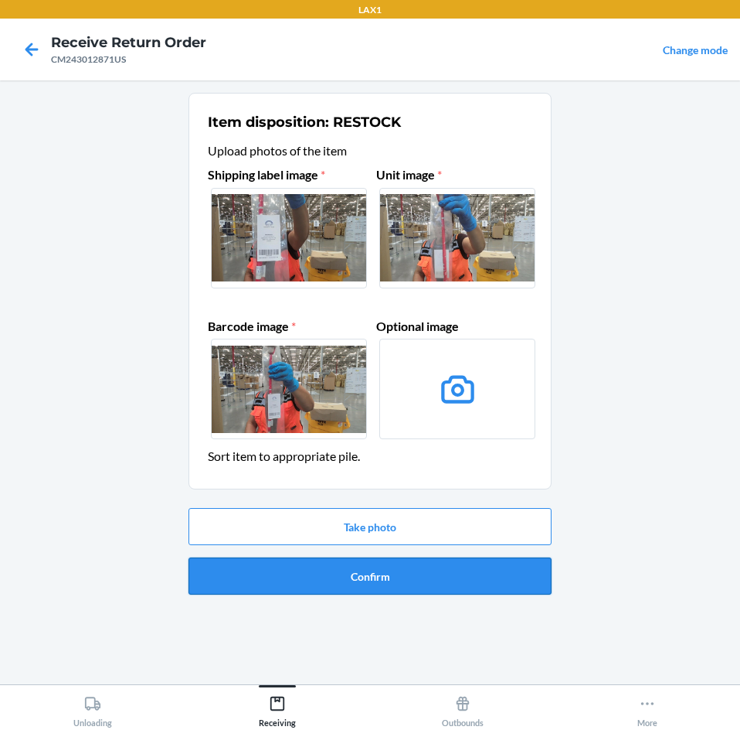
click at [444, 578] on button "Confirm" at bounding box center [370, 575] width 363 height 37
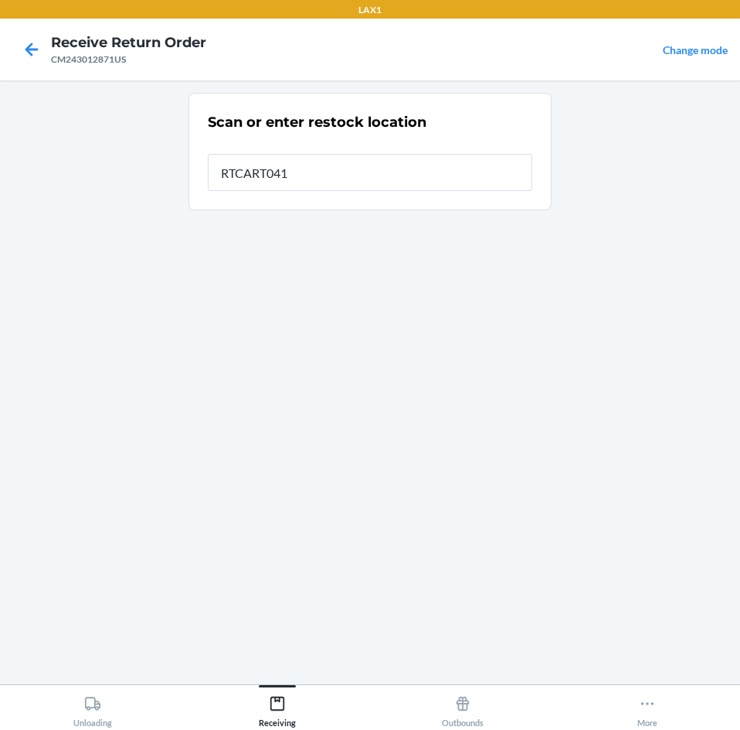
type input "RTCART041"
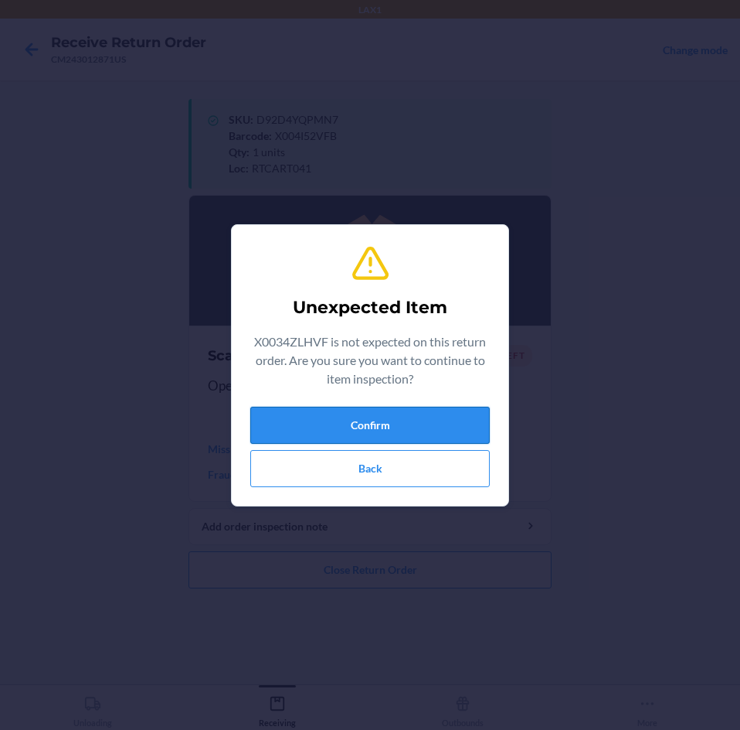
click at [420, 437] on button "Confirm" at bounding box center [370, 425] width 240 height 37
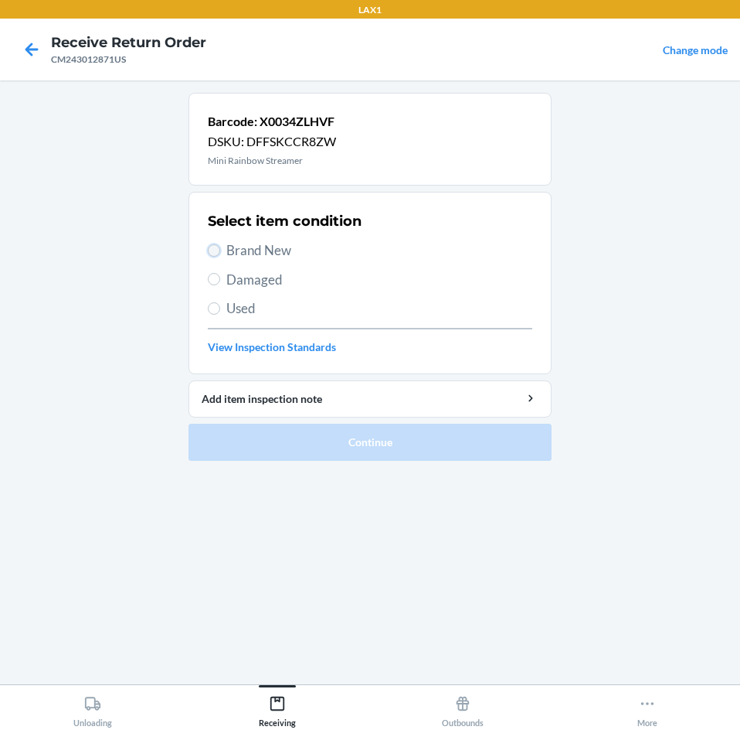
click at [219, 247] on input "Brand New" at bounding box center [214, 250] width 12 height 12
radio input "true"
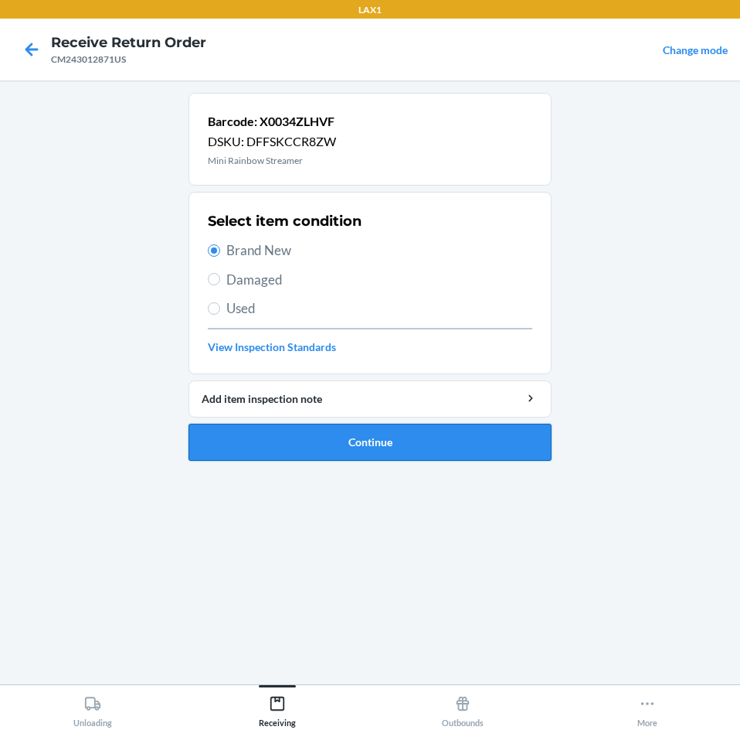
click at [449, 433] on button "Continue" at bounding box center [370, 442] width 363 height 37
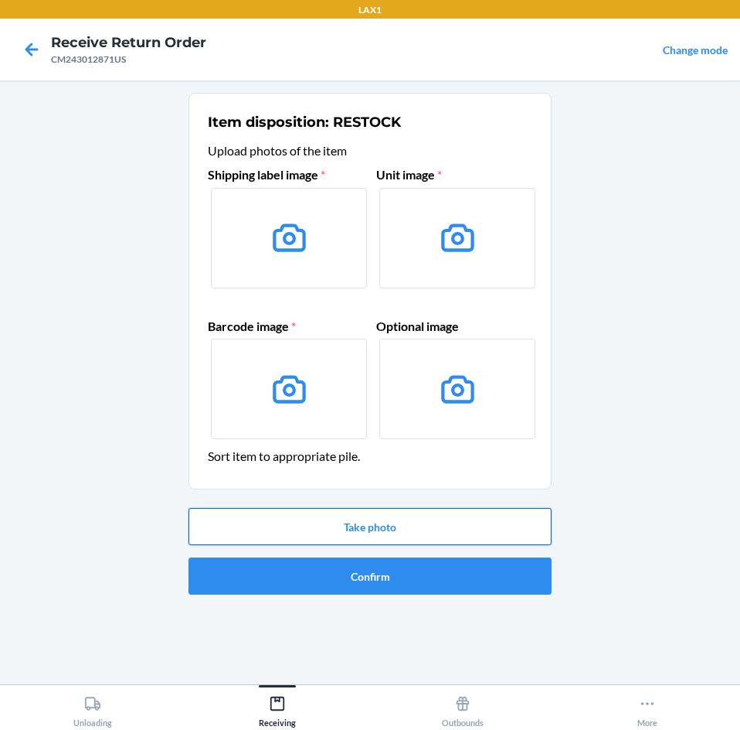
click at [434, 529] on button "Take photo" at bounding box center [370, 526] width 363 height 37
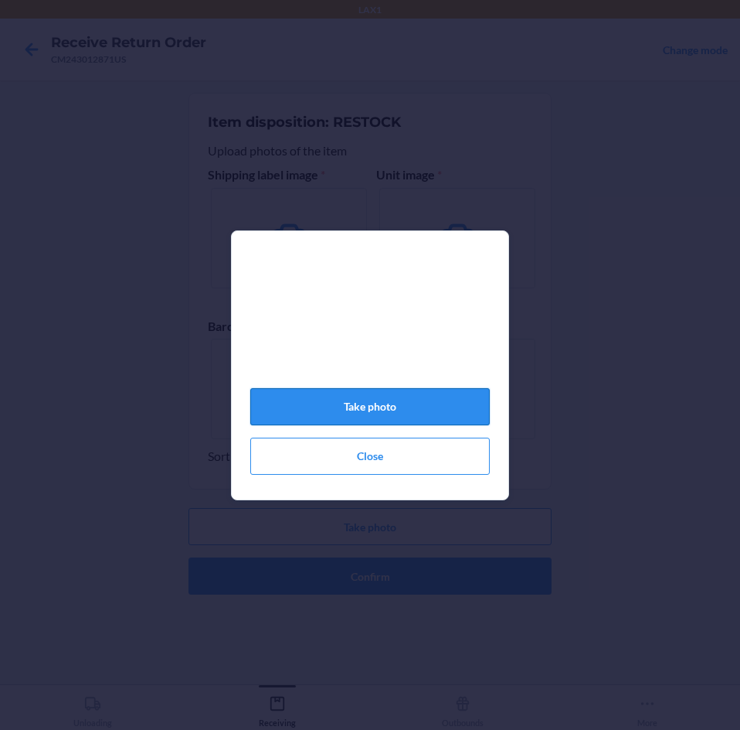
click at [386, 413] on button "Take photo" at bounding box center [370, 406] width 240 height 37
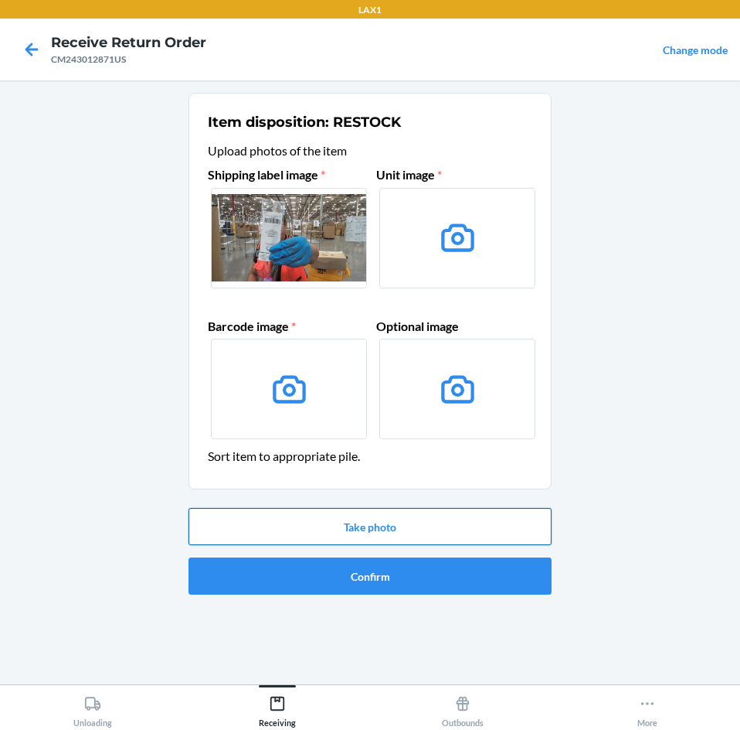
click at [414, 525] on button "Take photo" at bounding box center [370, 526] width 363 height 37
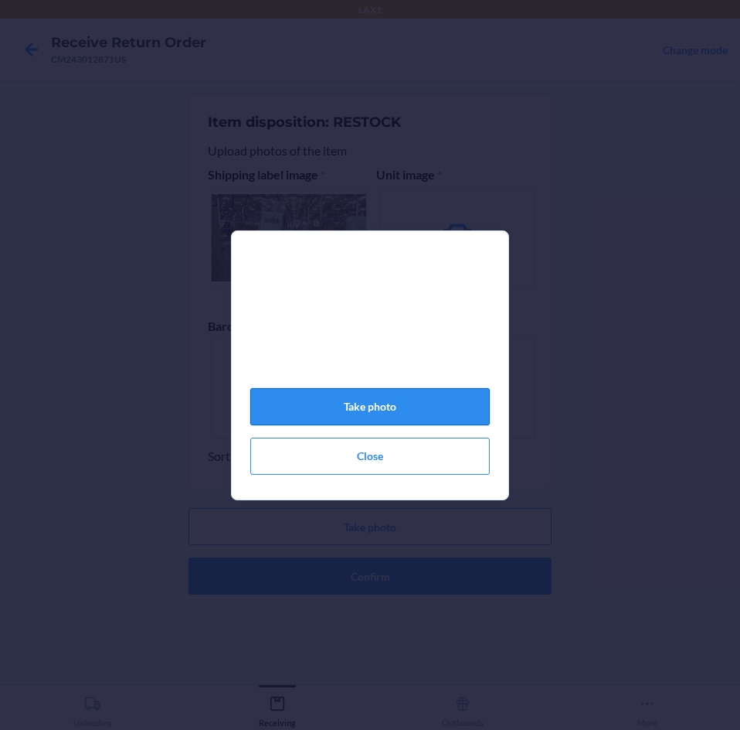
click at [419, 411] on button "Take photo" at bounding box center [370, 406] width 240 height 37
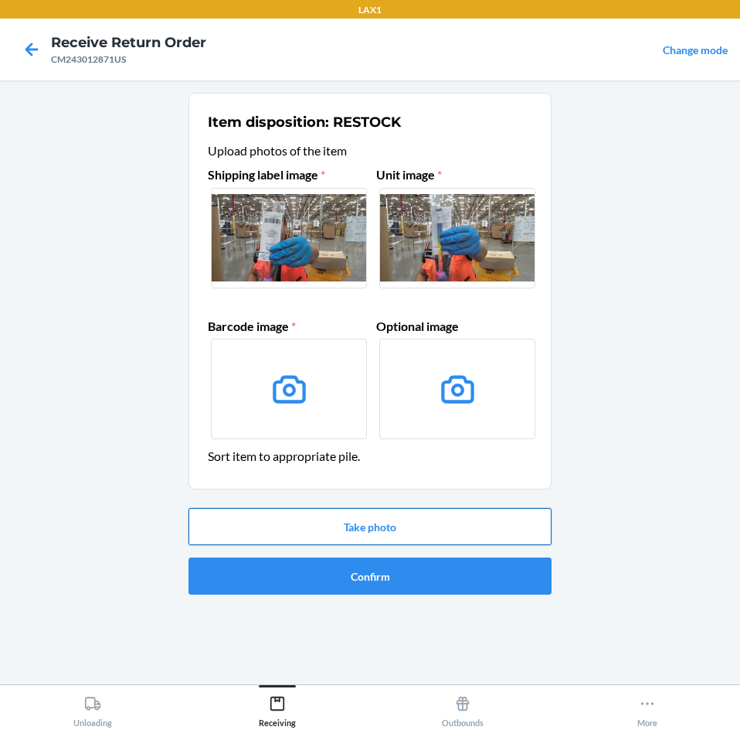
click at [468, 532] on button "Take photo" at bounding box center [370, 526] width 363 height 37
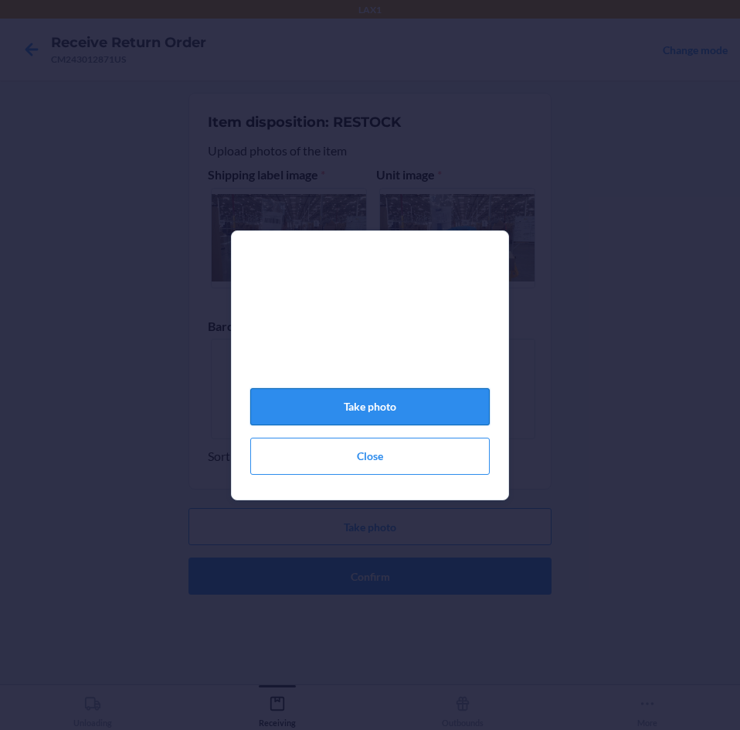
click at [417, 409] on button "Take photo" at bounding box center [370, 406] width 240 height 37
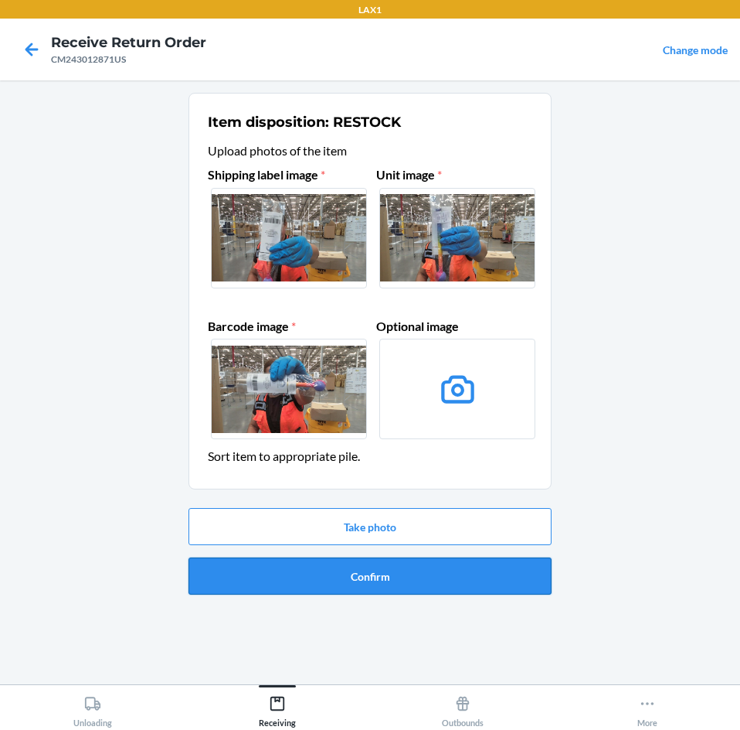
click at [437, 565] on button "Confirm" at bounding box center [370, 575] width 363 height 37
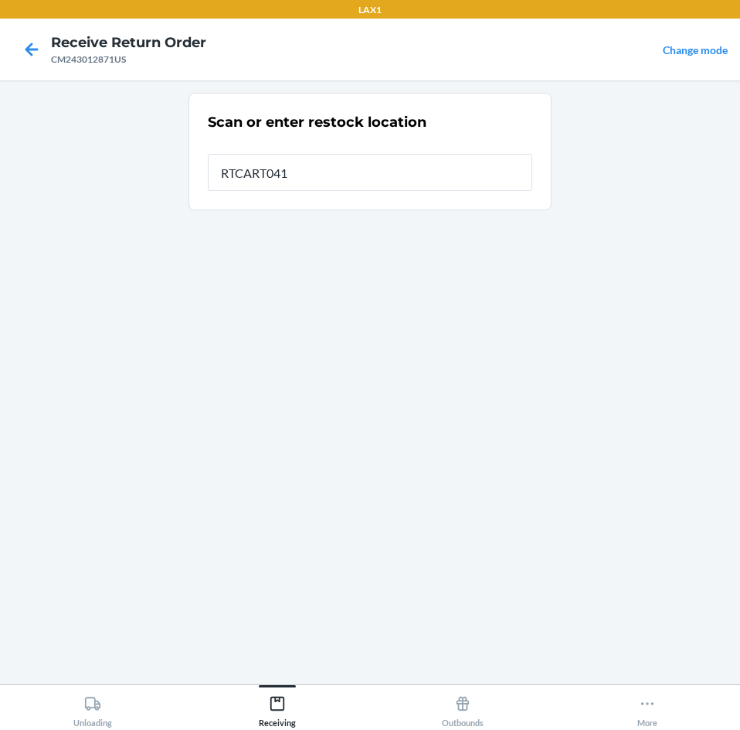
type input "RTCART041"
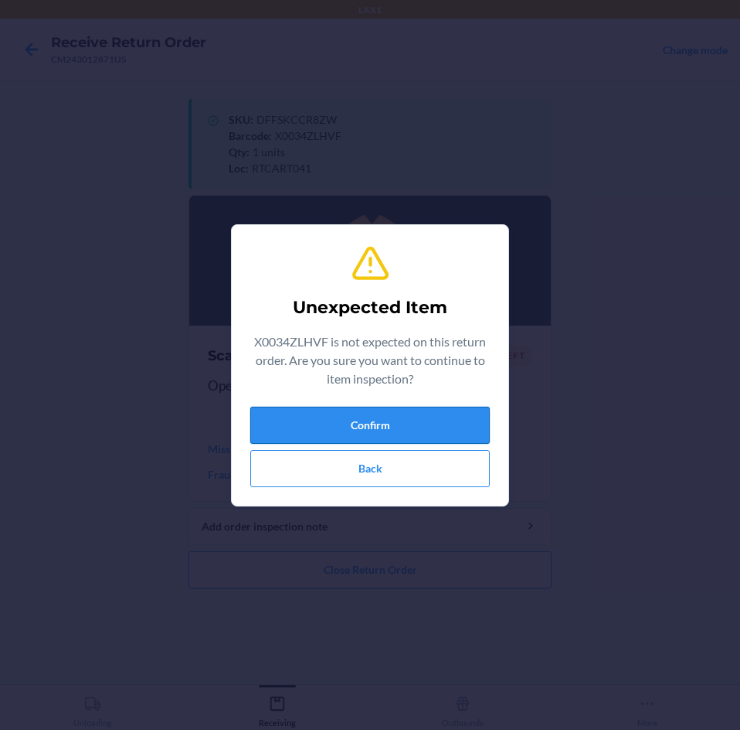
click at [410, 424] on button "Confirm" at bounding box center [370, 425] width 240 height 37
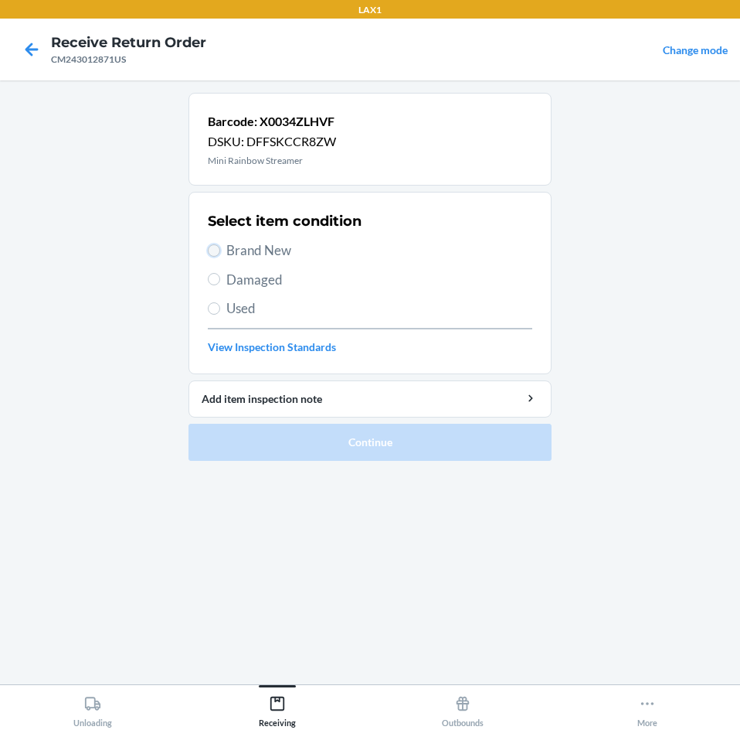
click at [216, 250] on input "Brand New" at bounding box center [214, 250] width 12 height 12
radio input "true"
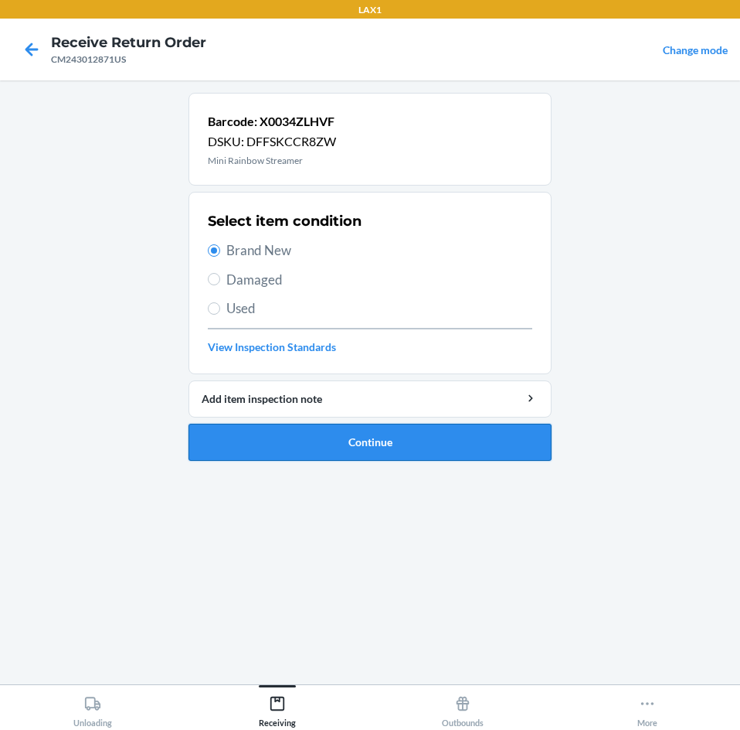
click at [454, 443] on button "Continue" at bounding box center [370, 442] width 363 height 37
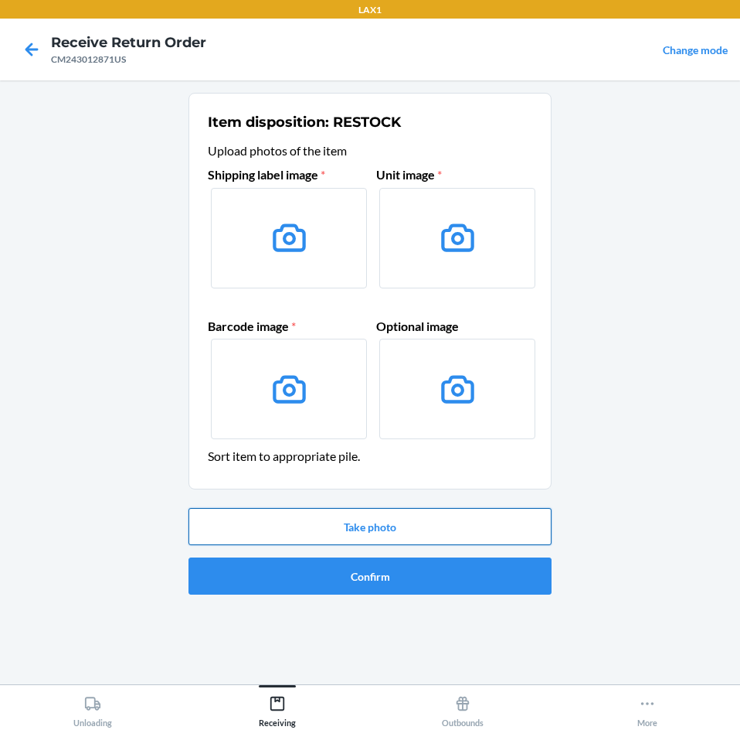
click at [459, 529] on button "Take photo" at bounding box center [370, 526] width 363 height 37
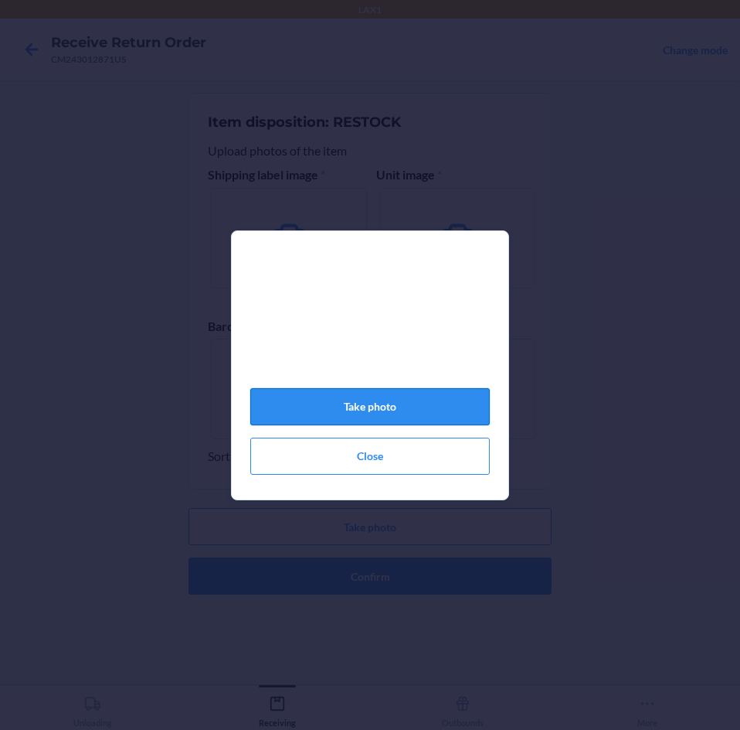
click at [393, 410] on button "Take photo" at bounding box center [370, 406] width 240 height 37
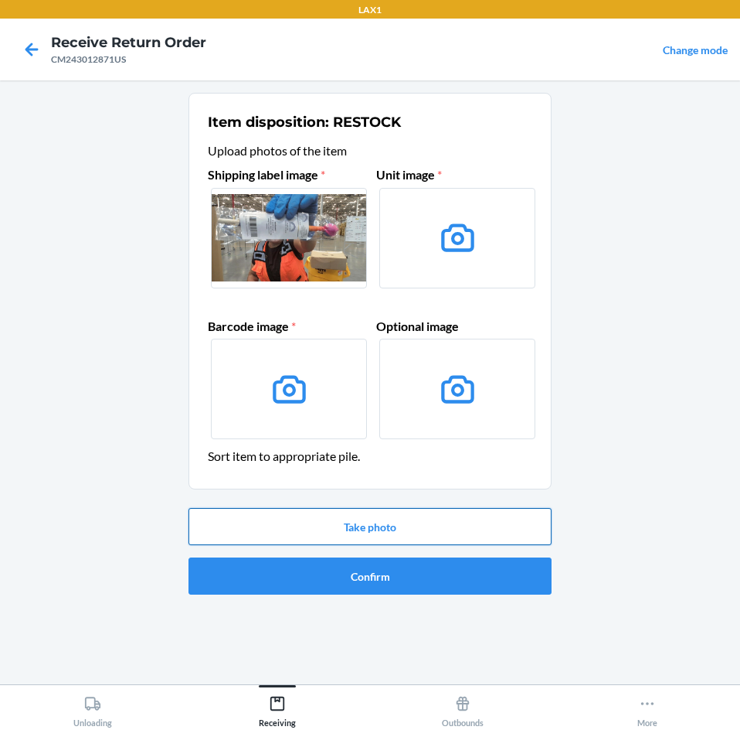
click at [432, 522] on button "Take photo" at bounding box center [370, 526] width 363 height 37
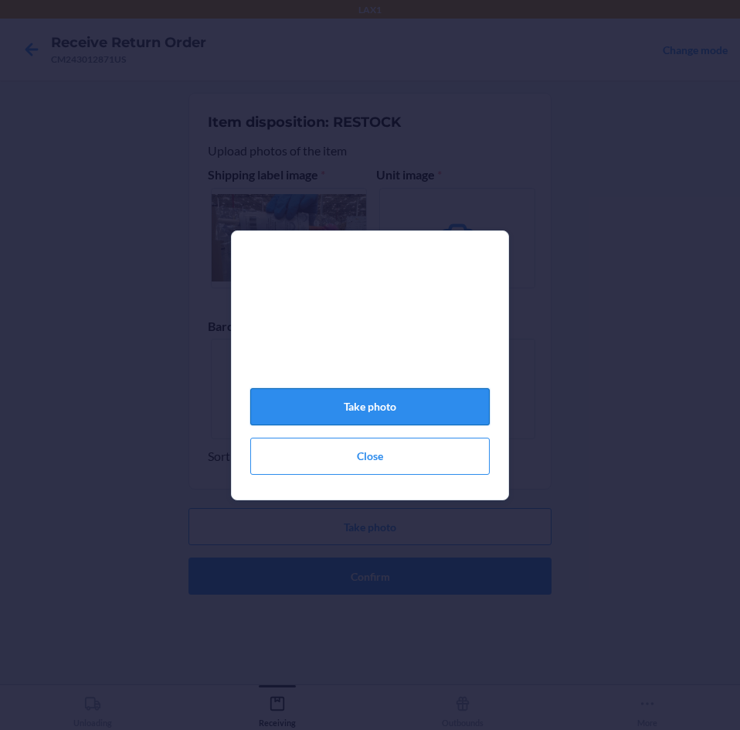
click at [388, 412] on button "Take photo" at bounding box center [370, 406] width 240 height 37
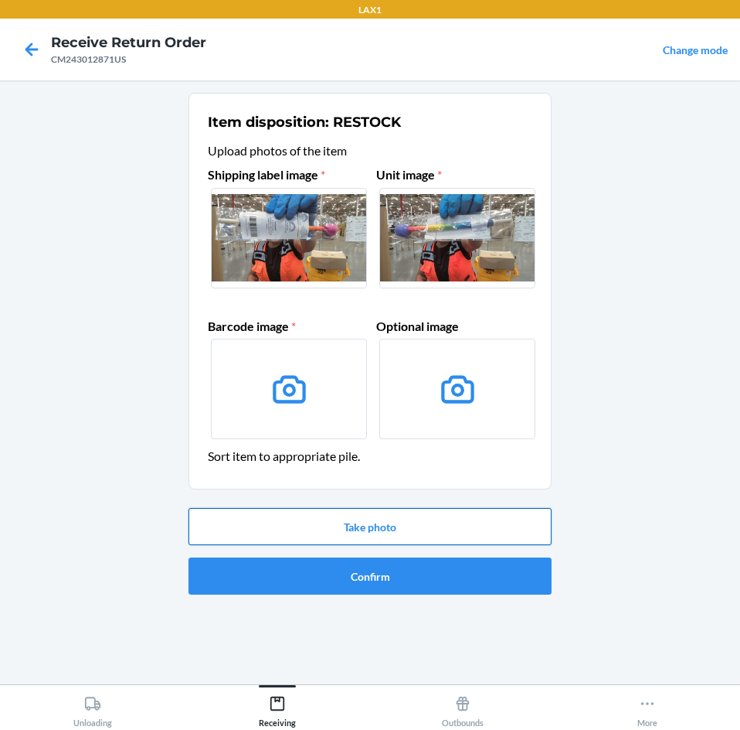
click at [444, 529] on button "Take photo" at bounding box center [370, 526] width 363 height 37
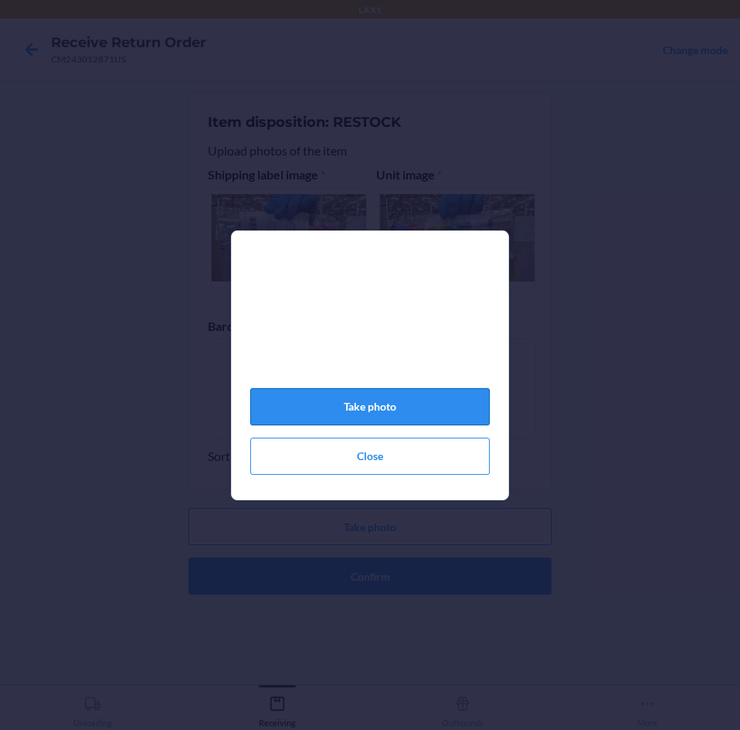
click at [449, 413] on button "Take photo" at bounding box center [370, 406] width 240 height 37
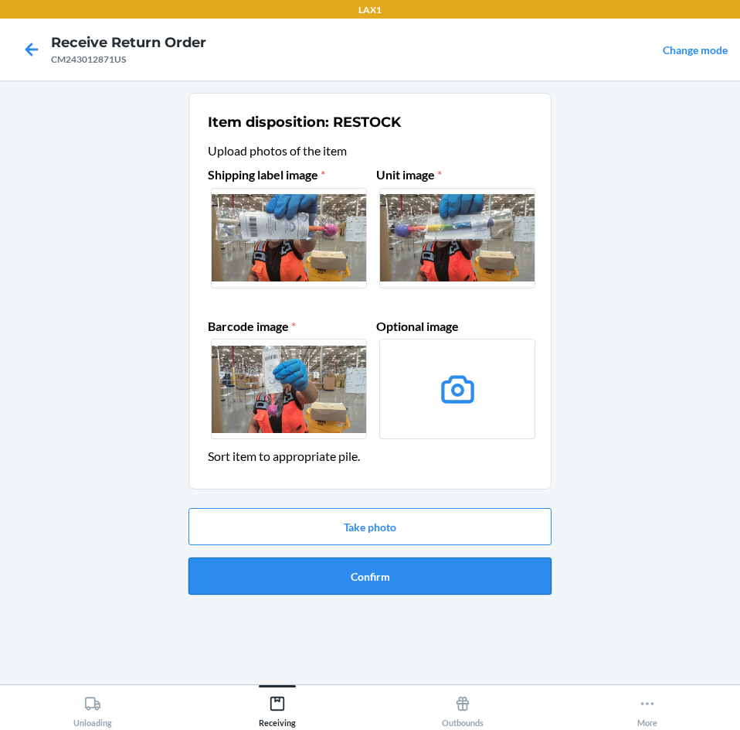
click at [460, 569] on button "Confirm" at bounding box center [370, 575] width 363 height 37
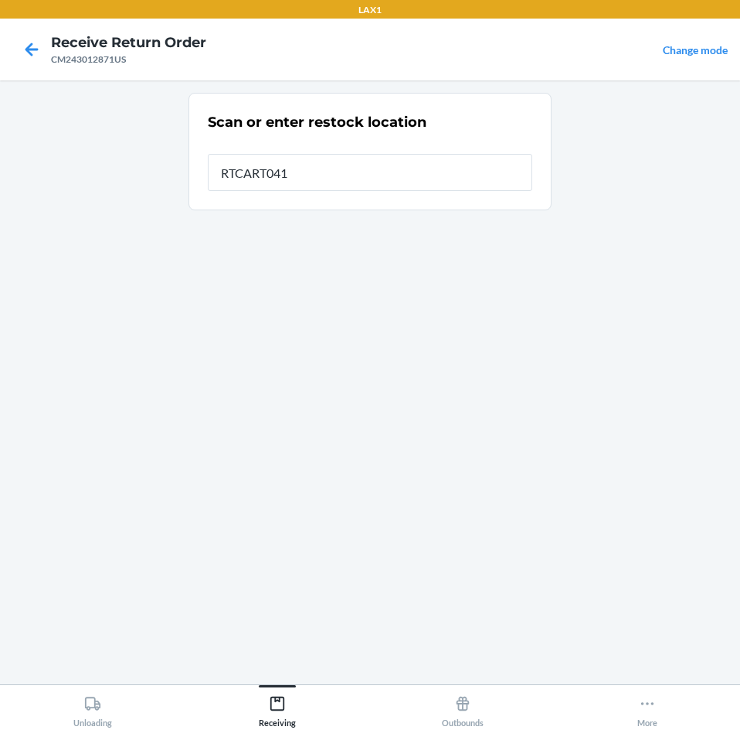
type input "RTCART041"
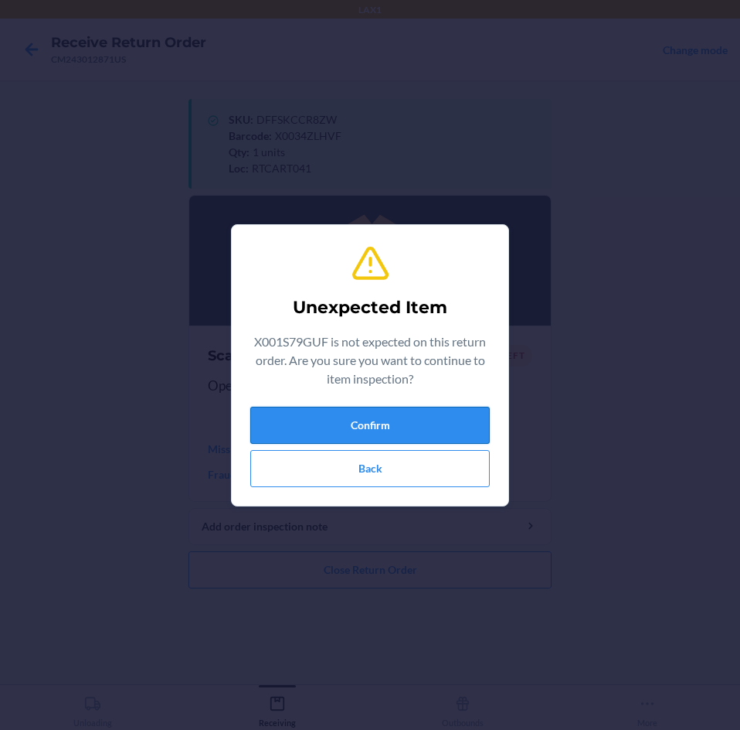
click at [433, 427] on button "Confirm" at bounding box center [370, 425] width 240 height 37
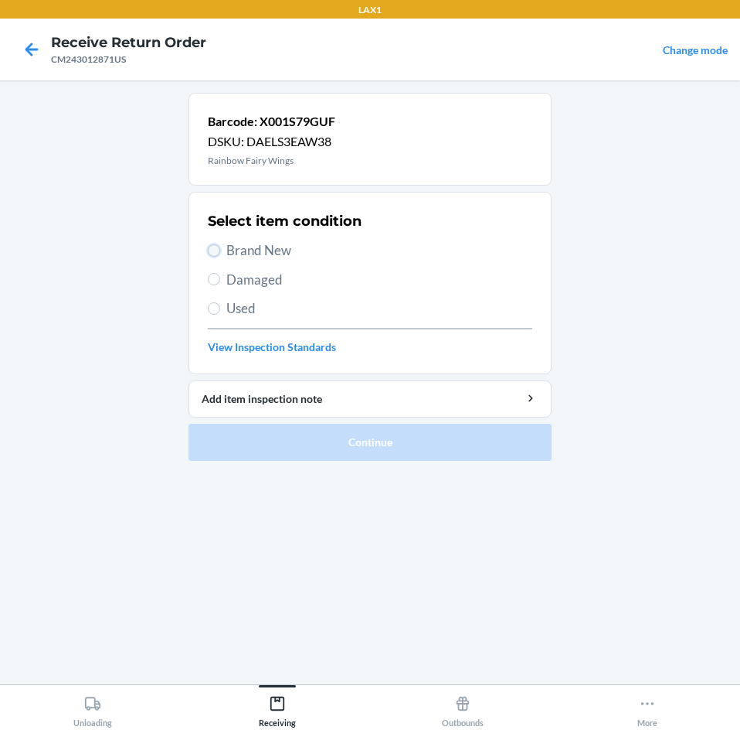
click at [216, 248] on input "Brand New" at bounding box center [214, 250] width 12 height 12
radio input "true"
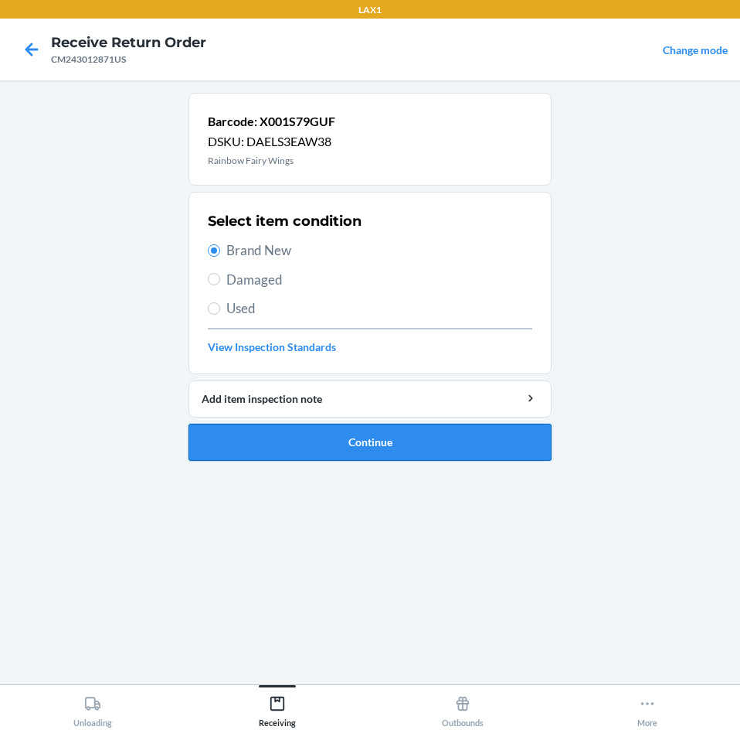
click at [451, 428] on button "Continue" at bounding box center [370, 442] width 363 height 37
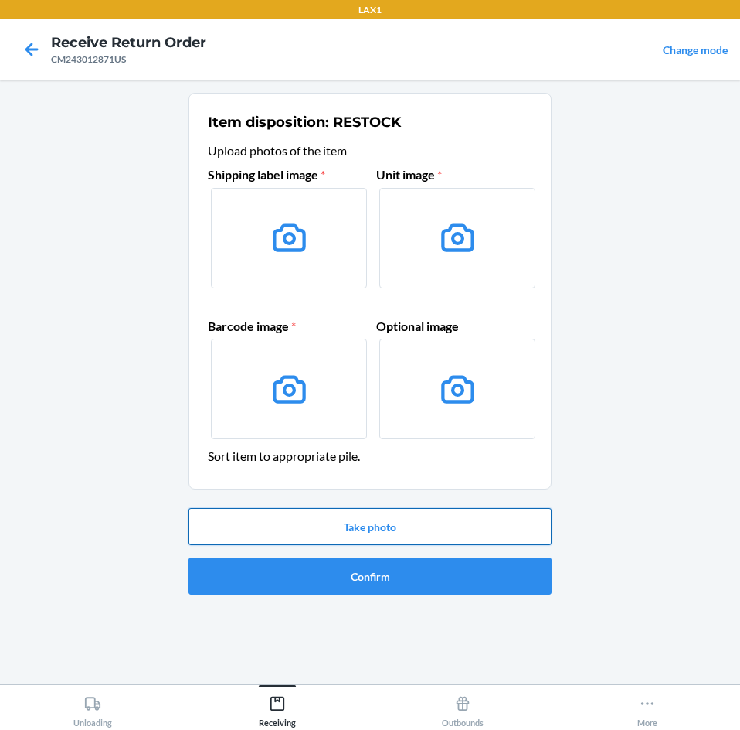
click at [457, 530] on button "Take photo" at bounding box center [370, 526] width 363 height 37
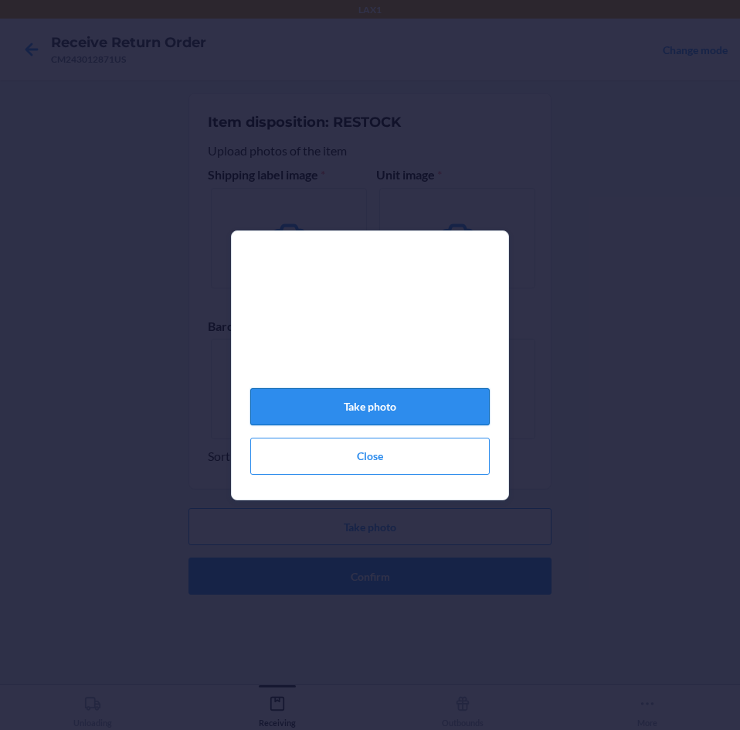
click at [386, 416] on button "Take photo" at bounding box center [370, 406] width 240 height 37
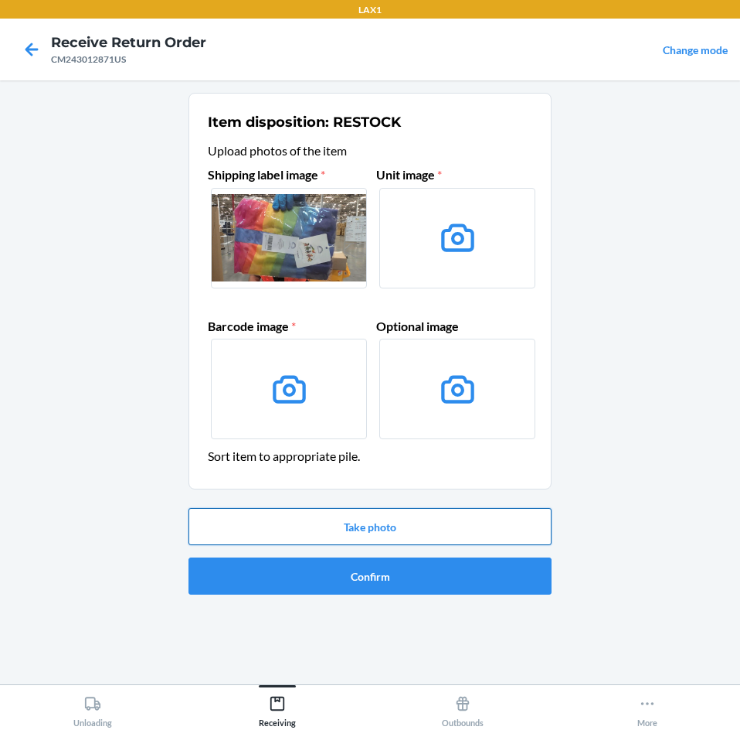
click at [420, 526] on button "Take photo" at bounding box center [370, 526] width 363 height 37
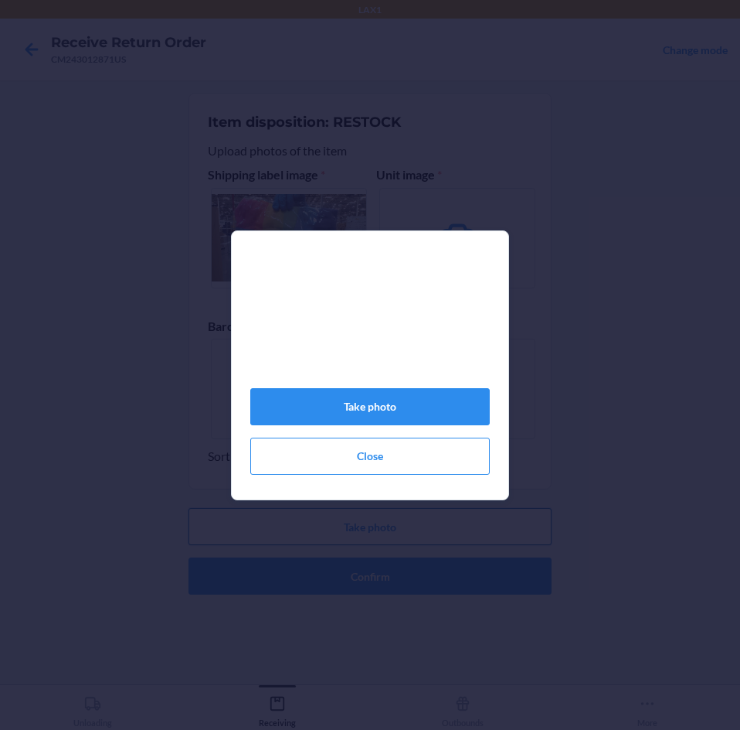
click at [420, 526] on div "Take photo Close" at bounding box center [370, 365] width 740 height 730
click at [400, 425] on button "Take photo" at bounding box center [370, 406] width 240 height 37
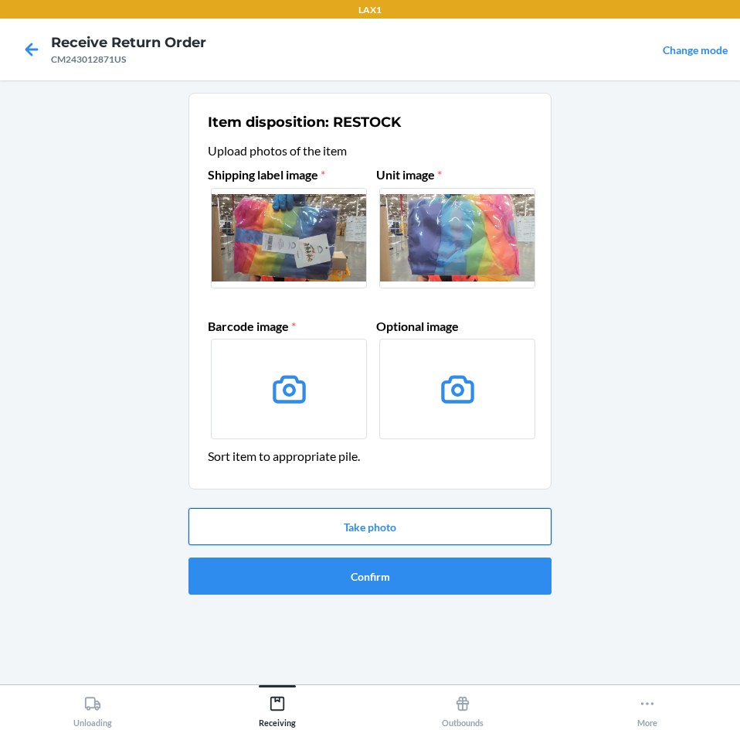
click at [412, 525] on button "Take photo" at bounding box center [370, 526] width 363 height 37
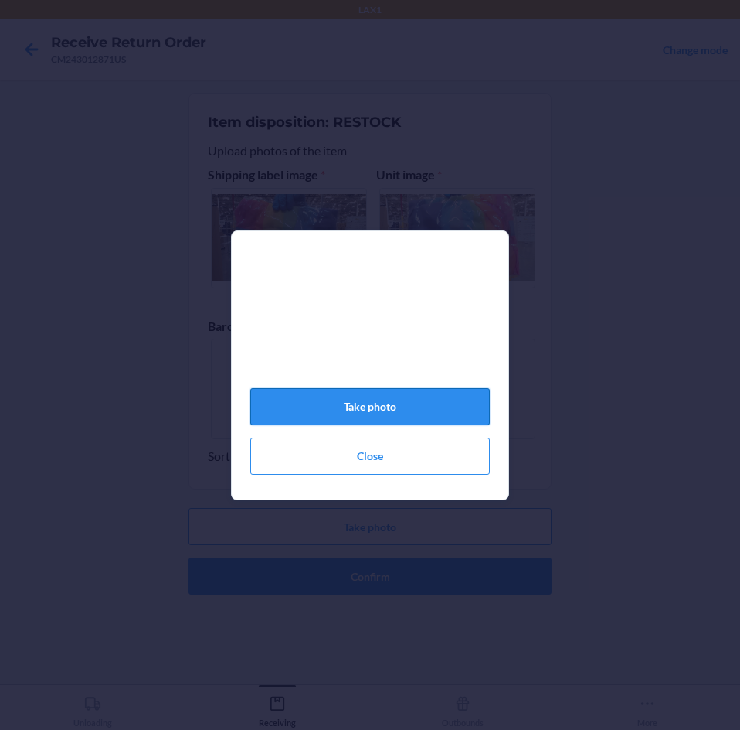
click at [387, 413] on button "Take photo" at bounding box center [370, 406] width 240 height 37
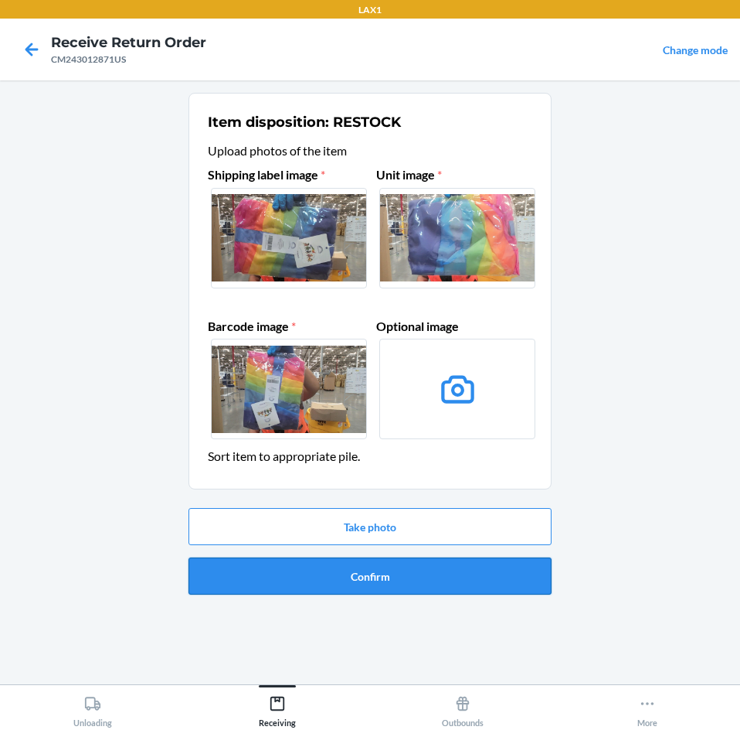
click at [461, 580] on button "Confirm" at bounding box center [370, 575] width 363 height 37
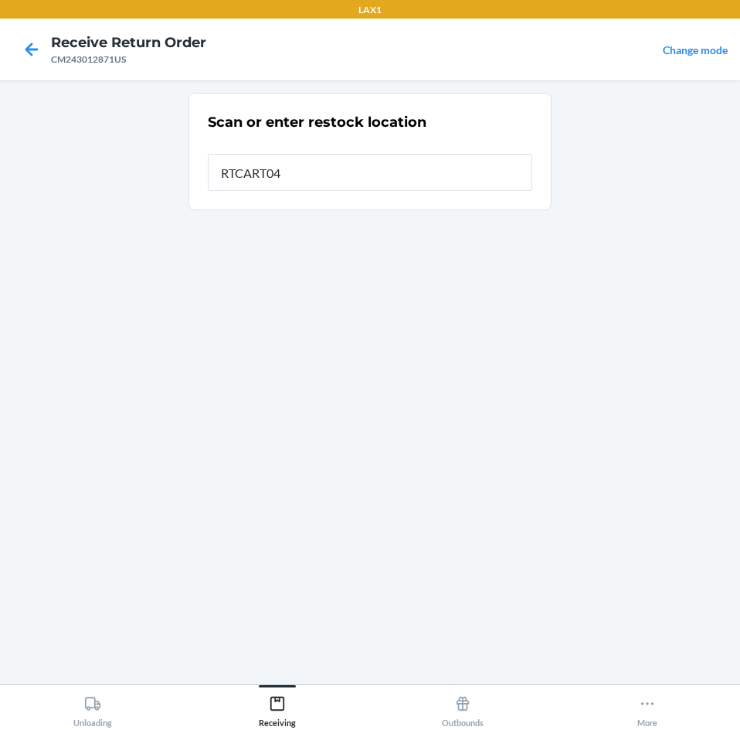
type input "RTCART041"
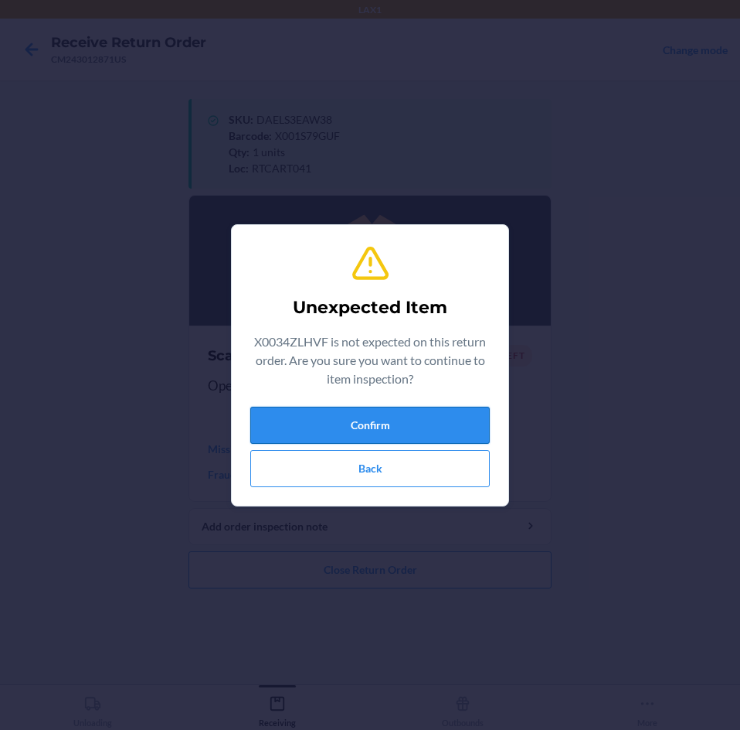
click at [396, 425] on button "Confirm" at bounding box center [370, 425] width 240 height 37
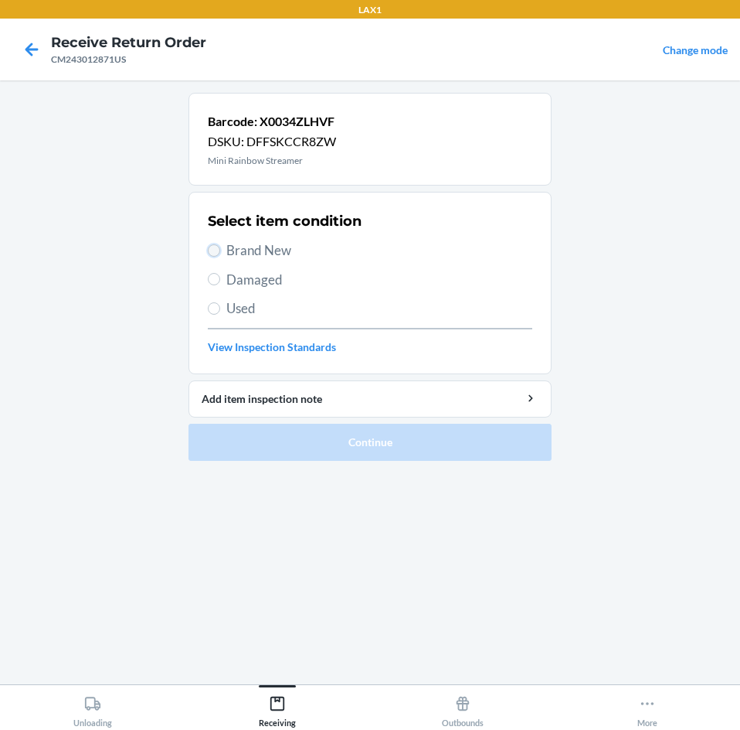
click at [210, 246] on input "Brand New" at bounding box center [214, 250] width 12 height 12
radio input "true"
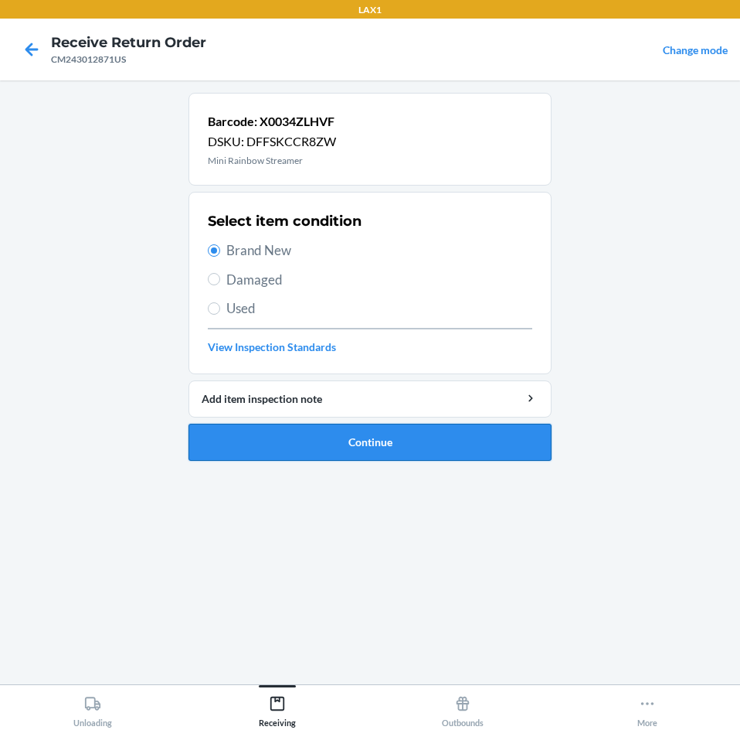
click at [445, 437] on button "Continue" at bounding box center [370, 442] width 363 height 37
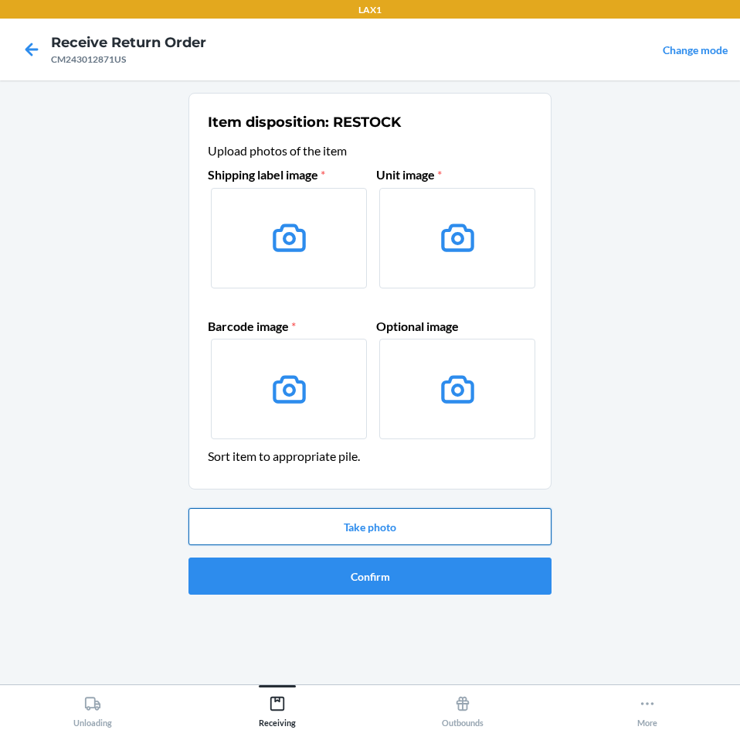
click at [458, 521] on button "Take photo" at bounding box center [370, 526] width 363 height 37
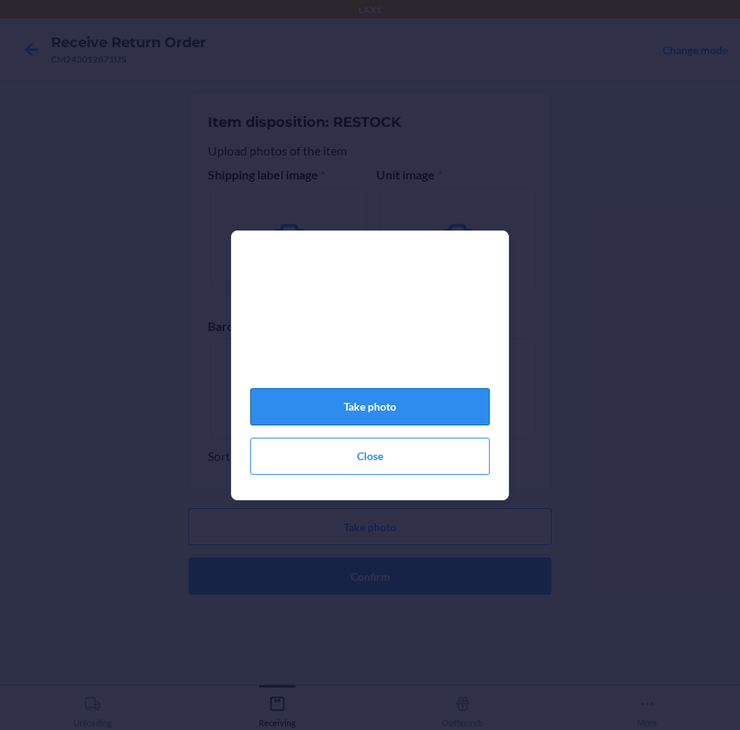
click at [425, 408] on button "Take photo" at bounding box center [370, 406] width 240 height 37
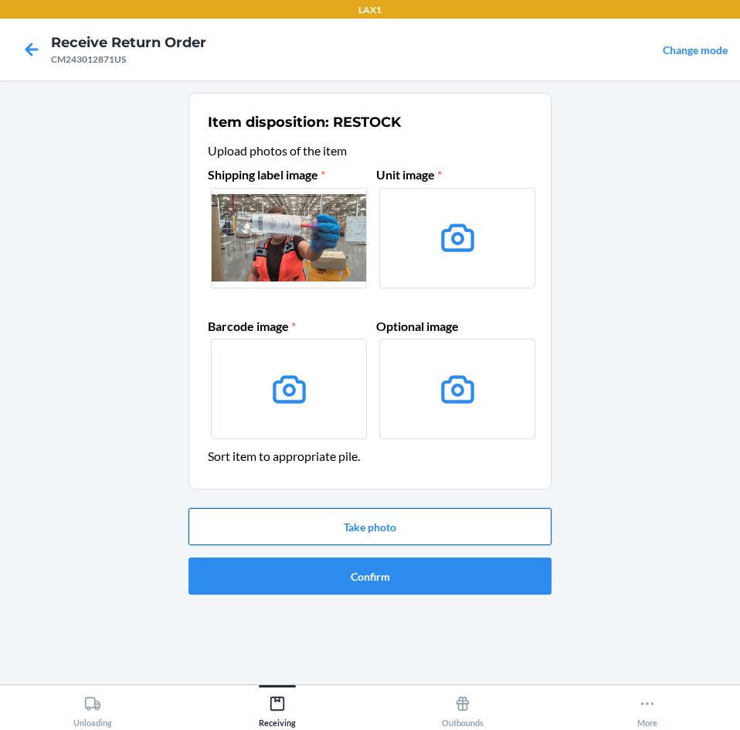
click at [471, 520] on button "Take photo" at bounding box center [370, 526] width 363 height 37
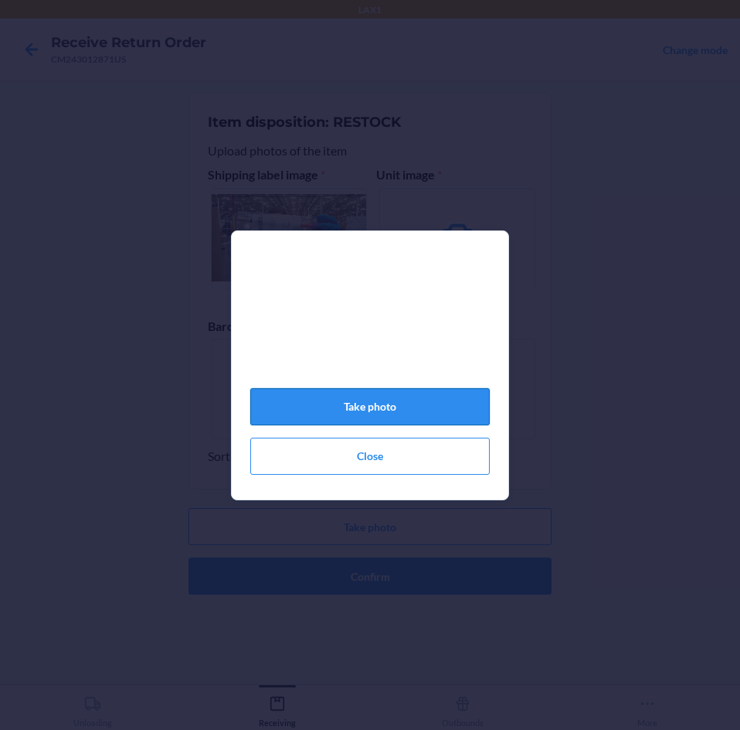
click at [426, 413] on button "Take photo" at bounding box center [370, 406] width 240 height 37
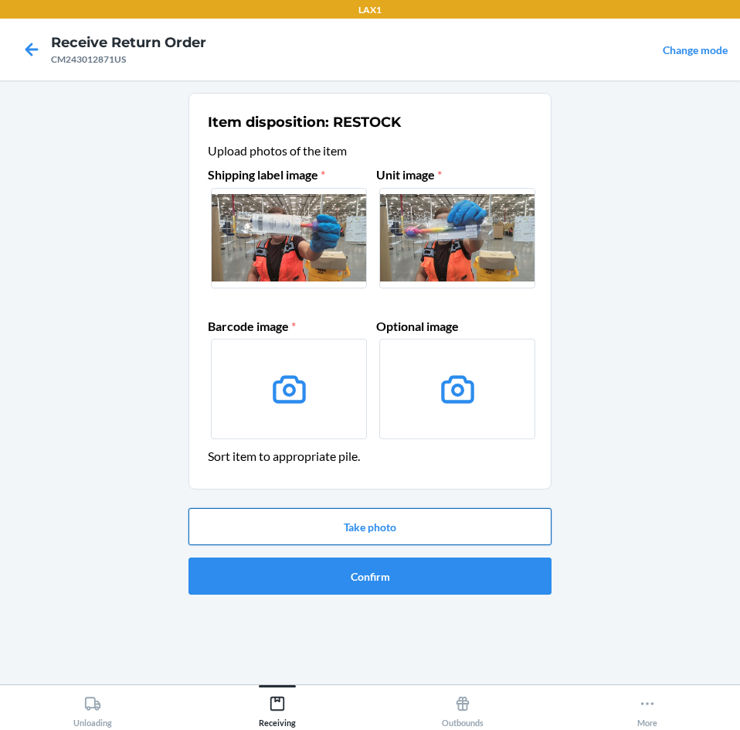
click at [426, 527] on button "Take photo" at bounding box center [370, 526] width 363 height 37
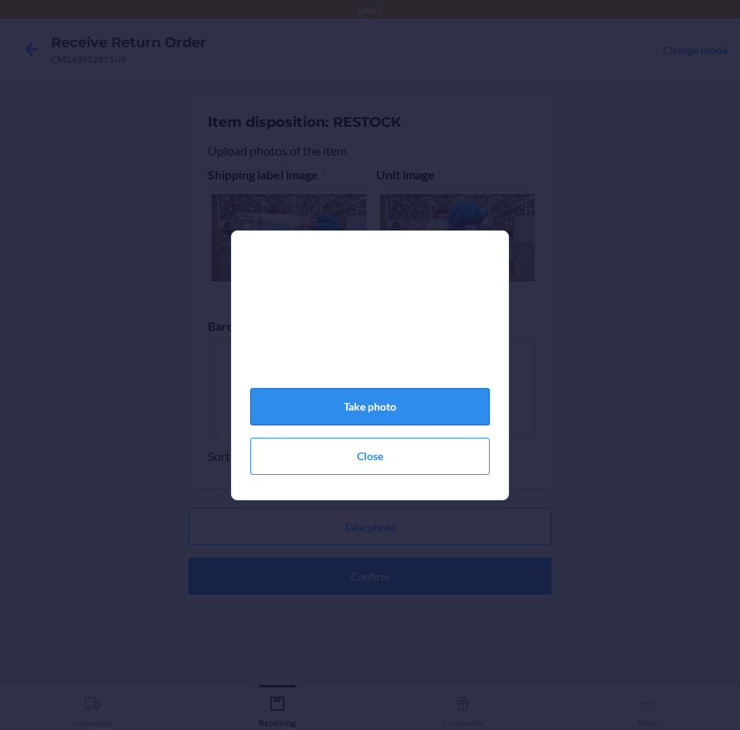
click at [386, 410] on button "Take photo" at bounding box center [370, 406] width 240 height 37
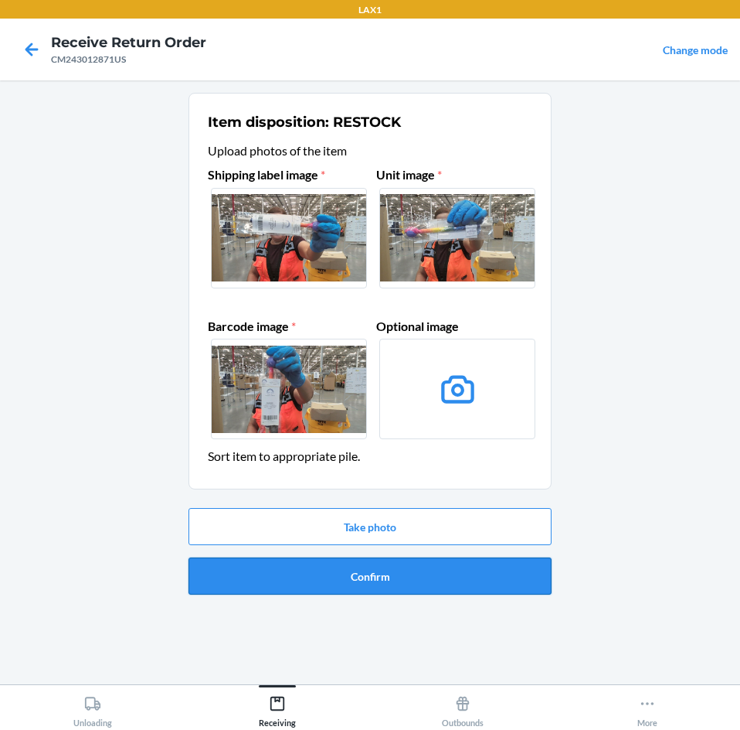
click at [412, 567] on button "Confirm" at bounding box center [370, 575] width 363 height 37
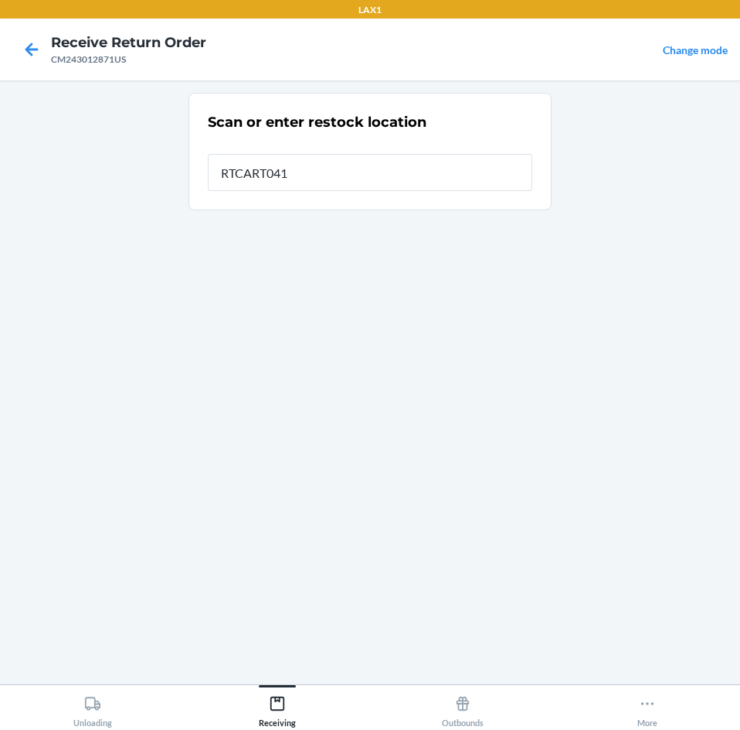
type input "RTCART041"
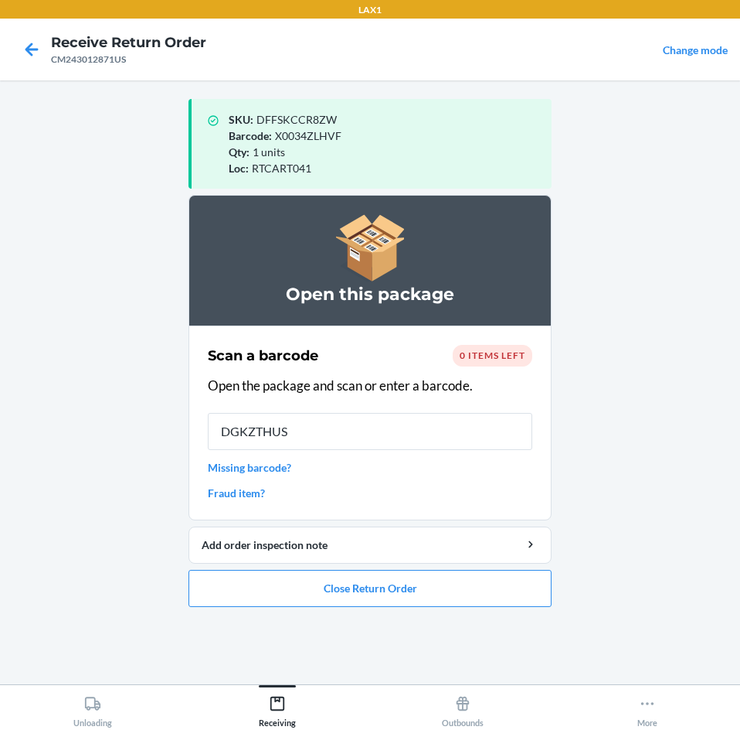
type input "DGKZTHUSR"
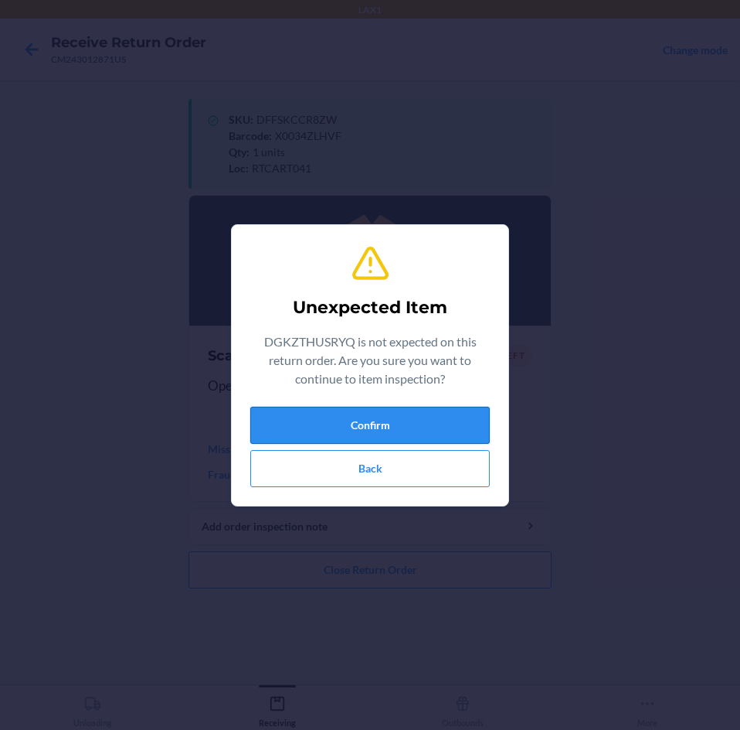
click at [409, 417] on button "Confirm" at bounding box center [370, 425] width 240 height 37
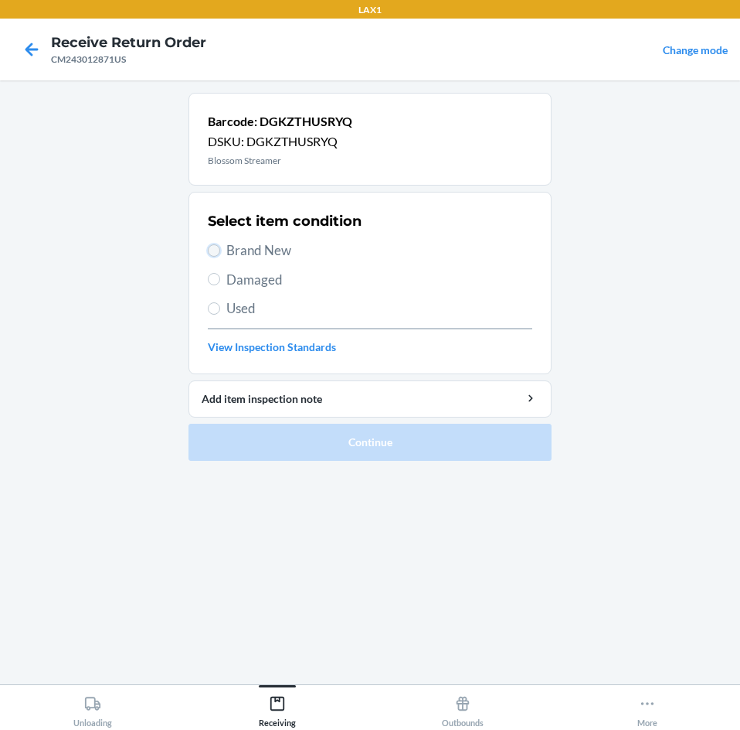
click at [216, 250] on input "Brand New" at bounding box center [214, 250] width 12 height 12
radio input "true"
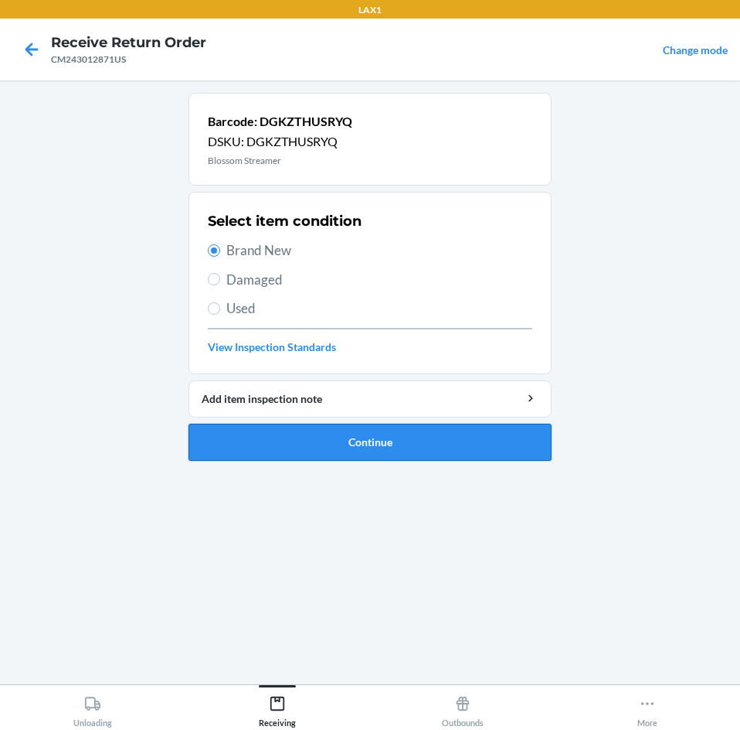
click at [492, 446] on button "Continue" at bounding box center [370, 442] width 363 height 37
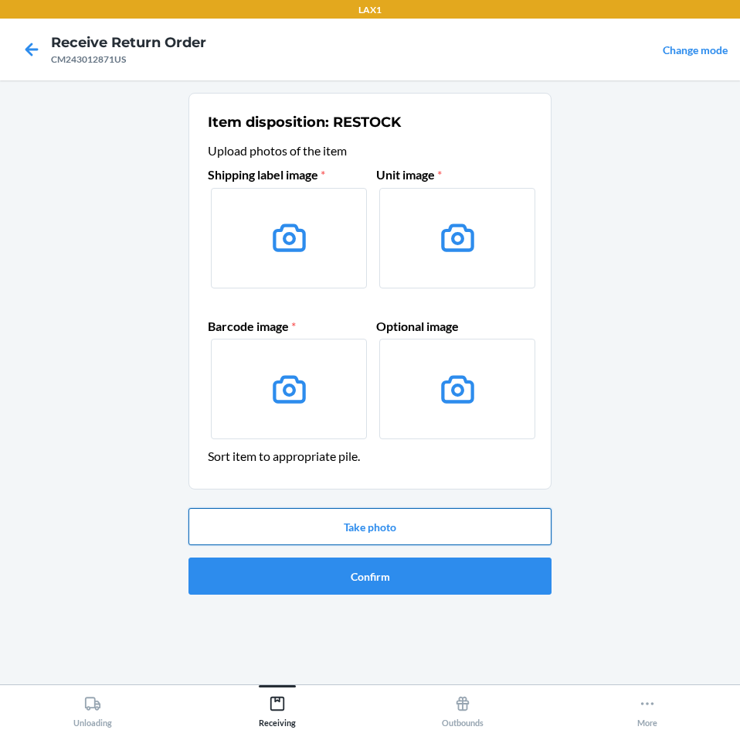
click at [519, 535] on button "Take photo" at bounding box center [370, 526] width 363 height 37
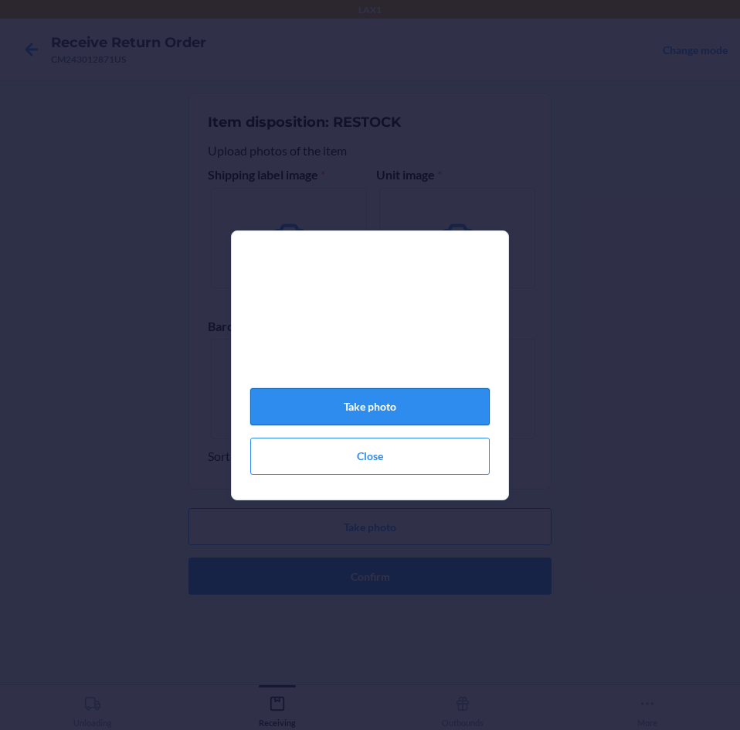
click at [439, 418] on button "Take photo" at bounding box center [370, 406] width 240 height 37
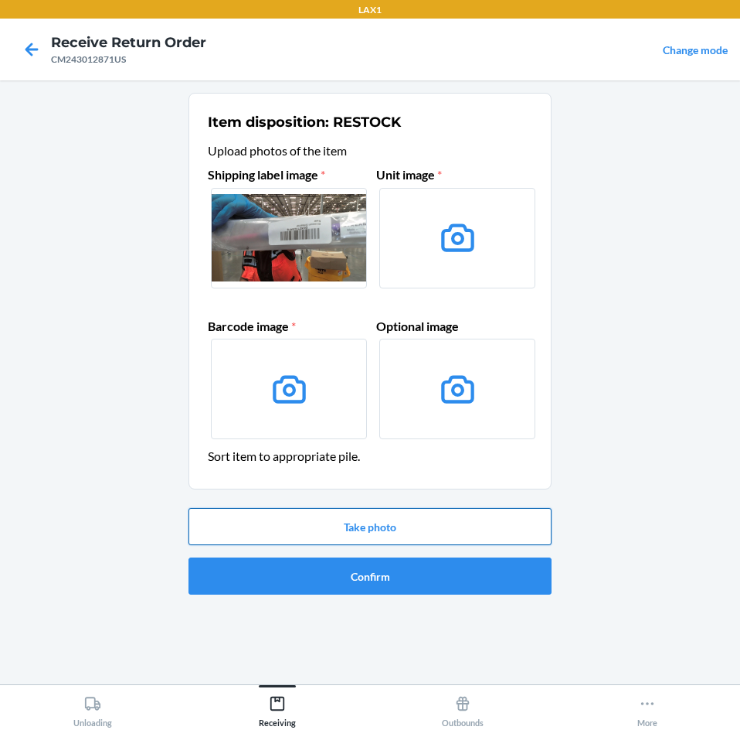
click at [451, 532] on button "Take photo" at bounding box center [370, 526] width 363 height 37
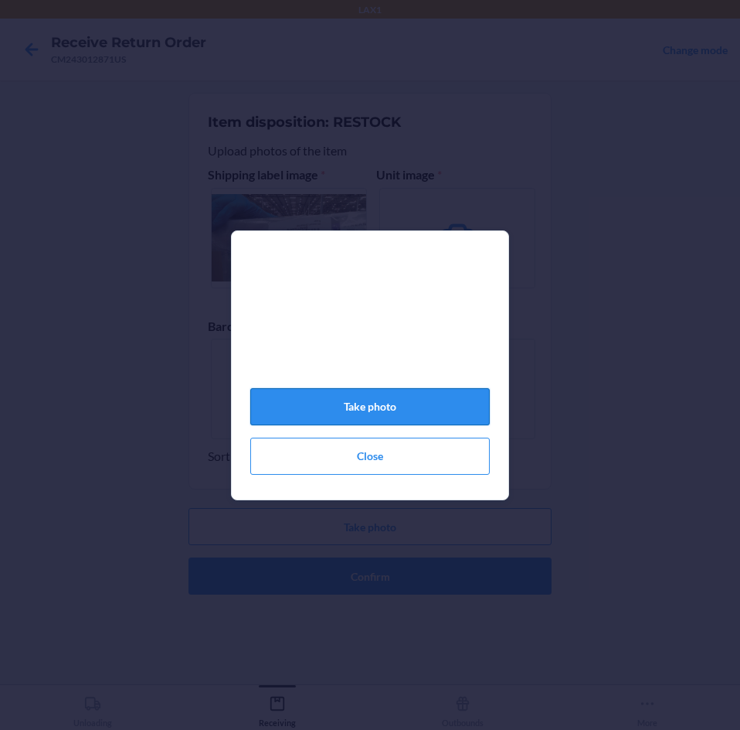
click at [416, 409] on button "Take photo" at bounding box center [370, 406] width 240 height 37
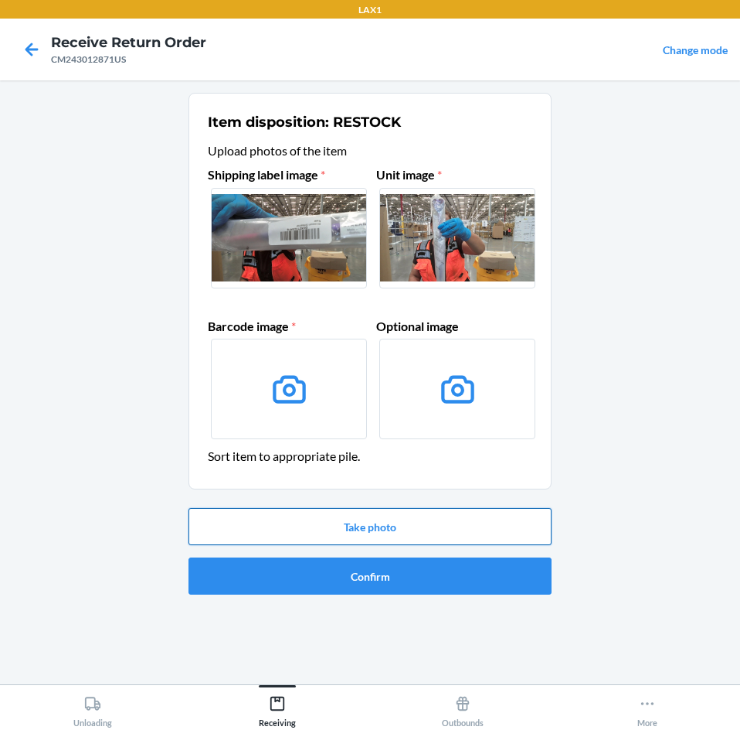
click at [423, 533] on button "Take photo" at bounding box center [370, 526] width 363 height 37
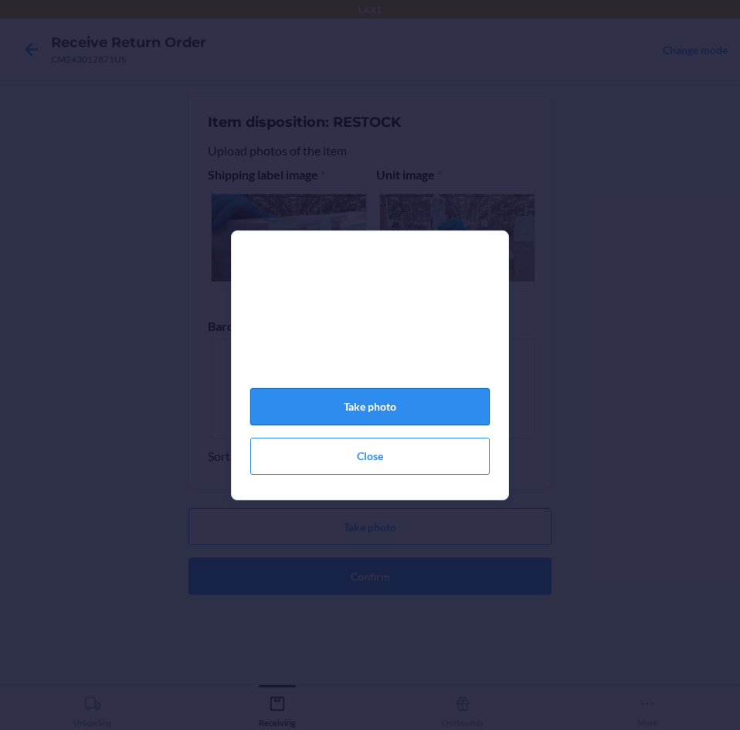
click at [427, 418] on button "Take photo" at bounding box center [370, 406] width 240 height 37
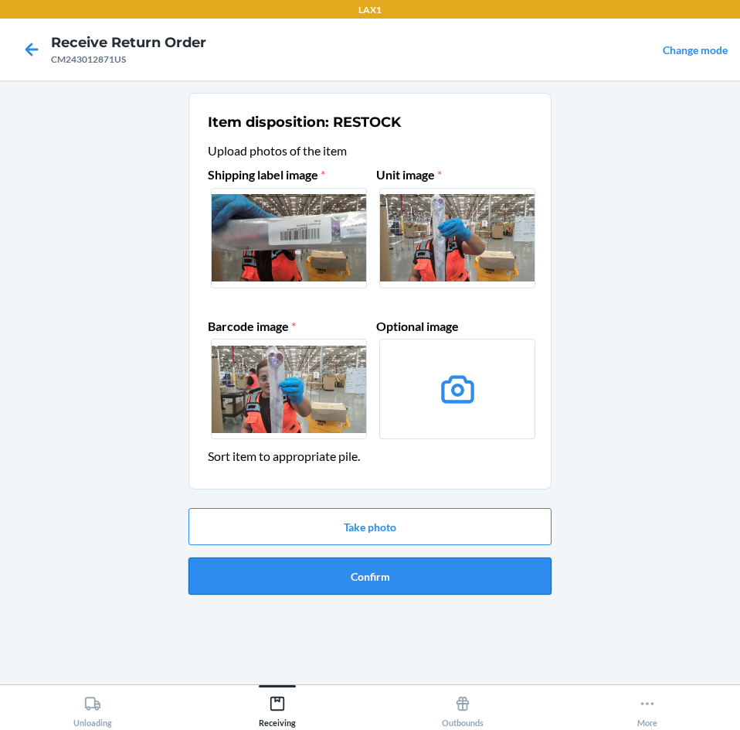
click at [467, 578] on button "Confirm" at bounding box center [370, 575] width 363 height 37
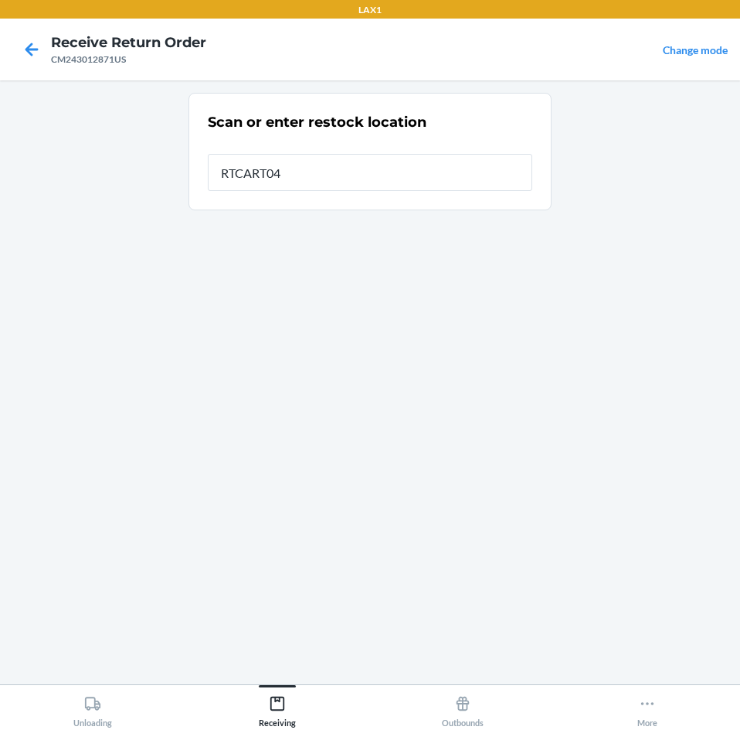
type input "RTCART041"
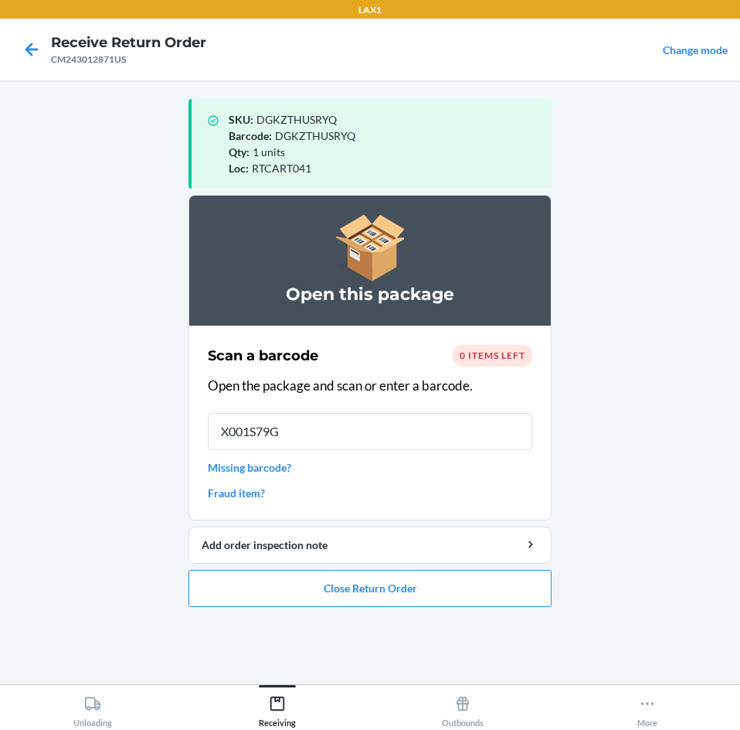
type input "X001S79GU"
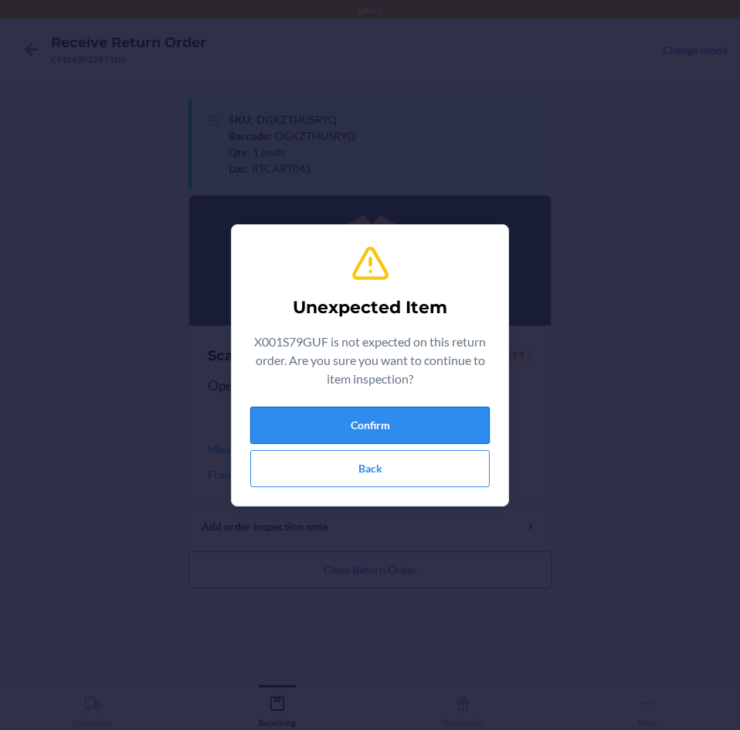
click at [408, 427] on button "Confirm" at bounding box center [370, 425] width 240 height 37
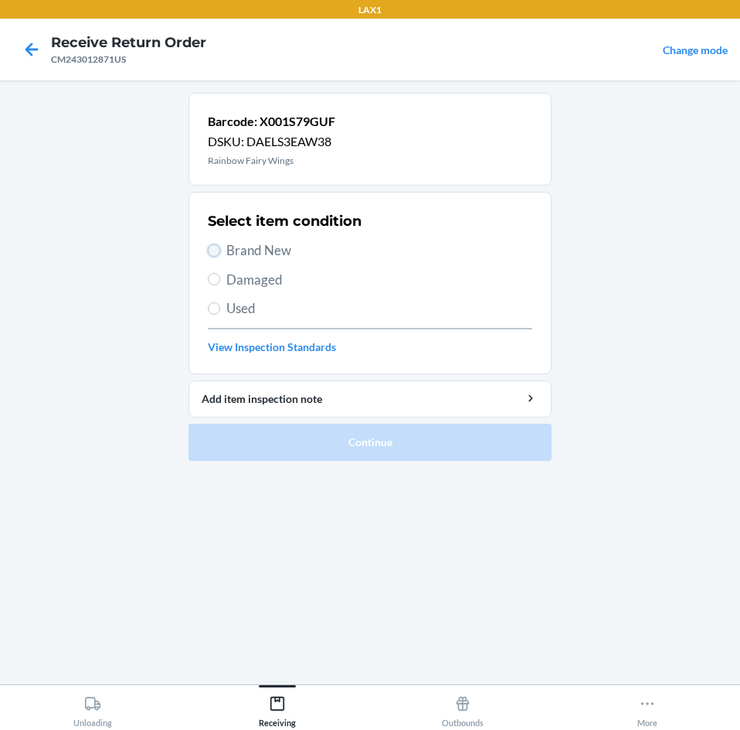
click at [217, 245] on input "Brand New" at bounding box center [214, 250] width 12 height 12
radio input "true"
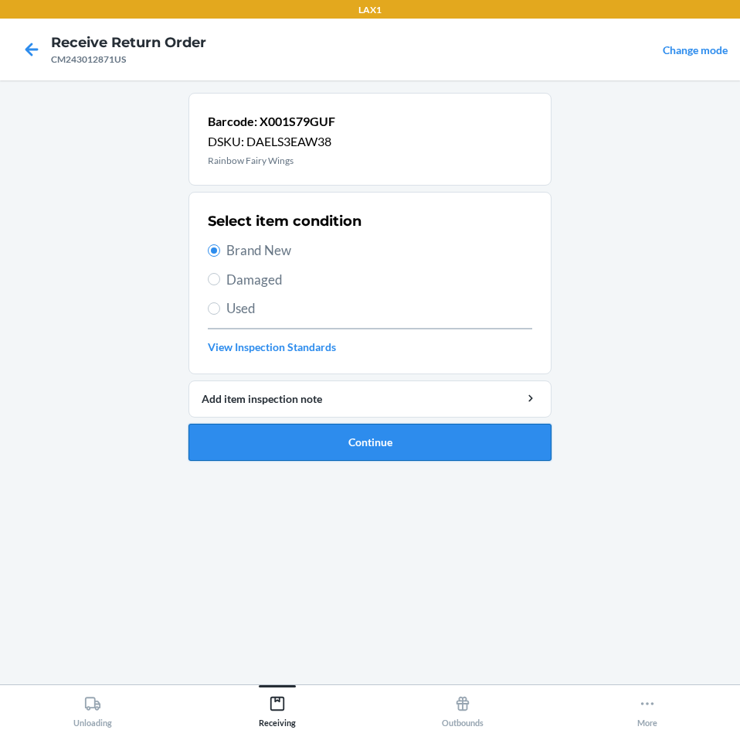
click at [495, 439] on button "Continue" at bounding box center [370, 442] width 363 height 37
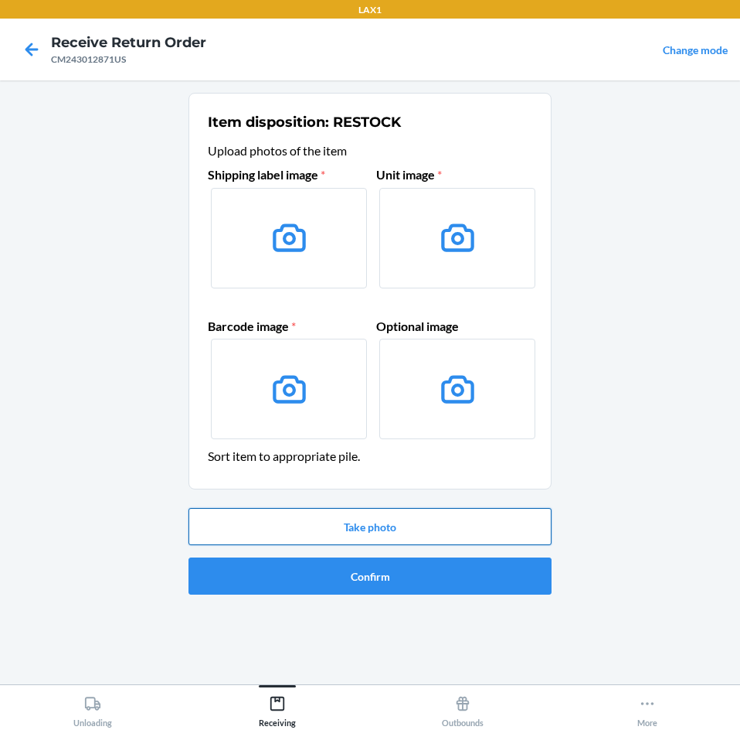
click at [498, 525] on button "Take photo" at bounding box center [370, 526] width 363 height 37
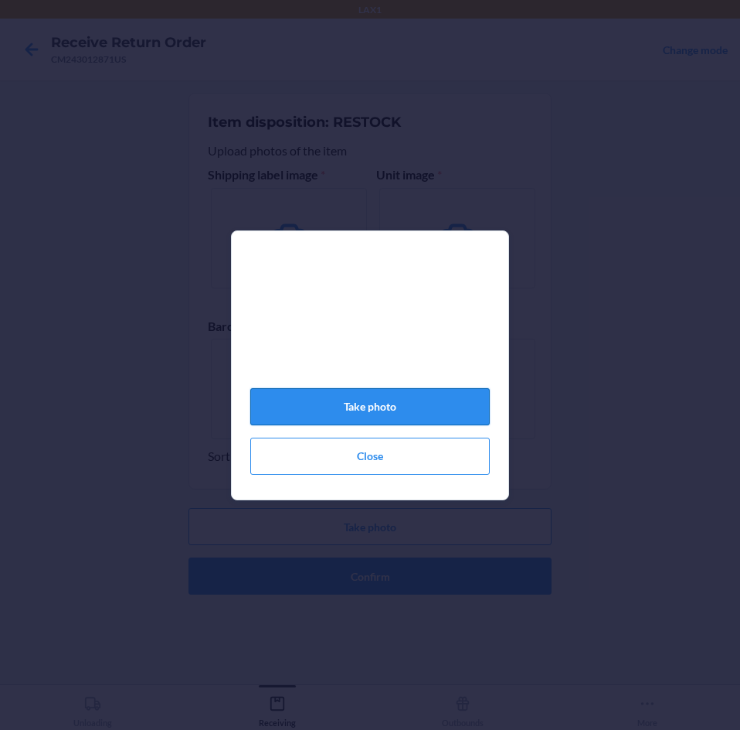
click at [442, 410] on button "Take photo" at bounding box center [370, 406] width 240 height 37
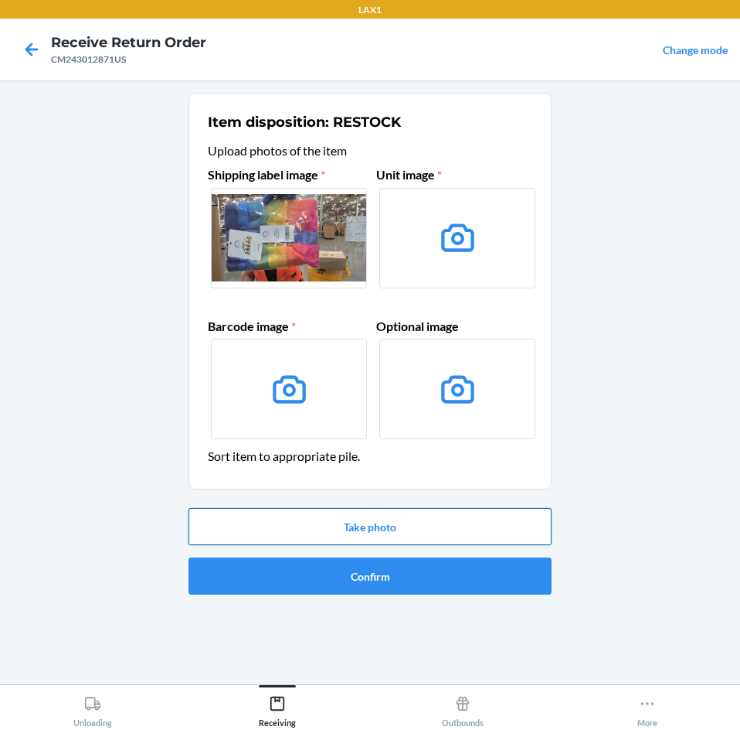
click at [430, 520] on button "Take photo" at bounding box center [370, 526] width 363 height 37
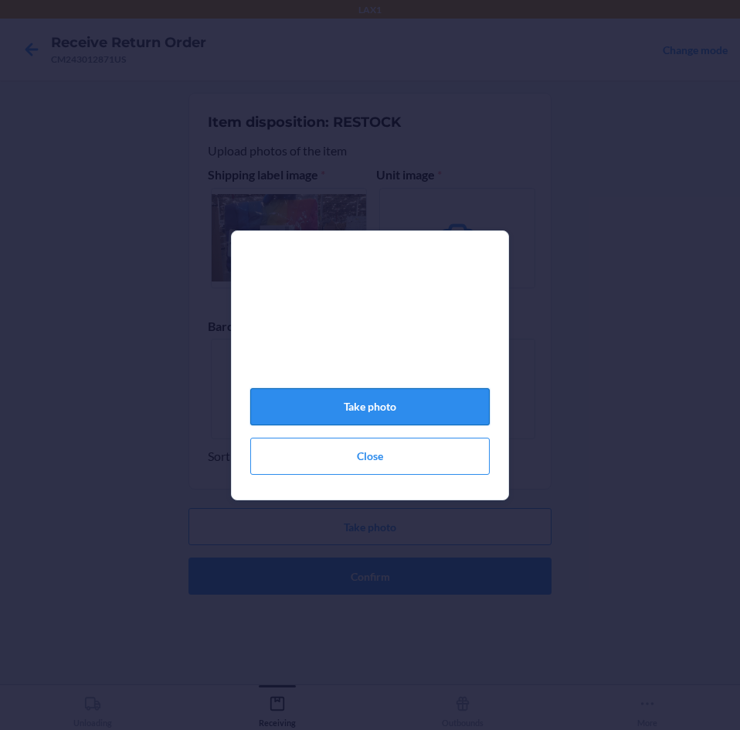
click at [421, 410] on button "Take photo" at bounding box center [370, 406] width 240 height 37
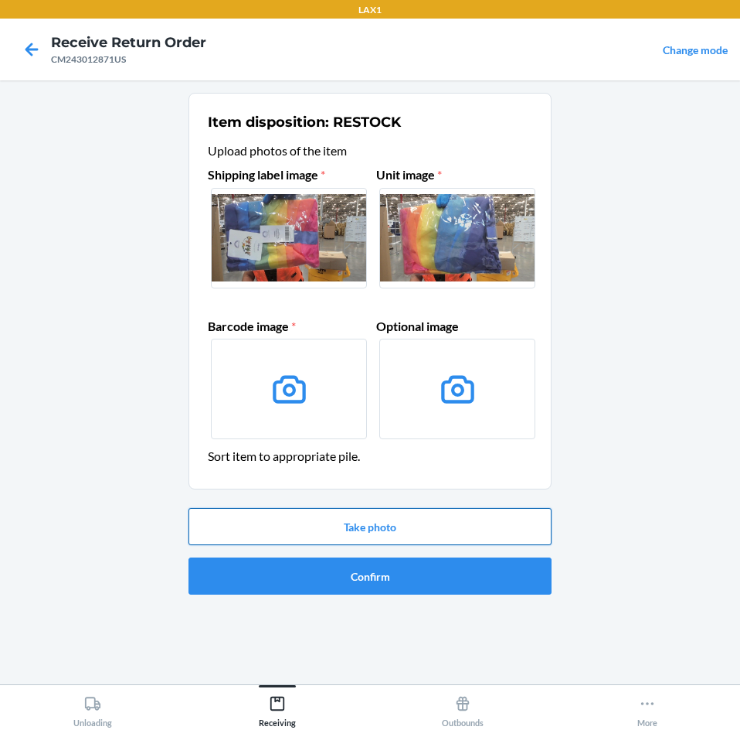
click at [465, 533] on button "Take photo" at bounding box center [370, 526] width 363 height 37
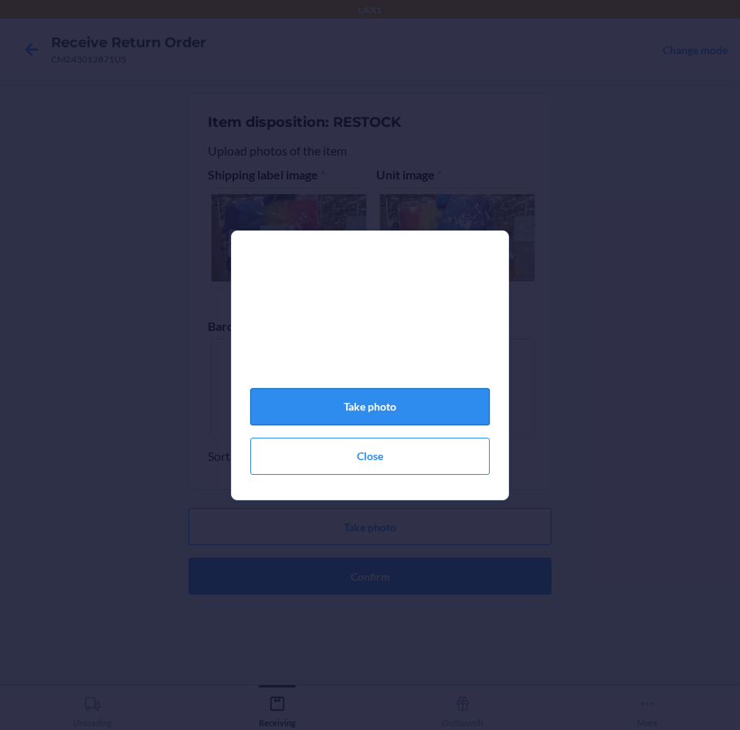
click at [446, 403] on button "Take photo" at bounding box center [370, 406] width 240 height 37
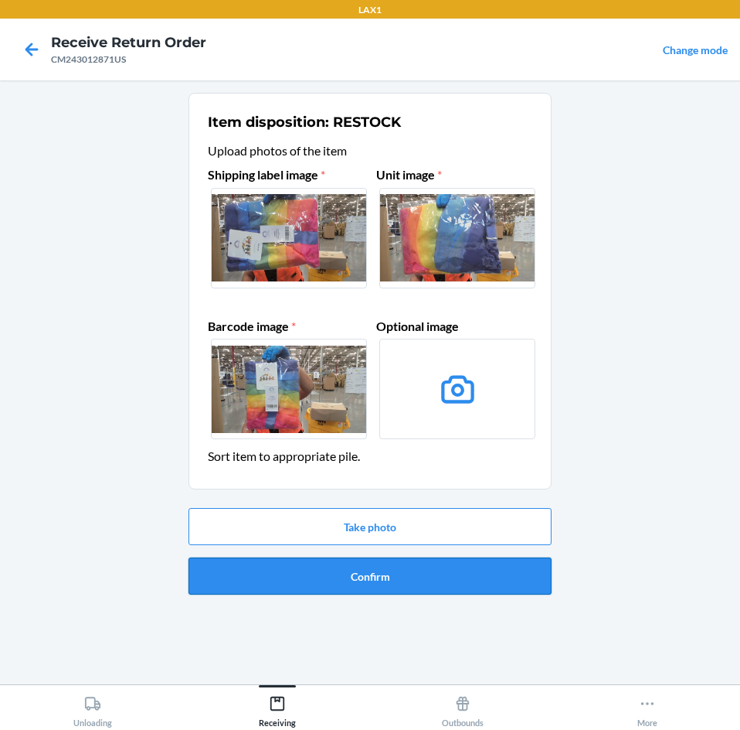
click at [454, 573] on button "Confirm" at bounding box center [370, 575] width 363 height 37
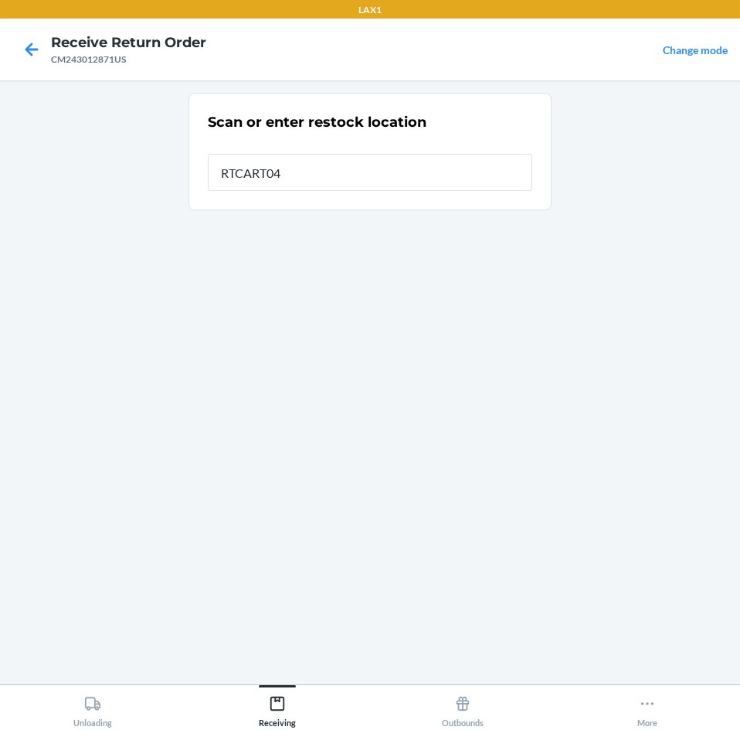
type input "RTCART041"
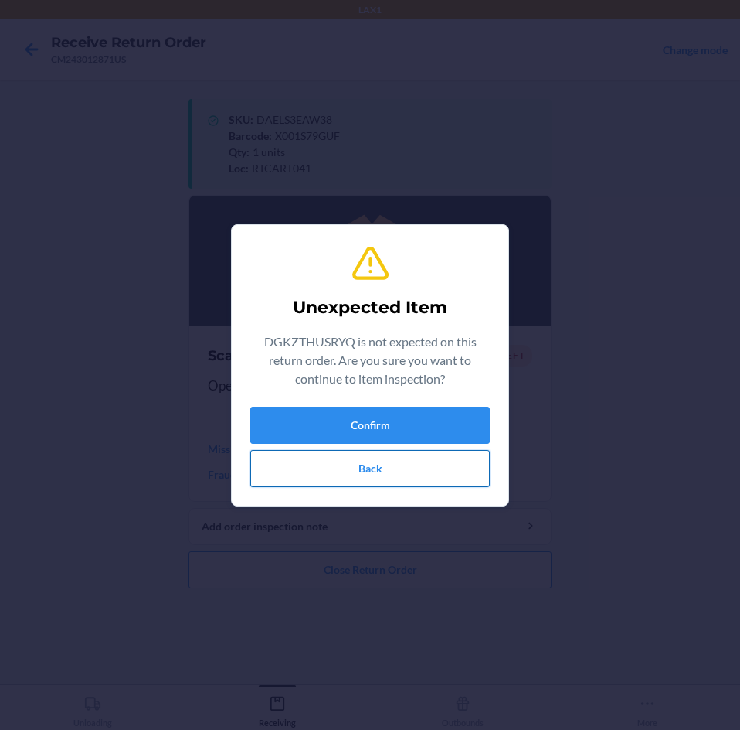
click at [390, 468] on button "Back" at bounding box center [370, 468] width 240 height 37
click at [382, 421] on button "Confirm" at bounding box center [370, 425] width 240 height 37
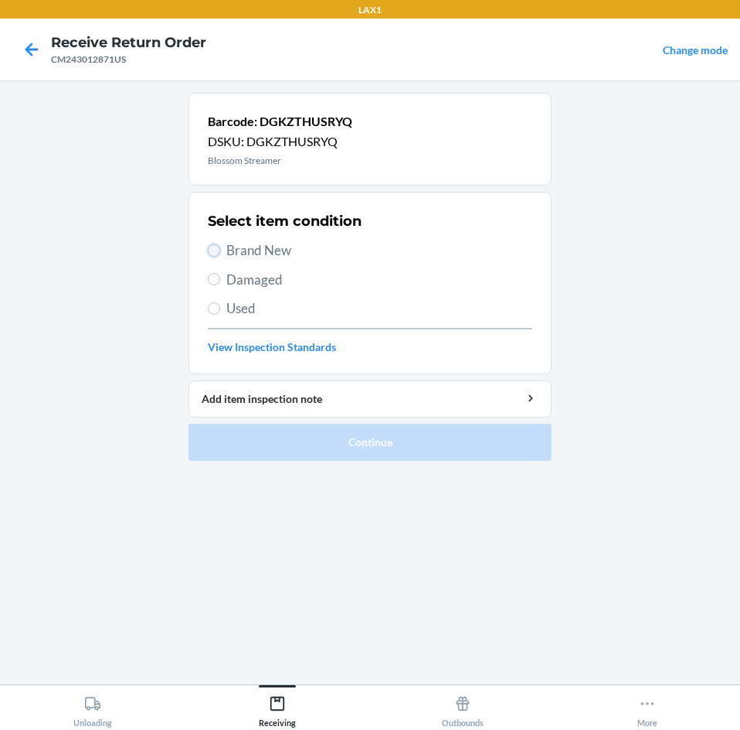
click at [219, 252] on input "Brand New" at bounding box center [214, 250] width 12 height 12
radio input "true"
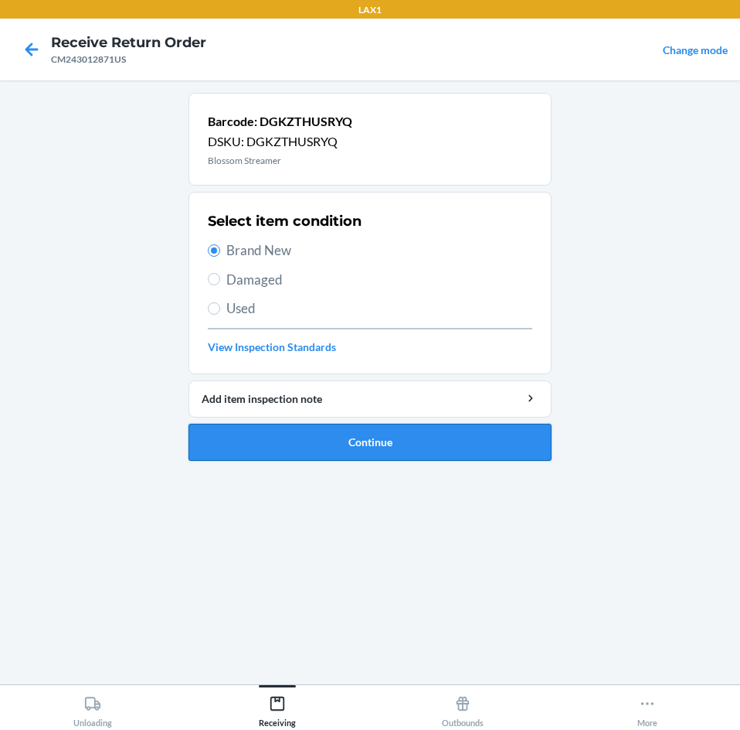
click at [467, 441] on button "Continue" at bounding box center [370, 442] width 363 height 37
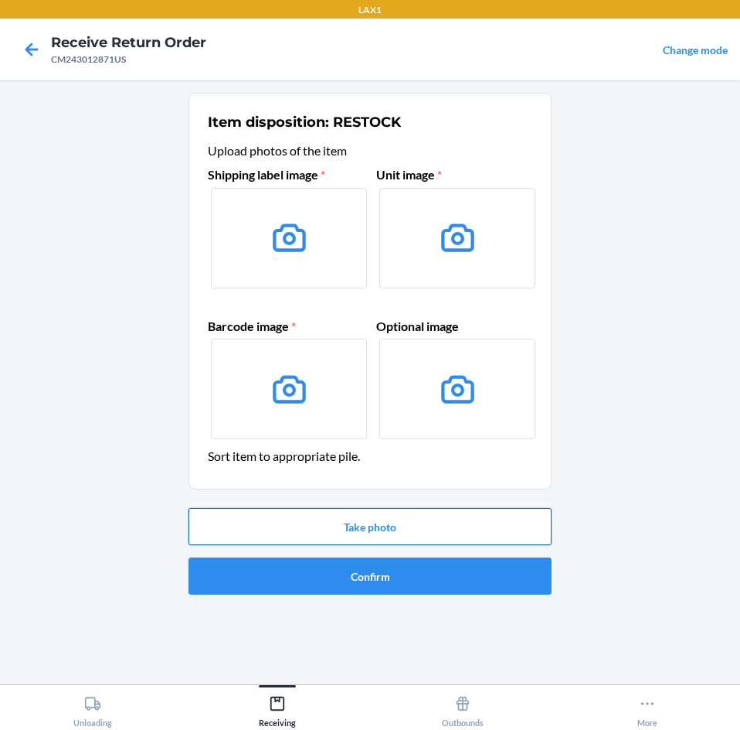
click at [433, 525] on button "Take photo" at bounding box center [370, 526] width 363 height 37
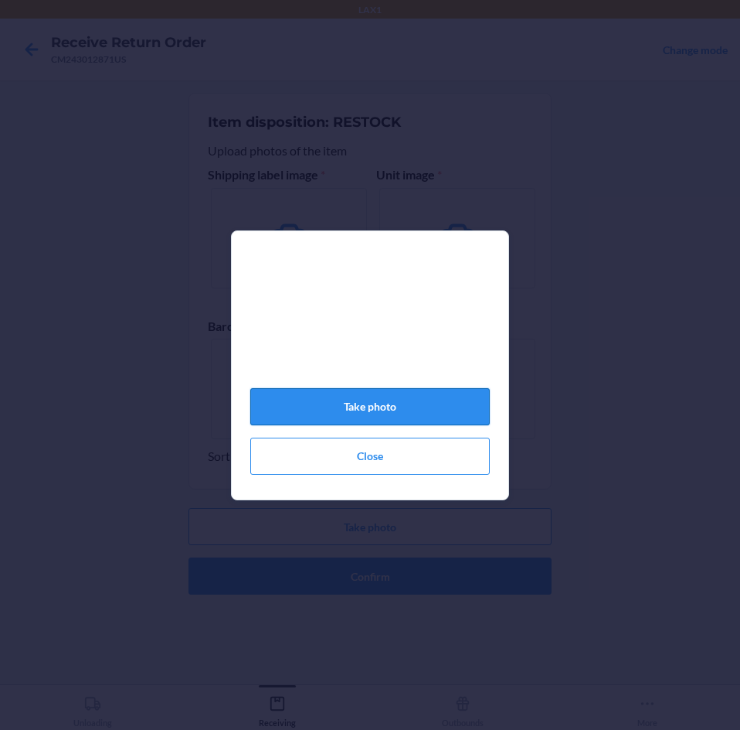
click at [380, 407] on button "Take photo" at bounding box center [370, 406] width 240 height 37
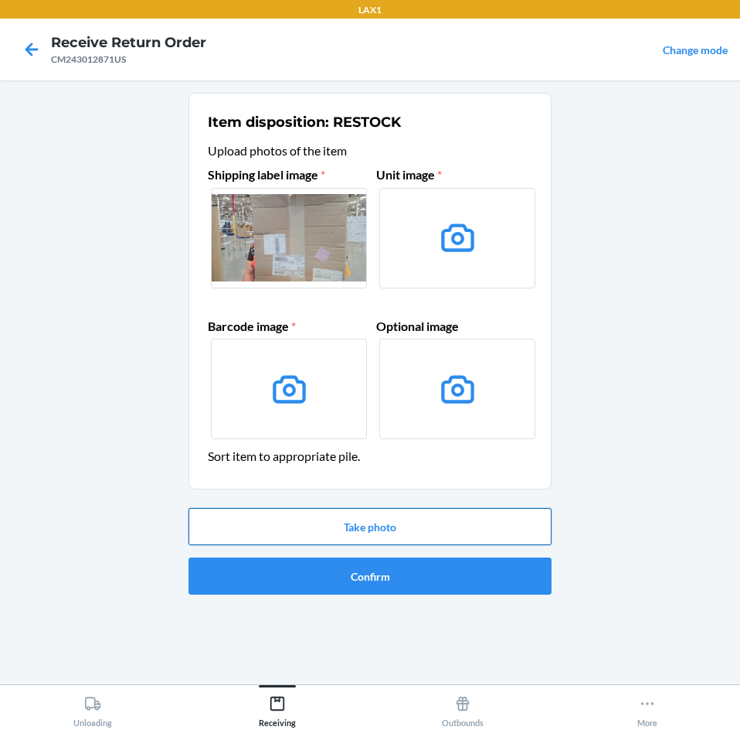
click at [484, 516] on button "Take photo" at bounding box center [370, 526] width 363 height 37
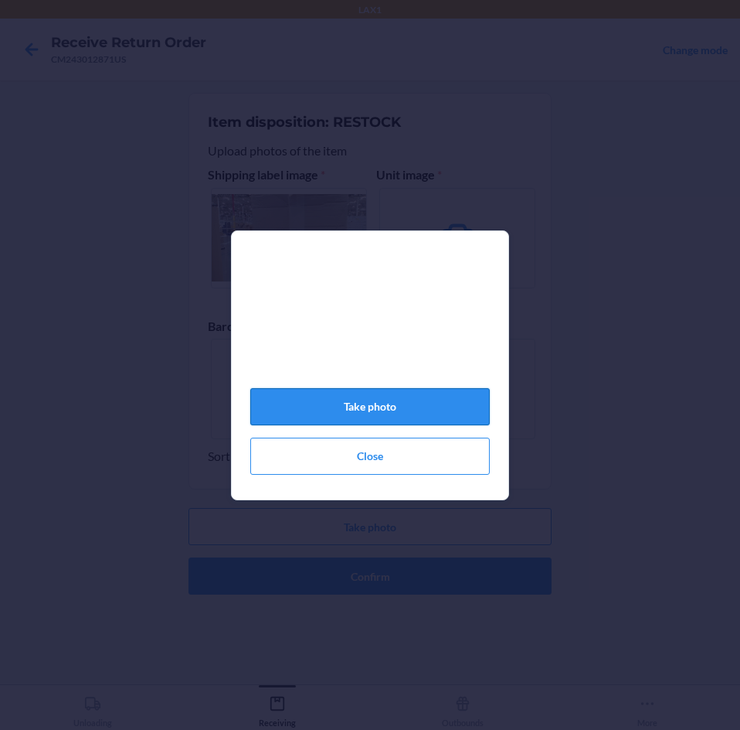
click at [470, 410] on button "Take photo" at bounding box center [370, 406] width 240 height 37
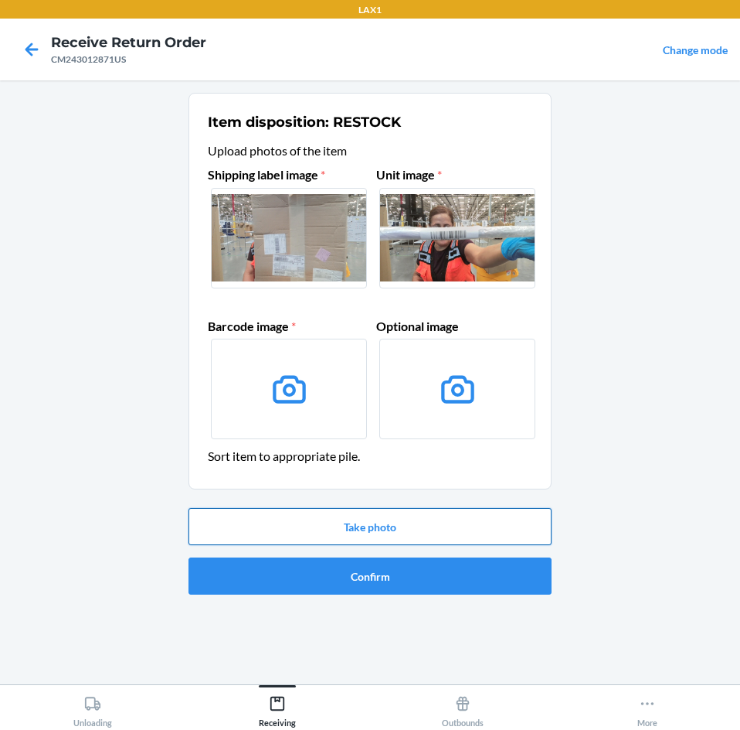
click at [489, 529] on button "Take photo" at bounding box center [370, 526] width 363 height 37
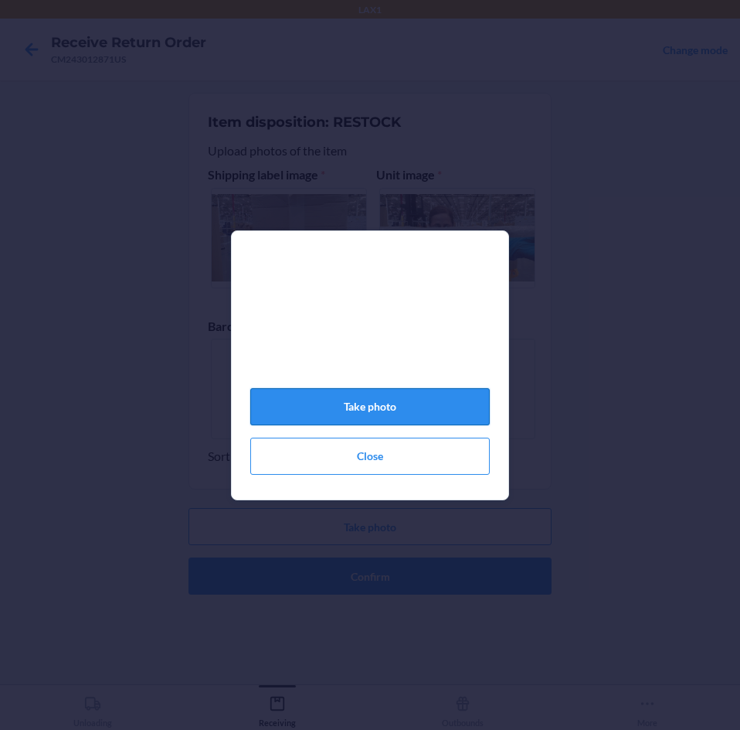
click at [461, 416] on button "Take photo" at bounding box center [370, 406] width 240 height 37
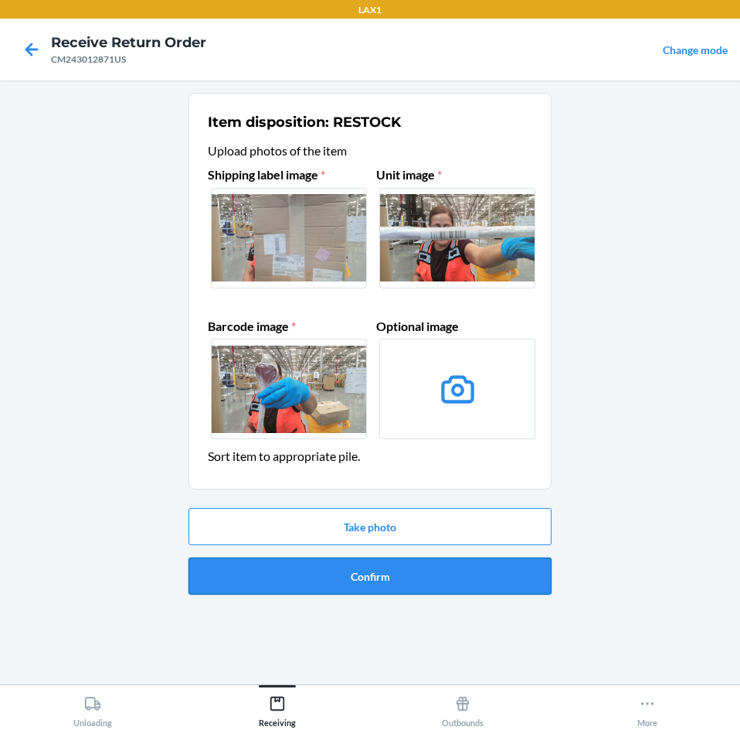
click at [483, 569] on button "Confirm" at bounding box center [370, 575] width 363 height 37
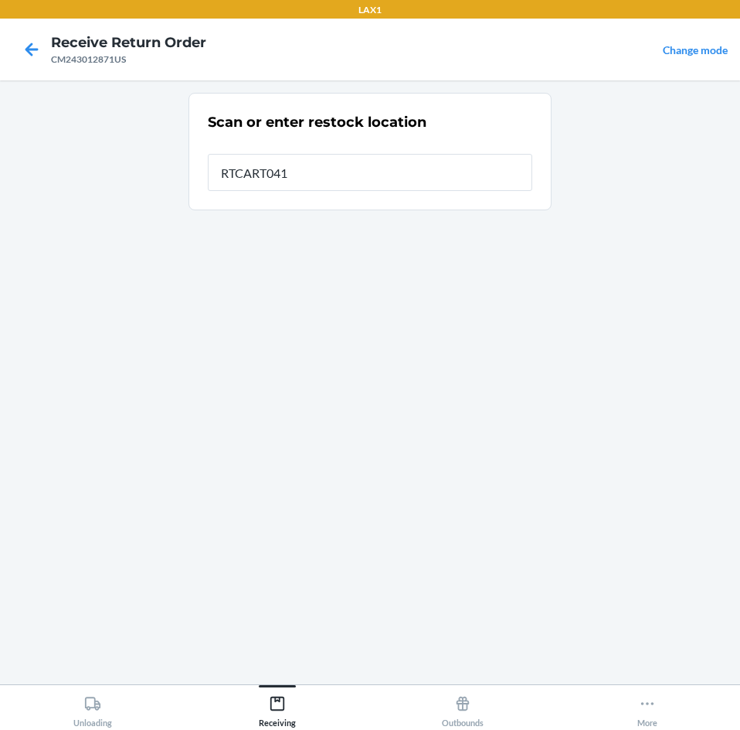
type input "RTCART041"
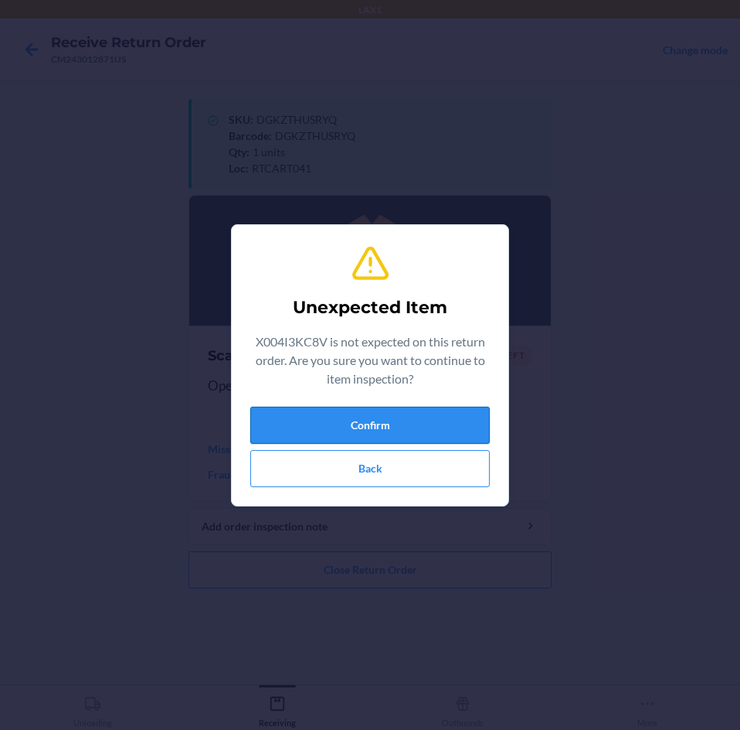
click at [411, 430] on button "Confirm" at bounding box center [370, 425] width 240 height 37
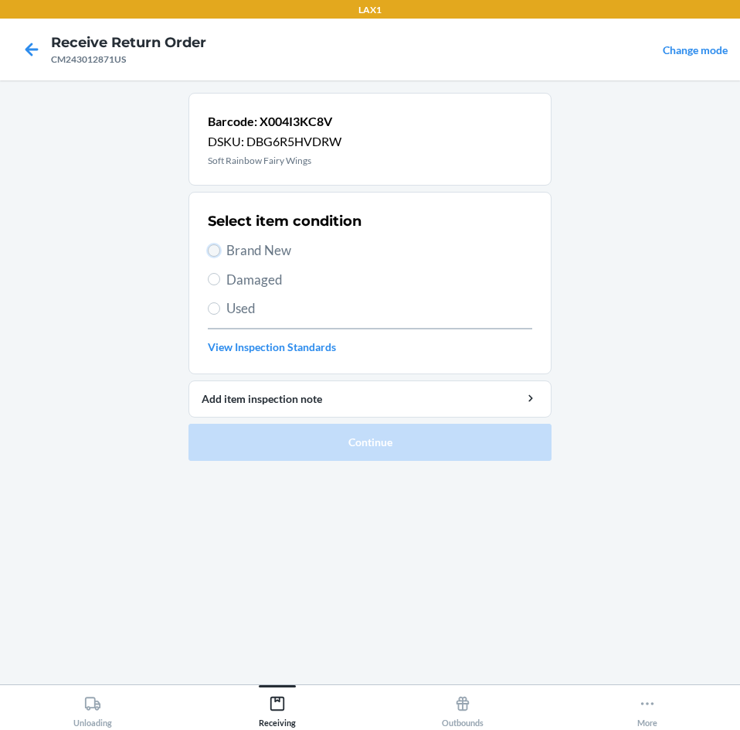
click at [219, 249] on input "Brand New" at bounding box center [214, 250] width 12 height 12
radio input "true"
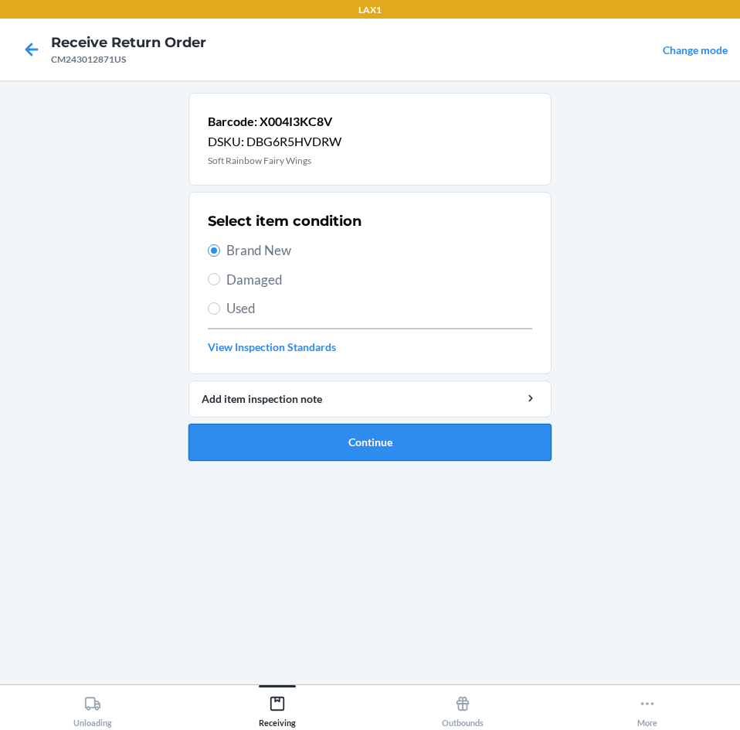
click at [507, 441] on button "Continue" at bounding box center [370, 442] width 363 height 37
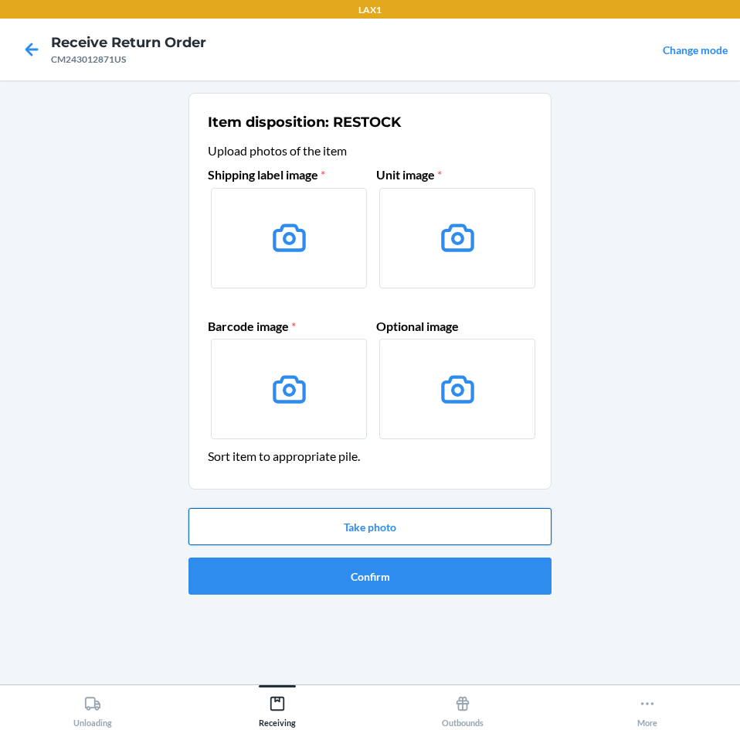
click at [489, 523] on button "Take photo" at bounding box center [370, 526] width 363 height 37
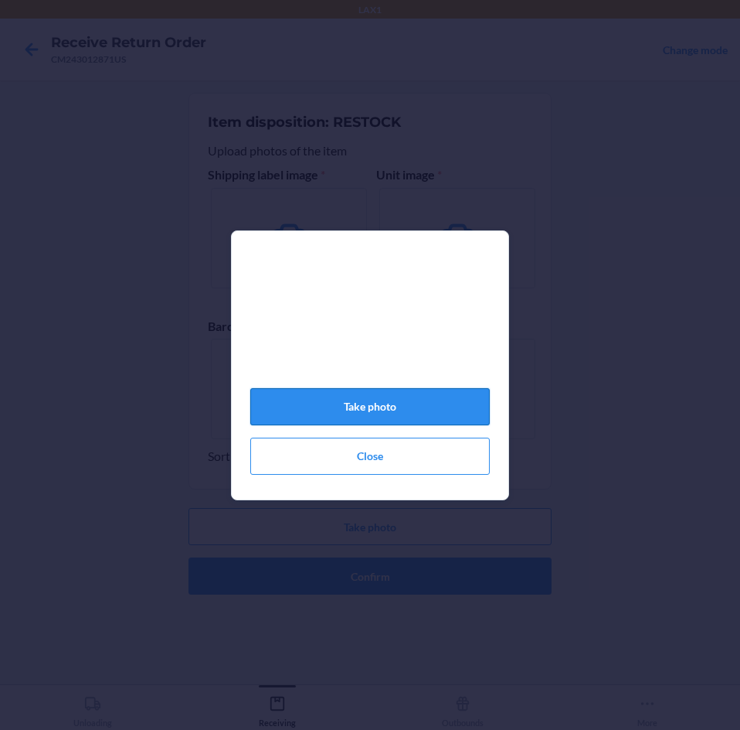
click at [422, 410] on button "Take photo" at bounding box center [370, 406] width 240 height 37
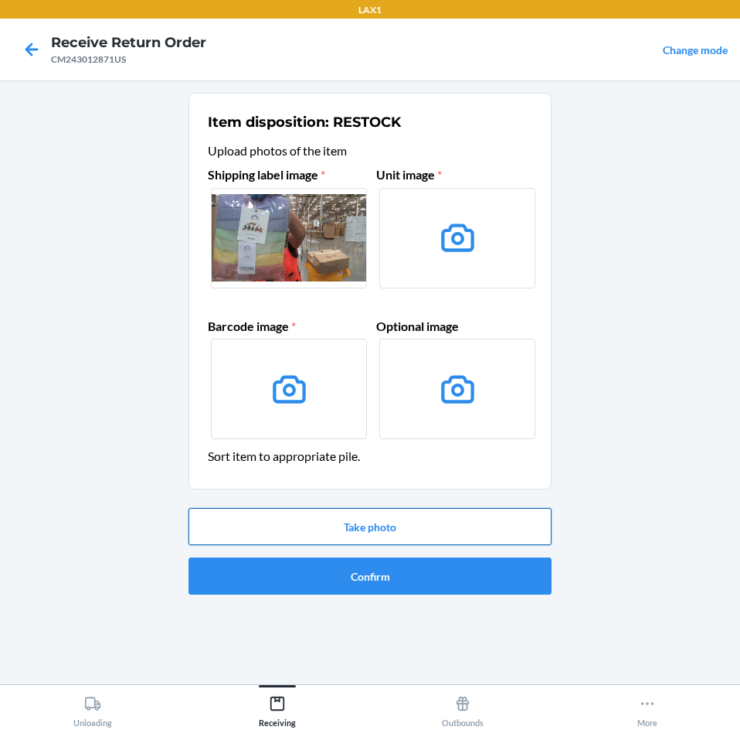
click at [434, 529] on button "Take photo" at bounding box center [370, 526] width 363 height 37
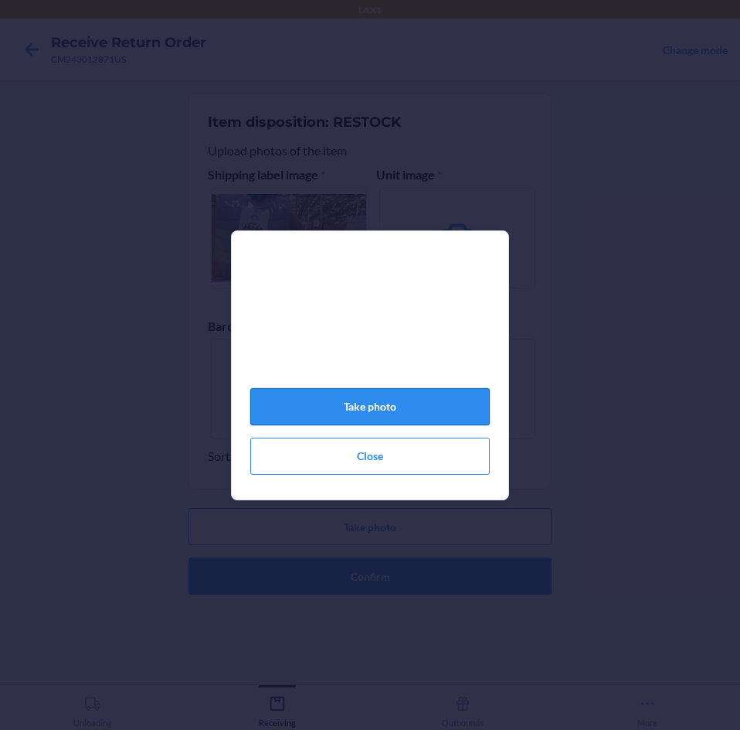
click at [418, 407] on button "Take photo" at bounding box center [370, 406] width 240 height 37
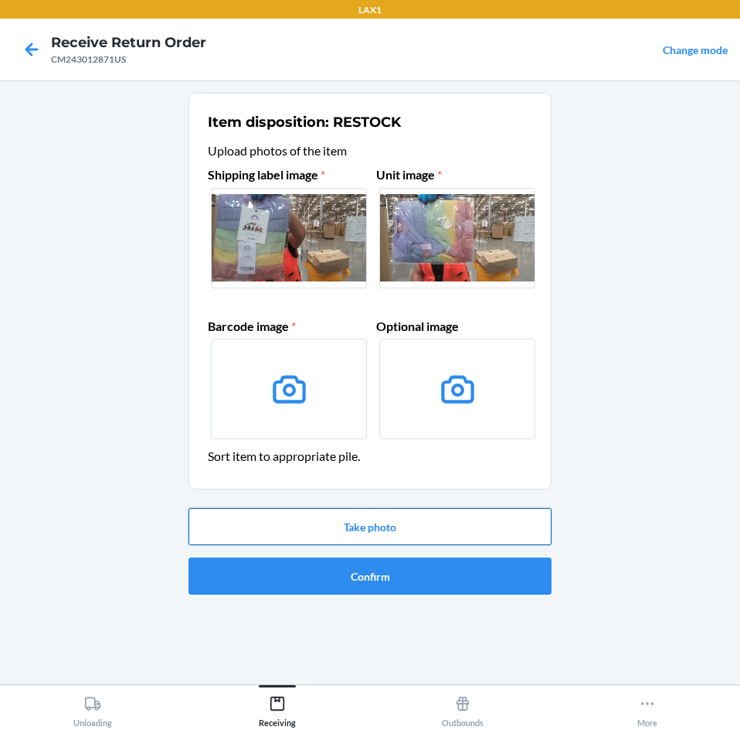
click at [441, 526] on button "Take photo" at bounding box center [370, 526] width 363 height 37
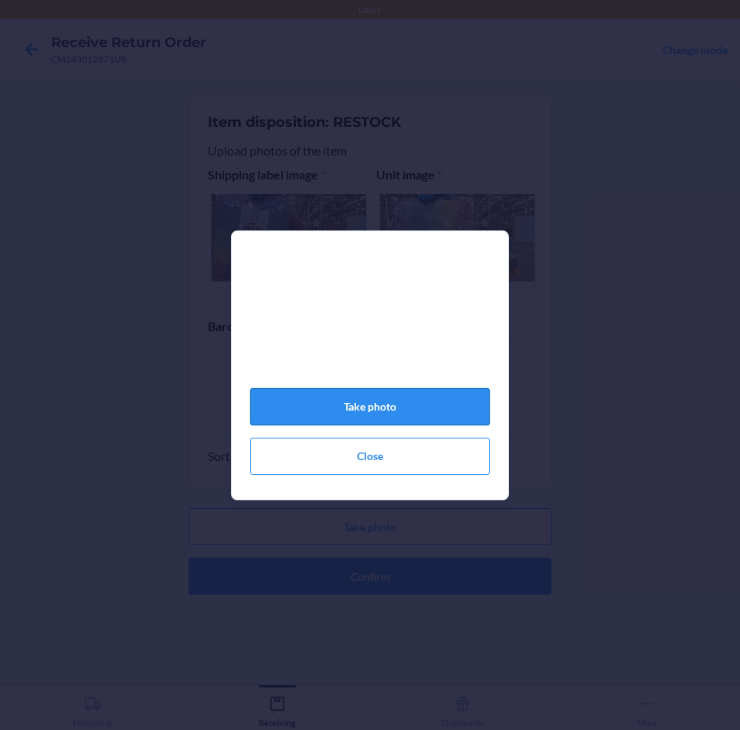
click at [405, 409] on button "Take photo" at bounding box center [370, 406] width 240 height 37
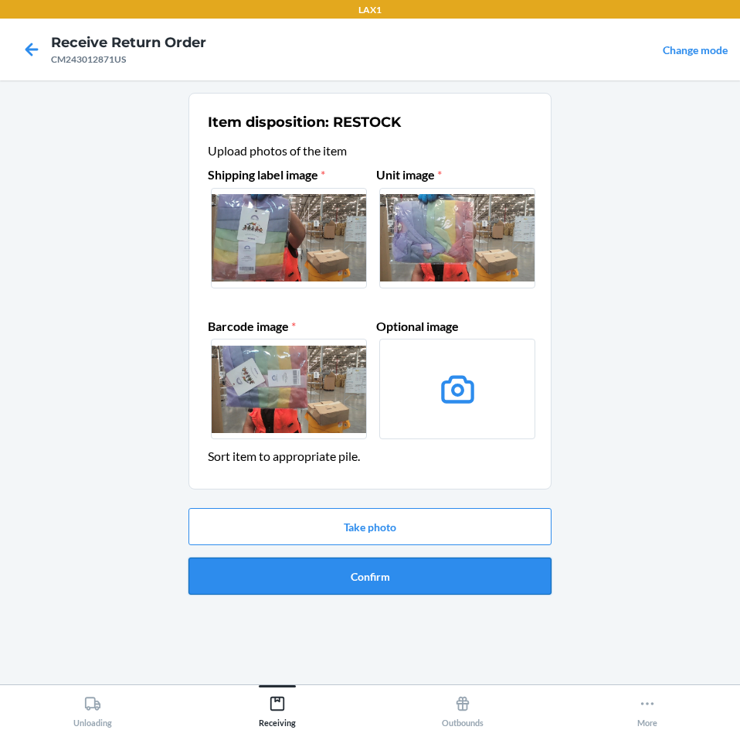
click at [435, 563] on button "Confirm" at bounding box center [370, 575] width 363 height 37
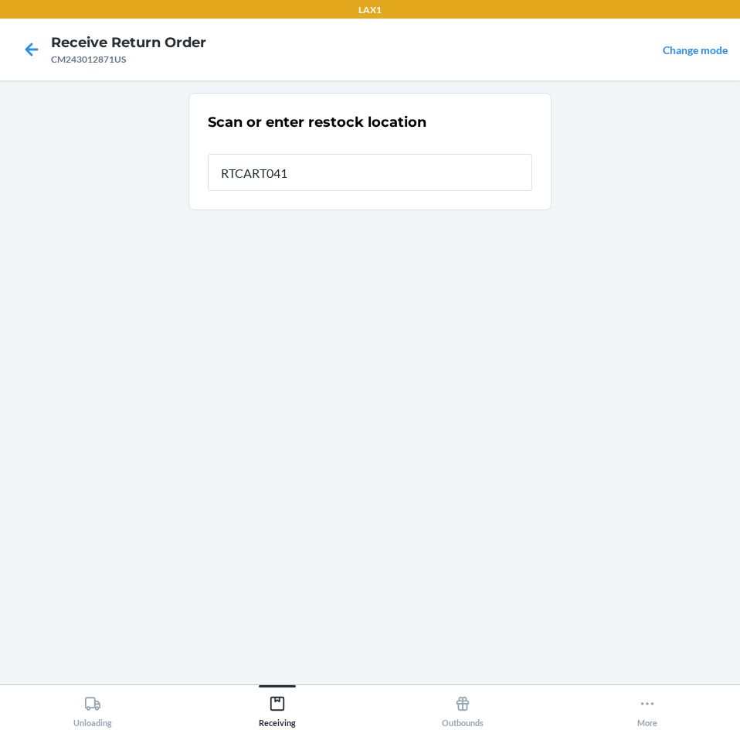
type input "RTCART041"
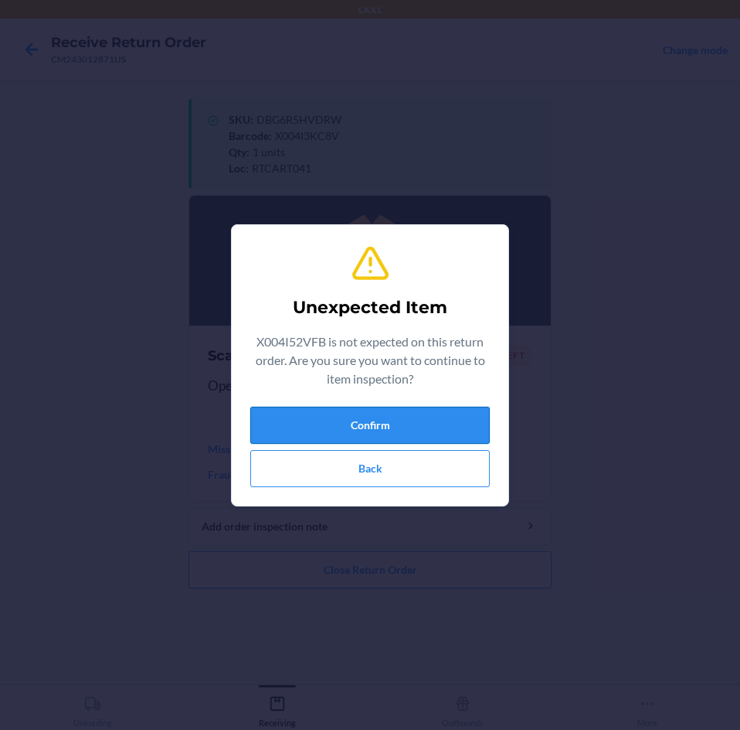
click at [414, 420] on button "Confirm" at bounding box center [370, 425] width 240 height 37
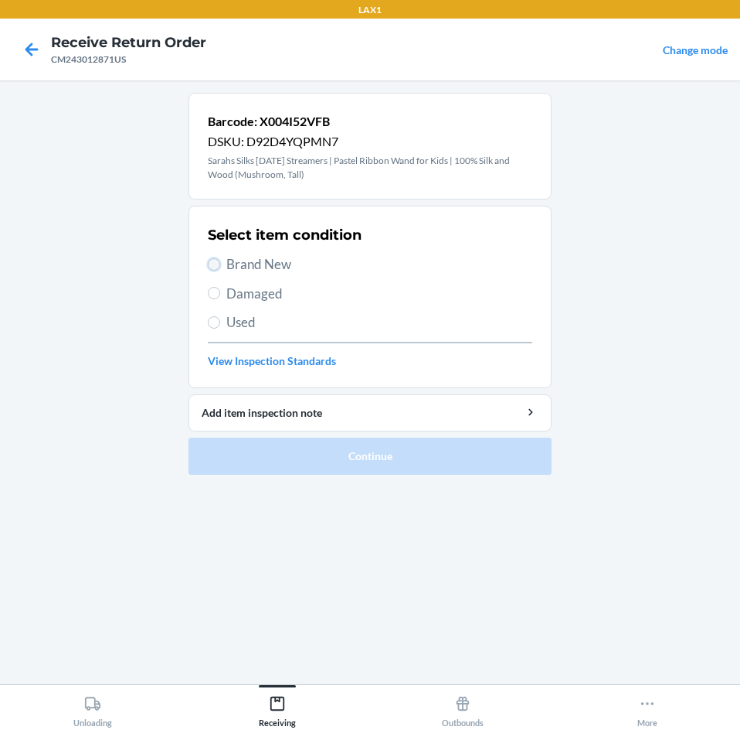
click at [213, 264] on input "Brand New" at bounding box center [214, 264] width 12 height 12
radio input "true"
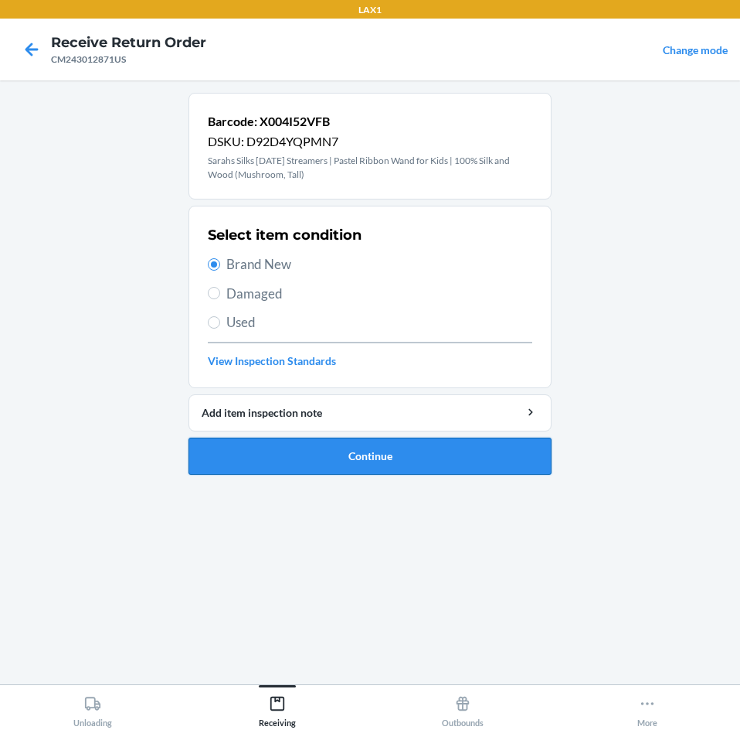
click at [505, 444] on button "Continue" at bounding box center [370, 455] width 363 height 37
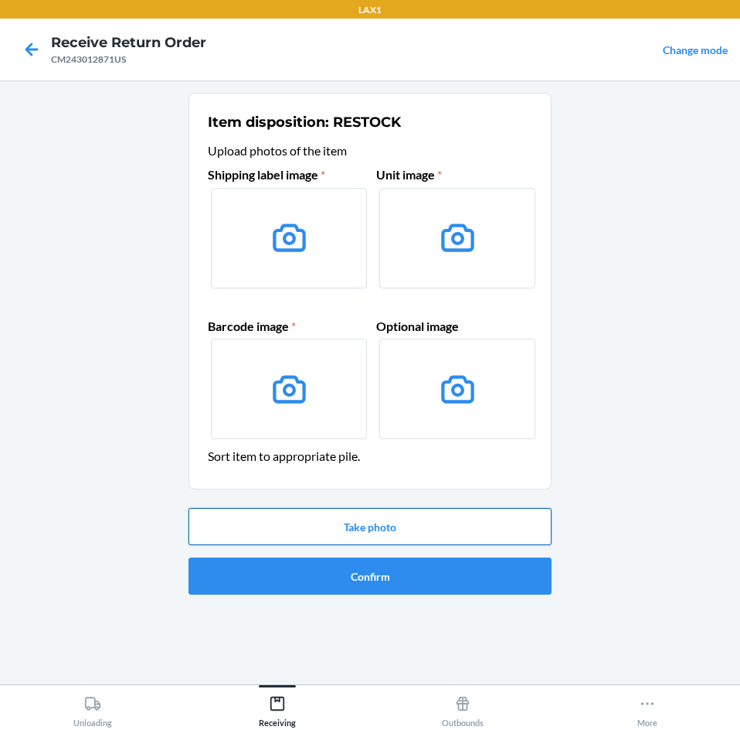
click at [478, 526] on button "Take photo" at bounding box center [370, 526] width 363 height 37
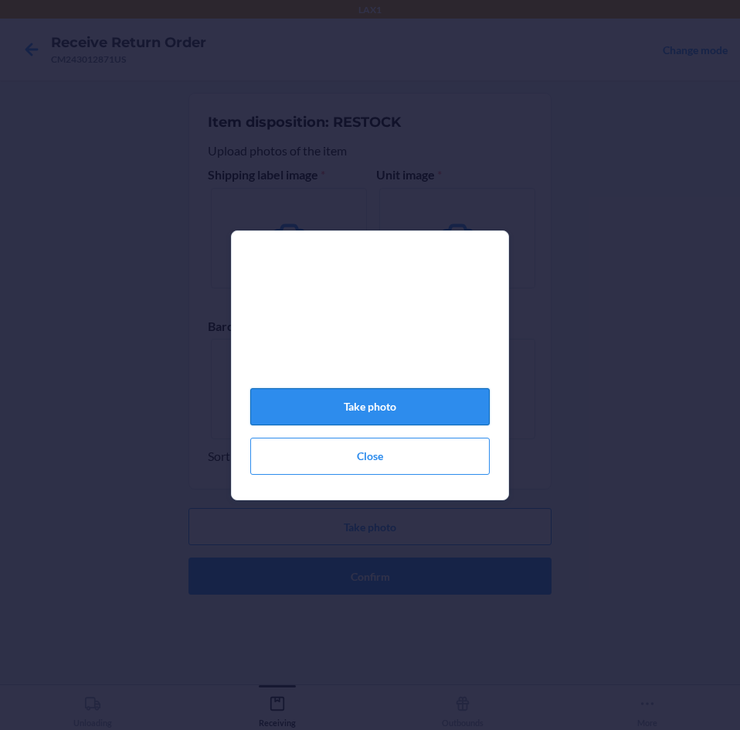
click at [390, 408] on button "Take photo" at bounding box center [370, 406] width 240 height 37
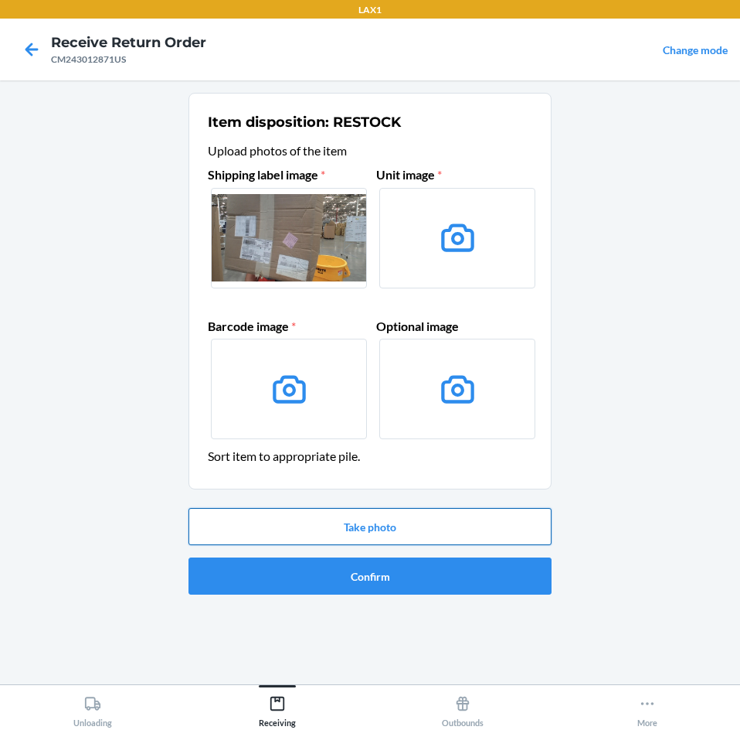
click at [427, 533] on button "Take photo" at bounding box center [370, 526] width 363 height 37
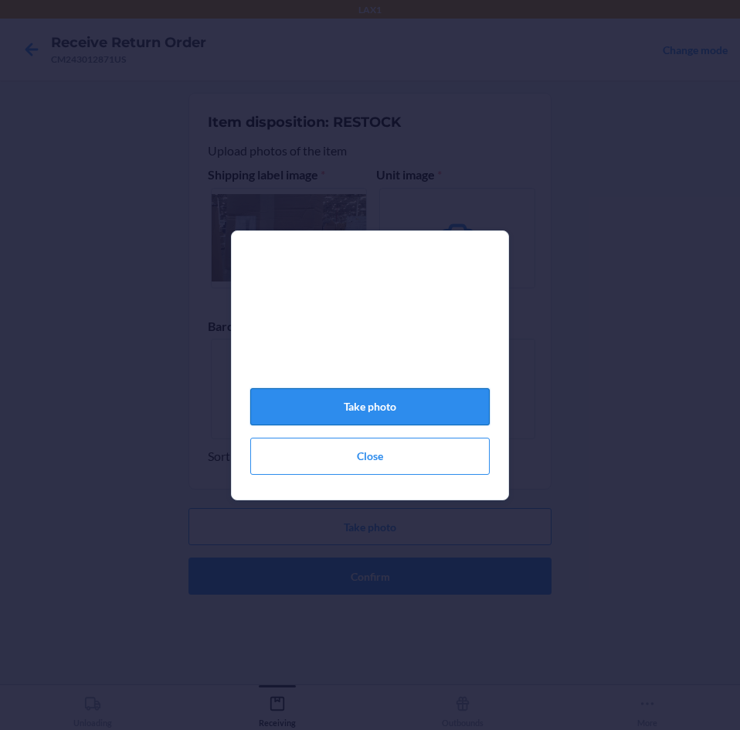
click at [369, 411] on button "Take photo" at bounding box center [370, 406] width 240 height 37
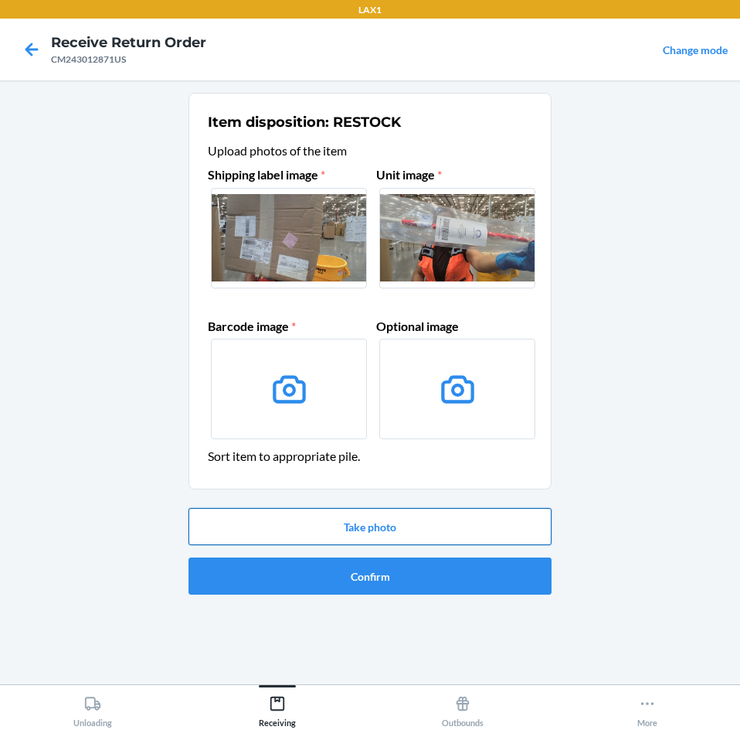
click at [462, 526] on button "Take photo" at bounding box center [370, 526] width 363 height 37
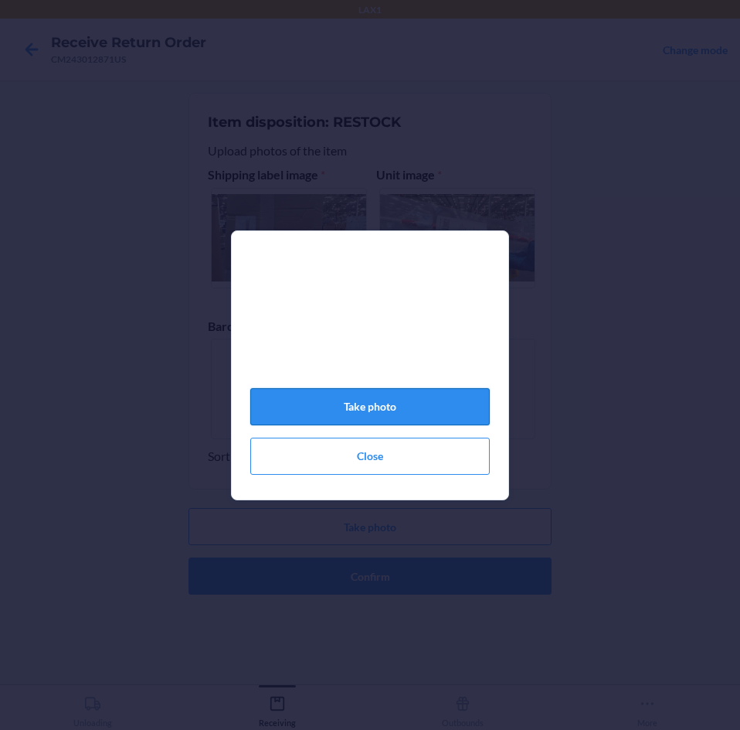
click at [456, 425] on button "Take photo" at bounding box center [370, 406] width 240 height 37
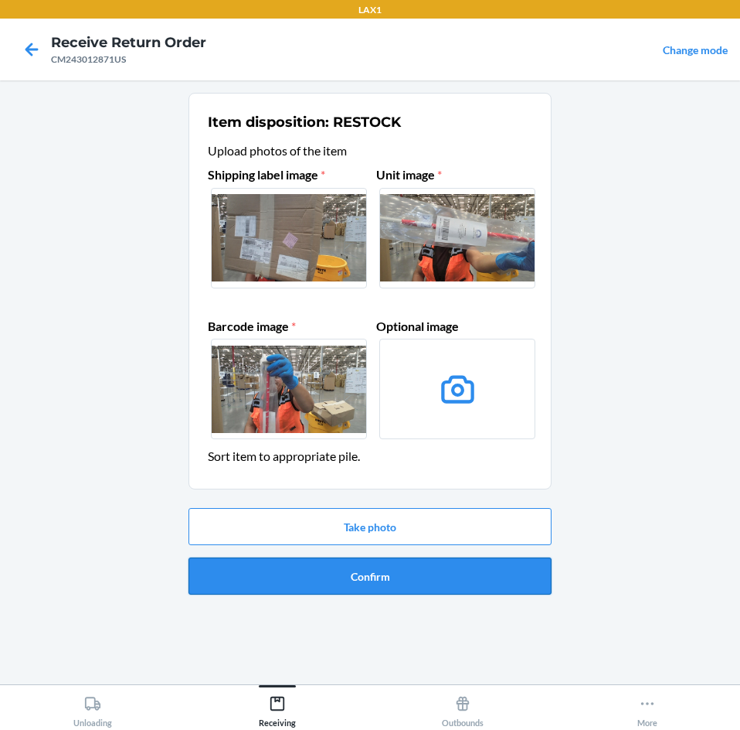
click at [457, 571] on button "Confirm" at bounding box center [370, 575] width 363 height 37
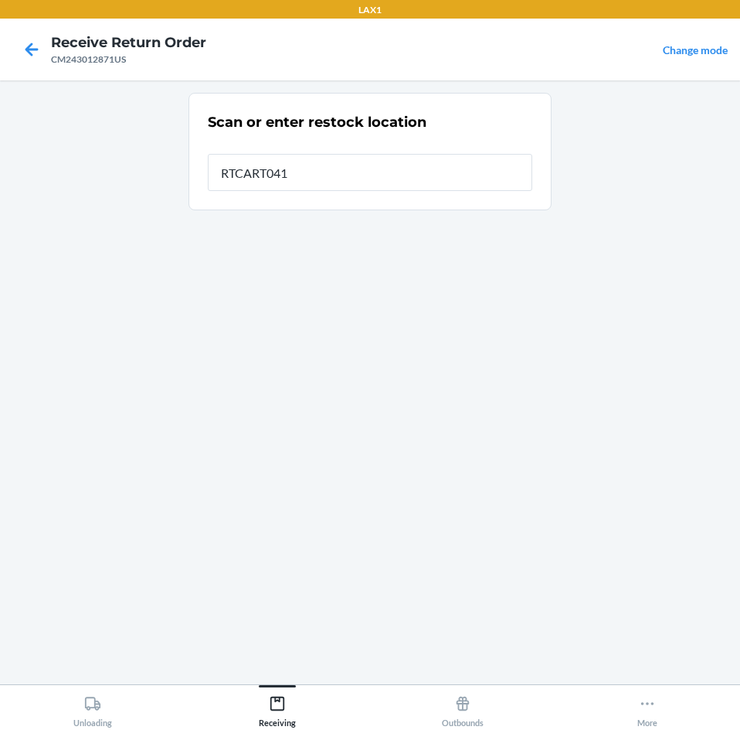
type input "RTCART041"
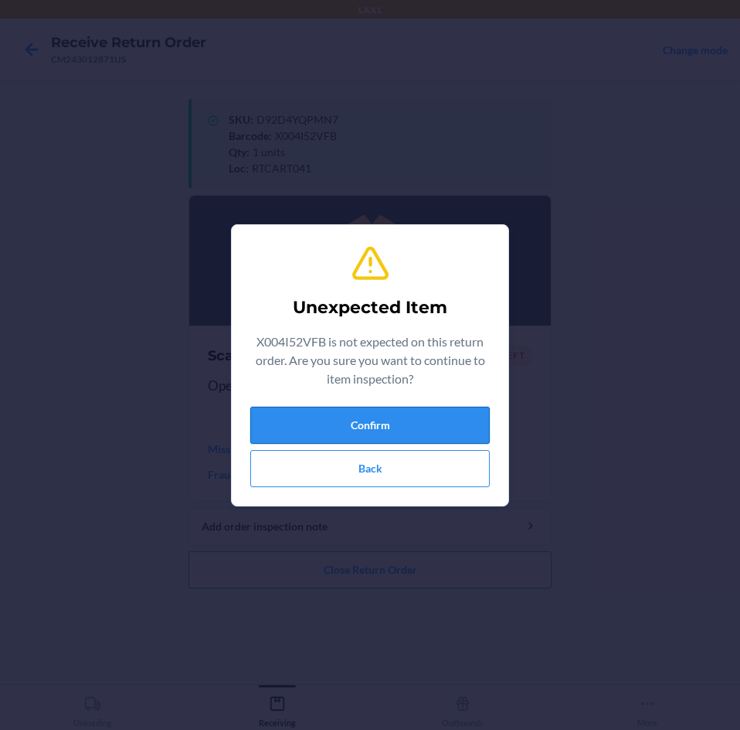
click at [449, 426] on button "Confirm" at bounding box center [370, 425] width 240 height 37
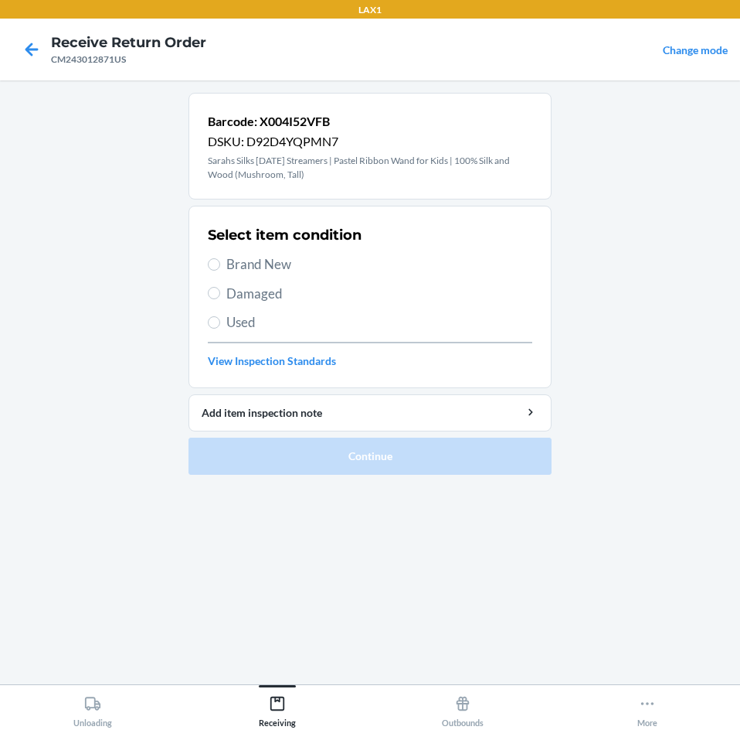
click at [224, 260] on label "Brand New" at bounding box center [370, 264] width 325 height 20
click at [220, 260] on input "Brand New" at bounding box center [214, 264] width 12 height 12
radio input "true"
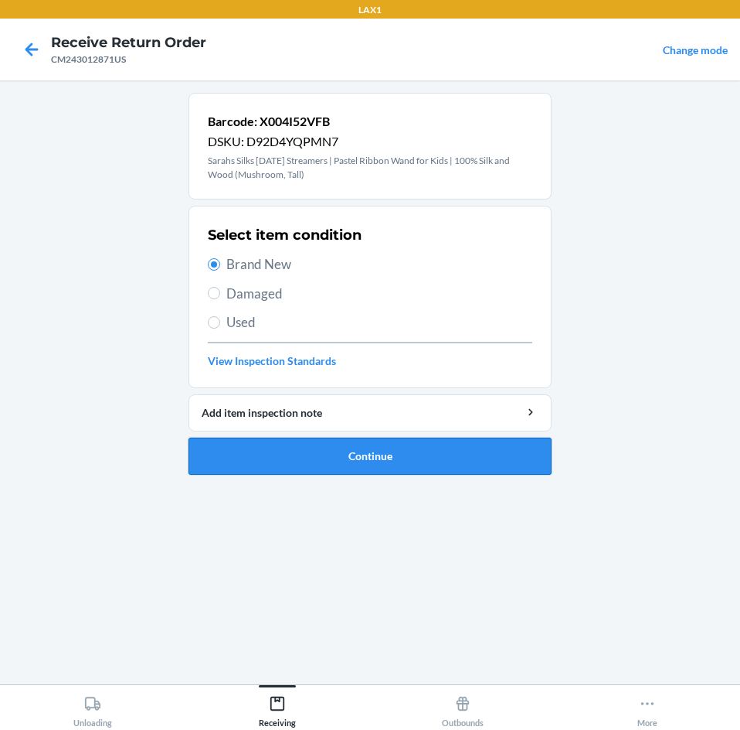
click at [471, 452] on button "Continue" at bounding box center [370, 455] width 363 height 37
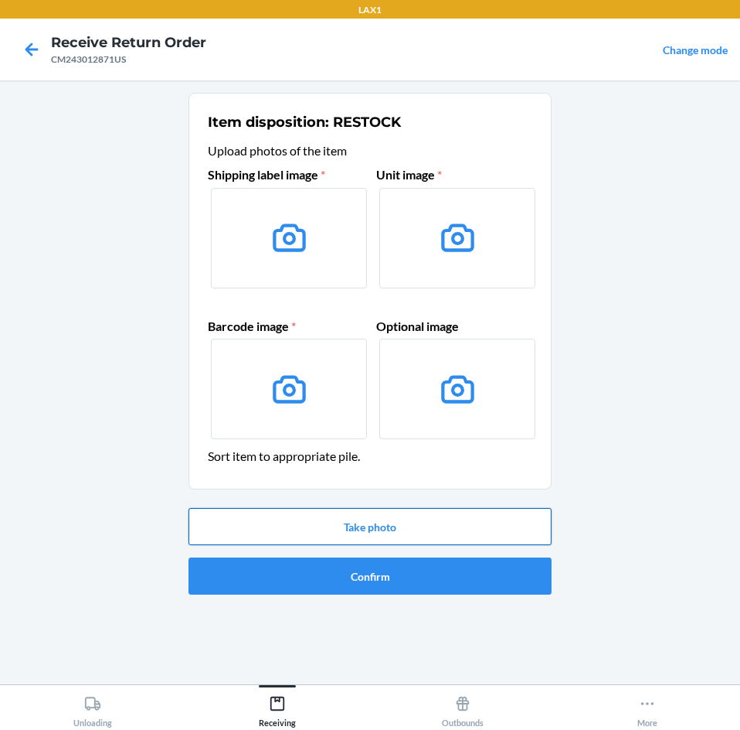
click at [426, 527] on button "Take photo" at bounding box center [370, 526] width 363 height 37
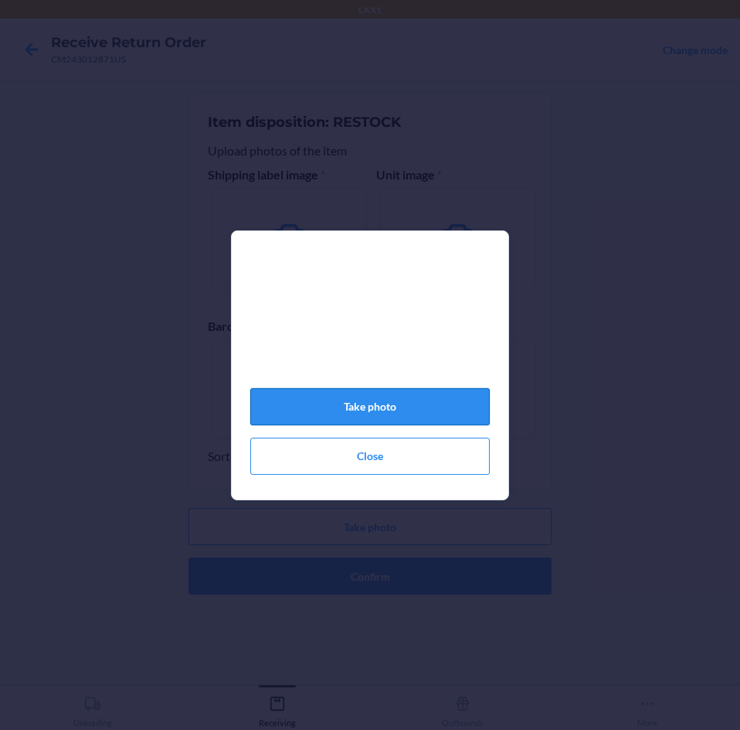
click at [416, 415] on button "Take photo" at bounding box center [370, 406] width 240 height 37
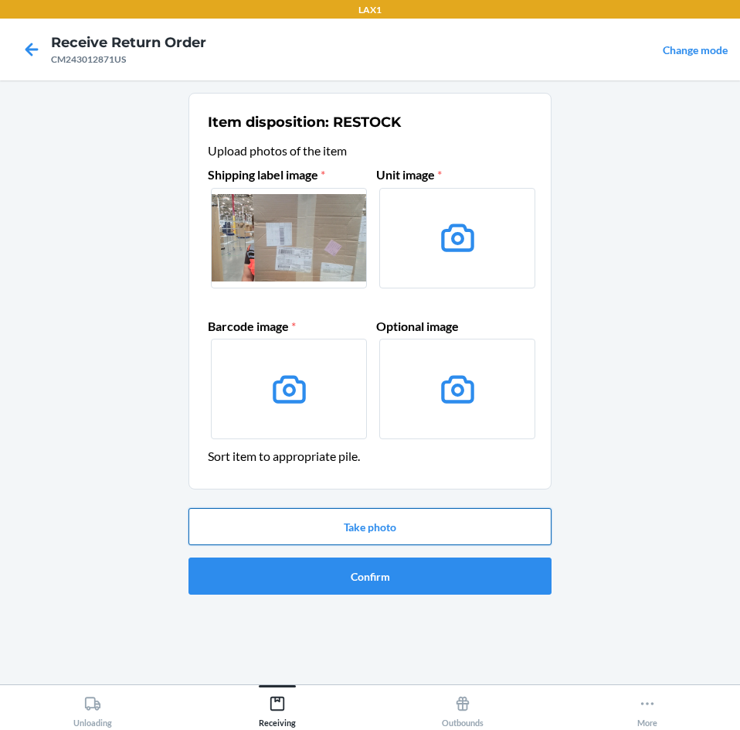
click at [372, 527] on button "Take photo" at bounding box center [370, 526] width 363 height 37
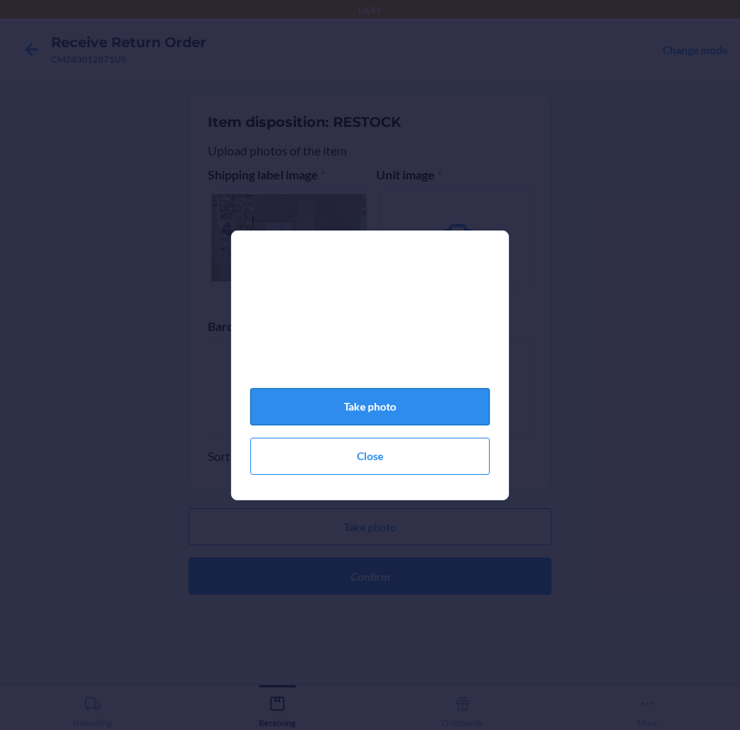
click at [442, 409] on button "Take photo" at bounding box center [370, 406] width 240 height 37
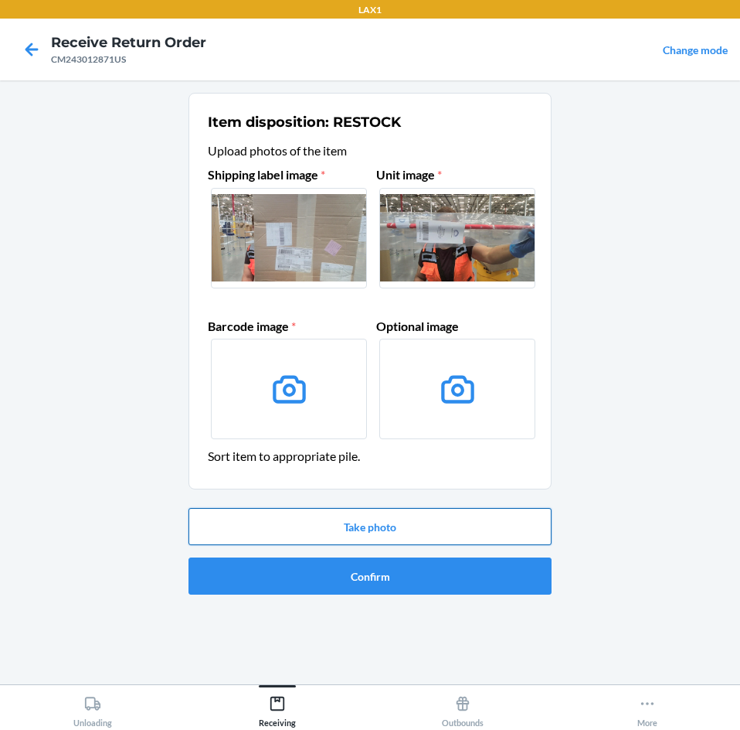
click at [444, 517] on button "Take photo" at bounding box center [370, 526] width 363 height 37
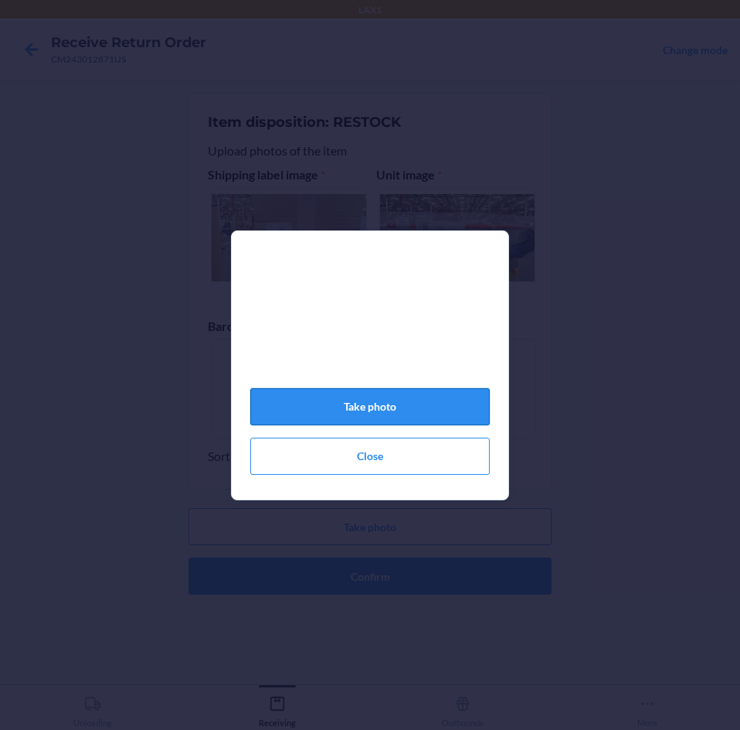
click at [447, 407] on button "Take photo" at bounding box center [370, 406] width 240 height 37
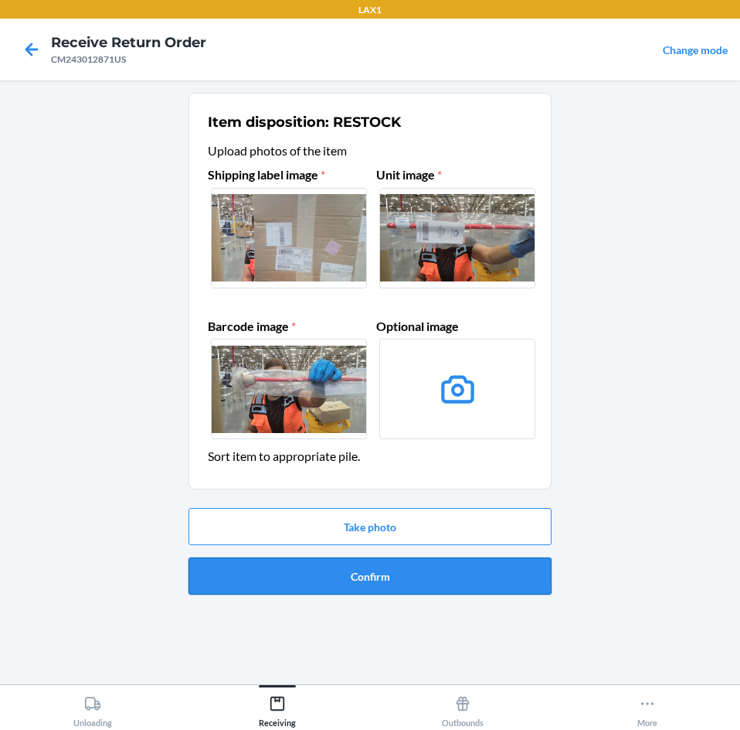
click at [468, 567] on button "Confirm" at bounding box center [370, 575] width 363 height 37
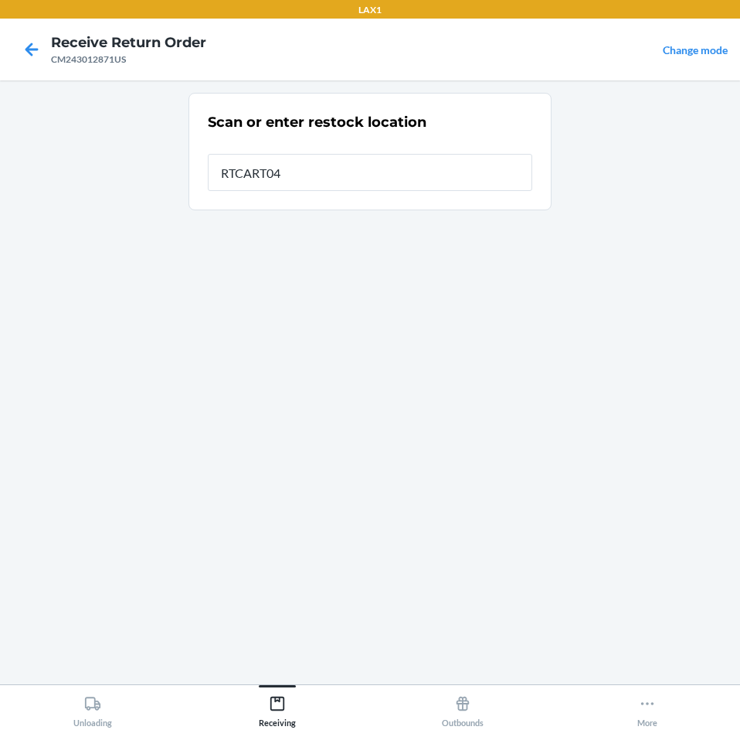
type input "RTCART041"
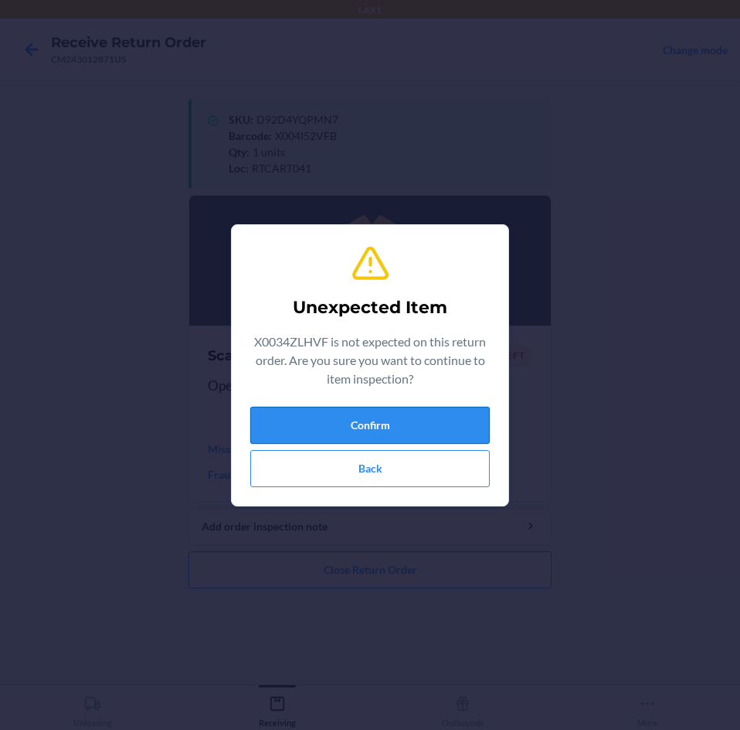
click at [430, 427] on button "Confirm" at bounding box center [370, 425] width 240 height 37
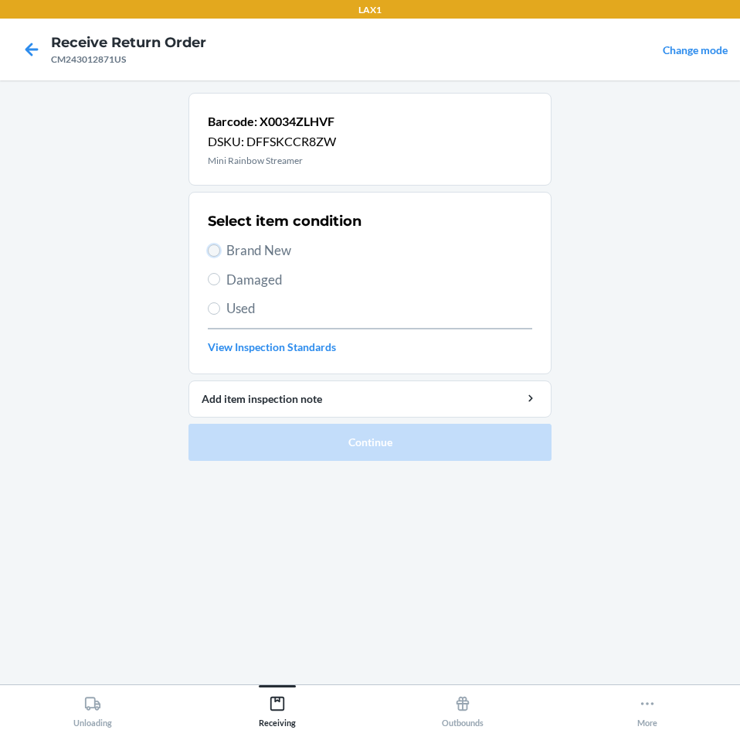
click at [213, 246] on input "Brand New" at bounding box center [214, 250] width 12 height 12
radio input "true"
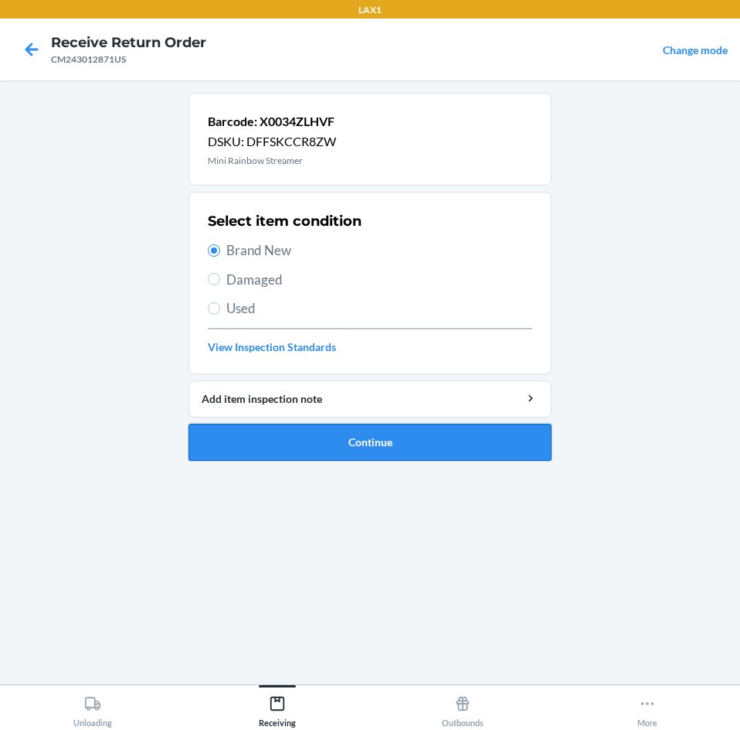
click at [519, 432] on button "Continue" at bounding box center [370, 442] width 363 height 37
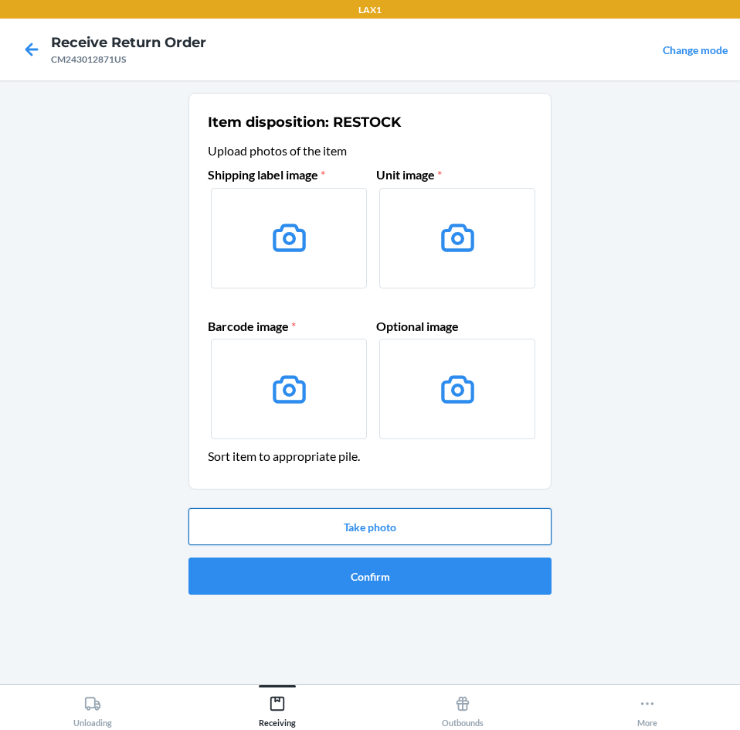
click at [475, 532] on button "Take photo" at bounding box center [370, 526] width 363 height 37
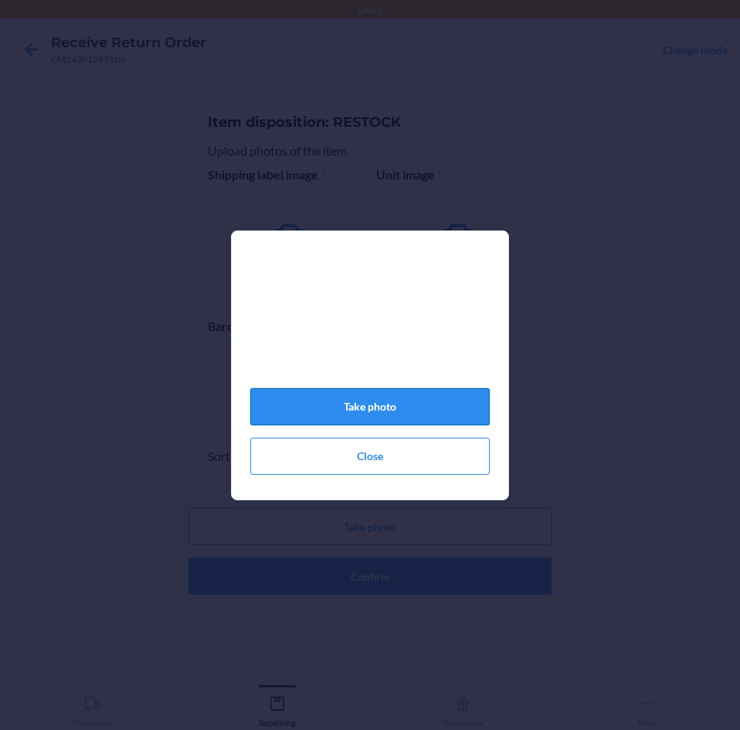
click at [423, 408] on button "Take photo" at bounding box center [370, 406] width 240 height 37
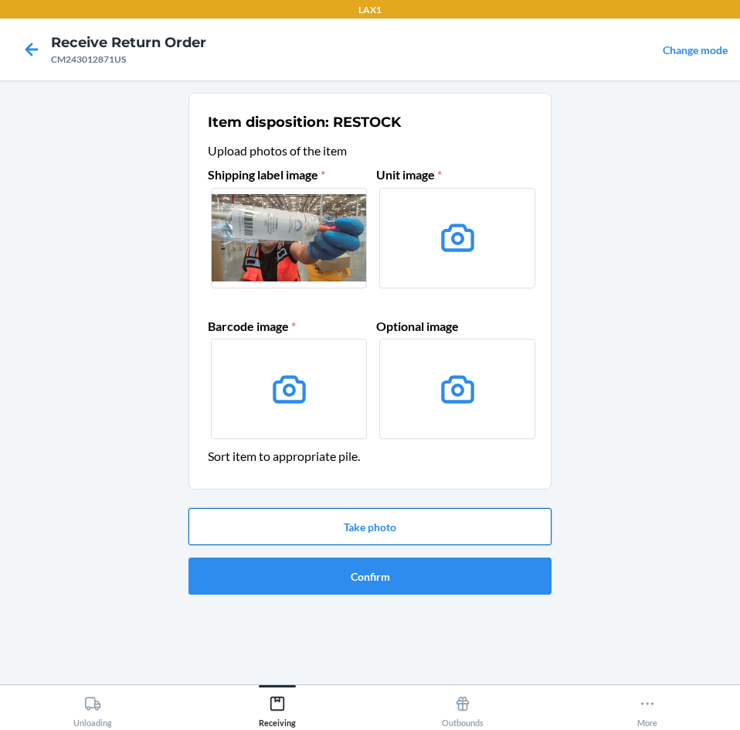
click at [465, 529] on button "Take photo" at bounding box center [370, 526] width 363 height 37
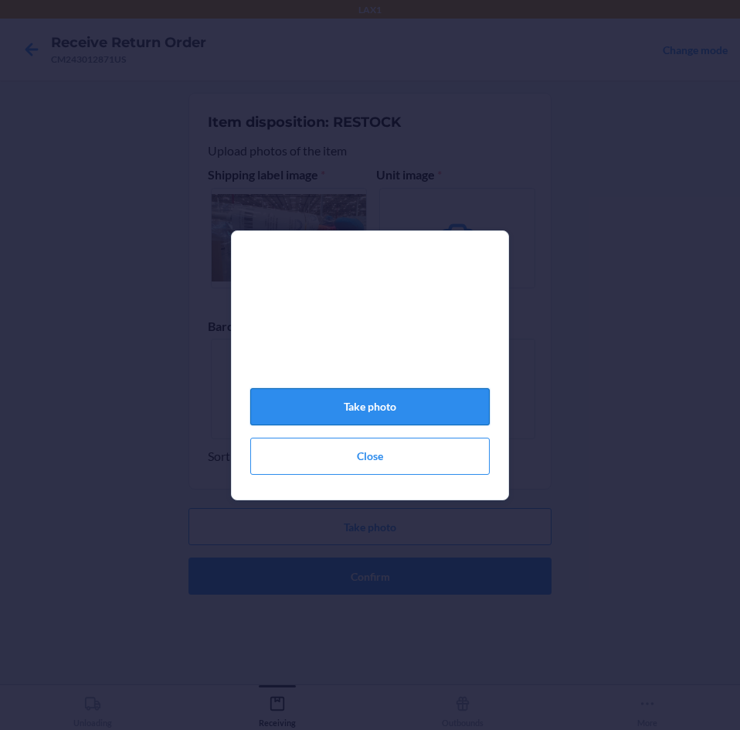
click at [391, 409] on button "Take photo" at bounding box center [370, 406] width 240 height 37
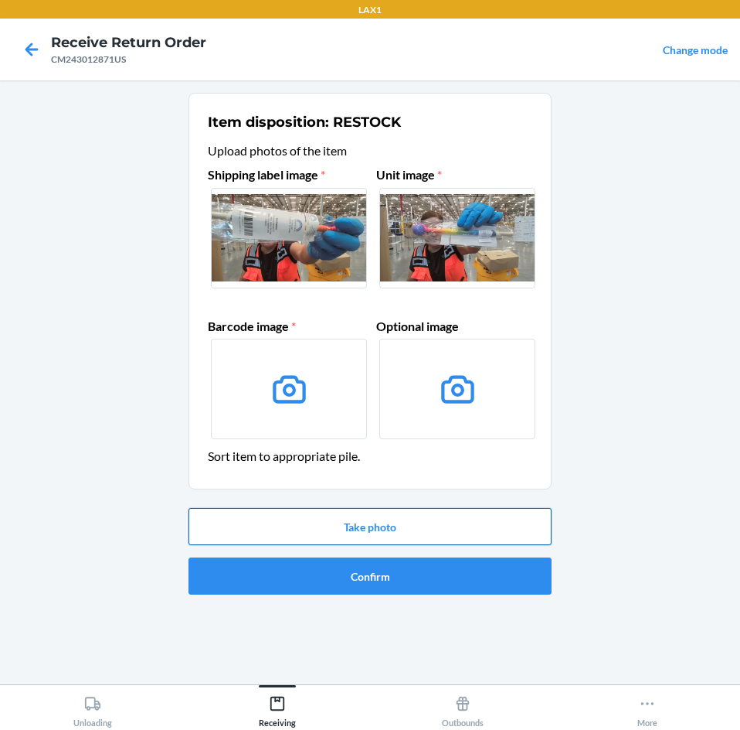
click at [454, 532] on button "Take photo" at bounding box center [370, 526] width 363 height 37
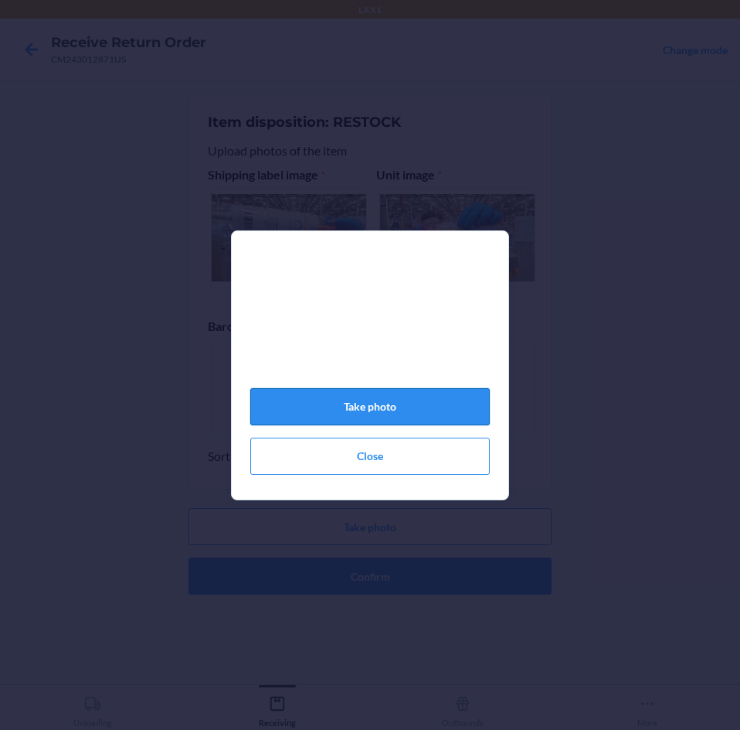
click at [468, 407] on button "Take photo" at bounding box center [370, 406] width 240 height 37
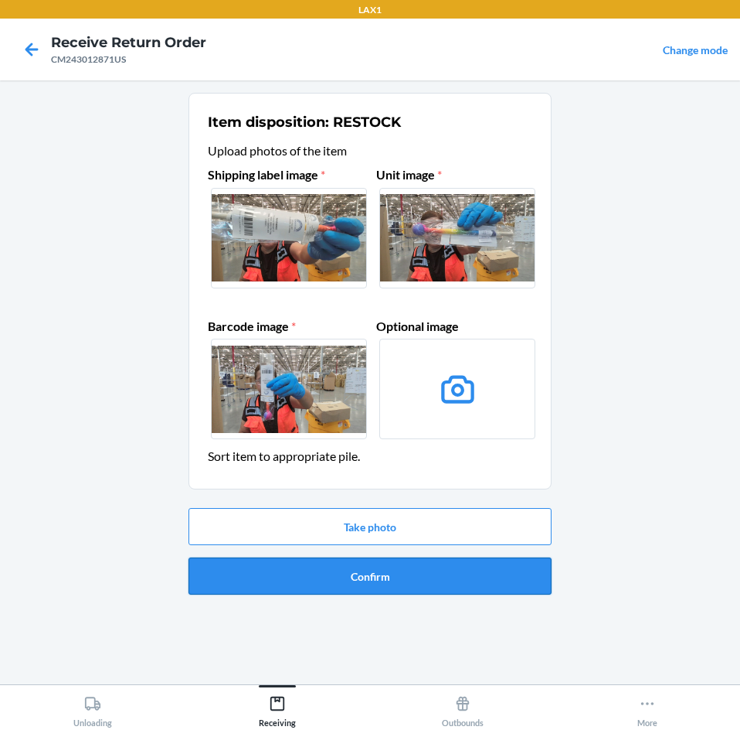
click at [455, 578] on button "Confirm" at bounding box center [370, 575] width 363 height 37
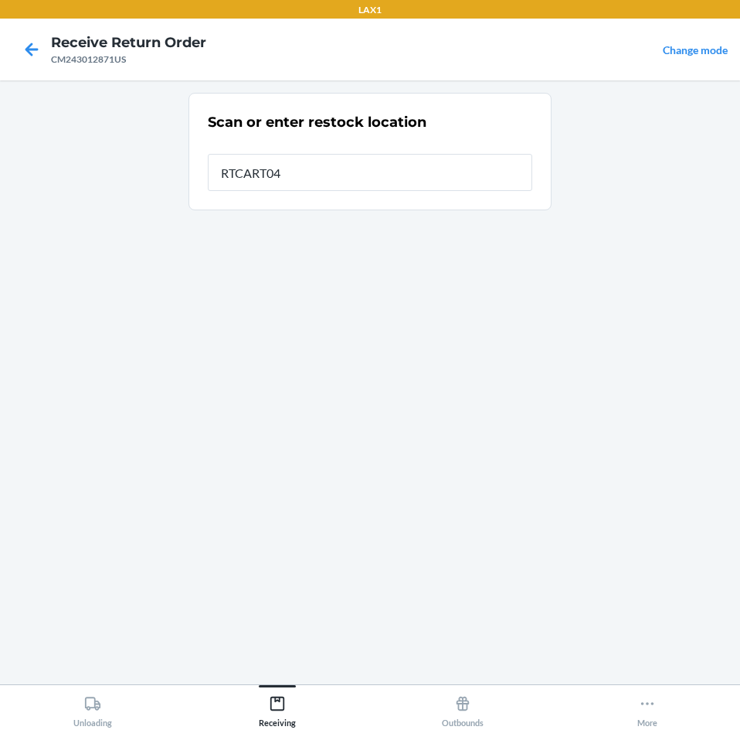
type input "RTCART041"
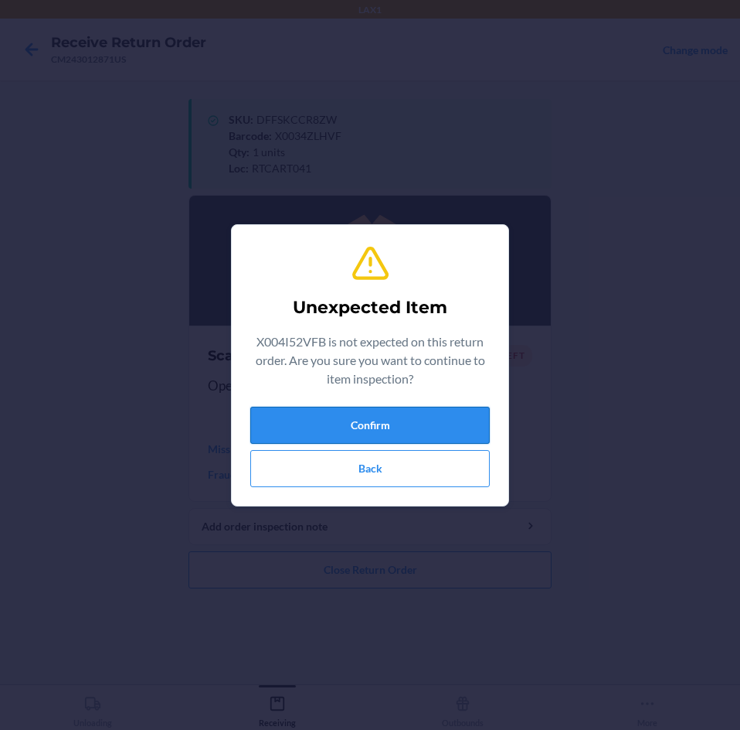
click at [427, 430] on button "Confirm" at bounding box center [370, 425] width 240 height 37
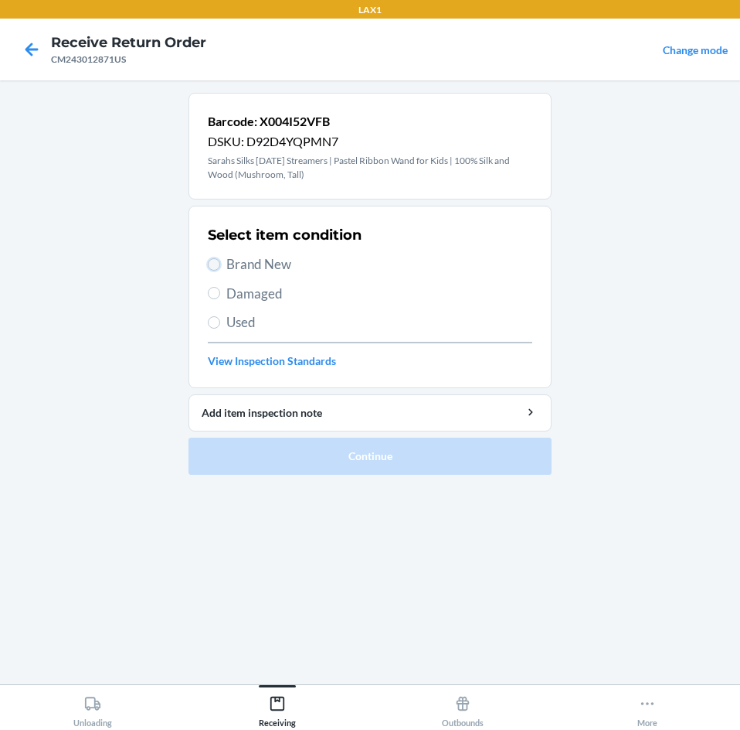
click at [216, 264] on input "Brand New" at bounding box center [214, 264] width 12 height 12
radio input "true"
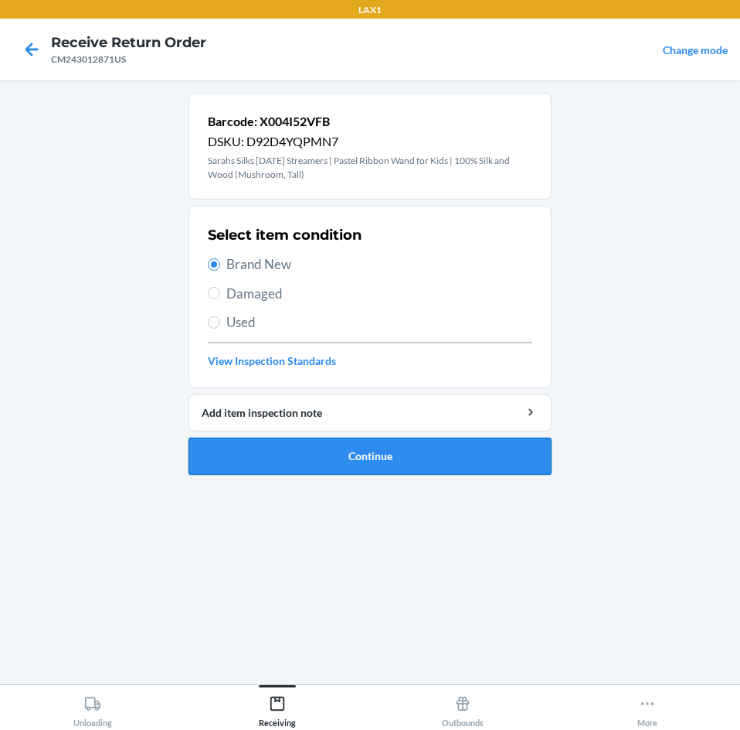
click at [535, 449] on button "Continue" at bounding box center [370, 455] width 363 height 37
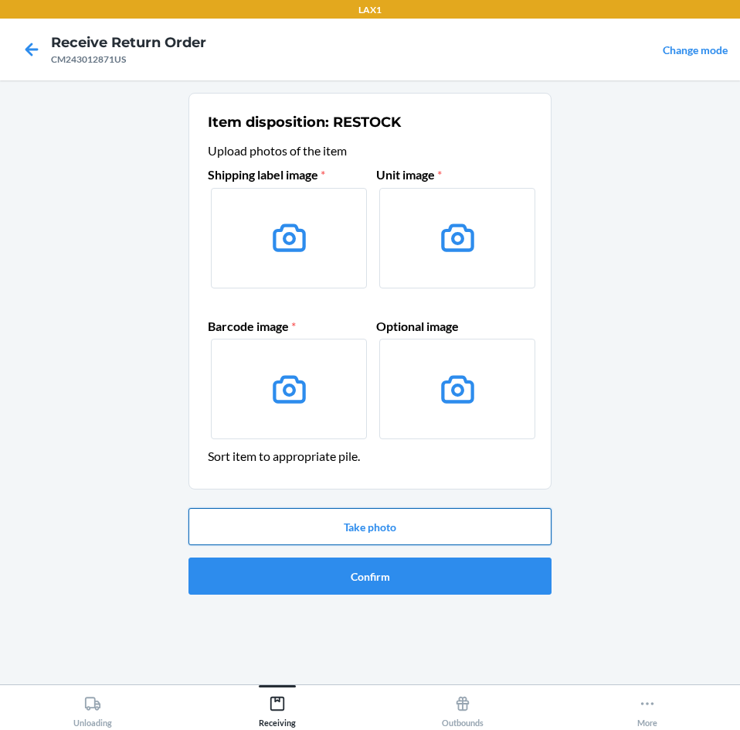
click at [520, 528] on button "Take photo" at bounding box center [370, 526] width 363 height 37
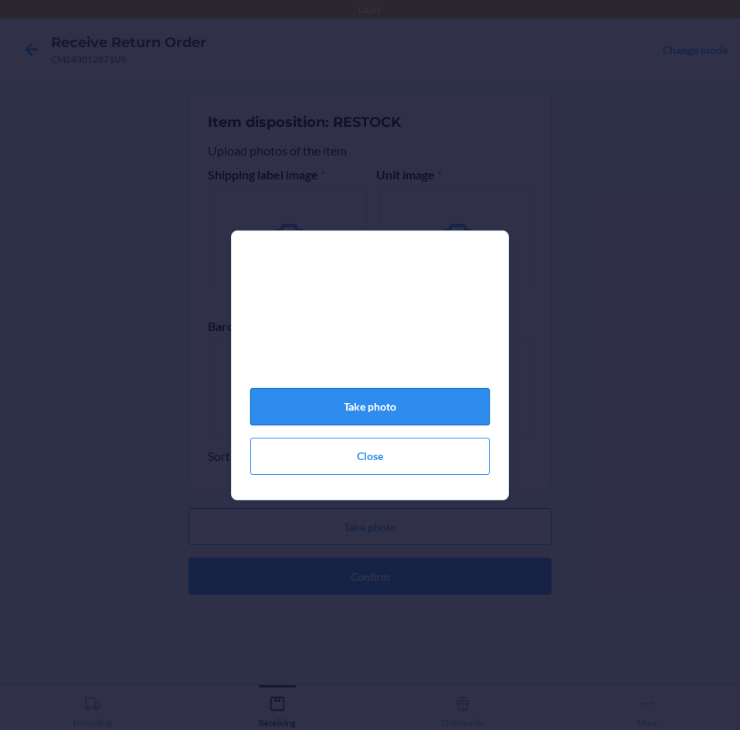
click at [410, 410] on button "Take photo" at bounding box center [370, 406] width 240 height 37
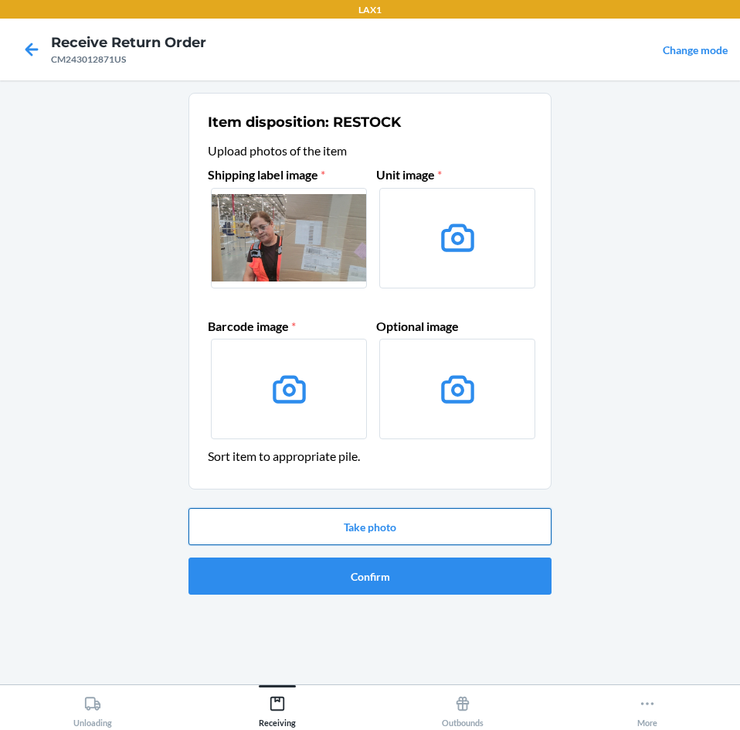
click at [494, 519] on button "Take photo" at bounding box center [370, 526] width 363 height 37
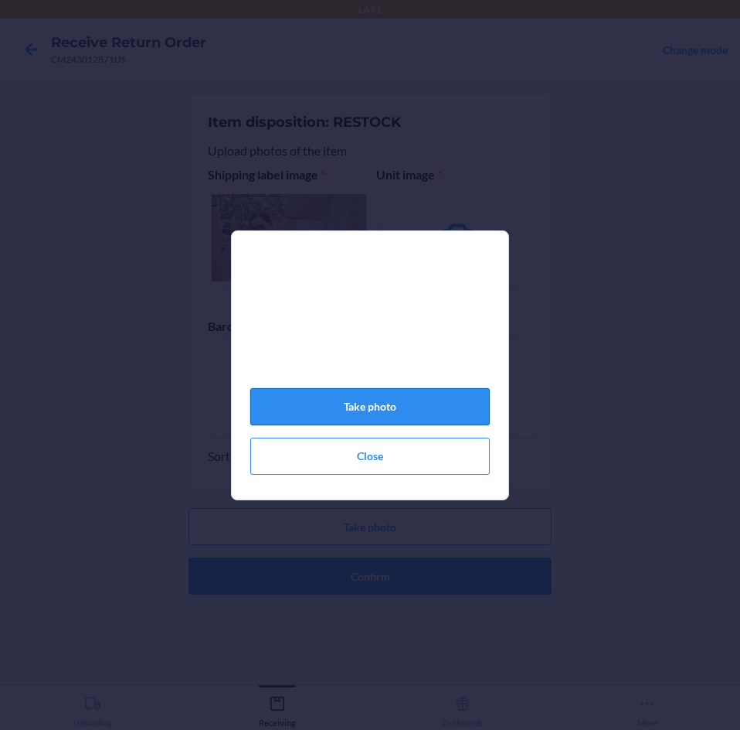
click at [447, 401] on button "Take photo" at bounding box center [370, 406] width 240 height 37
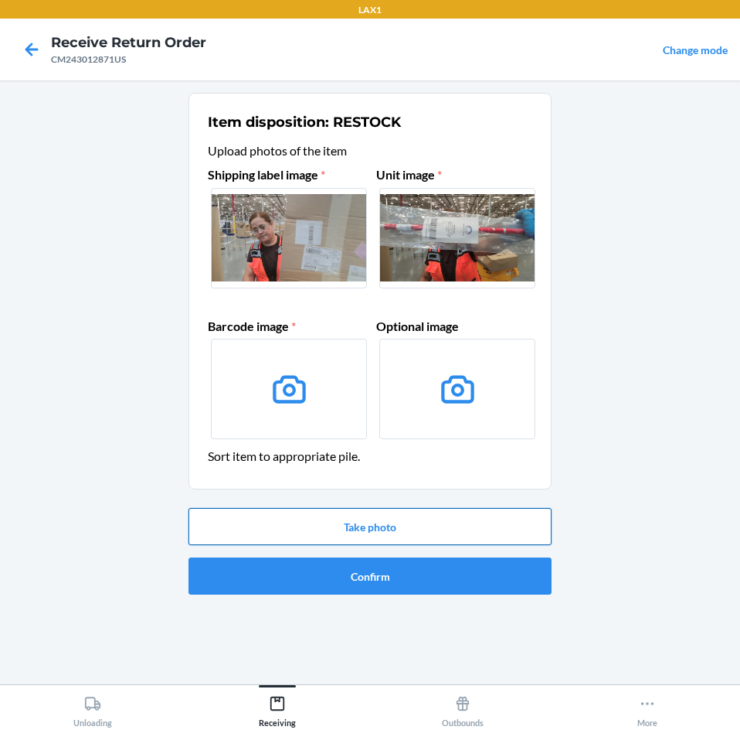
click at [478, 525] on button "Take photo" at bounding box center [370, 526] width 363 height 37
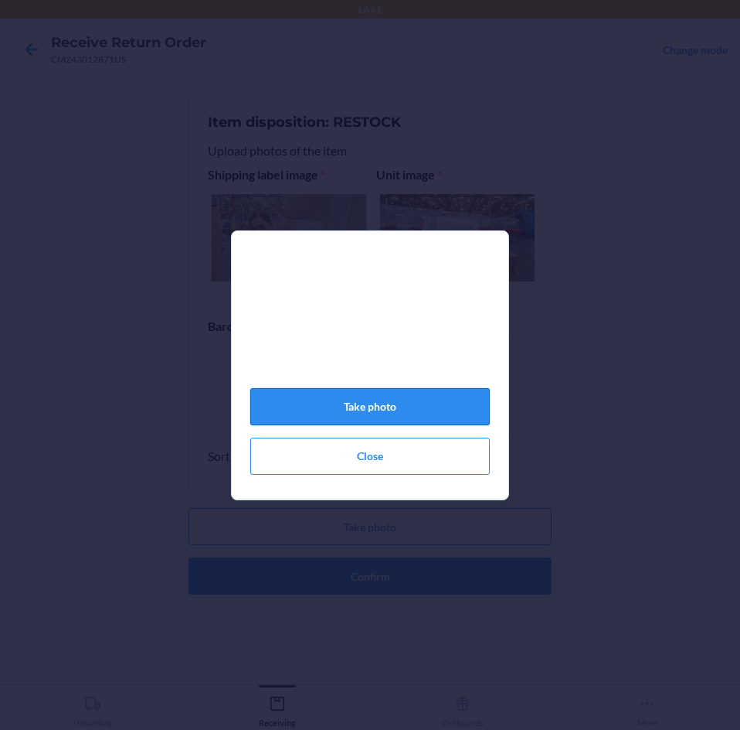
click at [434, 413] on button "Take photo" at bounding box center [370, 406] width 240 height 37
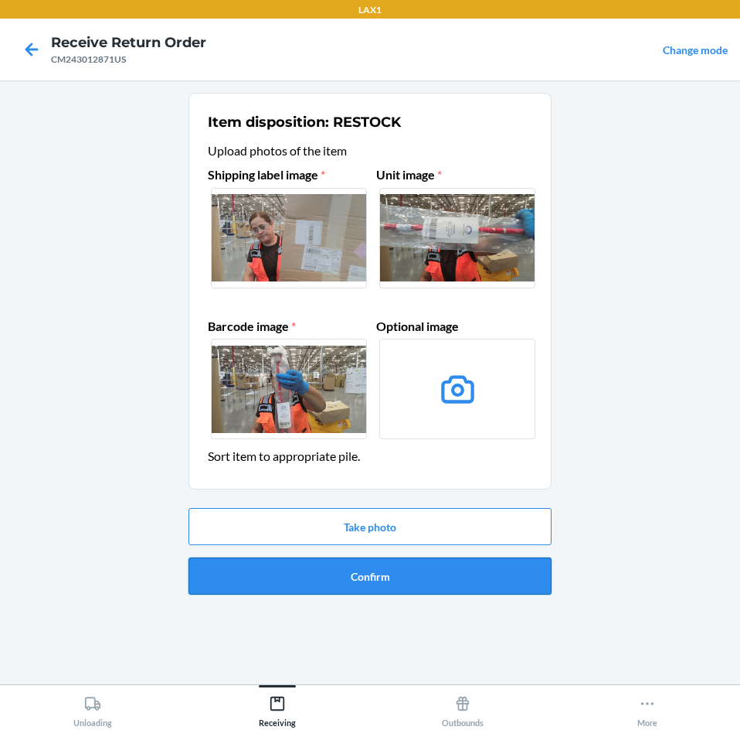
click at [462, 571] on button "Confirm" at bounding box center [370, 575] width 363 height 37
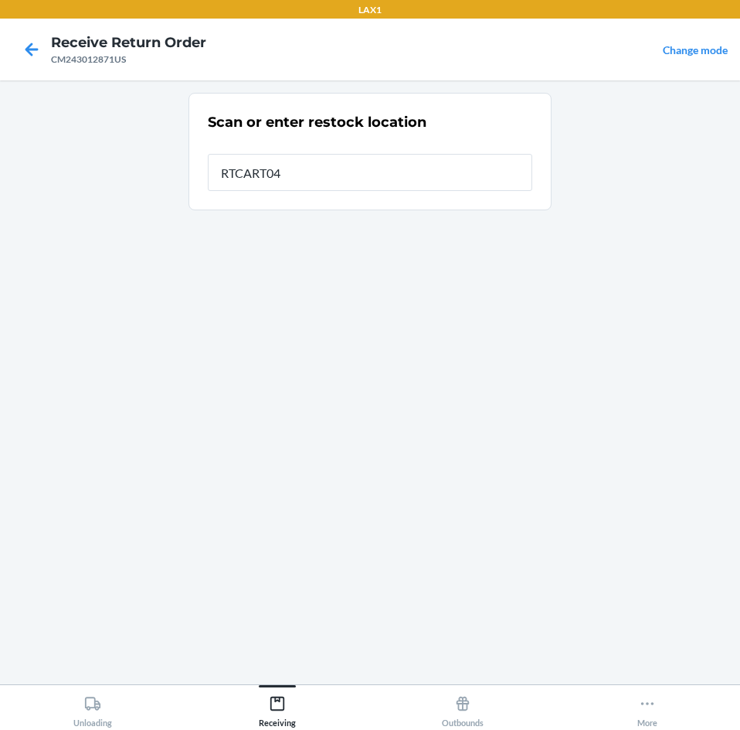
type input "RTCART041"
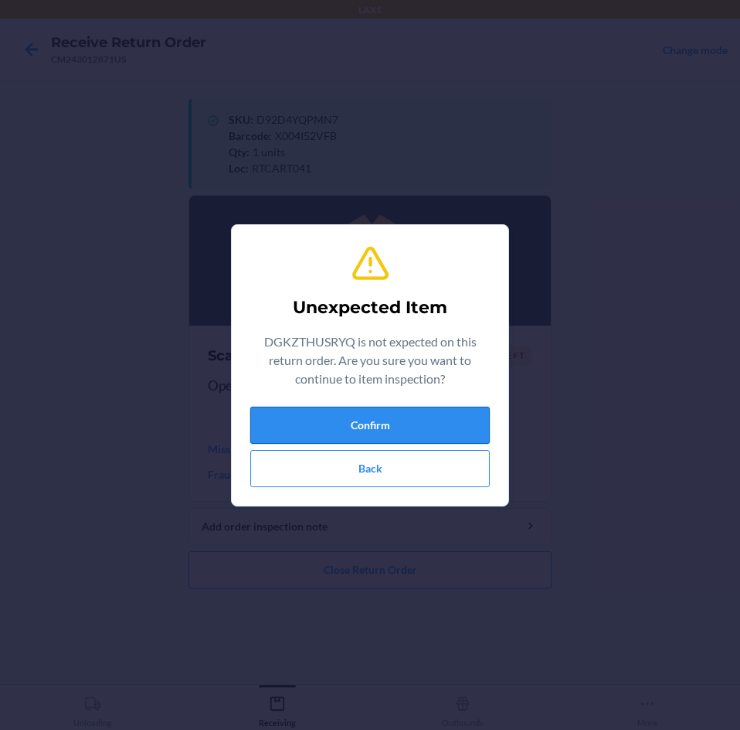
click at [419, 410] on button "Confirm" at bounding box center [370, 425] width 240 height 37
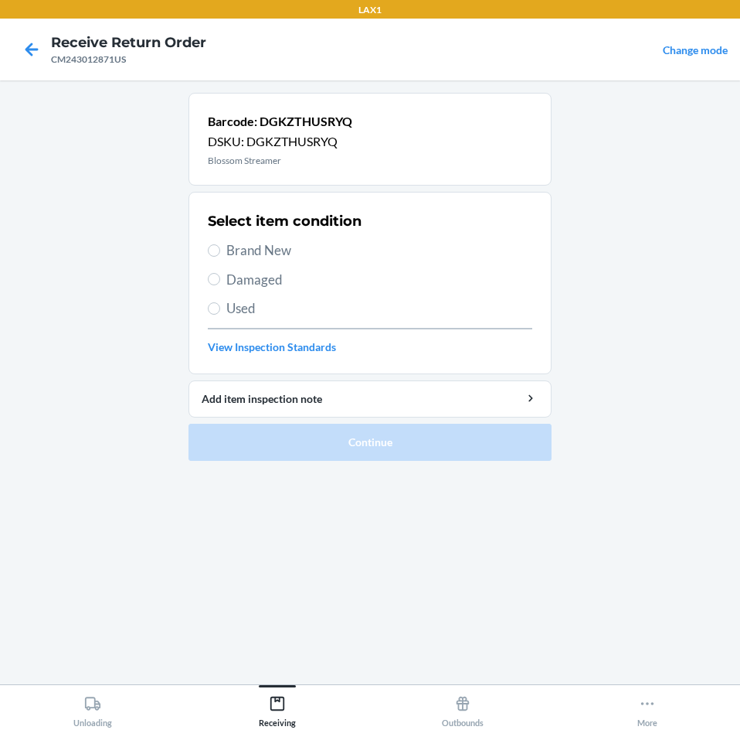
click at [215, 243] on label "Brand New" at bounding box center [370, 250] width 325 height 20
click at [215, 244] on input "Brand New" at bounding box center [214, 250] width 12 height 12
radio input "true"
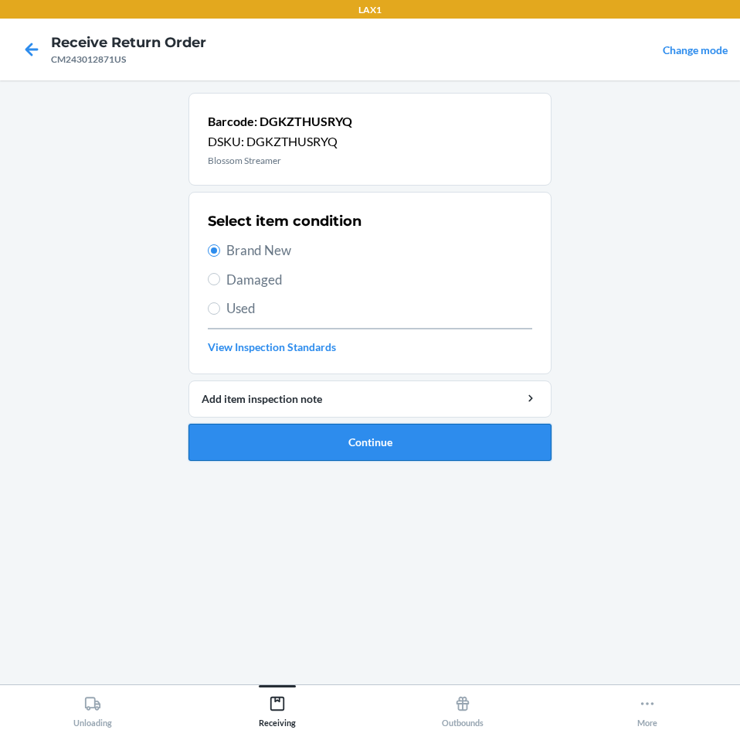
click at [444, 441] on button "Continue" at bounding box center [370, 442] width 363 height 37
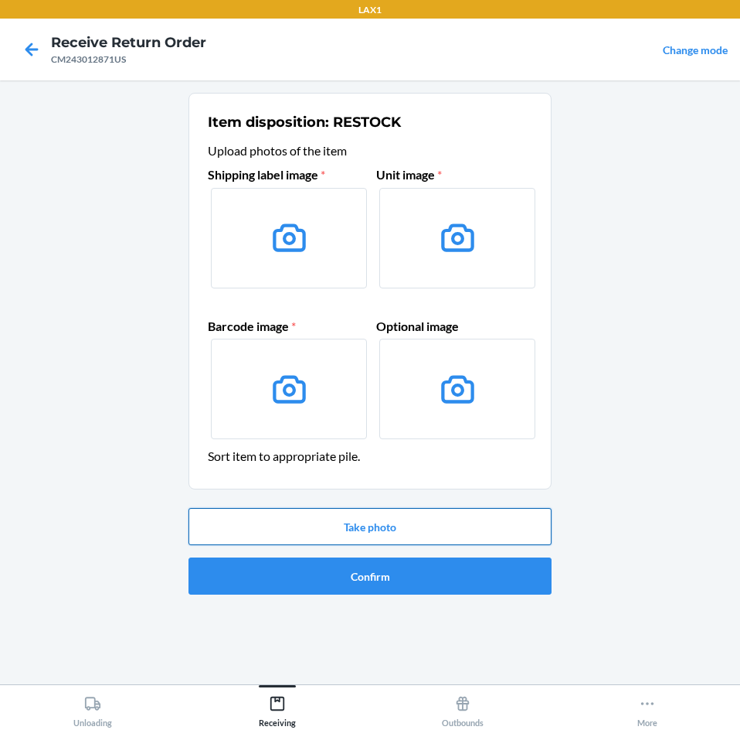
click at [493, 533] on button "Take photo" at bounding box center [370, 526] width 363 height 37
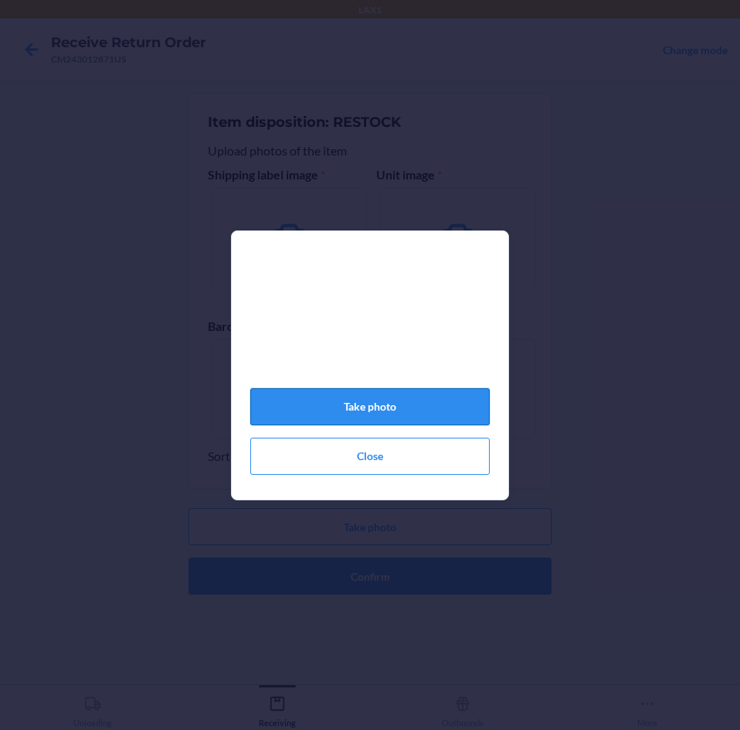
click at [396, 413] on button "Take photo" at bounding box center [370, 406] width 240 height 37
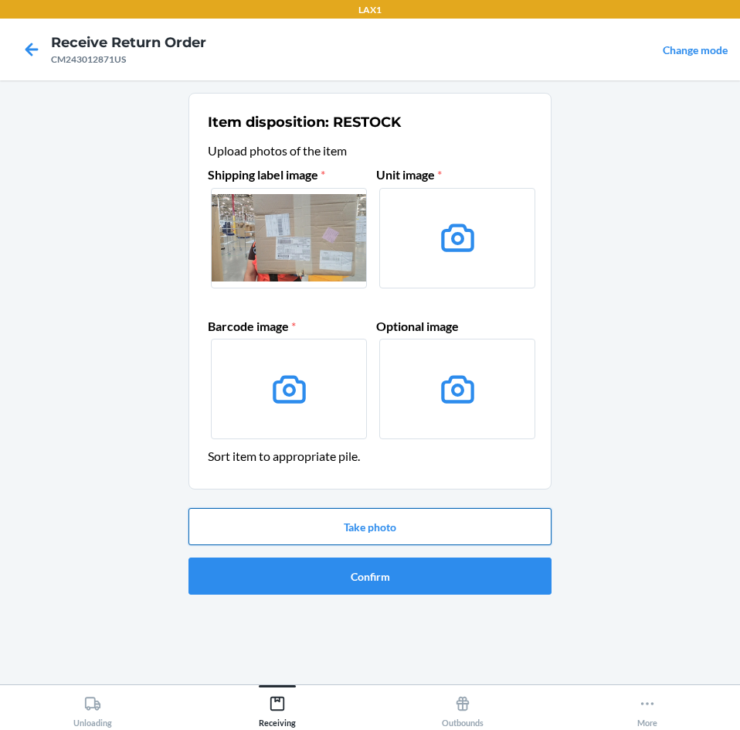
click at [383, 523] on button "Take photo" at bounding box center [370, 526] width 363 height 37
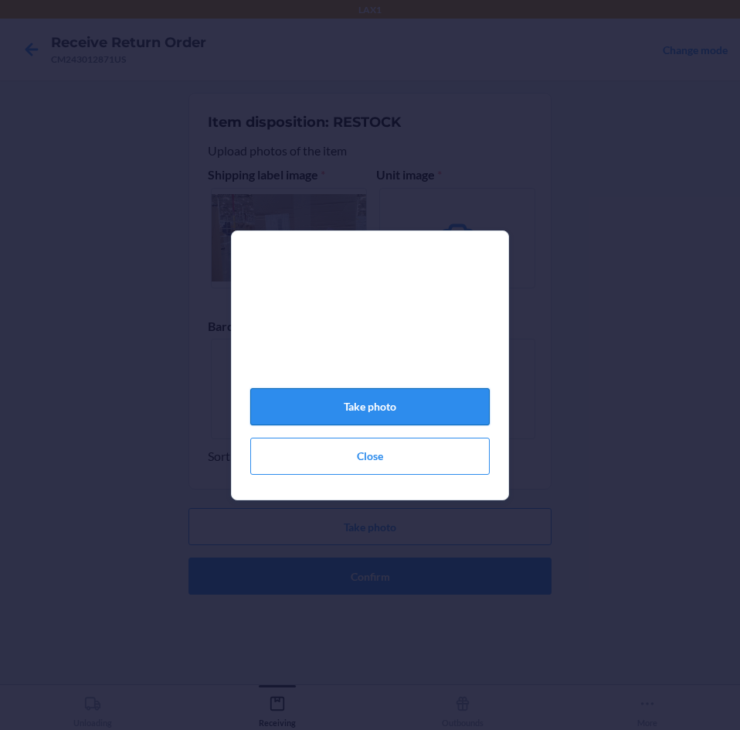
click at [393, 408] on button "Take photo" at bounding box center [370, 406] width 240 height 37
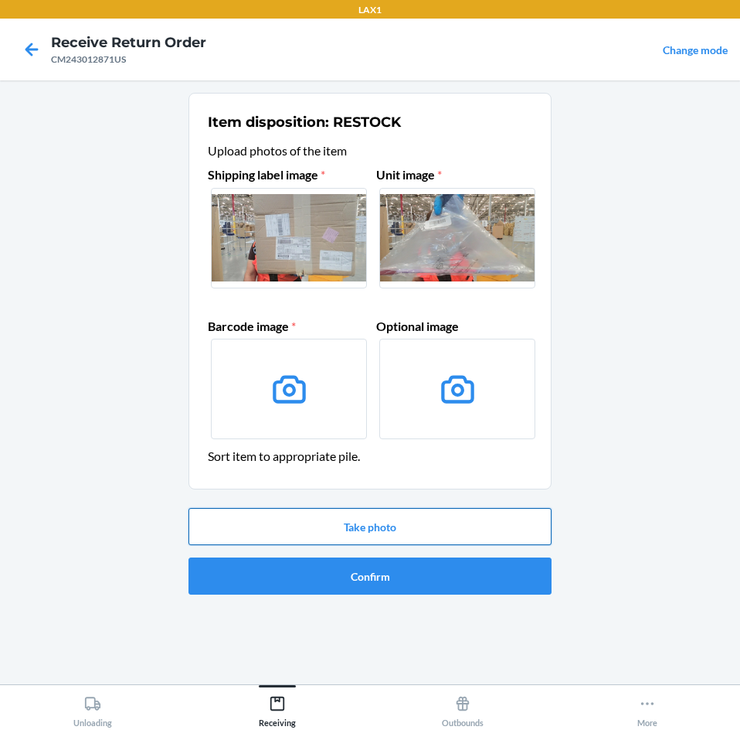
click at [450, 537] on button "Take photo" at bounding box center [370, 526] width 363 height 37
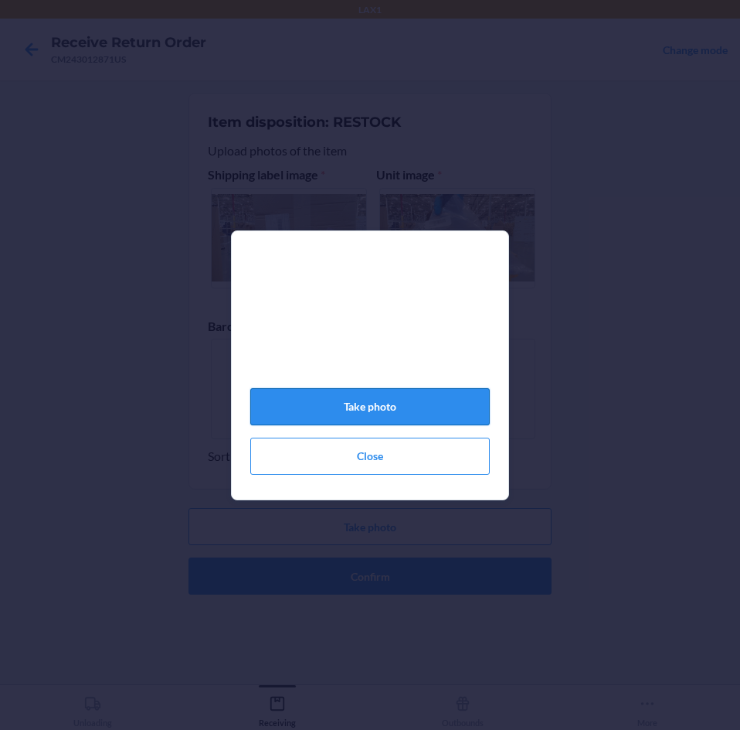
click at [451, 403] on button "Take photo" at bounding box center [370, 406] width 240 height 37
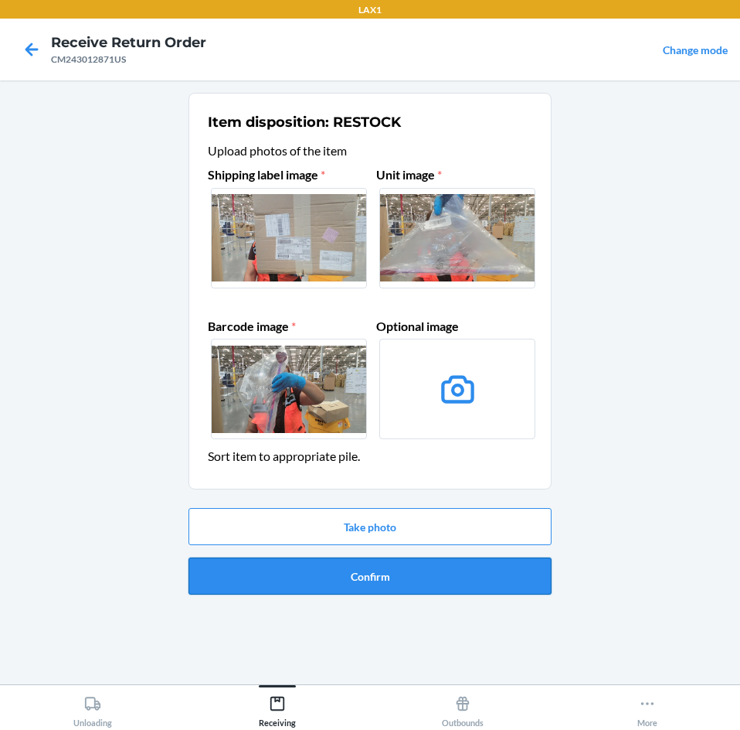
click at [464, 573] on button "Confirm" at bounding box center [370, 575] width 363 height 37
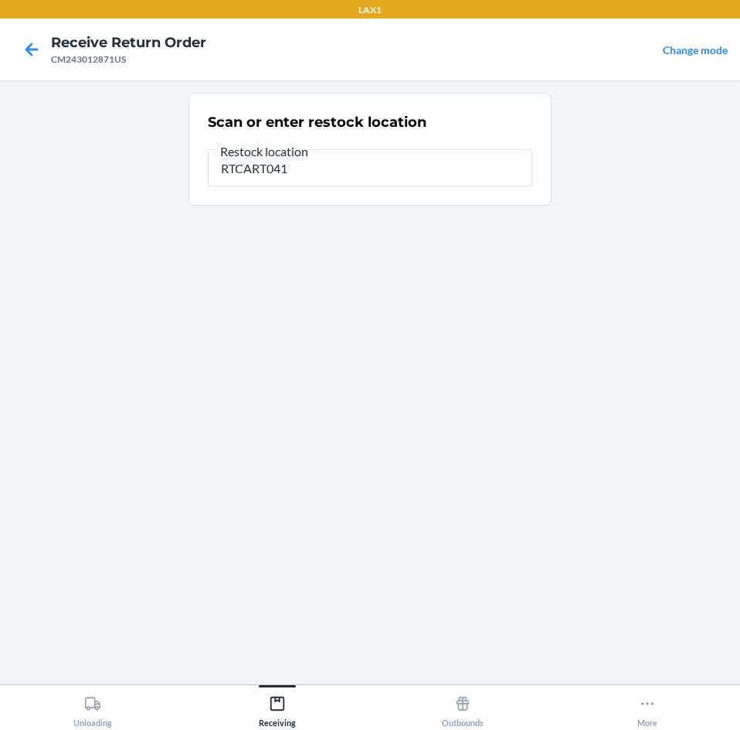
type input "RTCART041"
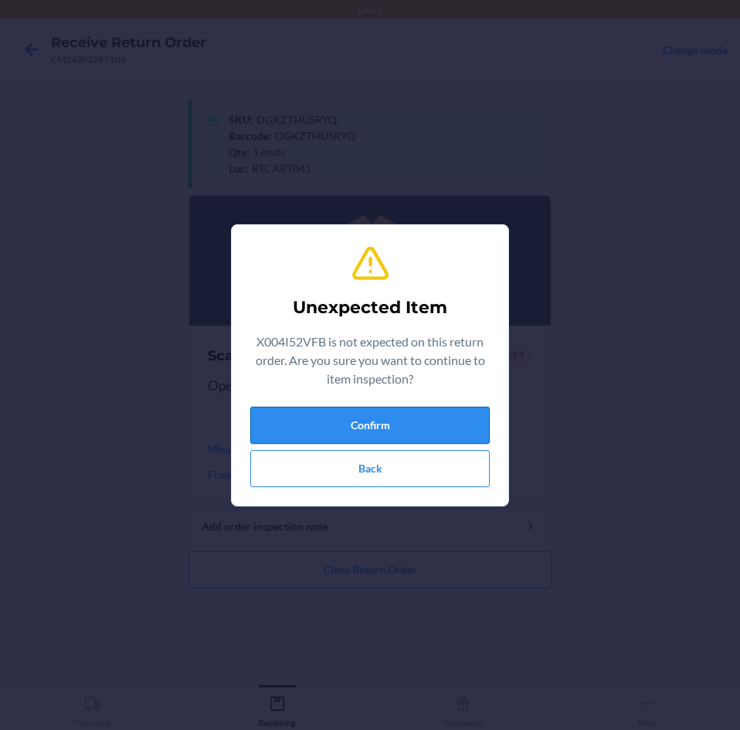
click at [447, 417] on button "Confirm" at bounding box center [370, 425] width 240 height 37
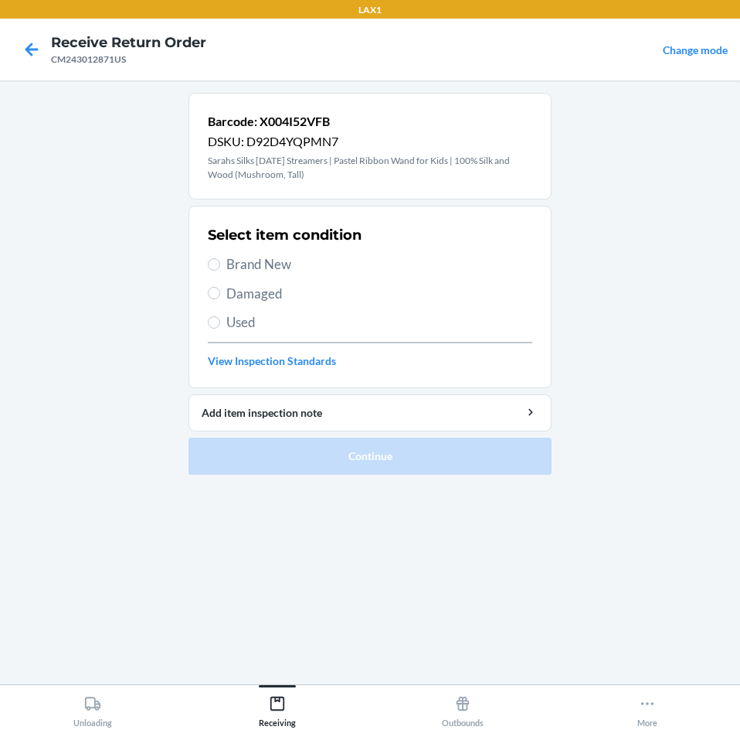
click at [223, 271] on label "Brand New" at bounding box center [370, 264] width 325 height 20
click at [220, 271] on input "Brand New" at bounding box center [214, 264] width 12 height 12
radio input "true"
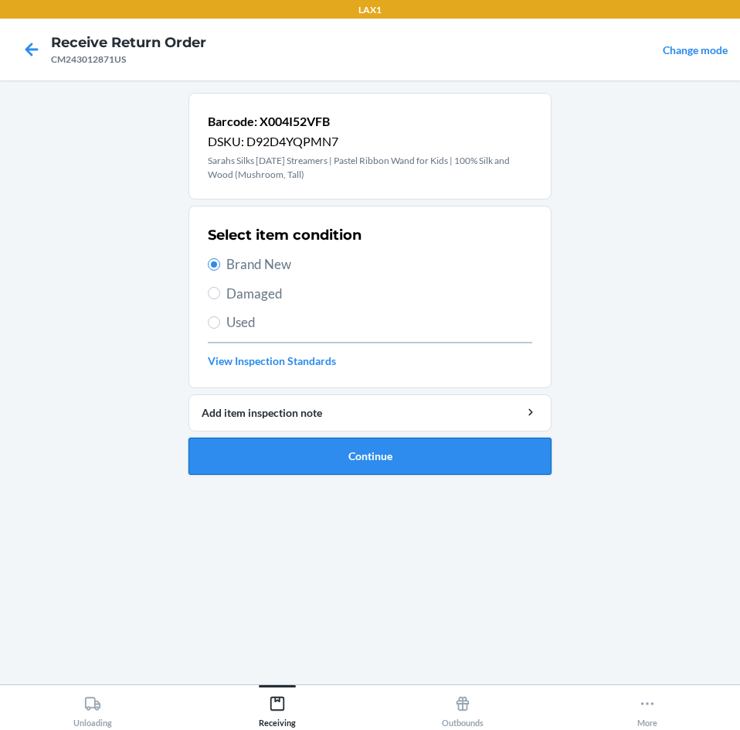
click at [507, 448] on button "Continue" at bounding box center [370, 455] width 363 height 37
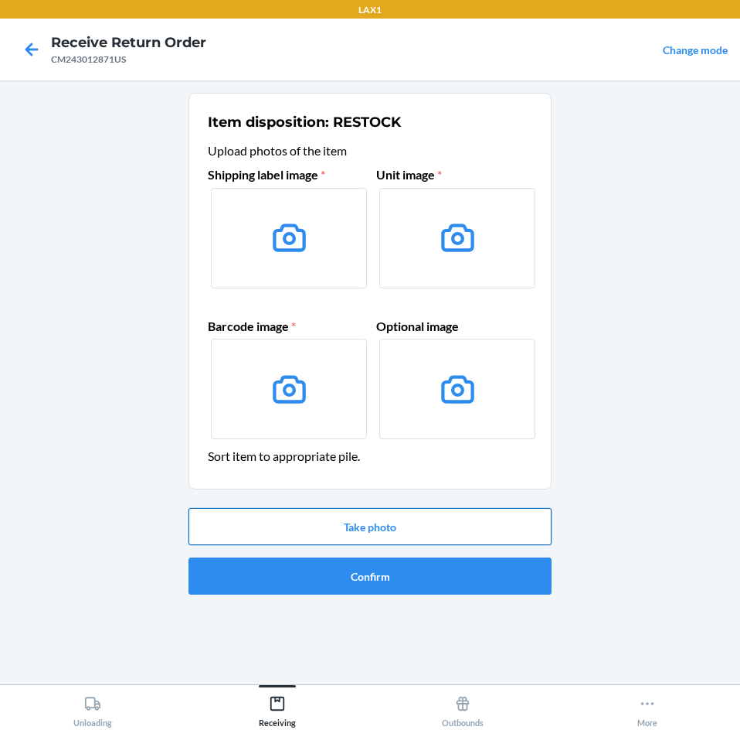
click at [509, 520] on button "Take photo" at bounding box center [370, 526] width 363 height 37
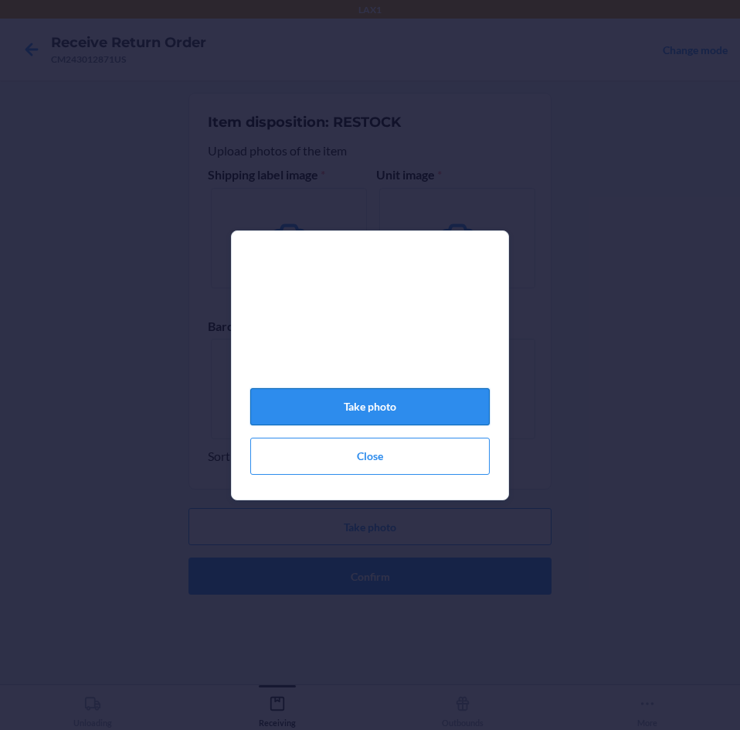
click at [401, 407] on button "Take photo" at bounding box center [370, 406] width 240 height 37
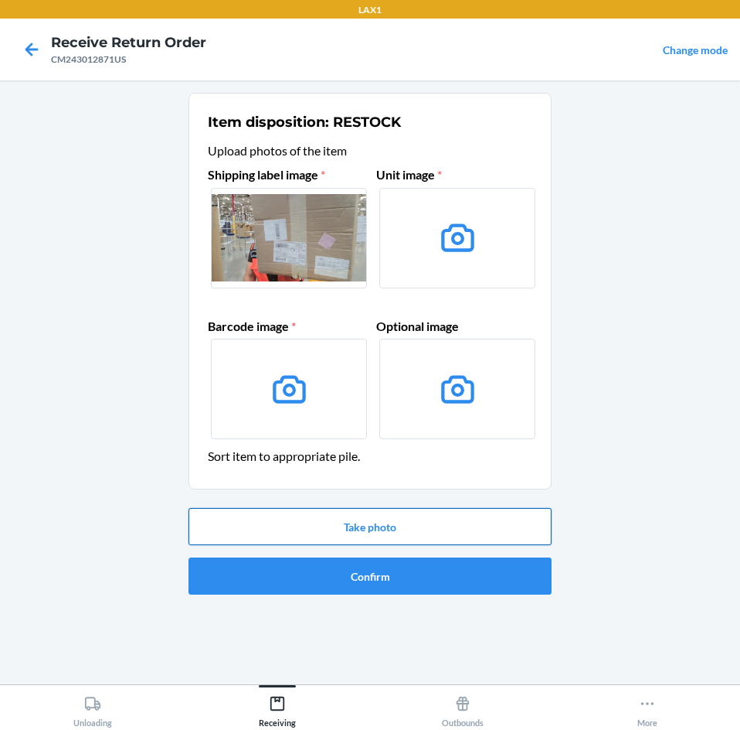
click at [427, 524] on button "Take photo" at bounding box center [370, 526] width 363 height 37
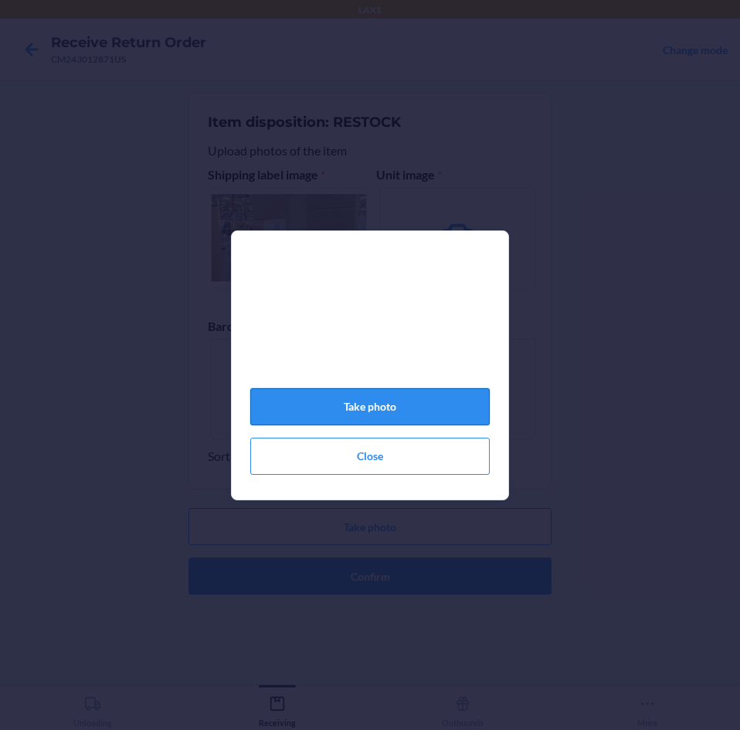
click at [407, 403] on button "Take photo" at bounding box center [370, 406] width 240 height 37
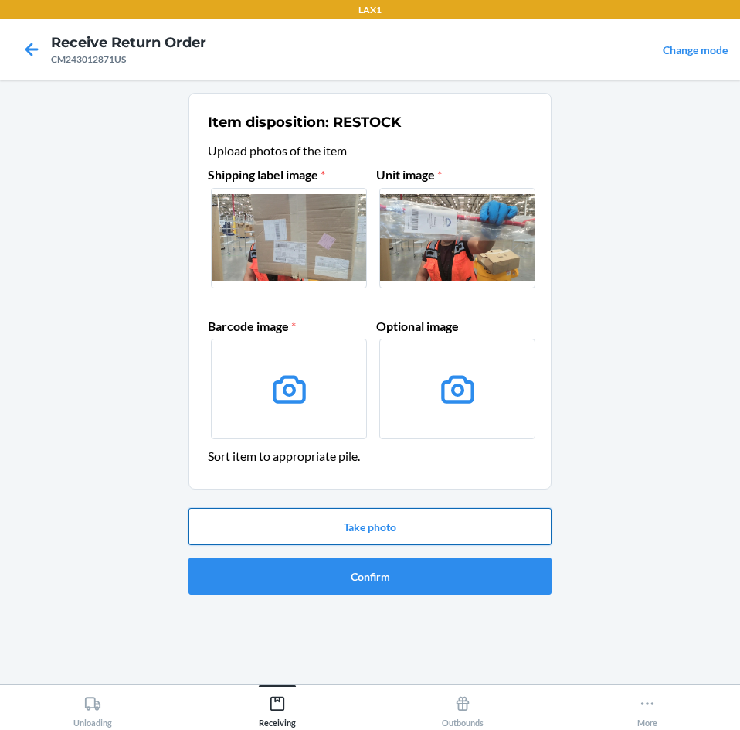
click at [459, 527] on button "Take photo" at bounding box center [370, 526] width 363 height 37
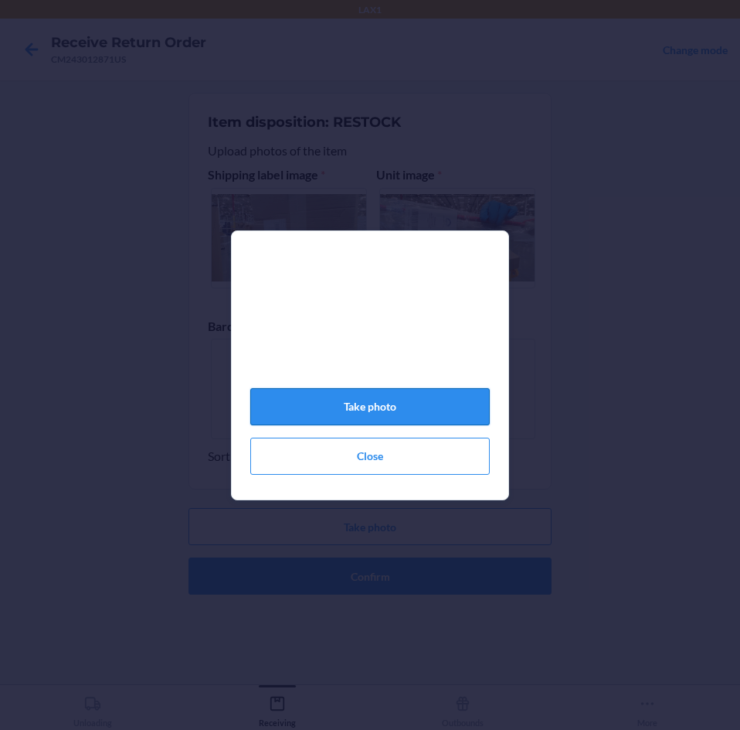
click at [434, 403] on button "Take photo" at bounding box center [370, 406] width 240 height 37
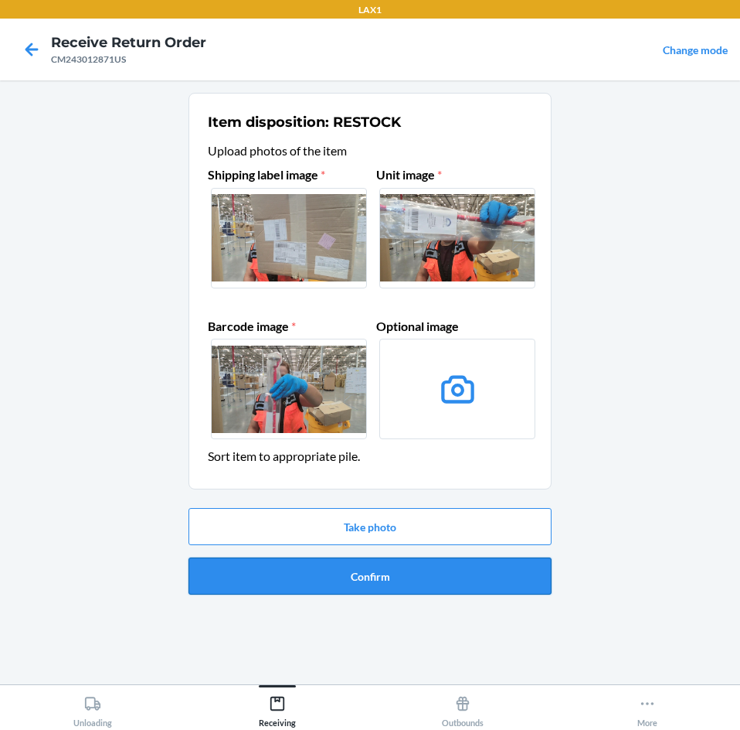
click at [448, 570] on button "Confirm" at bounding box center [370, 575] width 363 height 37
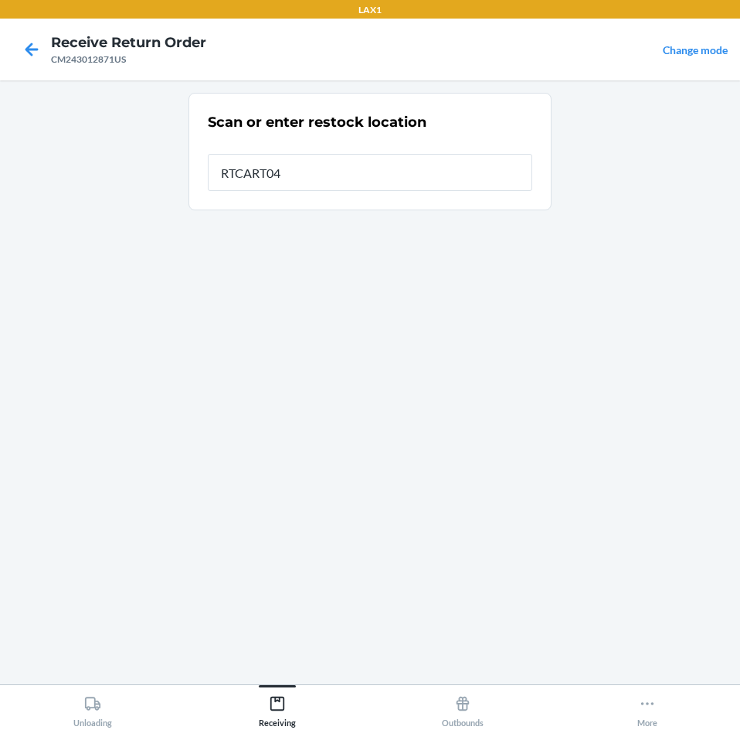
type input "RTCART041"
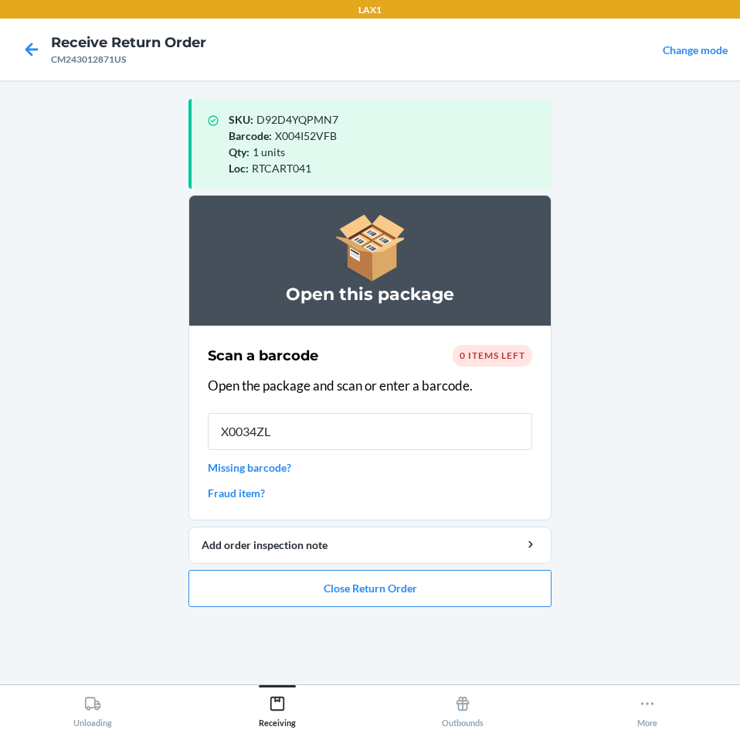
type input "X0034ZLH"
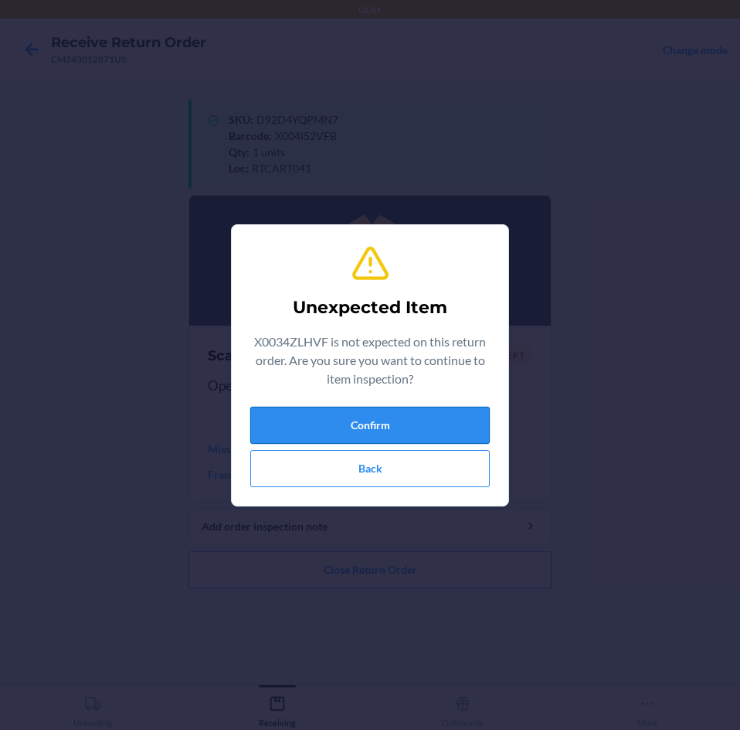
click at [436, 437] on button "Confirm" at bounding box center [370, 425] width 240 height 37
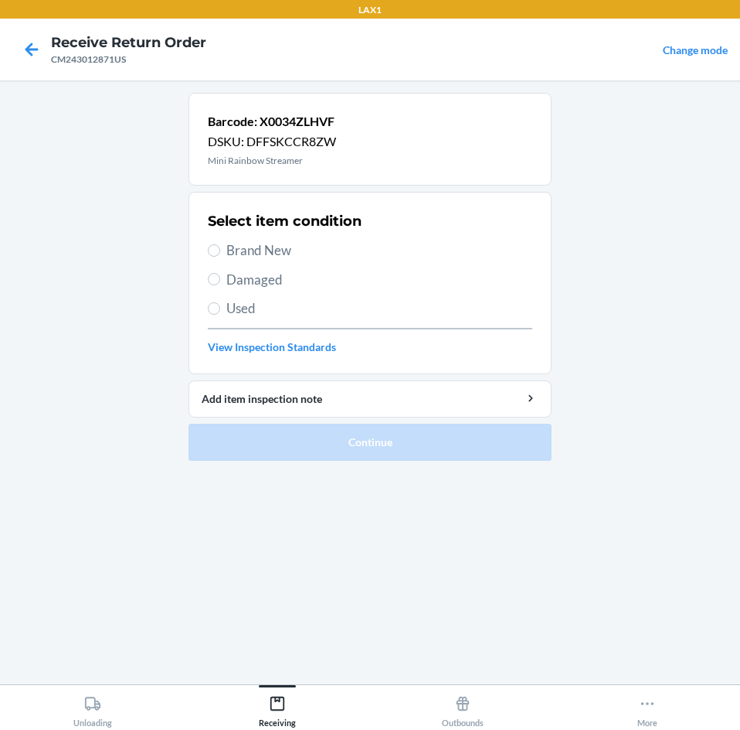
click at [208, 246] on label "Brand New" at bounding box center [370, 250] width 325 height 20
click at [208, 246] on input "Brand New" at bounding box center [214, 250] width 12 height 12
radio input "true"
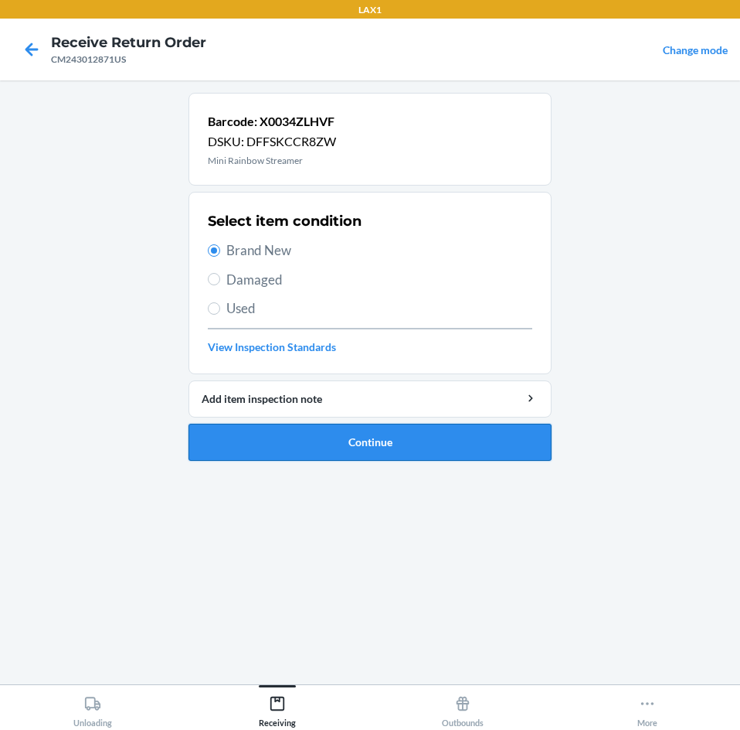
click at [441, 439] on button "Continue" at bounding box center [370, 442] width 363 height 37
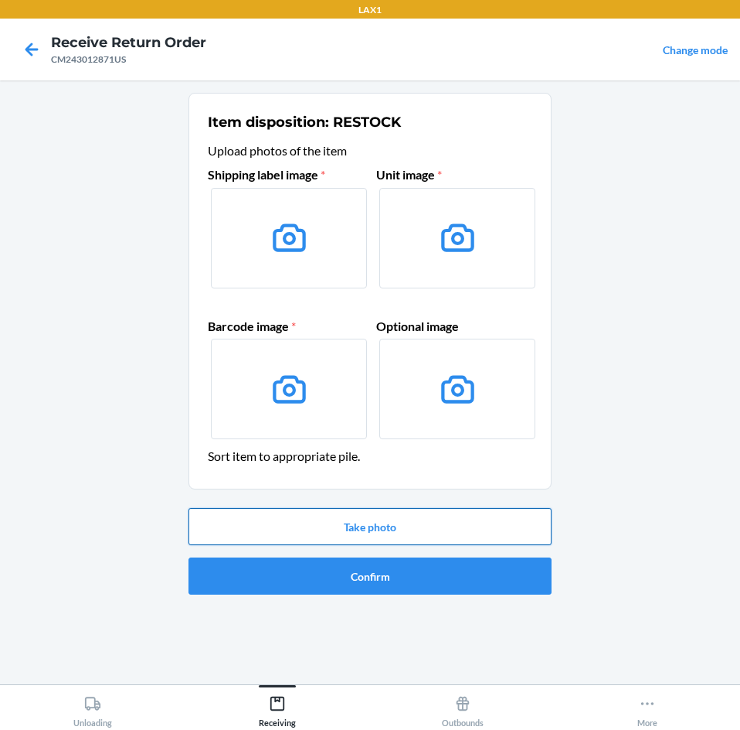
click at [420, 524] on button "Take photo" at bounding box center [370, 526] width 363 height 37
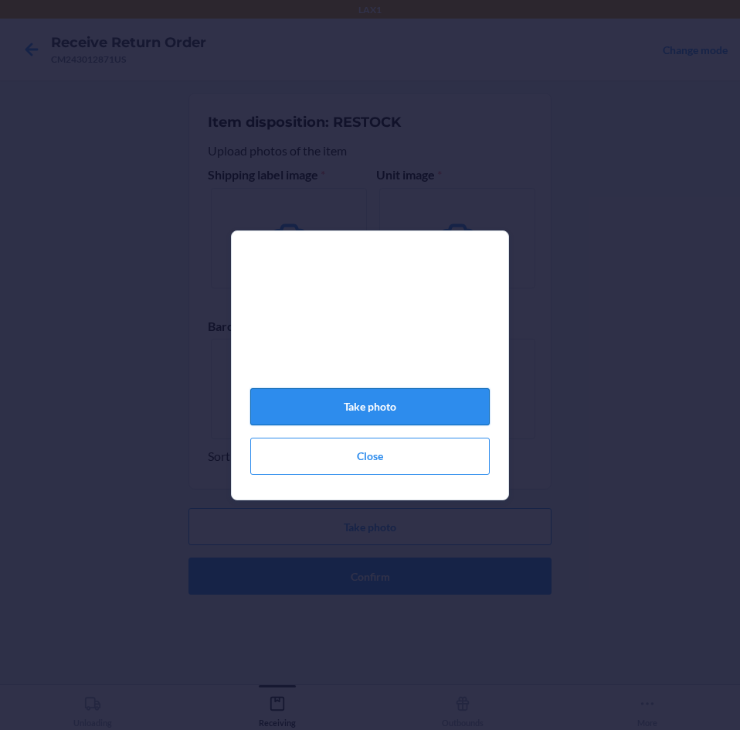
click at [420, 404] on button "Take photo" at bounding box center [370, 406] width 240 height 37
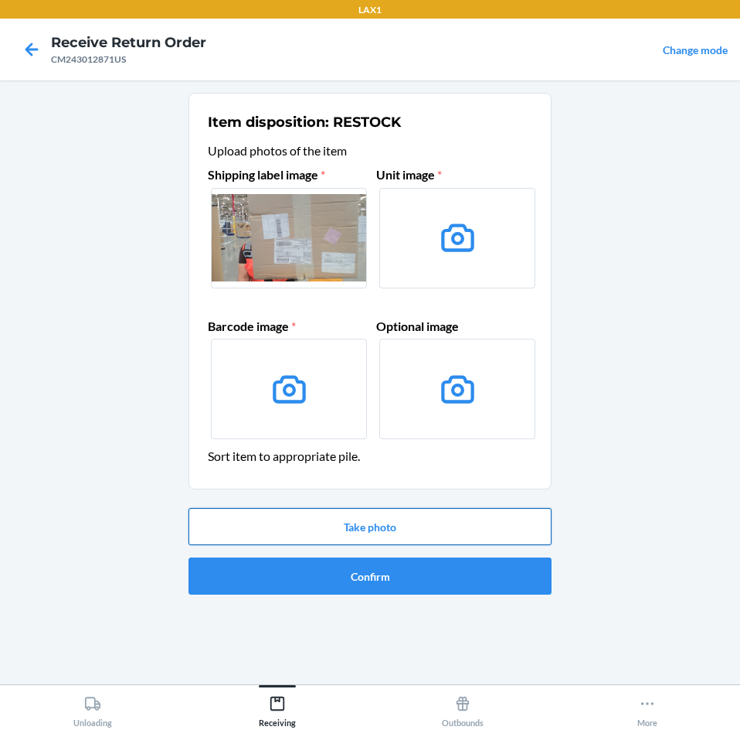
click at [444, 535] on button "Take photo" at bounding box center [370, 526] width 363 height 37
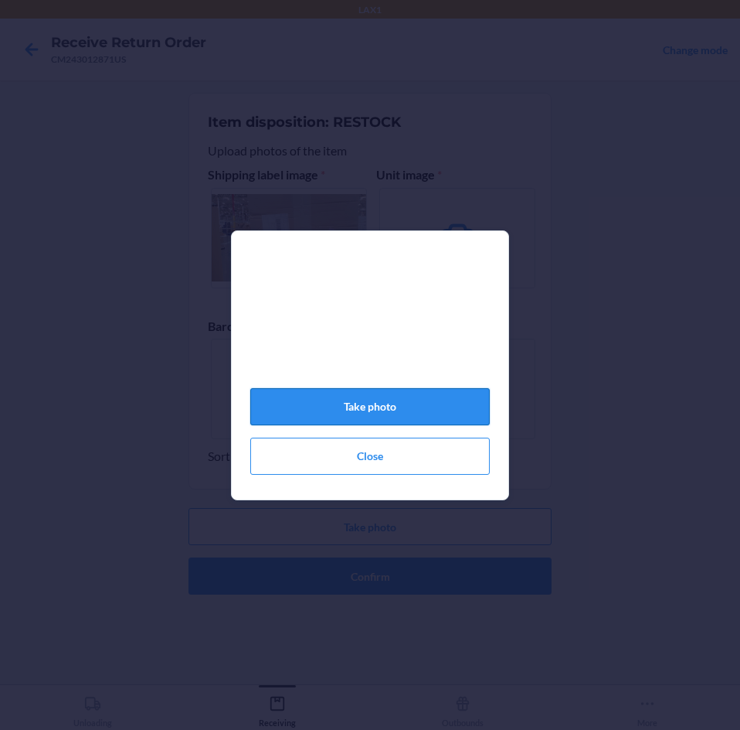
click at [445, 410] on button "Take photo" at bounding box center [370, 406] width 240 height 37
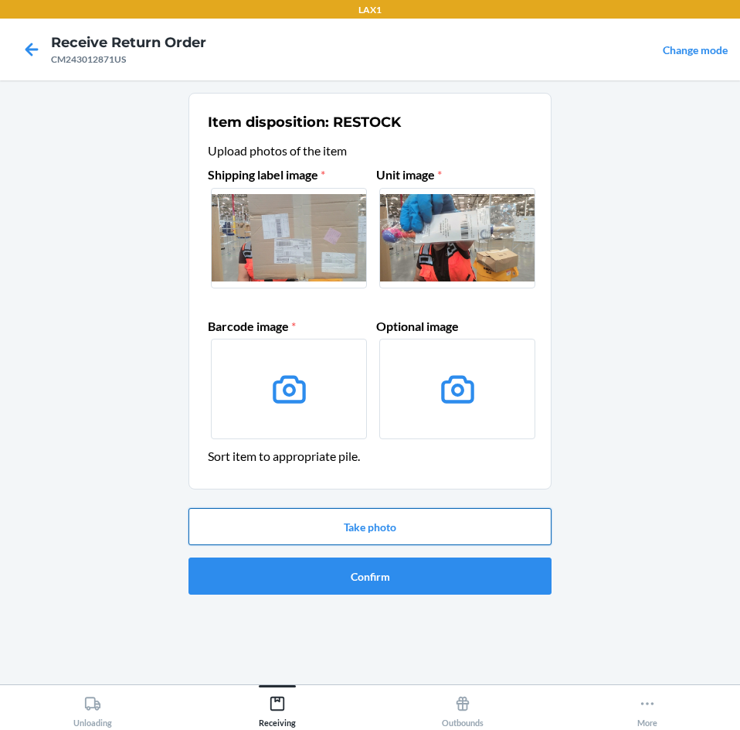
click at [475, 534] on button "Take photo" at bounding box center [370, 526] width 363 height 37
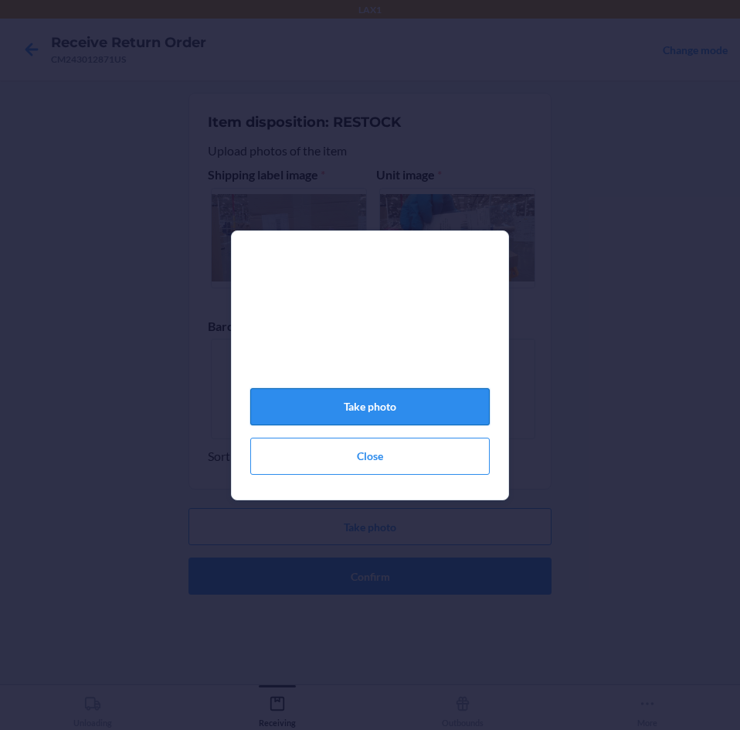
click at [458, 410] on button "Take photo" at bounding box center [370, 406] width 240 height 37
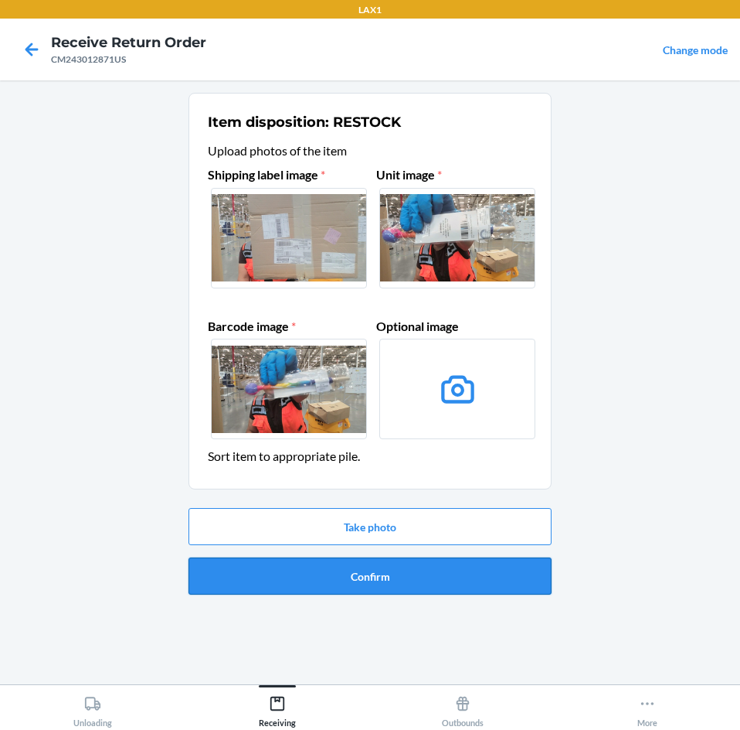
click at [491, 570] on button "Confirm" at bounding box center [370, 575] width 363 height 37
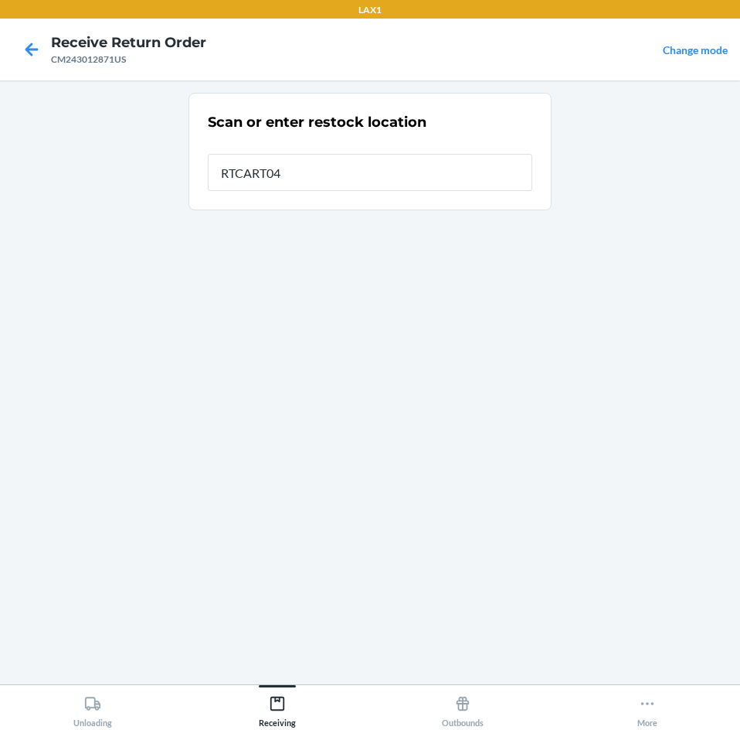
type input "RTCART041"
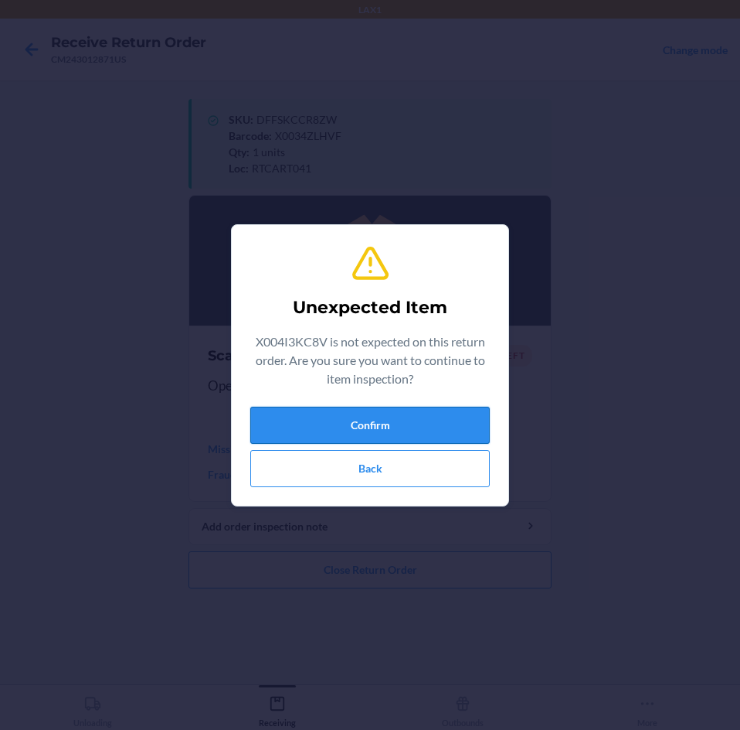
click at [461, 427] on button "Confirm" at bounding box center [370, 425] width 240 height 37
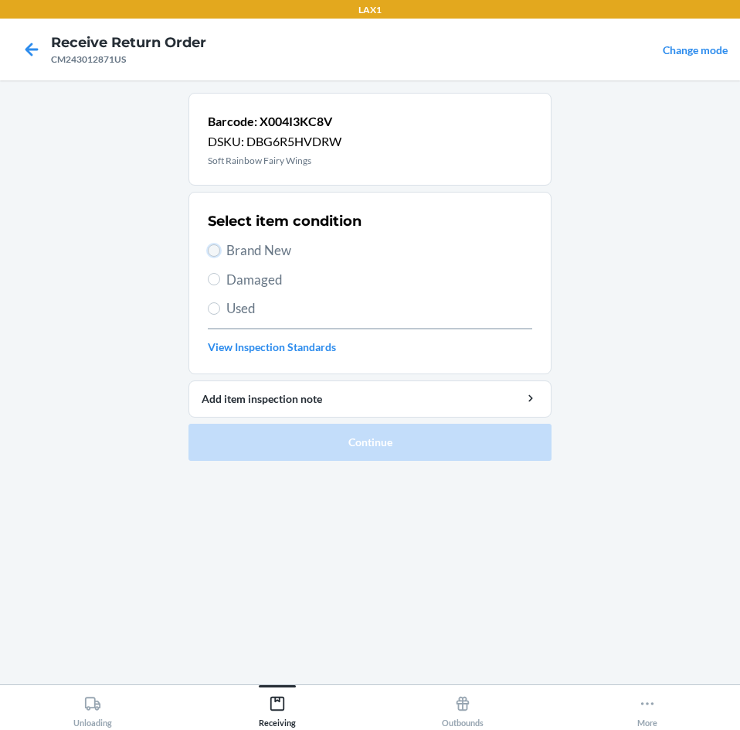
click at [215, 247] on input "Brand New" at bounding box center [214, 250] width 12 height 12
radio input "true"
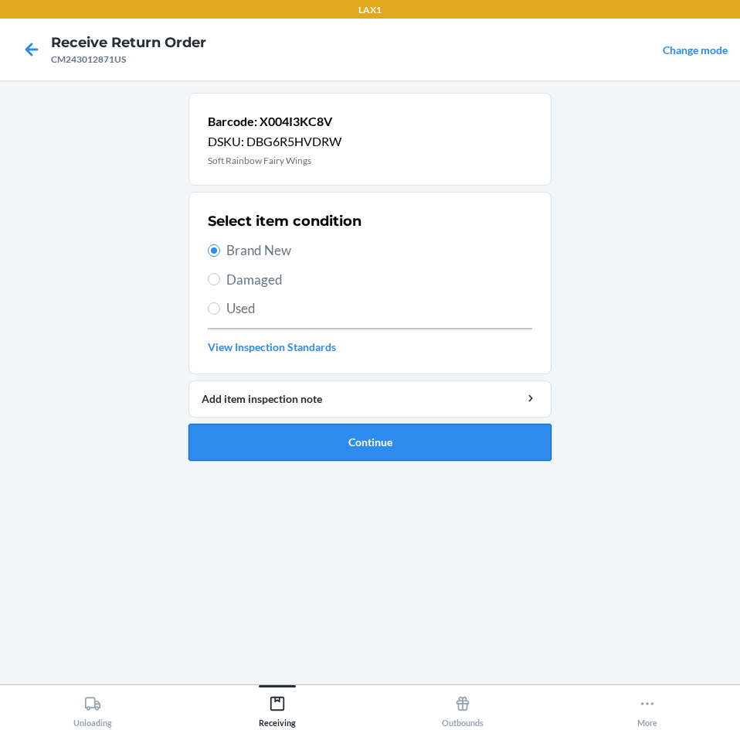
click at [502, 437] on button "Continue" at bounding box center [370, 442] width 363 height 37
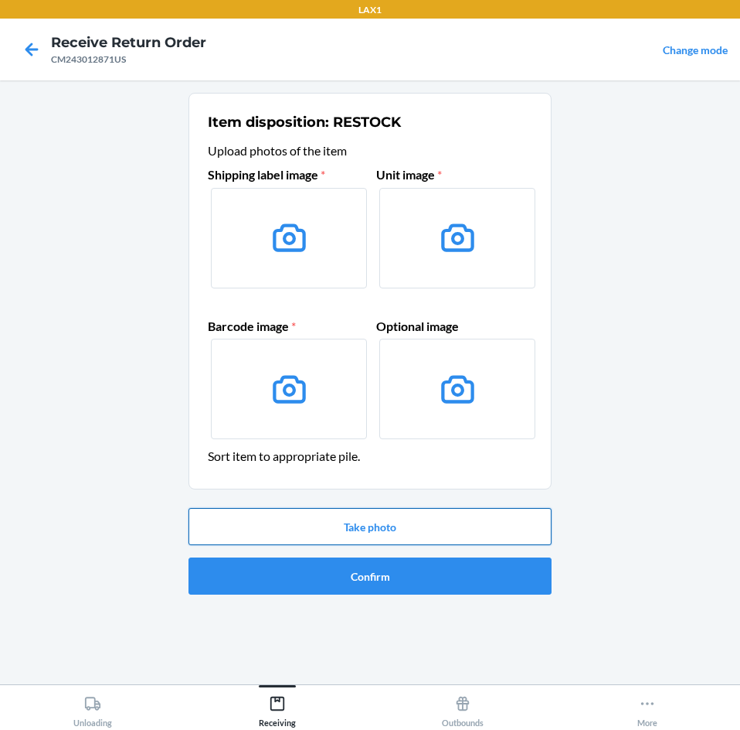
click at [492, 529] on button "Take photo" at bounding box center [370, 526] width 363 height 37
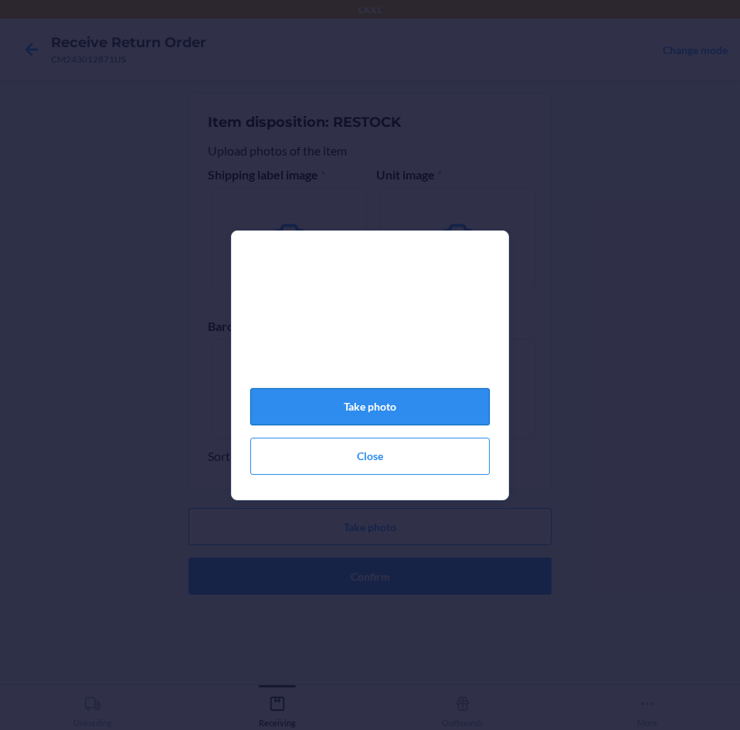
click at [424, 413] on button "Take photo" at bounding box center [370, 406] width 240 height 37
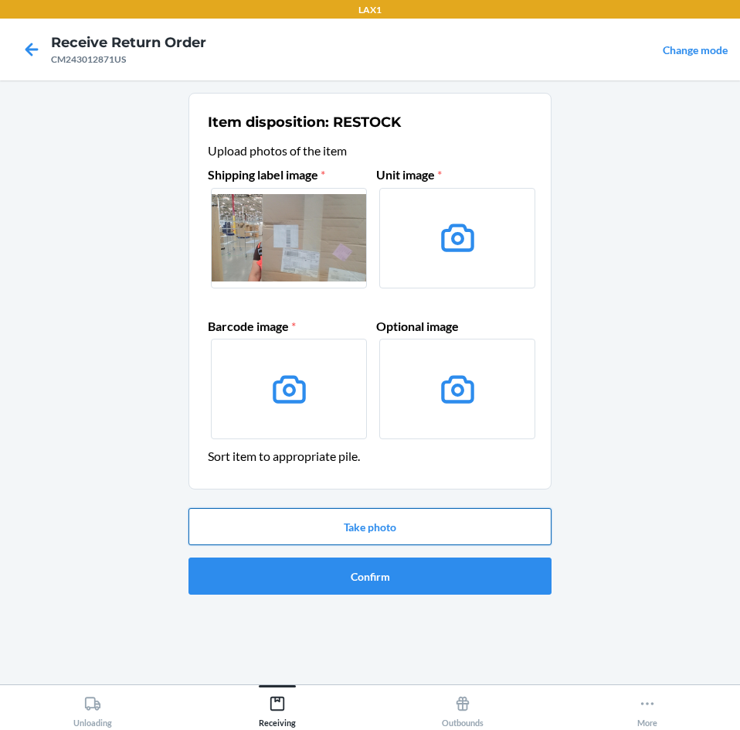
click at [425, 530] on button "Take photo" at bounding box center [370, 526] width 363 height 37
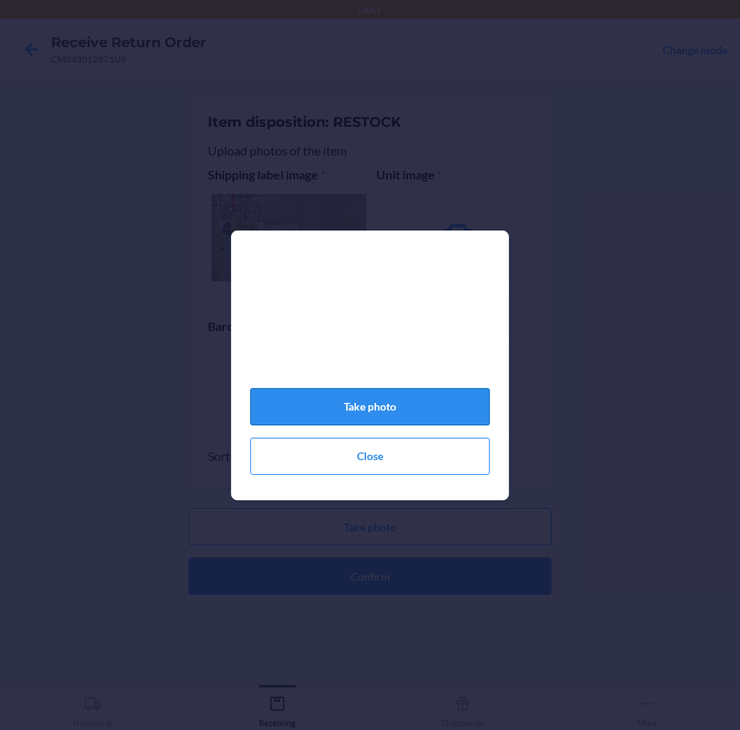
click at [418, 410] on button "Take photo" at bounding box center [370, 406] width 240 height 37
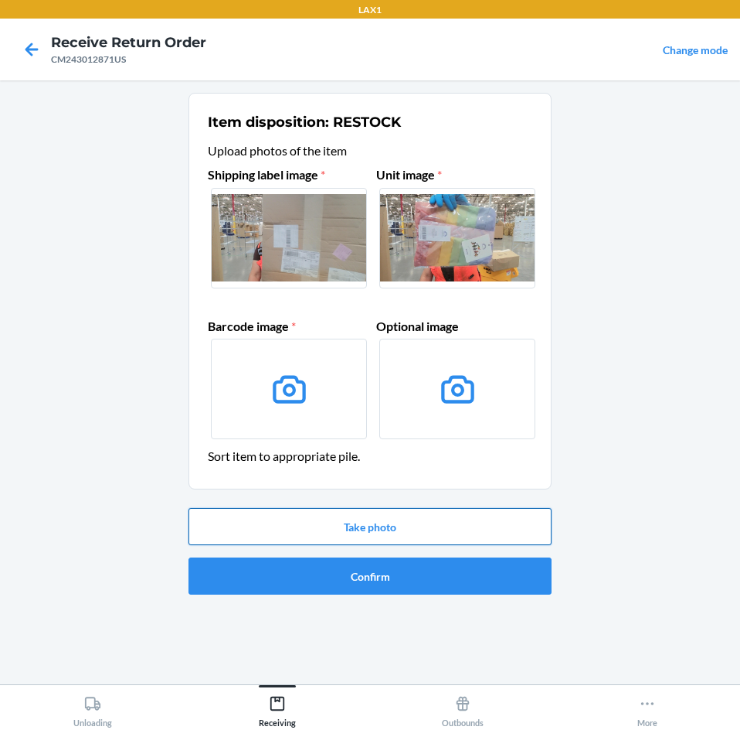
click at [433, 510] on button "Take photo" at bounding box center [370, 526] width 363 height 37
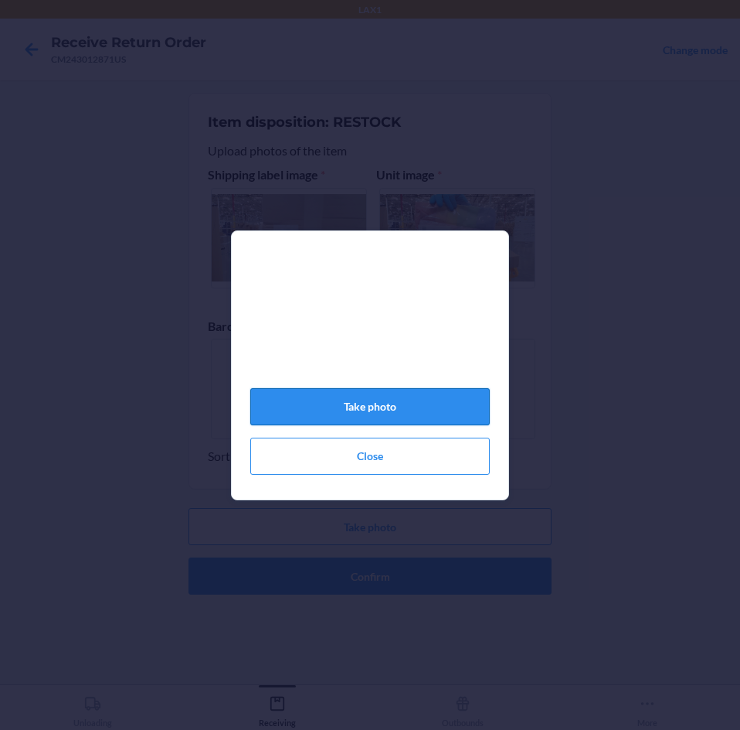
click at [428, 413] on button "Take photo" at bounding box center [370, 406] width 240 height 37
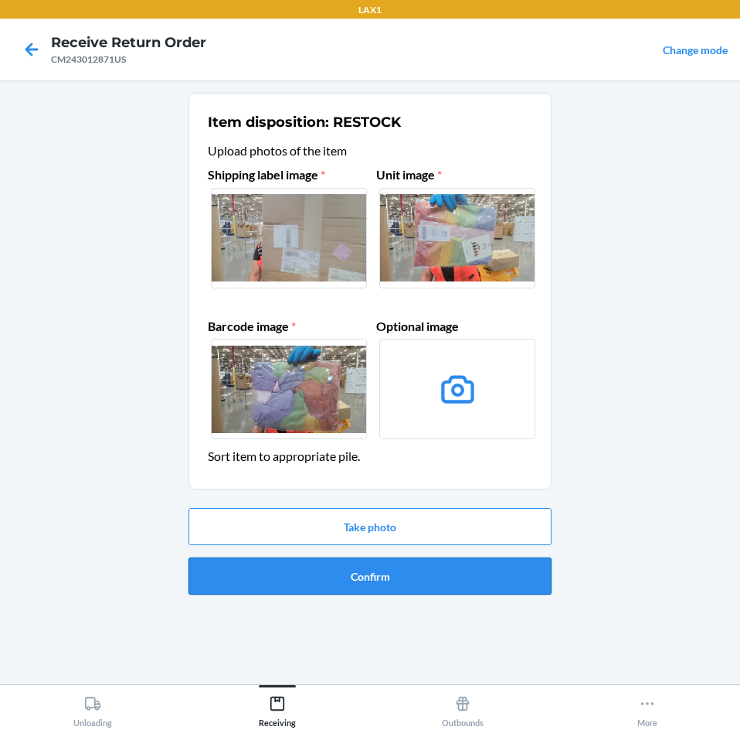
click at [458, 570] on button "Confirm" at bounding box center [370, 575] width 363 height 37
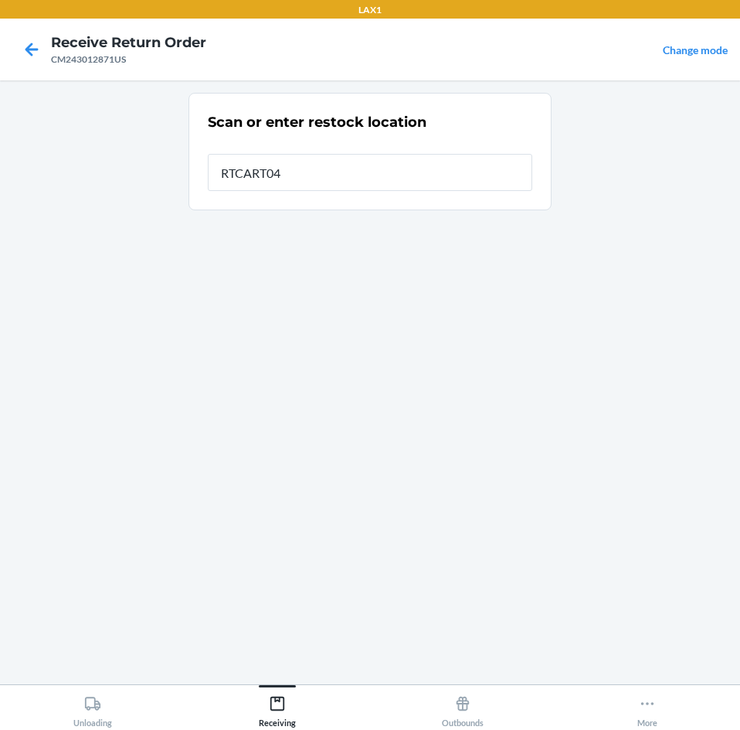
type input "RTCART041"
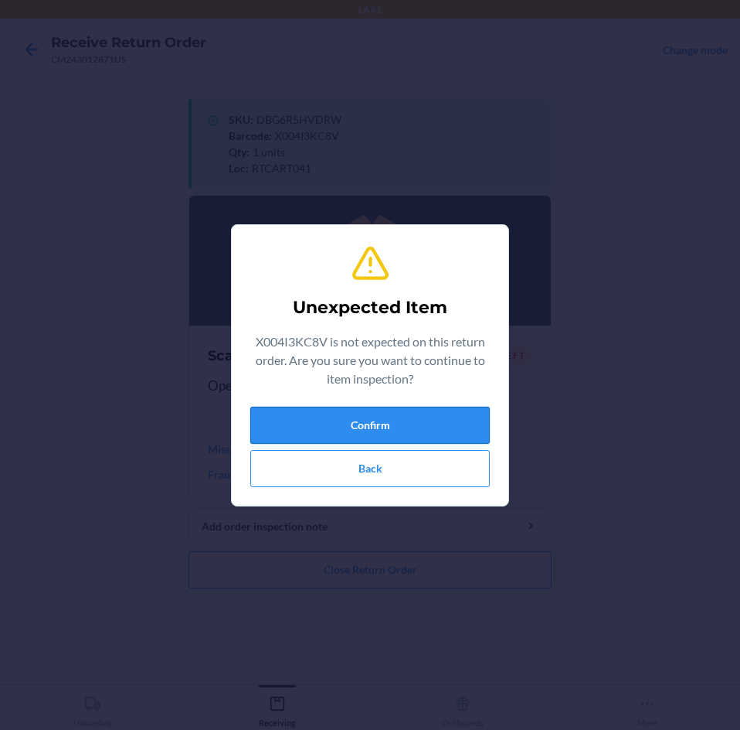
click at [430, 424] on button "Confirm" at bounding box center [370, 425] width 240 height 37
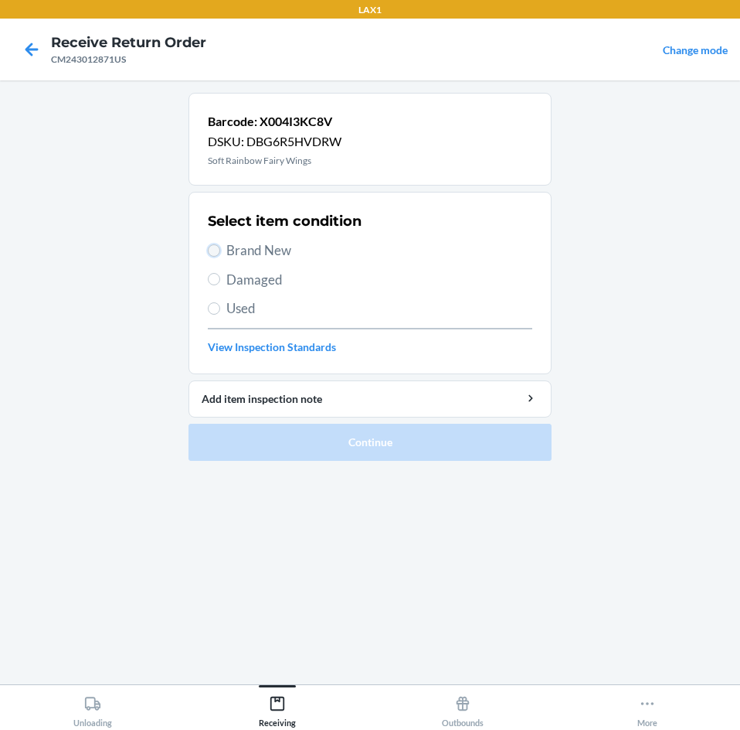
click at [210, 247] on input "Brand New" at bounding box center [214, 250] width 12 height 12
radio input "true"
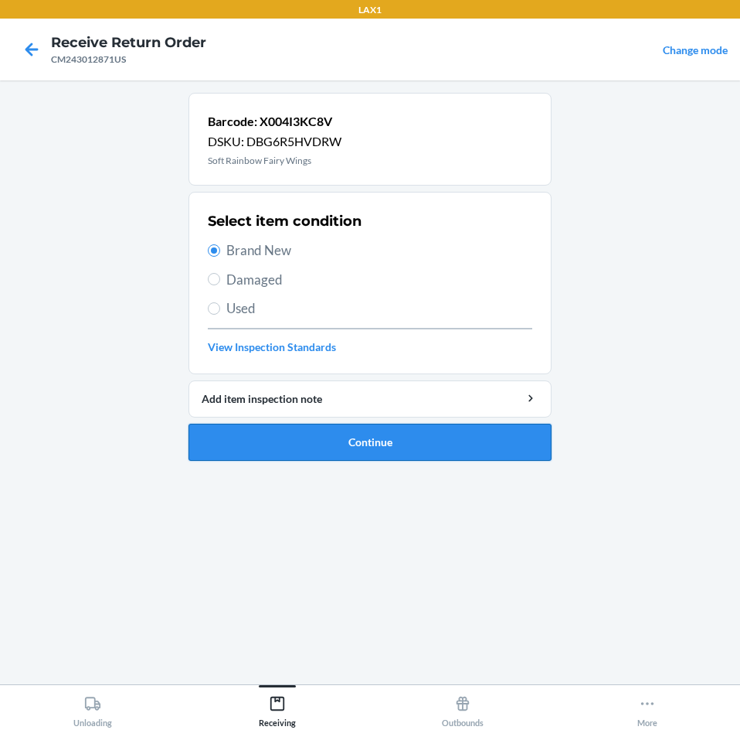
click at [438, 441] on button "Continue" at bounding box center [370, 442] width 363 height 37
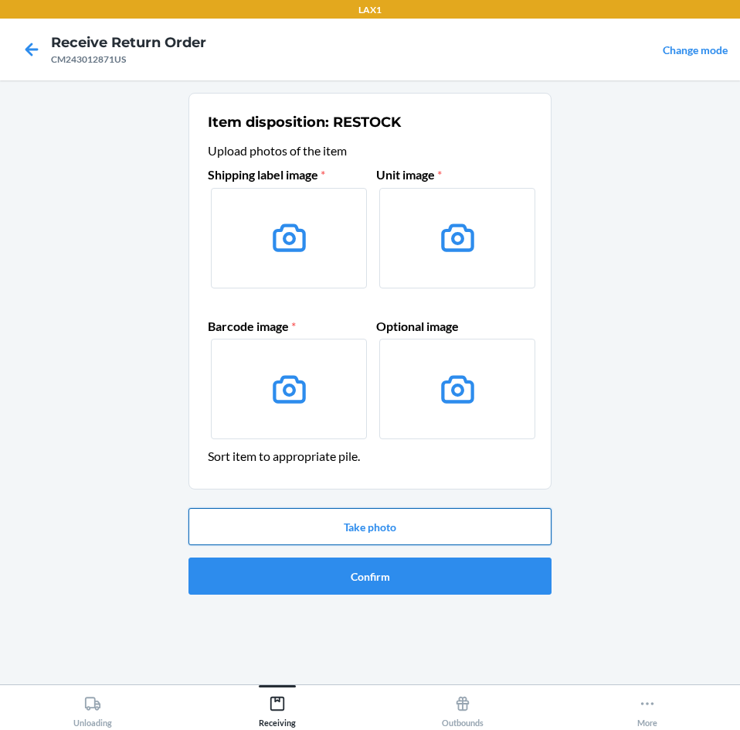
click at [421, 524] on button "Take photo" at bounding box center [370, 526] width 363 height 37
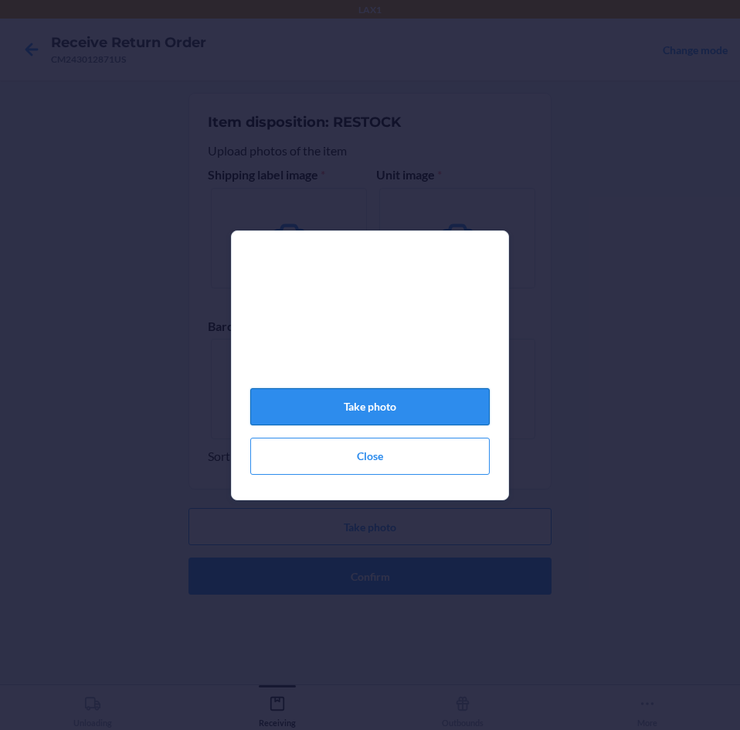
click at [385, 413] on button "Take photo" at bounding box center [370, 406] width 240 height 37
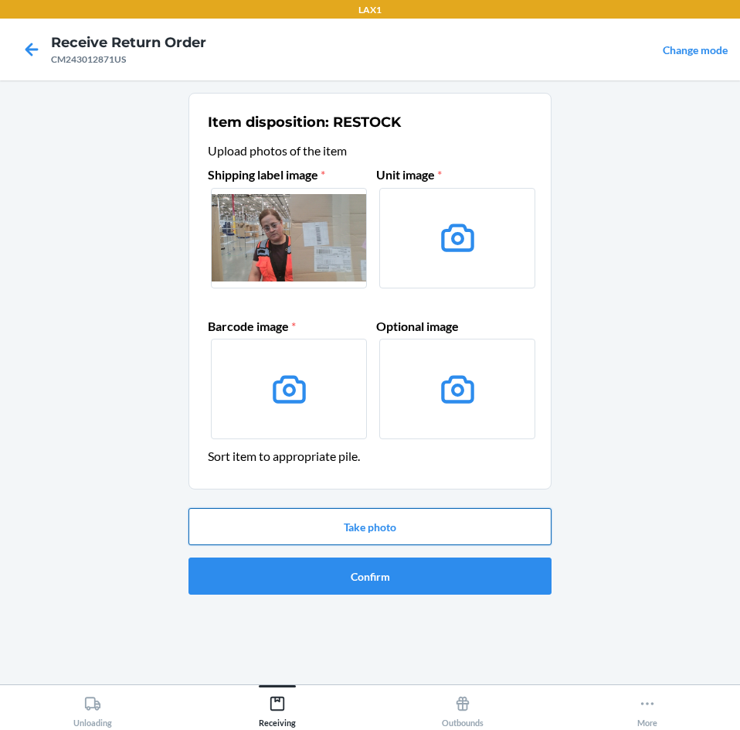
click at [450, 532] on button "Take photo" at bounding box center [370, 526] width 363 height 37
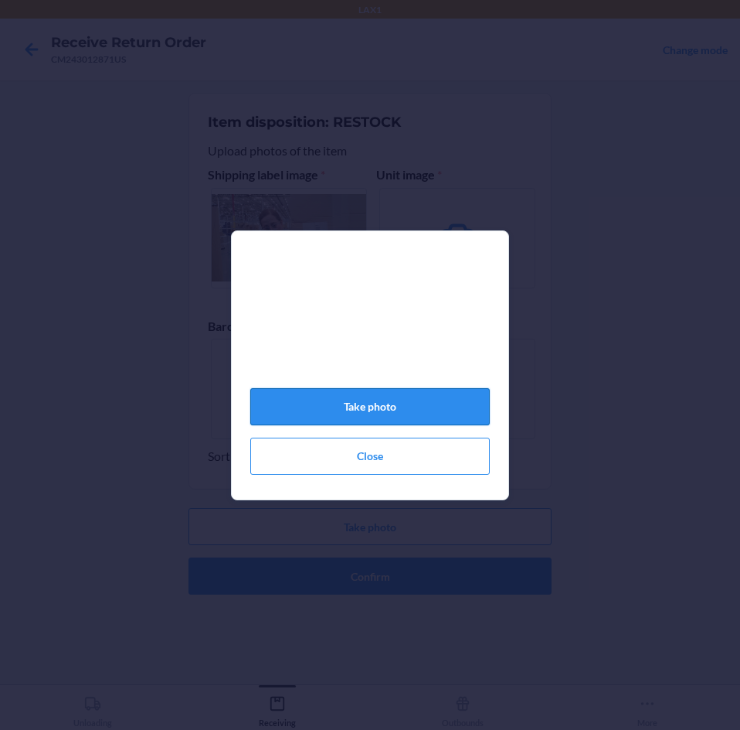
click at [425, 407] on button "Take photo" at bounding box center [370, 406] width 240 height 37
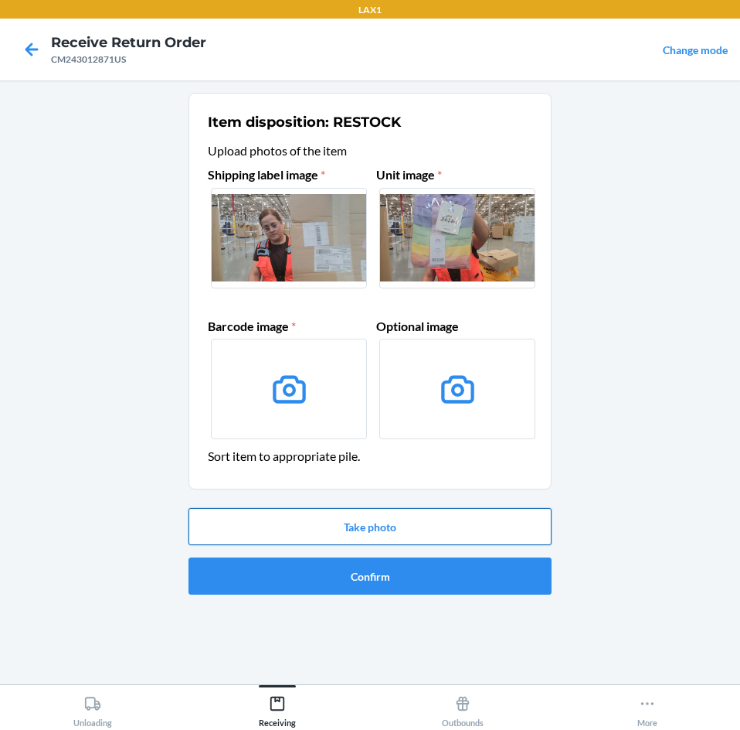
click at [460, 526] on button "Take photo" at bounding box center [370, 526] width 363 height 37
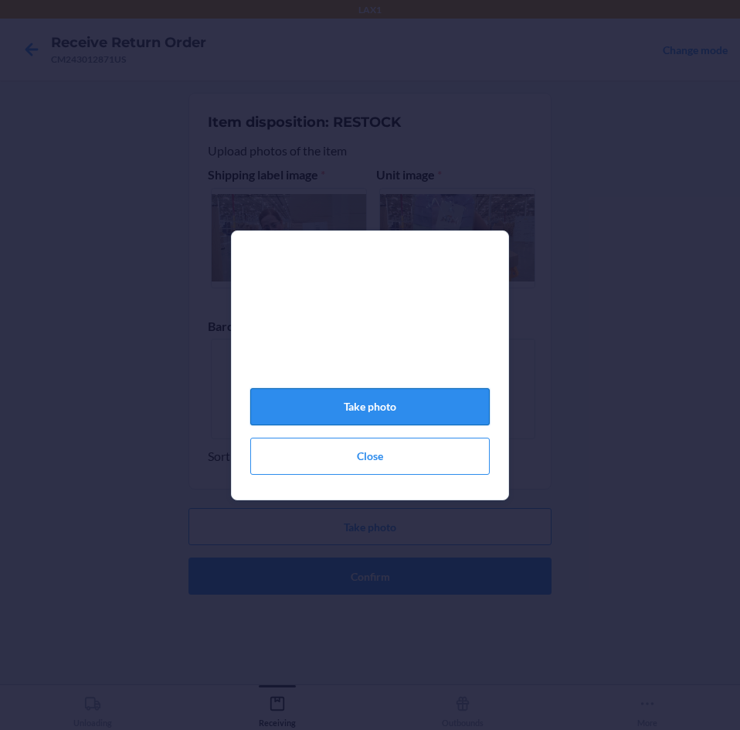
click at [462, 408] on button "Take photo" at bounding box center [370, 406] width 240 height 37
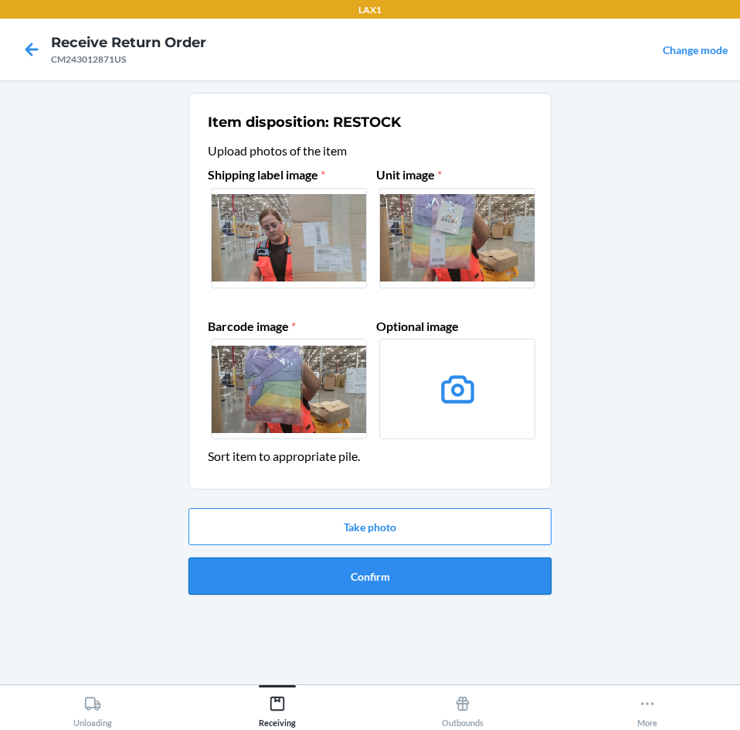
click at [485, 579] on button "Confirm" at bounding box center [370, 575] width 363 height 37
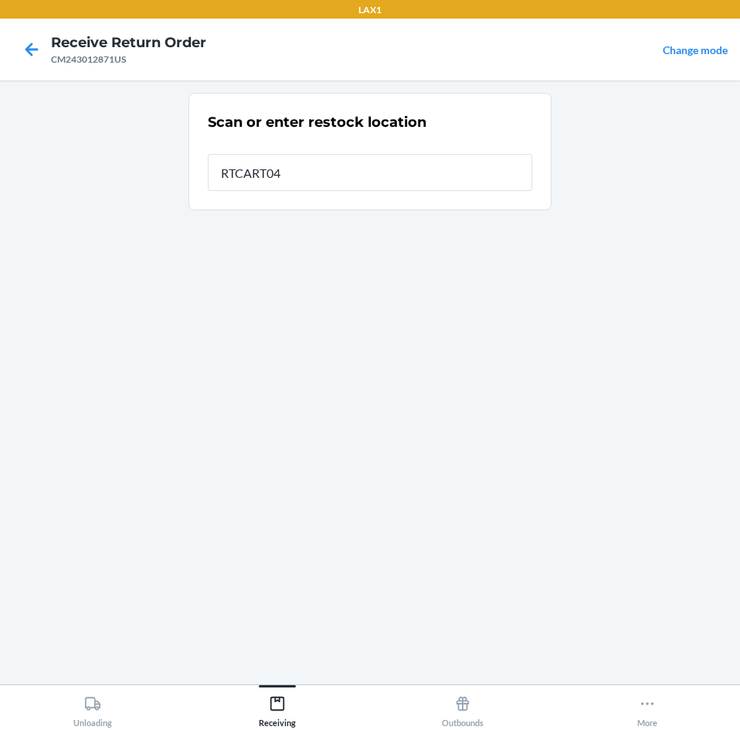
type input "RTCART041"
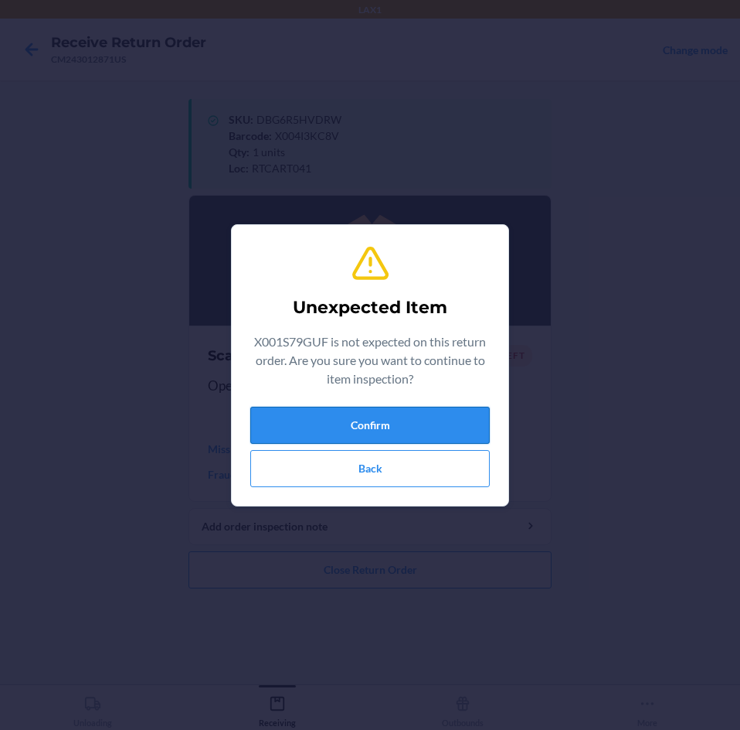
click at [436, 422] on button "Confirm" at bounding box center [370, 425] width 240 height 37
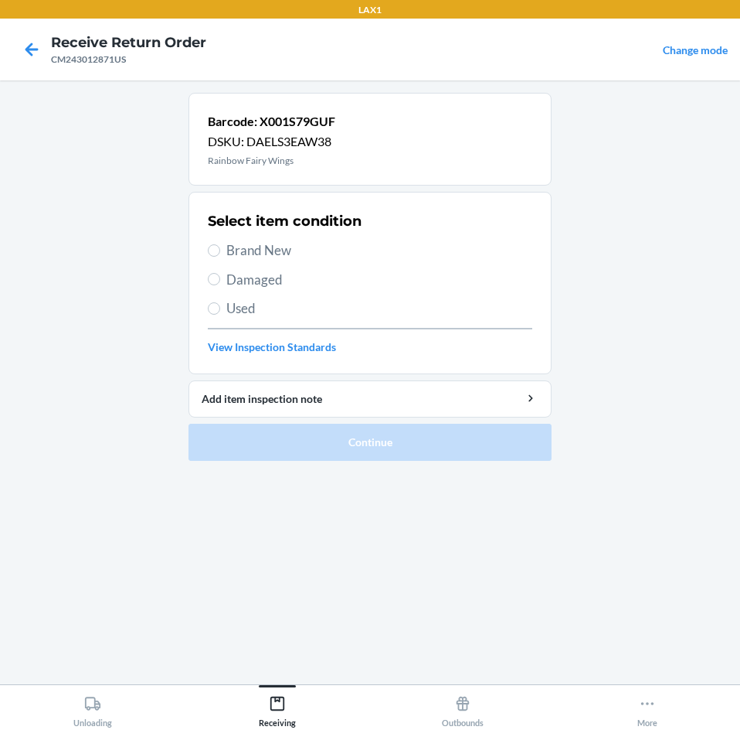
click at [256, 247] on span "Brand New" at bounding box center [379, 250] width 306 height 20
click at [220, 247] on input "Brand New" at bounding box center [214, 250] width 12 height 12
radio input "true"
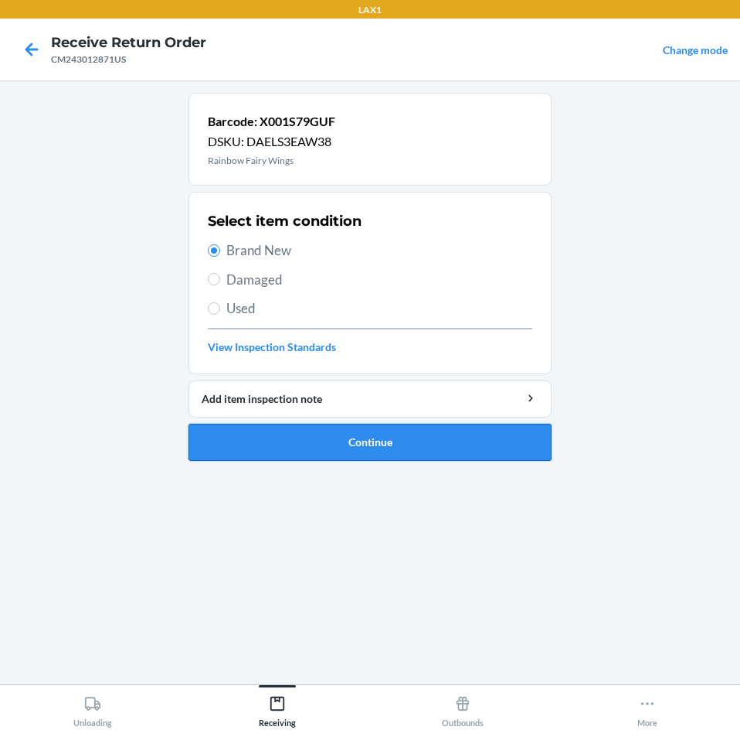
click at [493, 450] on button "Continue" at bounding box center [370, 442] width 363 height 37
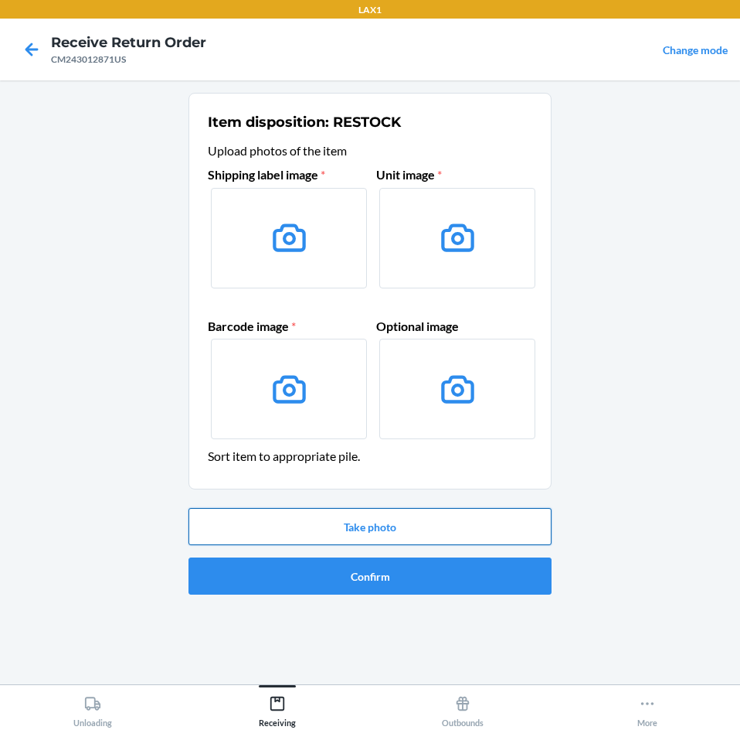
click at [463, 522] on button "Take photo" at bounding box center [370, 526] width 363 height 37
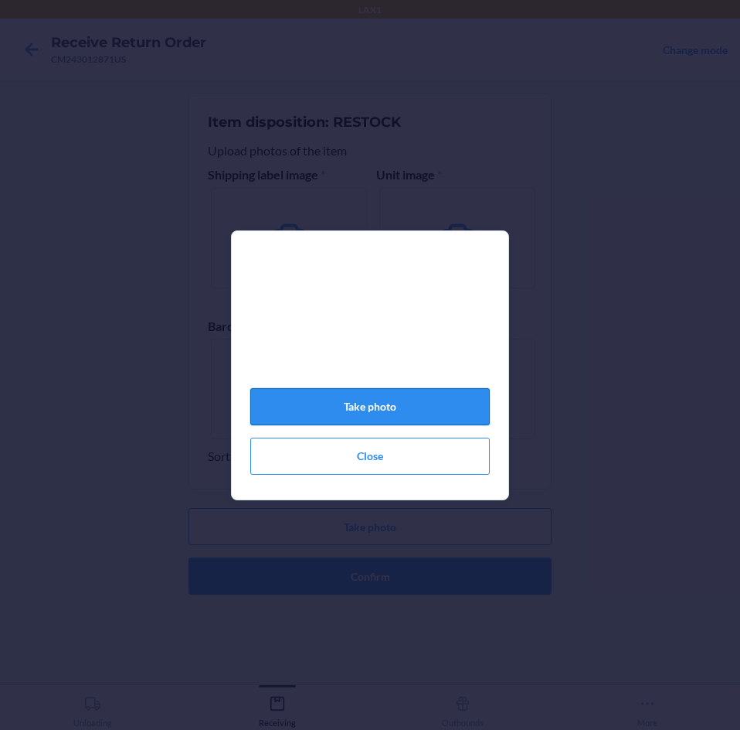
click at [370, 410] on button "Take photo" at bounding box center [370, 406] width 240 height 37
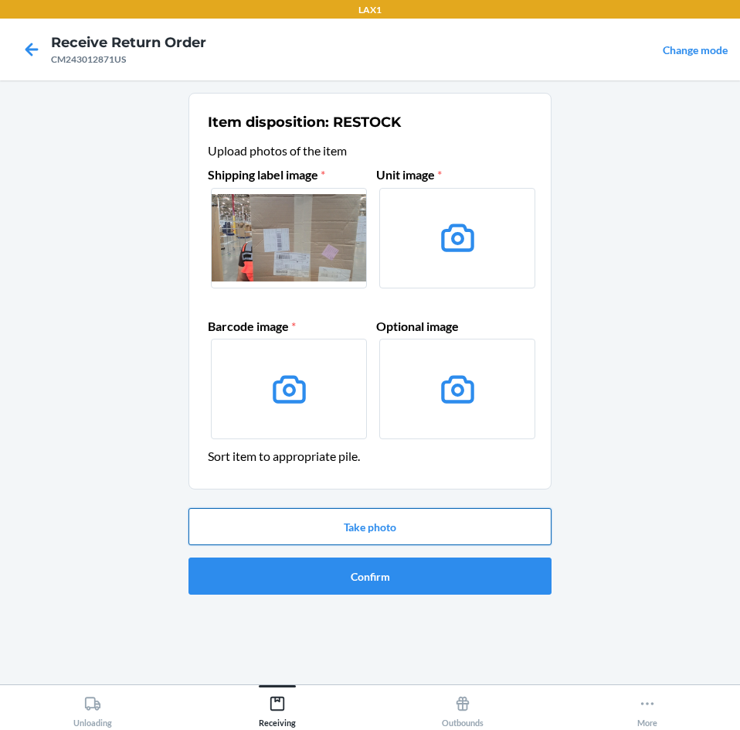
click at [364, 527] on button "Take photo" at bounding box center [370, 526] width 363 height 37
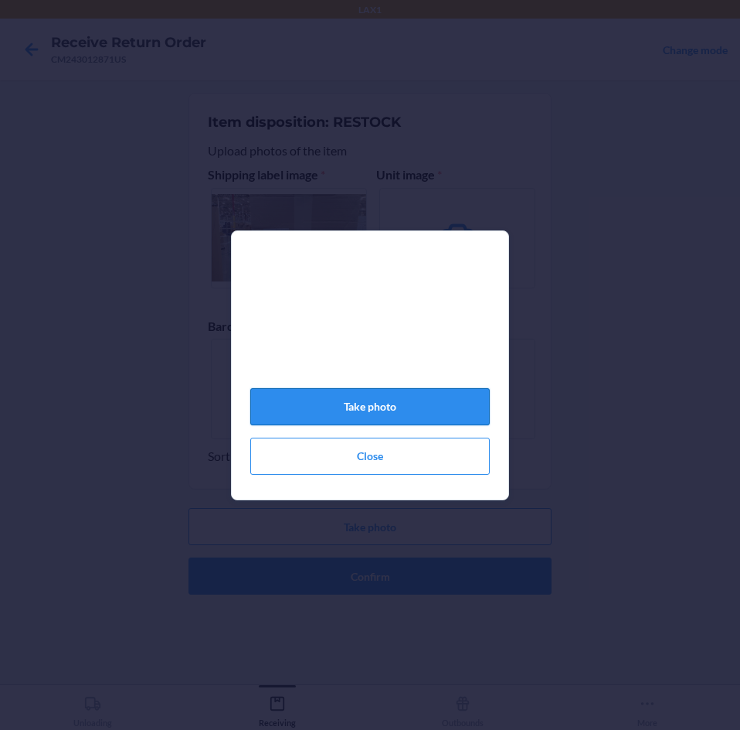
click at [395, 403] on button "Take photo" at bounding box center [370, 406] width 240 height 37
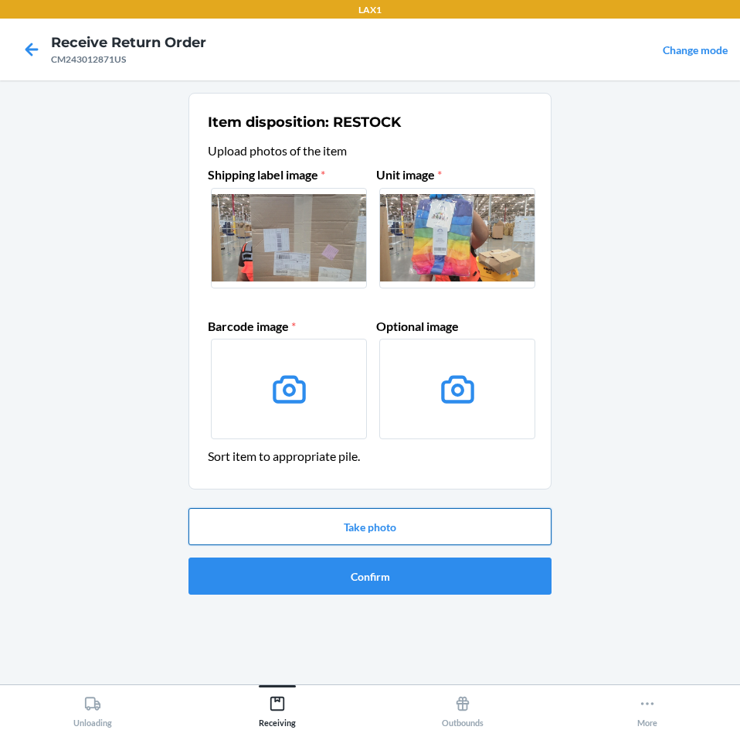
click at [390, 530] on button "Take photo" at bounding box center [370, 526] width 363 height 37
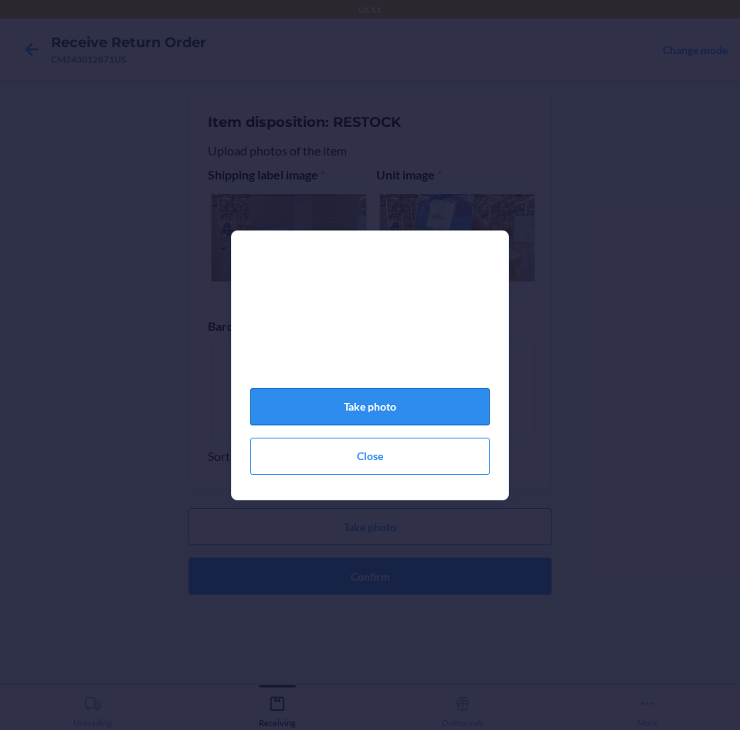
click at [382, 407] on button "Take photo" at bounding box center [370, 406] width 240 height 37
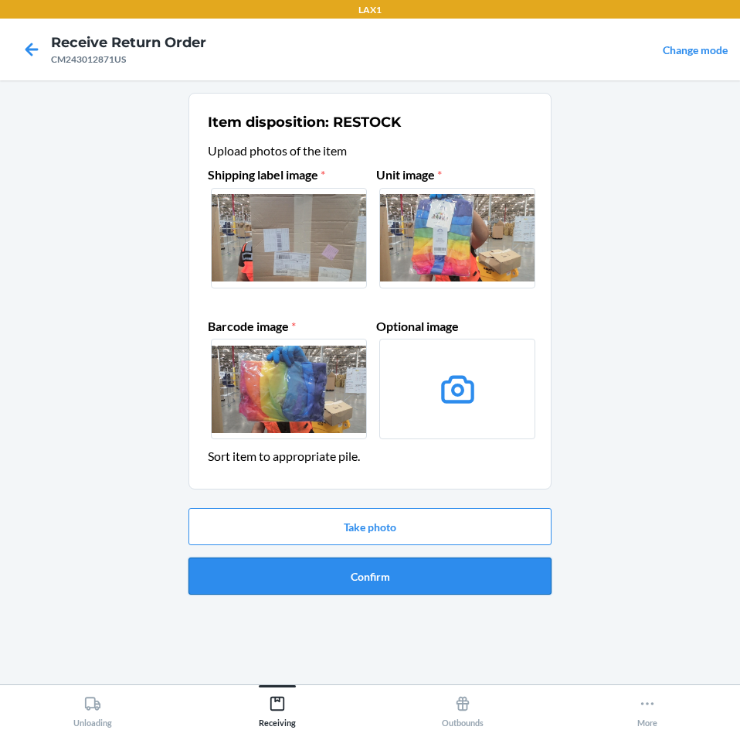
click at [430, 574] on button "Confirm" at bounding box center [370, 575] width 363 height 37
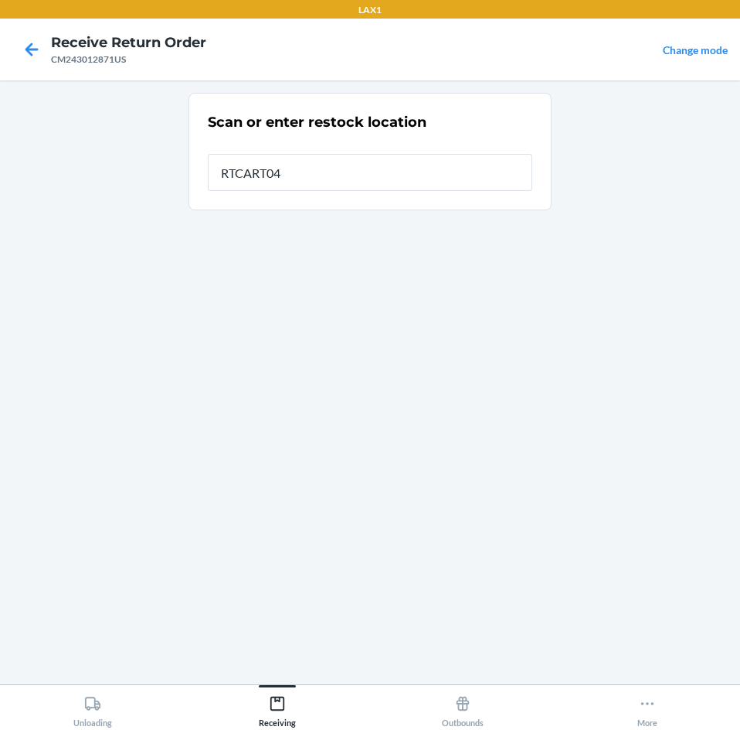
type input "RTCART041"
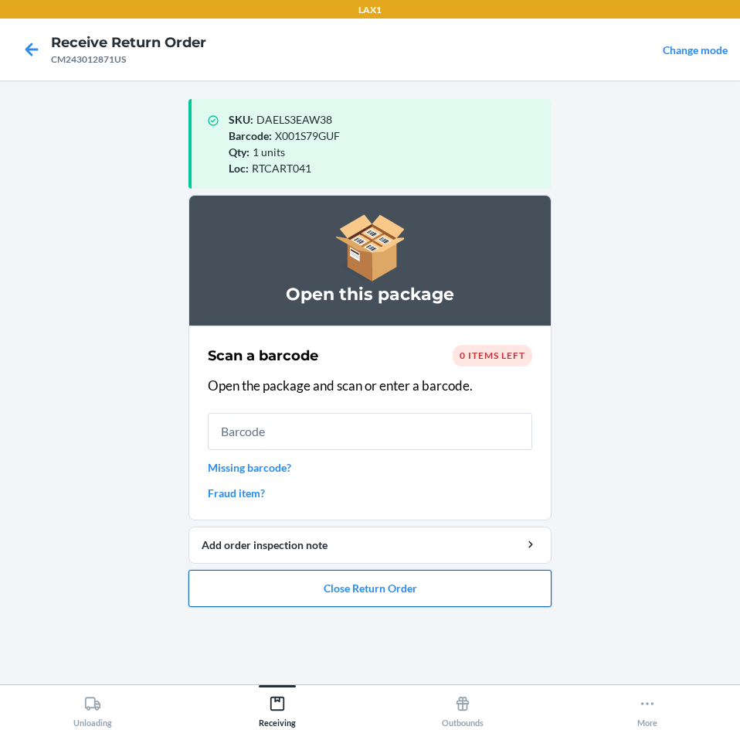
click at [430, 587] on button "Close Return Order" at bounding box center [370, 588] width 363 height 37
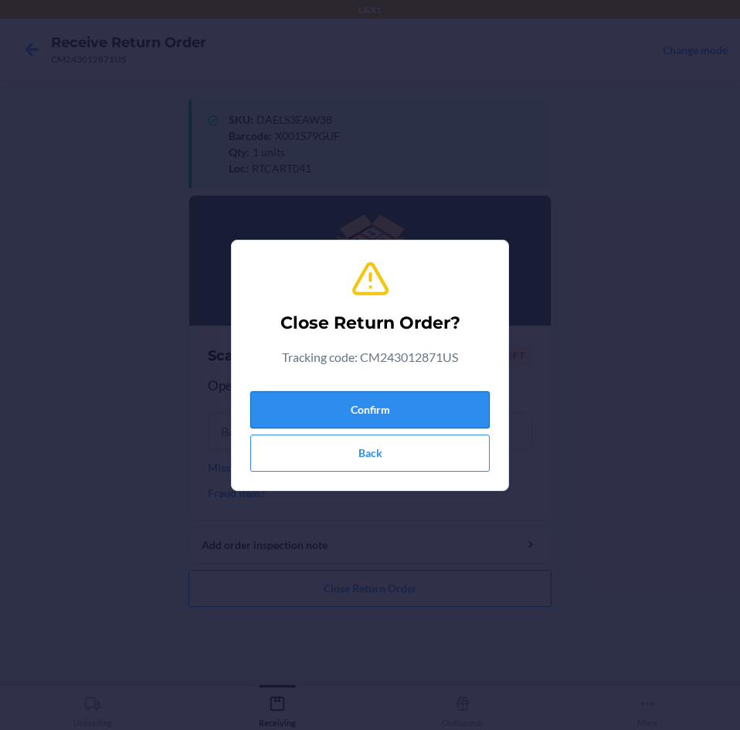
click at [450, 396] on button "Confirm" at bounding box center [370, 409] width 240 height 37
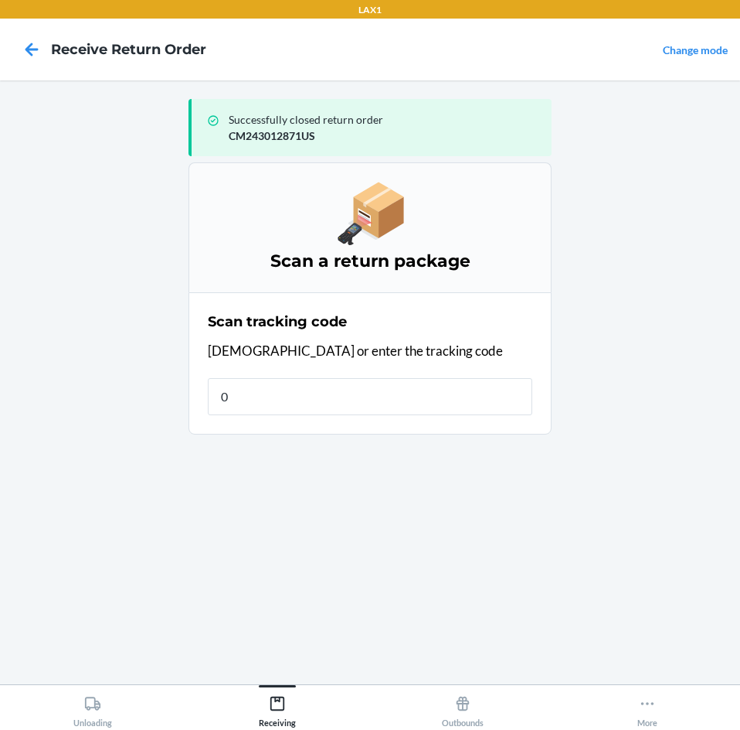
type input "00"
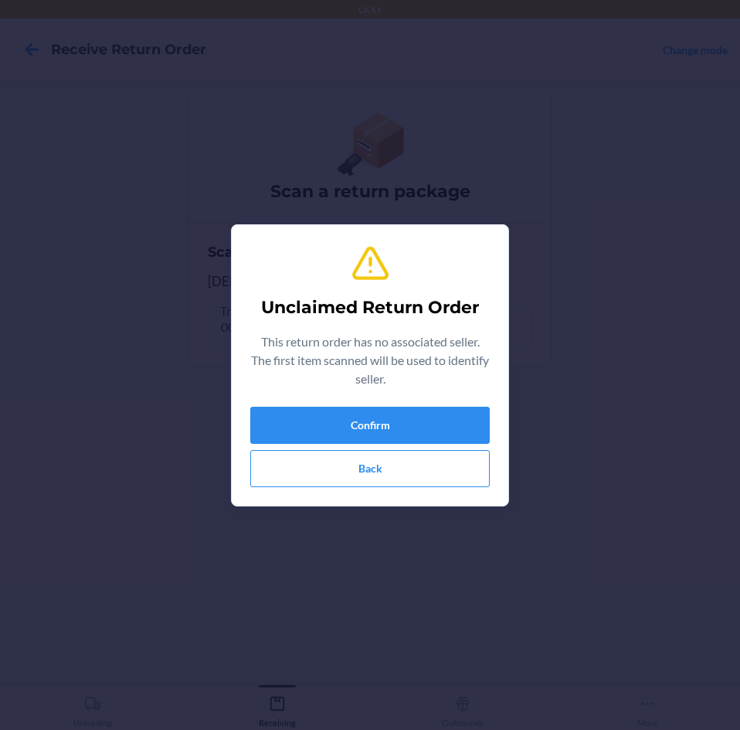
drag, startPoint x: 443, startPoint y: 395, endPoint x: 727, endPoint y: 708, distance: 422.9
click at [727, 708] on div "Unclaimed Return Order This return order has no associated seller. The first it…" at bounding box center [370, 365] width 740 height 730
click at [449, 423] on button "Confirm" at bounding box center [370, 425] width 240 height 37
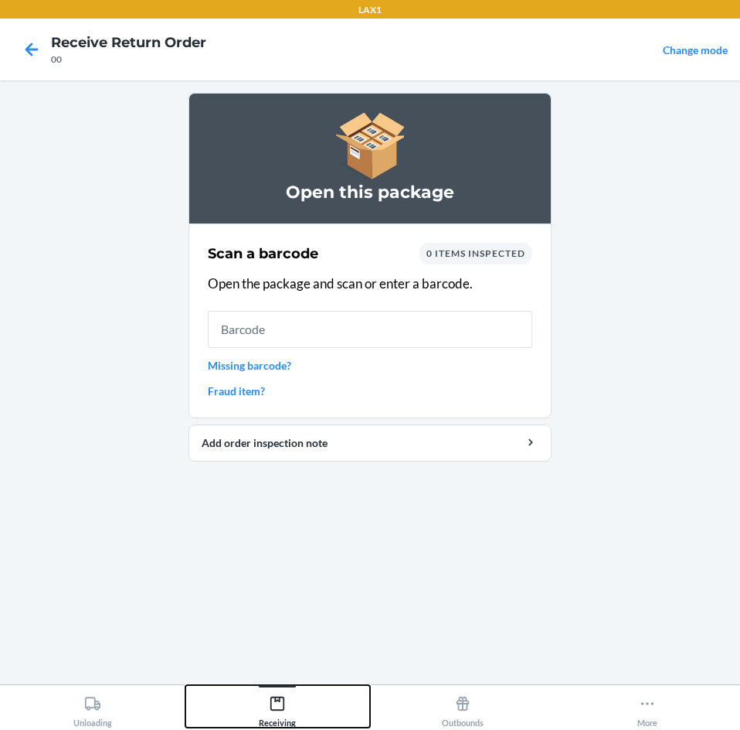
click at [291, 709] on div "Receiving" at bounding box center [277, 708] width 37 height 39
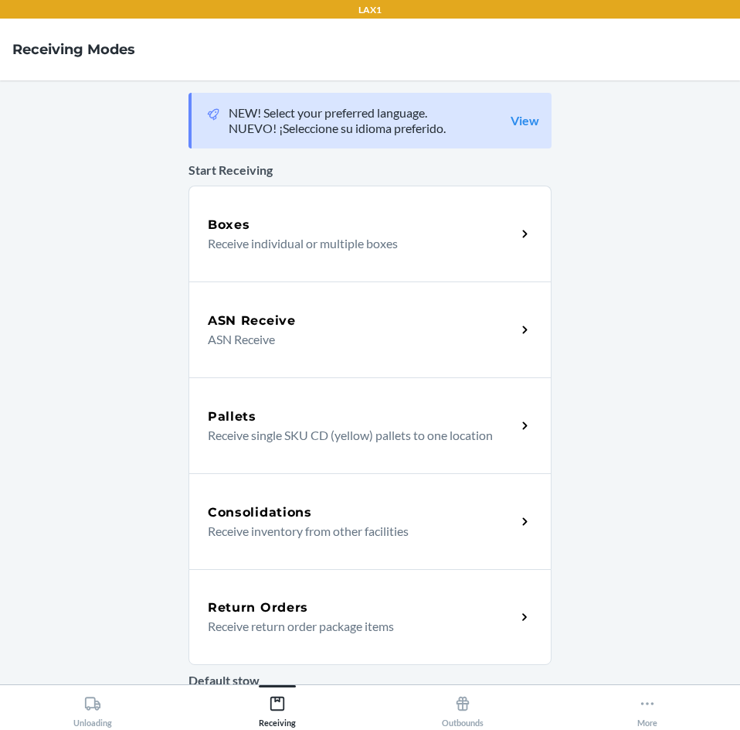
click at [333, 609] on div "Return Orders" at bounding box center [362, 607] width 308 height 19
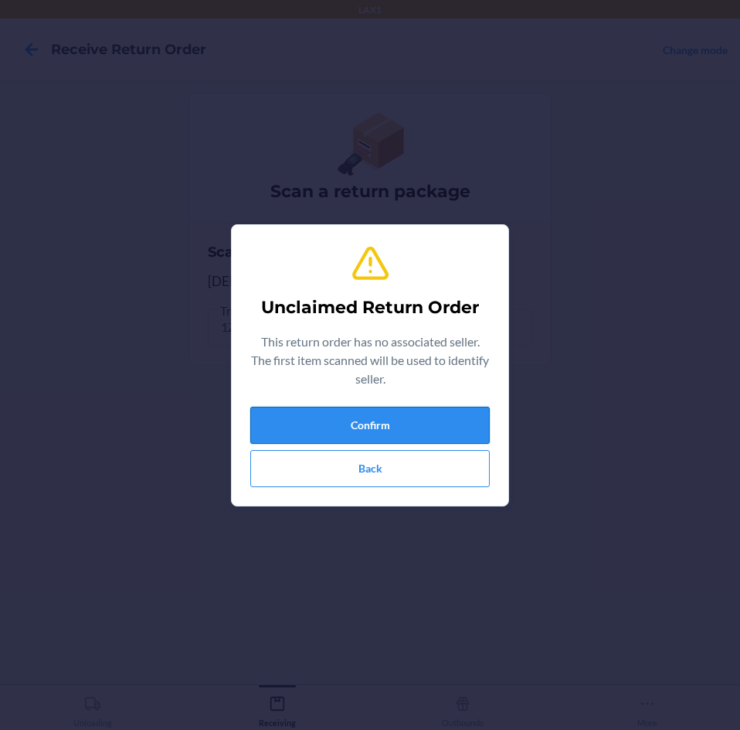
click at [435, 419] on button "Confirm" at bounding box center [370, 425] width 240 height 37
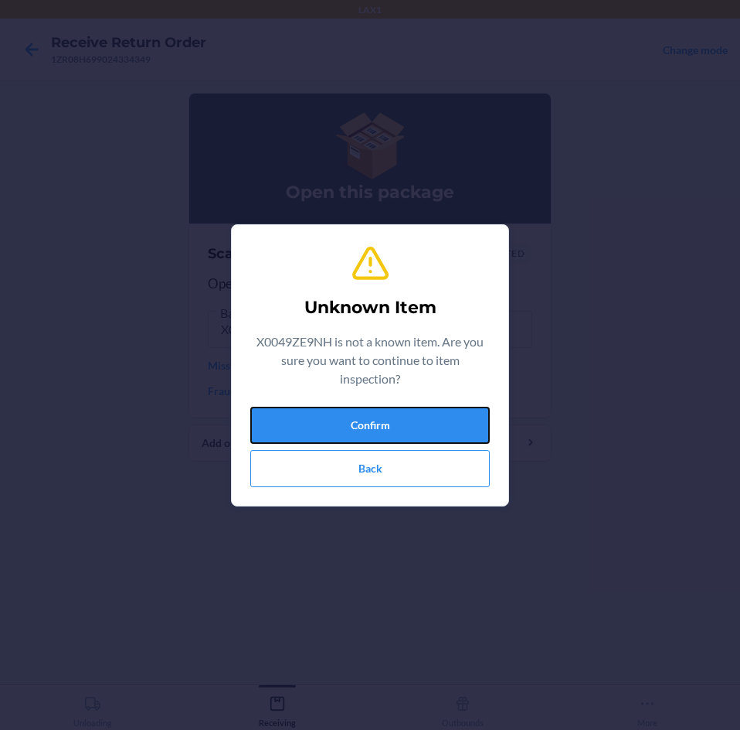
click at [435, 419] on button "Confirm" at bounding box center [370, 425] width 240 height 37
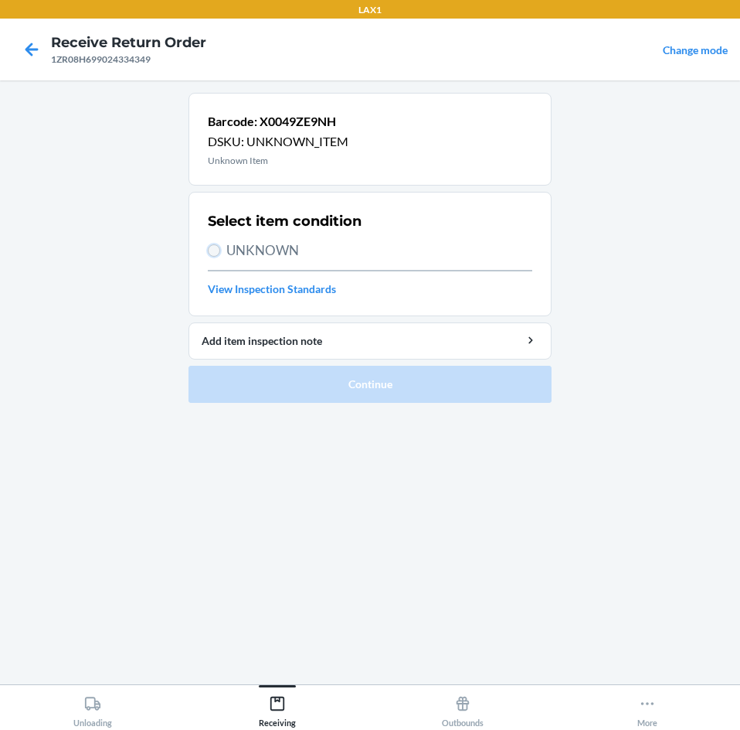
click at [214, 253] on input "UNKNOWN" at bounding box center [214, 250] width 12 height 12
radio input "true"
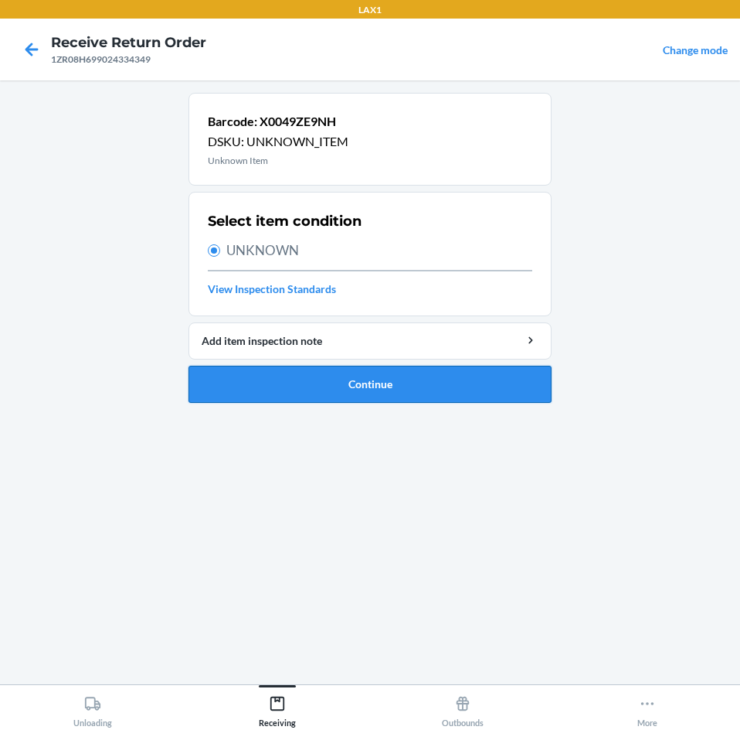
click at [431, 376] on button "Continue" at bounding box center [370, 384] width 363 height 37
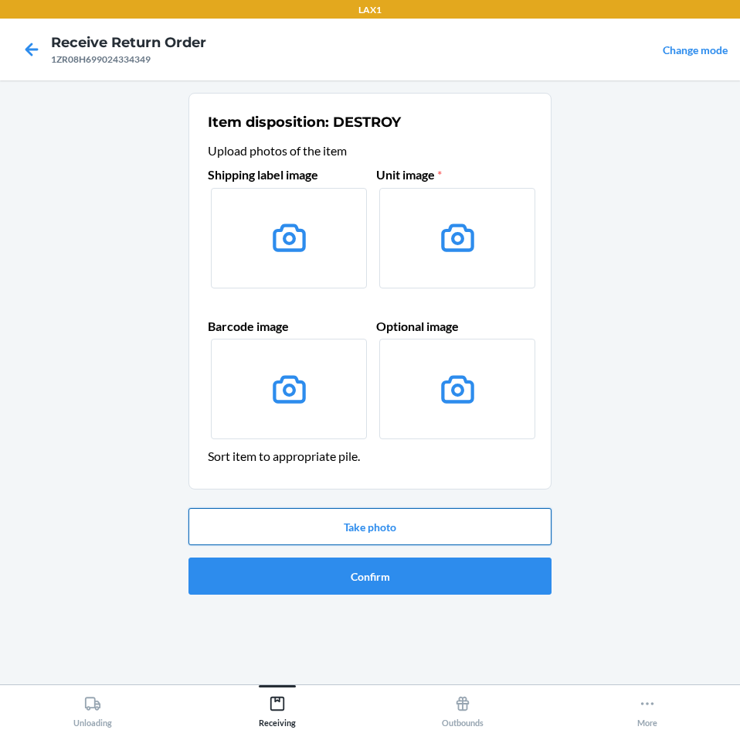
click at [436, 523] on button "Take photo" at bounding box center [370, 526] width 363 height 37
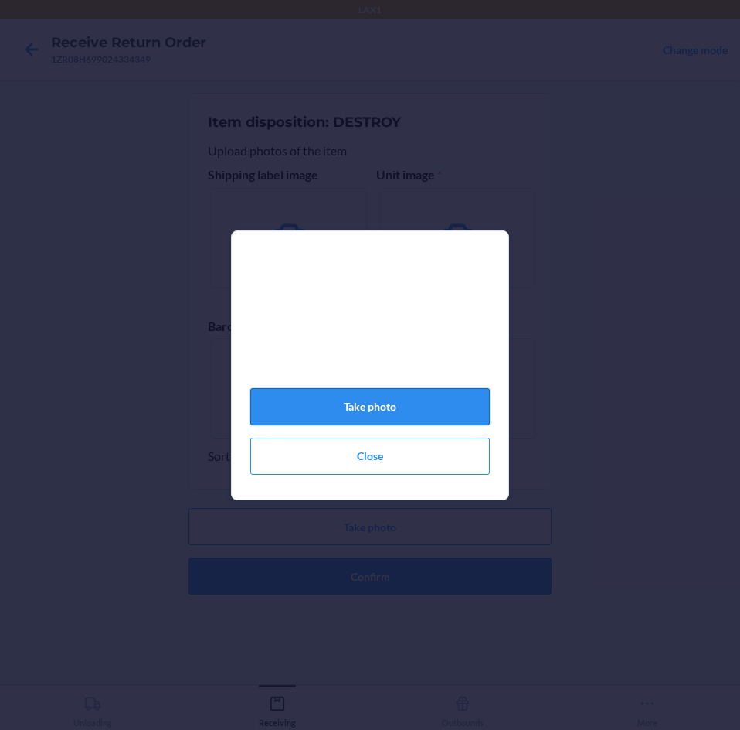
click at [395, 408] on button "Take photo" at bounding box center [370, 406] width 240 height 37
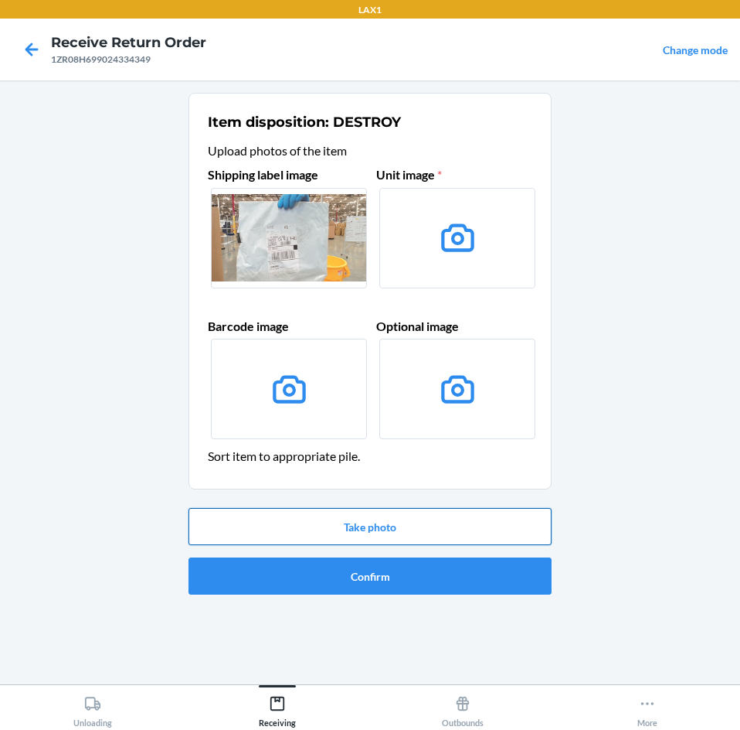
click at [414, 525] on button "Take photo" at bounding box center [370, 526] width 363 height 37
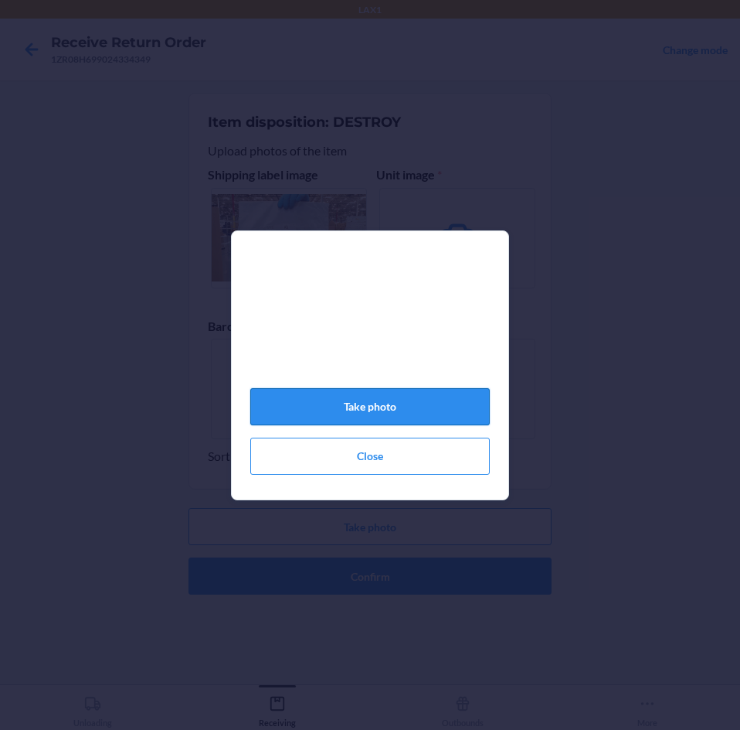
click at [396, 404] on button "Take photo" at bounding box center [370, 406] width 240 height 37
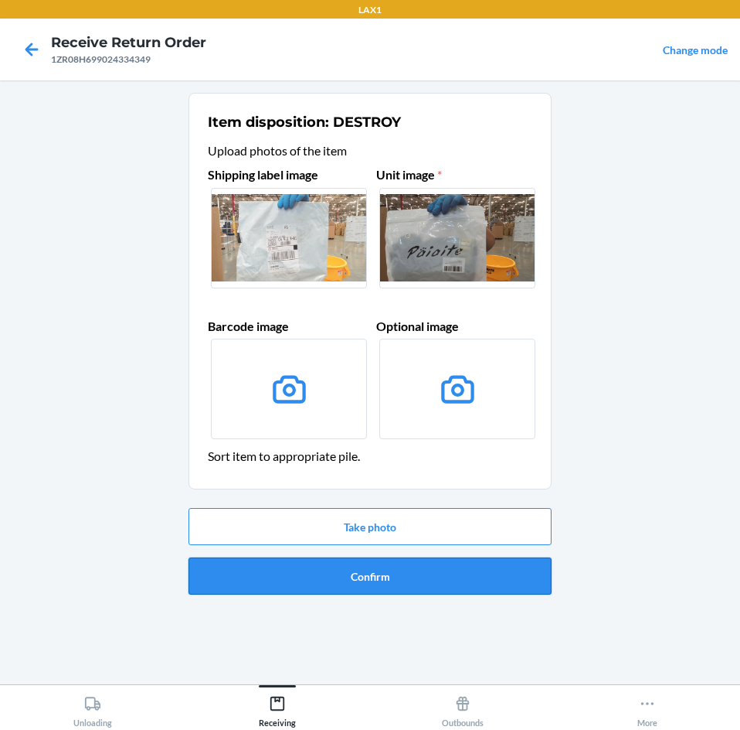
click at [414, 567] on button "Confirm" at bounding box center [370, 575] width 363 height 37
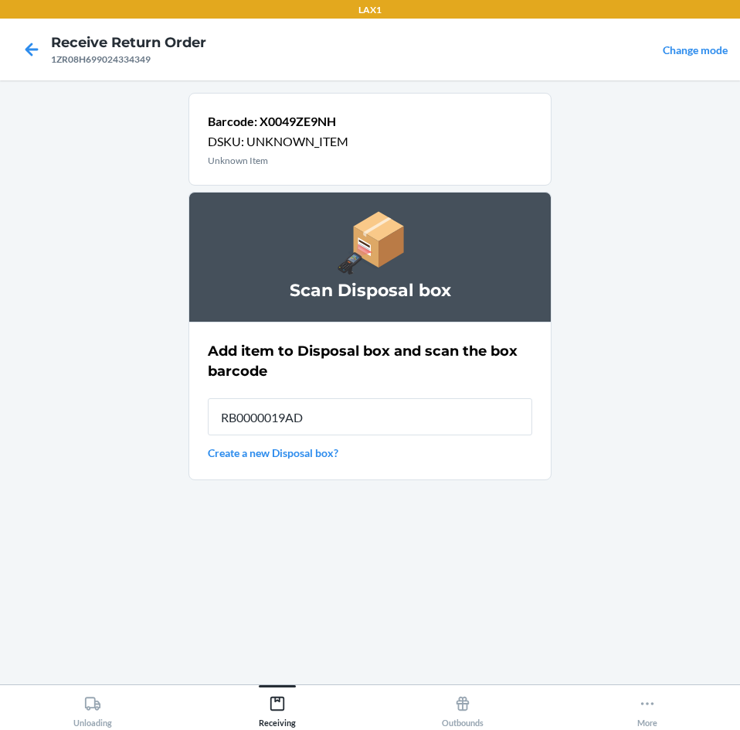
type input "RB0000019AD"
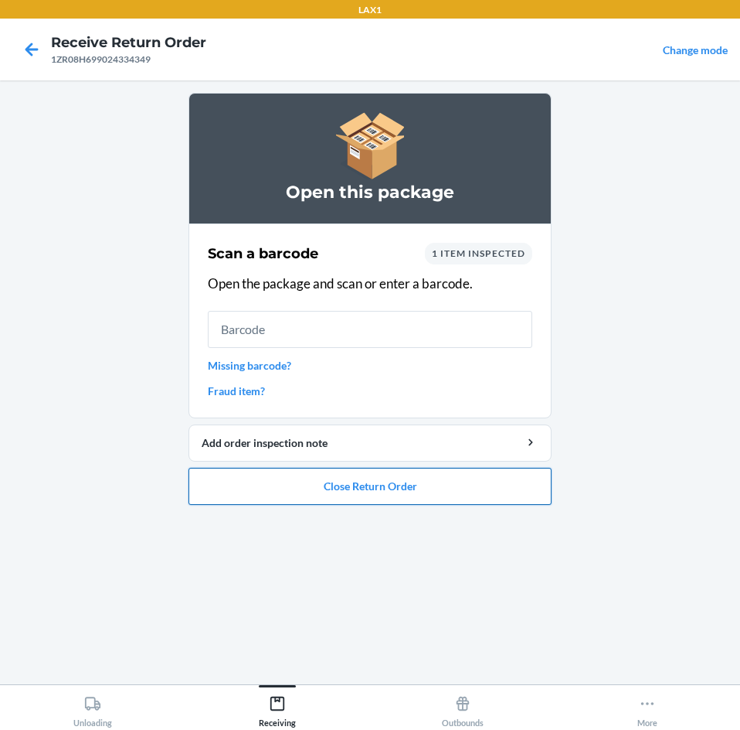
click at [431, 497] on button "Close Return Order" at bounding box center [370, 486] width 363 height 37
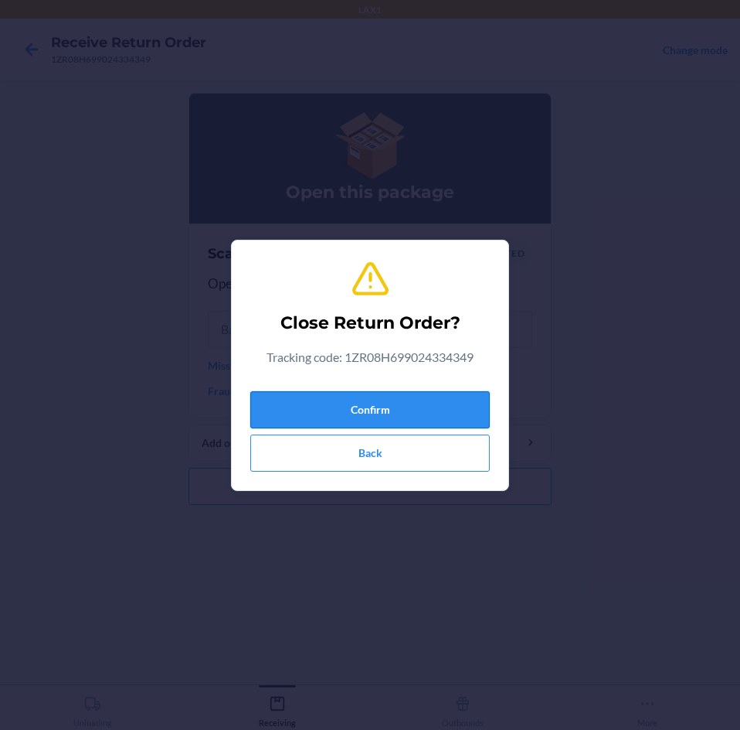
click at [417, 413] on button "Confirm" at bounding box center [370, 409] width 240 height 37
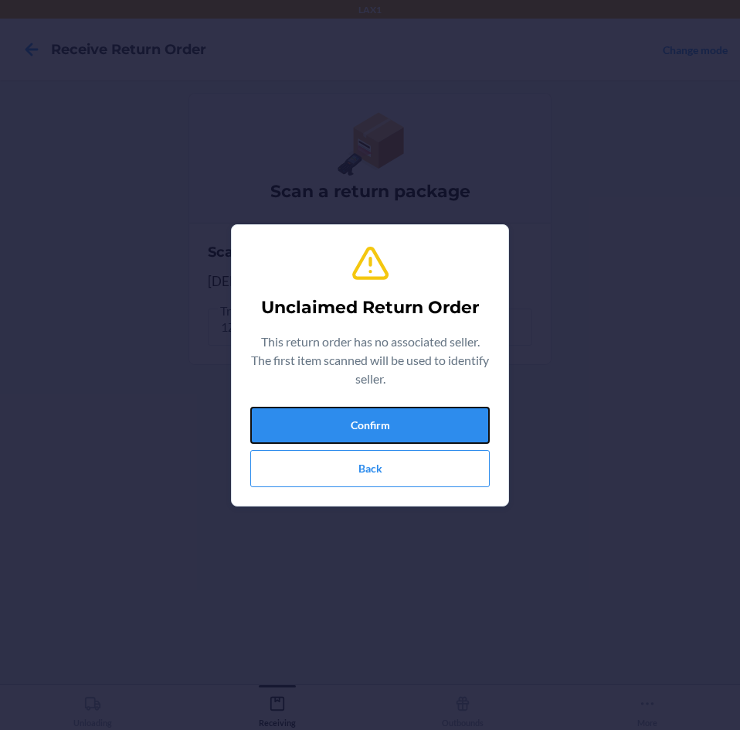
click at [417, 413] on button "Confirm" at bounding box center [370, 425] width 240 height 37
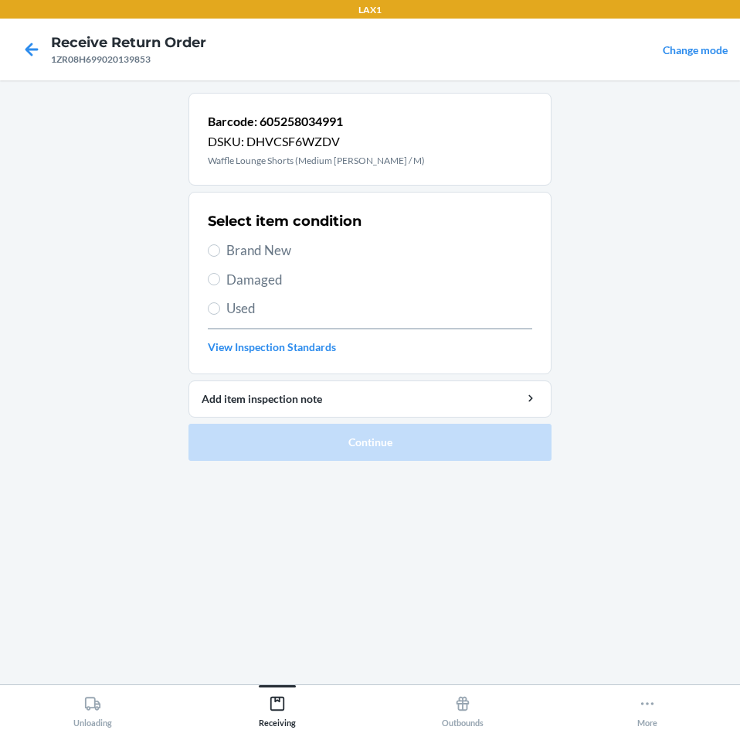
drag, startPoint x: 210, startPoint y: 244, endPoint x: 298, endPoint y: 346, distance: 134.3
click at [210, 246] on label "Brand New" at bounding box center [370, 250] width 325 height 20
click at [210, 246] on input "Brand New" at bounding box center [214, 250] width 12 height 12
radio input "true"
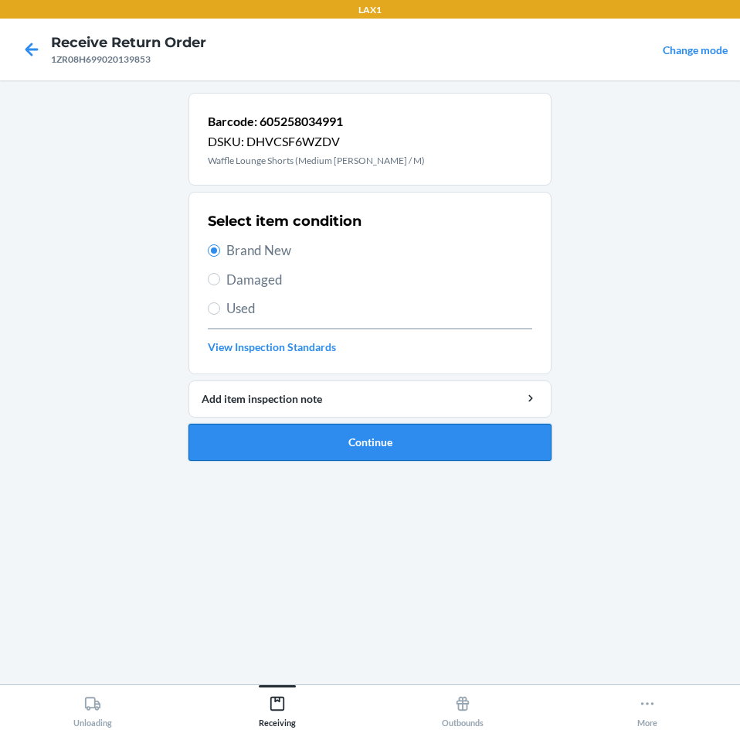
click at [471, 435] on button "Continue" at bounding box center [370, 442] width 363 height 37
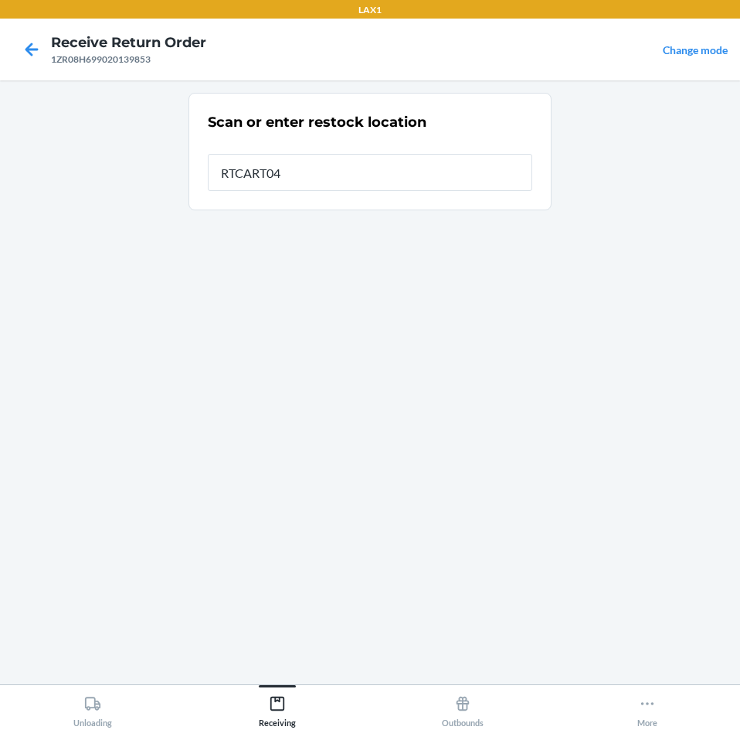
type input "RTCART041"
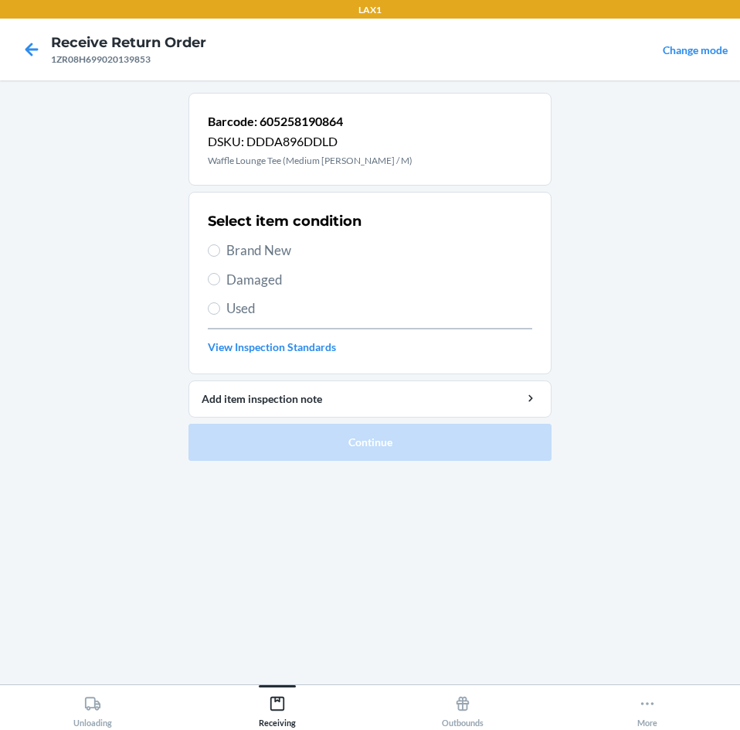
click at [209, 244] on label "Brand New" at bounding box center [370, 250] width 325 height 20
click at [209, 244] on input "Brand New" at bounding box center [214, 250] width 12 height 12
radio input "true"
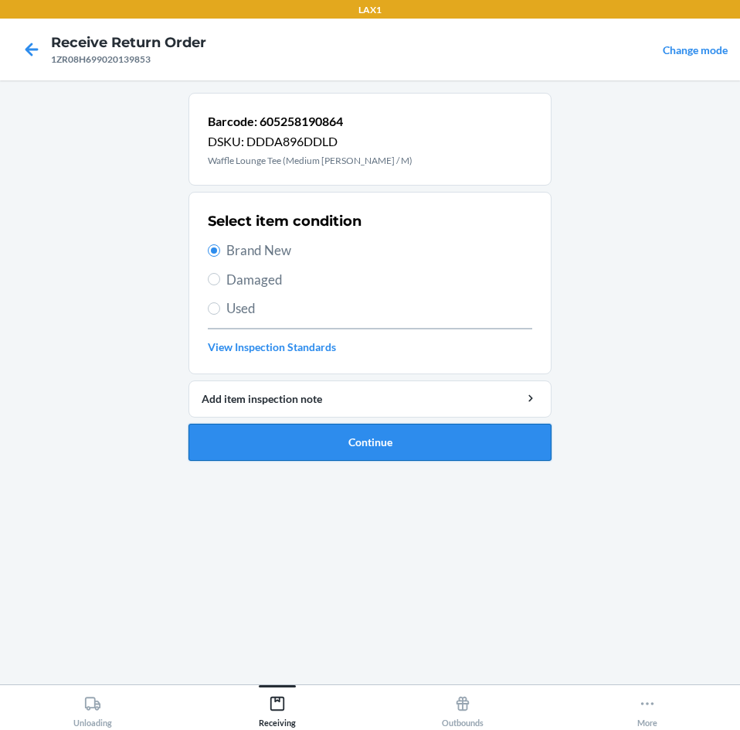
click at [474, 427] on button "Continue" at bounding box center [370, 442] width 363 height 37
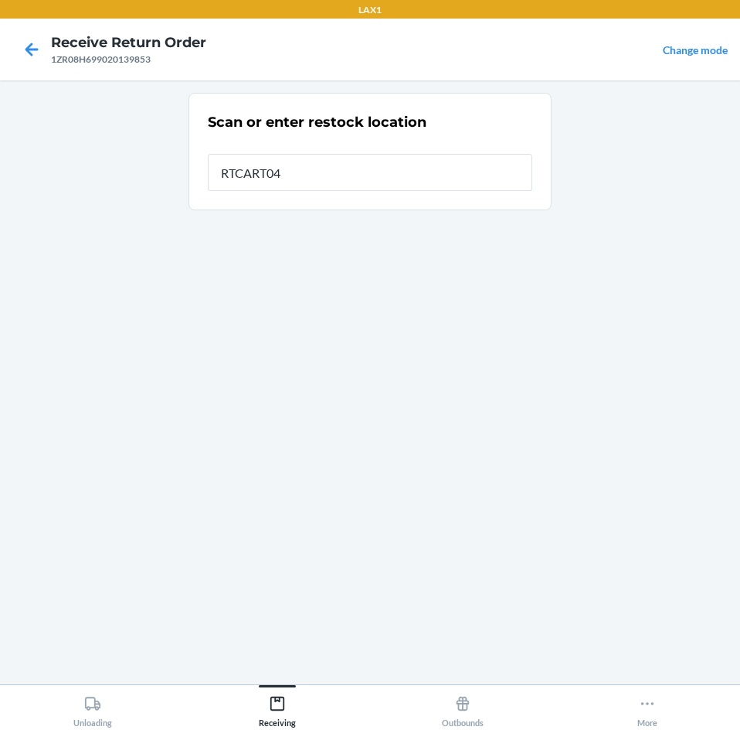
type input "RTCART041"
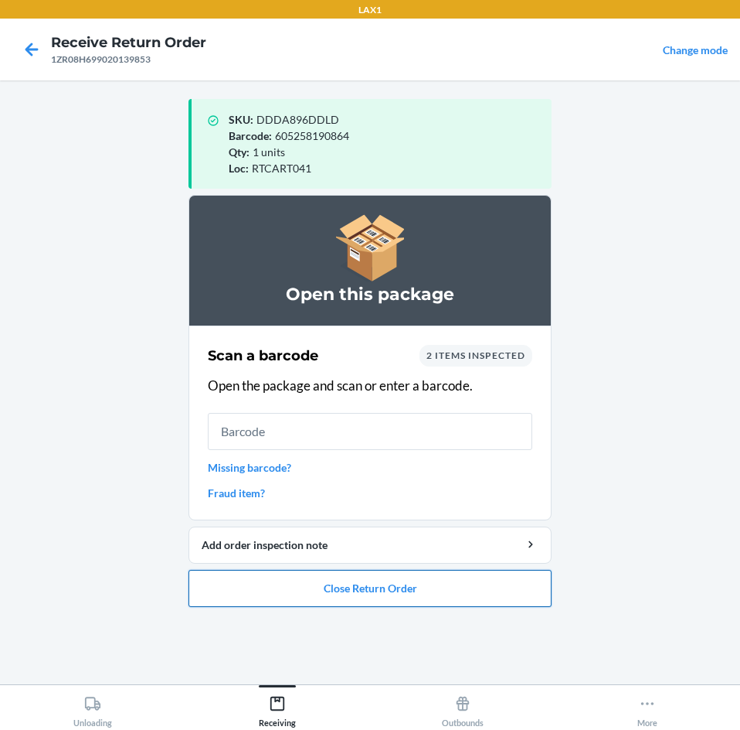
click at [467, 587] on button "Close Return Order" at bounding box center [370, 588] width 363 height 37
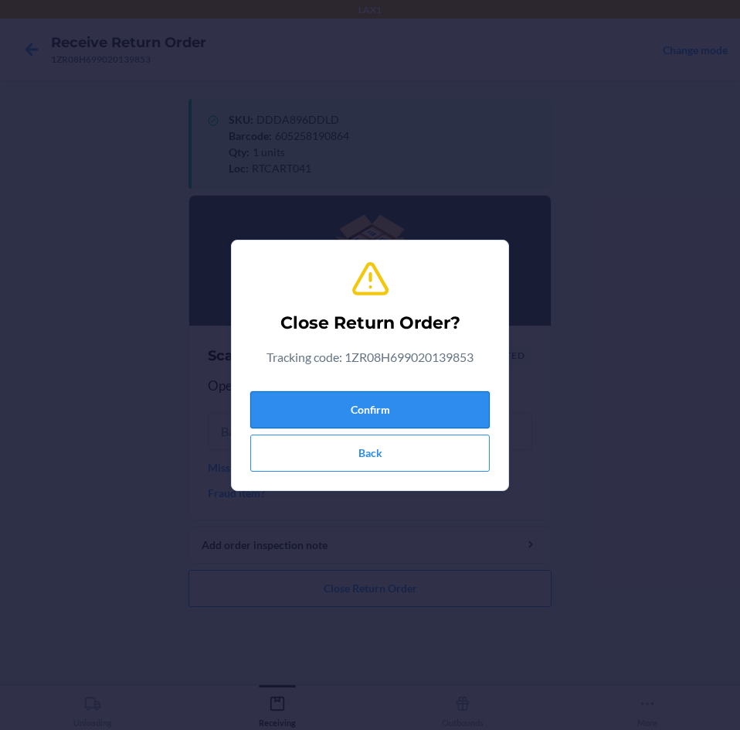
click at [454, 410] on button "Confirm" at bounding box center [370, 409] width 240 height 37
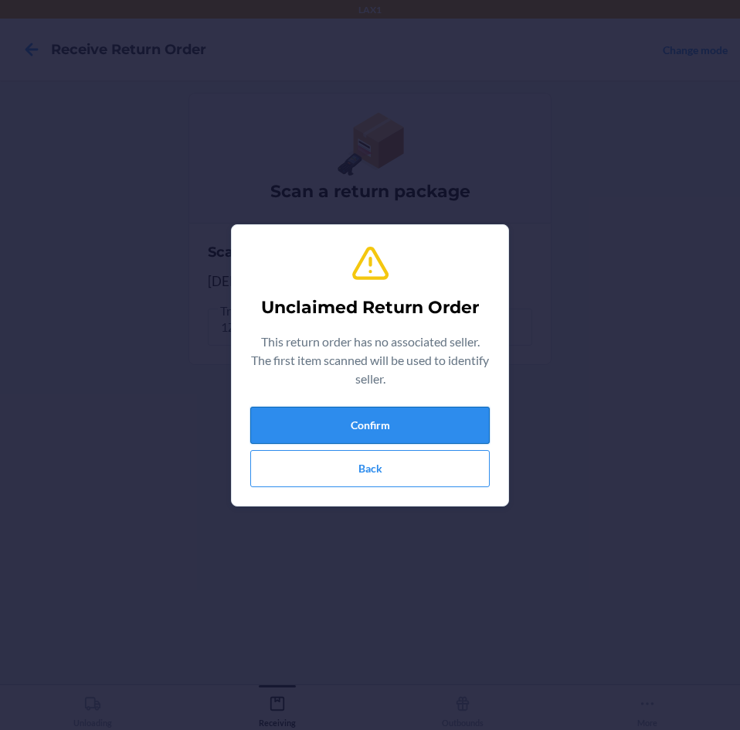
click at [454, 420] on button "Confirm" at bounding box center [370, 425] width 240 height 37
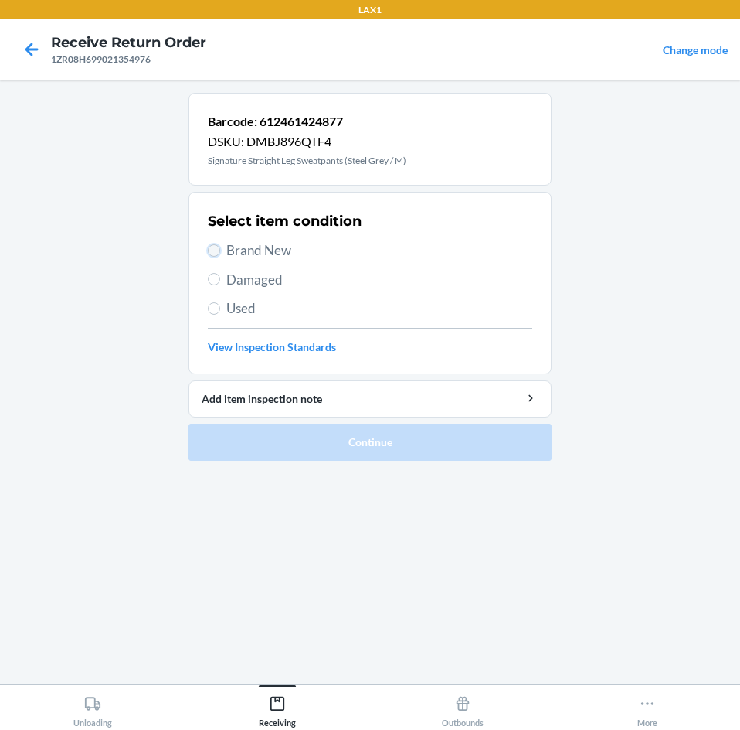
click at [213, 250] on input "Brand New" at bounding box center [214, 250] width 12 height 12
radio input "true"
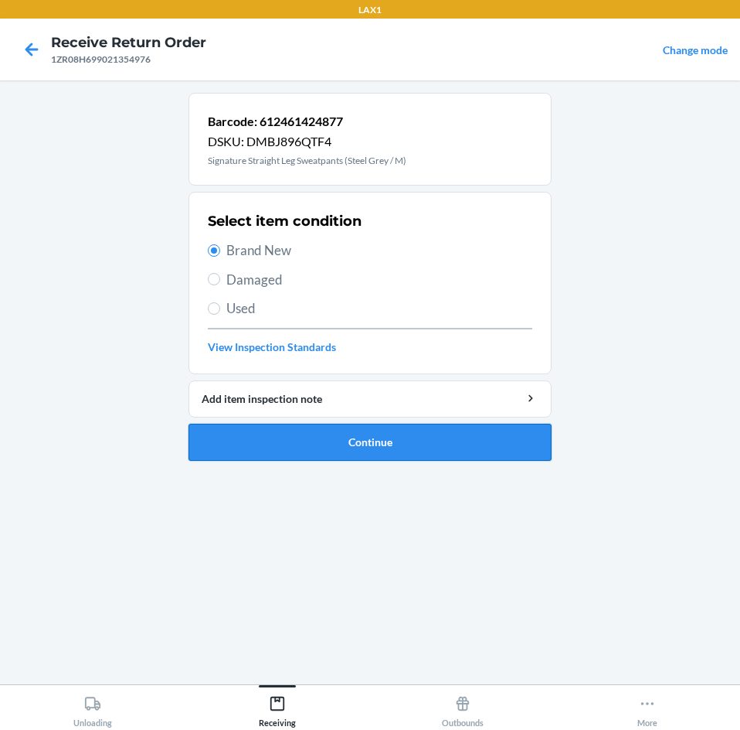
click at [541, 440] on button "Continue" at bounding box center [370, 442] width 363 height 37
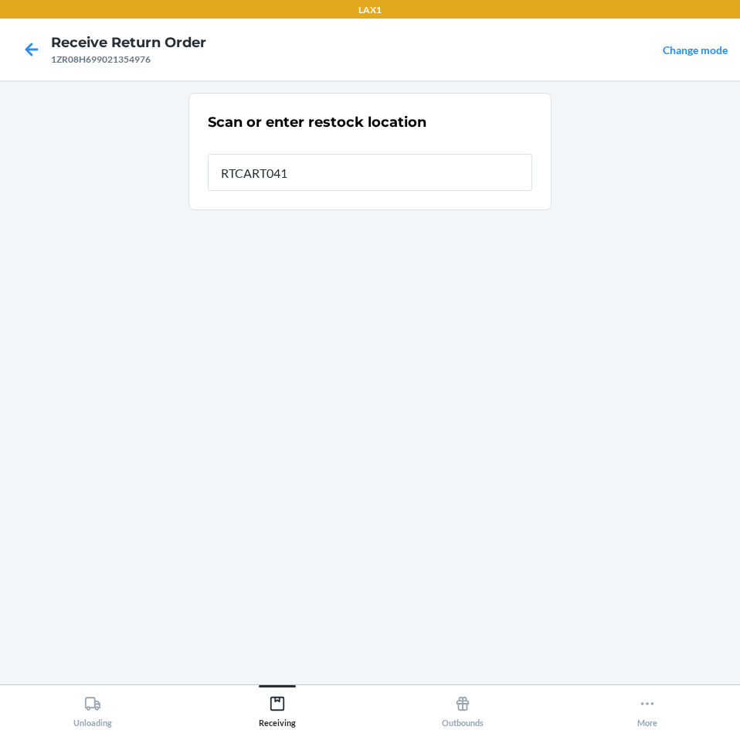
type input "RTCART041"
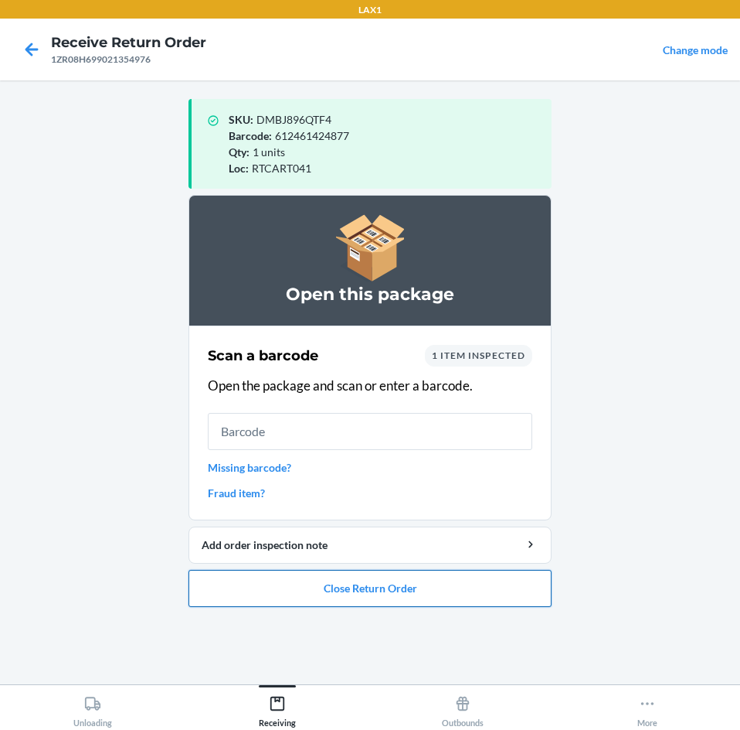
click at [530, 586] on button "Close Return Order" at bounding box center [370, 588] width 363 height 37
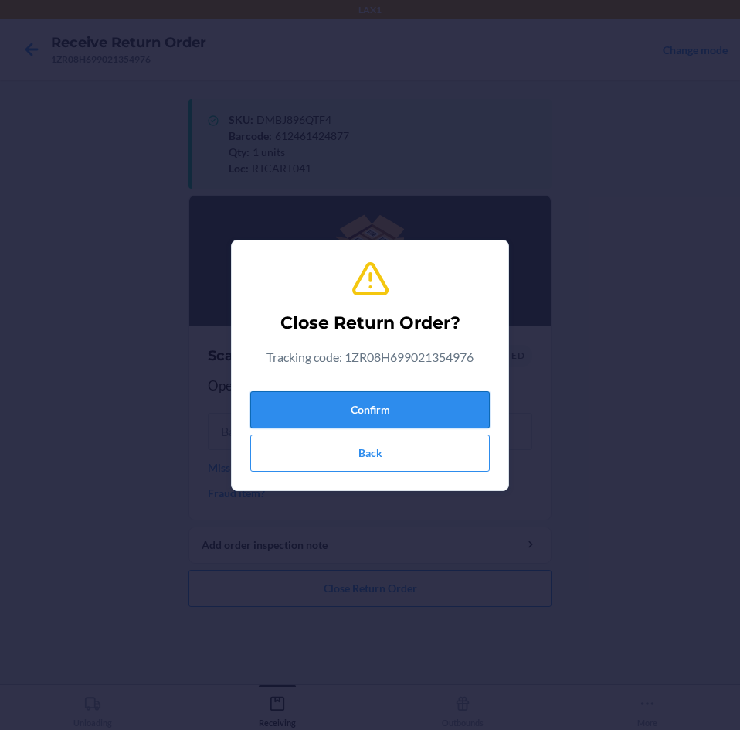
click at [442, 398] on button "Confirm" at bounding box center [370, 409] width 240 height 37
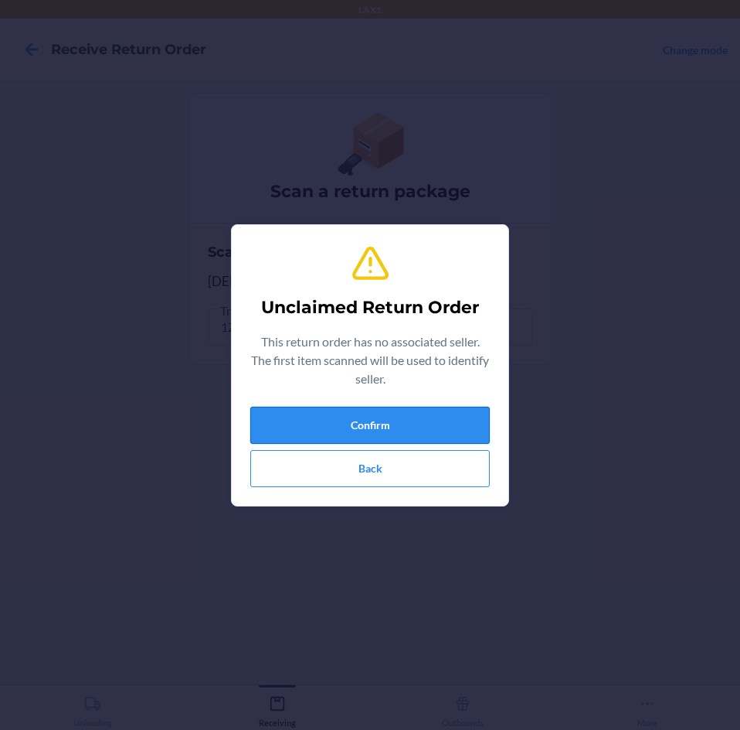
click at [440, 417] on button "Confirm" at bounding box center [370, 425] width 240 height 37
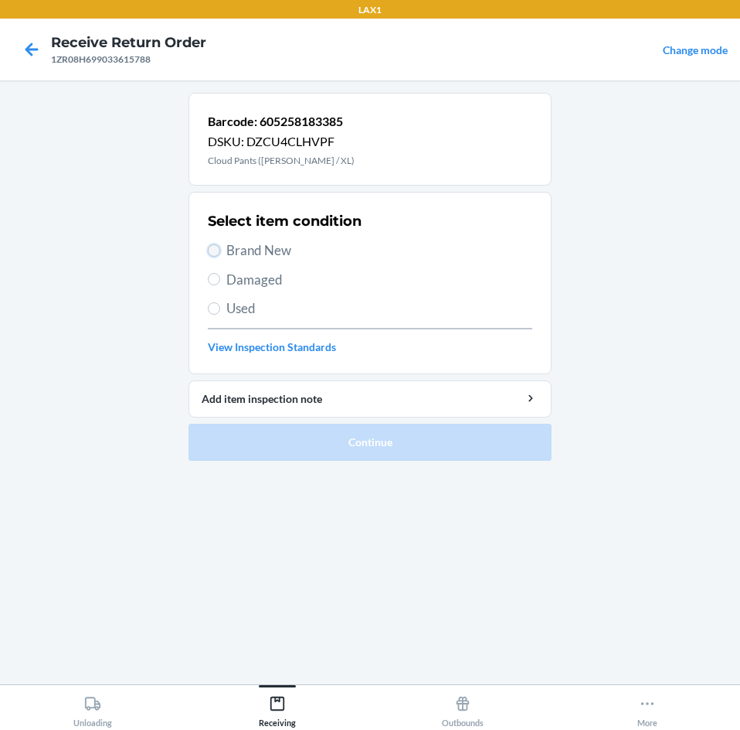
click at [218, 247] on input "Brand New" at bounding box center [214, 250] width 12 height 12
radio input "true"
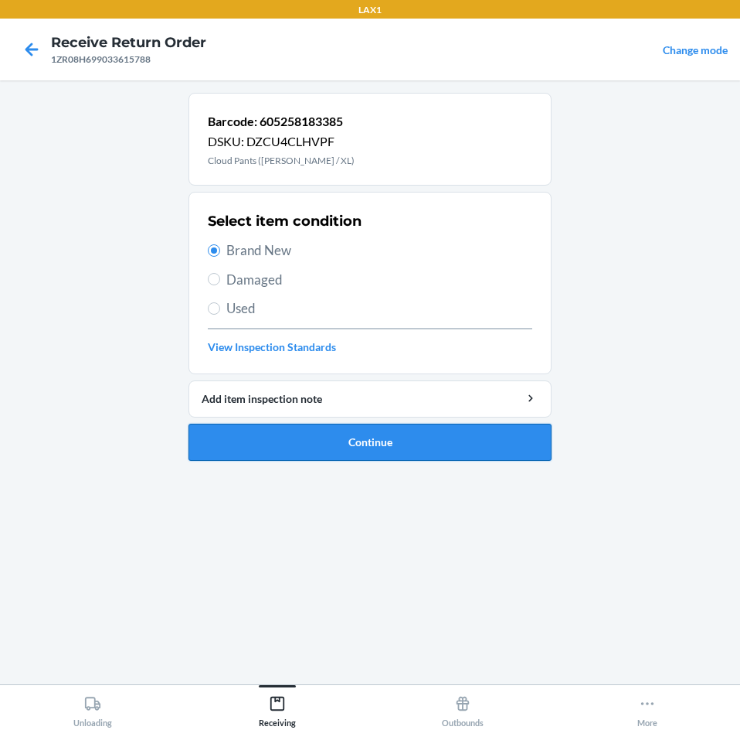
click at [493, 449] on button "Continue" at bounding box center [370, 442] width 363 height 37
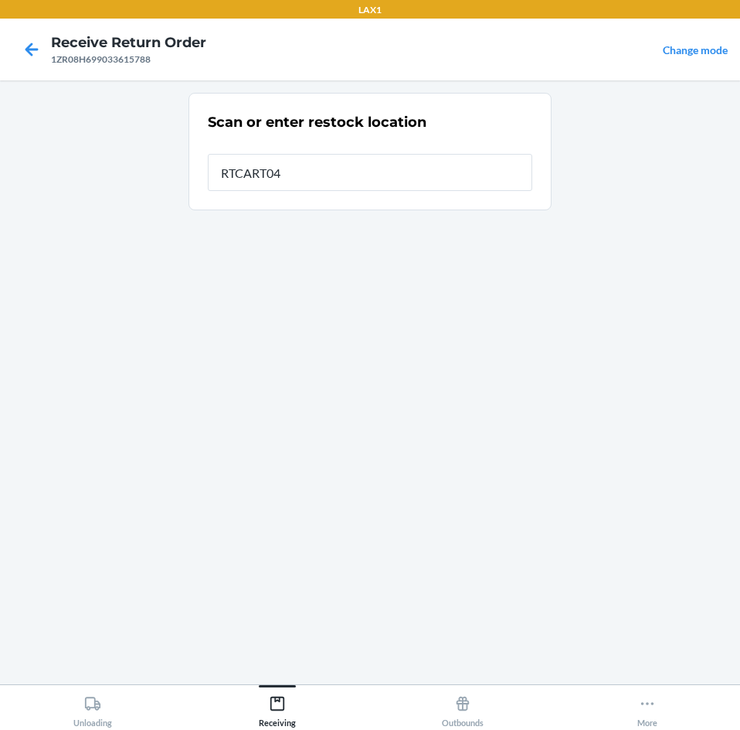
type input "RTCART041"
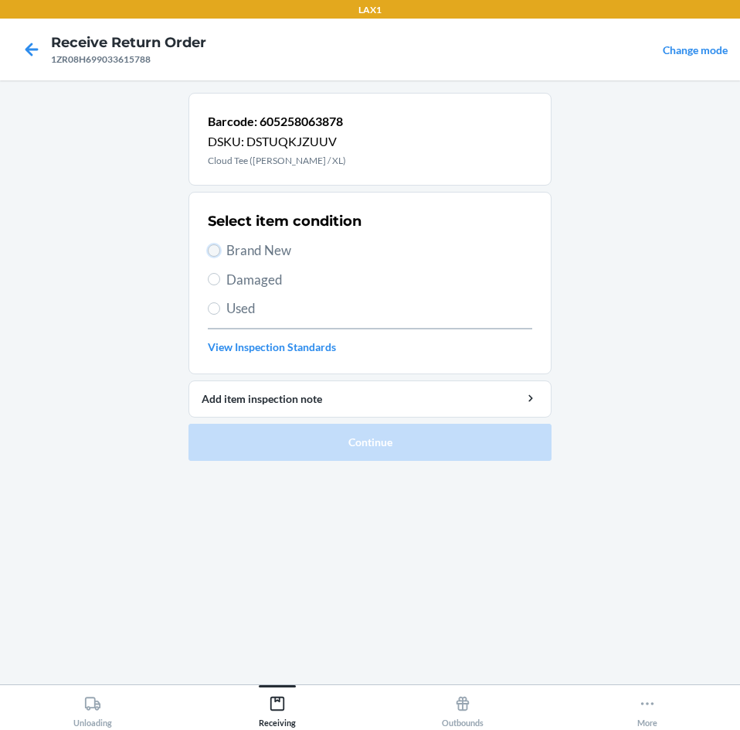
click at [213, 252] on input "Brand New" at bounding box center [214, 250] width 12 height 12
radio input "true"
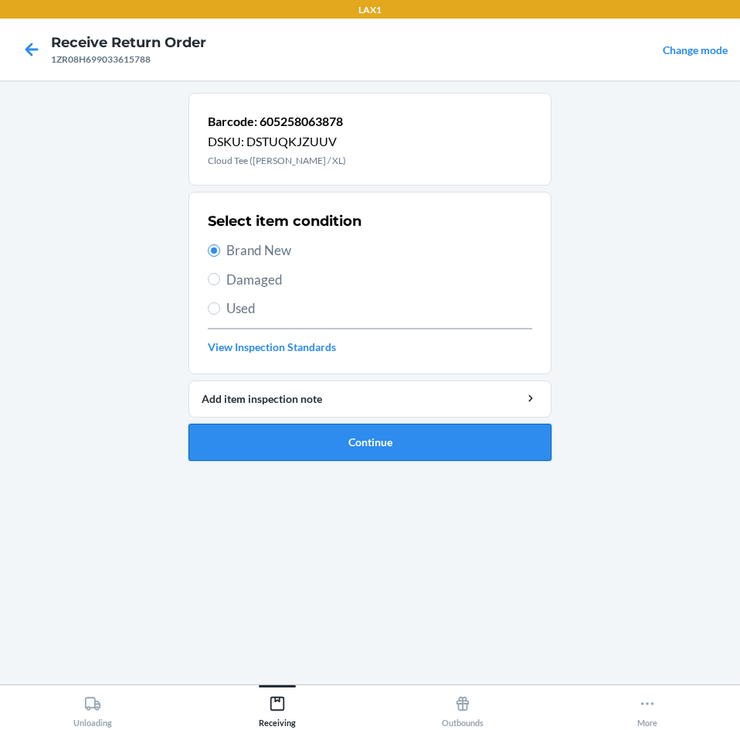
click at [482, 447] on button "Continue" at bounding box center [370, 442] width 363 height 37
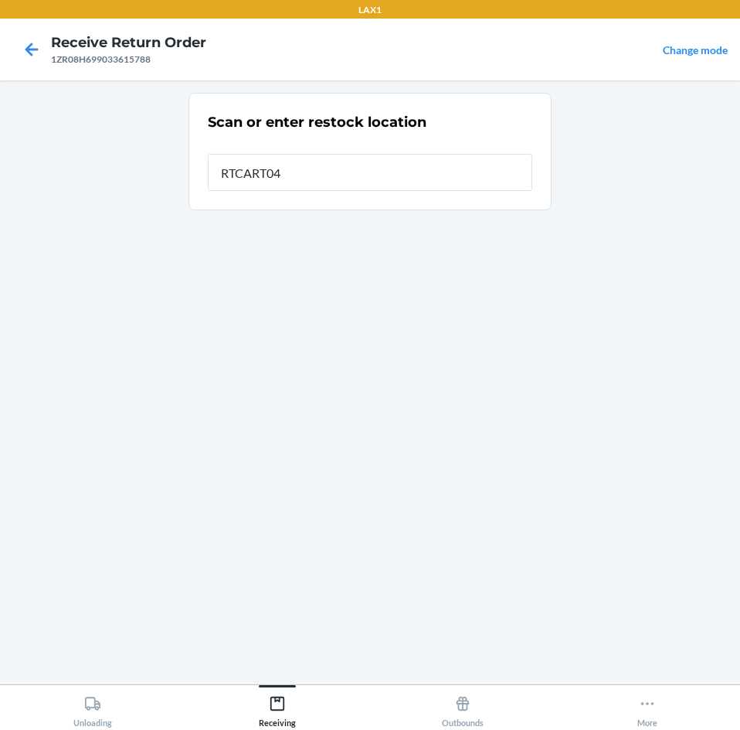
type input "RTCART041"
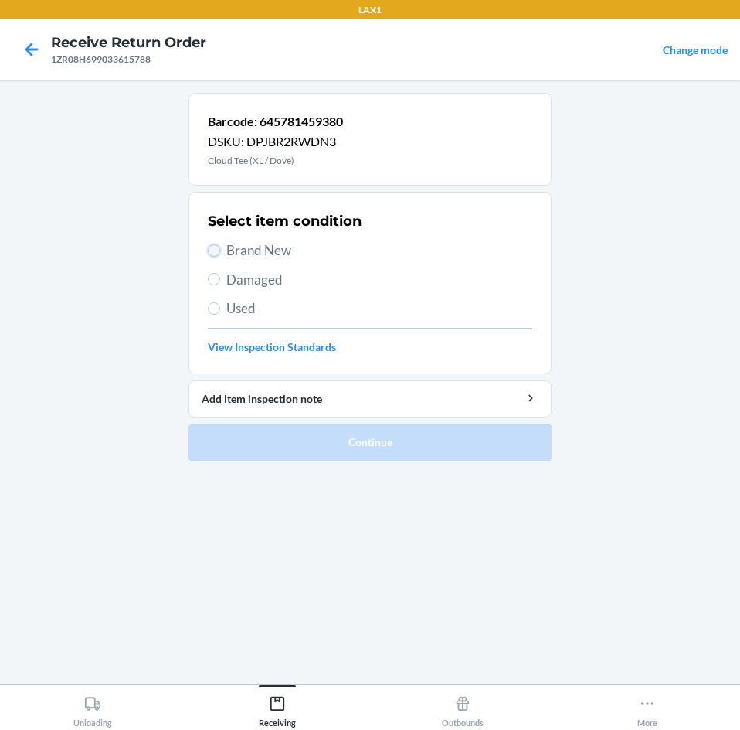
click at [215, 250] on input "Brand New" at bounding box center [214, 250] width 12 height 12
radio input "true"
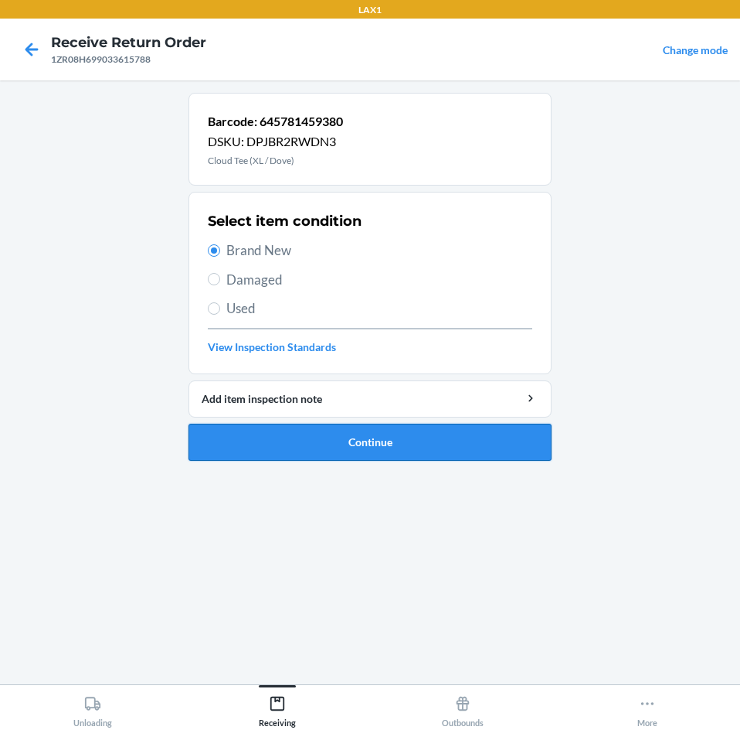
click at [432, 441] on button "Continue" at bounding box center [370, 442] width 363 height 37
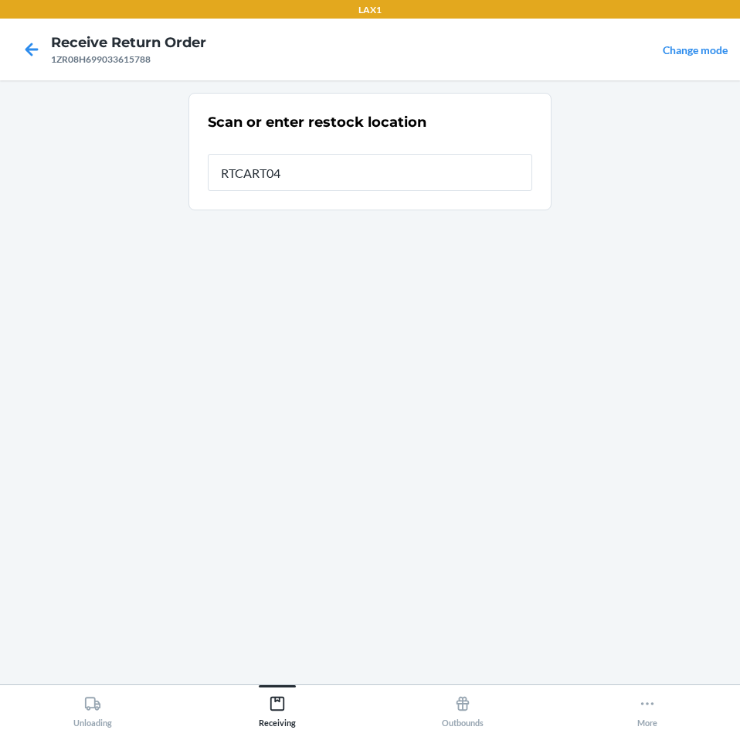
type input "RTCART041"
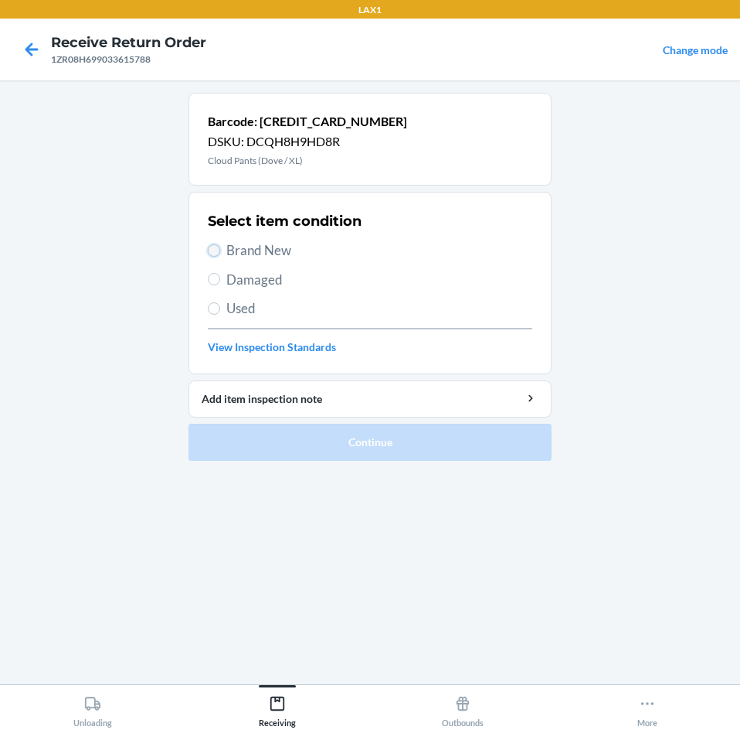
click at [218, 251] on input "Brand New" at bounding box center [214, 250] width 12 height 12
radio input "true"
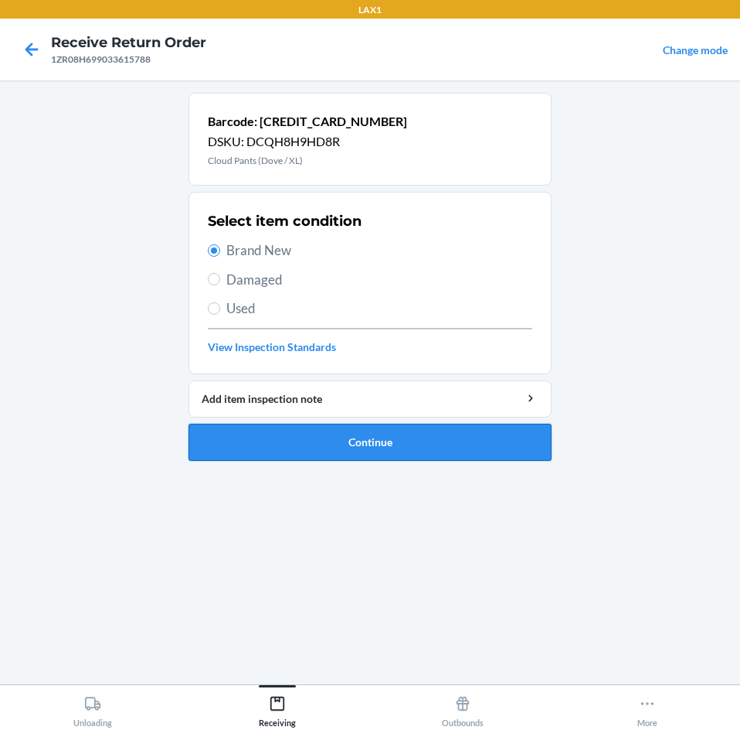
click at [448, 441] on button "Continue" at bounding box center [370, 442] width 363 height 37
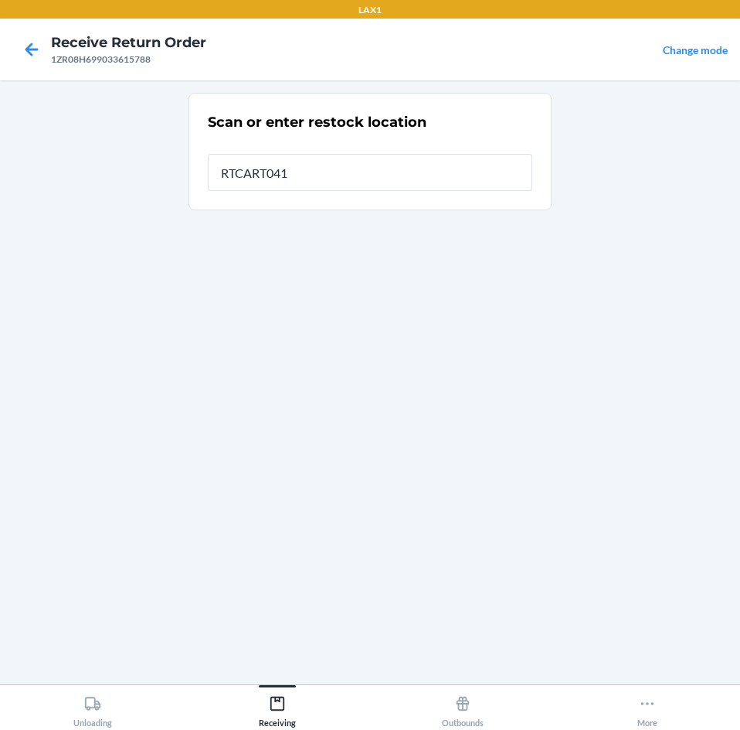
type input "RTCART041"
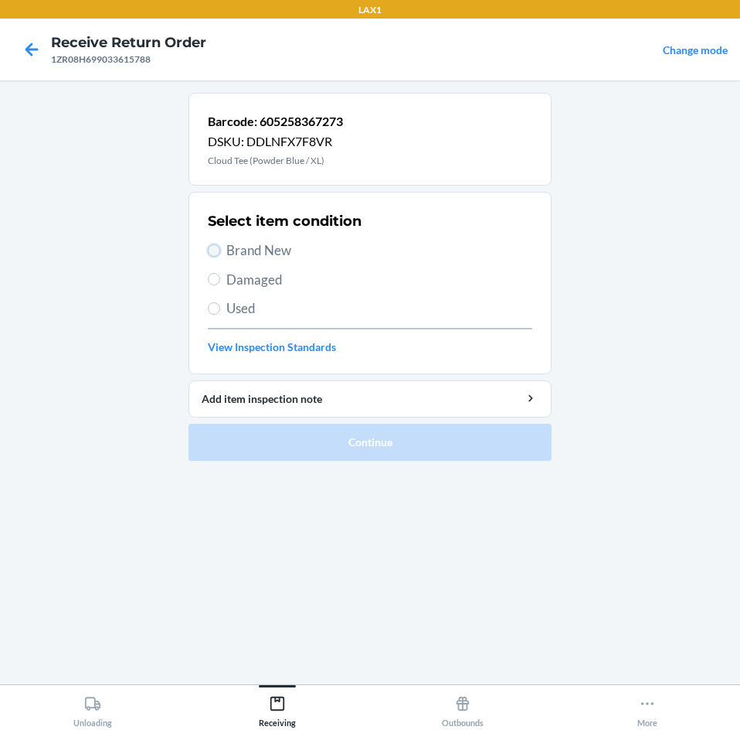
click at [213, 246] on input "Brand New" at bounding box center [214, 250] width 12 height 12
radio input "true"
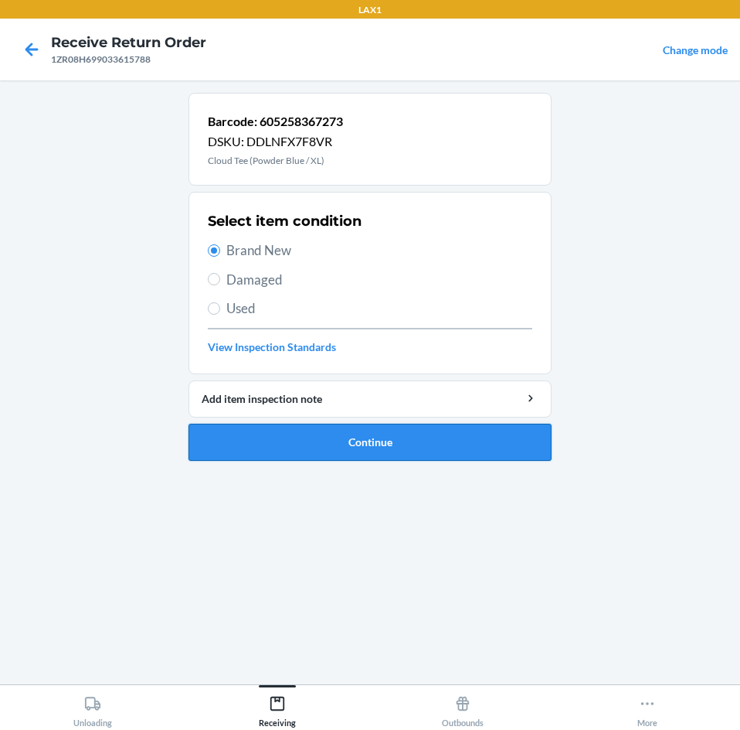
click at [422, 435] on button "Continue" at bounding box center [370, 442] width 363 height 37
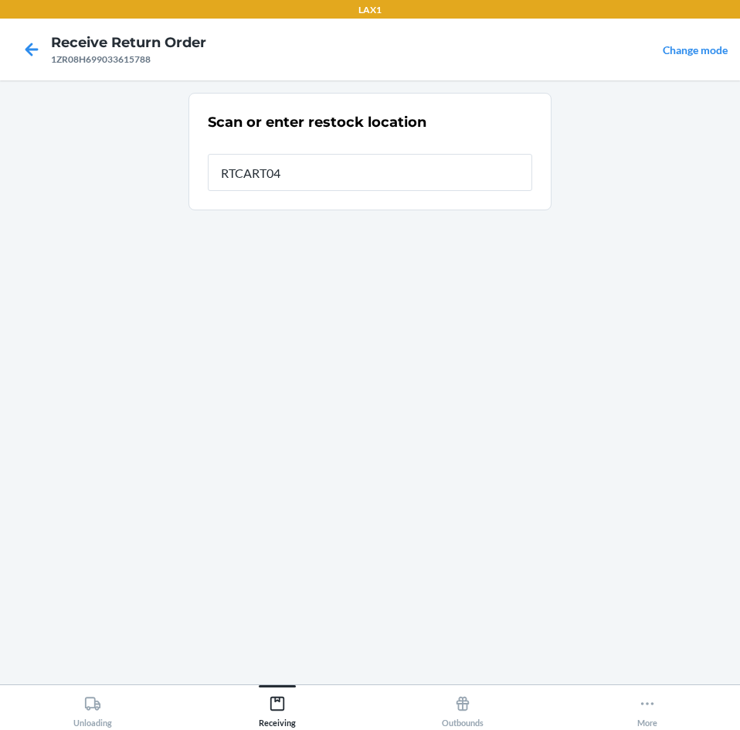
type input "RTCART041"
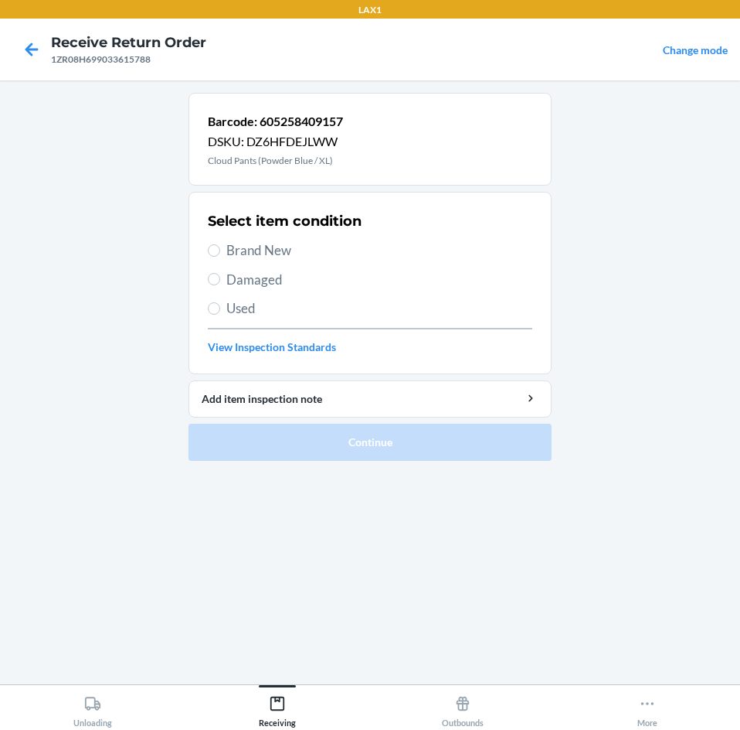
click at [220, 247] on label "Brand New" at bounding box center [370, 250] width 325 height 20
click at [220, 247] on input "Brand New" at bounding box center [214, 250] width 12 height 12
radio input "true"
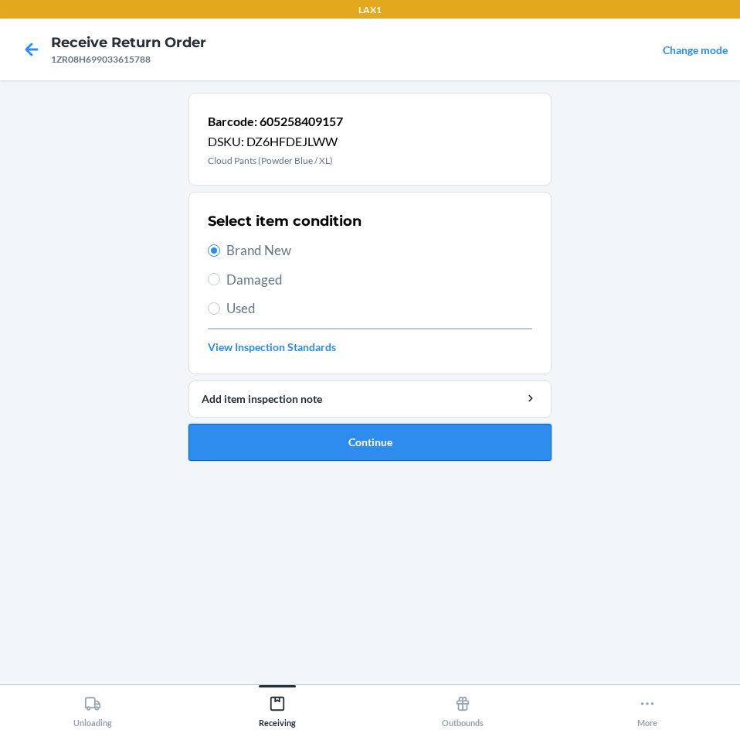
click at [445, 444] on button "Continue" at bounding box center [370, 442] width 363 height 37
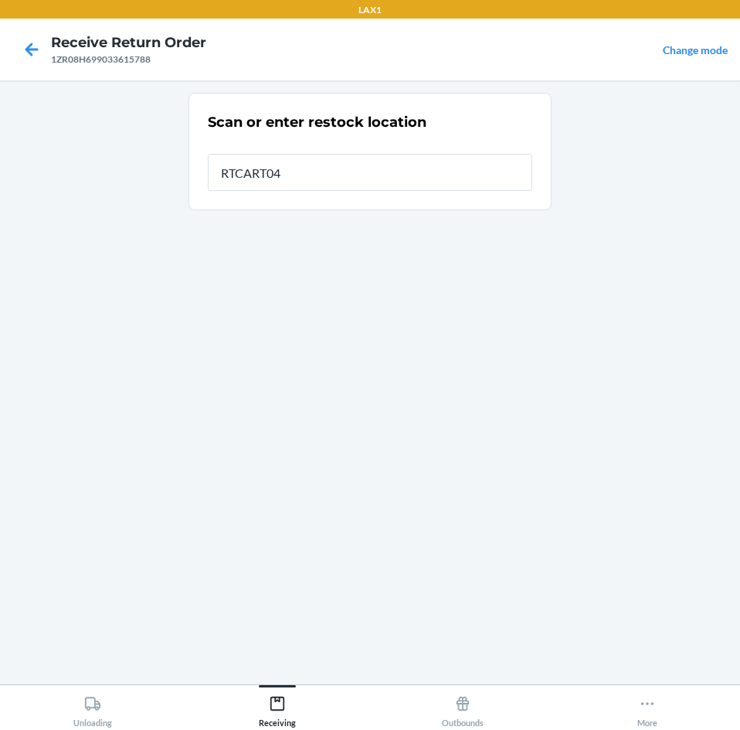
type input "RTCART041"
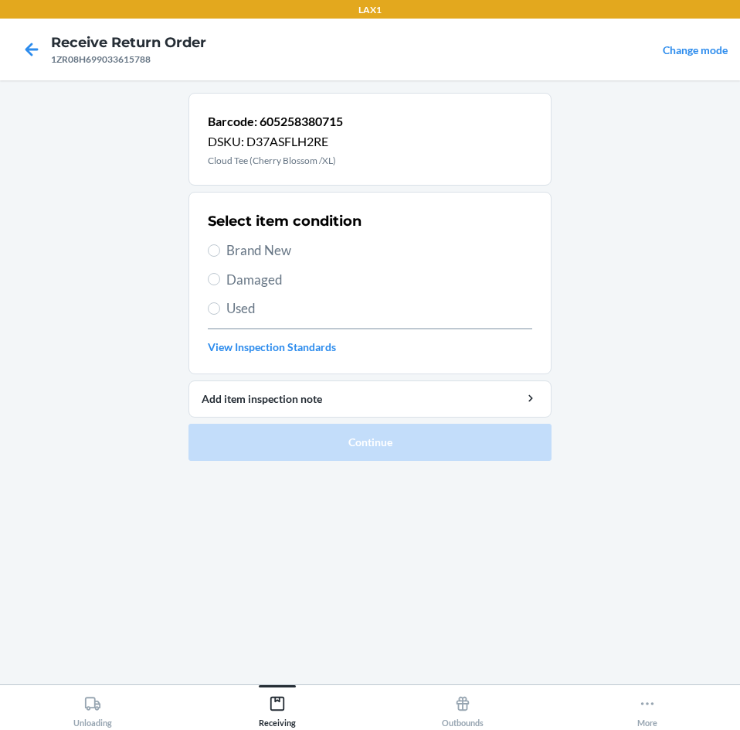
click at [222, 249] on label "Brand New" at bounding box center [370, 250] width 325 height 20
click at [220, 249] on input "Brand New" at bounding box center [214, 250] width 12 height 12
radio input "true"
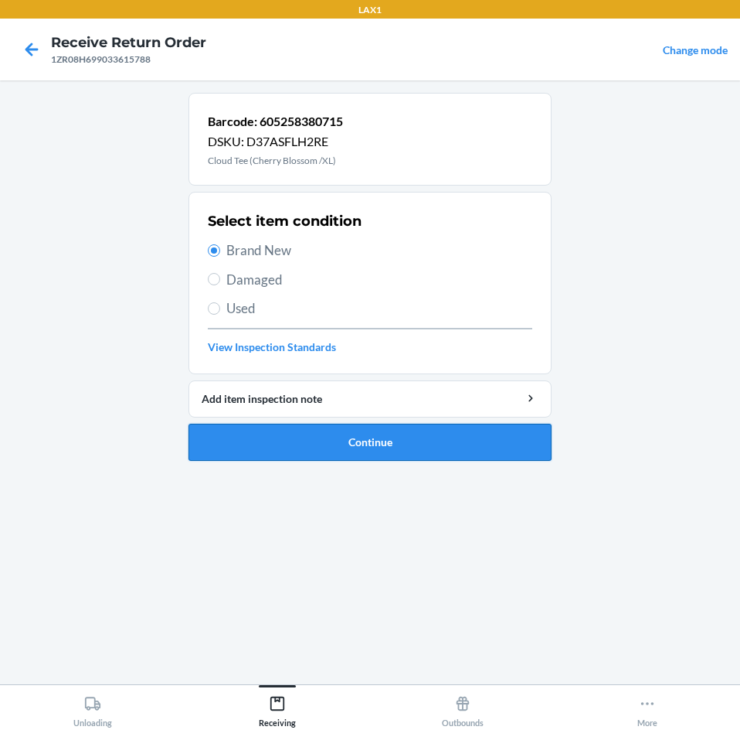
click at [507, 444] on button "Continue" at bounding box center [370, 442] width 363 height 37
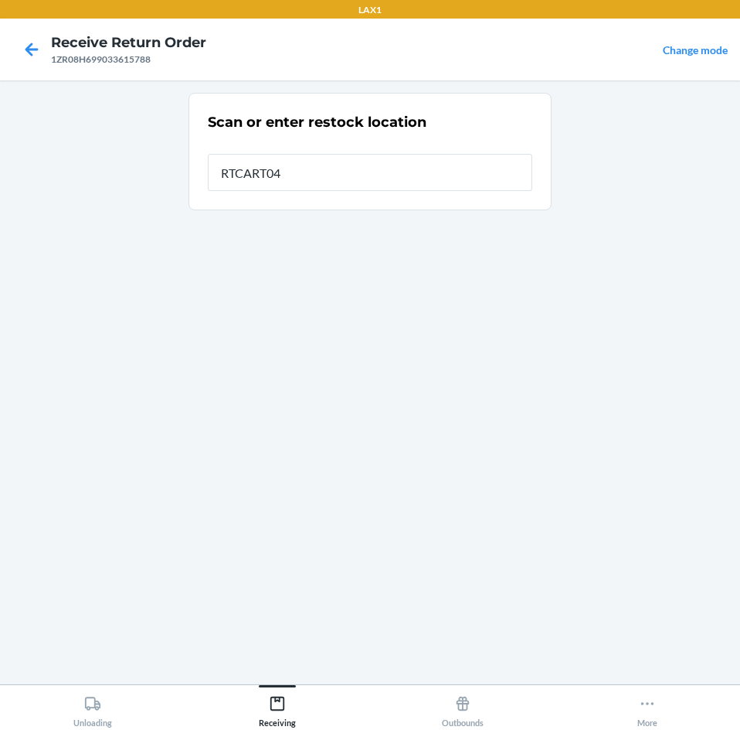
type input "RTCART041"
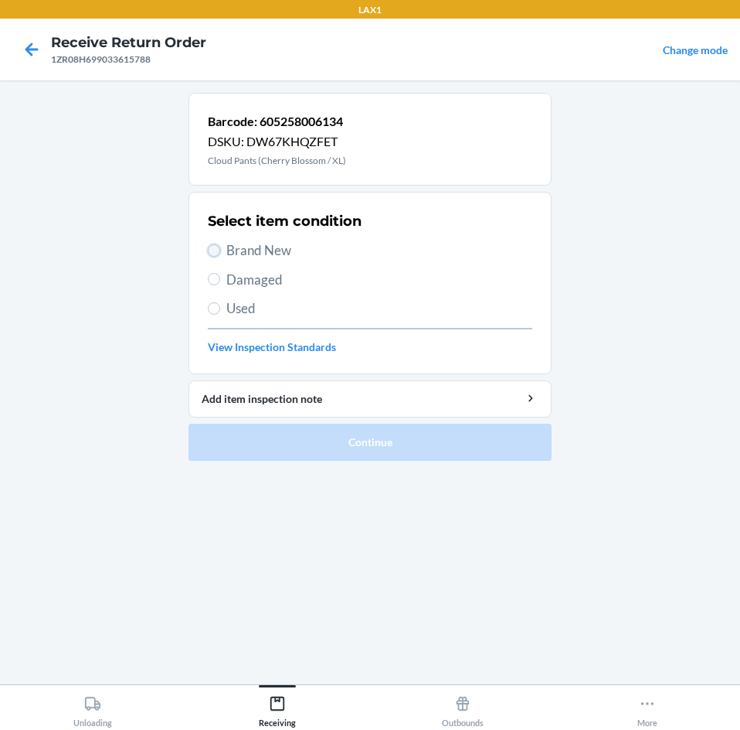
click at [217, 247] on input "Brand New" at bounding box center [214, 250] width 12 height 12
radio input "true"
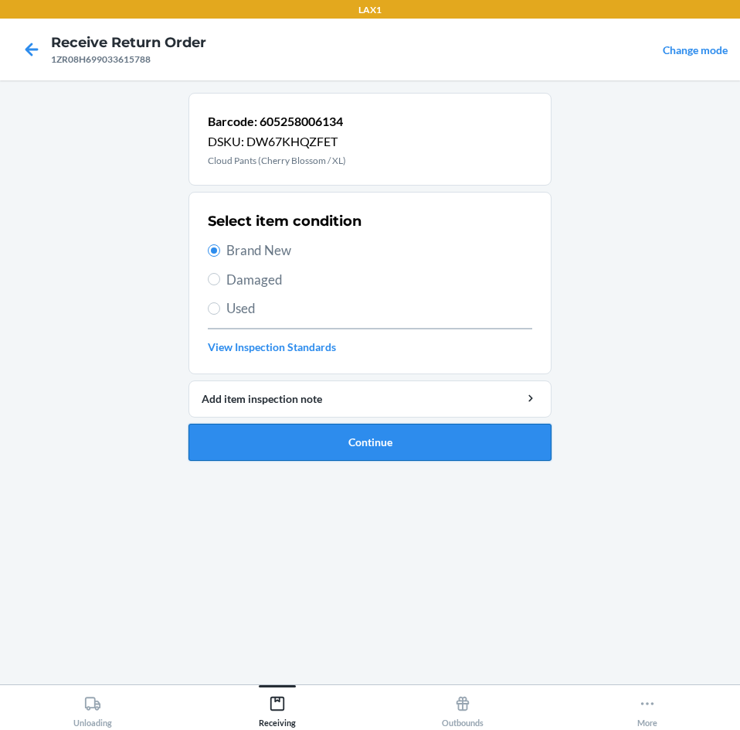
click at [456, 441] on button "Continue" at bounding box center [370, 442] width 363 height 37
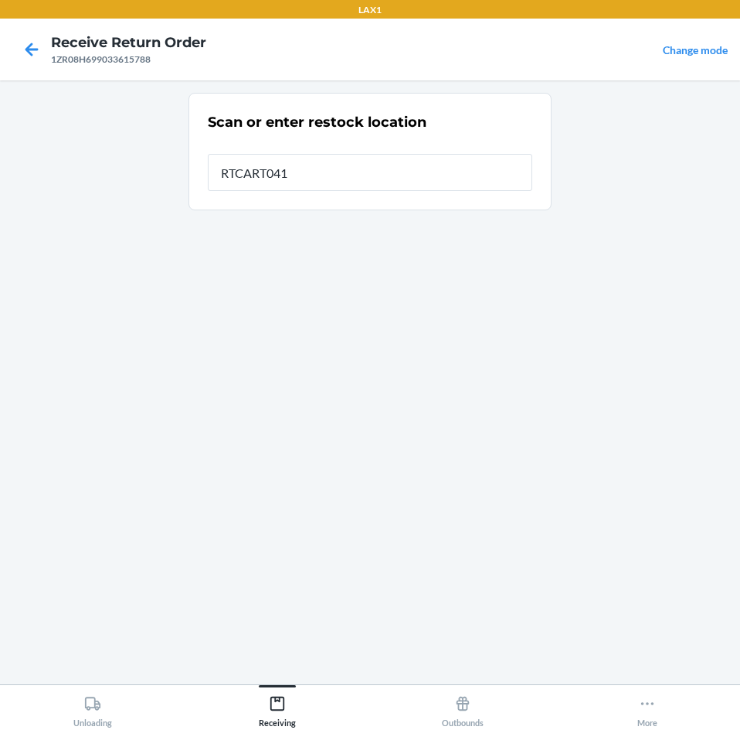
type input "RTCART041"
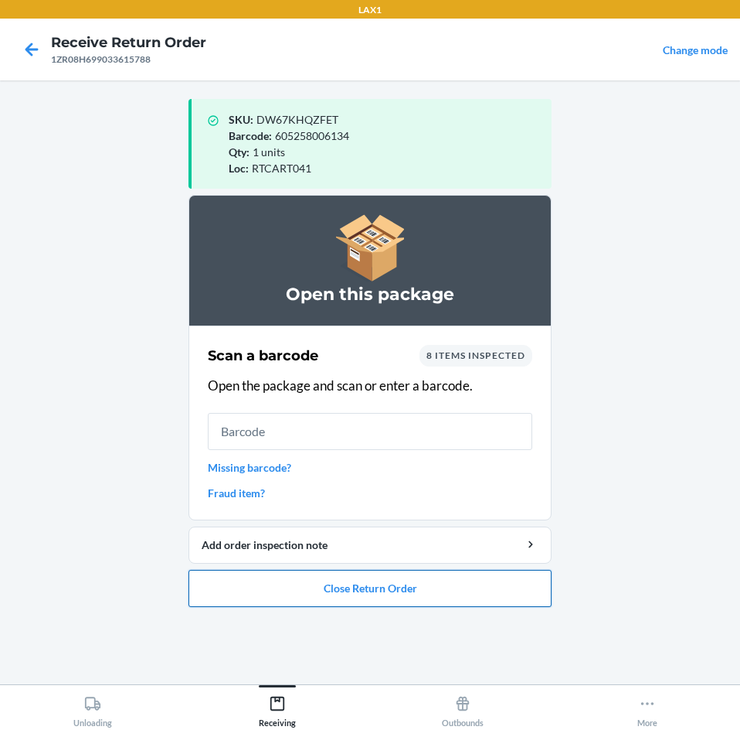
click at [462, 594] on button "Close Return Order" at bounding box center [370, 588] width 363 height 37
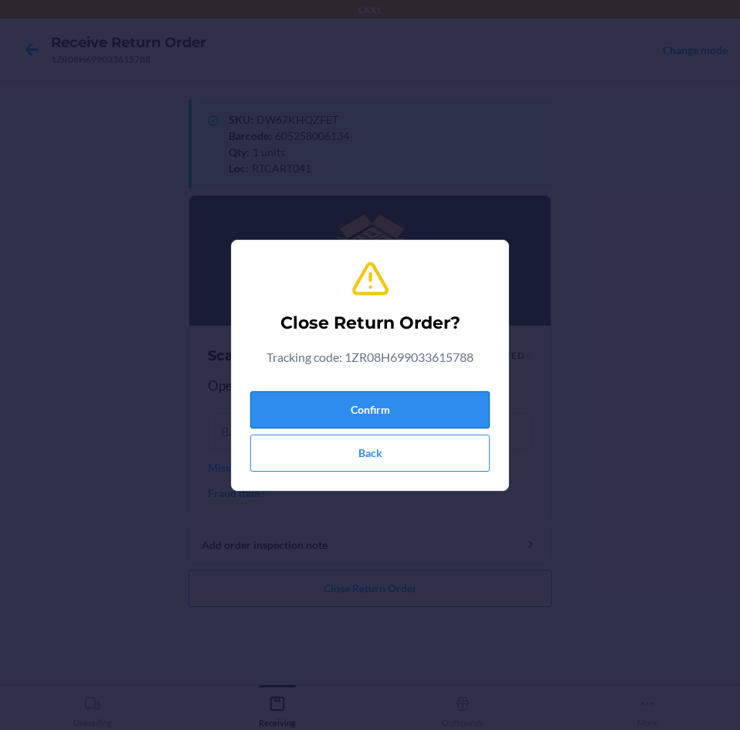
click at [456, 407] on button "Confirm" at bounding box center [370, 409] width 240 height 37
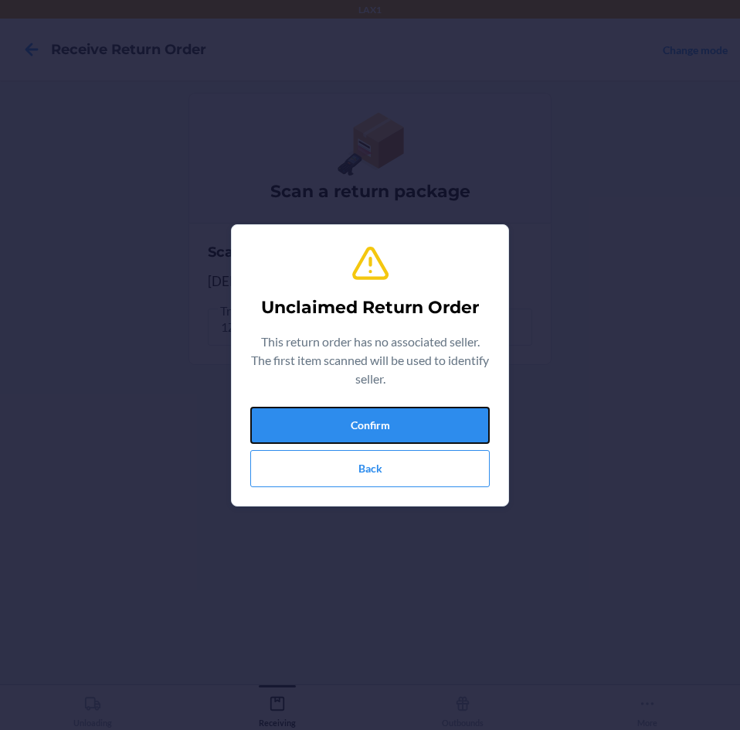
click at [456, 407] on button "Confirm" at bounding box center [370, 425] width 240 height 37
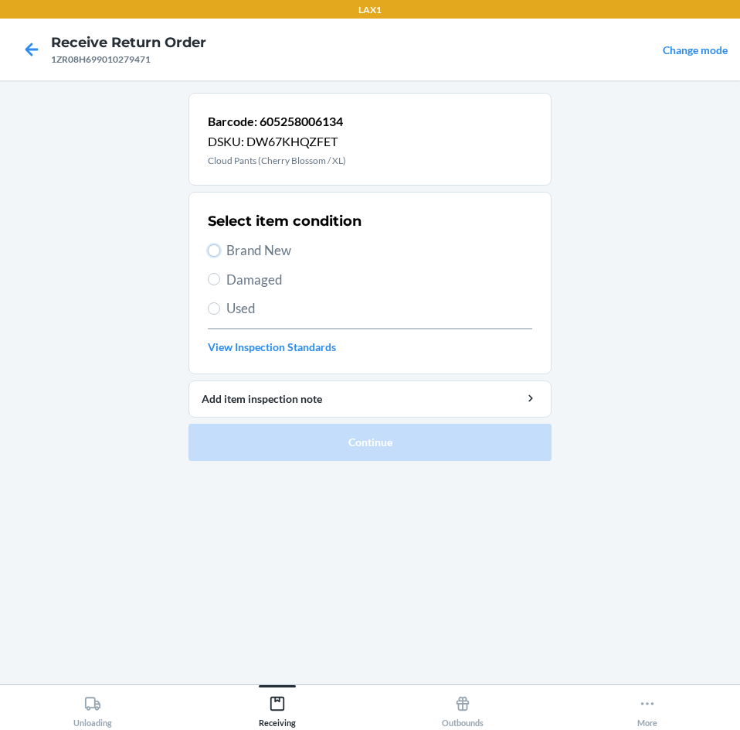
drag, startPoint x: 216, startPoint y: 247, endPoint x: 292, endPoint y: 355, distance: 132.5
click at [216, 252] on input "Brand New" at bounding box center [214, 250] width 12 height 12
radio input "true"
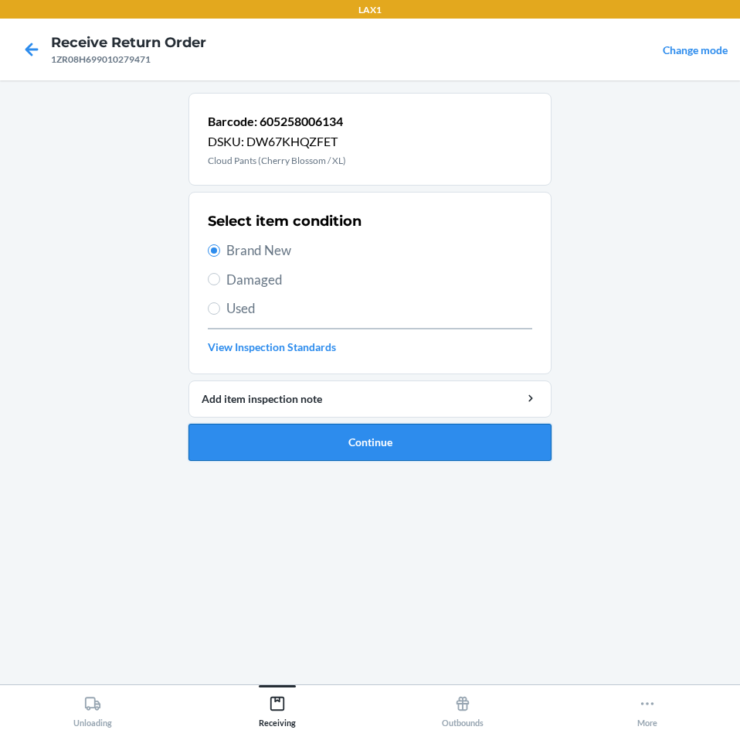
click at [457, 447] on button "Continue" at bounding box center [370, 442] width 363 height 37
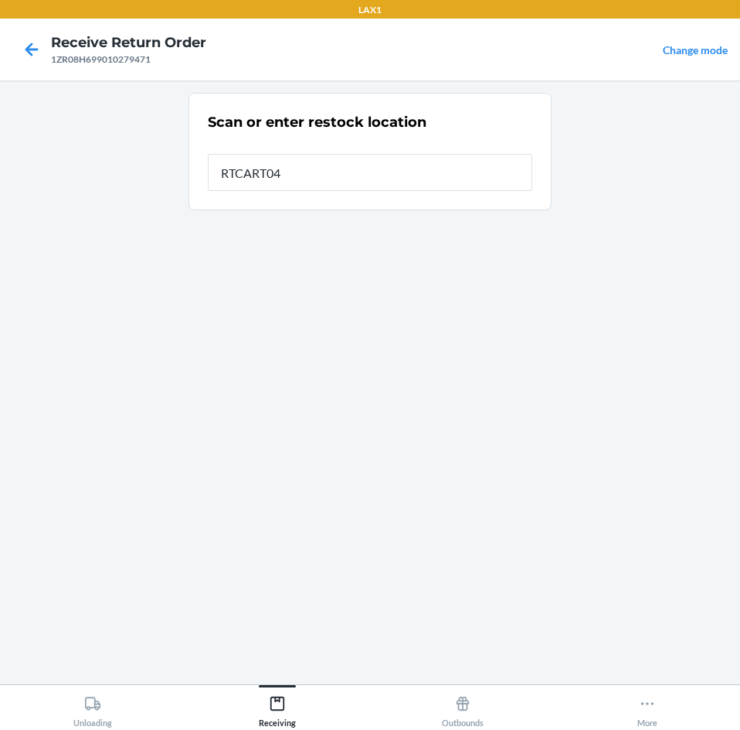
type input "RTCART041"
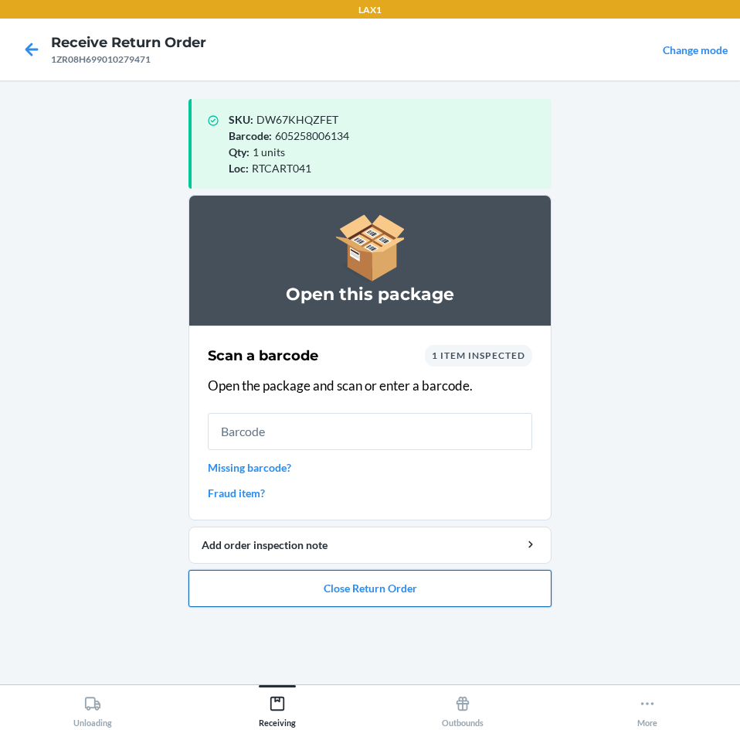
click at [433, 594] on button "Close Return Order" at bounding box center [370, 588] width 363 height 37
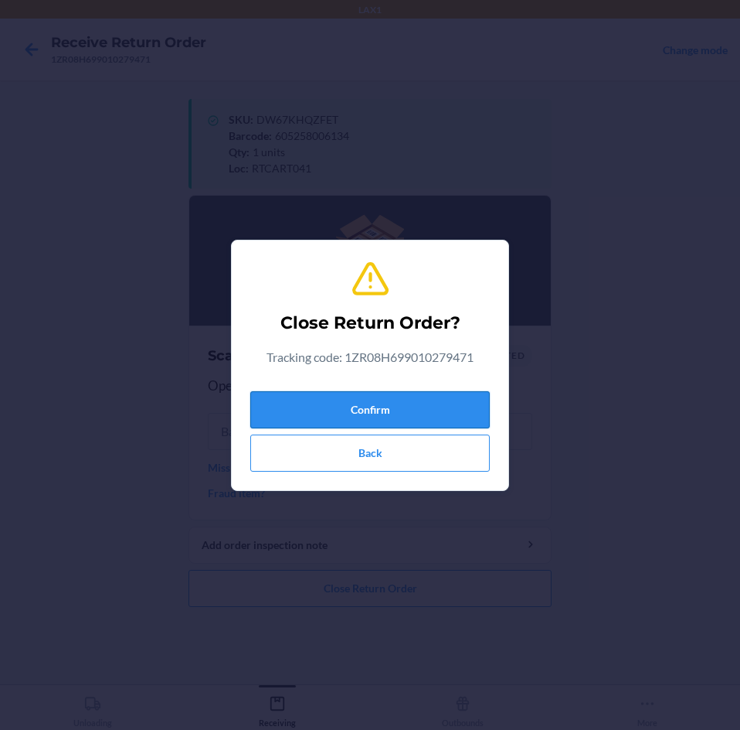
click at [449, 412] on button "Confirm" at bounding box center [370, 409] width 240 height 37
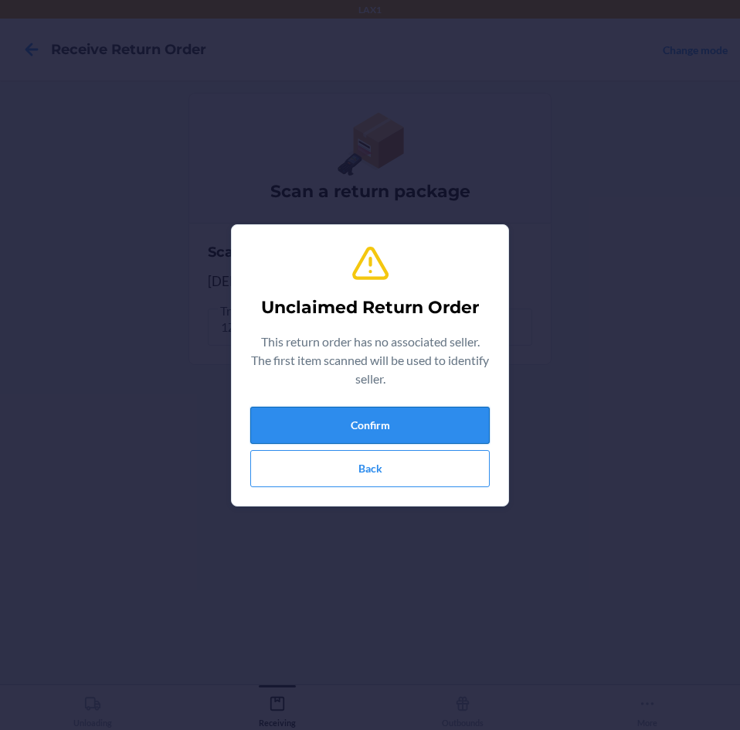
click at [448, 413] on button "Confirm" at bounding box center [370, 425] width 240 height 37
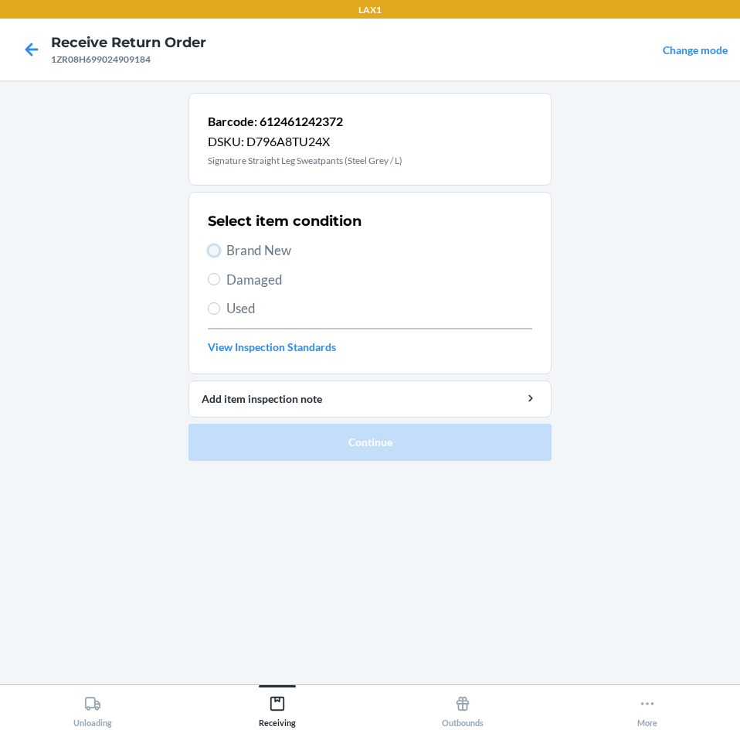
click at [212, 247] on input "Brand New" at bounding box center [214, 250] width 12 height 12
radio input "true"
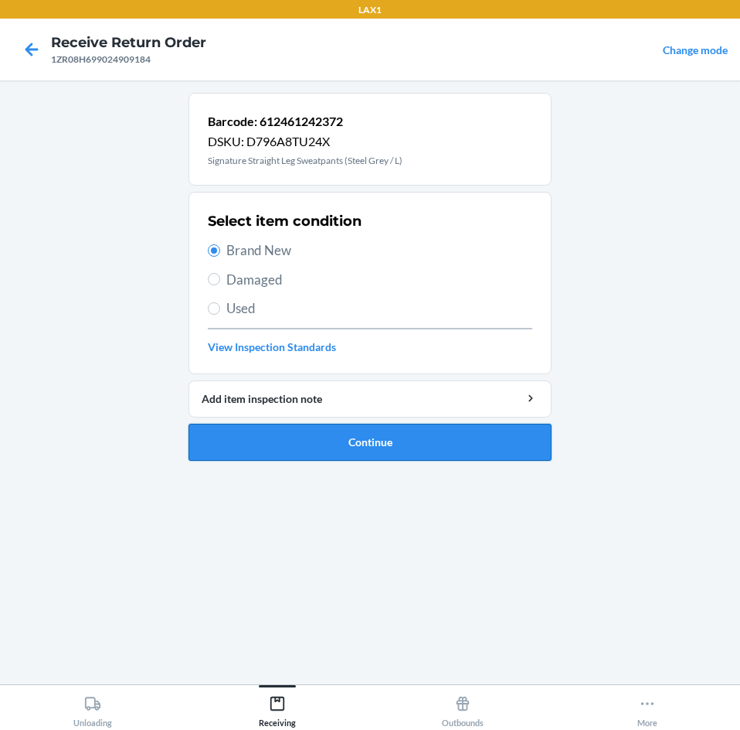
click at [425, 430] on button "Continue" at bounding box center [370, 442] width 363 height 37
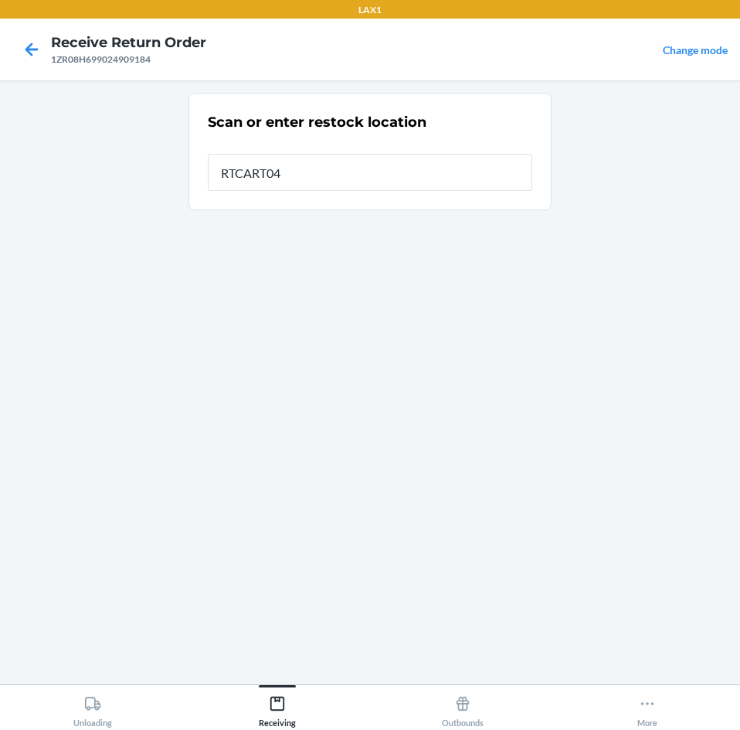
type input "RTCART041"
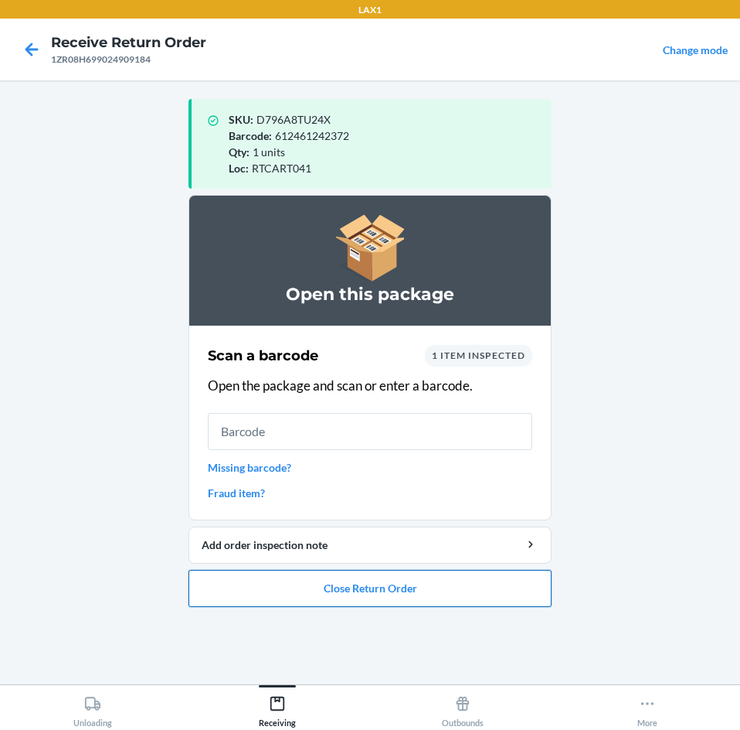
click at [377, 583] on button "Close Return Order" at bounding box center [370, 588] width 363 height 37
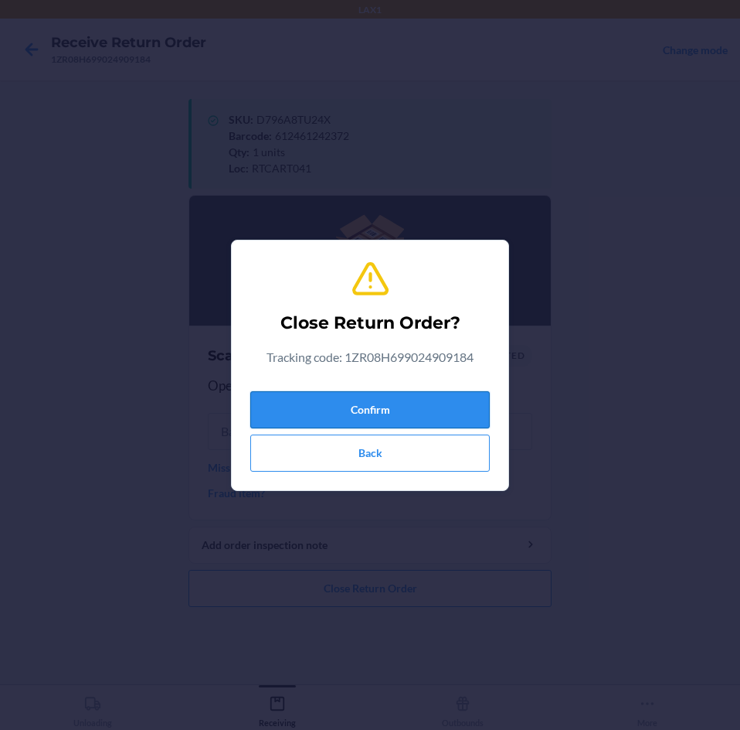
click at [421, 407] on button "Confirm" at bounding box center [370, 409] width 240 height 37
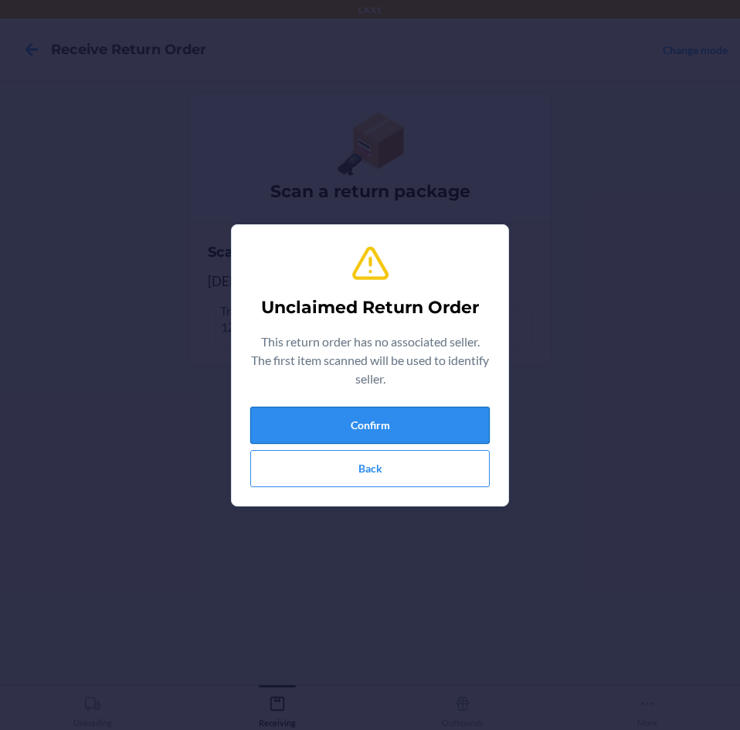
click at [427, 413] on button "Confirm" at bounding box center [370, 425] width 240 height 37
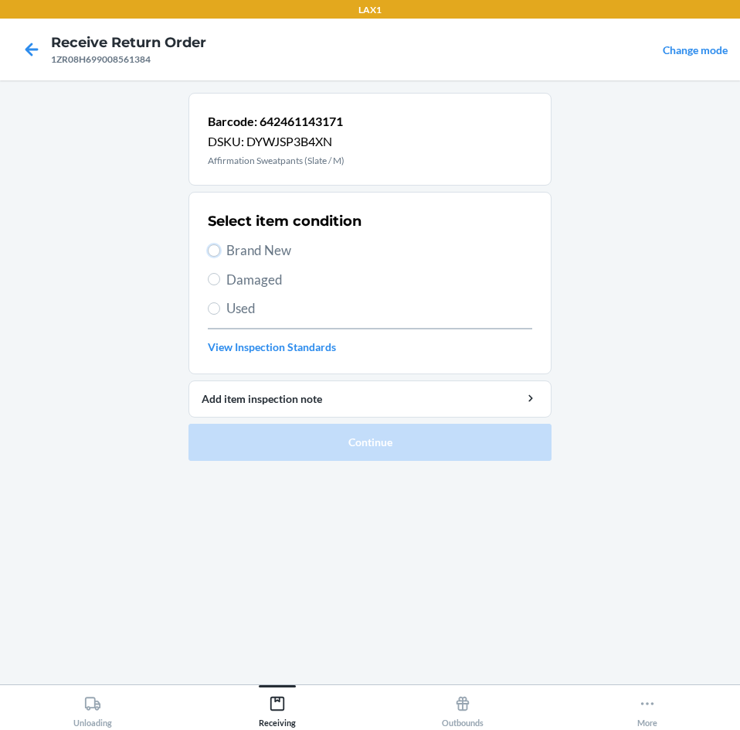
drag, startPoint x: 213, startPoint y: 245, endPoint x: 262, endPoint y: 323, distance: 92.0
click at [214, 248] on input "Brand New" at bounding box center [214, 250] width 12 height 12
radio input "true"
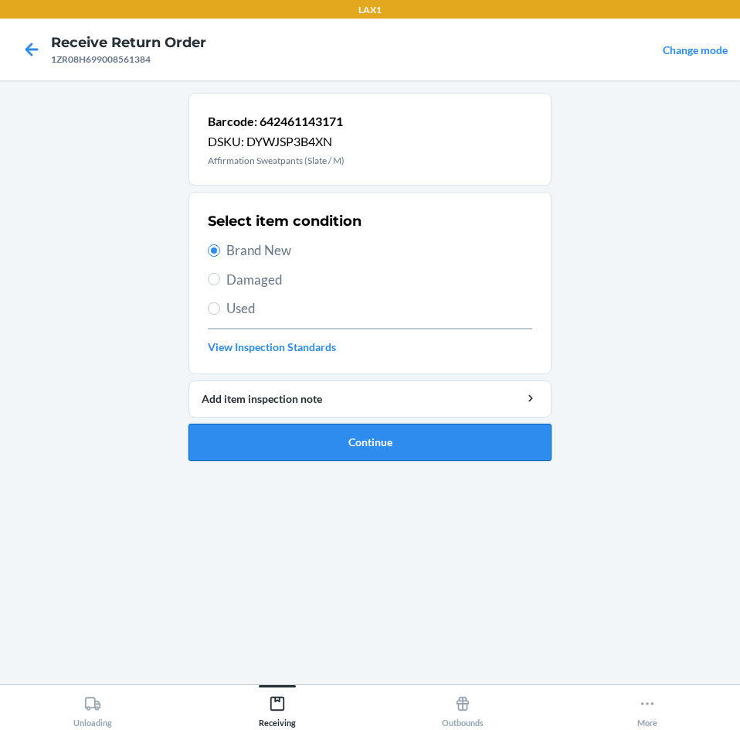
click at [458, 433] on button "Continue" at bounding box center [370, 442] width 363 height 37
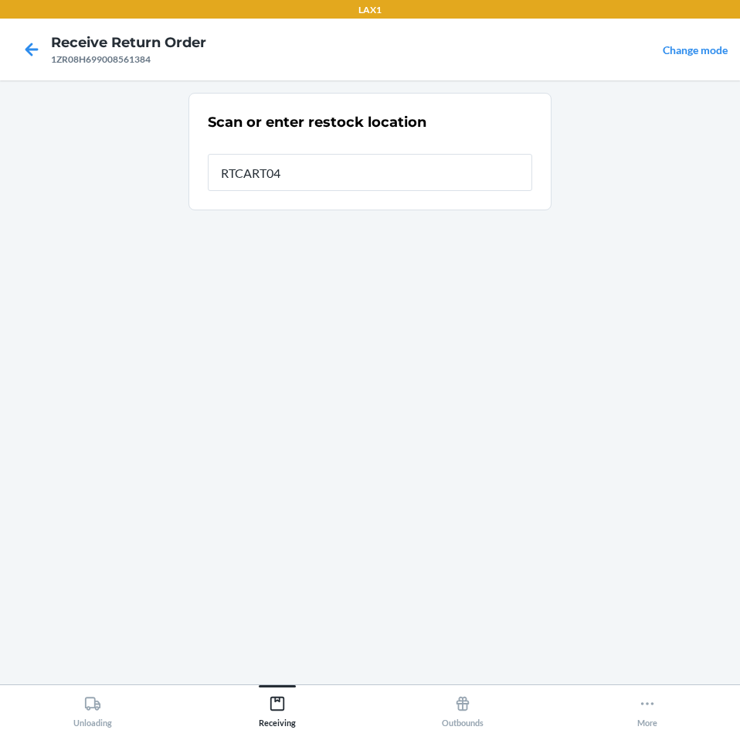
type input "RTCART041"
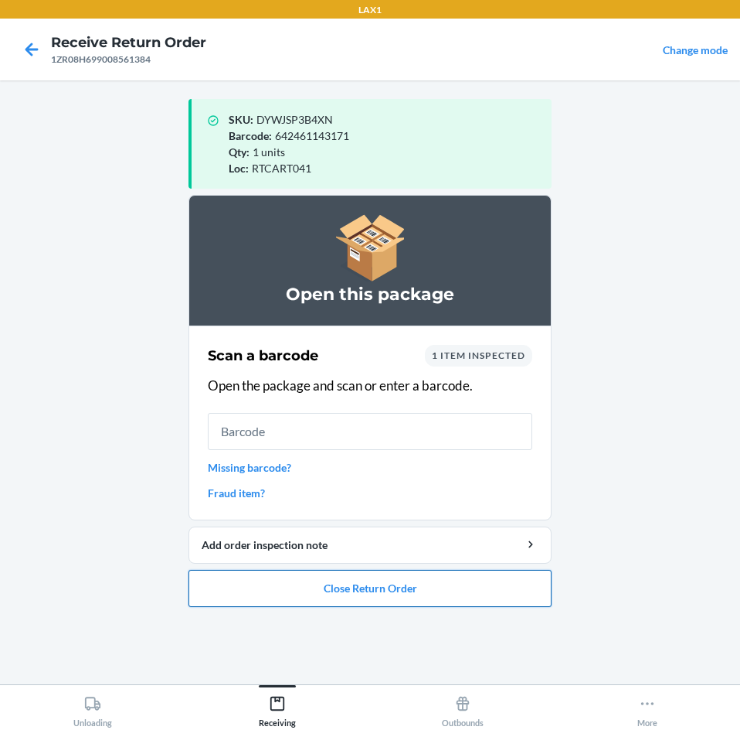
click at [469, 591] on button "Close Return Order" at bounding box center [370, 588] width 363 height 37
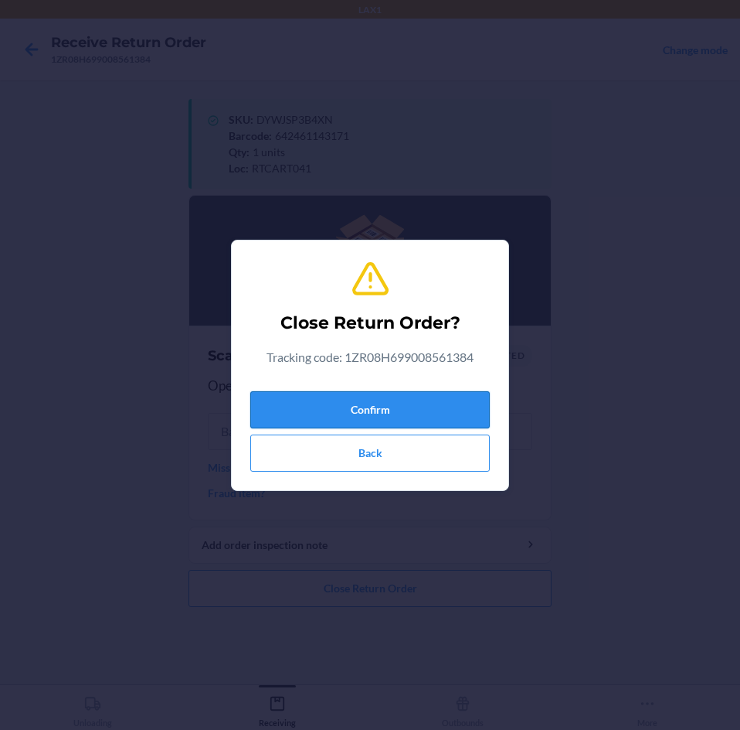
click at [452, 407] on button "Confirm" at bounding box center [370, 409] width 240 height 37
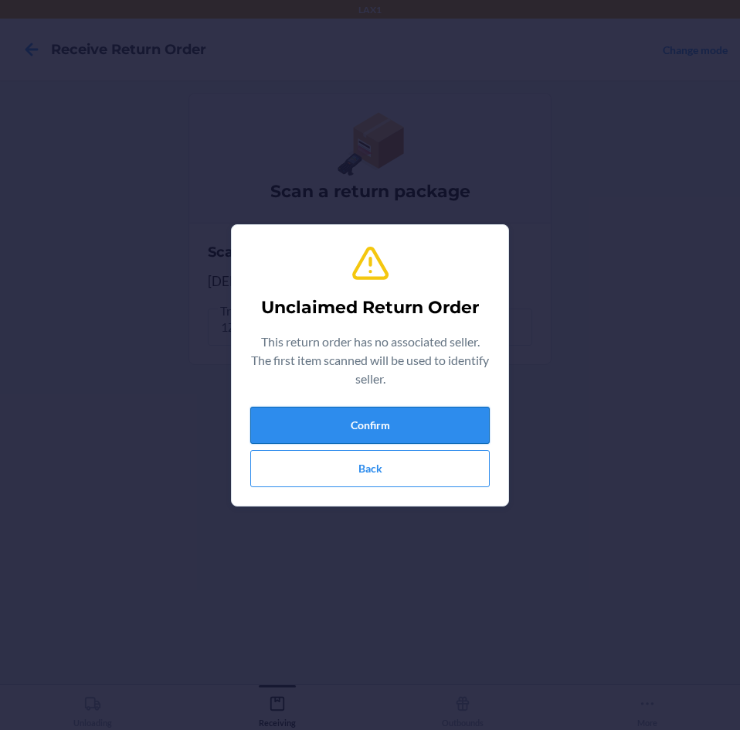
click at [451, 427] on button "Confirm" at bounding box center [370, 425] width 240 height 37
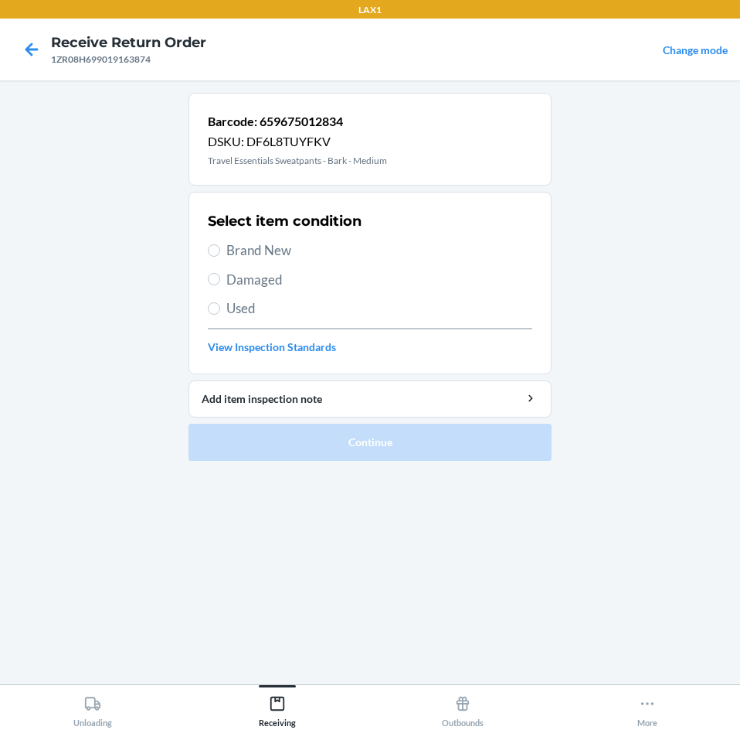
click at [223, 250] on label "Brand New" at bounding box center [370, 250] width 325 height 20
click at [220, 250] on input "Brand New" at bounding box center [214, 250] width 12 height 12
radio input "true"
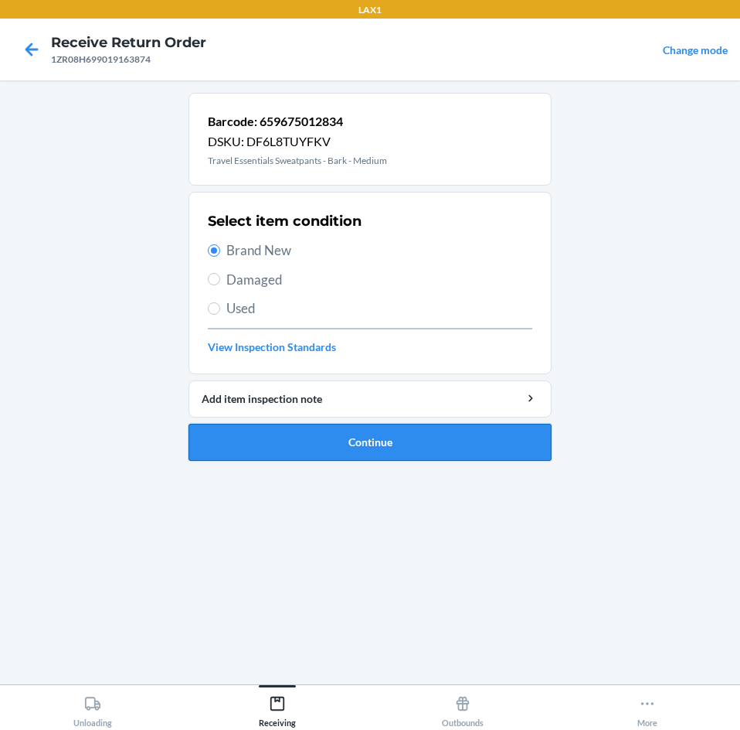
click at [533, 441] on button "Continue" at bounding box center [370, 442] width 363 height 37
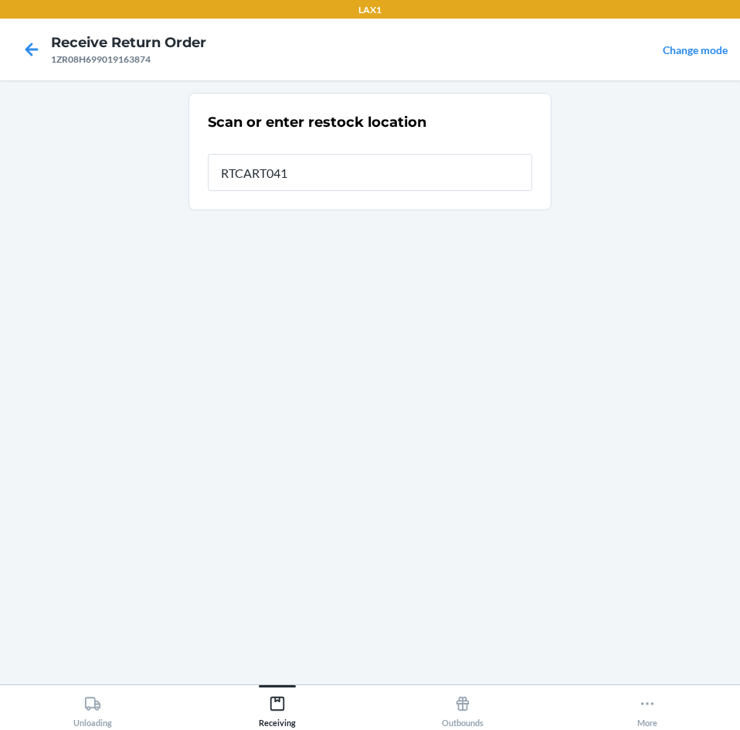
type input "RTCART041"
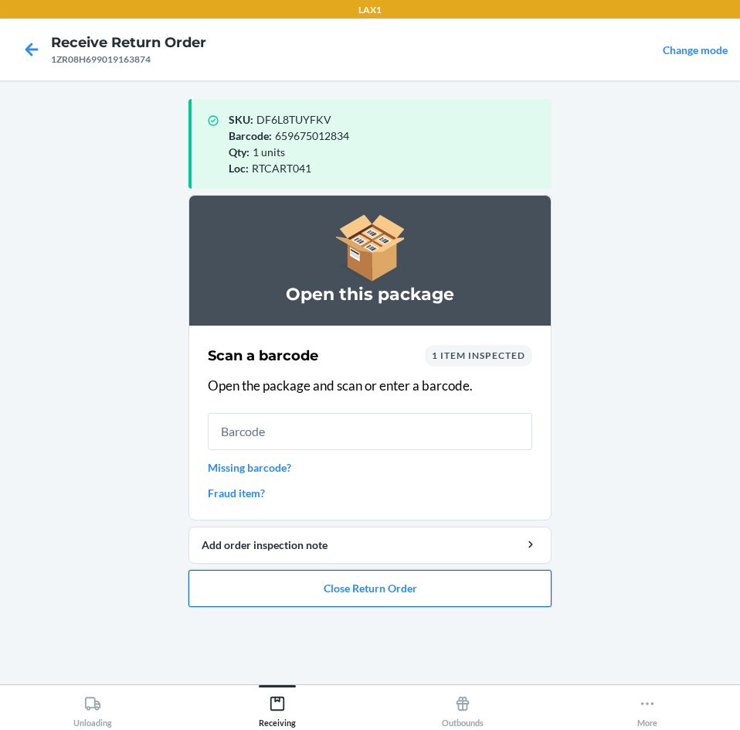
click at [470, 593] on button "Close Return Order" at bounding box center [370, 588] width 363 height 37
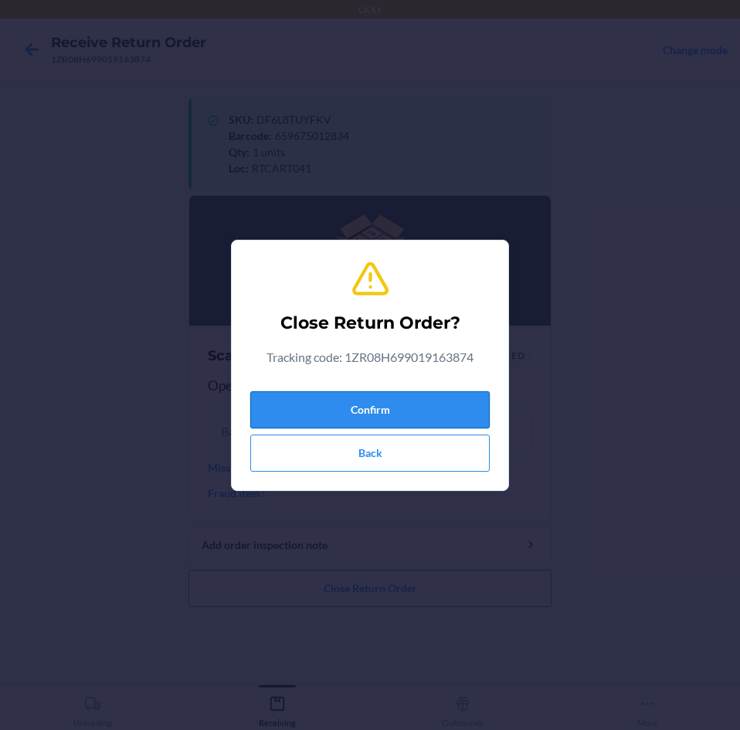
click at [445, 411] on button "Confirm" at bounding box center [370, 409] width 240 height 37
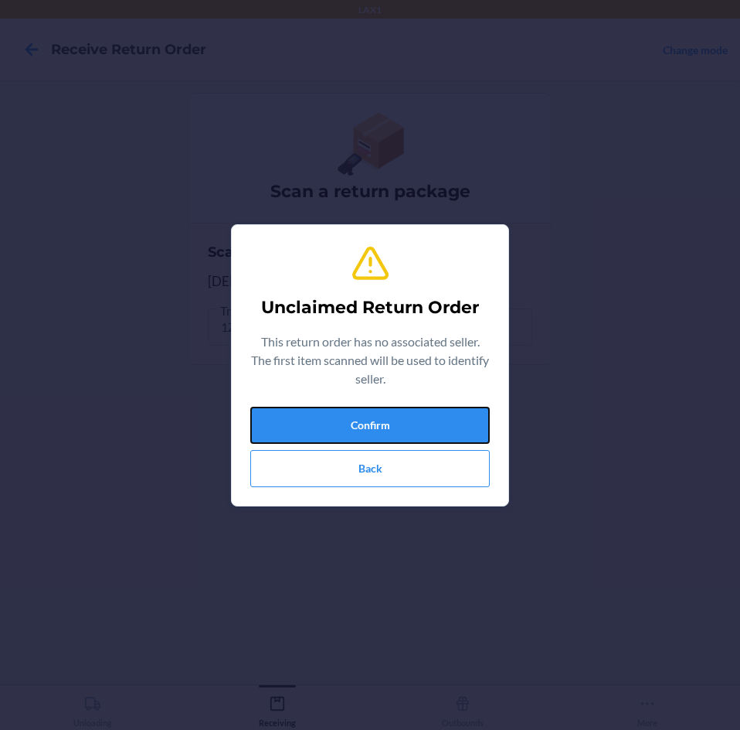
click at [445, 411] on button "Confirm" at bounding box center [370, 425] width 240 height 37
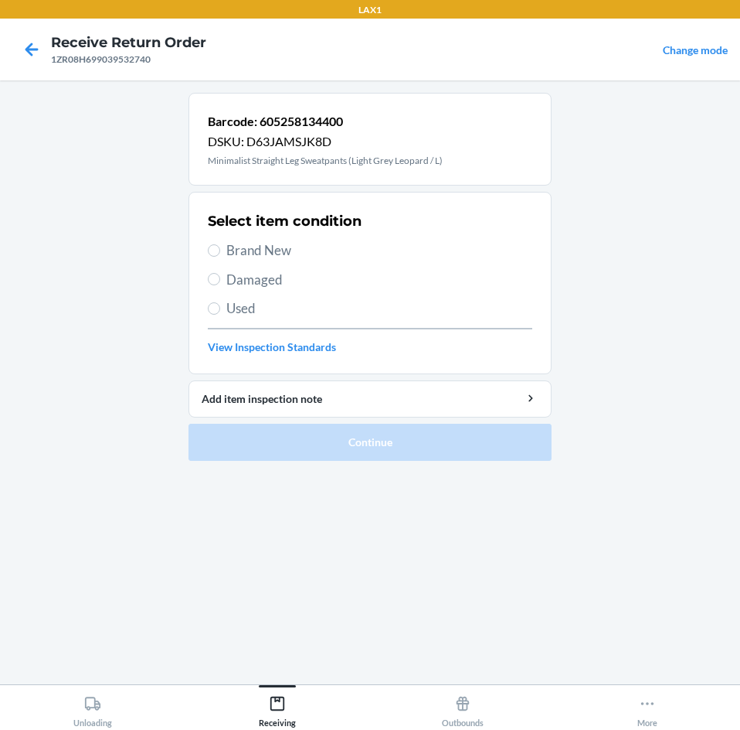
click at [223, 255] on label "Brand New" at bounding box center [370, 250] width 325 height 20
click at [220, 255] on input "Brand New" at bounding box center [214, 250] width 12 height 12
radio input "true"
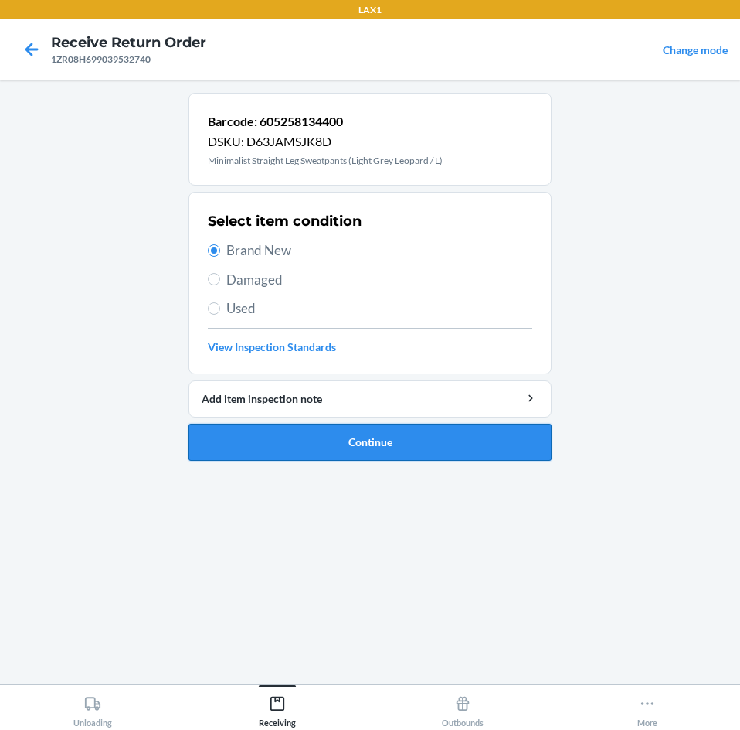
click at [427, 438] on button "Continue" at bounding box center [370, 442] width 363 height 37
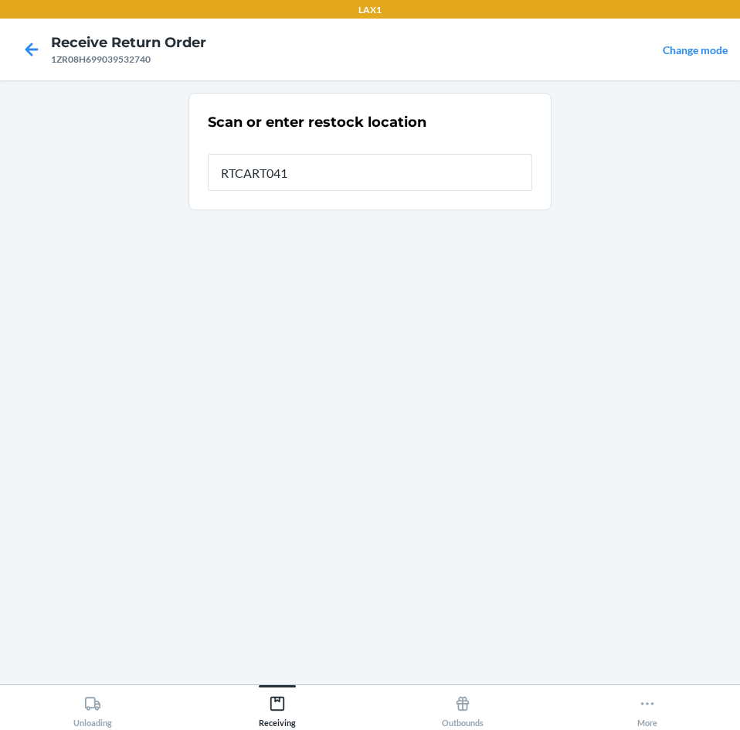
type input "RTCART041"
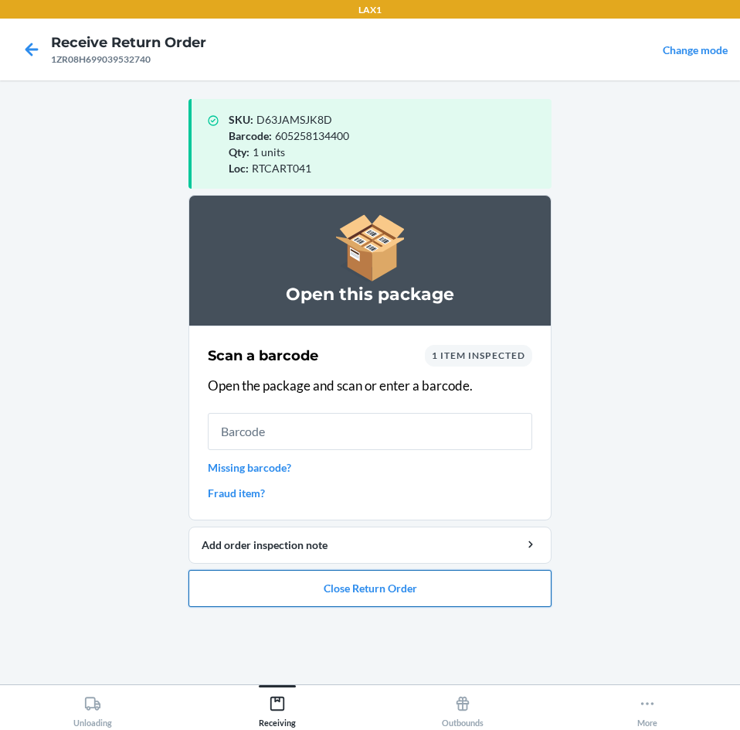
click at [500, 582] on button "Close Return Order" at bounding box center [370, 588] width 363 height 37
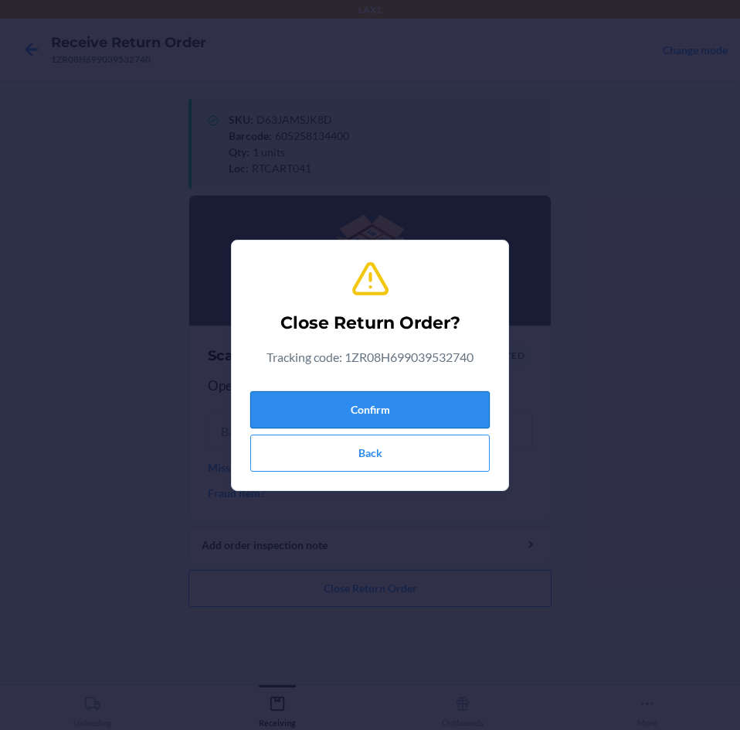
click at [441, 410] on button "Confirm" at bounding box center [370, 409] width 240 height 37
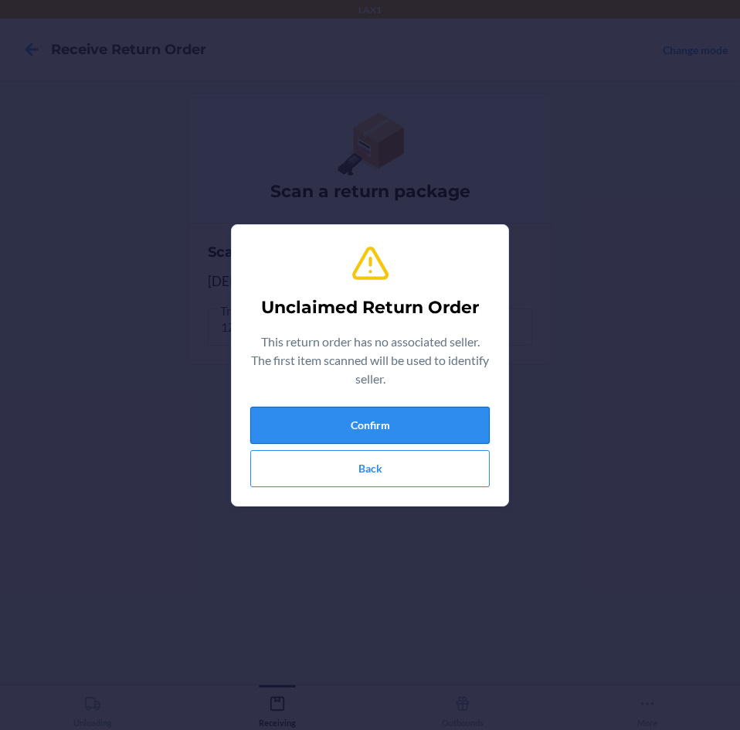
click at [437, 430] on button "Confirm" at bounding box center [370, 425] width 240 height 37
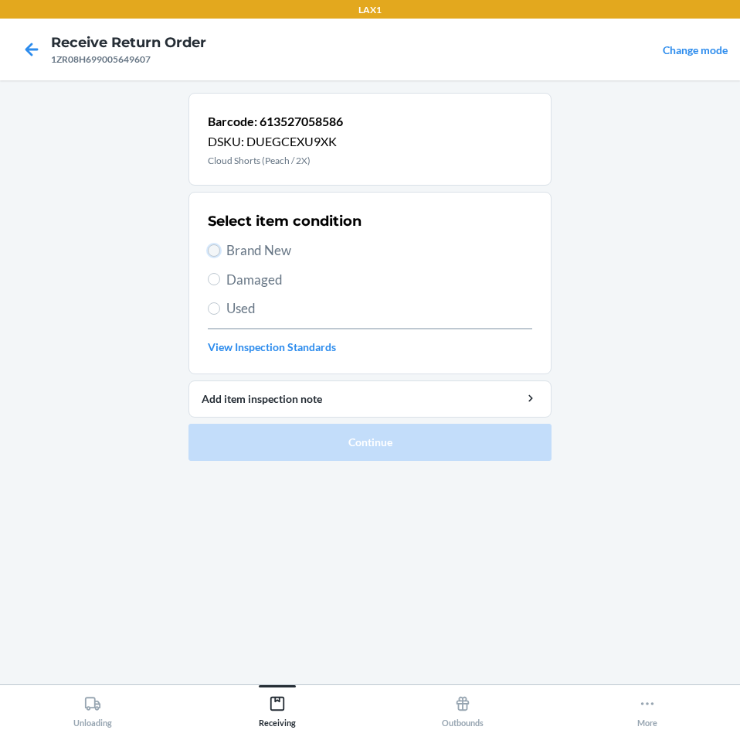
click at [217, 251] on input "Brand New" at bounding box center [214, 250] width 12 height 12
radio input "true"
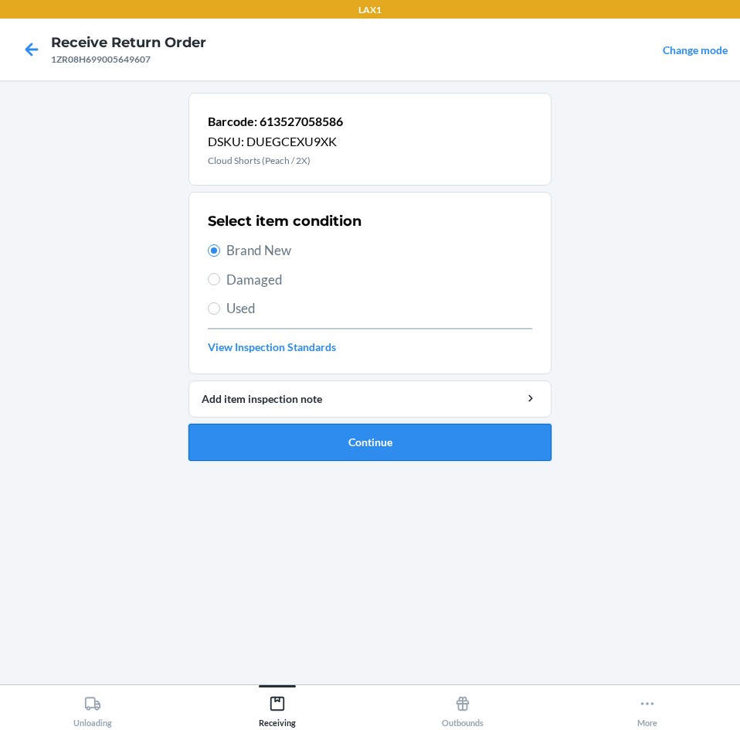
click at [476, 447] on button "Continue" at bounding box center [370, 442] width 363 height 37
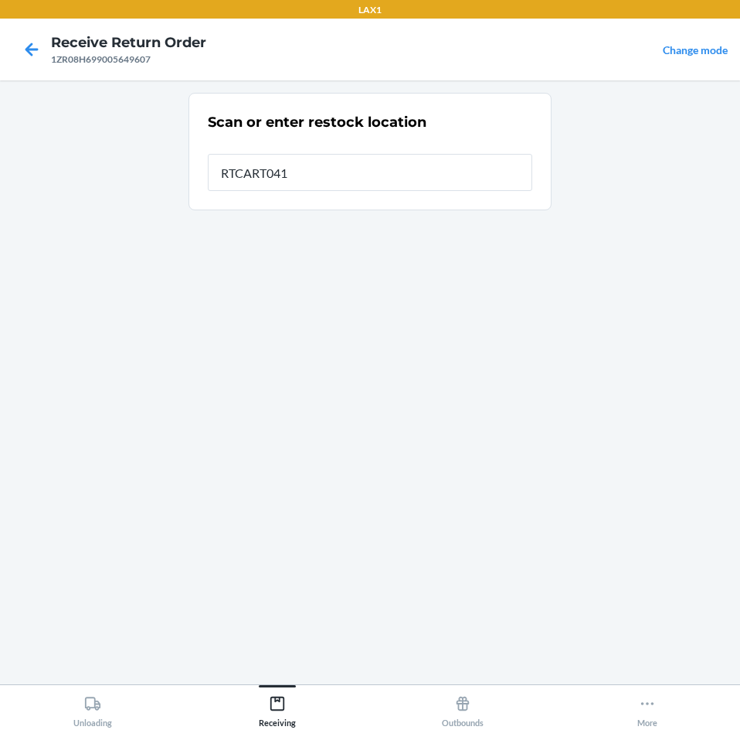
type input "RTCART041"
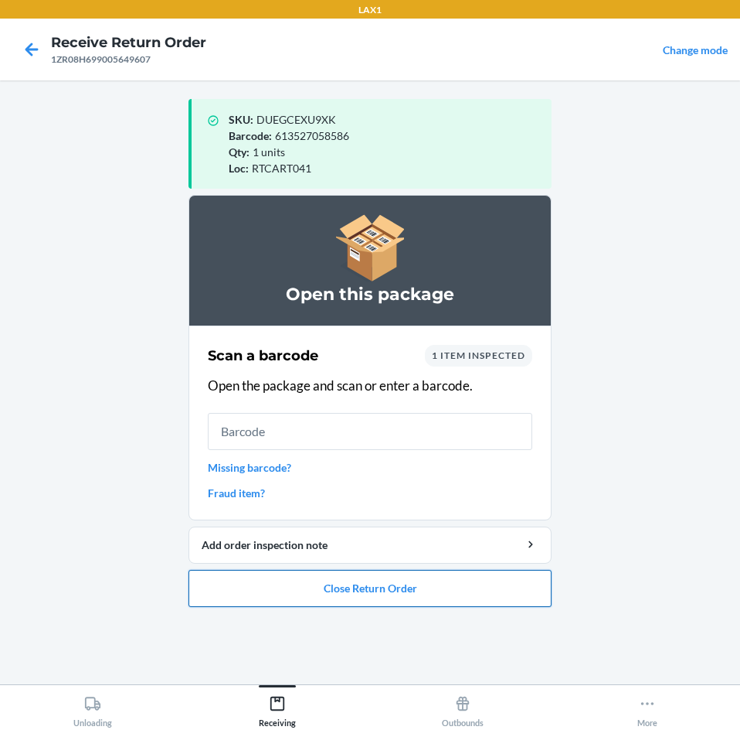
click at [474, 587] on button "Close Return Order" at bounding box center [370, 588] width 363 height 37
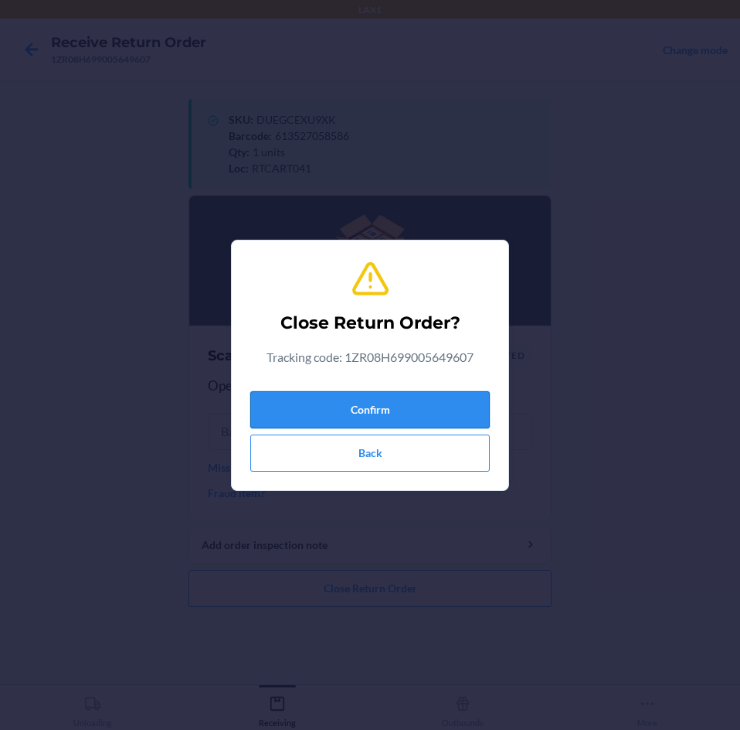
click at [465, 410] on button "Confirm" at bounding box center [370, 409] width 240 height 37
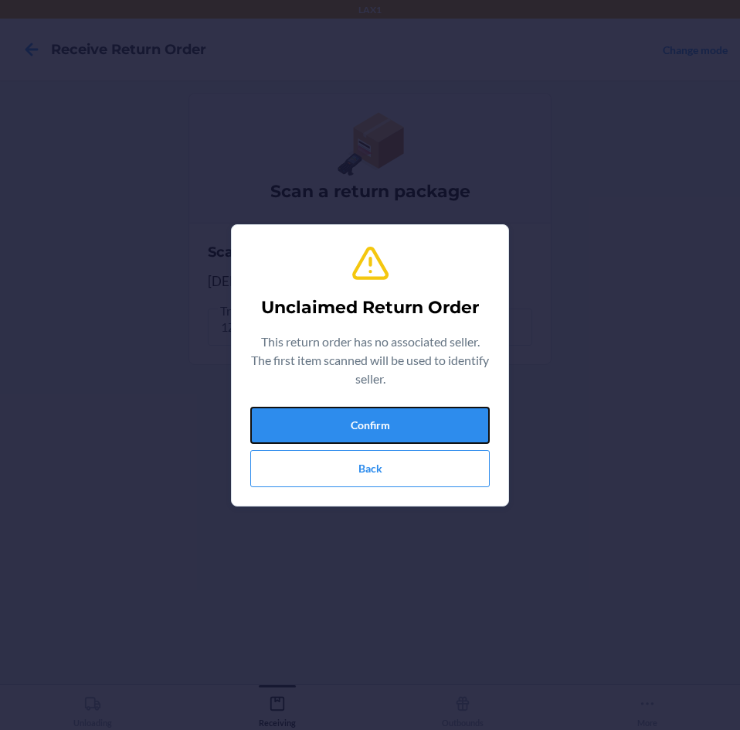
click at [465, 410] on button "Confirm" at bounding box center [370, 425] width 240 height 37
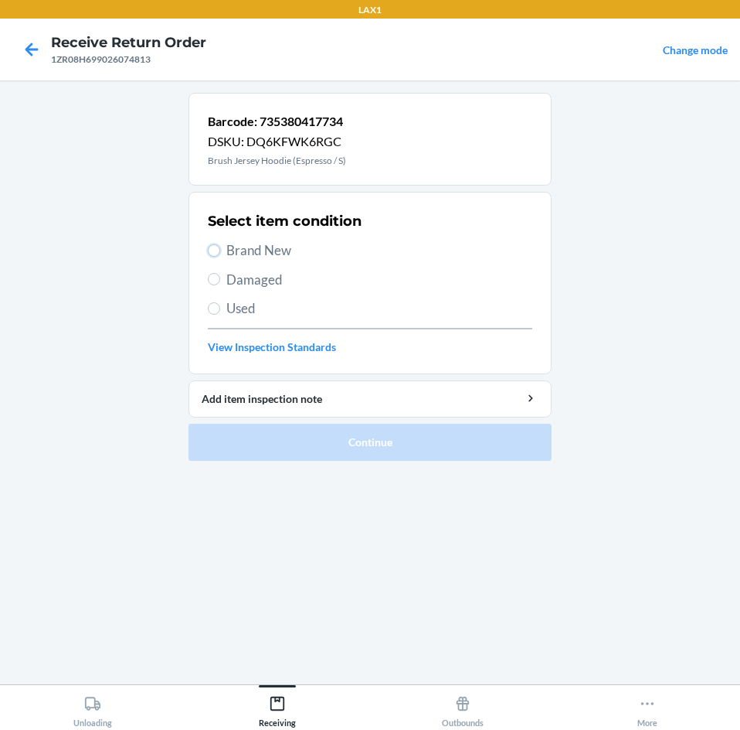
drag, startPoint x: 218, startPoint y: 249, endPoint x: 247, endPoint y: 285, distance: 46.7
click at [218, 248] on input "Brand New" at bounding box center [214, 250] width 12 height 12
radio input "true"
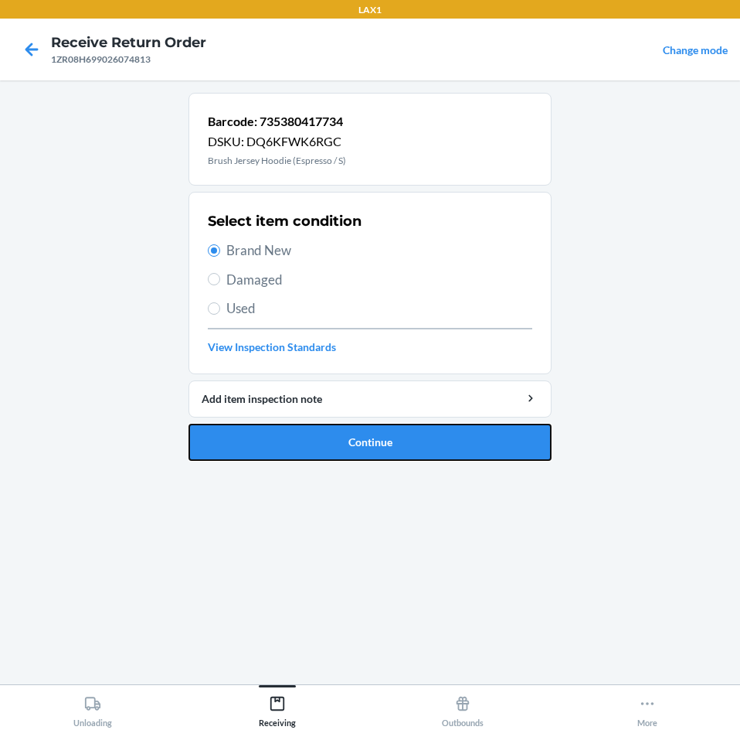
click at [468, 440] on button "Continue" at bounding box center [370, 442] width 363 height 37
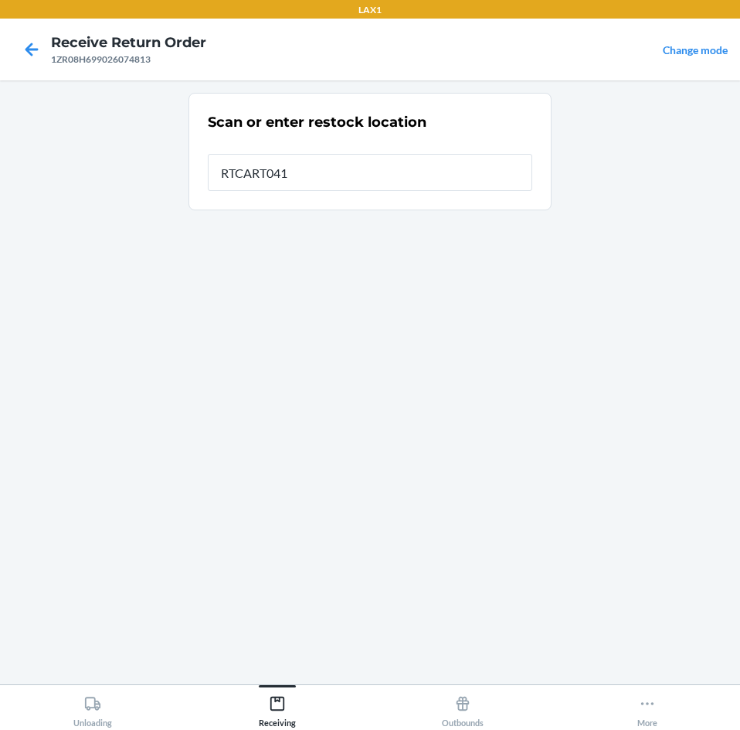
type input "RTCART041"
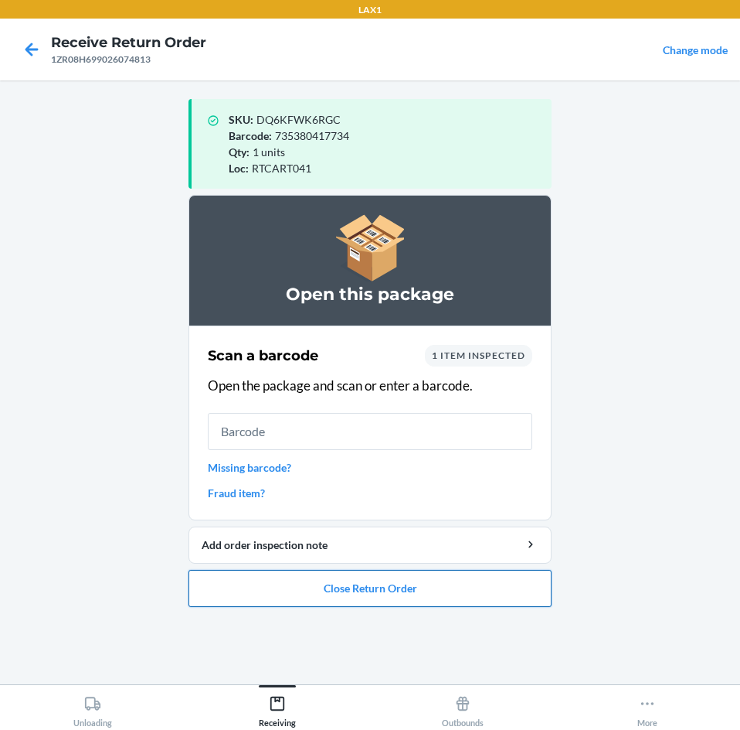
click at [460, 587] on button "Close Return Order" at bounding box center [370, 588] width 363 height 37
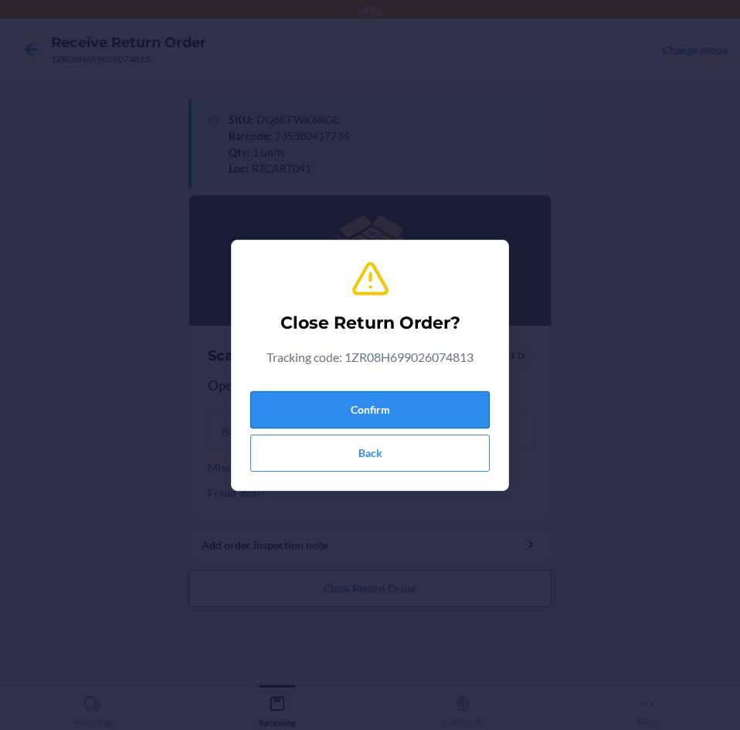
click at [454, 409] on button "Confirm" at bounding box center [370, 409] width 240 height 37
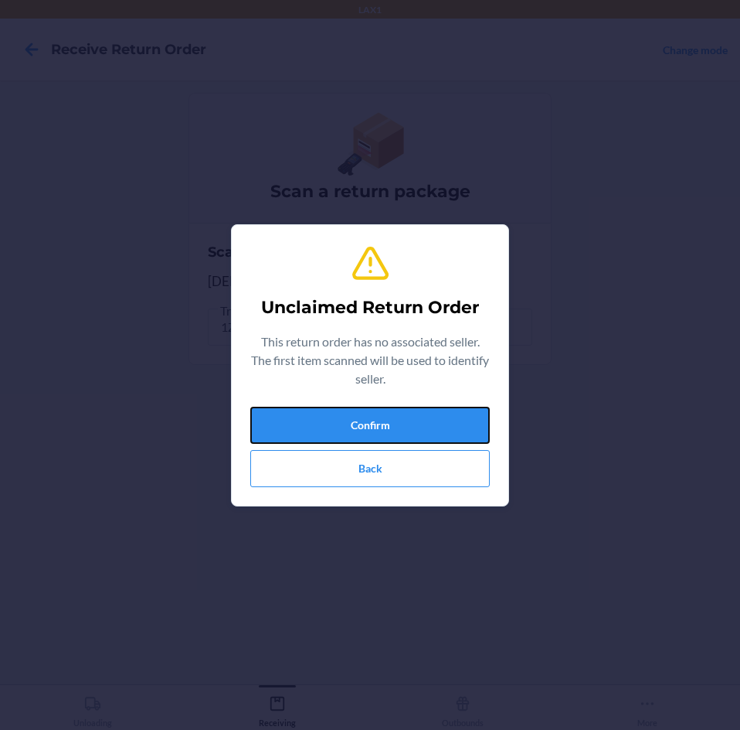
click at [454, 409] on button "Confirm" at bounding box center [370, 425] width 240 height 37
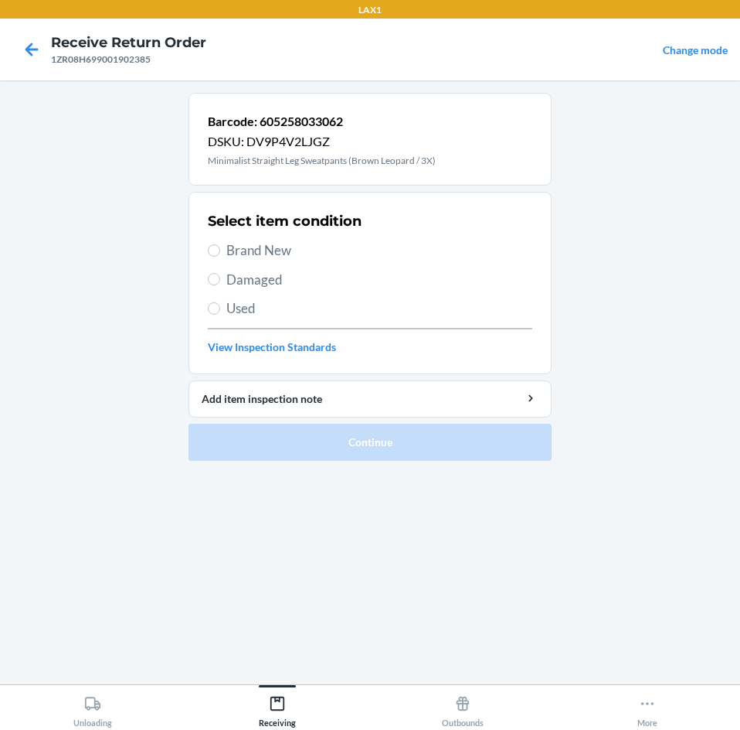
click at [223, 248] on label "Brand New" at bounding box center [370, 250] width 325 height 20
click at [220, 248] on input "Brand New" at bounding box center [214, 250] width 12 height 12
radio input "true"
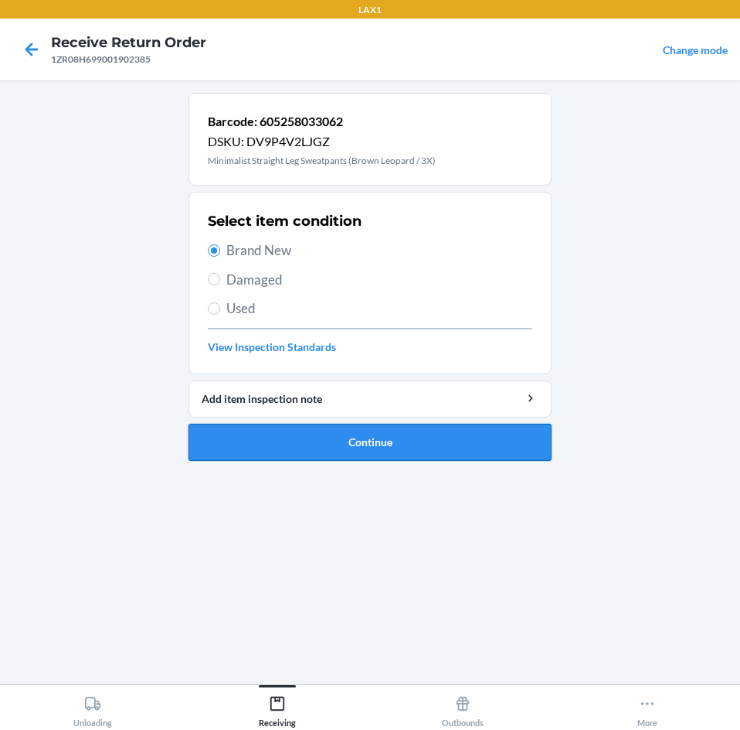
click at [478, 442] on button "Continue" at bounding box center [370, 442] width 363 height 37
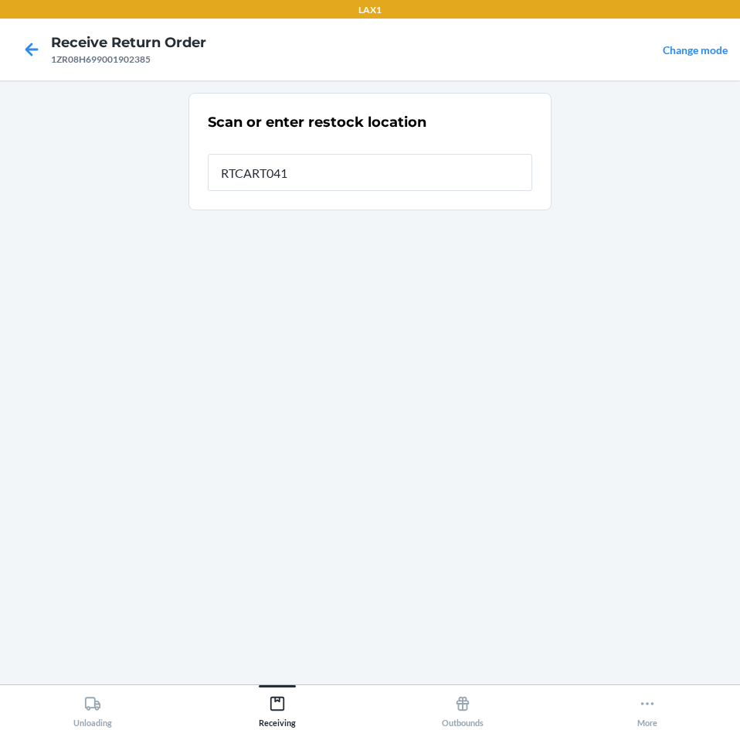
type input "RTCART041"
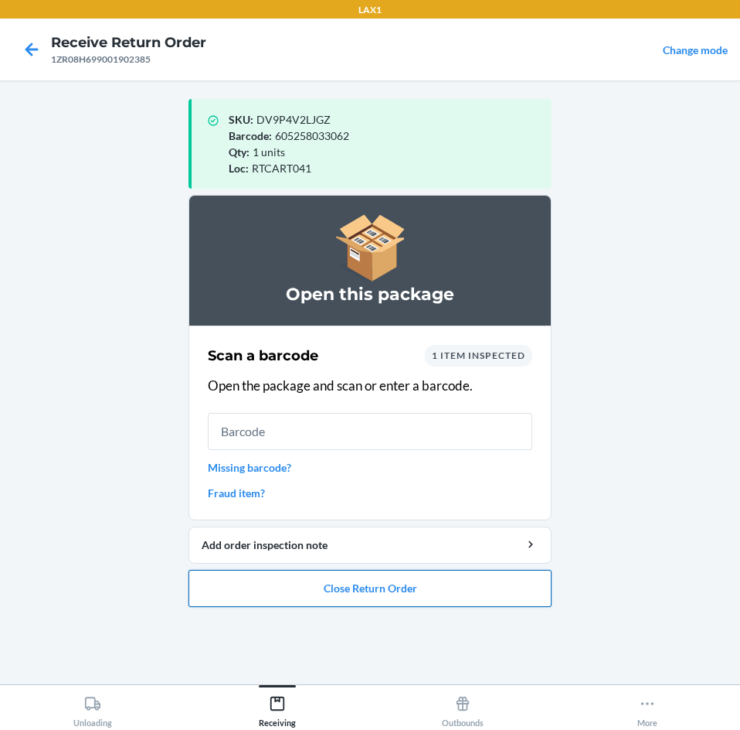
click at [490, 600] on button "Close Return Order" at bounding box center [370, 588] width 363 height 37
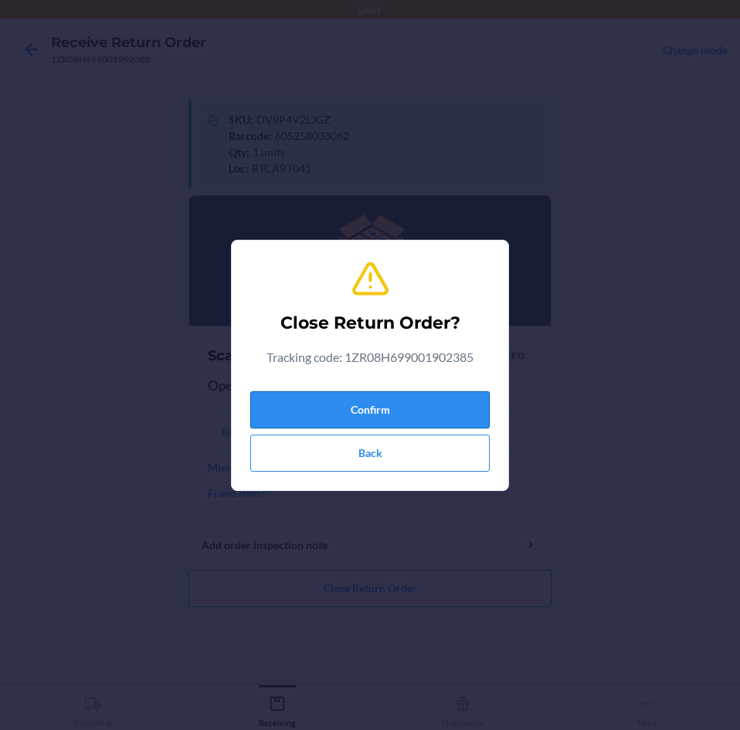
click at [461, 403] on button "Confirm" at bounding box center [370, 409] width 240 height 37
